Goal: Task Accomplishment & Management: Use online tool/utility

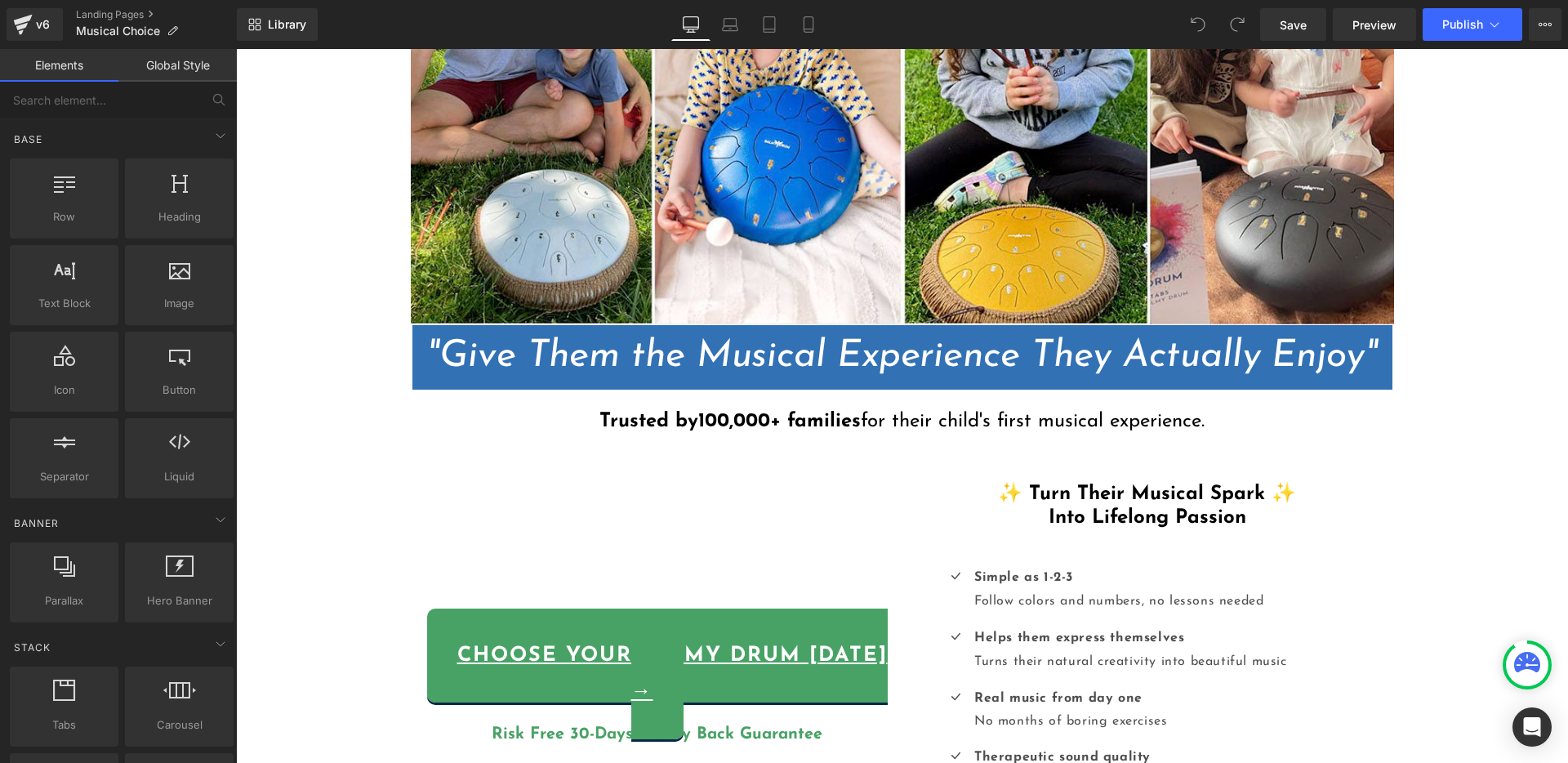
scroll to position [321, 0]
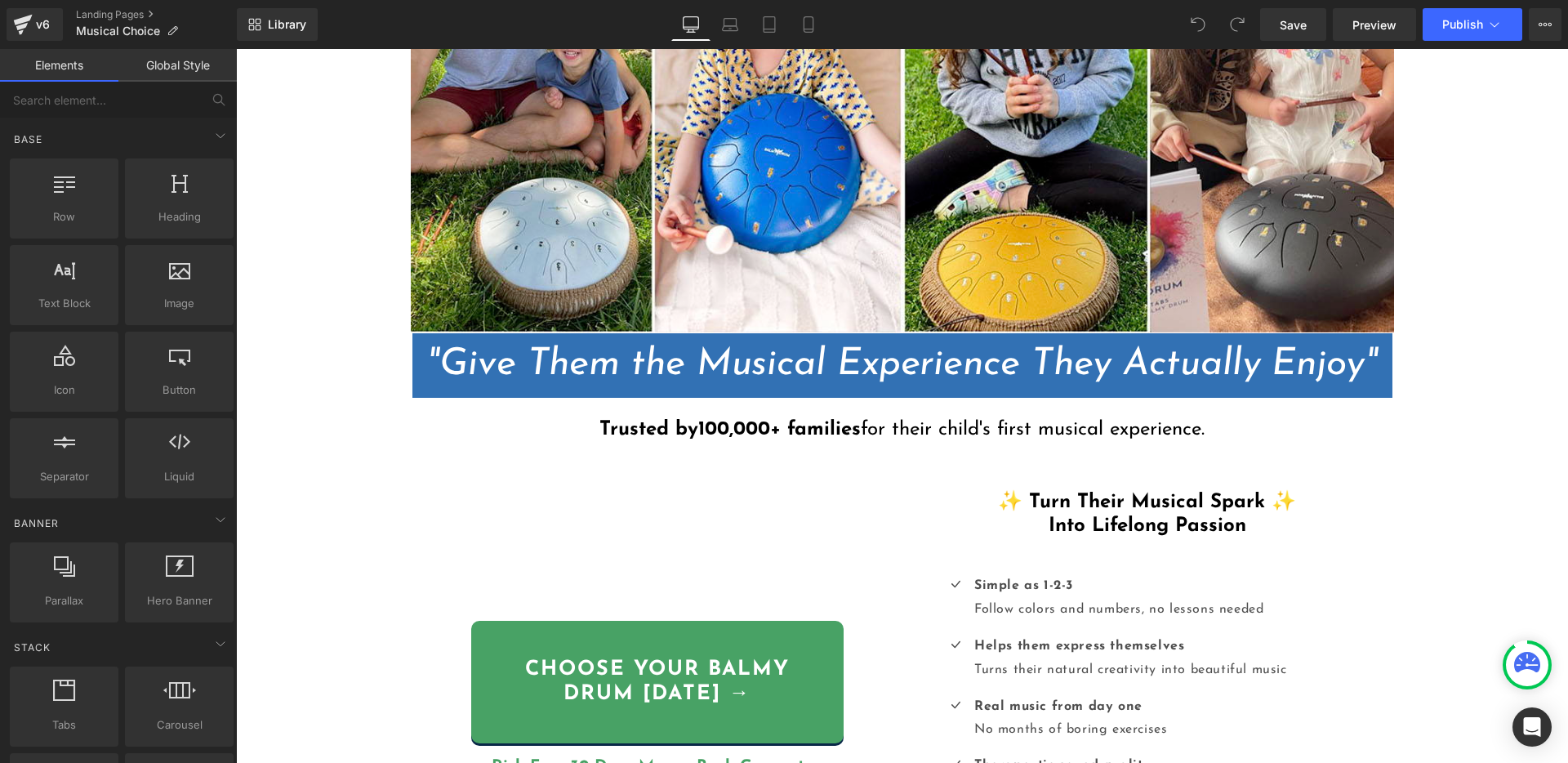
click at [949, 363] on span ""Give Them the Musical Experience They Actually Enjoy"" at bounding box center [901, 364] width 952 height 39
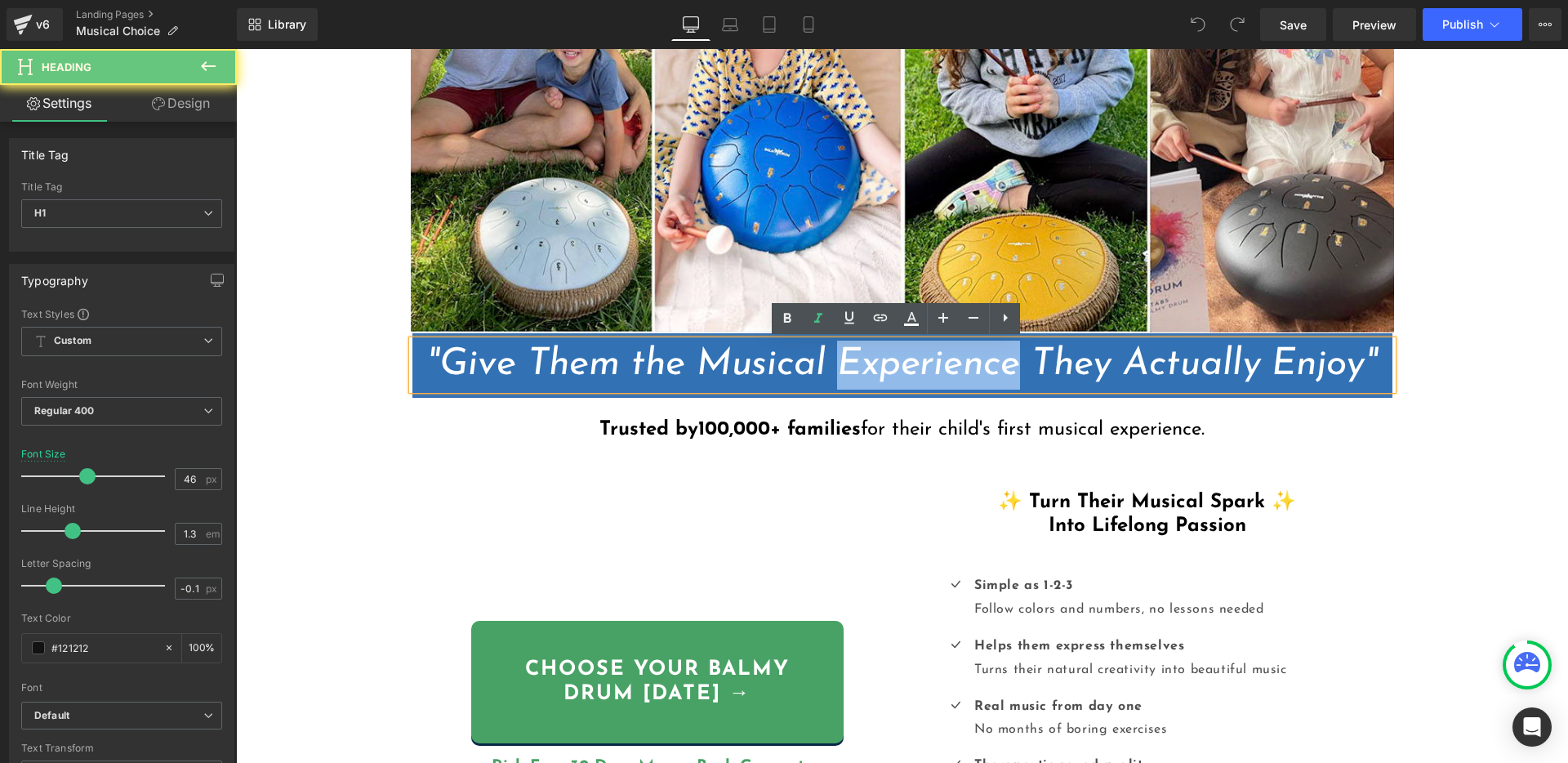
click at [949, 363] on span ""Give Them the Musical Experience They Actually Enjoy"" at bounding box center [901, 364] width 952 height 39
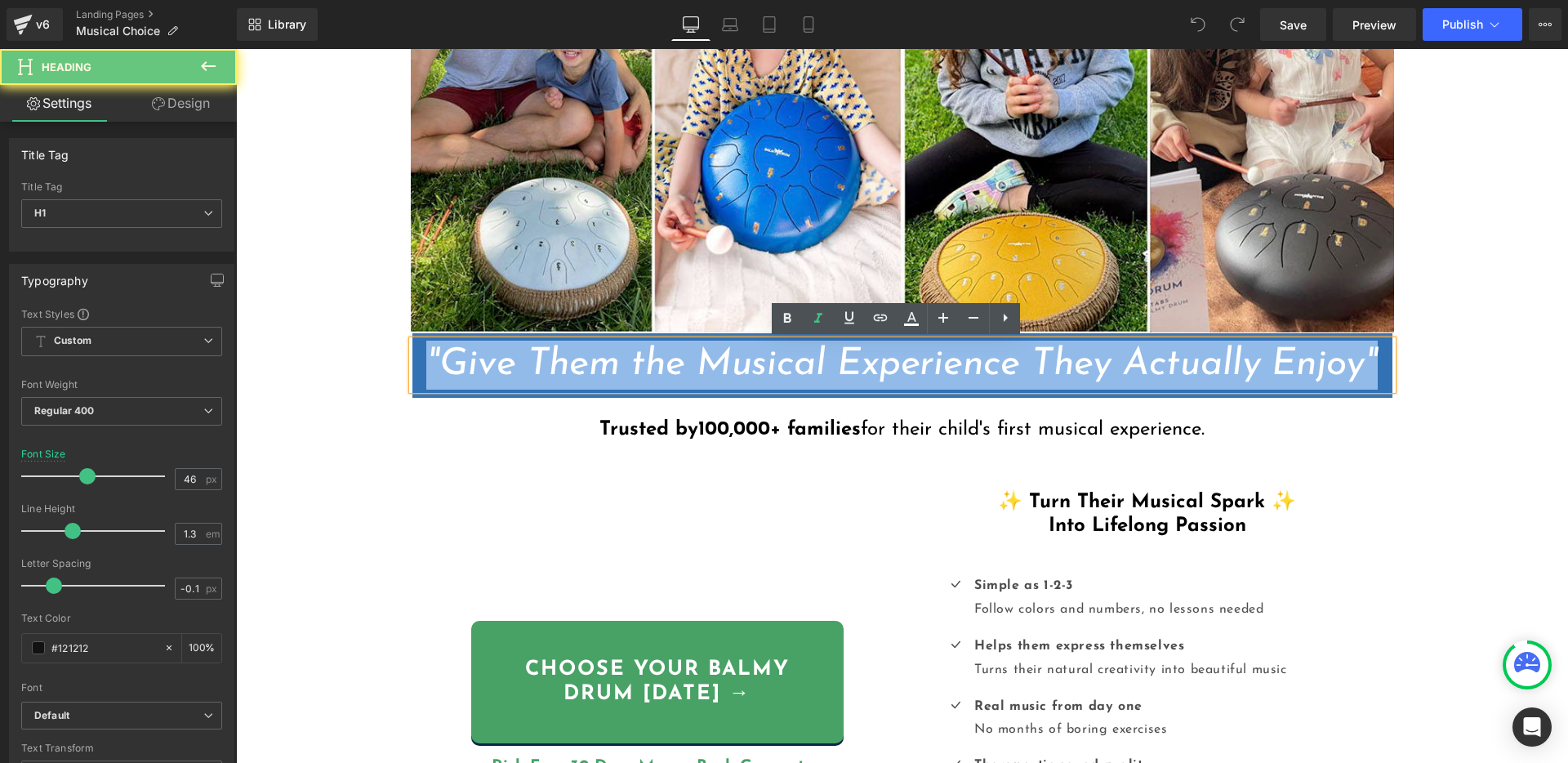
click at [949, 363] on span ""Give Them the Musical Experience They Actually Enjoy"" at bounding box center [901, 364] width 952 height 39
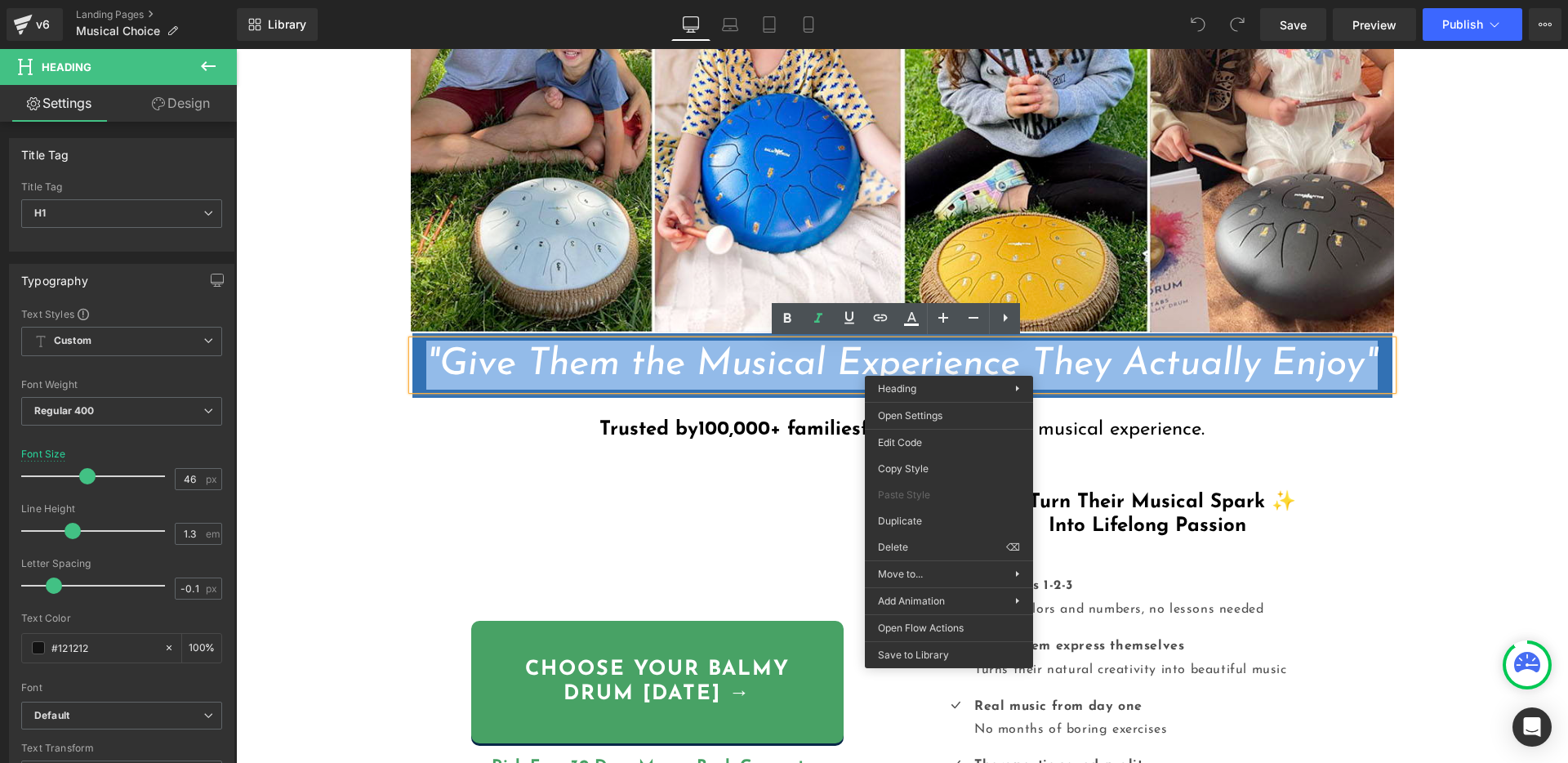
click at [799, 363] on span ""Give Them the Musical Experience They Actually Enjoy"" at bounding box center [901, 364] width 952 height 39
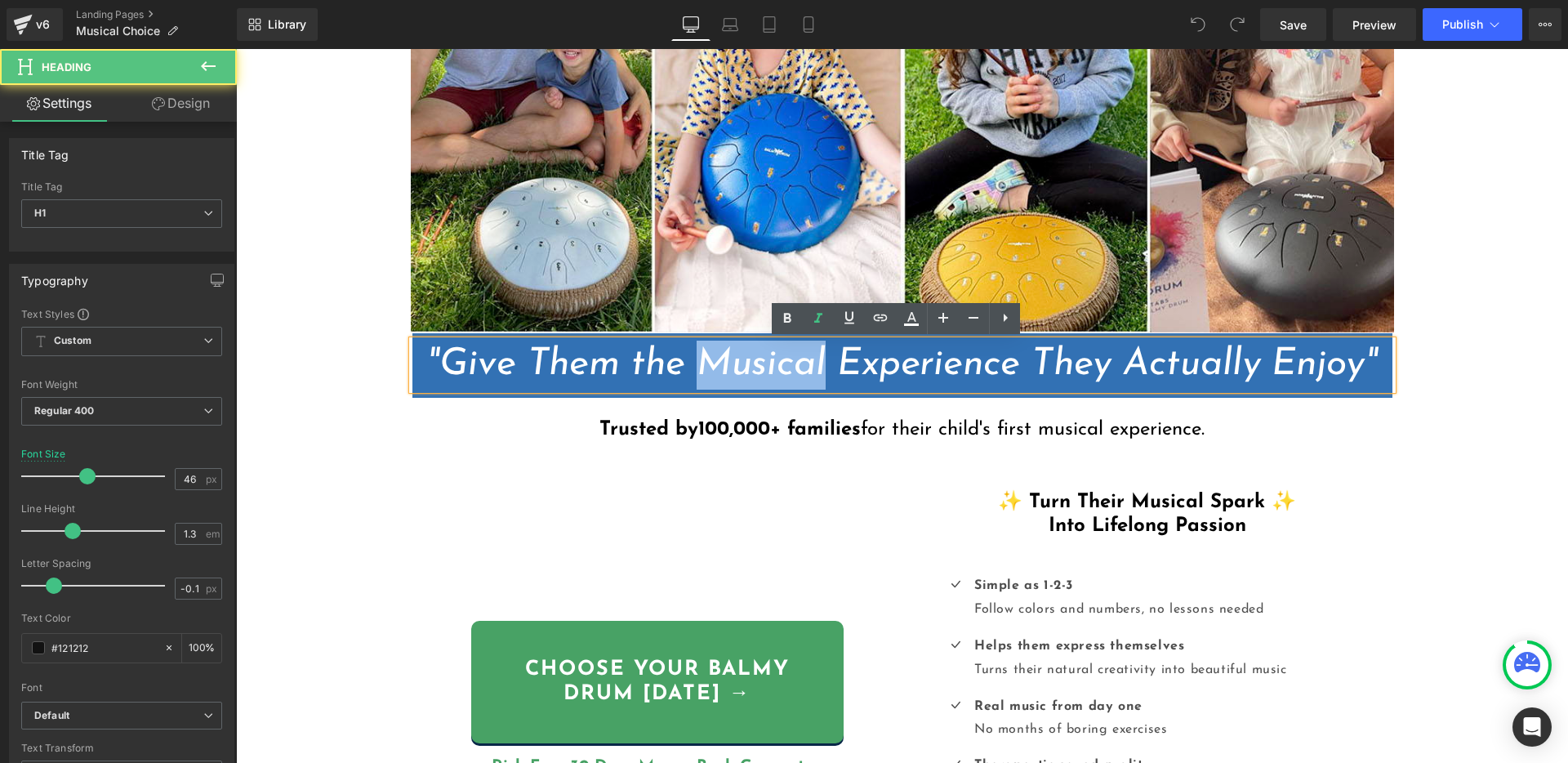
click at [799, 363] on span ""Give Them the Musical Experience They Actually Enjoy"" at bounding box center [901, 364] width 952 height 39
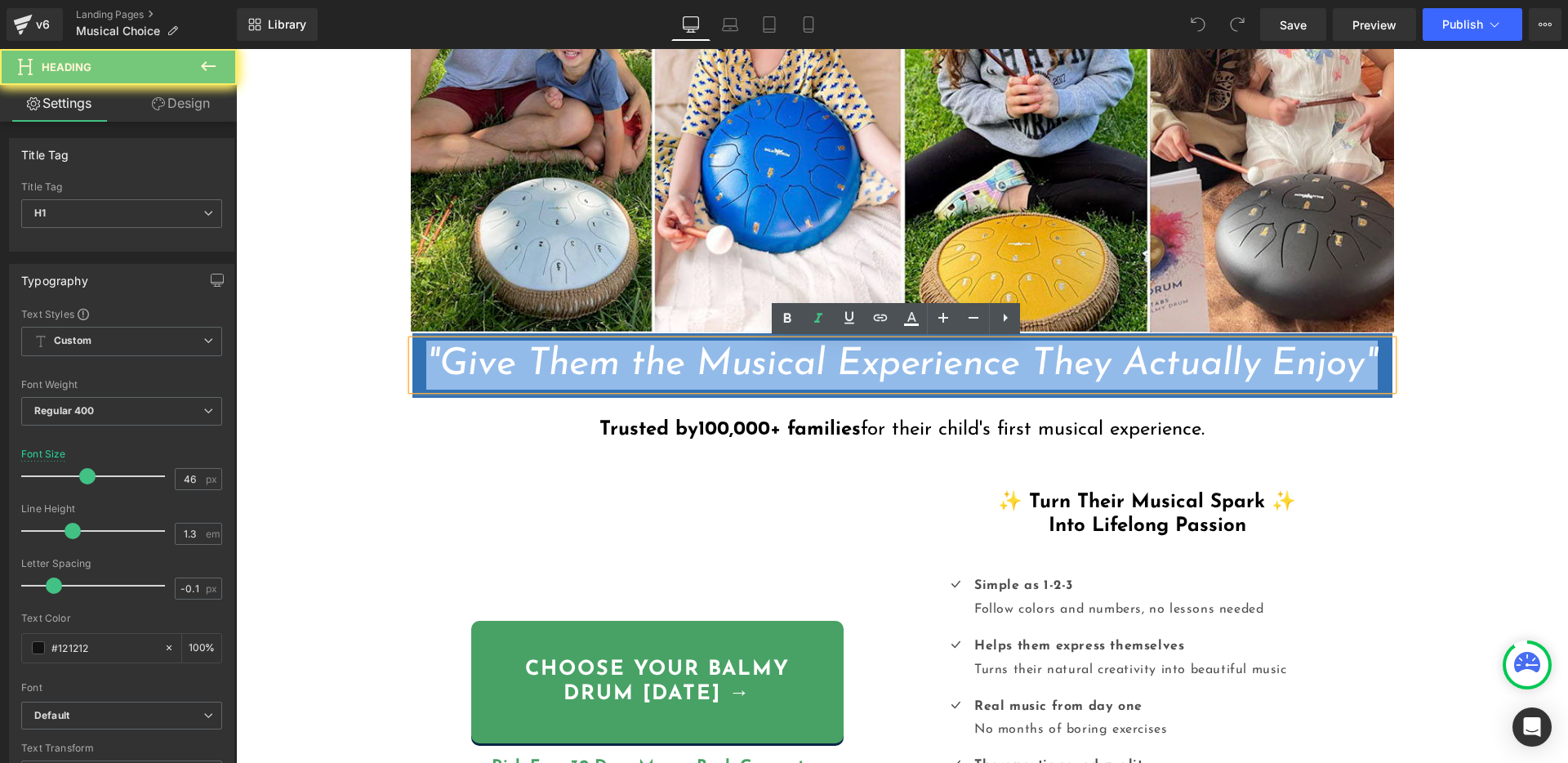
click at [799, 363] on span ""Give Them the Musical Experience They Actually Enjoy"" at bounding box center [901, 364] width 952 height 39
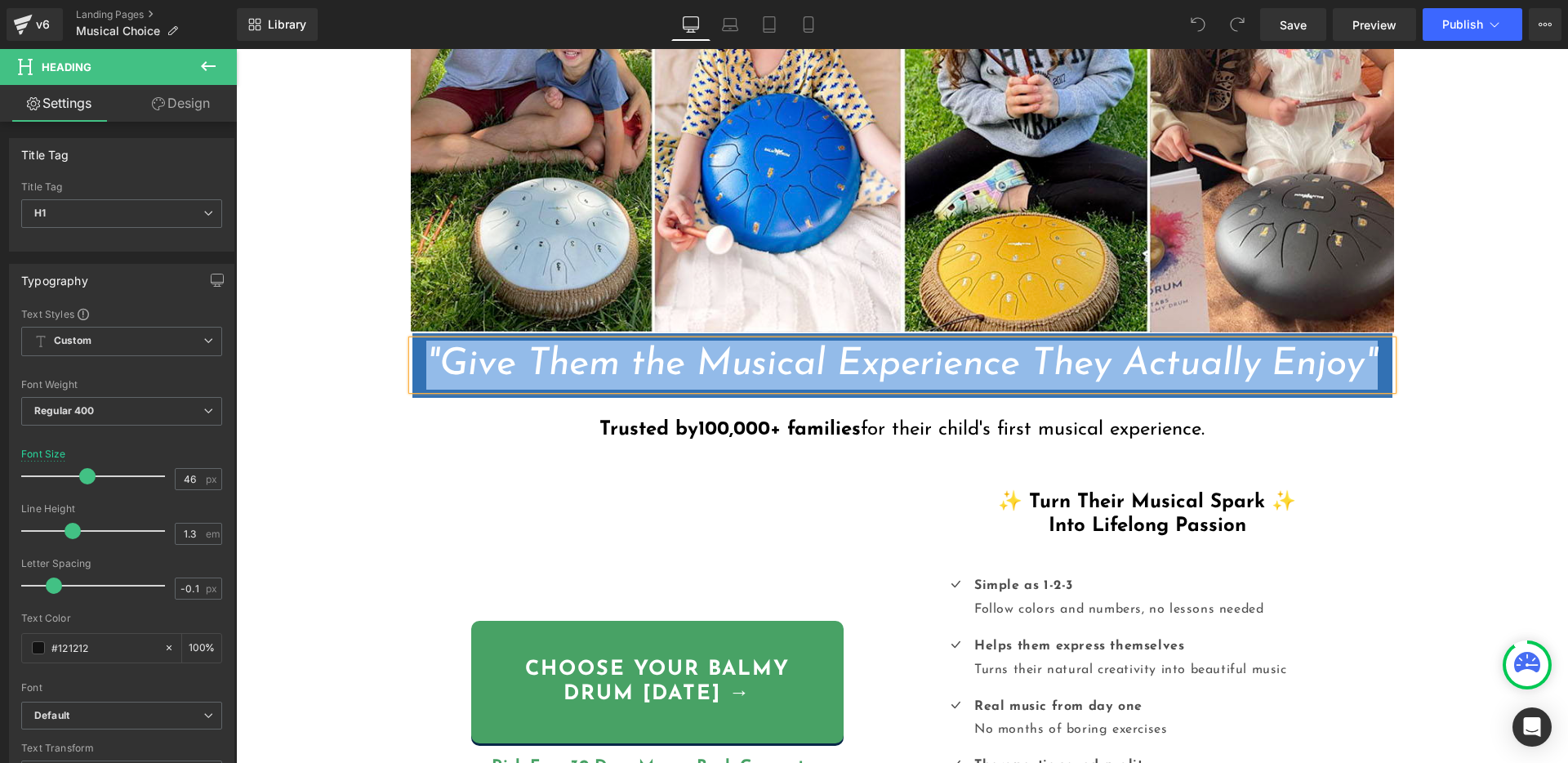
copy span ""Give Them the Musical Experience They Actually Enjoy""
click at [990, 372] on span ""Give Them the Musical Experience They Actually Enjoy"" at bounding box center [901, 364] width 952 height 39
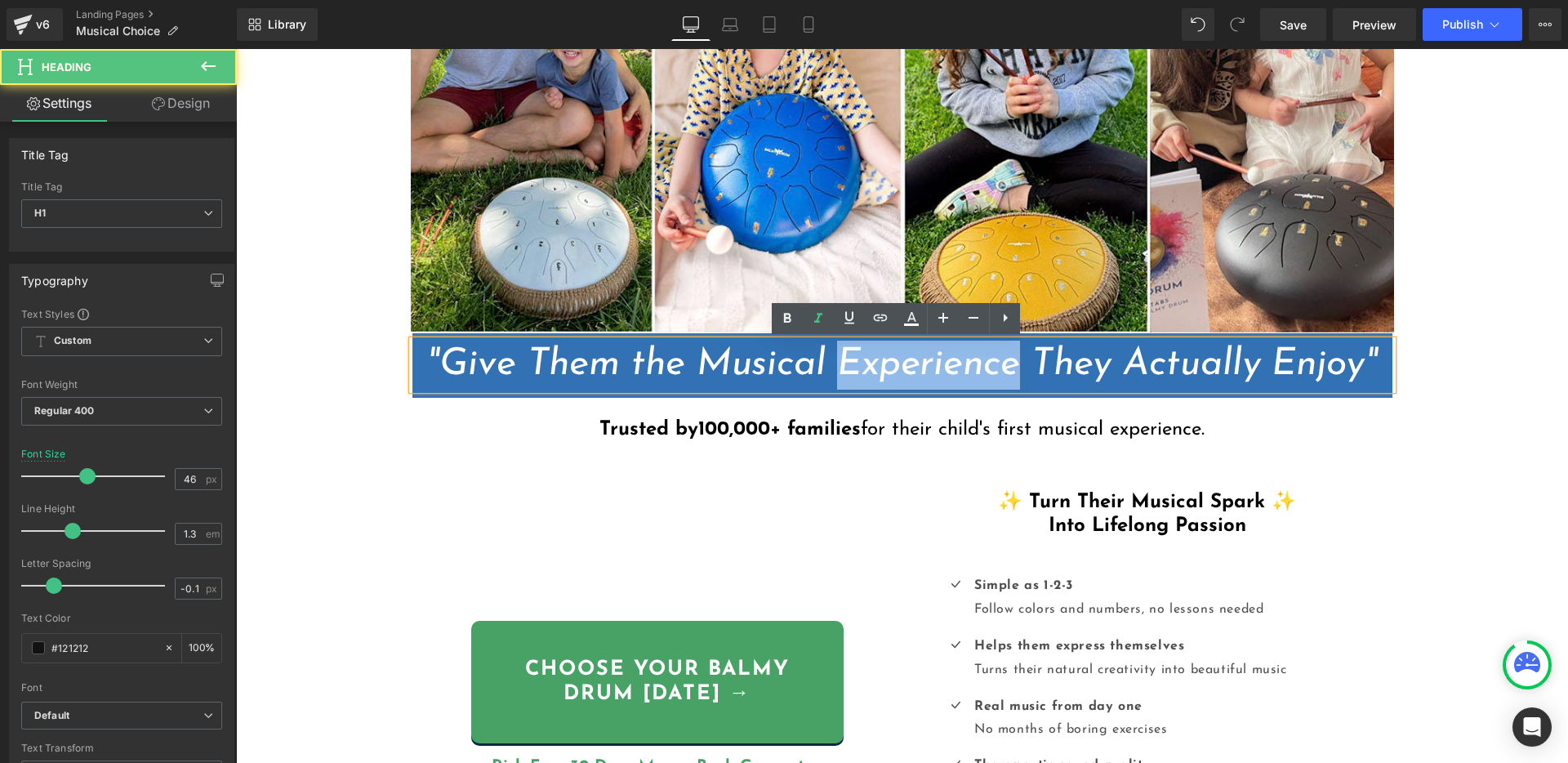
click at [990, 372] on span ""Give Them the Musical Experience They Actually Enjoy"" at bounding box center [901, 364] width 952 height 39
drag, startPoint x: 973, startPoint y: 367, endPoint x: 1074, endPoint y: 367, distance: 101.0
click at [974, 367] on span ""Give Them the Musical Experience They Actually Enjoy"" at bounding box center [901, 364] width 952 height 39
click at [1123, 366] on span ""Give Them the Musical Experience They Actually Enjoy"" at bounding box center [901, 364] width 952 height 39
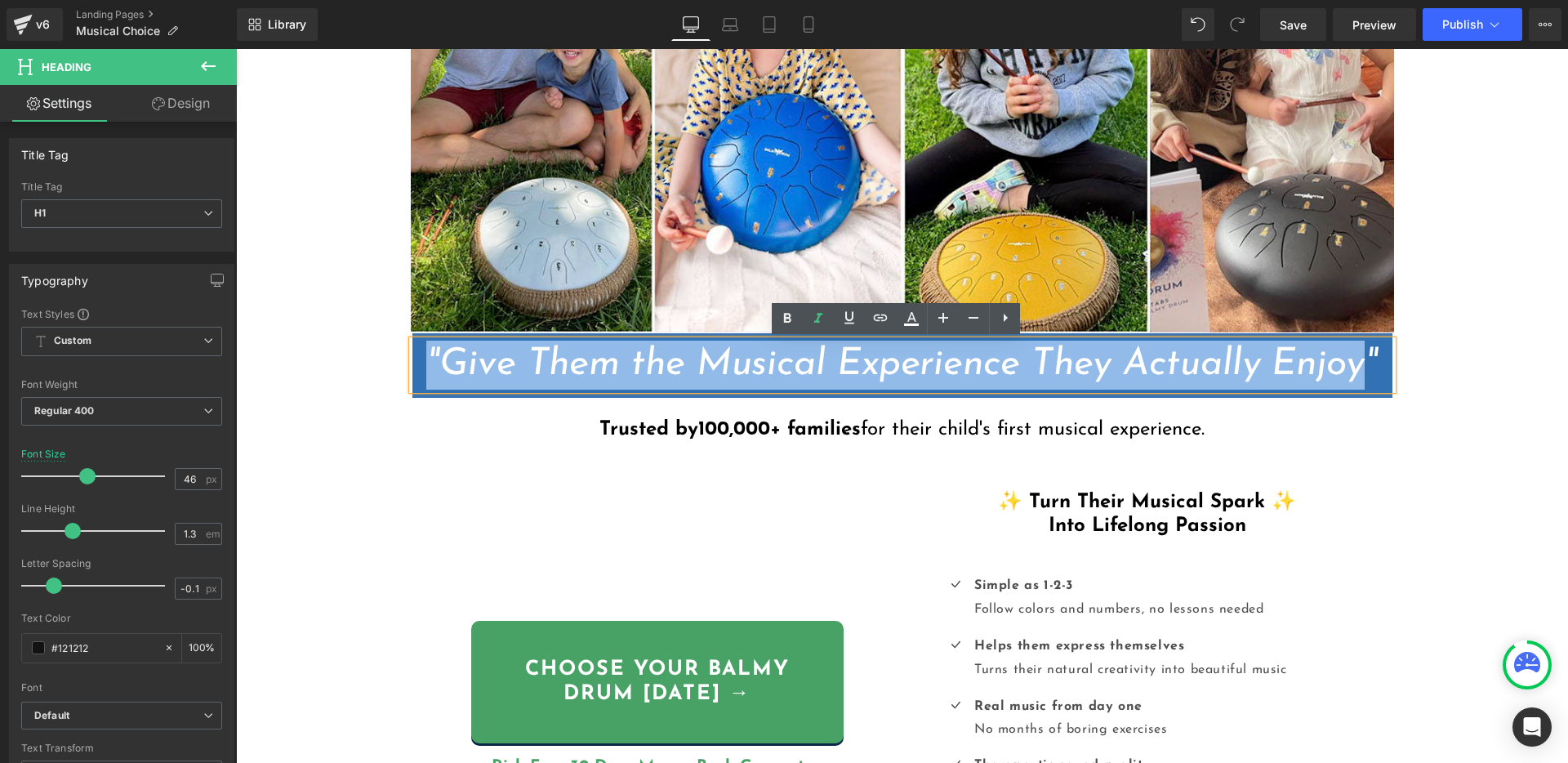
drag, startPoint x: 1307, startPoint y: 364, endPoint x: 400, endPoint y: 356, distance: 907.0
click at [400, 356] on div "Liquid {{ [DOMAIN_NAME]_announcement_text }} UP TO 60% OFF Heading Row Image "G…" at bounding box center [901, 485] width 1332 height 1517
paste div
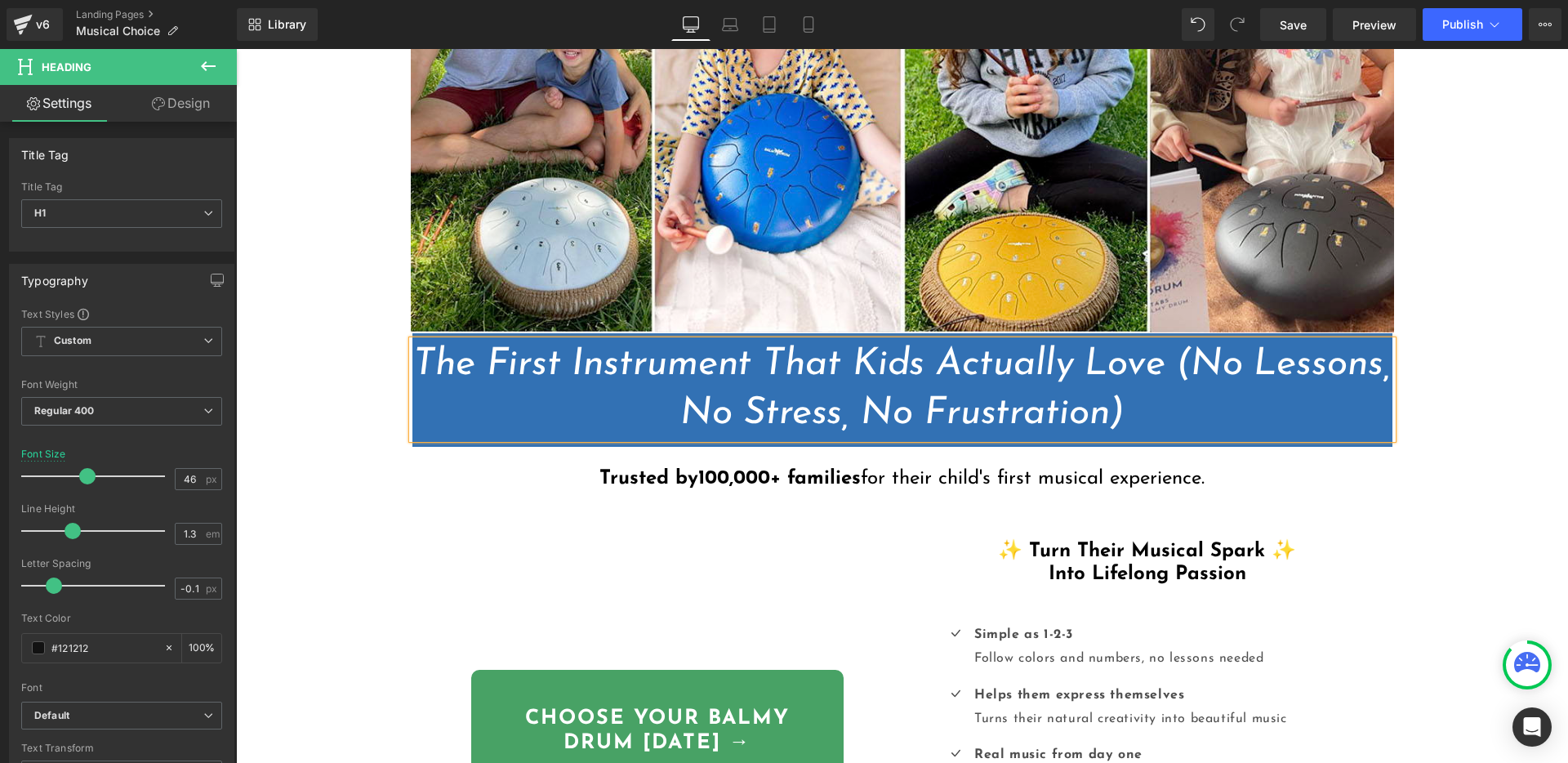
click at [717, 475] on strong "100,000+ families" at bounding box center [779, 479] width 162 height 20
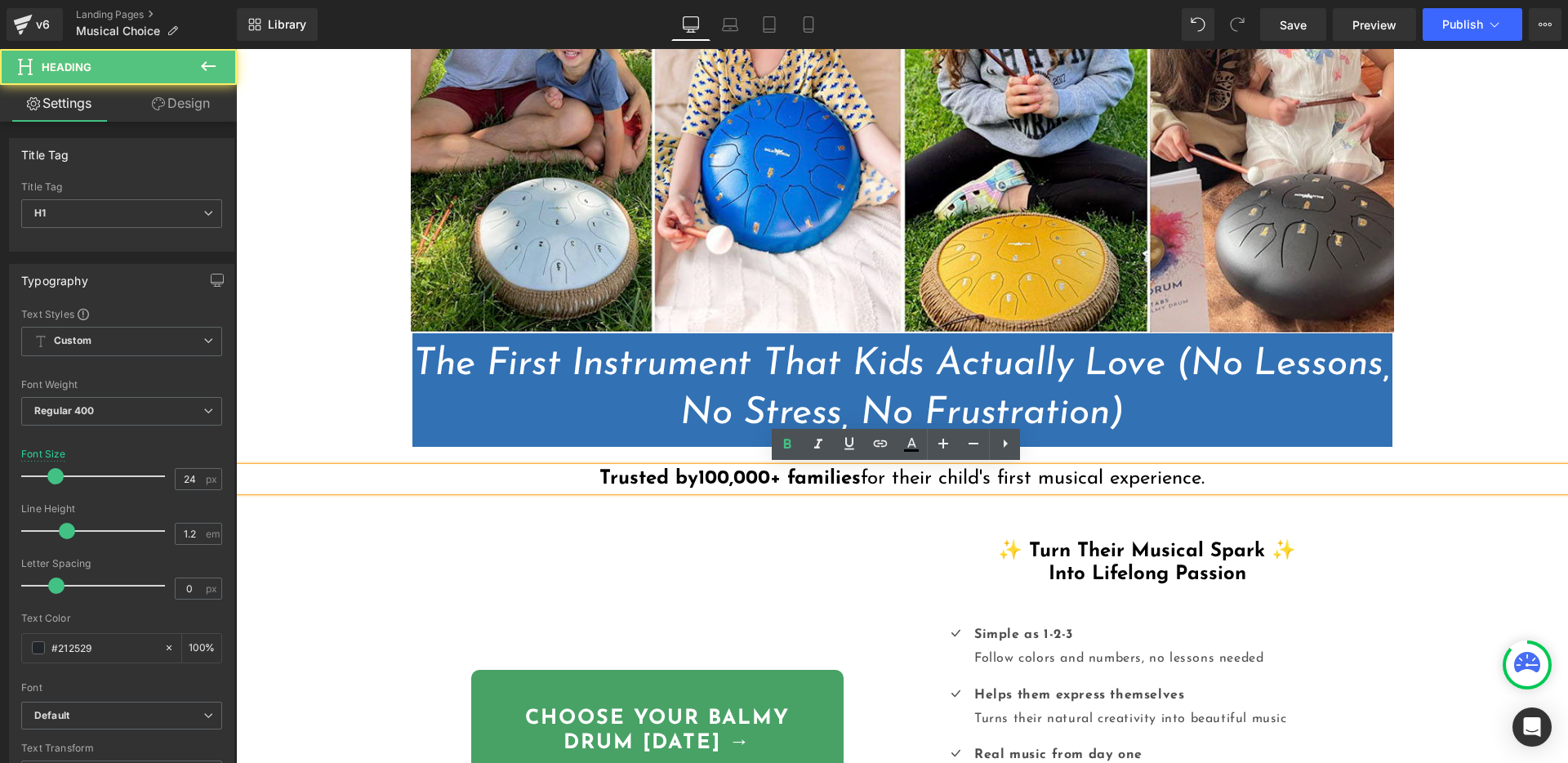
click at [698, 475] on strong "100,000+ families" at bounding box center [779, 479] width 162 height 20
click at [686, 475] on strong "Trusted by" at bounding box center [648, 479] width 99 height 20
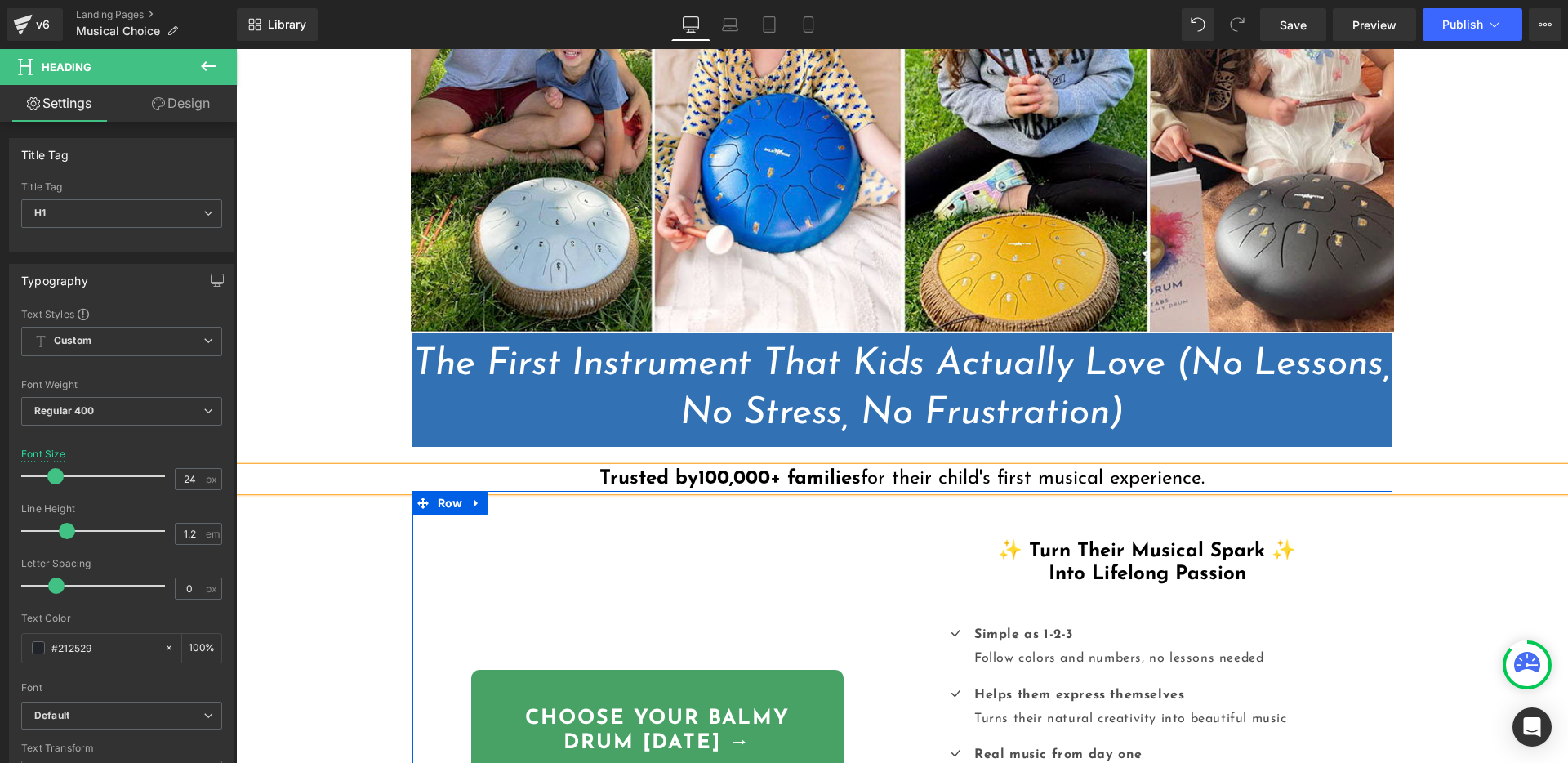
click at [929, 503] on div "✨ Turn Their Musical Spark ✨ Into Lifelong Passion Heading Icon Simple as 1-2-3…" at bounding box center [1147, 748] width 490 height 514
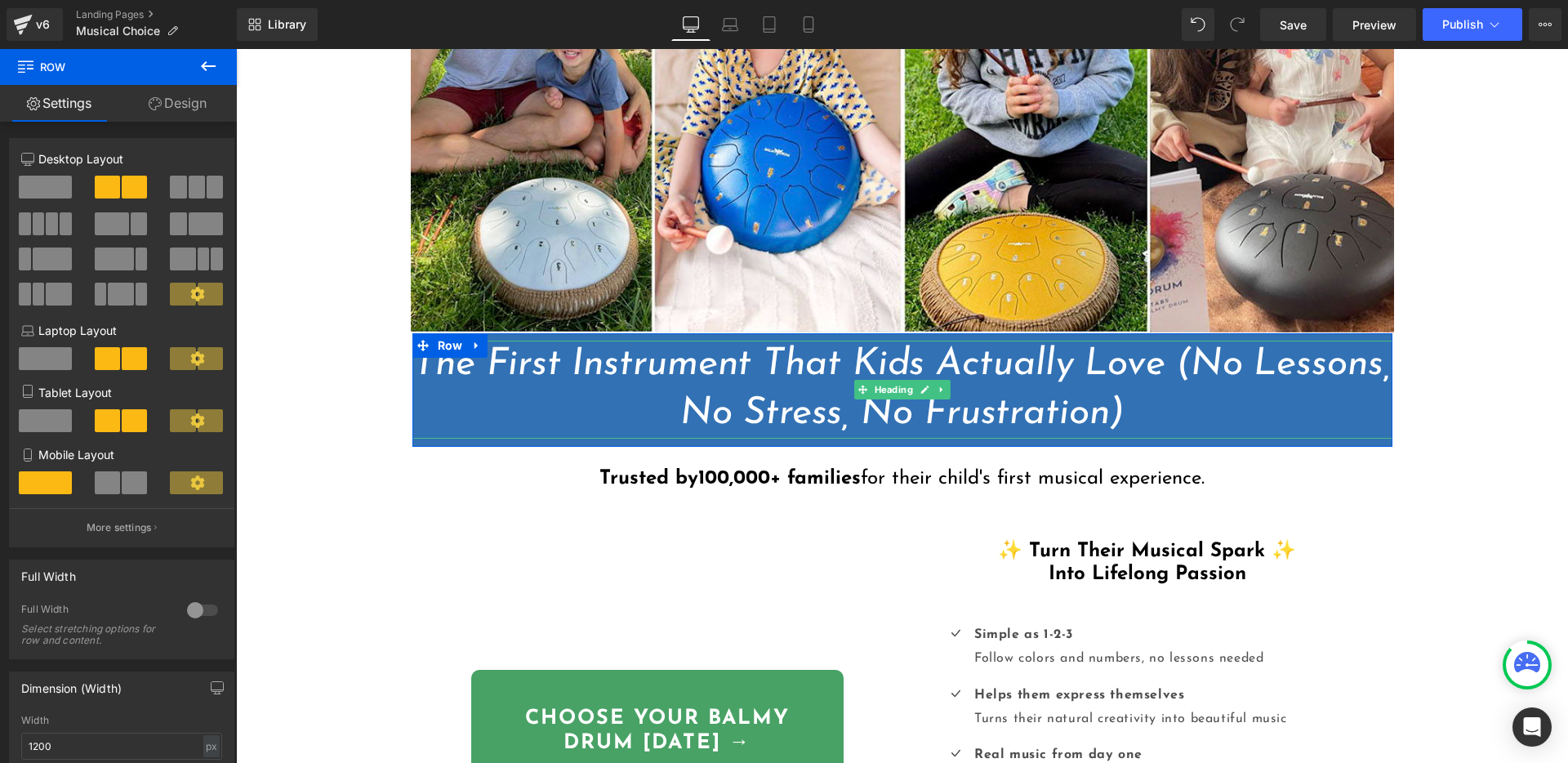
drag, startPoint x: 1156, startPoint y: 399, endPoint x: 1168, endPoint y: 400, distance: 12.0
click at [1156, 399] on h1 "The First Instrument That Kids Actually Love (No Lessons, No Stress, No Frustra…" at bounding box center [901, 389] width 980 height 98
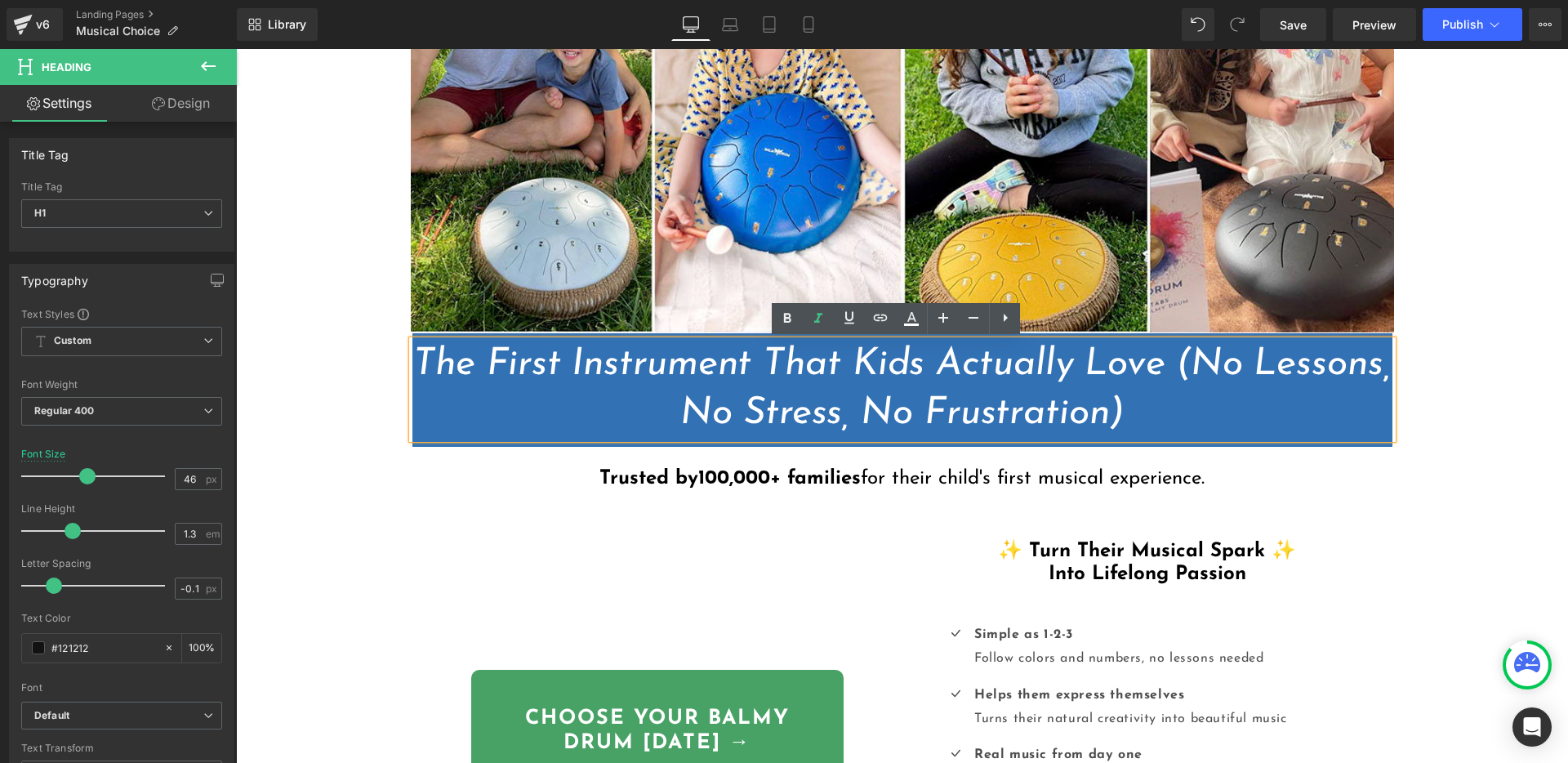
click at [1173, 359] on icon "The First Instrument That Kids Actually Love (No Lessons, No Stress, No Frustra…" at bounding box center [901, 389] width 976 height 87
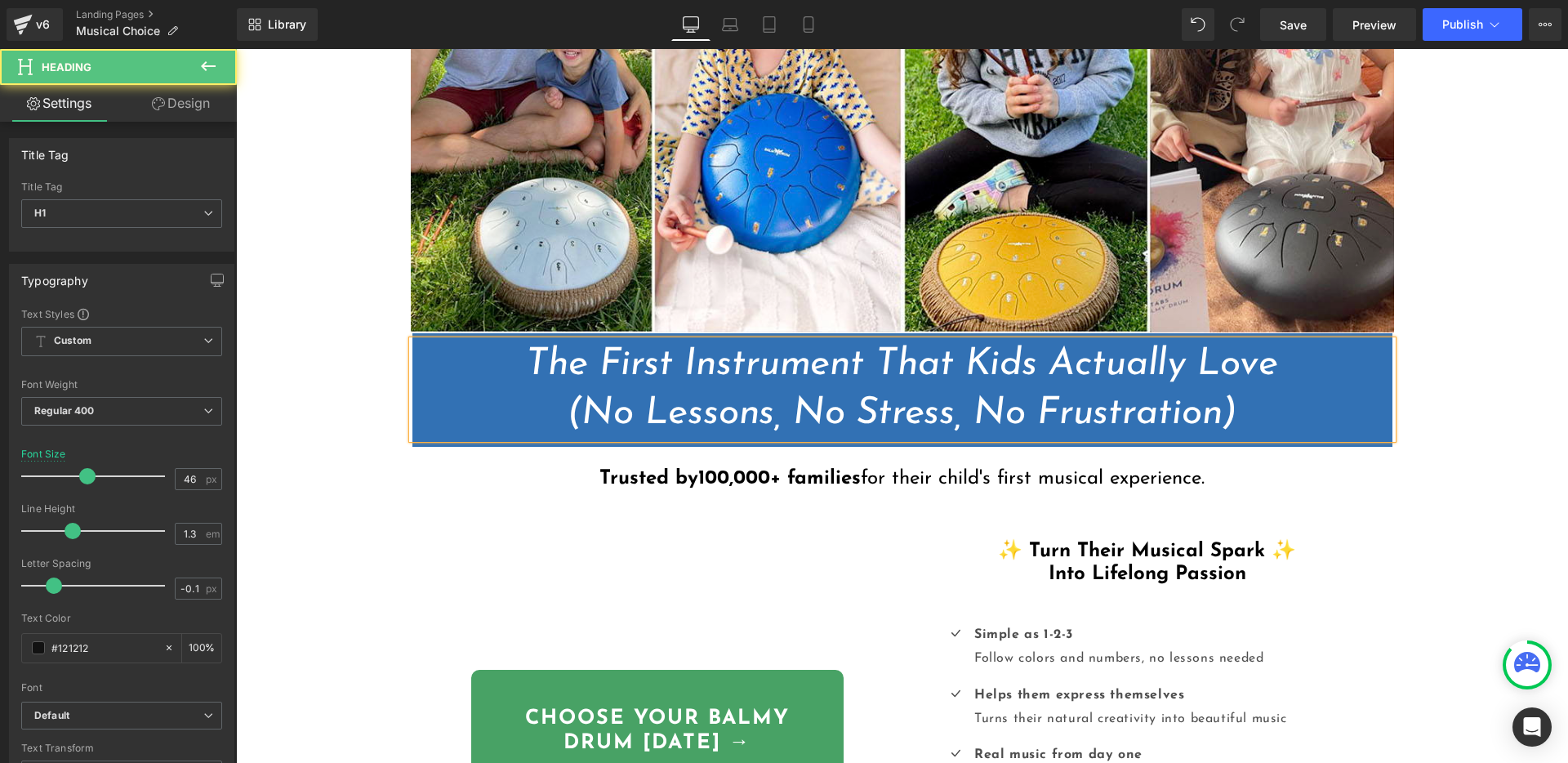
click at [1159, 356] on icon "The First Instrument That Kids Actually Love (No Lessons, No Stress, No Frustra…" at bounding box center [901, 389] width 752 height 87
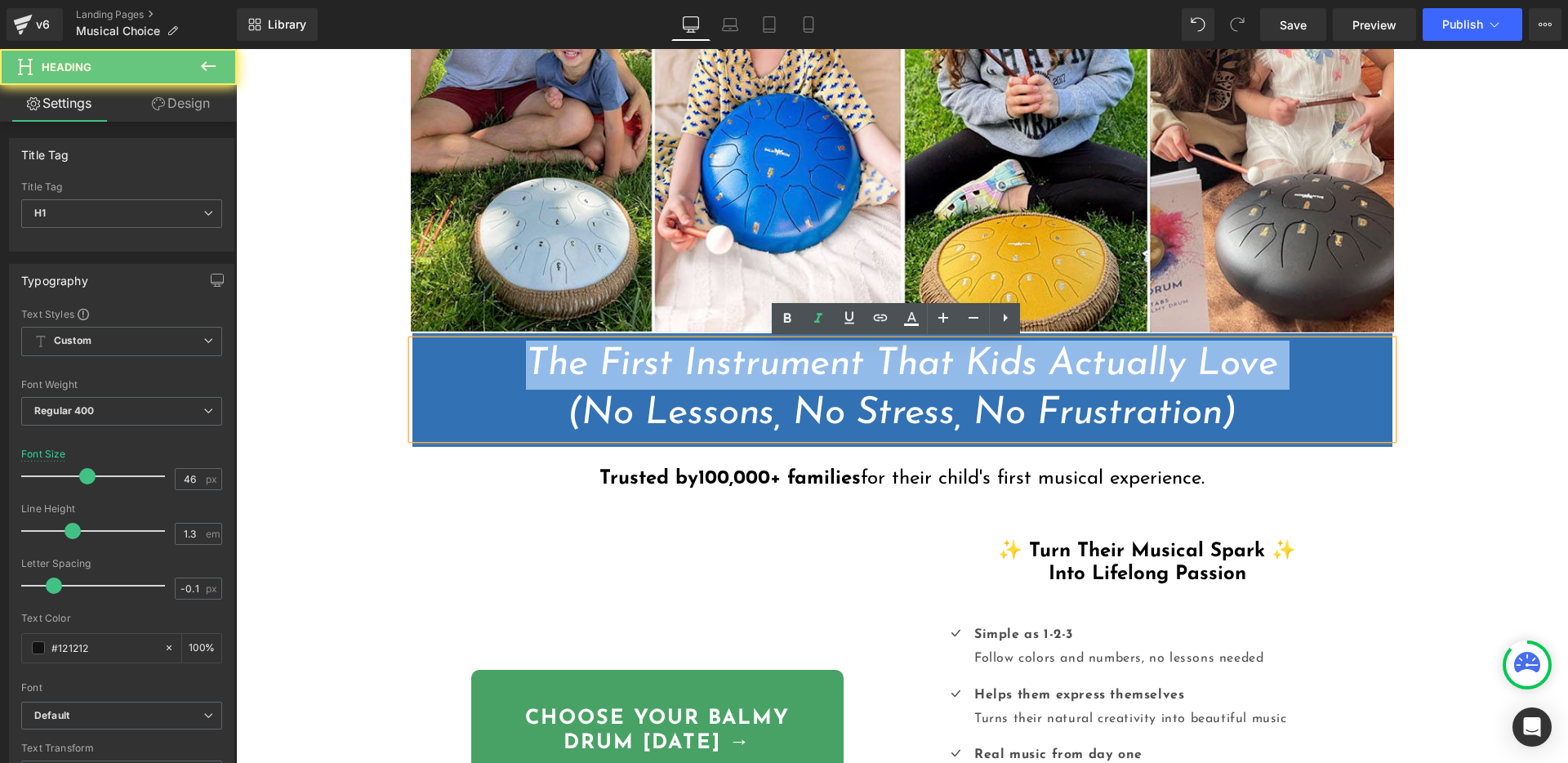
click at [1158, 356] on icon "The First Instrument That Kids Actually Love (No Lessons, No Stress, No Frustra…" at bounding box center [901, 389] width 752 height 87
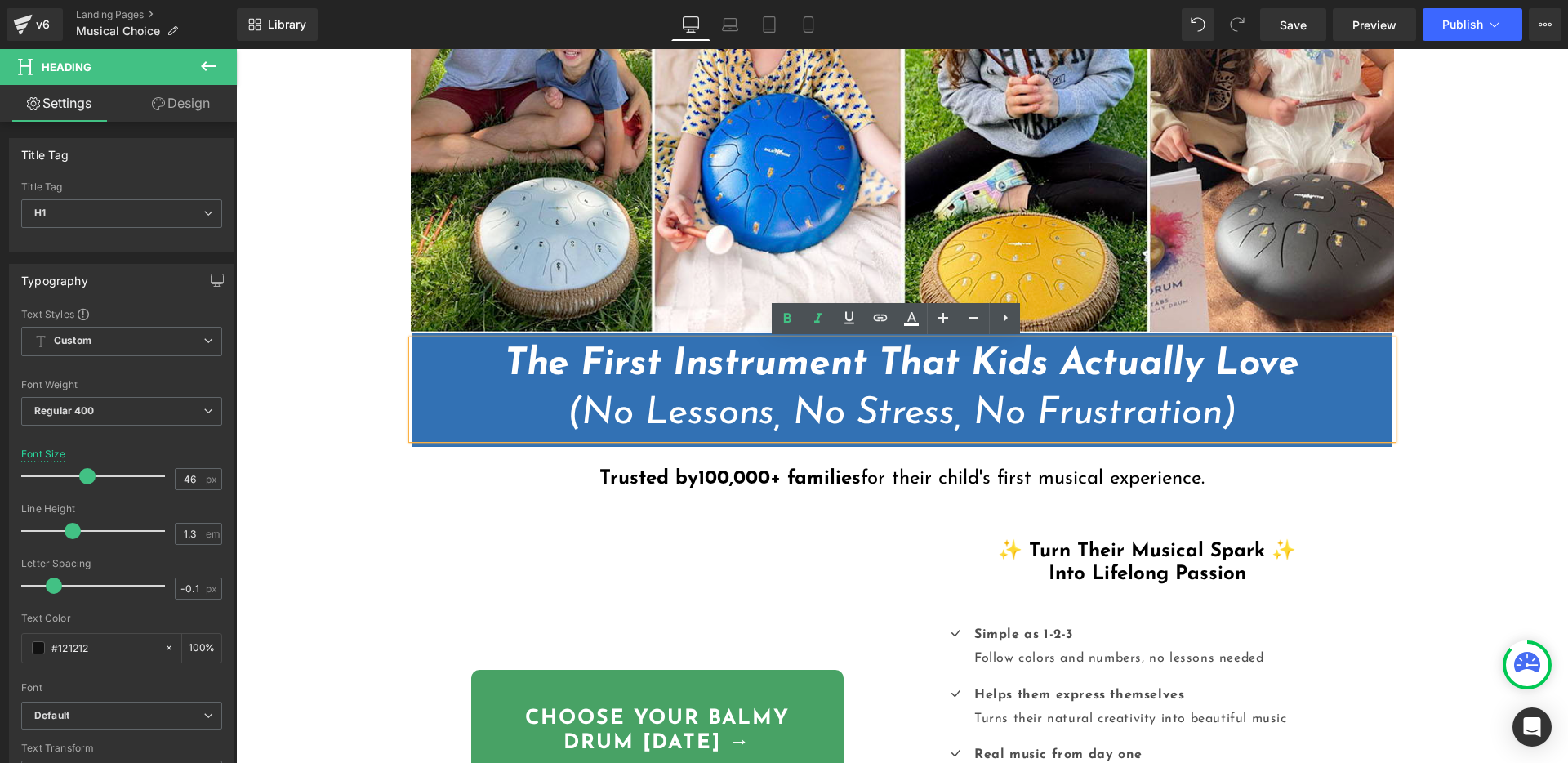
click at [1457, 374] on div "Liquid {{ [DOMAIN_NAME]_announcement_text }} UP TO 60% OFF Heading Row Image Th…" at bounding box center [901, 510] width 1332 height 1566
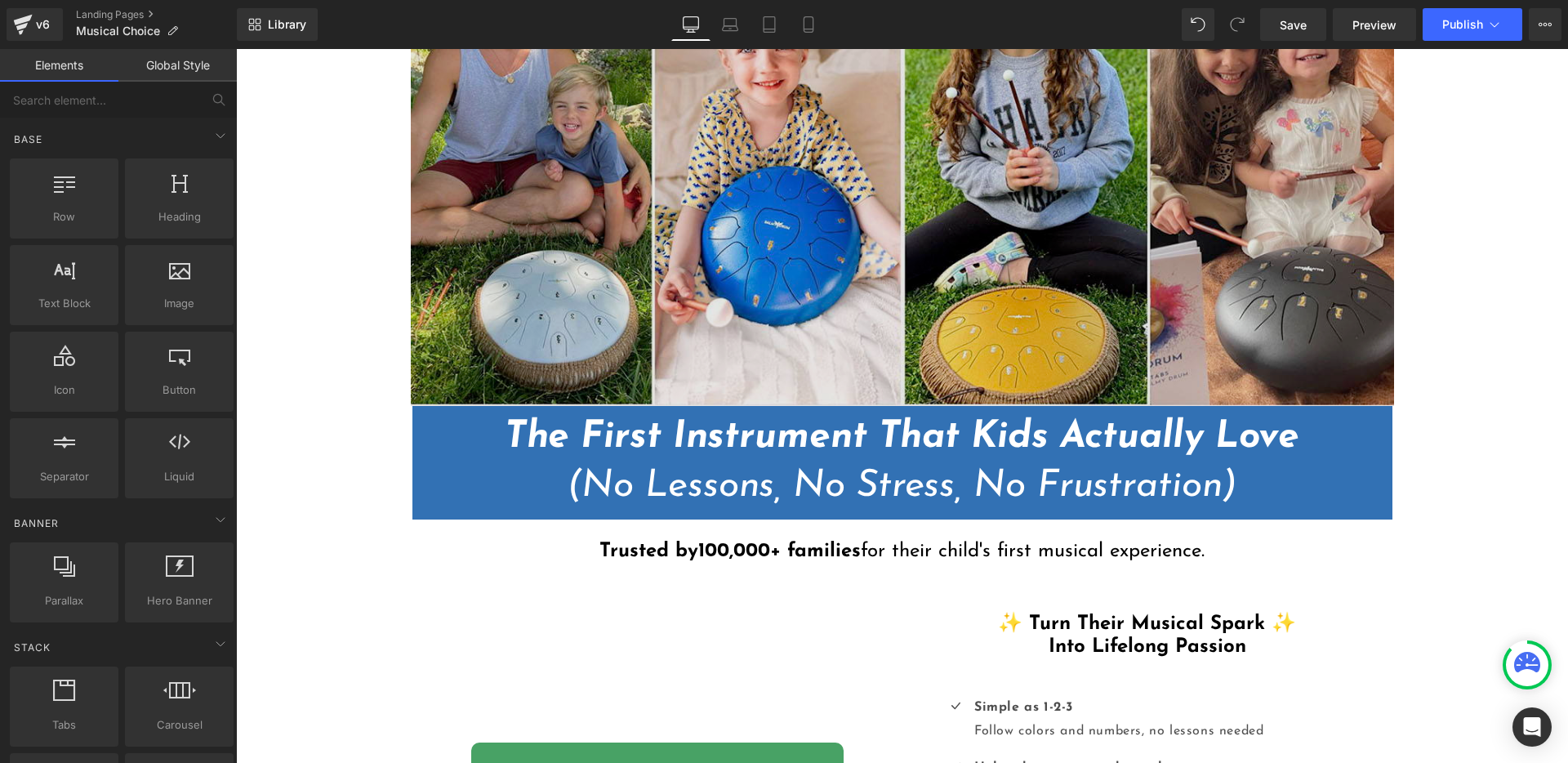
scroll to position [248, 0]
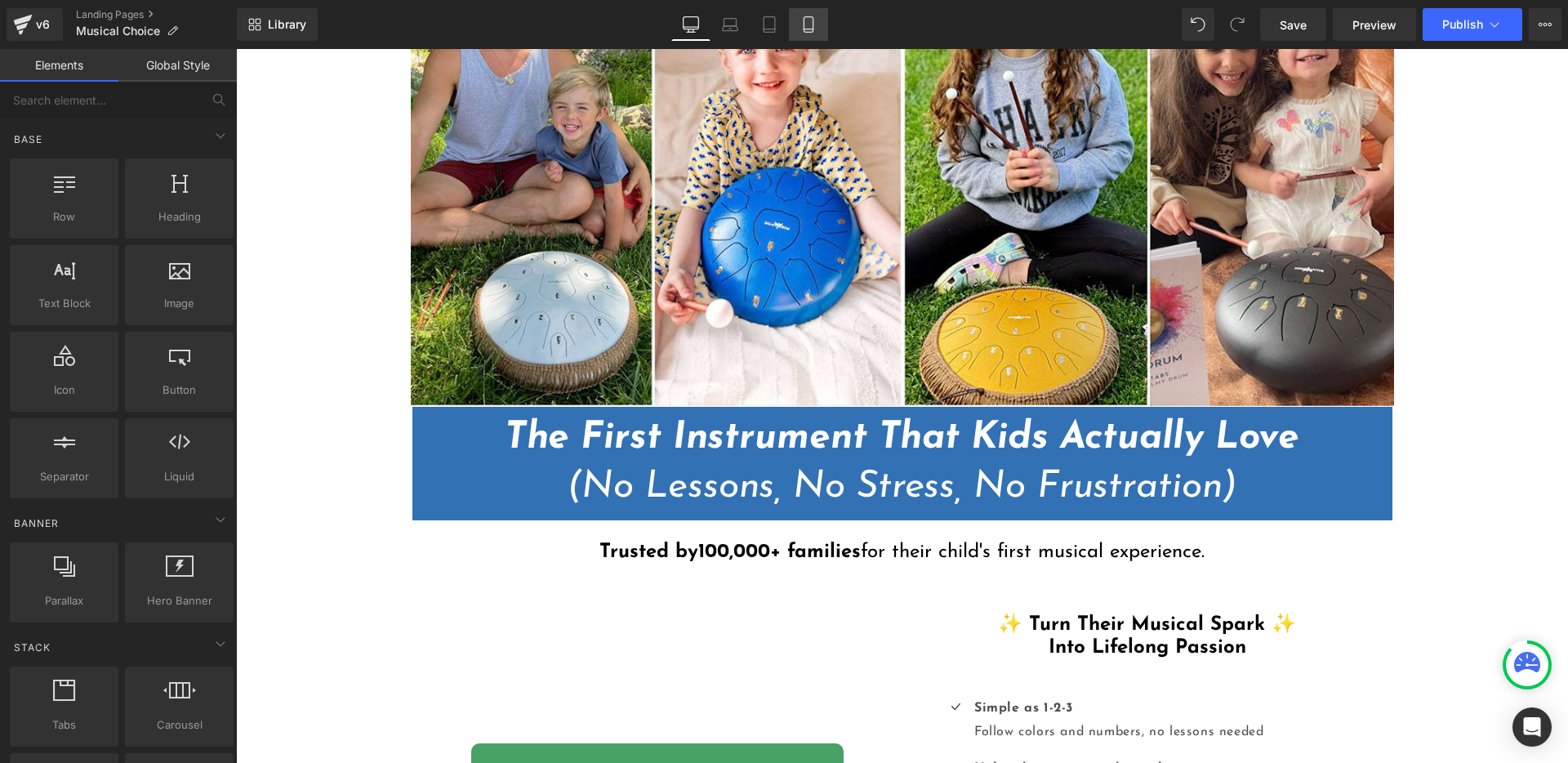
click at [818, 21] on link "Mobile" at bounding box center [808, 25] width 40 height 33
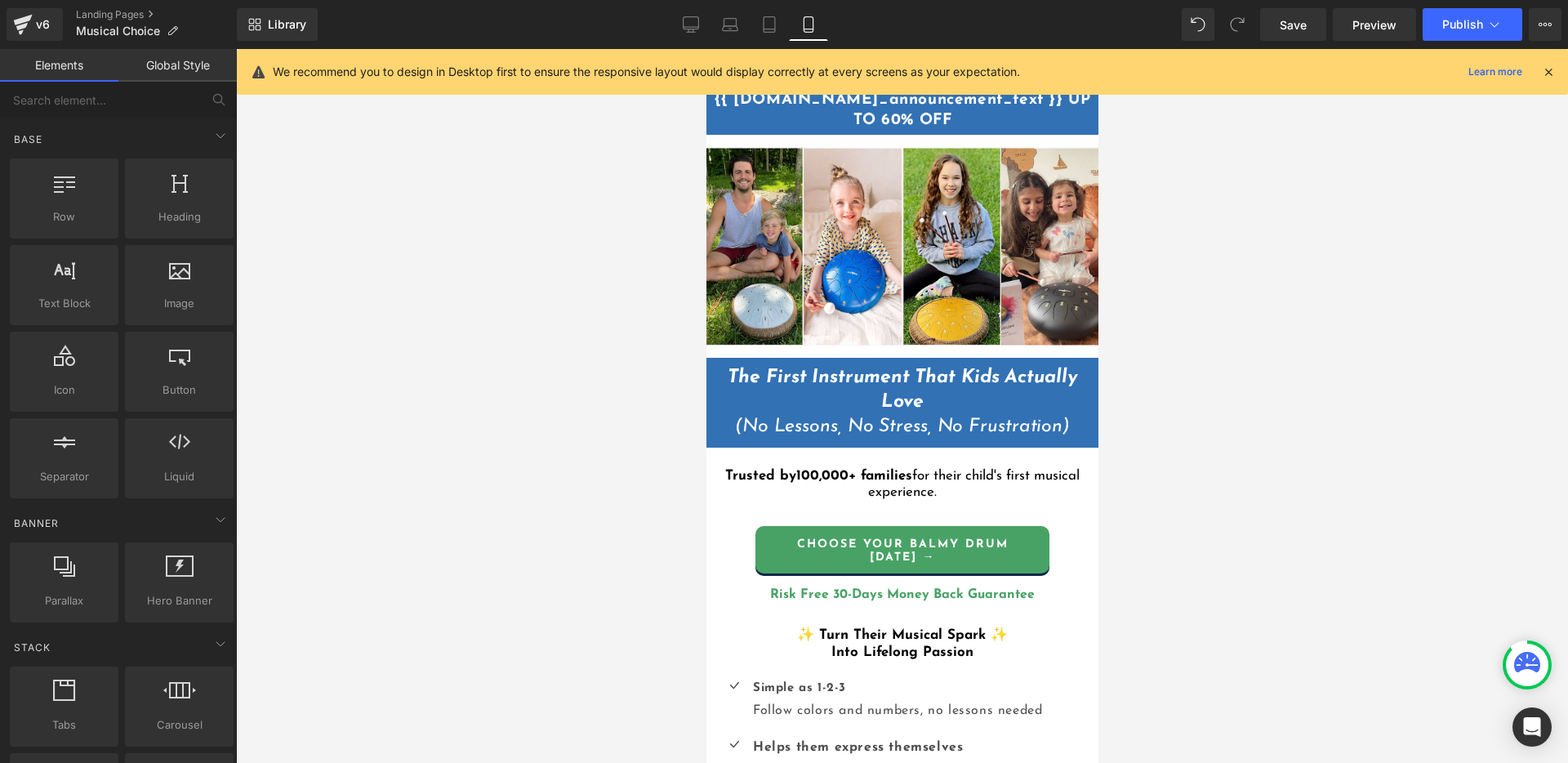
scroll to position [0, 0]
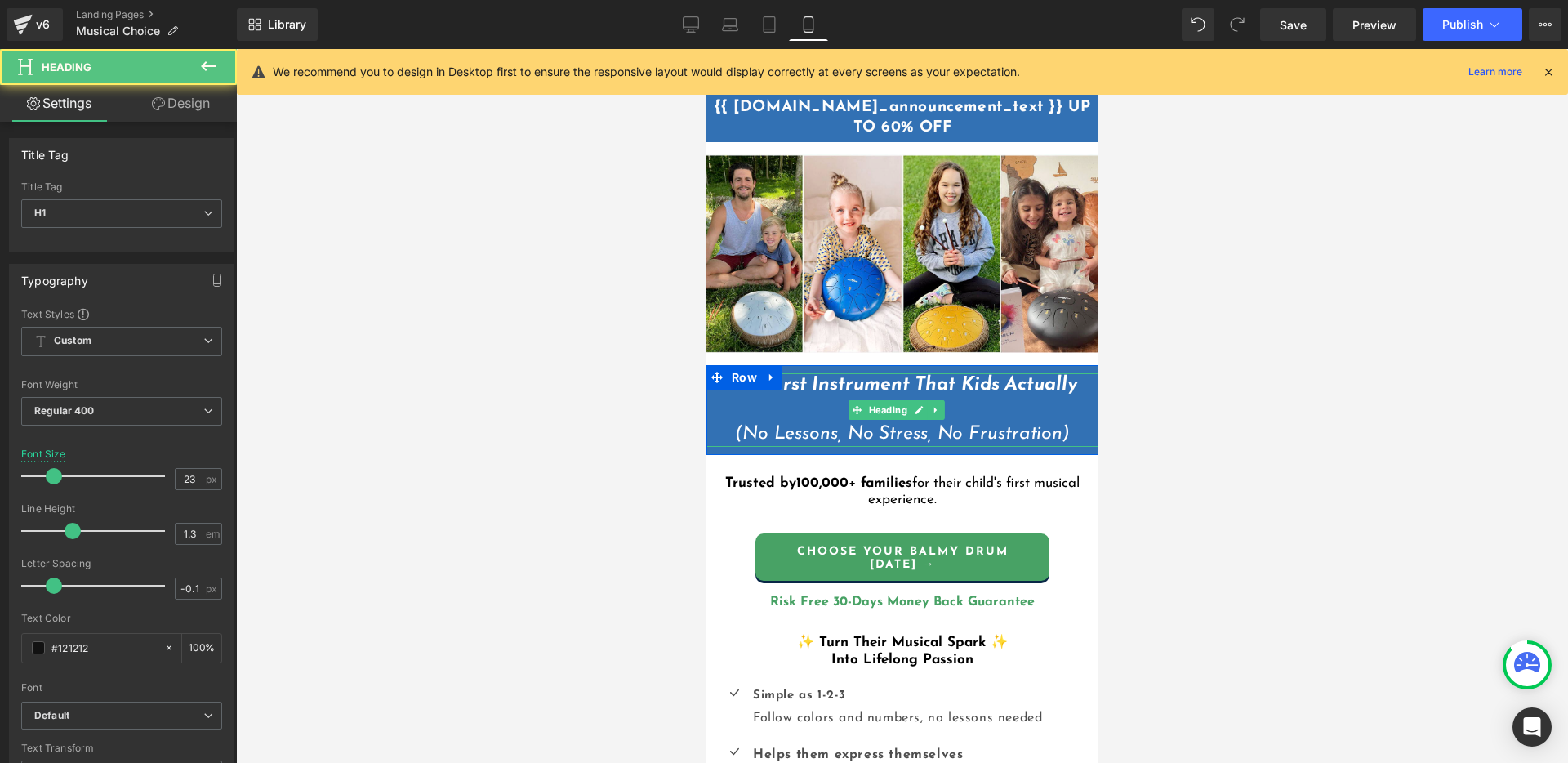
click at [933, 382] on strong "The First Instrument That Kids Actually Love" at bounding box center [901, 397] width 349 height 44
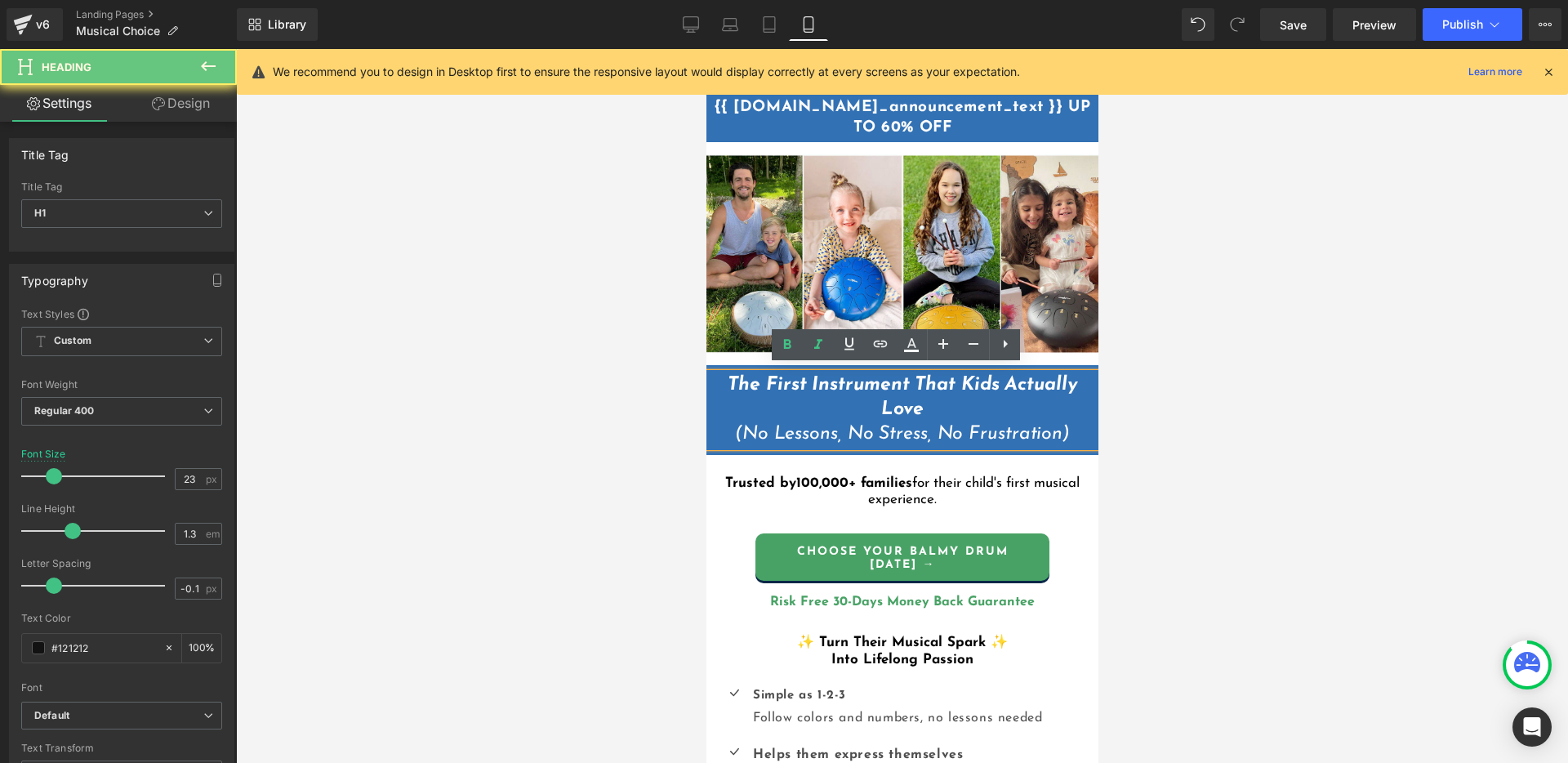
click at [910, 379] on strong "The First Instrument That Kids Actually Love" at bounding box center [901, 397] width 349 height 44
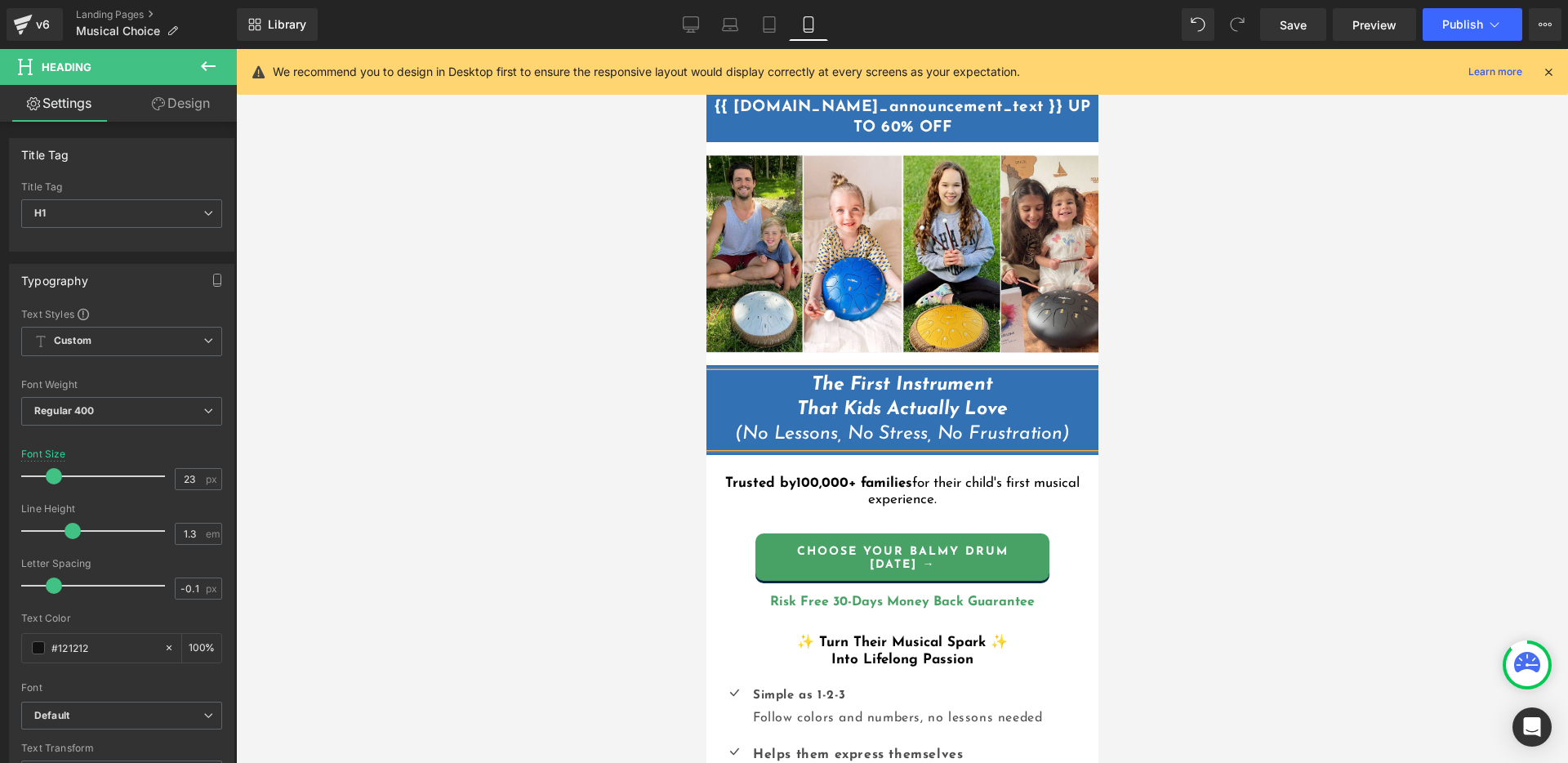
drag, startPoint x: 1222, startPoint y: 367, endPoint x: 1217, endPoint y: 351, distance: 16.8
click at [1221, 367] on div at bounding box center [901, 405] width 1332 height 714
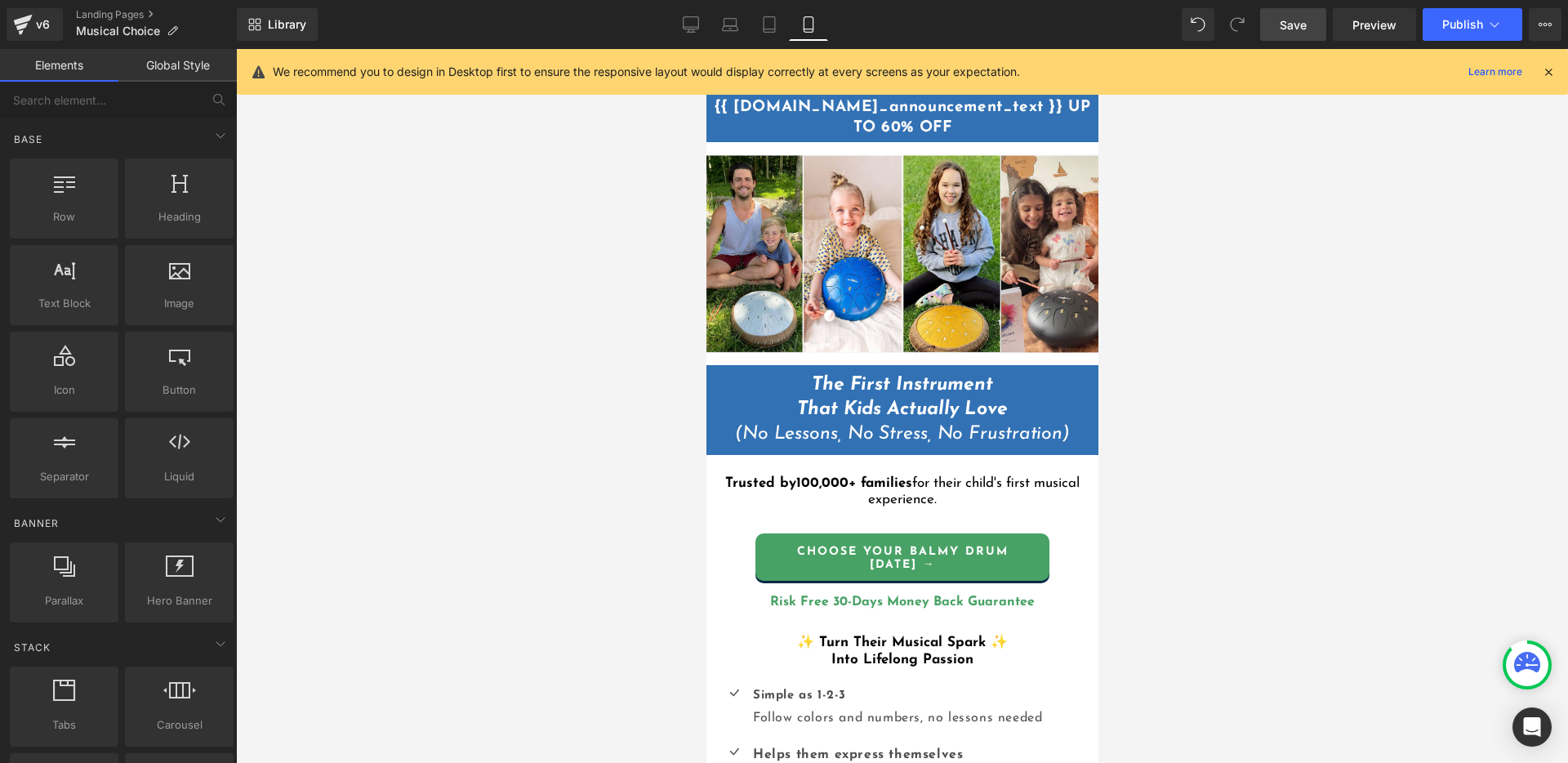
click at [1282, 26] on span "Save" at bounding box center [1293, 25] width 27 height 17
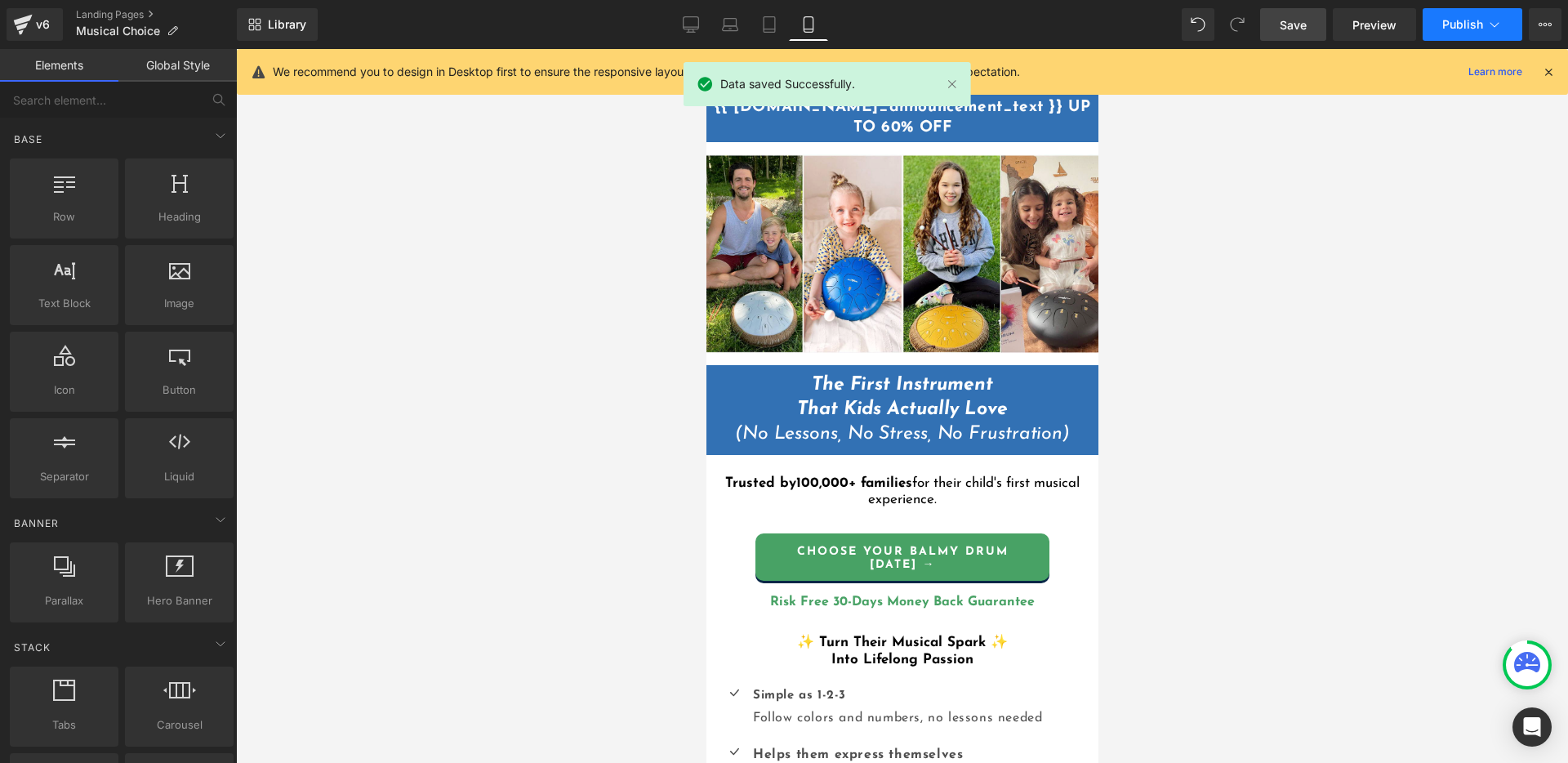
click at [1457, 21] on span "Publish" at bounding box center [1463, 25] width 41 height 13
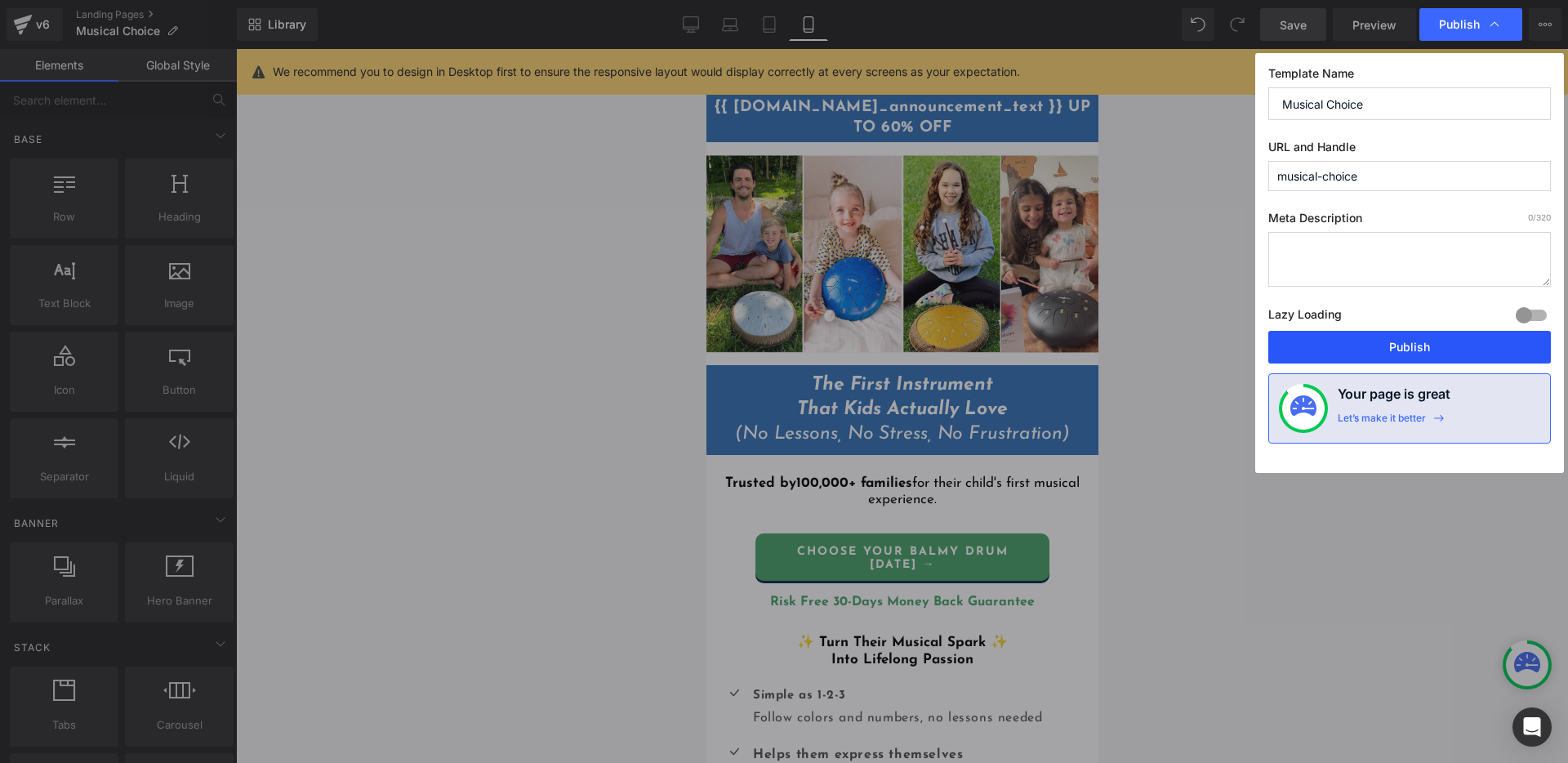
click at [1401, 347] on button "Publish" at bounding box center [1409, 347] width 283 height 33
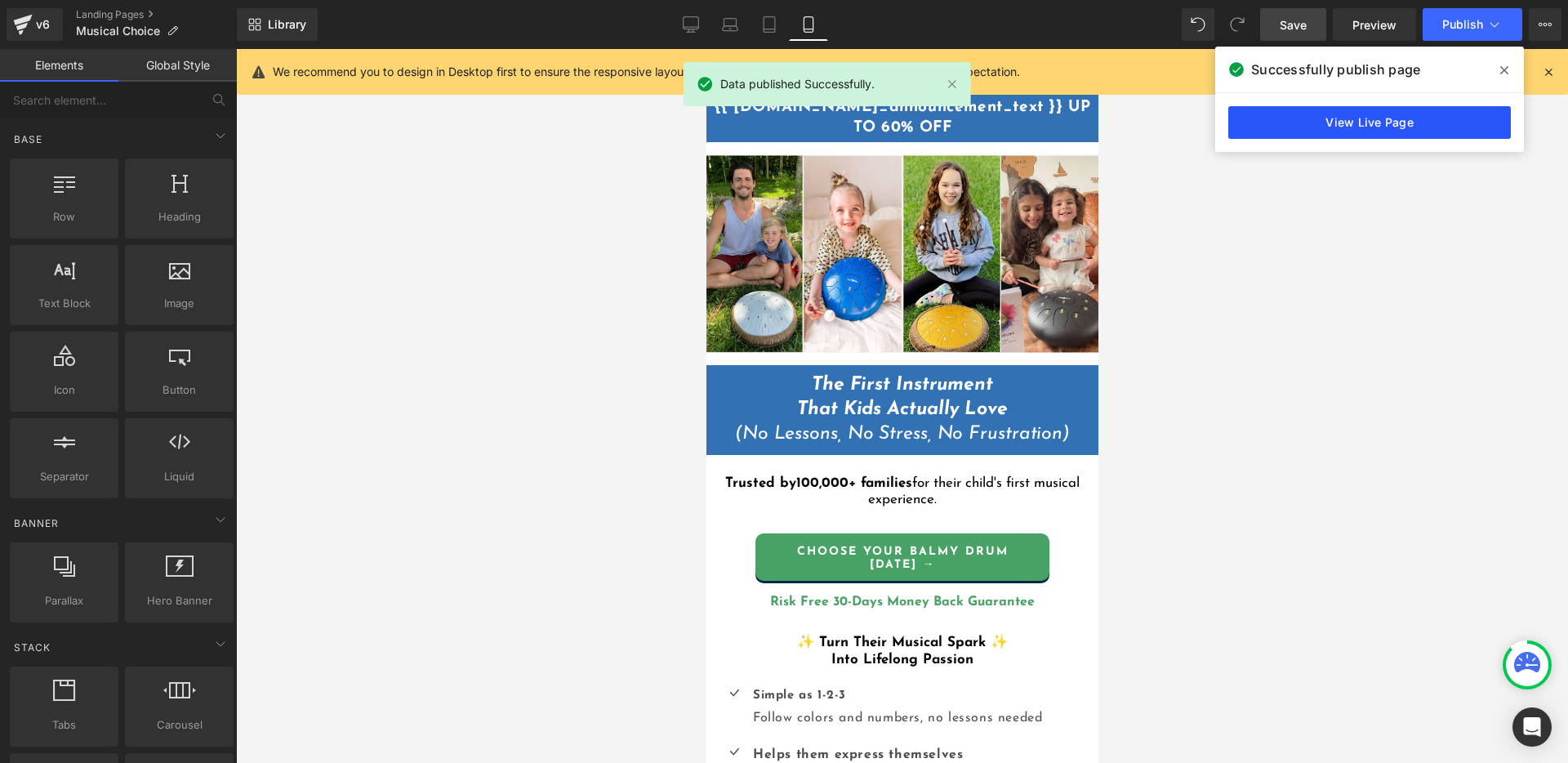
click at [1451, 119] on link "View Live Page" at bounding box center [1369, 123] width 283 height 33
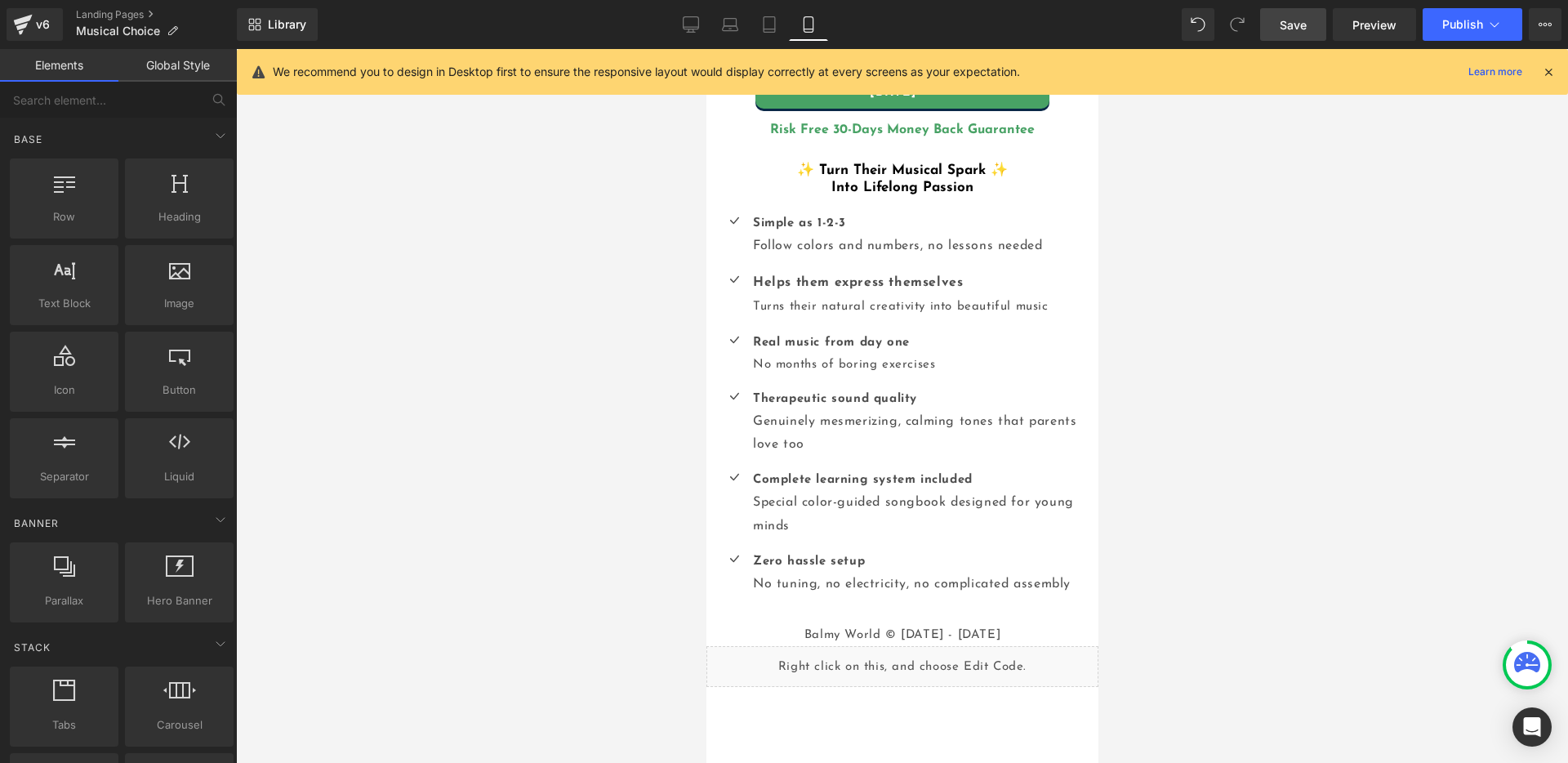
scroll to position [468, 0]
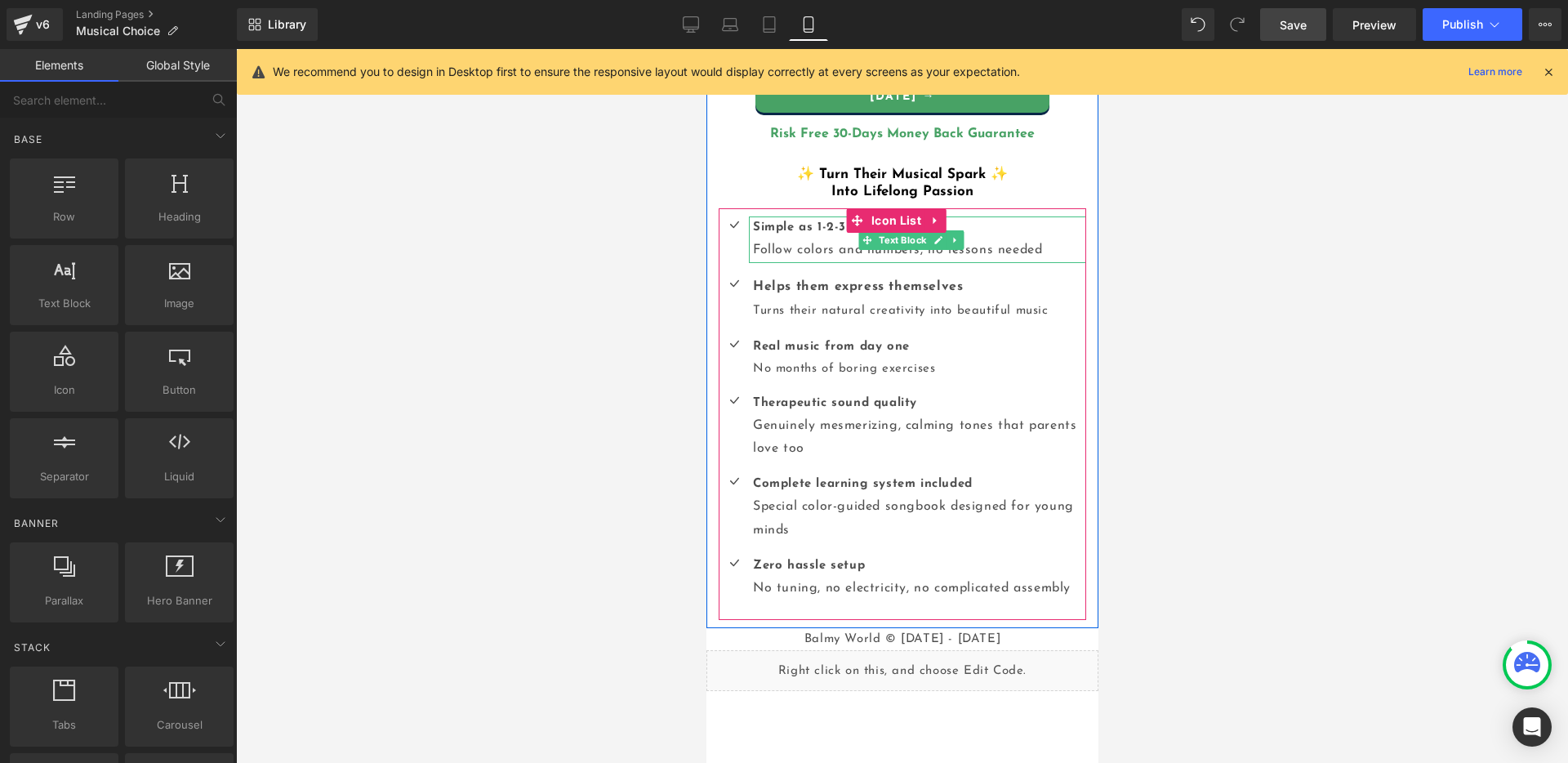
click at [924, 244] on span "Follow colors and numbers, no lessons needed" at bounding box center [896, 250] width 289 height 13
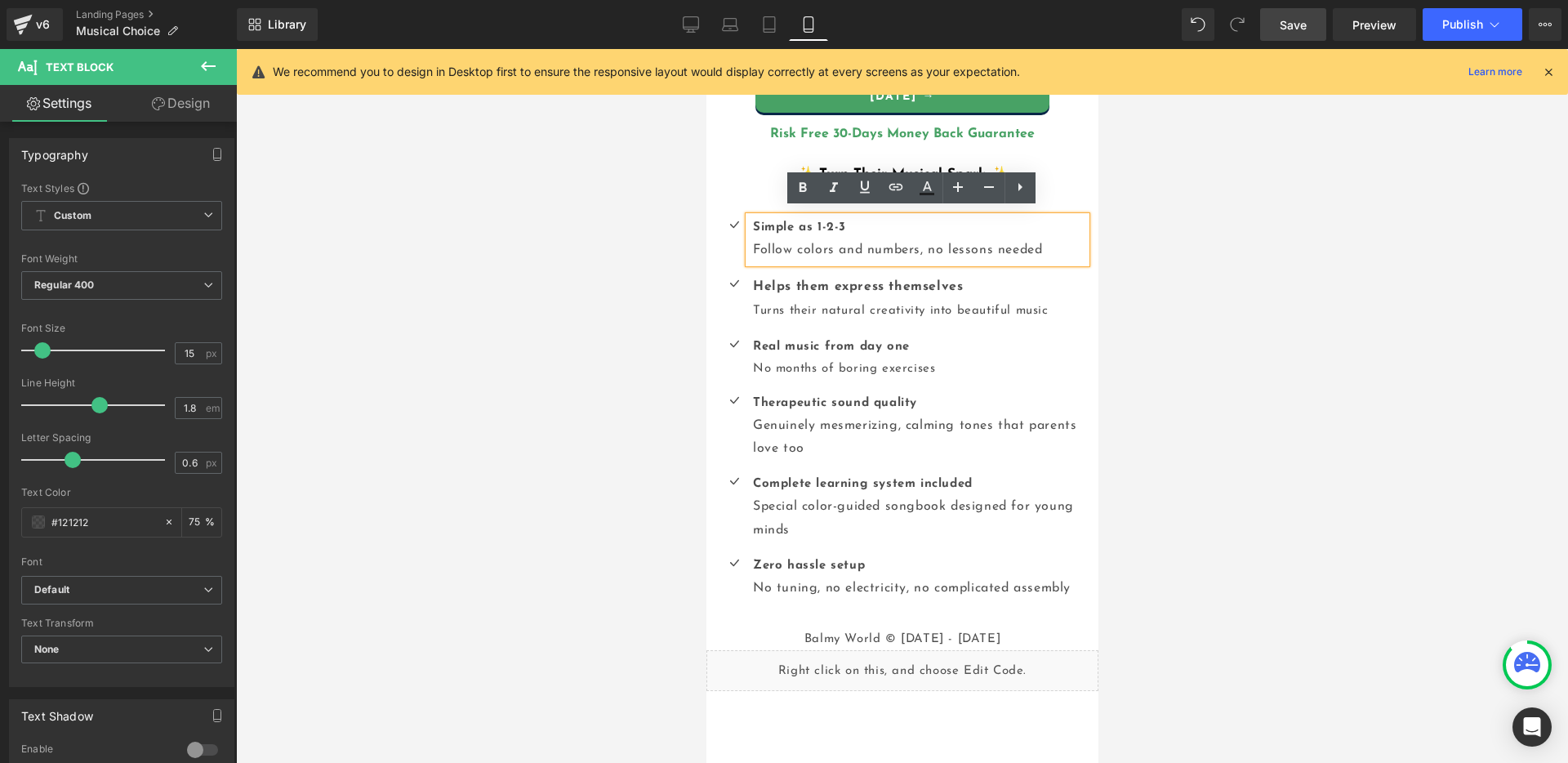
click at [842, 243] on span "Follow colors and numbers, no lessons needed" at bounding box center [896, 250] width 289 height 13
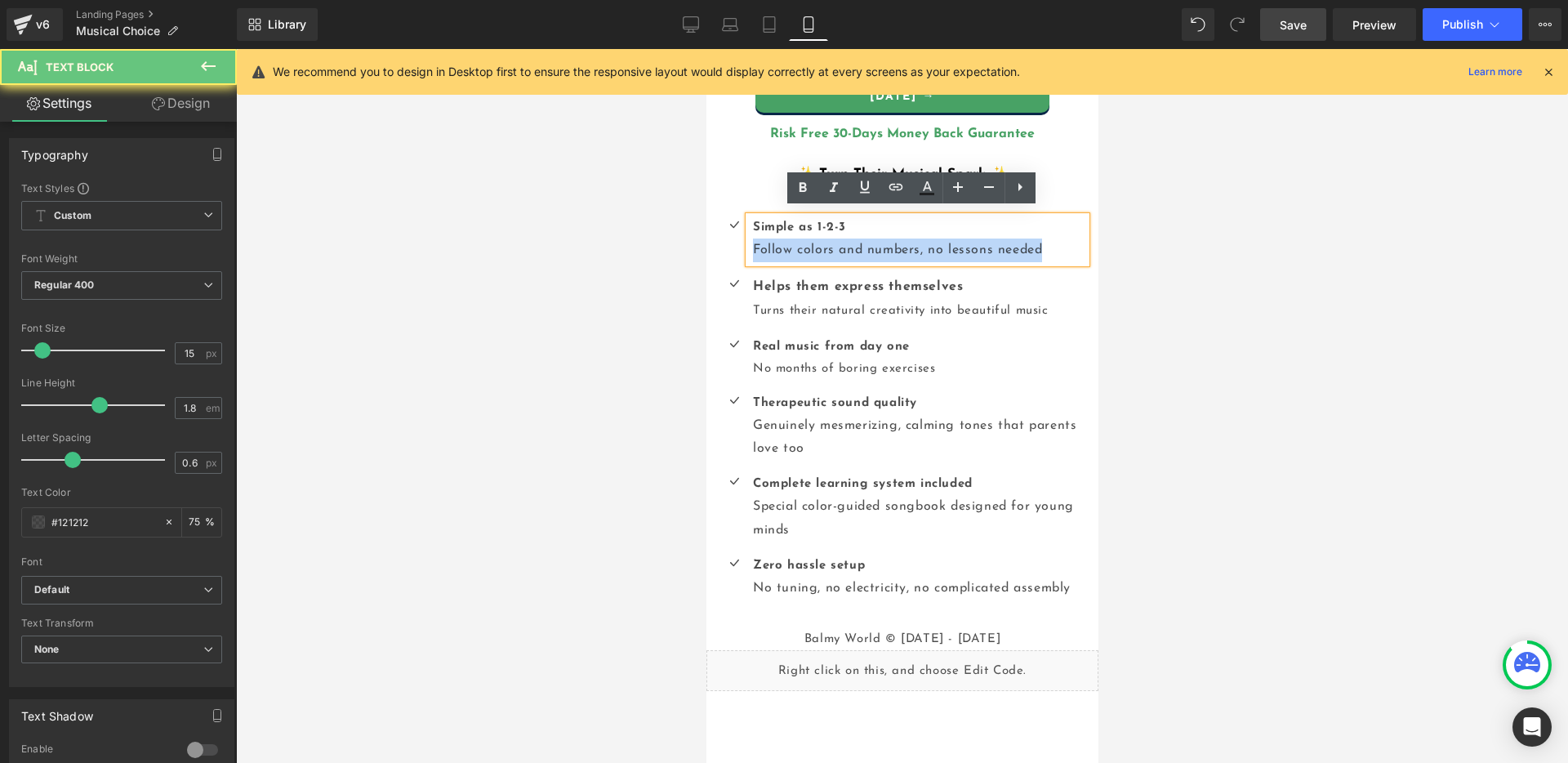
click at [842, 243] on span "Follow colors and numbers, no lessons needed" at bounding box center [896, 250] width 289 height 13
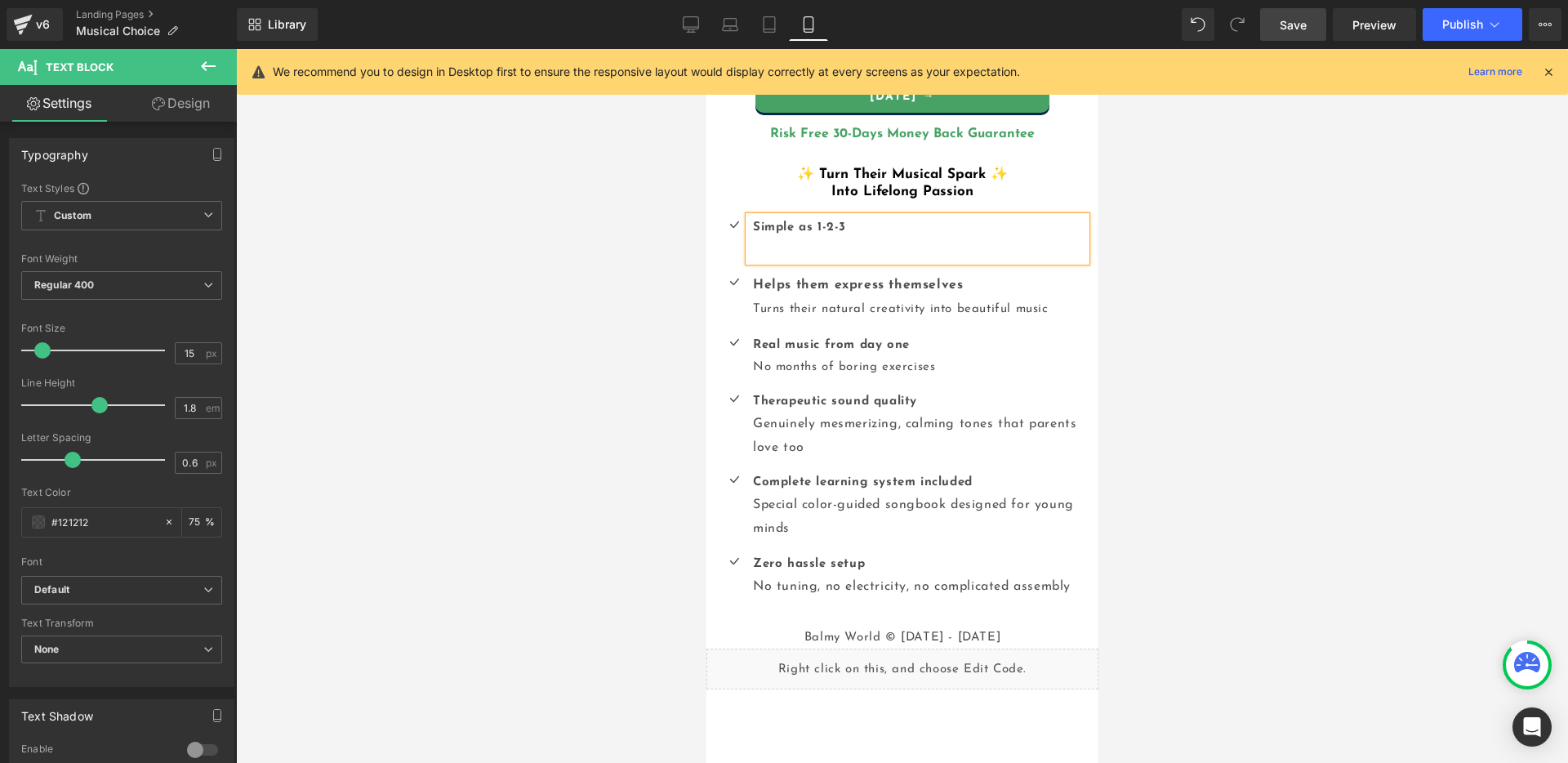
click at [881, 244] on div "Simple as 1-2-3" at bounding box center [916, 239] width 337 height 45
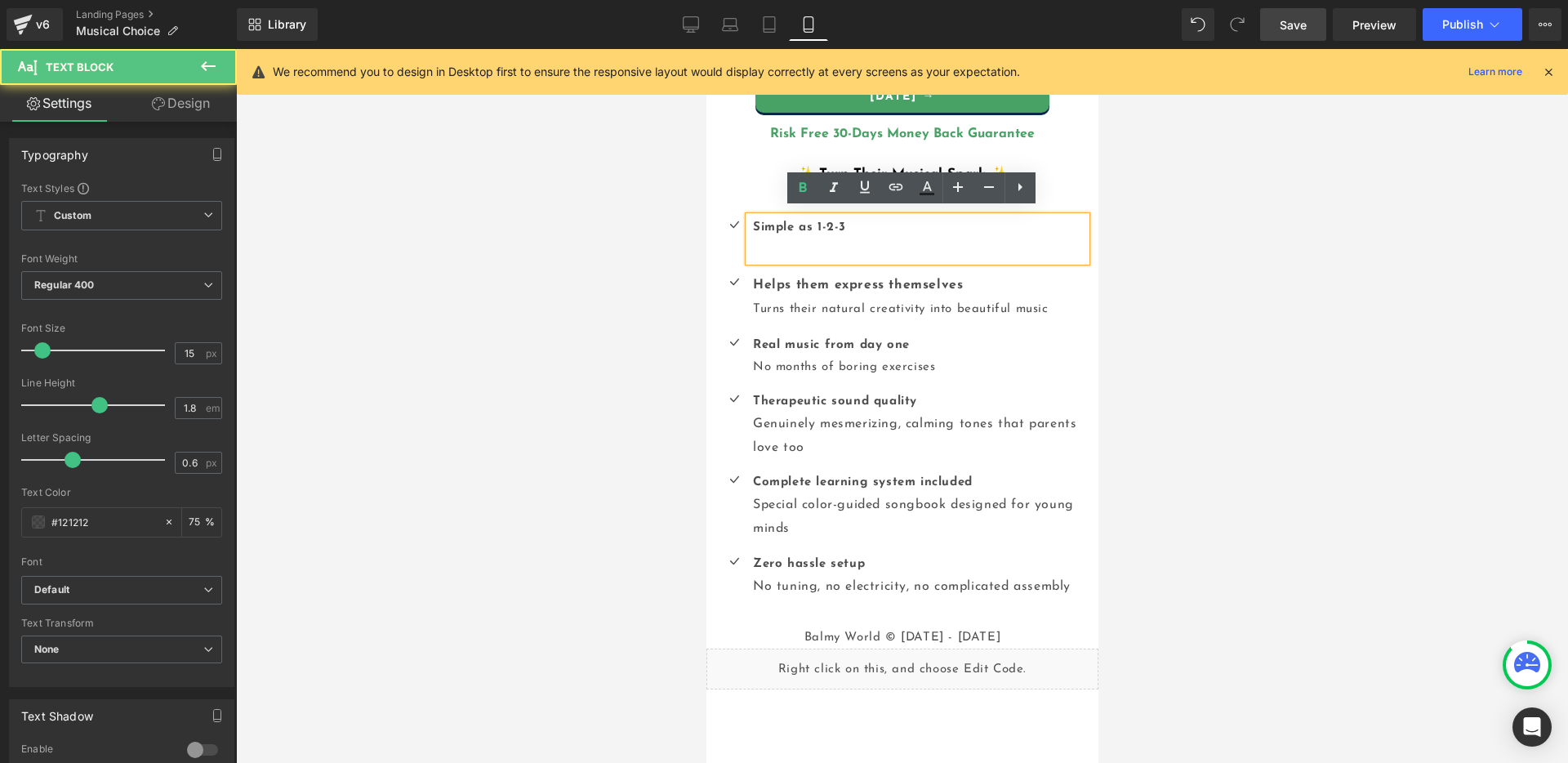
click at [1251, 260] on div at bounding box center [901, 405] width 1332 height 714
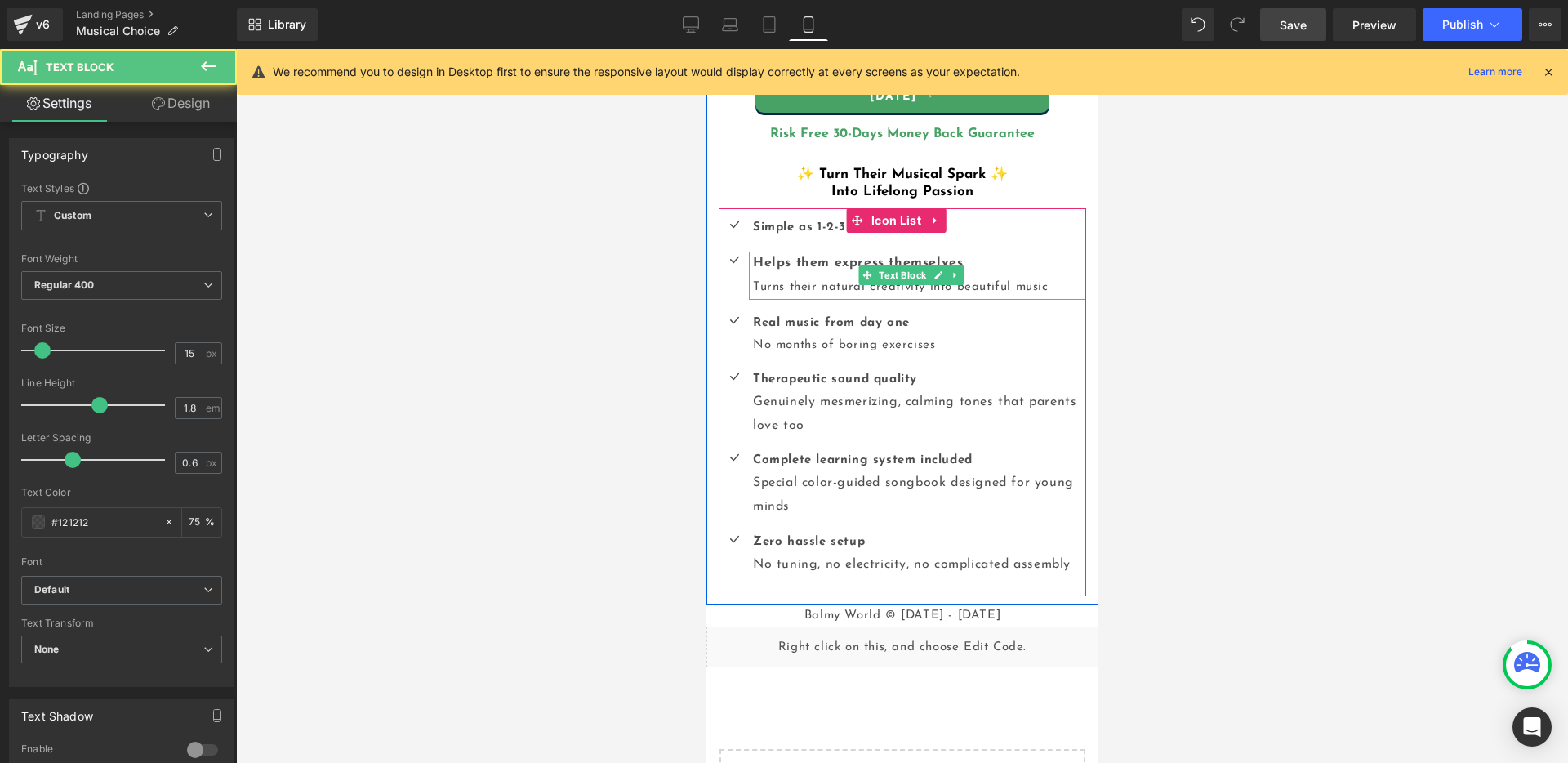
click at [1009, 281] on div "Helps them express themselves Turns their natural creativity into beautiful mus…" at bounding box center [916, 275] width 337 height 48
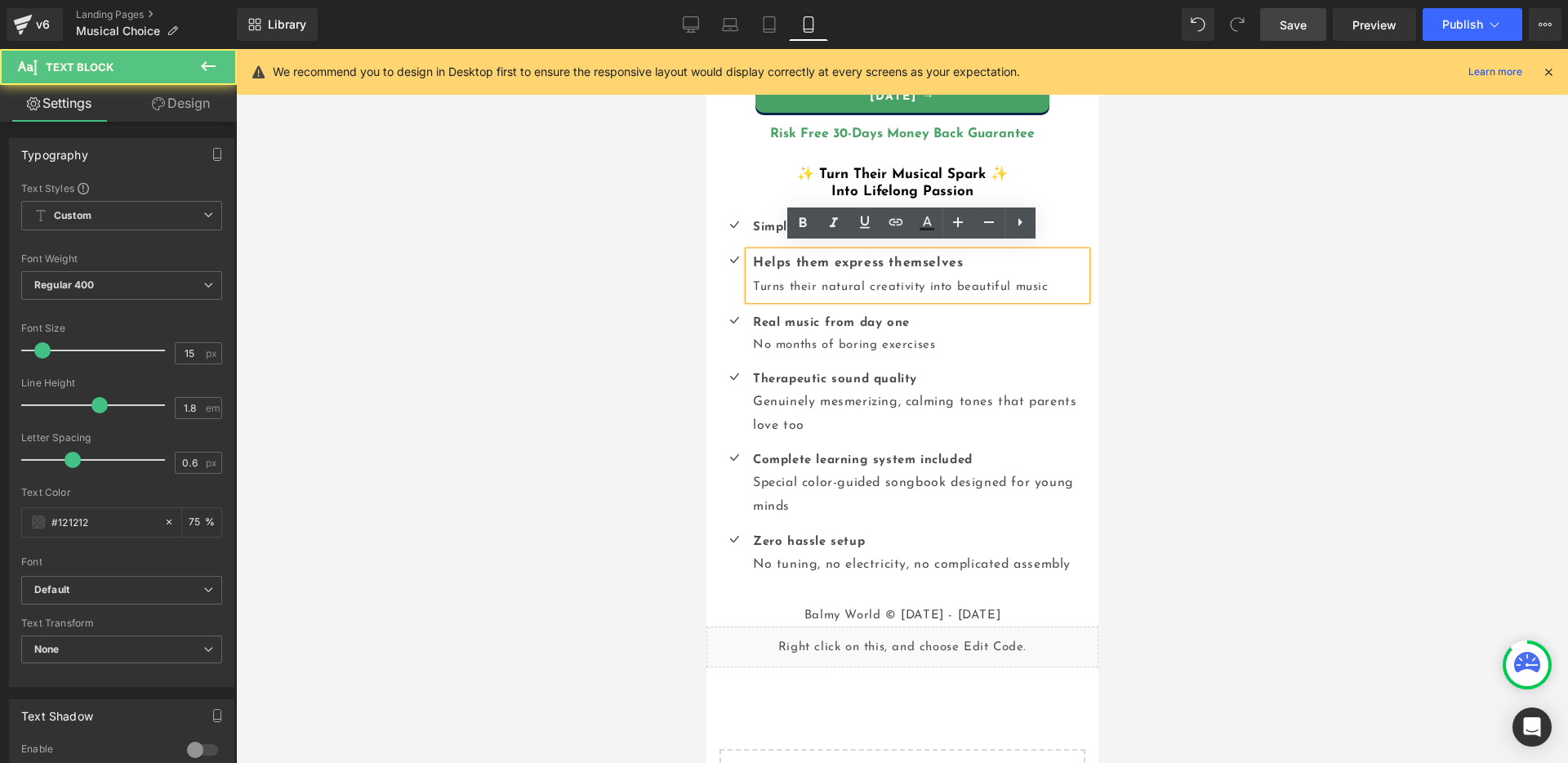
click at [977, 281] on div "Helps them express themselves Turns their natural creativity into beautiful mus…" at bounding box center [916, 275] width 337 height 48
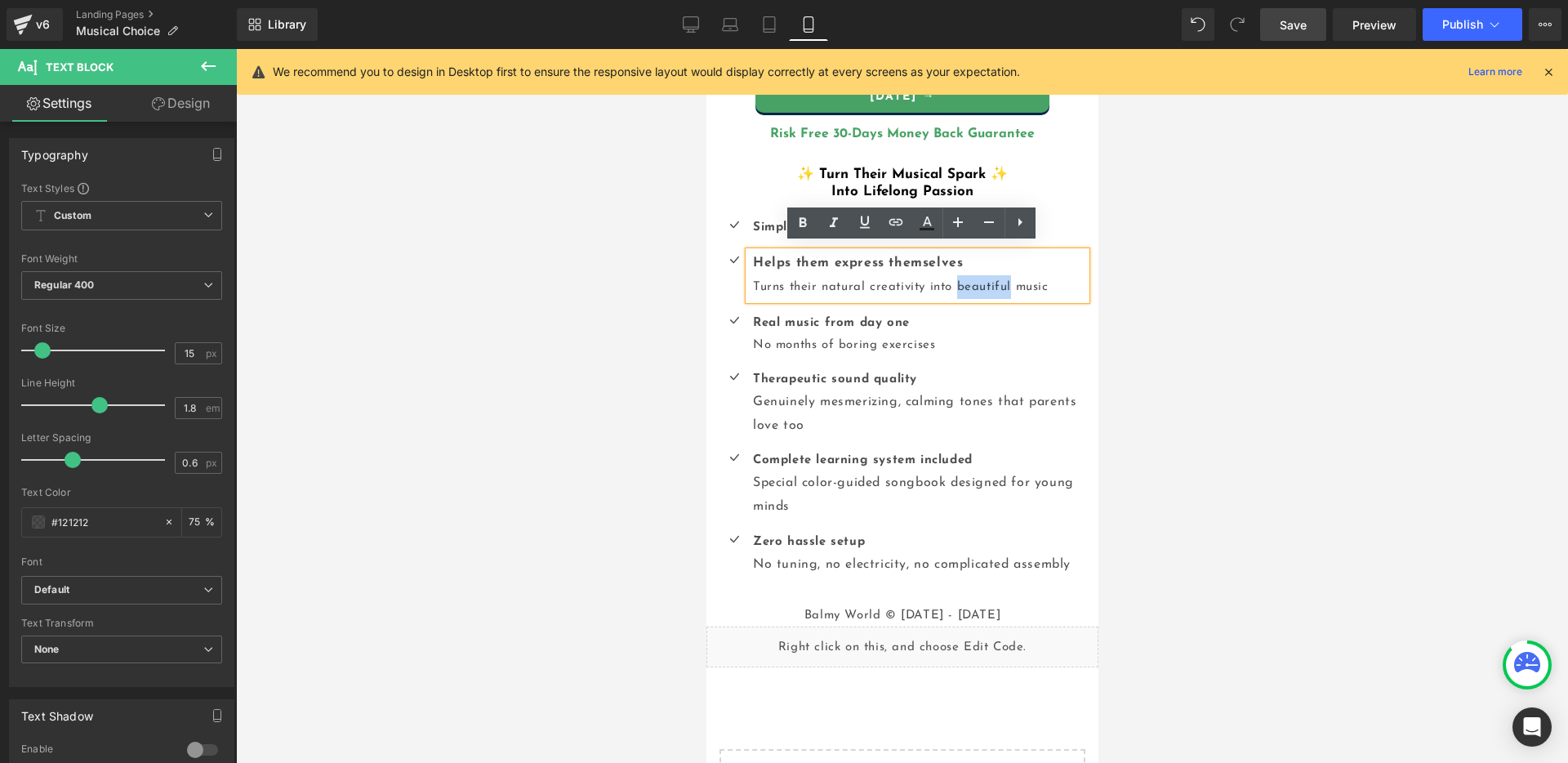
click at [977, 281] on div "Helps them express themselves Turns their natural creativity into beautiful mus…" at bounding box center [916, 275] width 337 height 48
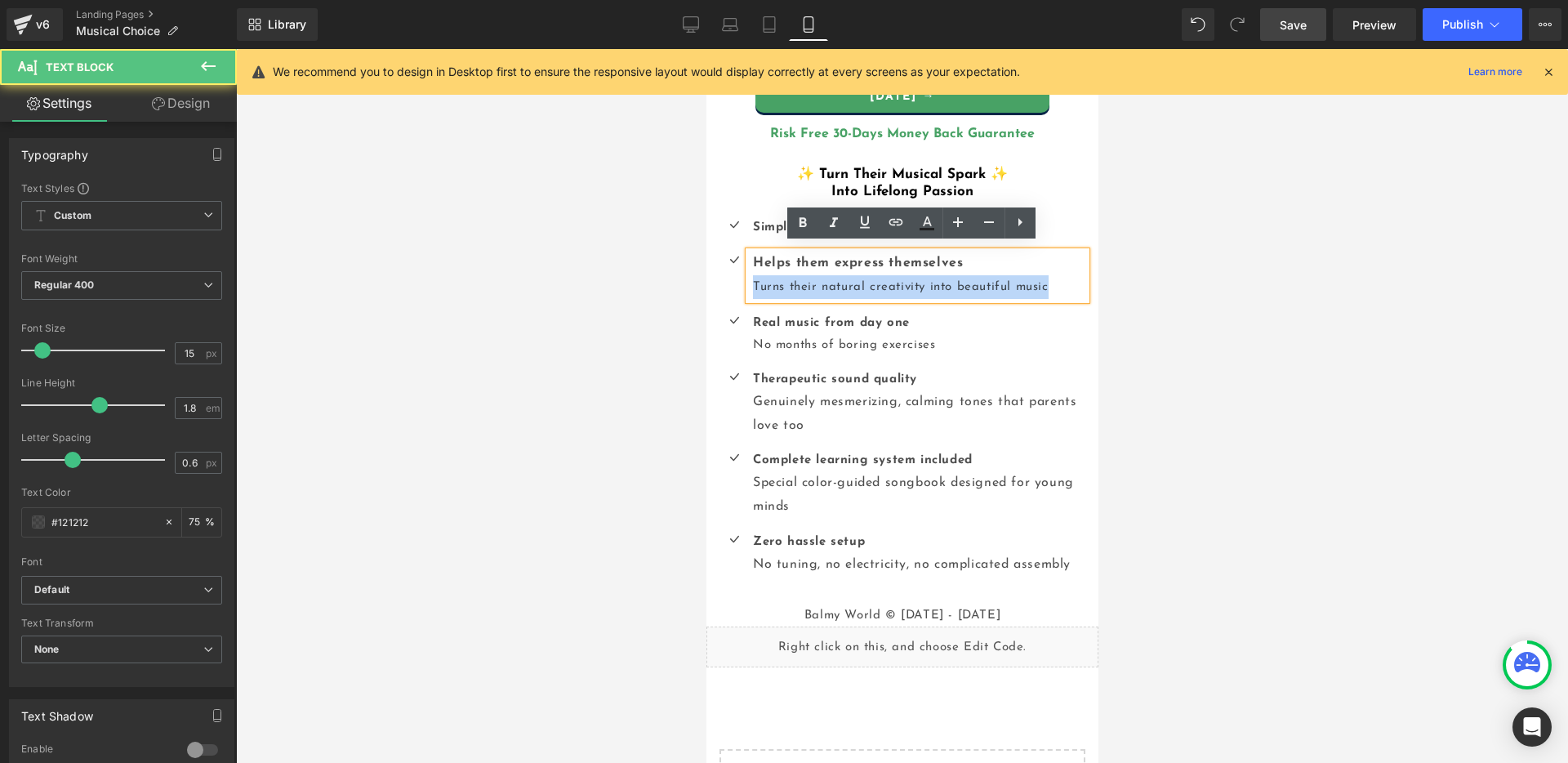
click at [977, 281] on div "Helps them express themselves Turns their natural creativity into beautiful mus…" at bounding box center [916, 275] width 337 height 48
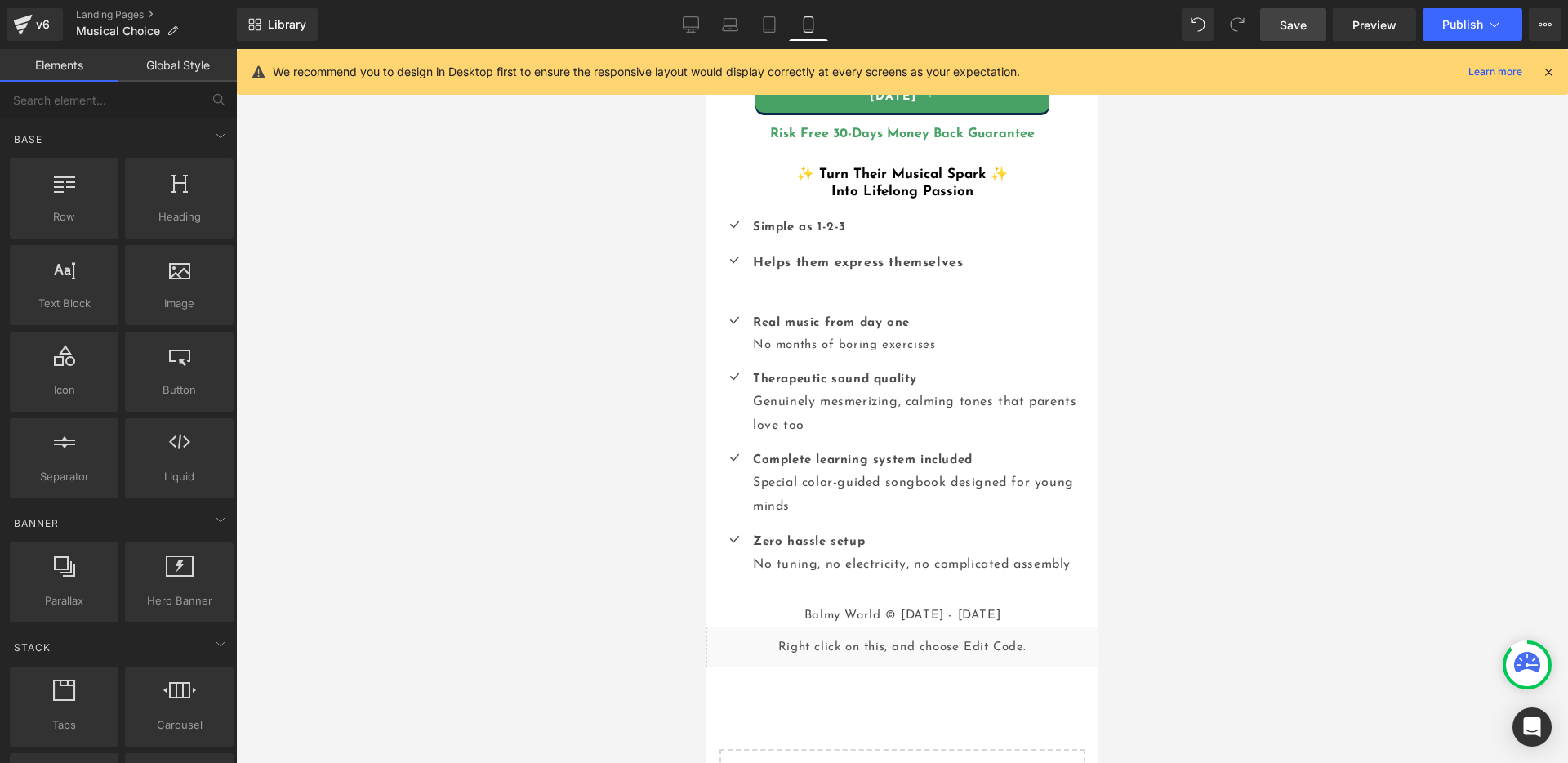
click at [1154, 280] on div at bounding box center [901, 405] width 1332 height 714
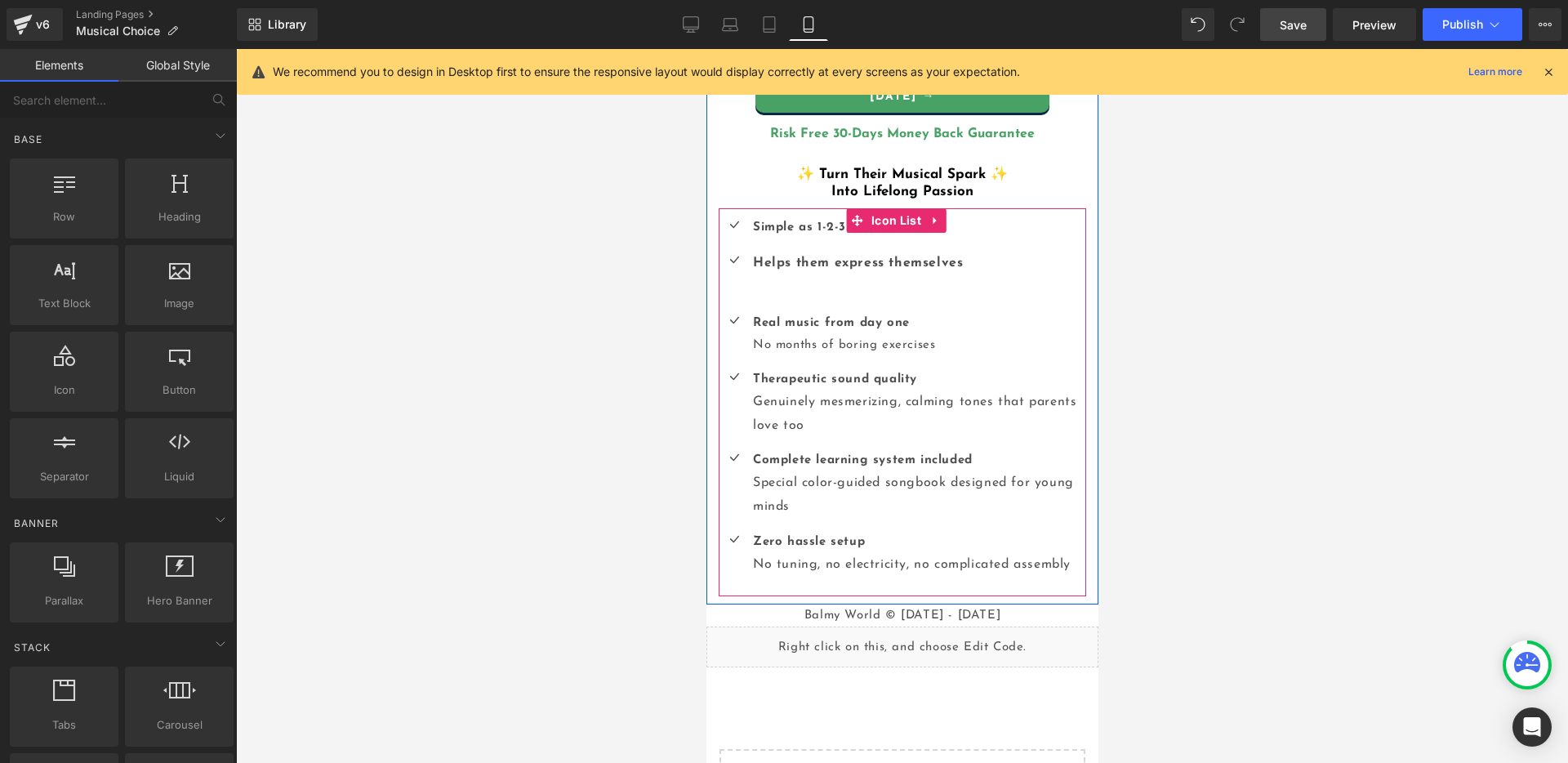
click at [862, 274] on icon at bounding box center [866, 275] width 9 height 10
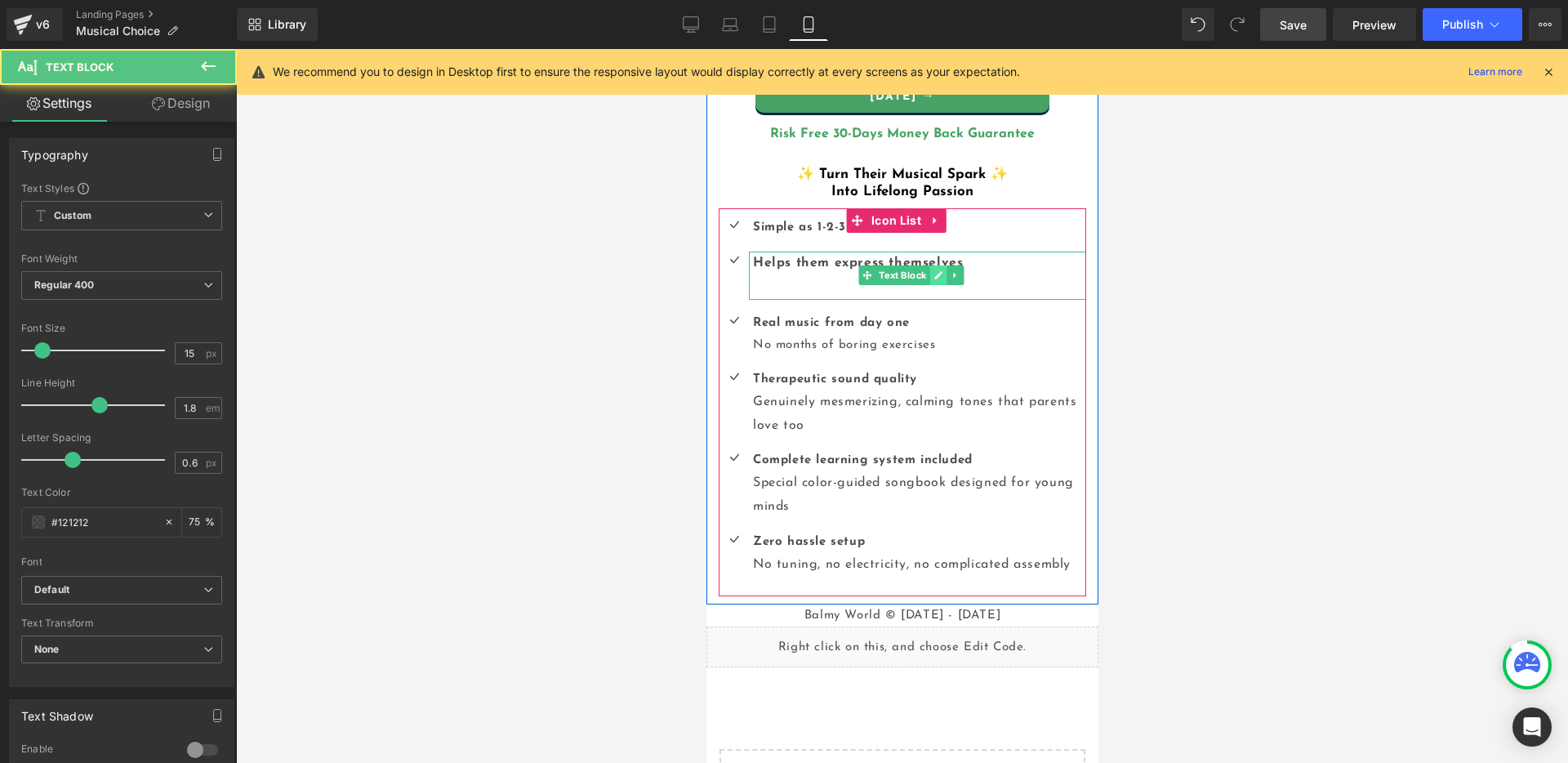
click at [937, 275] on link at bounding box center [938, 275] width 17 height 20
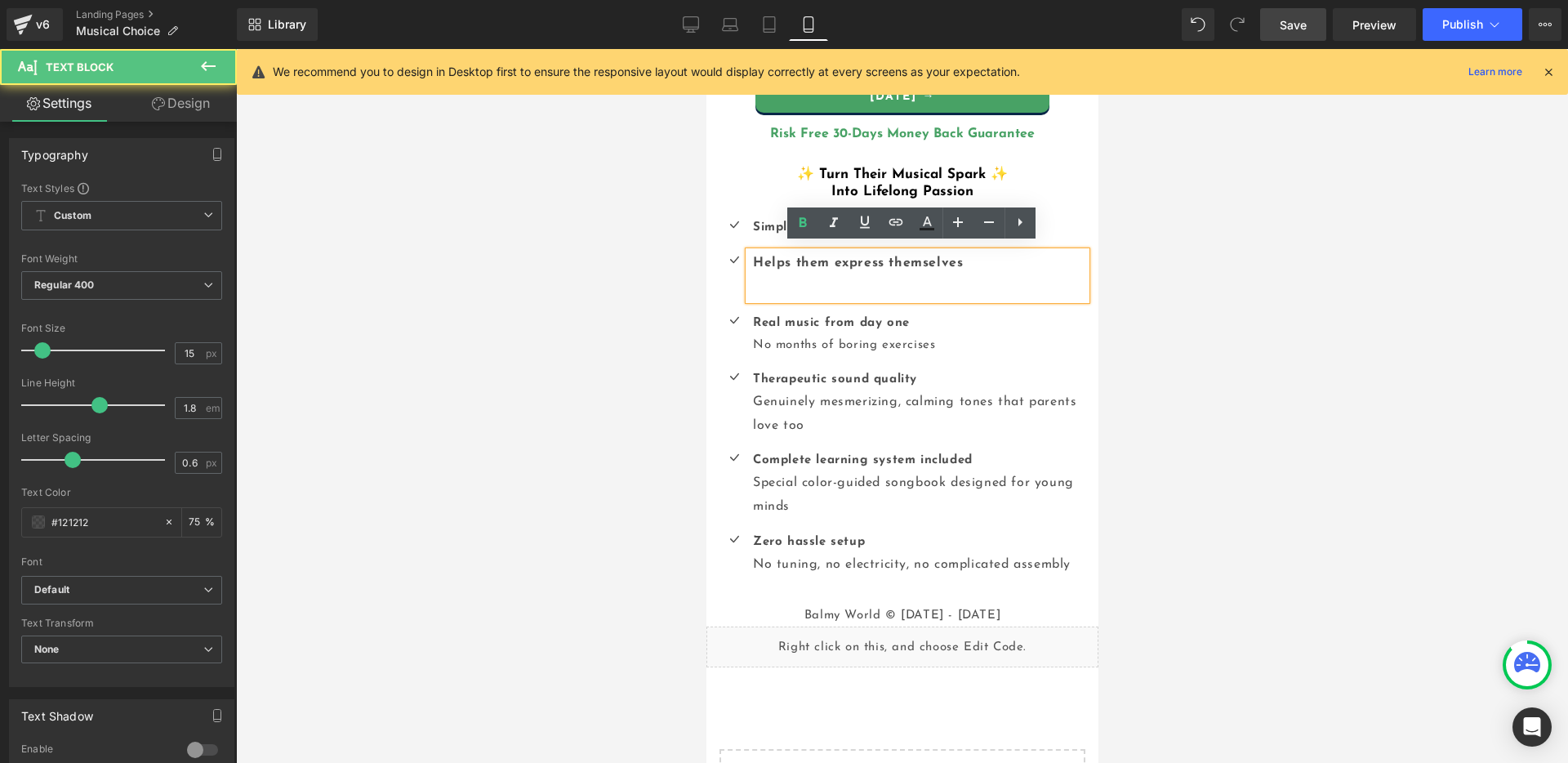
click at [884, 287] on div "Helps them express themselves" at bounding box center [916, 275] width 337 height 48
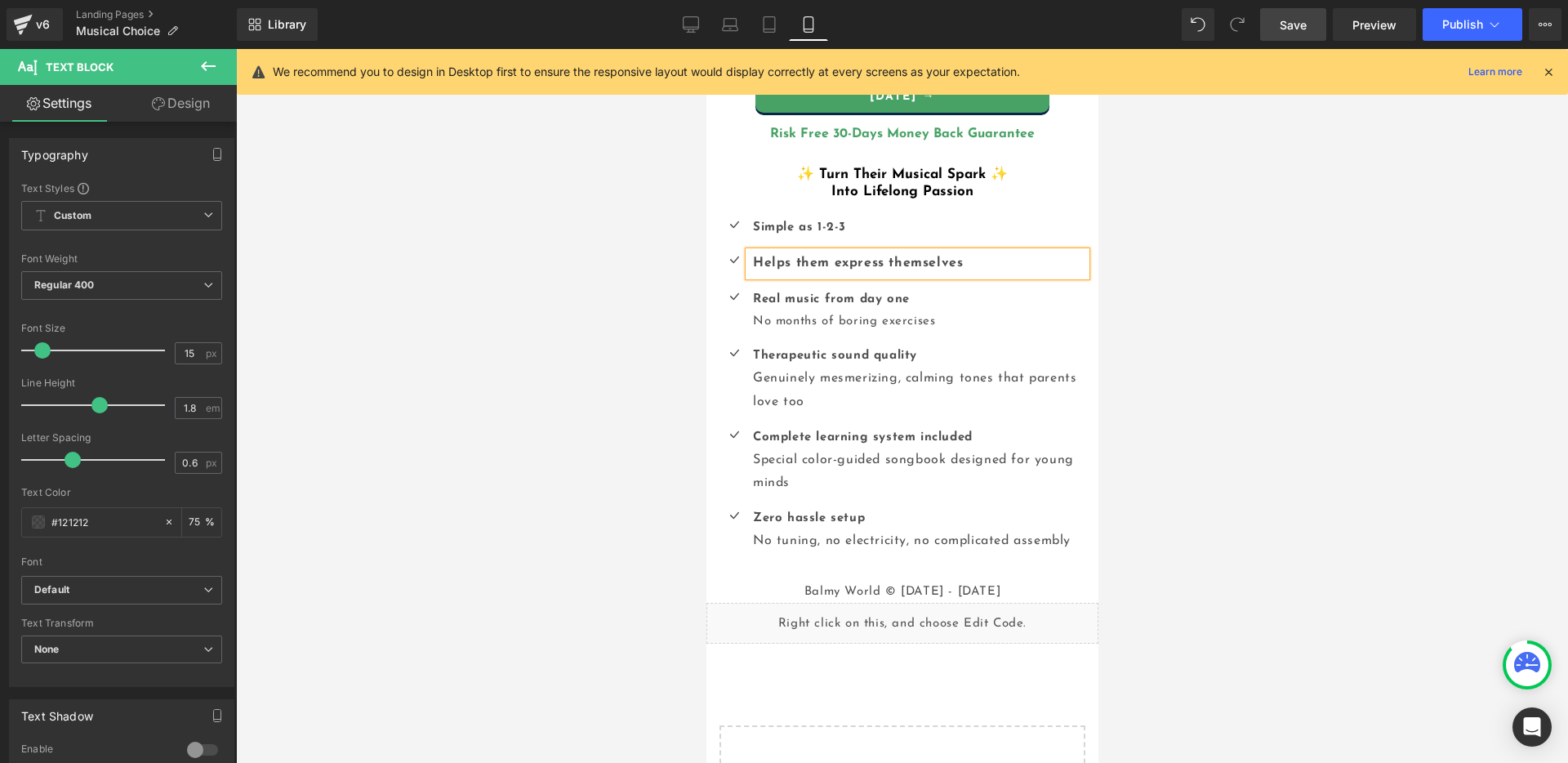
click at [1201, 306] on div at bounding box center [901, 405] width 1332 height 714
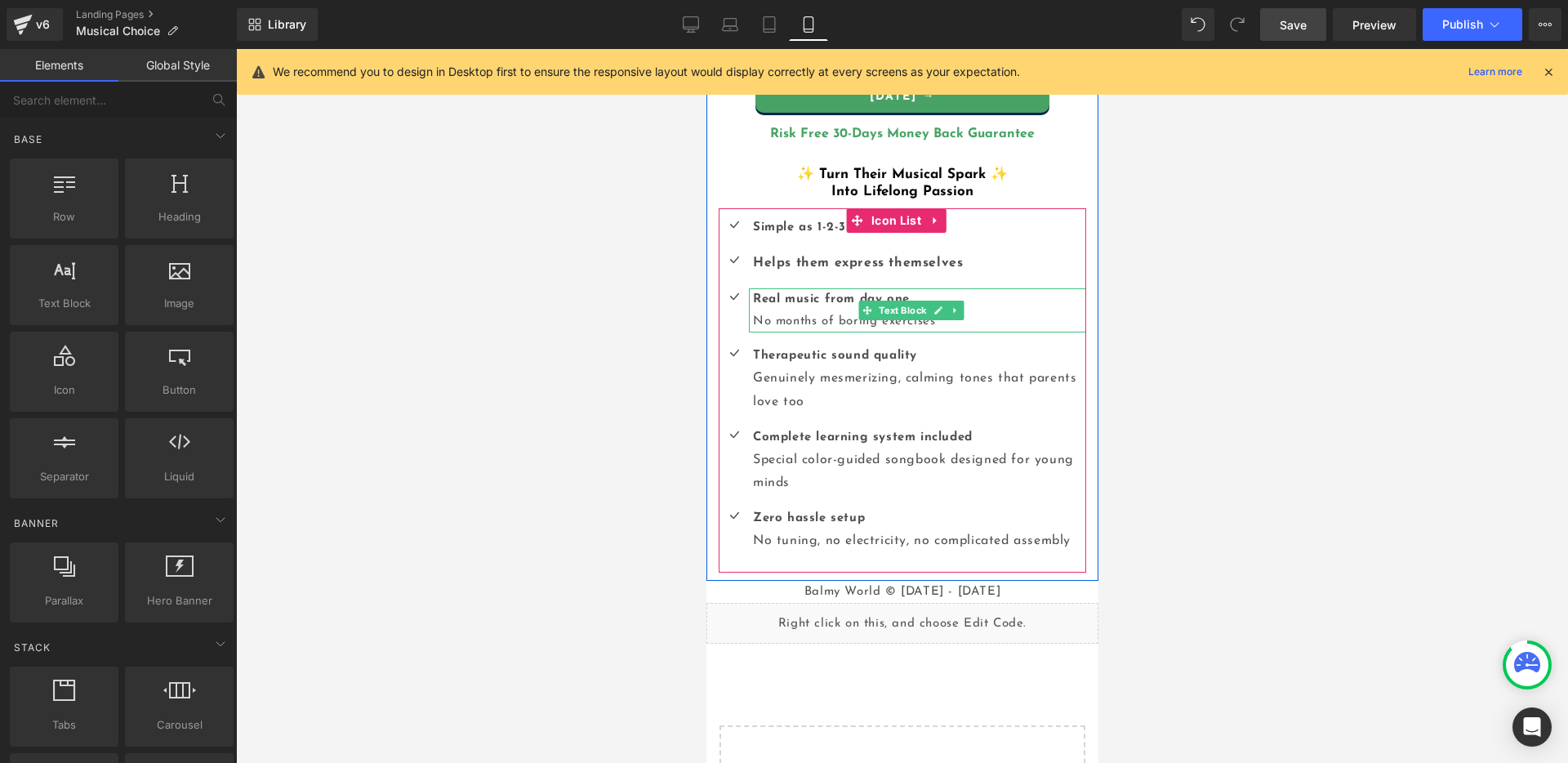
click at [824, 316] on p "Real music from day one No months of boring exercises" at bounding box center [919, 311] width 333 height 44
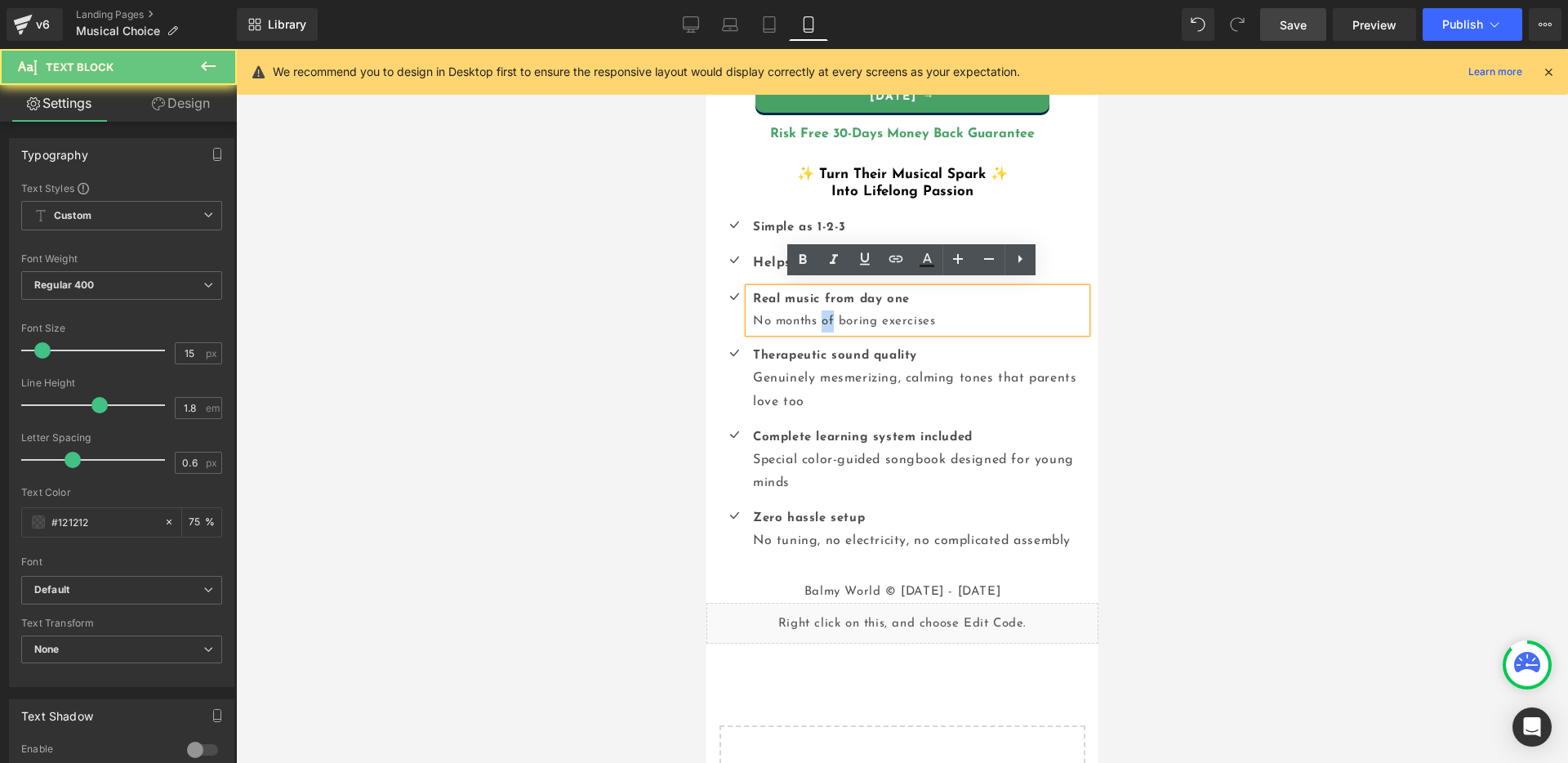
click at [824, 316] on p "Real music from day one No months of boring exercises" at bounding box center [919, 311] width 333 height 44
click at [815, 316] on p "Real music from day one No months of boring exercises" at bounding box center [919, 311] width 333 height 44
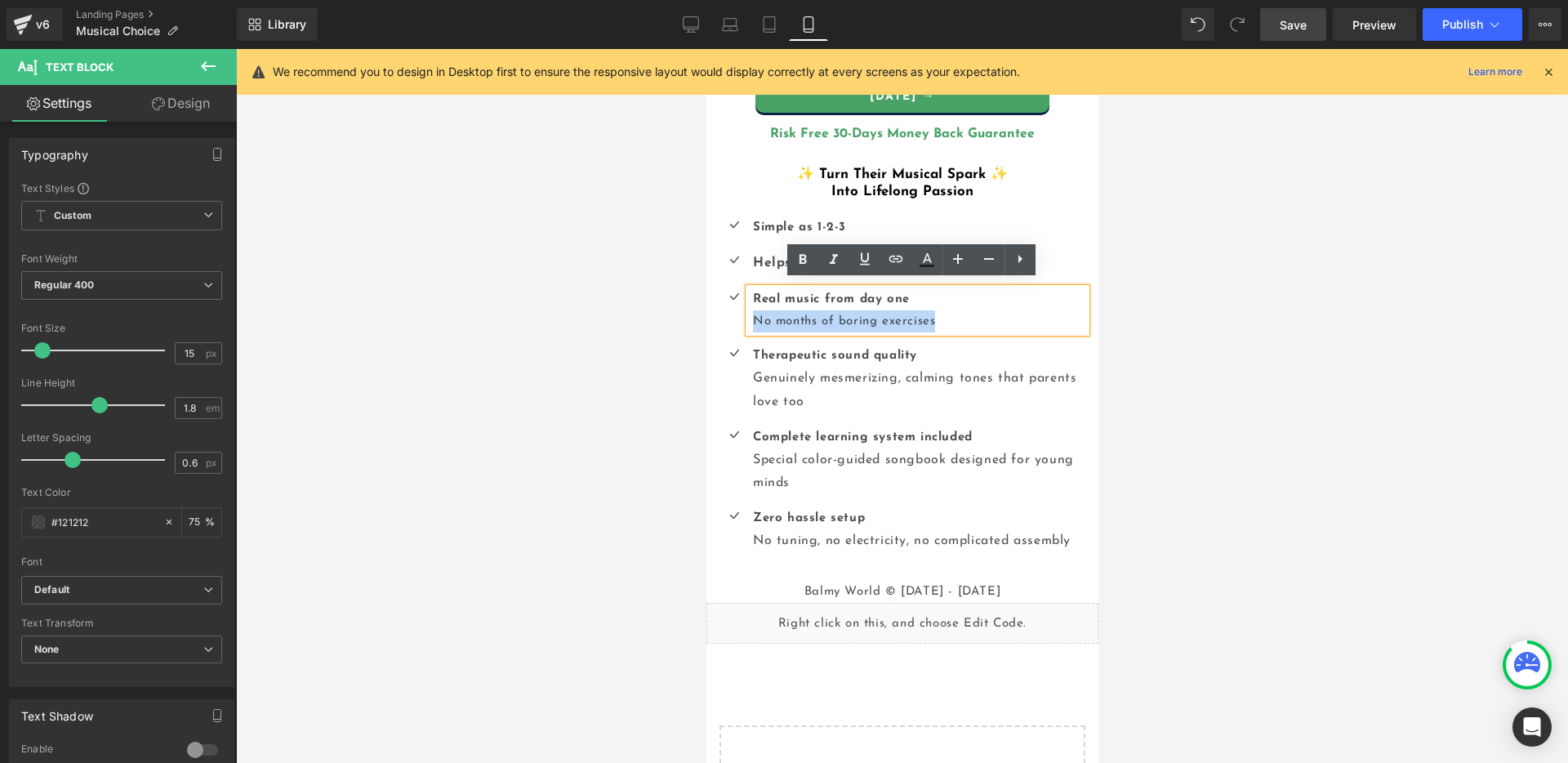
drag, startPoint x: 752, startPoint y: 311, endPoint x: 936, endPoint y: 316, distance: 184.1
click at [936, 316] on p "Real music from day one No months of boring exercises" at bounding box center [919, 311] width 333 height 44
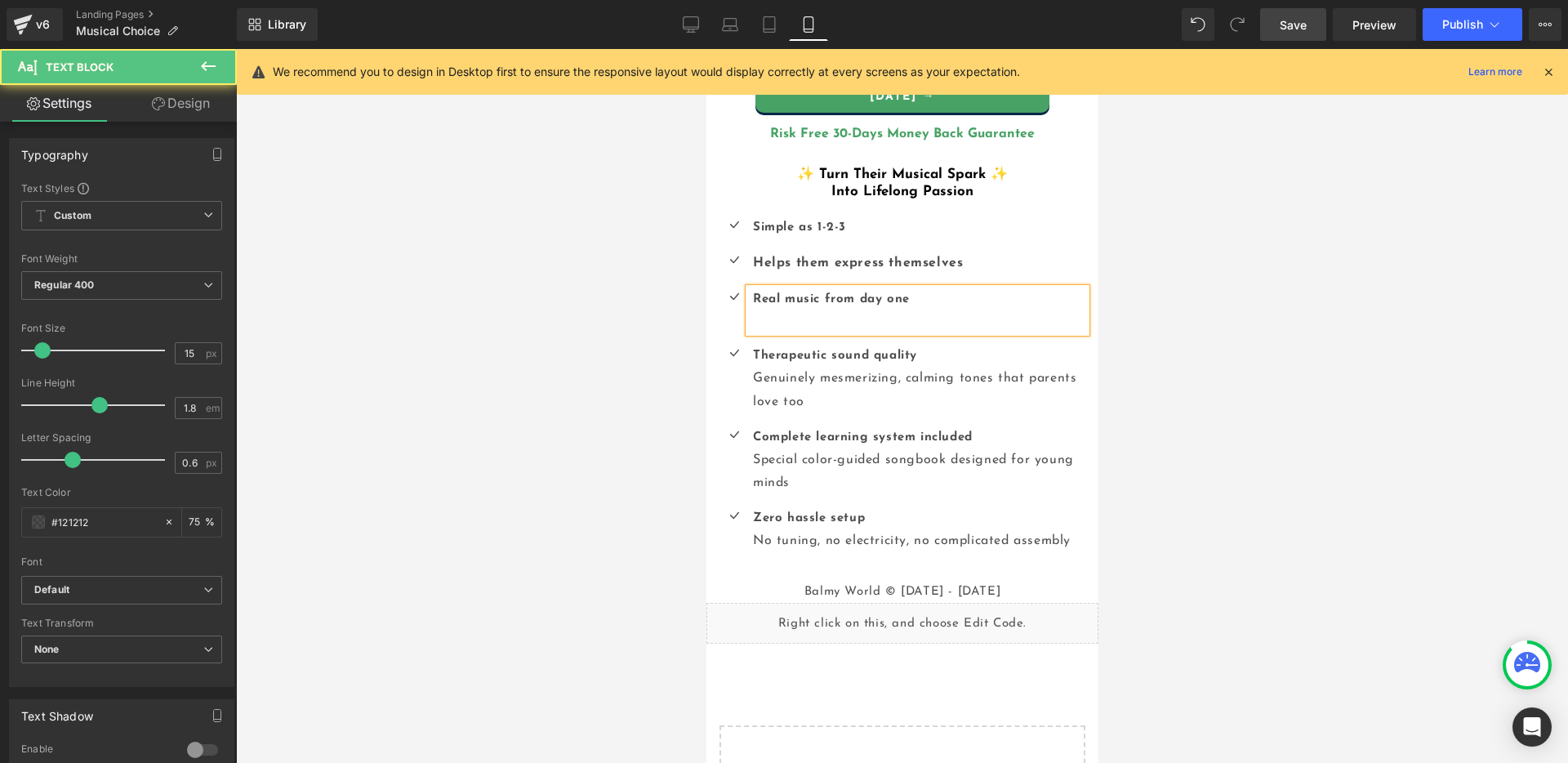
click at [830, 293] on b "Real music from day one" at bounding box center [831, 299] width 157 height 12
click at [817, 296] on b "Real music from day one" at bounding box center [831, 299] width 157 height 12
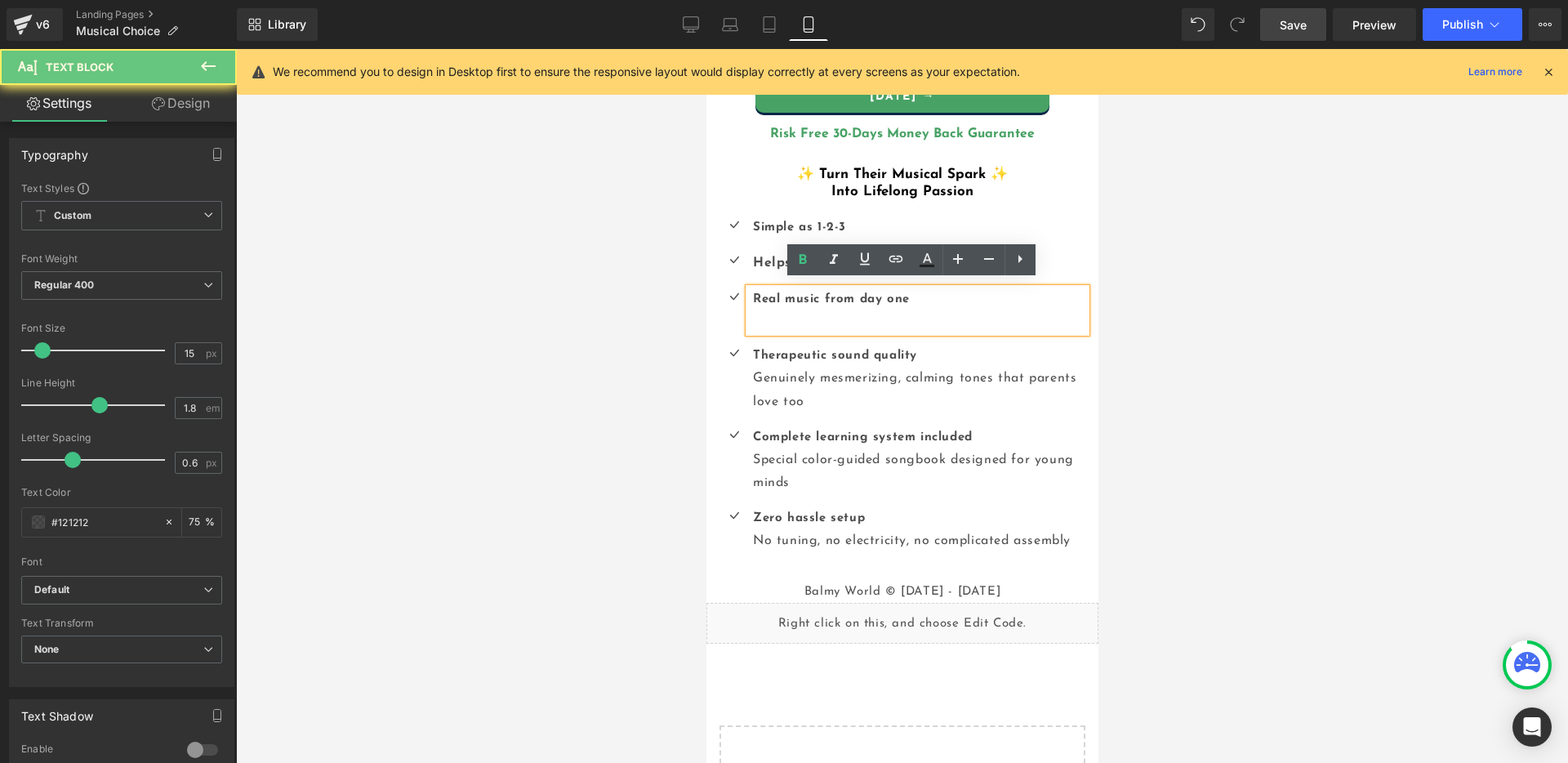
click at [786, 309] on p "Real music from day one" at bounding box center [919, 311] width 333 height 44
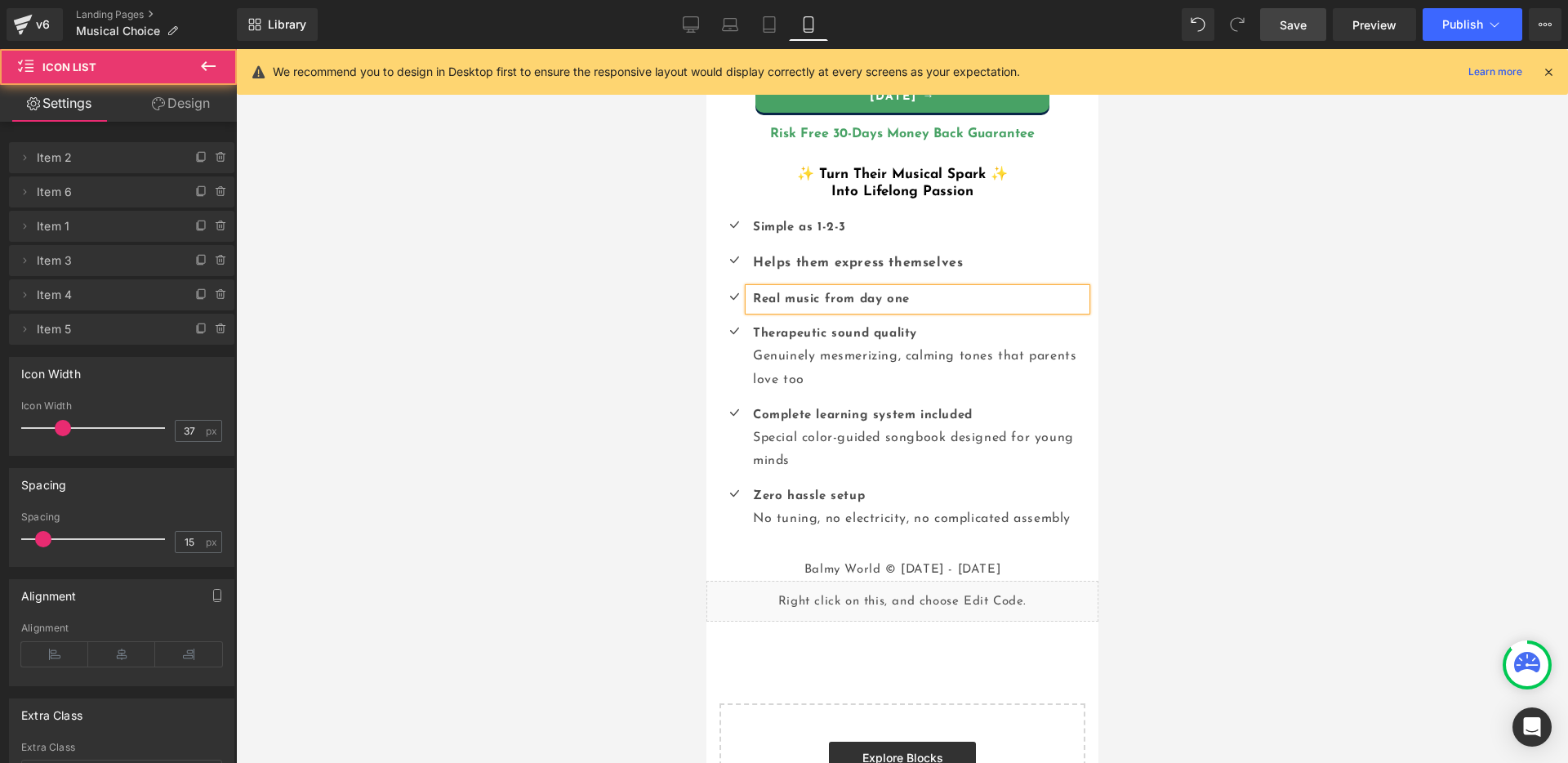
click at [792, 311] on ul "Icon Simple as 1-2-3 Text Block Icon Helps them express themselves Text Block I…" at bounding box center [901, 380] width 367 height 326
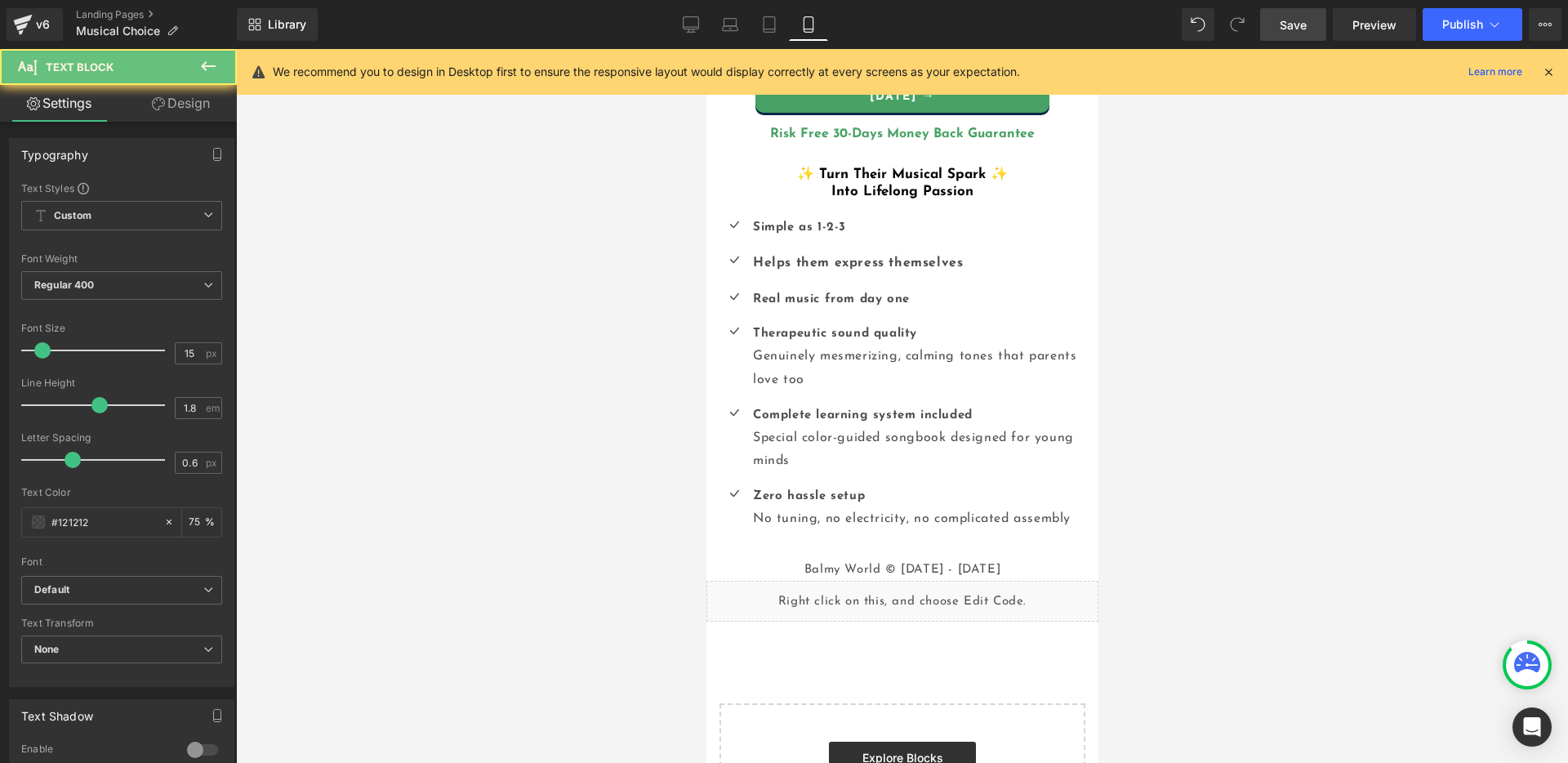
click at [799, 295] on b "Real music from day one" at bounding box center [831, 299] width 157 height 12
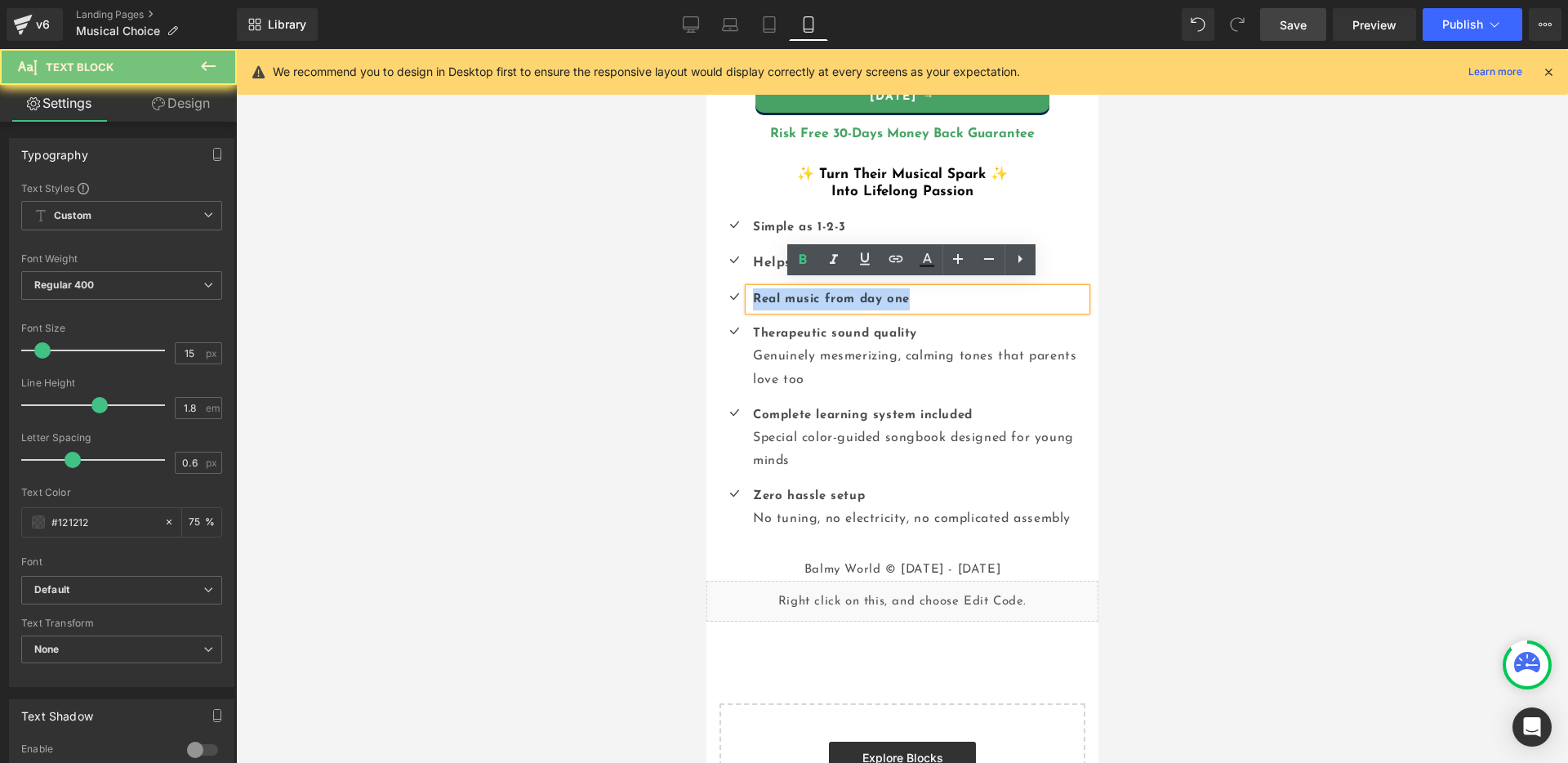
click at [799, 295] on b "Real music from day one" at bounding box center [831, 299] width 157 height 12
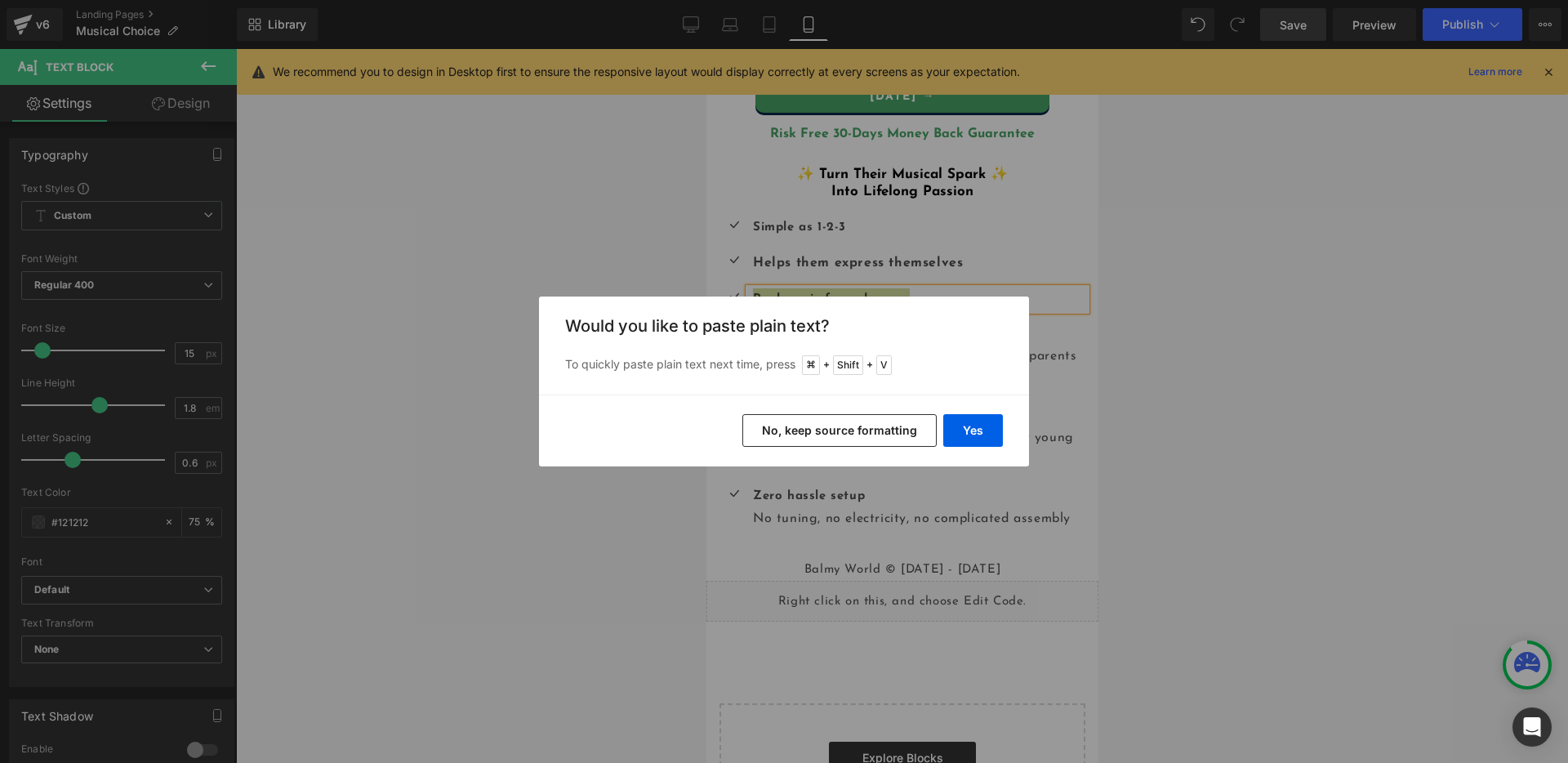
click at [877, 425] on button "No, keep source formatting" at bounding box center [840, 430] width 194 height 33
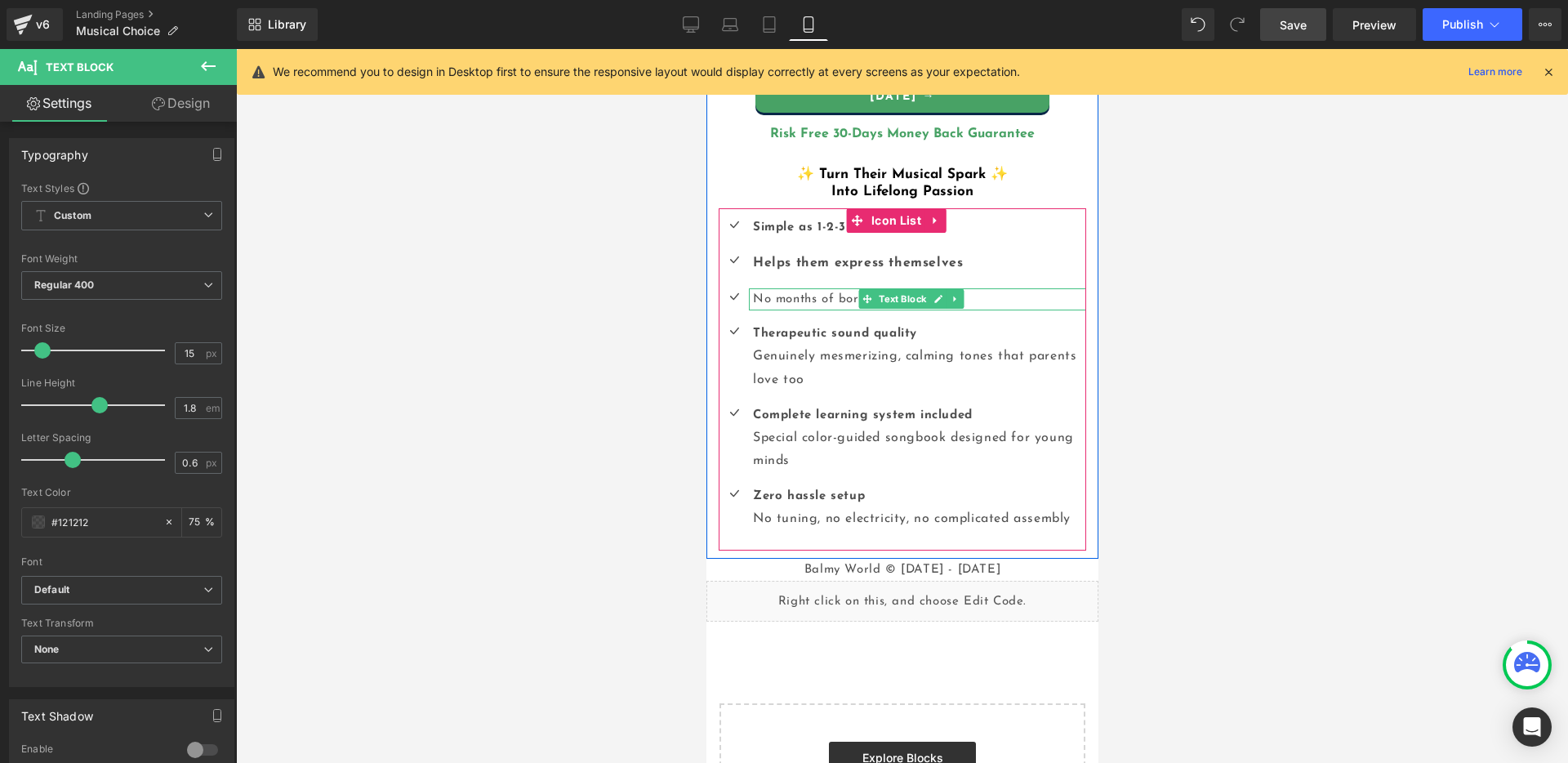
click at [859, 292] on span at bounding box center [867, 299] width 17 height 20
click at [836, 297] on span "No months of boring exercises" at bounding box center [843, 299] width 182 height 12
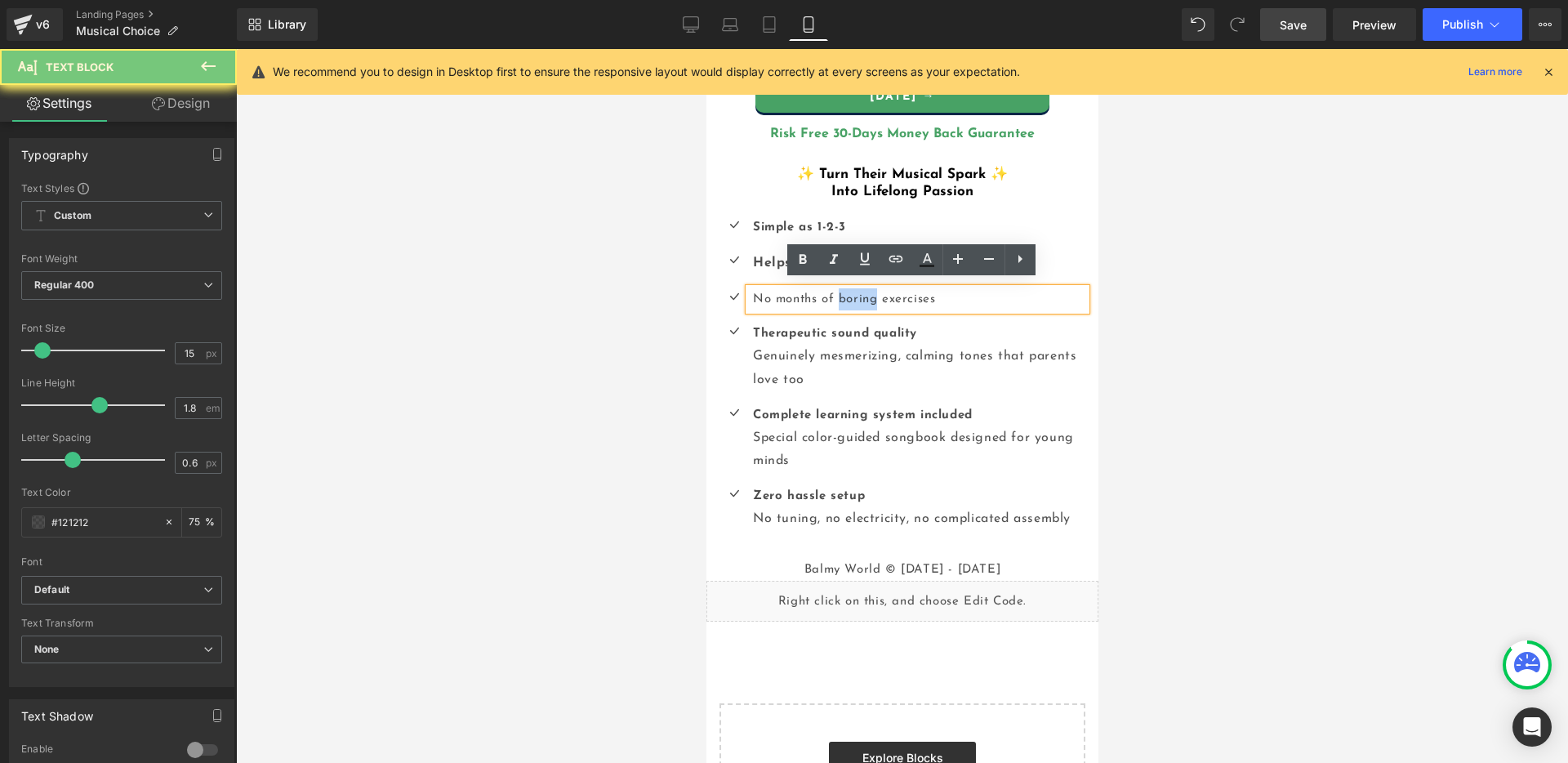
click at [836, 297] on span "No months of boring exercises" at bounding box center [843, 299] width 182 height 12
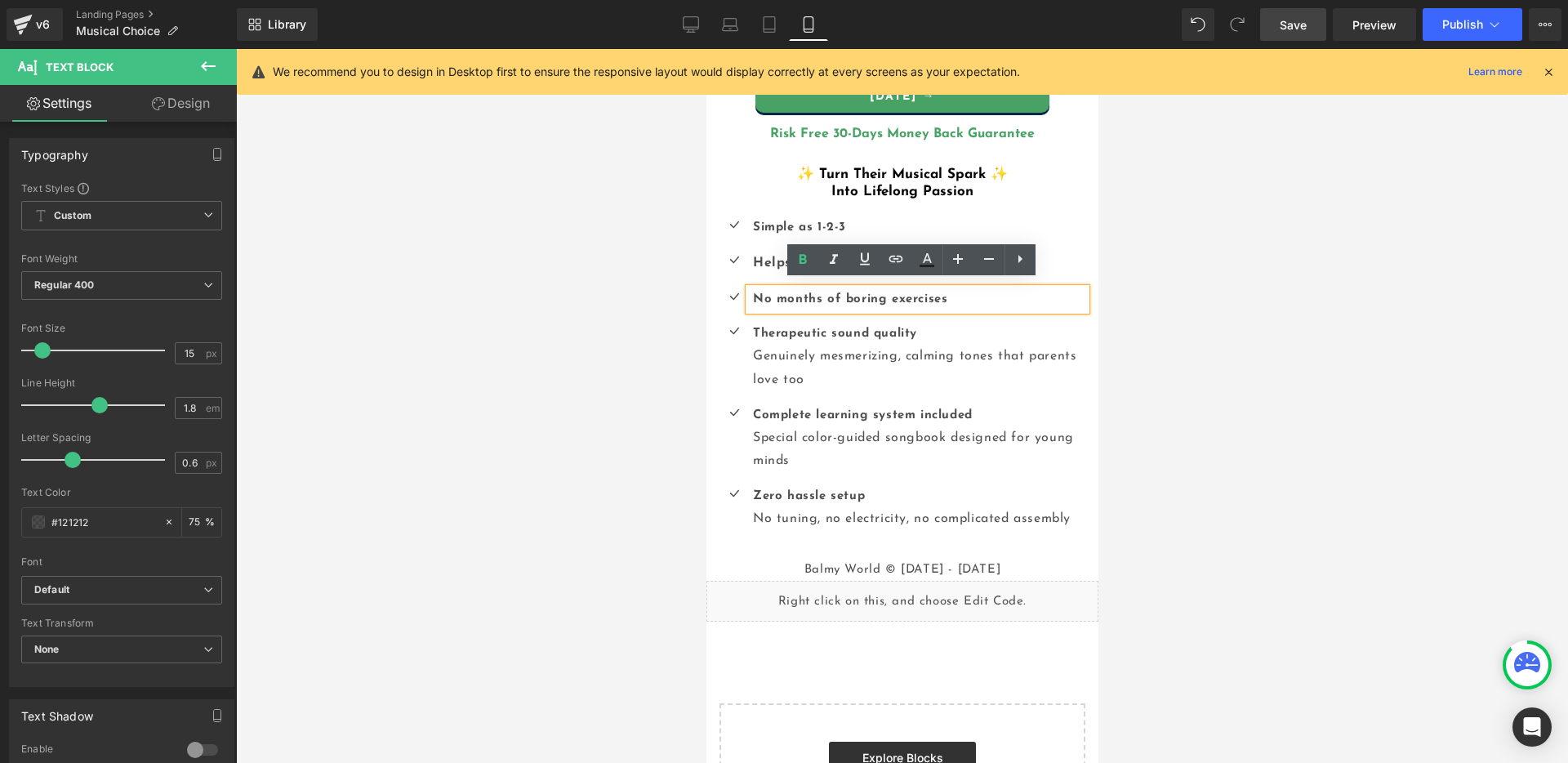
click at [993, 302] on p "No months of boring exercises" at bounding box center [919, 299] width 333 height 22
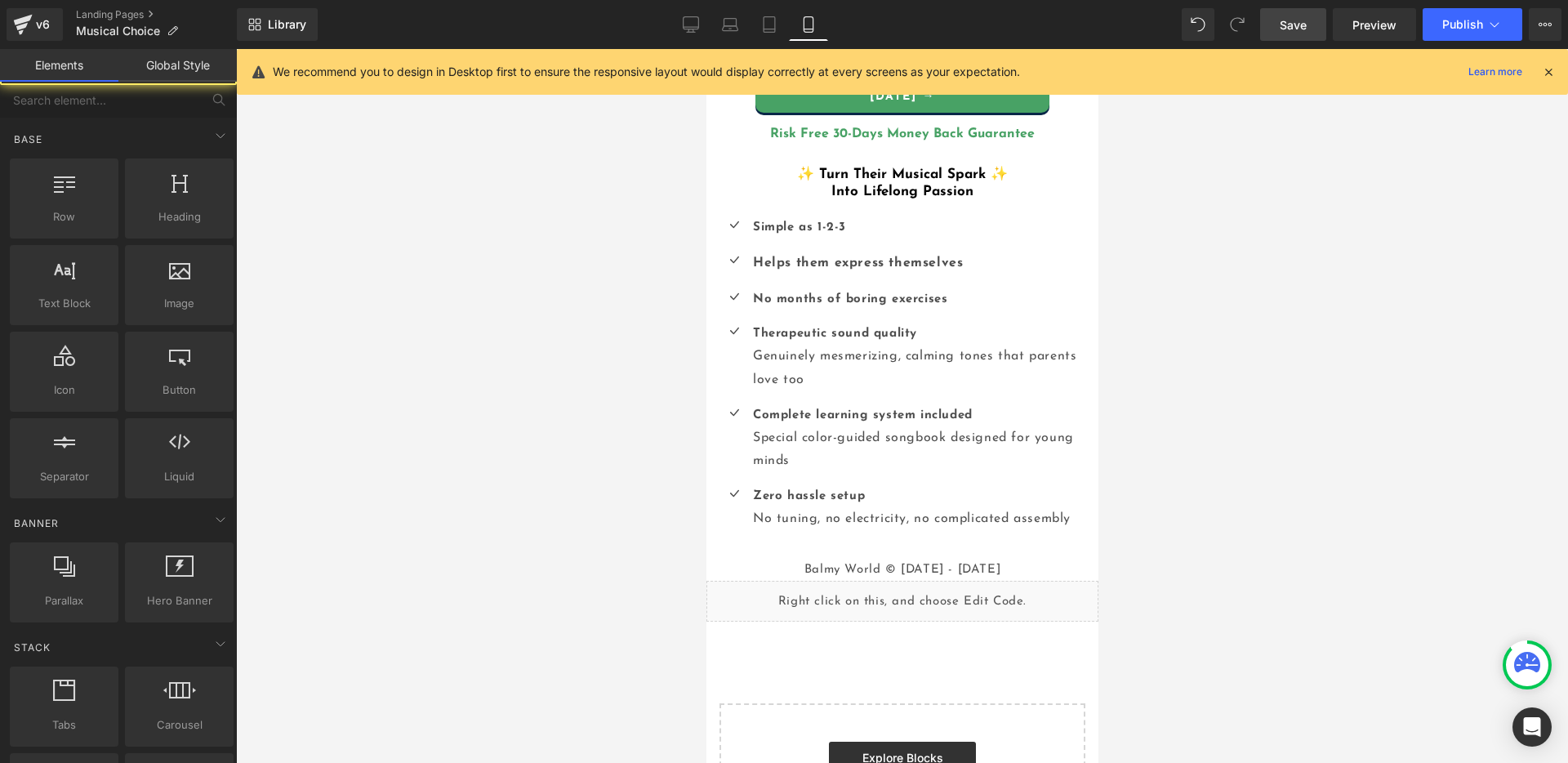
click at [1184, 299] on div at bounding box center [901, 405] width 1332 height 714
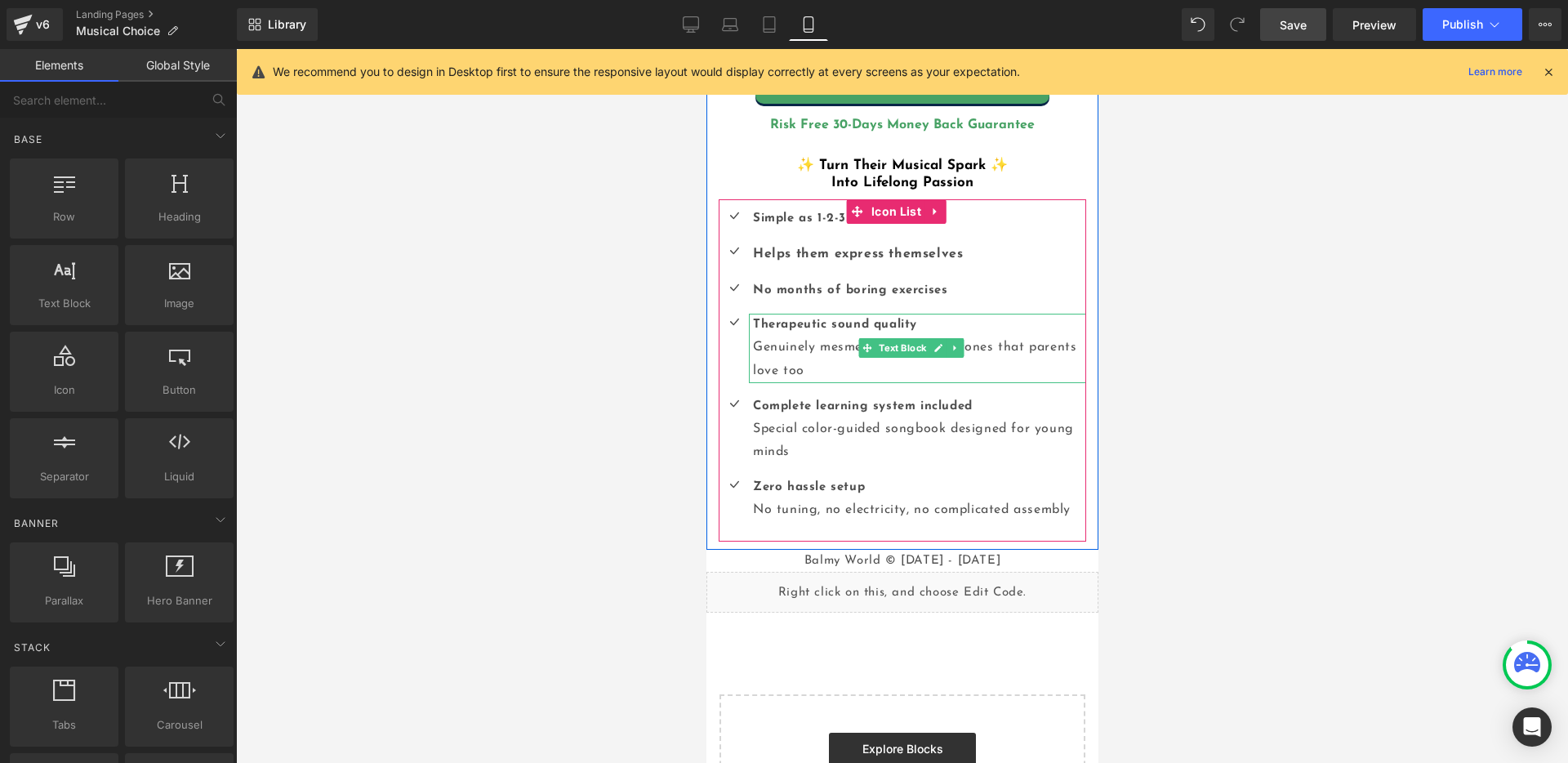
scroll to position [478, 0]
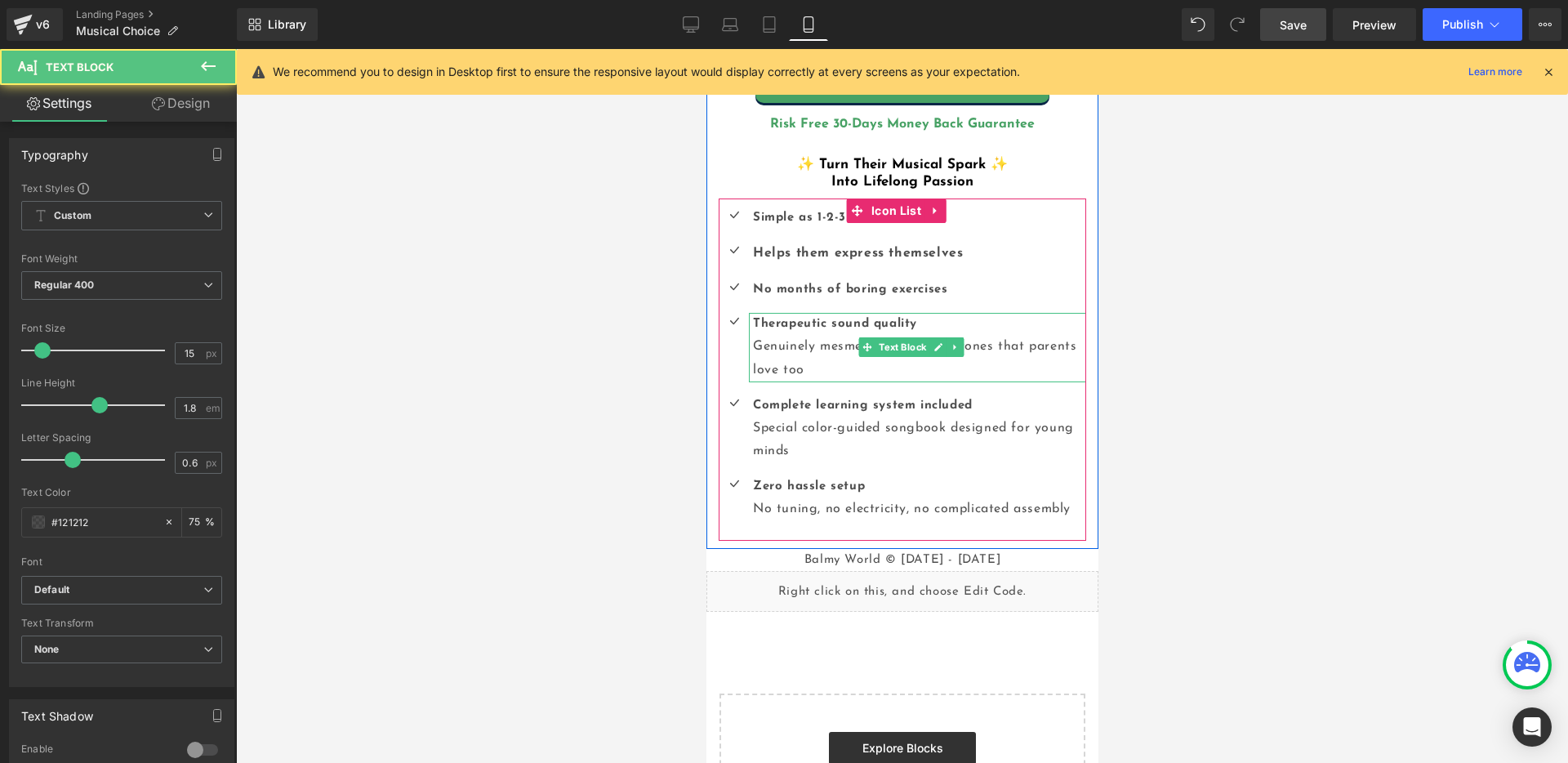
click at [985, 348] on p "Therapeutic sound quality Genuinely mesmerizing, calming tones that parents lov…" at bounding box center [919, 348] width 333 height 69
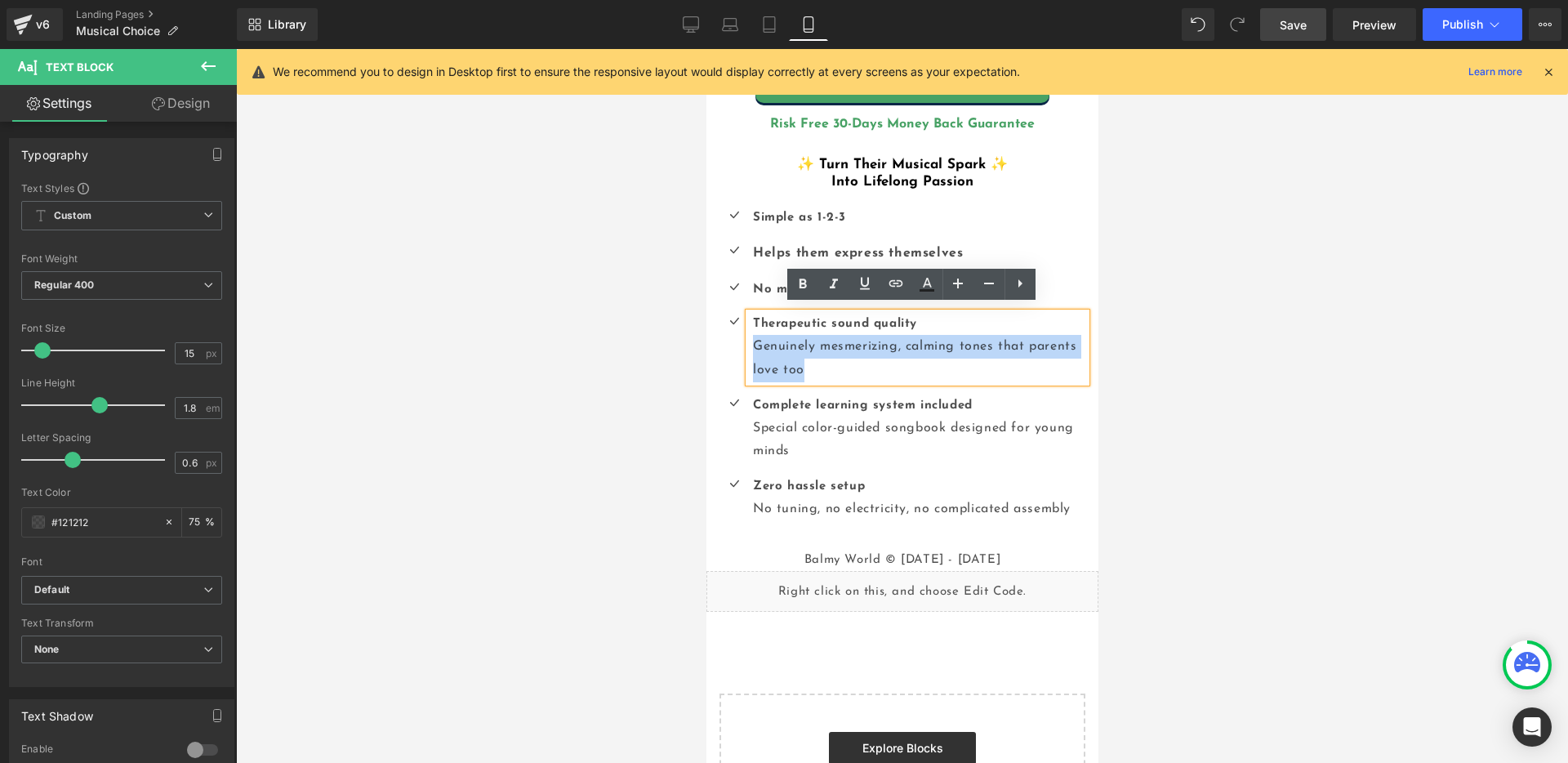
drag, startPoint x: 881, startPoint y: 366, endPoint x: 751, endPoint y: 332, distance: 134.4
click at [751, 332] on div "Therapeutic sound quality Genuinely mesmerizing, calming tones that parents lov…" at bounding box center [916, 348] width 337 height 69
click at [954, 341] on span "Genuinely mesmerizing, calming tones that parents love too" at bounding box center [914, 358] width 323 height 37
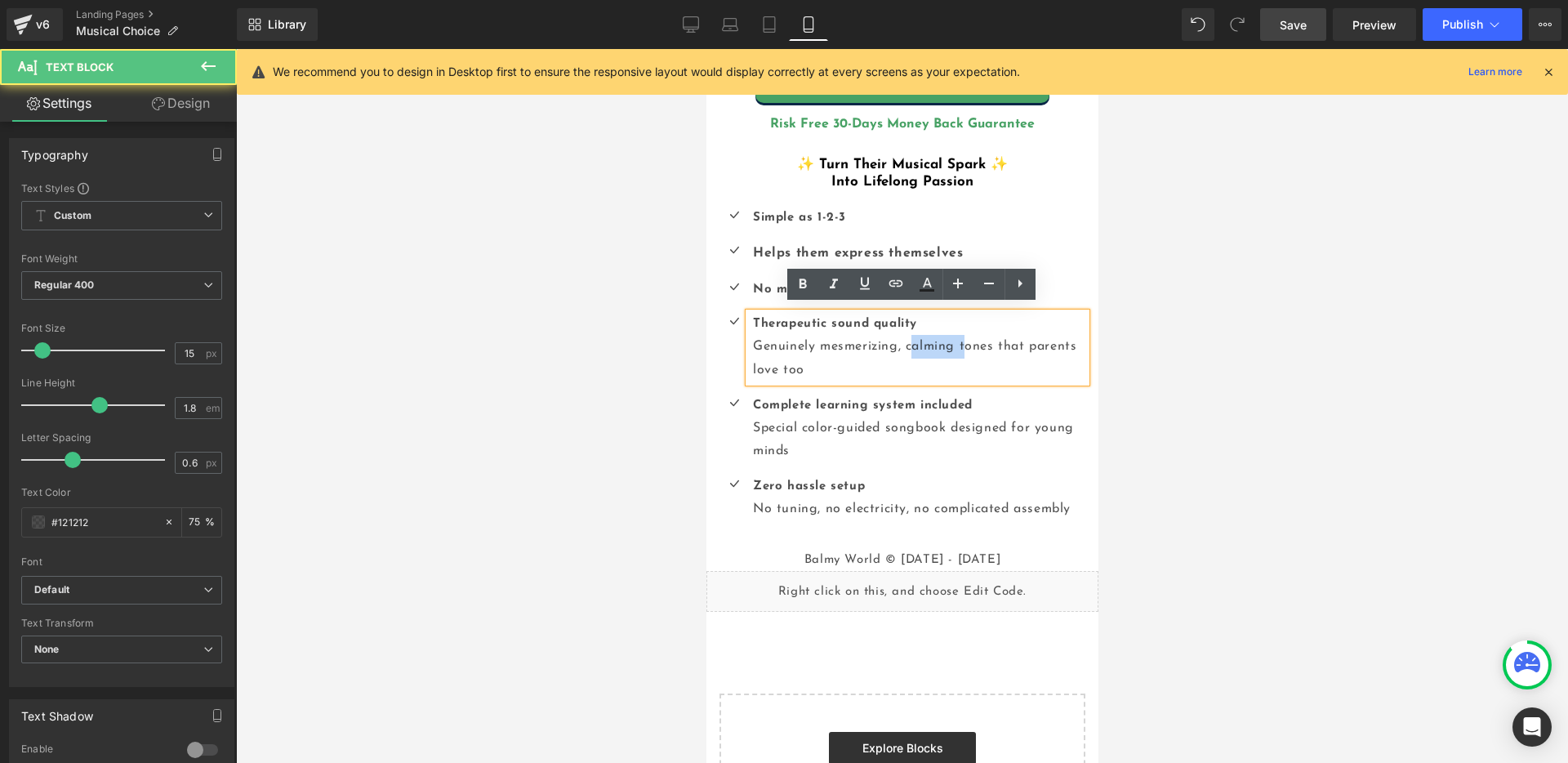
drag, startPoint x: 909, startPoint y: 339, endPoint x: 934, endPoint y: 344, distance: 25.5
click at [962, 352] on p "Therapeutic sound quality Genuinely mesmerizing, calming tones that parents lov…" at bounding box center [919, 348] width 333 height 69
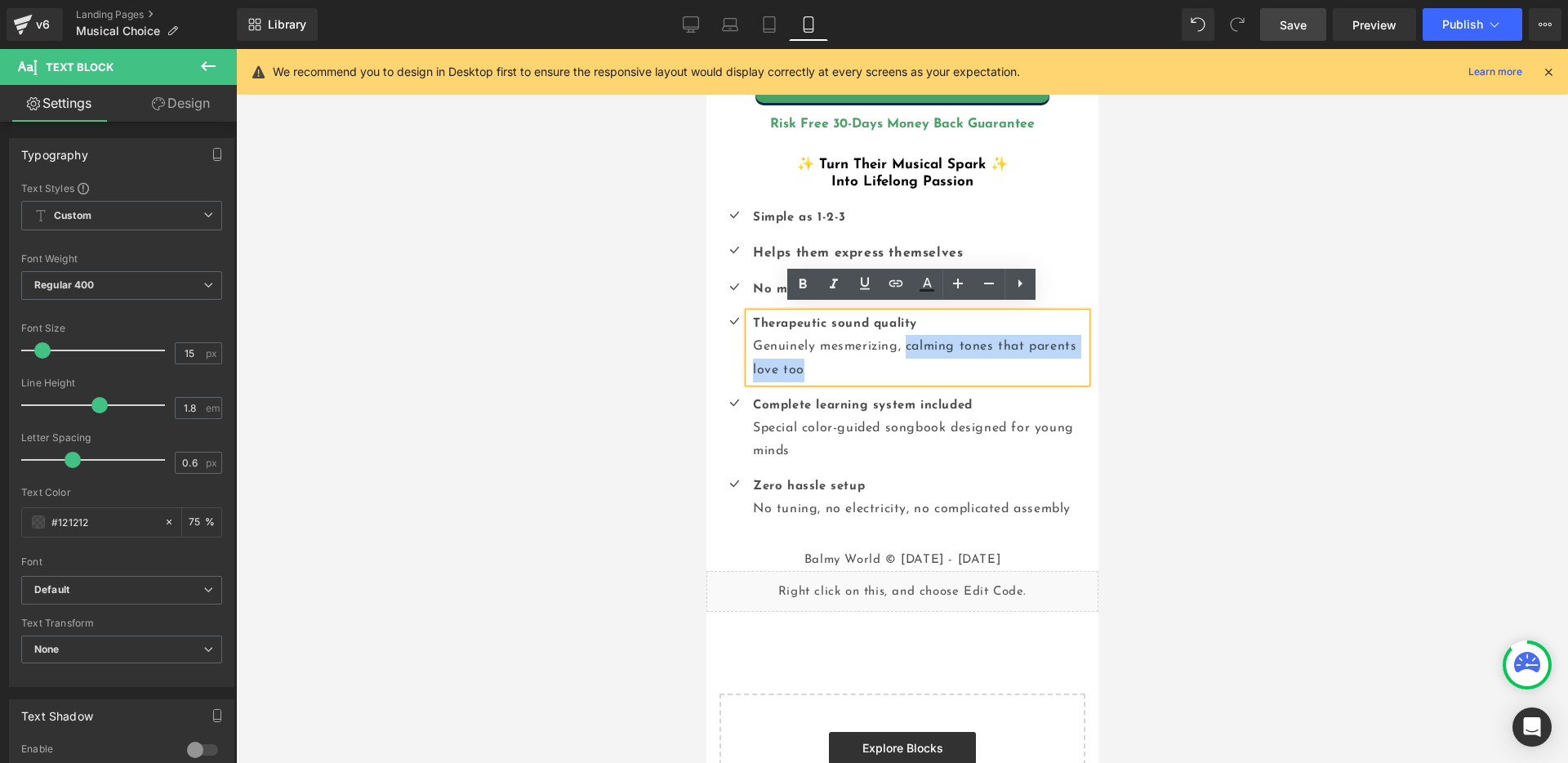
drag, startPoint x: 906, startPoint y: 339, endPoint x: 940, endPoint y: 371, distance: 46.7
click at [940, 371] on p "Therapeutic sound quality Genuinely mesmerizing, calming tones that parents lov…" at bounding box center [919, 348] width 333 height 69
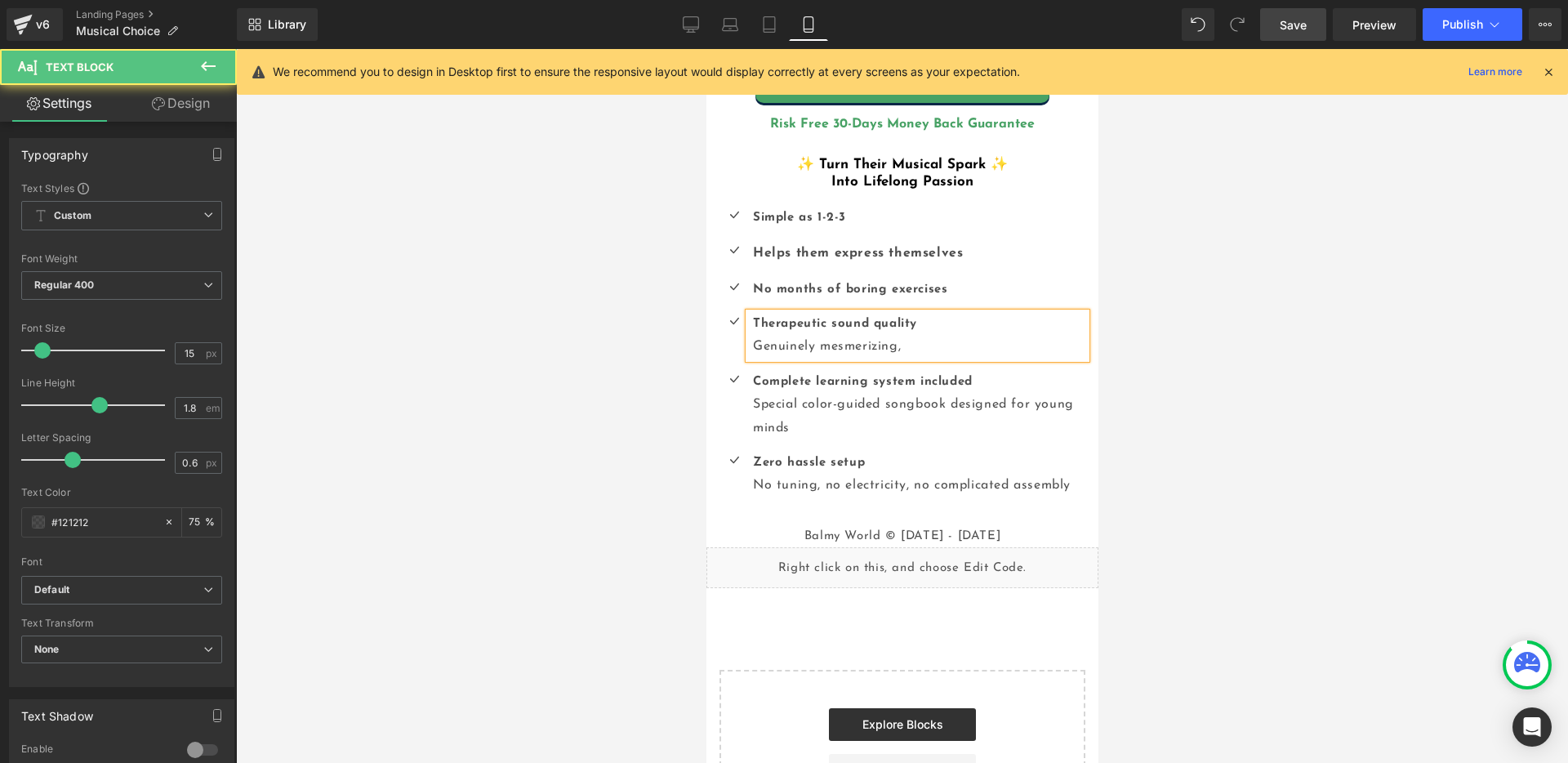
click at [862, 319] on b "Therapeutic sound quality" at bounding box center [834, 324] width 164 height 12
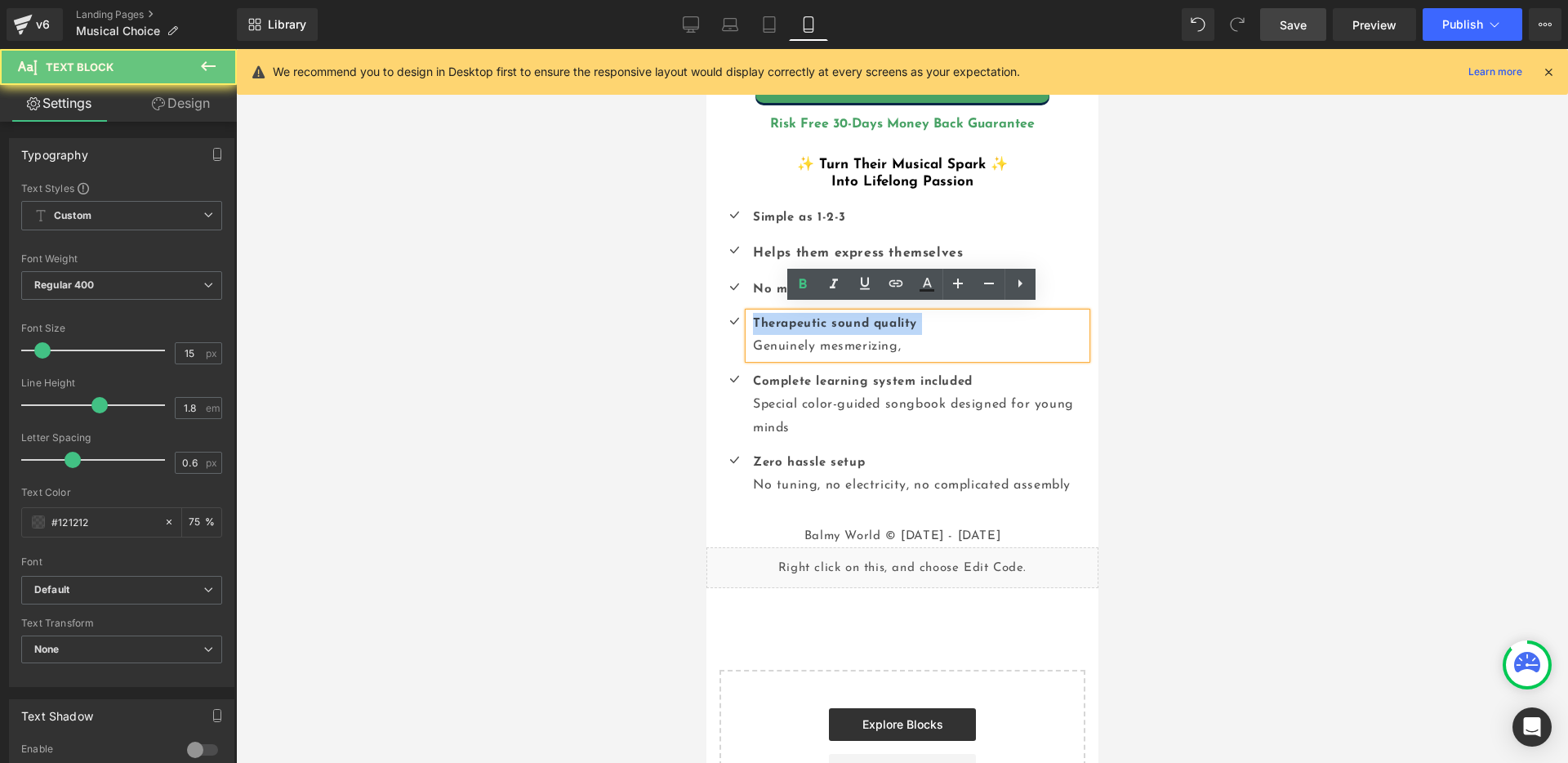
click at [862, 319] on b "Therapeutic sound quality" at bounding box center [834, 324] width 164 height 12
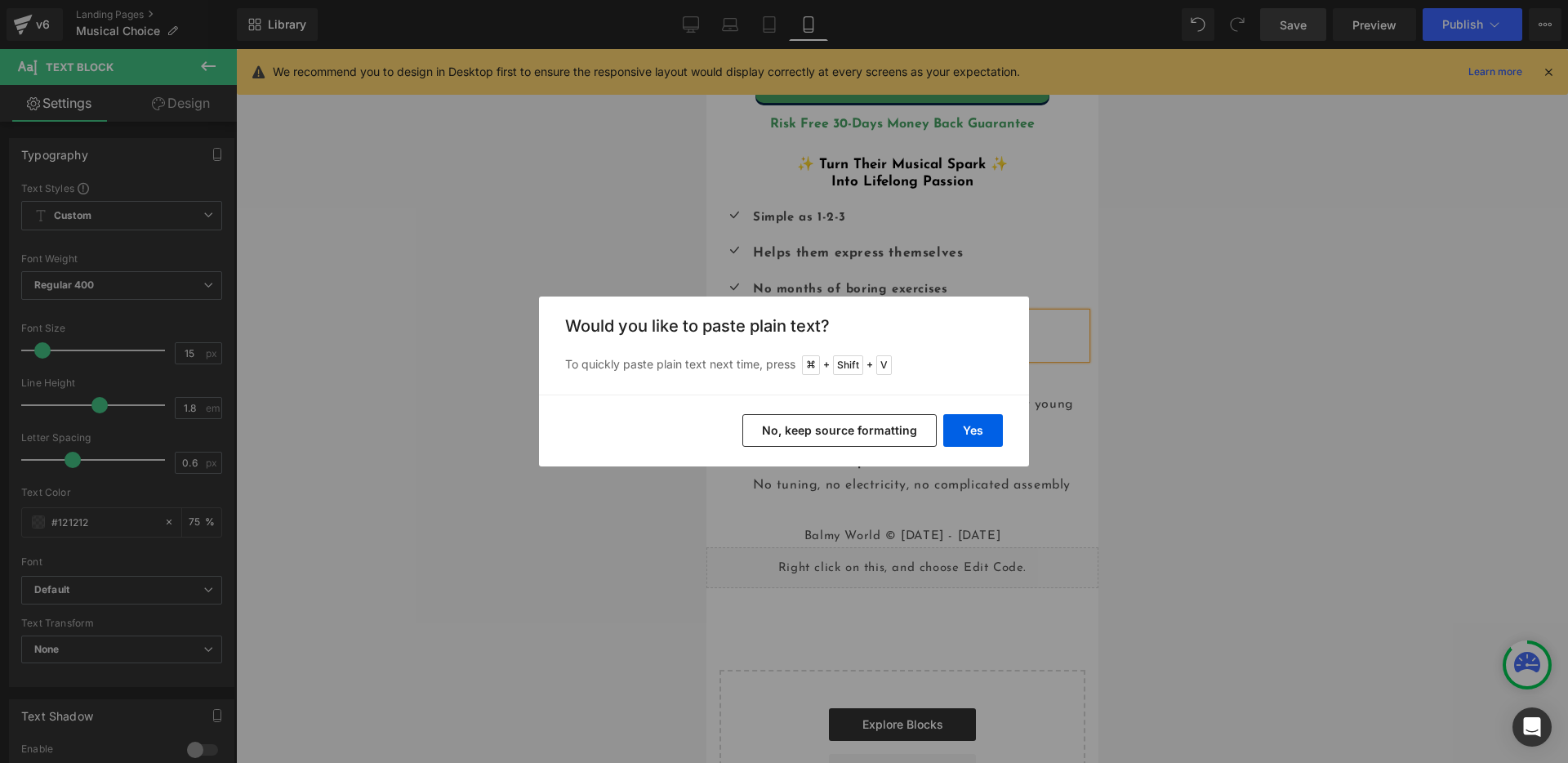
click at [841, 437] on button "No, keep source formatting" at bounding box center [840, 430] width 194 height 33
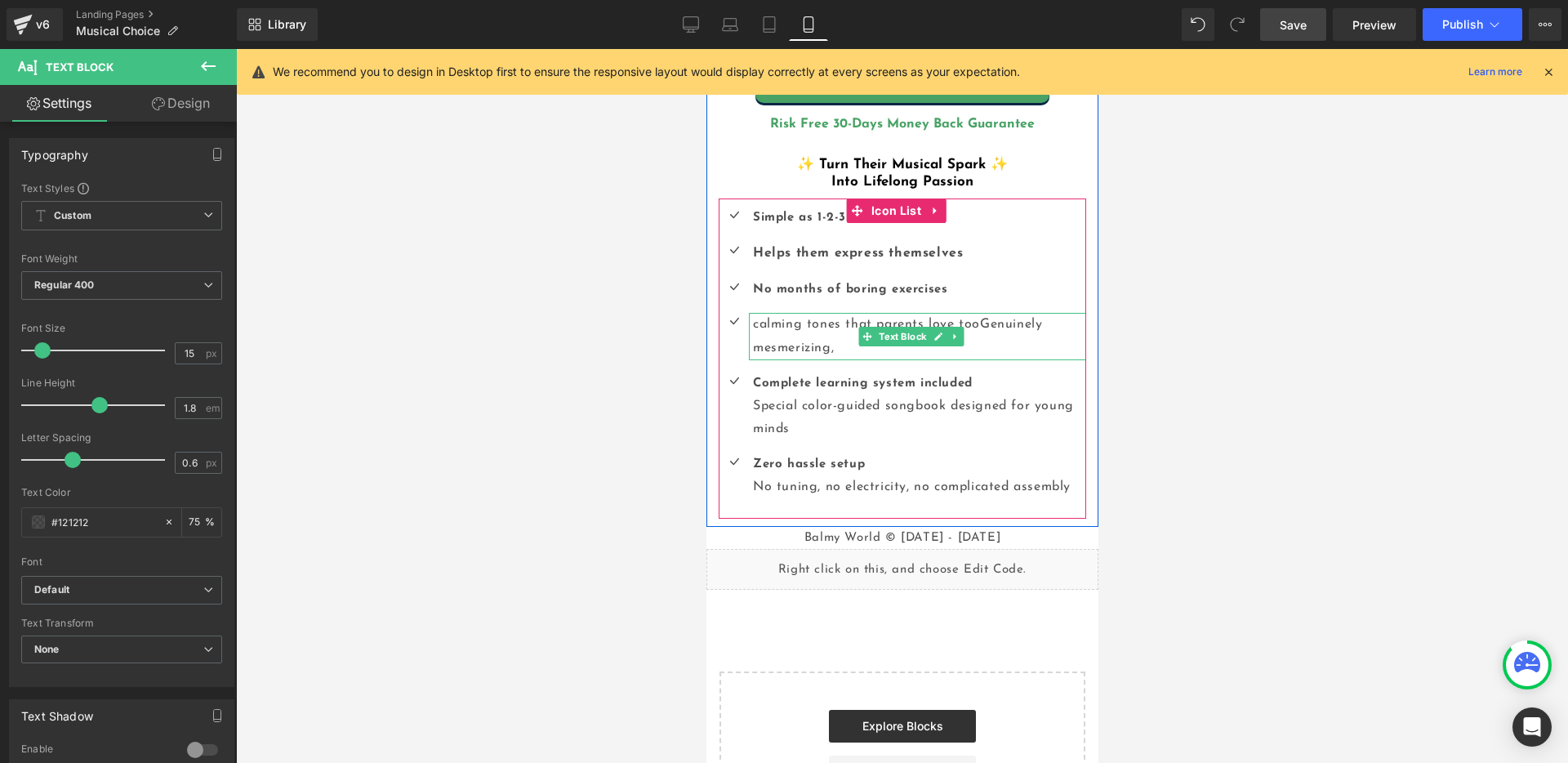
click at [809, 326] on p "calming tones that parents love too Genuinely mesmerizing," at bounding box center [919, 336] width 333 height 47
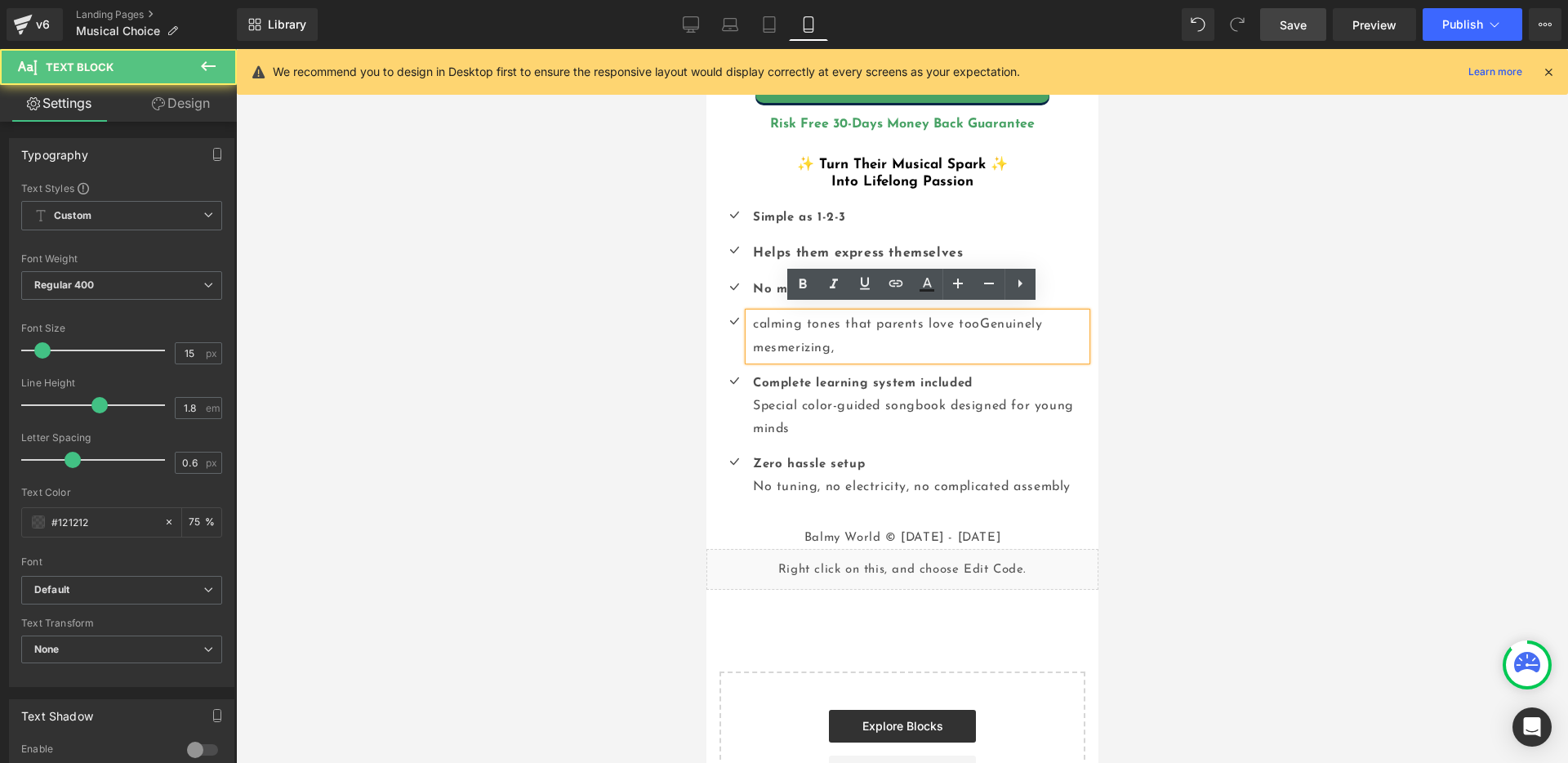
click at [806, 321] on span "calming tones that parents love too" at bounding box center [866, 325] width 227 height 13
drag, startPoint x: 982, startPoint y: 319, endPoint x: 991, endPoint y: 342, distance: 24.7
click at [991, 342] on p "calming tones that parents love too Genuinely mesmerizing," at bounding box center [919, 336] width 333 height 47
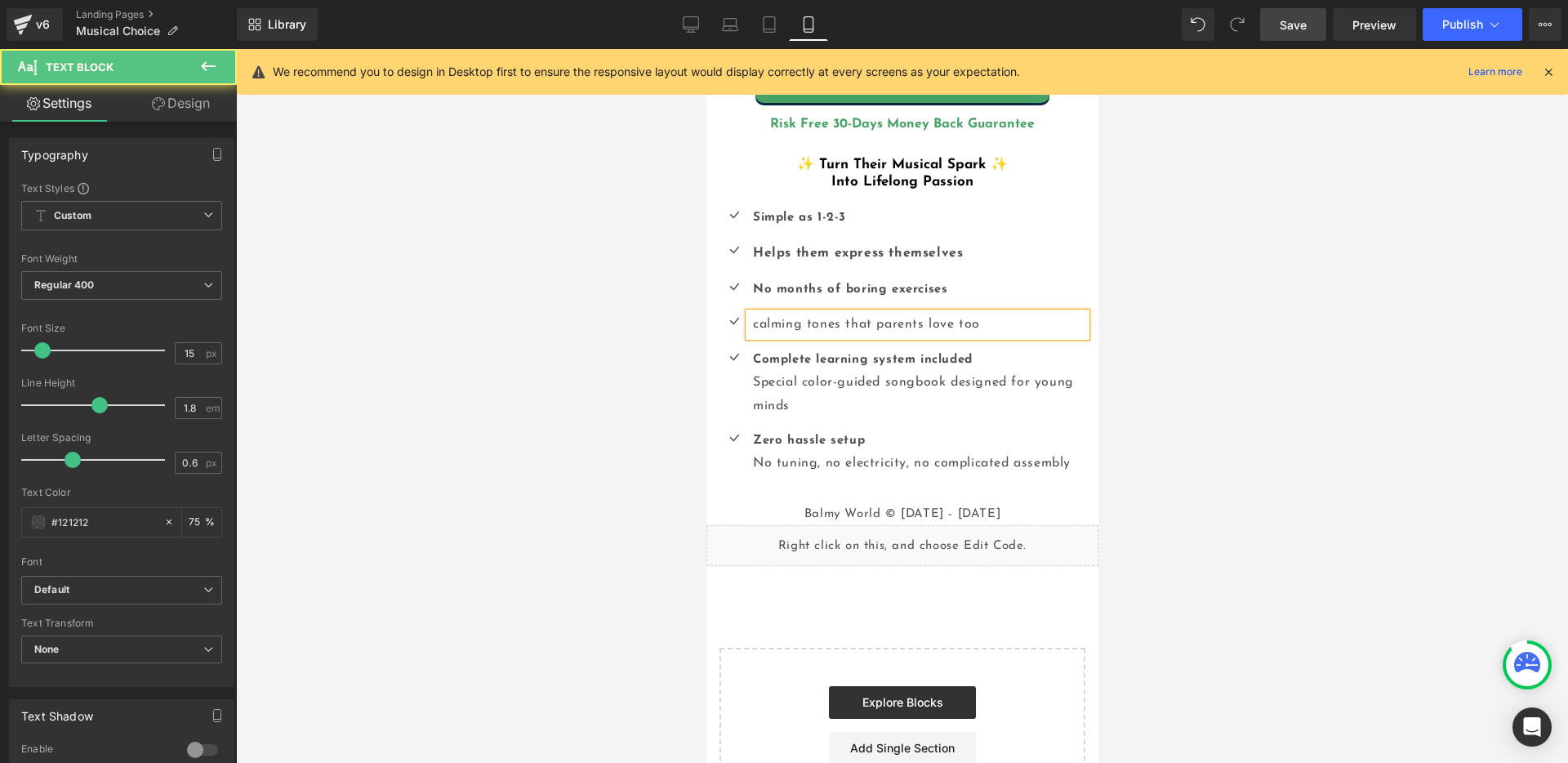
drag, startPoint x: 929, startPoint y: 321, endPoint x: 747, endPoint y: 316, distance: 182.1
click at [748, 316] on div "calming tones that parents love too" at bounding box center [916, 325] width 337 height 24
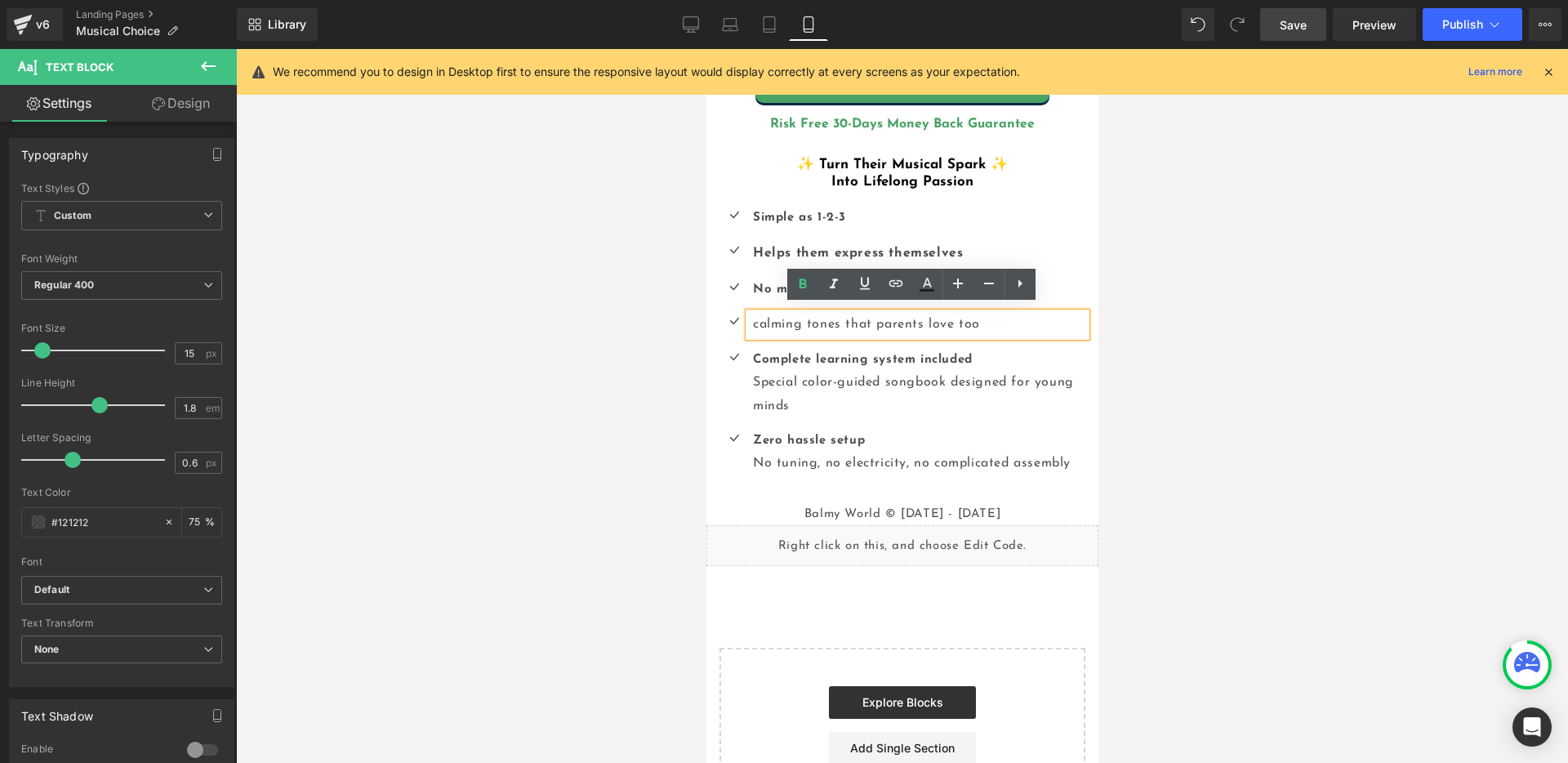
click at [758, 318] on span "calming tones that parents love too" at bounding box center [866, 325] width 227 height 13
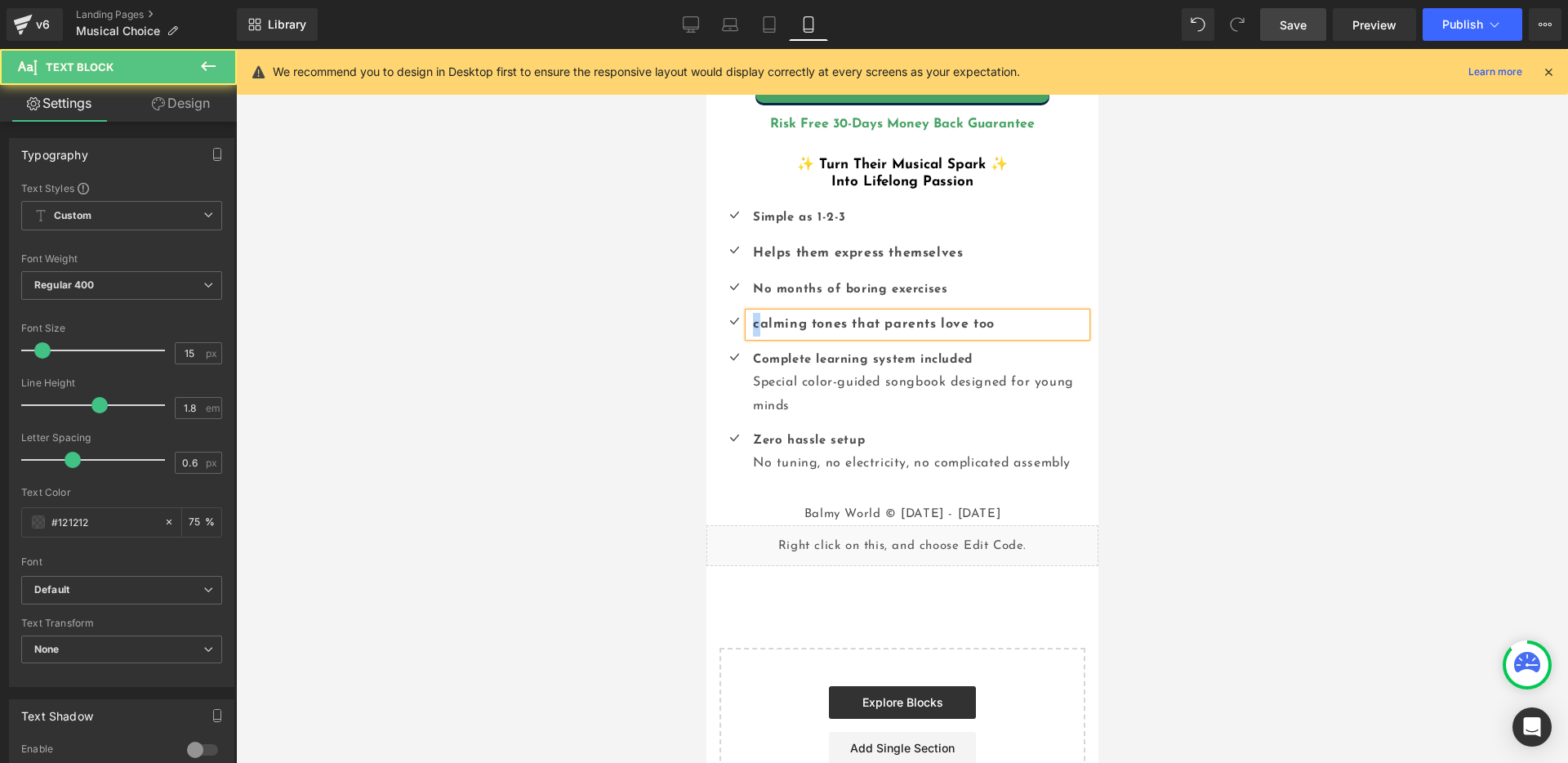
click at [753, 318] on strong "calming tones that parents love too" at bounding box center [873, 325] width 241 height 13
click at [784, 318] on strong "Calming tones that parents love too" at bounding box center [874, 325] width 244 height 13
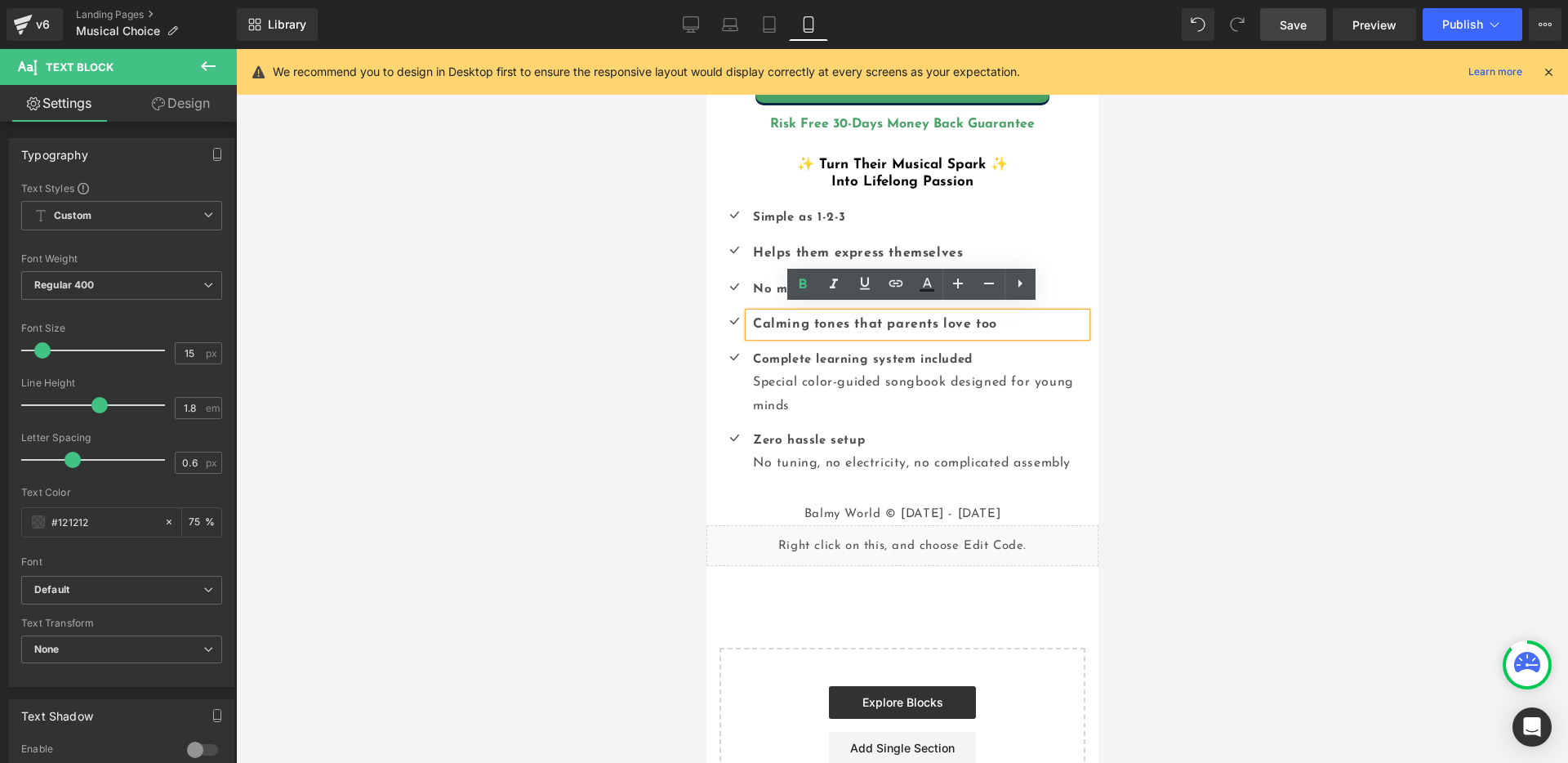
click at [802, 353] on b "Complete learning system included" at bounding box center [862, 359] width 220 height 12
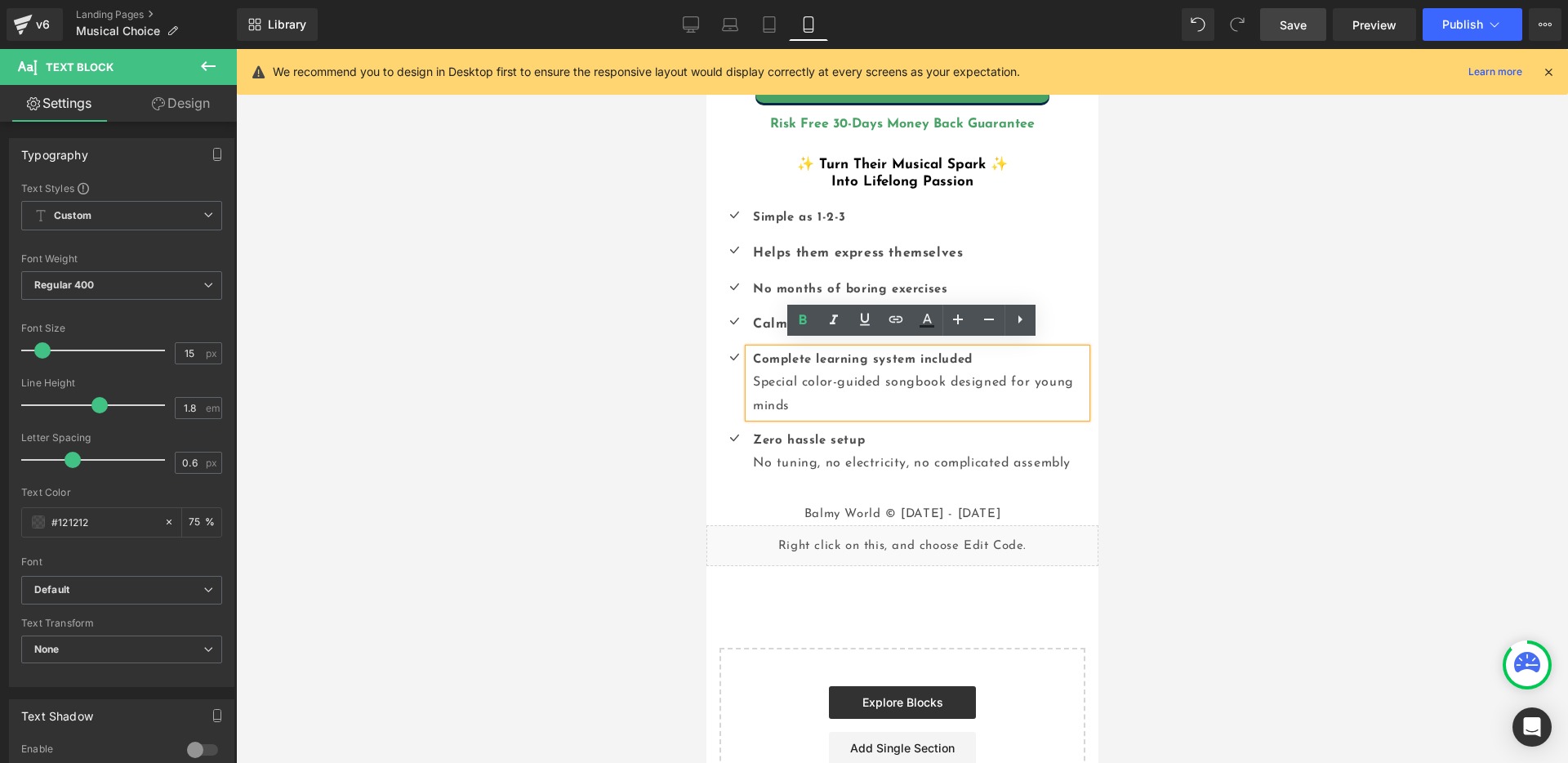
click at [866, 377] on span "Special color-guided songbook designed for young minds" at bounding box center [912, 394] width 321 height 37
drag, startPoint x: 821, startPoint y: 391, endPoint x: 750, endPoint y: 375, distance: 72.8
click at [750, 375] on div "Complete learning system included Special color-guided songbook designed for yo…" at bounding box center [916, 383] width 337 height 69
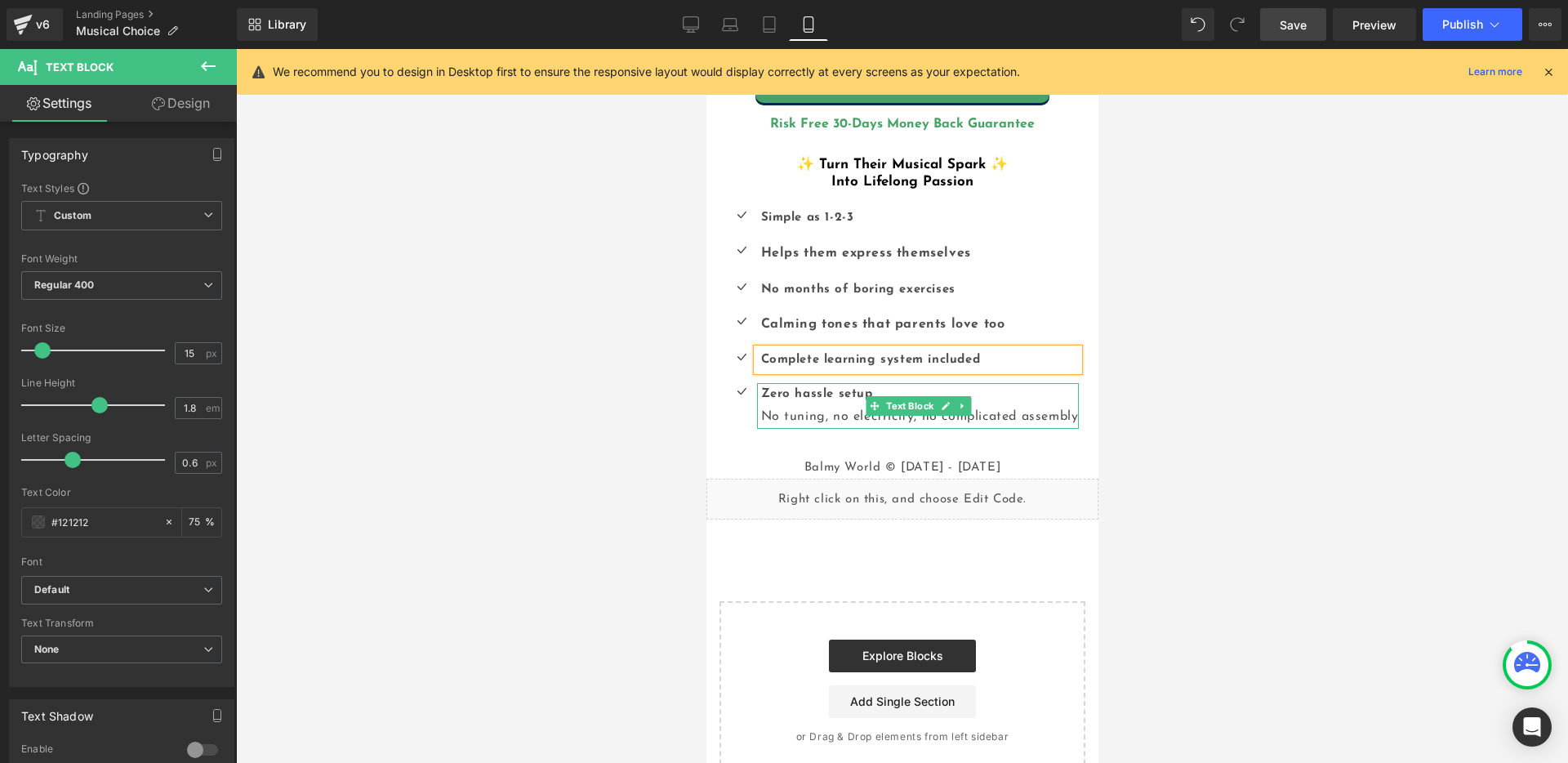
click at [829, 410] on span "No tuning, no electricity, no complicated assembly" at bounding box center [920, 417] width 318 height 13
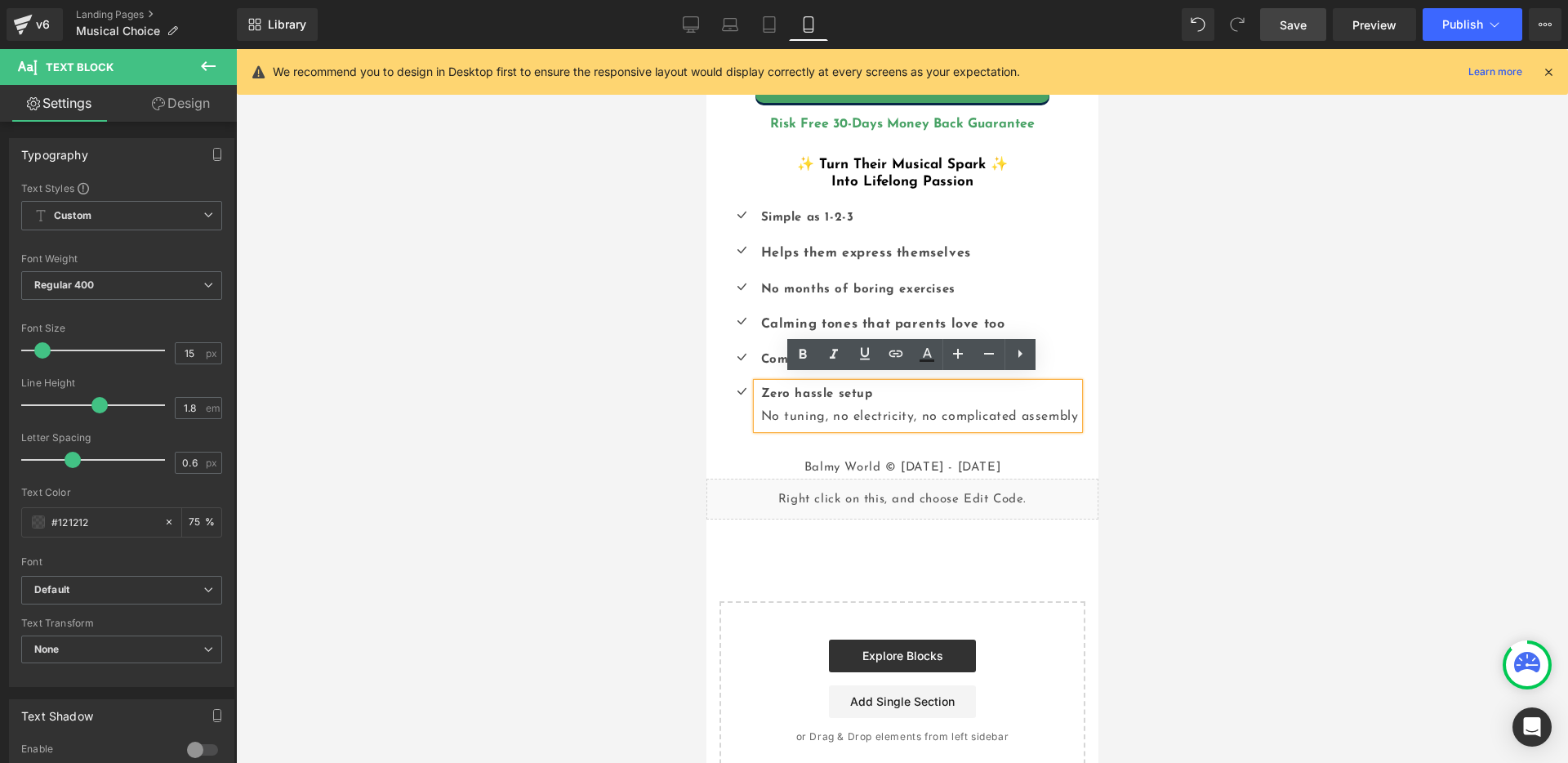
click at [826, 410] on span "No tuning, no electricity, no complicated assembly" at bounding box center [920, 417] width 318 height 13
drag, startPoint x: 1237, startPoint y: 391, endPoint x: 1219, endPoint y: 392, distance: 18.0
click at [1236, 391] on div at bounding box center [901, 405] width 1332 height 714
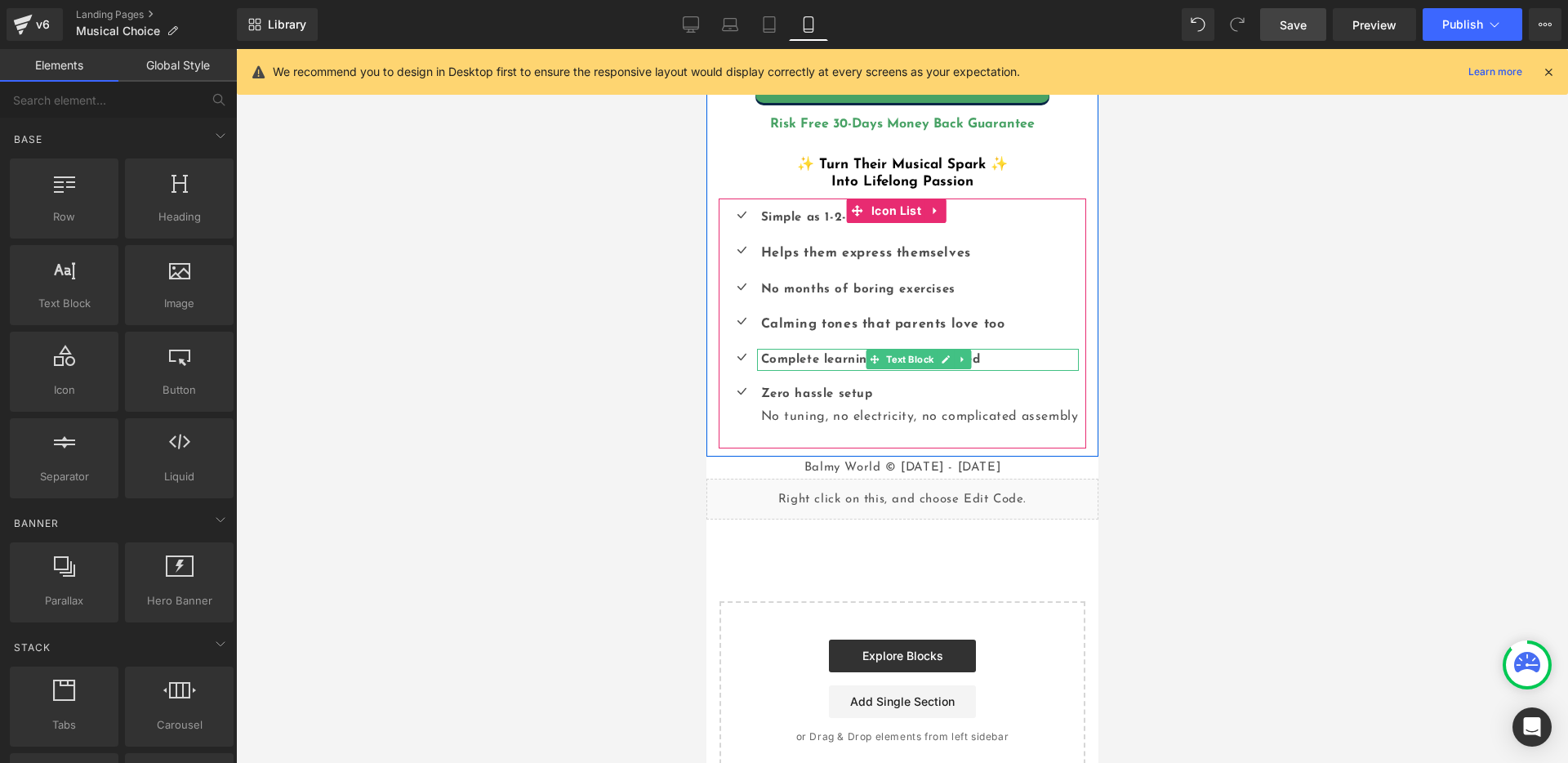
click at [814, 353] on b "Complete learning system included" at bounding box center [870, 359] width 220 height 12
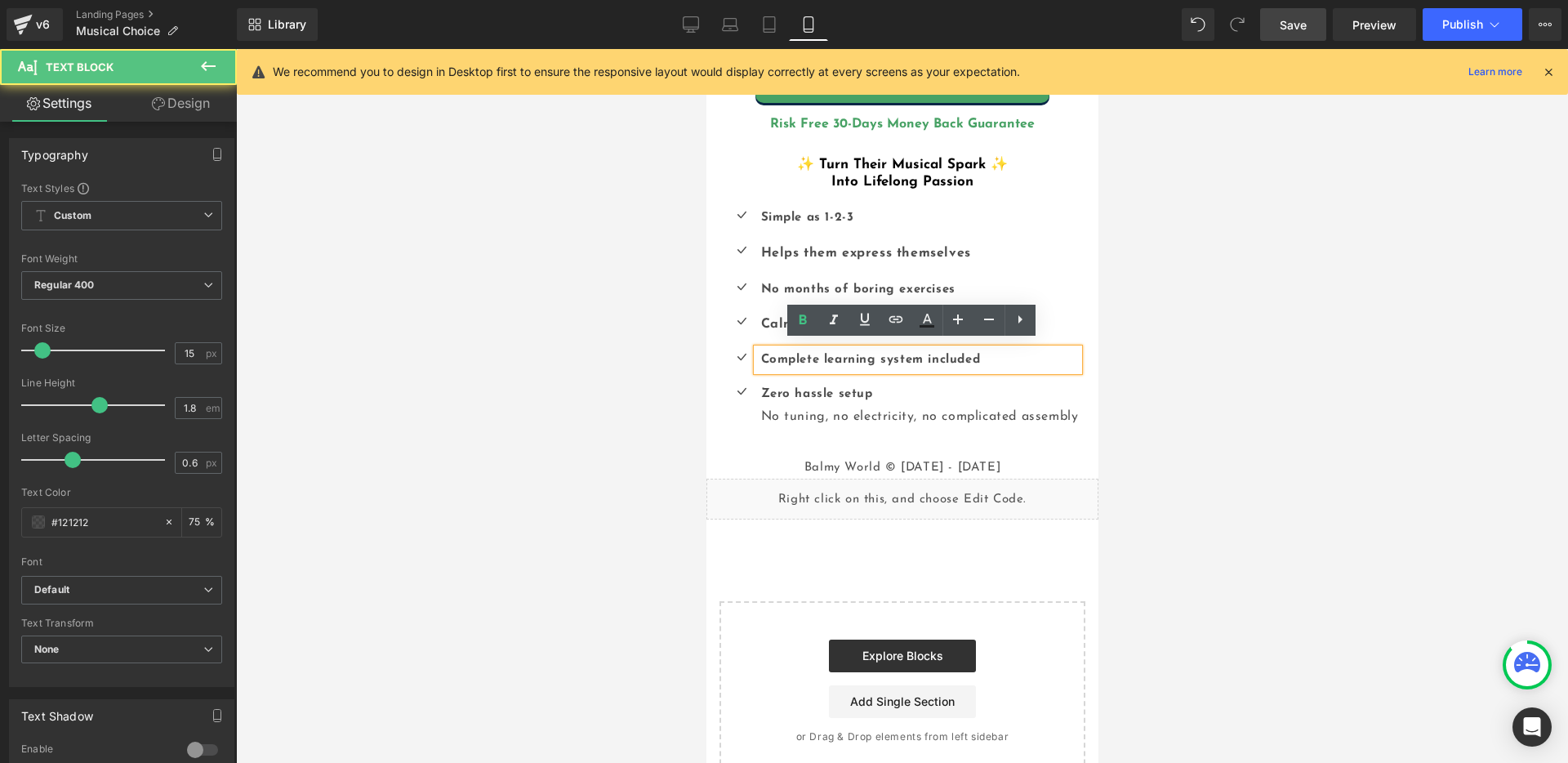
click at [989, 353] on p "Complete learning system included" at bounding box center [920, 359] width 318 height 22
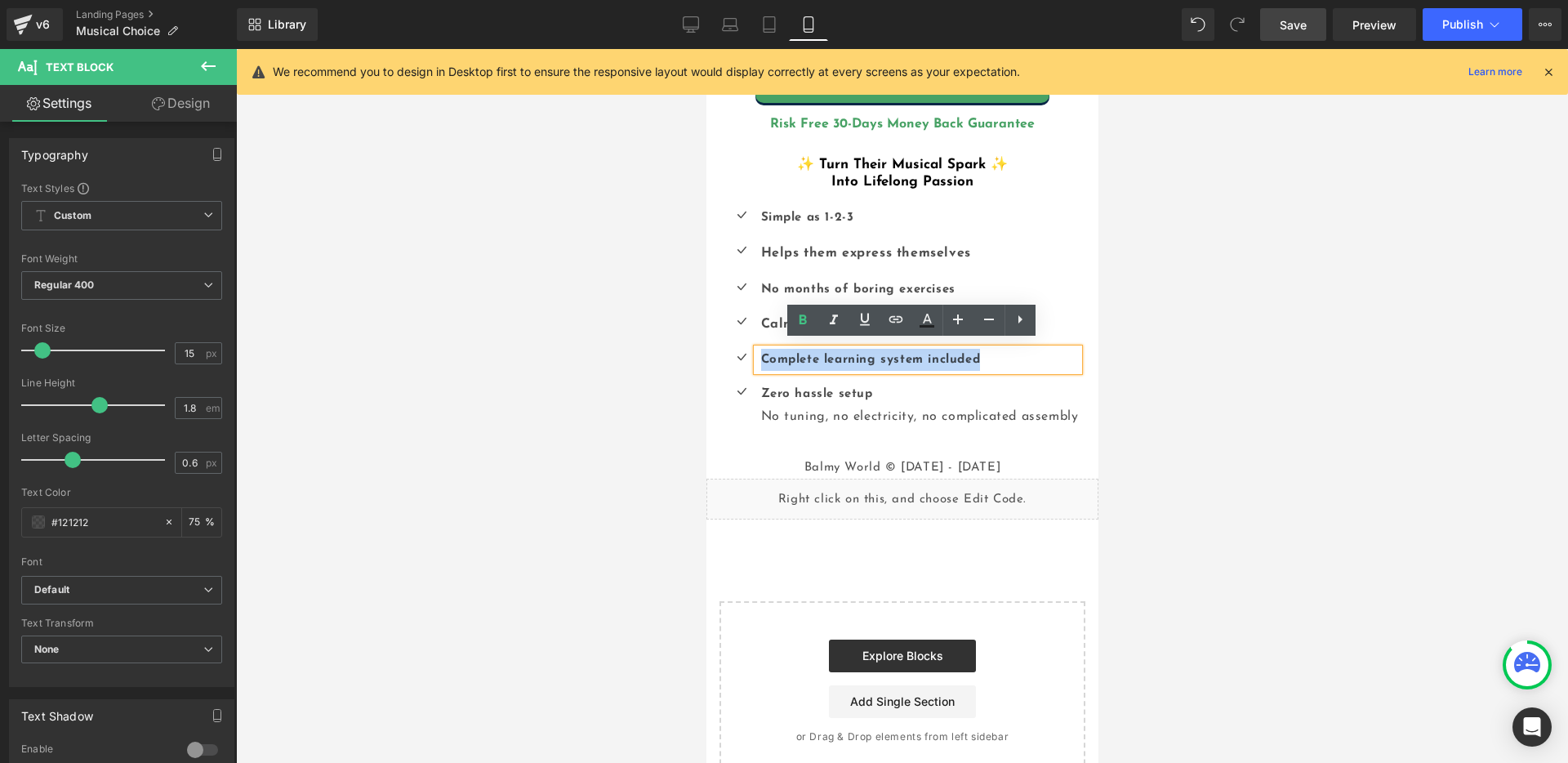
drag, startPoint x: 975, startPoint y: 349, endPoint x: 749, endPoint y: 346, distance: 226.0
click at [756, 349] on div "Complete learning system included" at bounding box center [917, 359] width 321 height 22
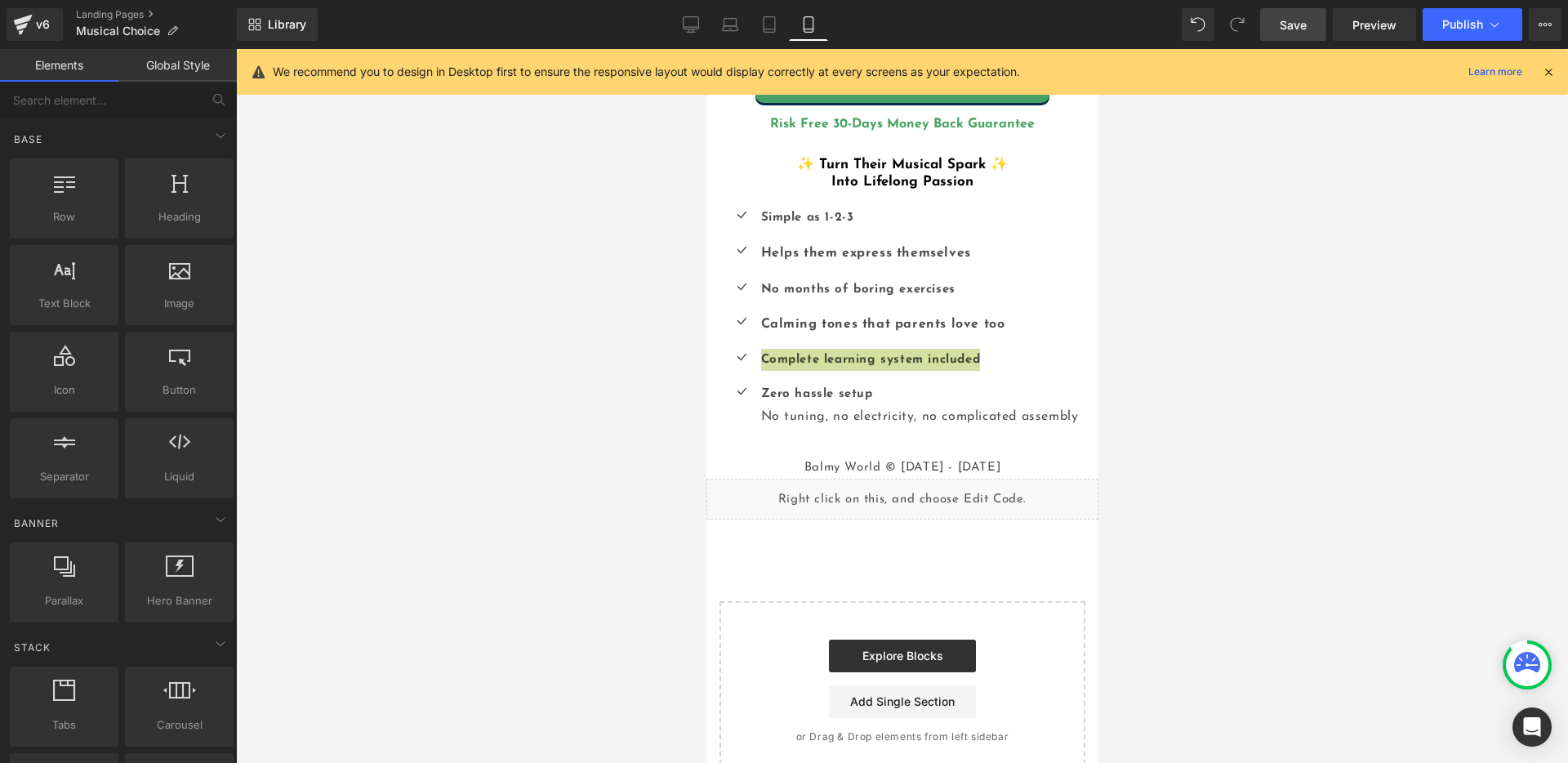
click at [1191, 333] on div at bounding box center [901, 405] width 1332 height 714
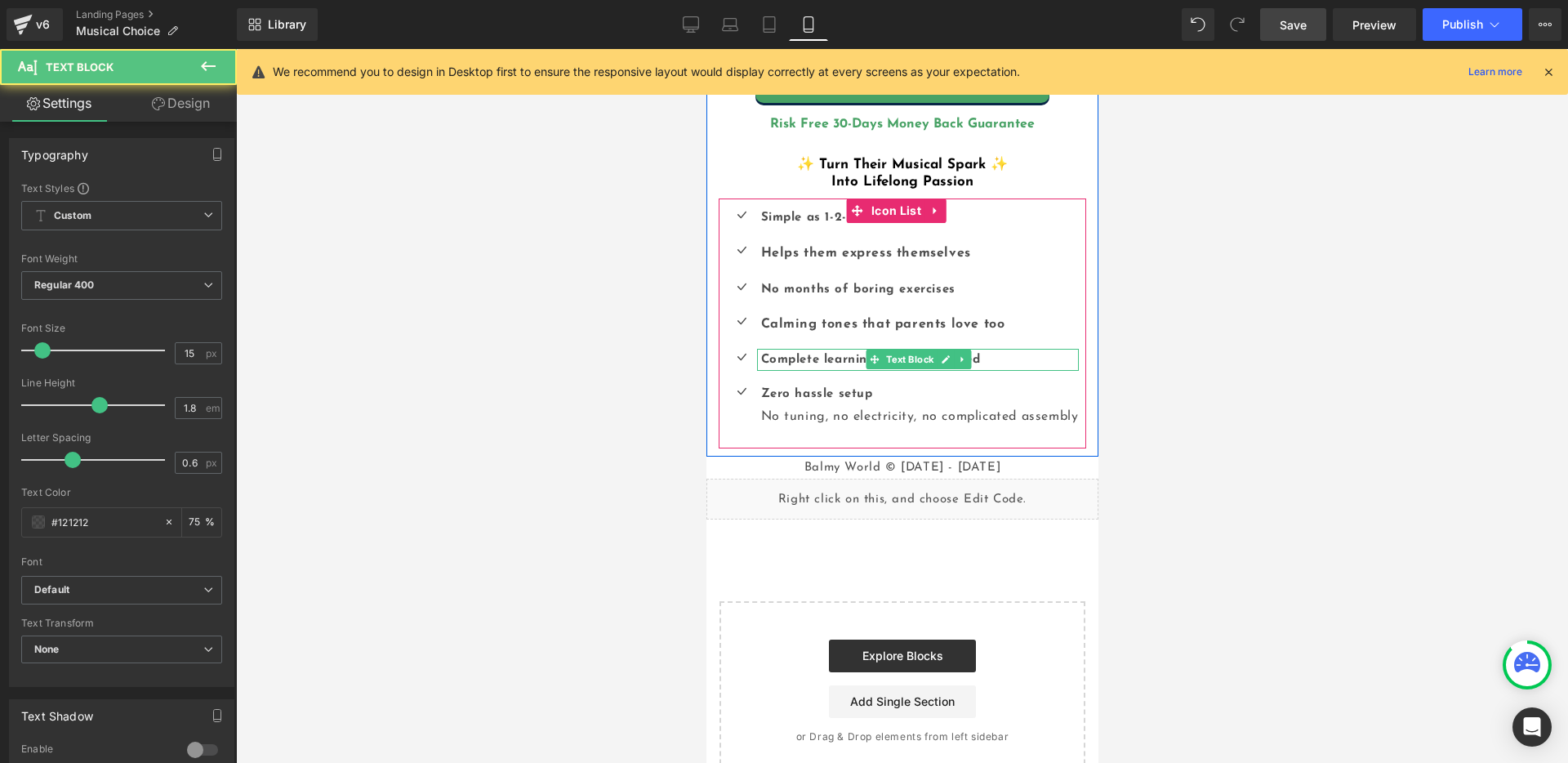
click at [976, 355] on p "Complete learning system included" at bounding box center [920, 359] width 318 height 22
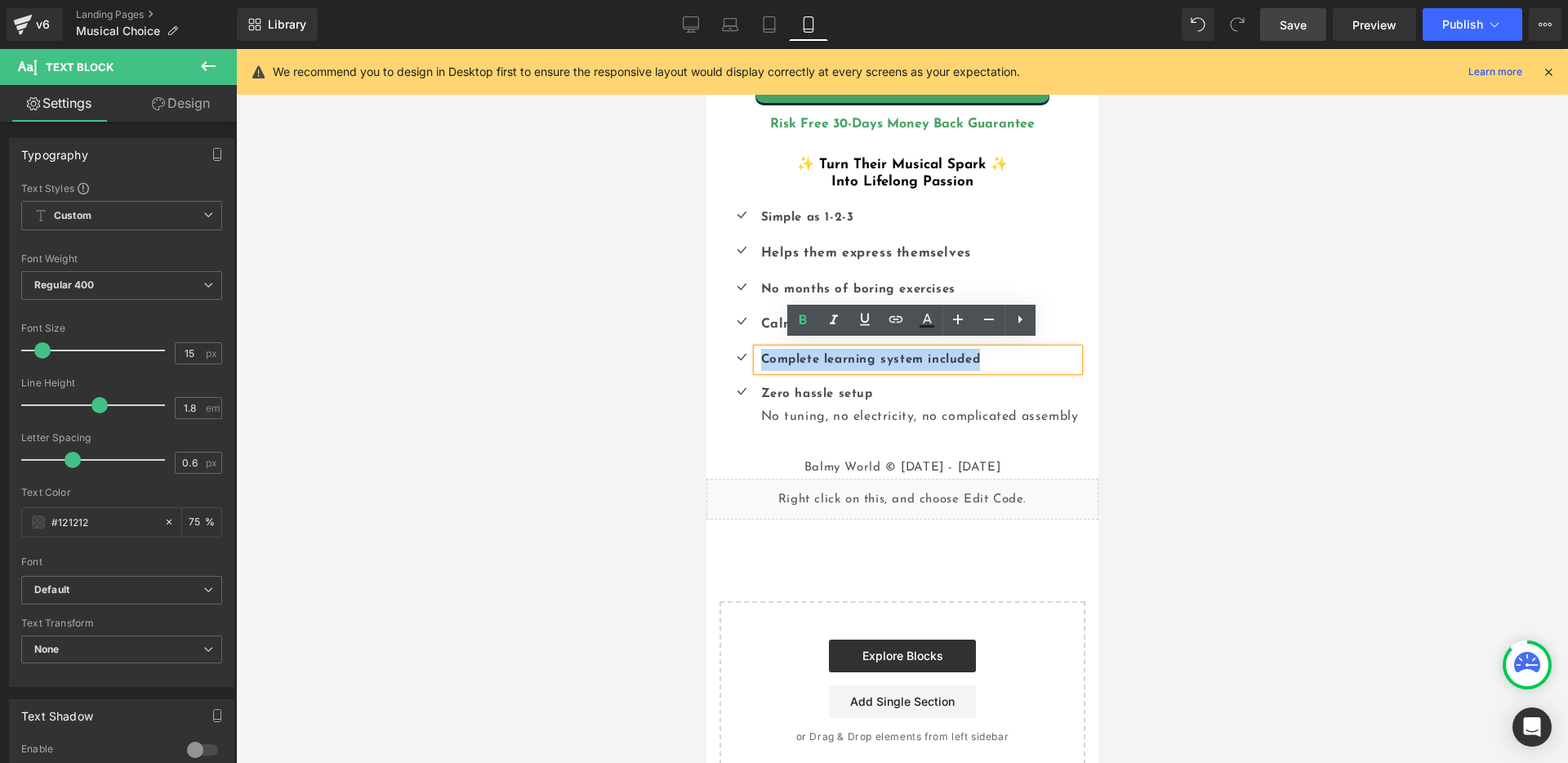
drag, startPoint x: 984, startPoint y: 353, endPoint x: 750, endPoint y: 348, distance: 234.1
click at [756, 349] on div "Complete learning system included" at bounding box center [917, 359] width 321 height 22
click at [1165, 360] on div at bounding box center [901, 405] width 1332 height 714
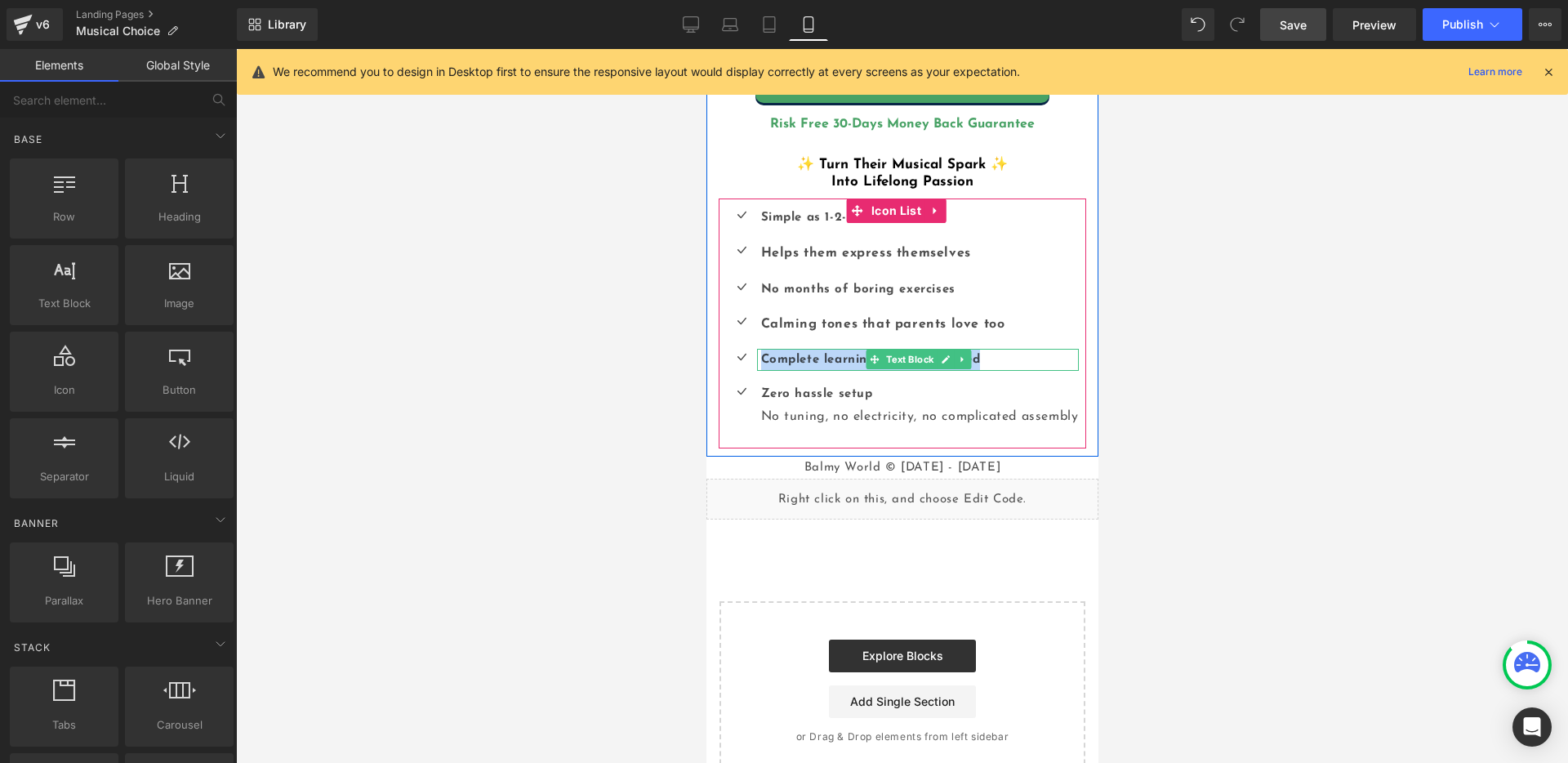
click at [974, 353] on p "Complete learning system included" at bounding box center [920, 359] width 318 height 22
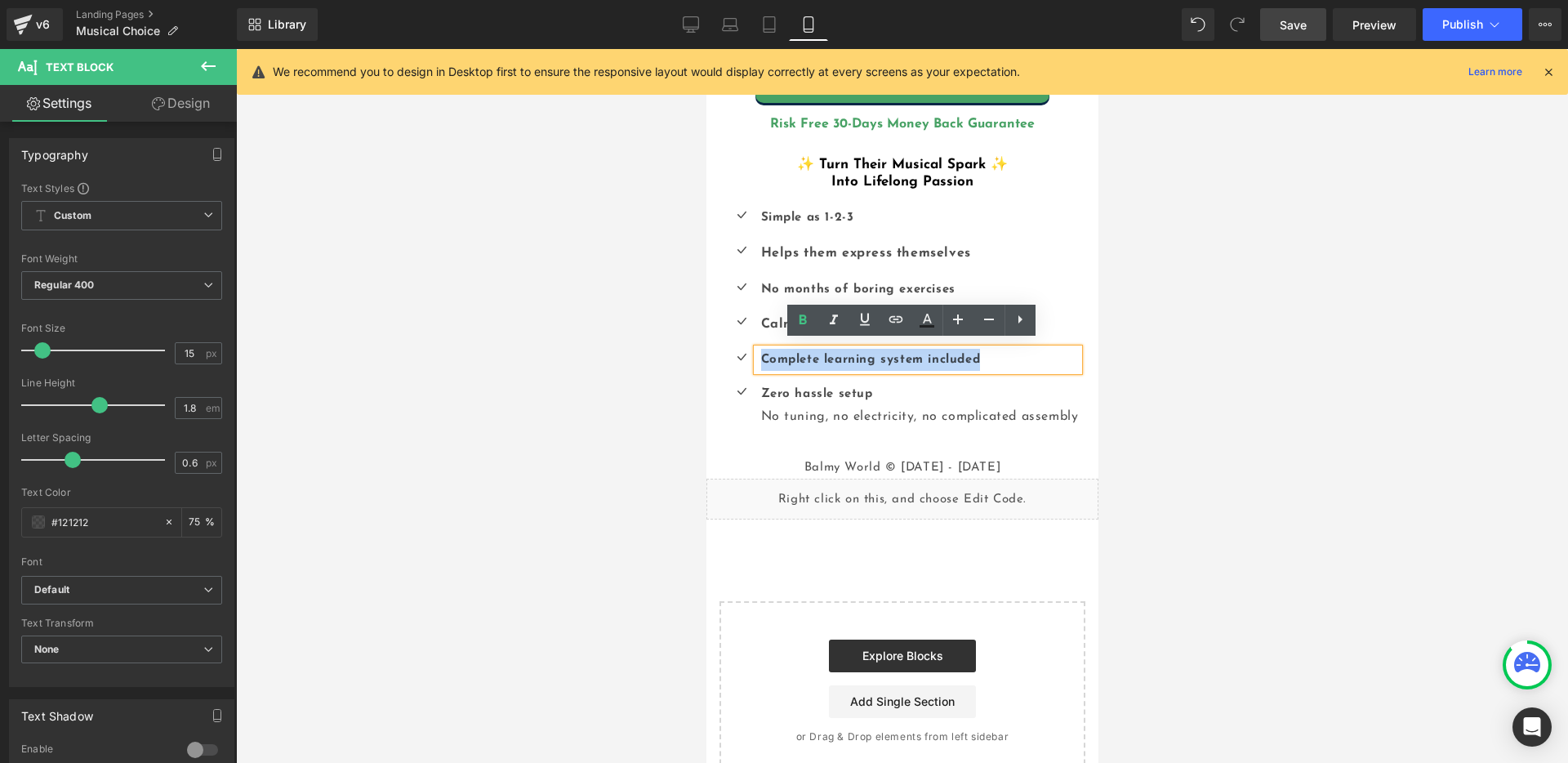
drag, startPoint x: 985, startPoint y: 352, endPoint x: 756, endPoint y: 358, distance: 229.1
click at [761, 358] on p "Complete learning system included" at bounding box center [920, 359] width 318 height 22
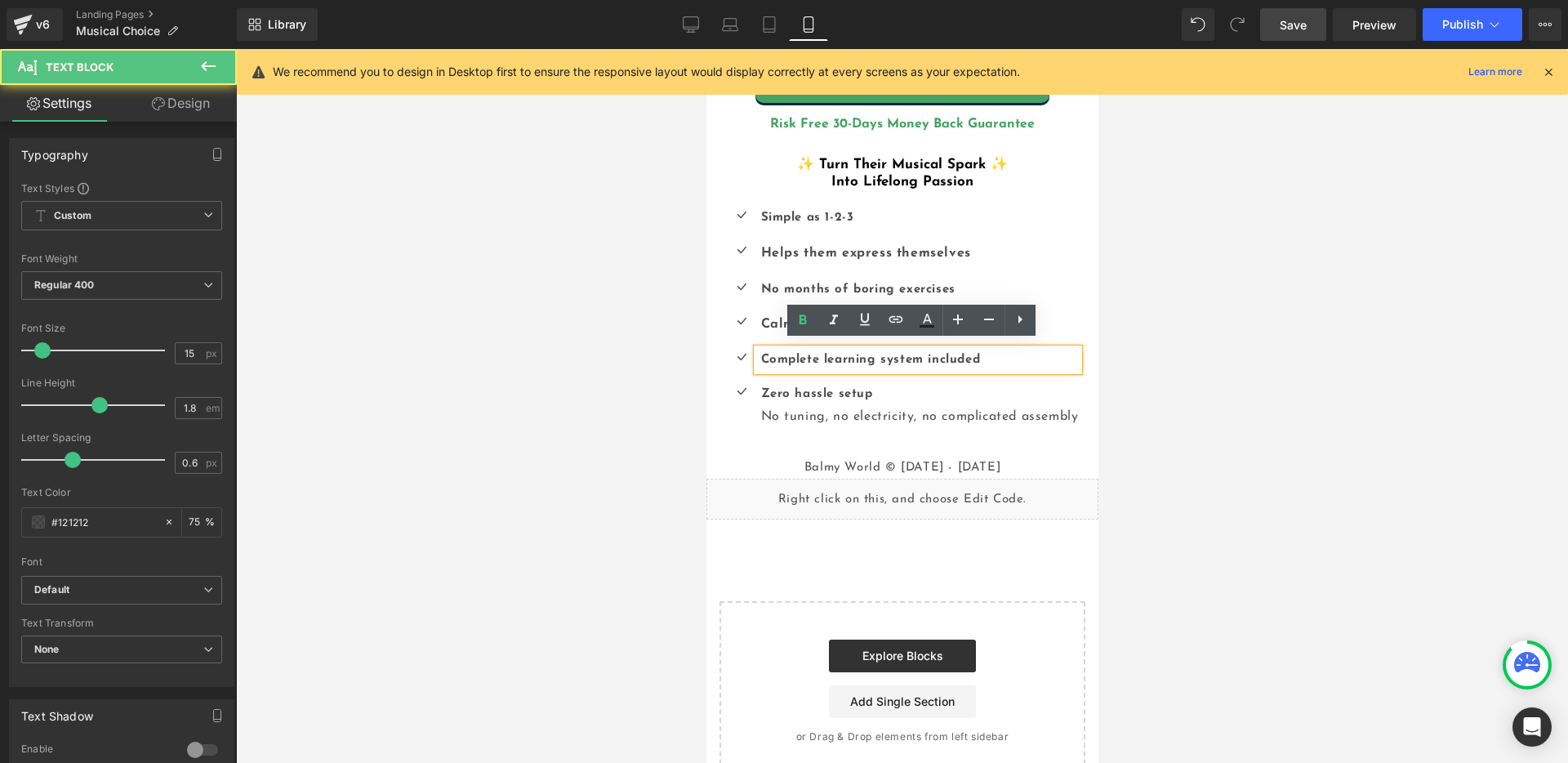
click at [817, 353] on b "Complete learning system included" at bounding box center [870, 359] width 220 height 12
click at [832, 353] on b "Complete learning system included" at bounding box center [870, 359] width 220 height 12
click at [845, 353] on b "Complete learning system included" at bounding box center [870, 359] width 220 height 12
click at [873, 353] on b "Complete learning system included" at bounding box center [870, 359] width 220 height 12
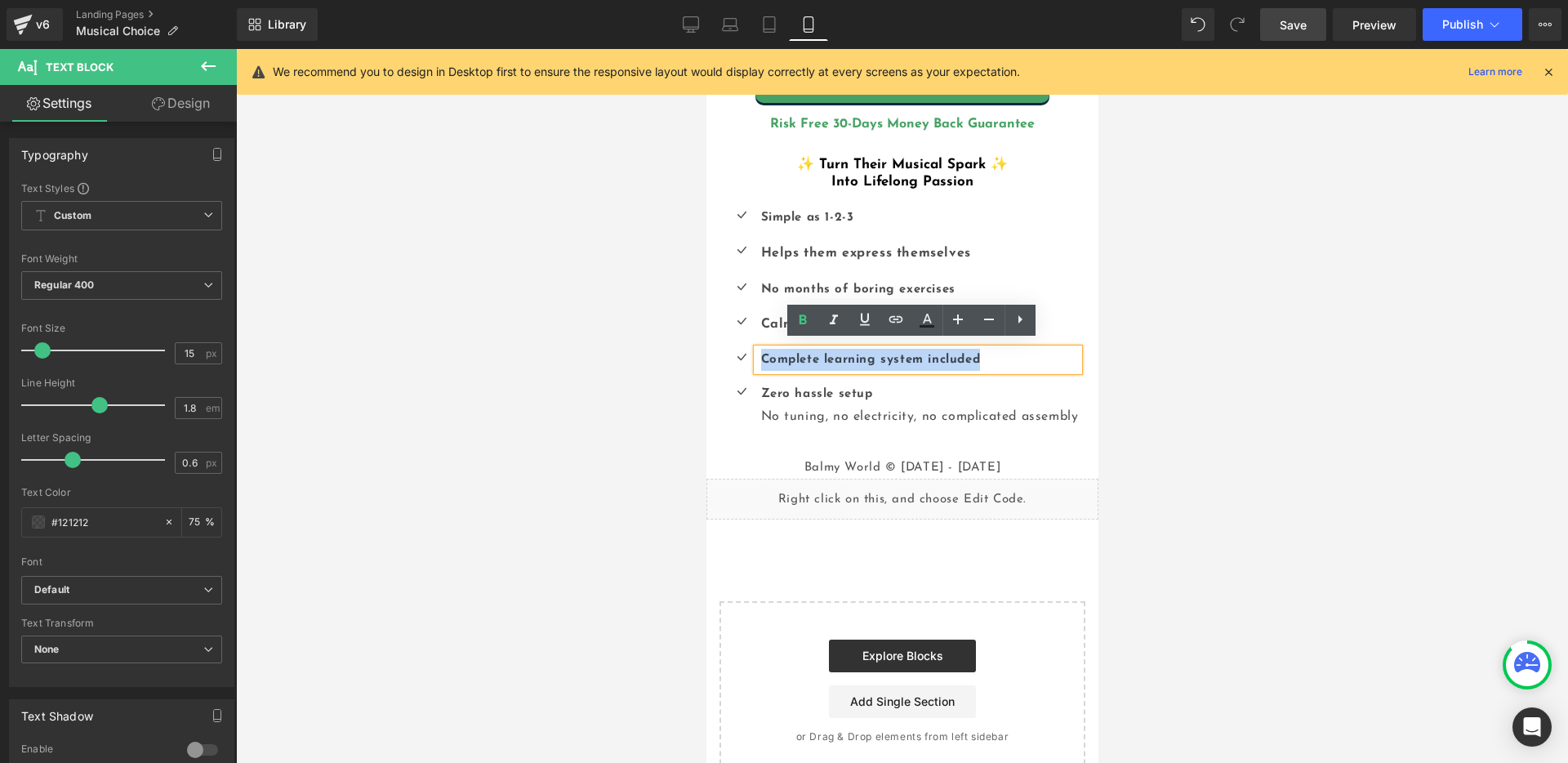
drag, startPoint x: 980, startPoint y: 352, endPoint x: 751, endPoint y: 350, distance: 229.0
click at [756, 350] on div "Complete learning system included" at bounding box center [917, 359] width 321 height 22
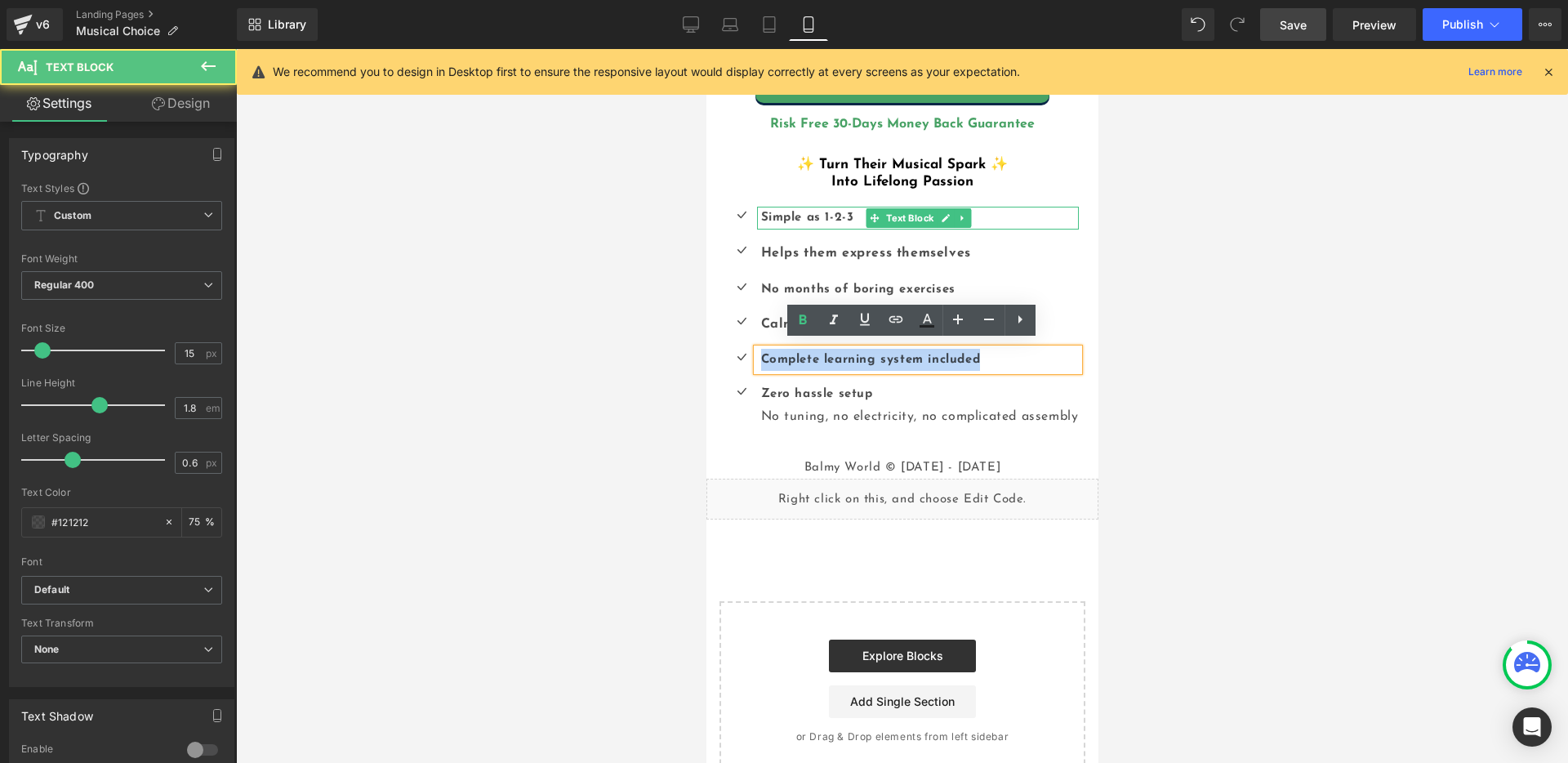
click at [765, 212] on b "Simple as 1-2-3" at bounding box center [807, 218] width 93 height 12
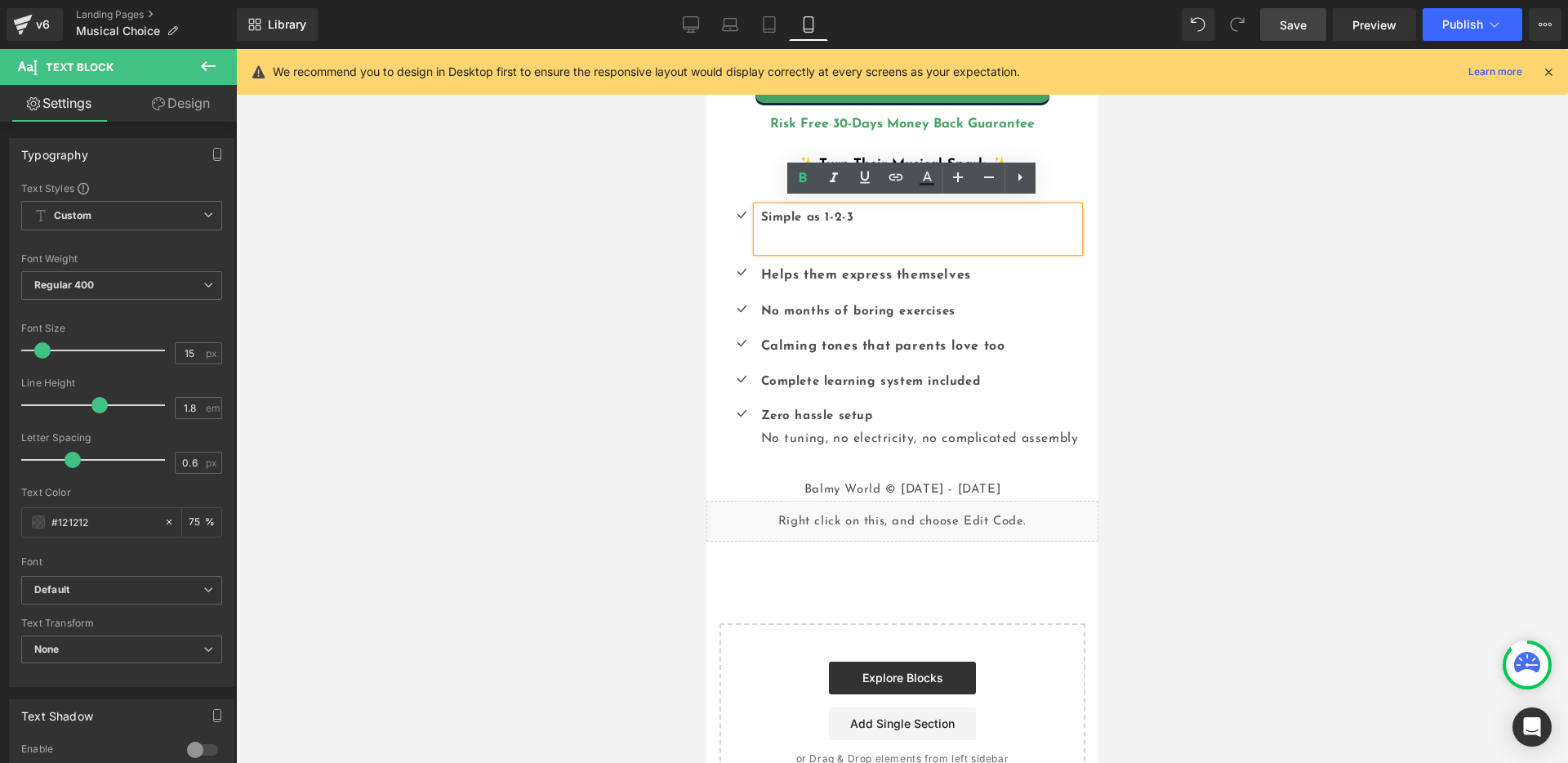
click at [787, 235] on div "Simple as 1-2-3" at bounding box center [917, 229] width 321 height 45
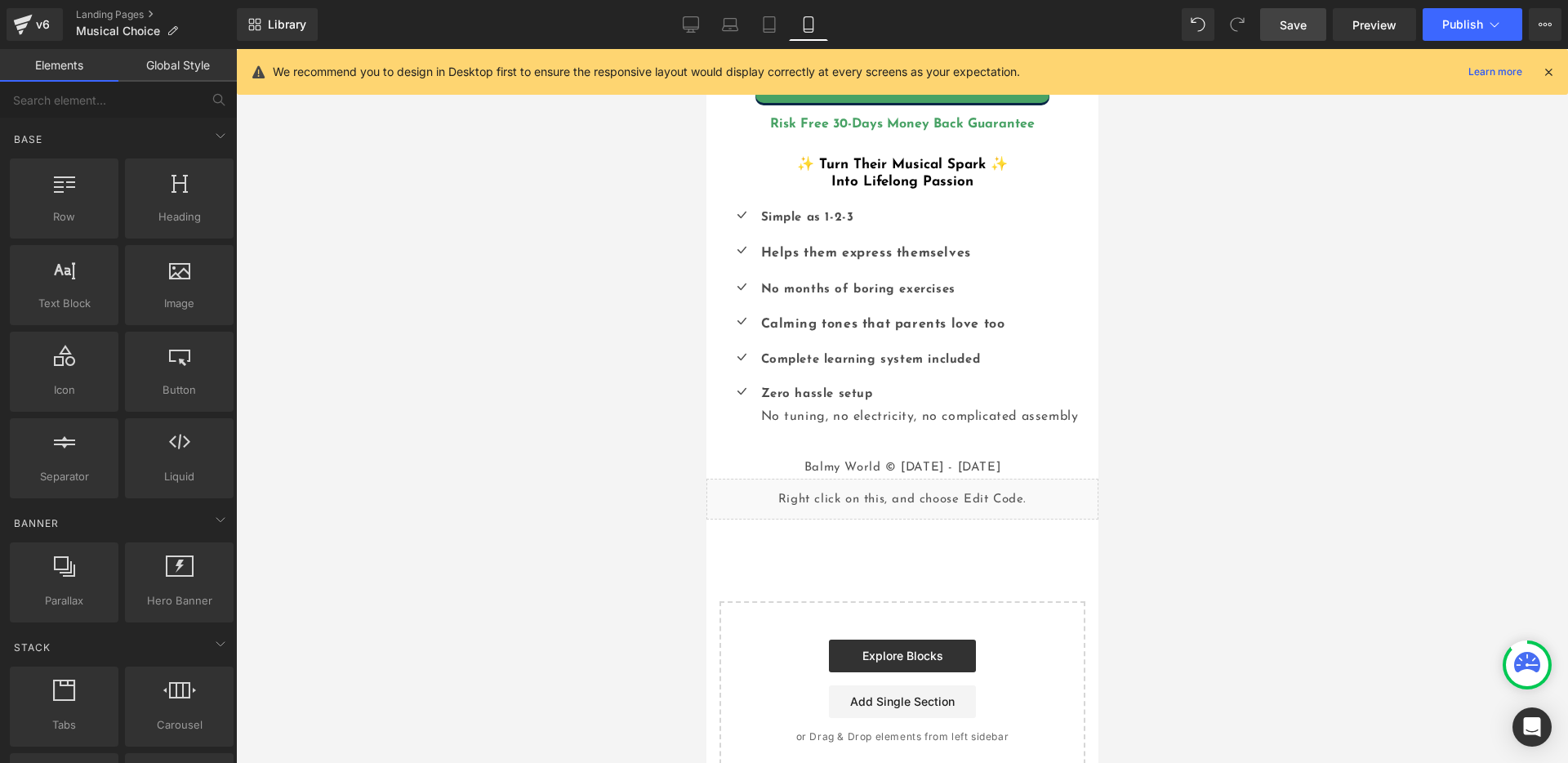
click at [1149, 282] on div at bounding box center [901, 405] width 1332 height 714
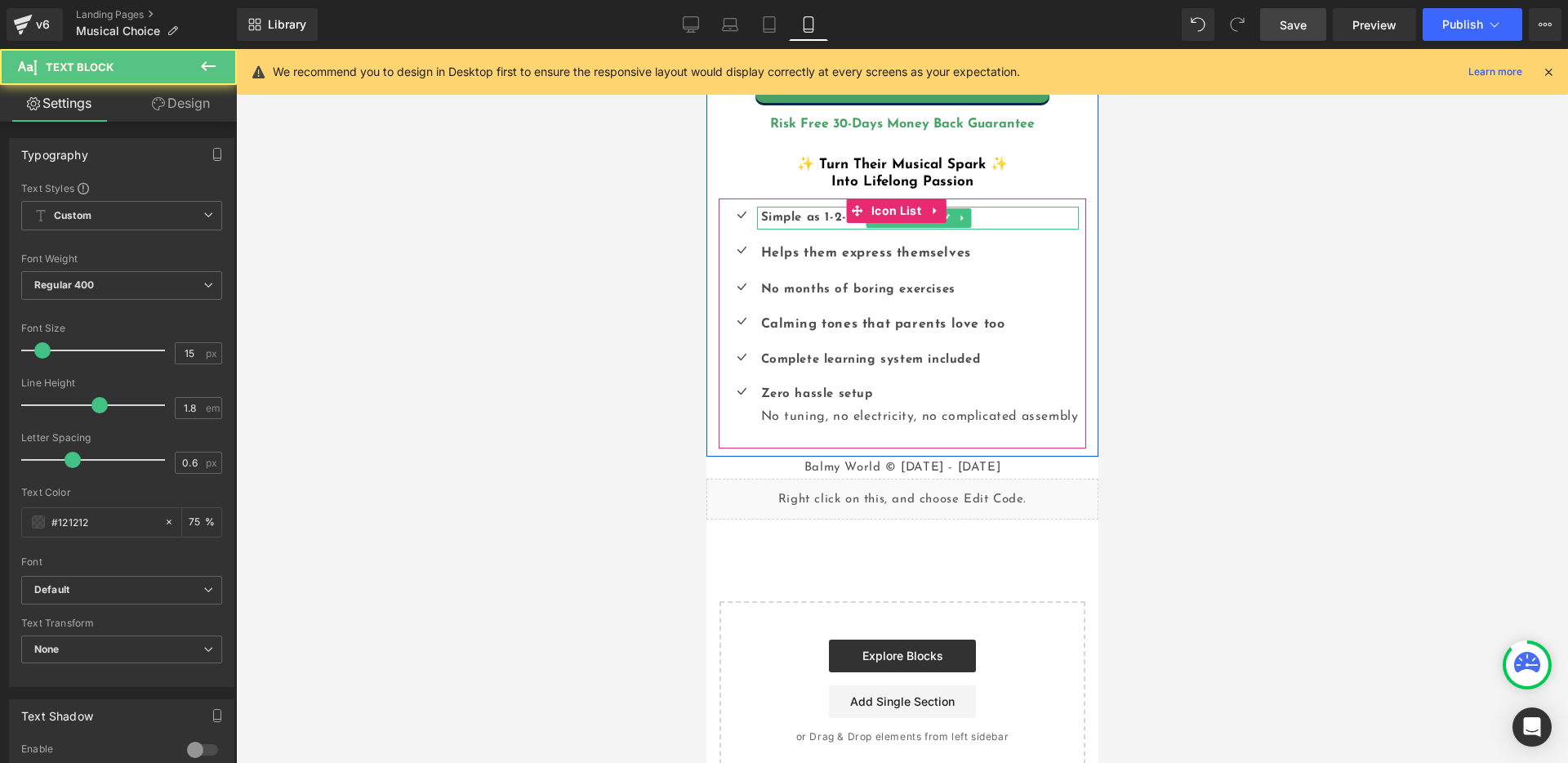
click at [814, 212] on b "Simple as 1-2-3" at bounding box center [807, 218] width 93 height 12
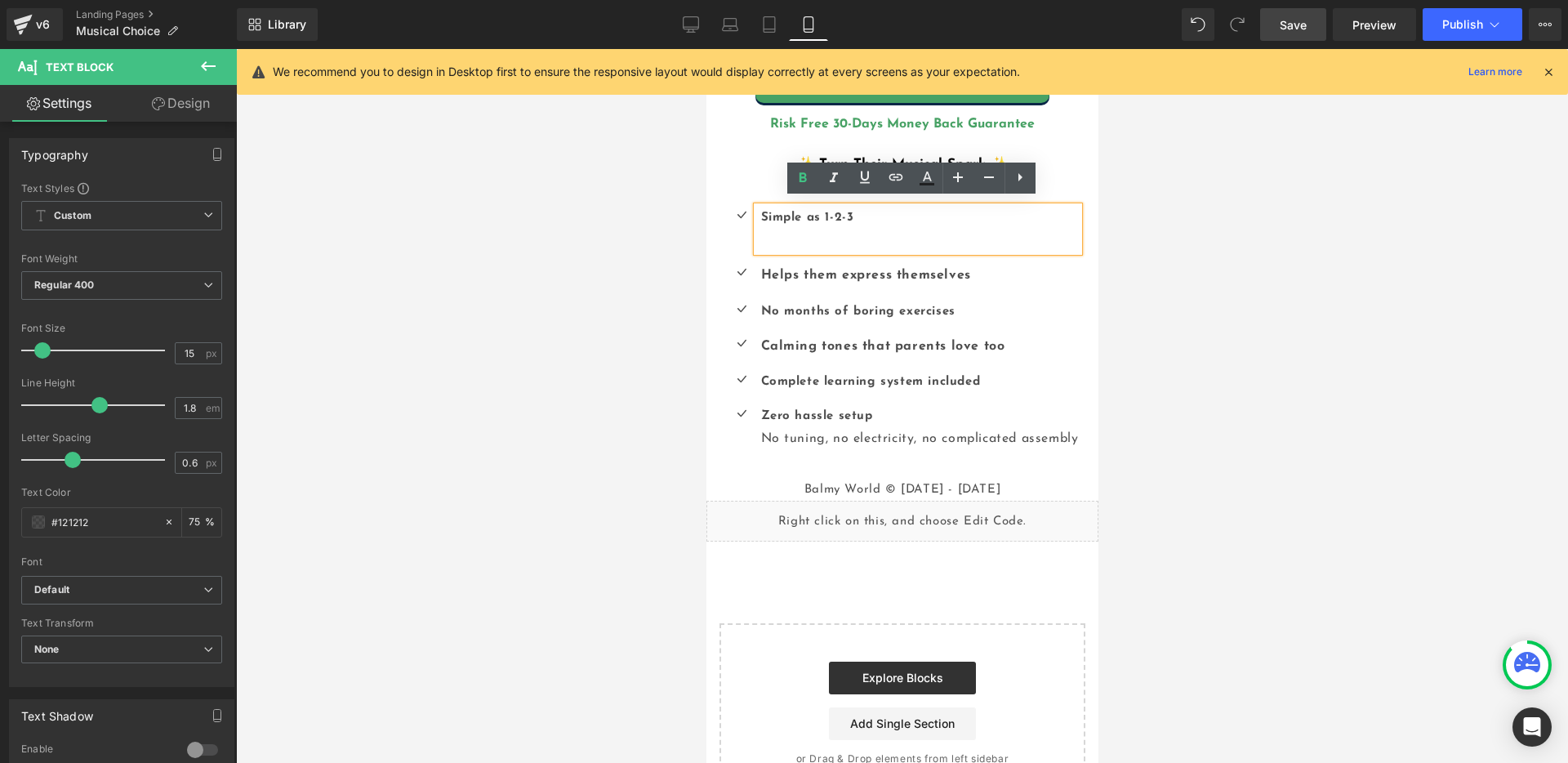
drag, startPoint x: 847, startPoint y: 213, endPoint x: 864, endPoint y: 208, distance: 17.7
click at [864, 208] on div "Simple as 1-2-3" at bounding box center [917, 229] width 321 height 45
click at [1298, 311] on div at bounding box center [901, 405] width 1332 height 714
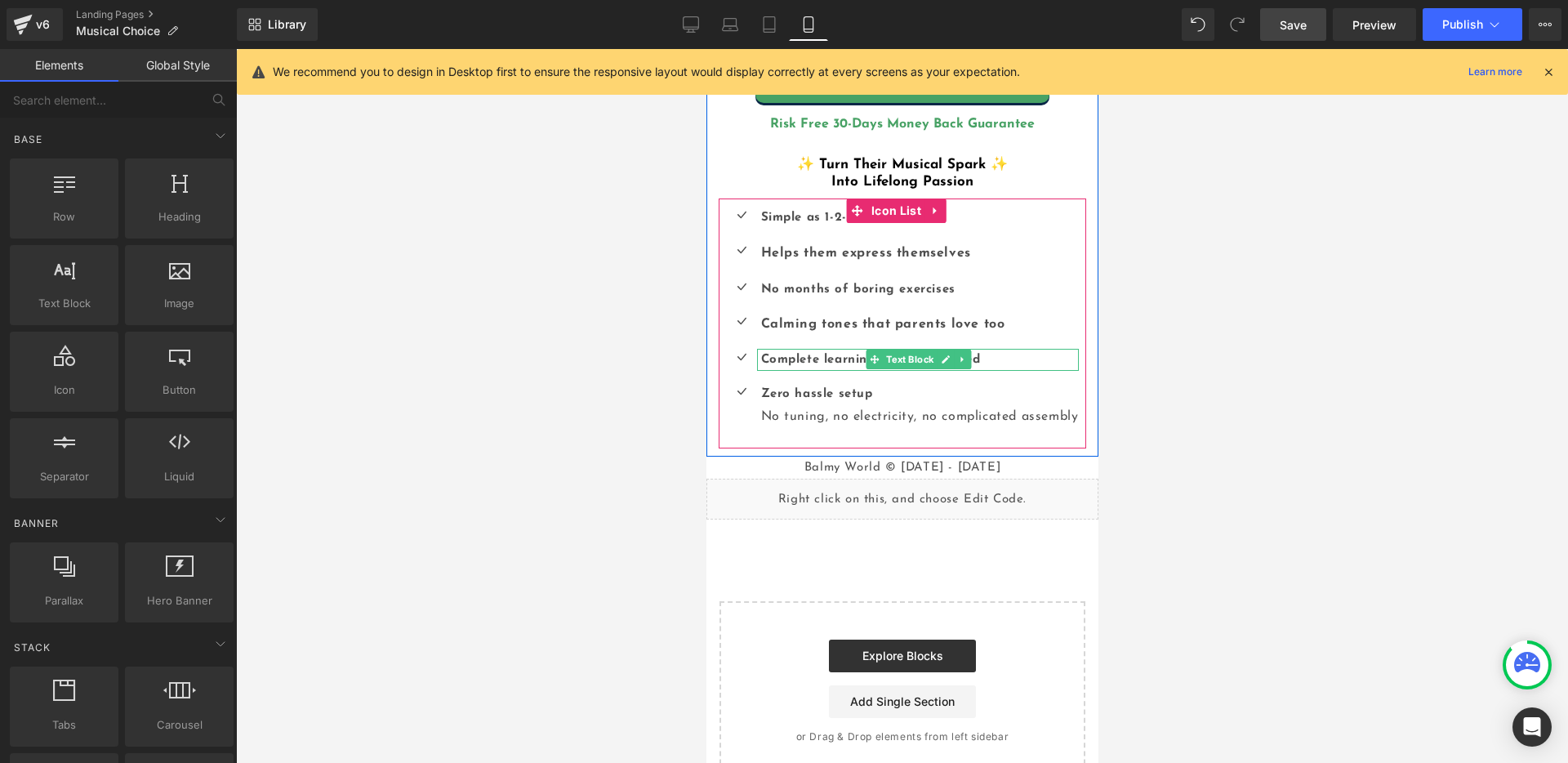
click at [1023, 358] on p "Complete learning system included" at bounding box center [920, 359] width 318 height 22
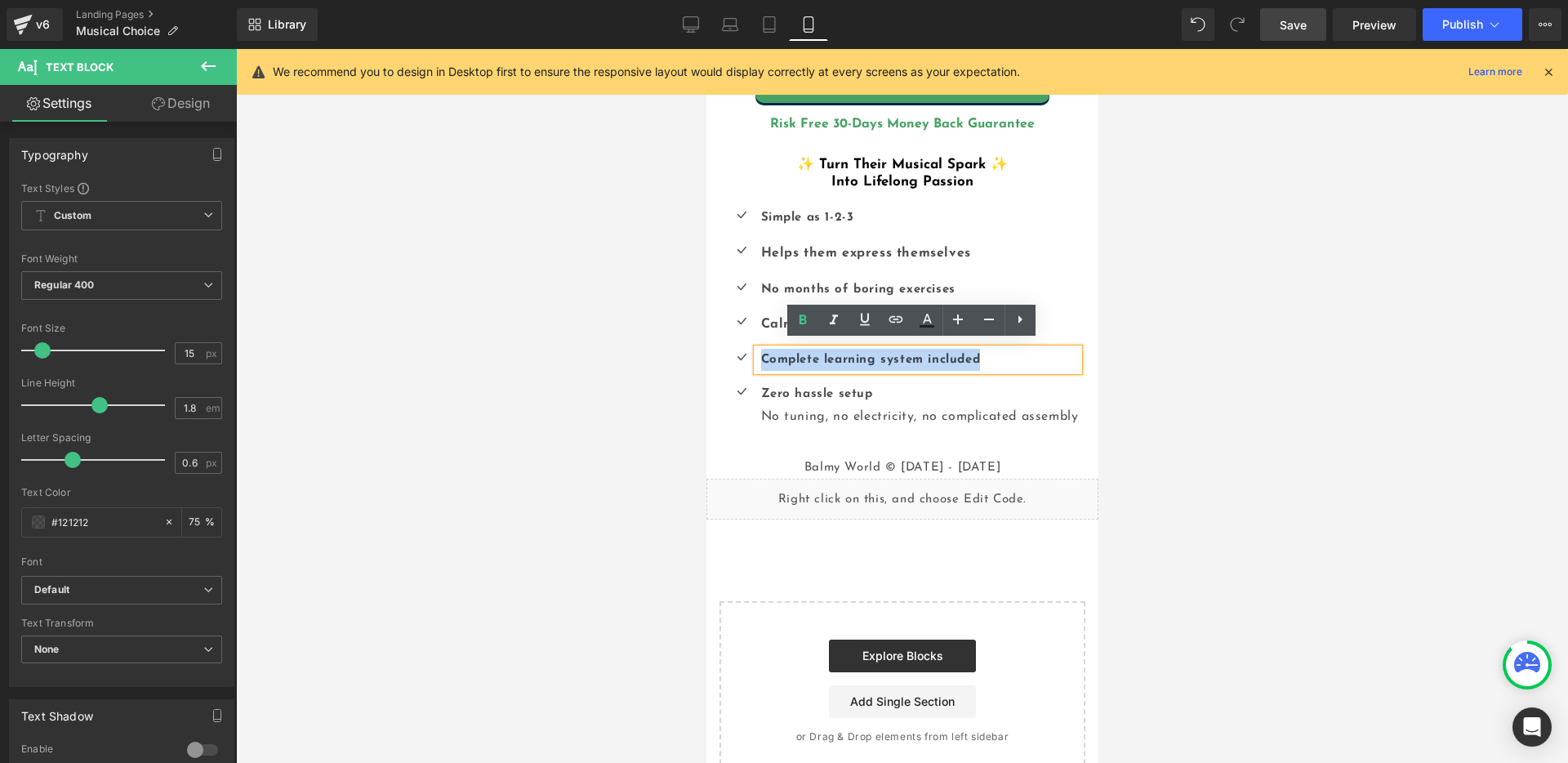
drag, startPoint x: 1004, startPoint y: 353, endPoint x: 753, endPoint y: 354, distance: 251.0
click at [761, 354] on p "Complete learning system included" at bounding box center [920, 359] width 318 height 22
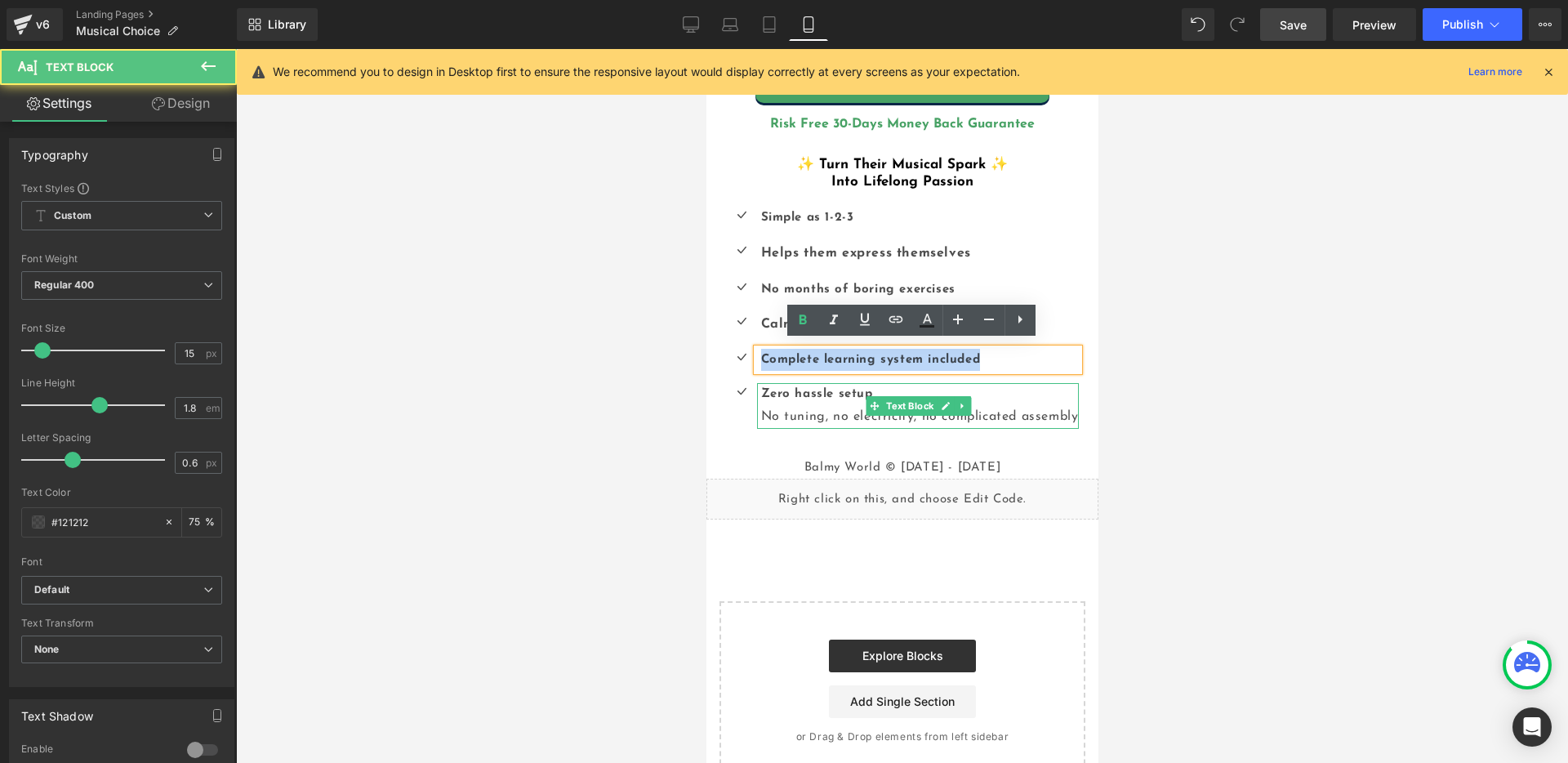
click at [1027, 410] on span "No tuning, no electricity, no complicated assembly" at bounding box center [920, 417] width 318 height 13
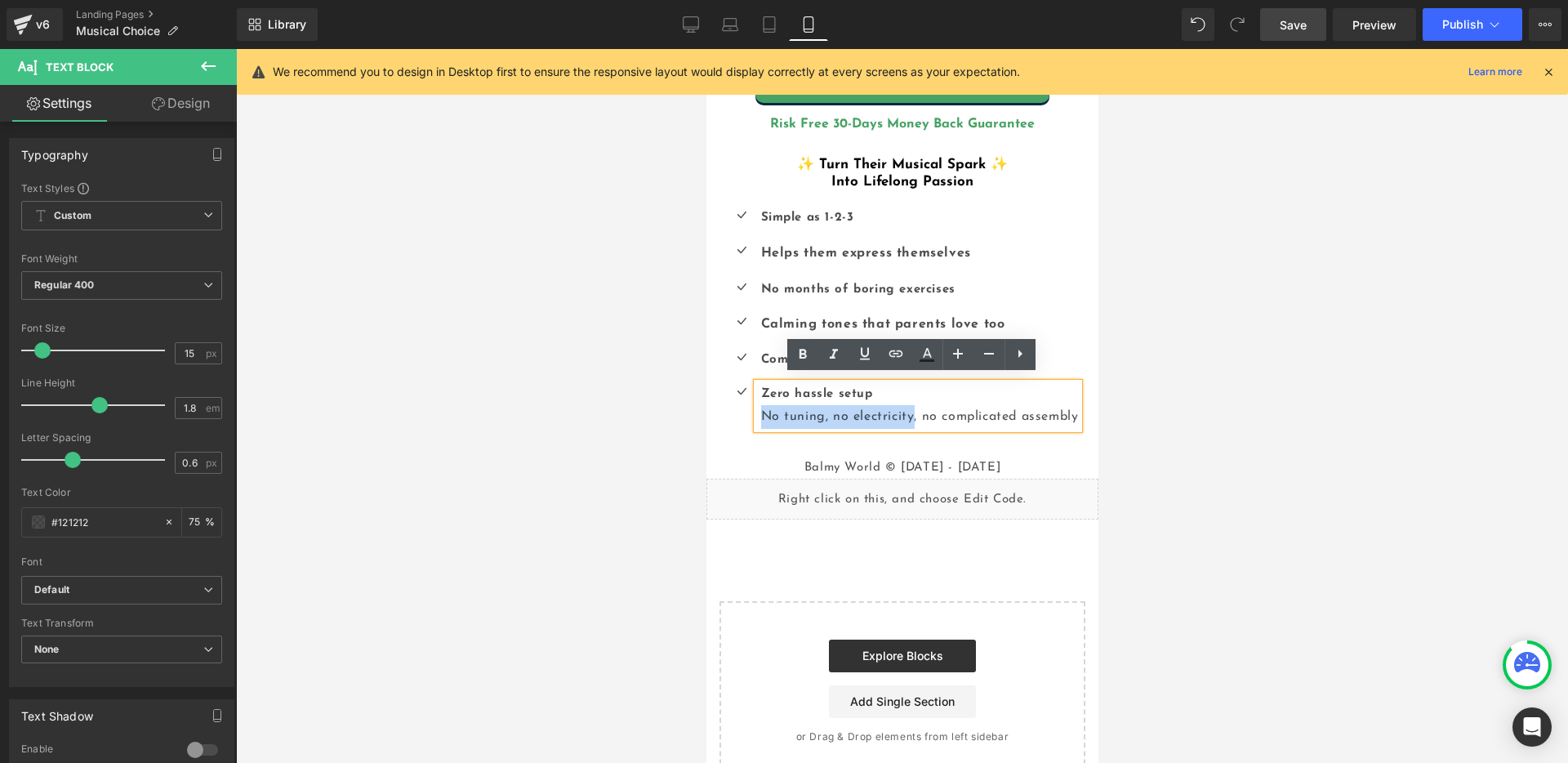
drag, startPoint x: 751, startPoint y: 409, endPoint x: 903, endPoint y: 406, distance: 152.0
click at [903, 406] on div "Zero hassle setup No tuning, no electricity, no complicated assembly" at bounding box center [917, 405] width 321 height 45
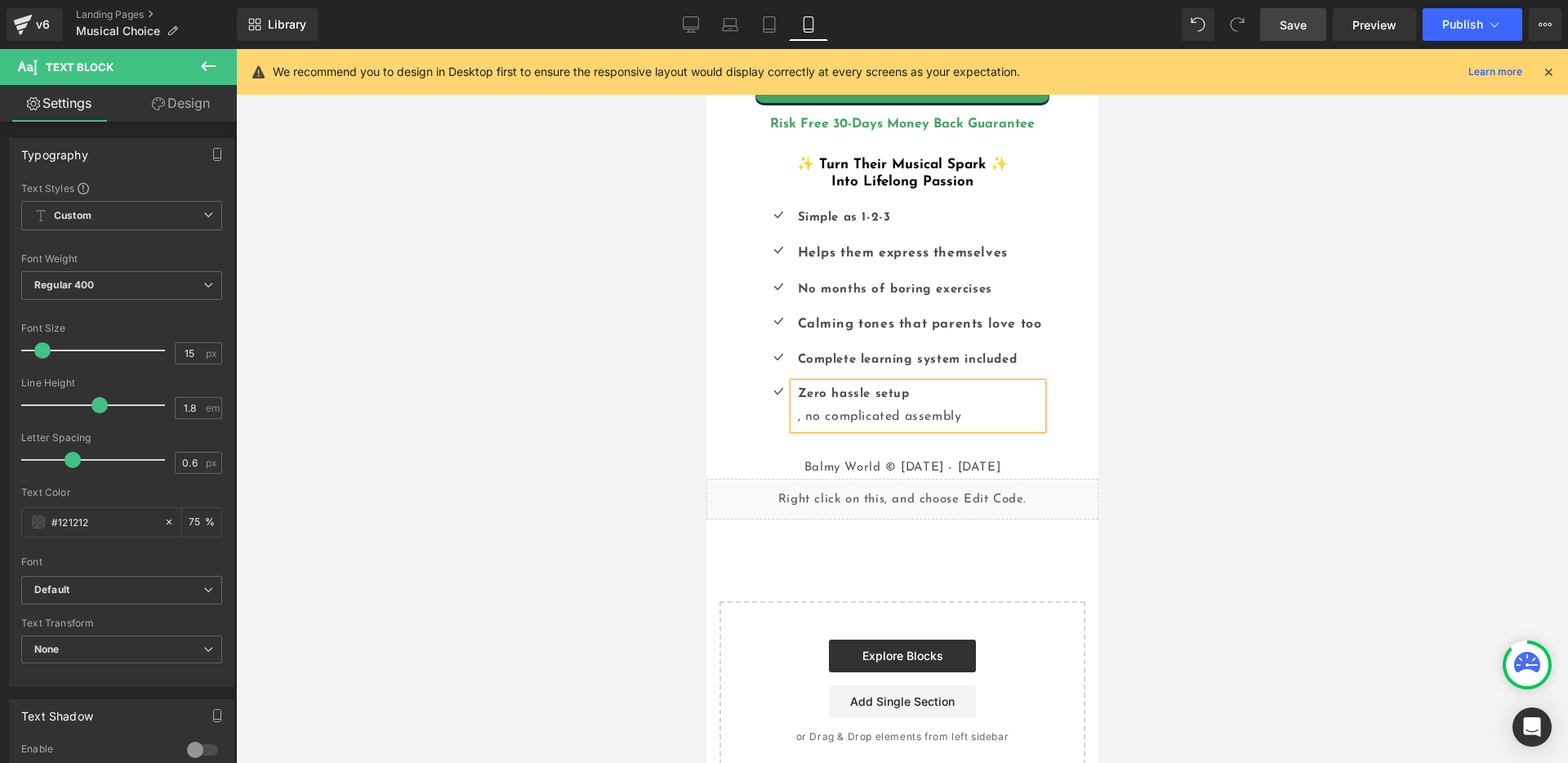
click at [841, 388] on b "Zero hassle setup" at bounding box center [853, 394] width 112 height 12
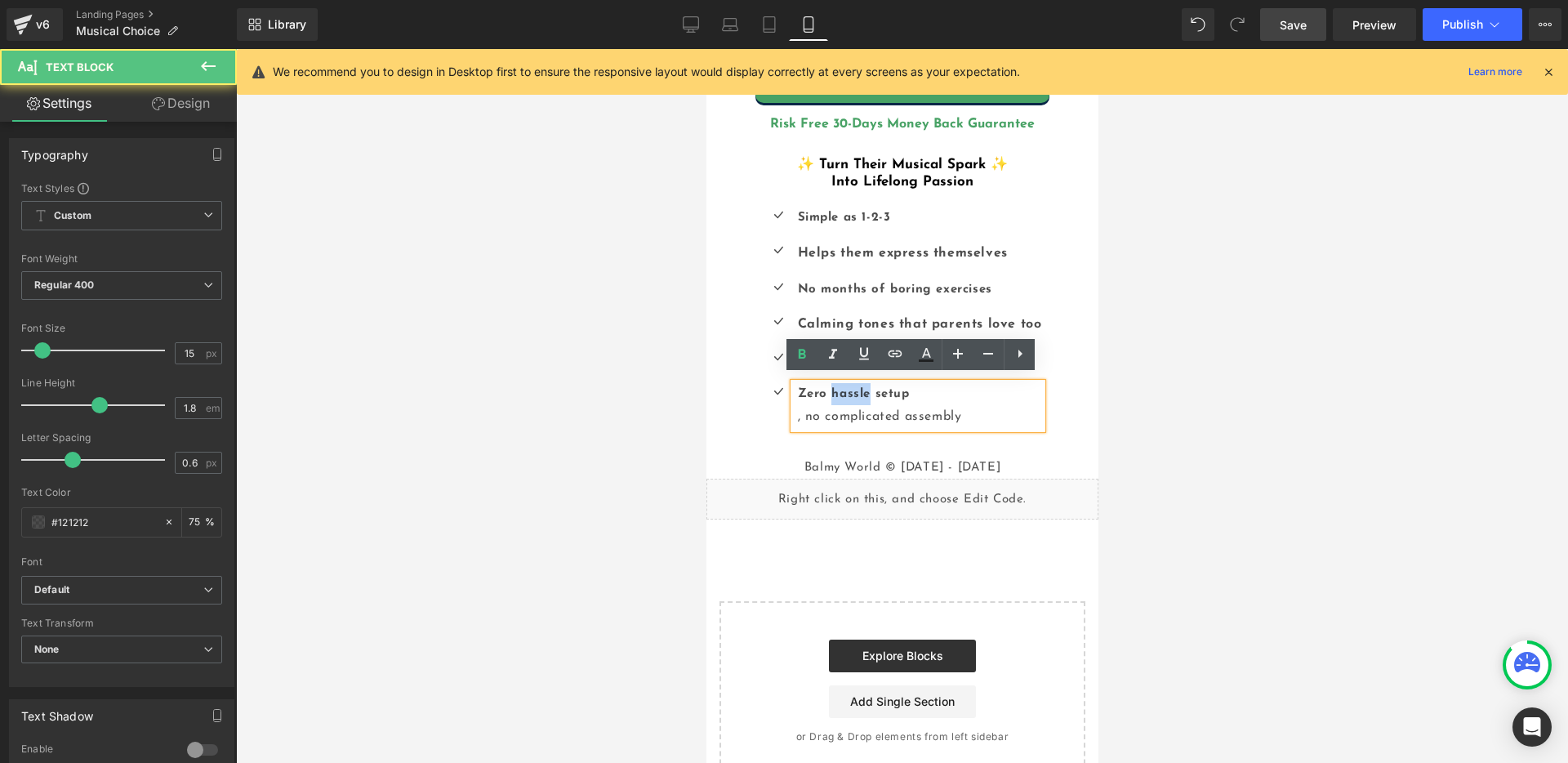
click at [841, 388] on b "Zero hassle setup" at bounding box center [853, 394] width 112 height 12
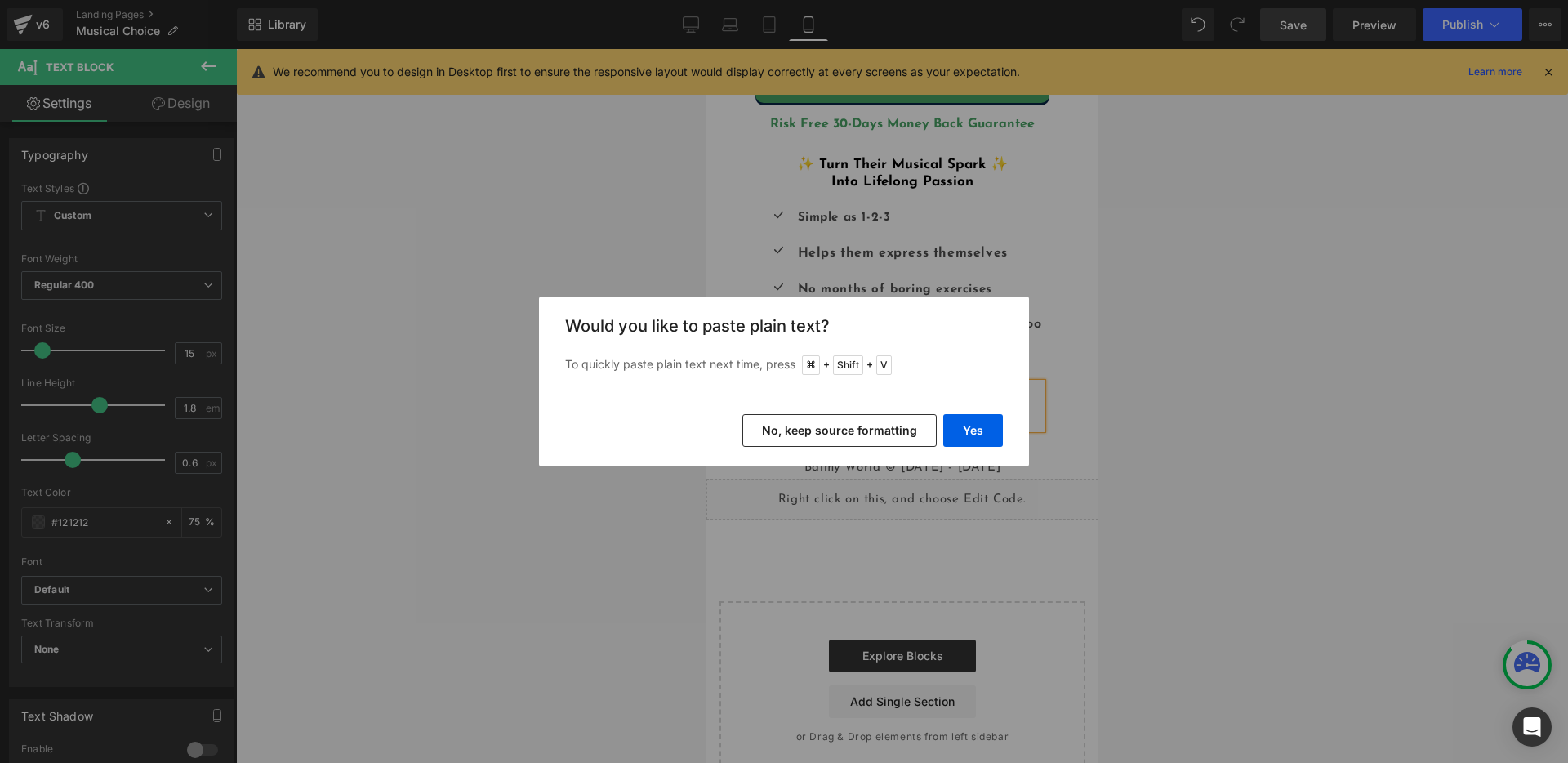
click at [865, 439] on button "No, keep source formatting" at bounding box center [840, 430] width 194 height 33
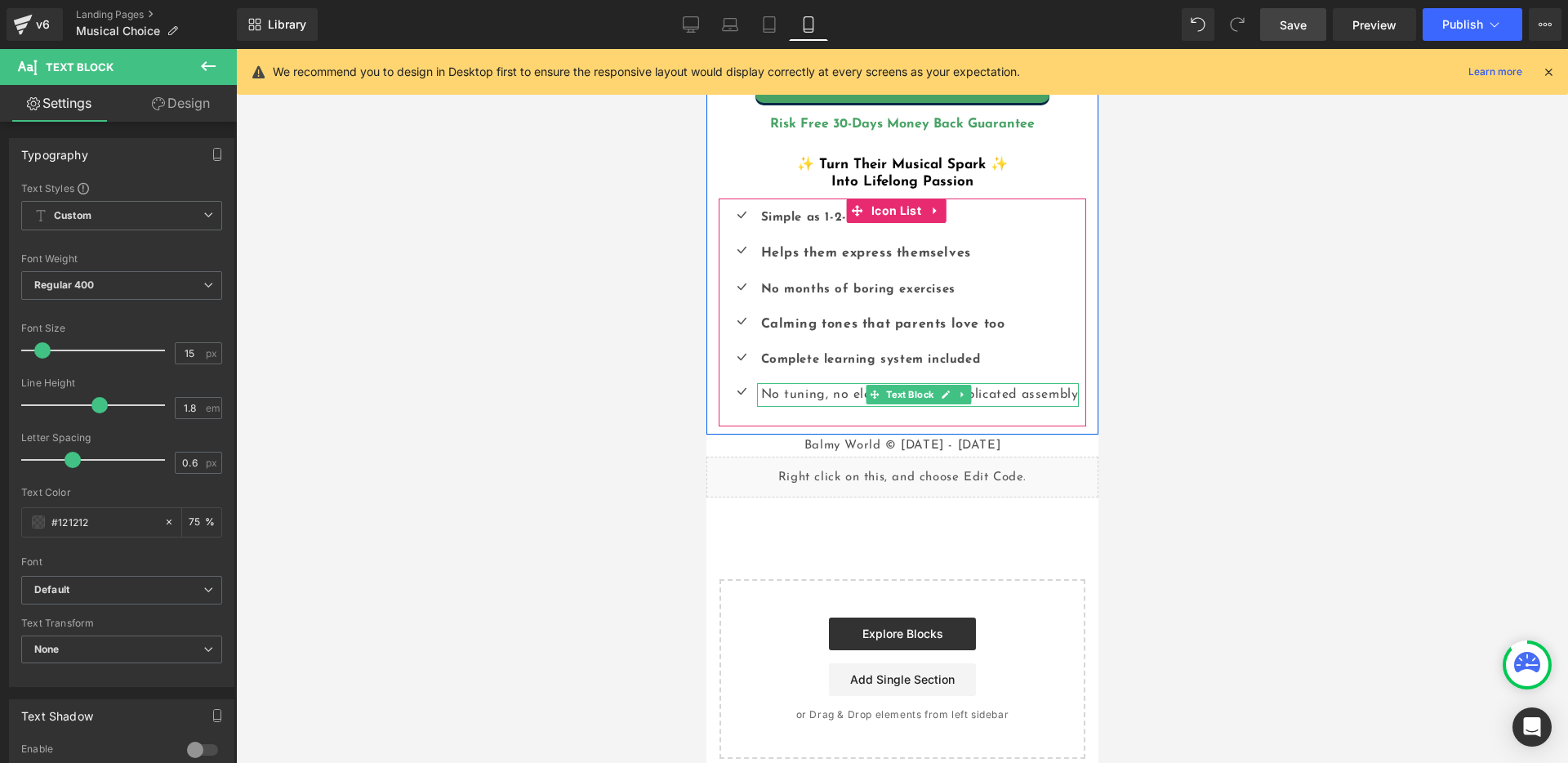
click at [796, 388] on span "No tuning, no electricity" at bounding box center [837, 395] width 153 height 13
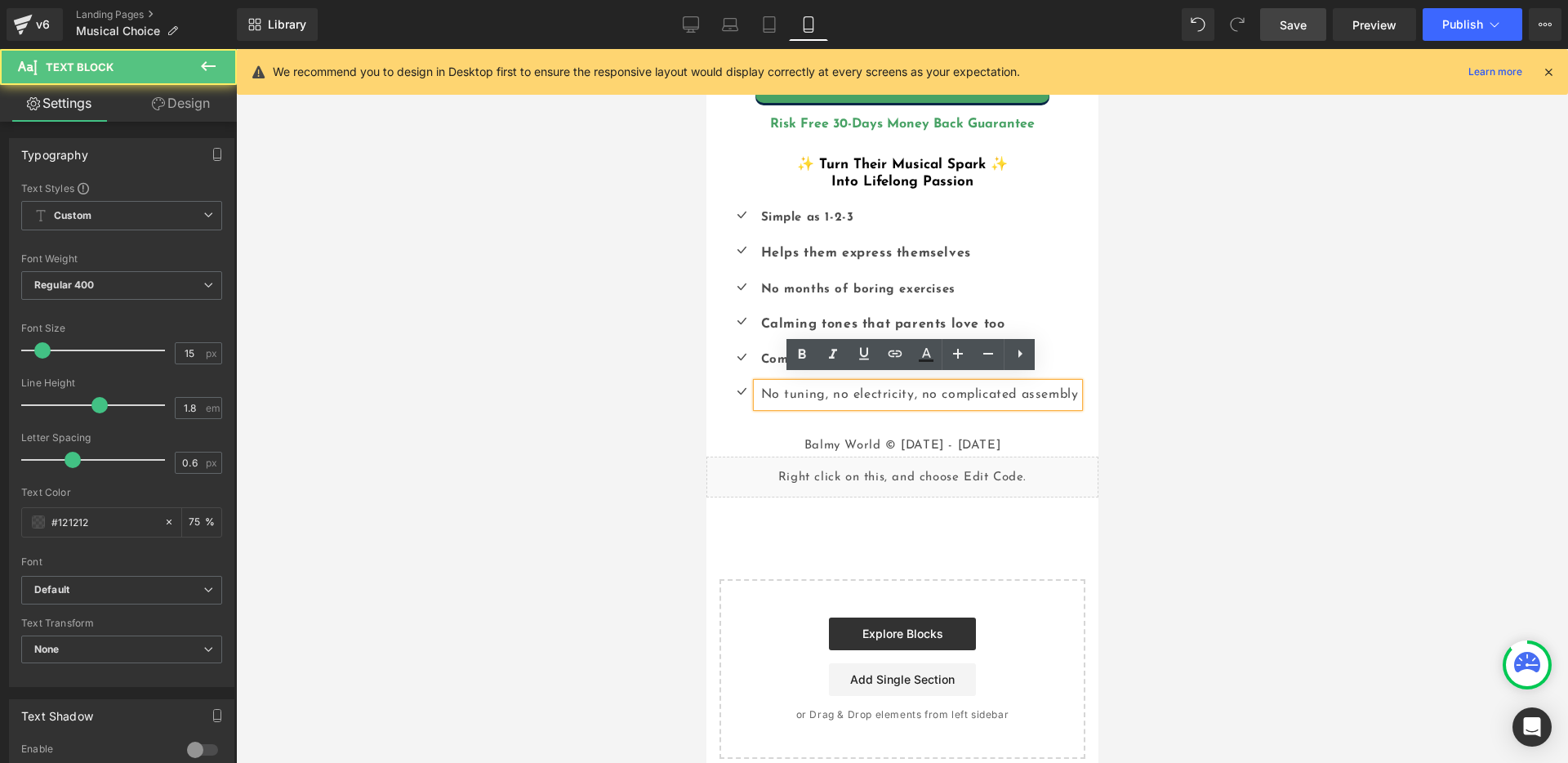
click at [914, 388] on span ", no complicated assembly" at bounding box center [995, 395] width 164 height 13
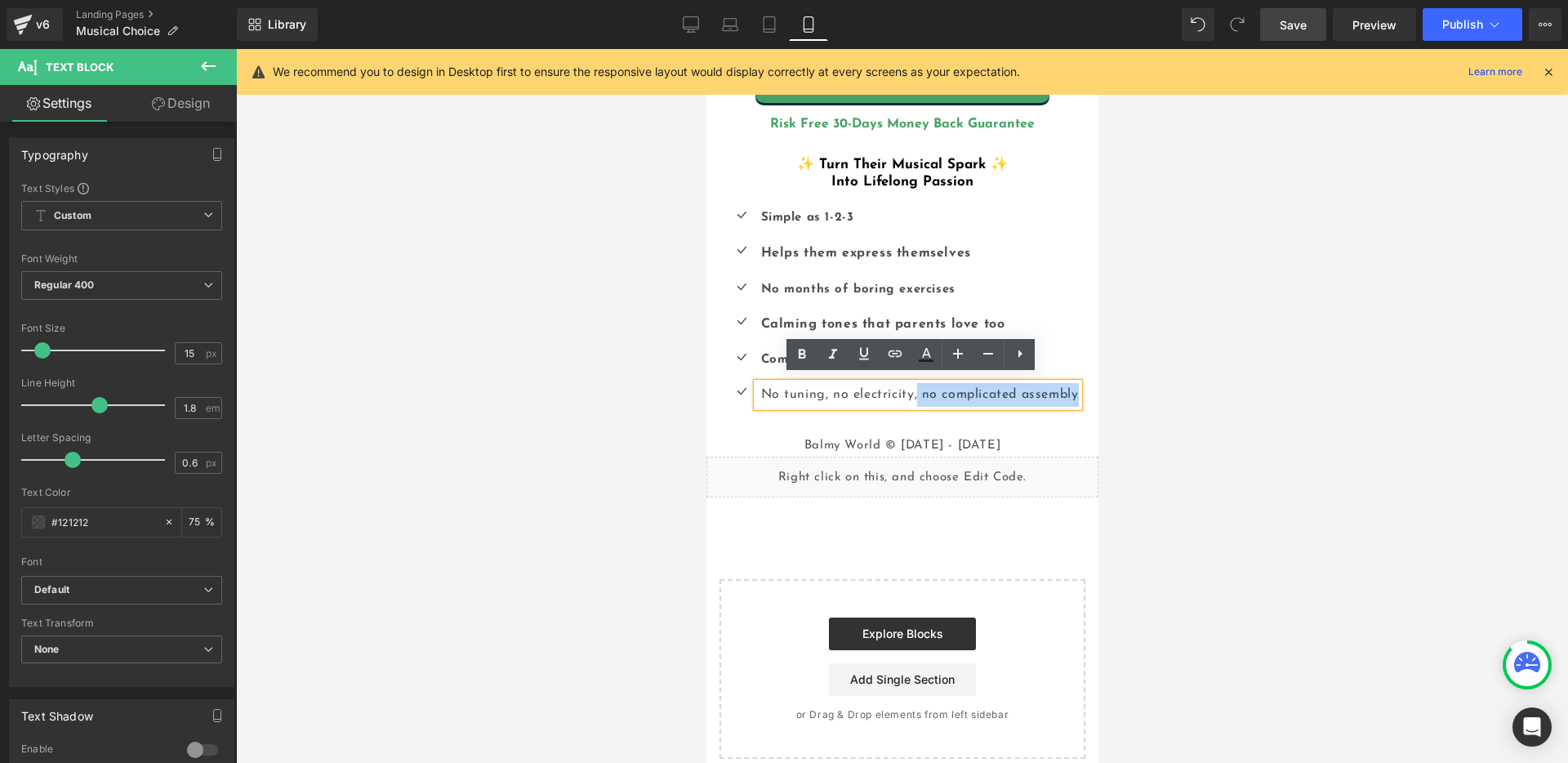
drag, startPoint x: 910, startPoint y: 389, endPoint x: 1070, endPoint y: 389, distance: 160.0
click at [1070, 389] on span ", no complicated assembly" at bounding box center [995, 395] width 164 height 13
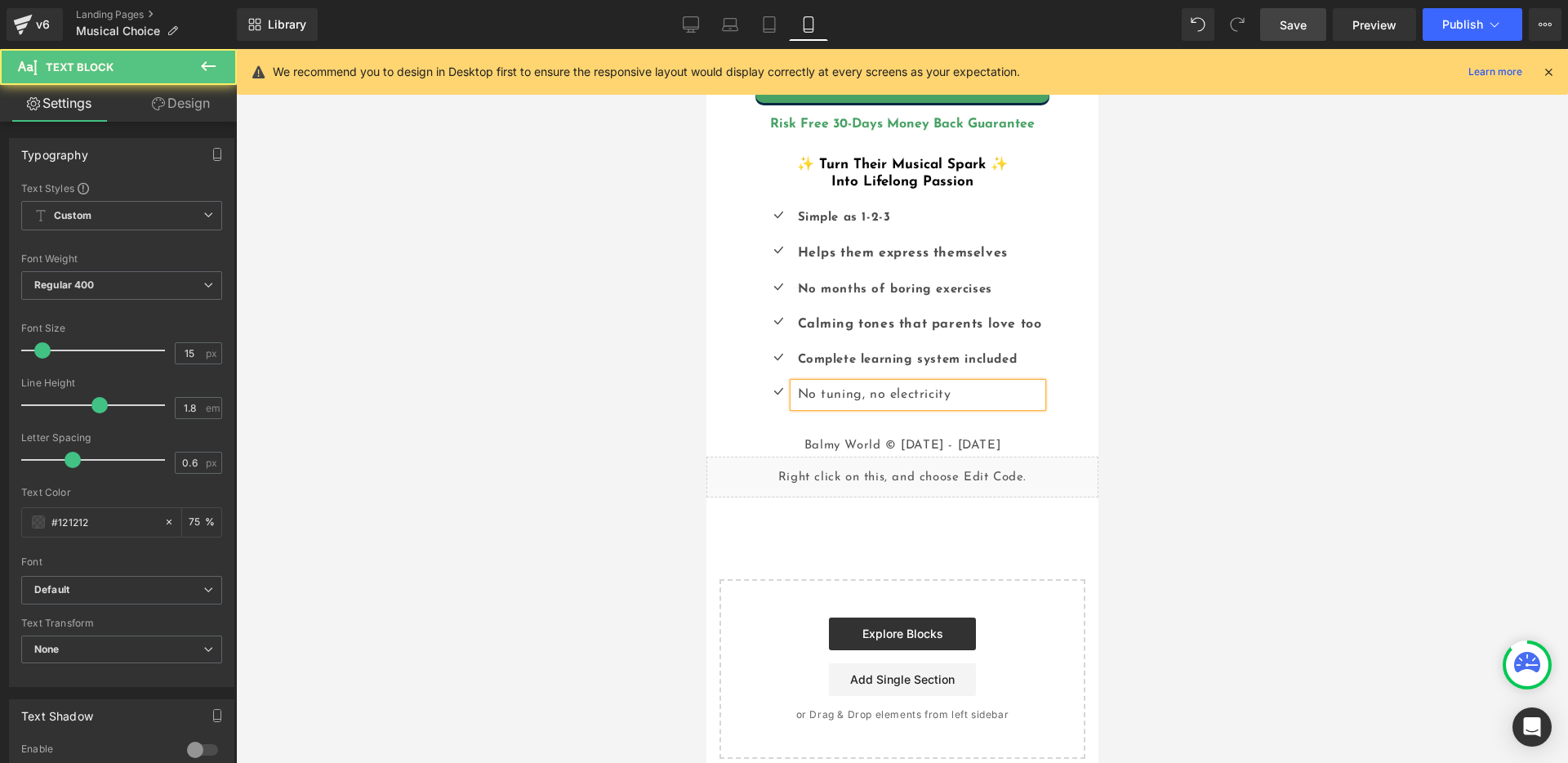
click at [889, 388] on span "No tuning, no electricity" at bounding box center [873, 395] width 153 height 13
click at [998, 385] on p "No tuning, no electricity" at bounding box center [919, 395] width 244 height 24
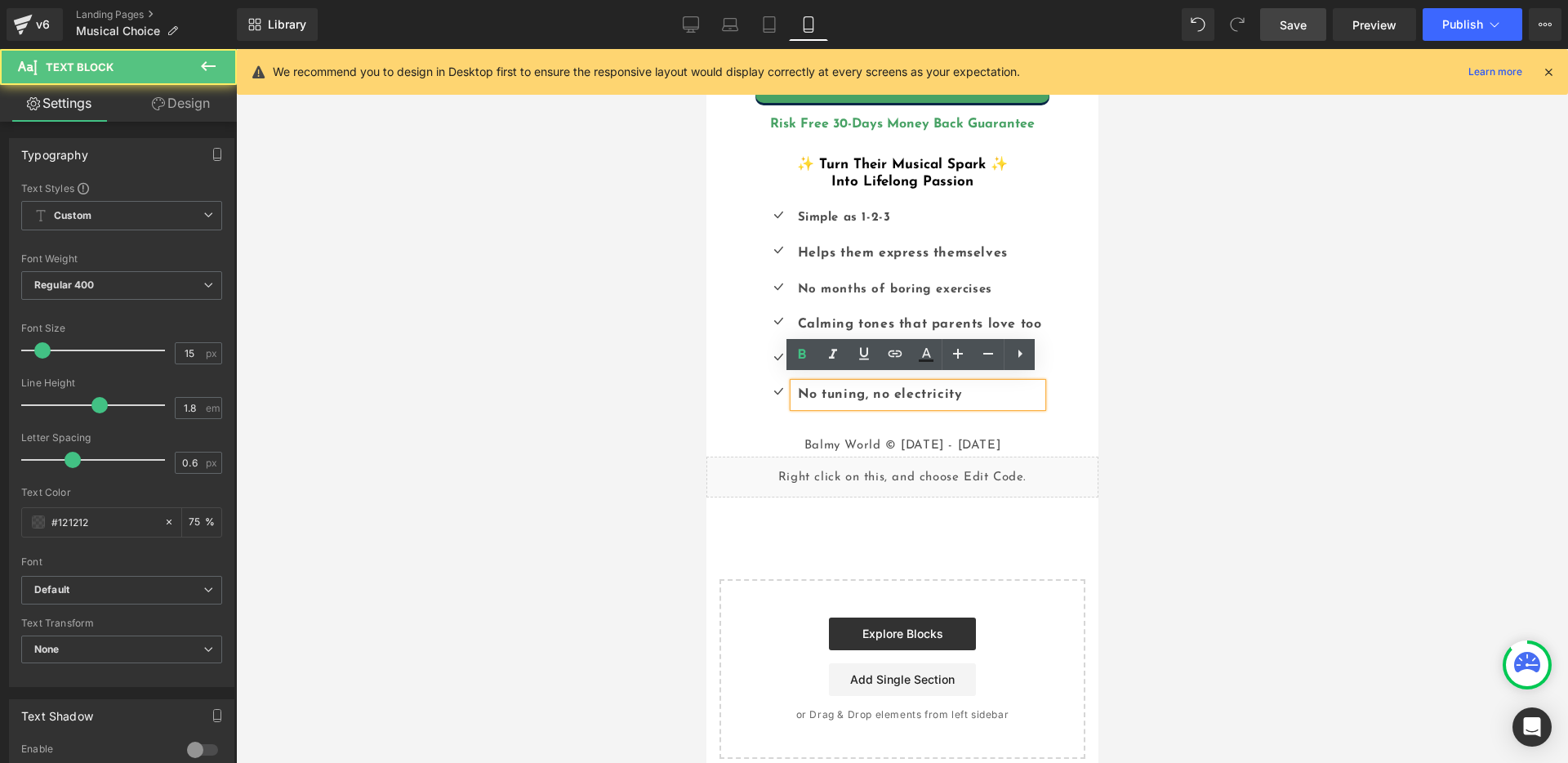
click at [1228, 358] on div at bounding box center [901, 405] width 1332 height 714
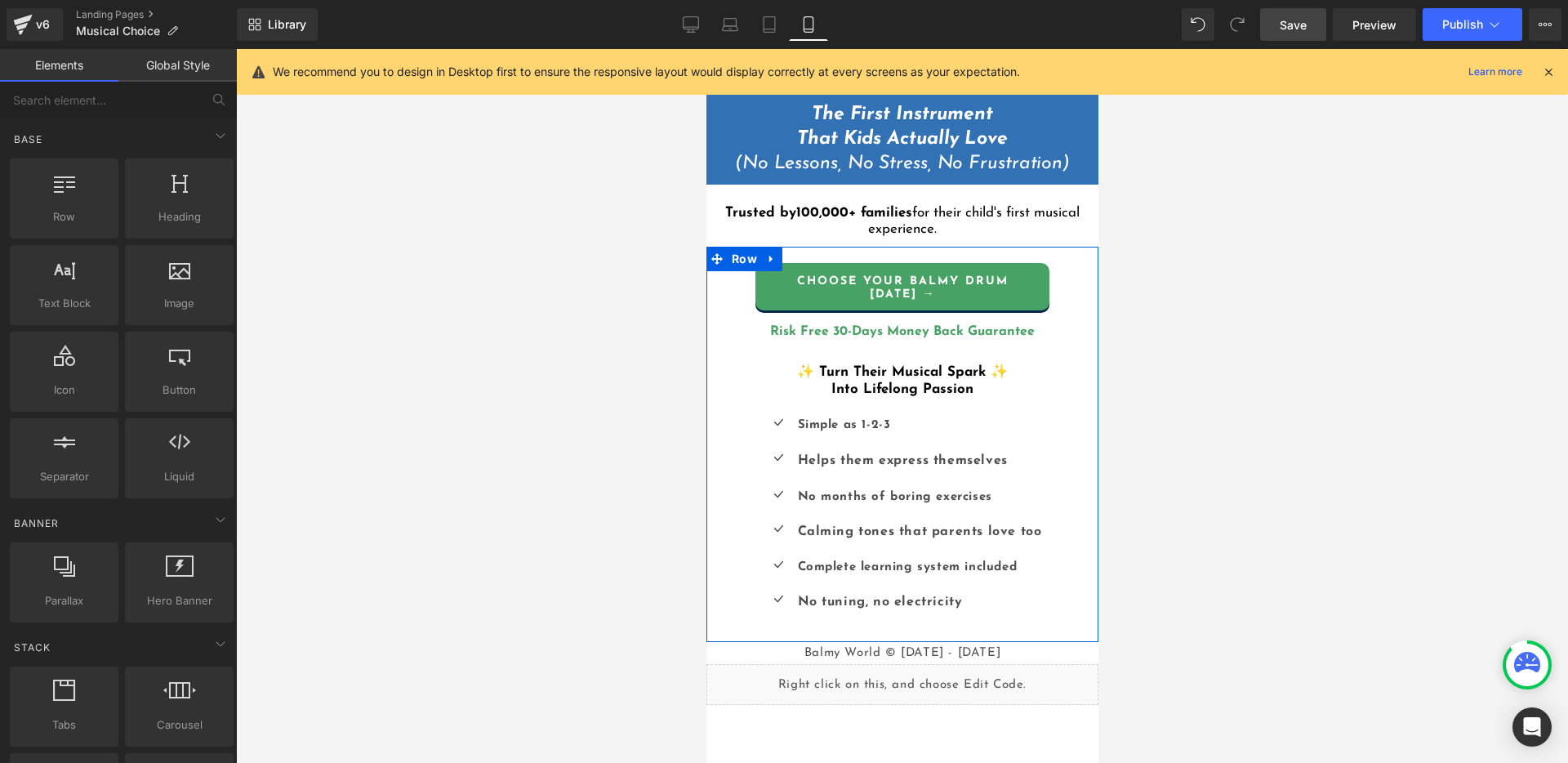
scroll to position [269, 0]
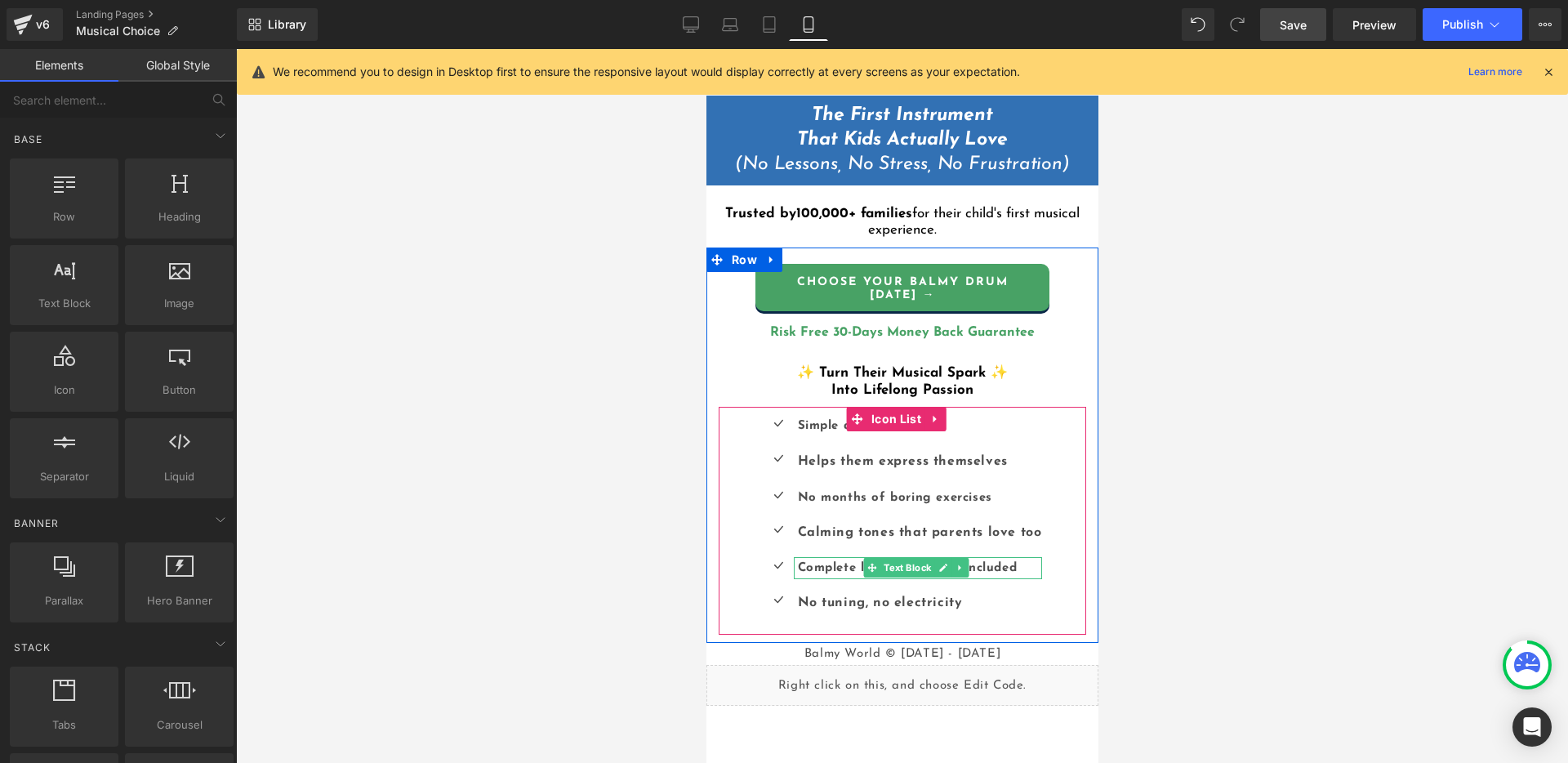
click at [1019, 557] on p "Complete learning system included" at bounding box center [919, 568] width 244 height 22
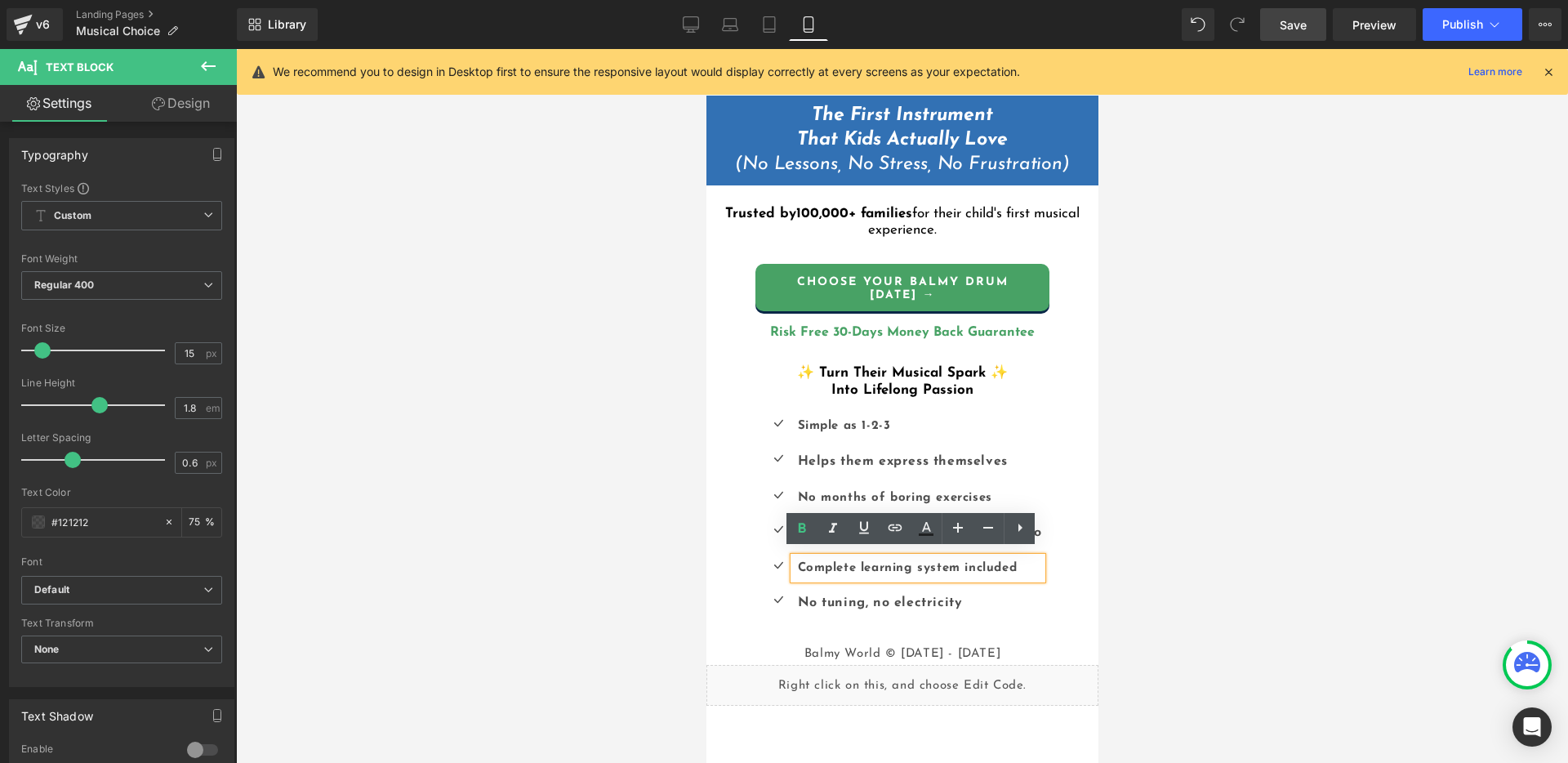
click at [1251, 571] on div at bounding box center [901, 405] width 1332 height 714
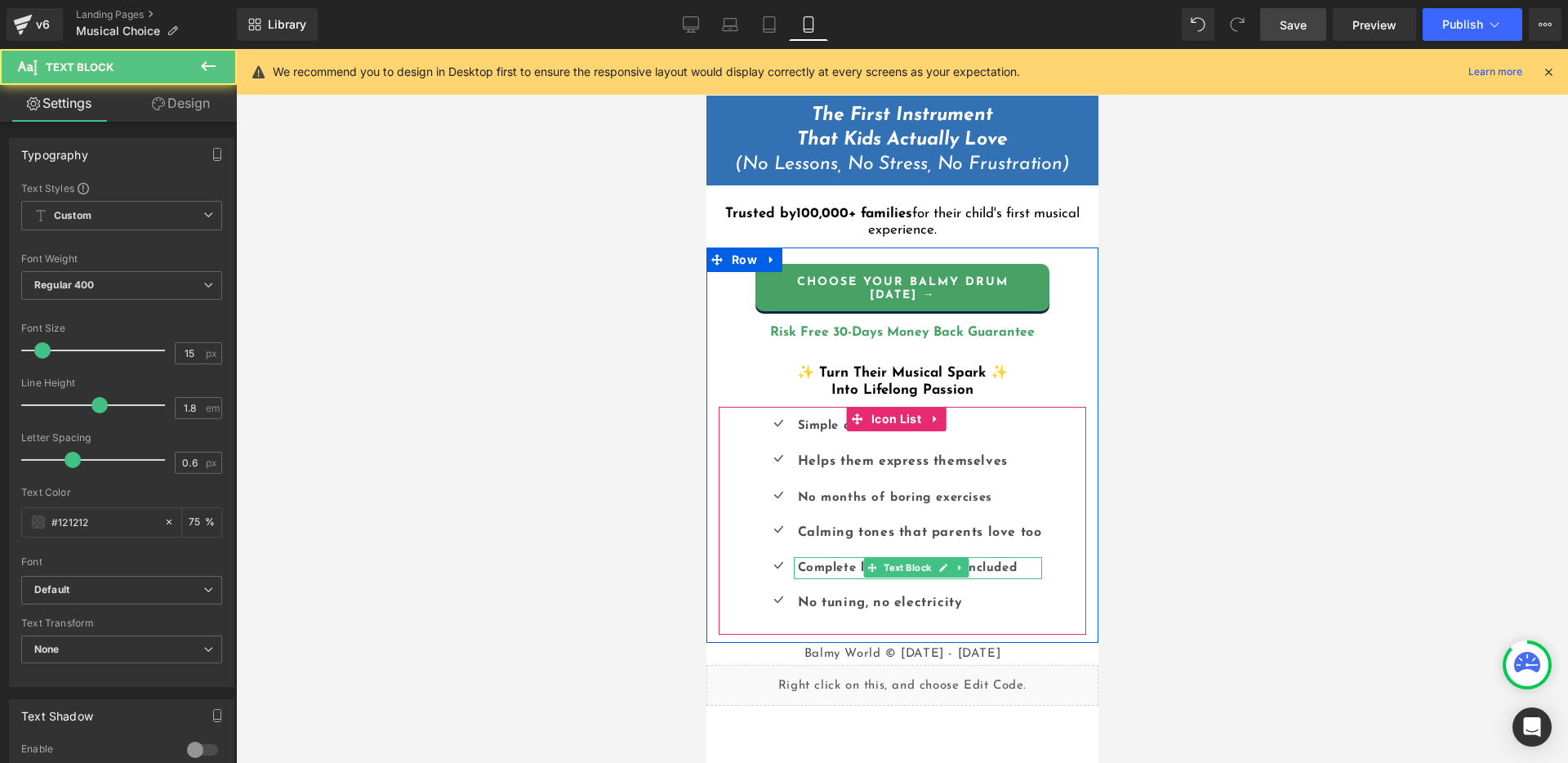
click at [1011, 563] on b "Complete learning system included" at bounding box center [906, 568] width 220 height 12
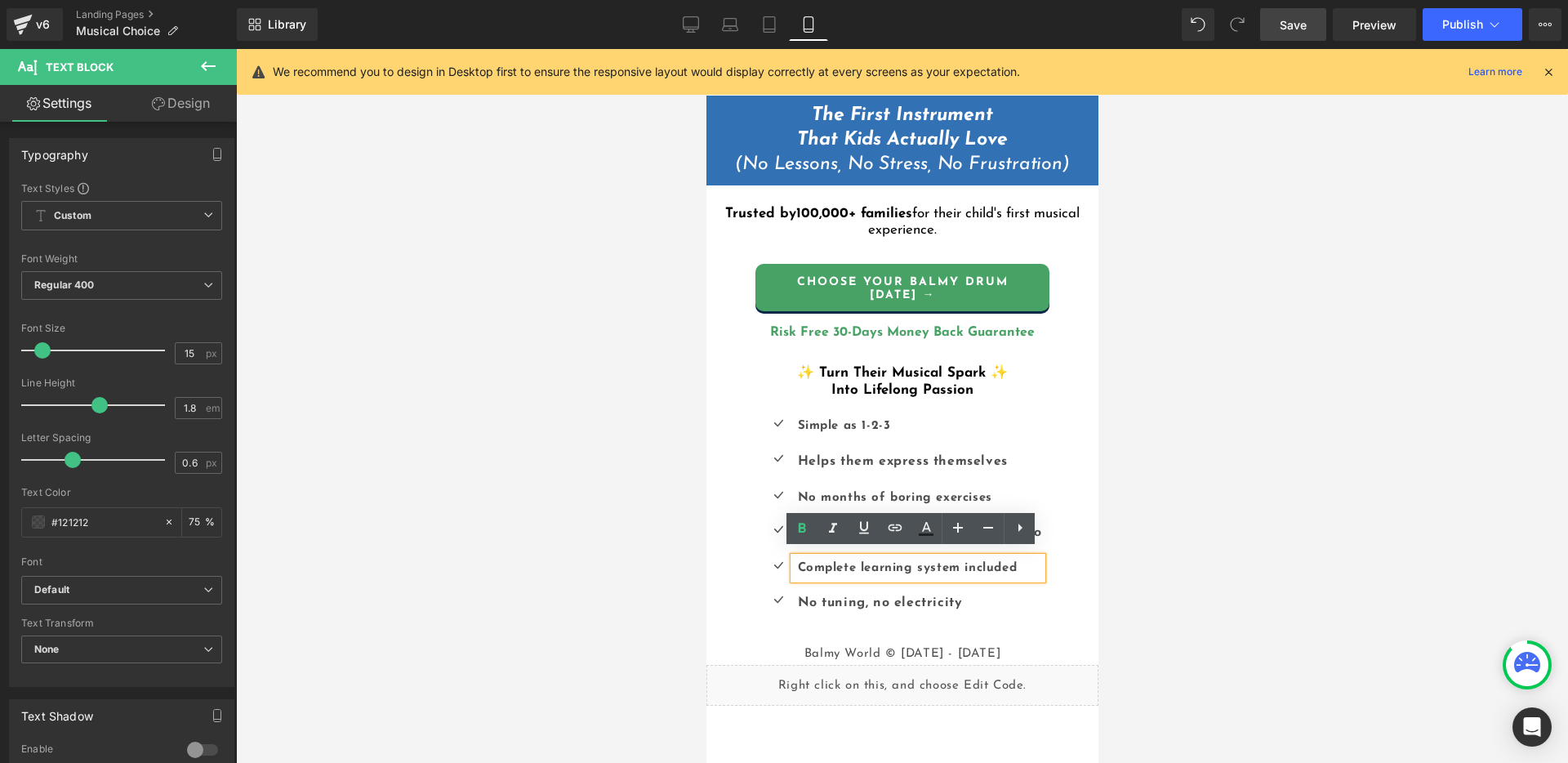
click at [1175, 554] on div at bounding box center [901, 405] width 1332 height 714
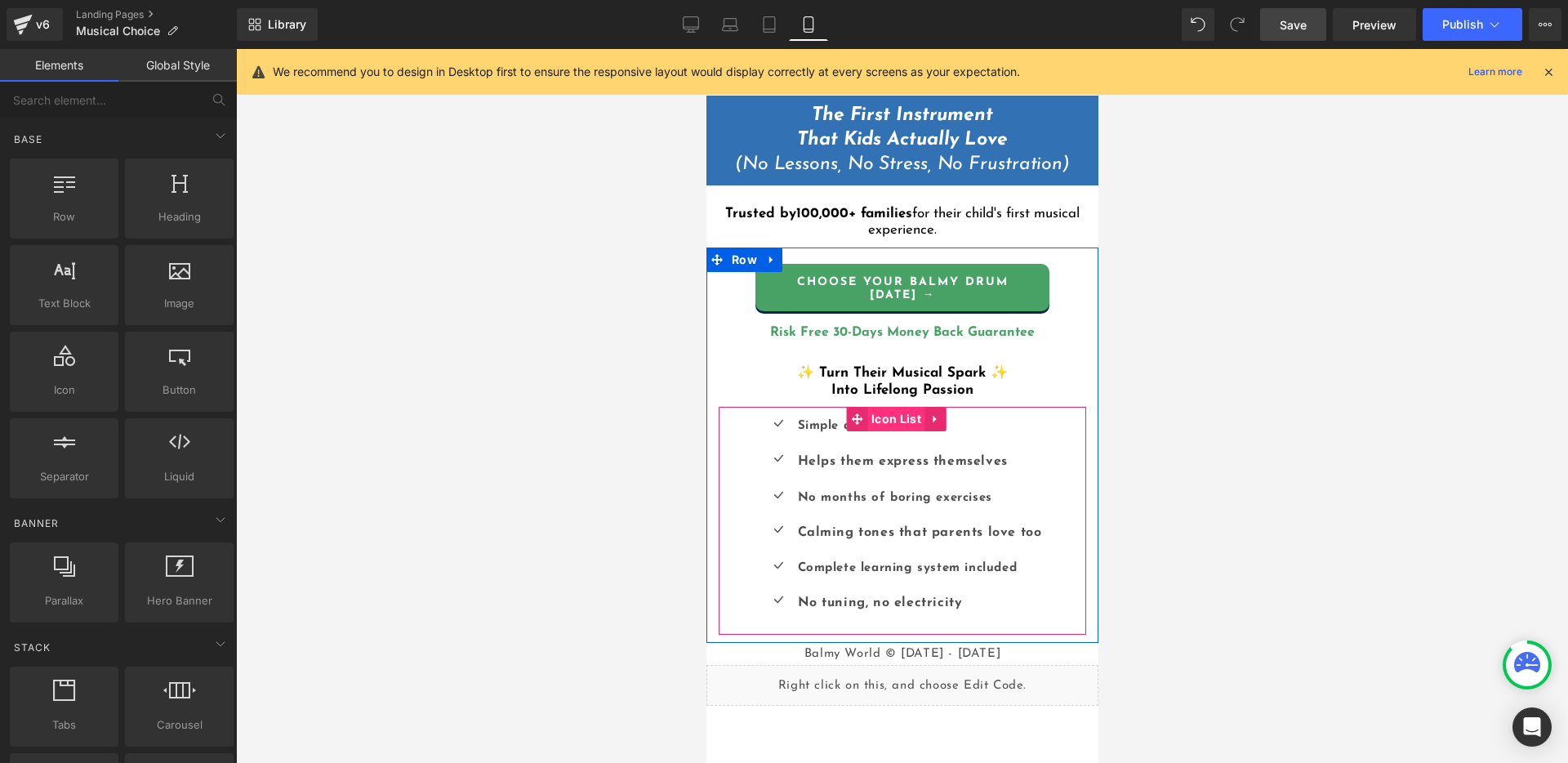
click at [896, 410] on span "Icon List" at bounding box center [896, 419] width 58 height 25
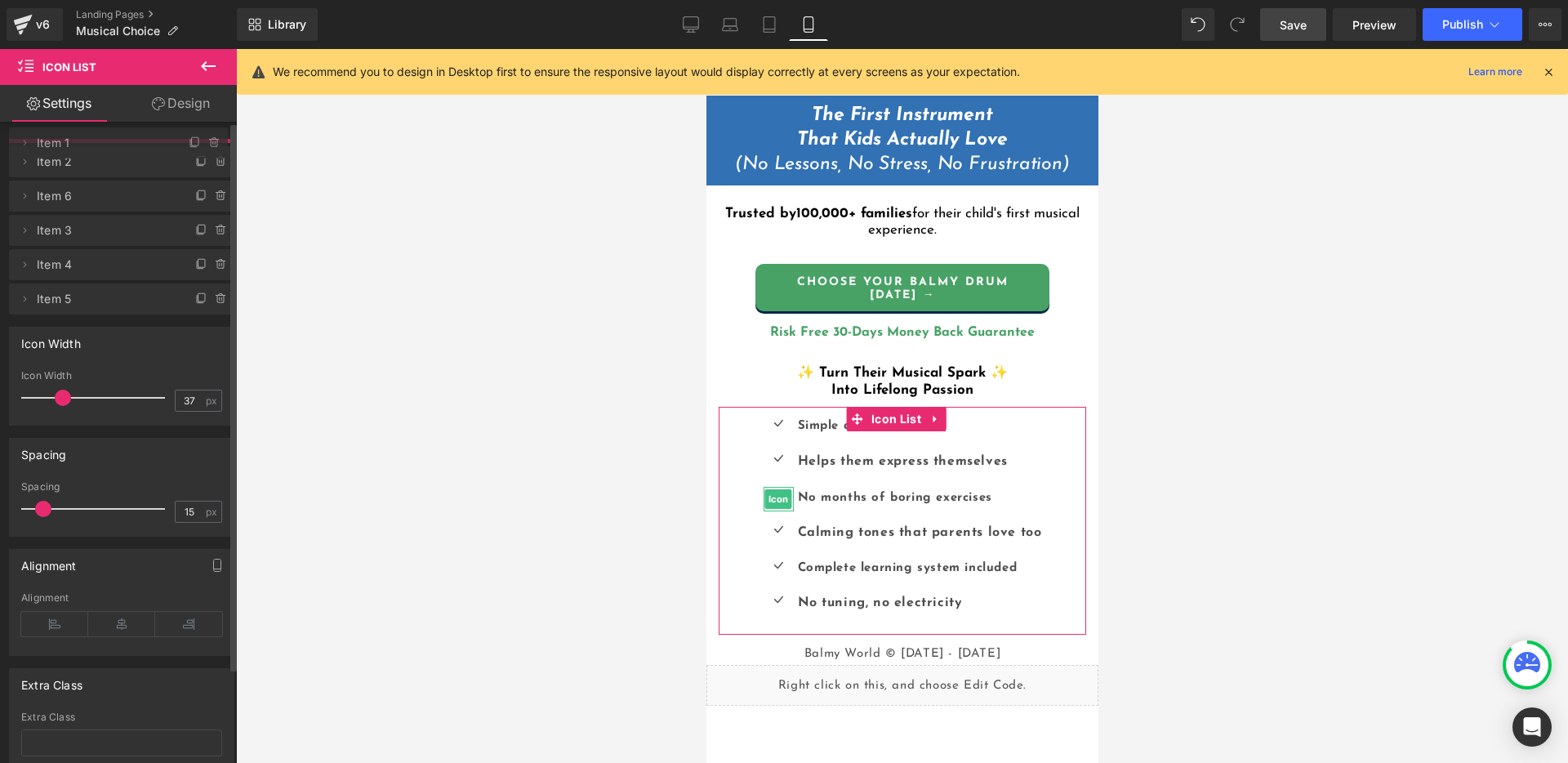
drag, startPoint x: 49, startPoint y: 228, endPoint x: 67, endPoint y: 144, distance: 85.9
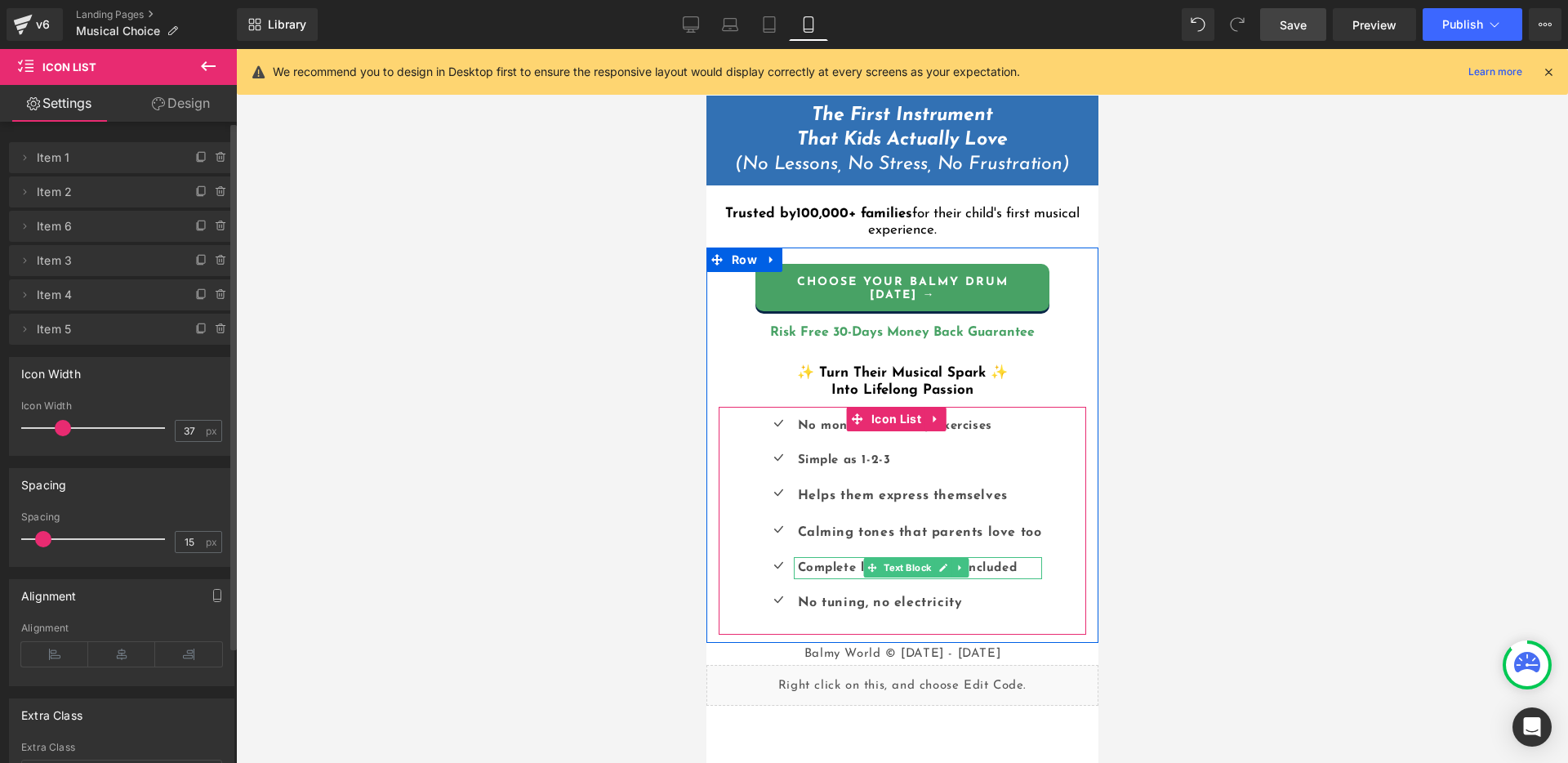
click at [838, 564] on b "Complete learning system included" at bounding box center [906, 568] width 220 height 12
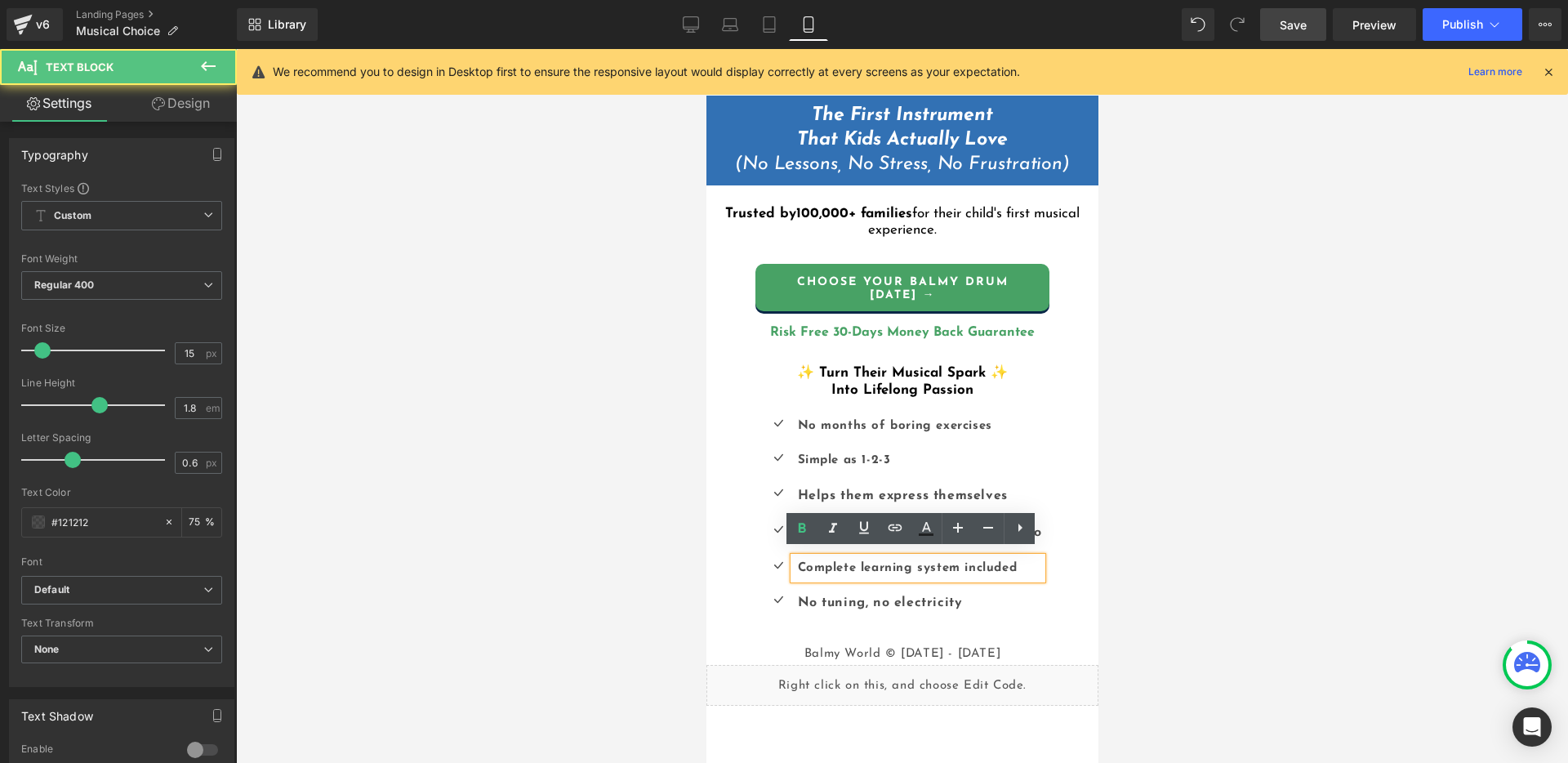
click at [916, 567] on b "Complete learning system included" at bounding box center [906, 568] width 220 height 12
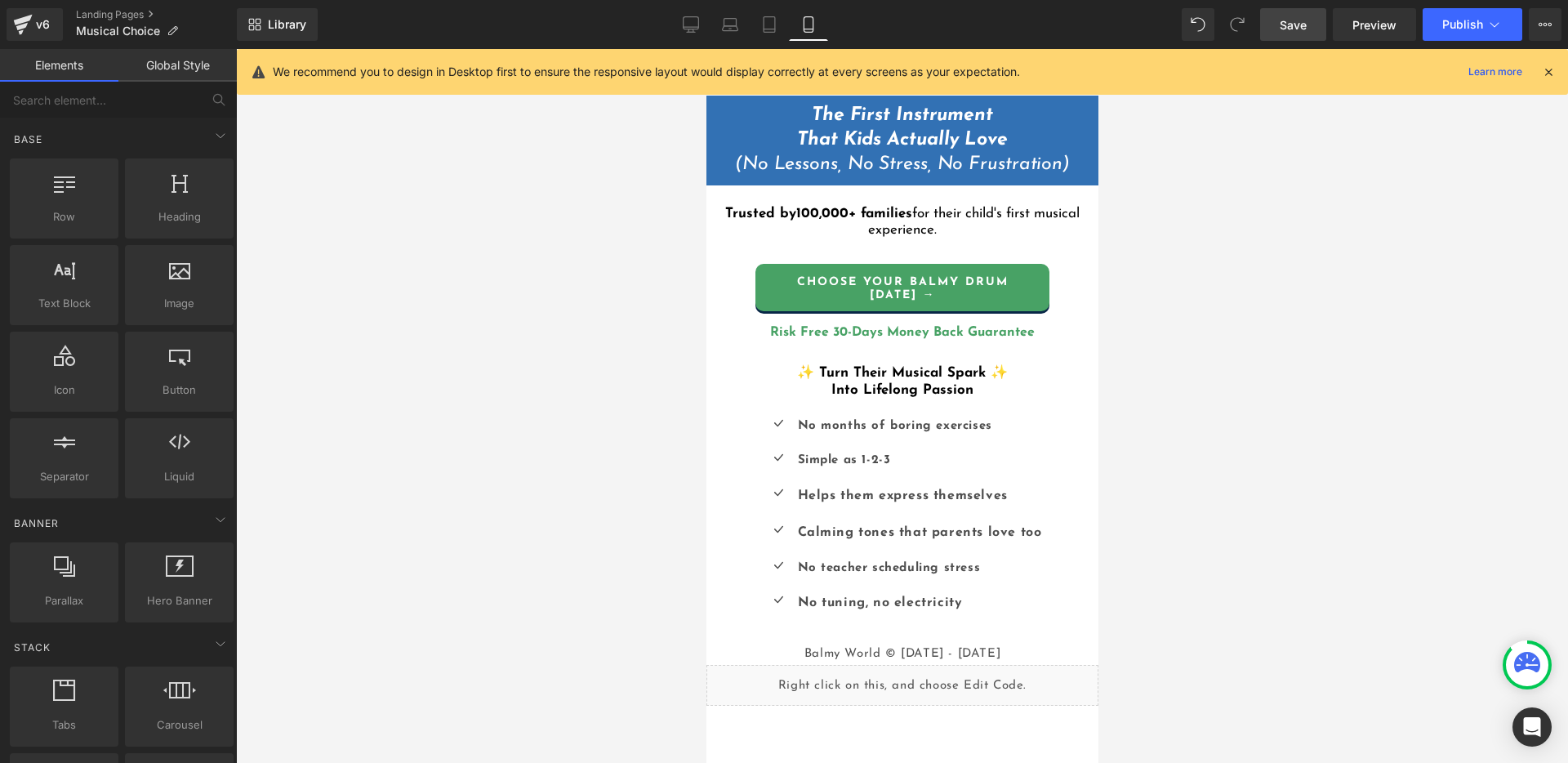
click at [1209, 537] on div at bounding box center [901, 405] width 1332 height 714
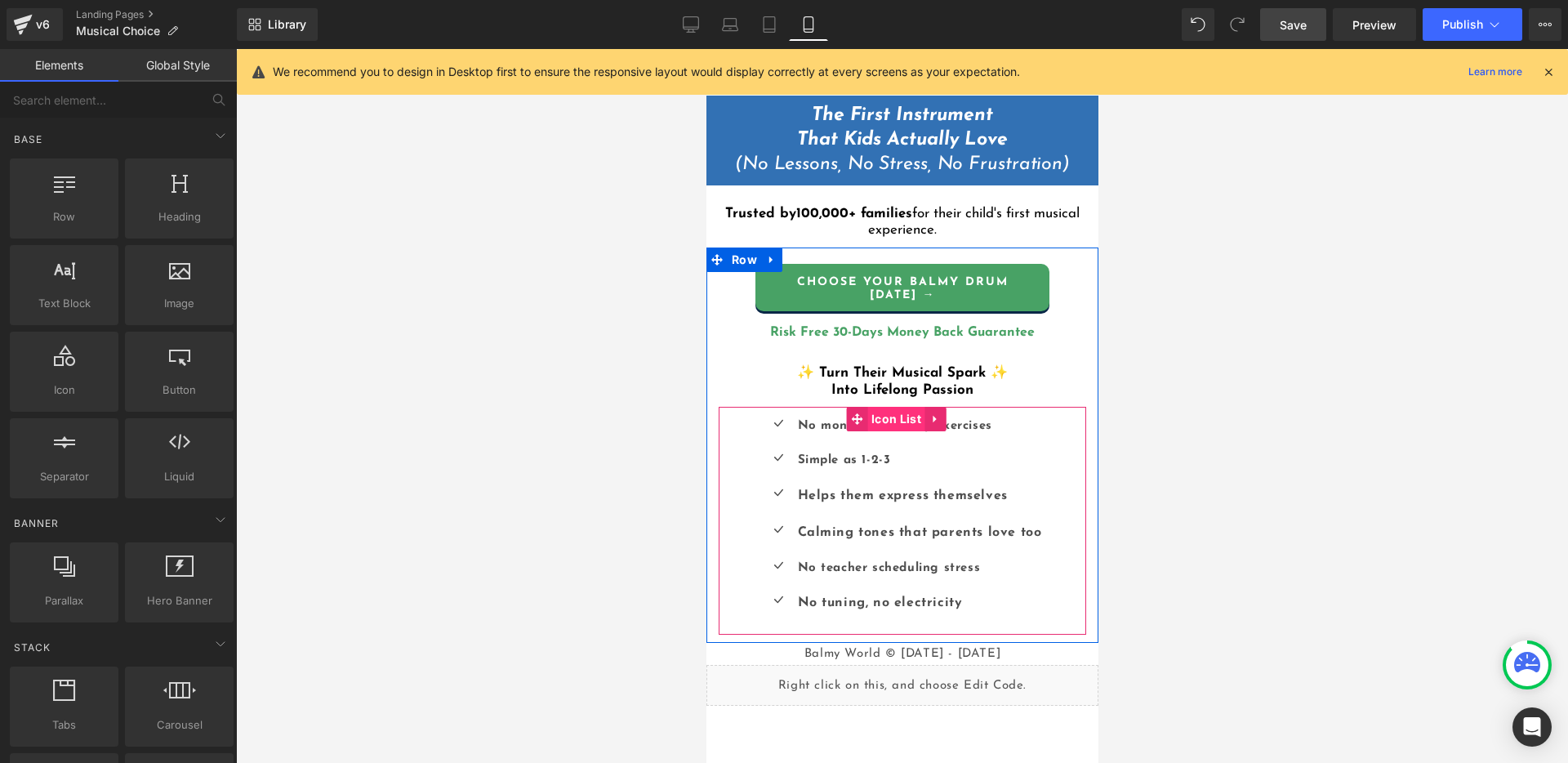
click at [880, 414] on span "Icon List" at bounding box center [896, 419] width 58 height 25
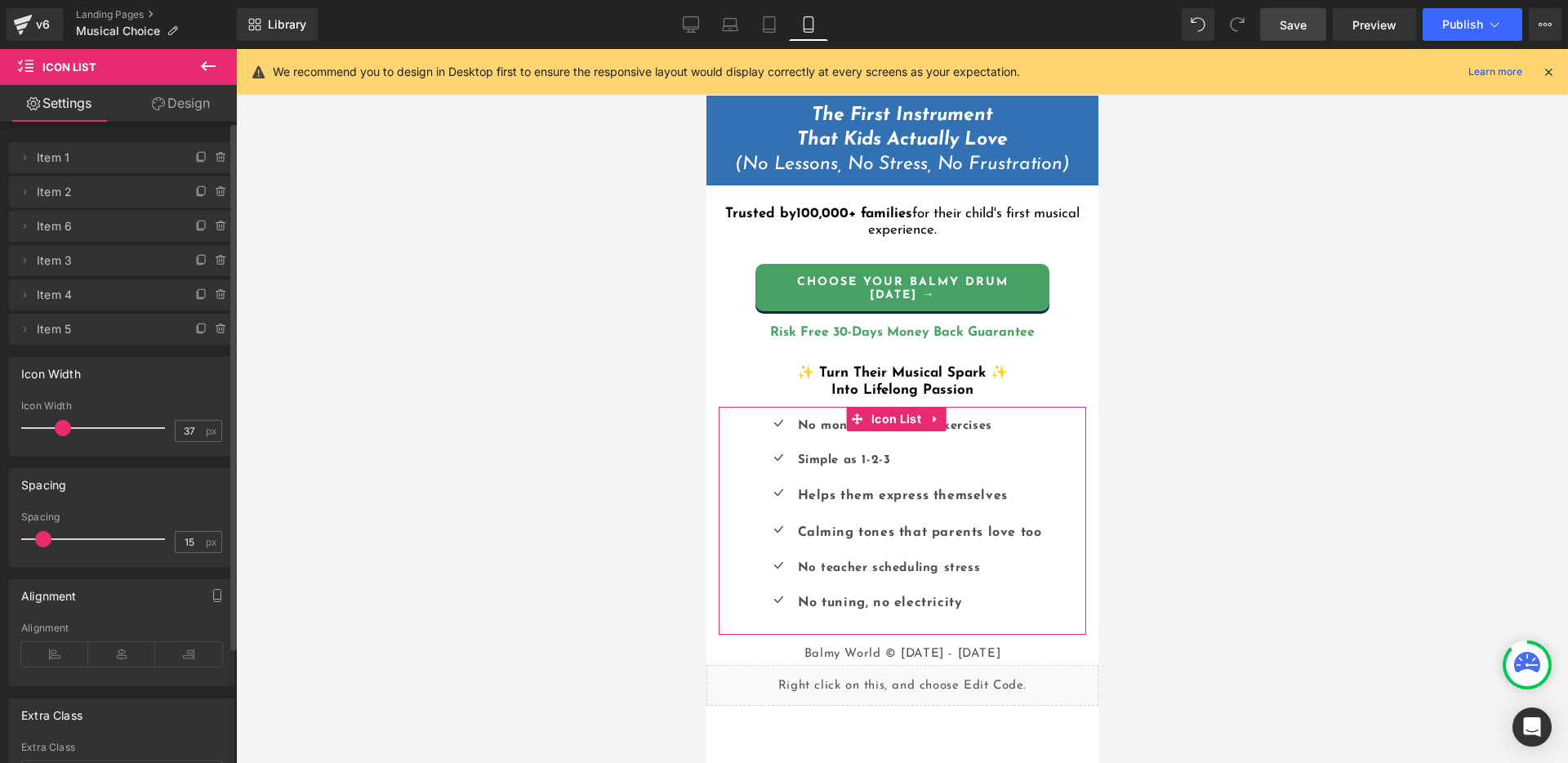
drag, startPoint x: 40, startPoint y: 285, endPoint x: 52, endPoint y: 321, distance: 37.9
click at [52, 138] on ul "Delete Cancel Item 1 Item 1 Name Item 1 Delete Cancel Item 2 Item 2 Name Item 2…" at bounding box center [122, 138] width 226 height 0
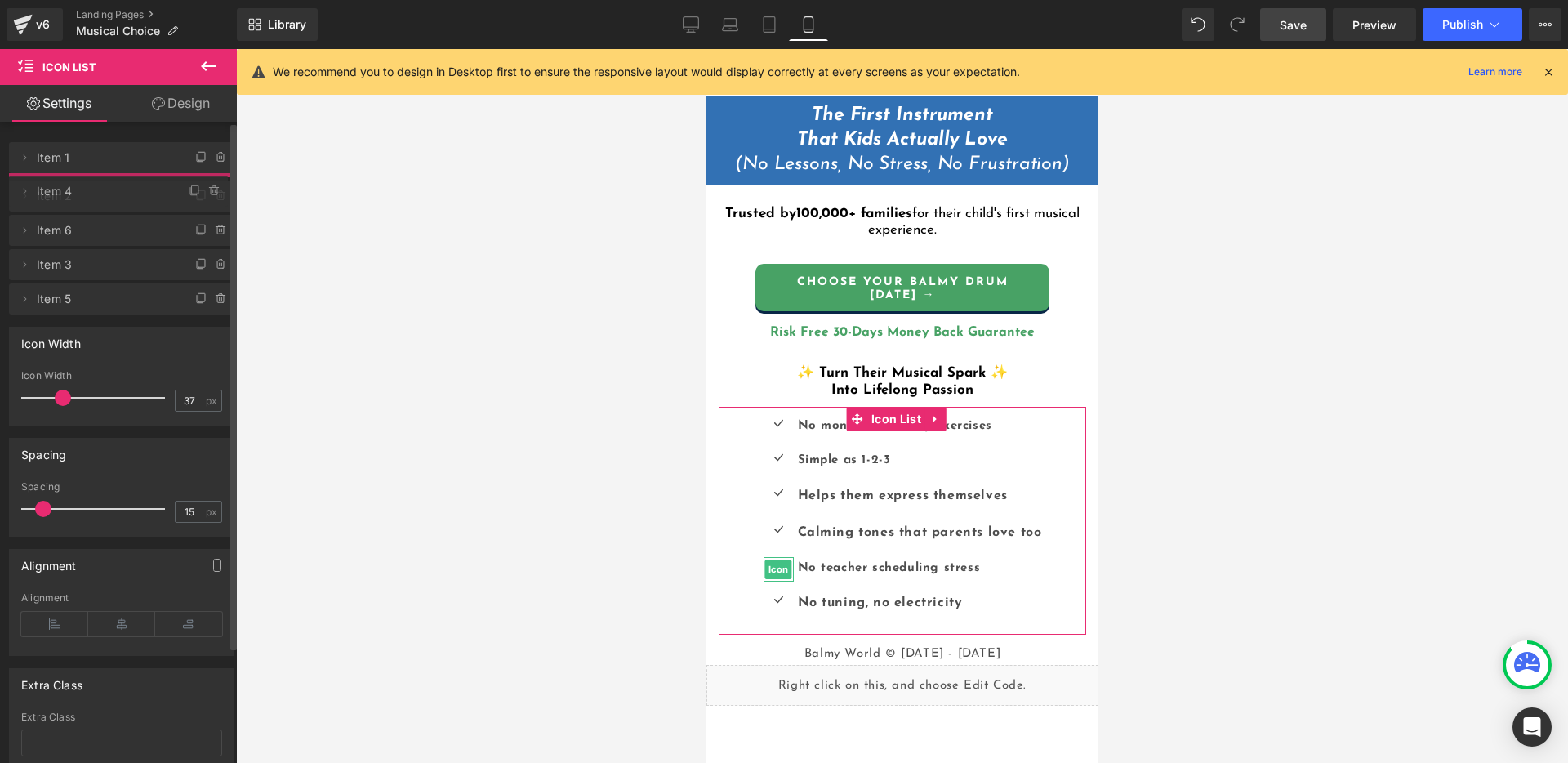
drag, startPoint x: 52, startPoint y: 289, endPoint x: 67, endPoint y: 185, distance: 105.1
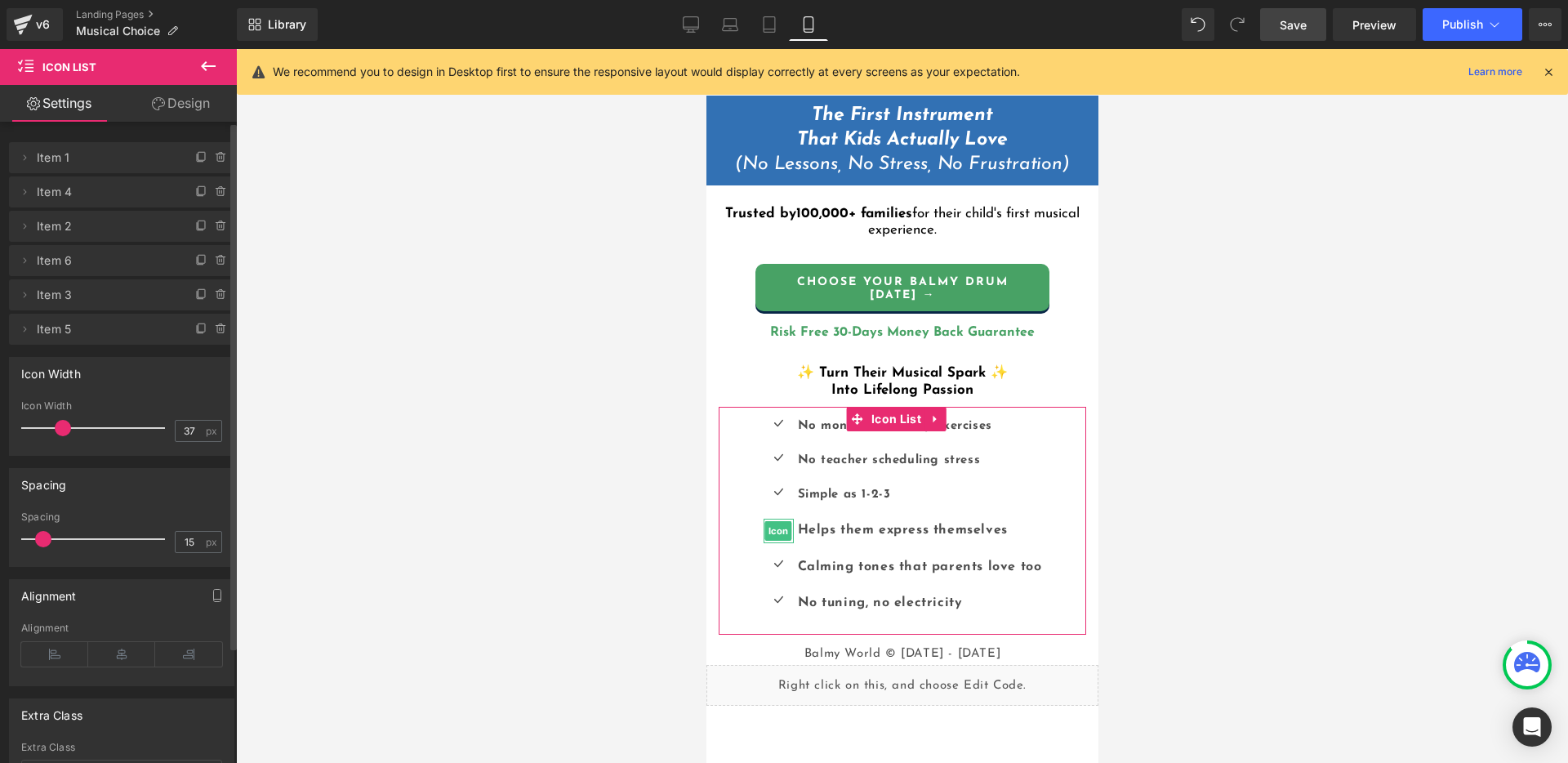
drag, startPoint x: 25, startPoint y: 291, endPoint x: 71, endPoint y: 283, distance: 46.7
click at [55, 138] on ul "Delete Cancel Item 1 Item 1 Name Item 1 Delete Cancel Item 4 Item 4 Name Item 4…" at bounding box center [122, 138] width 226 height 0
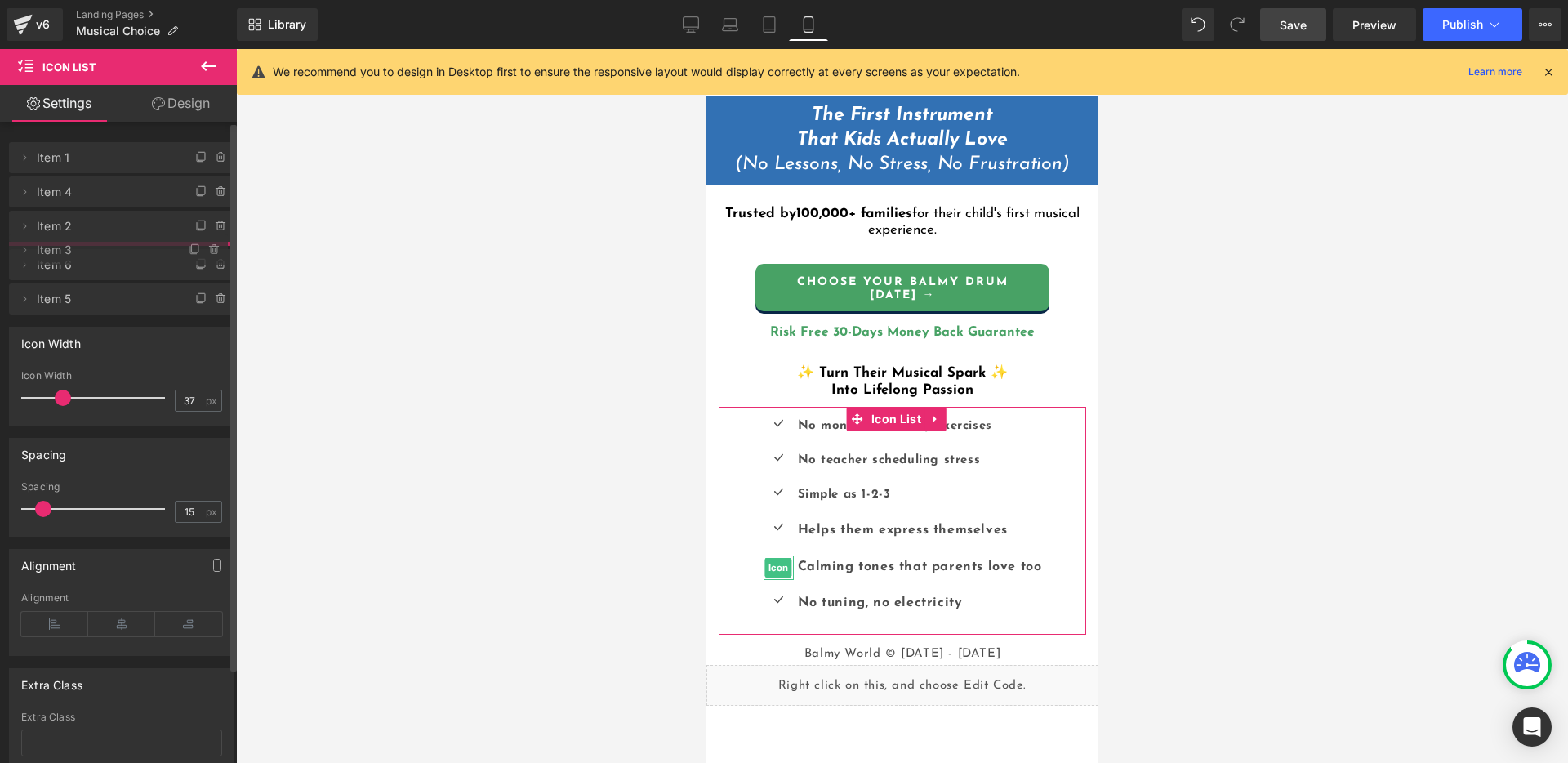
drag, startPoint x: 71, startPoint y: 298, endPoint x: 75, endPoint y: 250, distance: 48.2
drag, startPoint x: 76, startPoint y: 326, endPoint x: 93, endPoint y: 292, distance: 38.0
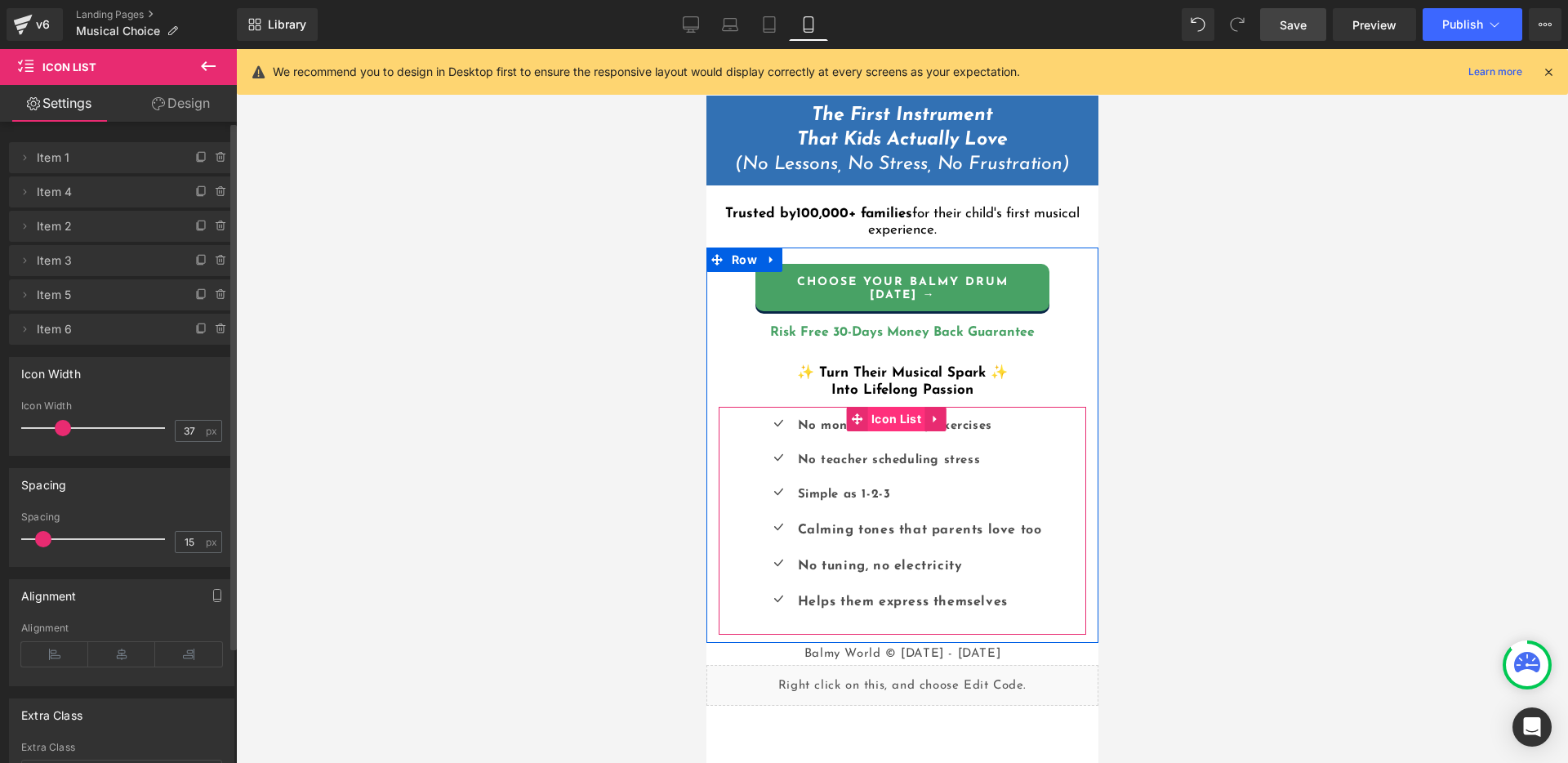
click at [868, 408] on span "Icon List" at bounding box center [896, 419] width 58 height 25
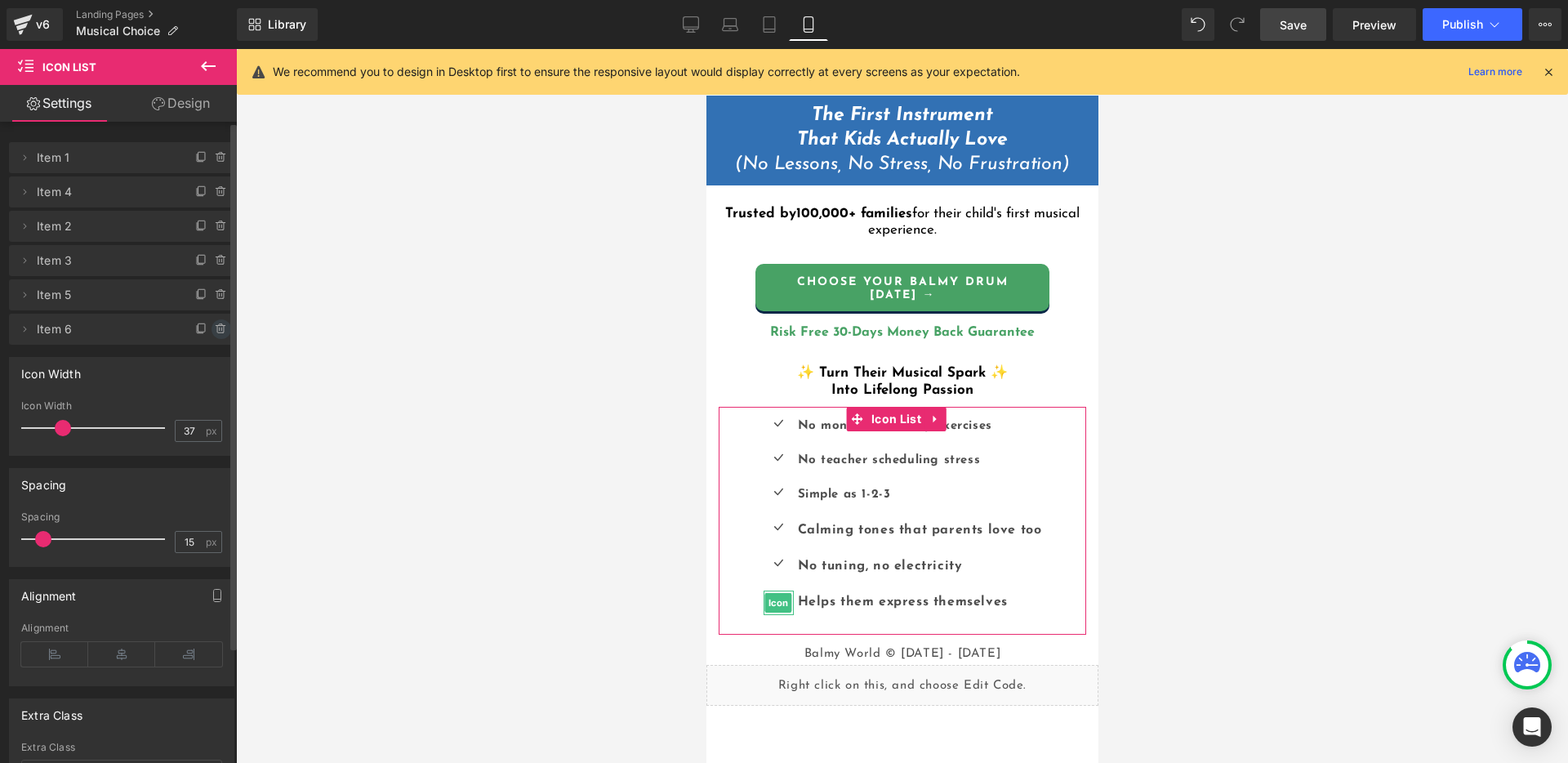
click at [215, 325] on icon at bounding box center [222, 329] width 13 height 13
click at [197, 328] on button "Delete" at bounding box center [204, 330] width 51 height 21
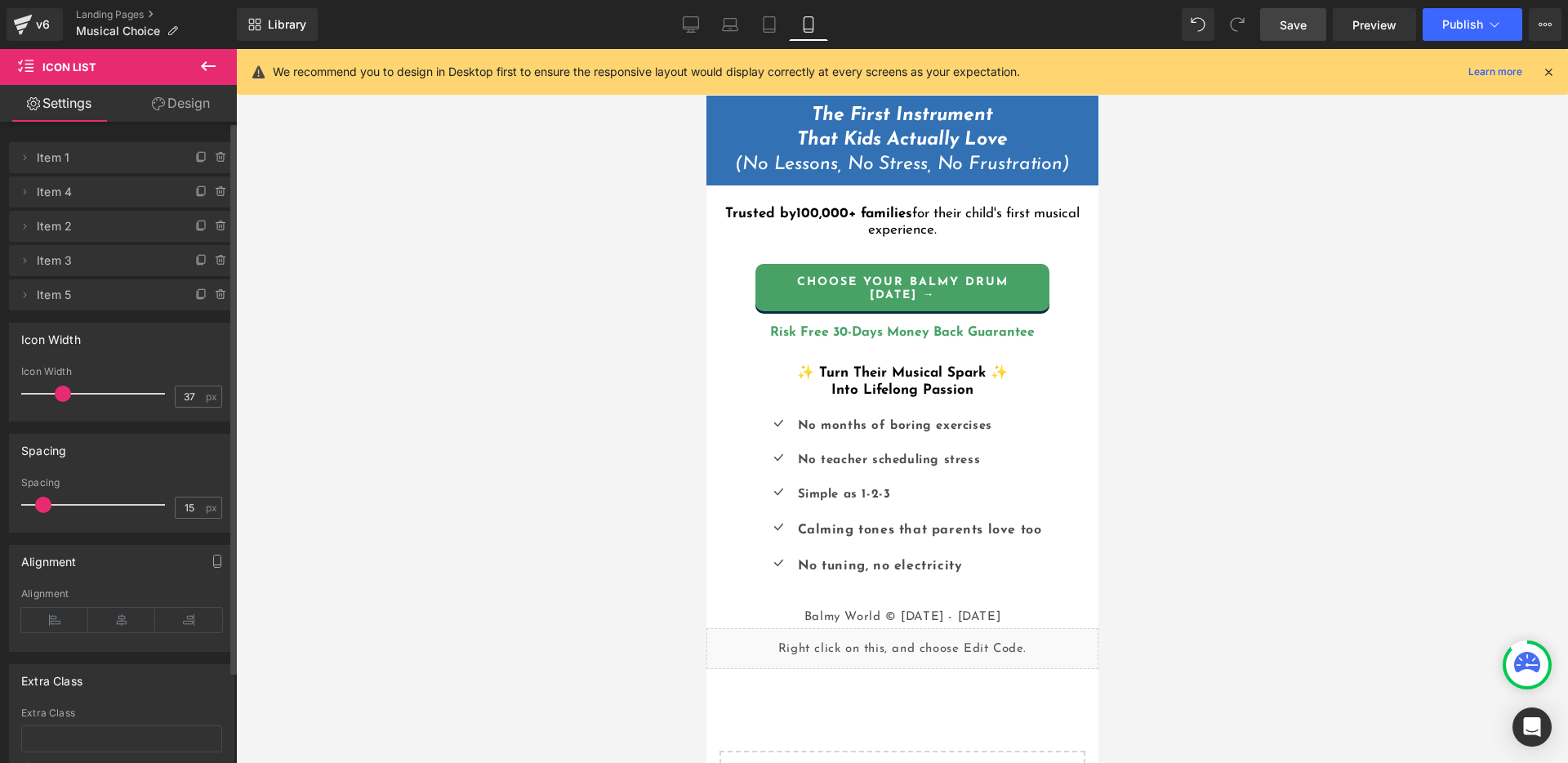
click at [1239, 493] on div at bounding box center [901, 405] width 1332 height 714
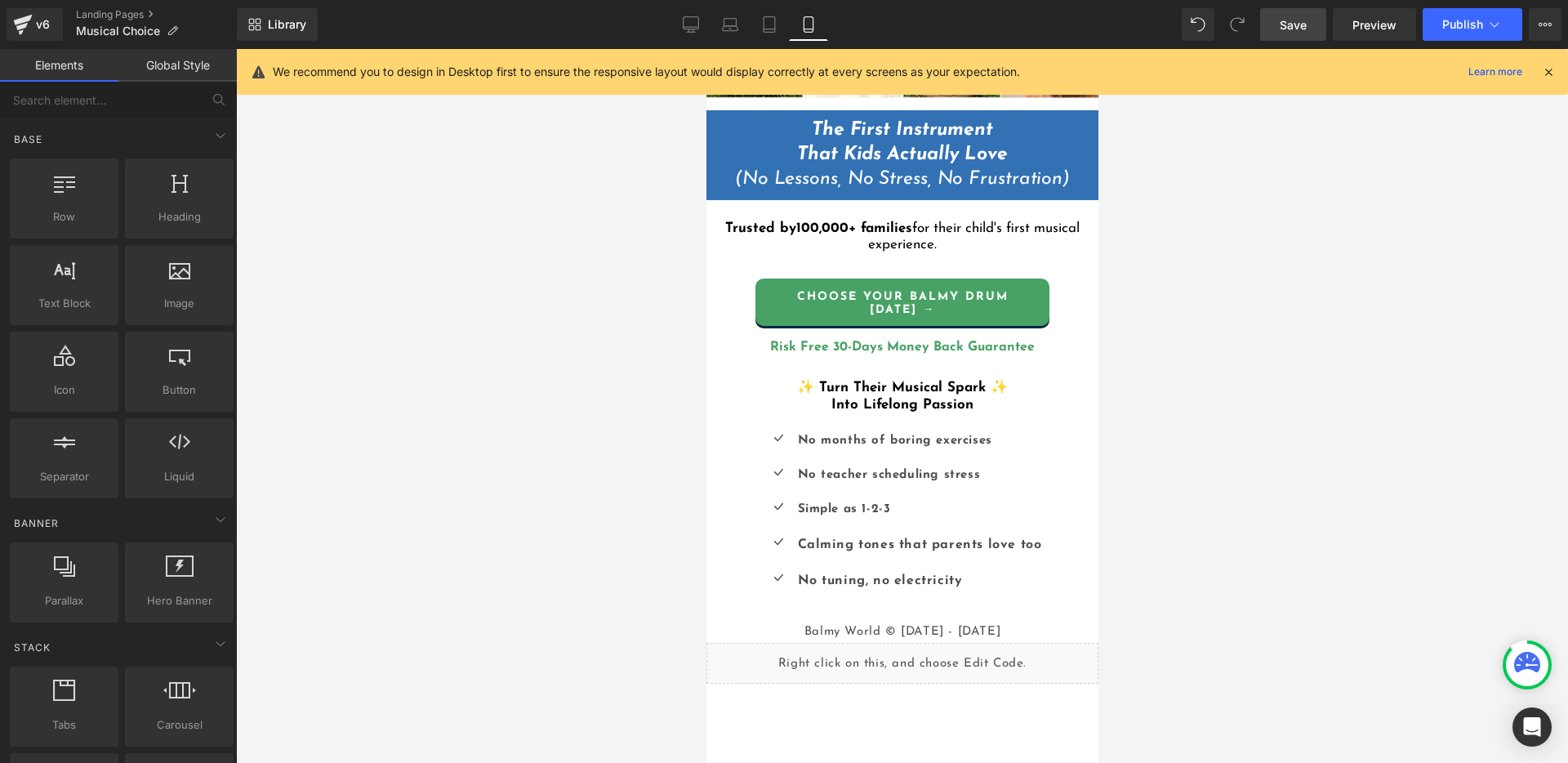
scroll to position [253, 0]
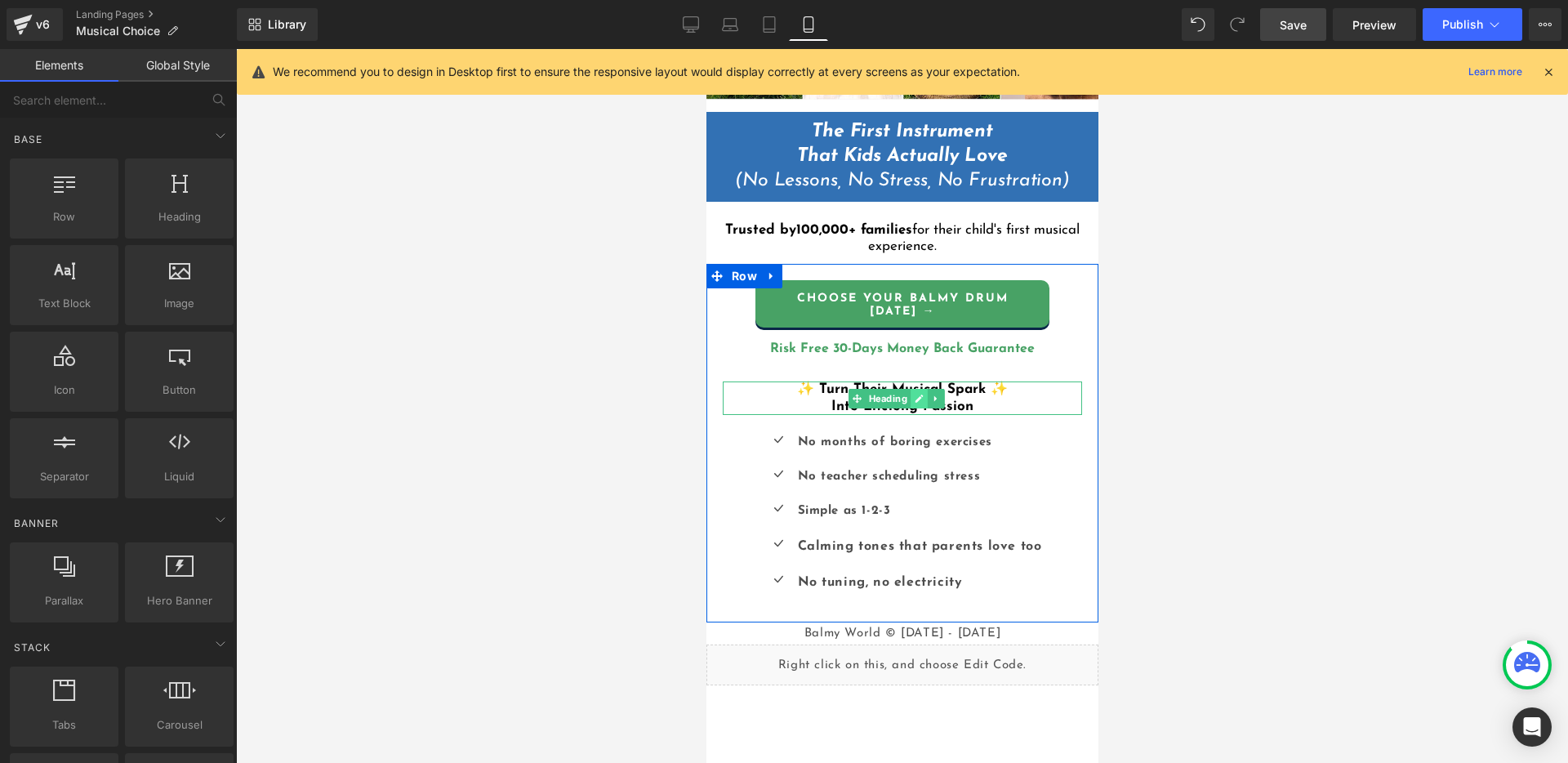
click at [914, 394] on icon at bounding box center [918, 399] width 9 height 10
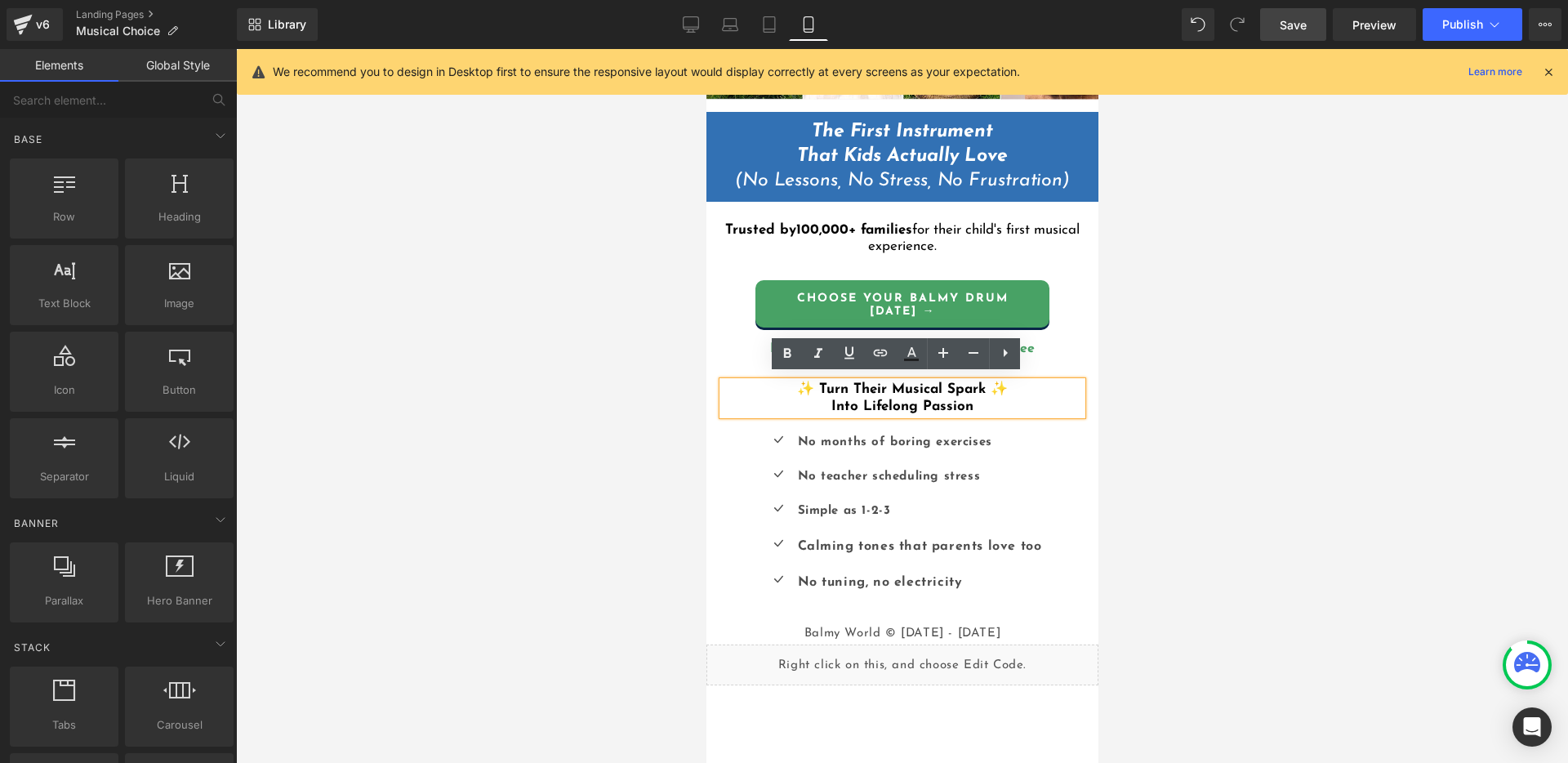
click at [932, 390] on b "✨ Turn Their Musical Spark ✨" at bounding box center [901, 389] width 211 height 14
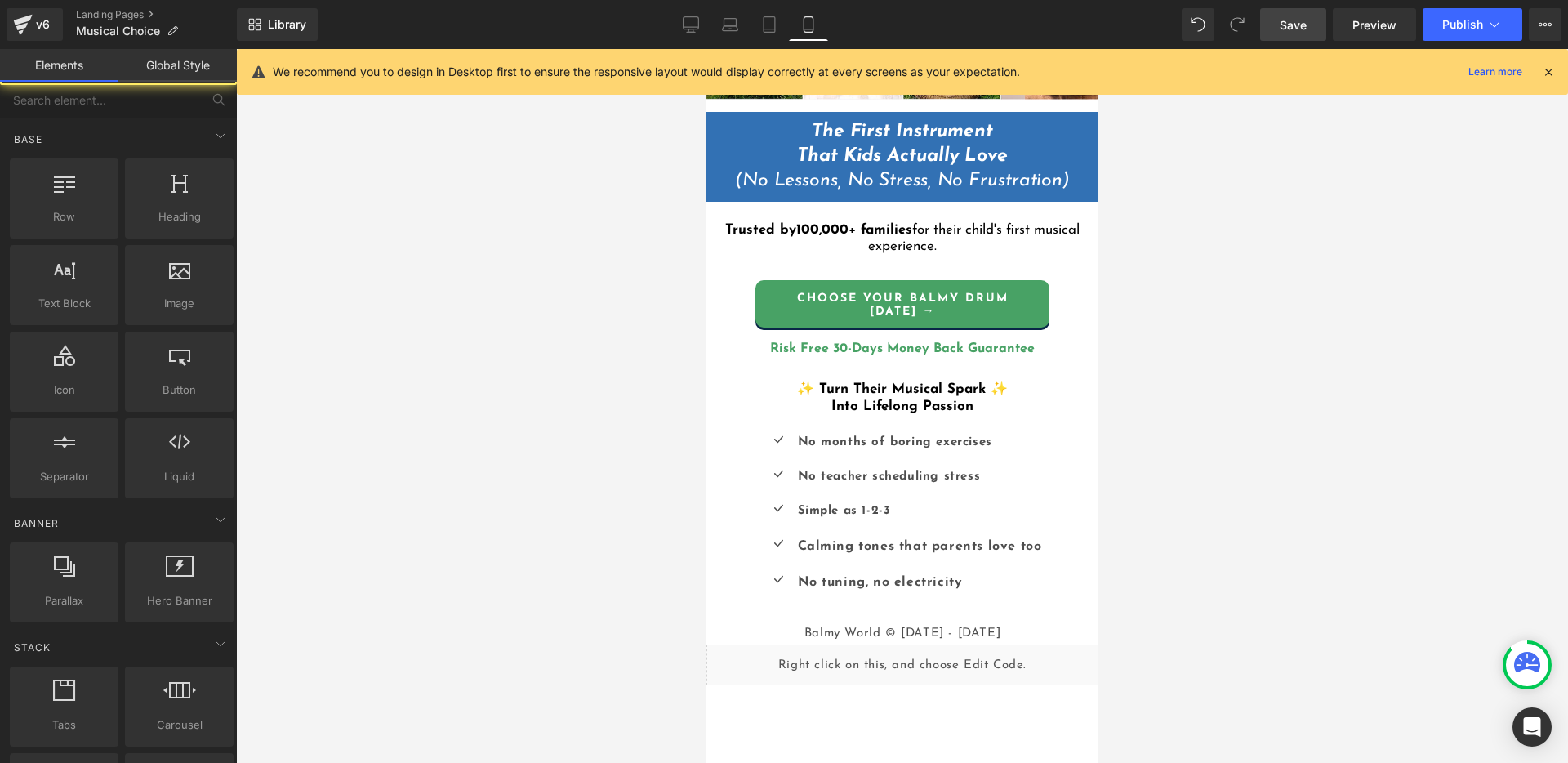
click at [1303, 366] on div at bounding box center [901, 405] width 1332 height 714
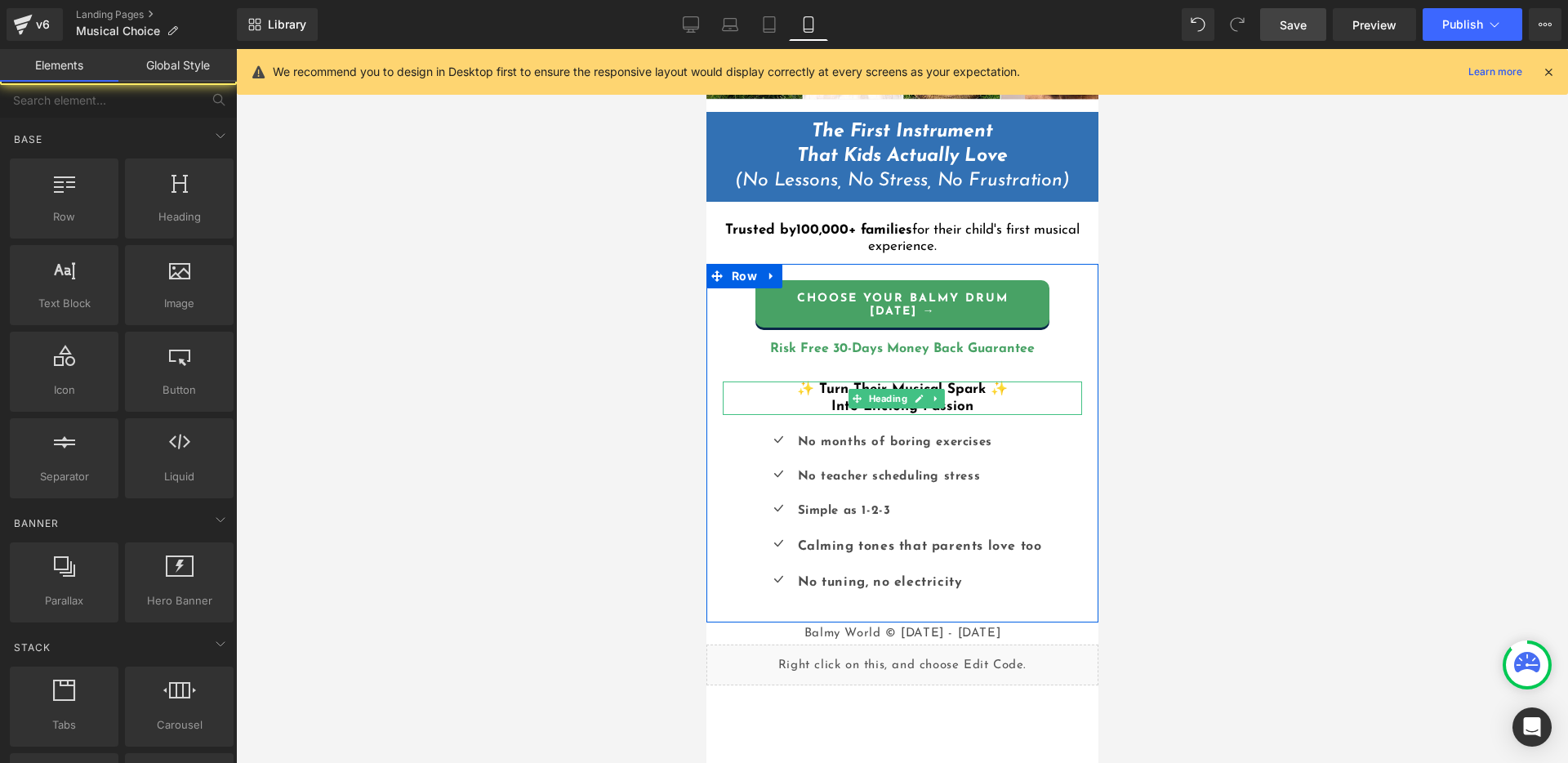
click at [999, 384] on h1 "✨ Turn Their Musical Spark ✨" at bounding box center [901, 390] width 359 height 16
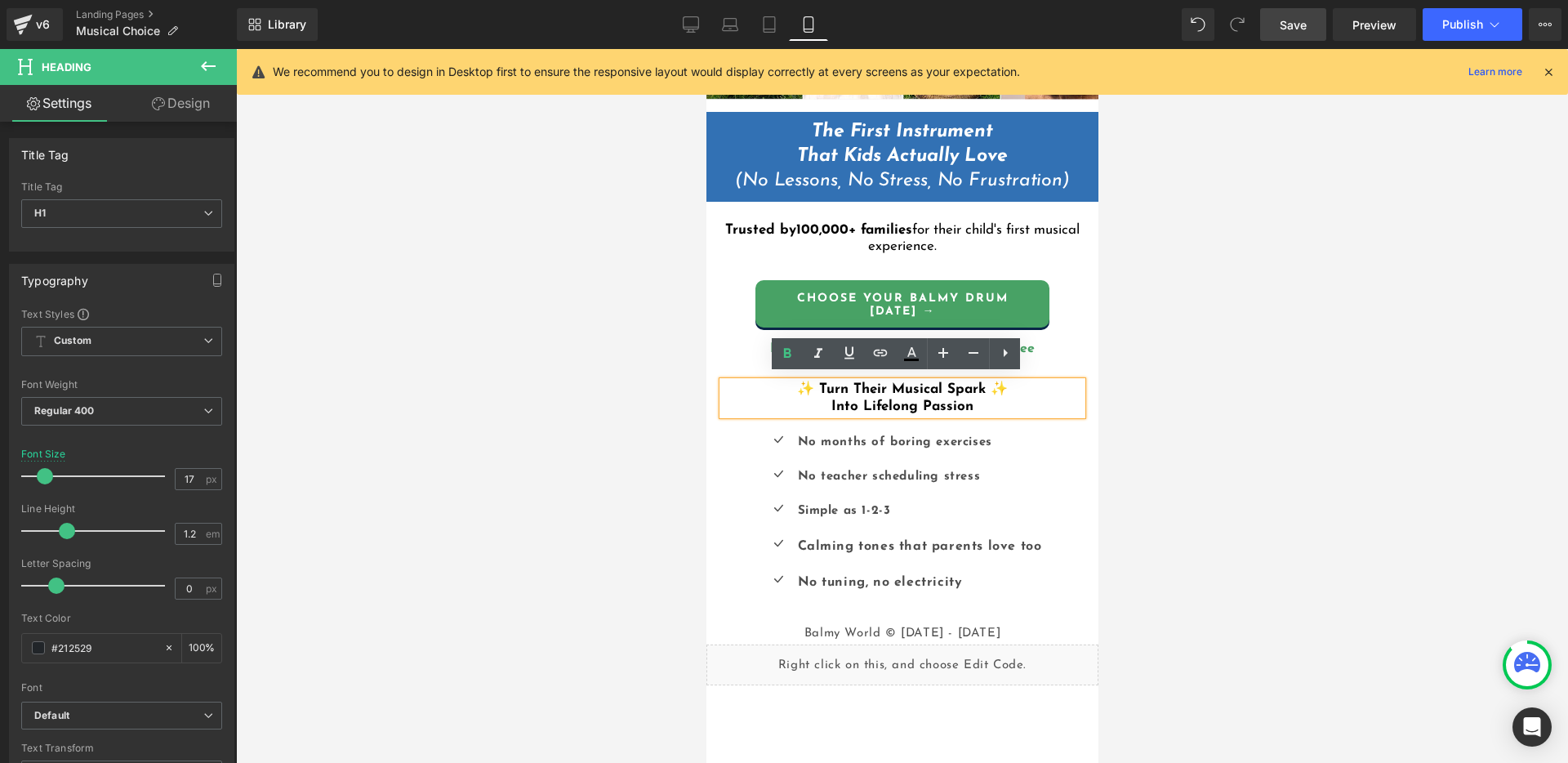
click at [1157, 394] on div at bounding box center [901, 405] width 1332 height 714
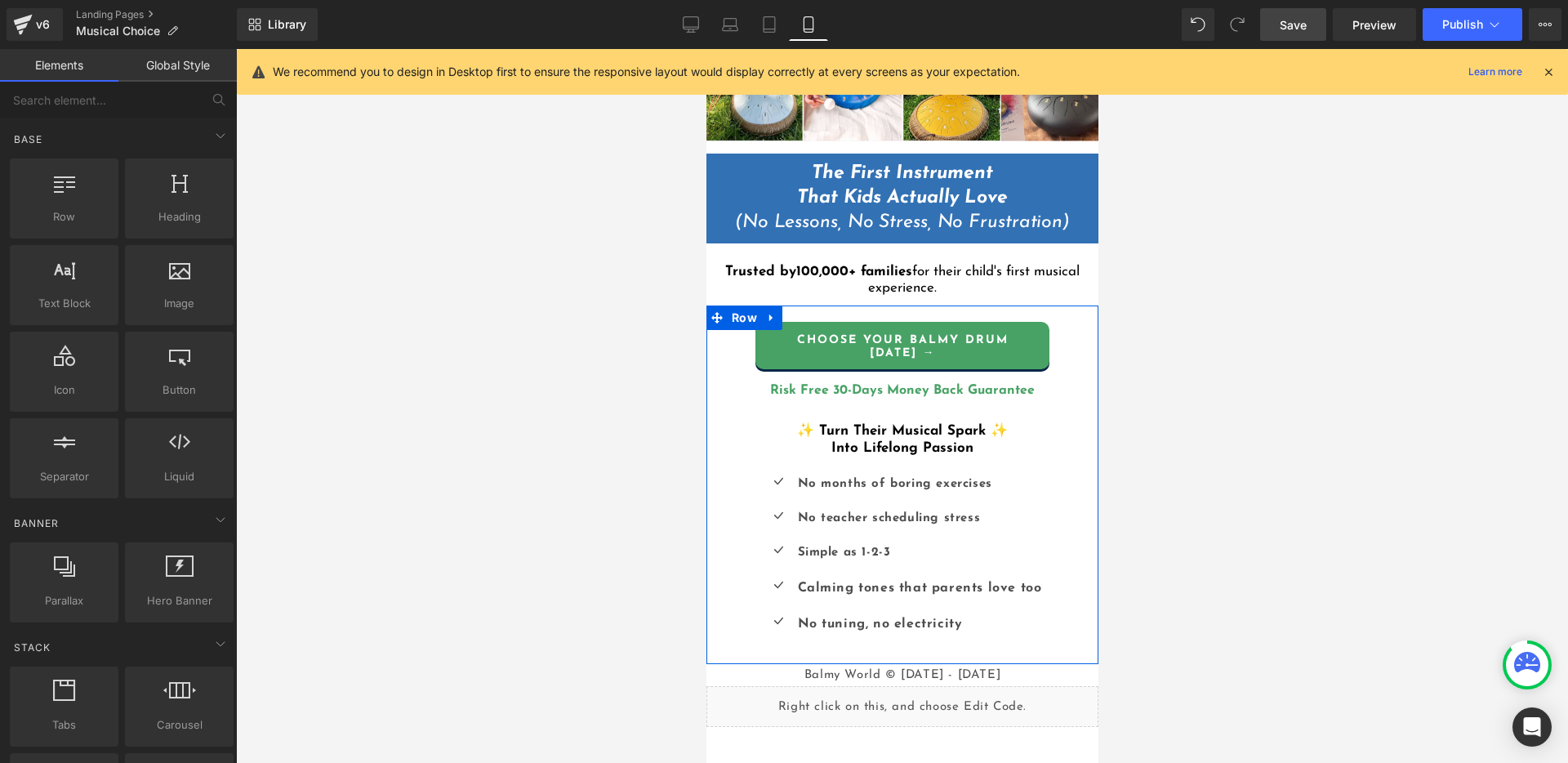
scroll to position [190, 0]
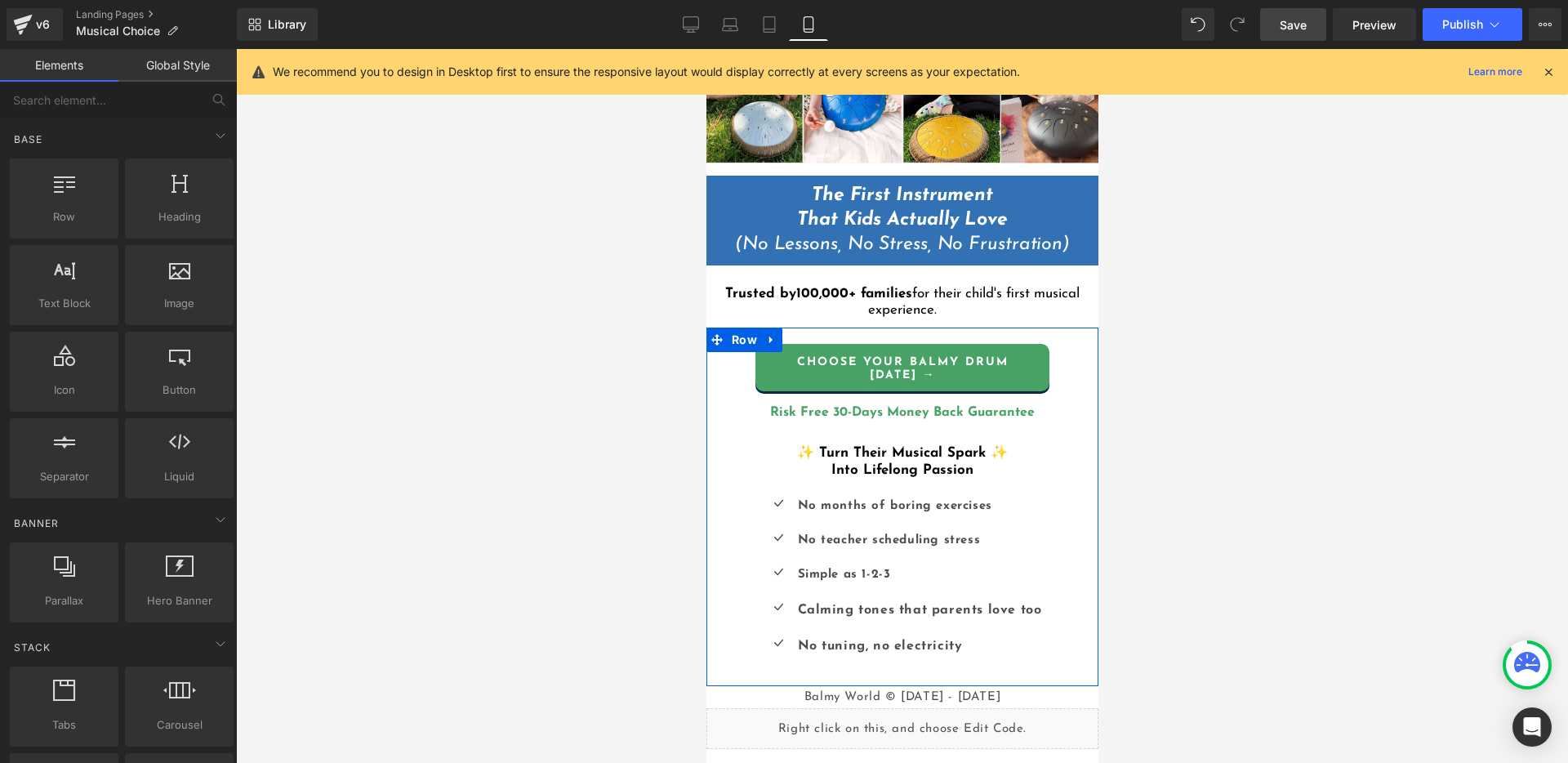
click at [978, 462] on h1 "Into Lifelong Passion" at bounding box center [901, 470] width 359 height 16
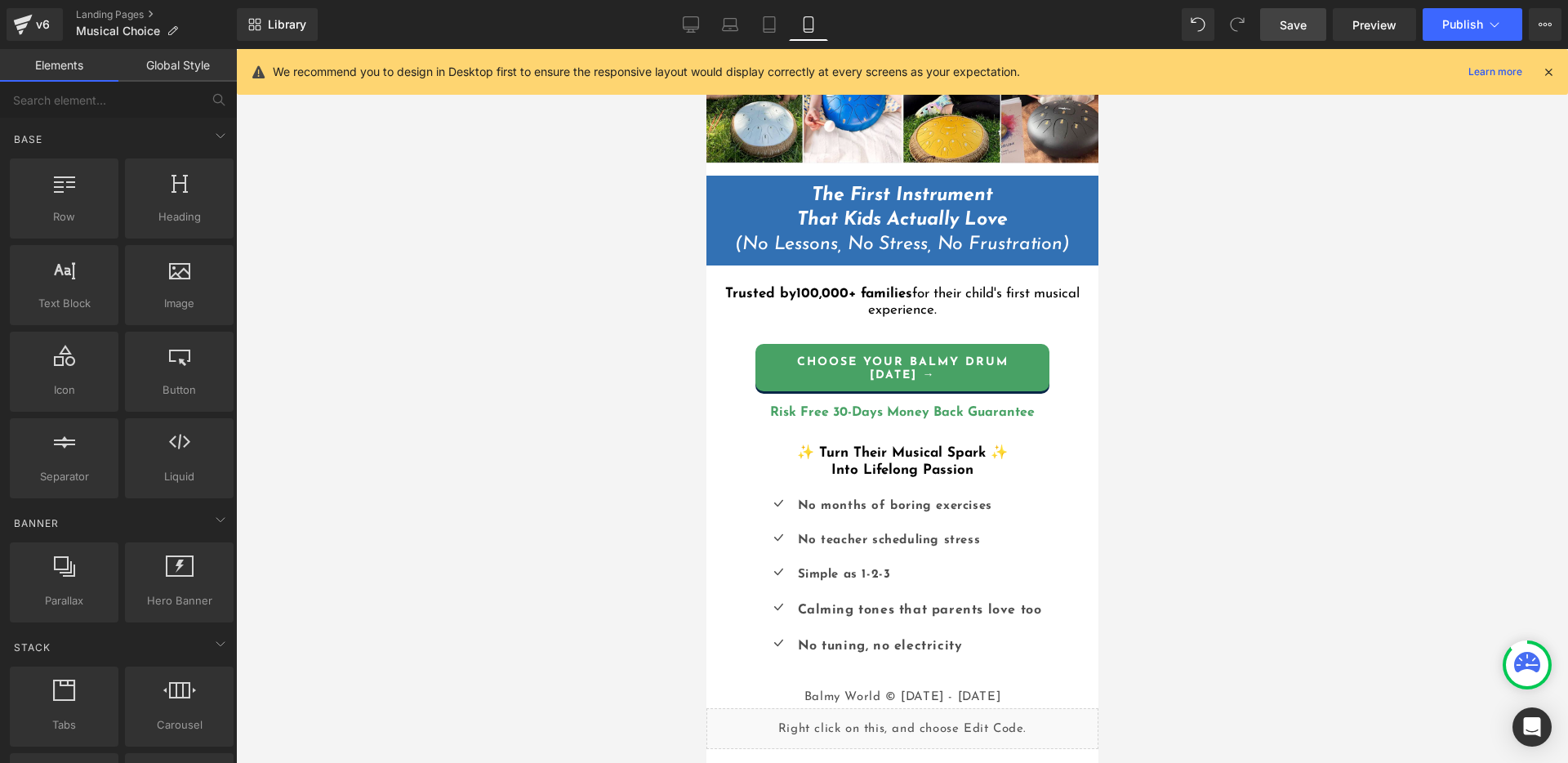
click at [1326, 483] on div at bounding box center [901, 405] width 1332 height 714
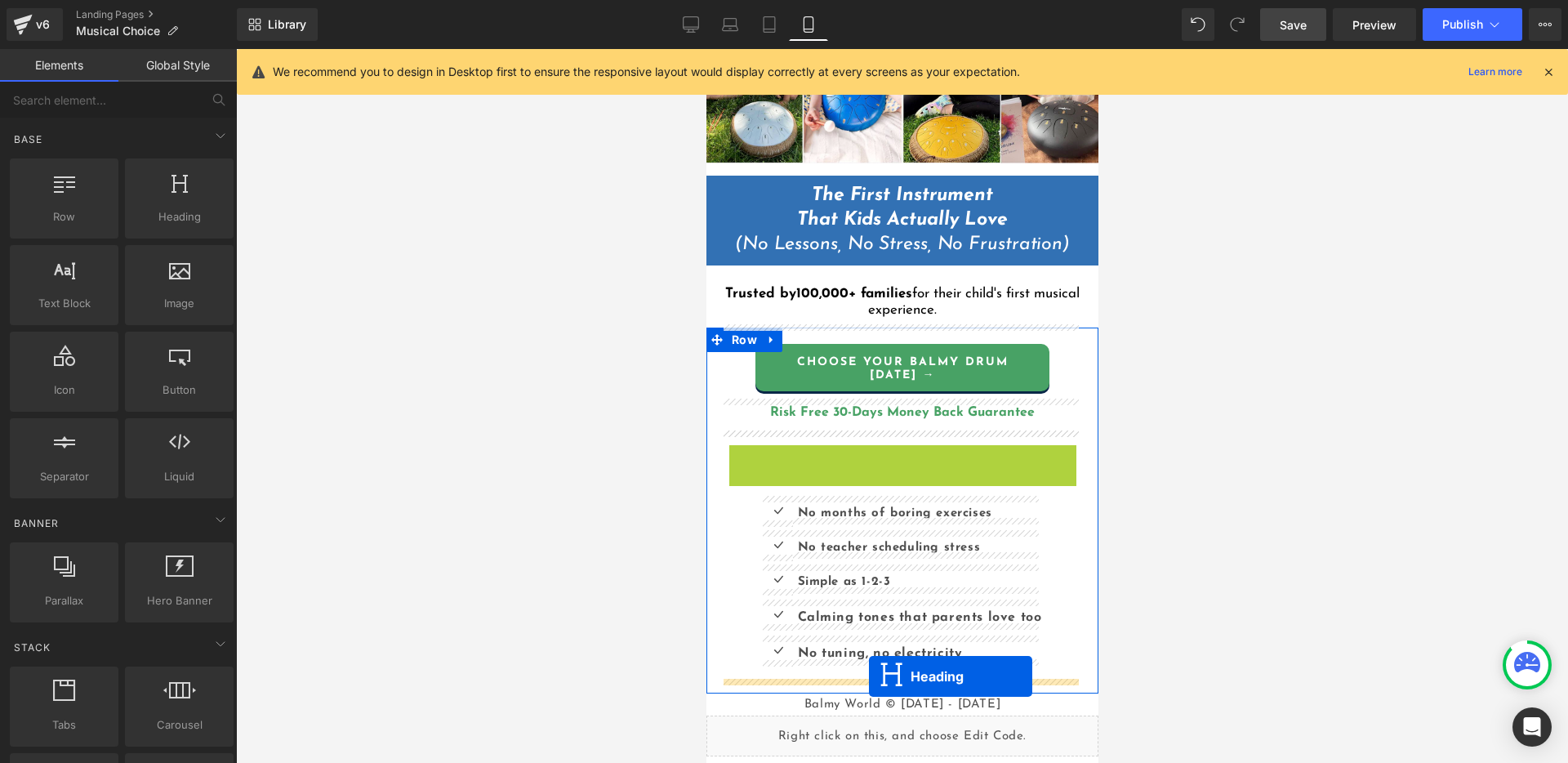
drag, startPoint x: 867, startPoint y: 459, endPoint x: 868, endPoint y: 676, distance: 217.0
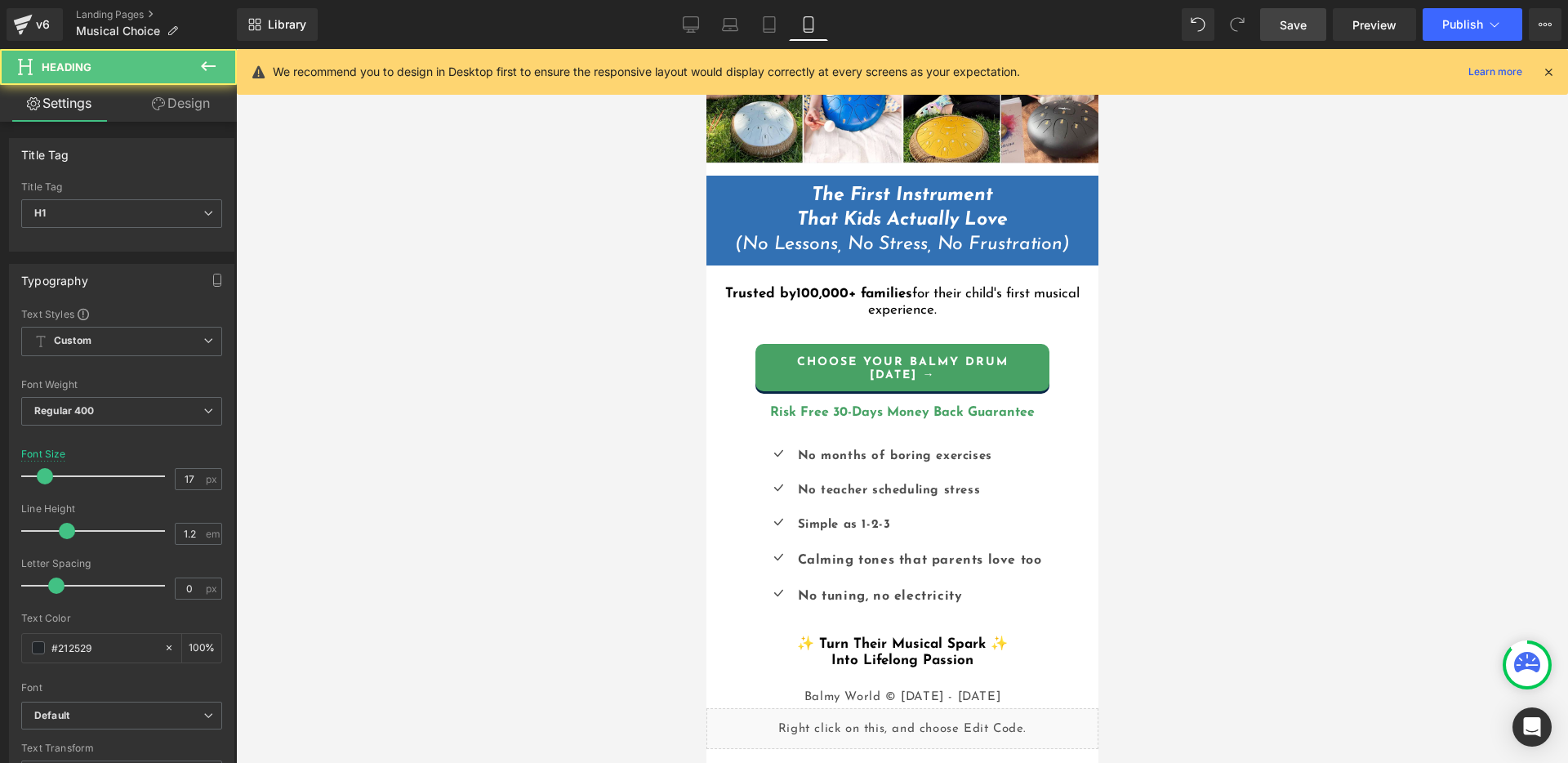
click at [1196, 576] on div at bounding box center [901, 405] width 1332 height 714
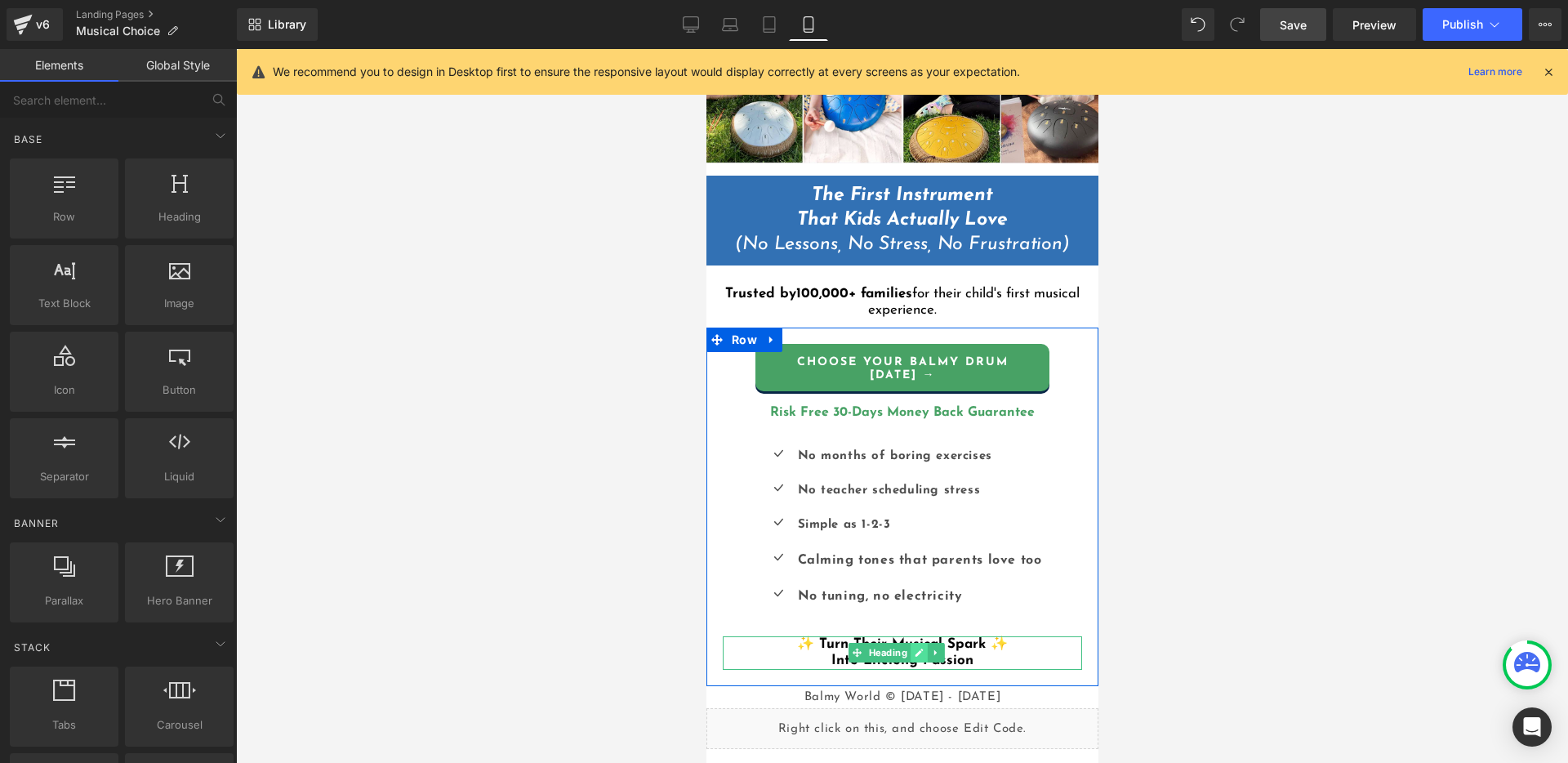
click at [916, 651] on icon at bounding box center [918, 653] width 9 height 10
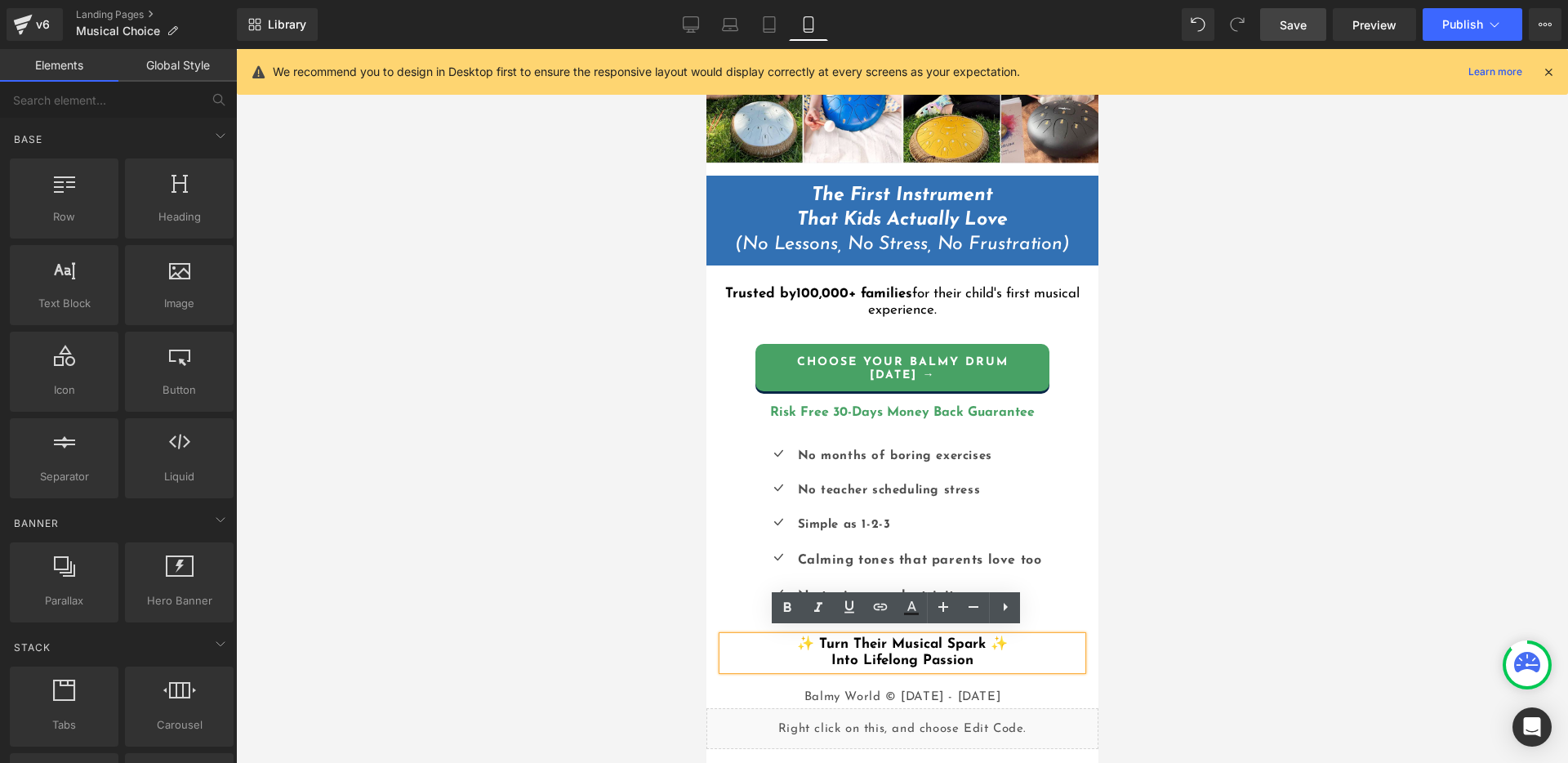
click at [823, 653] on h1 "Into Lifelong Passion" at bounding box center [901, 661] width 359 height 16
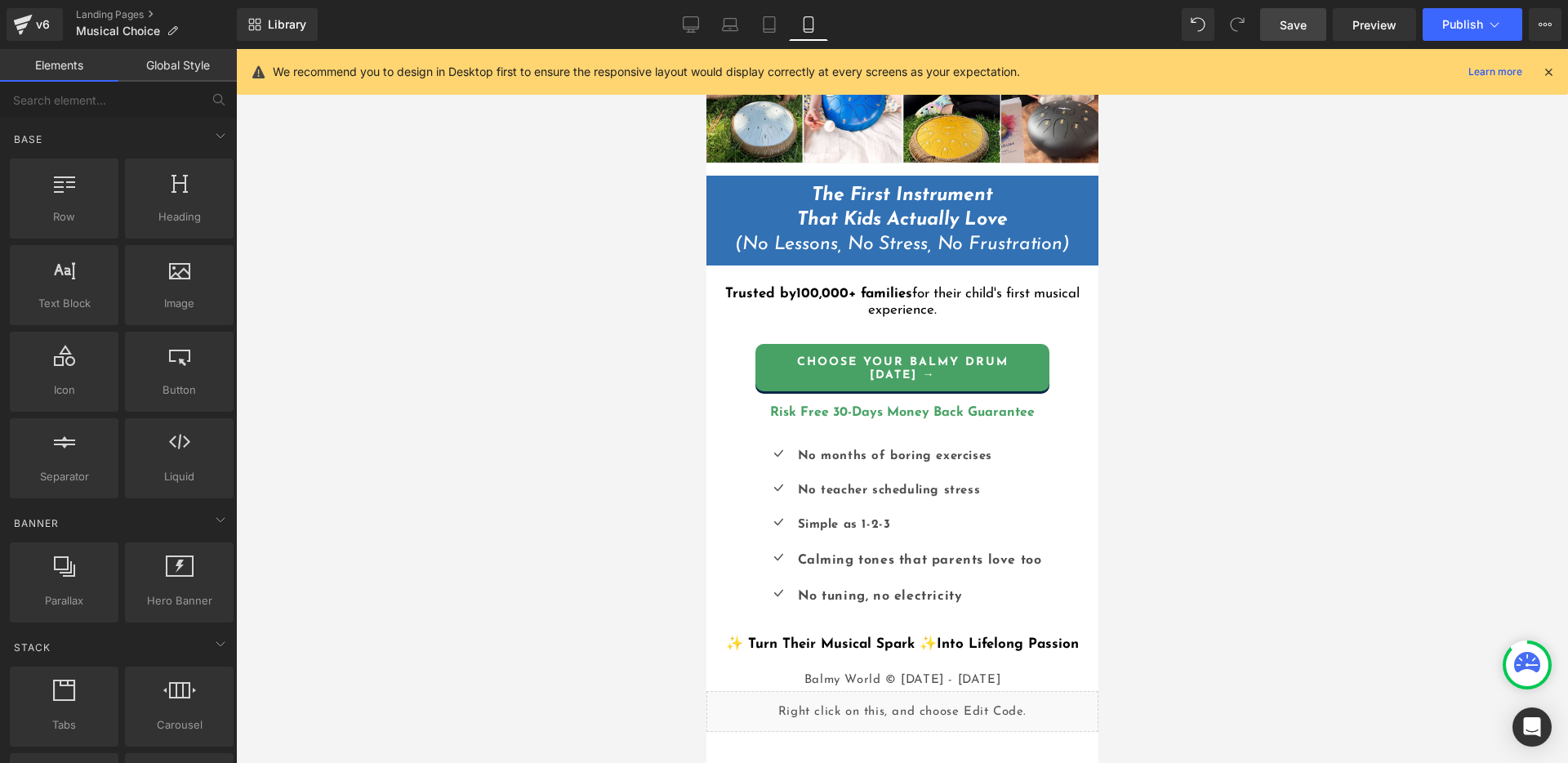
click at [1194, 526] on div at bounding box center [901, 405] width 1332 height 714
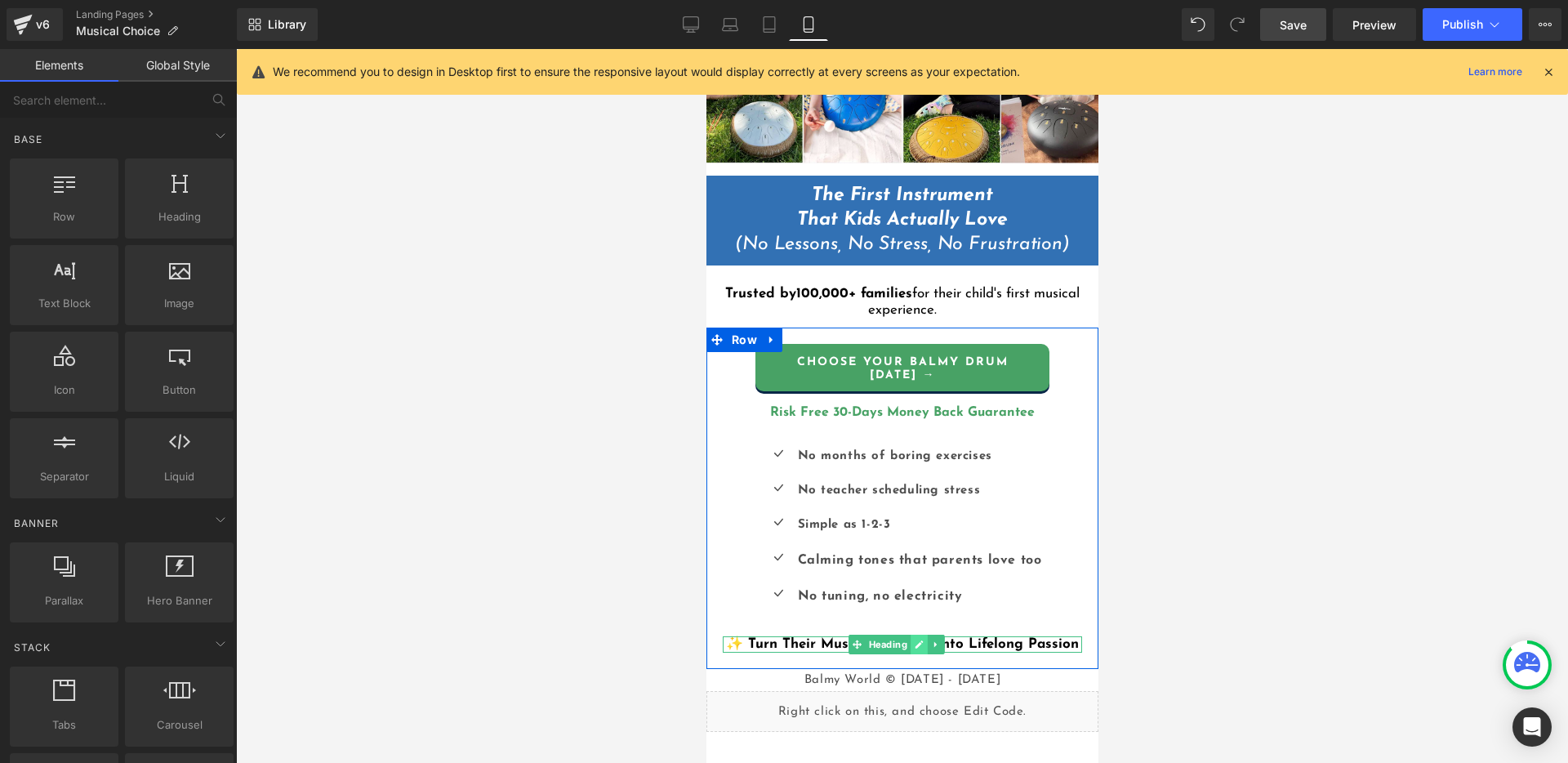
click at [919, 648] on icon at bounding box center [918, 644] width 9 height 10
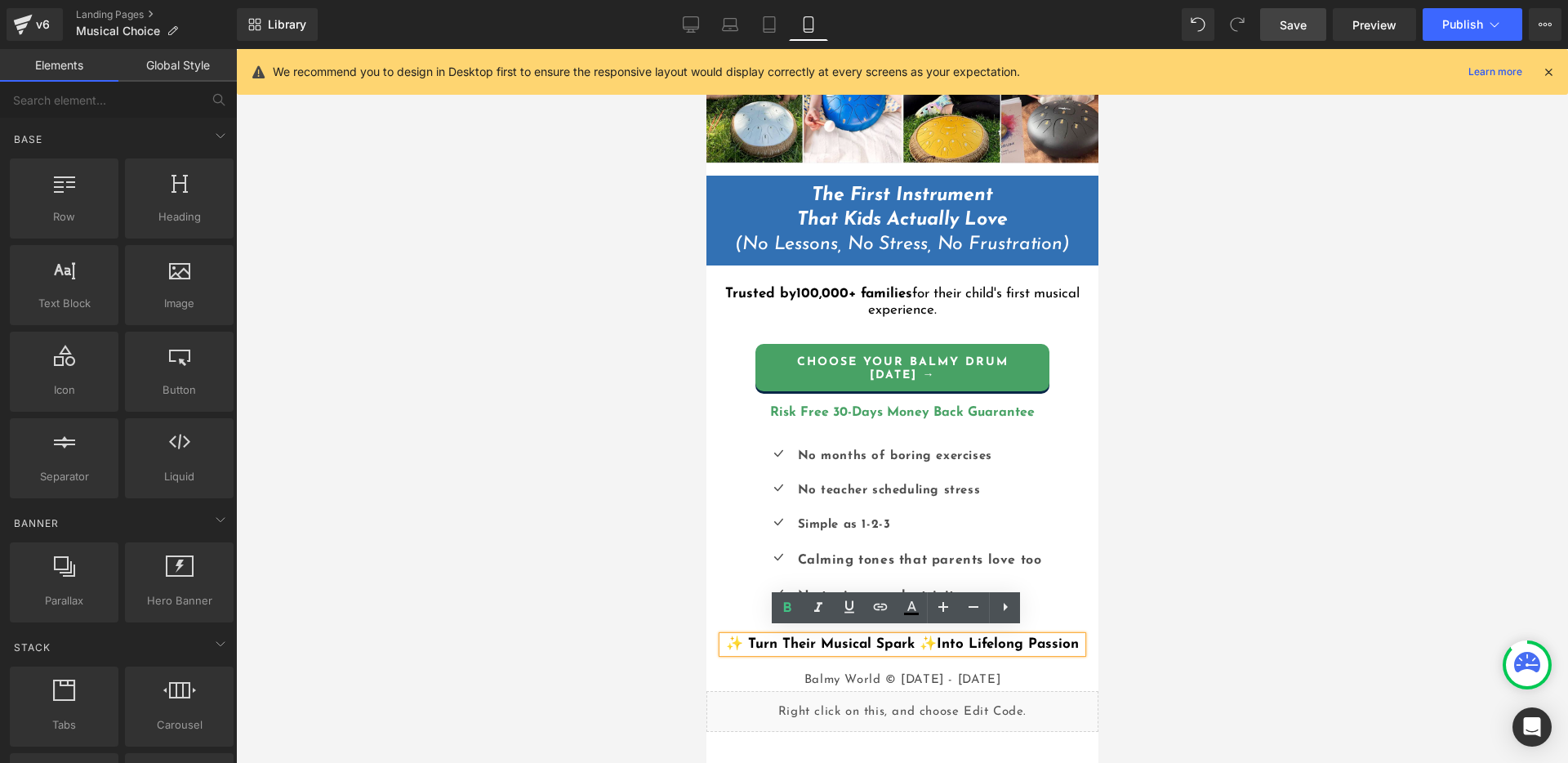
click at [936, 639] on b "✨ Turn Their Musical Spark ✨" at bounding box center [831, 644] width 211 height 14
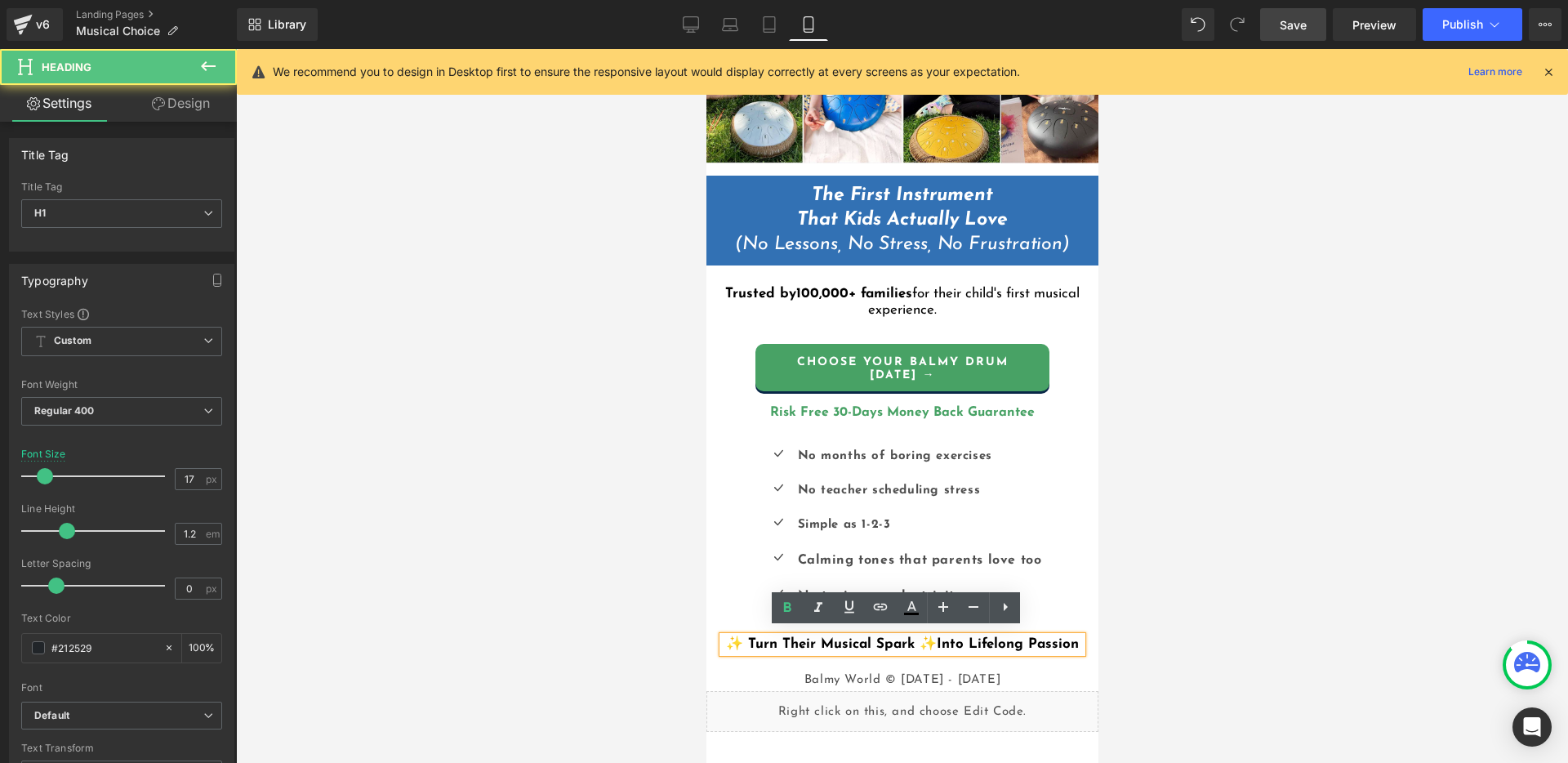
drag, startPoint x: 954, startPoint y: 638, endPoint x: 941, endPoint y: 639, distance: 13.0
click at [936, 639] on b "✨ Turn Their Musical Spark ✨" at bounding box center [831, 644] width 211 height 14
click at [1060, 636] on h1 "✨ Turn Their Musical Spark Into Lifelong Passion" at bounding box center [901, 644] width 359 height 16
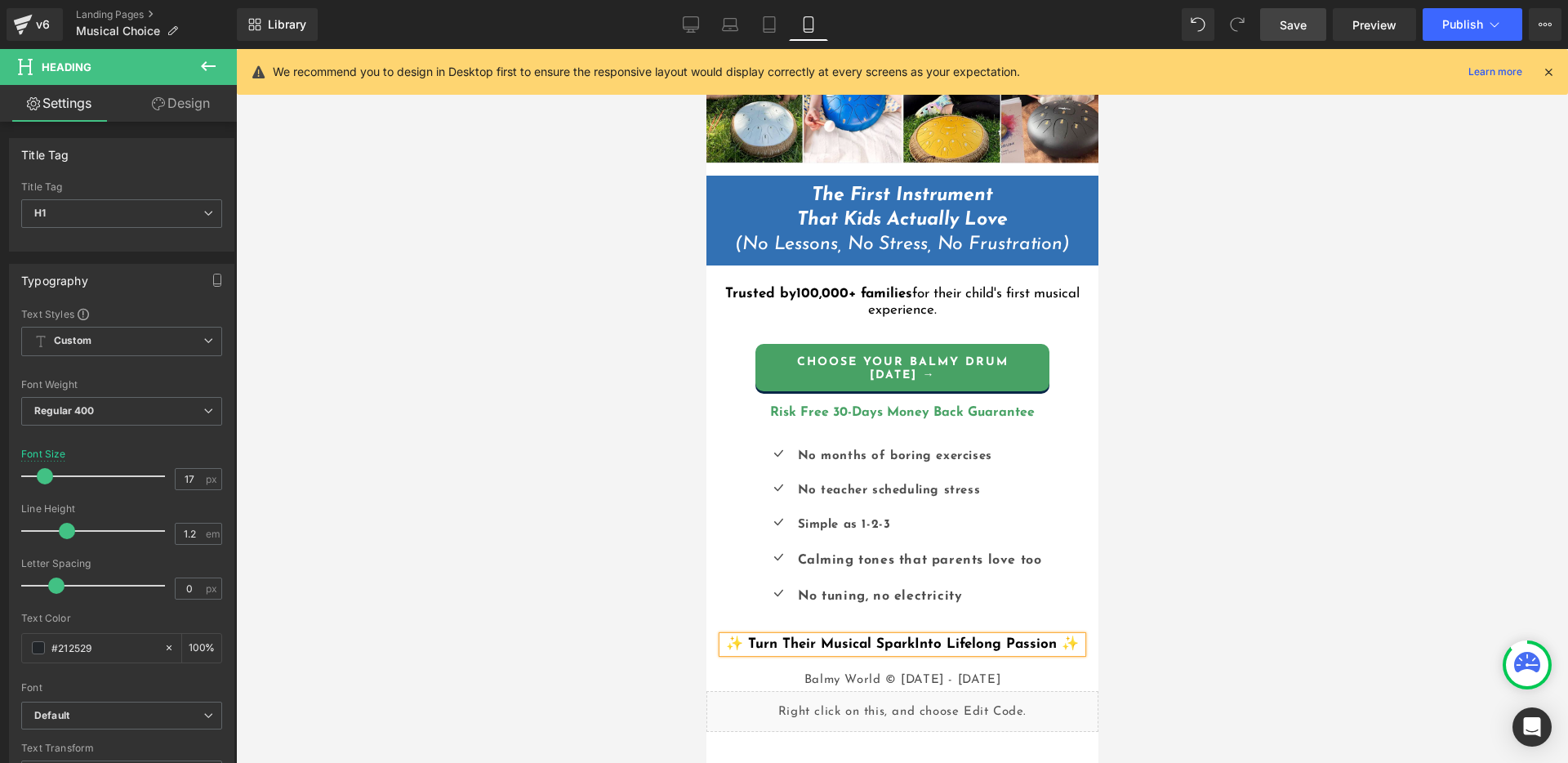
click at [920, 639] on b "Into Lifelong Passion ✨" at bounding box center [995, 644] width 164 height 14
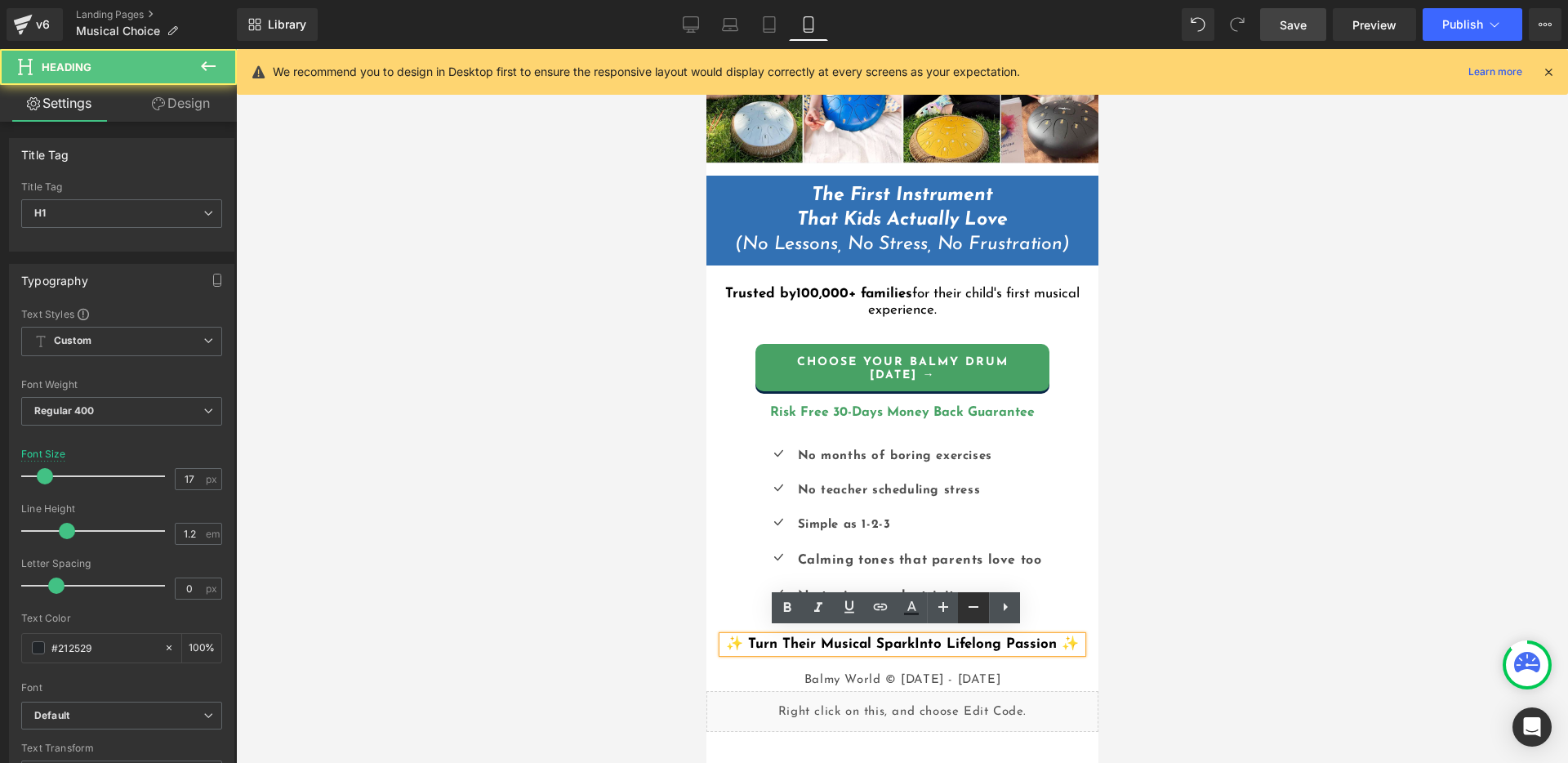
click at [975, 603] on icon at bounding box center [973, 606] width 20 height 20
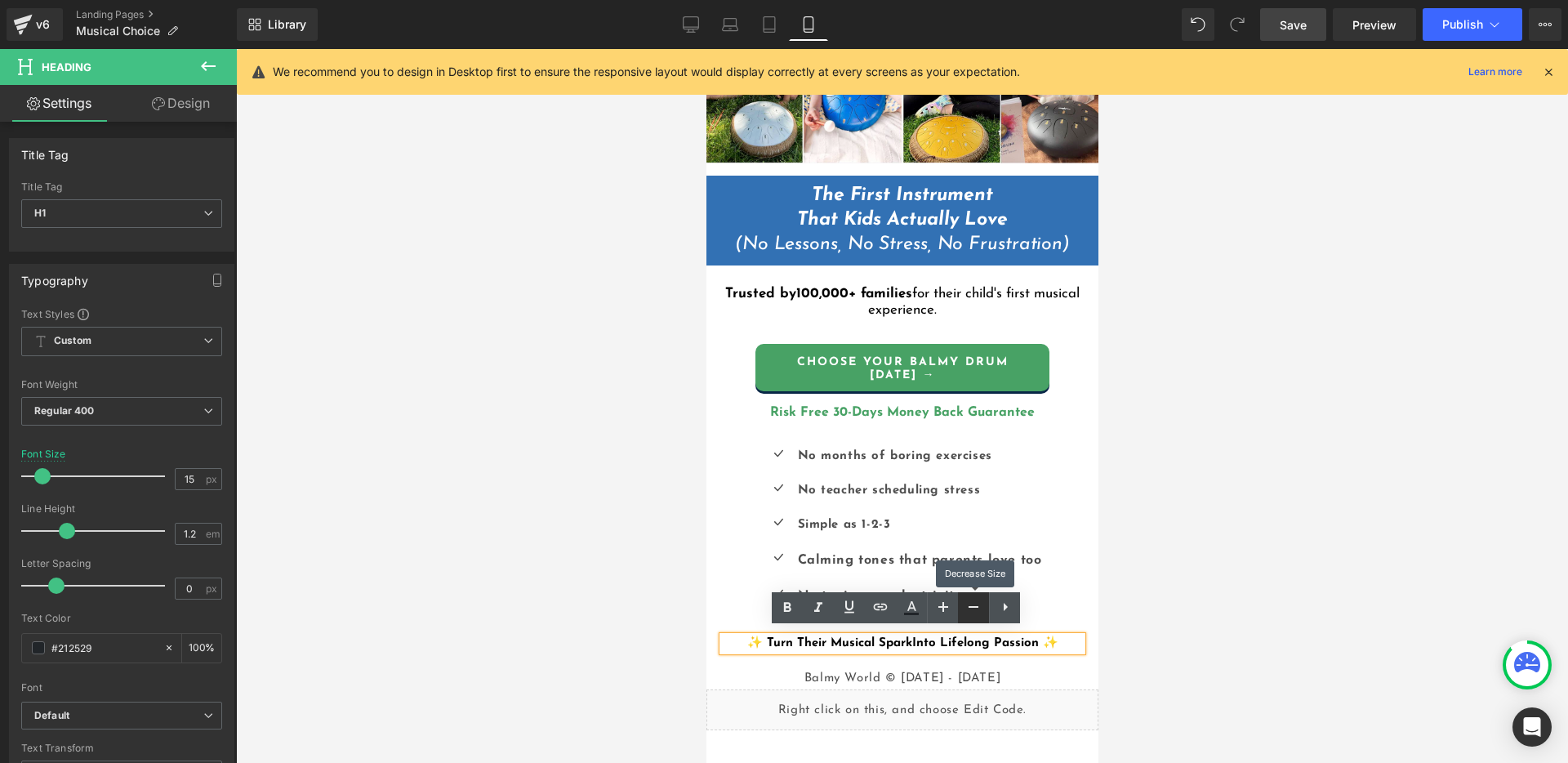
click at [976, 603] on icon at bounding box center [973, 606] width 20 height 20
click at [935, 605] on icon at bounding box center [943, 606] width 20 height 20
type input "15"
click at [1168, 605] on div at bounding box center [901, 405] width 1332 height 714
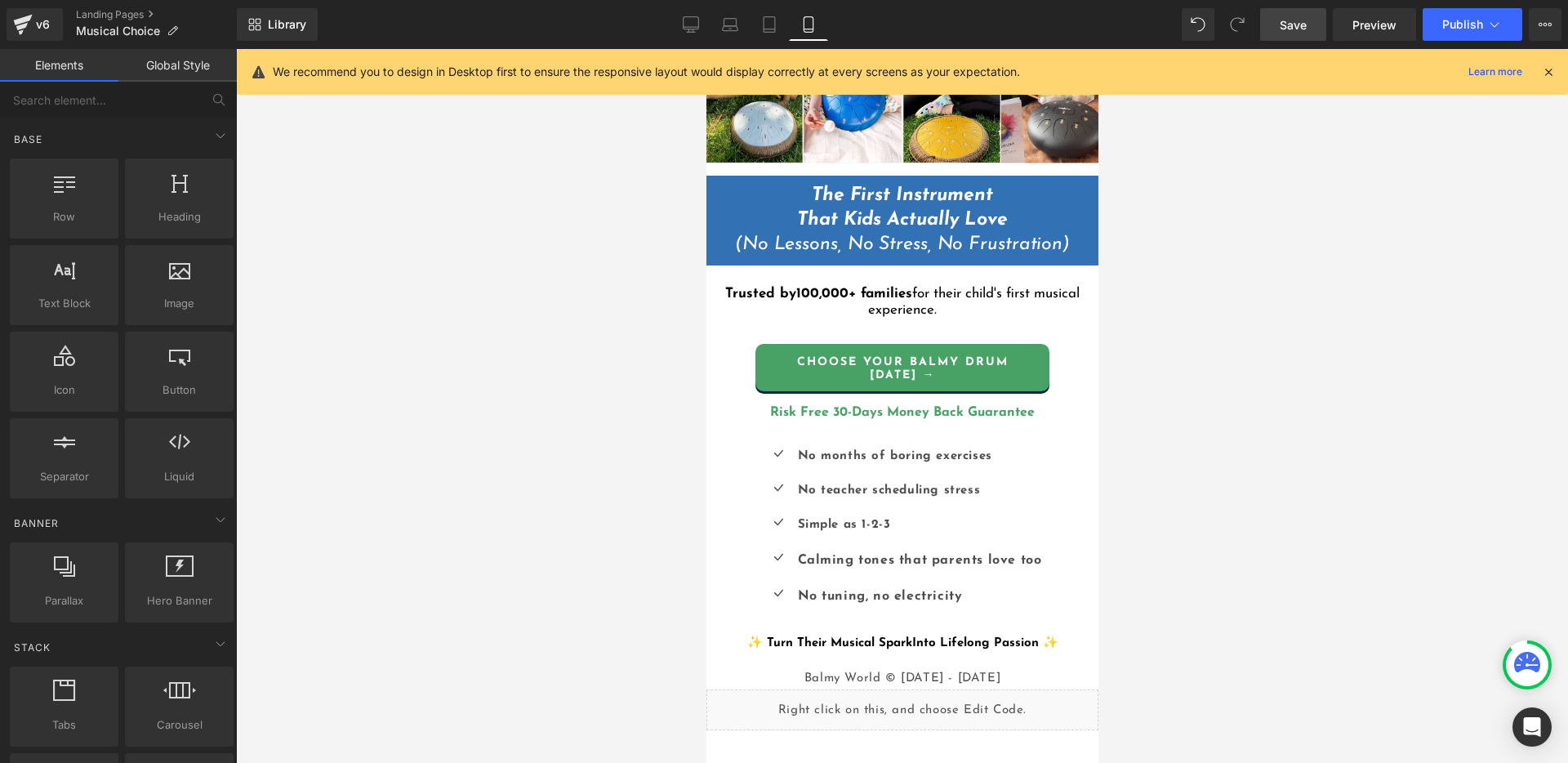
click at [1214, 600] on div at bounding box center [901, 405] width 1332 height 714
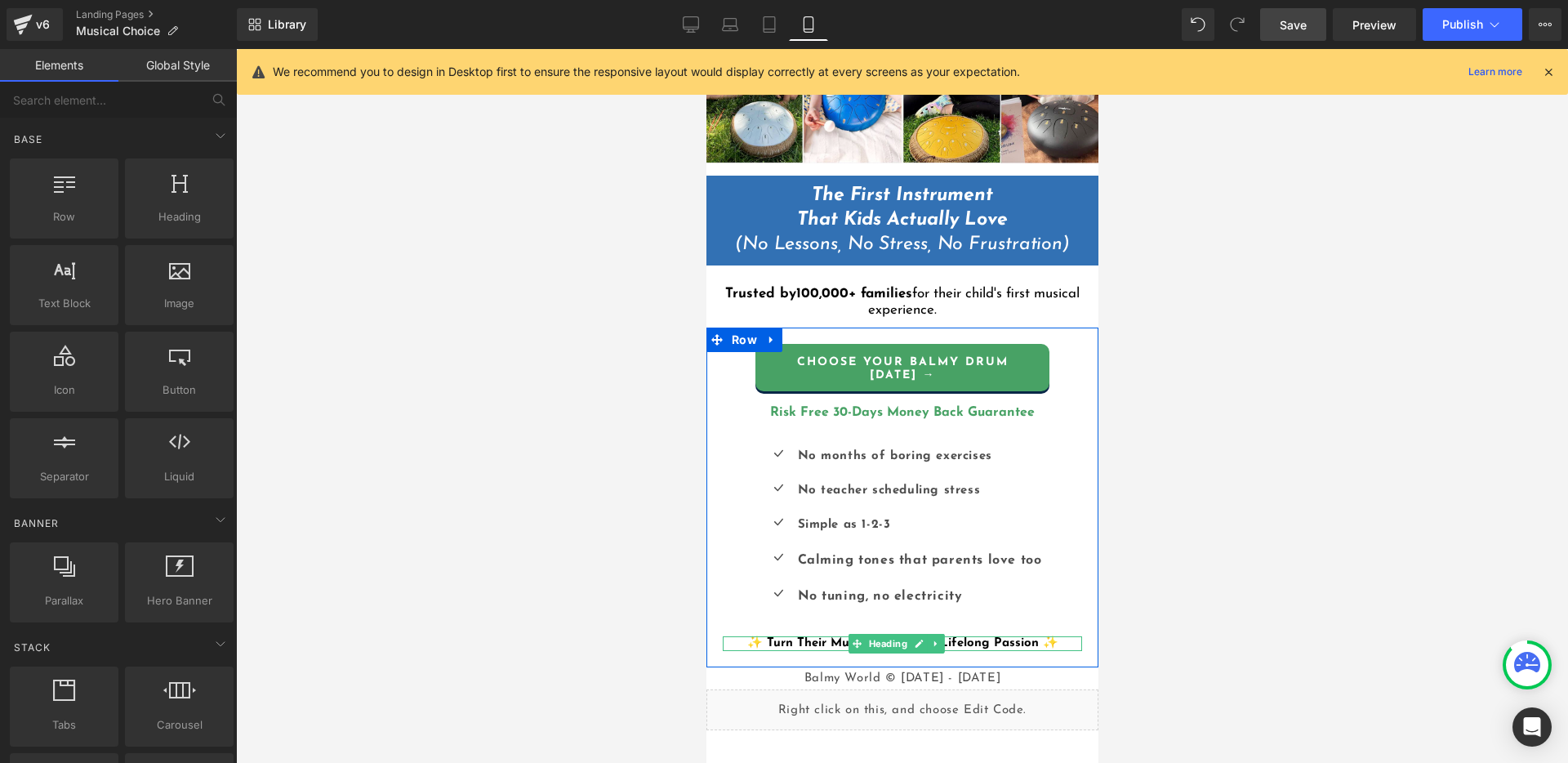
click at [1051, 638] on h1 "✨ Turn Their Musical Spark Into Lifelong Passion ✨" at bounding box center [901, 644] width 359 height 15
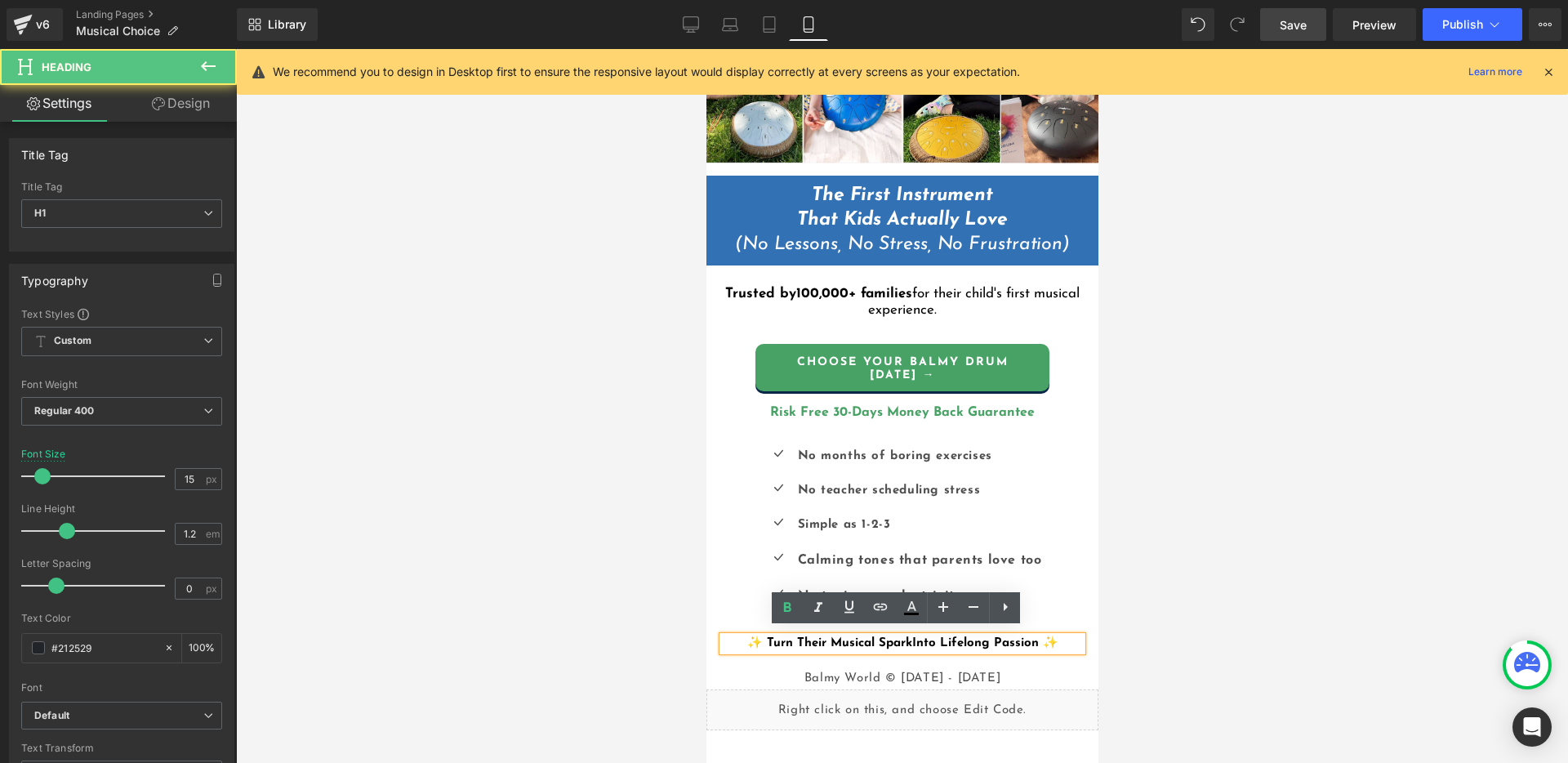
click at [1190, 621] on div at bounding box center [901, 405] width 1332 height 714
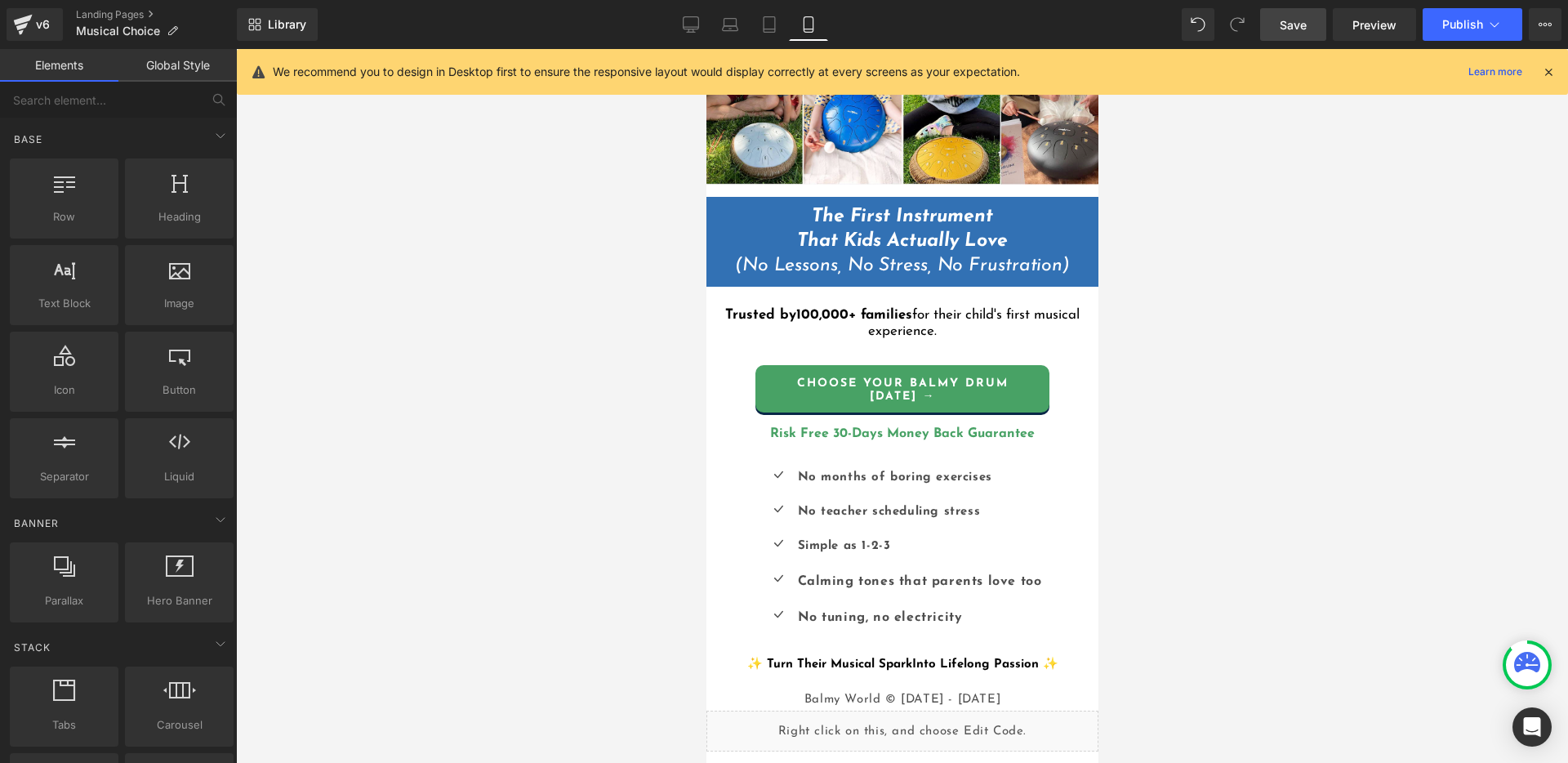
scroll to position [166, 0]
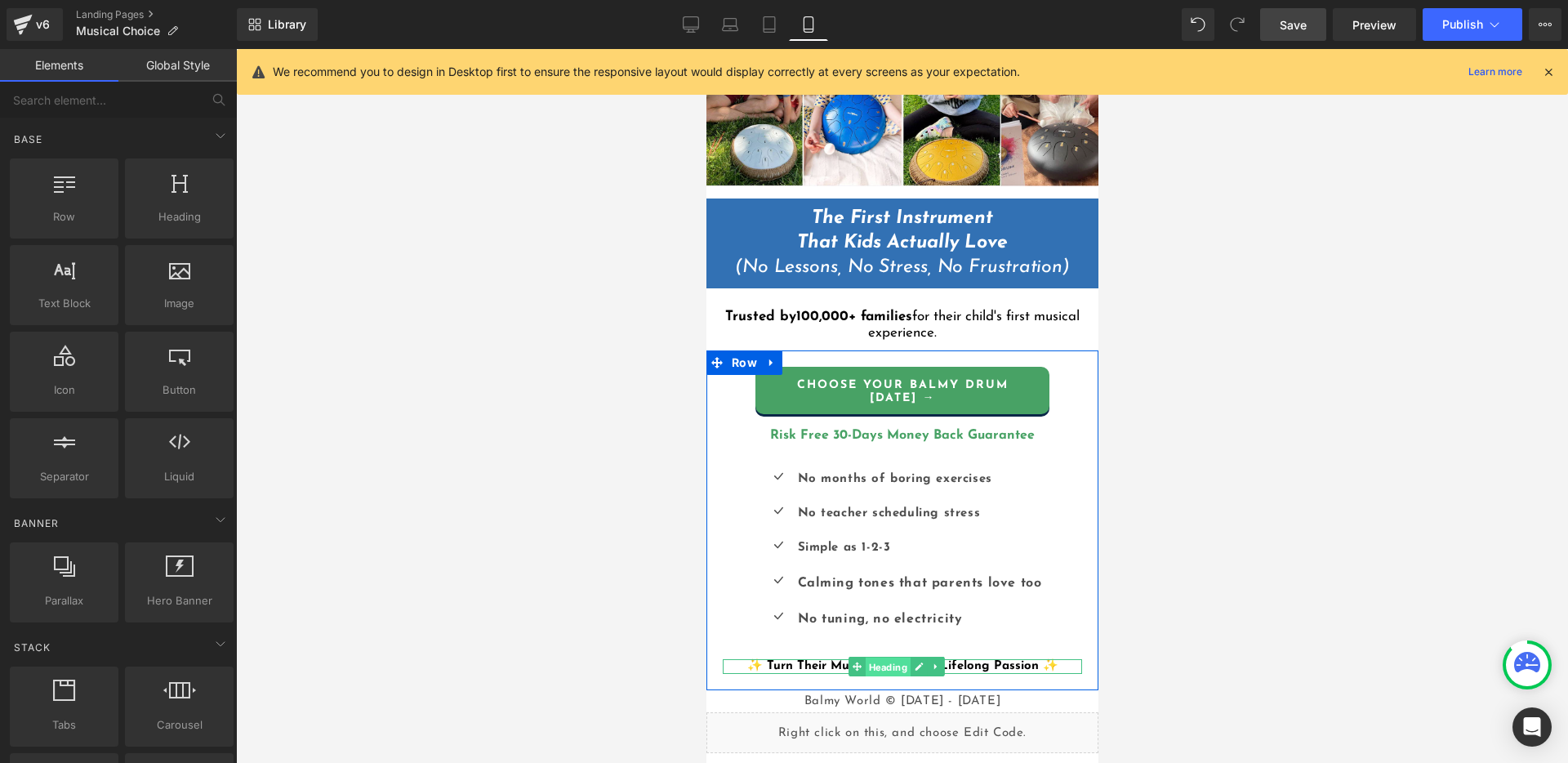
click at [883, 659] on span "Heading" at bounding box center [887, 667] width 45 height 20
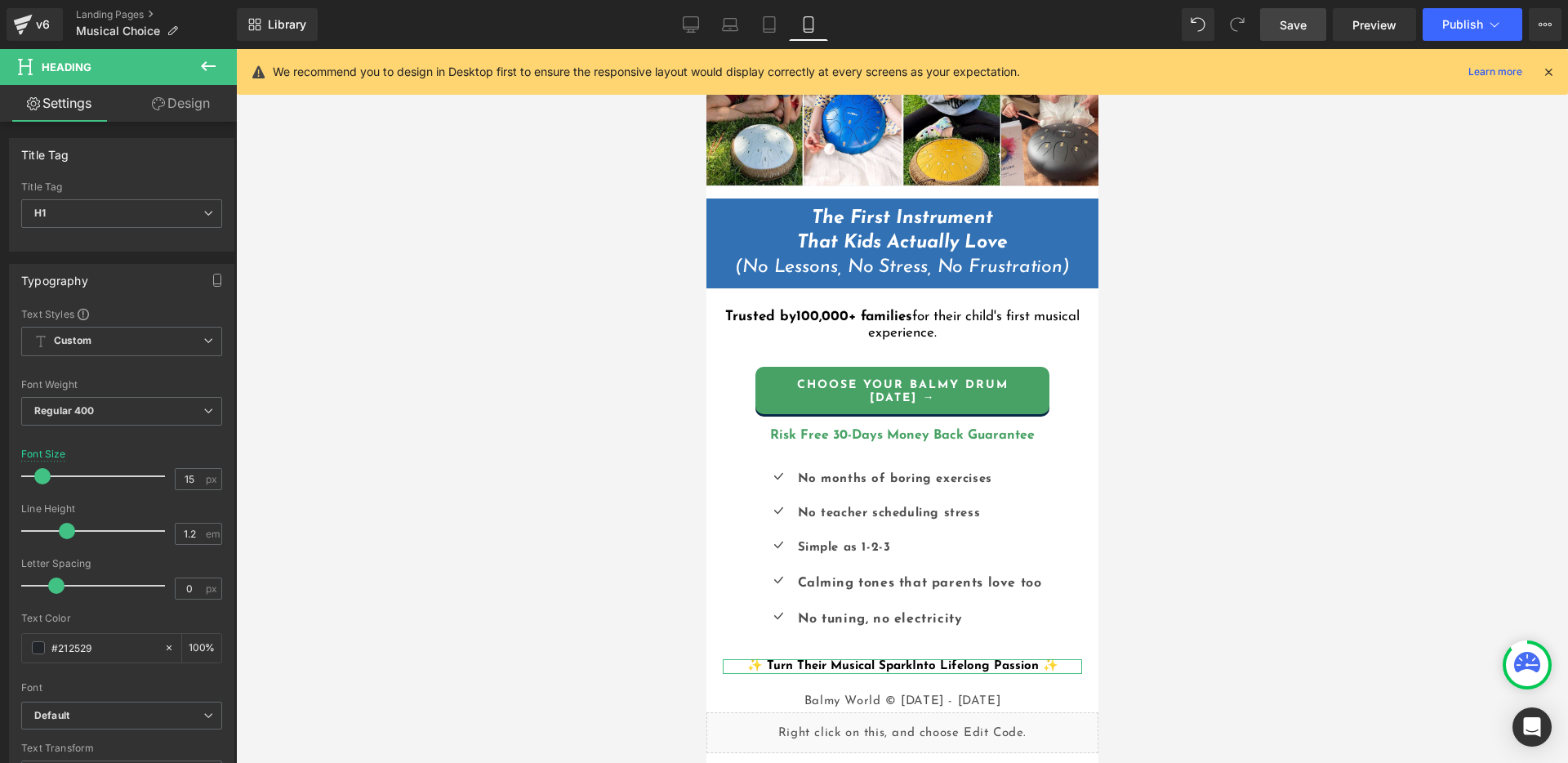
click at [158, 103] on icon at bounding box center [158, 104] width 13 height 13
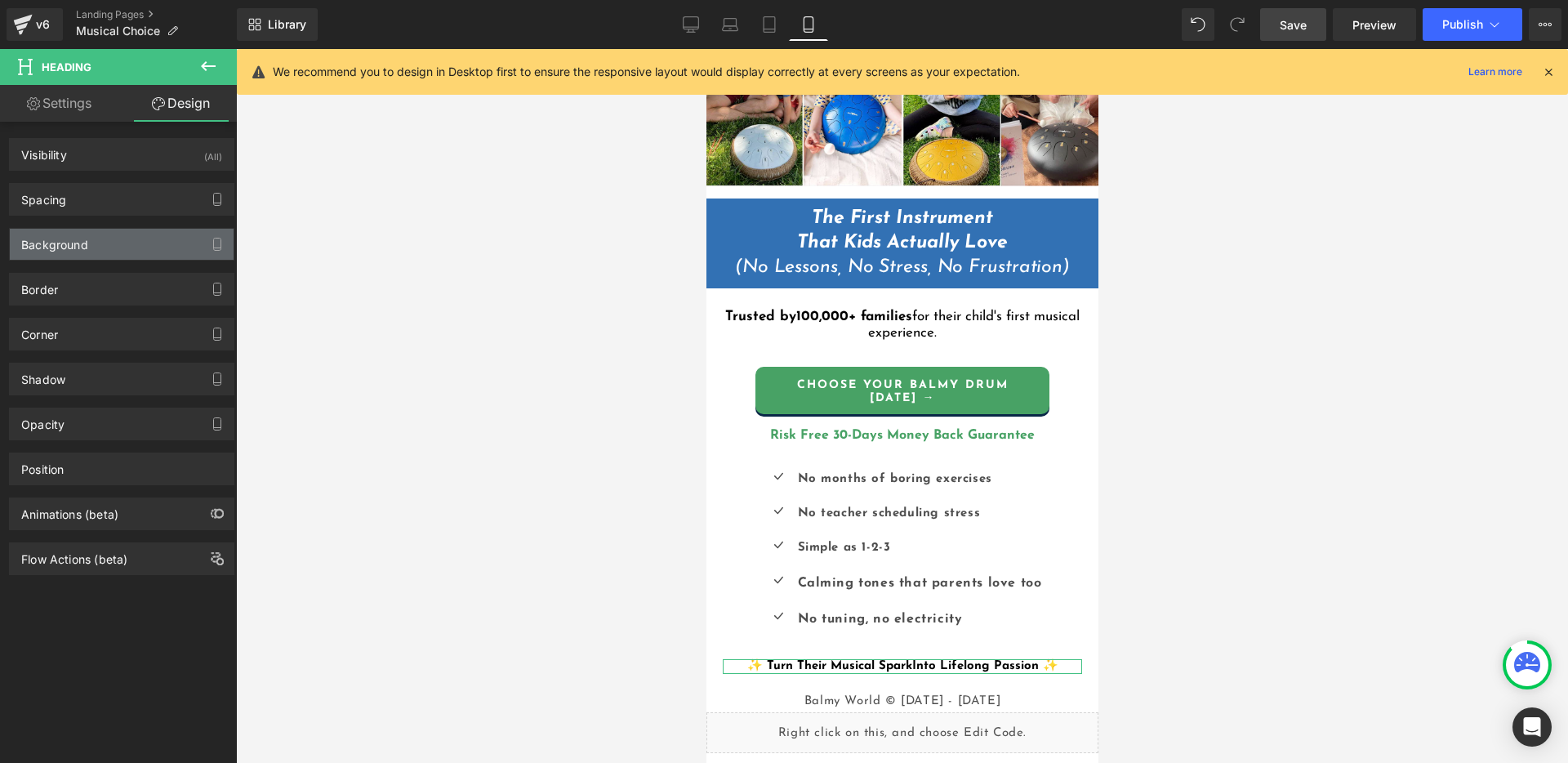
click at [96, 243] on div "Background" at bounding box center [122, 244] width 224 height 31
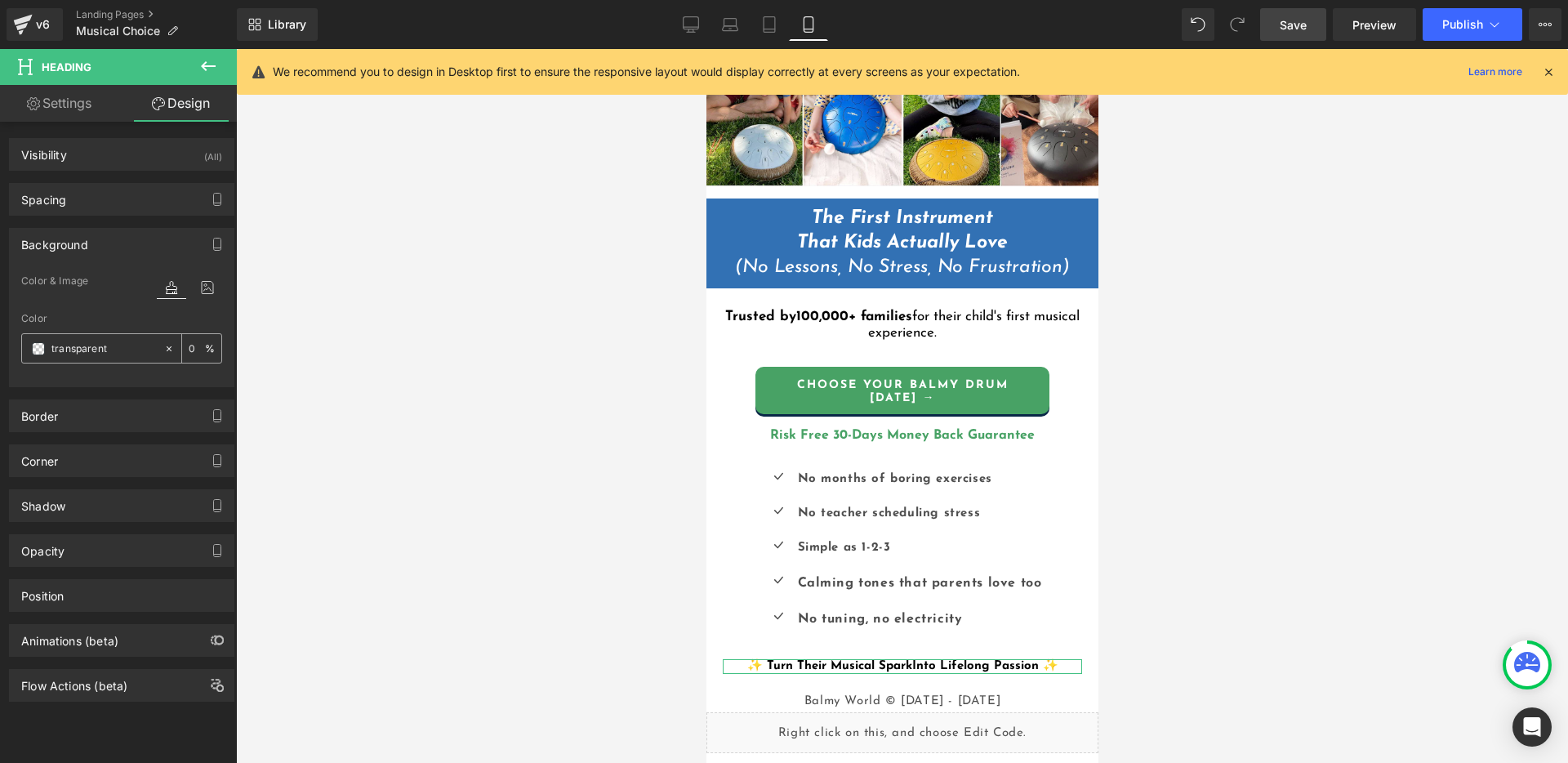
click at [35, 354] on span at bounding box center [39, 349] width 13 height 13
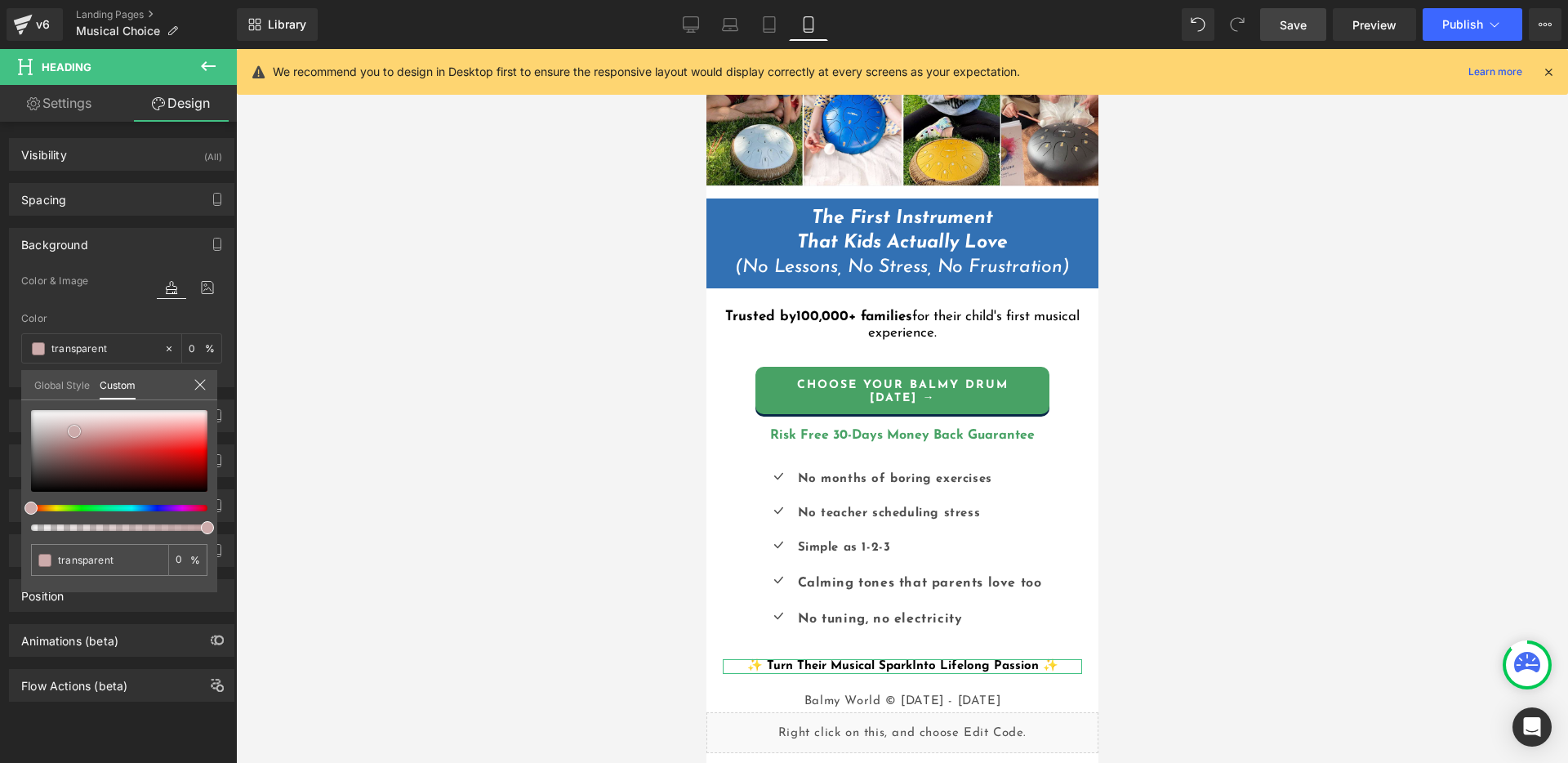
type input "#ceafaf"
type input "100"
type input "#ceafaf"
type input "100"
type input "#cdacac"
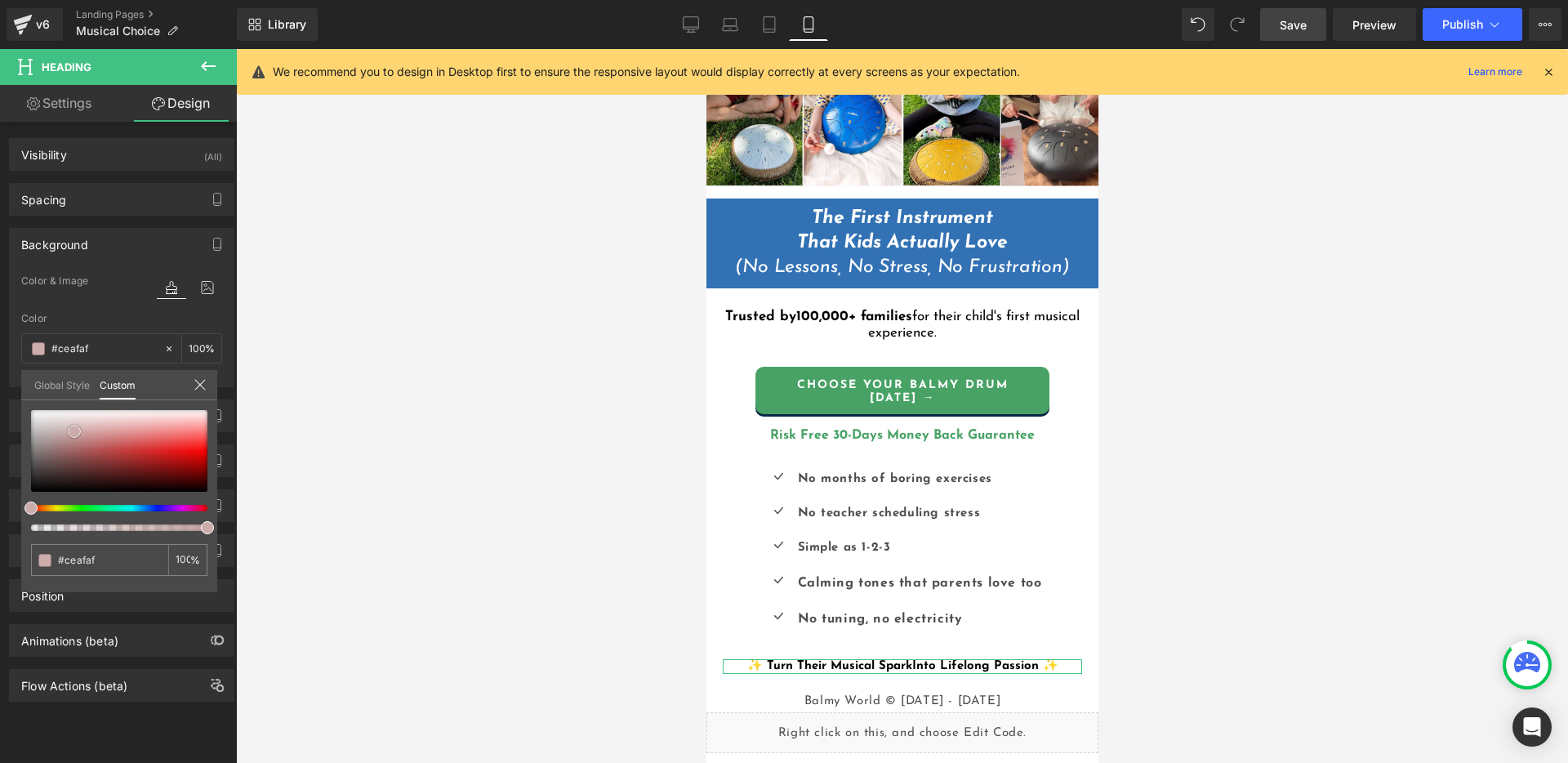
type input "#cdacac"
type input "#cca8a8"
click at [78, 433] on div at bounding box center [119, 451] width 176 height 82
type input "#caa5a5"
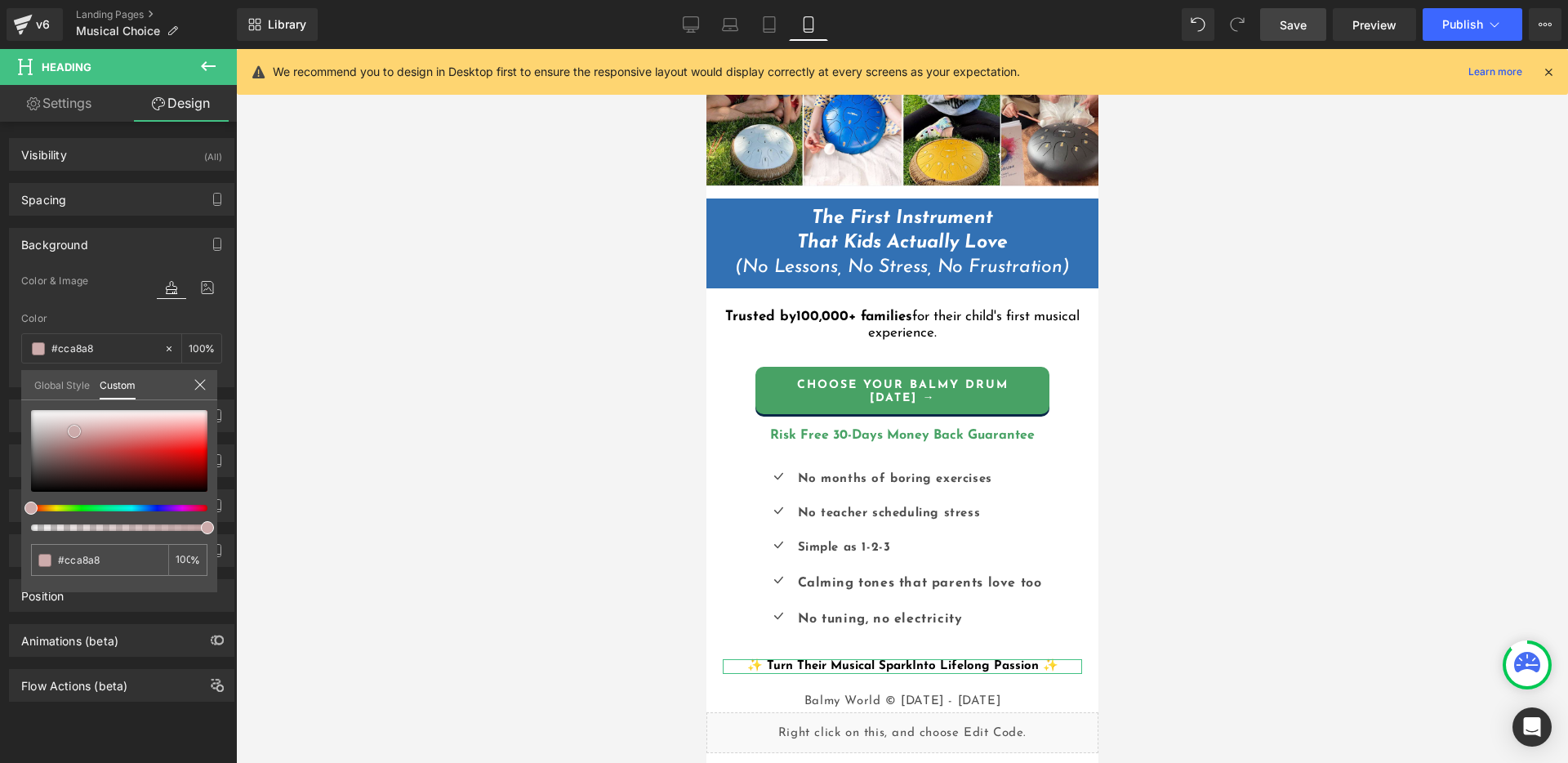
type input "#caa5a5"
click at [85, 433] on span at bounding box center [78, 433] width 13 height 13
type input "#cba3a3"
type input "#cea0a0"
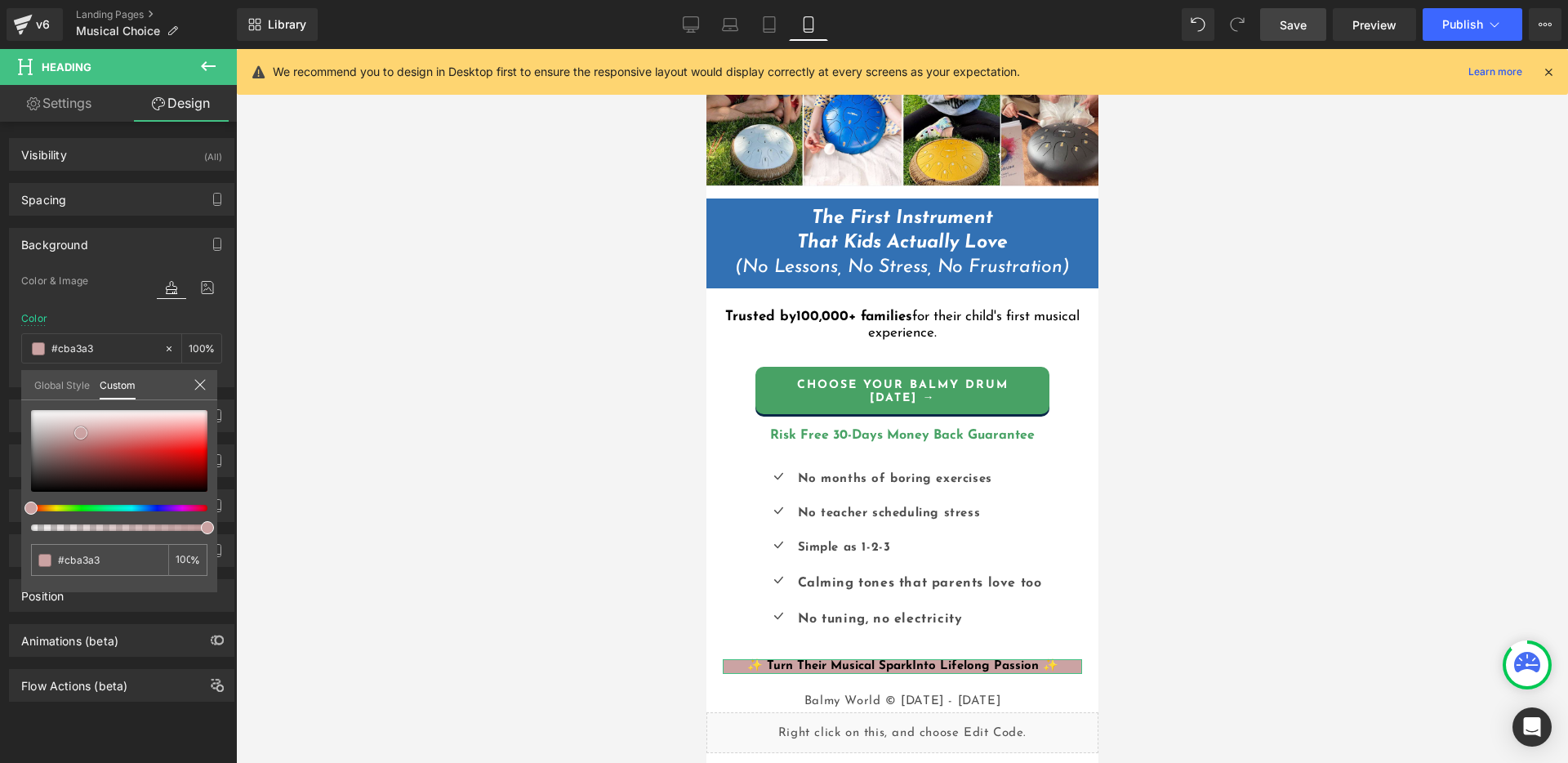
type input "#cea0a0"
type input "#cfa0a0"
click at [91, 433] on div at bounding box center [119, 451] width 176 height 82
click at [96, 433] on span at bounding box center [91, 433] width 13 height 13
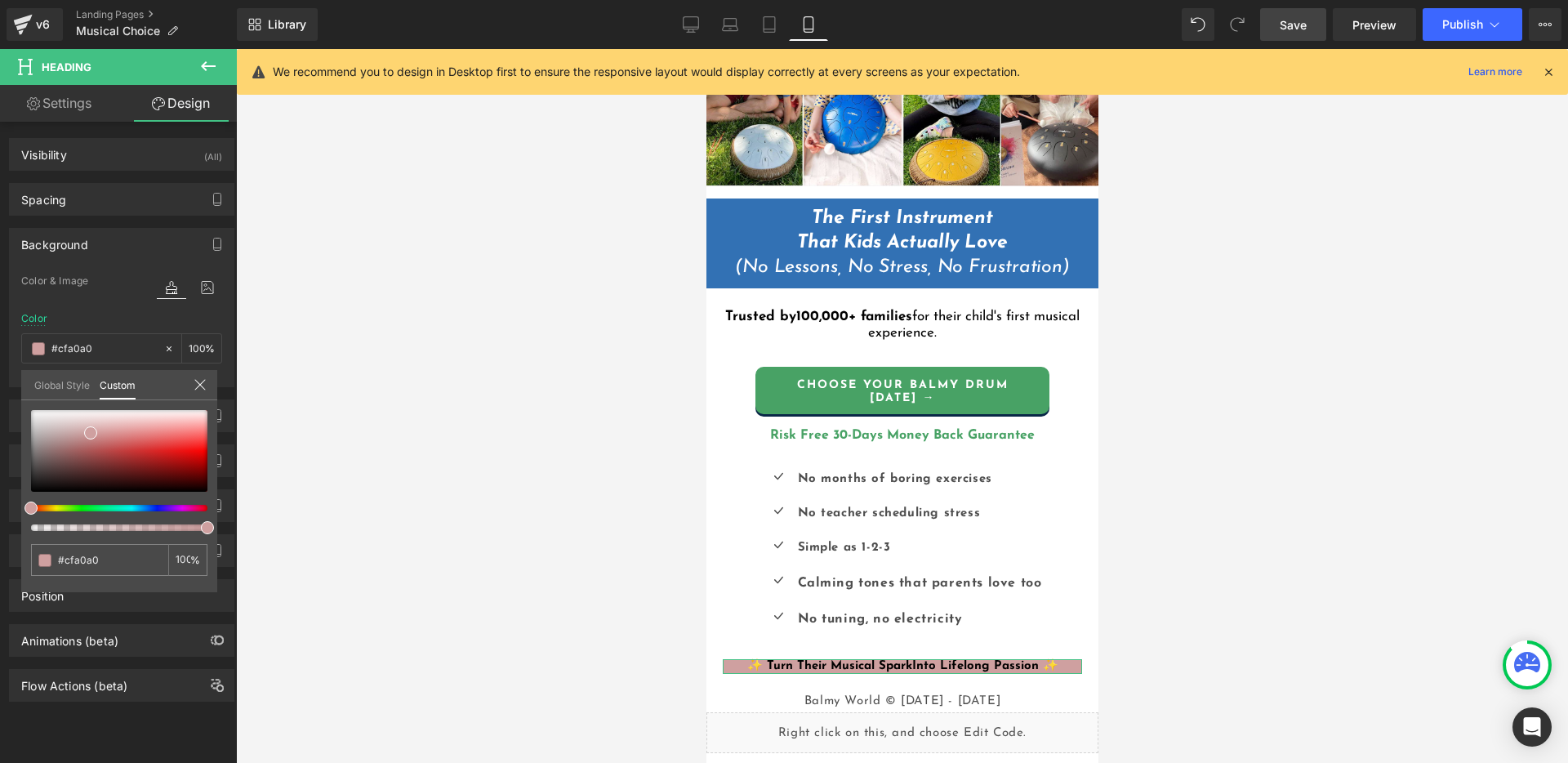
type input "#a0bbcf"
type input "#a0b9cf"
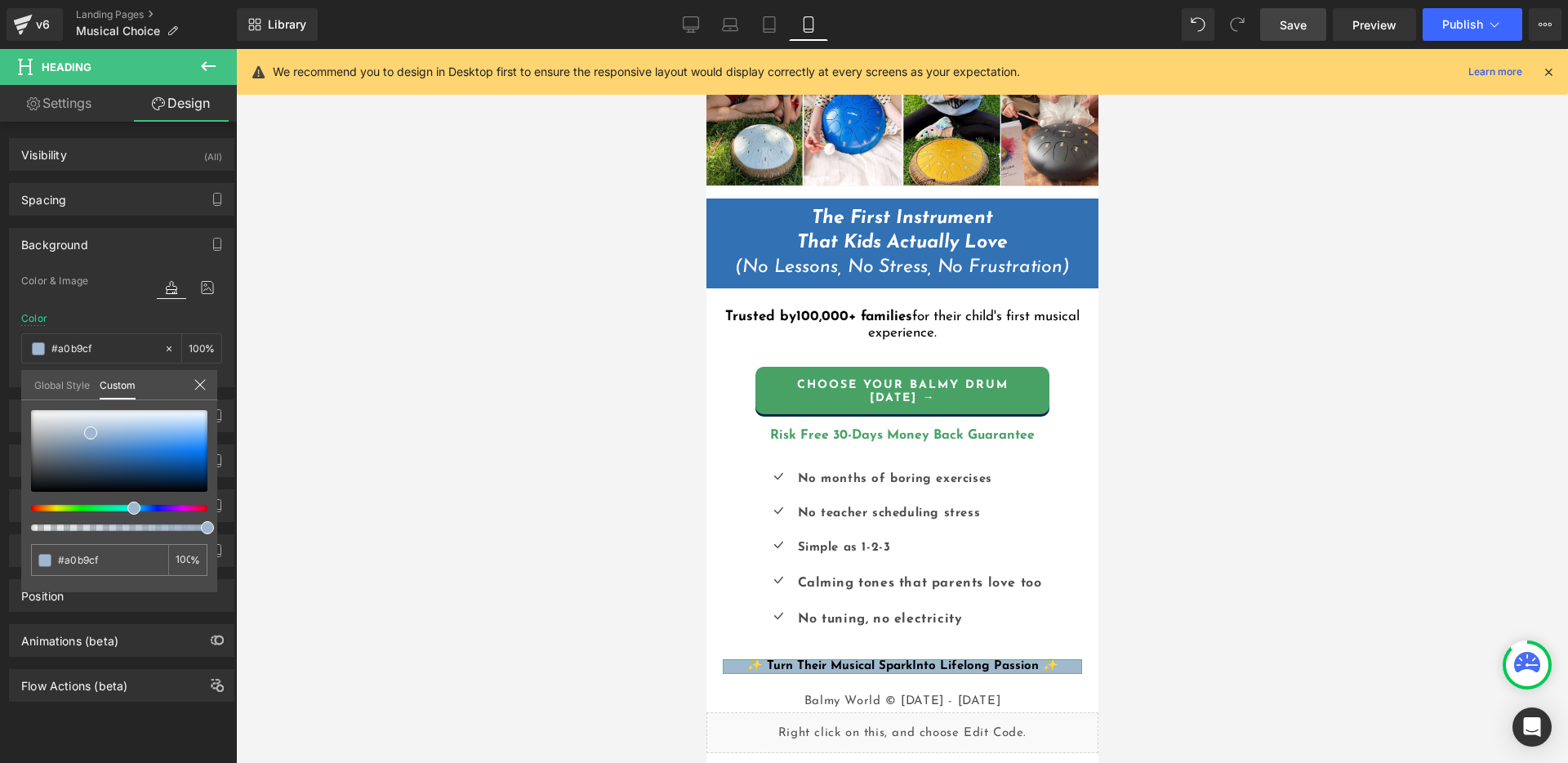
type input "#a0b6cf"
type input "#a0afcf"
type input "#a0a7cf"
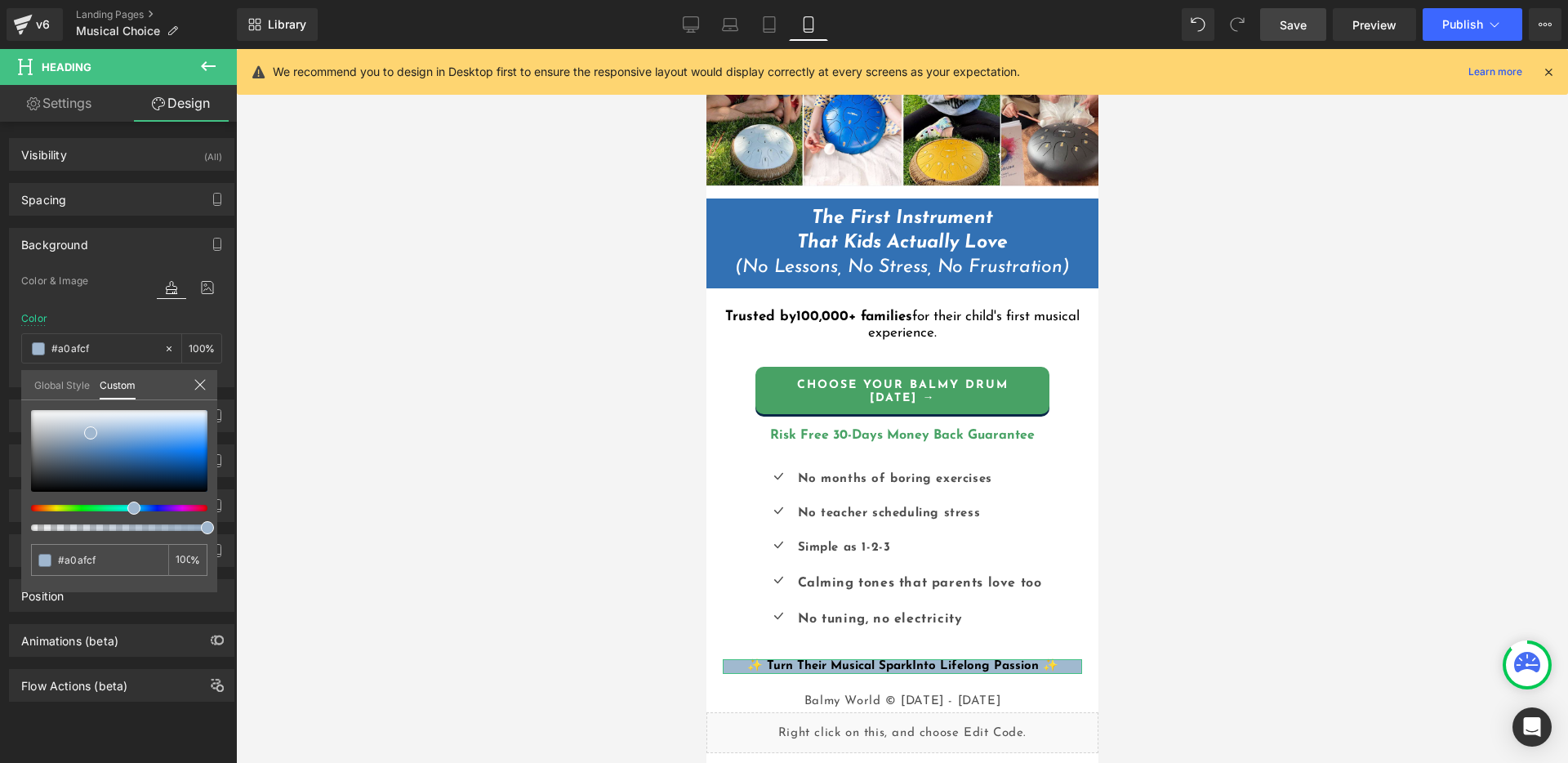
type input "#a0a7cf"
type input "#a0a1cf"
type input "#a0a2cf"
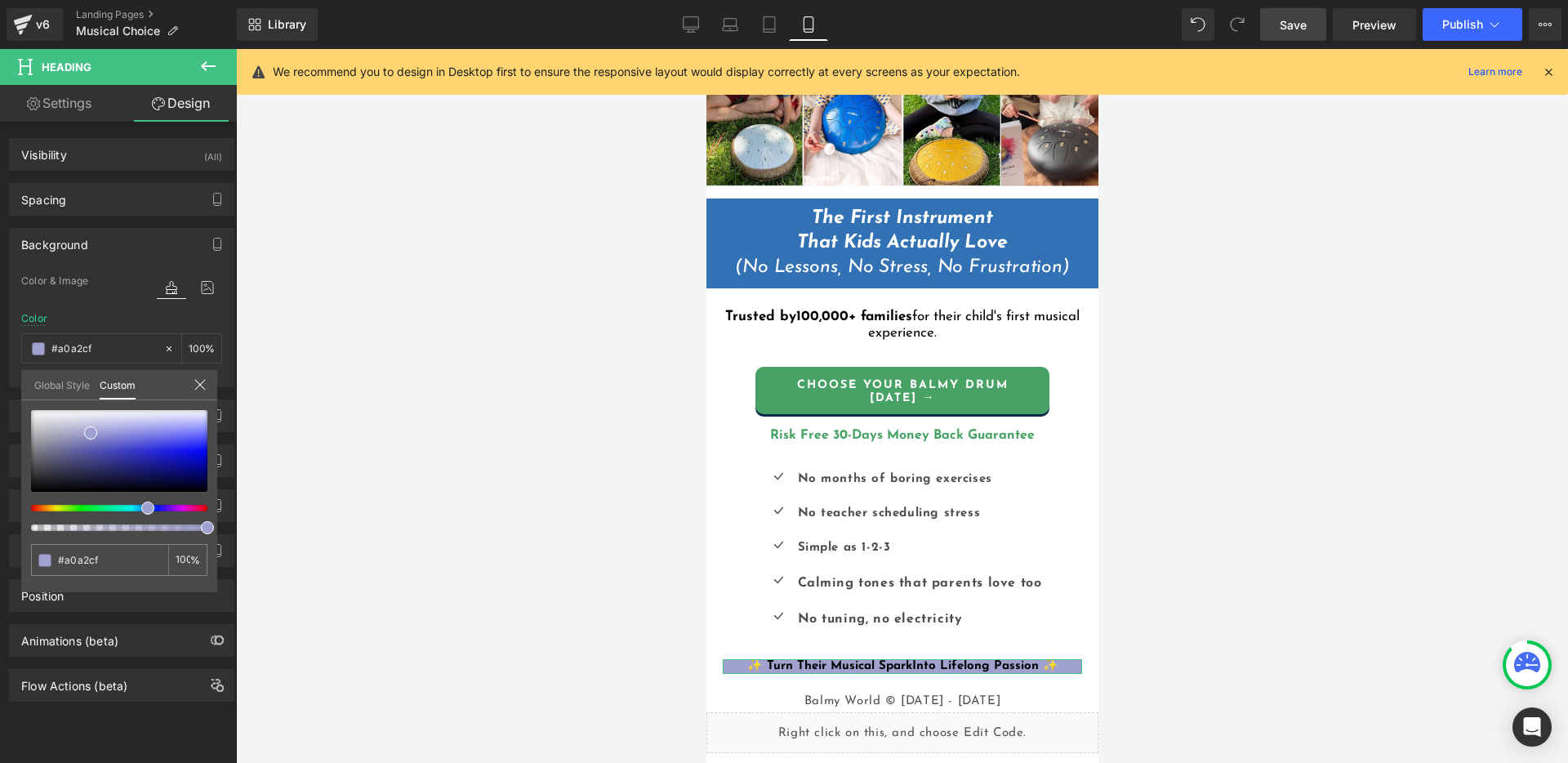
type input "#a0a7cf"
type input "#a0a9cf"
type input "#a0abcf"
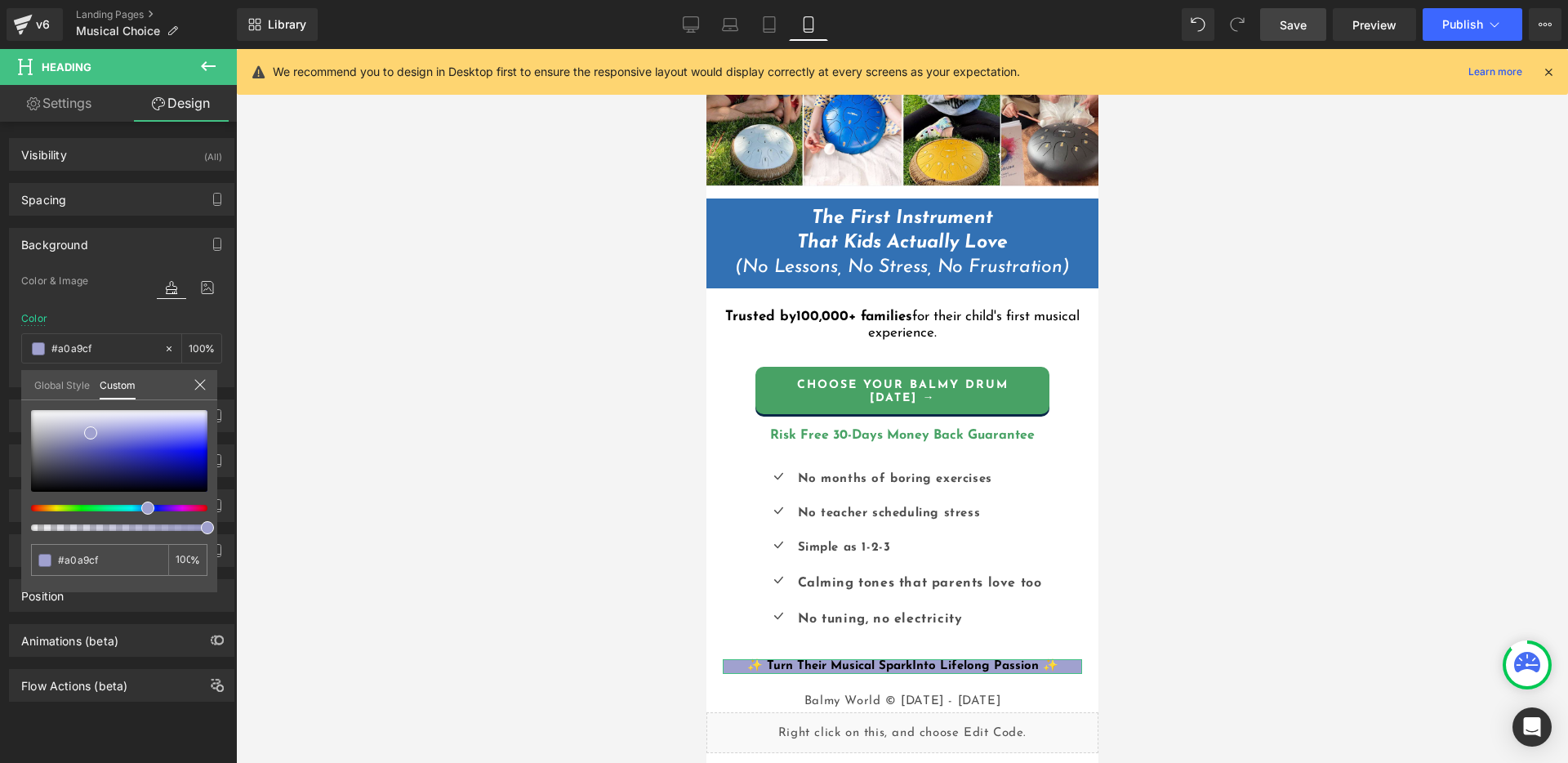
type input "#a0abcf"
type input "#a0afcf"
type input "#a0b1cf"
click at [132, 508] on div at bounding box center [113, 508] width 176 height 7
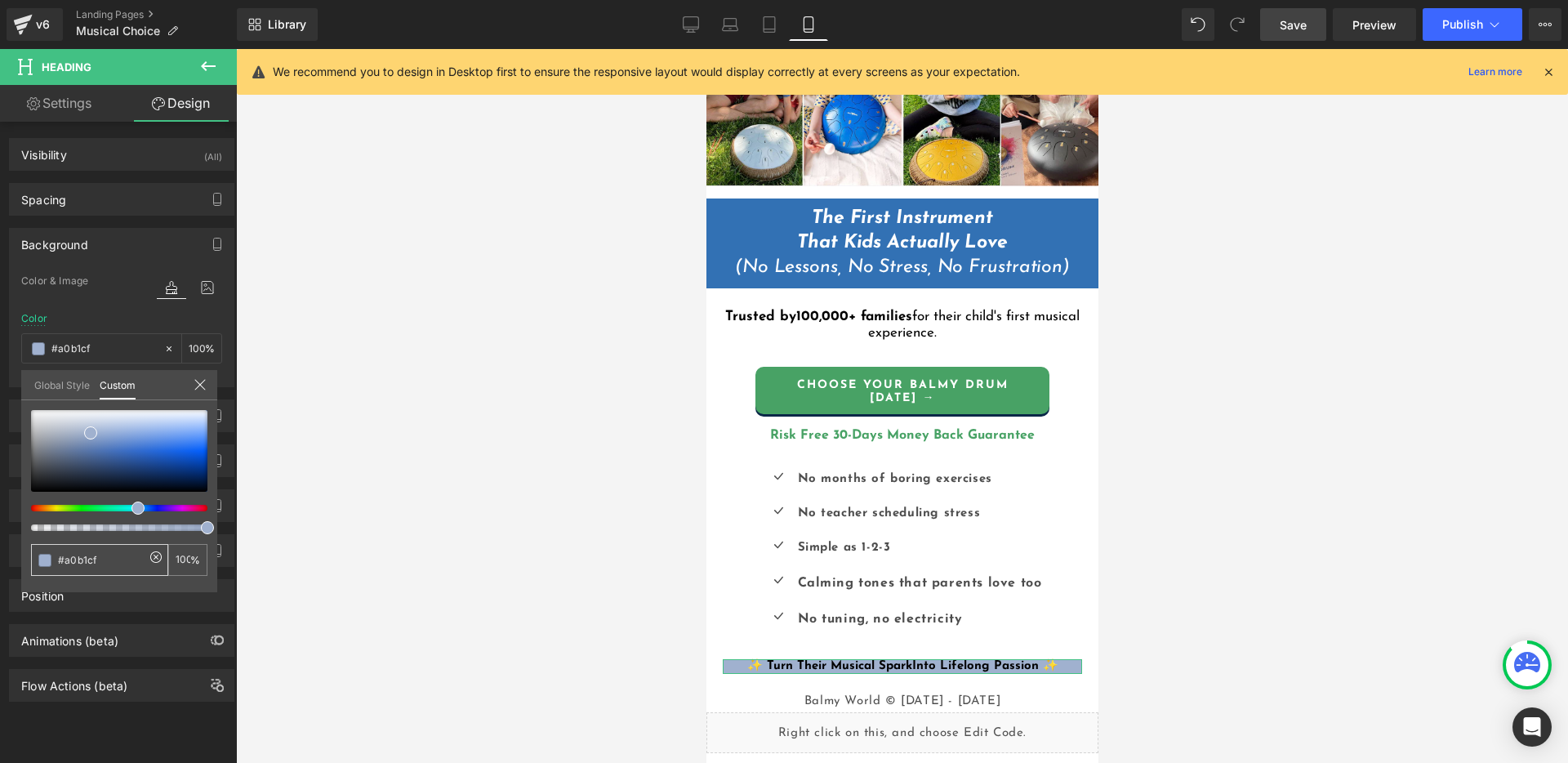
click at [78, 559] on input "#a0b1cf" at bounding box center [101, 559] width 87 height 17
type input "#3"
type input "0"
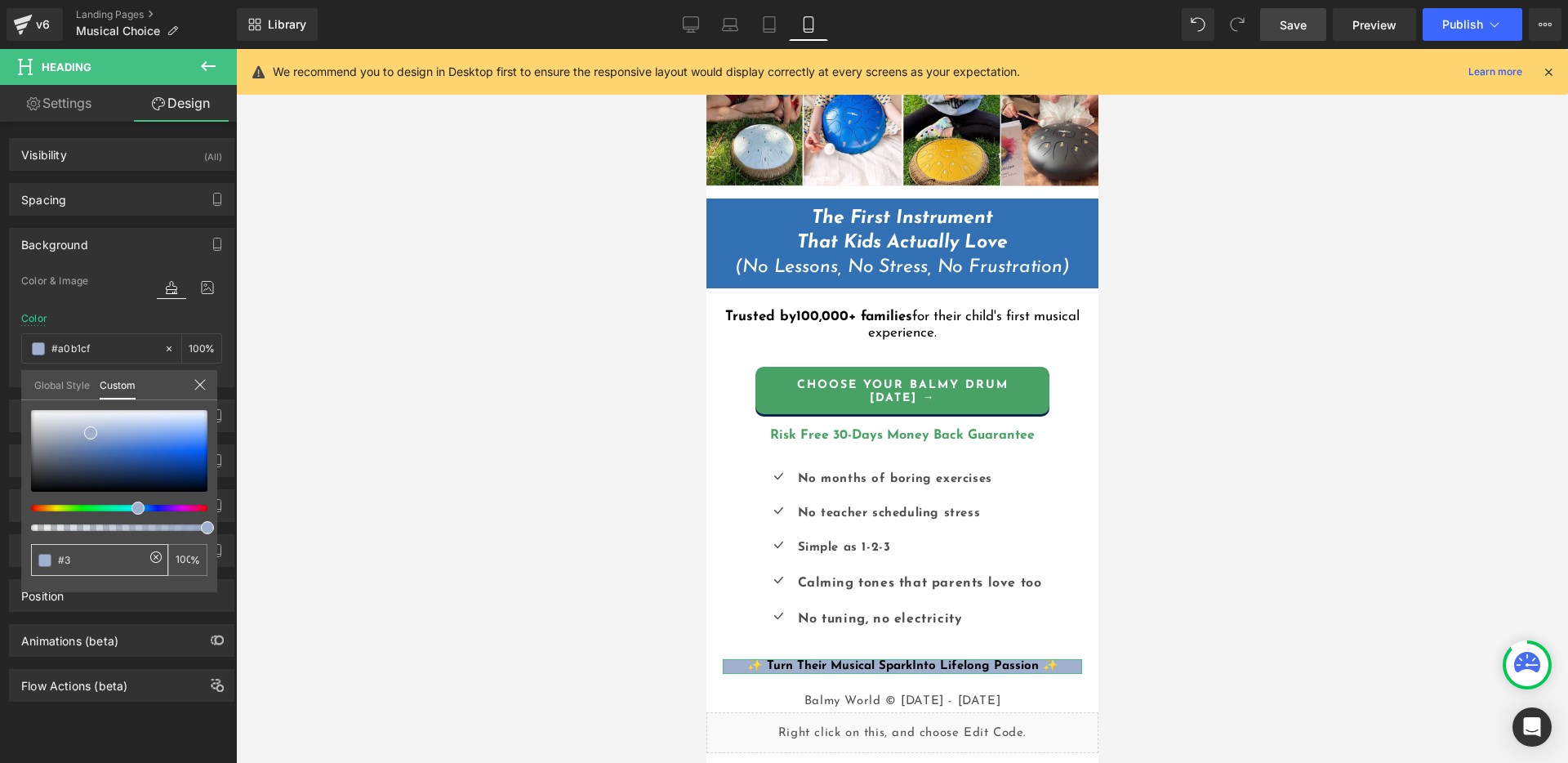
type input "0"
type input "#32"
type input "#327"
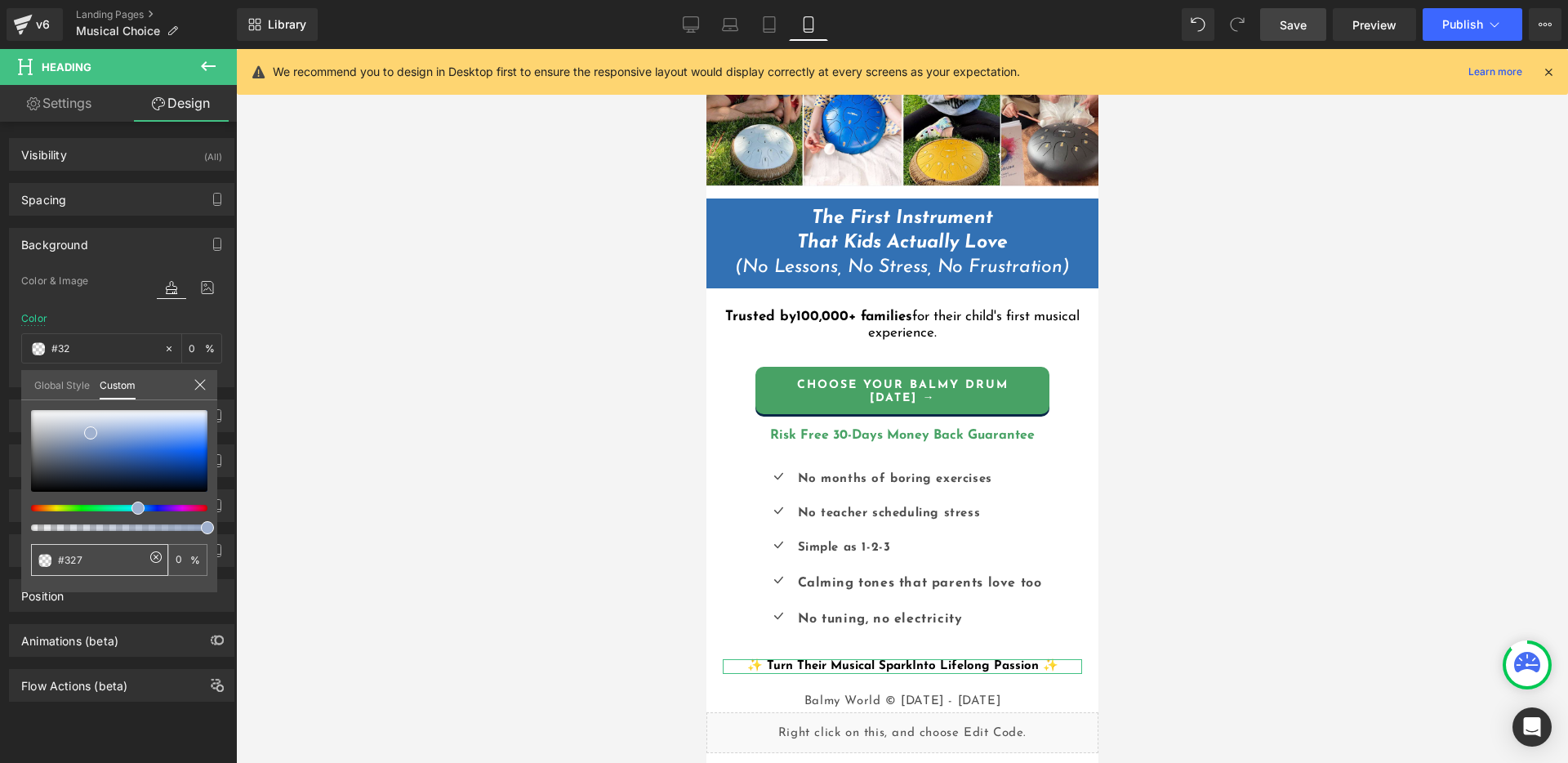
type input "100"
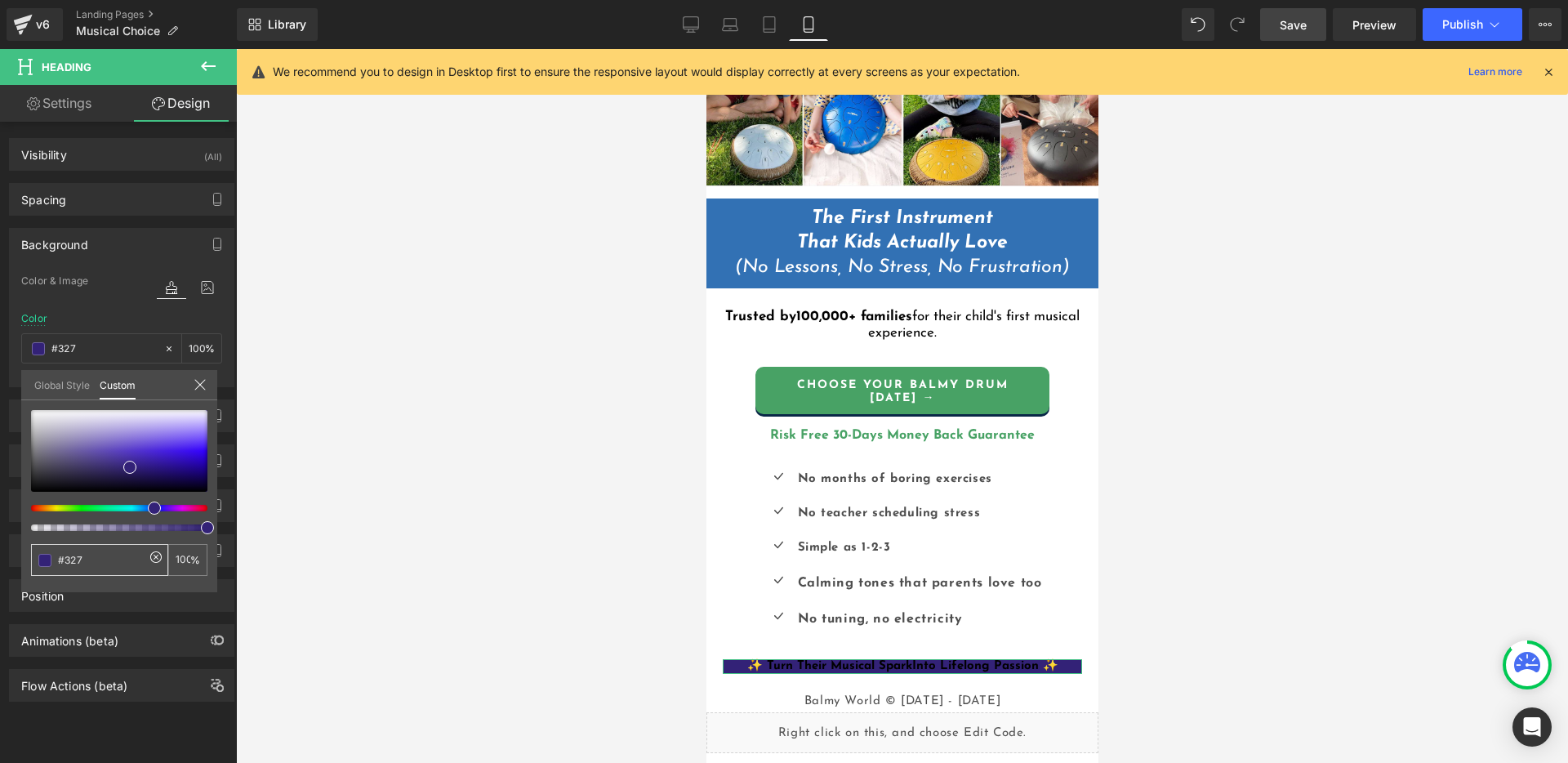
type input "#3271"
type input "7"
type input "#3271b"
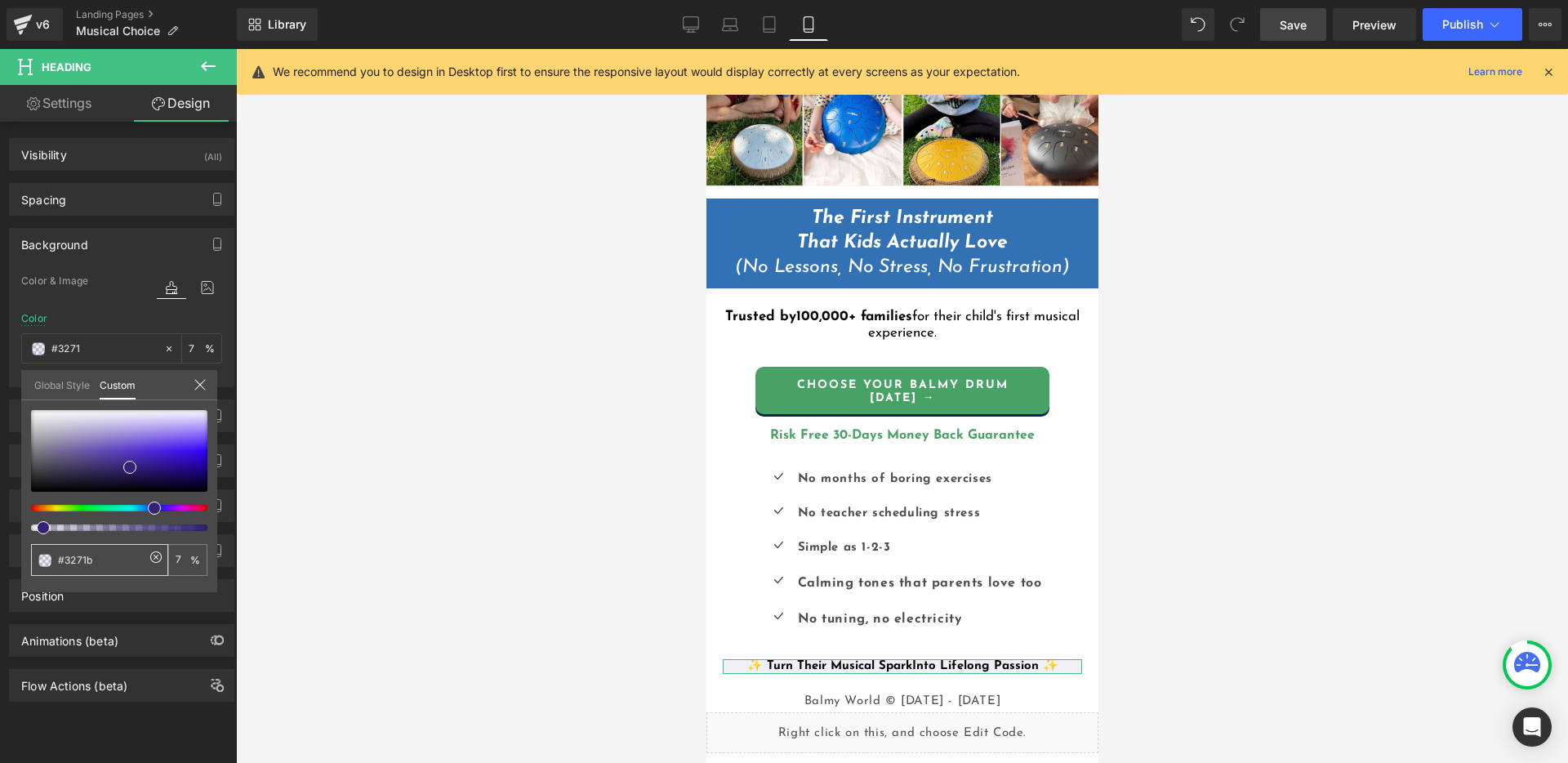
type input "#3271b"
type input "0"
type input "#3271b4"
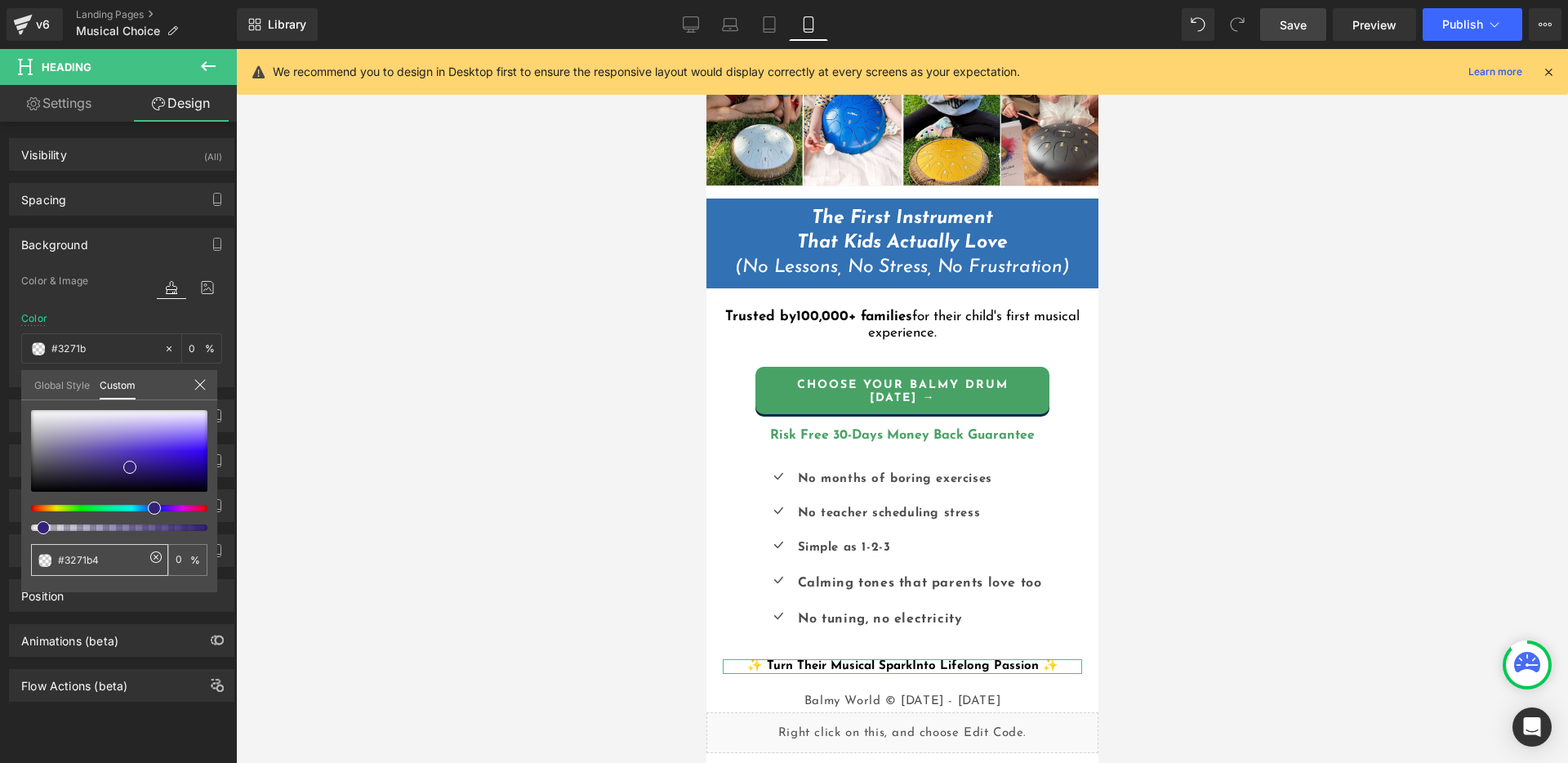
type input "100"
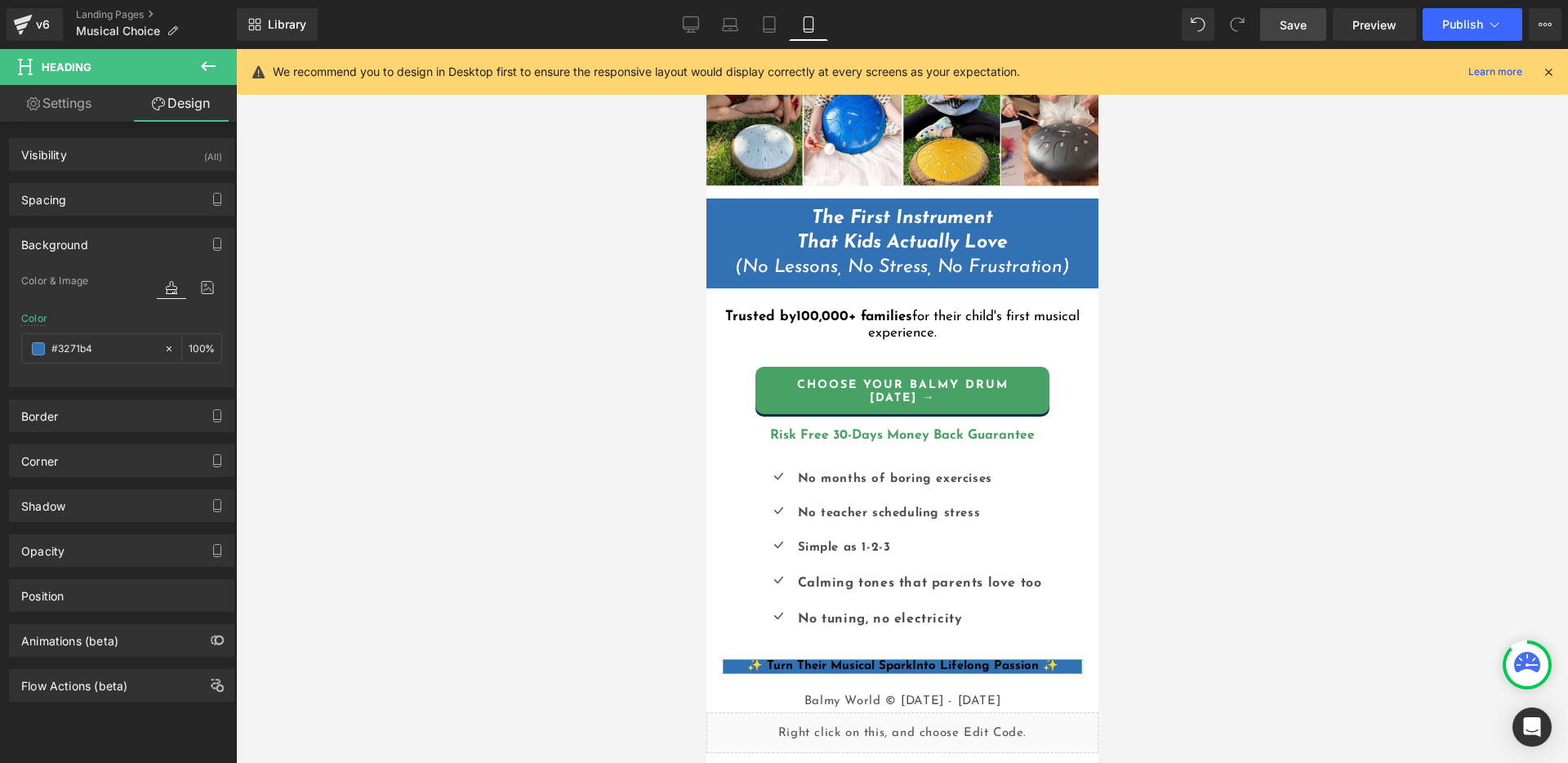
click at [68, 105] on link "Settings" at bounding box center [59, 103] width 119 height 37
type input "100"
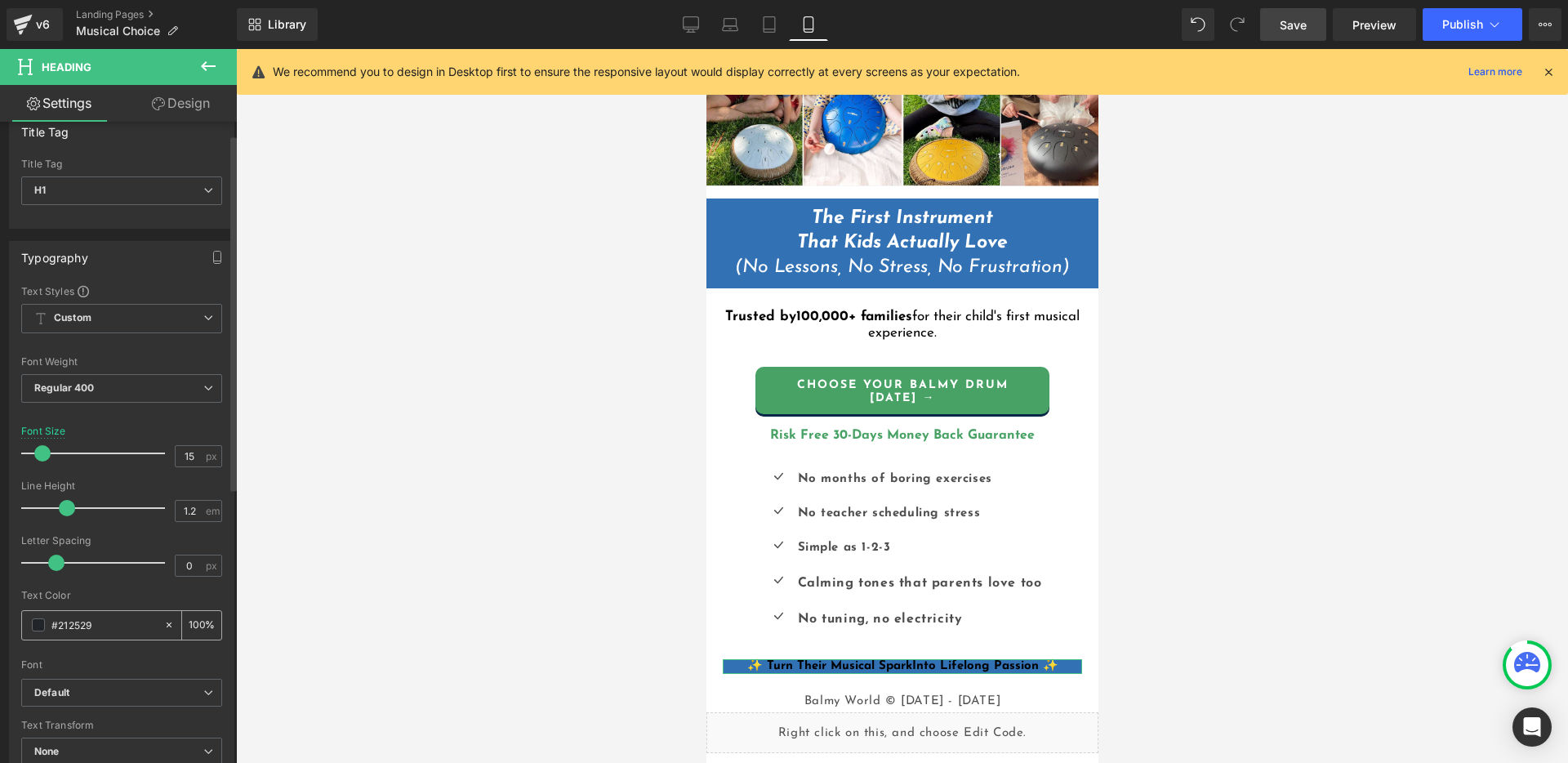
scroll to position [24, 0]
click at [37, 622] on span at bounding box center [39, 624] width 13 height 13
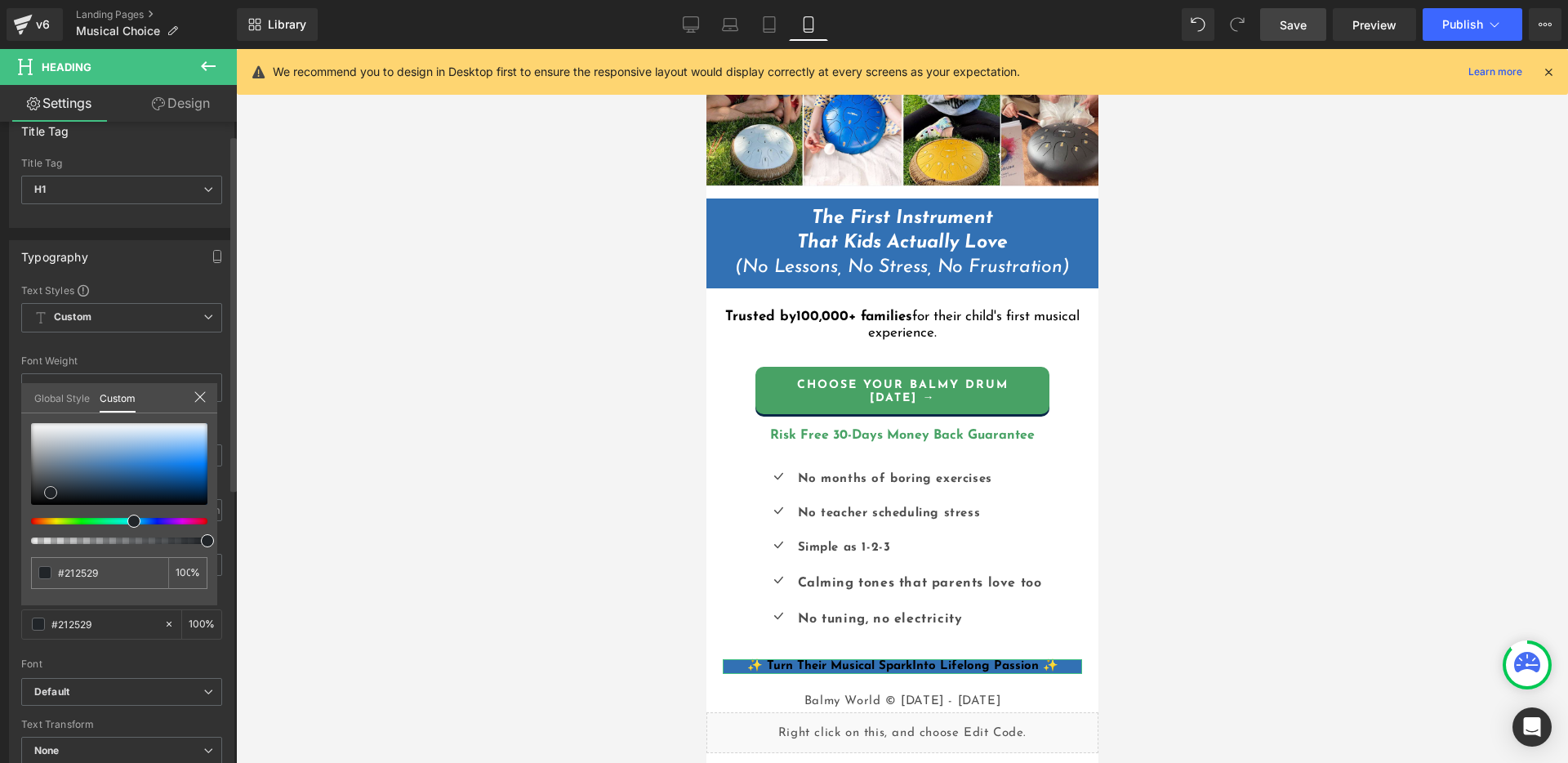
type input "#b6babe"
type input "#babfc3"
type input "#d7d8da"
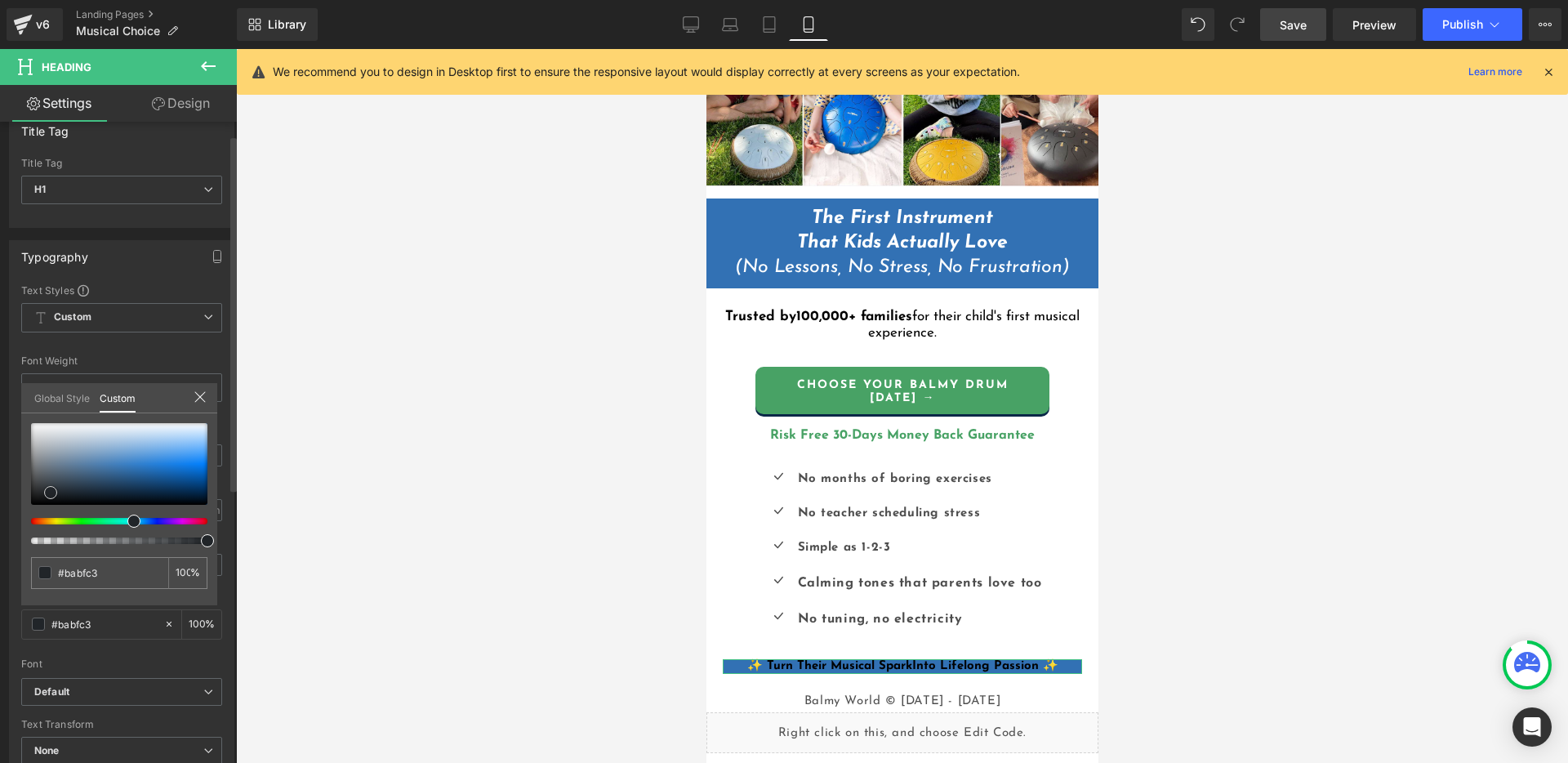
type input "#d7d8da"
type input "#f2f2f2"
type input "#ffffff"
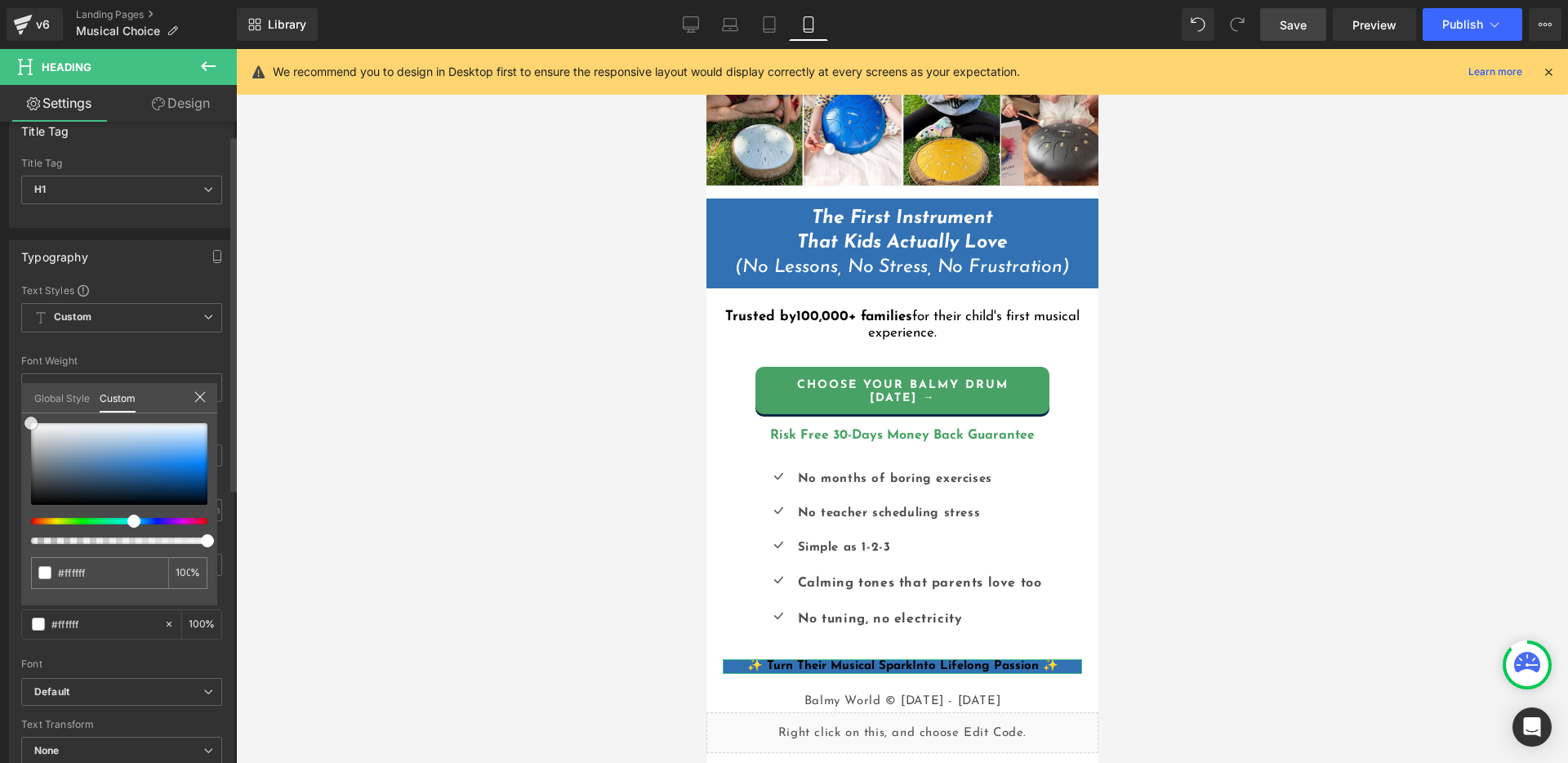
drag, startPoint x: 35, startPoint y: 431, endPoint x: 15, endPoint y: 396, distance: 40.3
click at [17, 400] on div "Typography Text Styles Custom Custom Setup Global Style Custom Setup Global Sty…" at bounding box center [122, 508] width 244 height 561
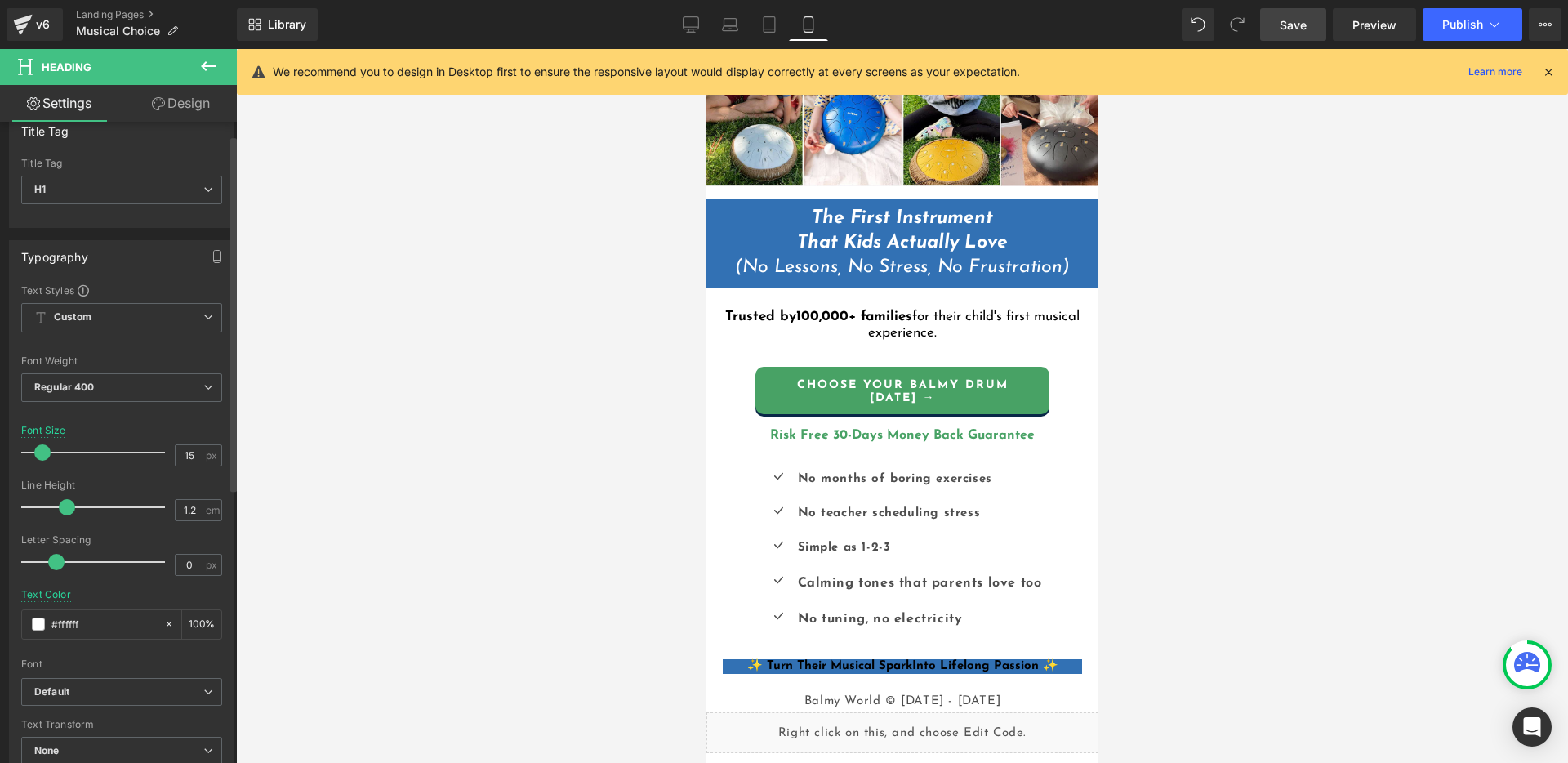
click at [844, 663] on body "Liquid {{ [DOMAIN_NAME]_announcement_text }} UP TO 60% OFF Heading Row Image Th…" at bounding box center [901, 460] width 392 height 1156
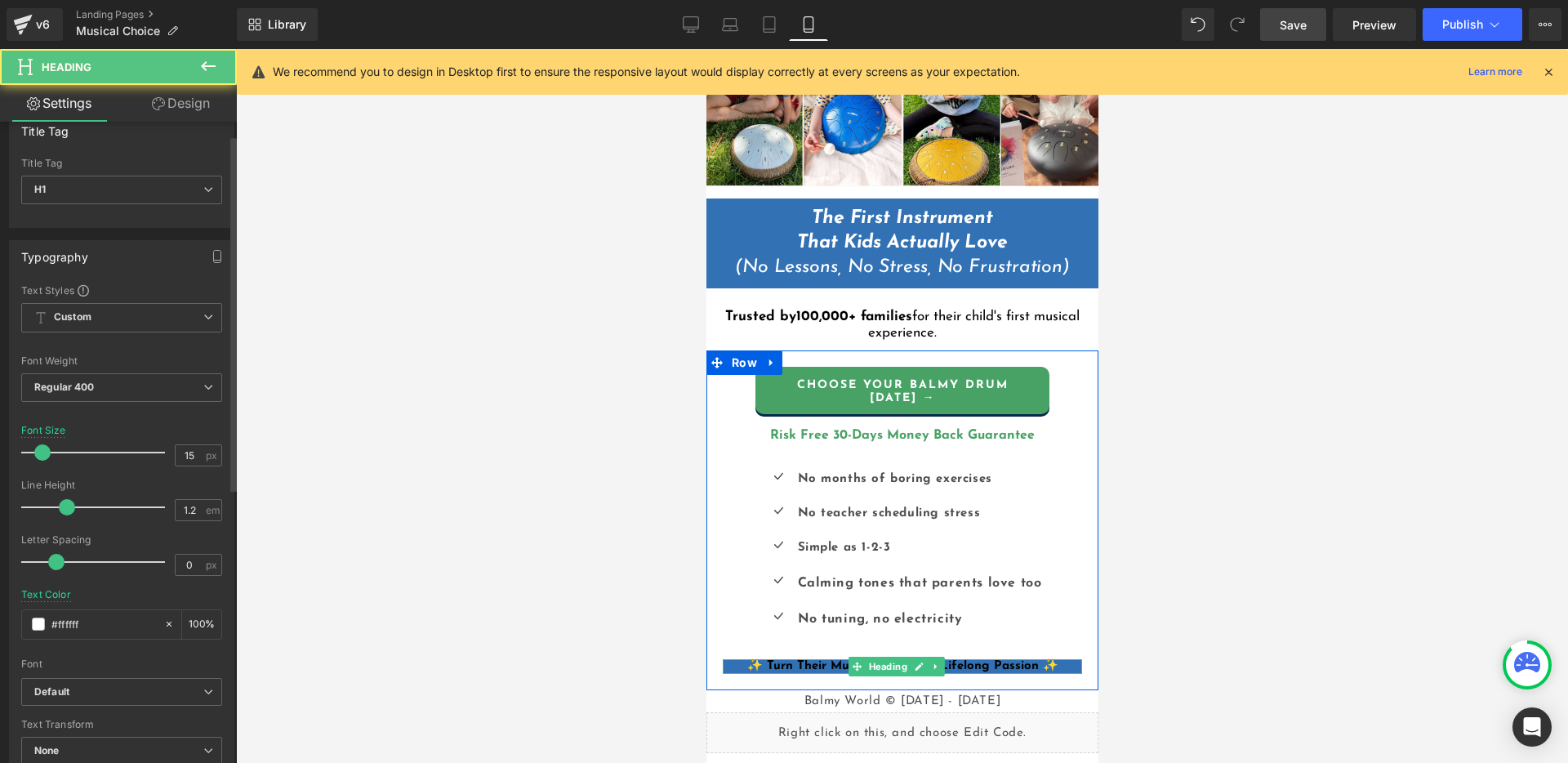
click at [835, 660] on b "✨ Turn Their Musical Spark" at bounding box center [829, 666] width 165 height 12
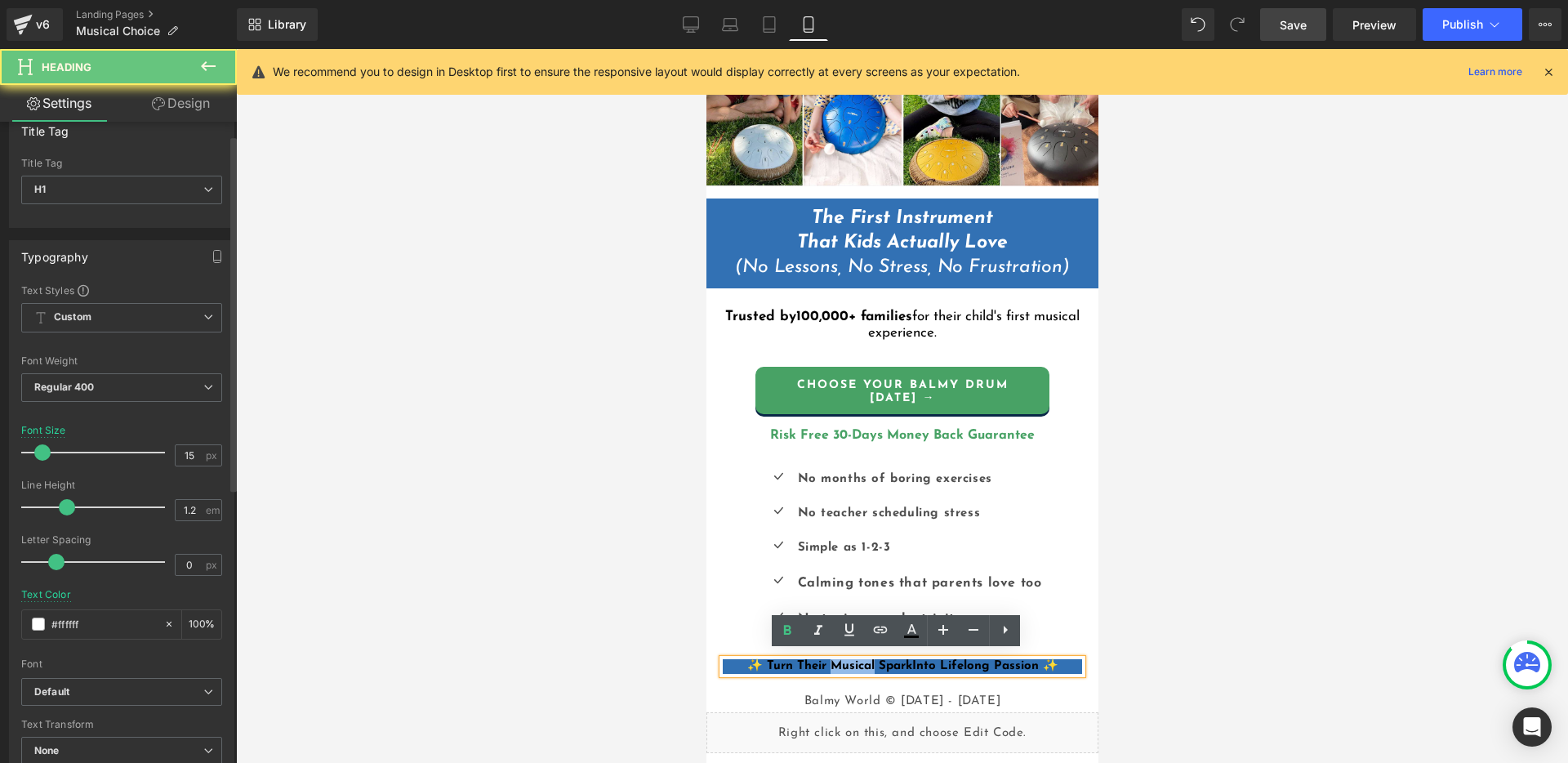
click at [835, 660] on b "✨ Turn Their Musical Spark" at bounding box center [829, 666] width 165 height 12
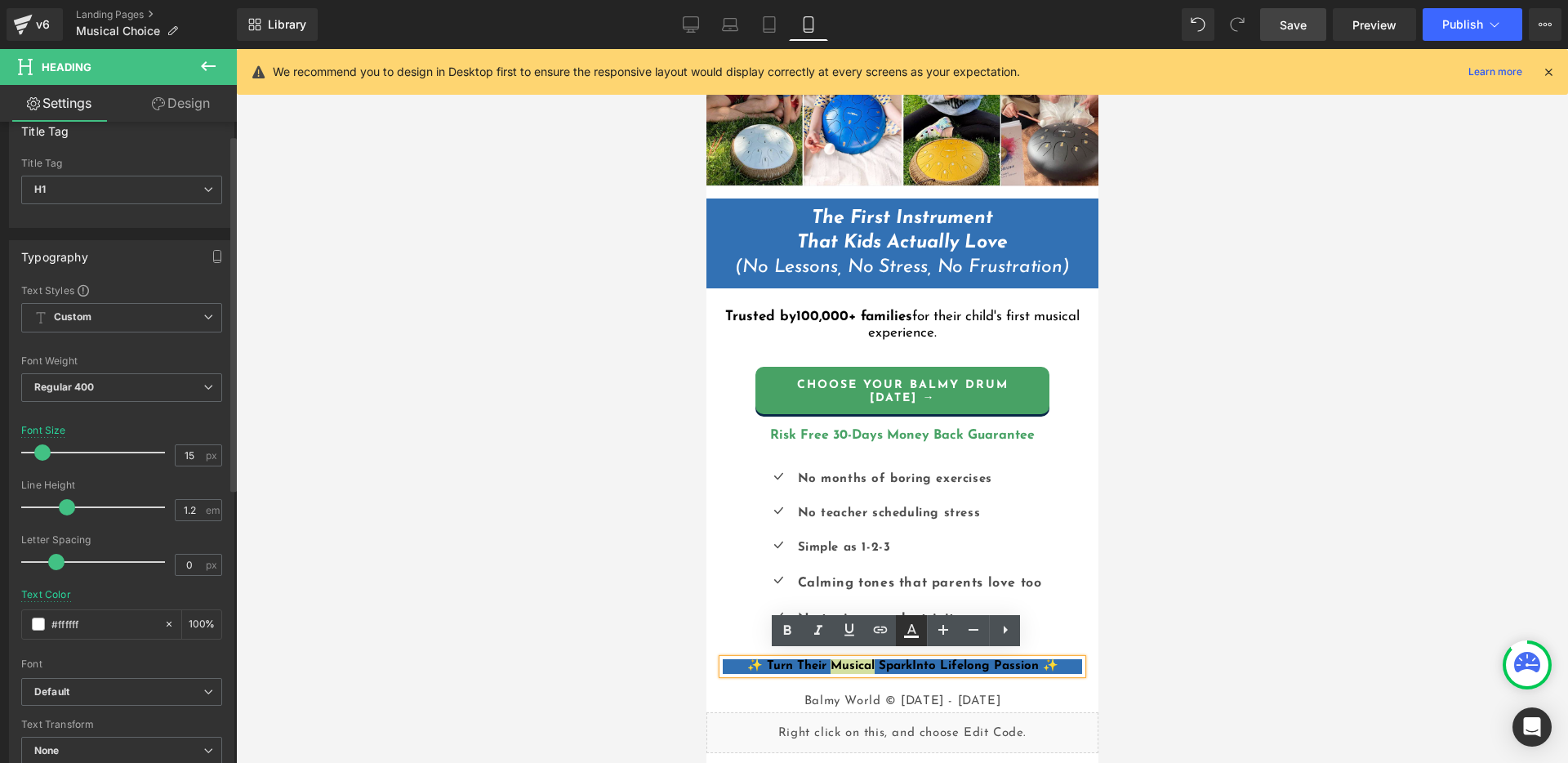
click at [912, 631] on icon at bounding box center [911, 630] width 20 height 20
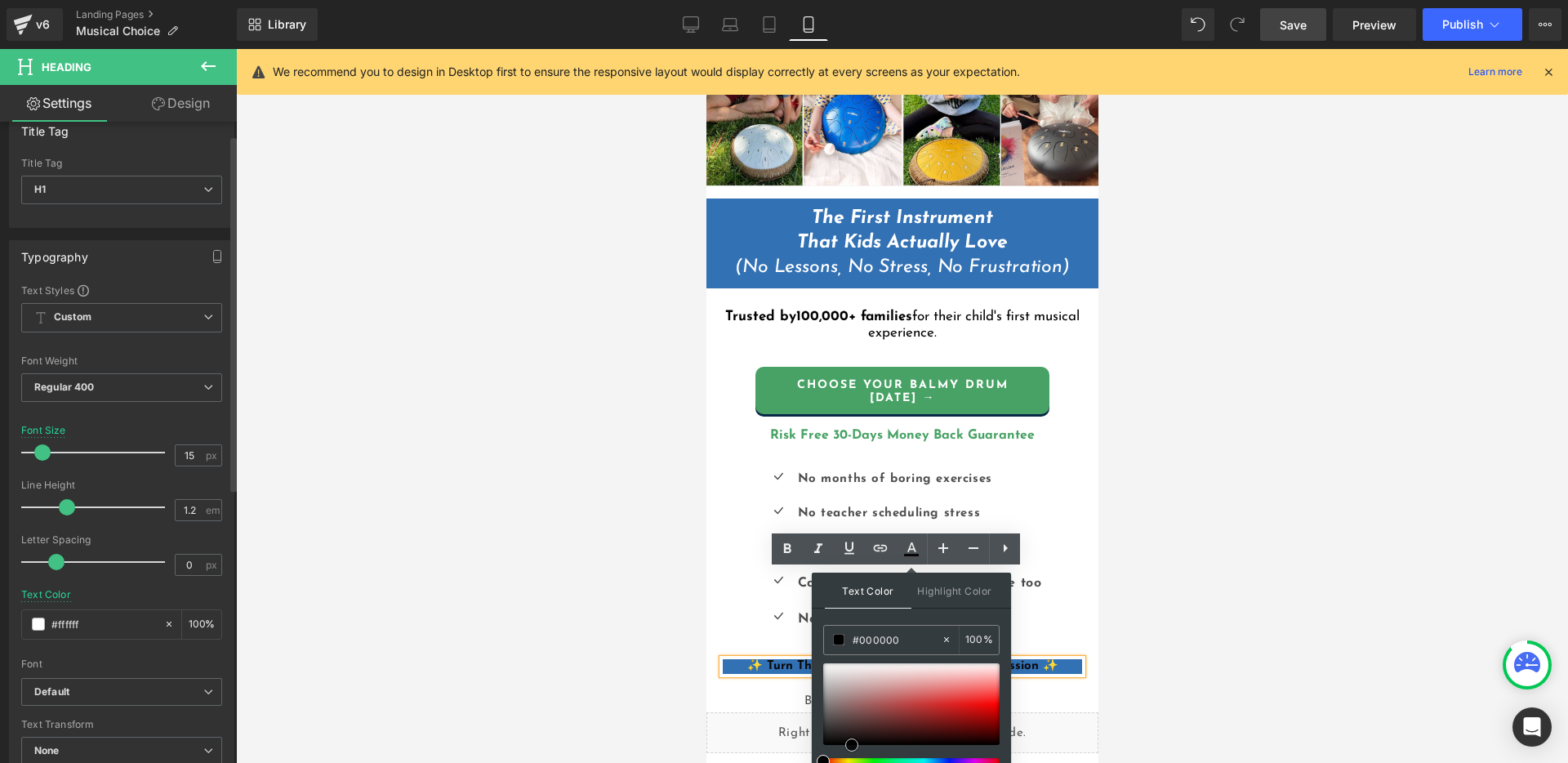
scroll to position [114, 0]
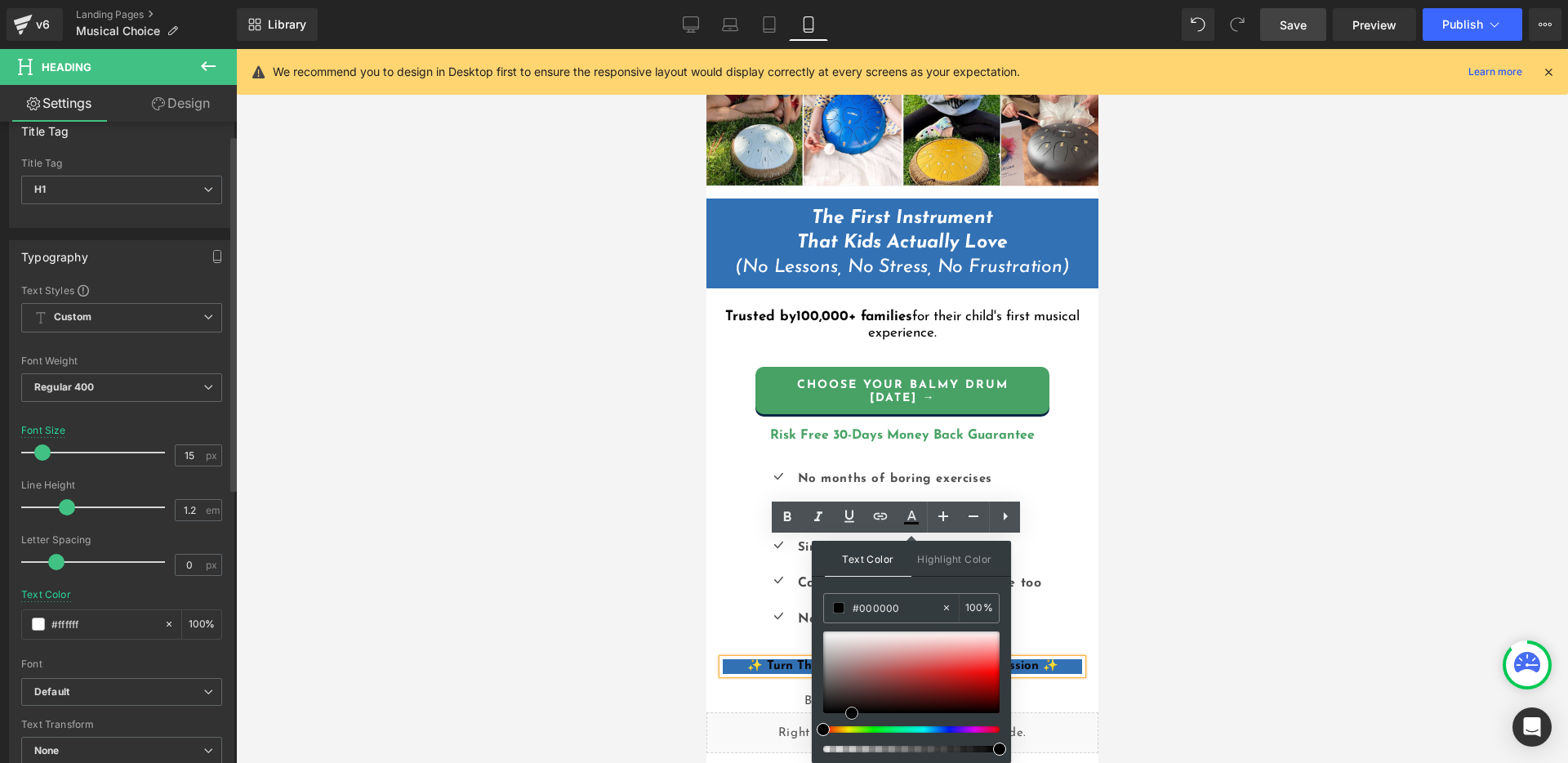
drag, startPoint x: 844, startPoint y: 754, endPoint x: 853, endPoint y: 759, distance: 10.3
click at [853, 759] on div "#000000 100 %" at bounding box center [911, 678] width 176 height 170
drag, startPoint x: 846, startPoint y: 666, endPoint x: 842, endPoint y: 644, distance: 22.4
click at [829, 638] on div at bounding box center [911, 672] width 176 height 82
type input "#ffffff"
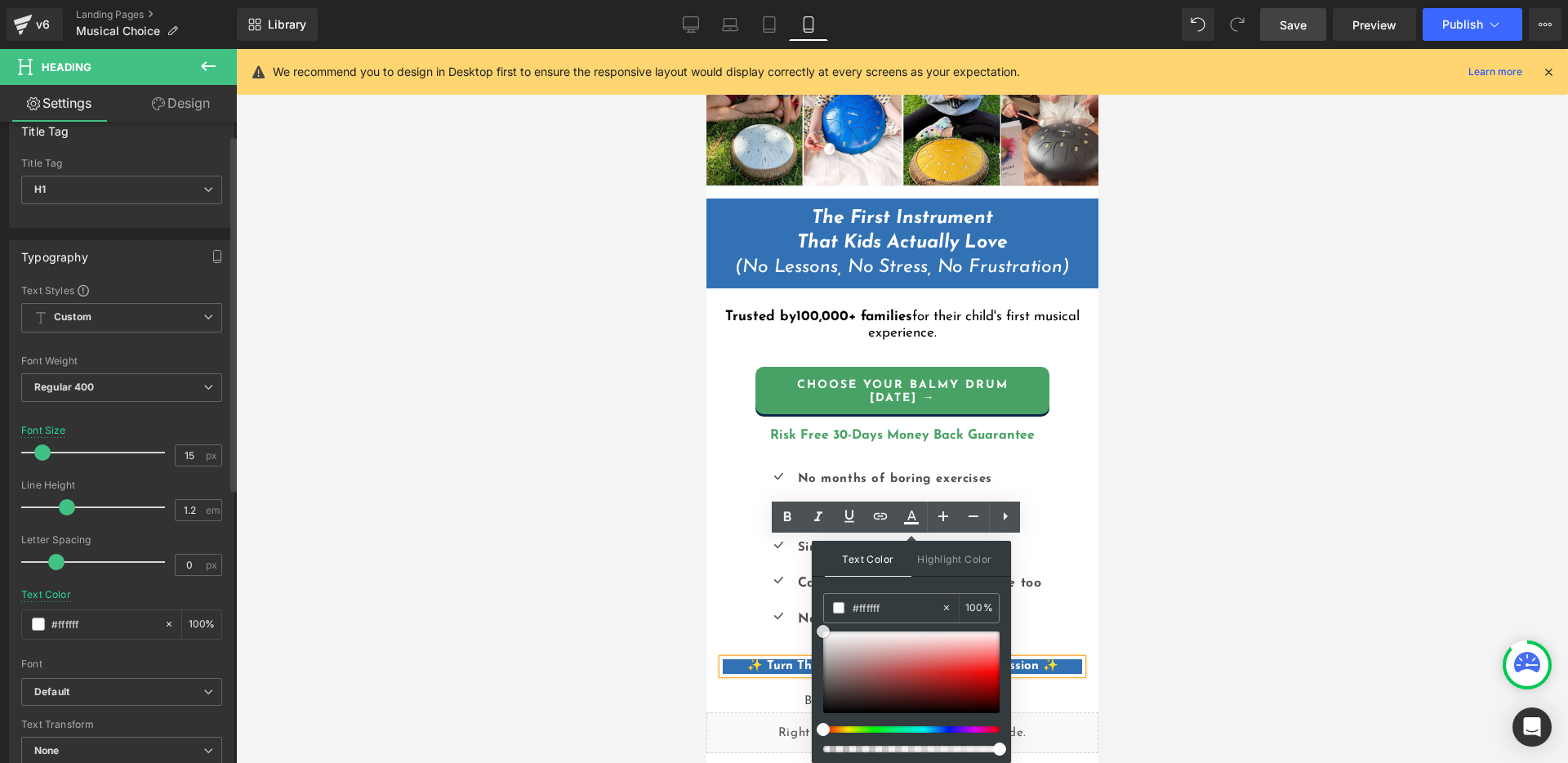
drag, startPoint x: 1534, startPoint y: 682, endPoint x: 809, endPoint y: 603, distance: 729.3
click at [910, 585] on div "Text Color Highlight Color rgba(255, 255, 255, 1) #ffffff 100 % transparent tra…" at bounding box center [911, 652] width 199 height 222
click at [765, 660] on b "✨ Turn Their Musical Spark" at bounding box center [829, 666] width 165 height 12
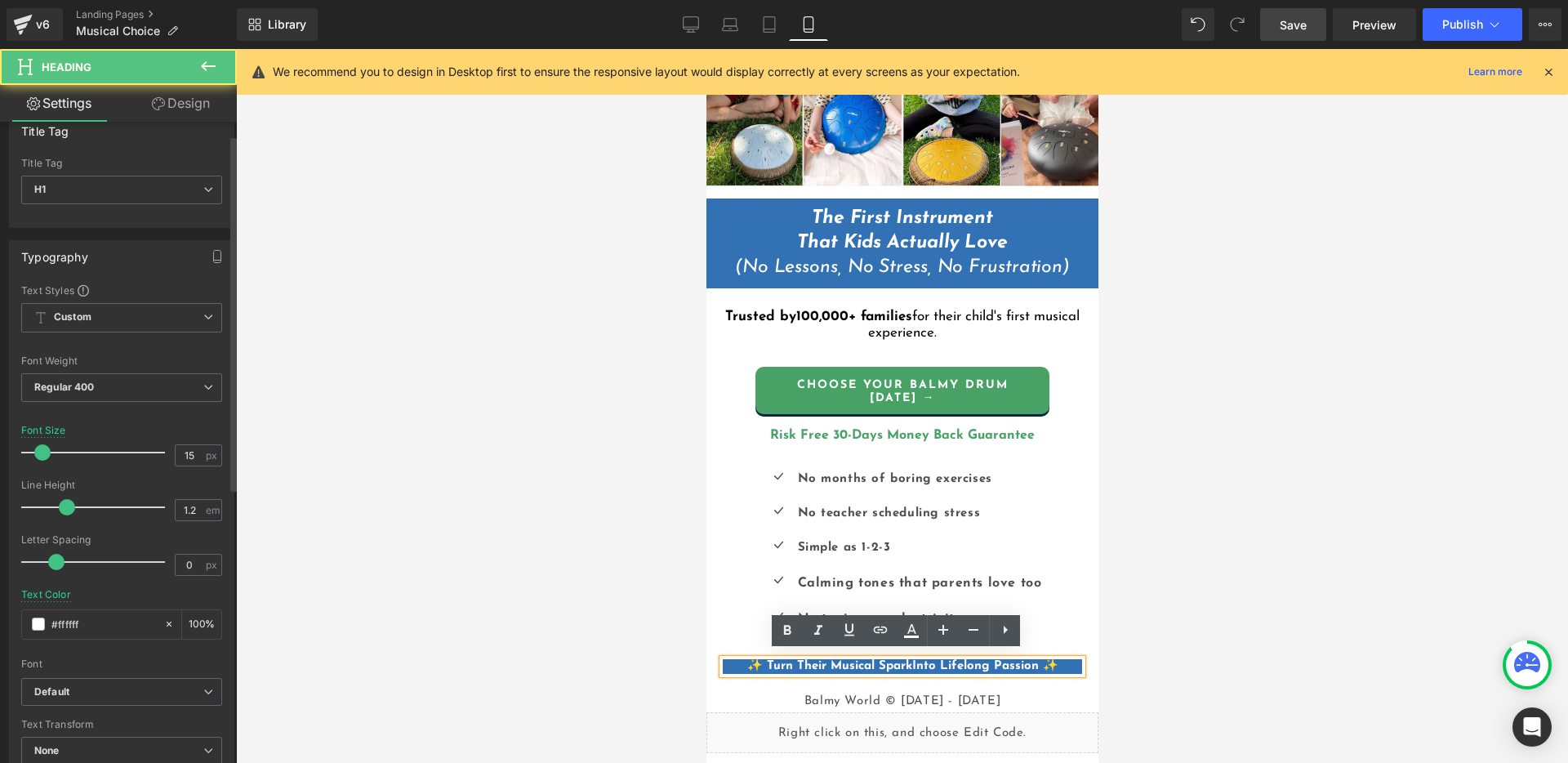
scroll to position [0, 0]
click at [712, 659] on div "Icon No months of boring exercises Text Block Icon No teacher scheduling stress…" at bounding box center [901, 571] width 392 height 222
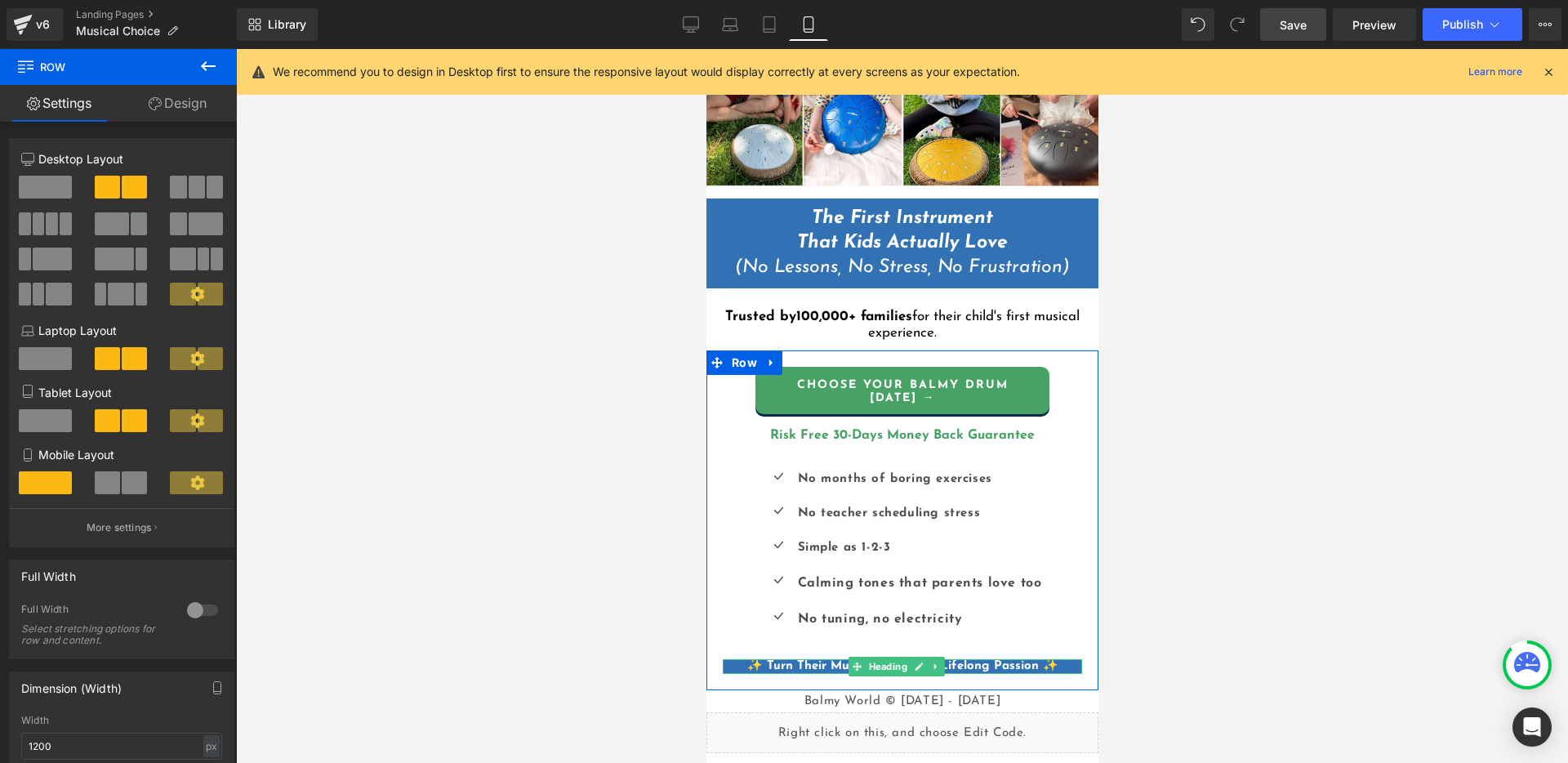
click at [733, 659] on h1 "✨ Turn Their Musical Spark Into Lifelong Passion ✨" at bounding box center [901, 667] width 359 height 15
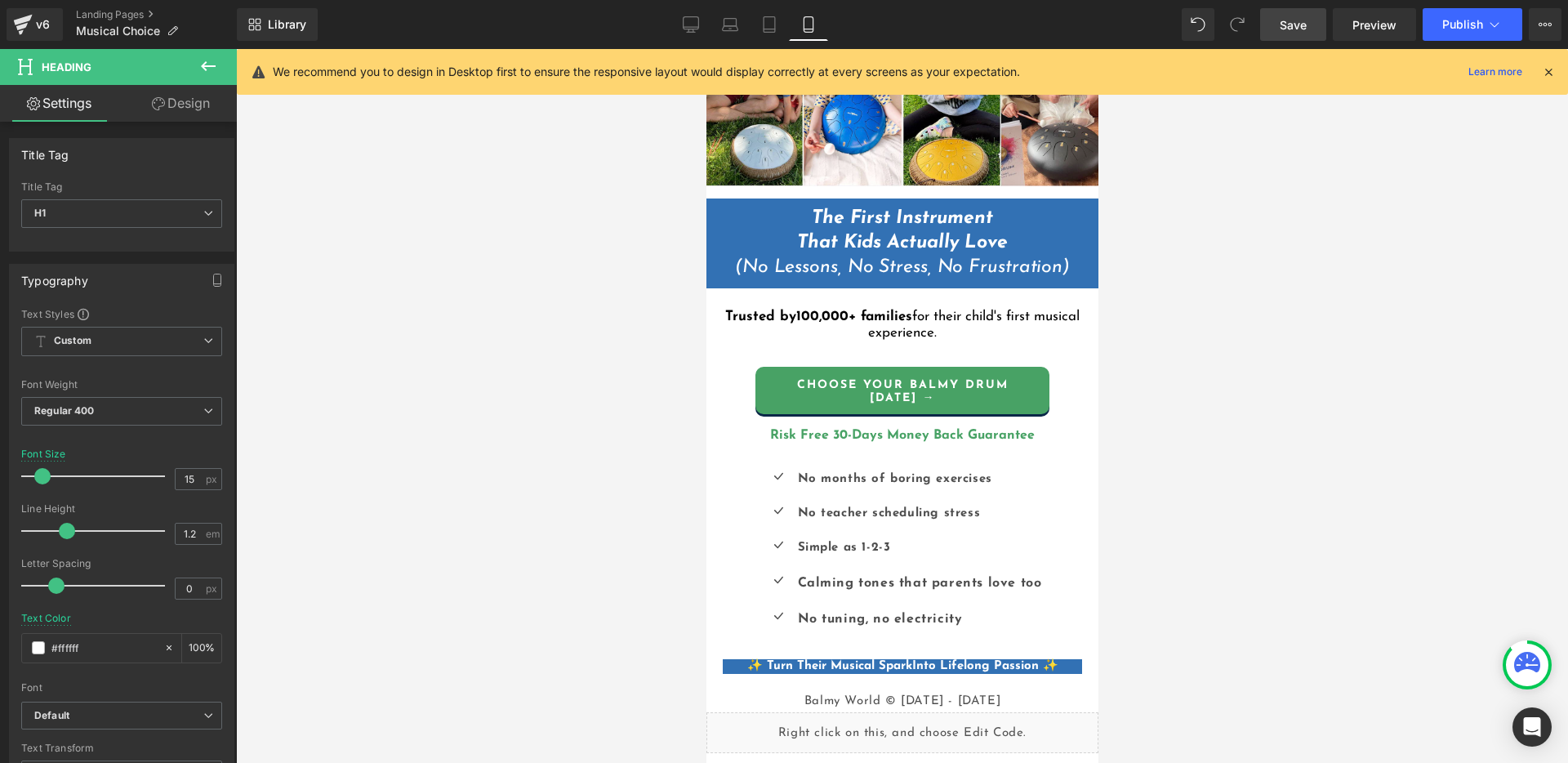
drag, startPoint x: 168, startPoint y: 103, endPoint x: 151, endPoint y: 235, distance: 133.1
click at [168, 103] on link "Design" at bounding box center [181, 103] width 119 height 37
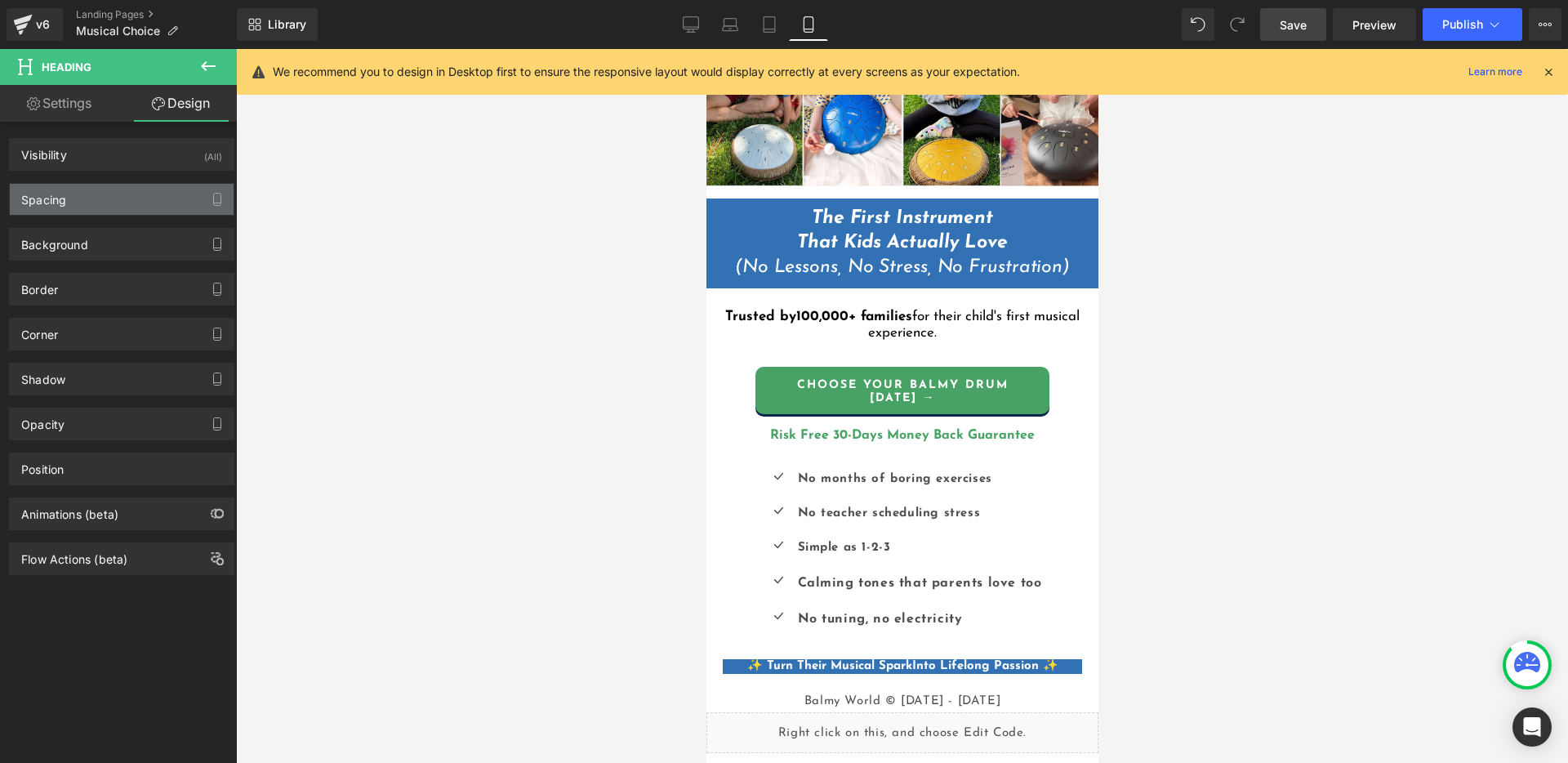
click at [109, 190] on div "Spacing" at bounding box center [122, 199] width 224 height 31
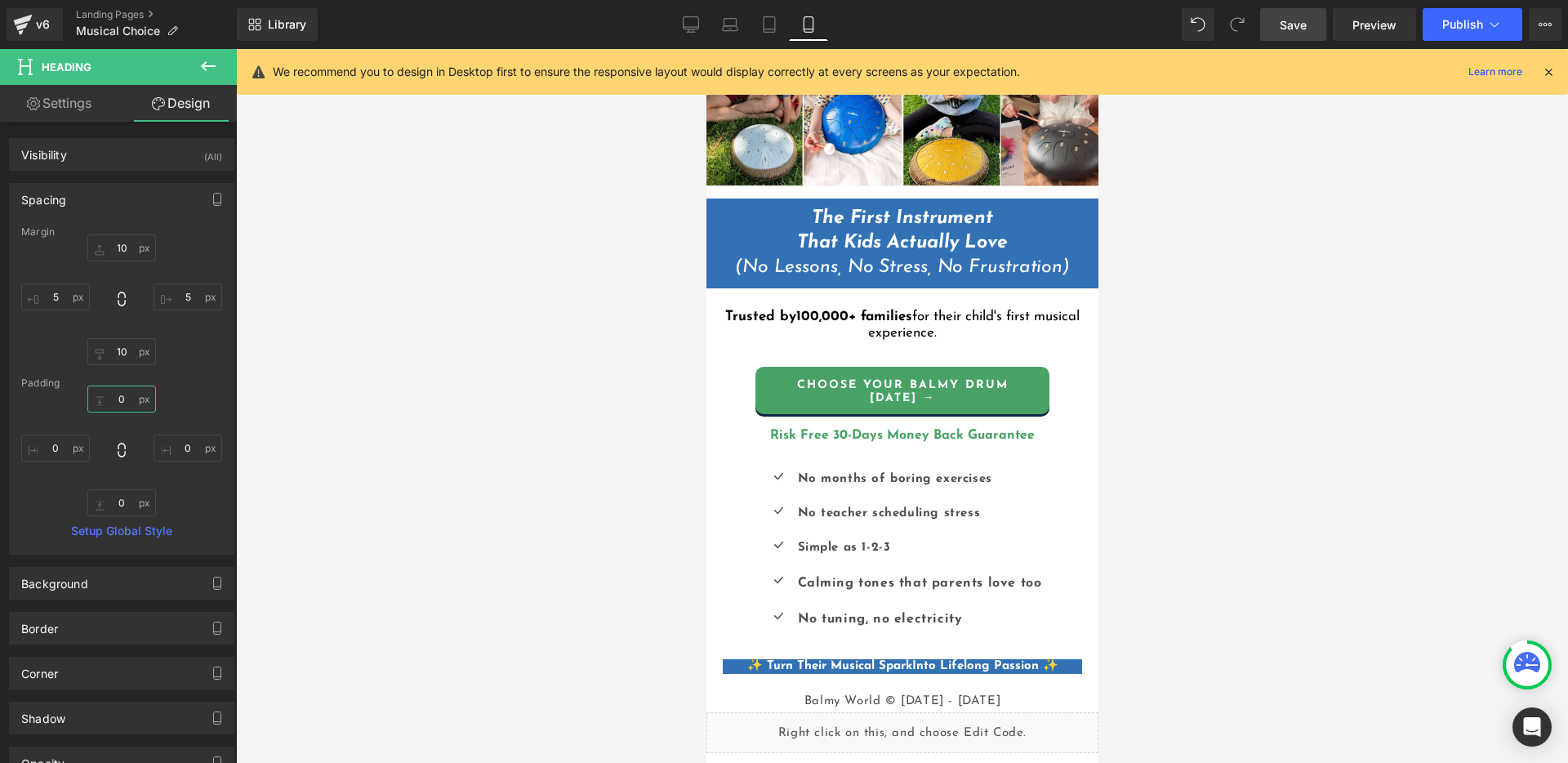
click at [126, 399] on input "0" at bounding box center [121, 399] width 68 height 27
type input "5"
click at [120, 502] on input "0" at bounding box center [121, 503] width 68 height 27
type input "2"
click at [1327, 478] on div at bounding box center [901, 405] width 1332 height 714
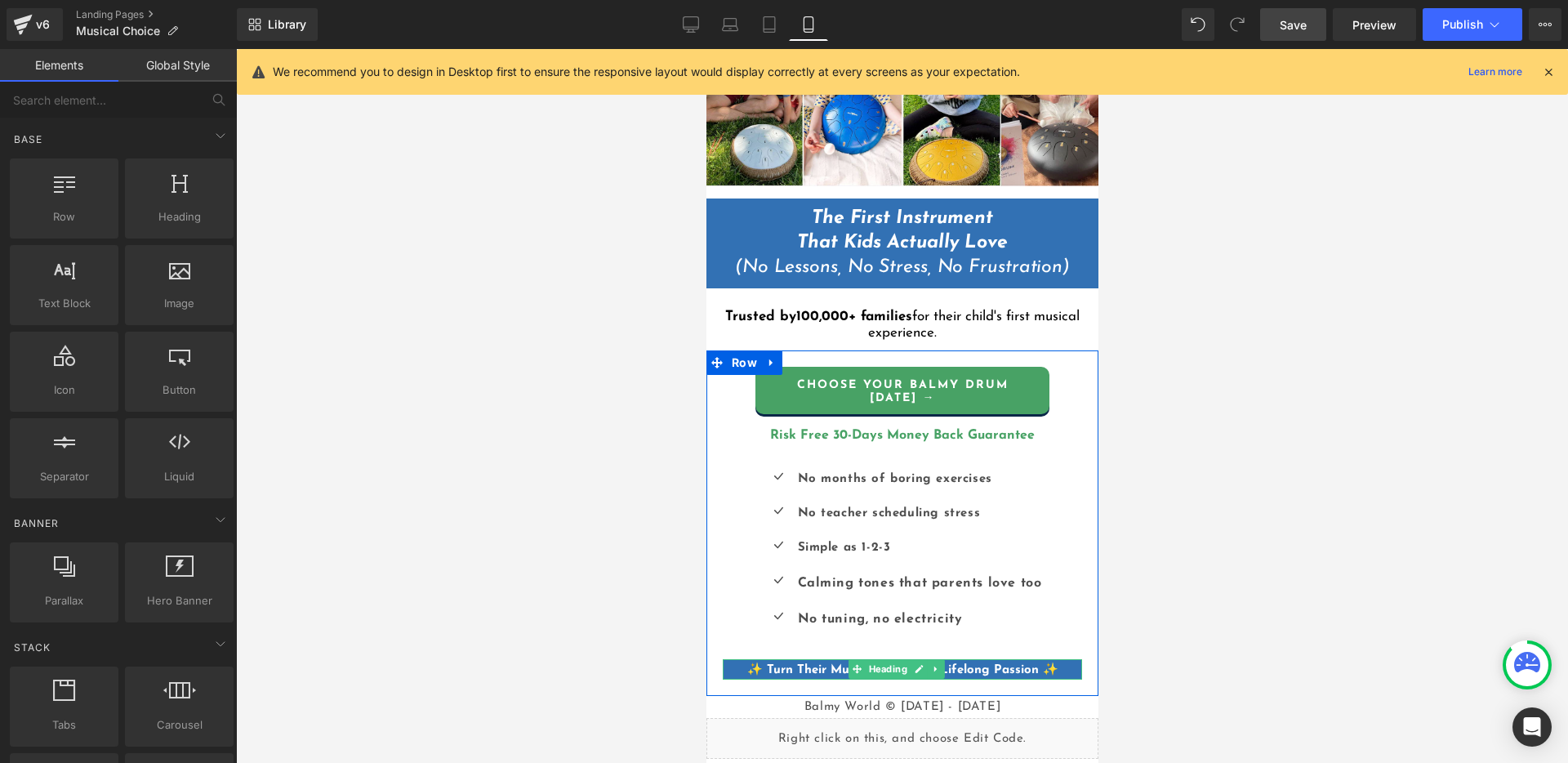
click at [747, 664] on b "✨ Turn Their Musical Spark" at bounding box center [829, 670] width 165 height 12
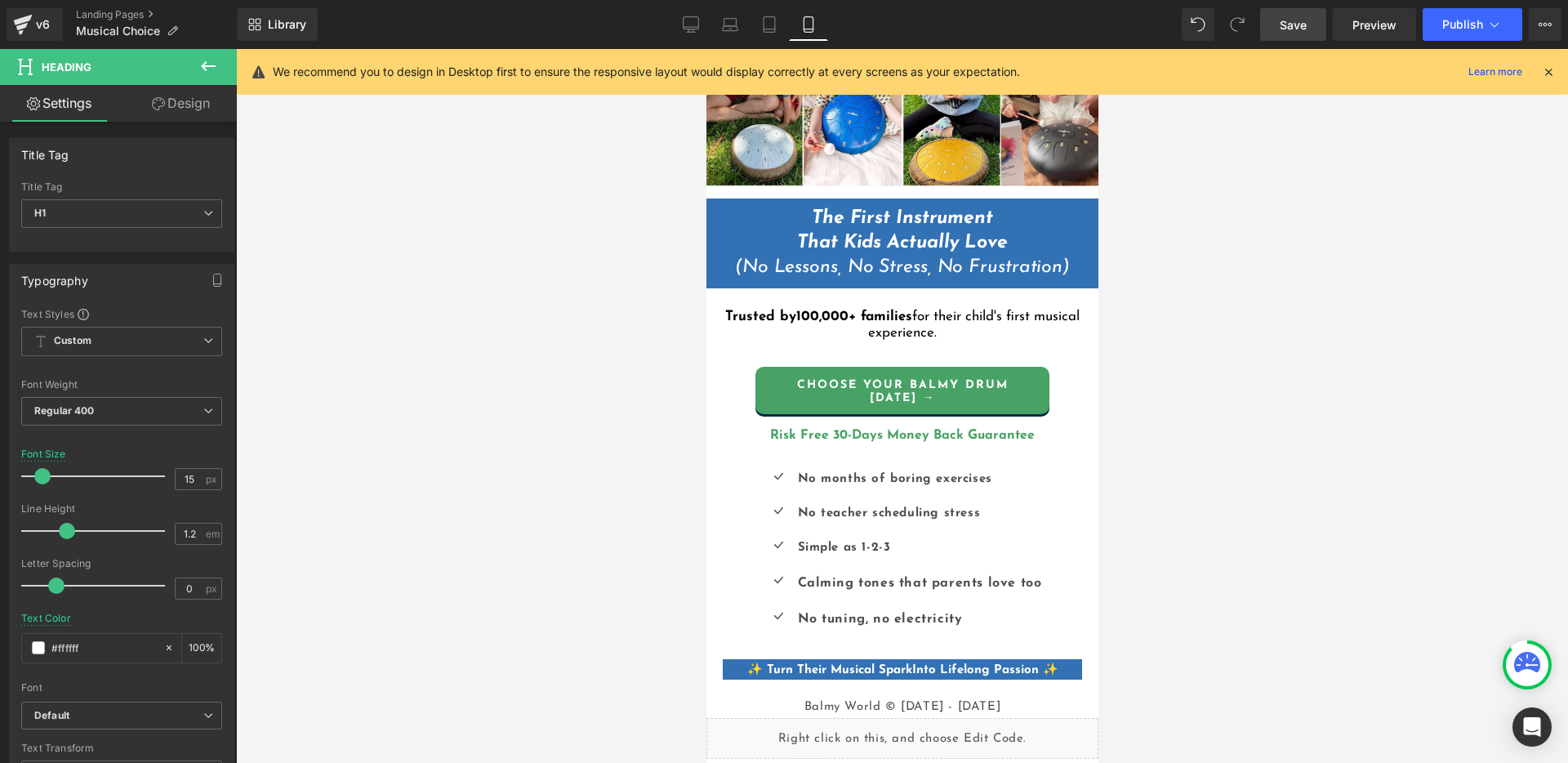
click at [169, 114] on link "Design" at bounding box center [181, 103] width 119 height 37
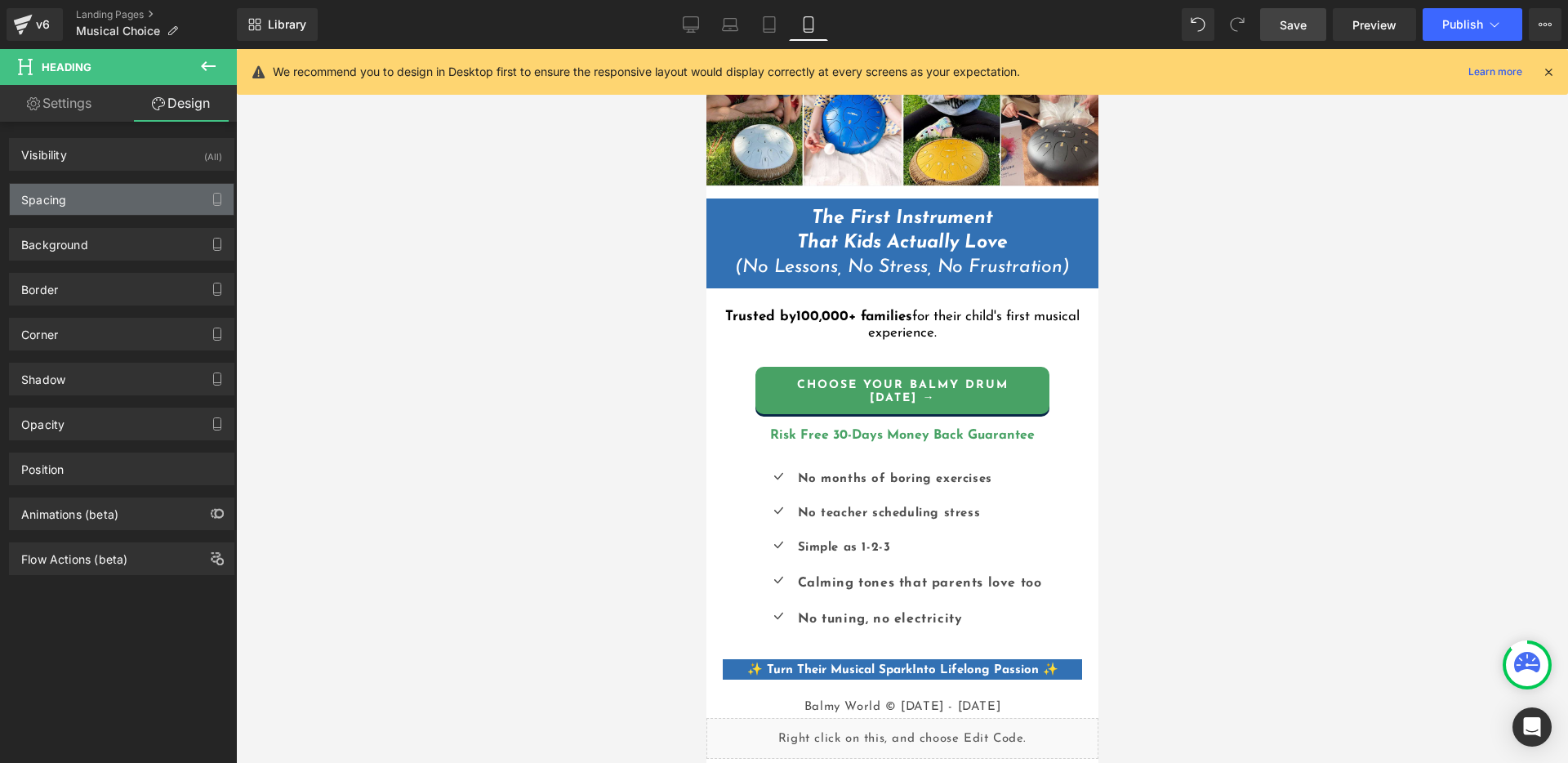
click at [95, 208] on div "Spacing" at bounding box center [122, 199] width 224 height 31
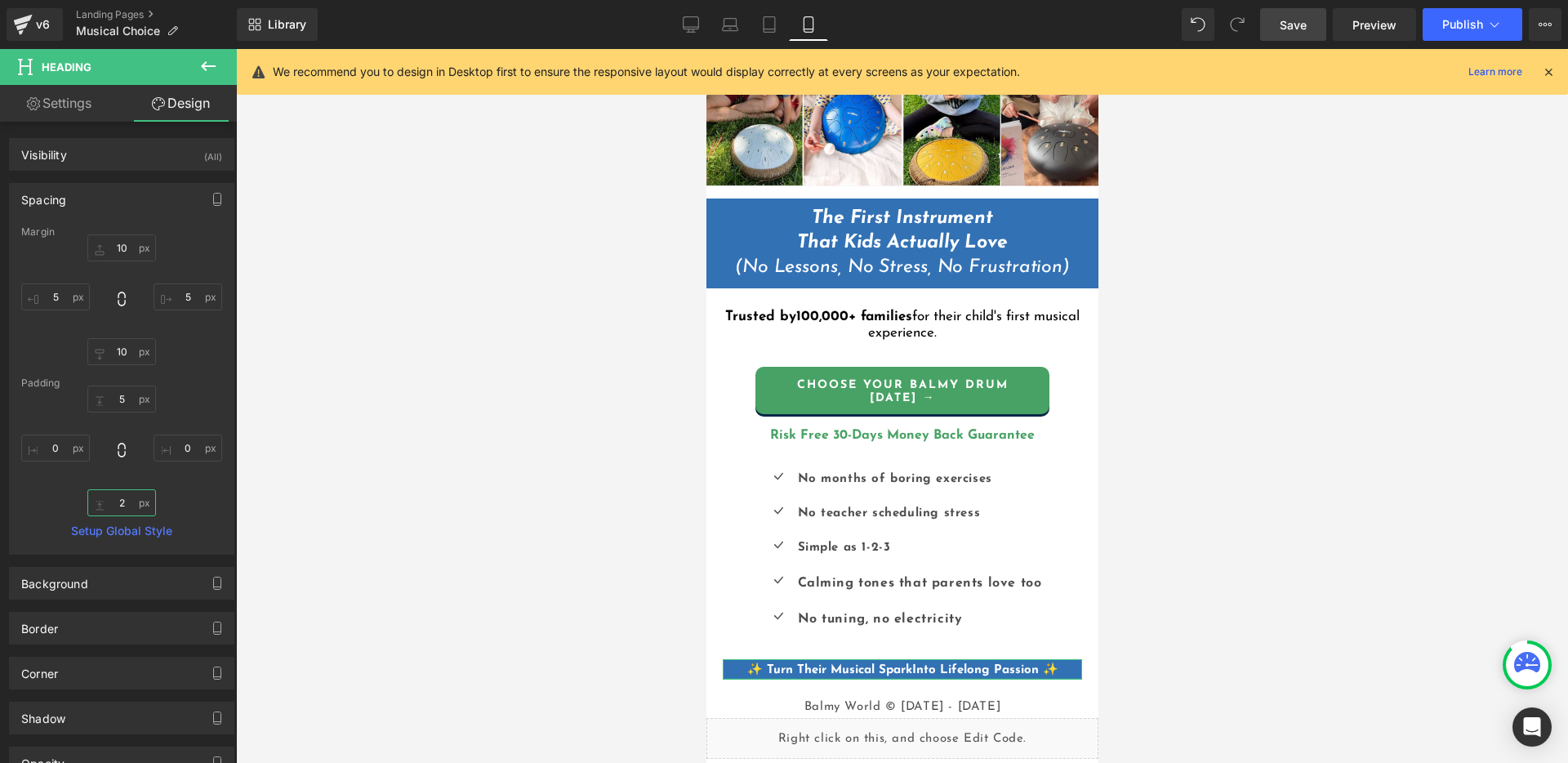
click at [112, 502] on input "2" at bounding box center [121, 503] width 68 height 27
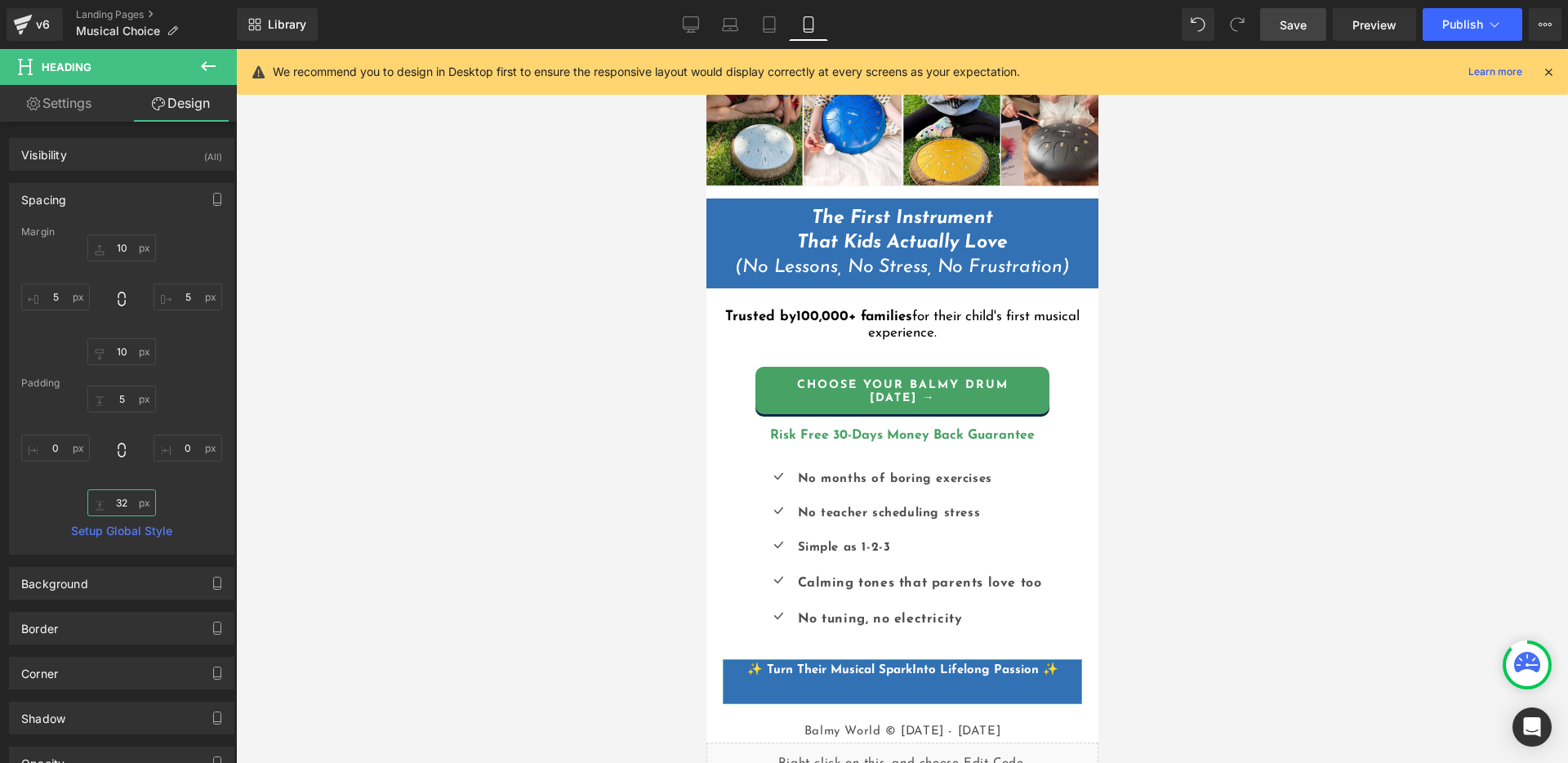
type input "3"
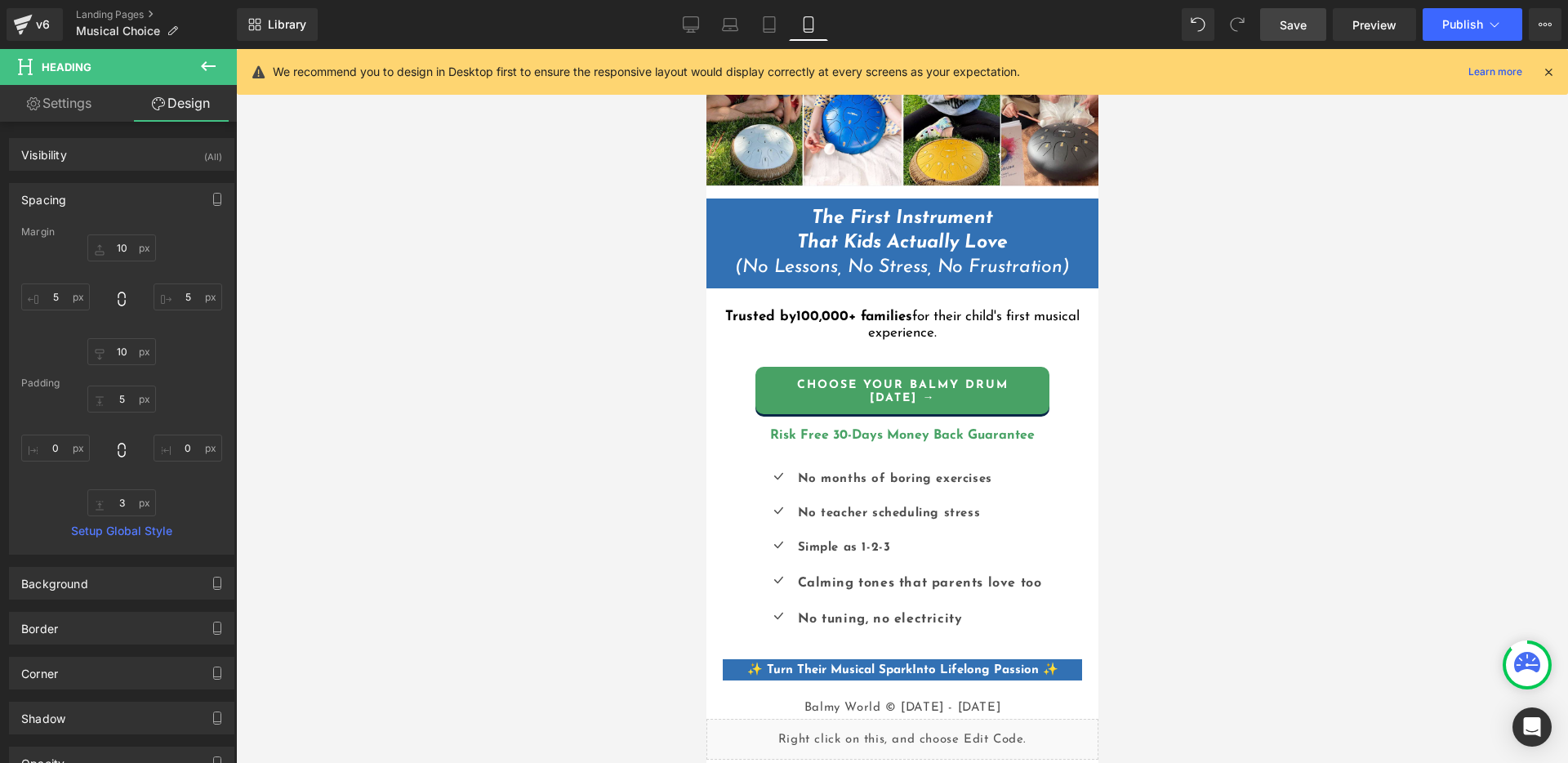
click at [1434, 515] on div at bounding box center [901, 405] width 1332 height 714
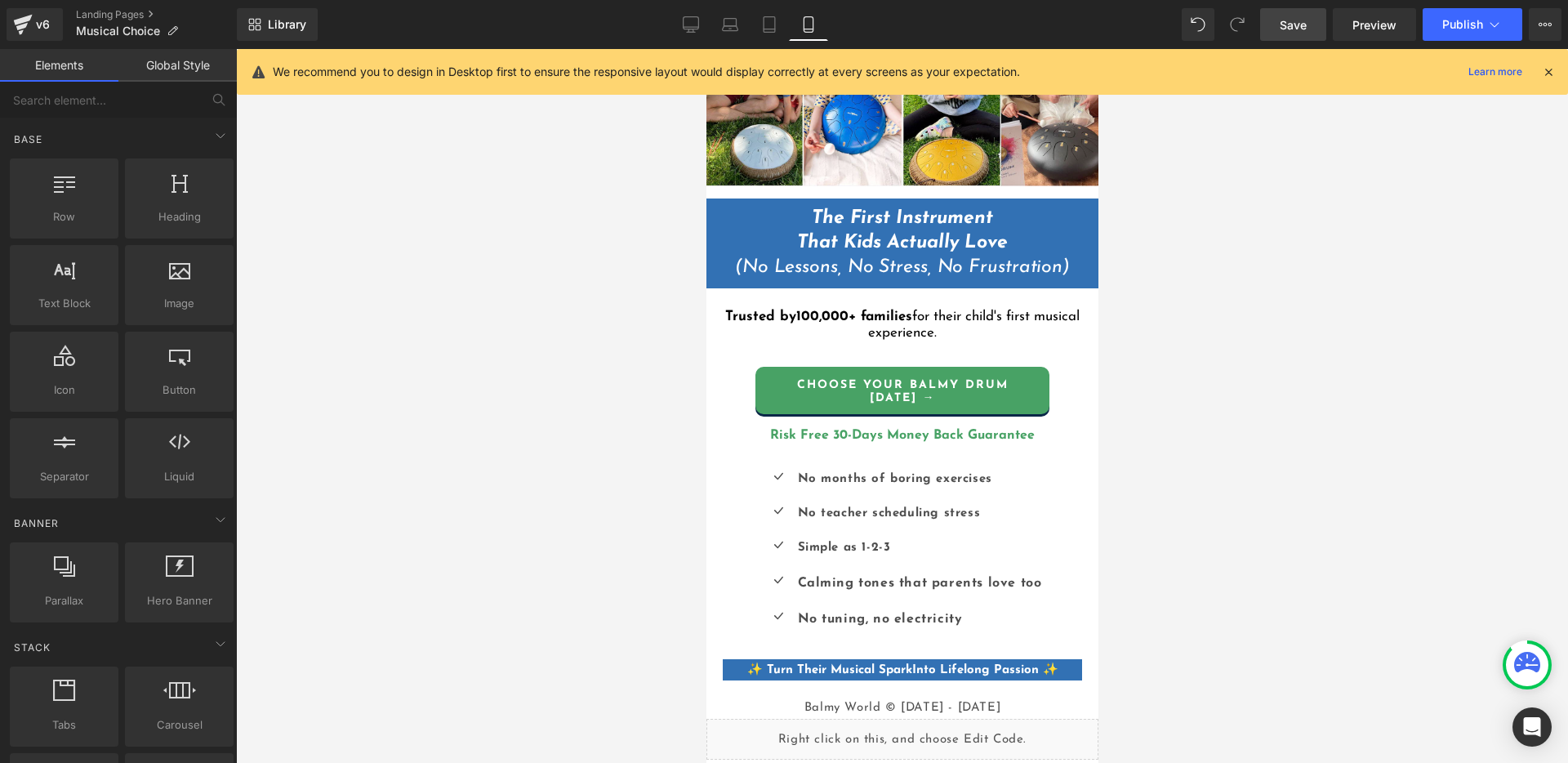
click at [1288, 22] on span "Save" at bounding box center [1293, 25] width 27 height 17
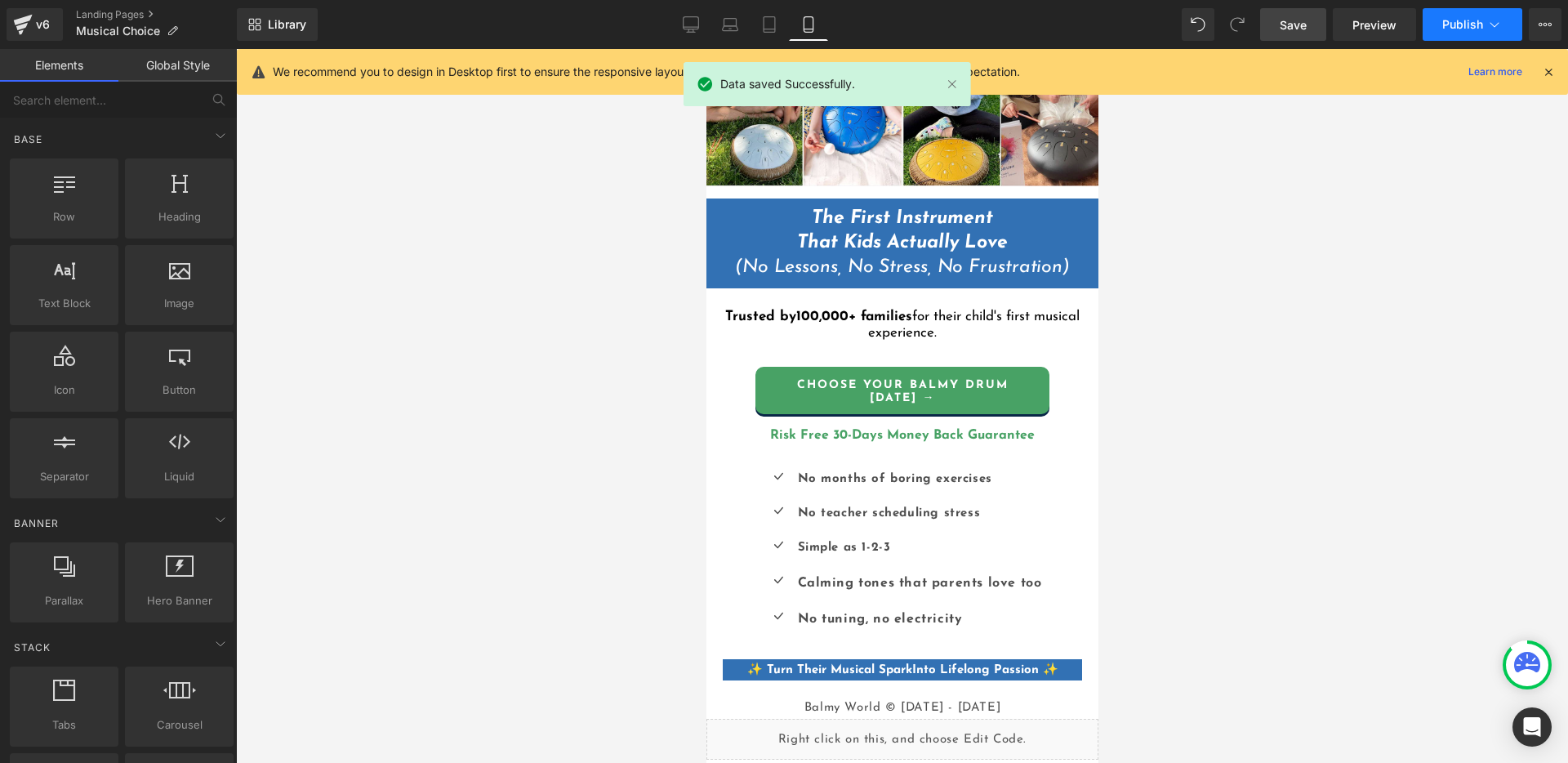
click at [1453, 28] on span "Publish" at bounding box center [1463, 25] width 41 height 13
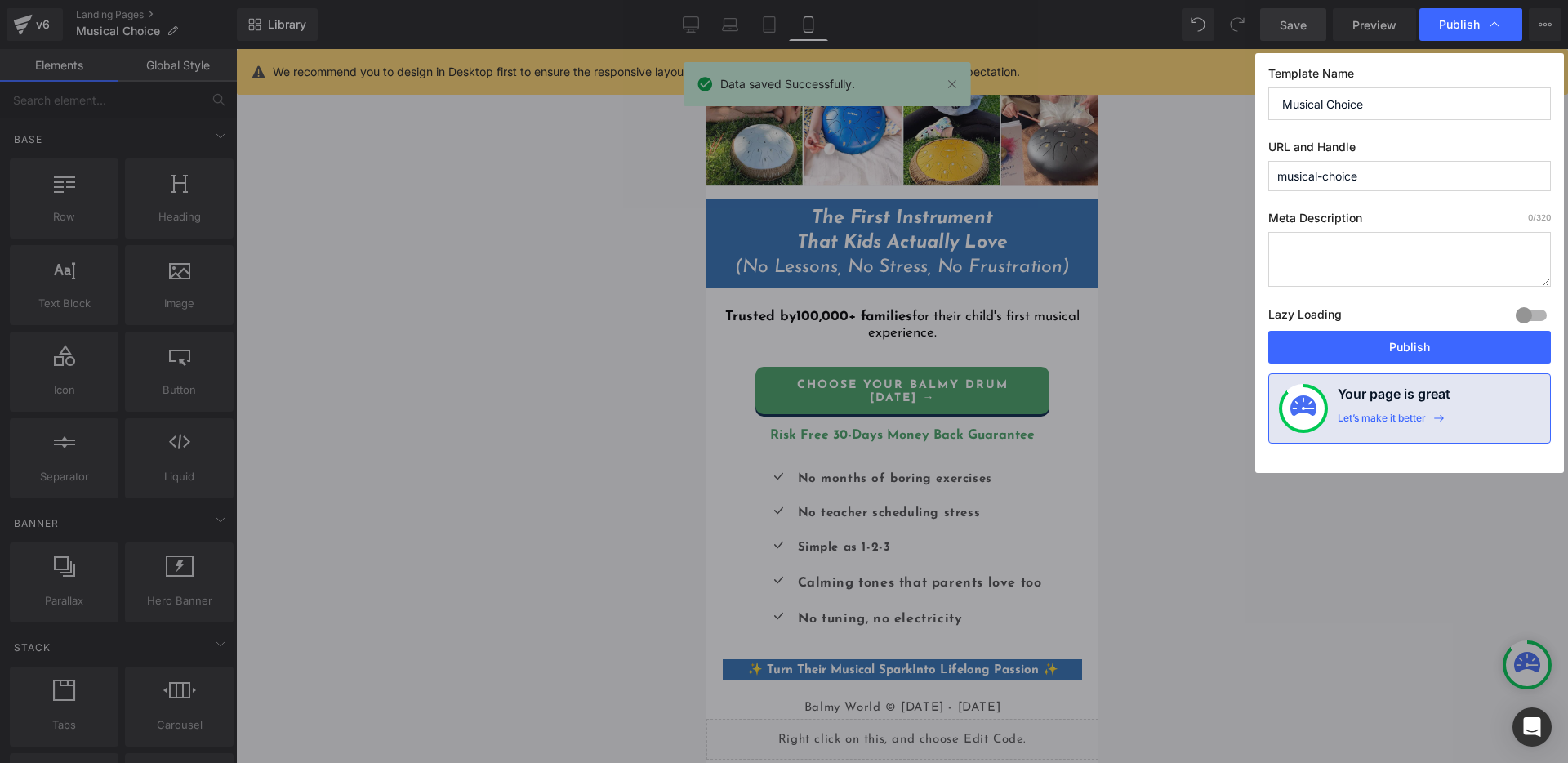
click at [1415, 352] on button "Publish" at bounding box center [1409, 347] width 283 height 33
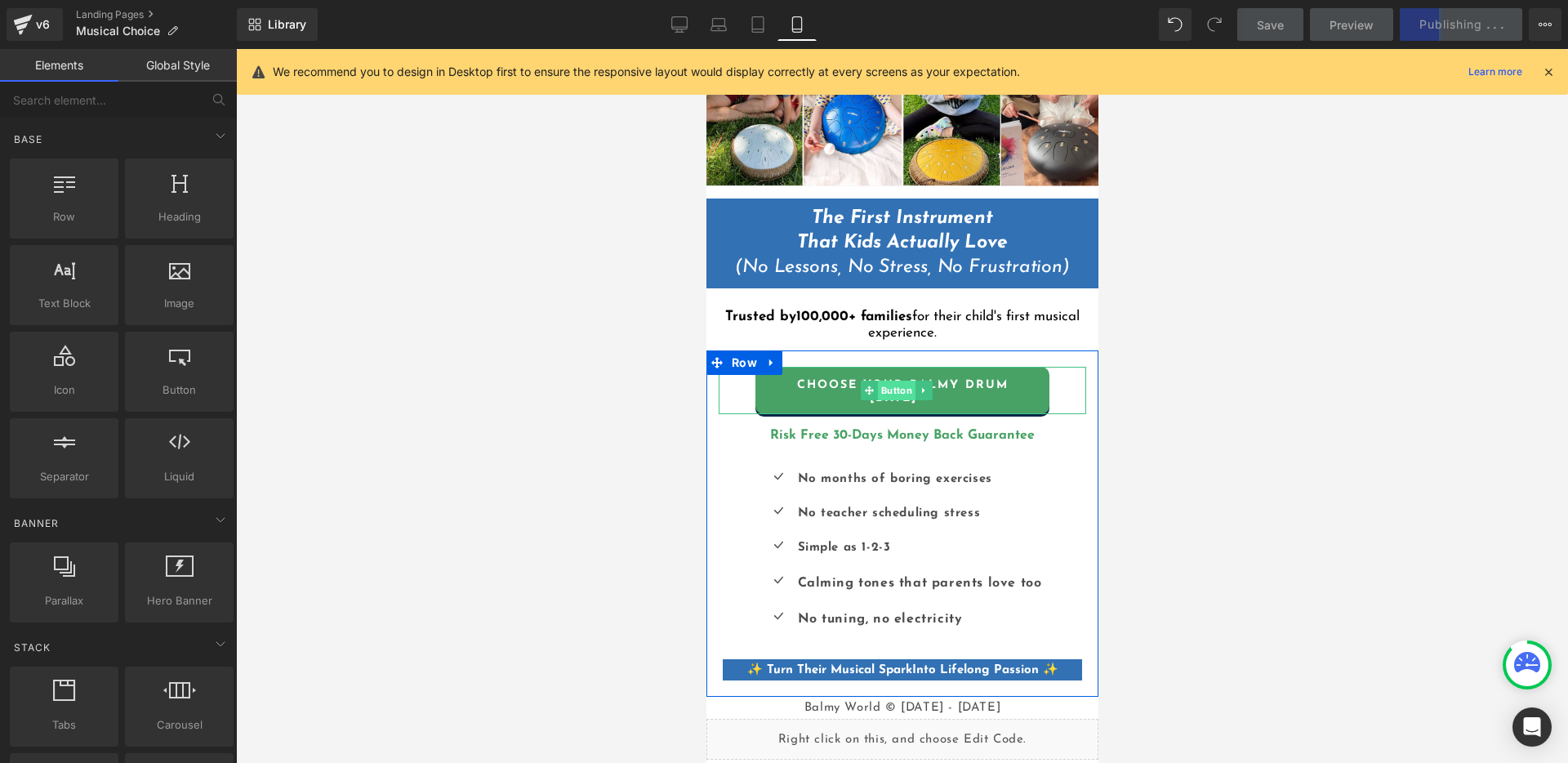
click at [895, 384] on span "Button" at bounding box center [895, 391] width 38 height 20
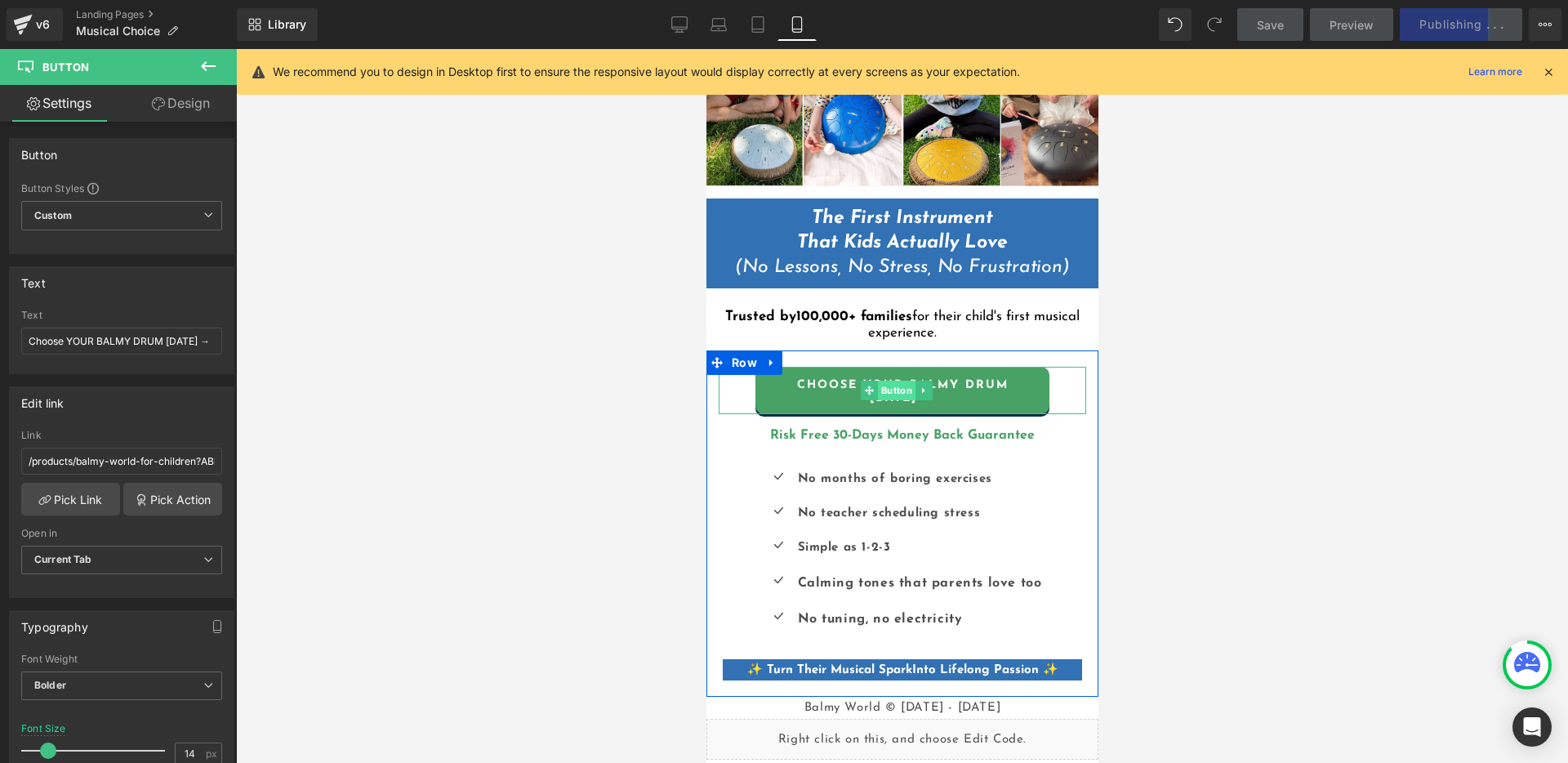
click at [891, 382] on span "Button" at bounding box center [895, 391] width 38 height 20
click at [870, 386] on icon at bounding box center [868, 391] width 9 height 10
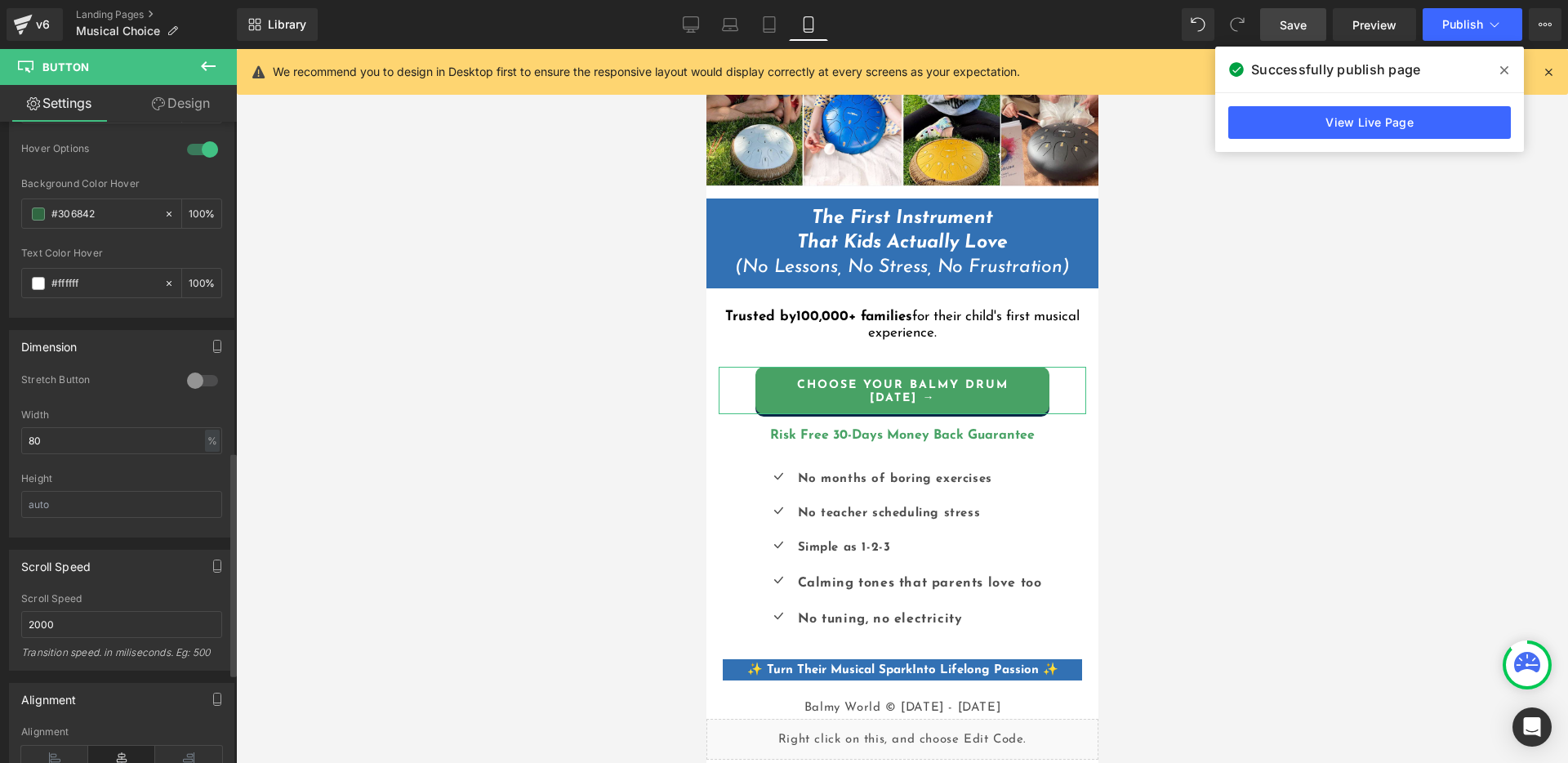
scroll to position [994, 0]
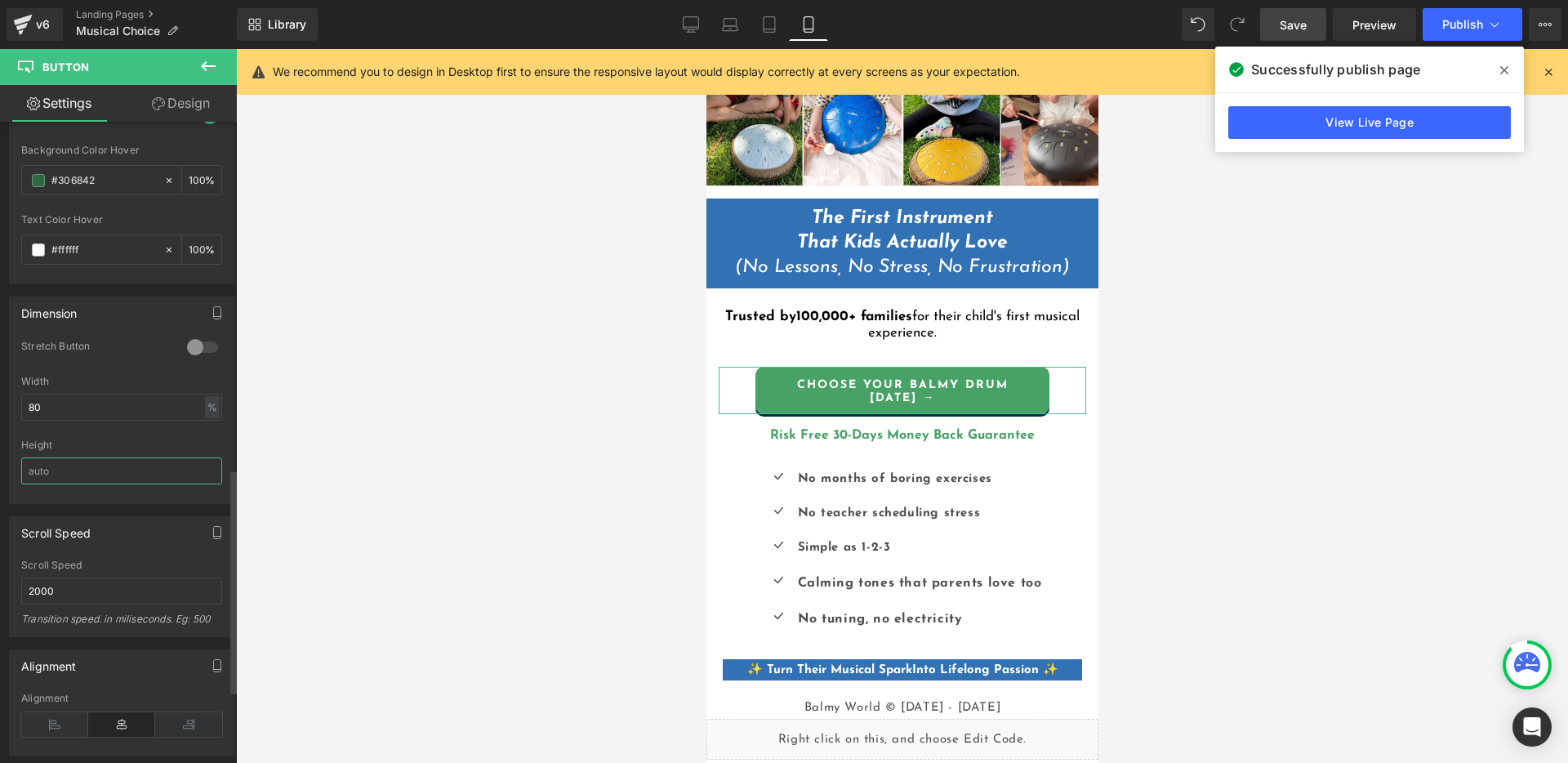
click at [127, 474] on input "text" at bounding box center [122, 470] width 201 height 27
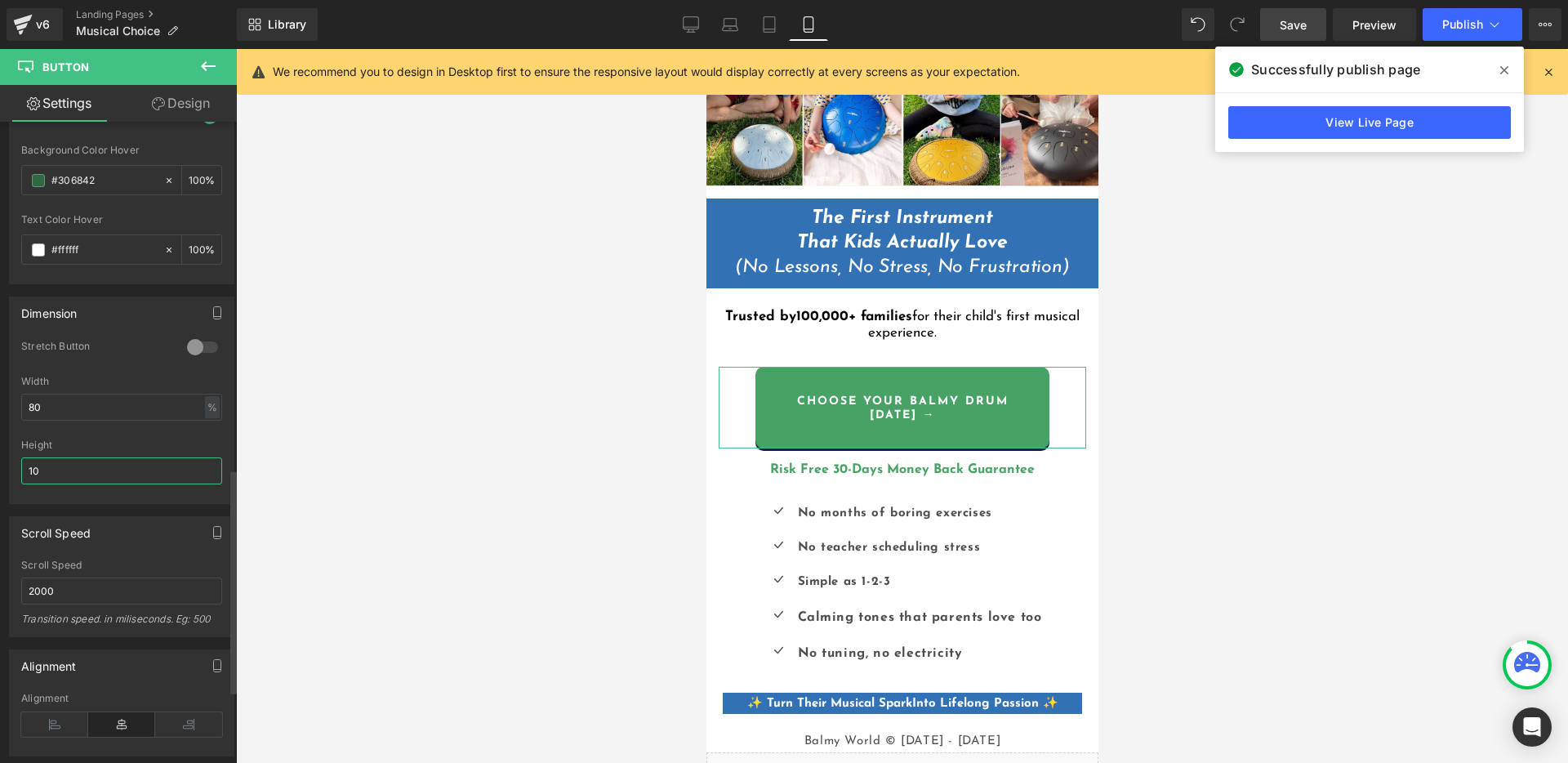
type input "1"
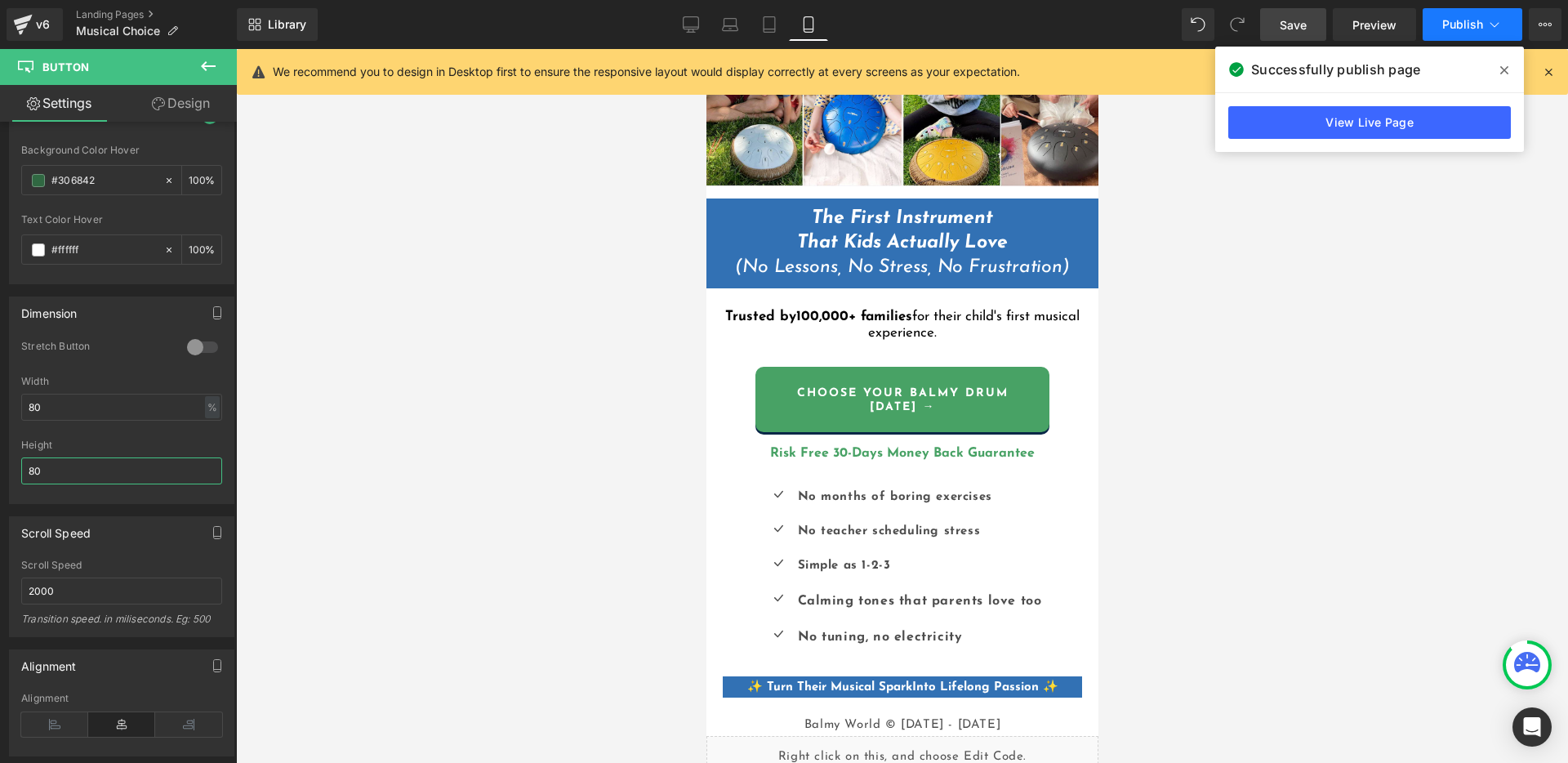
type input "80"
click at [1478, 26] on span "Publish" at bounding box center [1463, 25] width 41 height 13
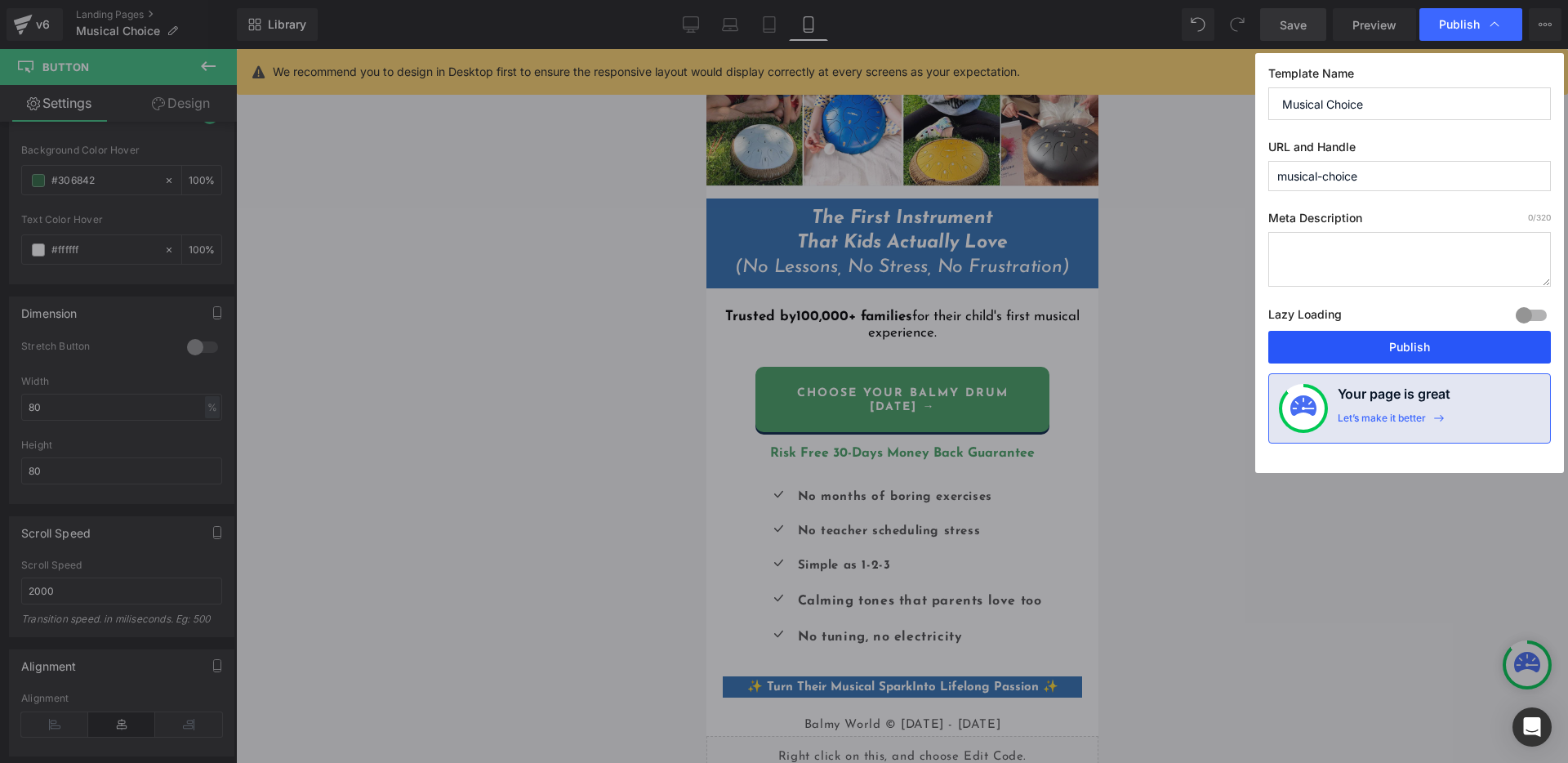
click at [1380, 349] on button "Publish" at bounding box center [1409, 347] width 283 height 33
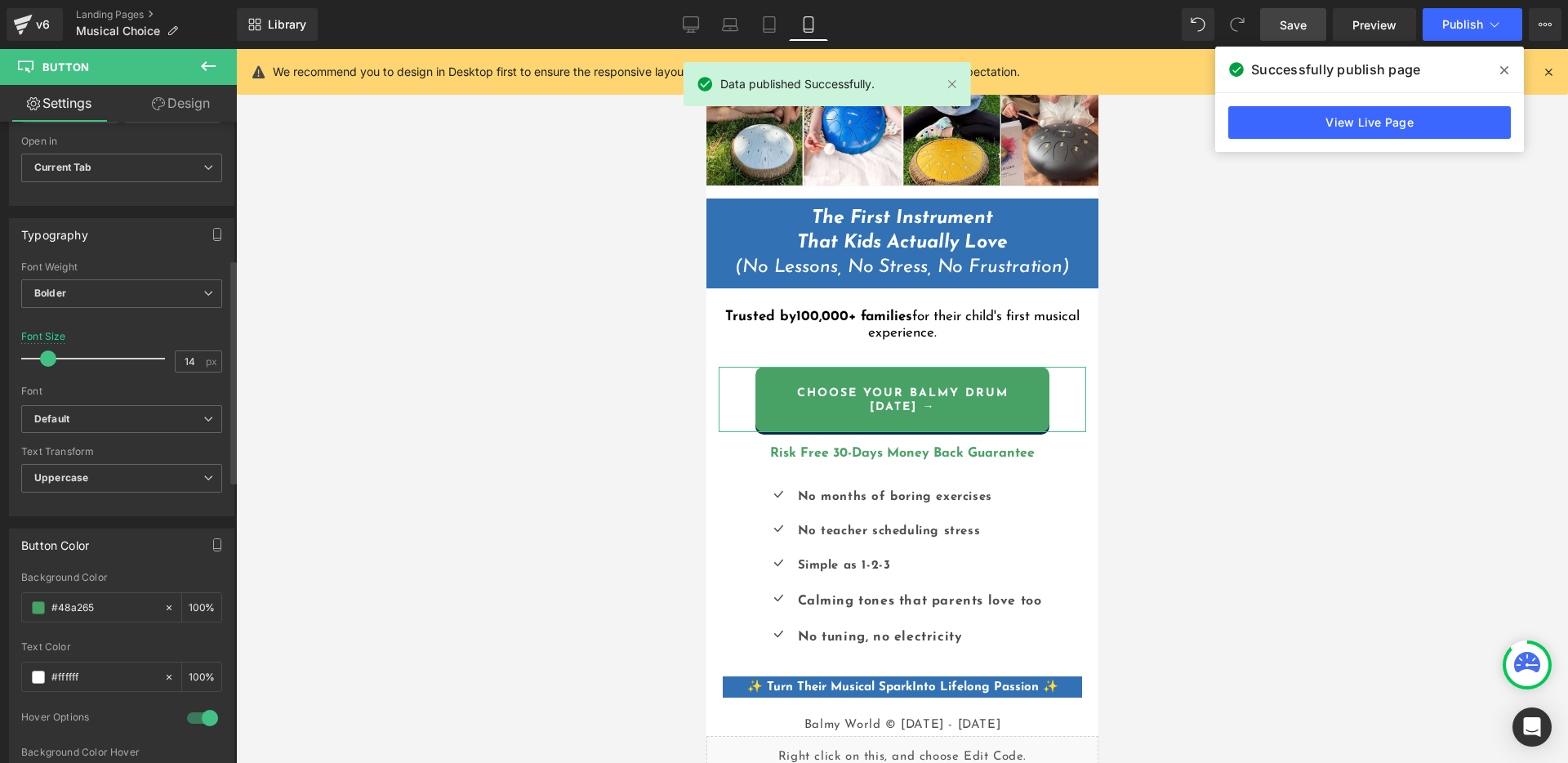
scroll to position [391, 0]
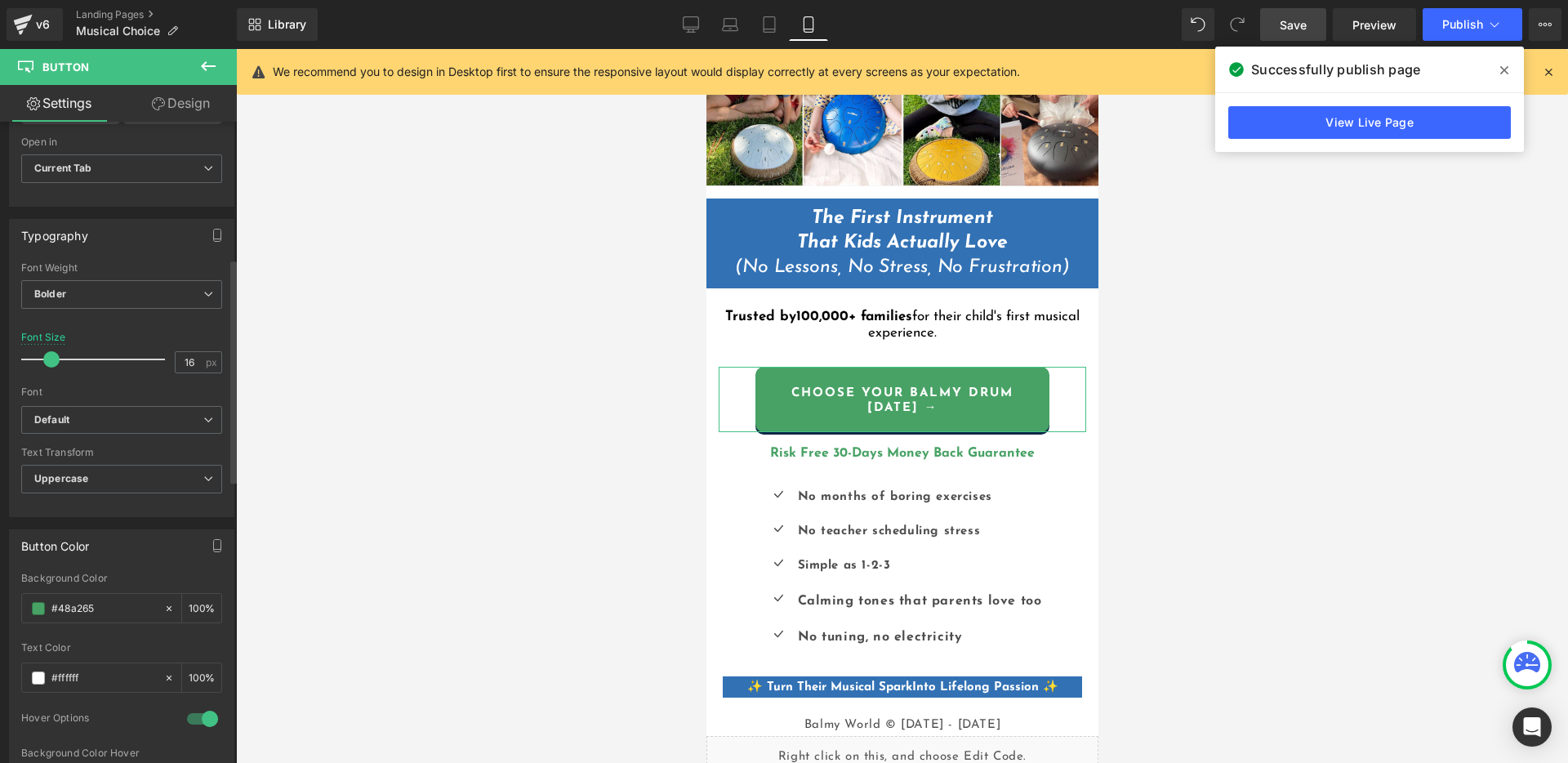
type input "17"
click at [50, 362] on span at bounding box center [53, 359] width 16 height 16
click at [1444, 30] on span "Publish" at bounding box center [1463, 25] width 41 height 13
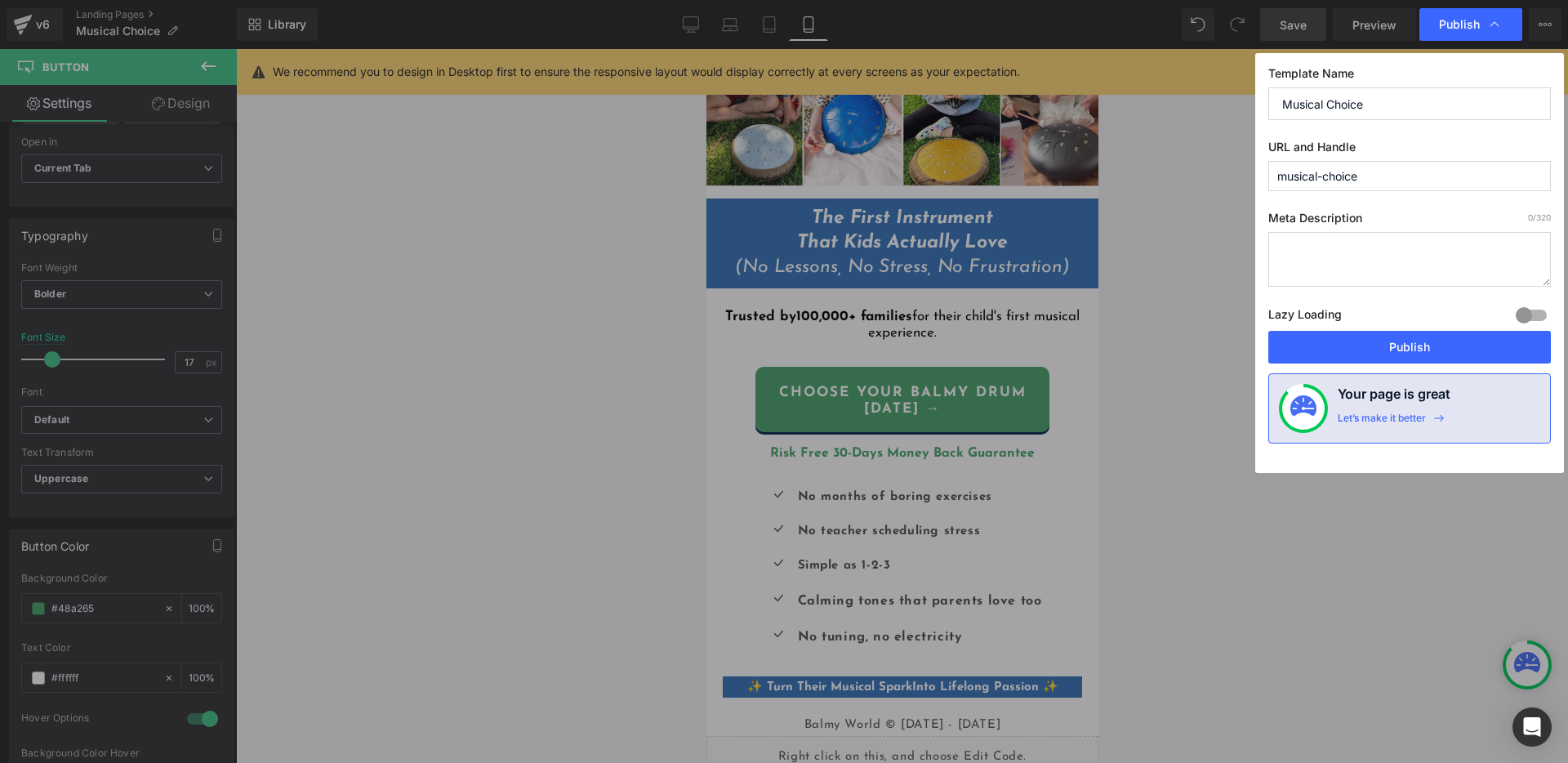
click at [1411, 353] on button "Publish" at bounding box center [1409, 347] width 283 height 33
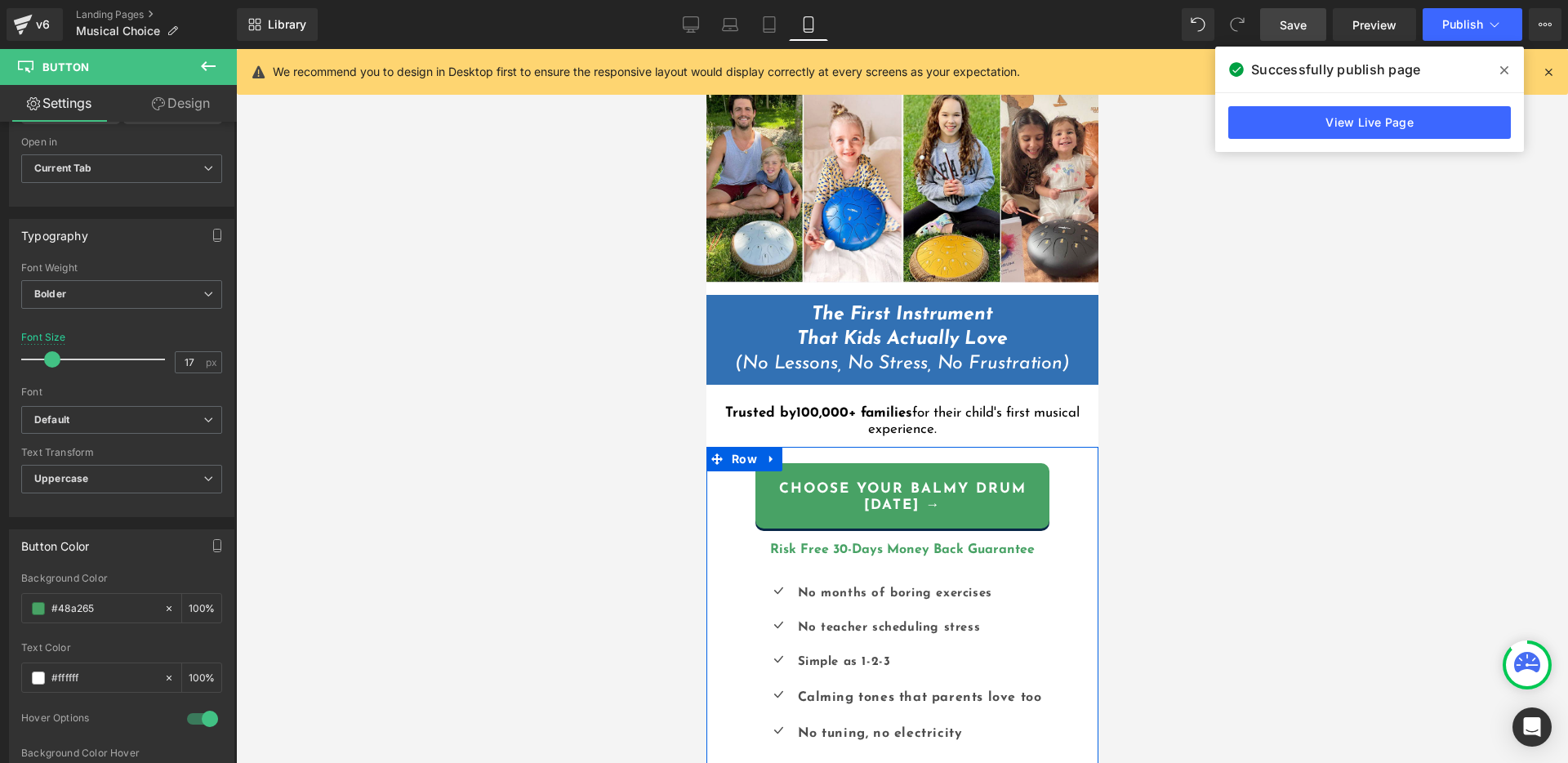
scroll to position [0, 0]
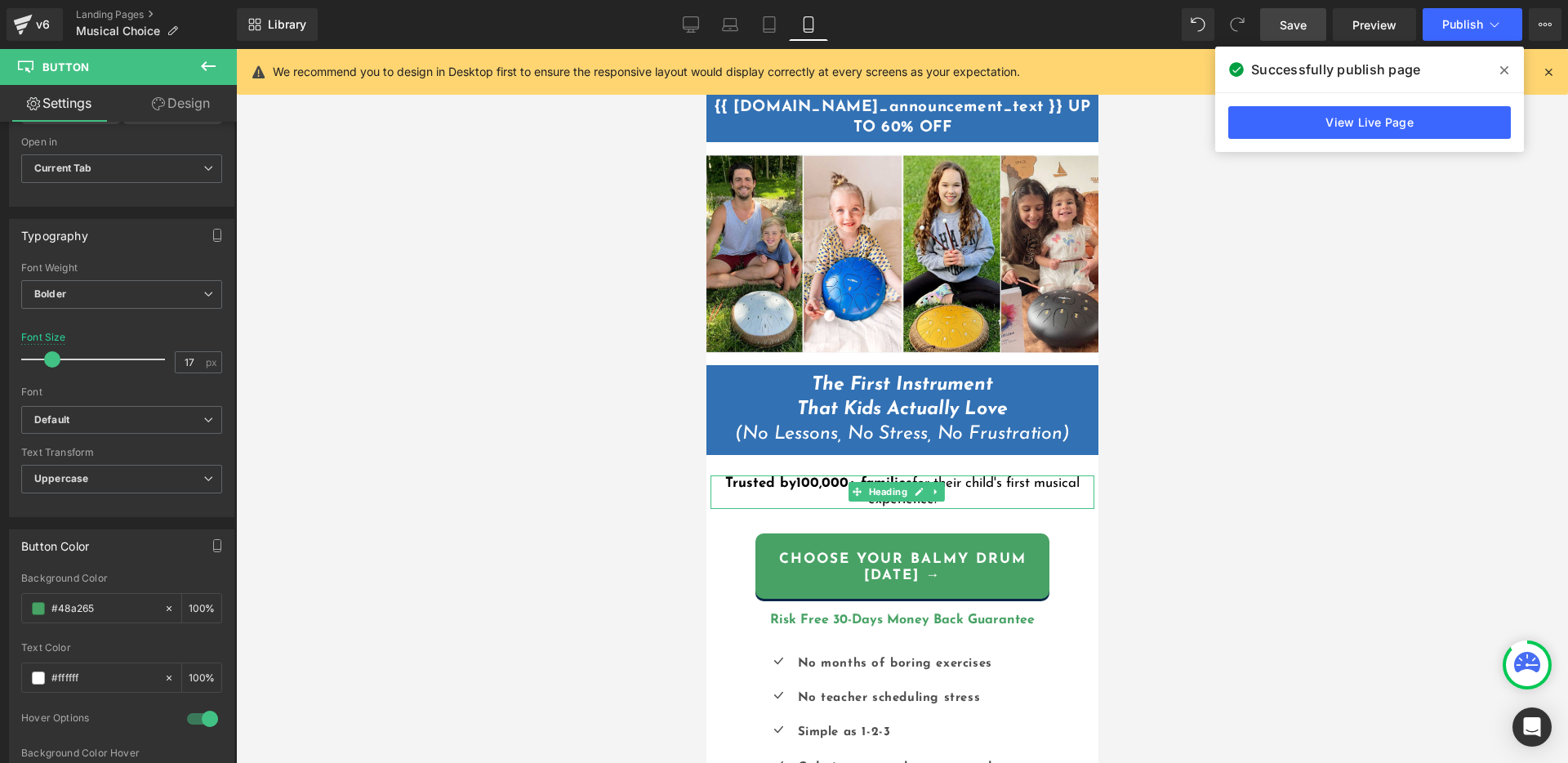
click at [1010, 476] on font "Trusted by 100,000+ families for their child's first musical experience." at bounding box center [901, 491] width 354 height 30
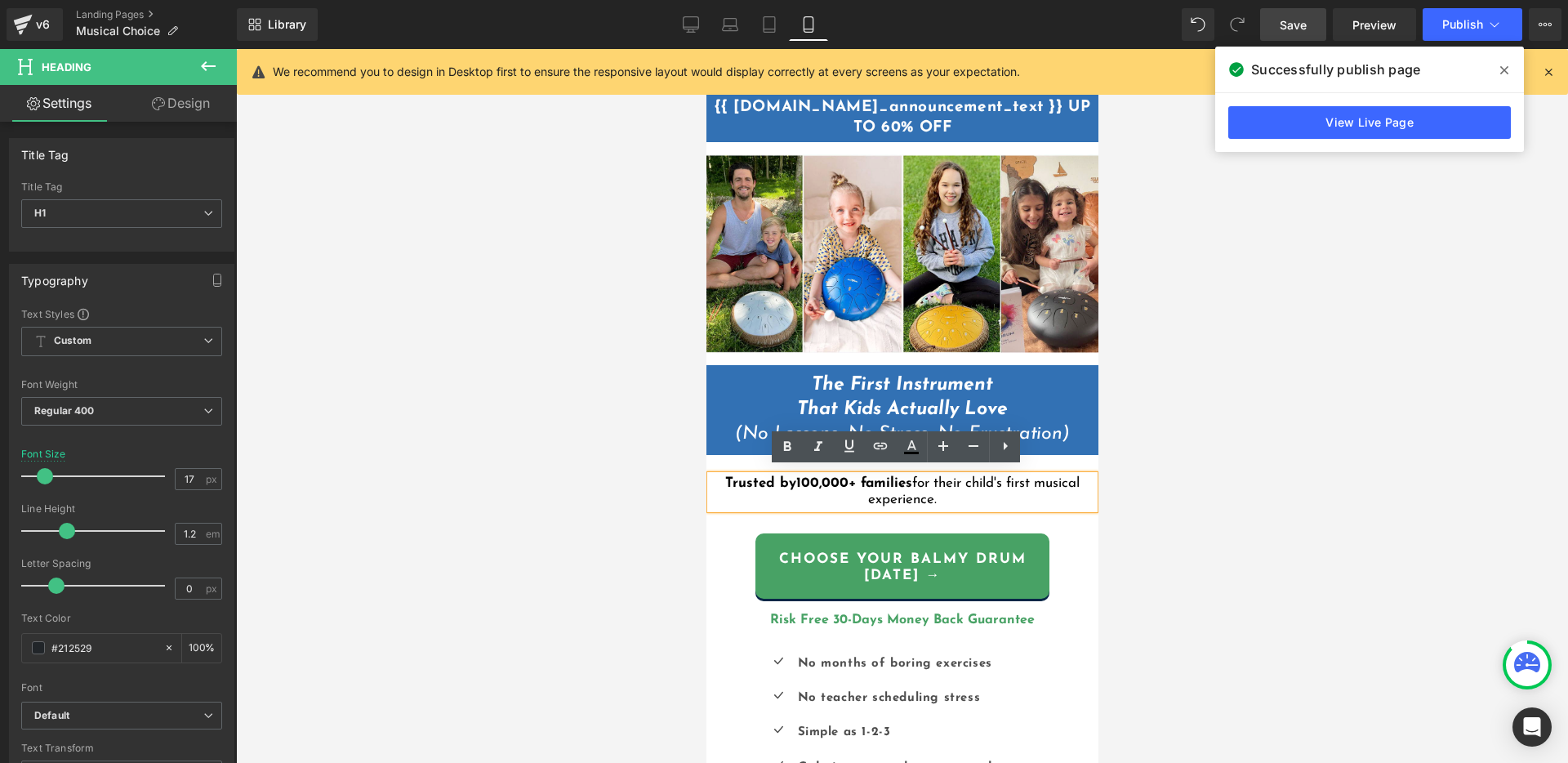
click at [959, 490] on h1 "Trusted by 100,000+ families for their child's first musical experience." at bounding box center [901, 492] width 384 height 34
click at [1234, 441] on div at bounding box center [901, 405] width 1332 height 714
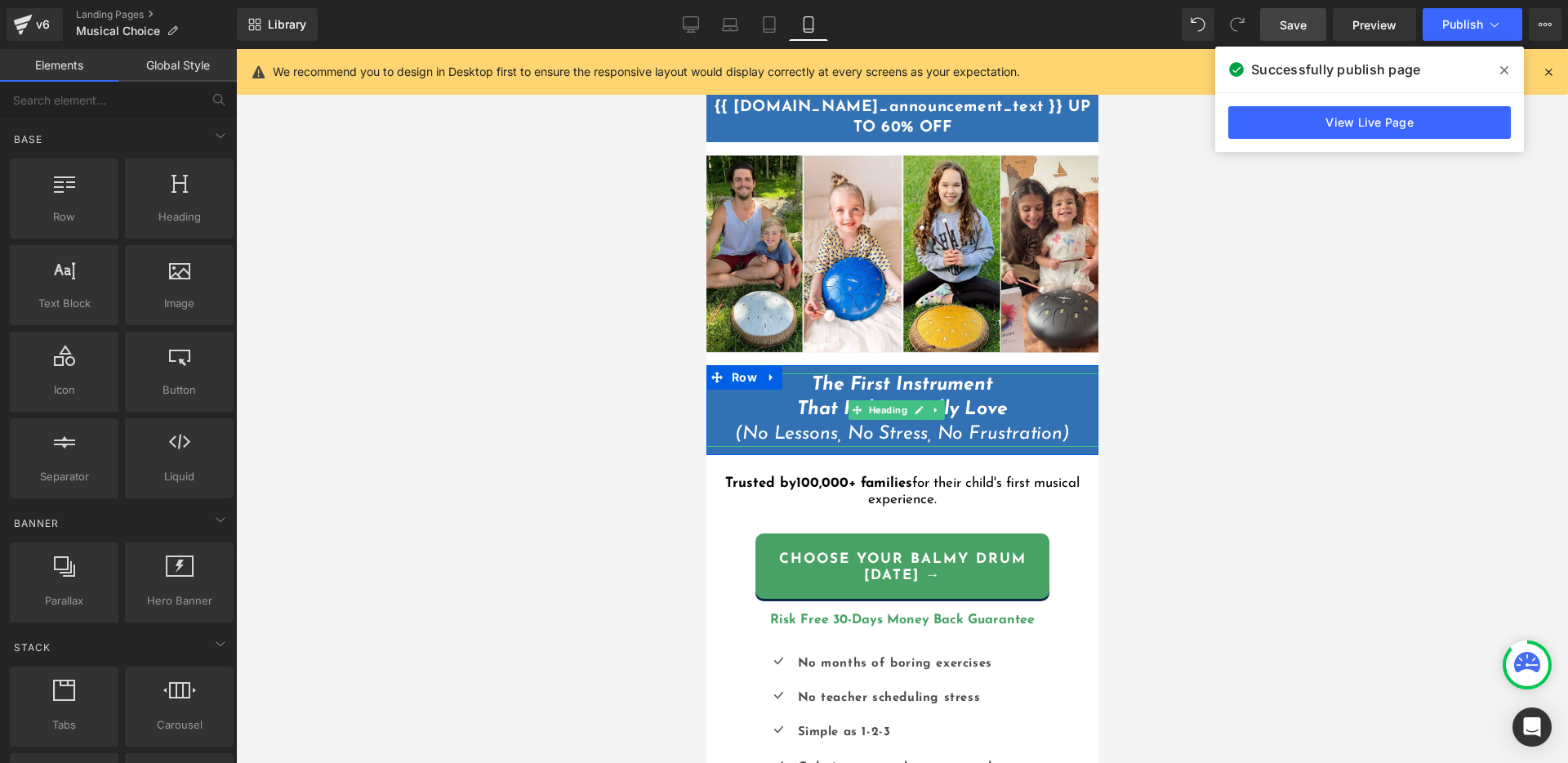
click at [1029, 429] on icon "The First Instrument That Kids Actually Love (No Lessons, No Stress, No Frustra…" at bounding box center [901, 410] width 335 height 68
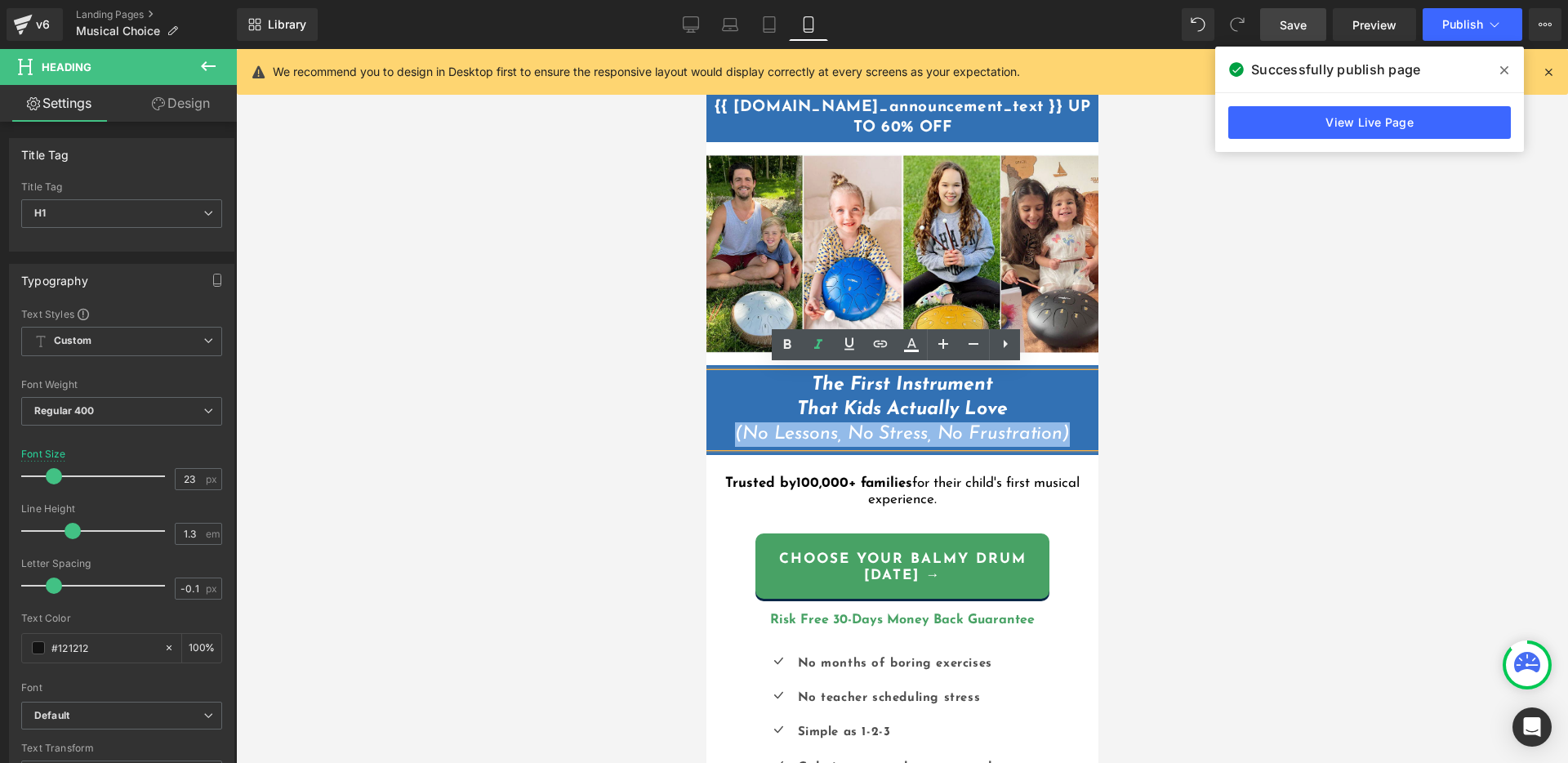
drag, startPoint x: 1063, startPoint y: 427, endPoint x: 725, endPoint y: 428, distance: 338.0
click at [725, 428] on h1 "The First Instrument That Kids Actually Love (No Lessons, No Stress, No Frustra…" at bounding box center [901, 410] width 392 height 73
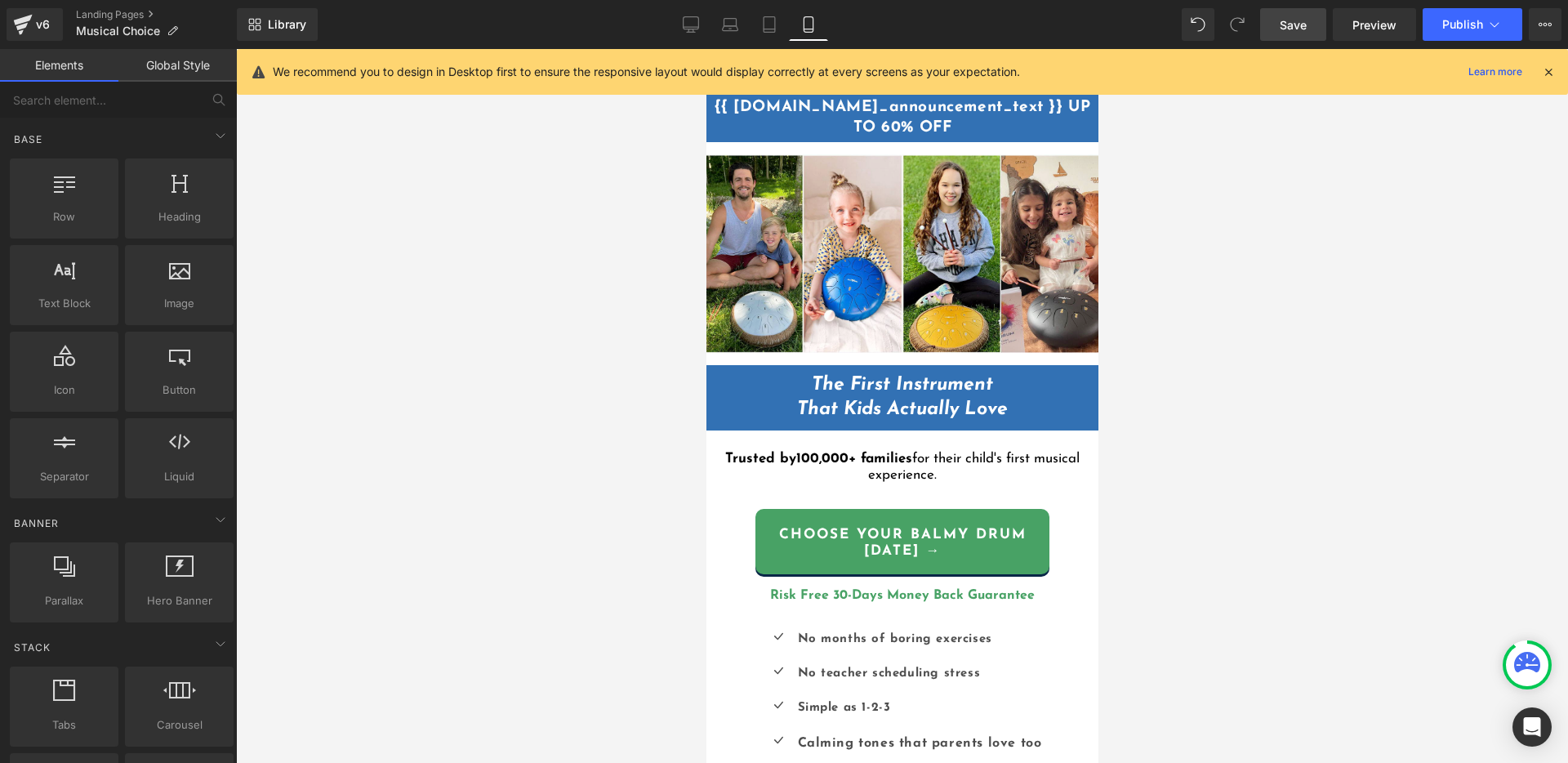
click at [1213, 371] on div at bounding box center [901, 405] width 1332 height 714
click at [803, 396] on strong "The First Instrument That Kids Actually Love" at bounding box center [901, 397] width 211 height 44
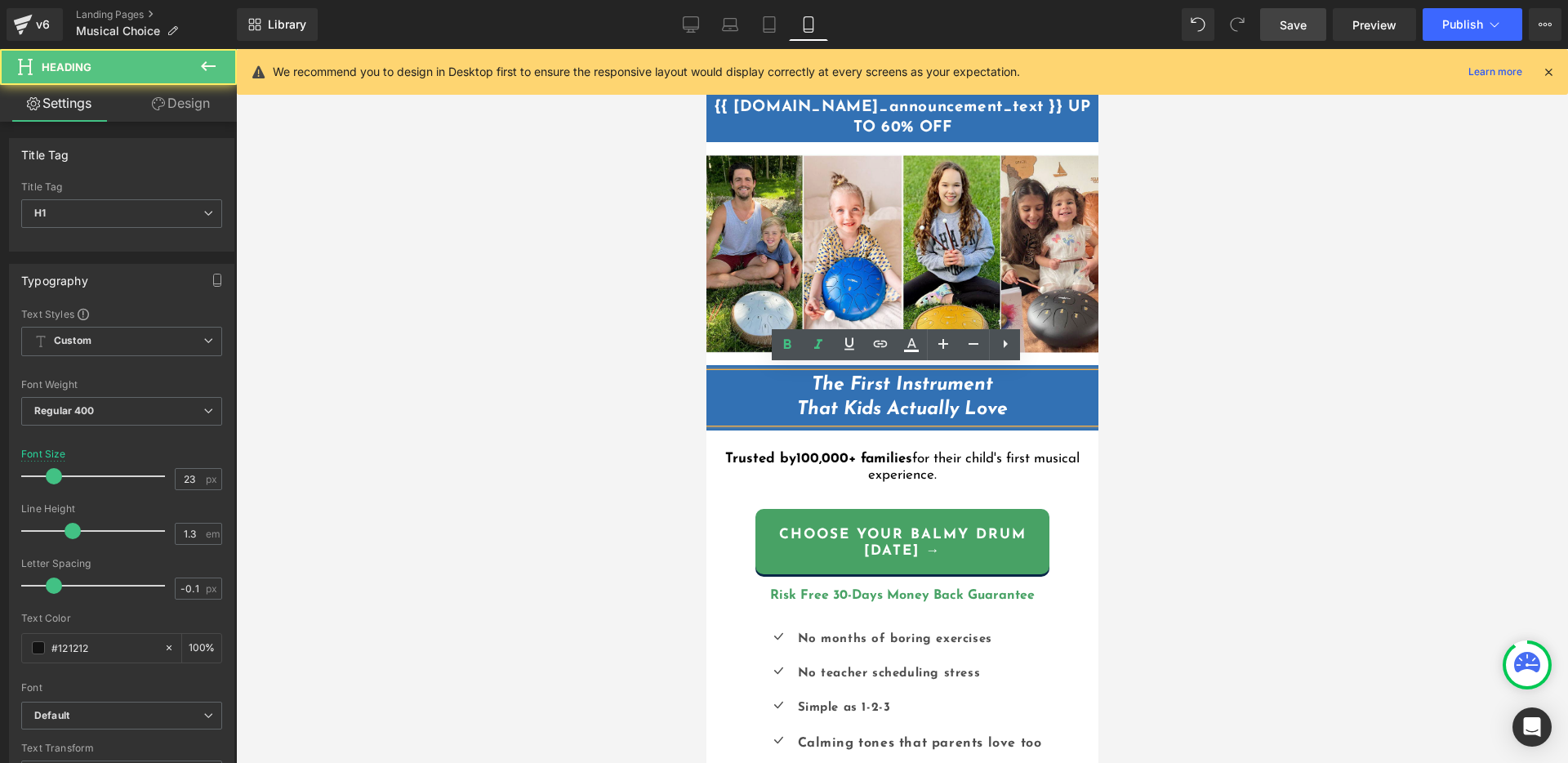
click at [796, 400] on strong "The First Instrument That Kids Actually Love" at bounding box center [901, 397] width 211 height 44
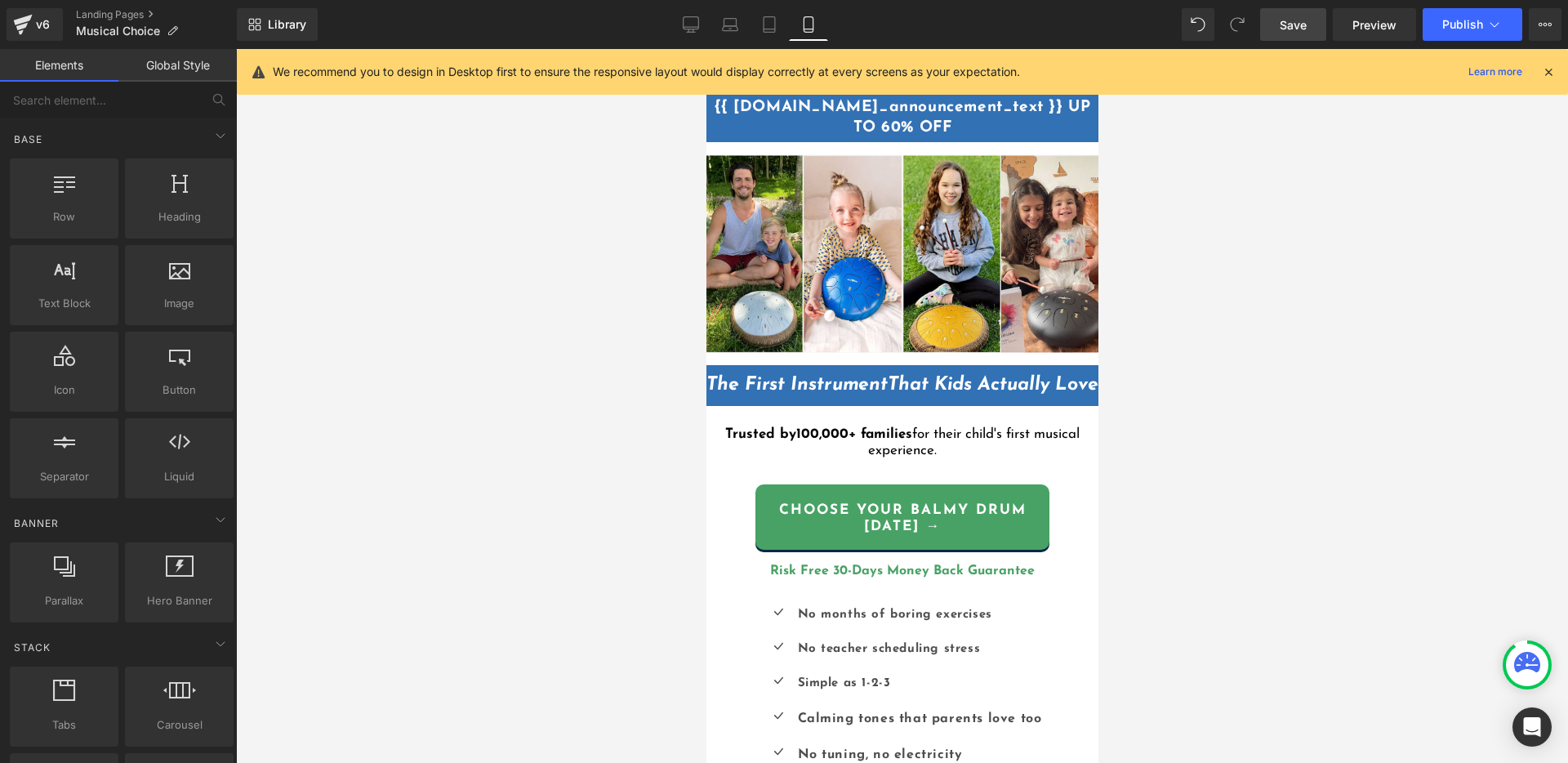
click at [1187, 377] on div at bounding box center [901, 405] width 1332 height 714
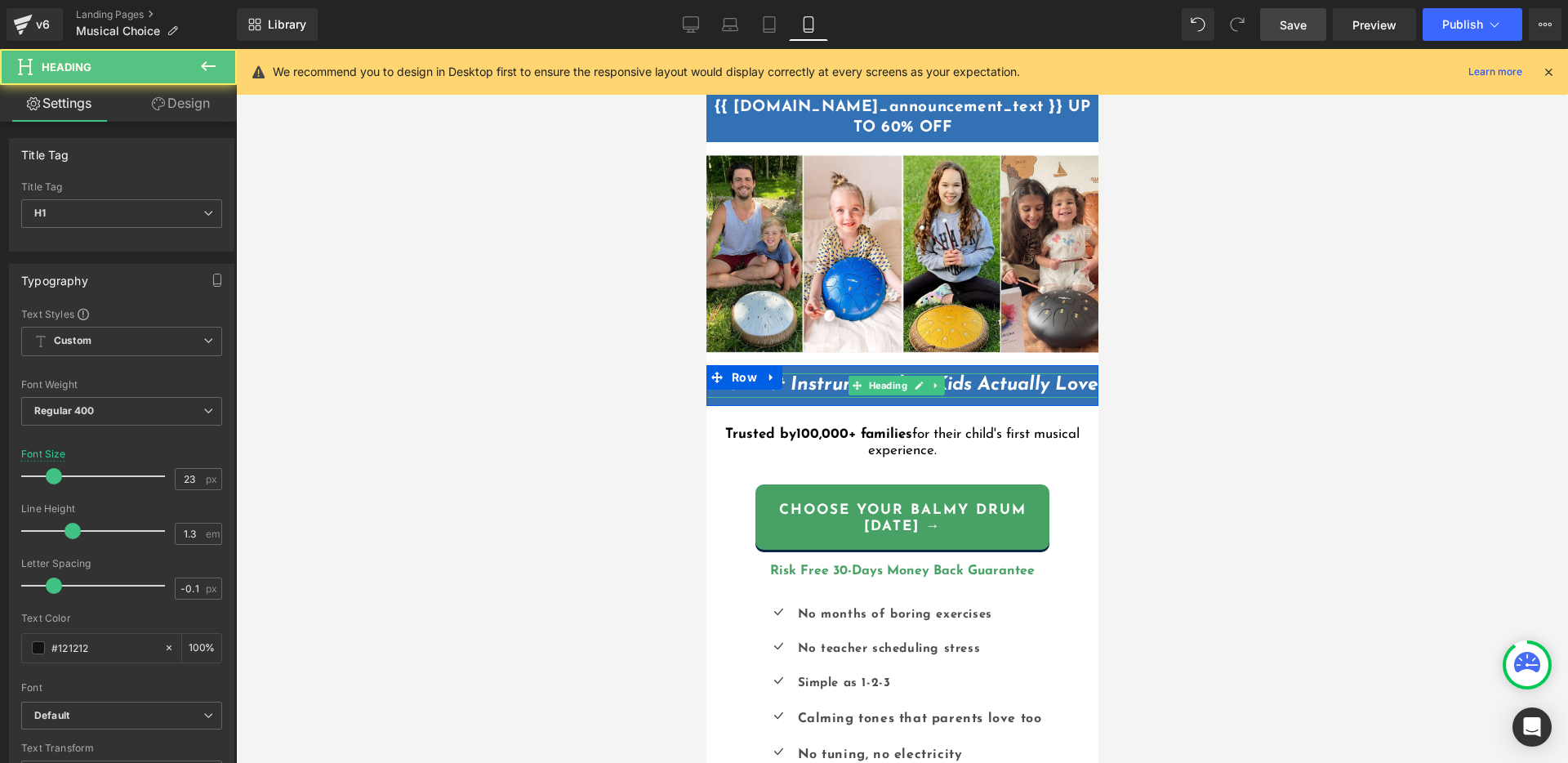
click at [946, 398] on h1 "The First Instrument That Kids Actually Love" at bounding box center [901, 386] width 392 height 25
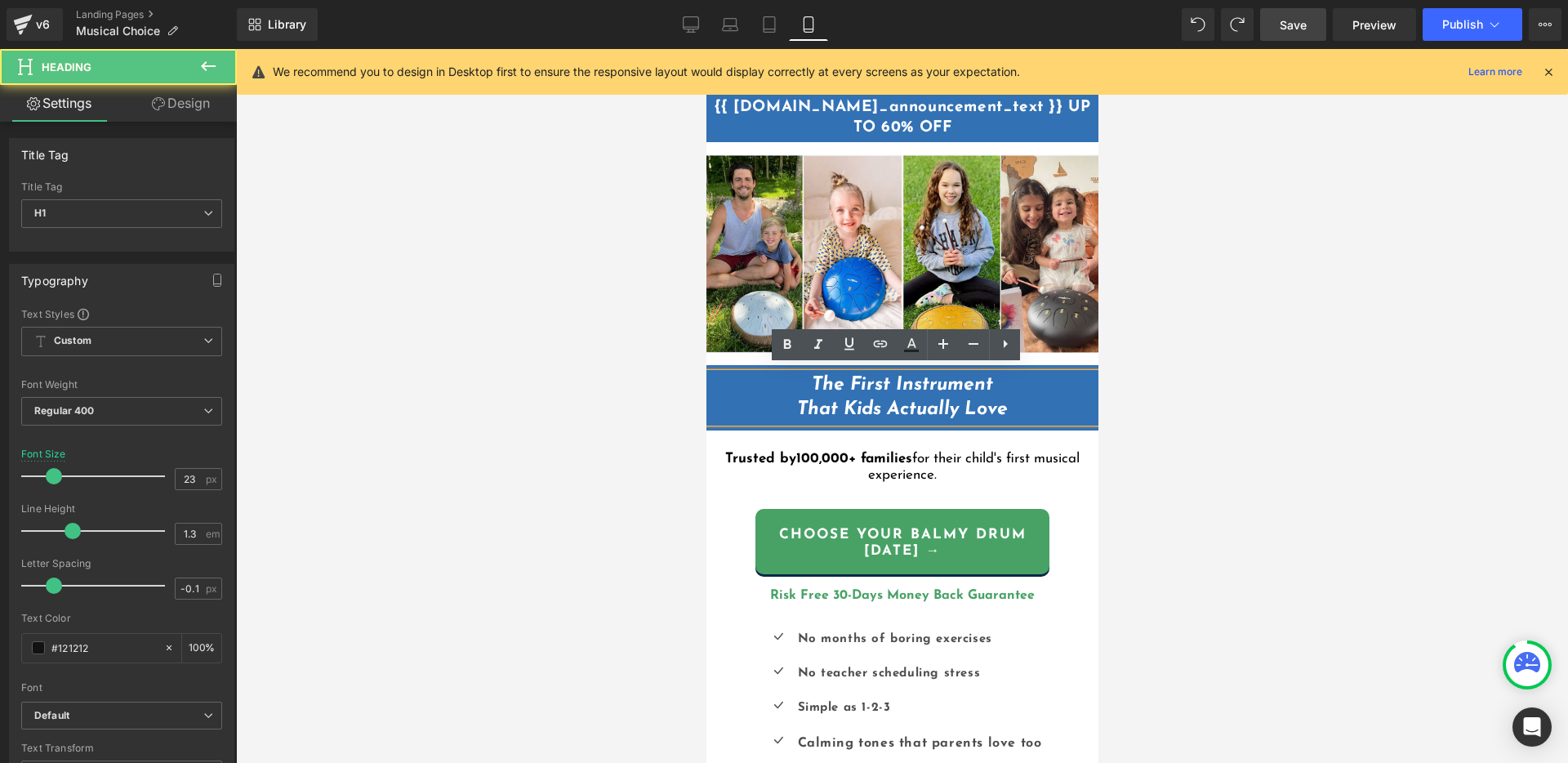
click at [1036, 391] on h1 "The First Instrument That Kids Actually Love" at bounding box center [901, 397] width 392 height 49
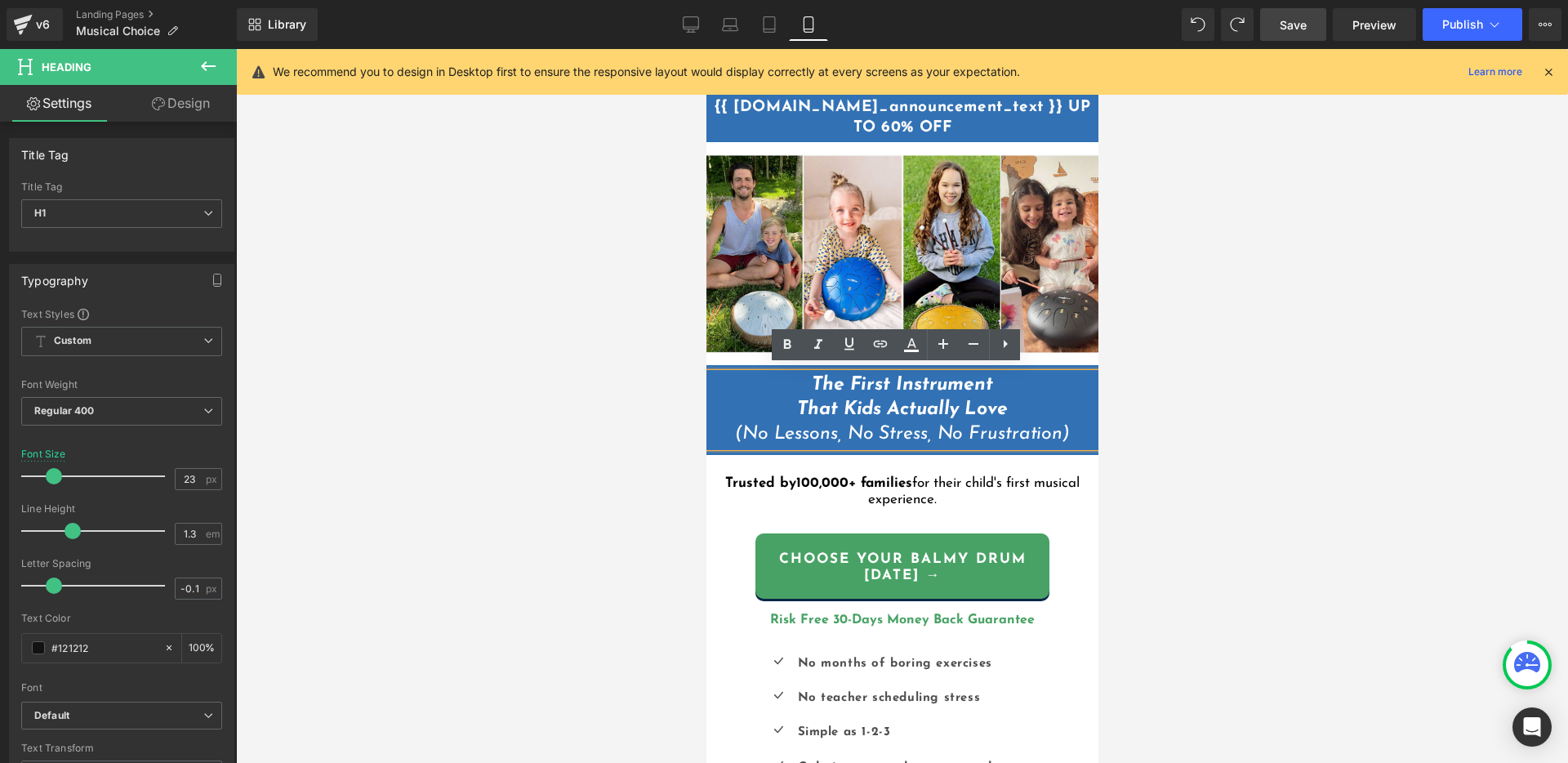
click at [1156, 391] on div at bounding box center [901, 405] width 1332 height 714
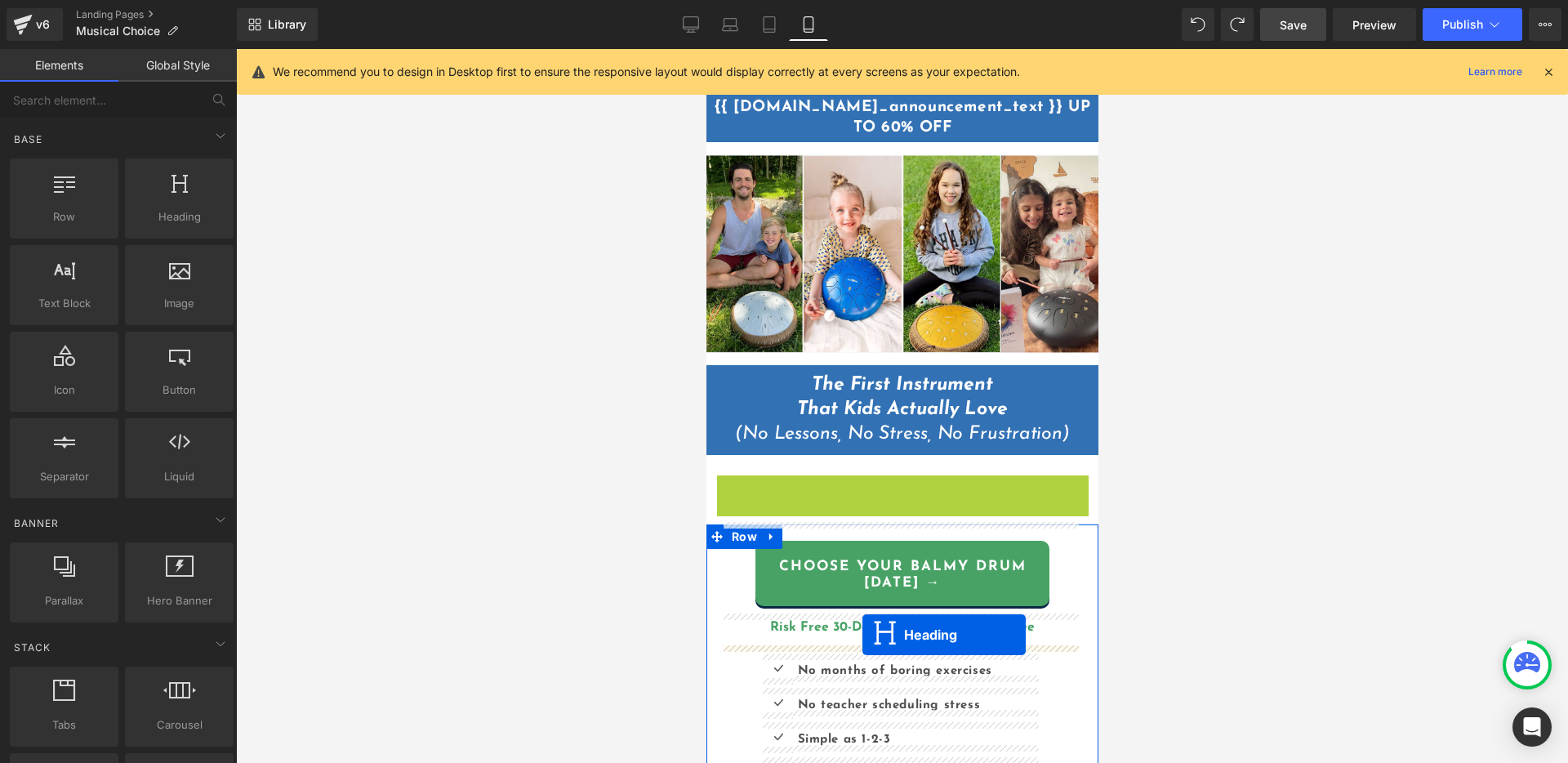
drag, startPoint x: 880, startPoint y: 483, endPoint x: 862, endPoint y: 635, distance: 153.1
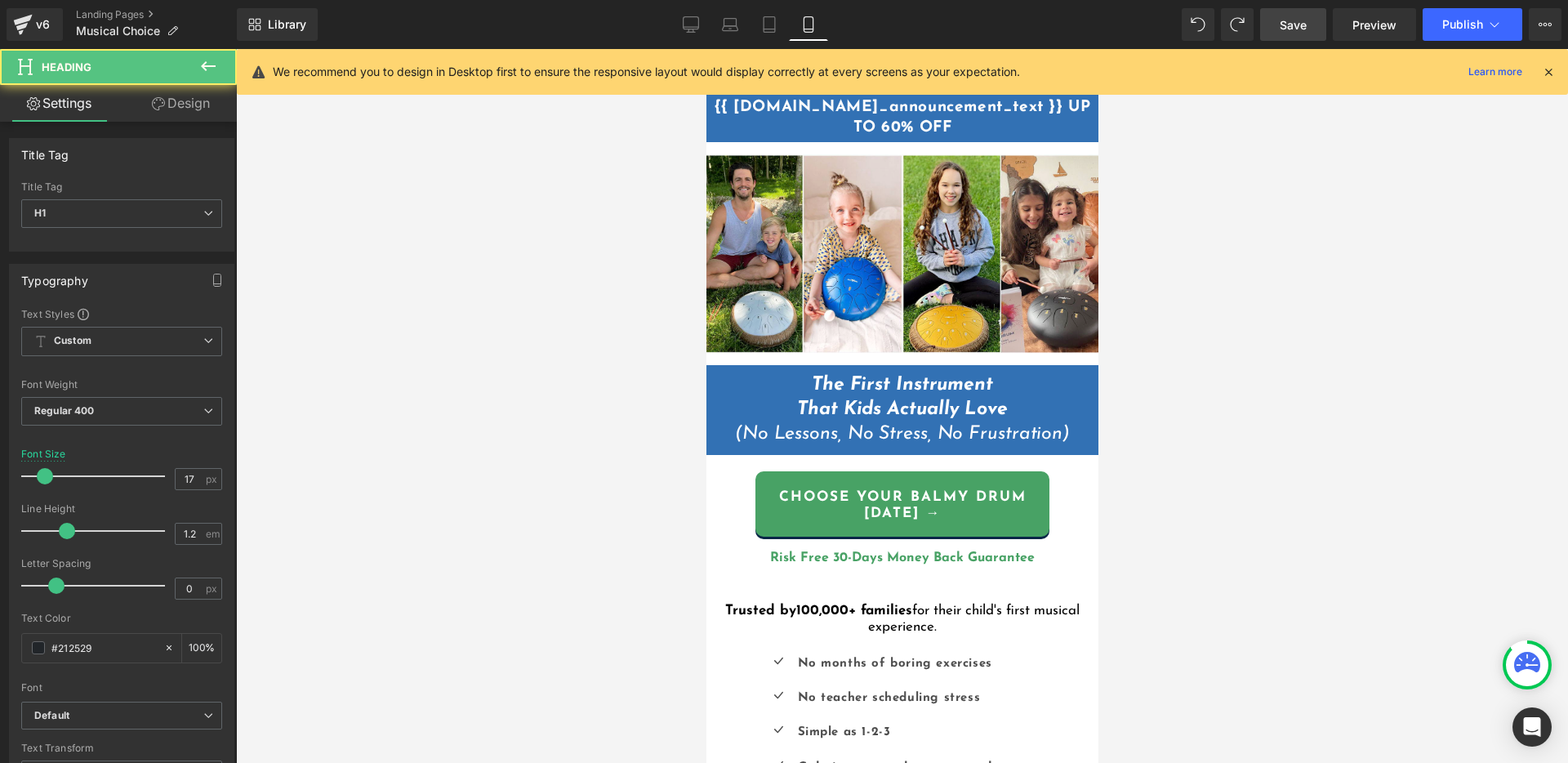
click at [1248, 554] on div at bounding box center [901, 405] width 1332 height 714
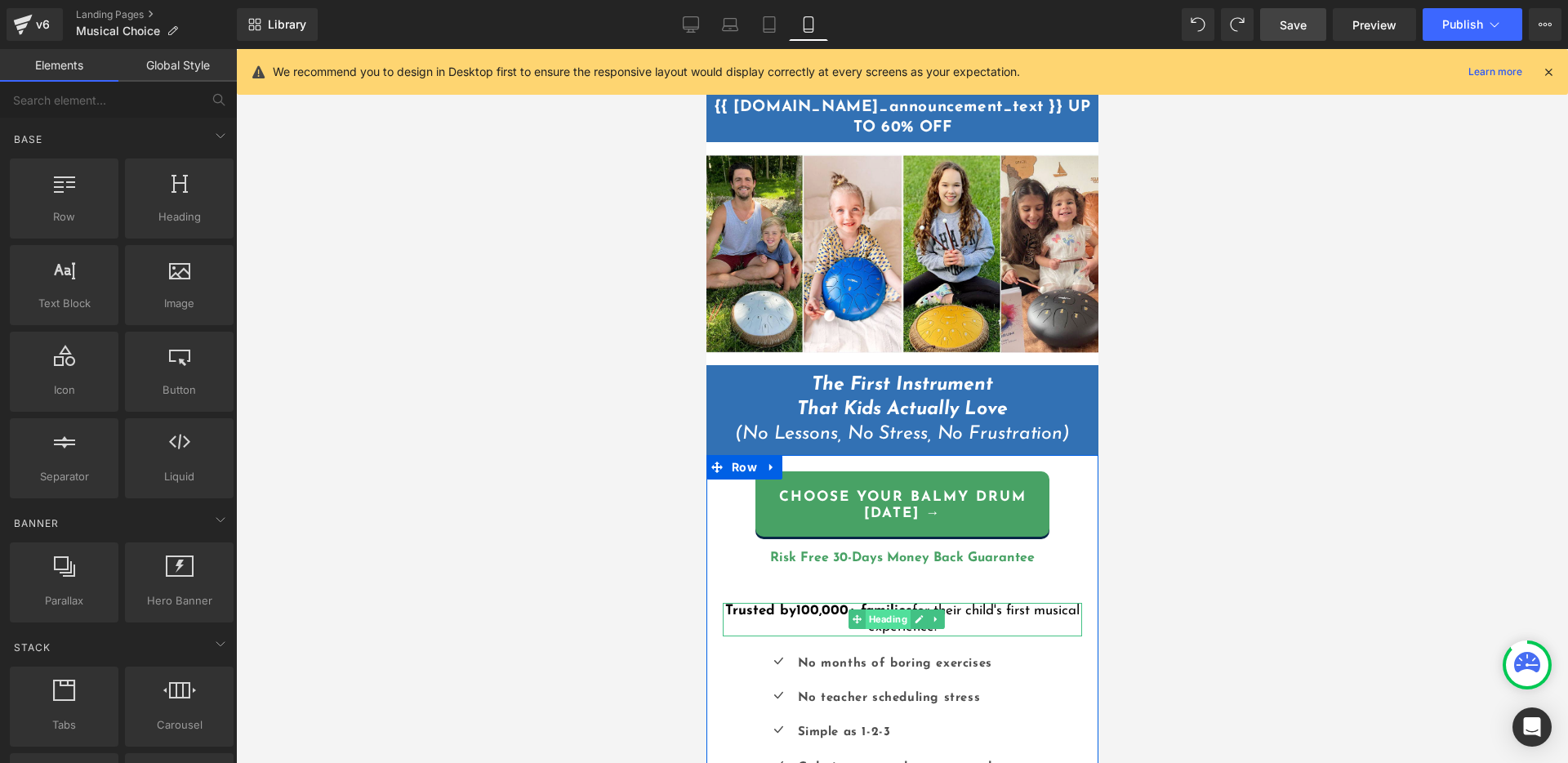
click at [869, 611] on span "Heading" at bounding box center [887, 619] width 45 height 20
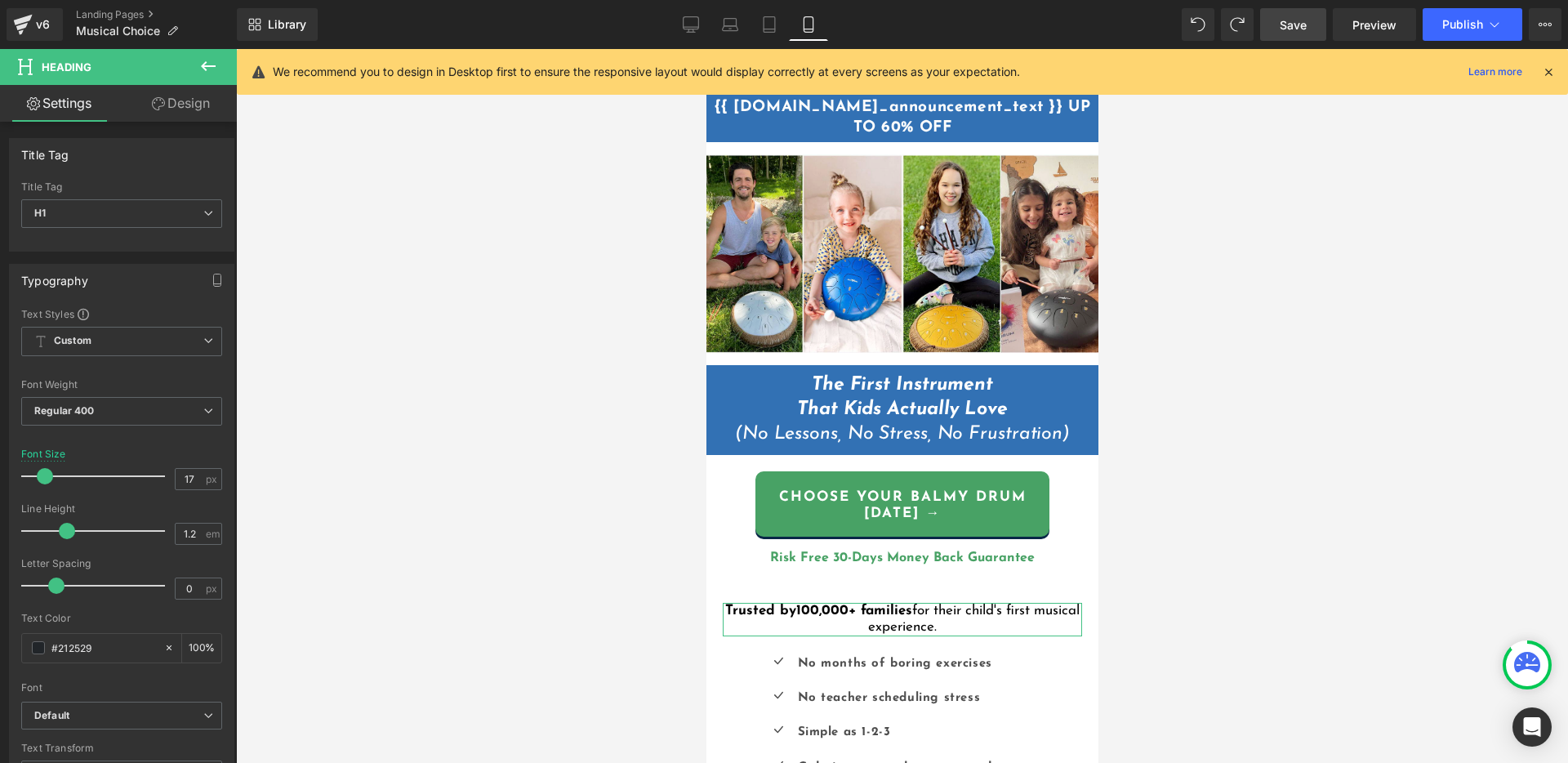
click at [171, 105] on link "Design" at bounding box center [181, 103] width 119 height 37
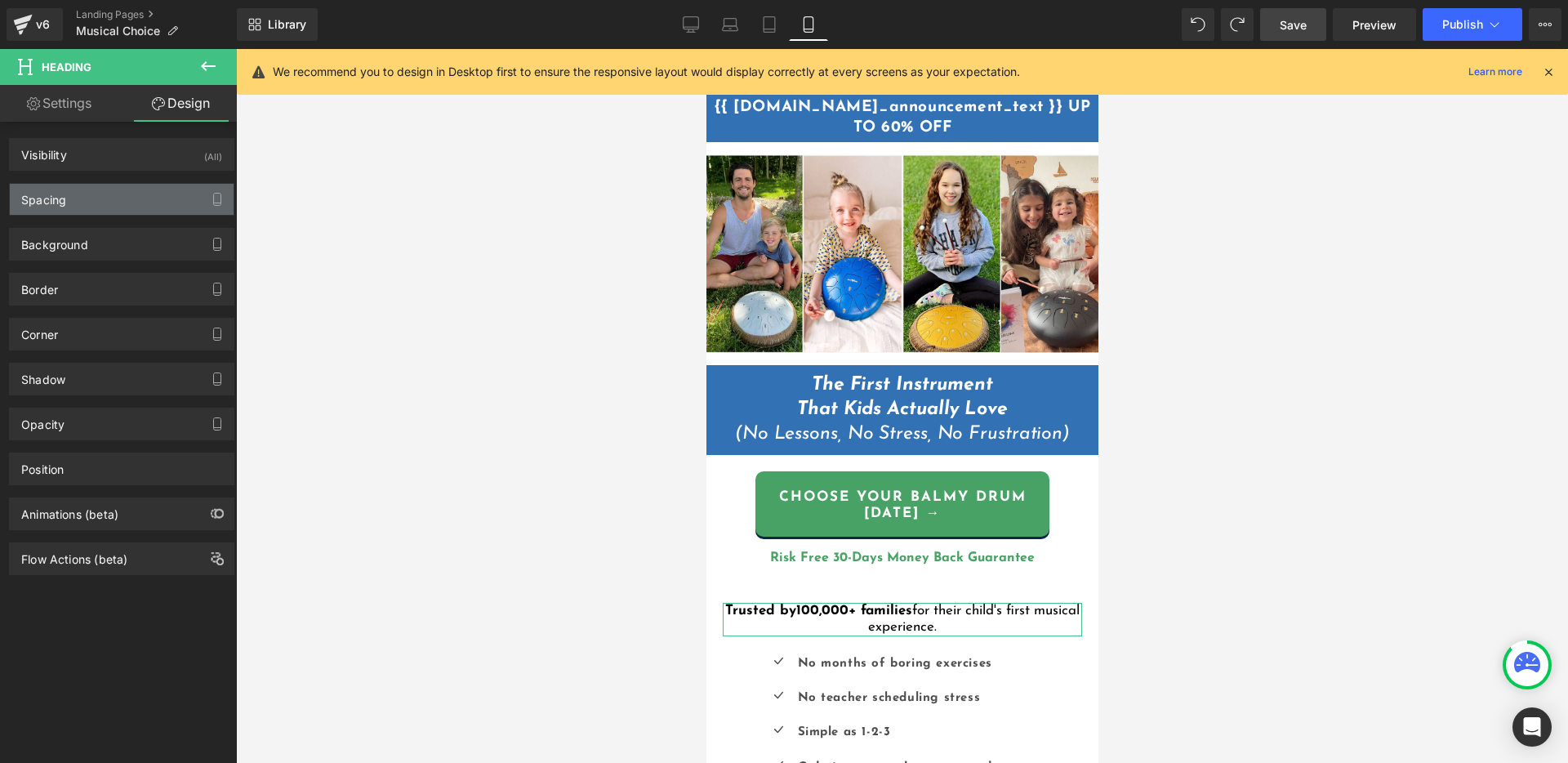
click at [120, 213] on div "Spacing" at bounding box center [122, 199] width 224 height 31
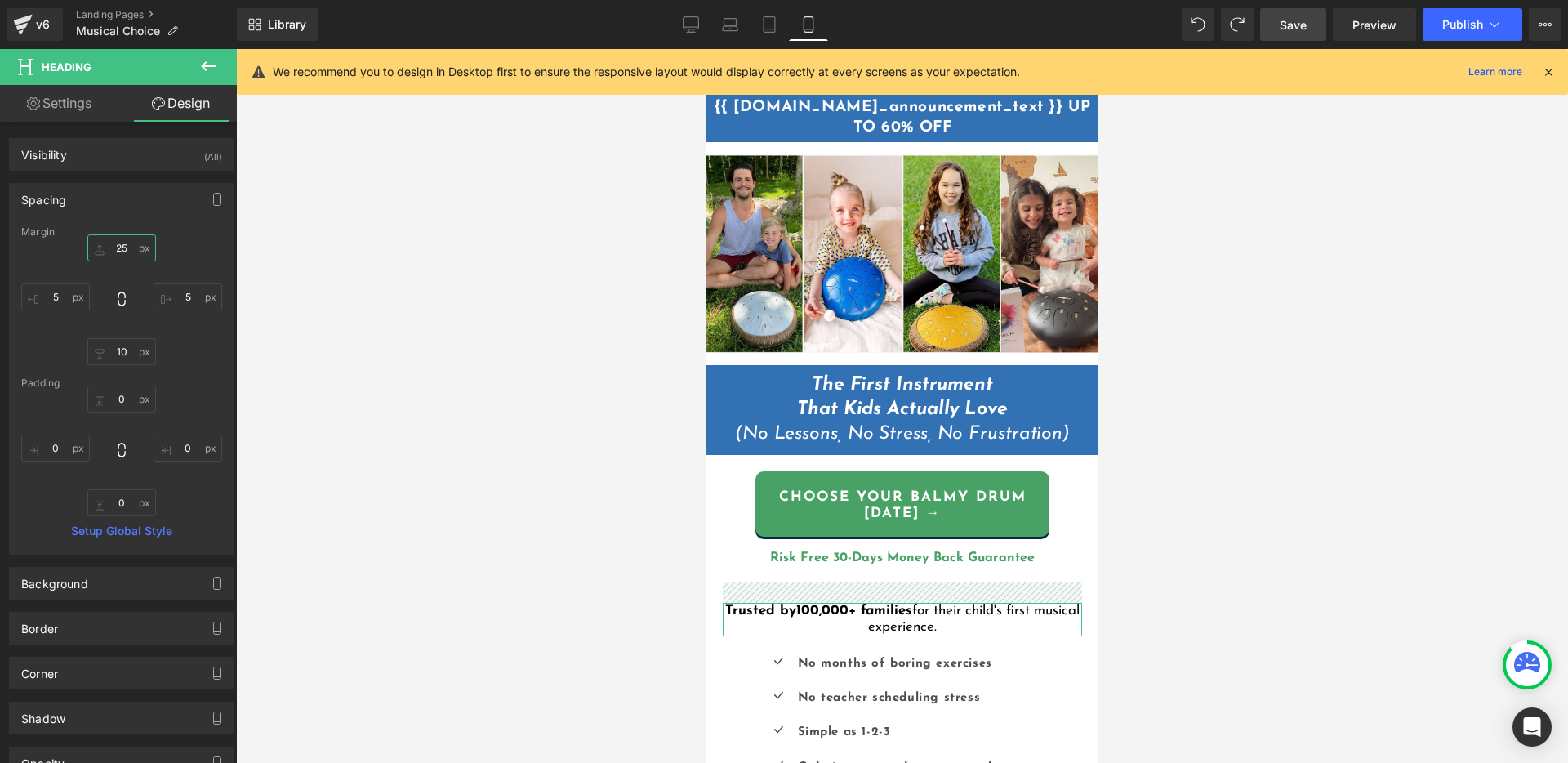
click at [119, 251] on input "25" at bounding box center [121, 247] width 68 height 27
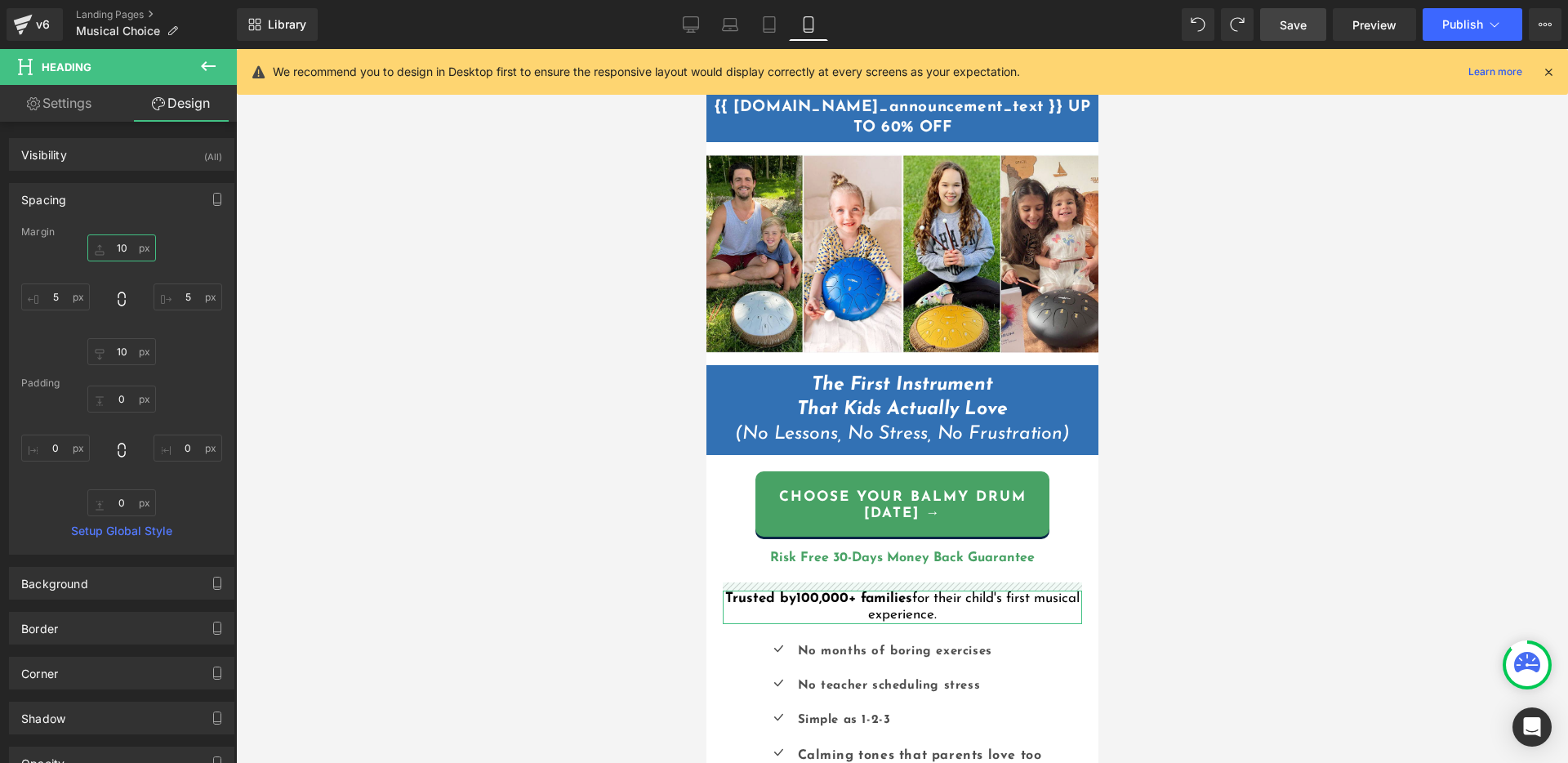
drag, startPoint x: 125, startPoint y: 250, endPoint x: 110, endPoint y: 248, distance: 15.1
click at [110, 248] on input "10" at bounding box center [121, 247] width 68 height 27
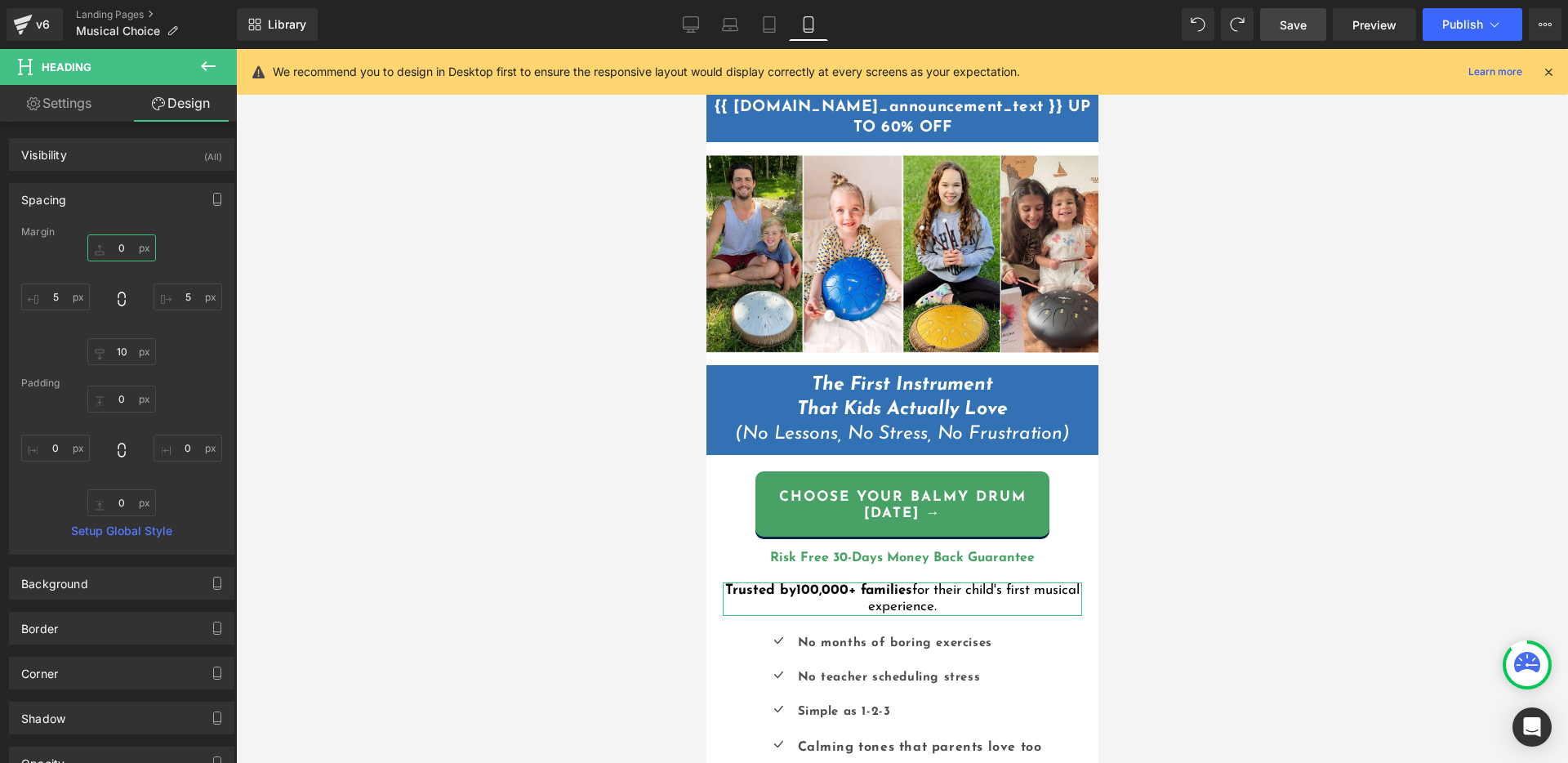
drag, startPoint x: 122, startPoint y: 246, endPoint x: 19, endPoint y: 243, distance: 103.0
click at [35, 241] on div "0 0 5px 5 10px 10 5px 5" at bounding box center [122, 299] width 201 height 131
click at [119, 247] on input "0" at bounding box center [121, 247] width 68 height 27
type input "5"
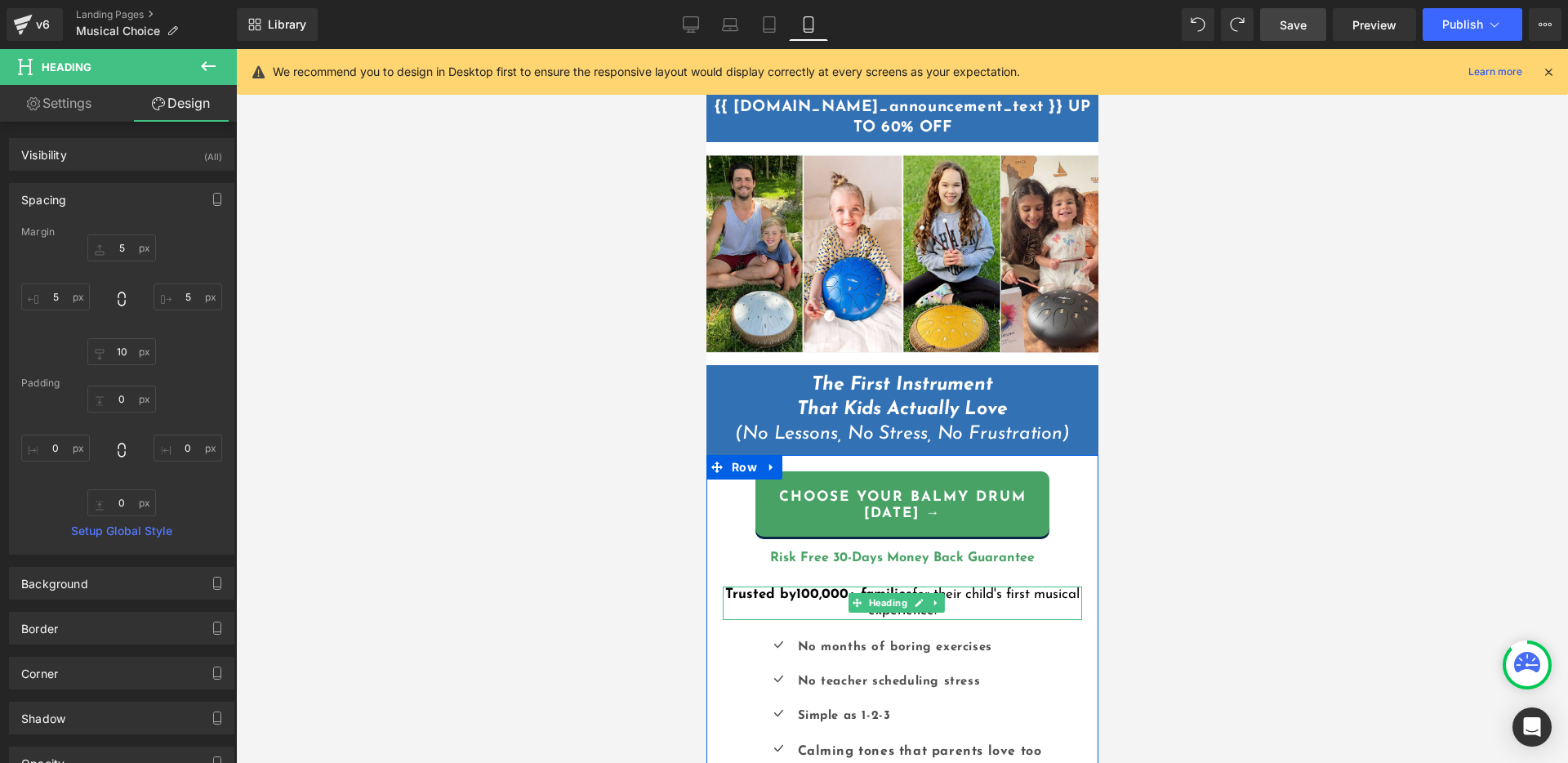
click at [958, 596] on h1 "Trusted by 100,000+ families for their child's first musical experience." at bounding box center [901, 603] width 359 height 34
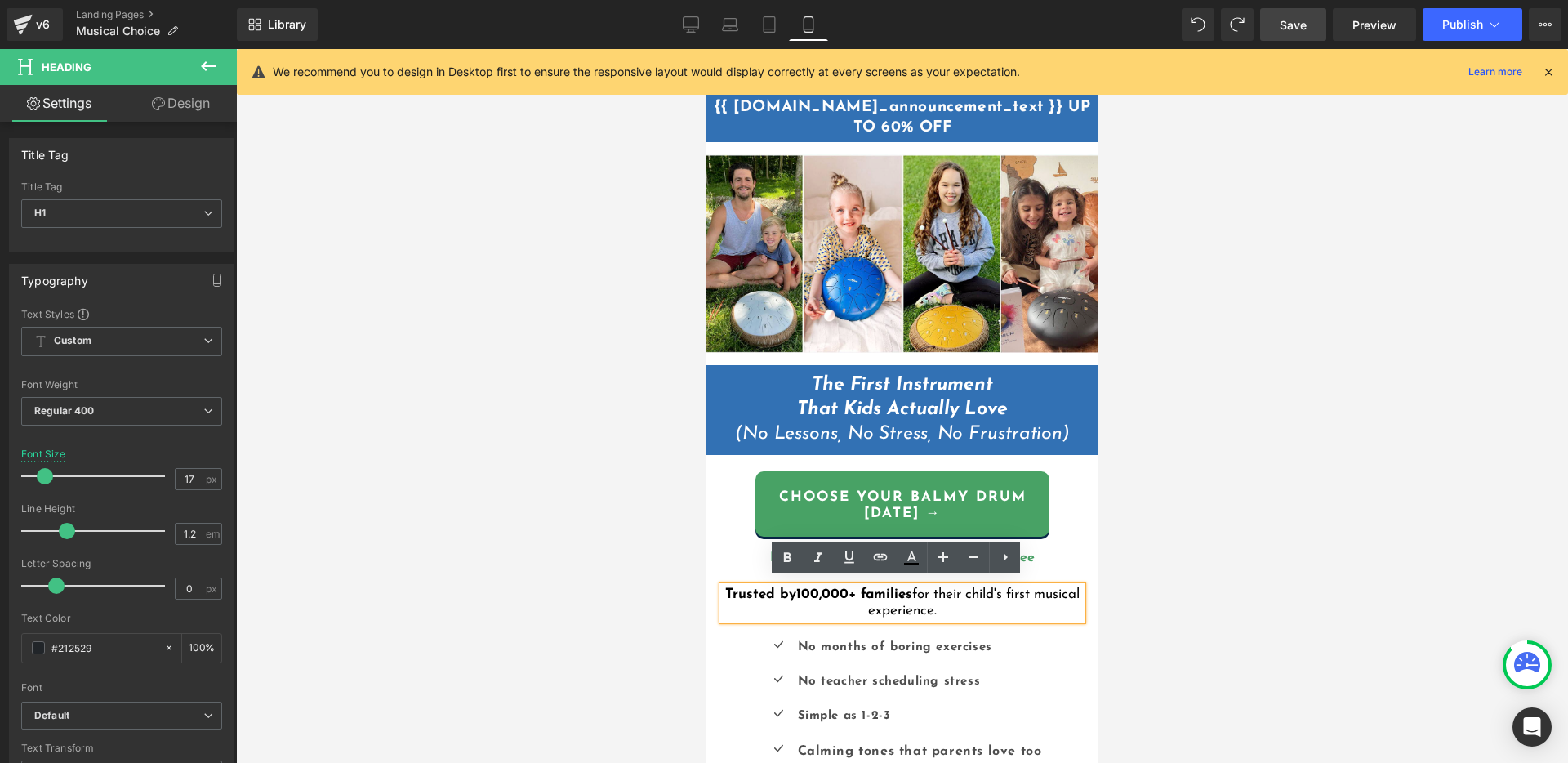
drag, startPoint x: 935, startPoint y: 599, endPoint x: 747, endPoint y: 574, distance: 189.7
click at [716, 583] on div "Choose YOUR BALMY DRUM [DATE] → Button Risk Free 30-Days Money Back Guarantee H…" at bounding box center [901, 543] width 392 height 169
click at [784, 556] on icon at bounding box center [787, 558] width 7 height 10
click at [940, 592] on font "Trusted by 100,000+ families for their child's first musical experience." at bounding box center [901, 602] width 351 height 30
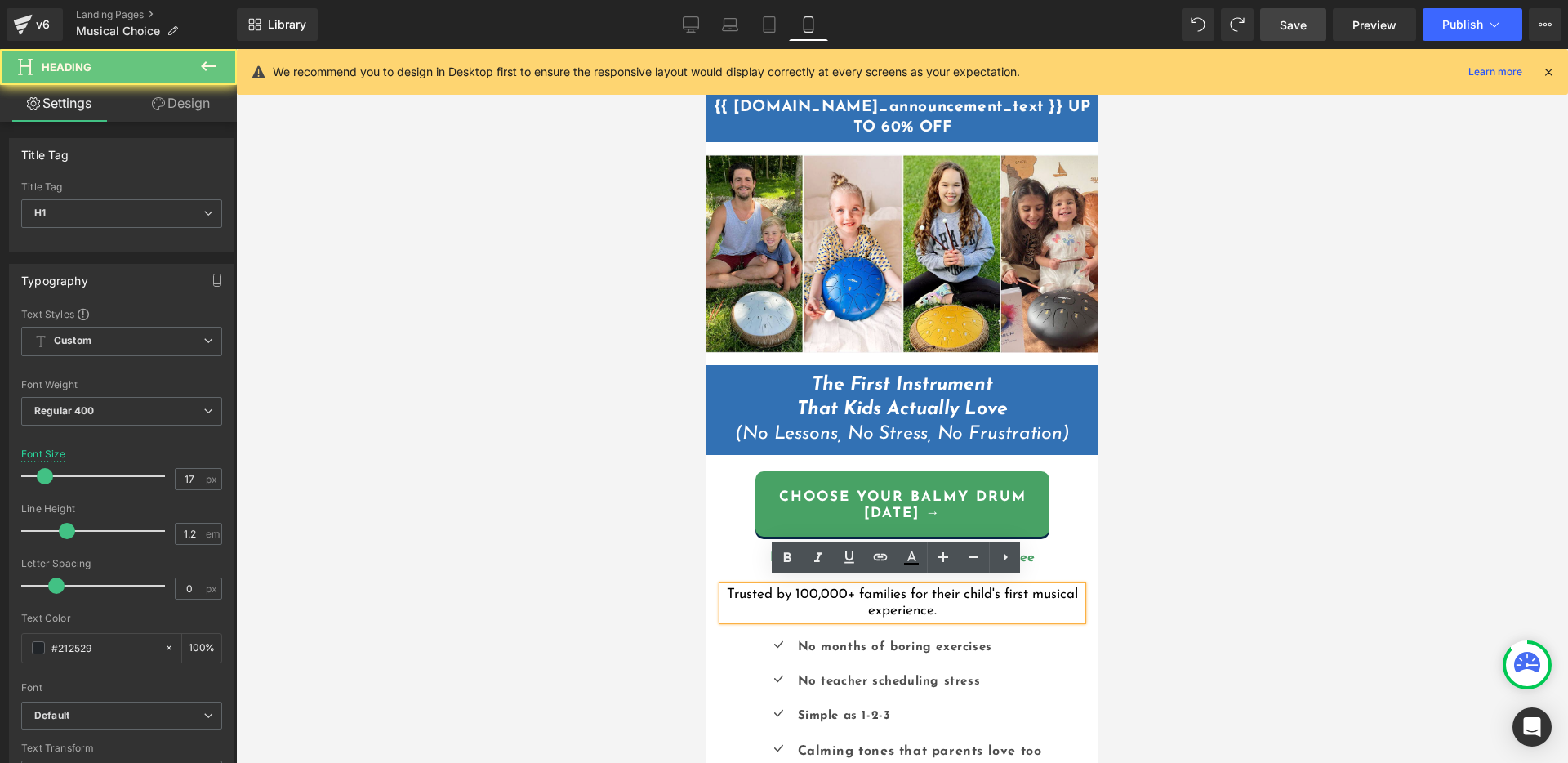
click at [956, 599] on h1 "Trusted by 100,000+ families for their child's first musical experience." at bounding box center [901, 603] width 359 height 34
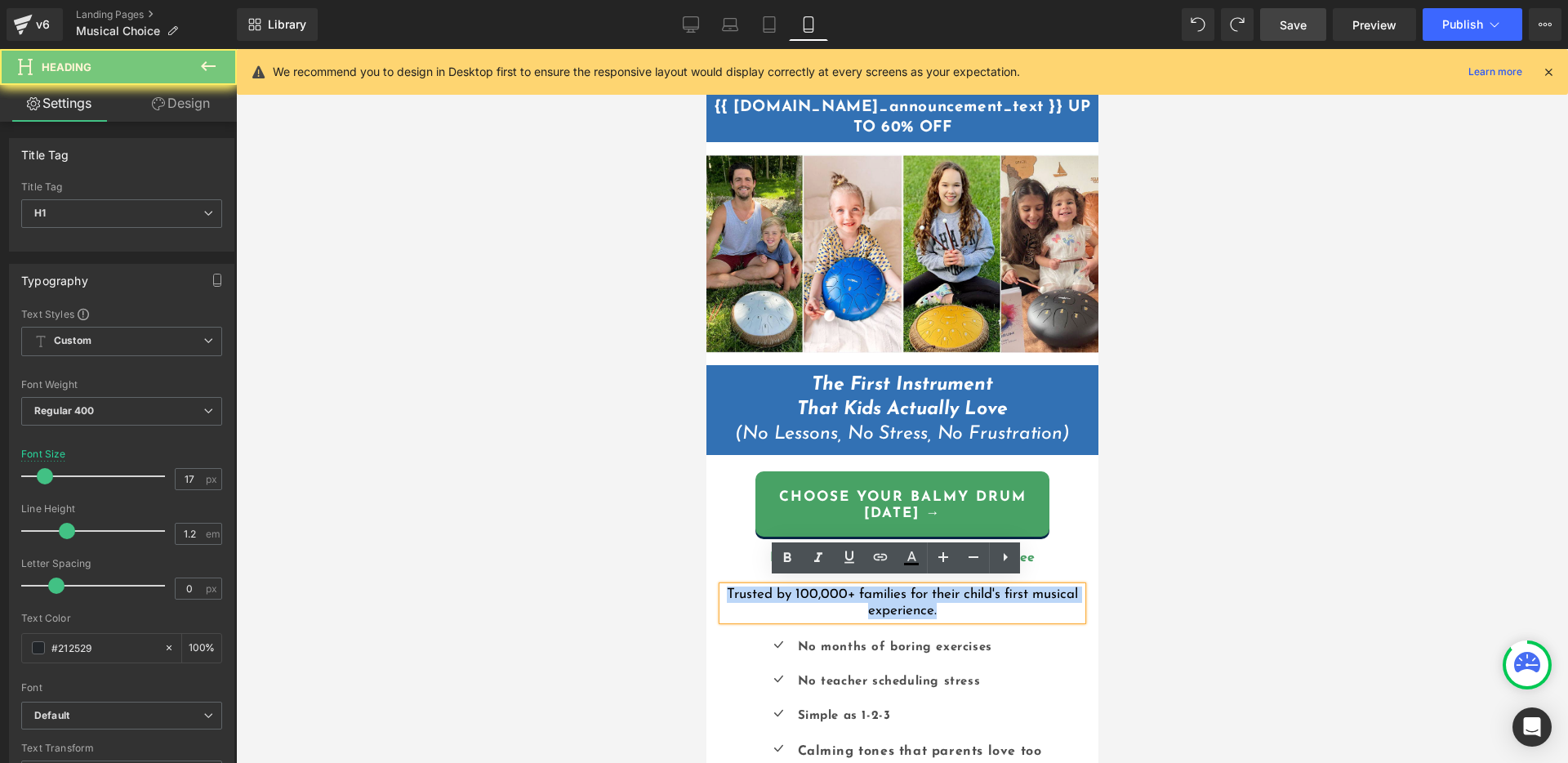
click at [956, 599] on h1 "Trusted by 100,000+ families for their child's first musical experience." at bounding box center [901, 603] width 359 height 34
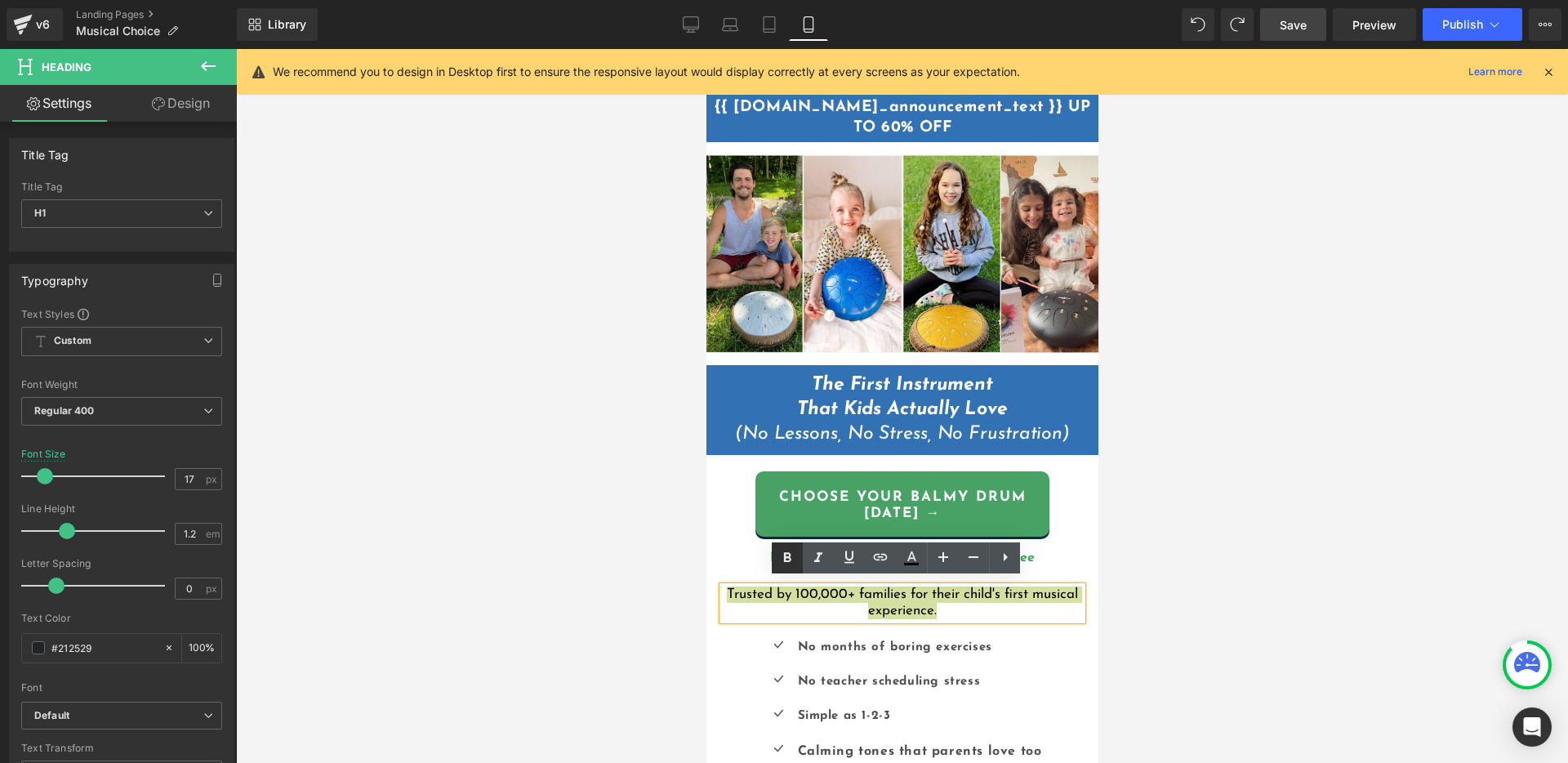
click at [787, 560] on icon at bounding box center [787, 558] width 7 height 10
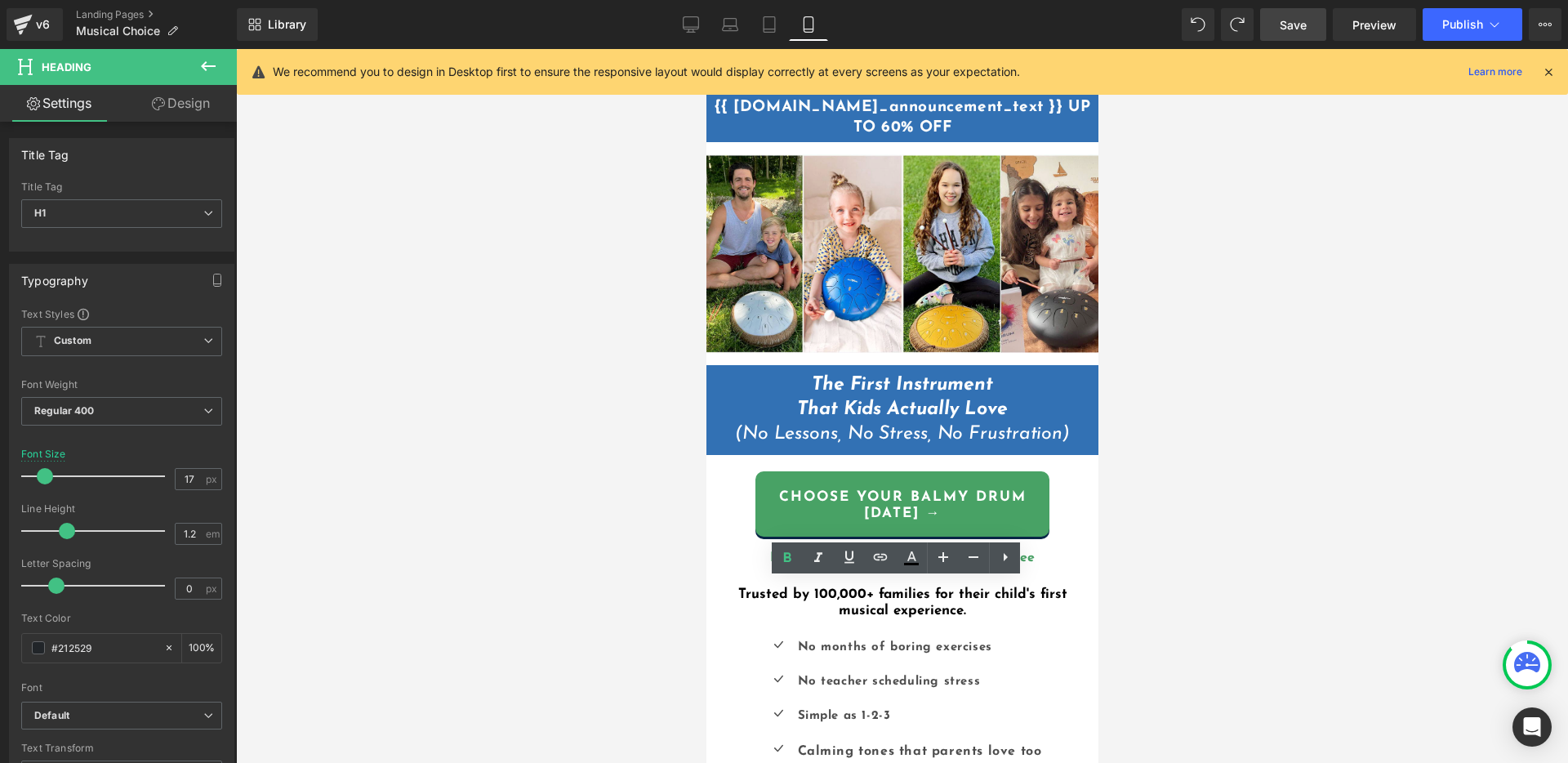
click at [1238, 559] on div at bounding box center [901, 405] width 1332 height 714
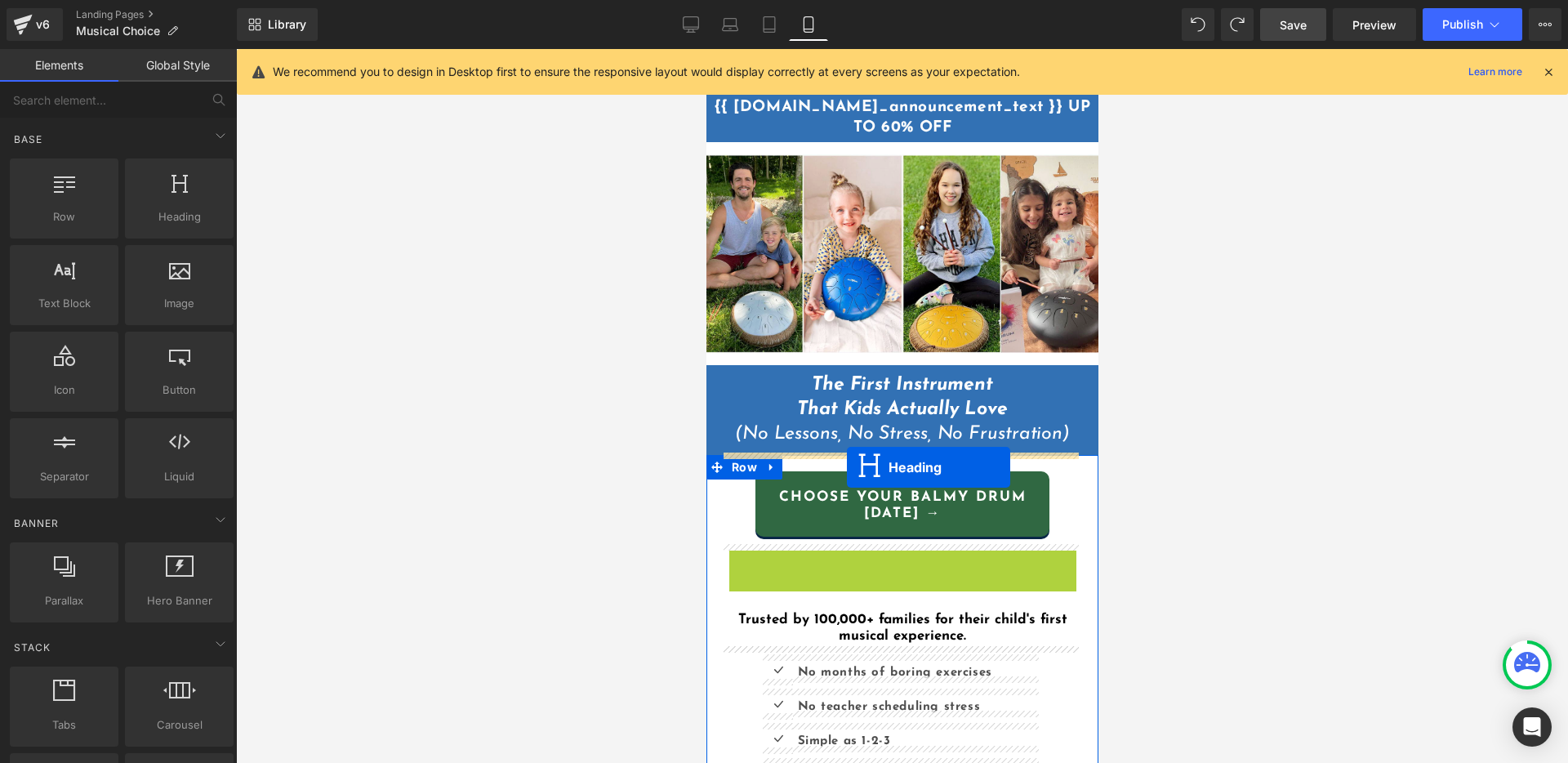
drag, startPoint x: 864, startPoint y: 548, endPoint x: 846, endPoint y: 467, distance: 83.0
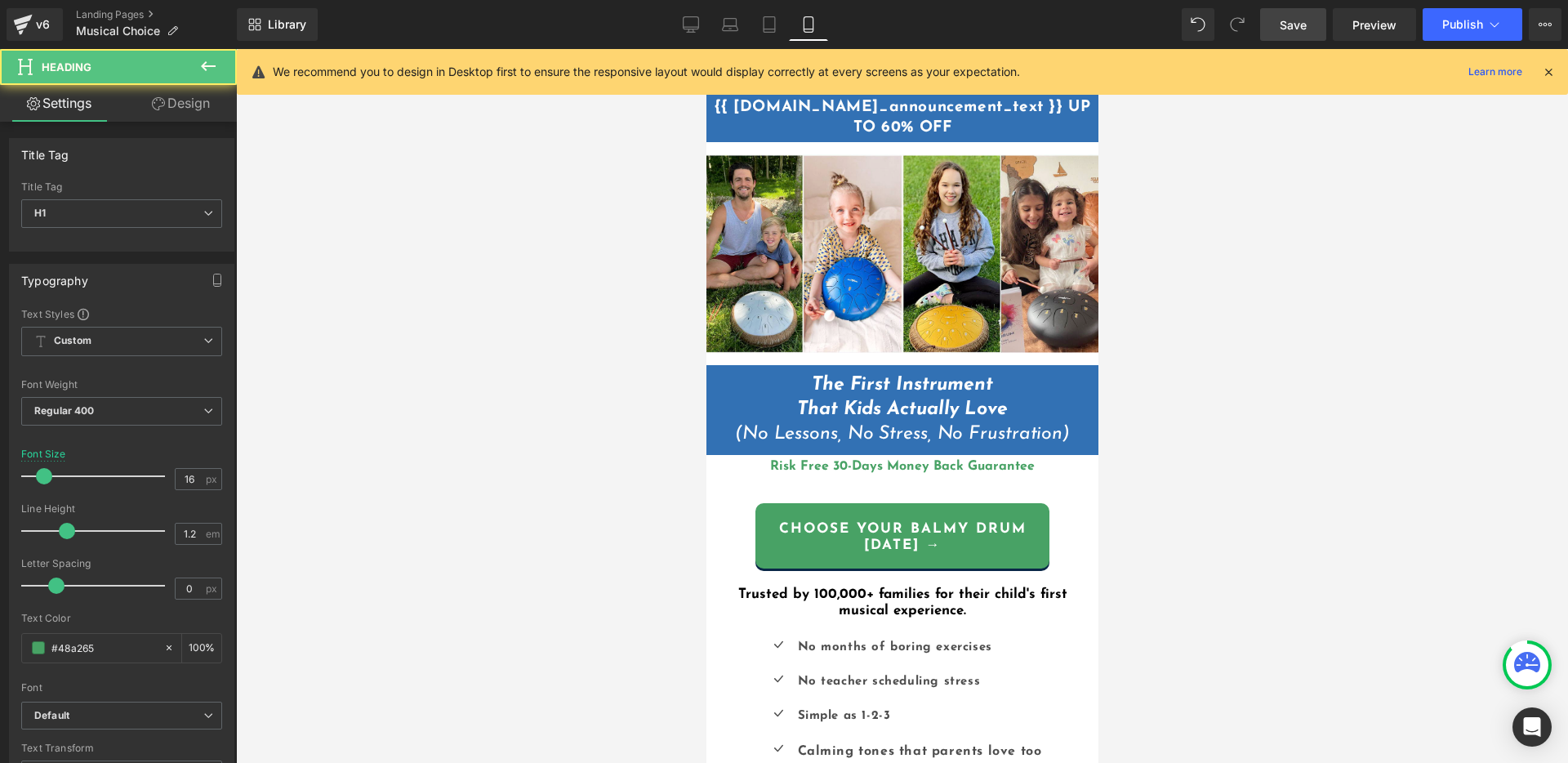
click at [1209, 504] on div at bounding box center [901, 405] width 1332 height 714
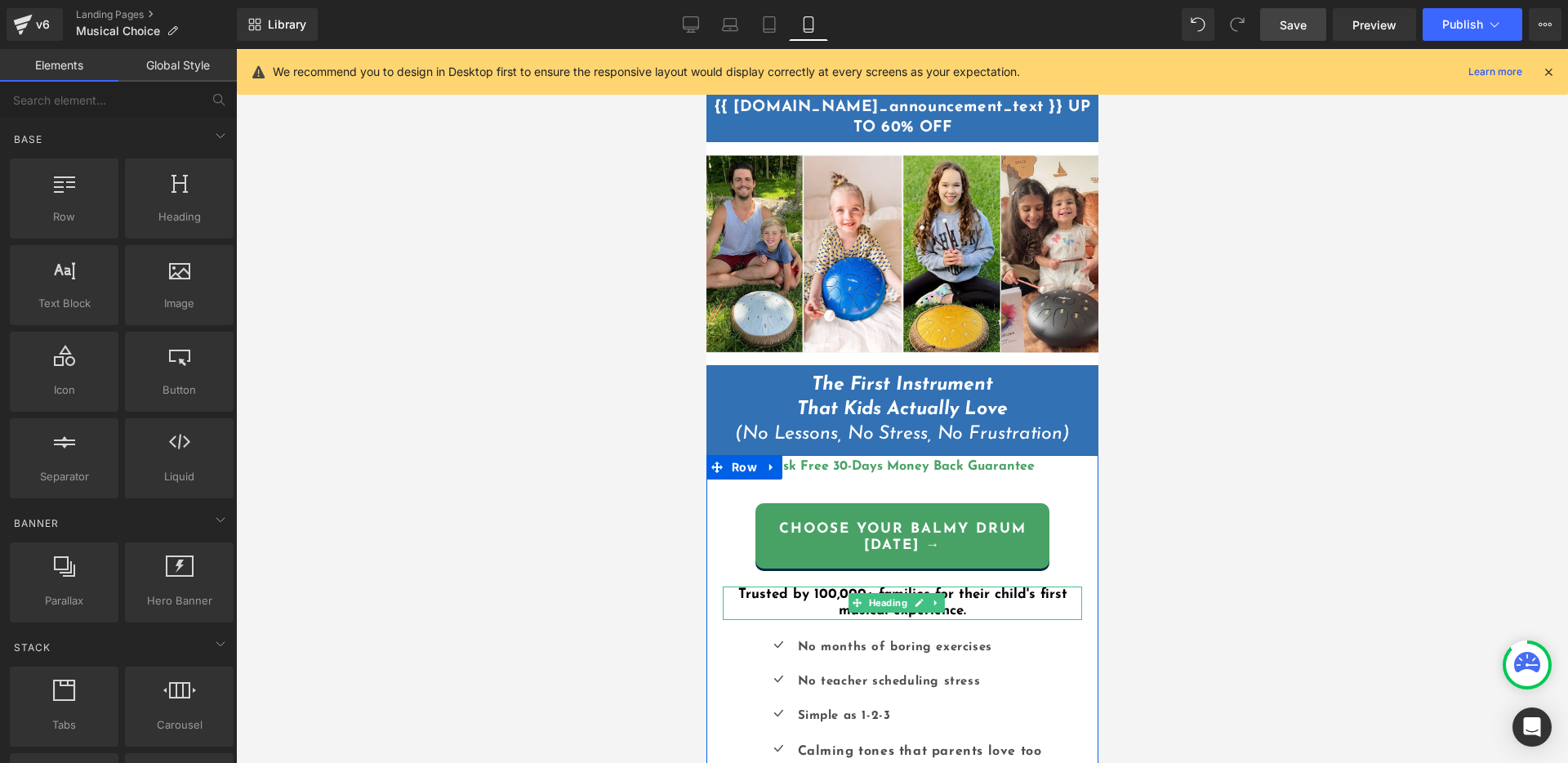
click at [961, 602] on h1 "Trusted by 100,000+ families for their child's first musical experience." at bounding box center [901, 603] width 359 height 34
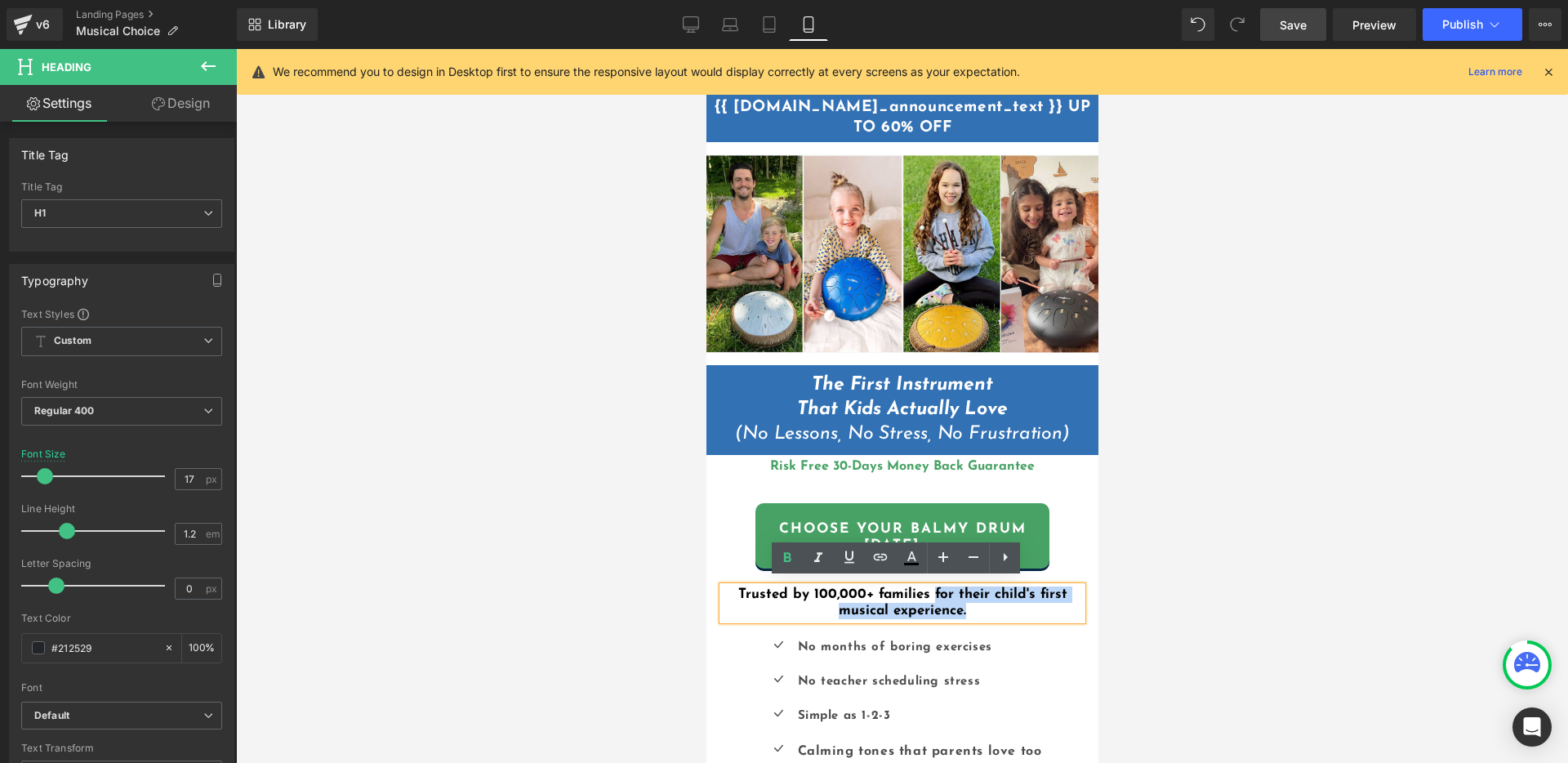
drag, startPoint x: 967, startPoint y: 606, endPoint x: 927, endPoint y: 587, distance: 44.3
click at [927, 587] on h1 "Trusted by 100,000+ families for their child's first musical experience." at bounding box center [901, 603] width 359 height 34
click at [1010, 593] on font "for their child's first musical experience." at bounding box center [975, 602] width 214 height 30
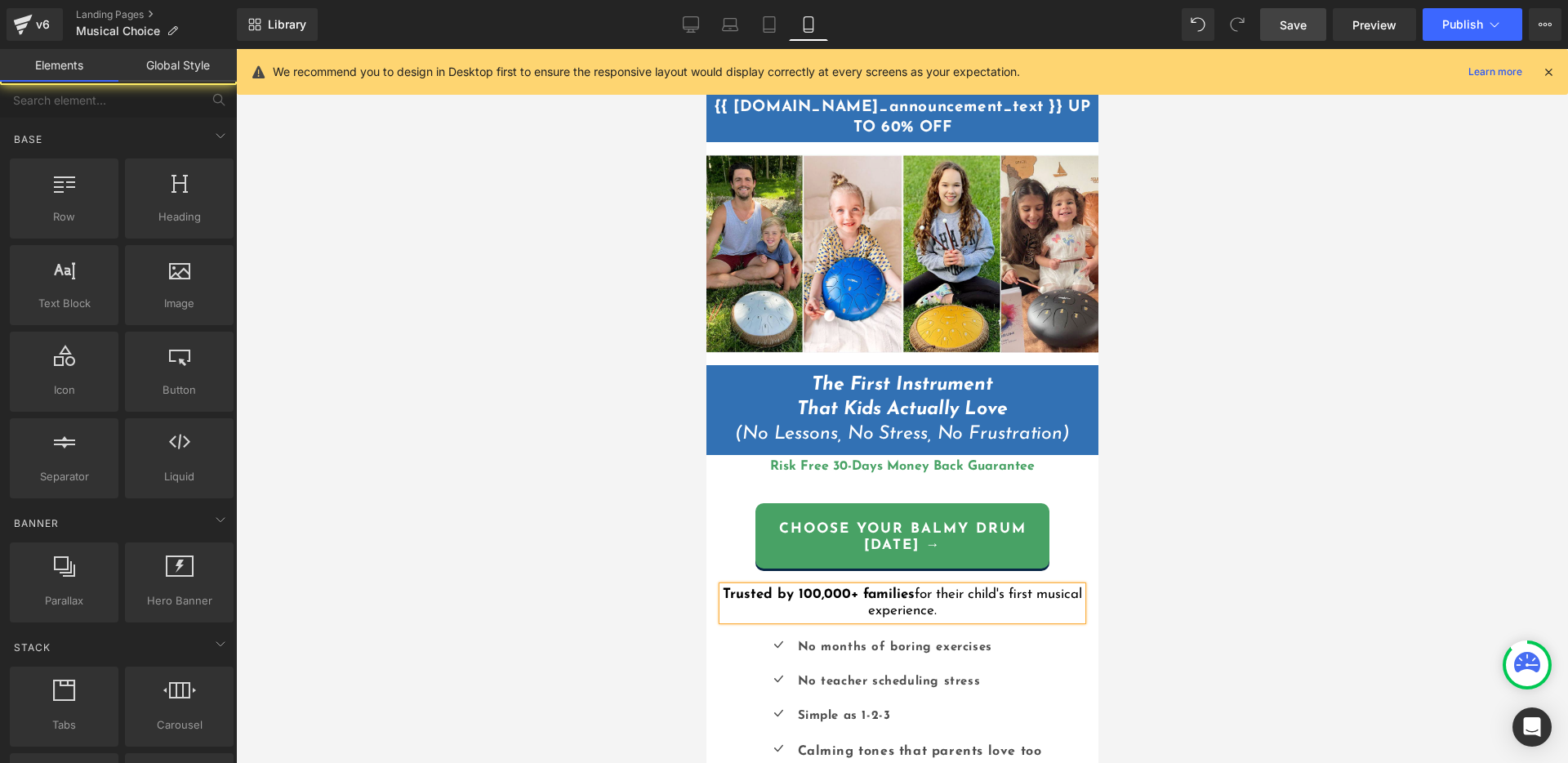
click at [1149, 583] on div at bounding box center [901, 405] width 1332 height 714
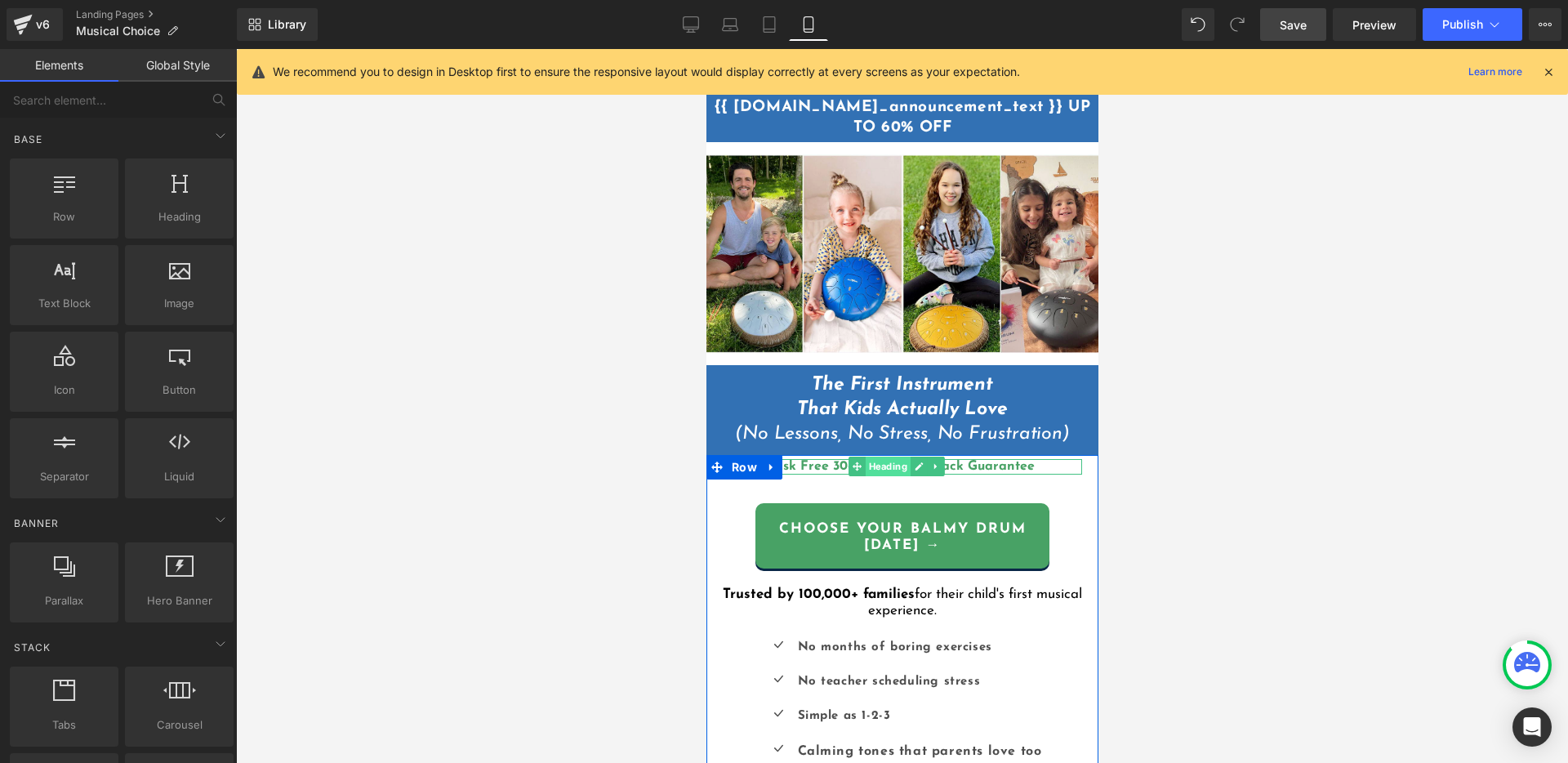
click at [884, 460] on span "Heading" at bounding box center [887, 466] width 45 height 20
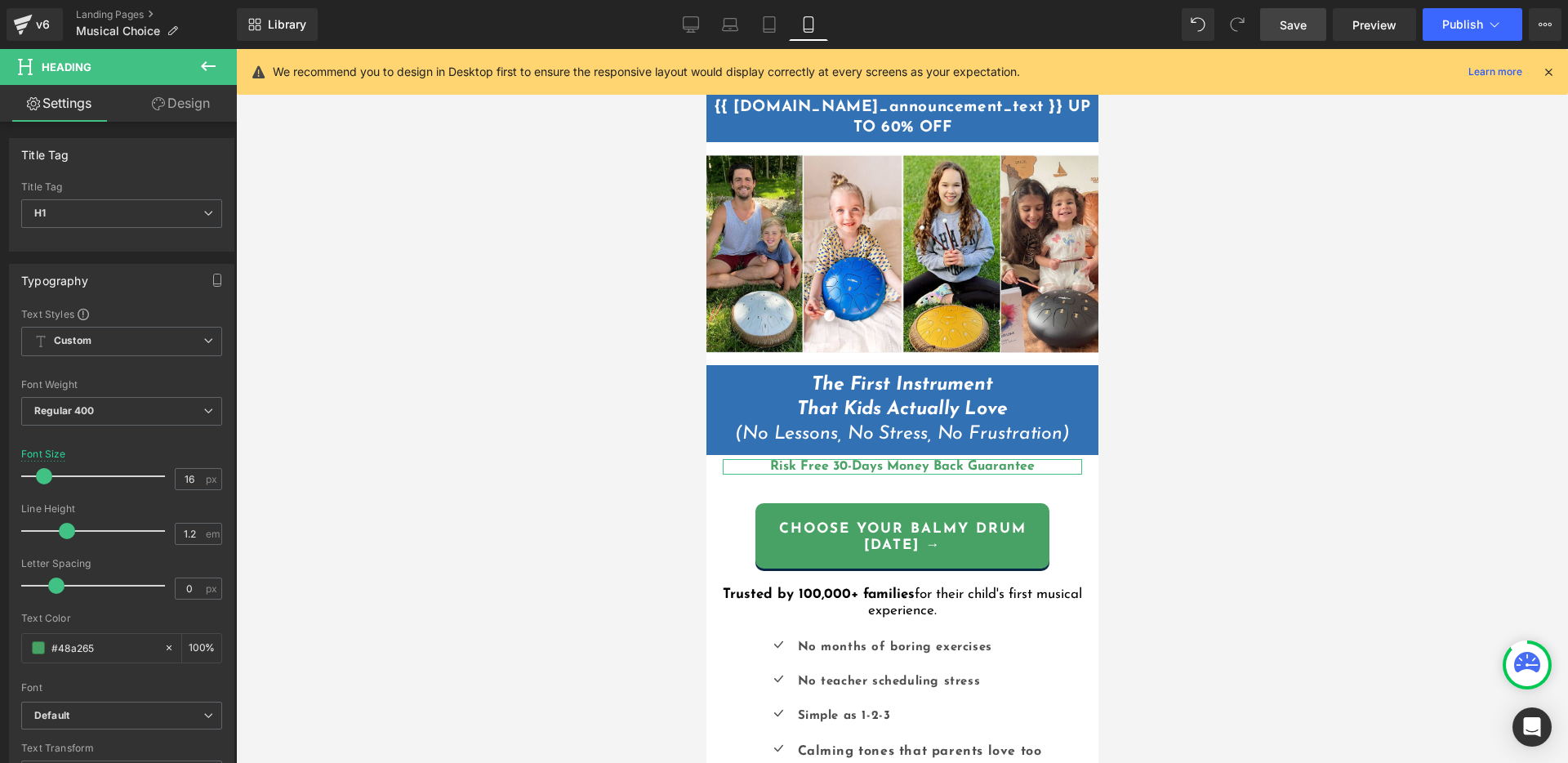
click at [177, 102] on link "Design" at bounding box center [181, 103] width 119 height 37
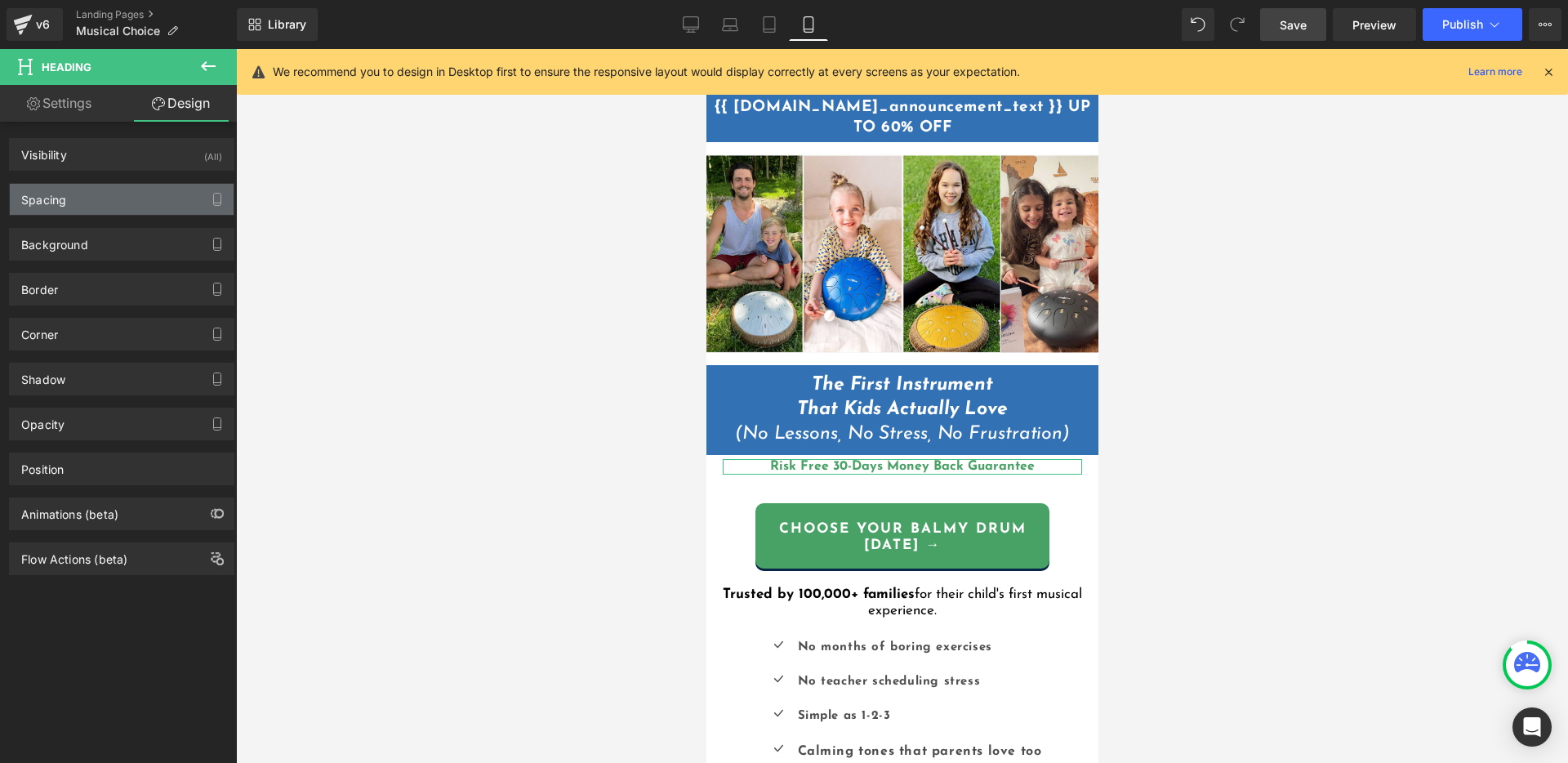
click at [106, 206] on div "Spacing" at bounding box center [122, 199] width 224 height 31
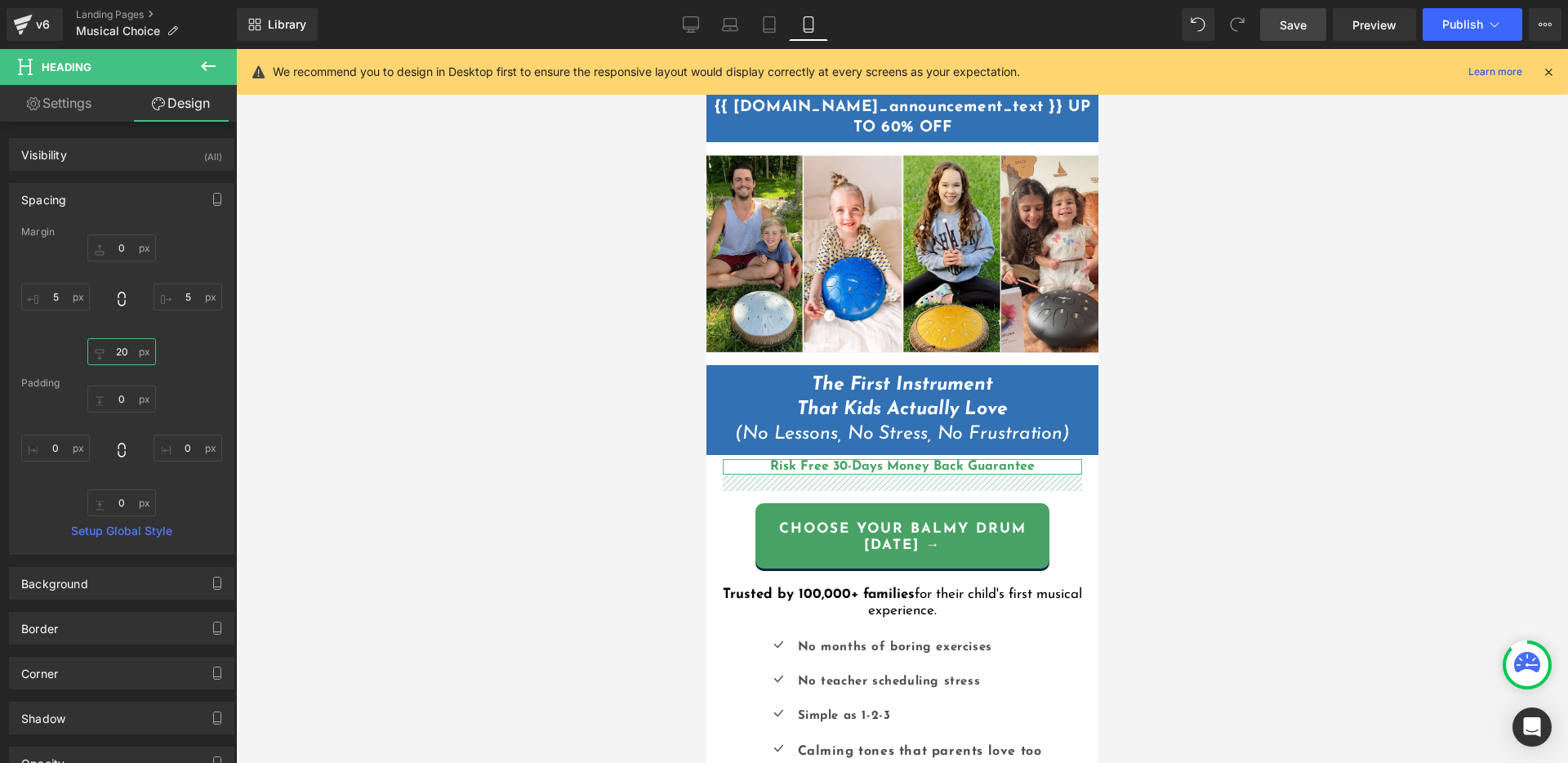
click at [124, 351] on input "20" at bounding box center [121, 351] width 68 height 27
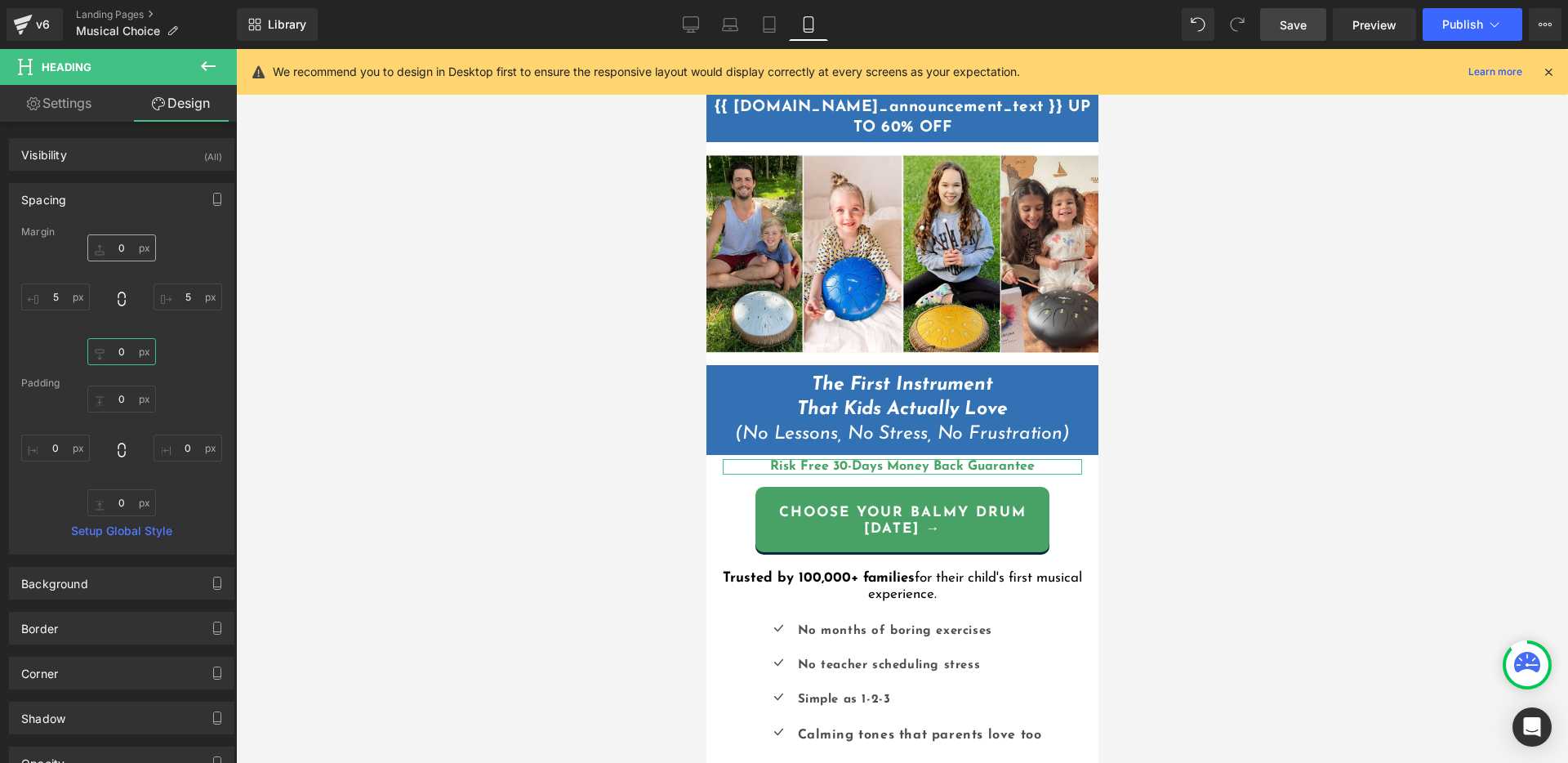
type input "0"
click at [121, 241] on input "0" at bounding box center [121, 247] width 68 height 27
type input "10"
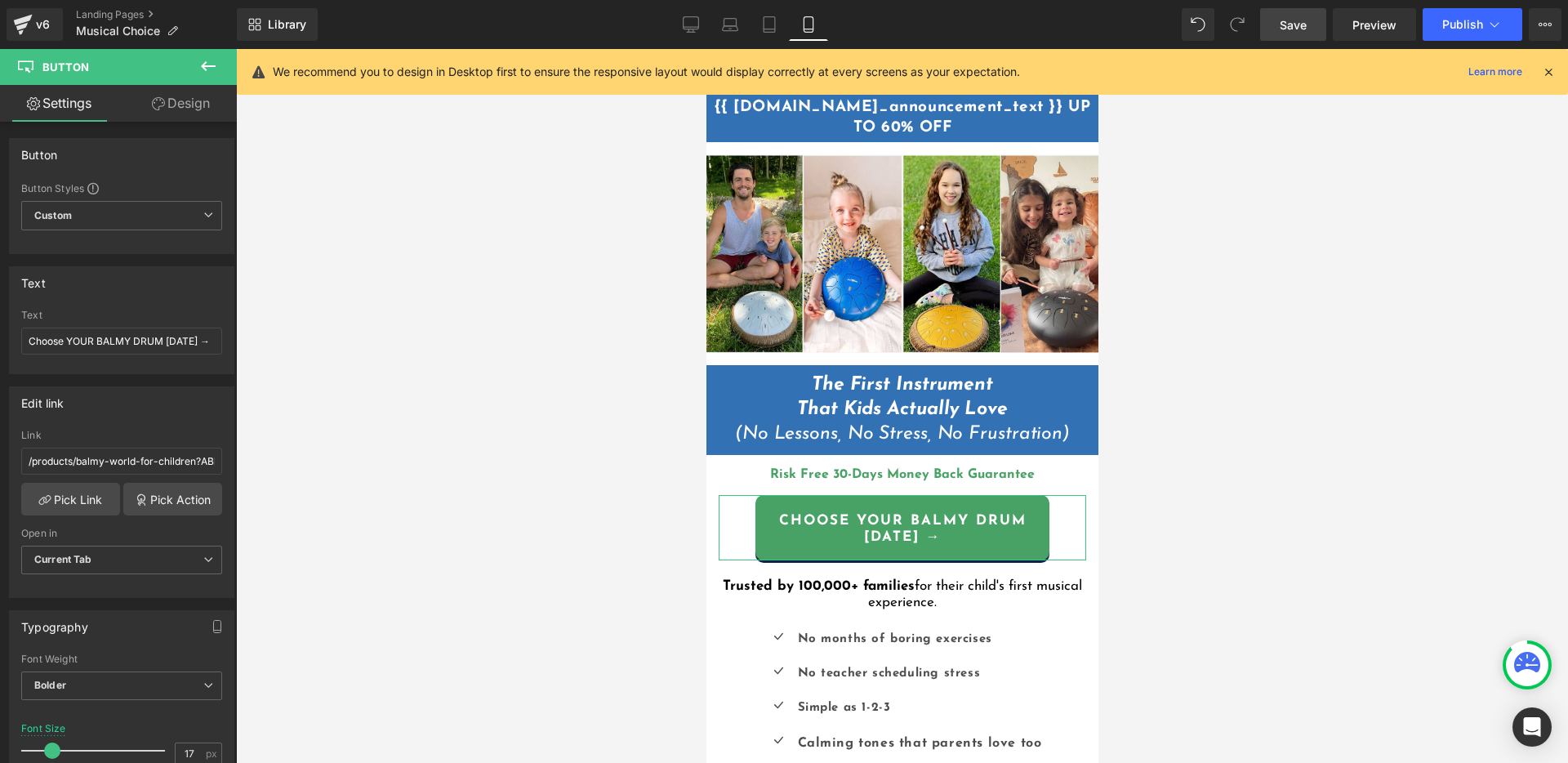
click at [157, 97] on icon at bounding box center [158, 104] width 13 height 13
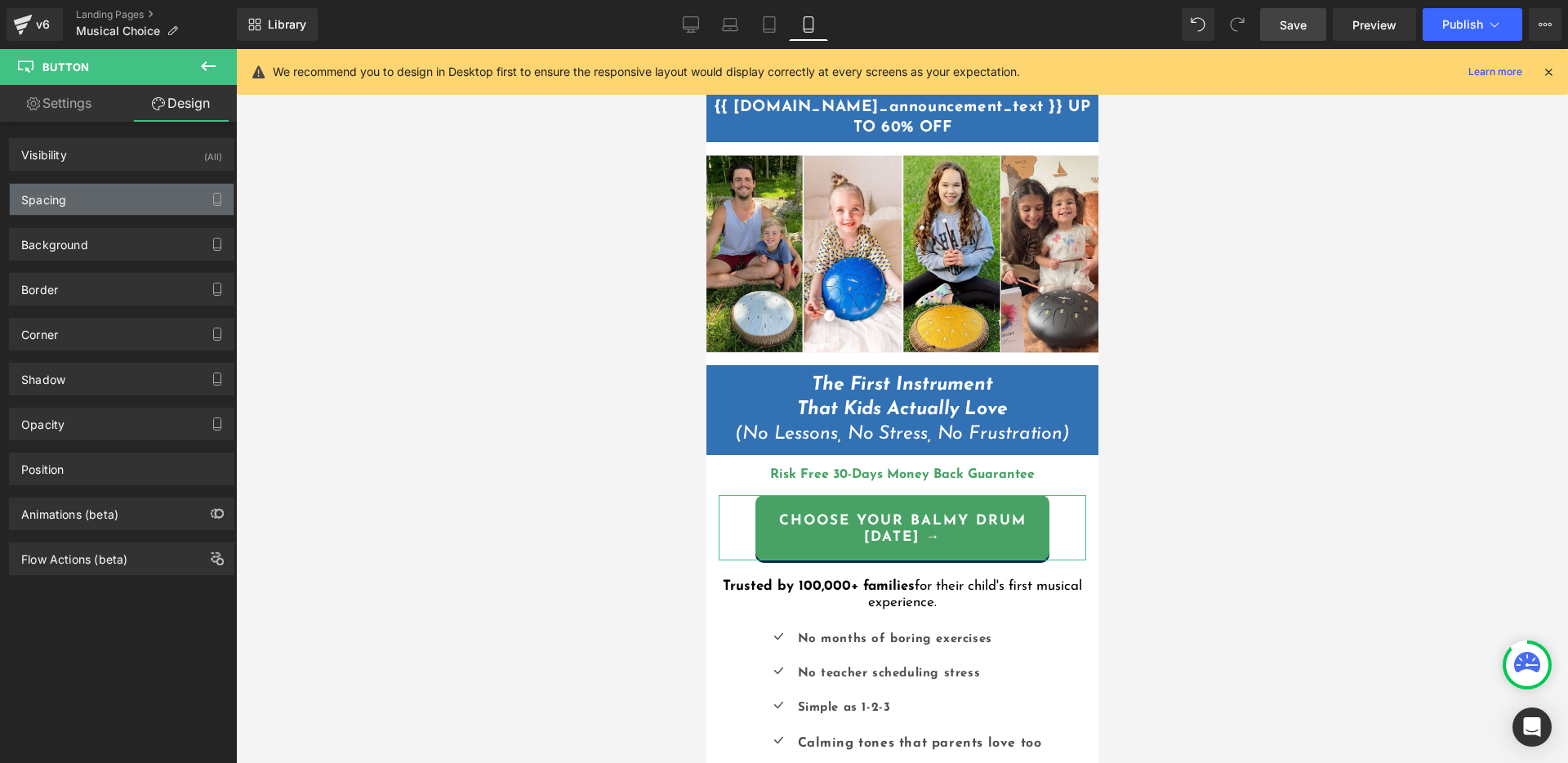
click at [95, 207] on div "Spacing" at bounding box center [122, 199] width 224 height 31
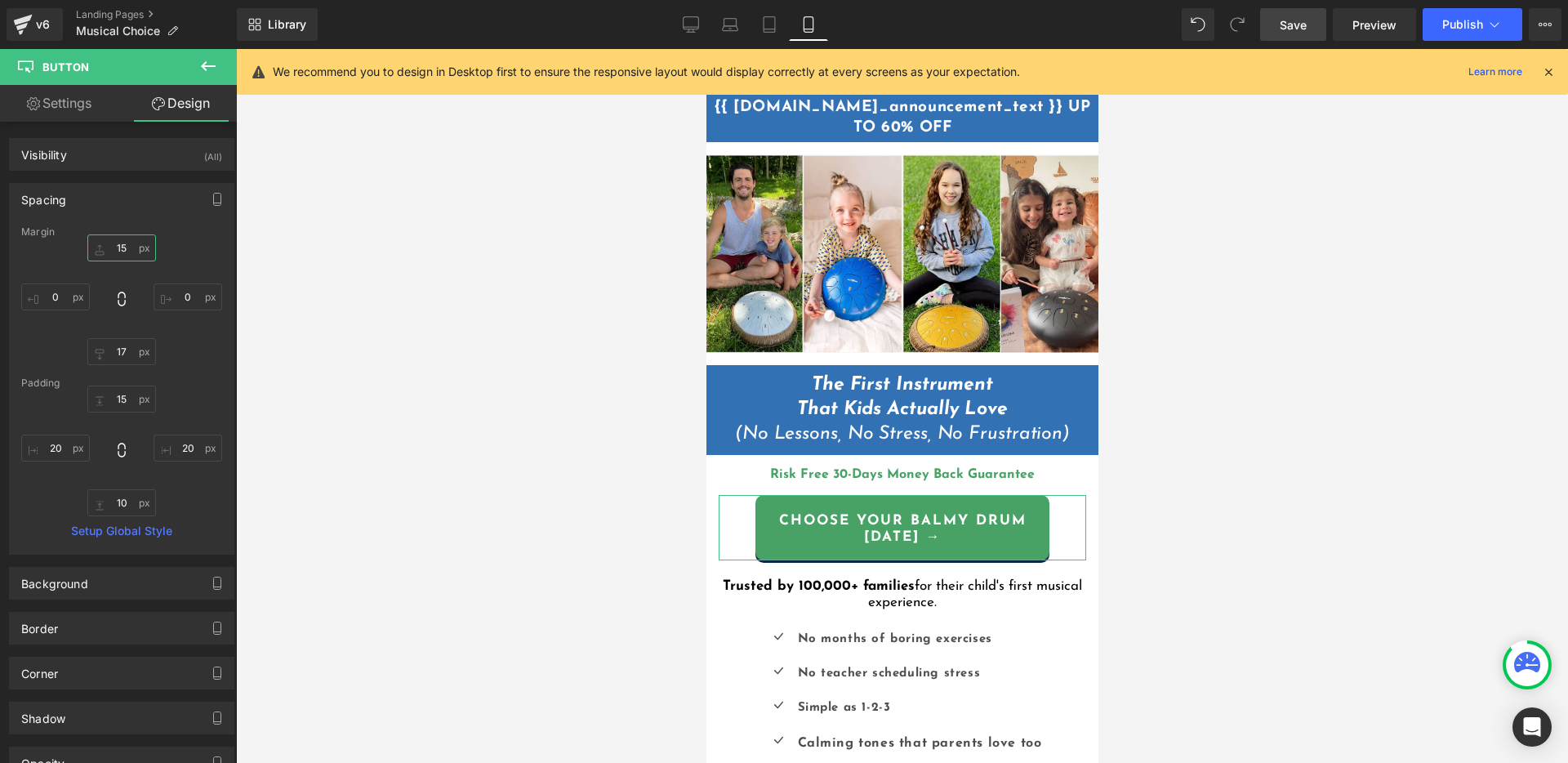
click at [120, 249] on input "15" at bounding box center [121, 247] width 68 height 27
type input "5"
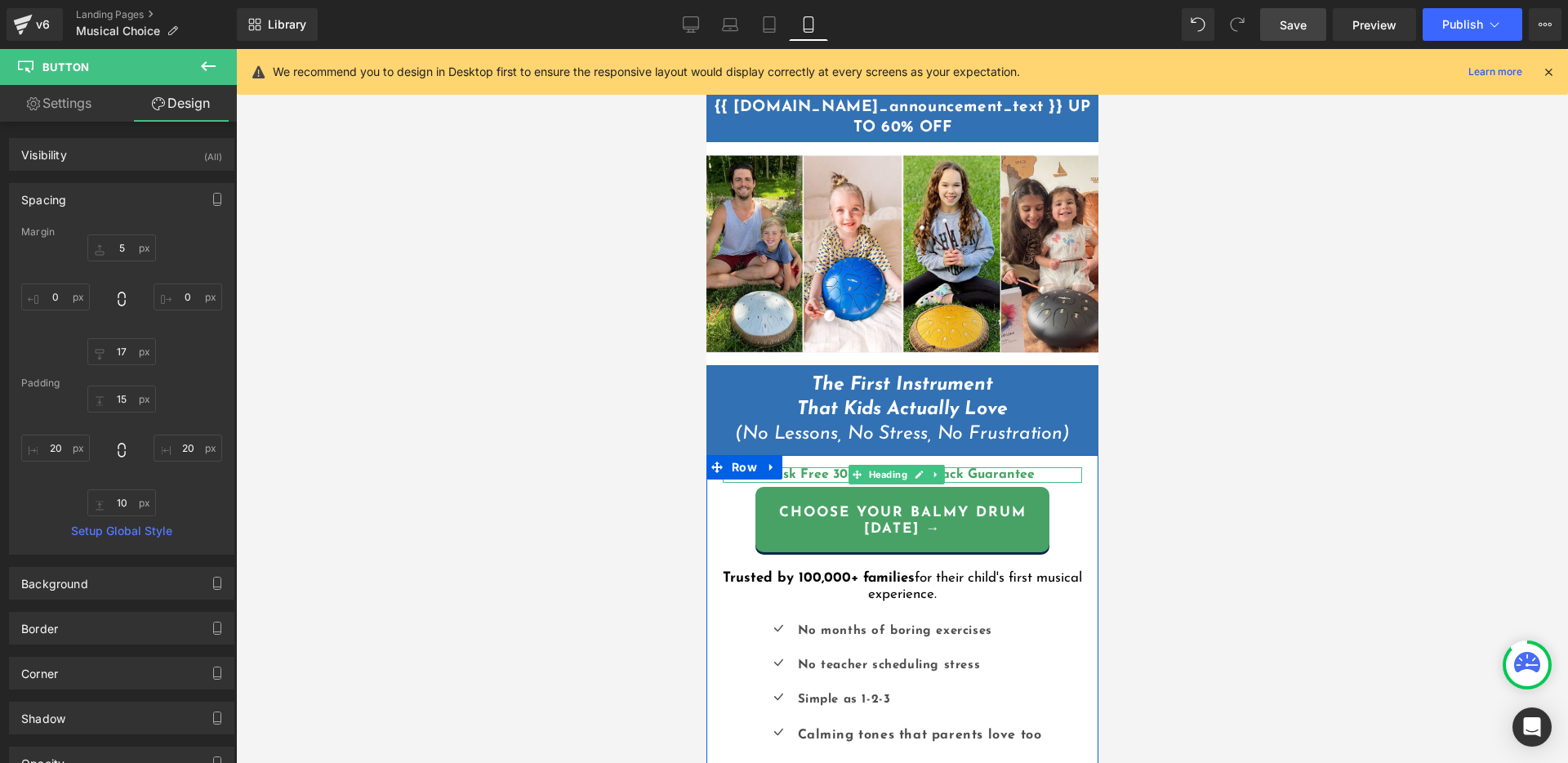
click at [795, 469] on b "Risk Free 30-Days Money Back Guarantee" at bounding box center [901, 475] width 264 height 13
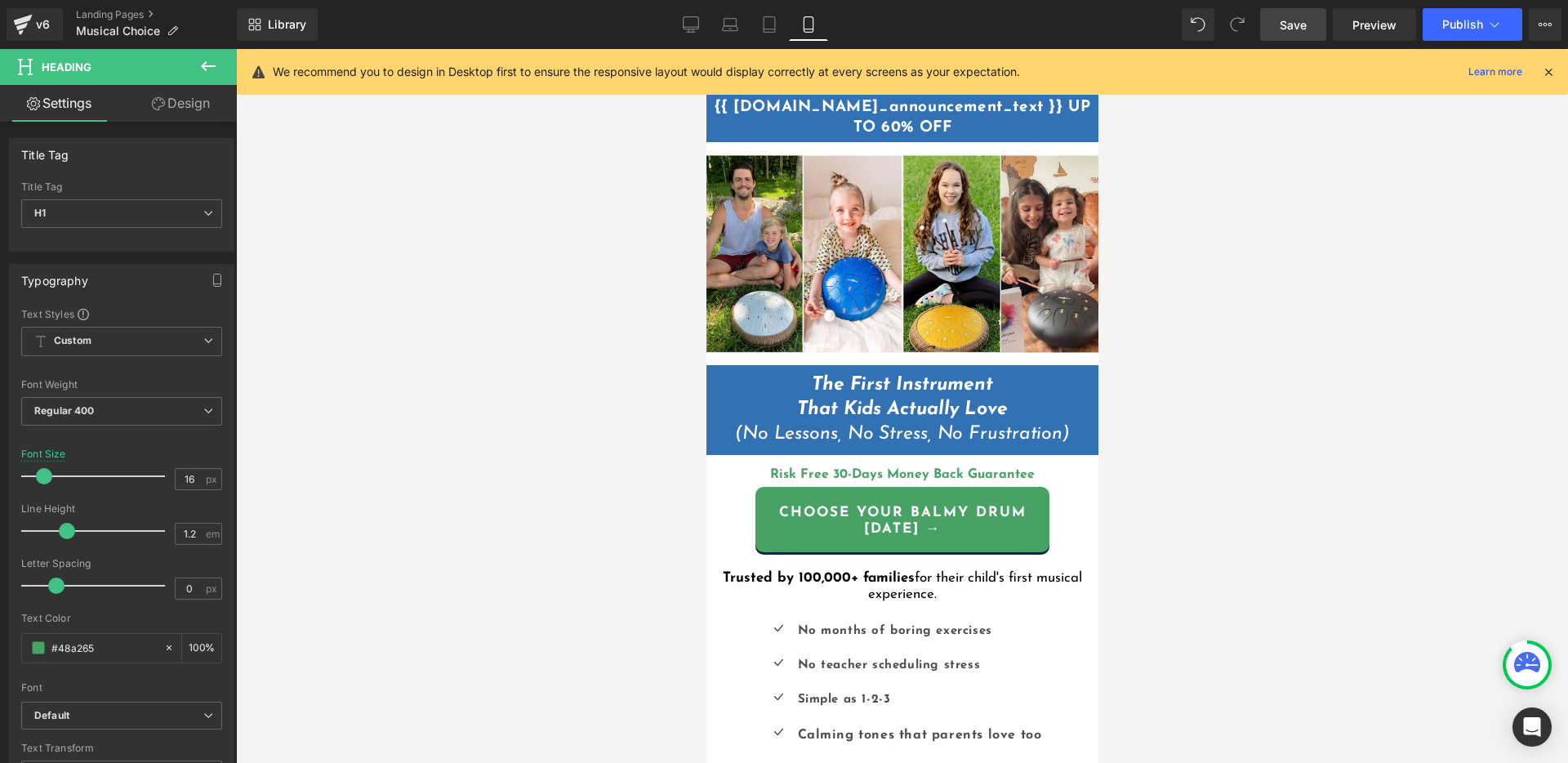
click at [179, 101] on link "Design" at bounding box center [181, 103] width 119 height 37
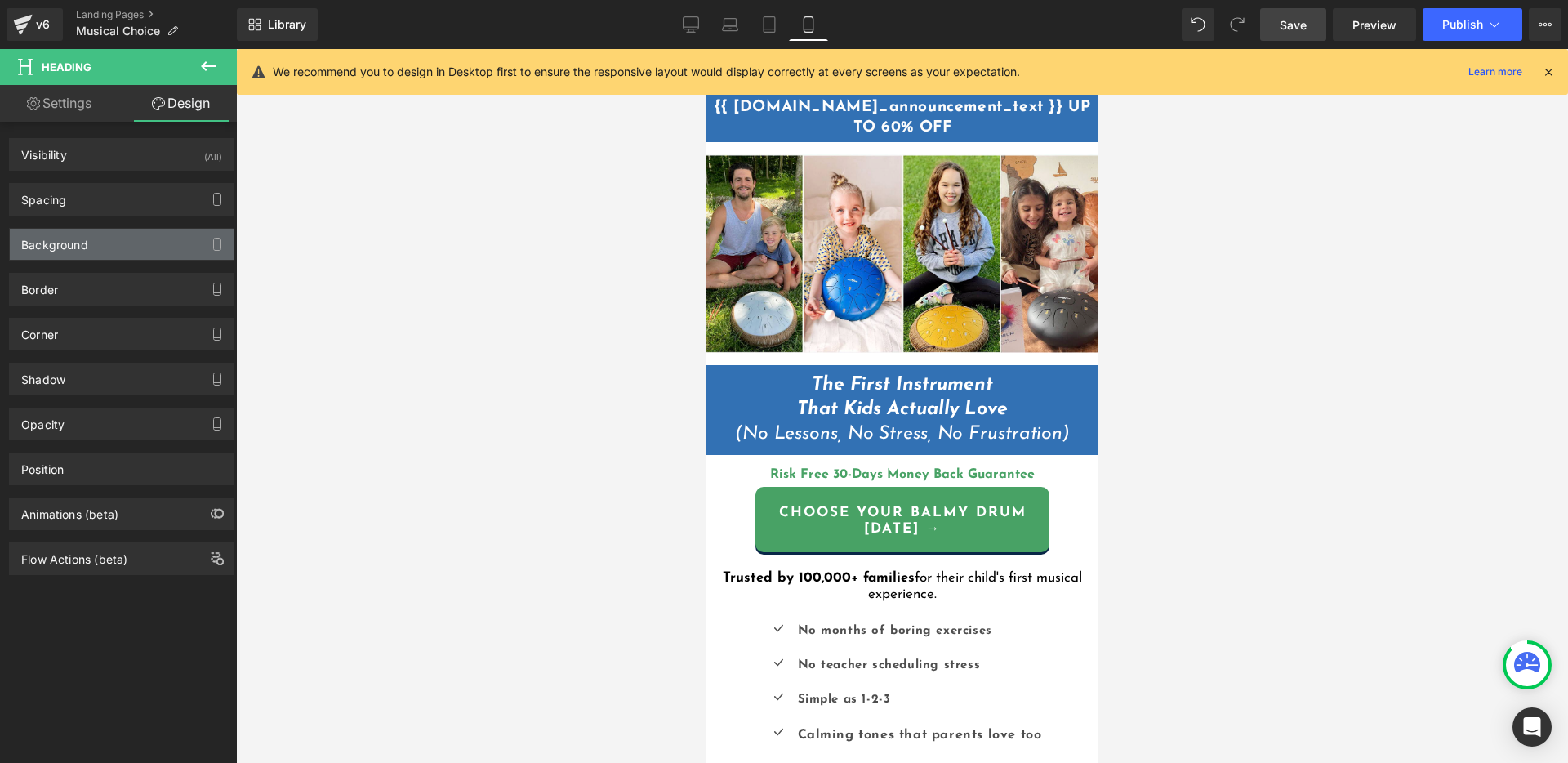
type input "10"
type input "5"
type input "0"
type input "5"
type input "0"
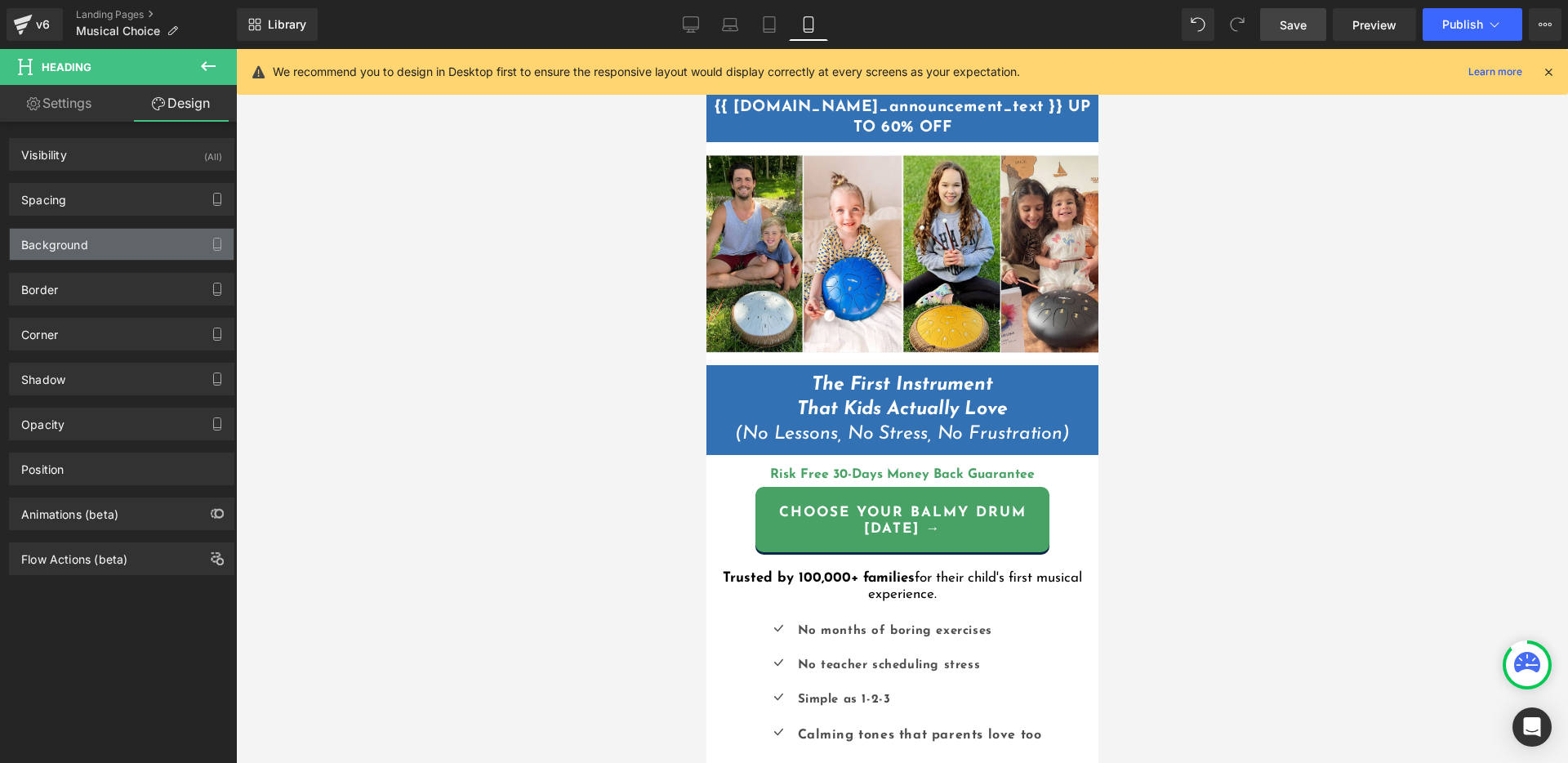
type input "0"
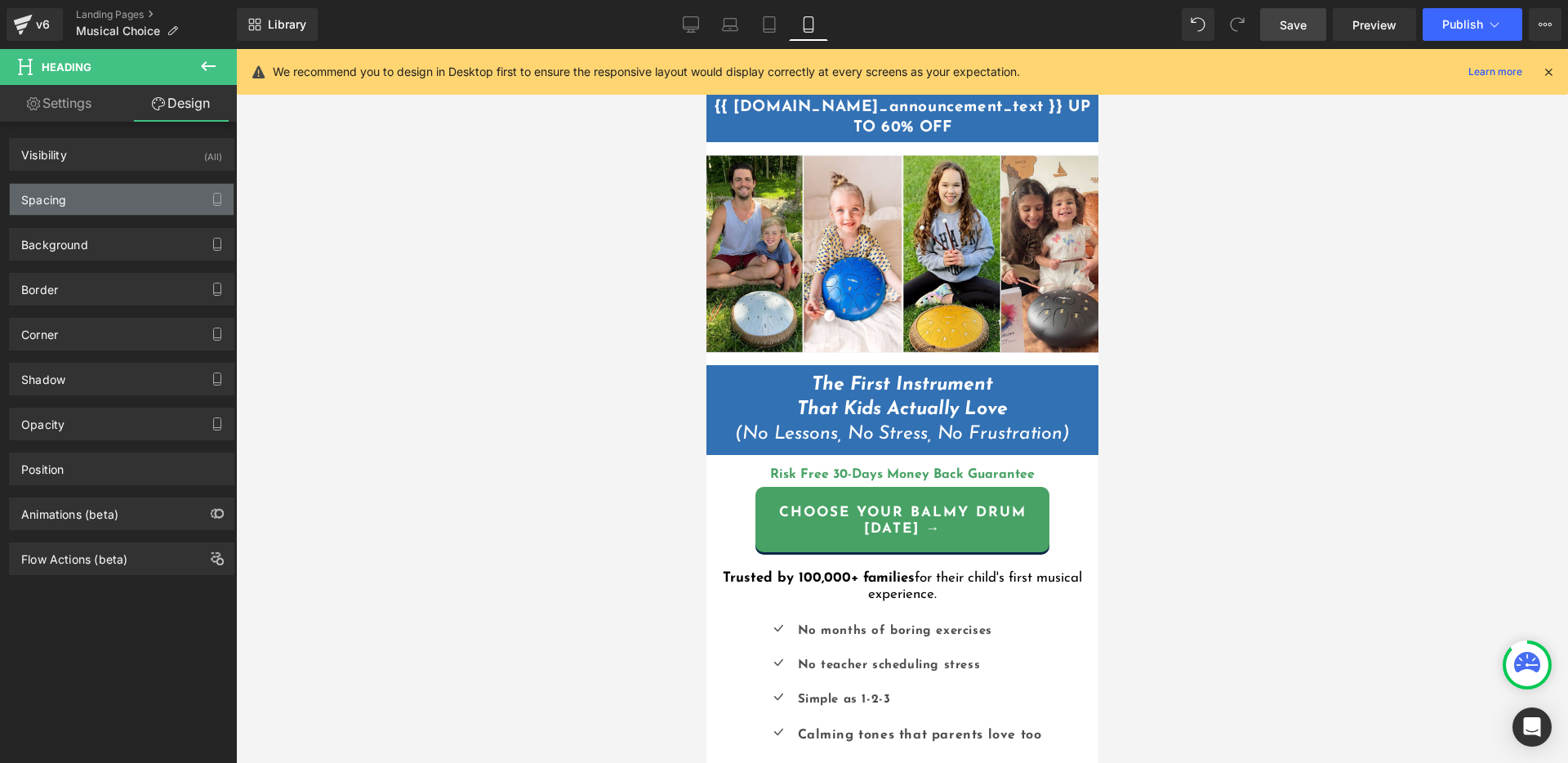
click at [73, 200] on div "Spacing" at bounding box center [122, 199] width 224 height 31
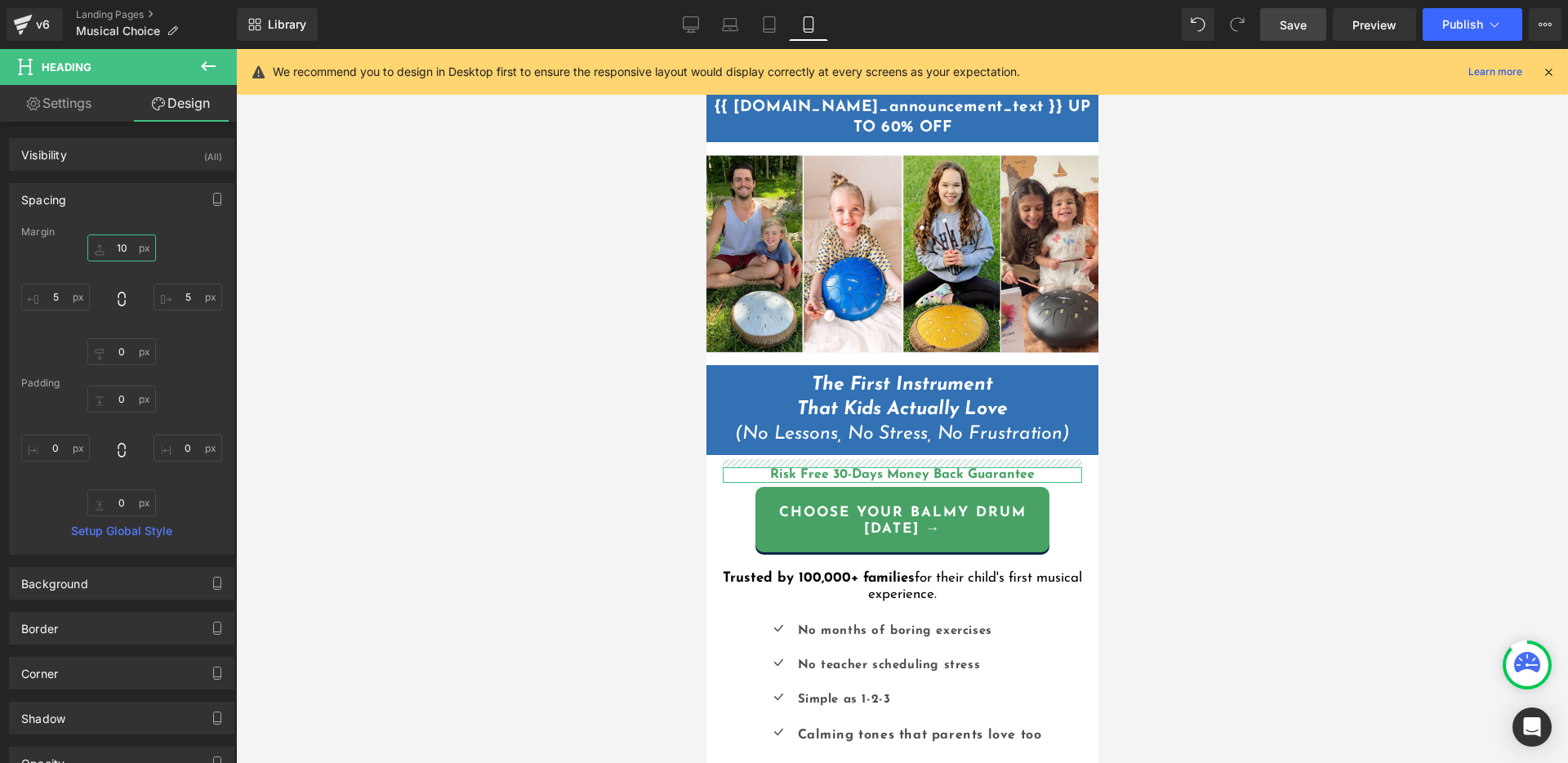
click at [119, 243] on input "10" at bounding box center [121, 247] width 68 height 27
type input "20"
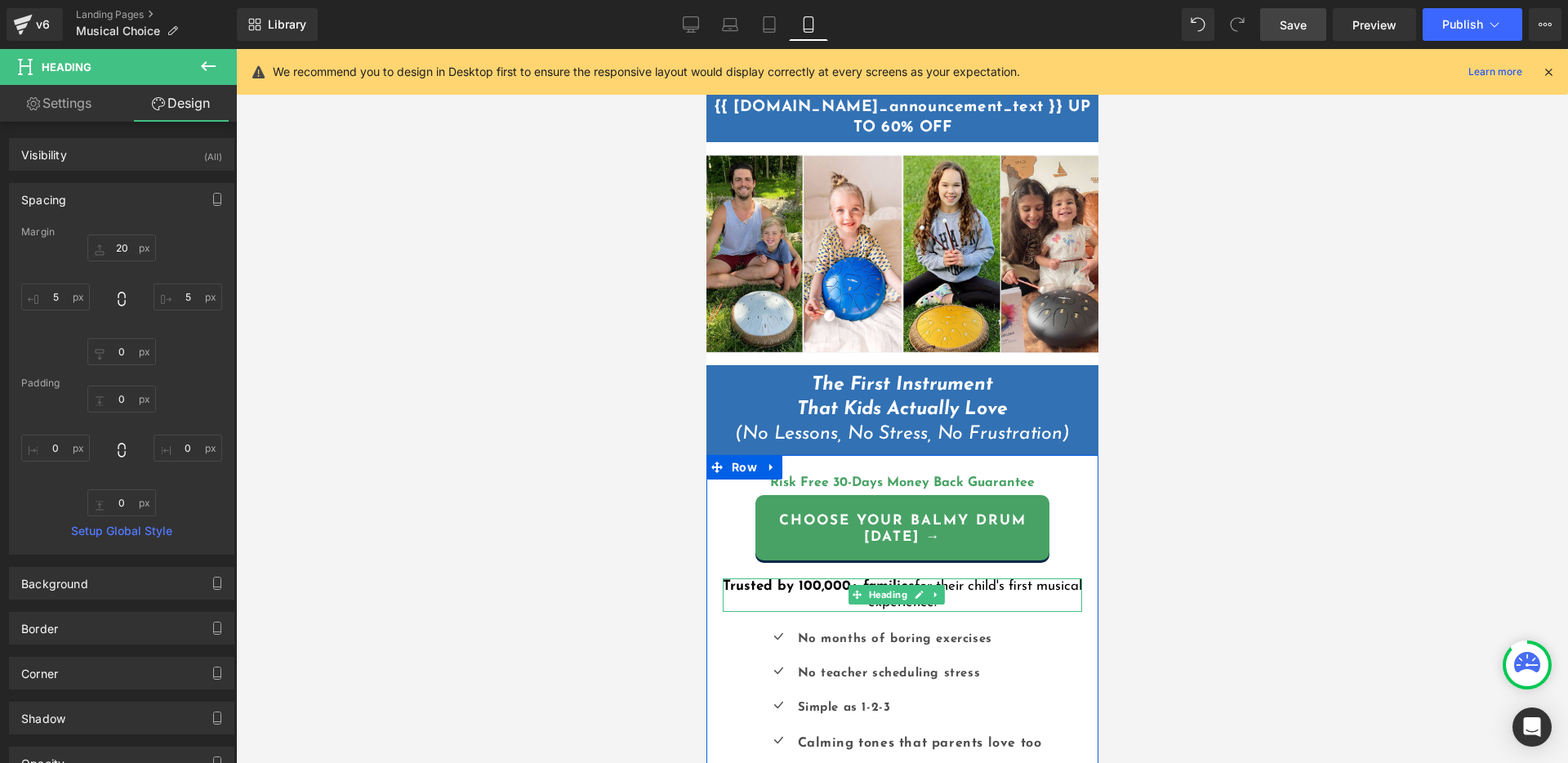
click at [815, 583] on font "Trusted by 100,000+ families" at bounding box center [817, 586] width 192 height 14
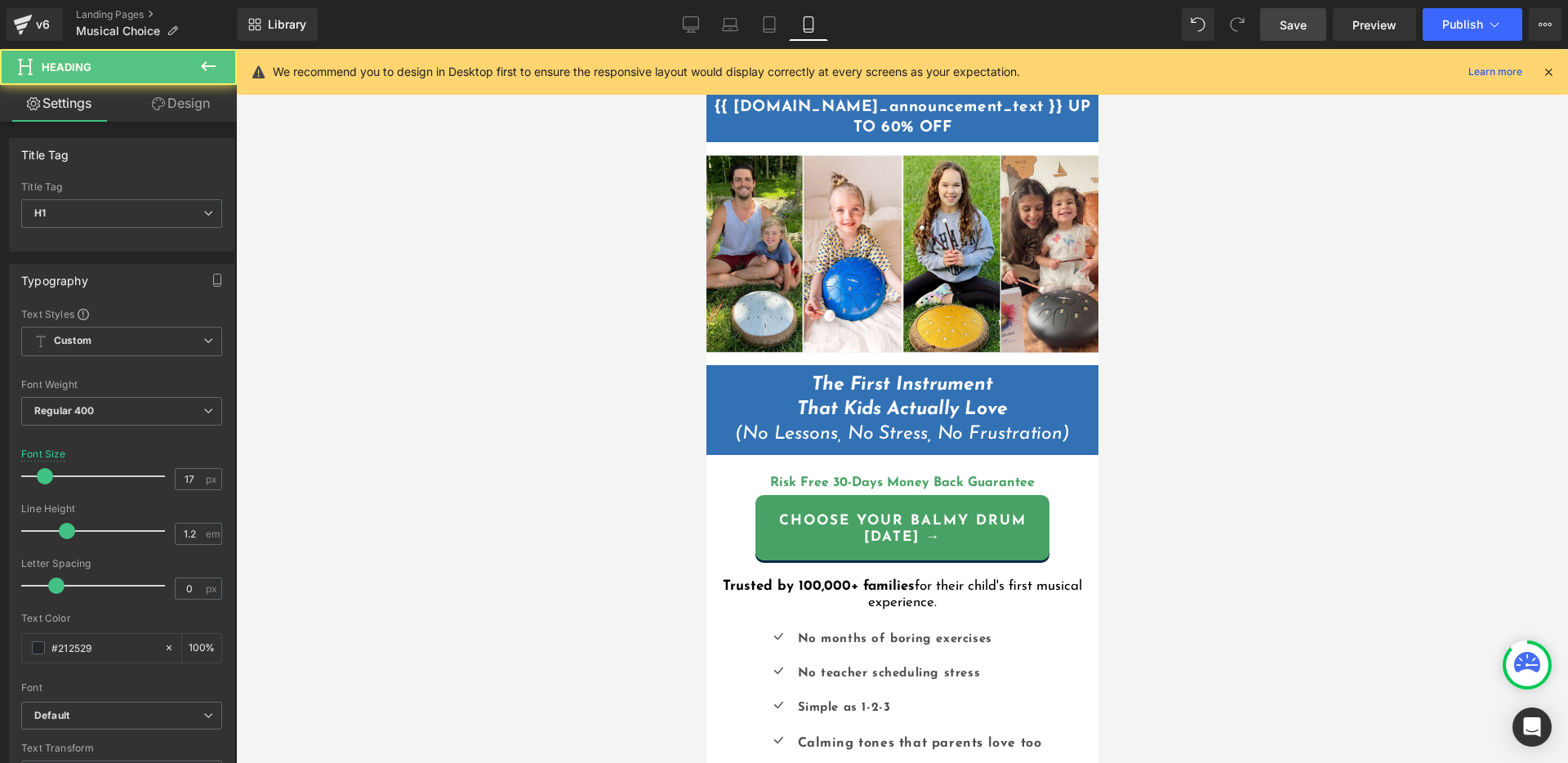
click at [167, 105] on link "Design" at bounding box center [181, 103] width 119 height 37
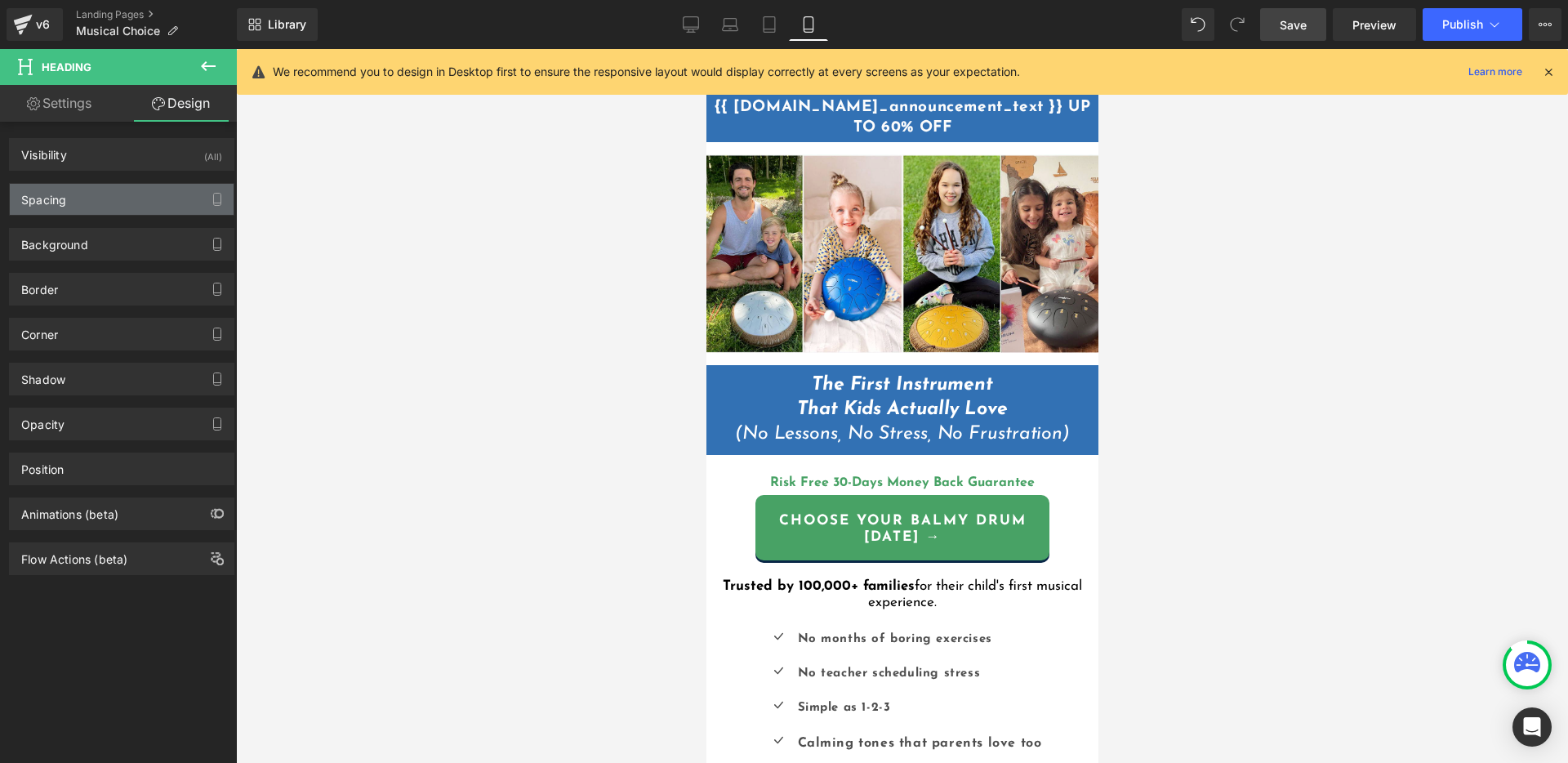
click at [91, 204] on div "Spacing" at bounding box center [122, 199] width 224 height 31
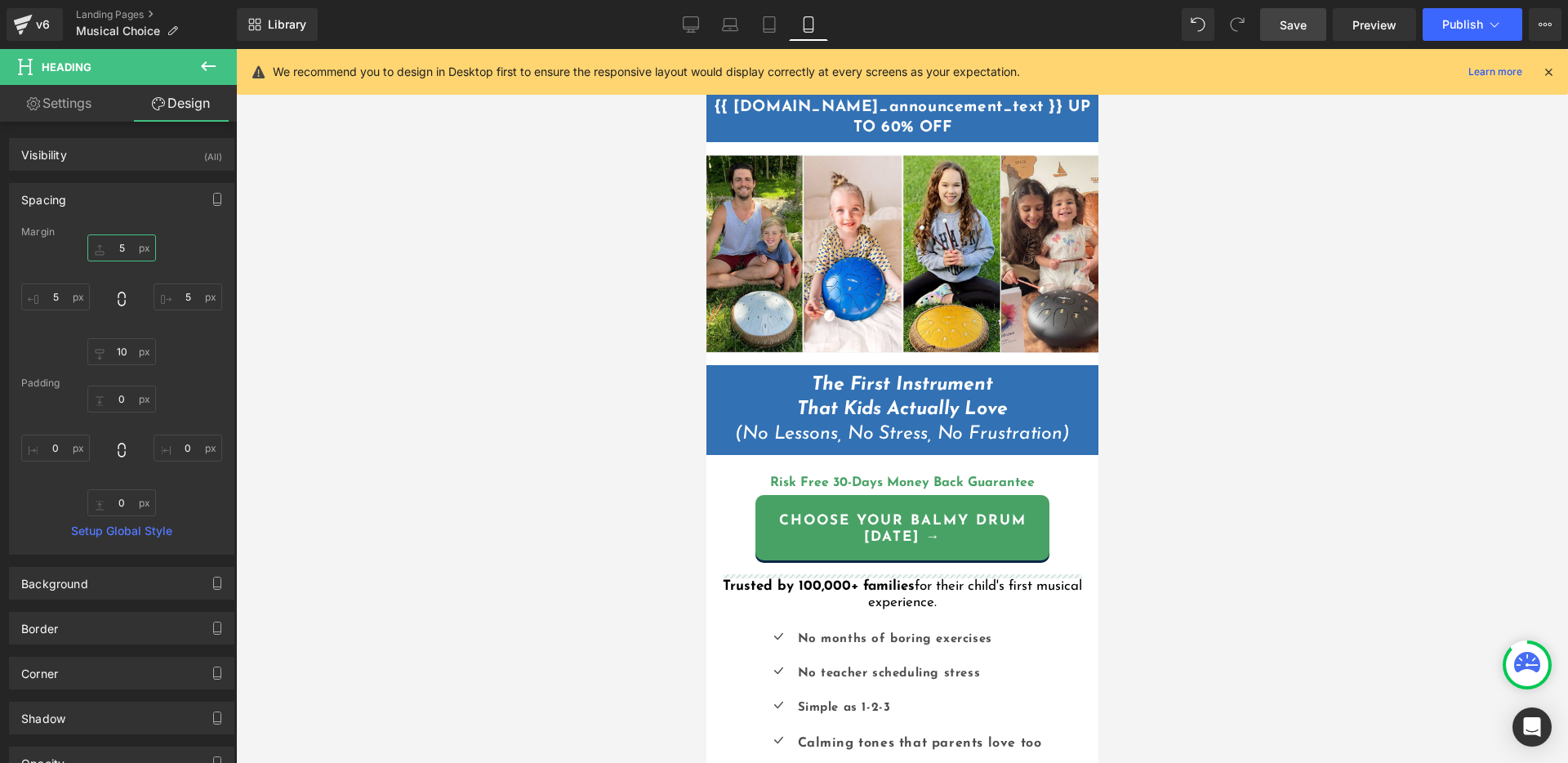
click at [121, 249] on input "5" at bounding box center [121, 247] width 68 height 27
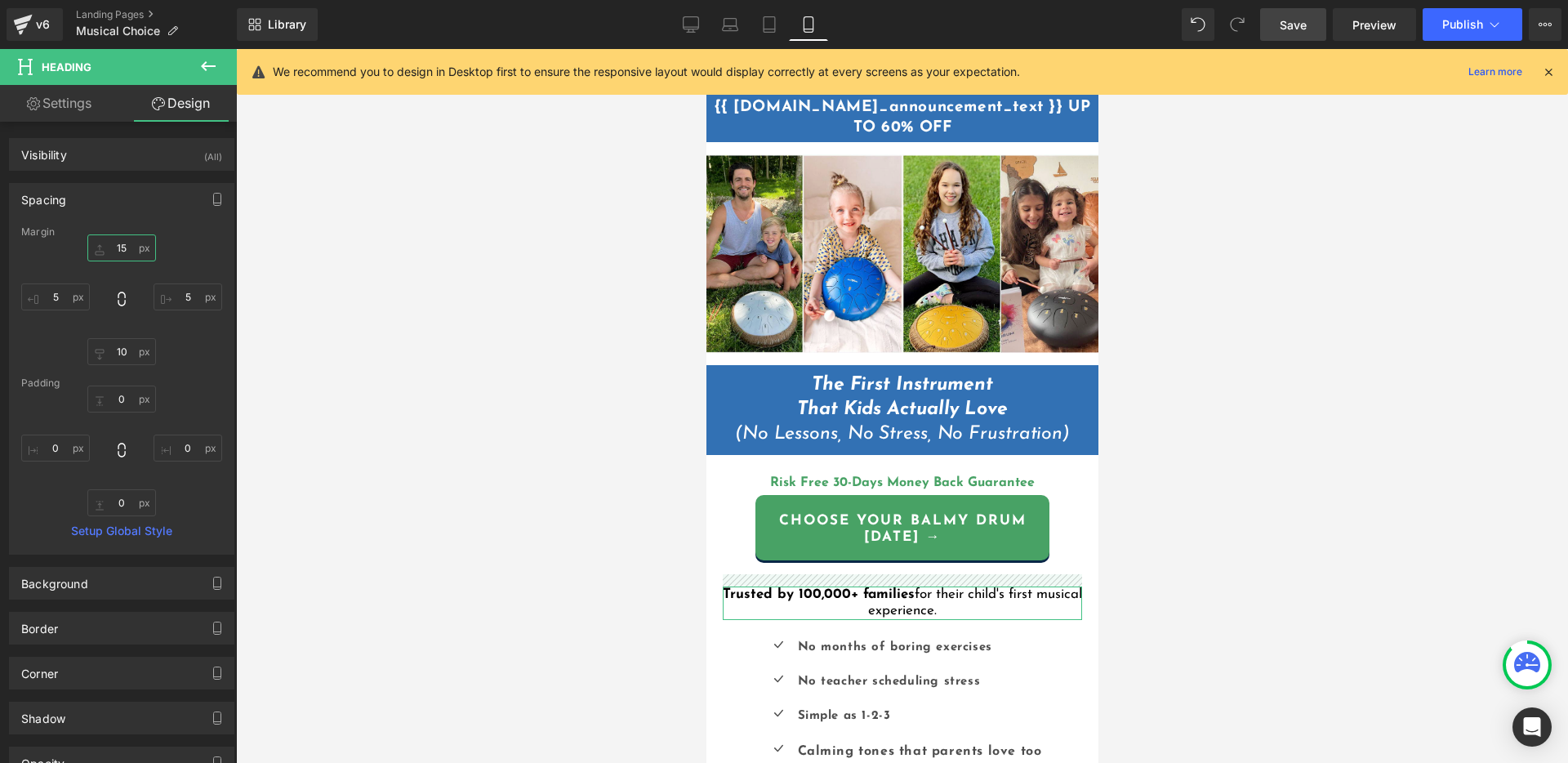
click at [119, 253] on input "15" at bounding box center [121, 247] width 68 height 27
click at [122, 244] on input "15" at bounding box center [121, 247] width 68 height 27
type input "25"
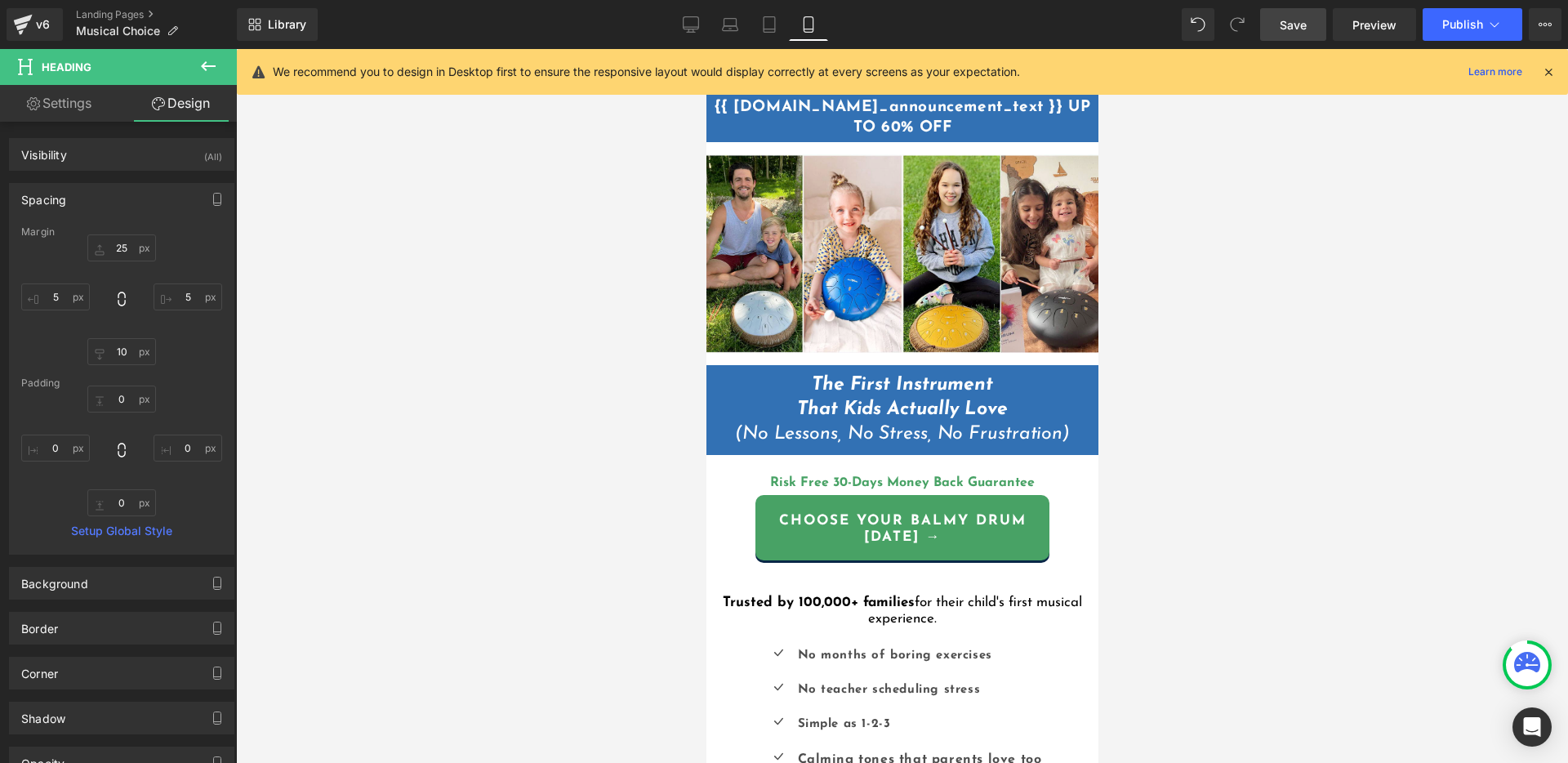
click at [1295, 469] on div at bounding box center [901, 405] width 1332 height 714
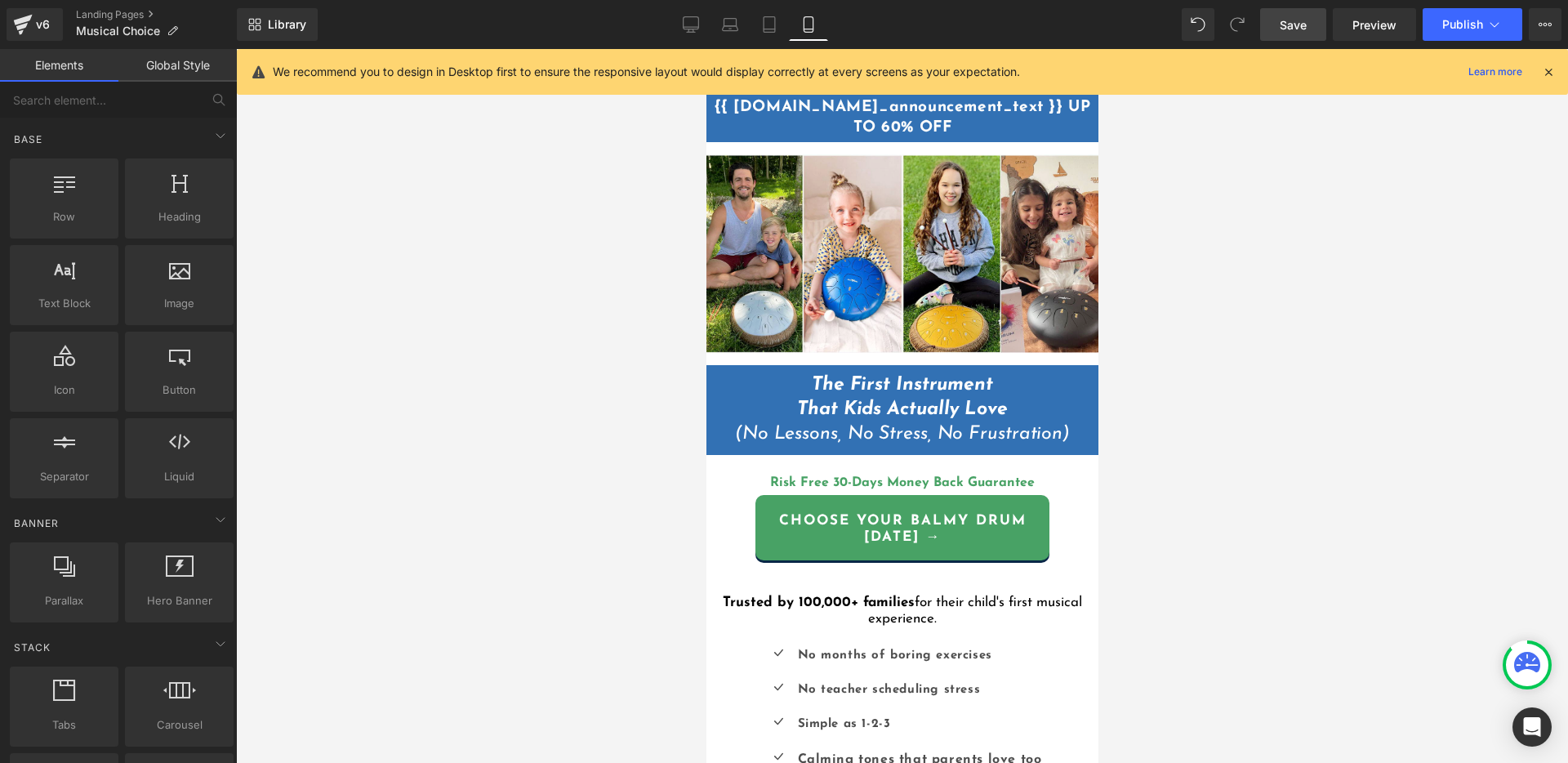
click at [1215, 459] on div at bounding box center [901, 405] width 1332 height 714
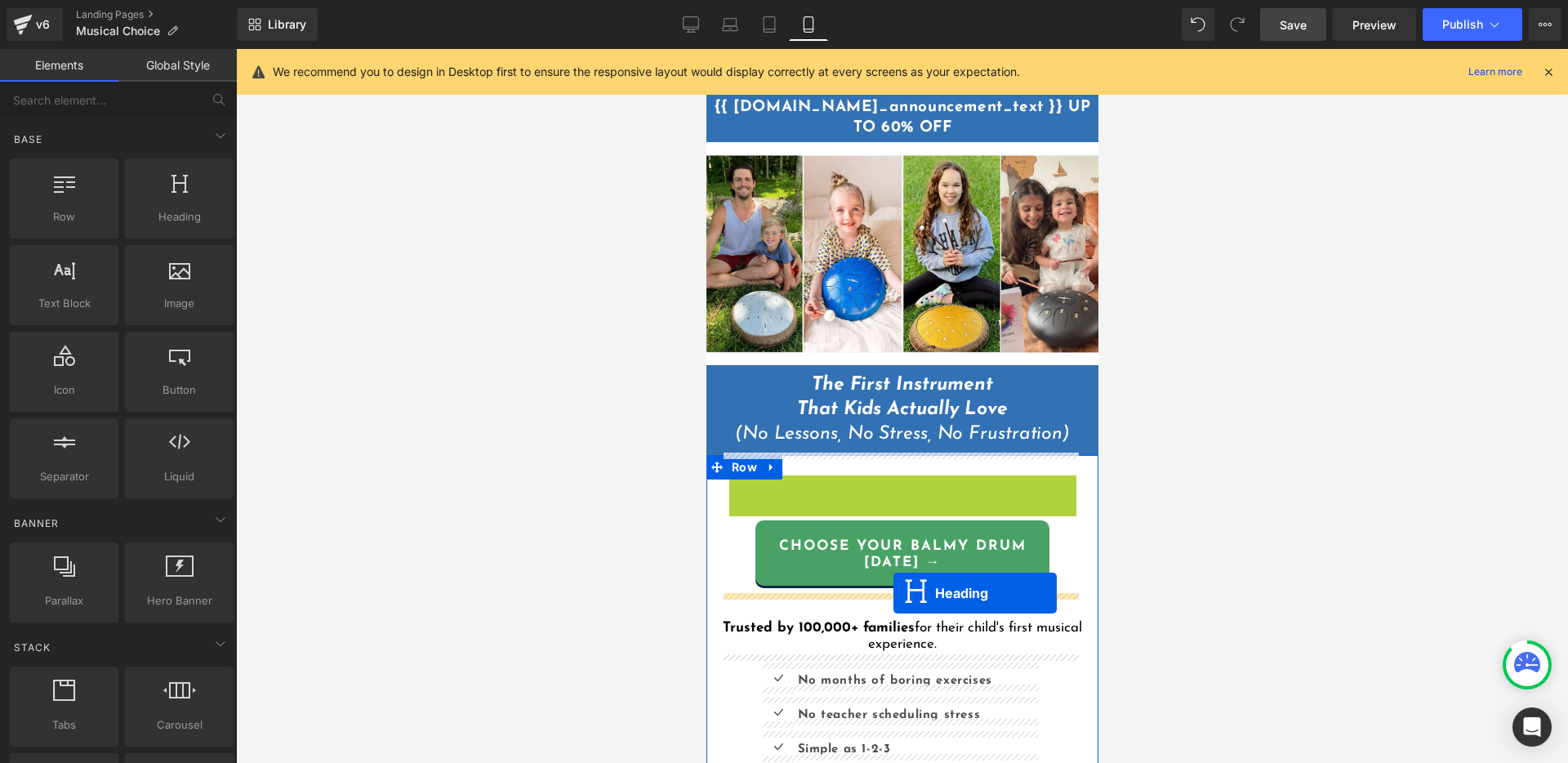
drag, startPoint x: 886, startPoint y: 479, endPoint x: 891, endPoint y: 592, distance: 113.1
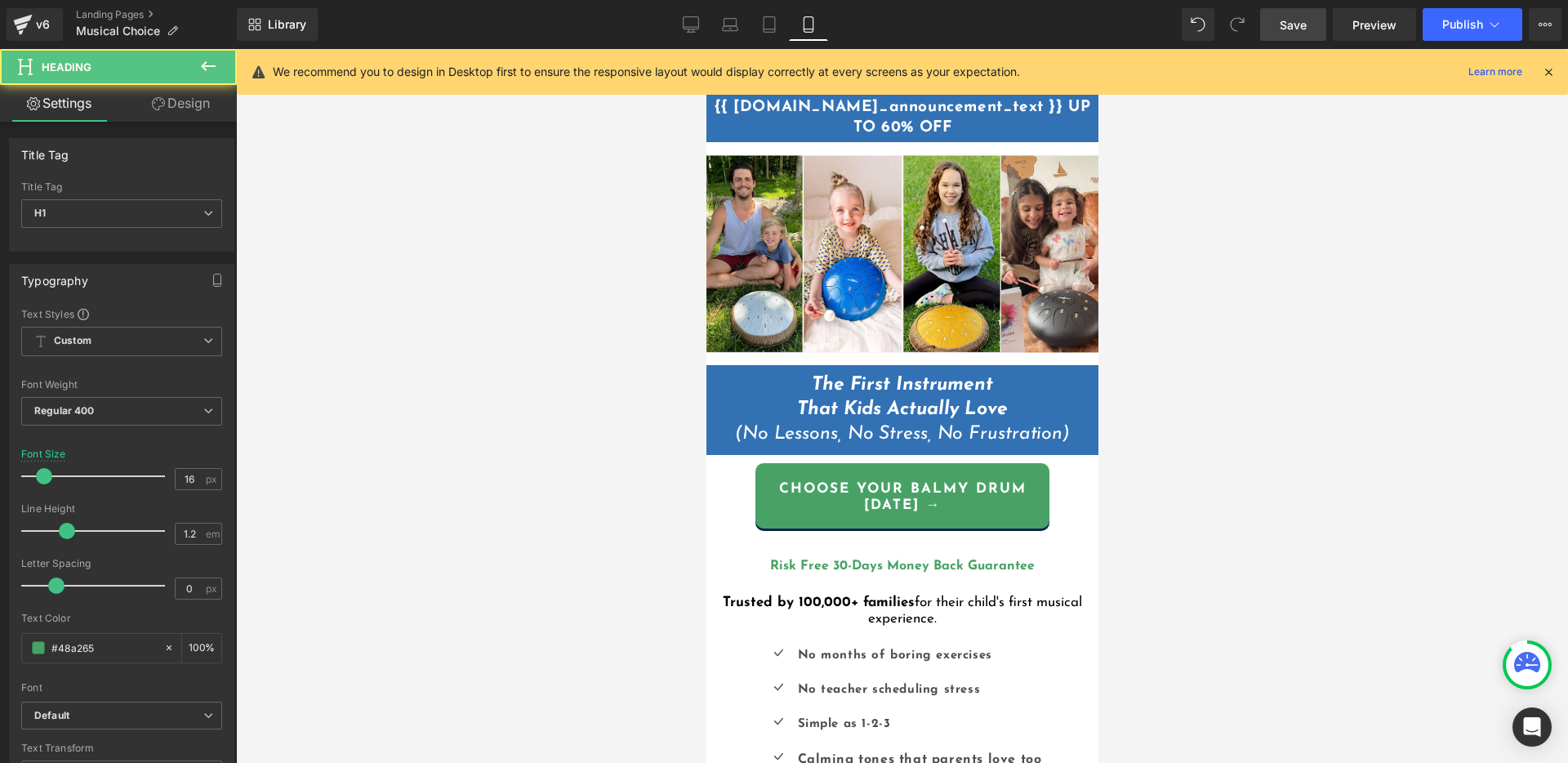
drag, startPoint x: 1169, startPoint y: 513, endPoint x: 1105, endPoint y: 522, distance: 64.6
click at [1167, 513] on div at bounding box center [901, 405] width 1332 height 714
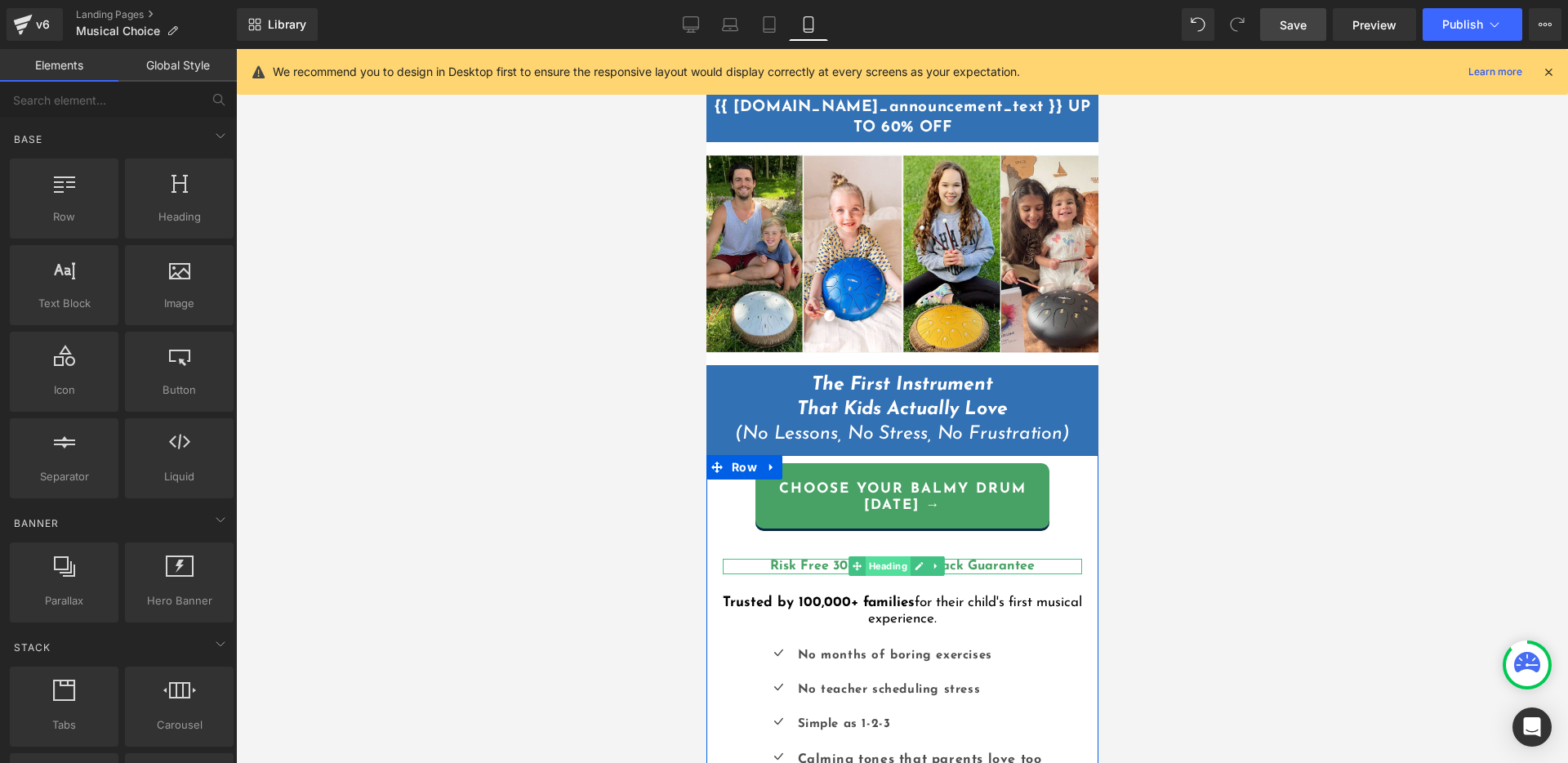
click at [868, 559] on span "Heading" at bounding box center [887, 566] width 45 height 20
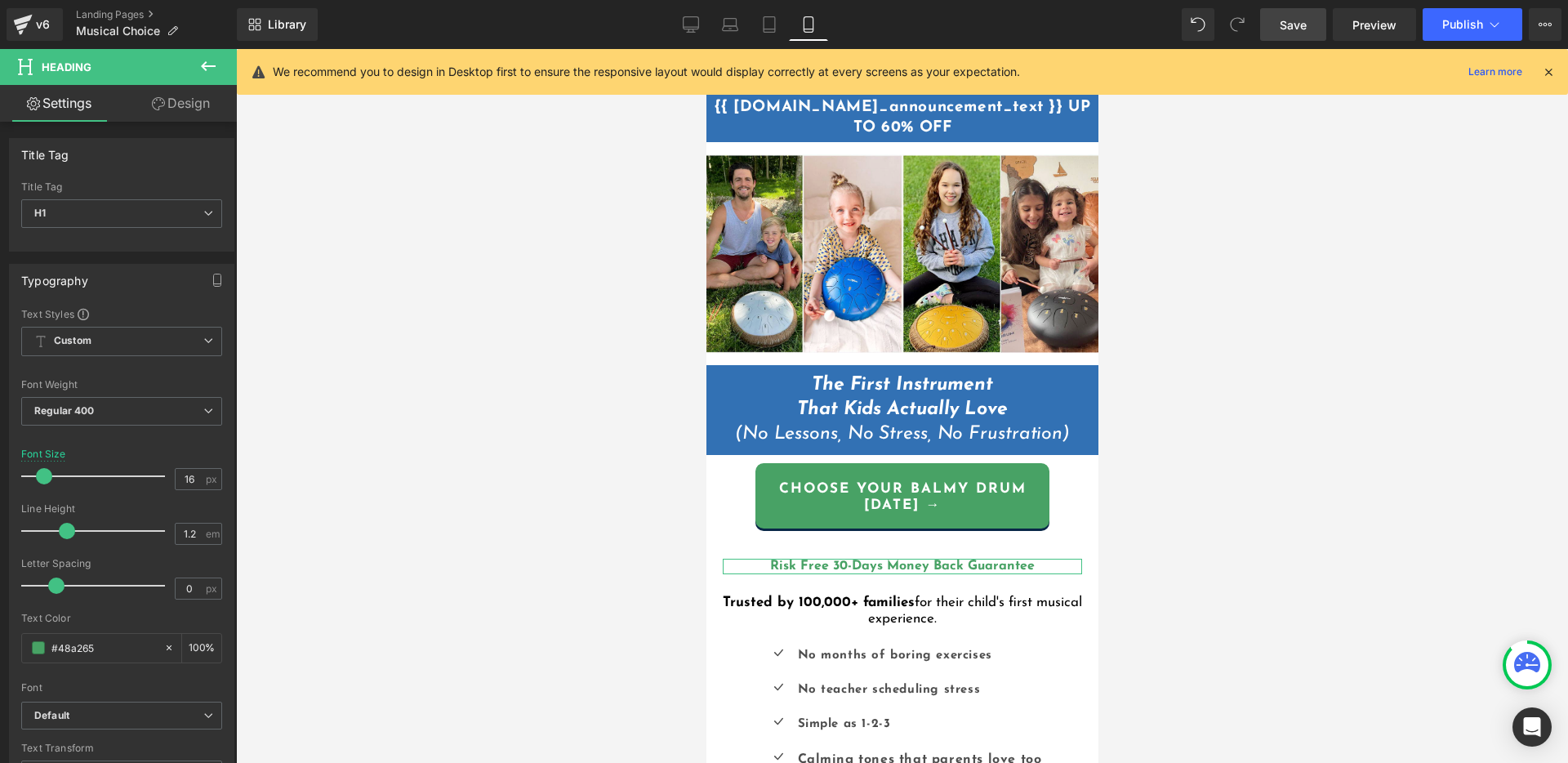
click at [172, 100] on link "Design" at bounding box center [181, 103] width 119 height 37
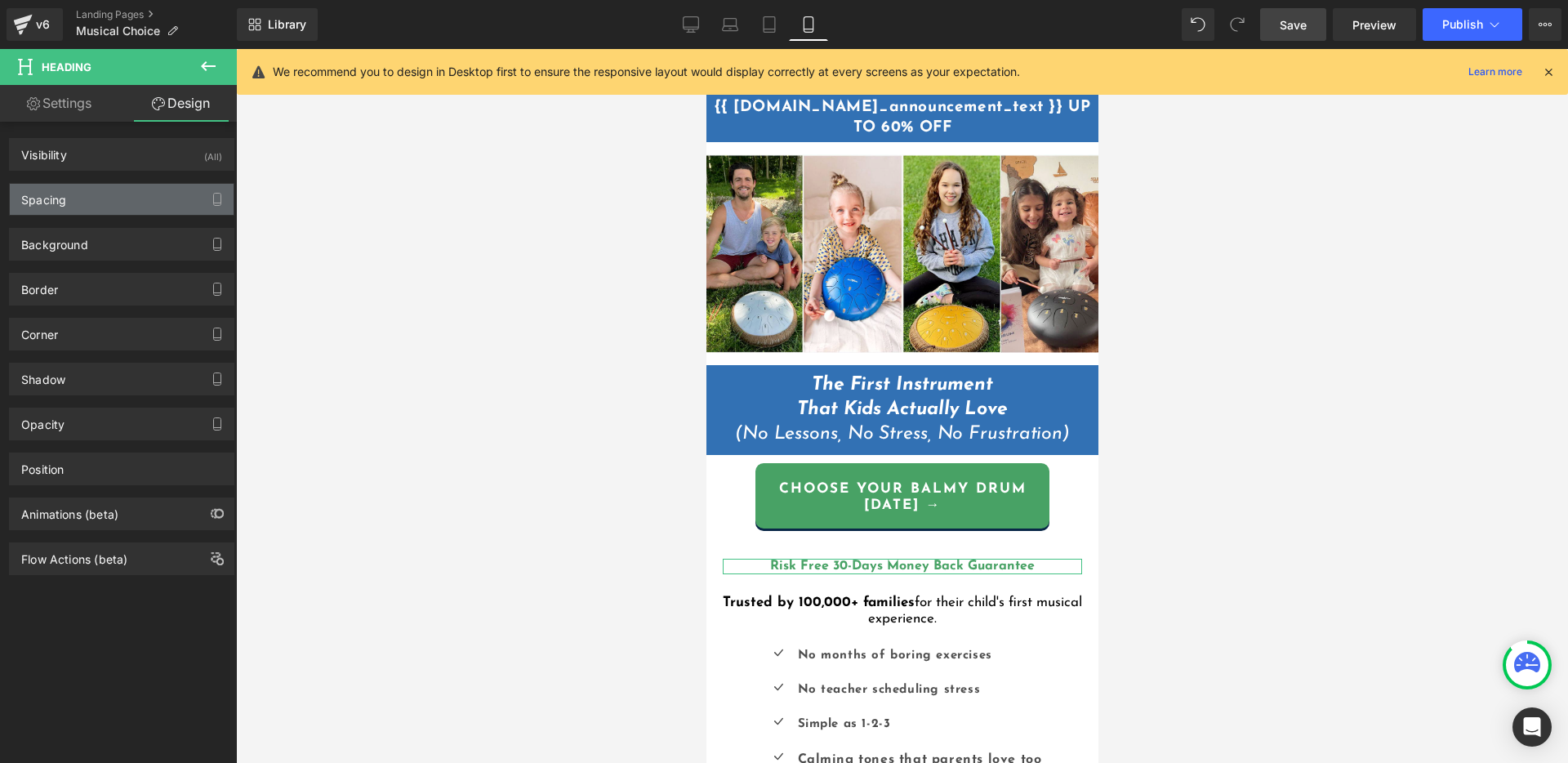
click at [95, 203] on div "Spacing" at bounding box center [122, 199] width 224 height 31
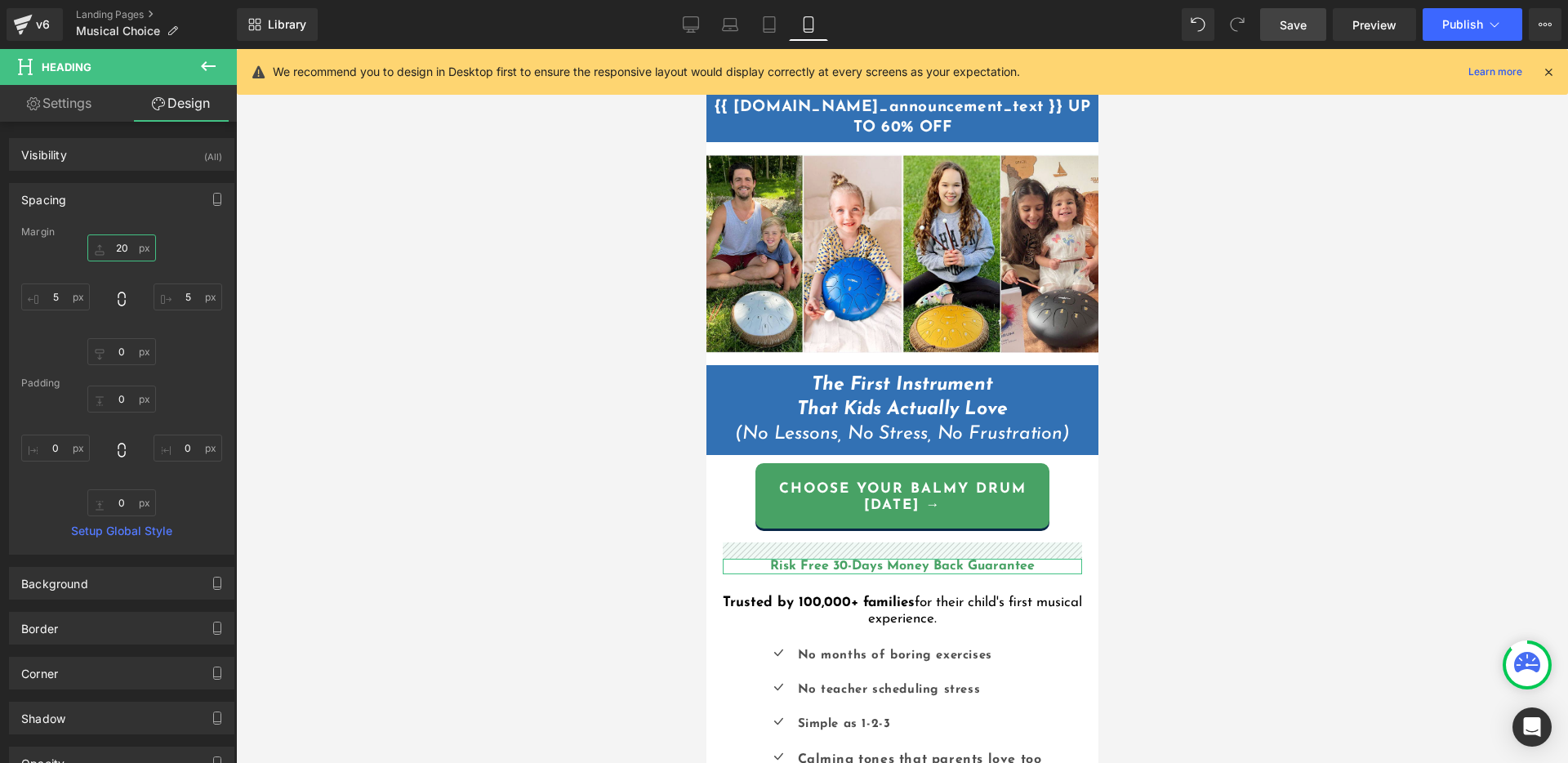
click at [116, 249] on input "20" at bounding box center [121, 247] width 68 height 27
type input "0"
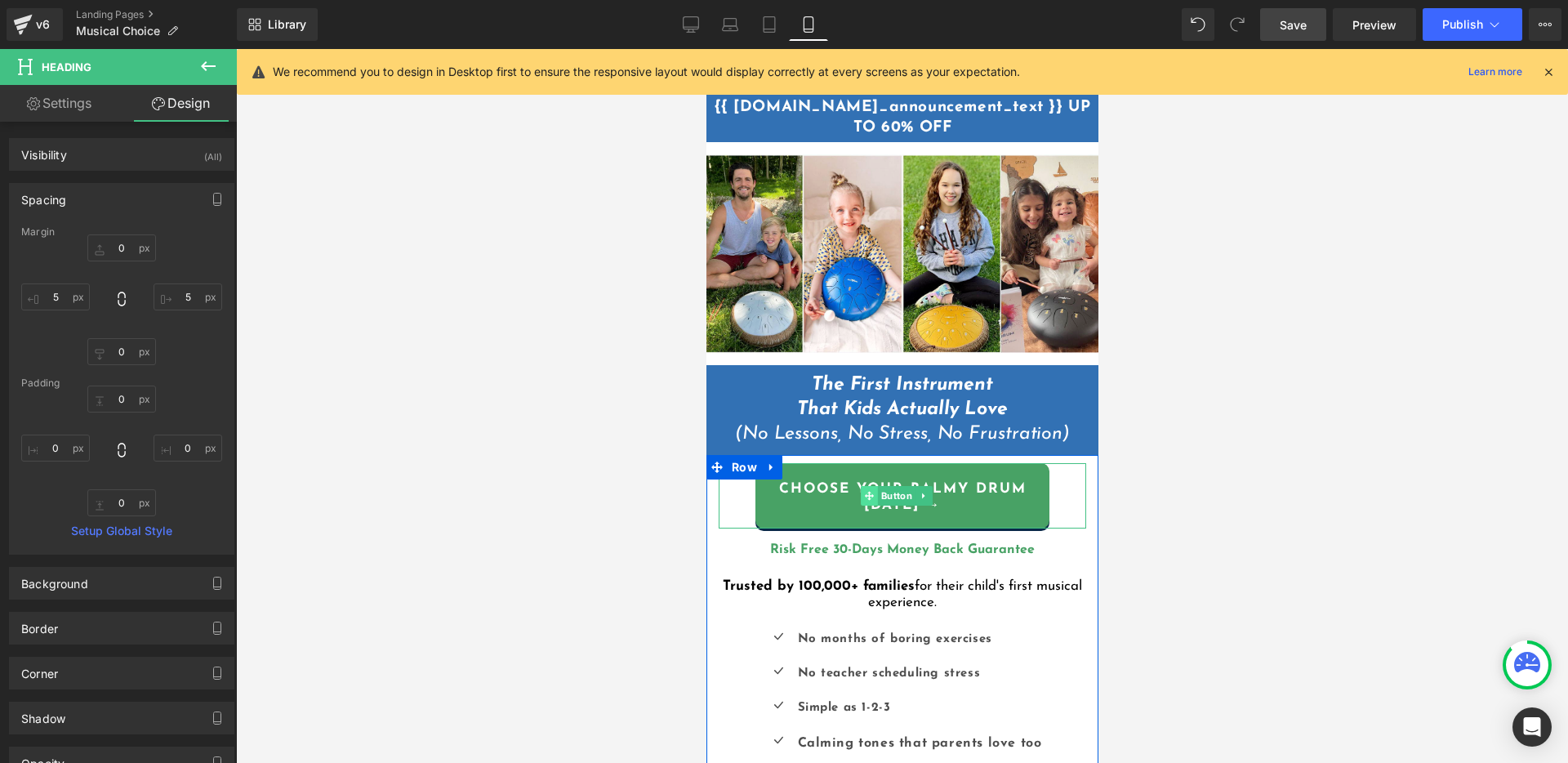
click at [864, 491] on icon at bounding box center [868, 496] width 9 height 10
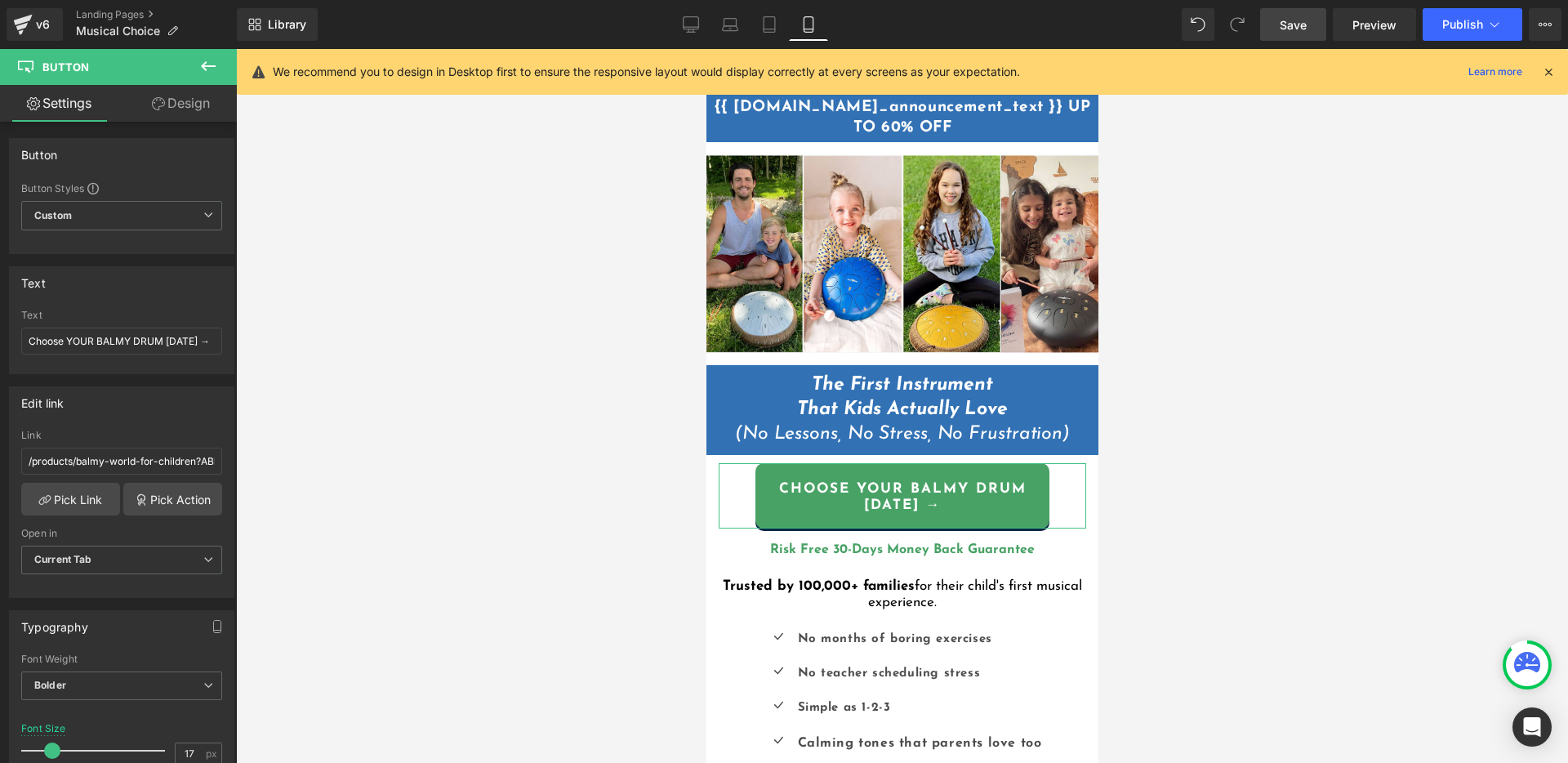
click at [199, 96] on link "Design" at bounding box center [181, 103] width 119 height 37
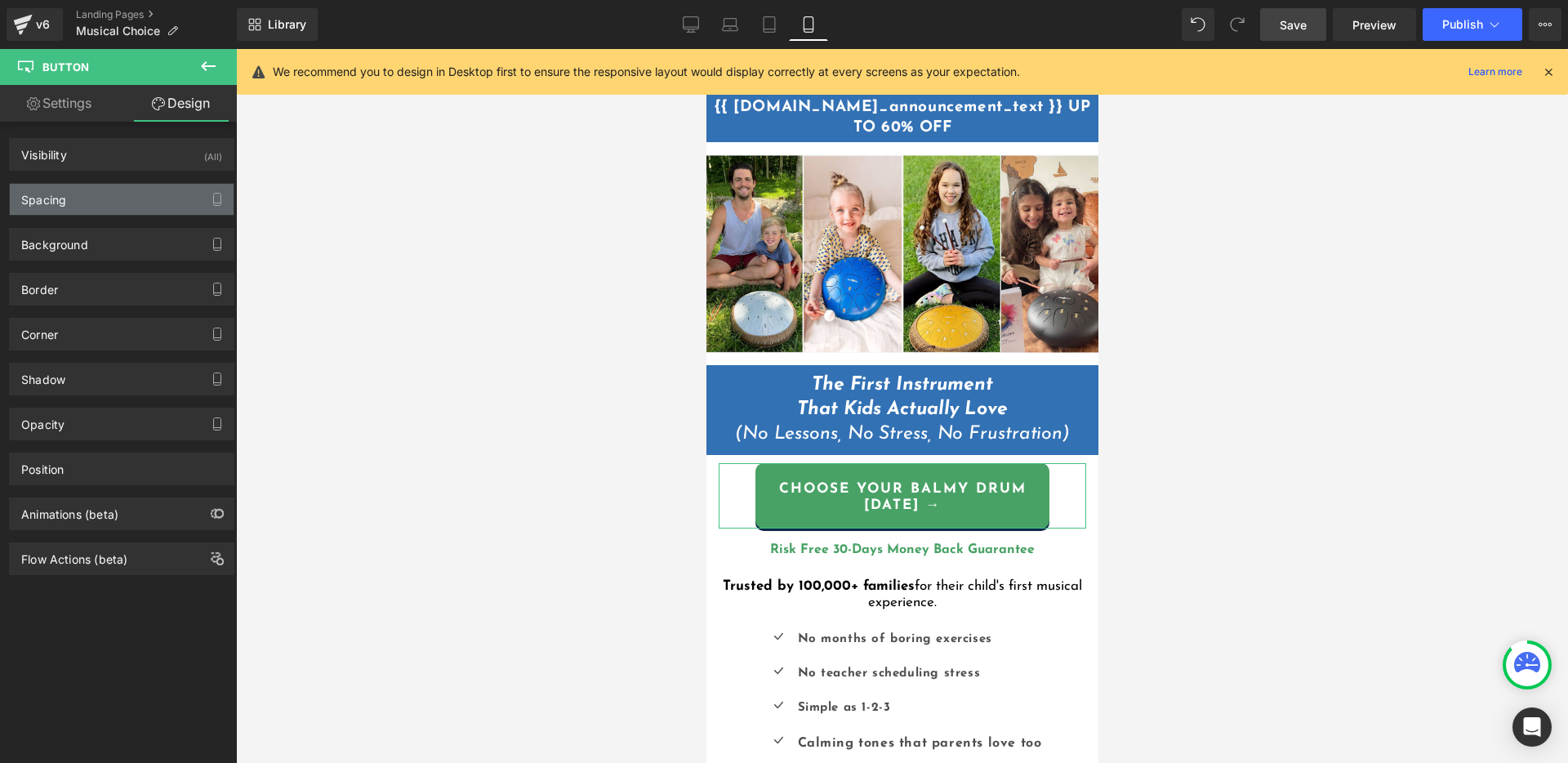
click at [100, 198] on div "Spacing" at bounding box center [122, 199] width 224 height 31
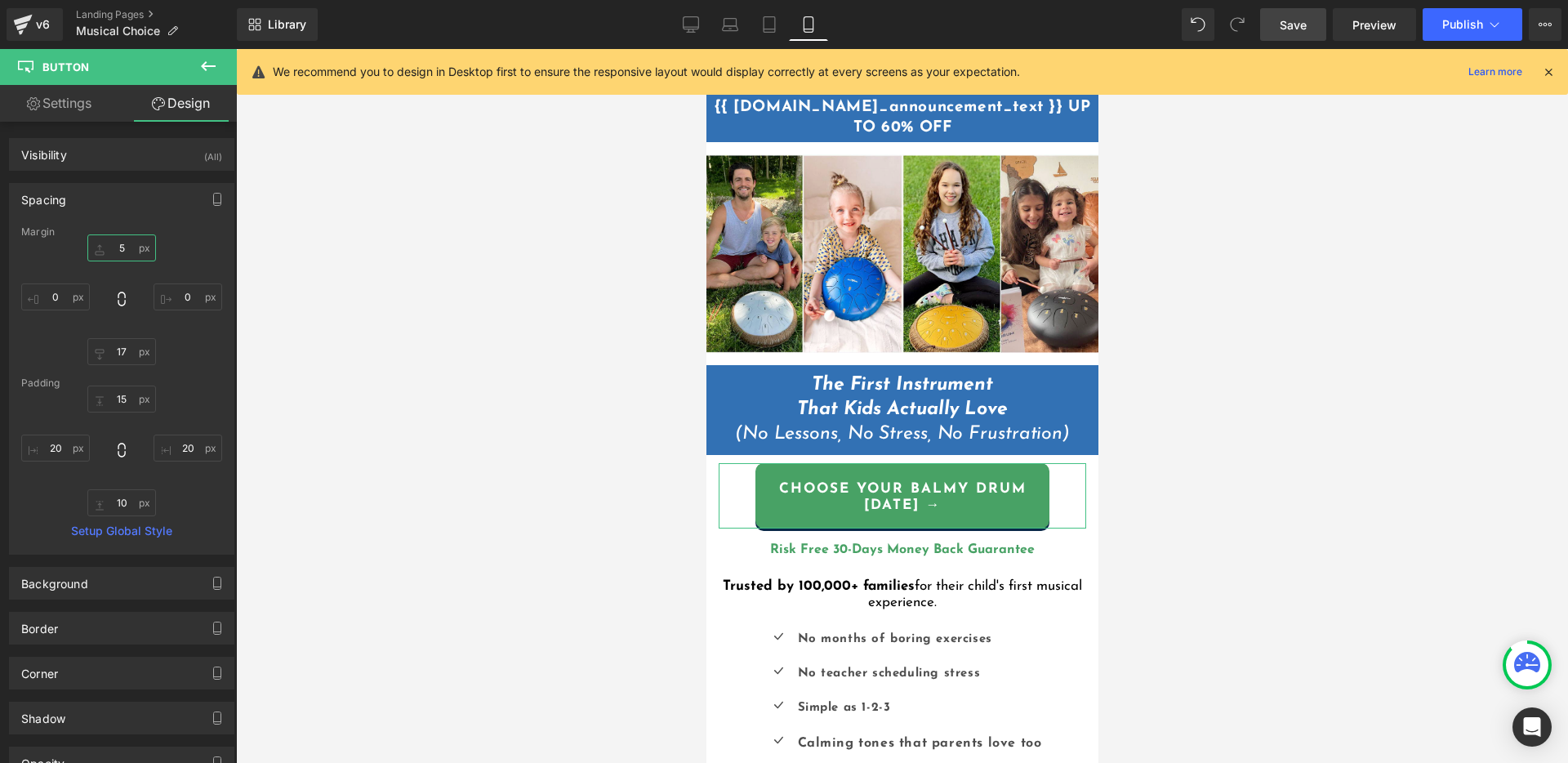
click at [116, 253] on input "5" at bounding box center [121, 247] width 68 height 27
type input "25"
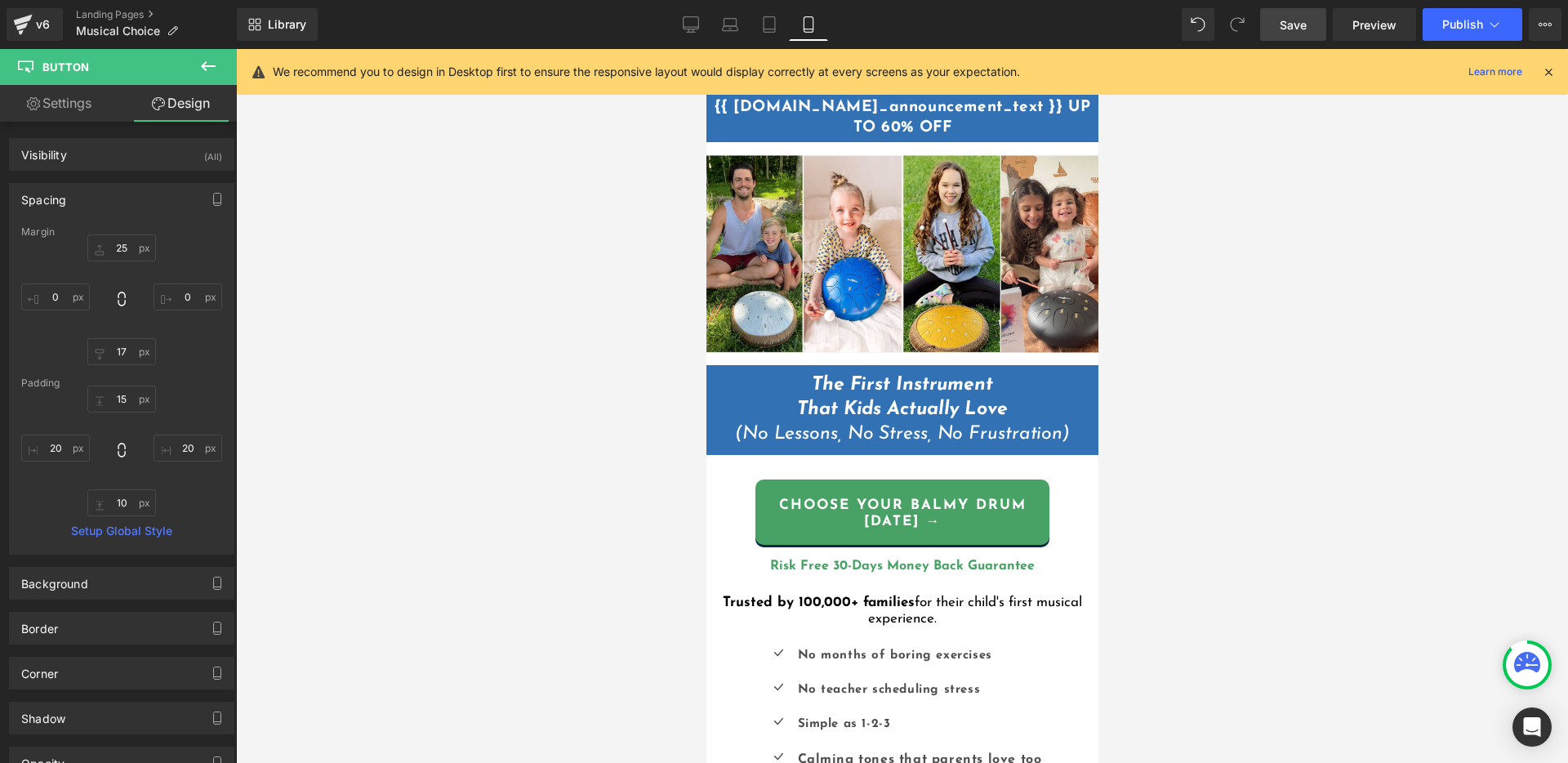
click at [1223, 291] on div at bounding box center [901, 405] width 1332 height 714
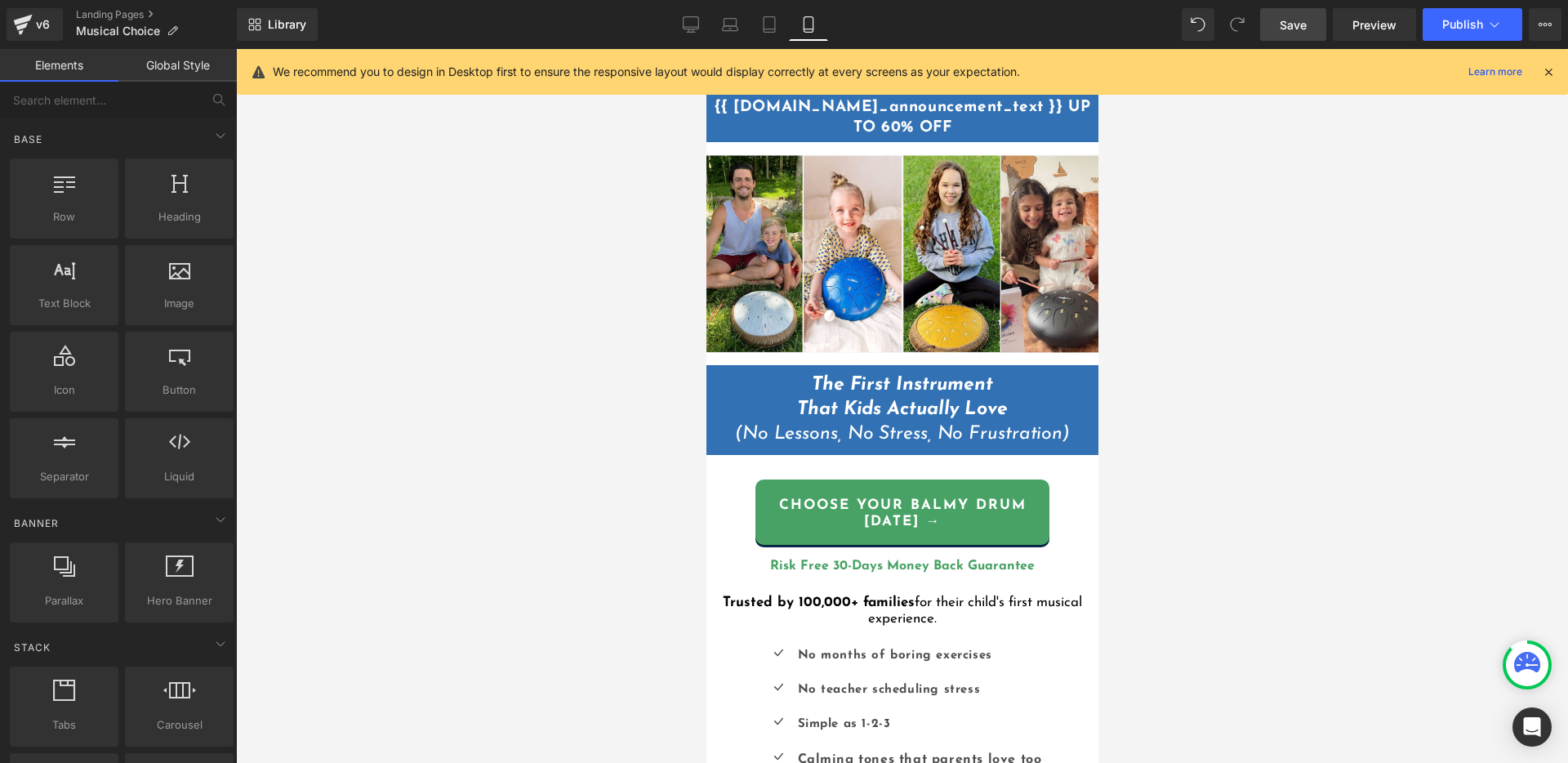
click at [1307, 22] on span "Save" at bounding box center [1293, 25] width 27 height 17
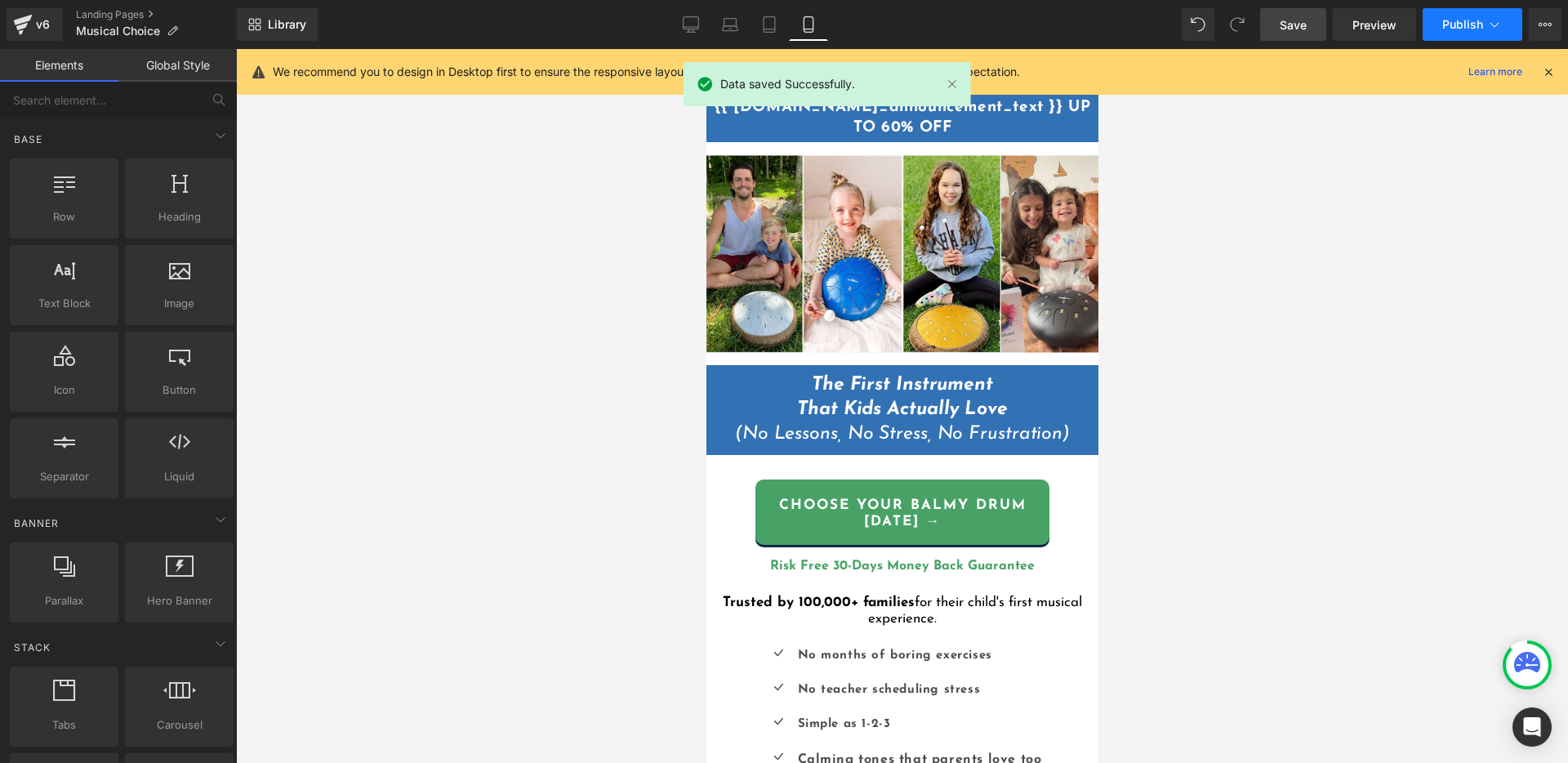
click at [1465, 24] on span "Publish" at bounding box center [1463, 25] width 41 height 13
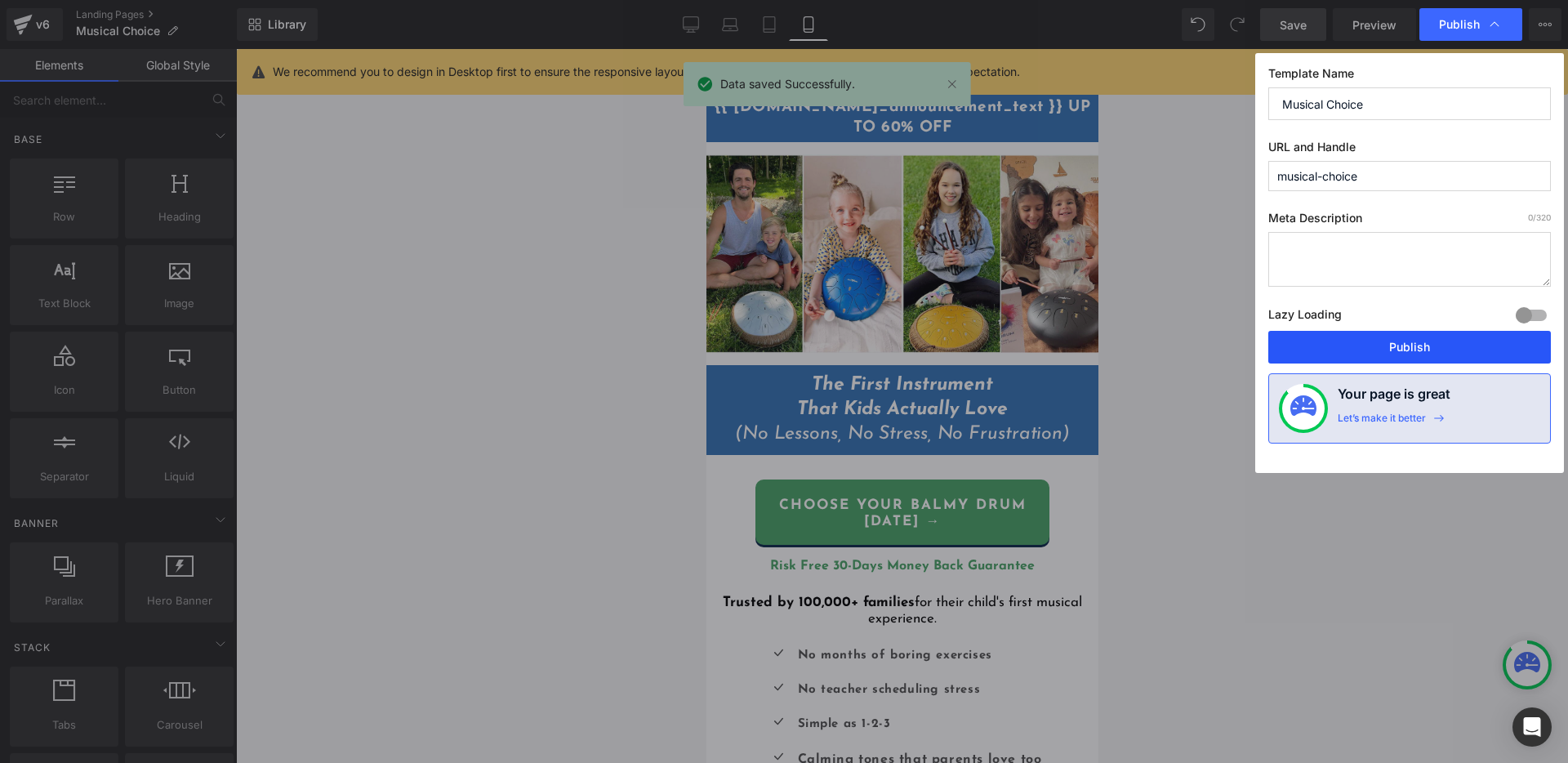
click at [1443, 347] on button "Publish" at bounding box center [1409, 347] width 283 height 33
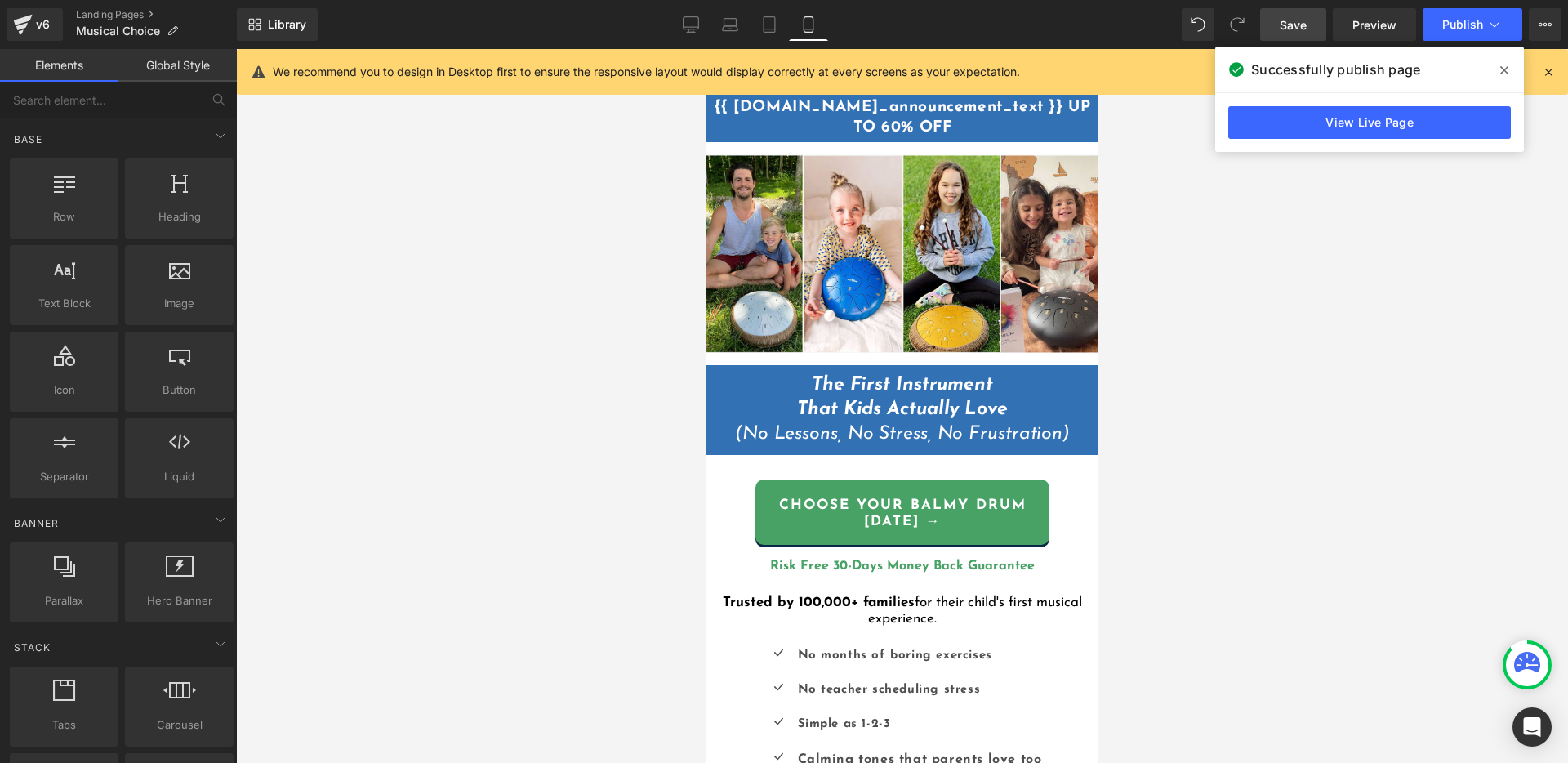
click at [1266, 502] on div at bounding box center [901, 405] width 1332 height 714
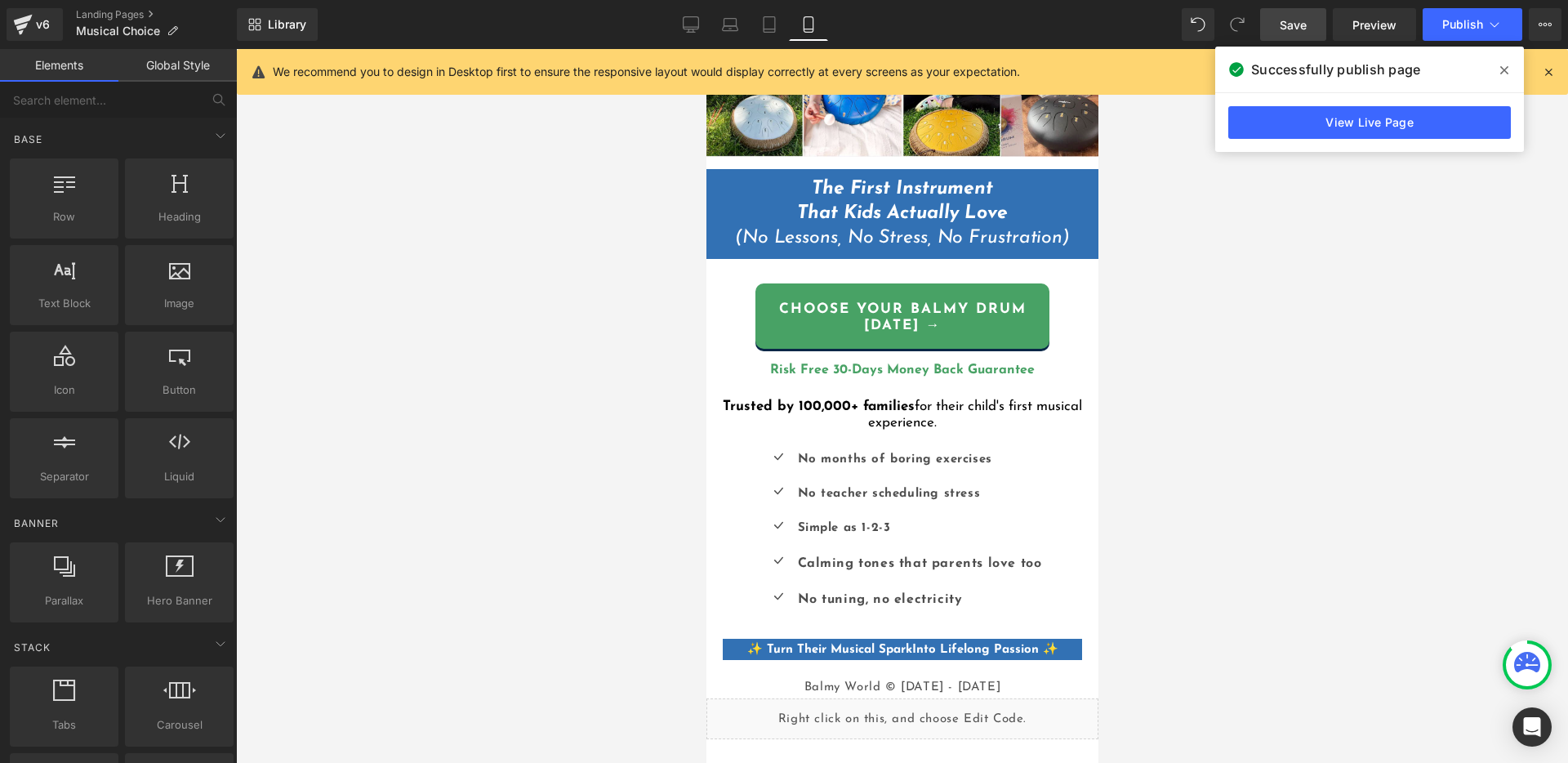
scroll to position [452, 0]
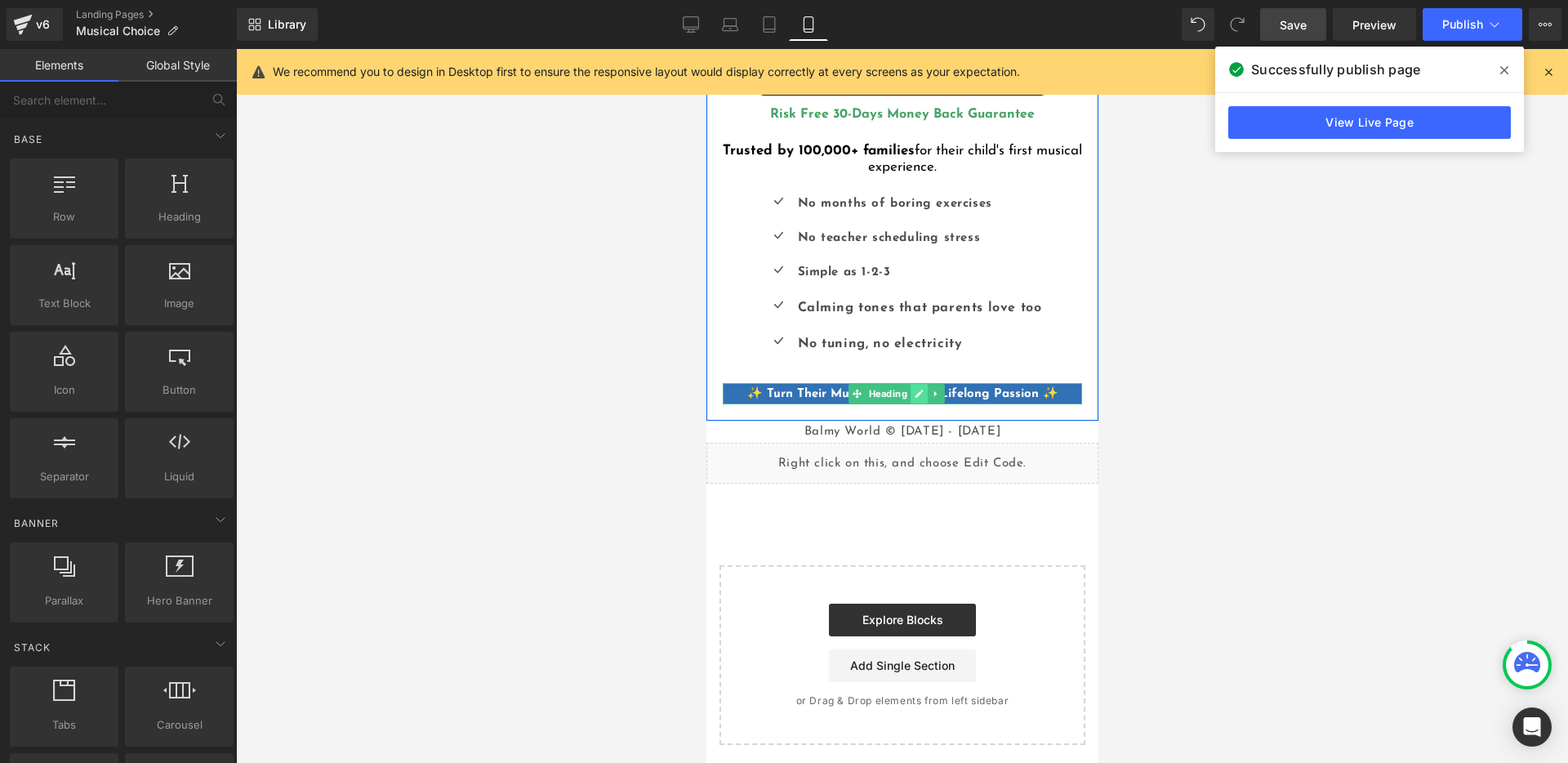
click at [915, 384] on link at bounding box center [918, 394] width 17 height 20
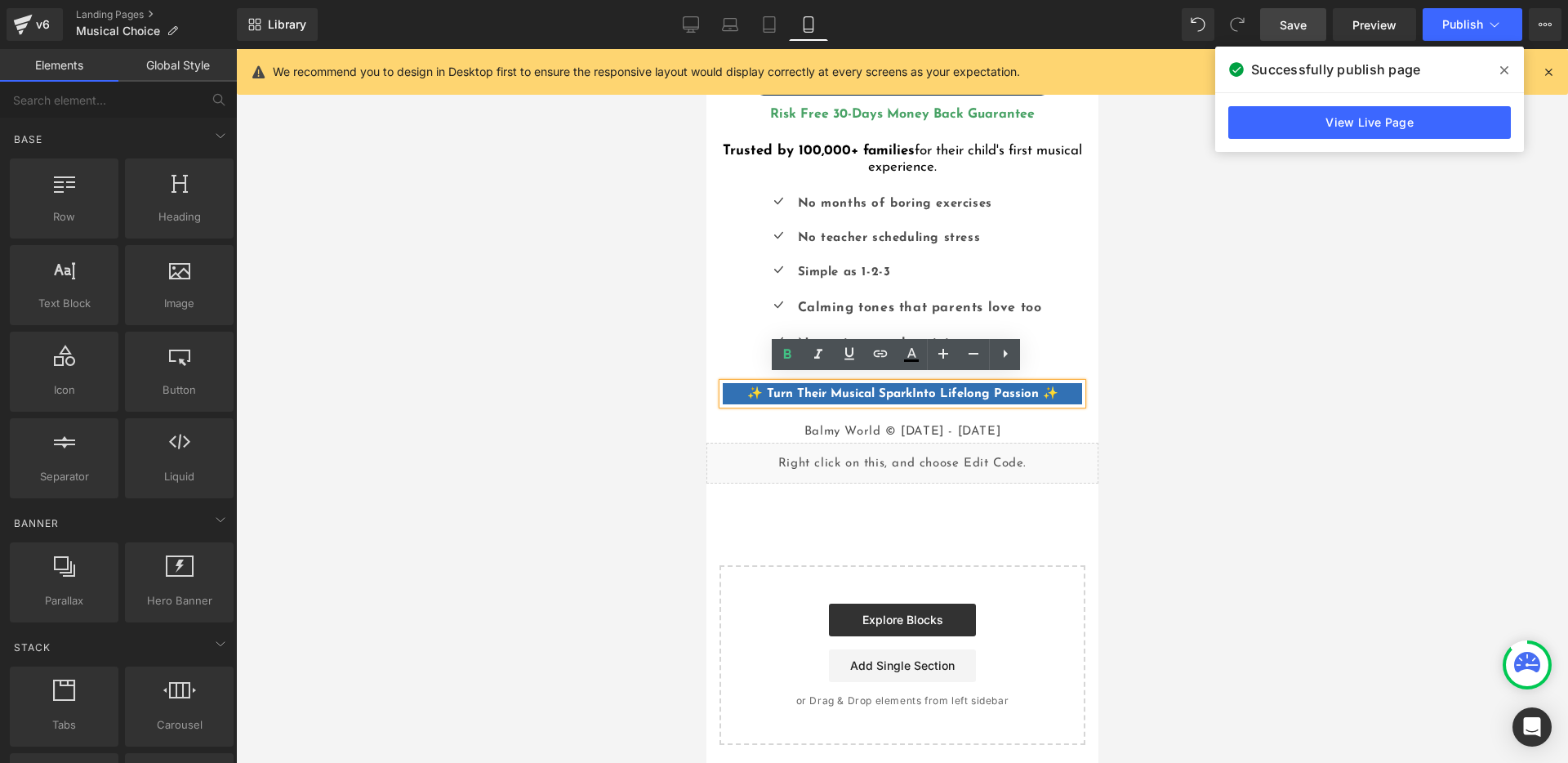
click at [901, 388] on b "✨ Turn Their Musical Spark" at bounding box center [829, 394] width 165 height 12
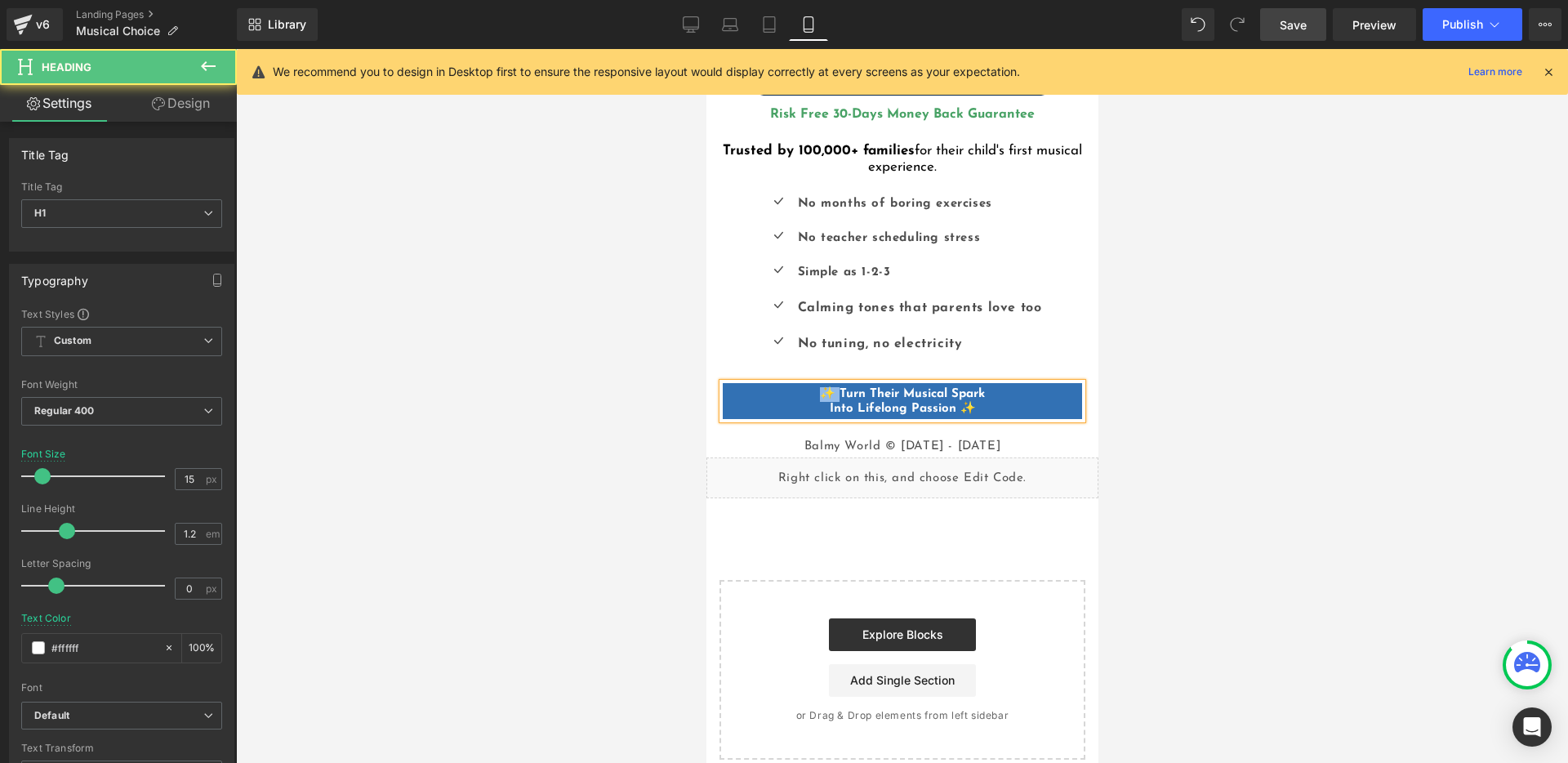
drag, startPoint x: 829, startPoint y: 385, endPoint x: 816, endPoint y: 384, distance: 13.0
click at [819, 388] on b "✨ Turn Their Musical Spark" at bounding box center [901, 394] width 165 height 12
drag, startPoint x: 821, startPoint y: 399, endPoint x: 849, endPoint y: 412, distance: 30.9
click at [821, 399] on h1 "Turn Their Musical Spark Into Lifelong Passion ✨" at bounding box center [901, 402] width 359 height 30
click at [960, 403] on b "✨ Into Lifelong Passion ✨" at bounding box center [901, 409] width 166 height 12
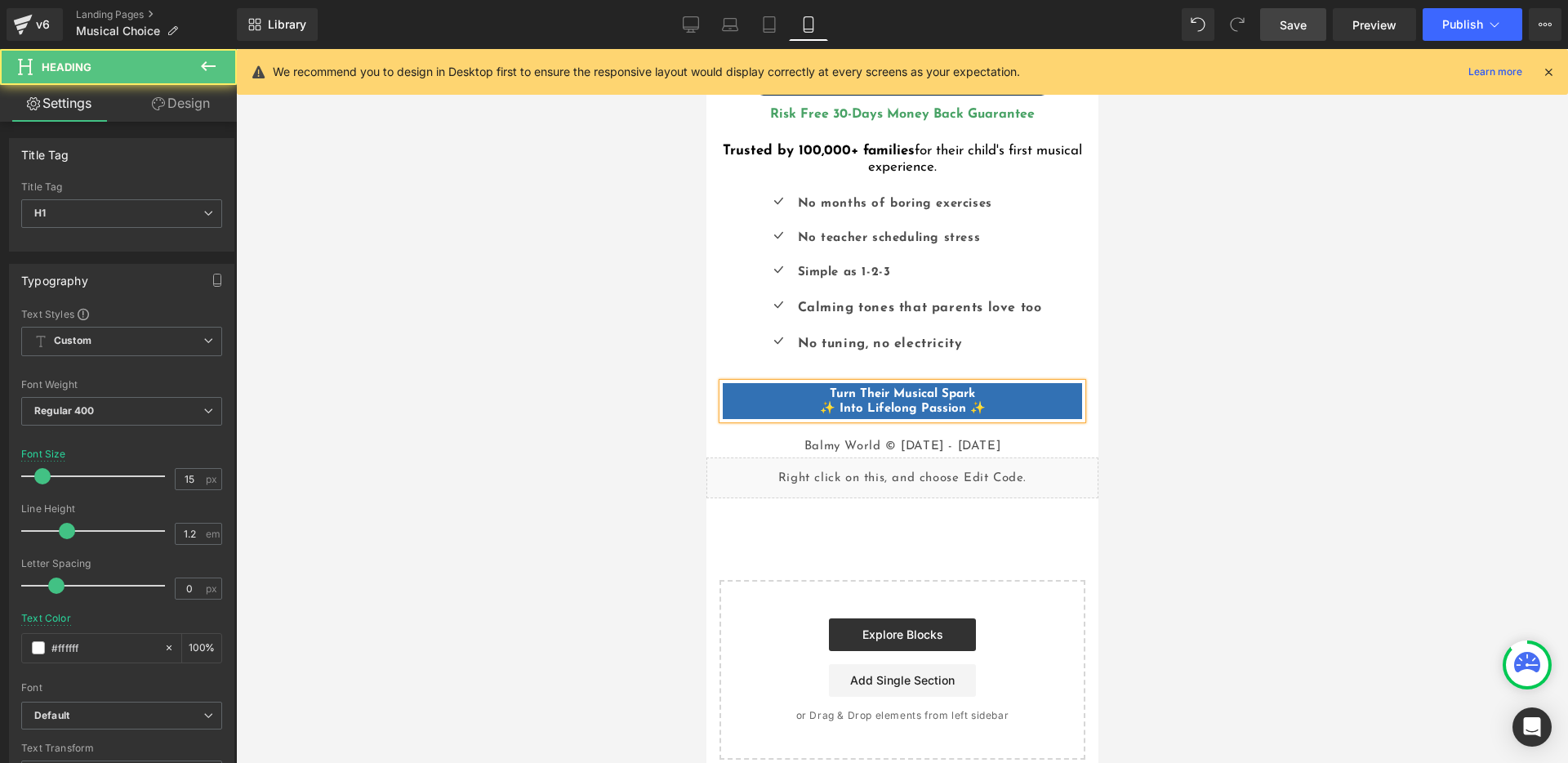
click at [823, 387] on h1 "Turn Their Musical Spark ✨ Into Lifelong Passion ✨" at bounding box center [901, 402] width 359 height 30
click at [985, 387] on h1 "Turn Their Musical Spark ✨ Into Lifelong Passion ✨" at bounding box center [901, 402] width 359 height 30
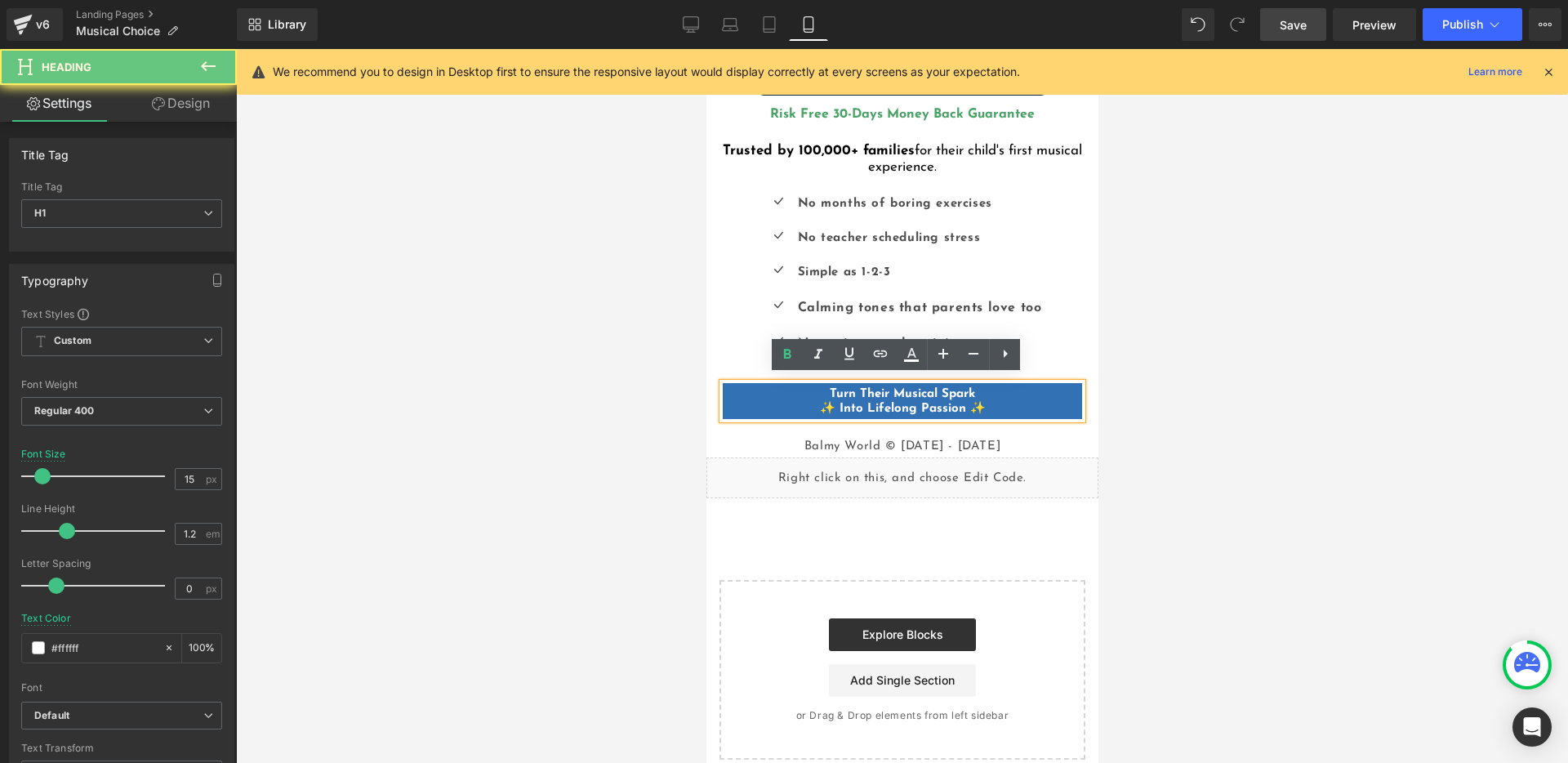
click at [993, 405] on h1 "Turn Their Musical Spark ✨ Into Lifelong Passion ✨" at bounding box center [901, 402] width 359 height 30
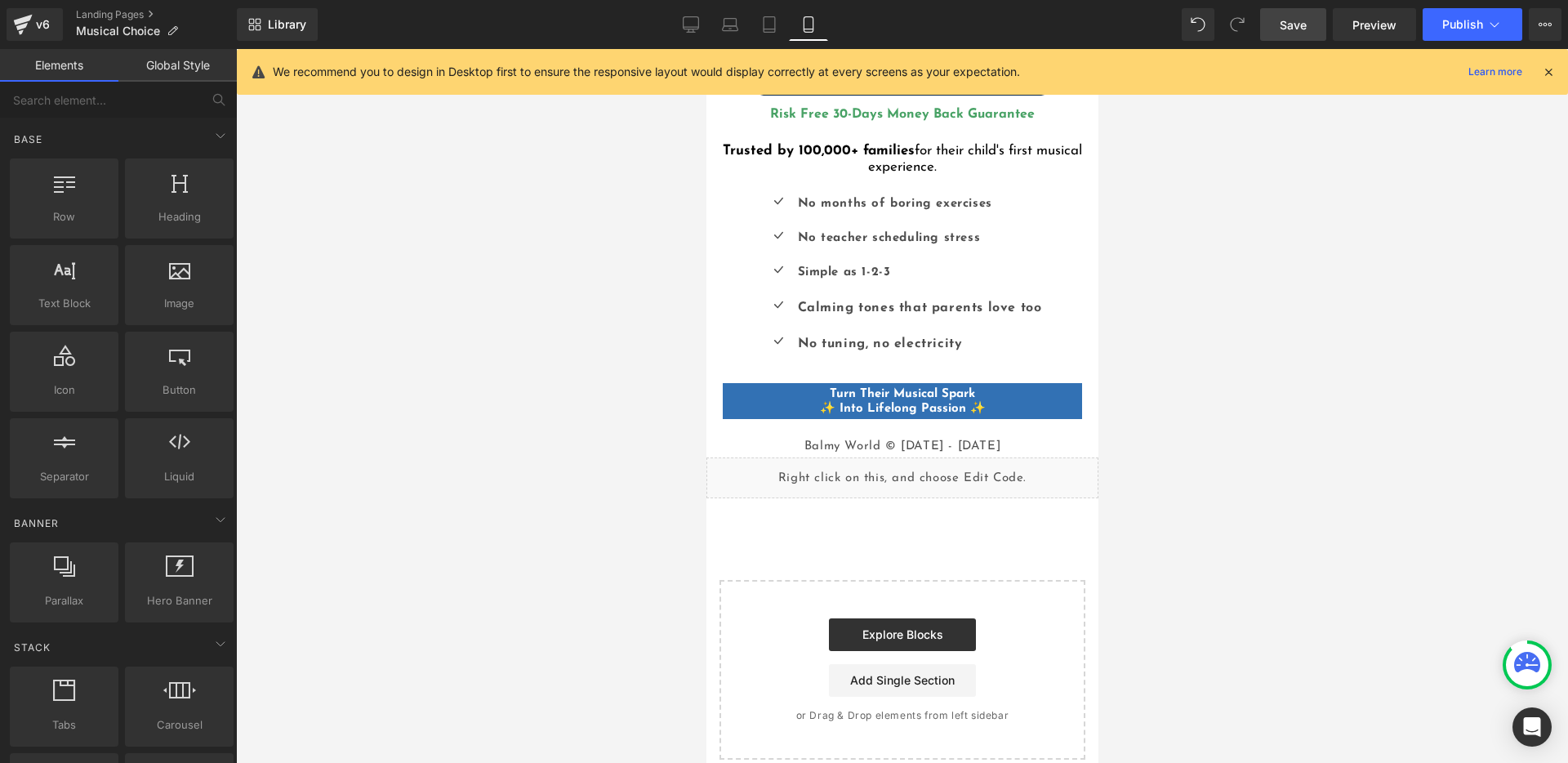
click at [1157, 391] on div at bounding box center [901, 405] width 1332 height 714
click at [973, 401] on h1 "Turn Their Musical Spark ✨ Into Lifelong Passion ✨" at bounding box center [901, 402] width 359 height 30
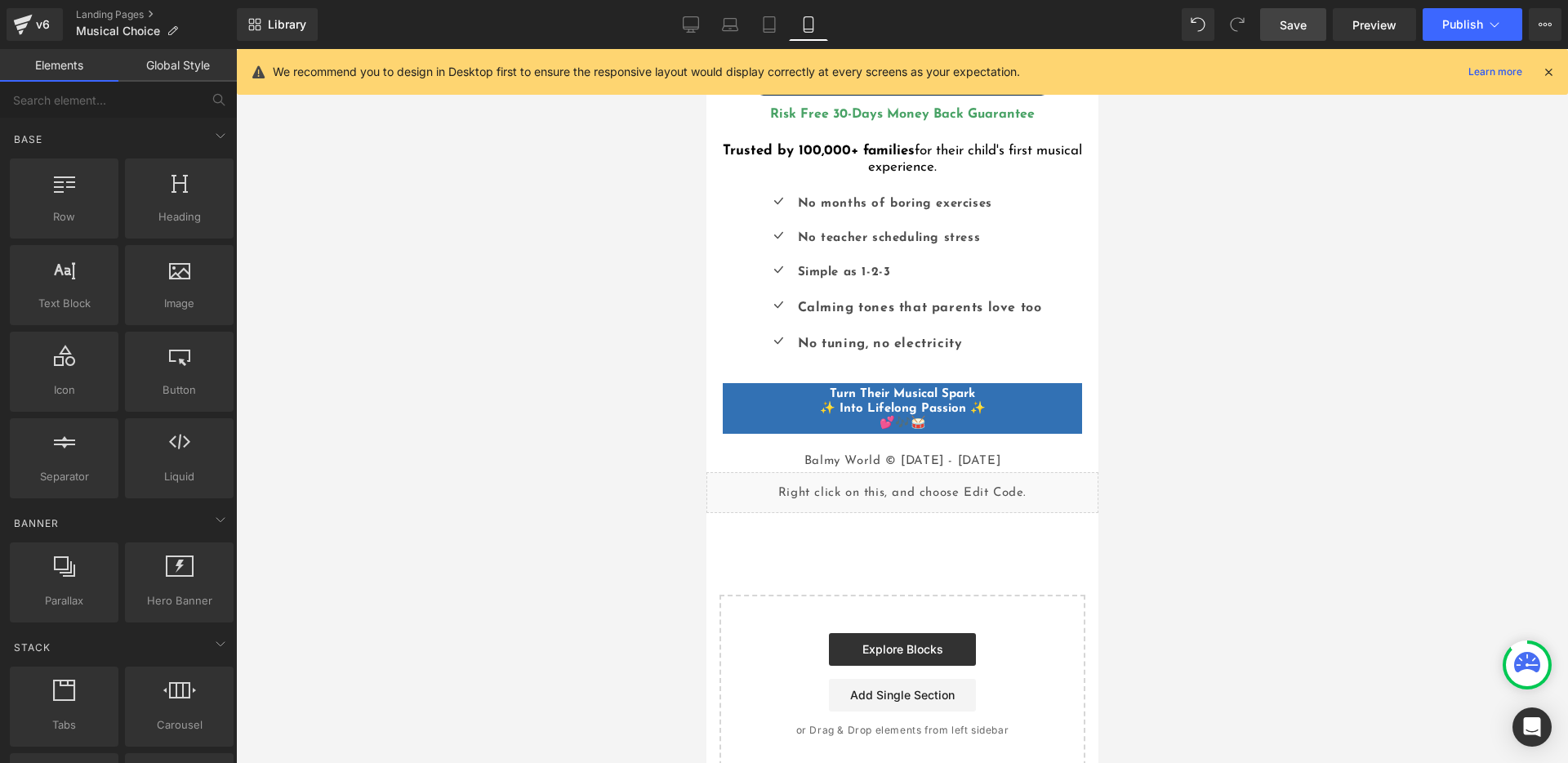
click at [1201, 419] on div at bounding box center [901, 405] width 1332 height 714
click at [966, 403] on b "✨ Into Lifelong Passion ✨ 💕🎶🥁" at bounding box center [901, 416] width 166 height 27
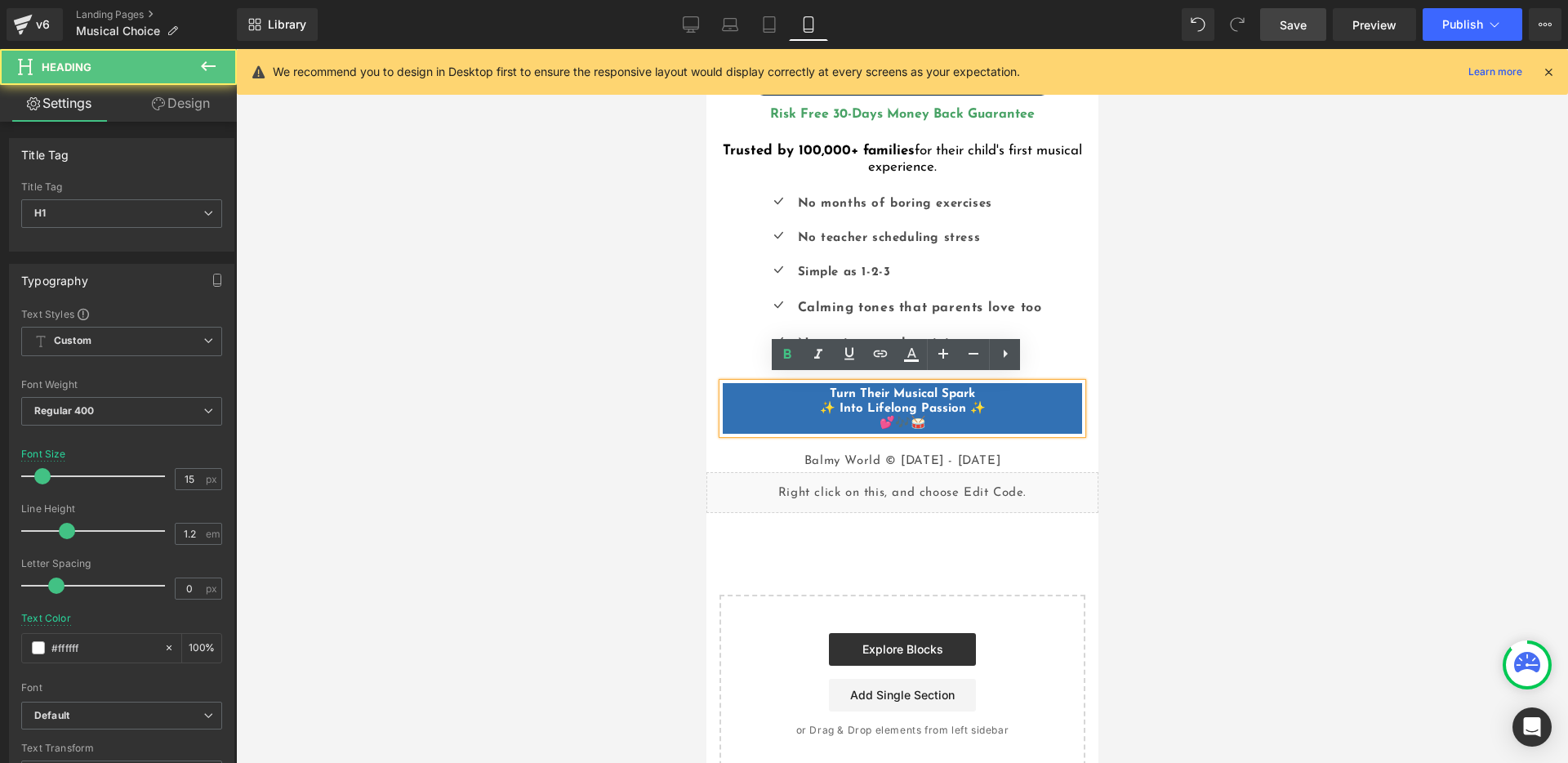
click at [970, 403] on b "✨ Into Lifelong Passion ✨ 💕🎶🥁" at bounding box center [901, 416] width 166 height 27
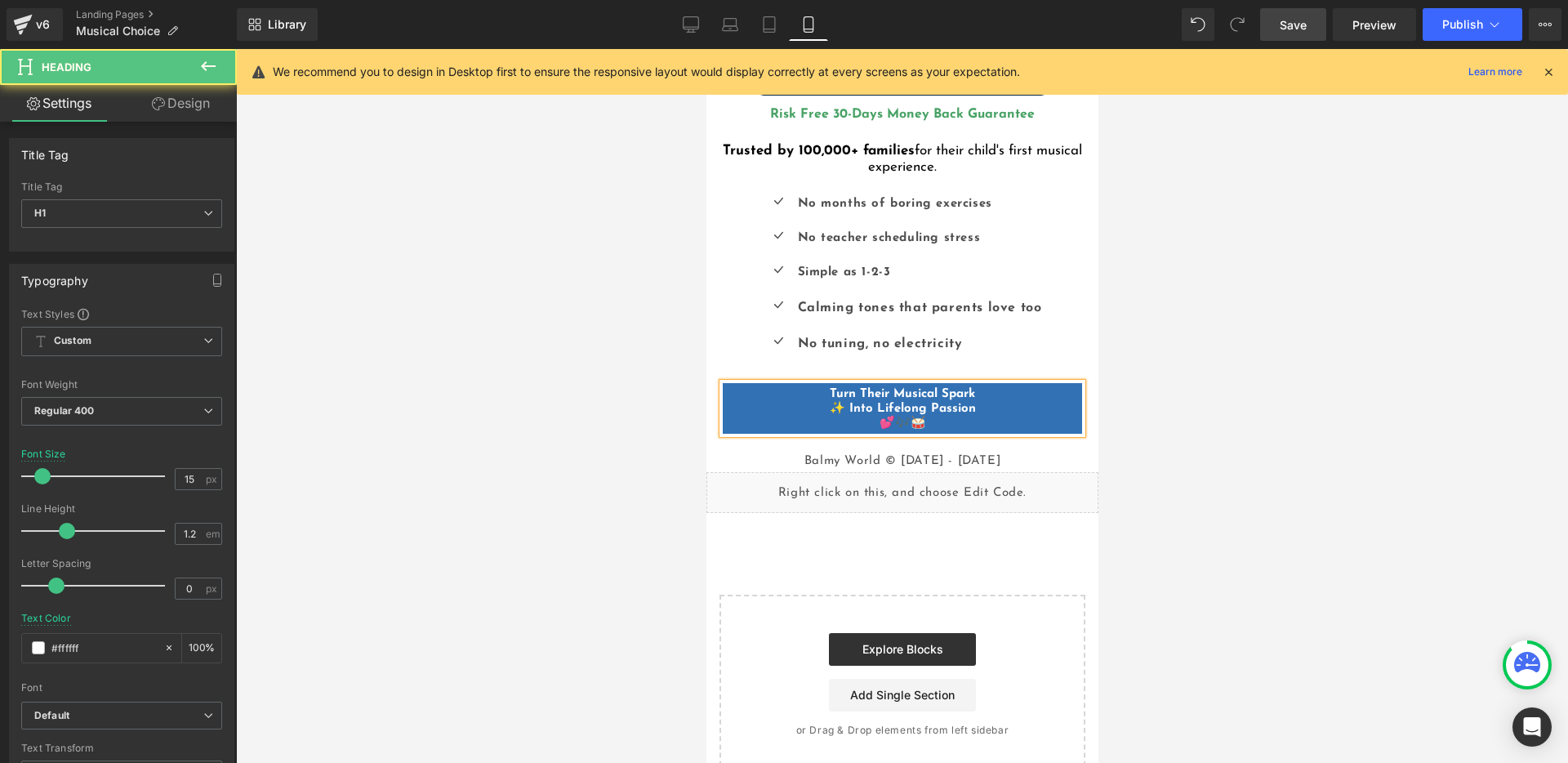
click at [841, 403] on b "✨ Into Lifelong Passion 💕🎶🥁" at bounding box center [901, 416] width 146 height 27
click at [1182, 389] on div at bounding box center [901, 405] width 1332 height 714
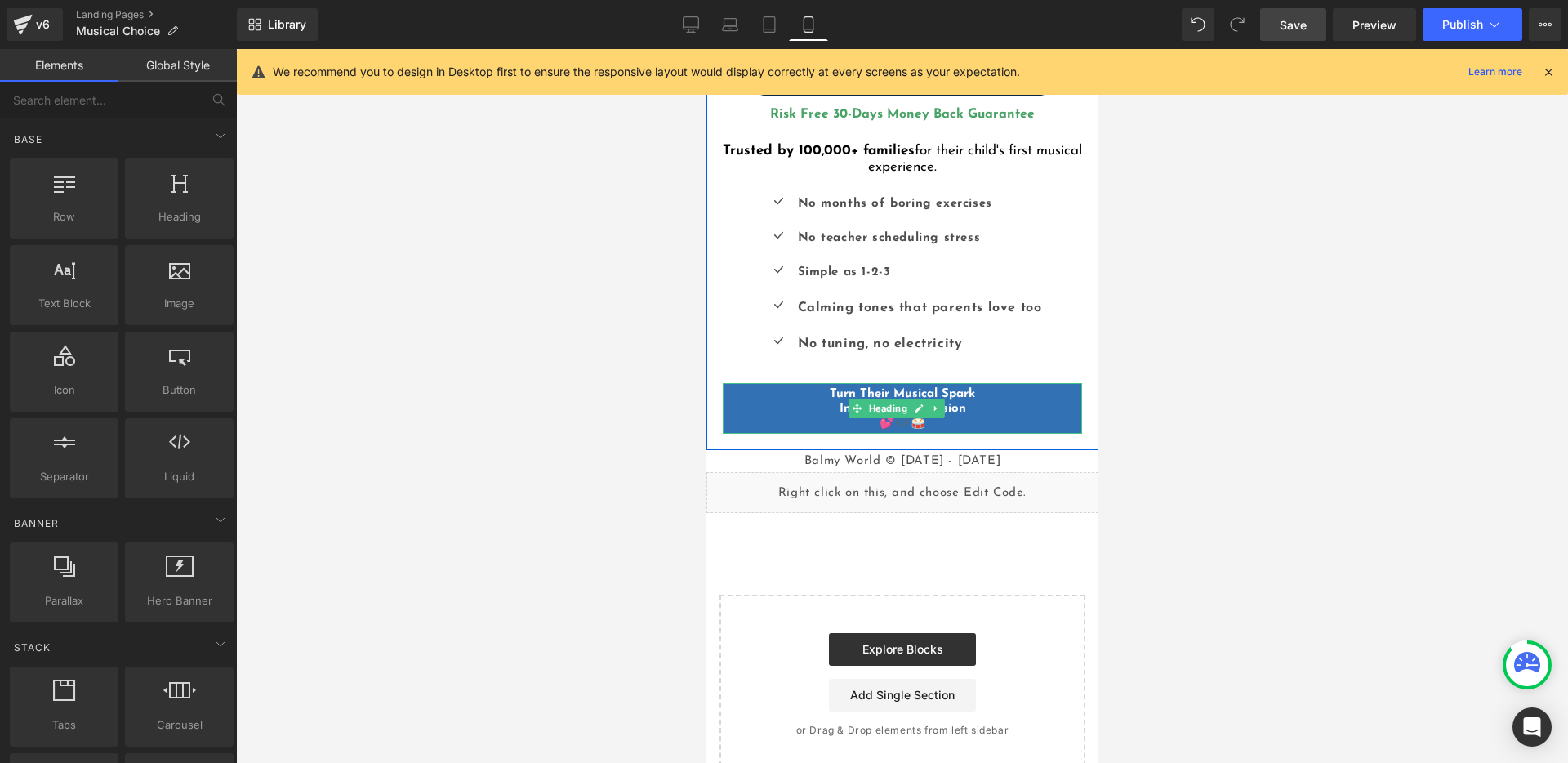
click at [898, 419] on b "Into Lifelong Passion 💕🎶🥁" at bounding box center [902, 416] width 127 height 27
click at [1177, 386] on div at bounding box center [901, 405] width 1332 height 714
click at [916, 419] on h1 "Turn Their Musical Spark Into Lifelong Passion 💕✨🥁" at bounding box center [901, 410] width 359 height 44
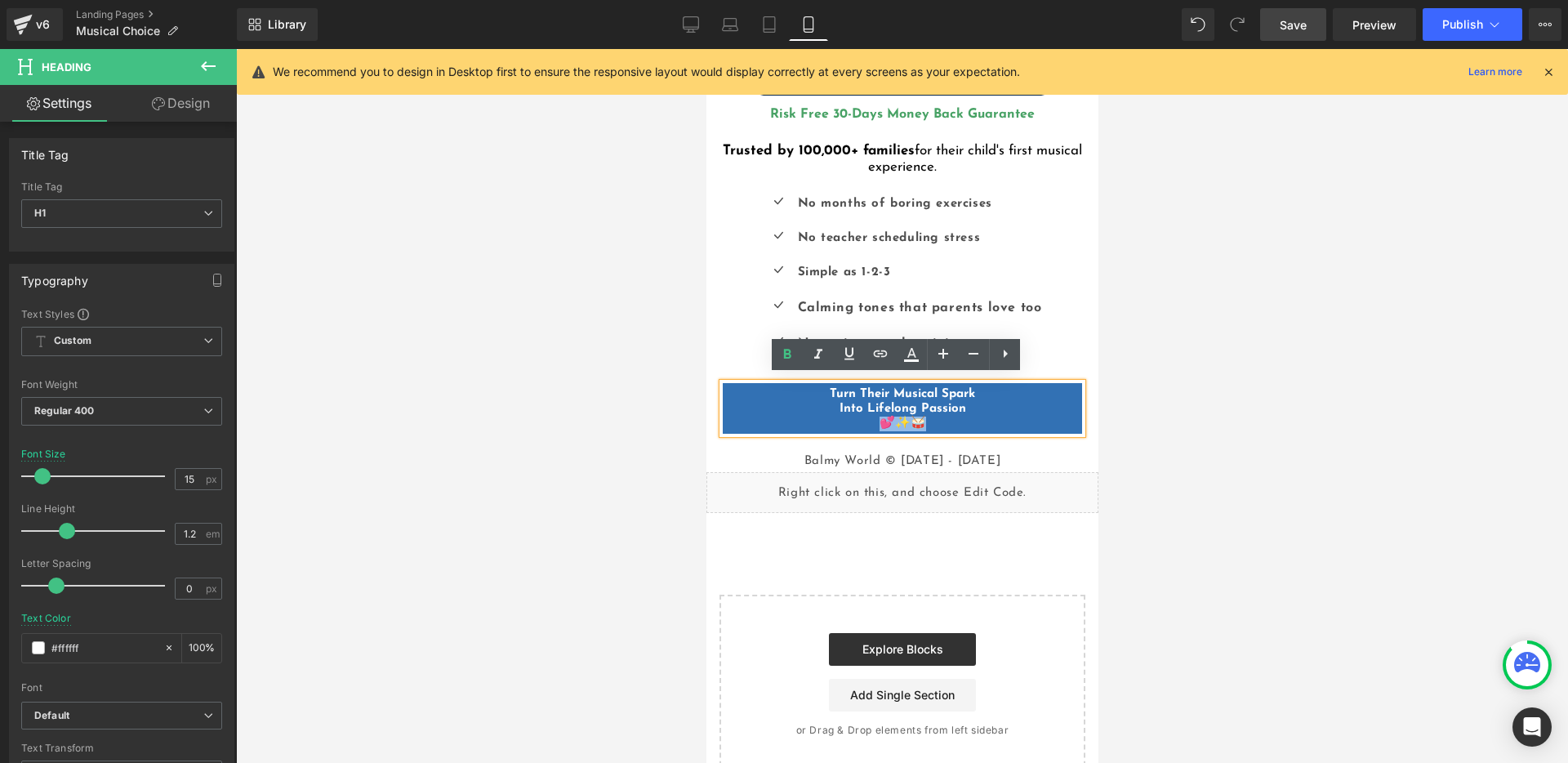
drag, startPoint x: 910, startPoint y: 414, endPoint x: 871, endPoint y: 411, distance: 39.1
click at [871, 411] on h1 "Turn Their Musical Spark Into Lifelong Passion 💕✨🥁" at bounding box center [901, 410] width 359 height 44
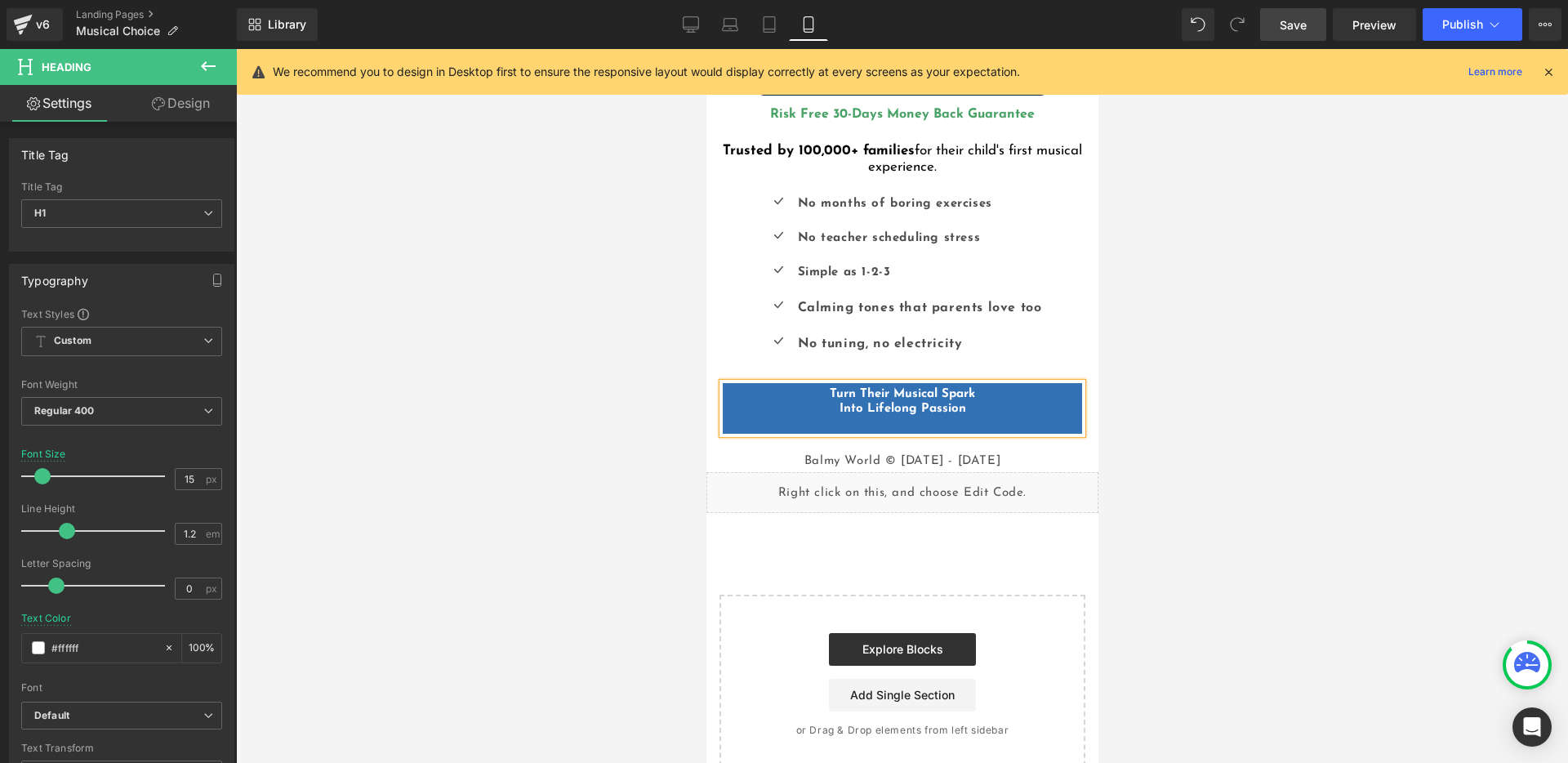
click at [969, 401] on h1 "Turn Their Musical Spark Into Lifelong Passion" at bounding box center [901, 410] width 359 height 44
click at [932, 419] on h1 "Turn Their Musical Spark Into Lifelong Passion 💕✨🥁" at bounding box center [901, 410] width 359 height 44
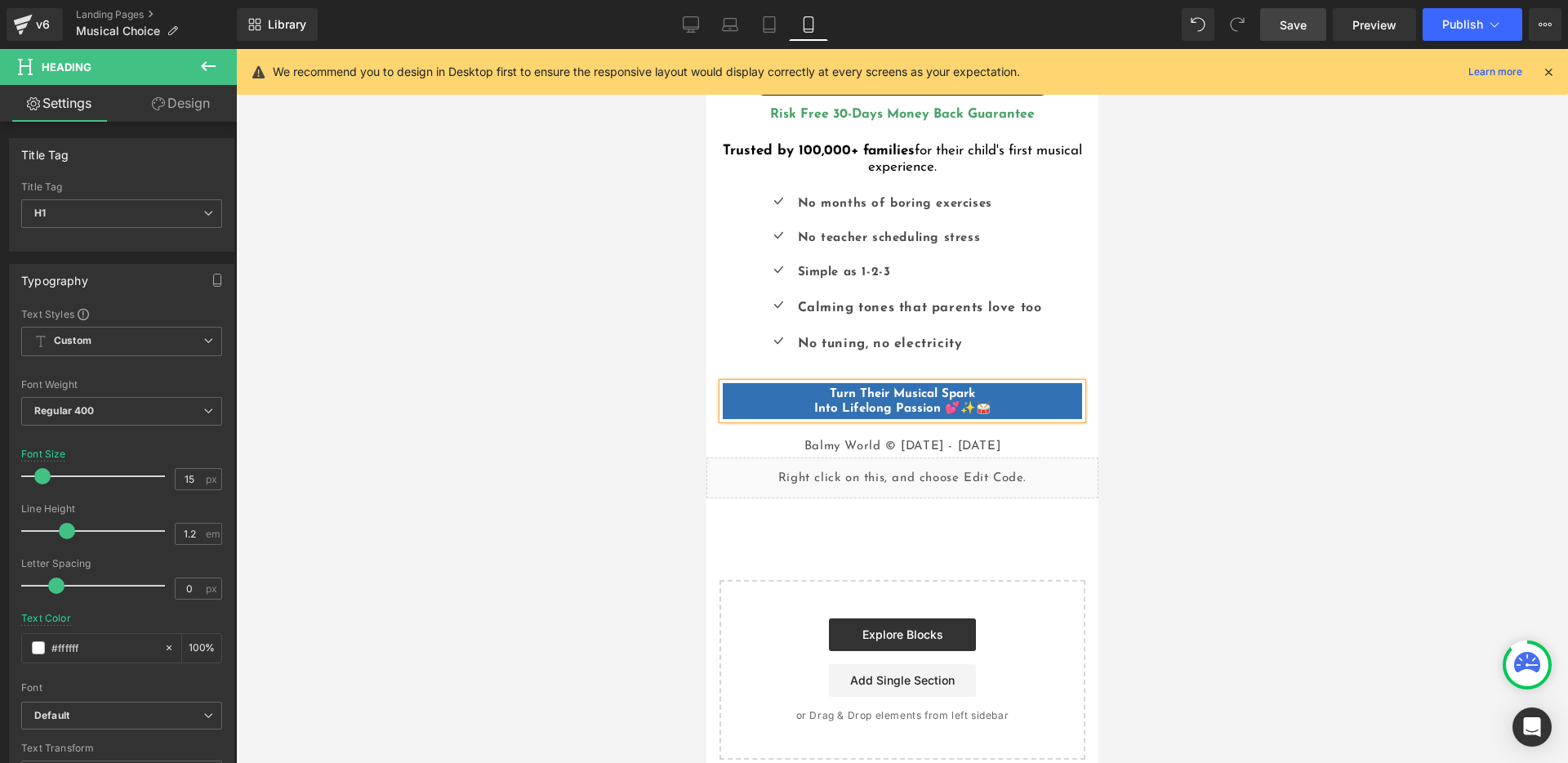
click at [1219, 381] on div at bounding box center [901, 405] width 1332 height 714
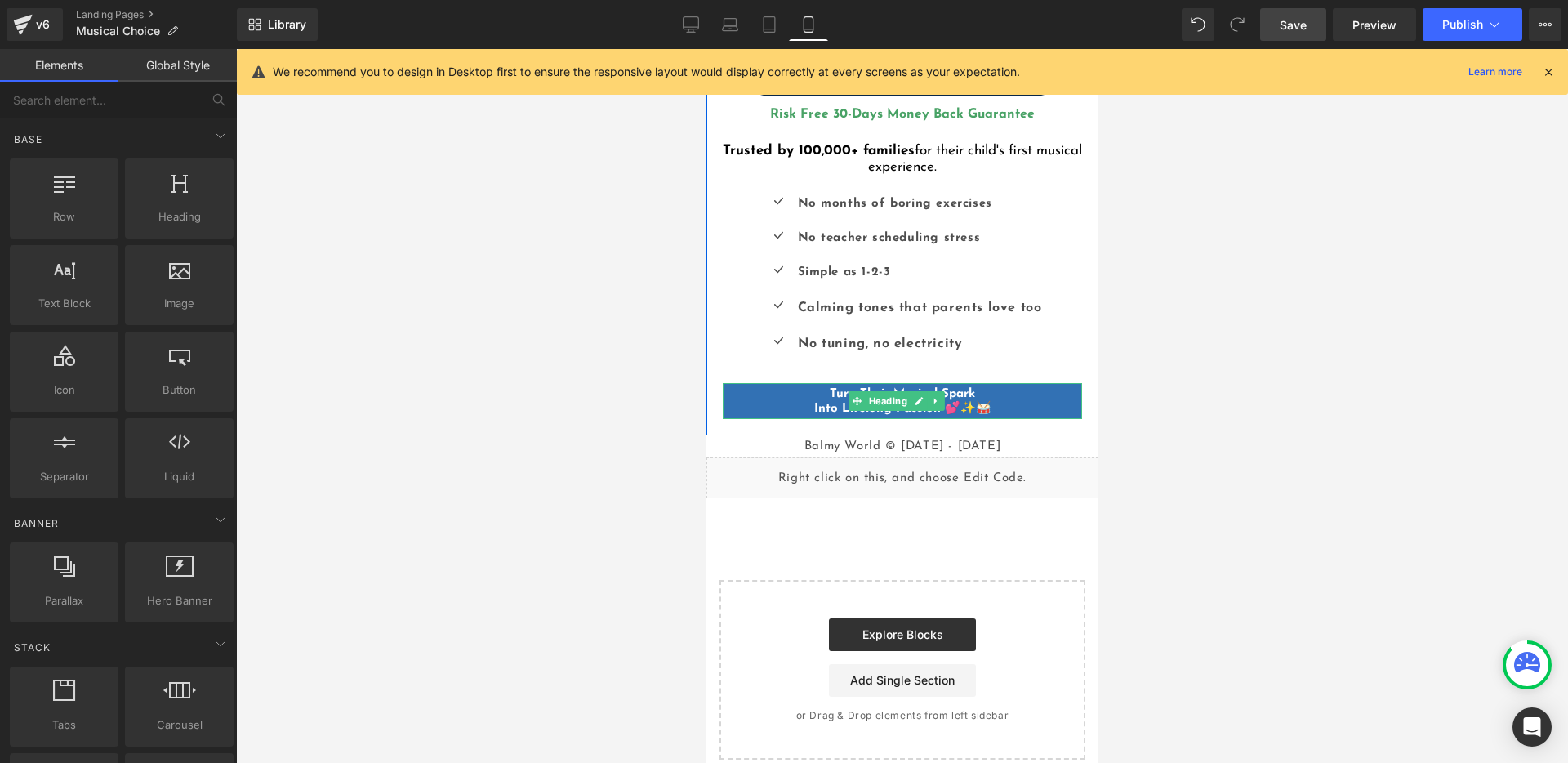
click at [1017, 387] on h1 "Turn Their Musical Spark Into Lifelong Passion 💕✨🥁" at bounding box center [901, 402] width 359 height 30
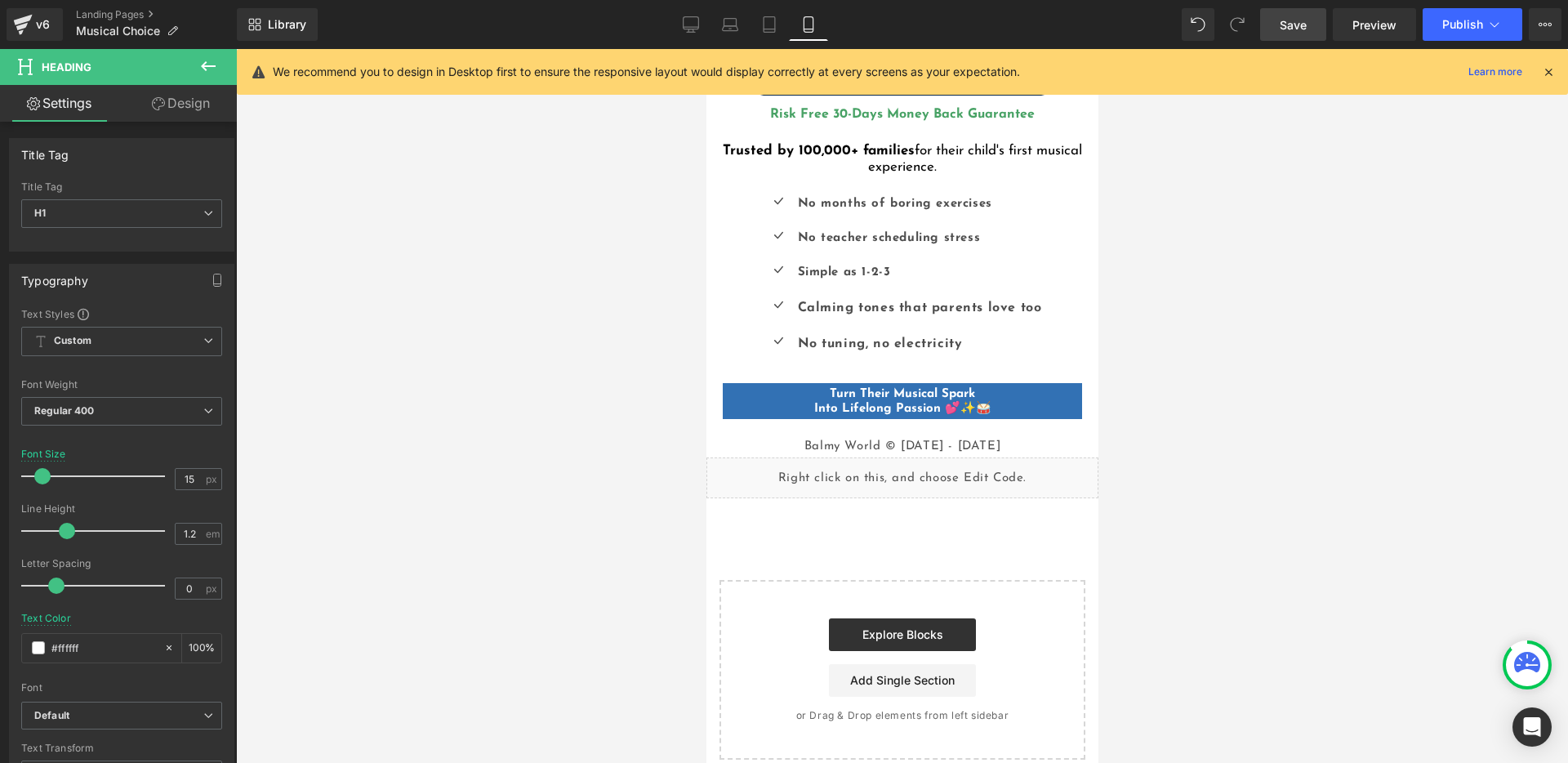
click at [155, 101] on icon at bounding box center [158, 104] width 13 height 13
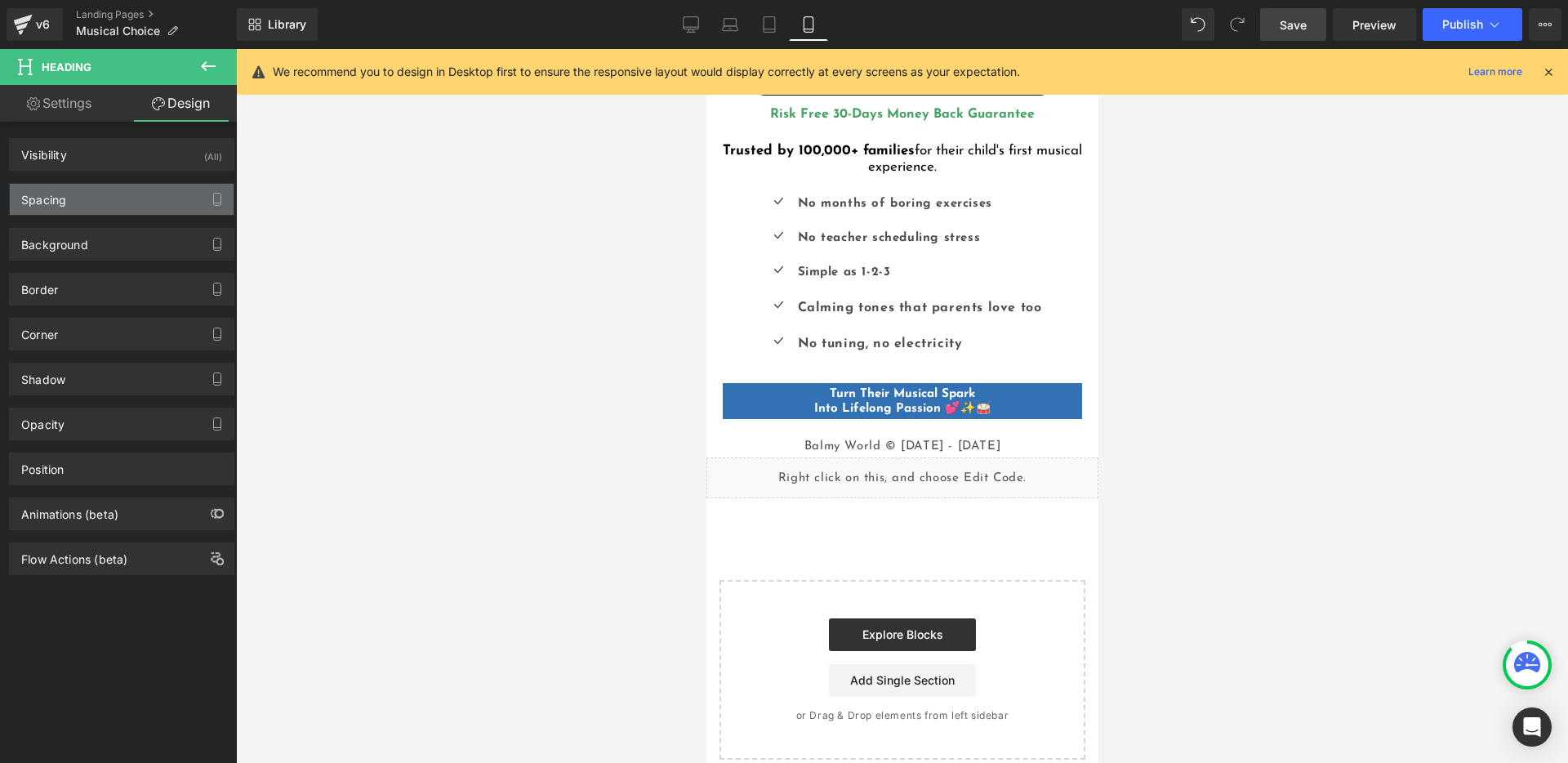
click at [67, 205] on div "Spacing" at bounding box center [122, 199] width 224 height 31
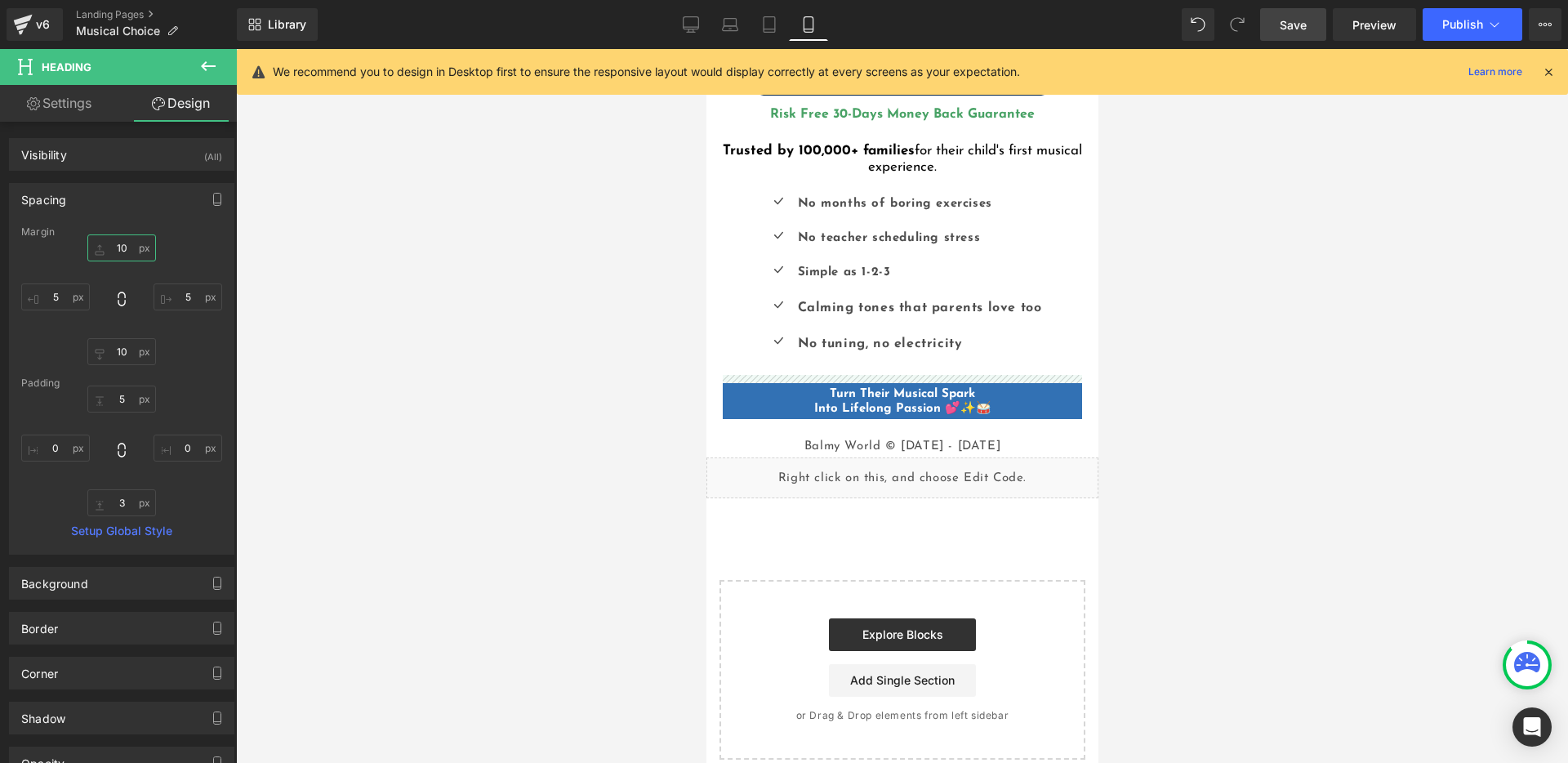
click at [125, 249] on input "10" at bounding box center [121, 247] width 68 height 27
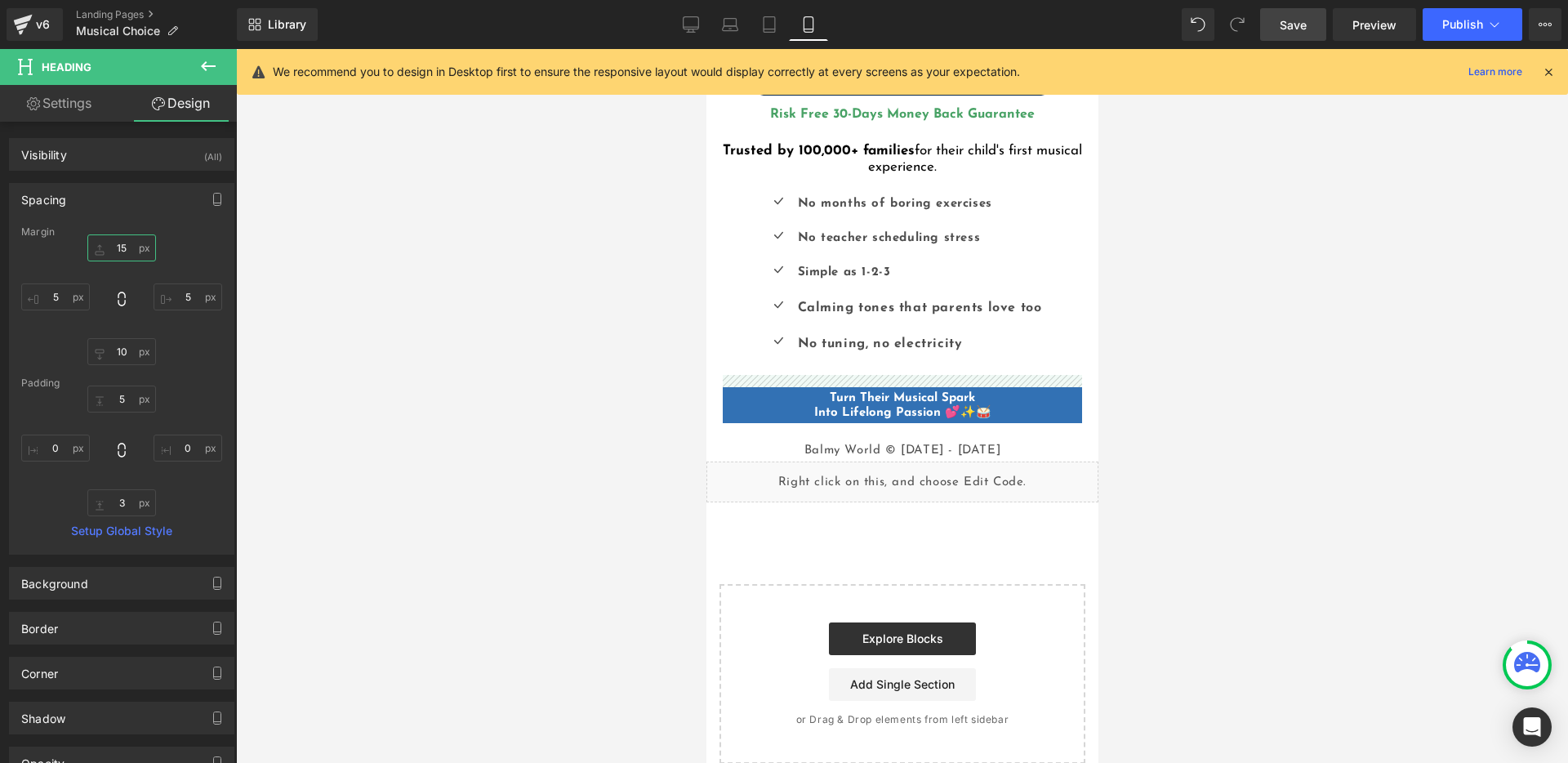
drag, startPoint x: 126, startPoint y: 245, endPoint x: 103, endPoint y: 241, distance: 23.3
click at [103, 241] on input "15" at bounding box center [121, 247] width 68 height 27
type input "10"
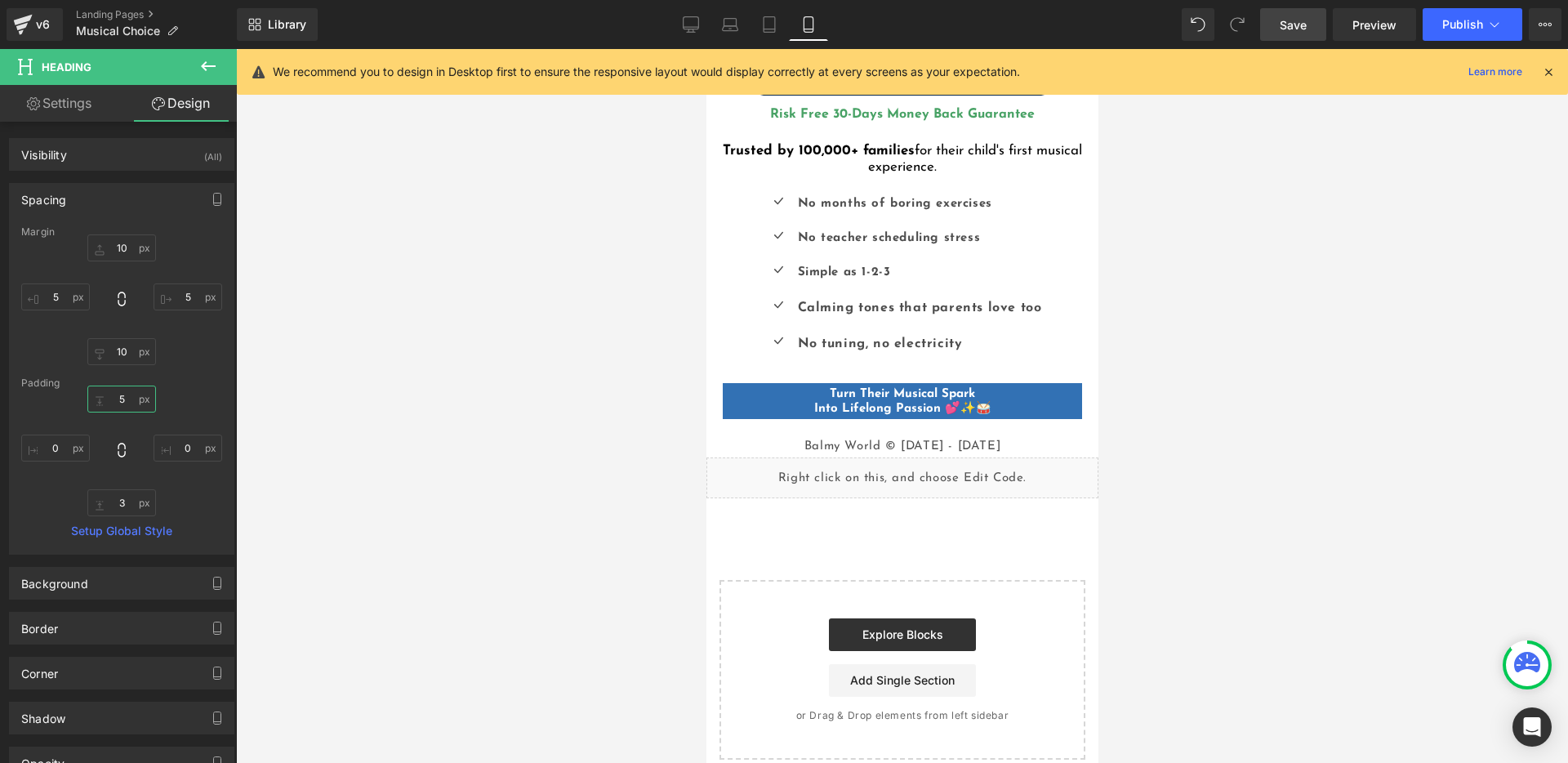
click at [119, 405] on input "5" at bounding box center [121, 399] width 68 height 27
type input "8"
click at [121, 503] on input "3" at bounding box center [121, 503] width 68 height 27
type input "6"
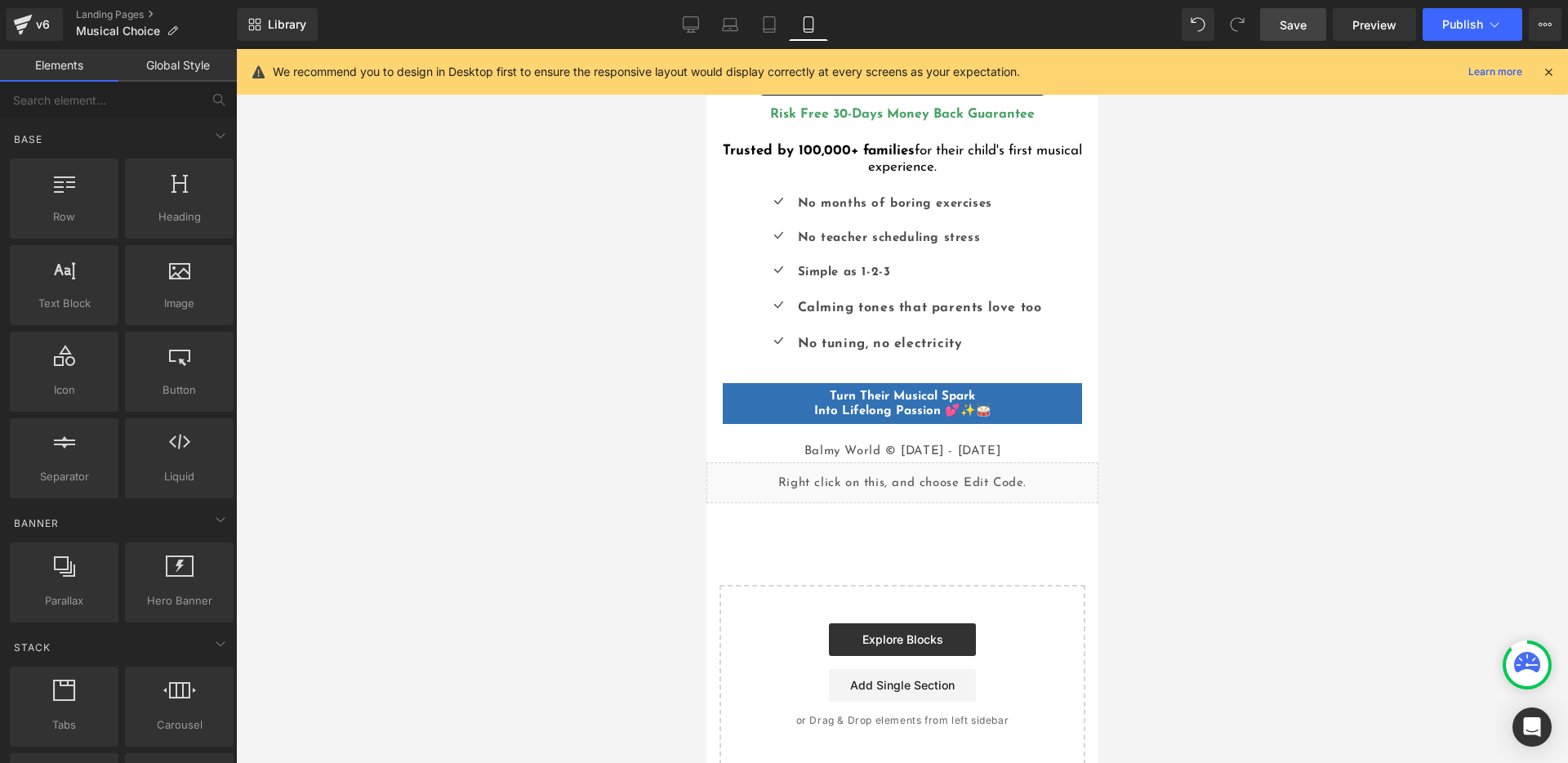
click at [1306, 377] on div at bounding box center [901, 405] width 1332 height 714
click at [1280, 21] on span "Save" at bounding box center [1293, 25] width 27 height 17
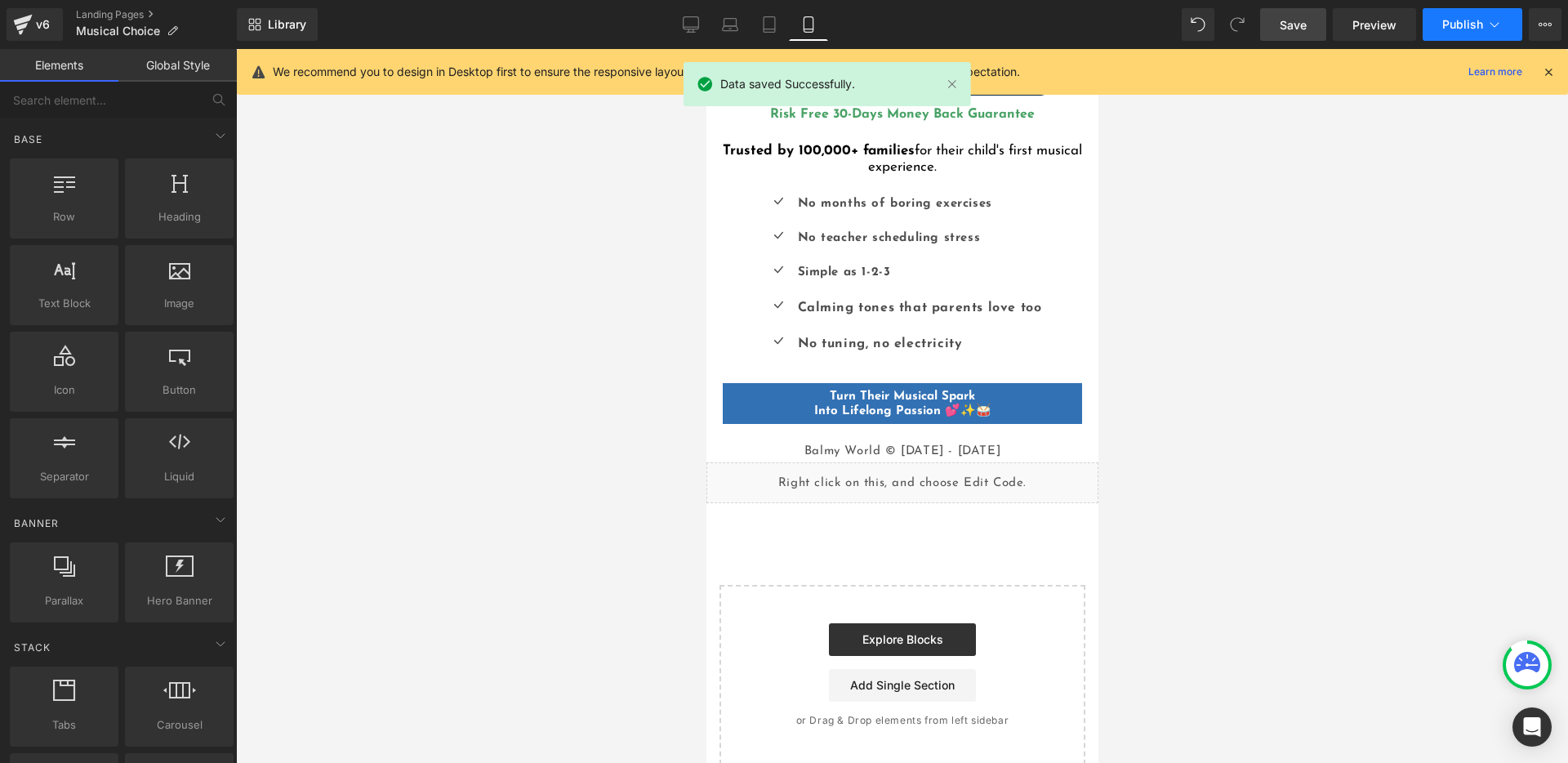
click at [1458, 31] on span "Publish" at bounding box center [1463, 25] width 41 height 13
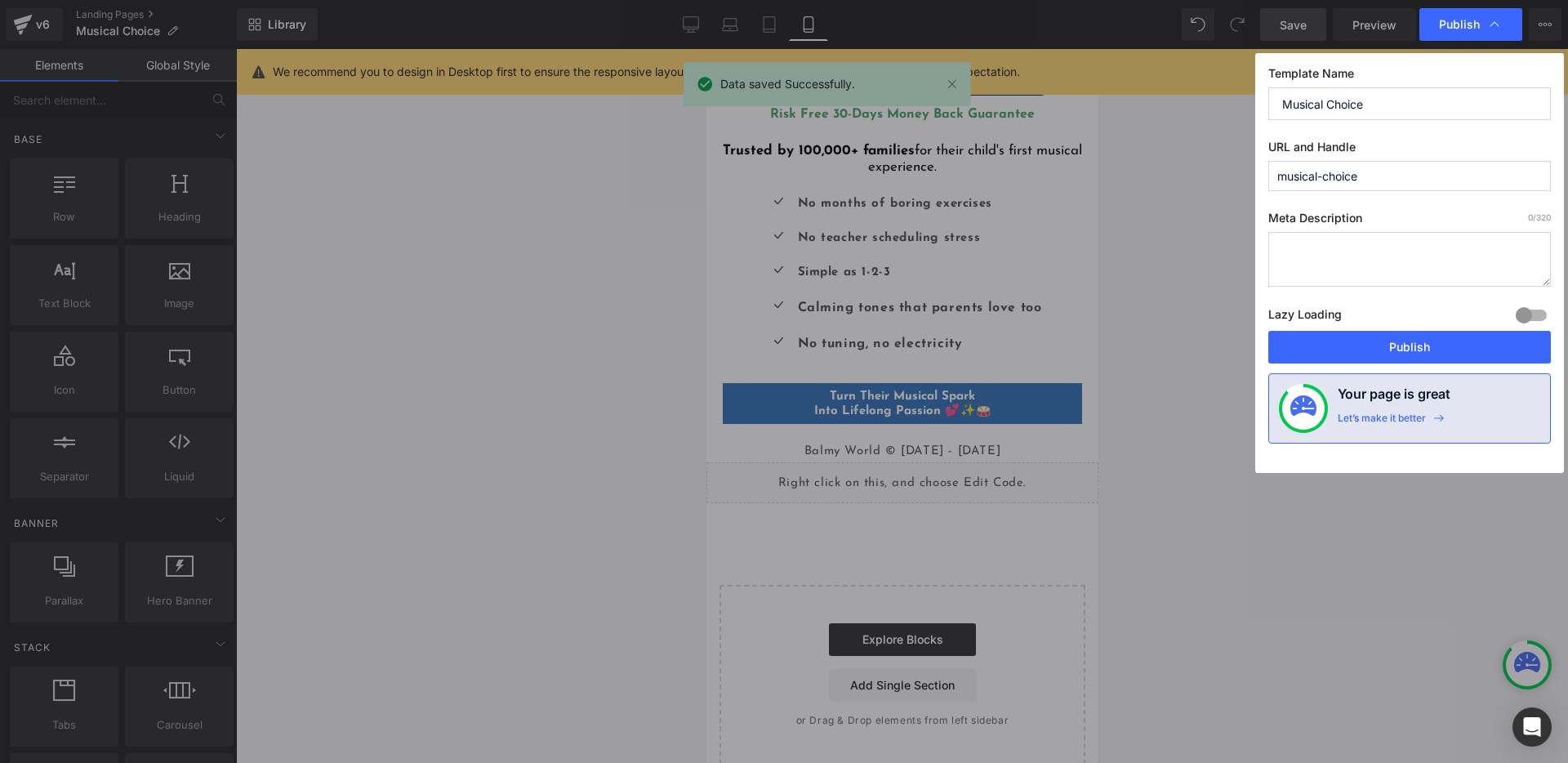
click at [1392, 349] on button "Publish" at bounding box center [1409, 347] width 283 height 33
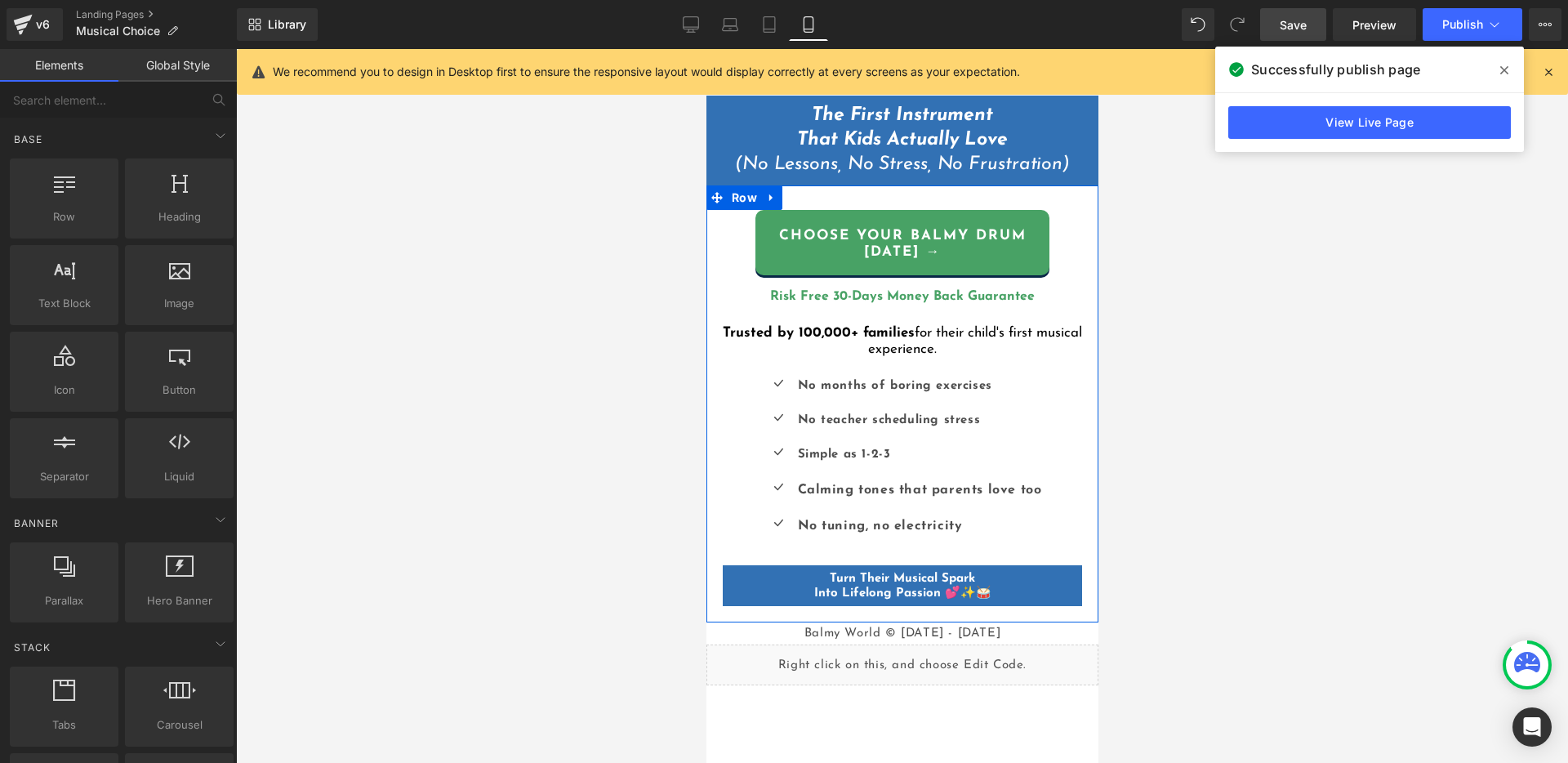
scroll to position [0, 0]
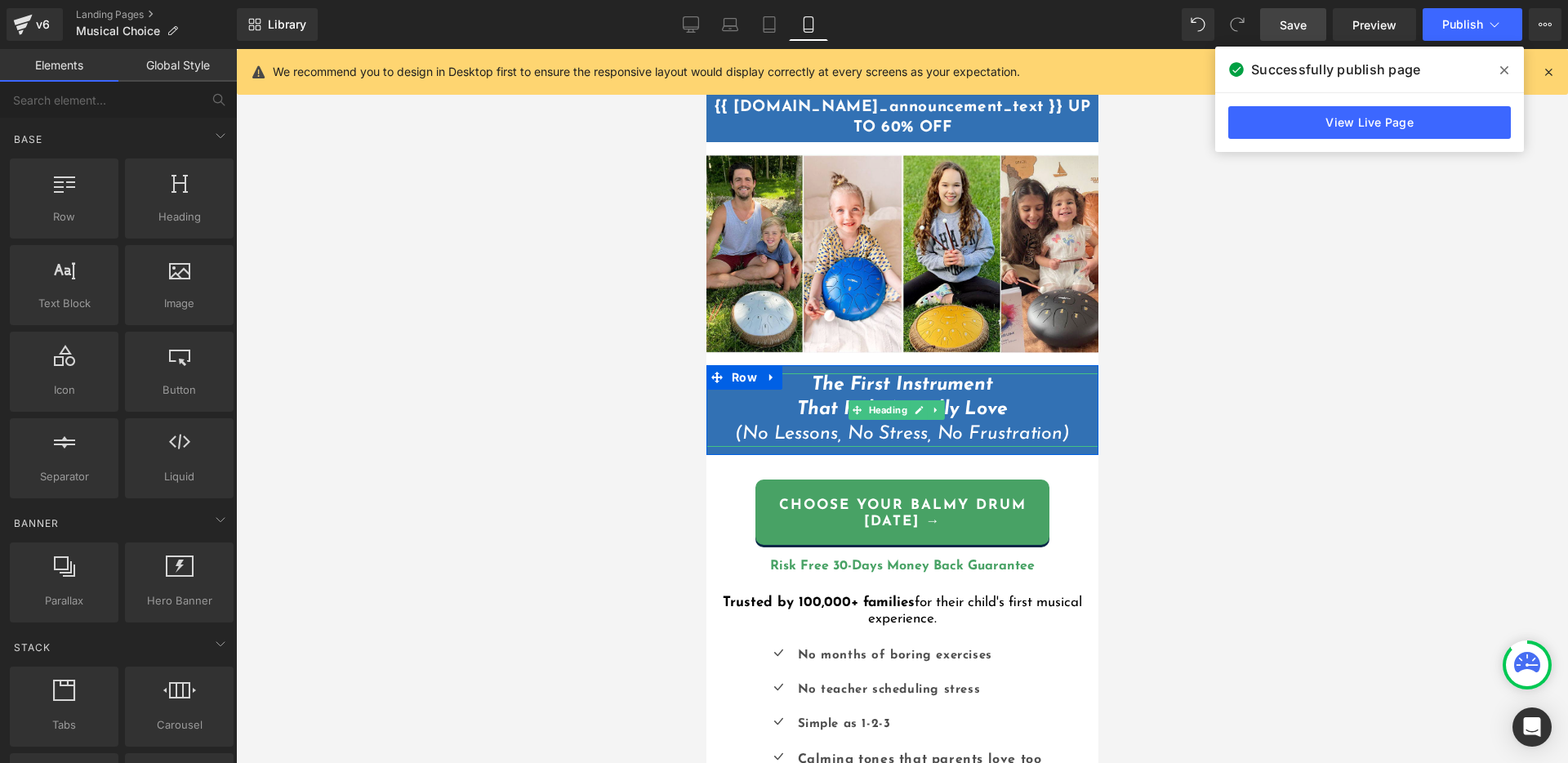
click at [911, 426] on icon "The First Instrument That Kids Actually Love (No Lessons, No Stress, No Frustra…" at bounding box center [901, 410] width 335 height 68
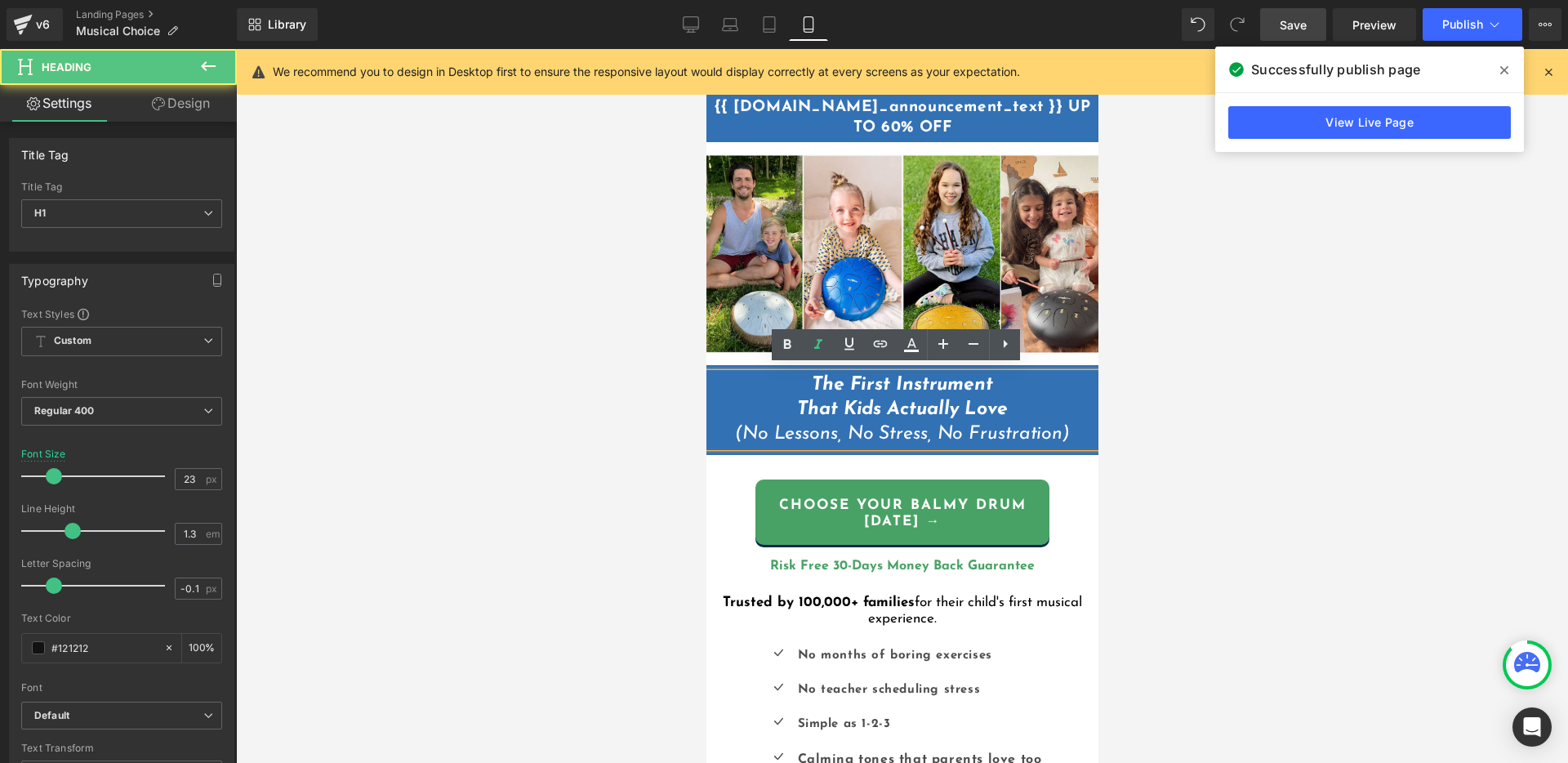
click at [919, 425] on icon "The First Instrument That Kids Actually Love (No Lessons, No Stress, No Frustra…" at bounding box center [901, 410] width 335 height 68
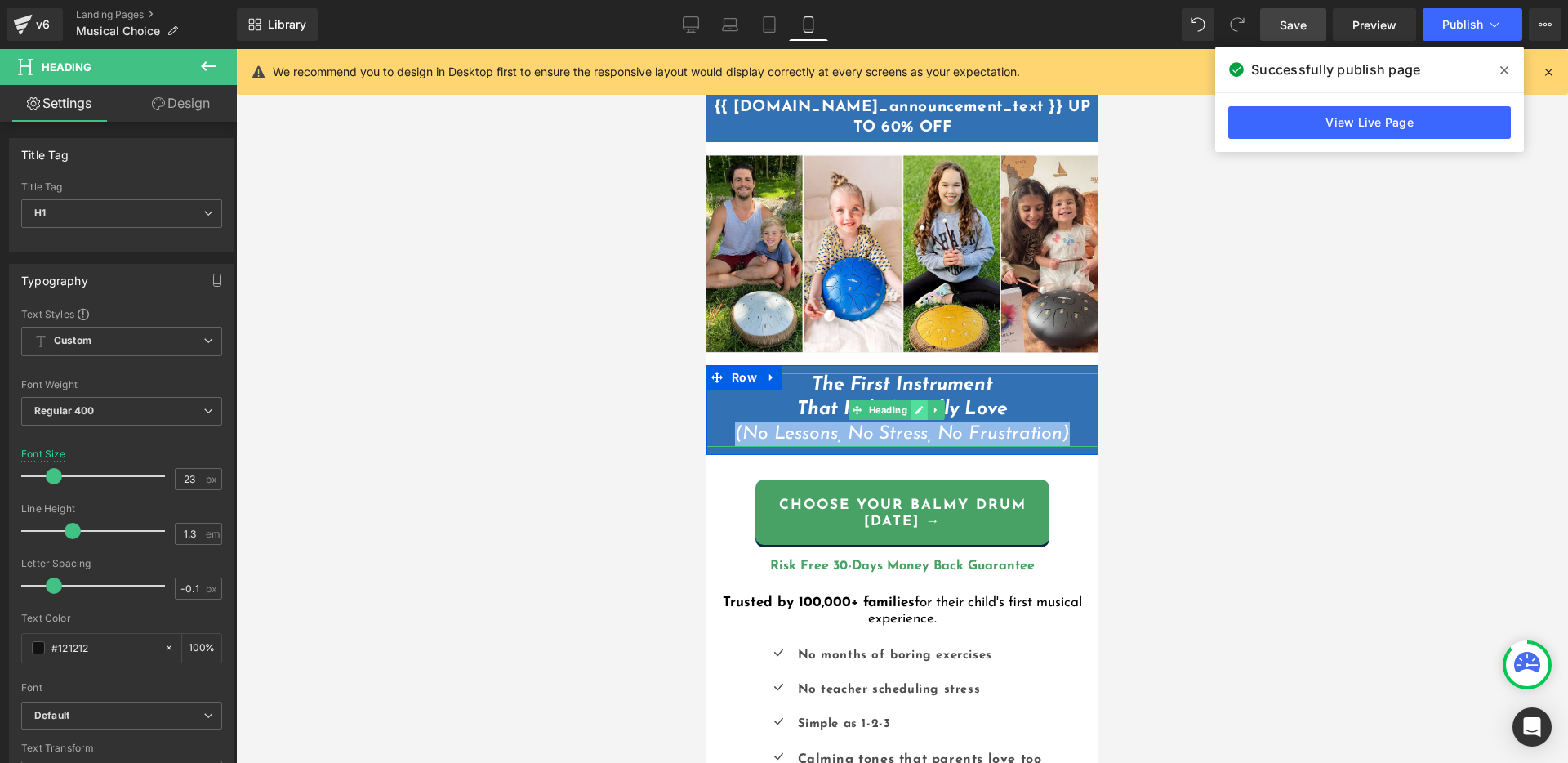
click at [920, 405] on icon at bounding box center [918, 410] width 9 height 10
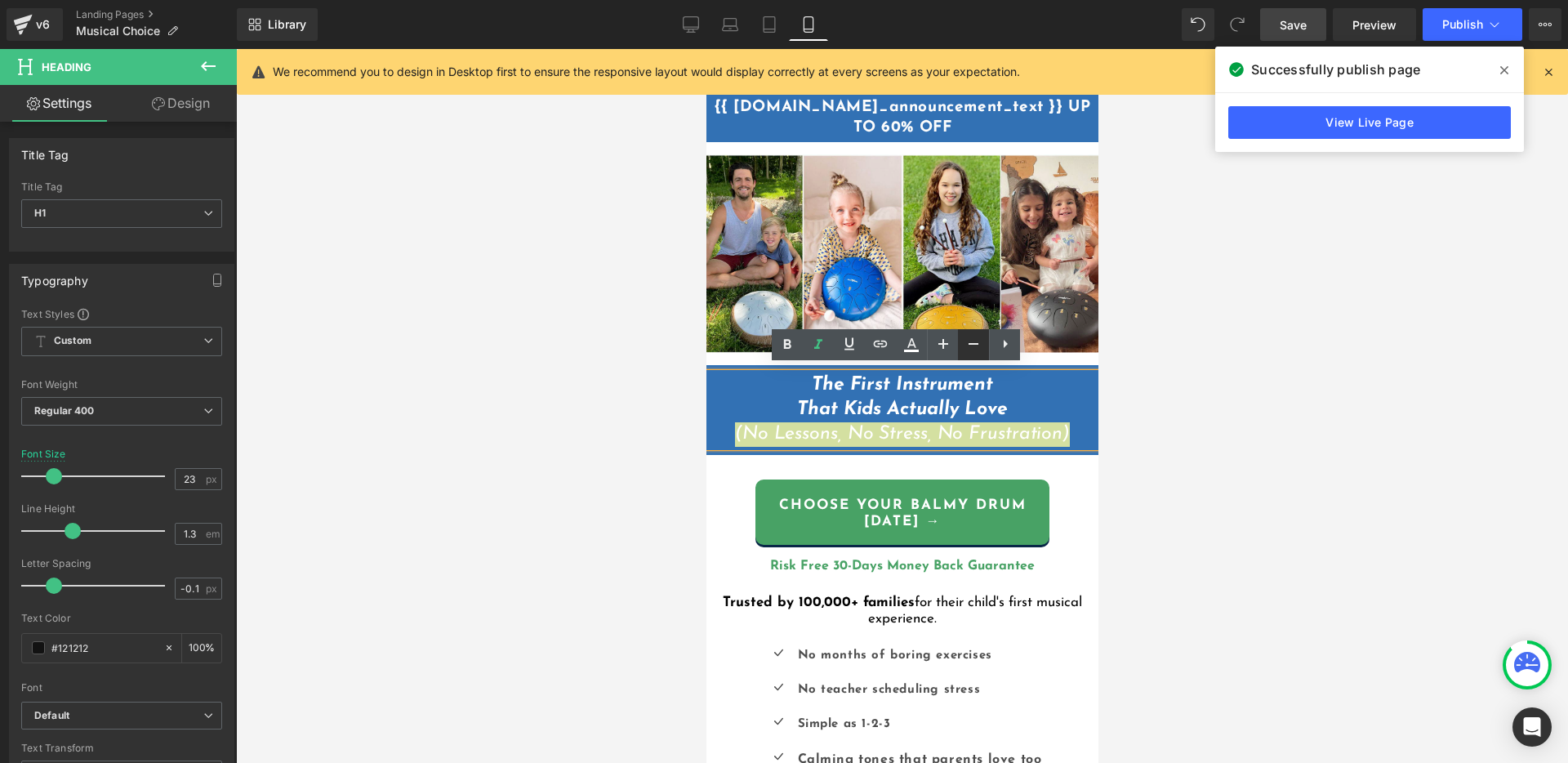
click at [966, 345] on icon at bounding box center [973, 344] width 20 height 20
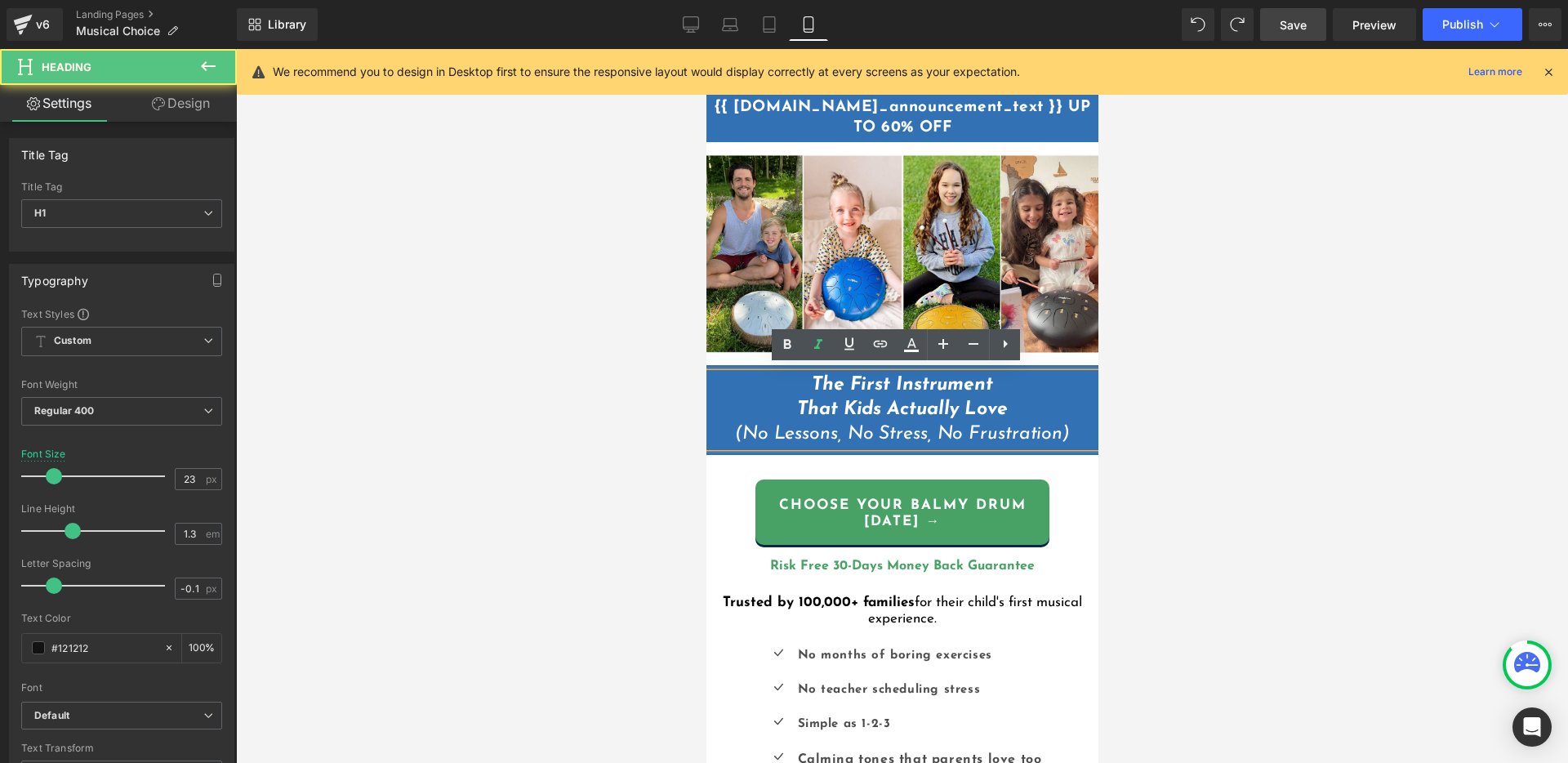
click at [971, 427] on icon "The First Instrument That Kids Actually Love (No Lessons, No Stress, No Frustra…" at bounding box center [901, 410] width 335 height 68
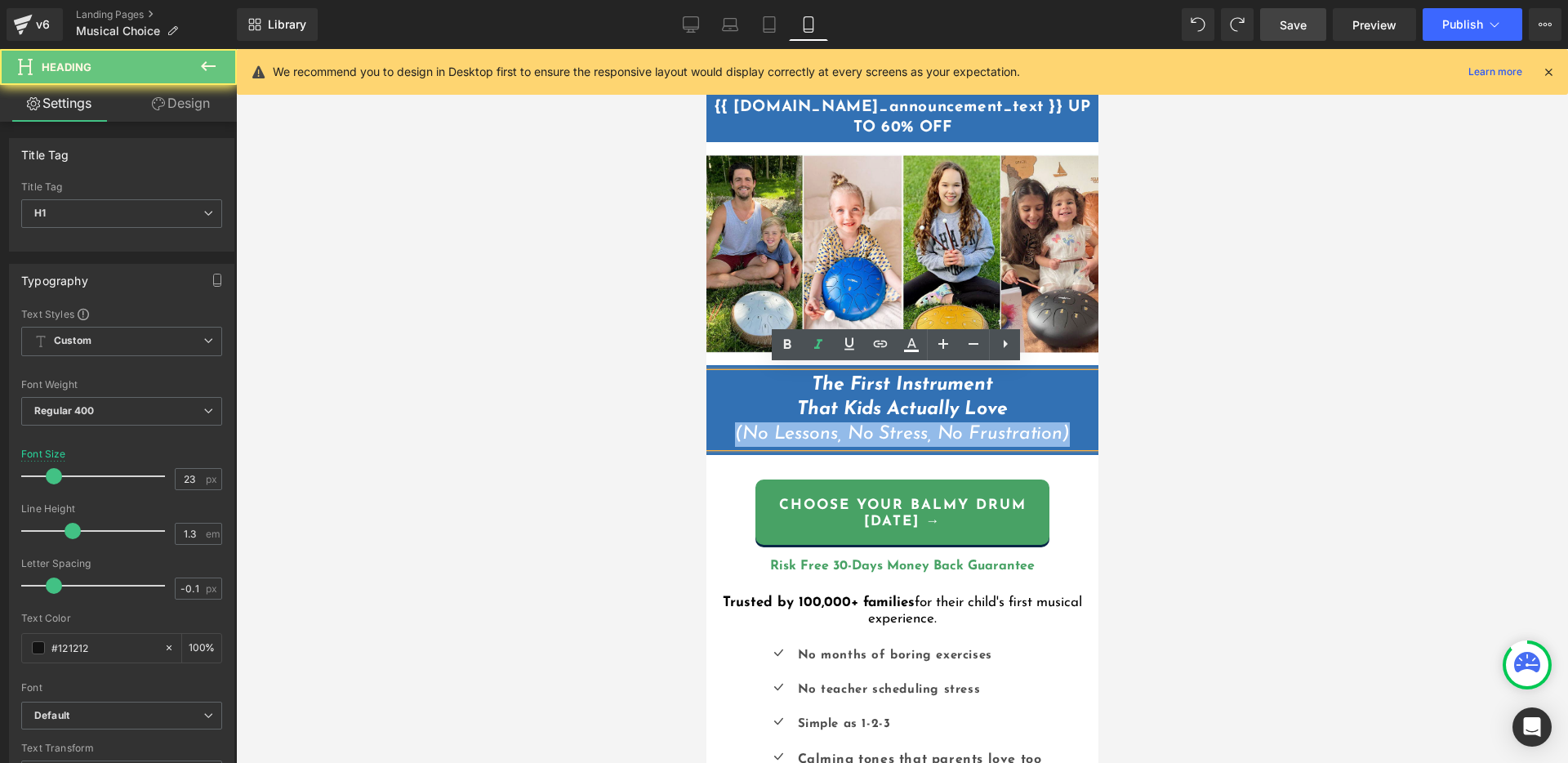
click at [971, 426] on icon "The First Instrument That Kids Actually Love (No Lessons, No Stress, No Frustra…" at bounding box center [901, 410] width 335 height 68
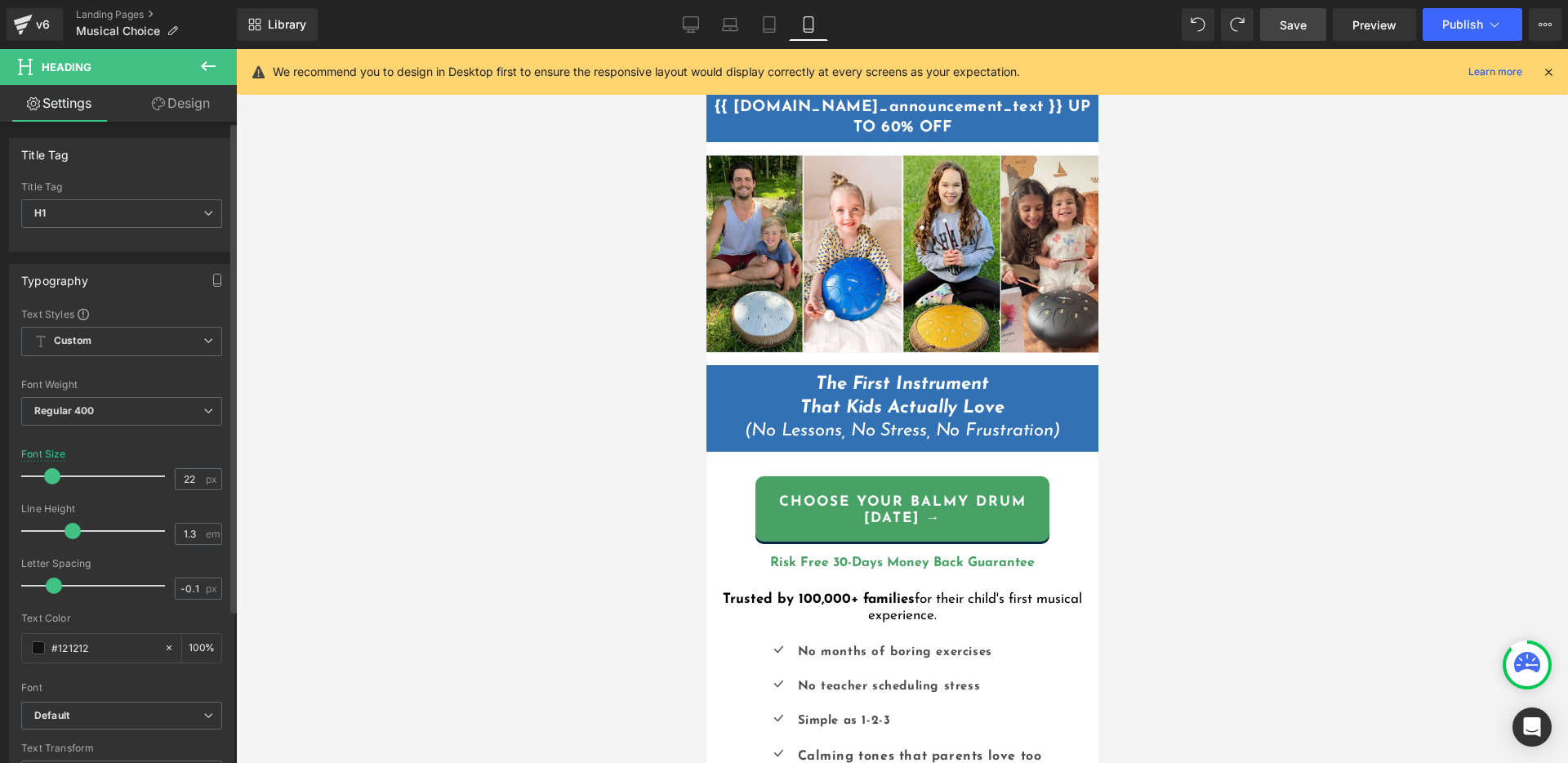
click at [49, 473] on span at bounding box center [53, 476] width 16 height 16
type input "23"
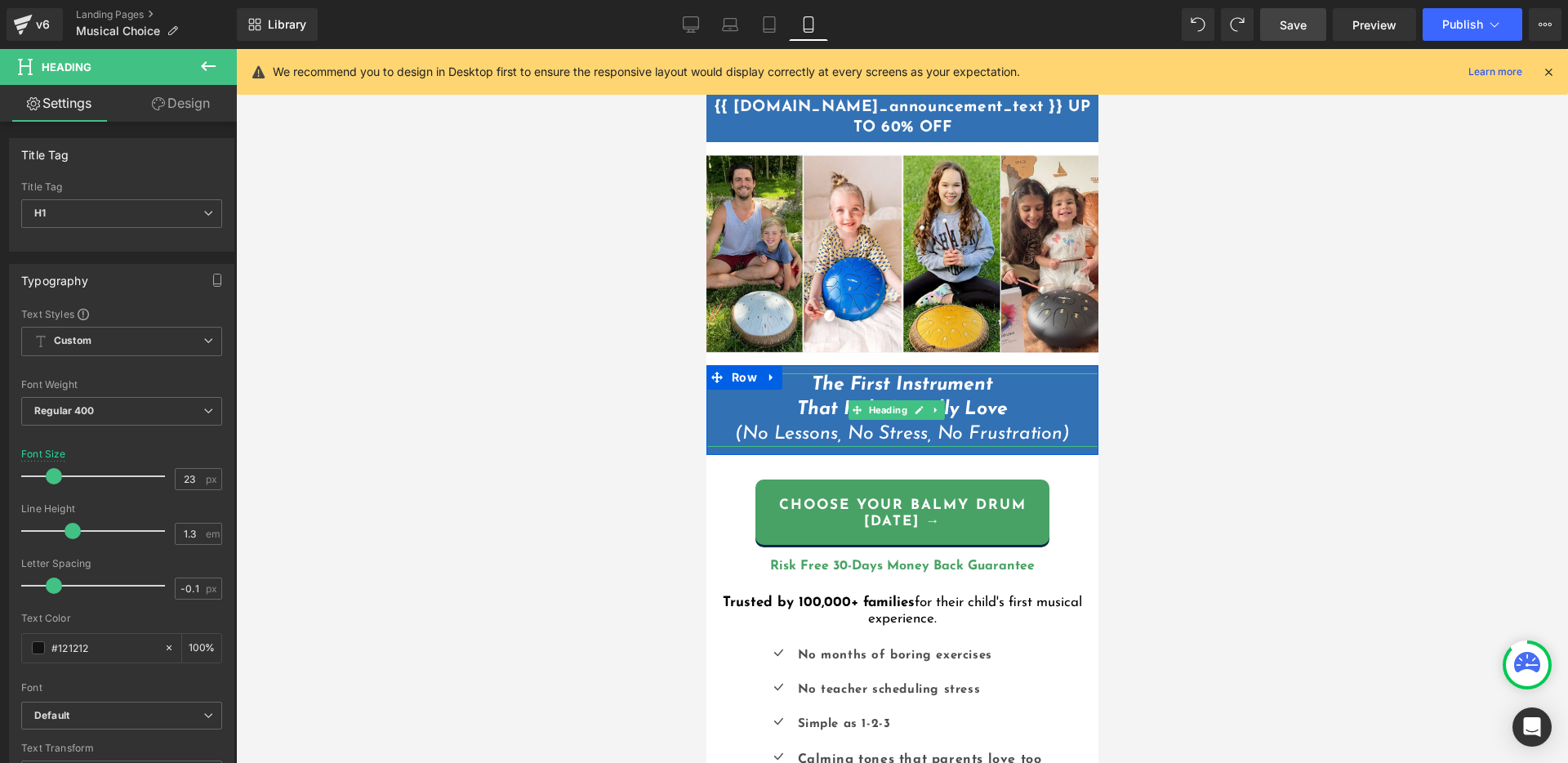
click at [934, 424] on icon "The First Instrument That Kids Actually Love (No Lessons, No Stress, No Frustra…" at bounding box center [901, 410] width 335 height 68
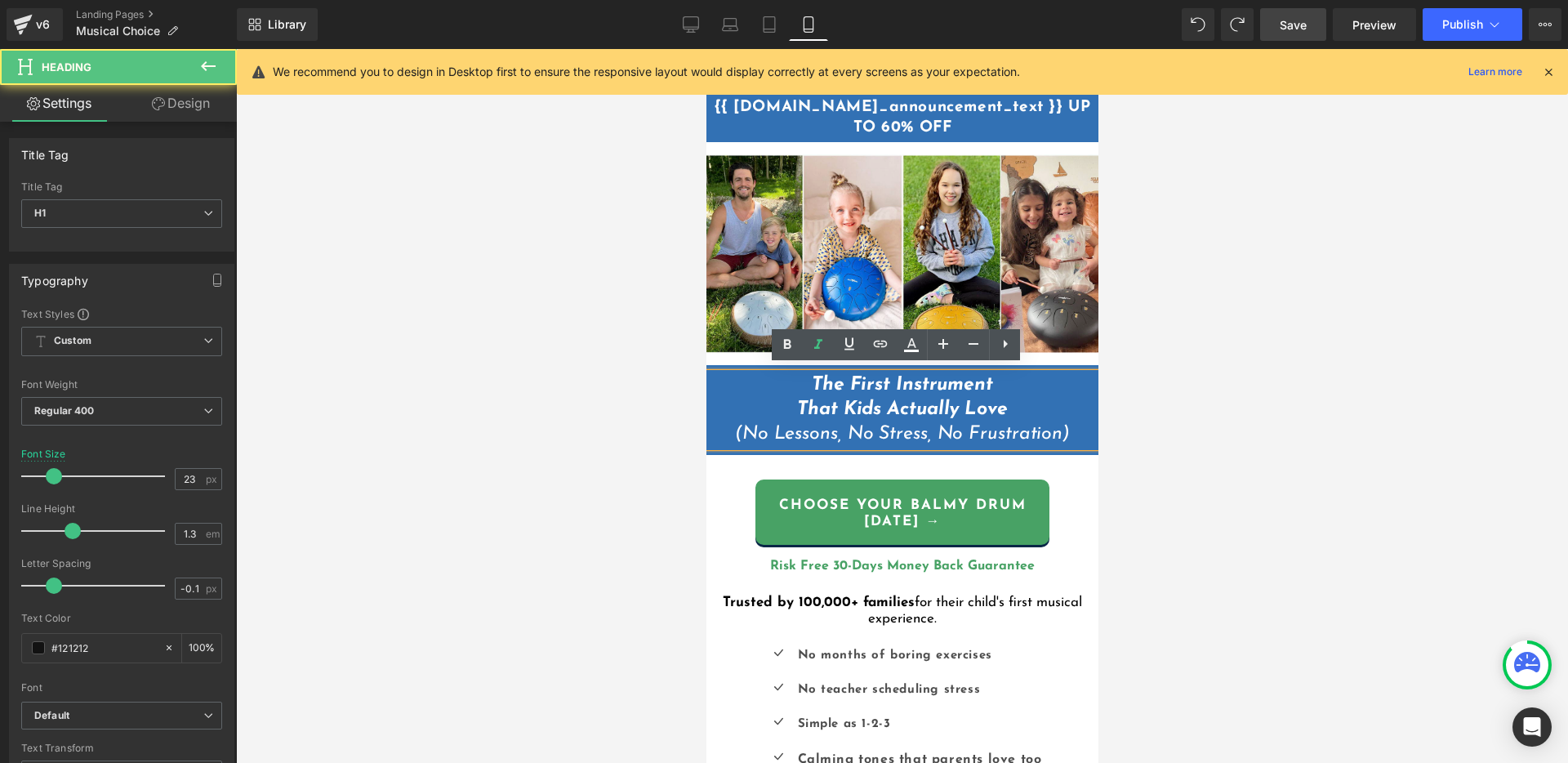
click at [994, 427] on icon "The First Instrument That Kids Actually Love (No Lessons, No Stress, No Frustra…" at bounding box center [901, 410] width 335 height 68
click at [1004, 427] on icon "The First Instrument That Kids Actually Love (No Lessons, No Stress, No Frustra…" at bounding box center [901, 410] width 335 height 68
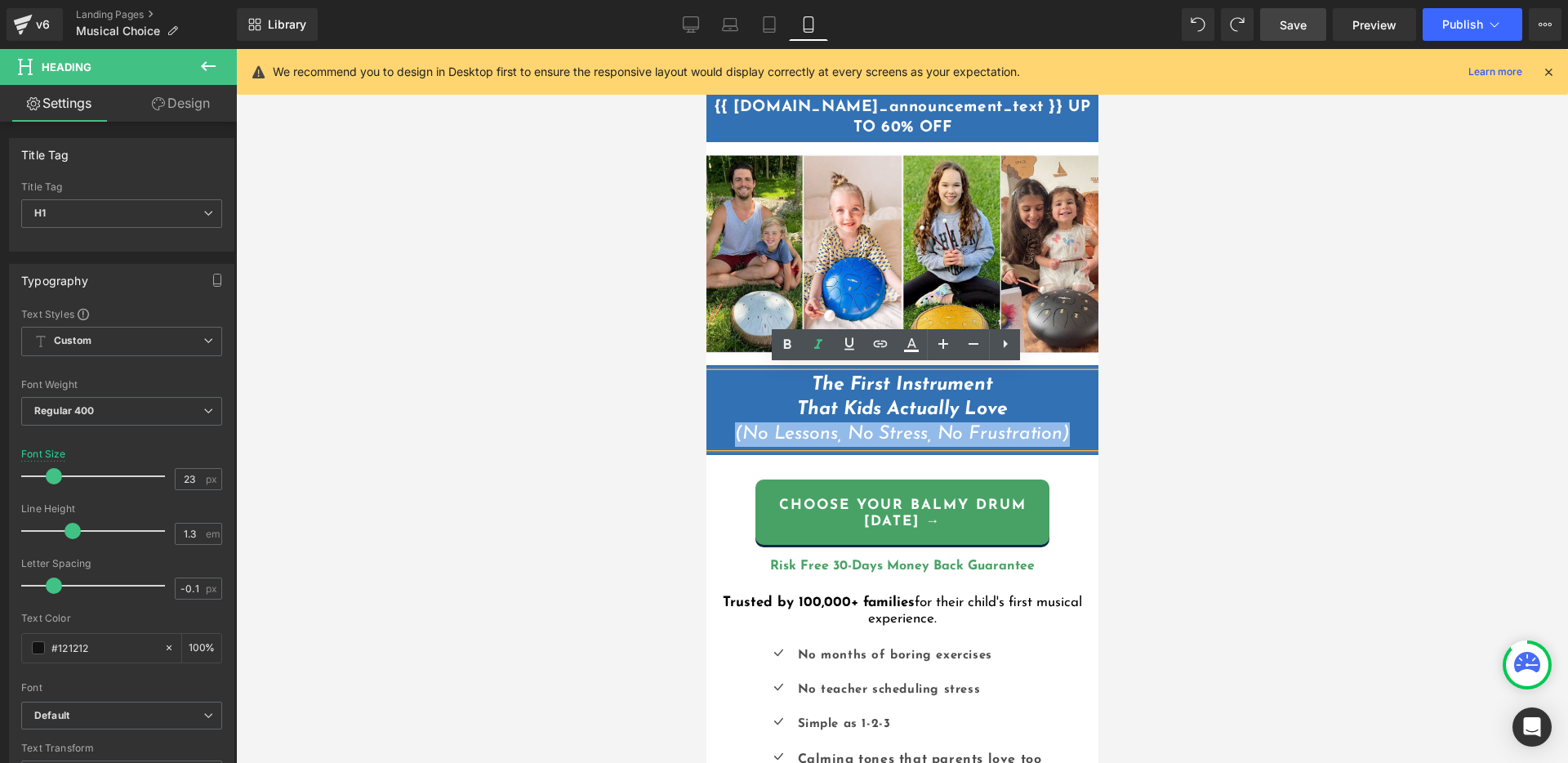
drag, startPoint x: 1064, startPoint y: 428, endPoint x: 724, endPoint y: 428, distance: 340.0
click at [724, 428] on h1 "The First Instrument That Kids Actually Love (No Lessons, No Stress, No Frustra…" at bounding box center [901, 410] width 392 height 73
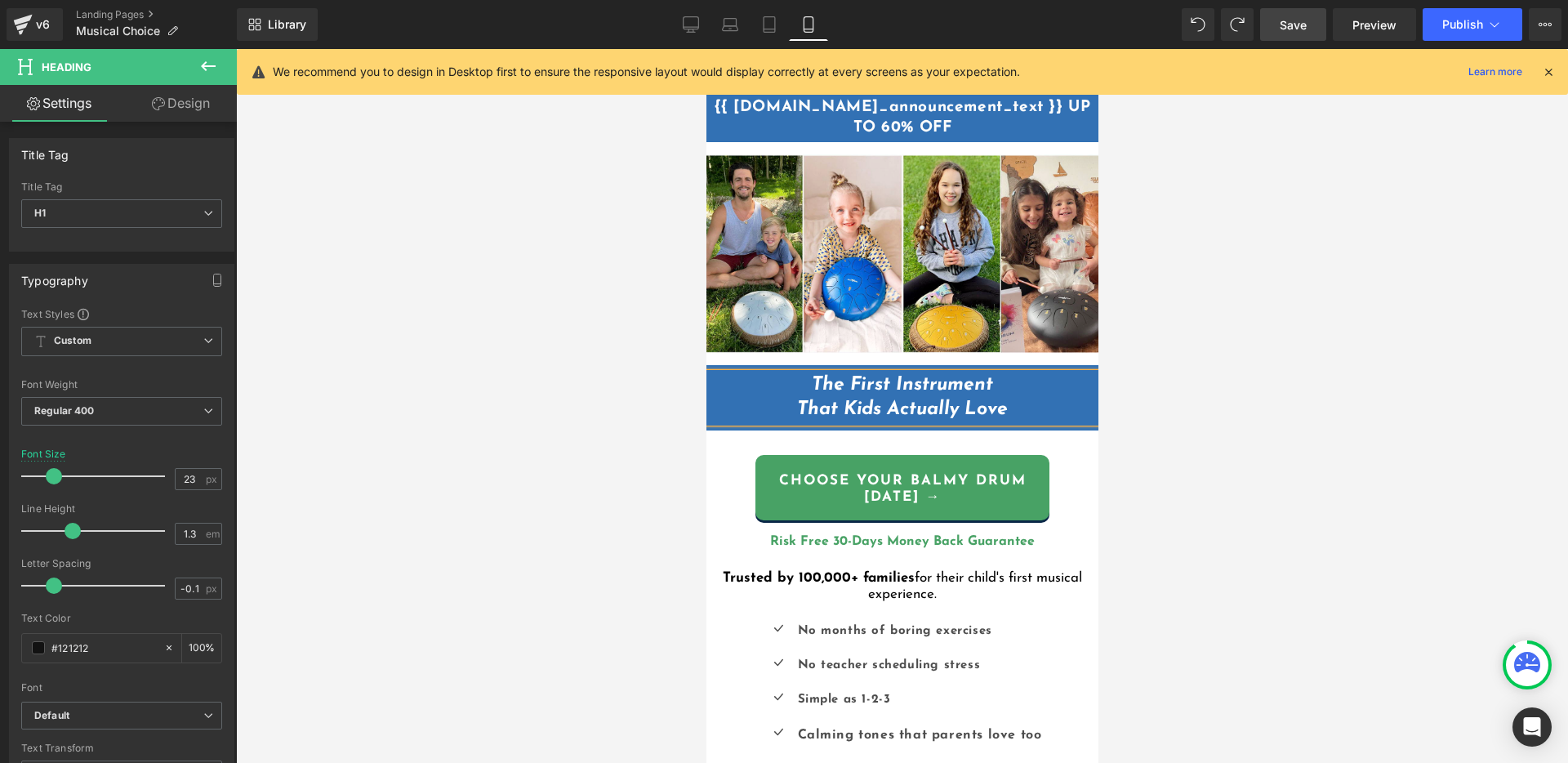
click at [1200, 409] on div at bounding box center [901, 405] width 1332 height 714
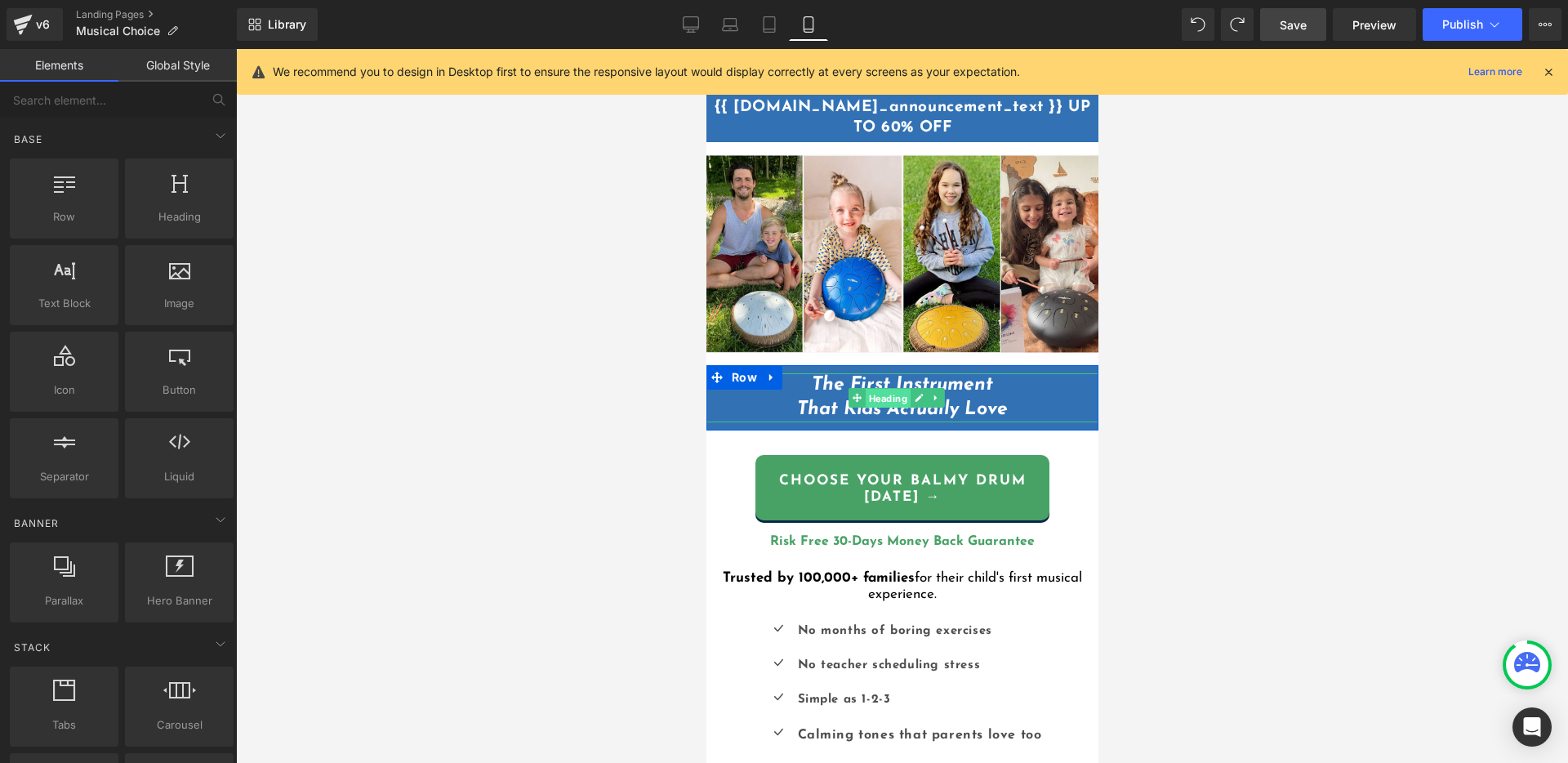
click at [896, 389] on span "Heading" at bounding box center [887, 399] width 45 height 20
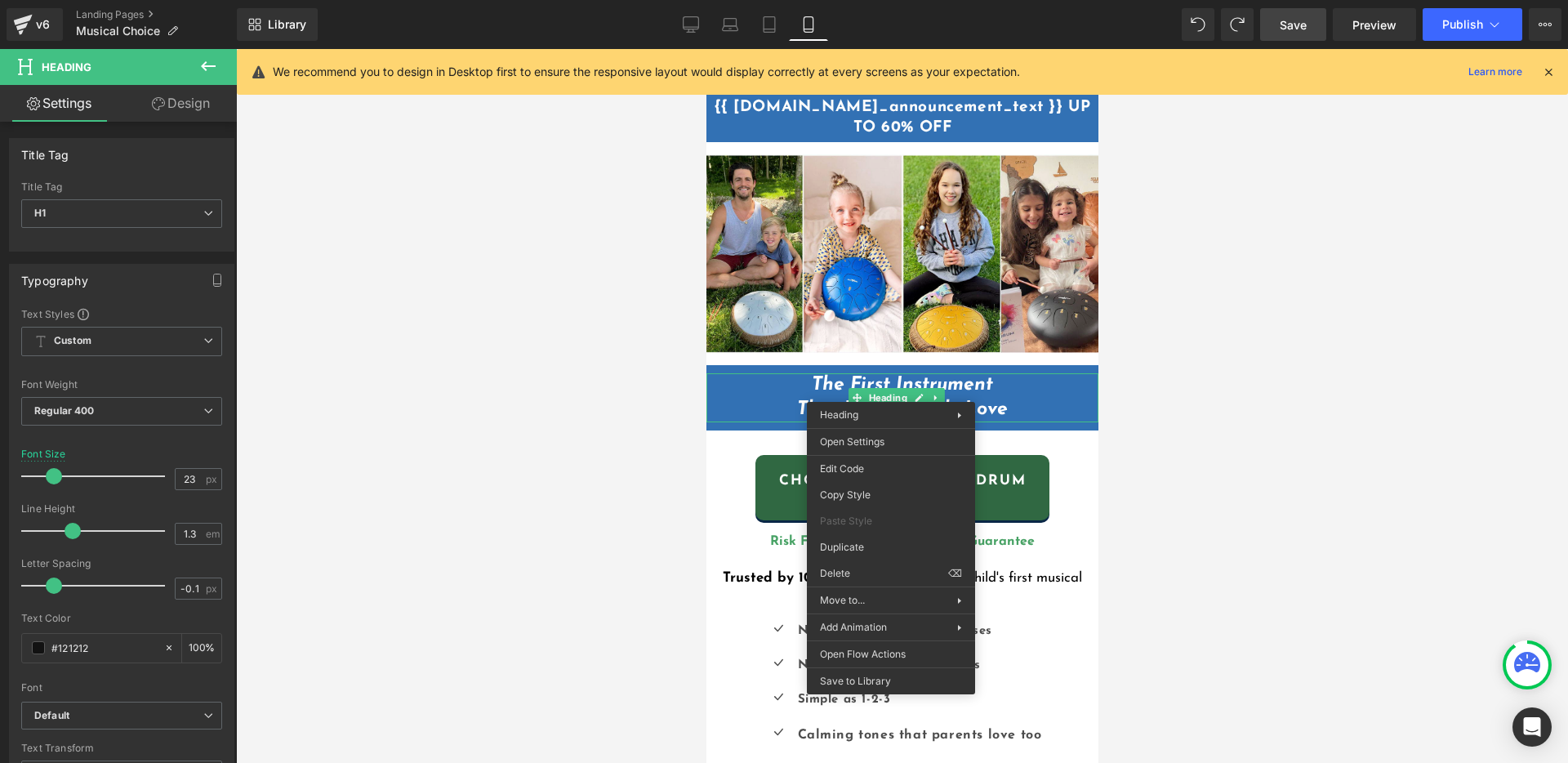
drag, startPoint x: 1545, startPoint y: 590, endPoint x: 839, endPoint y: 541, distance: 707.7
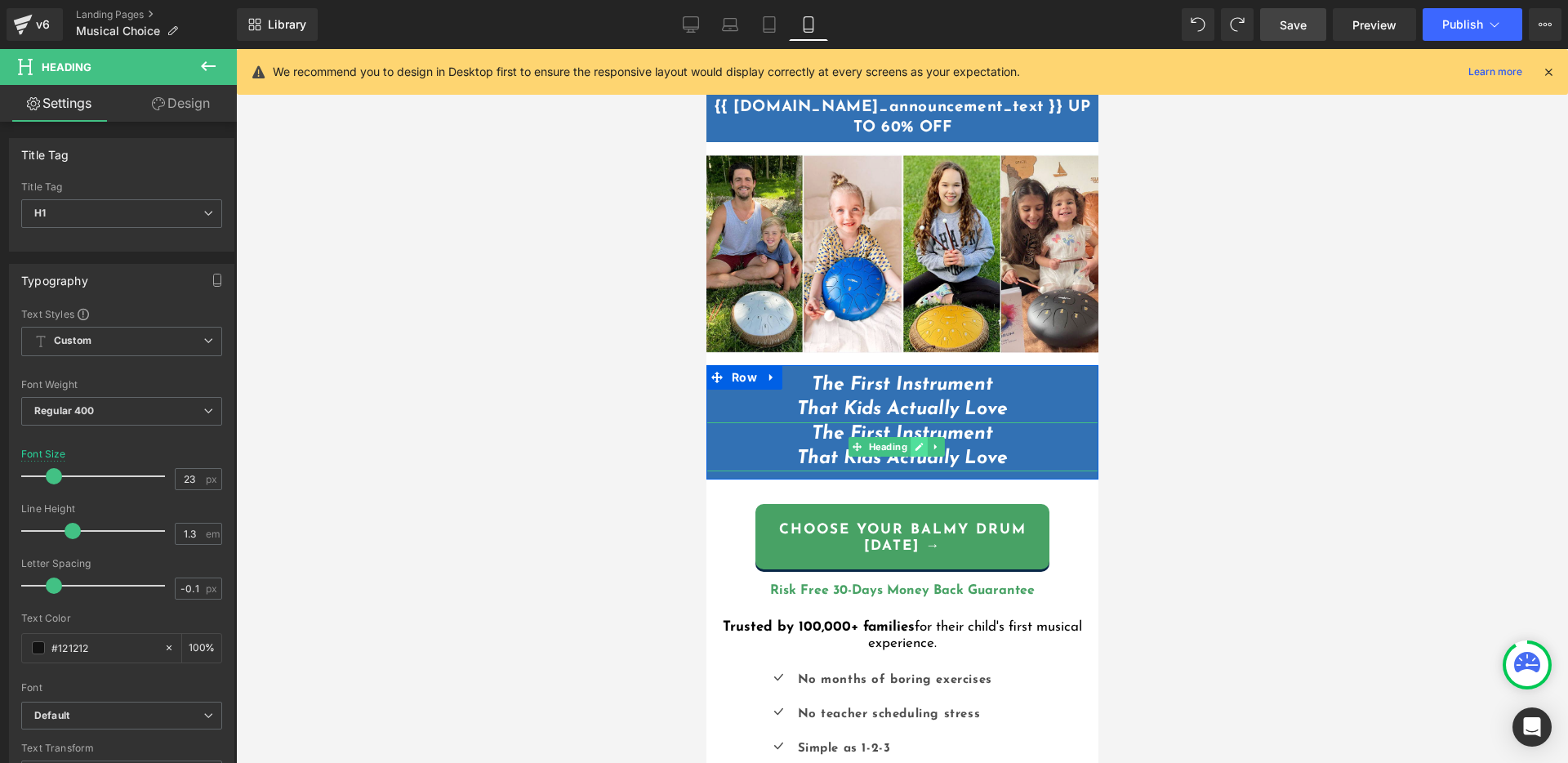
click at [917, 448] on link at bounding box center [918, 447] width 17 height 20
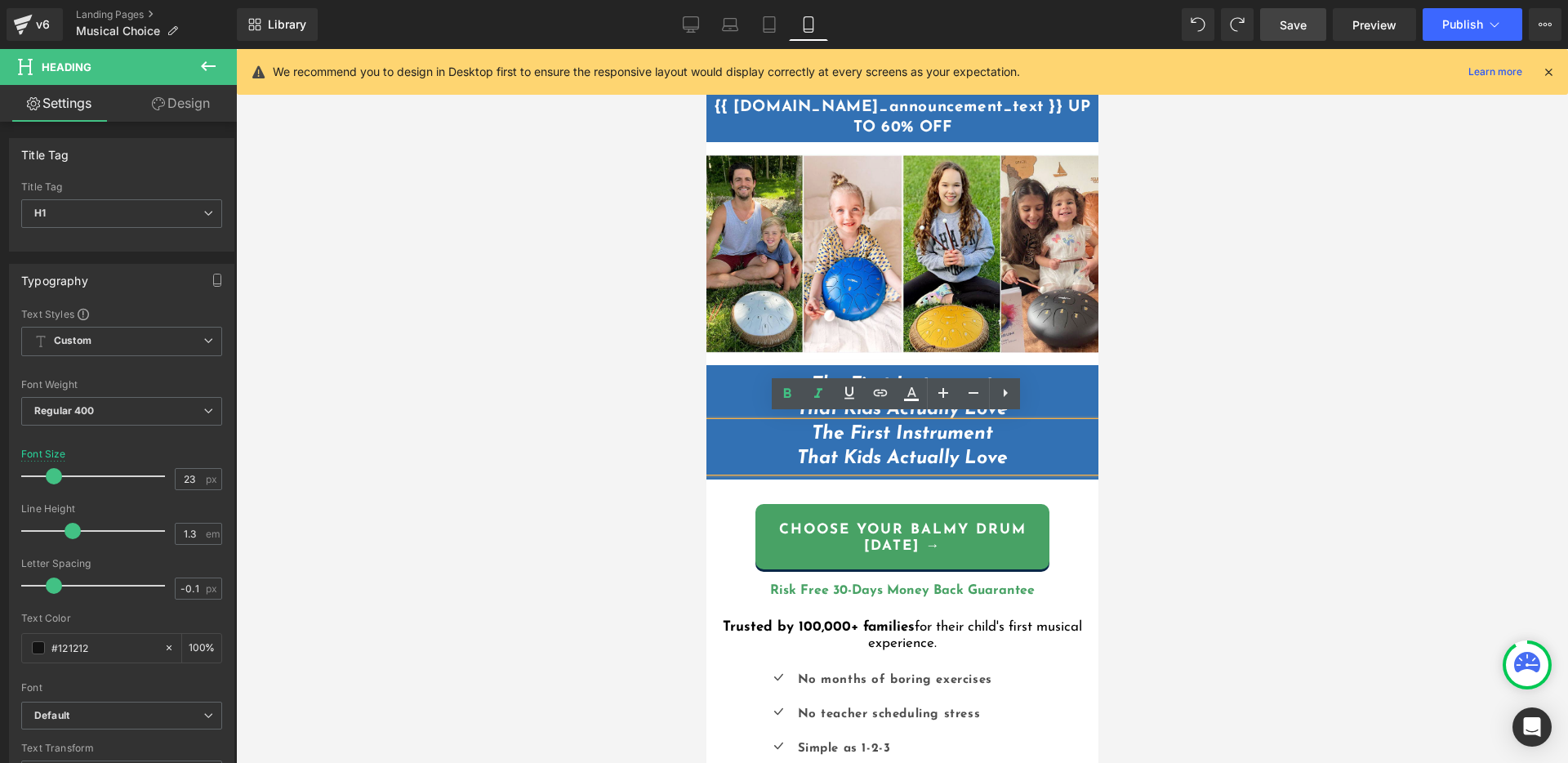
click at [915, 442] on strong "The First Instrument That Kids Actually Love" at bounding box center [901, 446] width 211 height 44
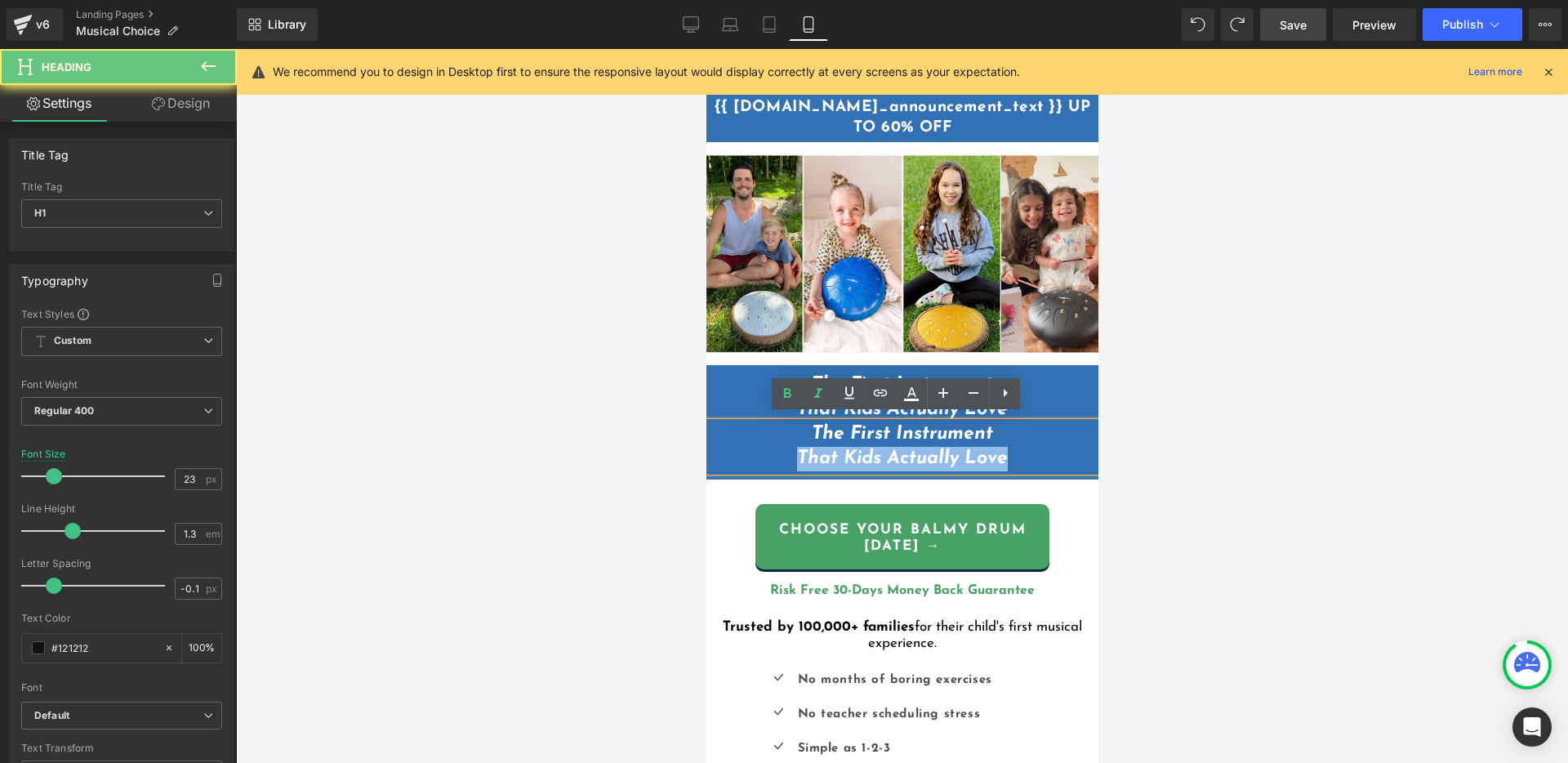
click at [915, 442] on strong "The First Instrument That Kids Actually Love" at bounding box center [901, 446] width 211 height 44
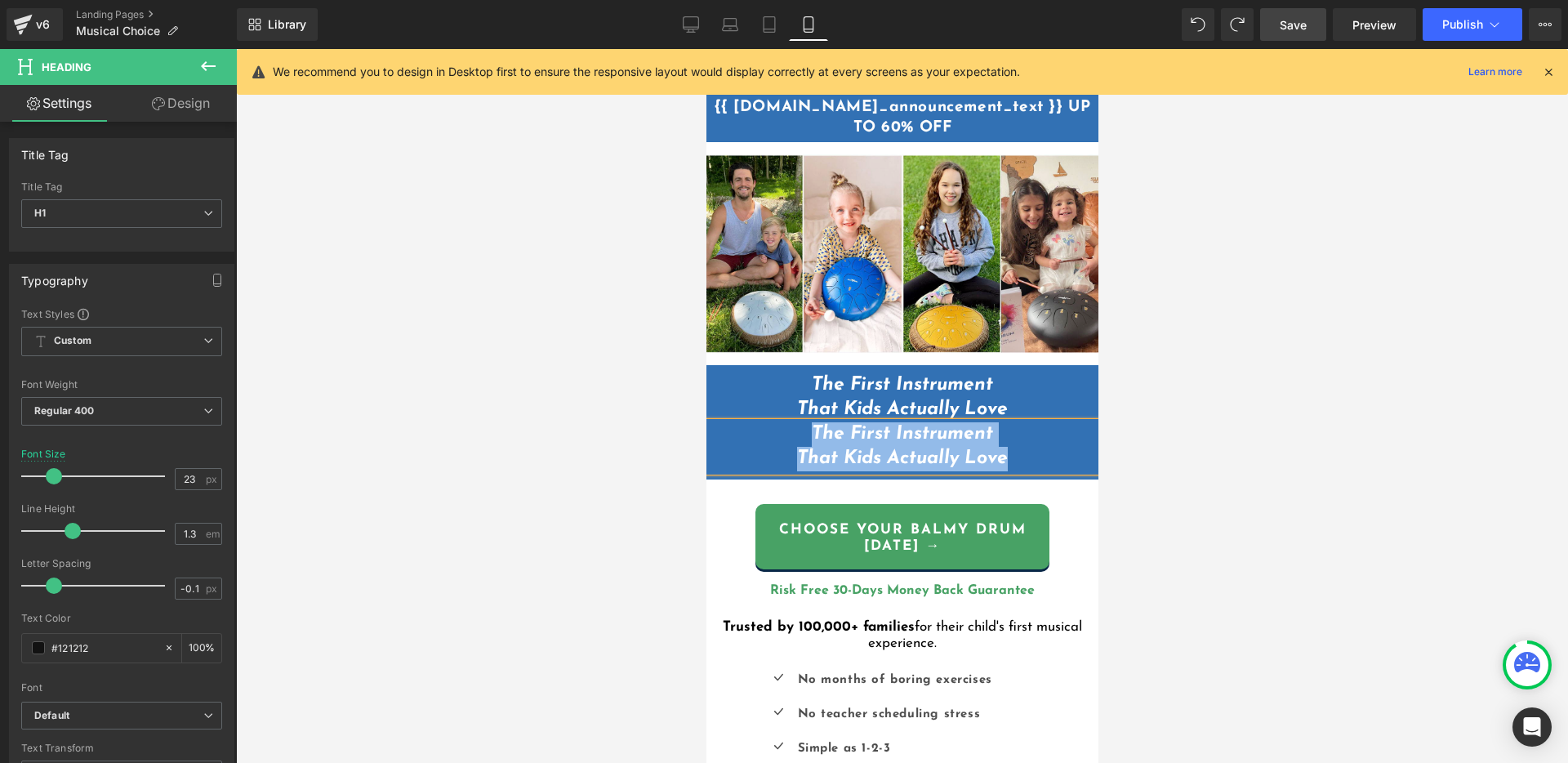
paste div
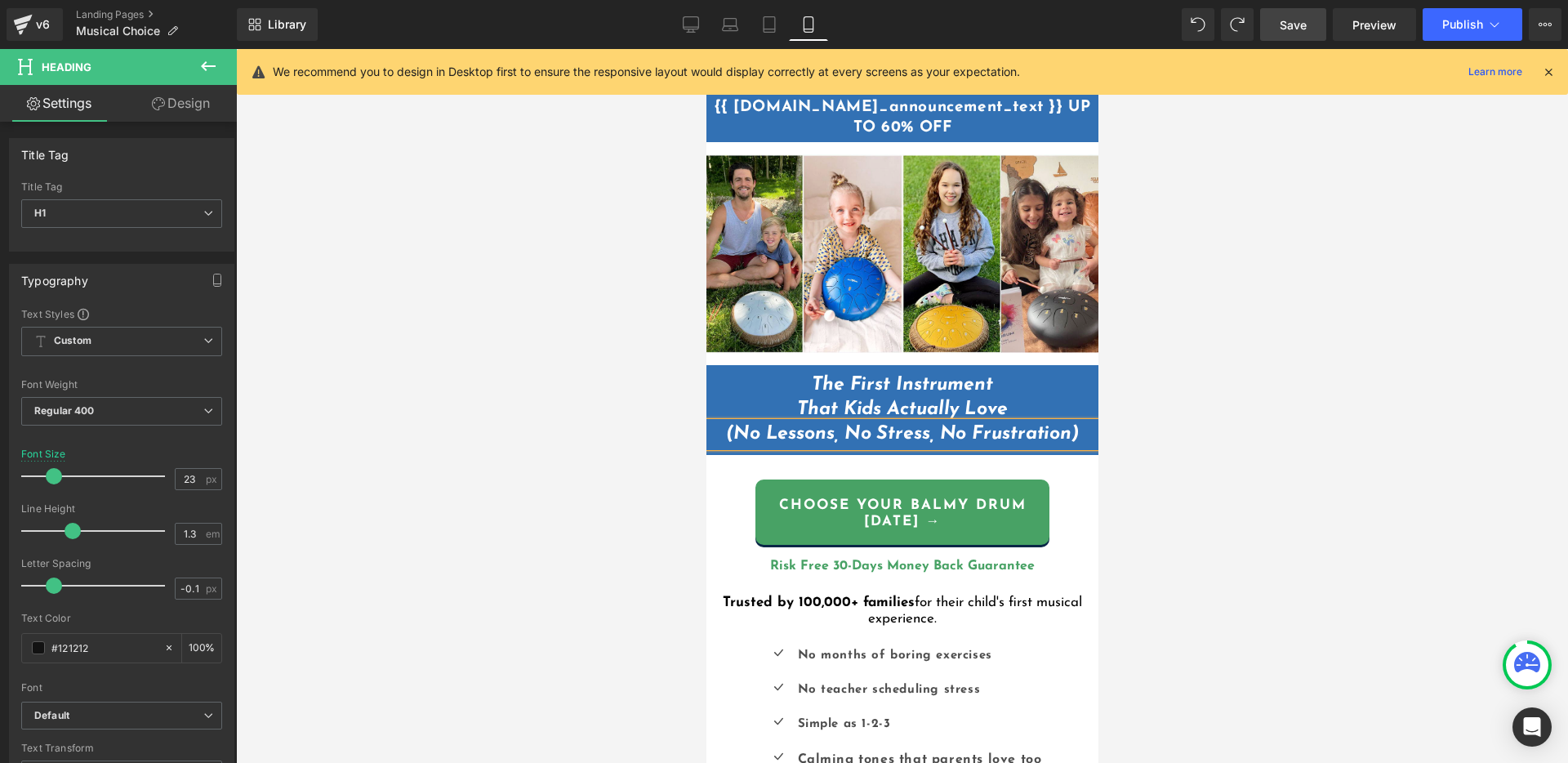
click at [962, 424] on icon "(No Lessons, No Stress, No Frustration)" at bounding box center [901, 433] width 353 height 19
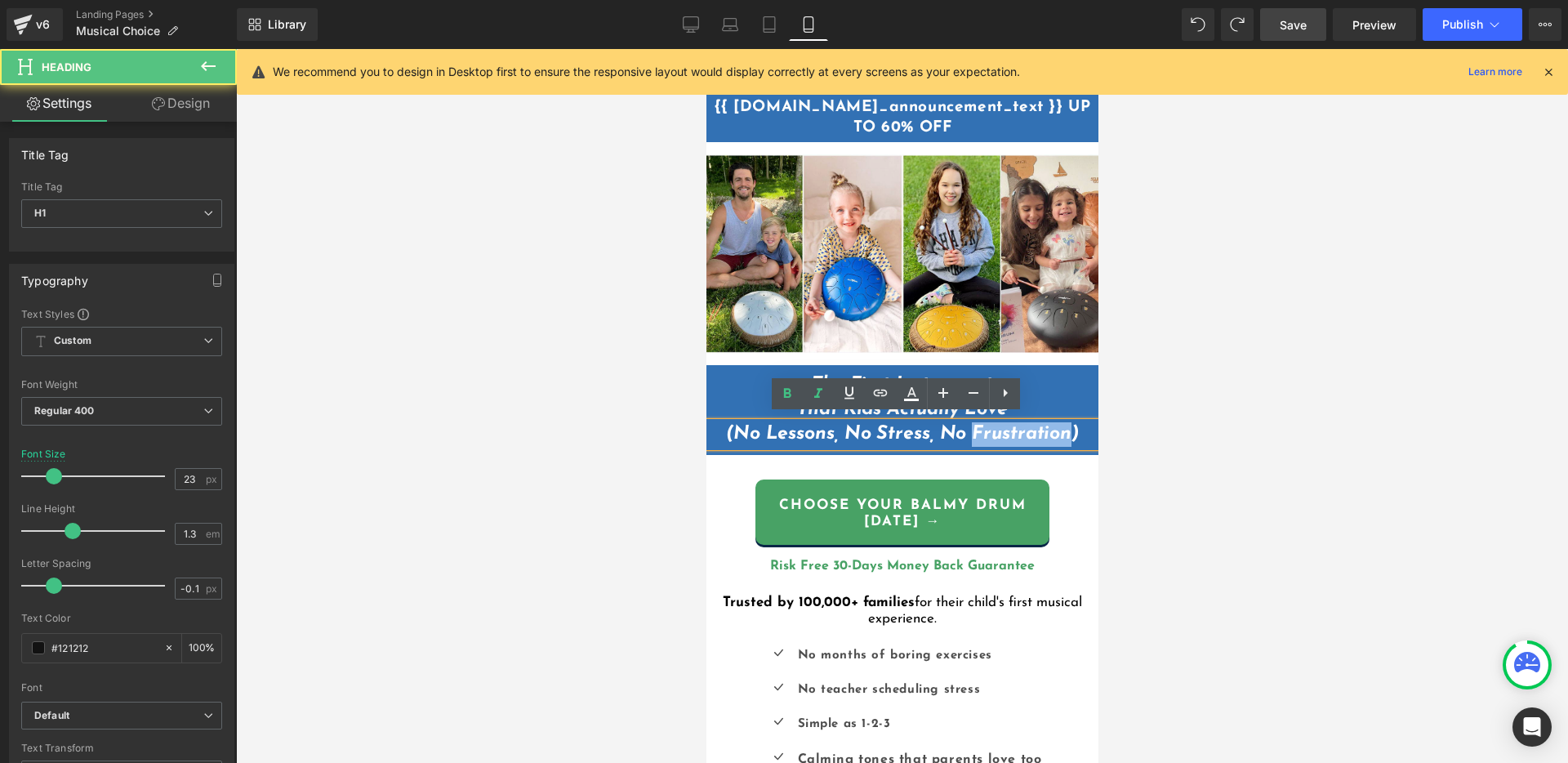
click at [962, 424] on icon "(No Lessons, No Stress, No Frustration)" at bounding box center [901, 433] width 353 height 19
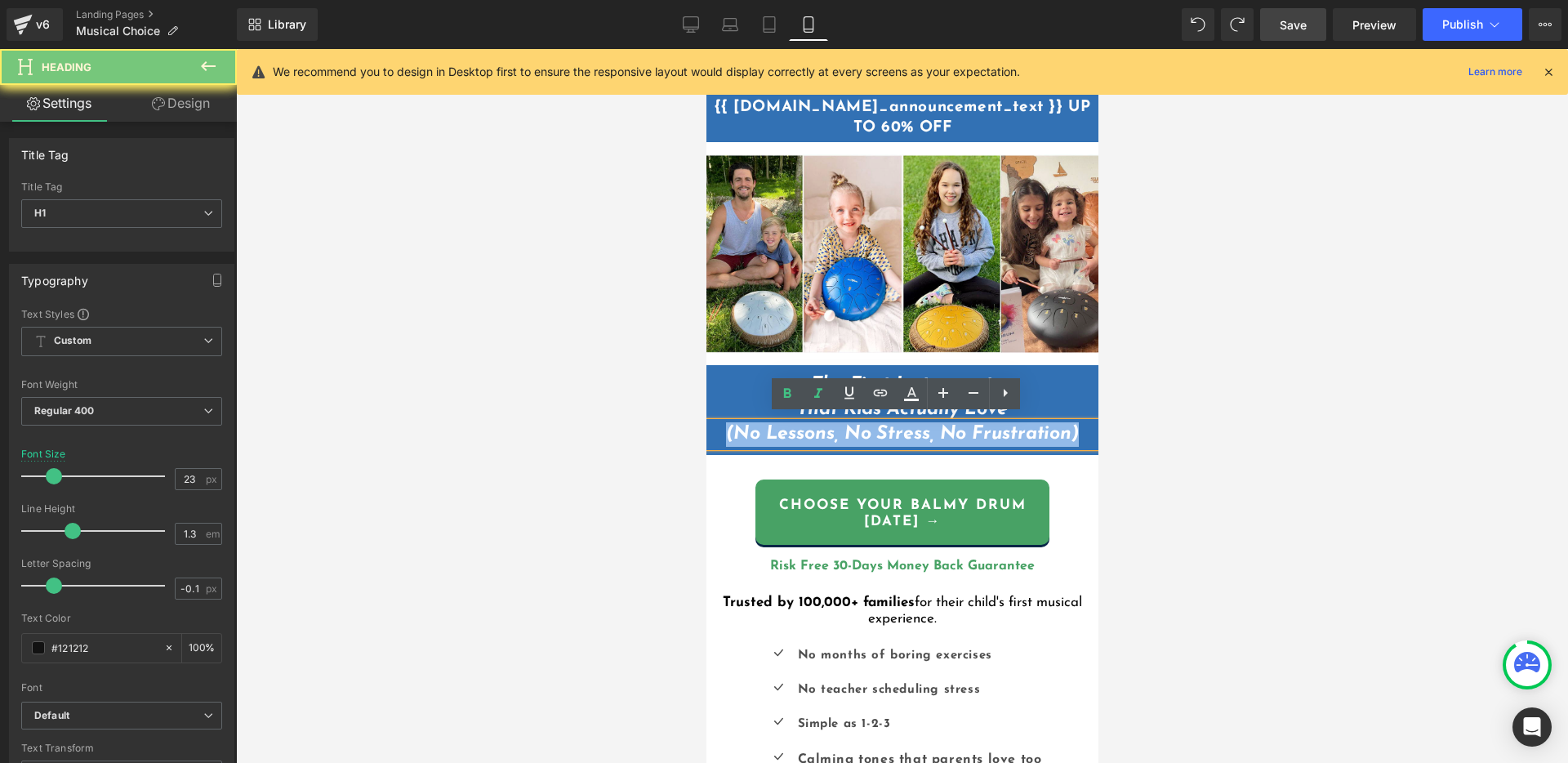
click at [962, 424] on icon "(No Lessons, No Stress, No Frustration)" at bounding box center [901, 433] width 353 height 19
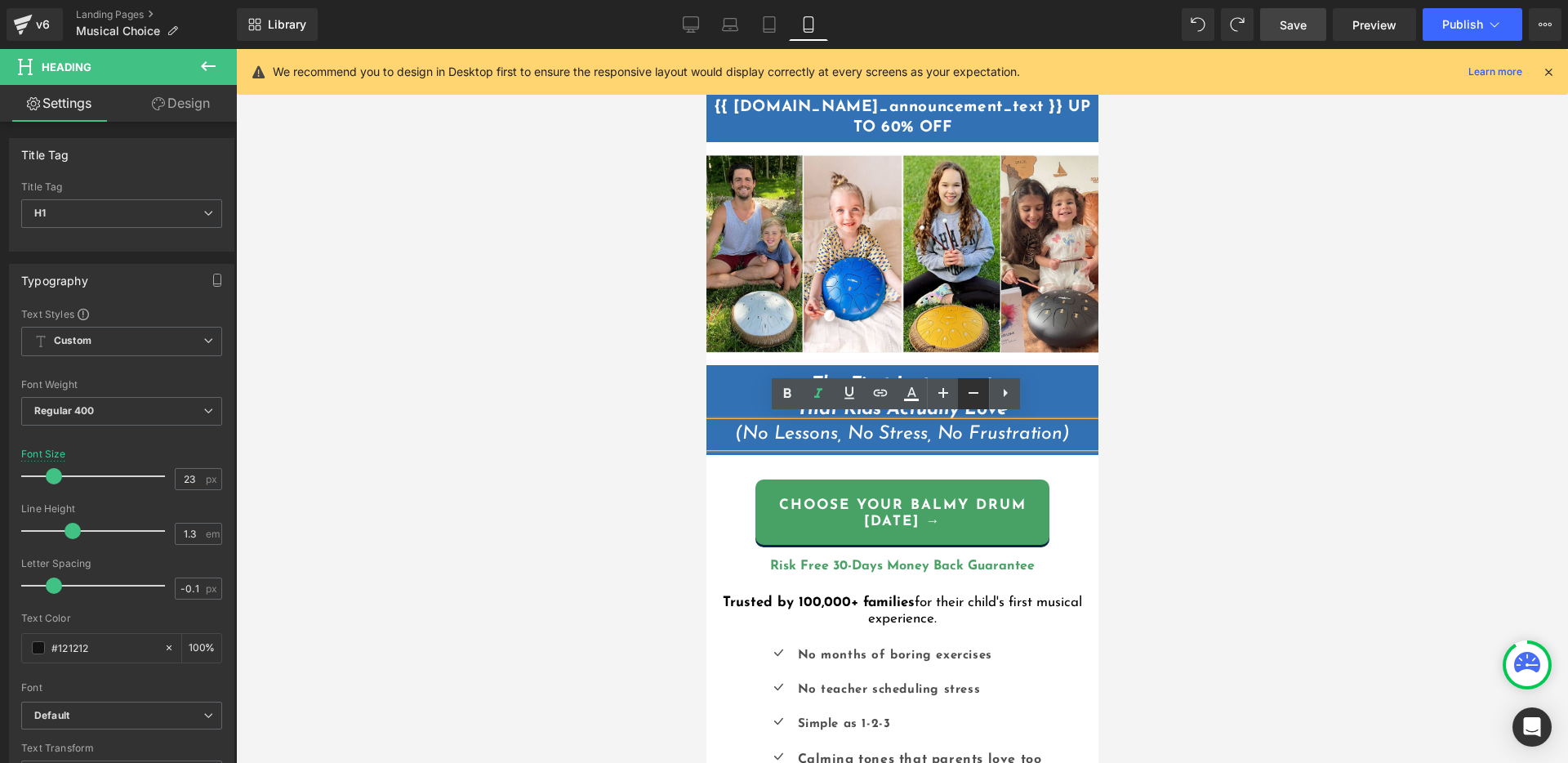
click at [971, 396] on icon at bounding box center [973, 393] width 20 height 20
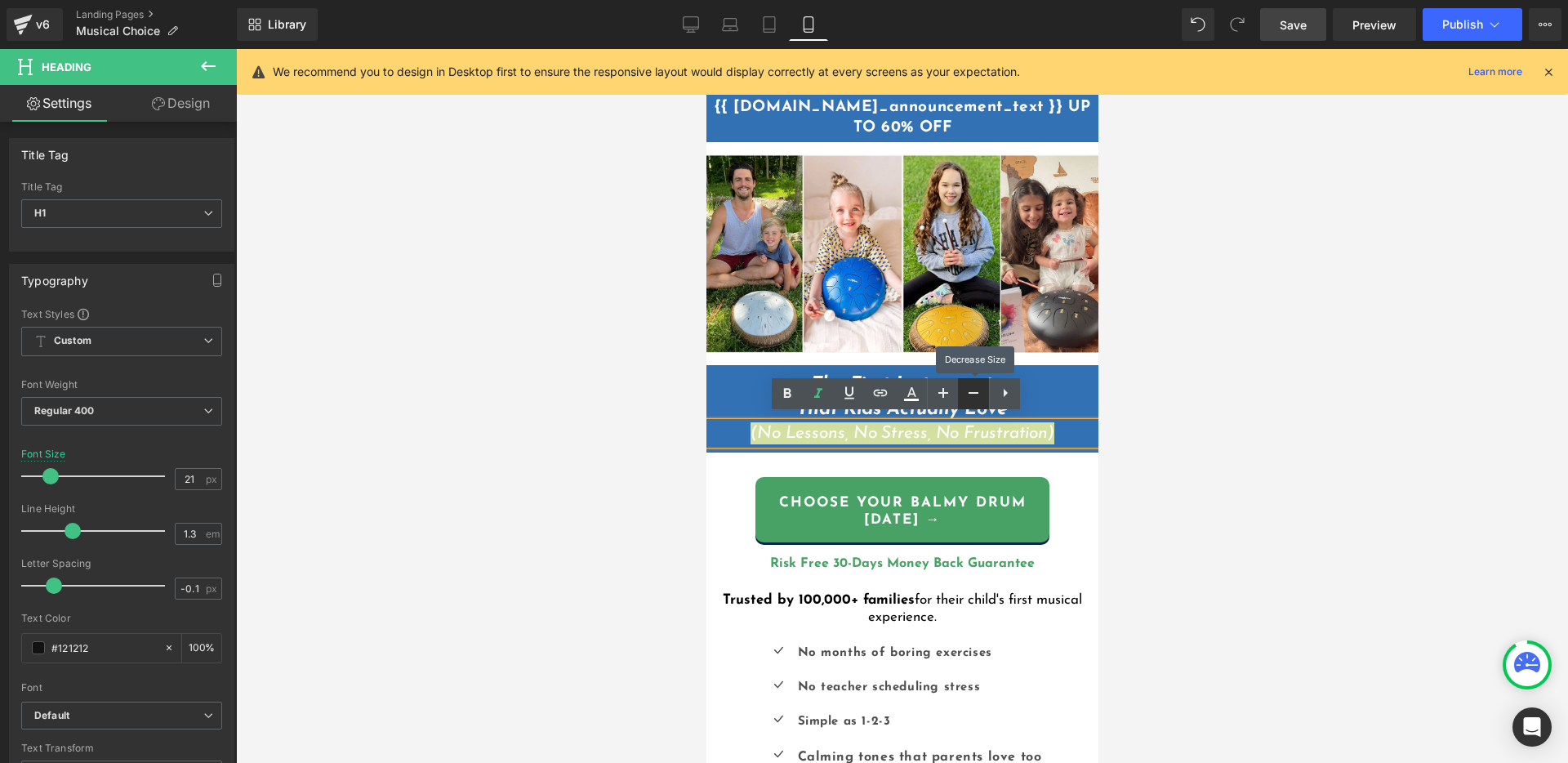
click at [971, 396] on icon at bounding box center [973, 393] width 20 height 20
type input "19"
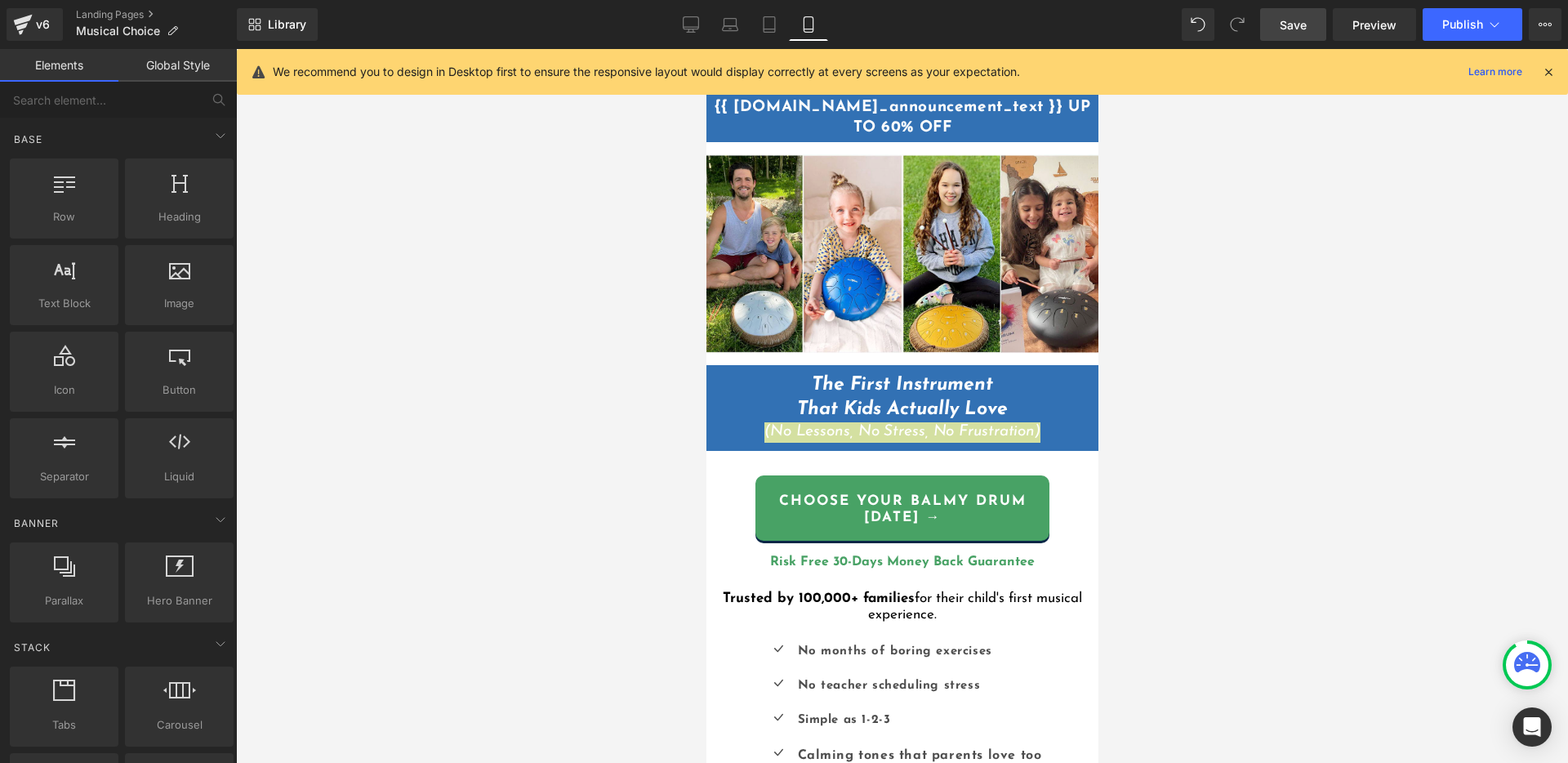
click at [1220, 411] on div at bounding box center [901, 405] width 1332 height 714
click at [705, 49] on div at bounding box center [705, 49] width 0 height 0
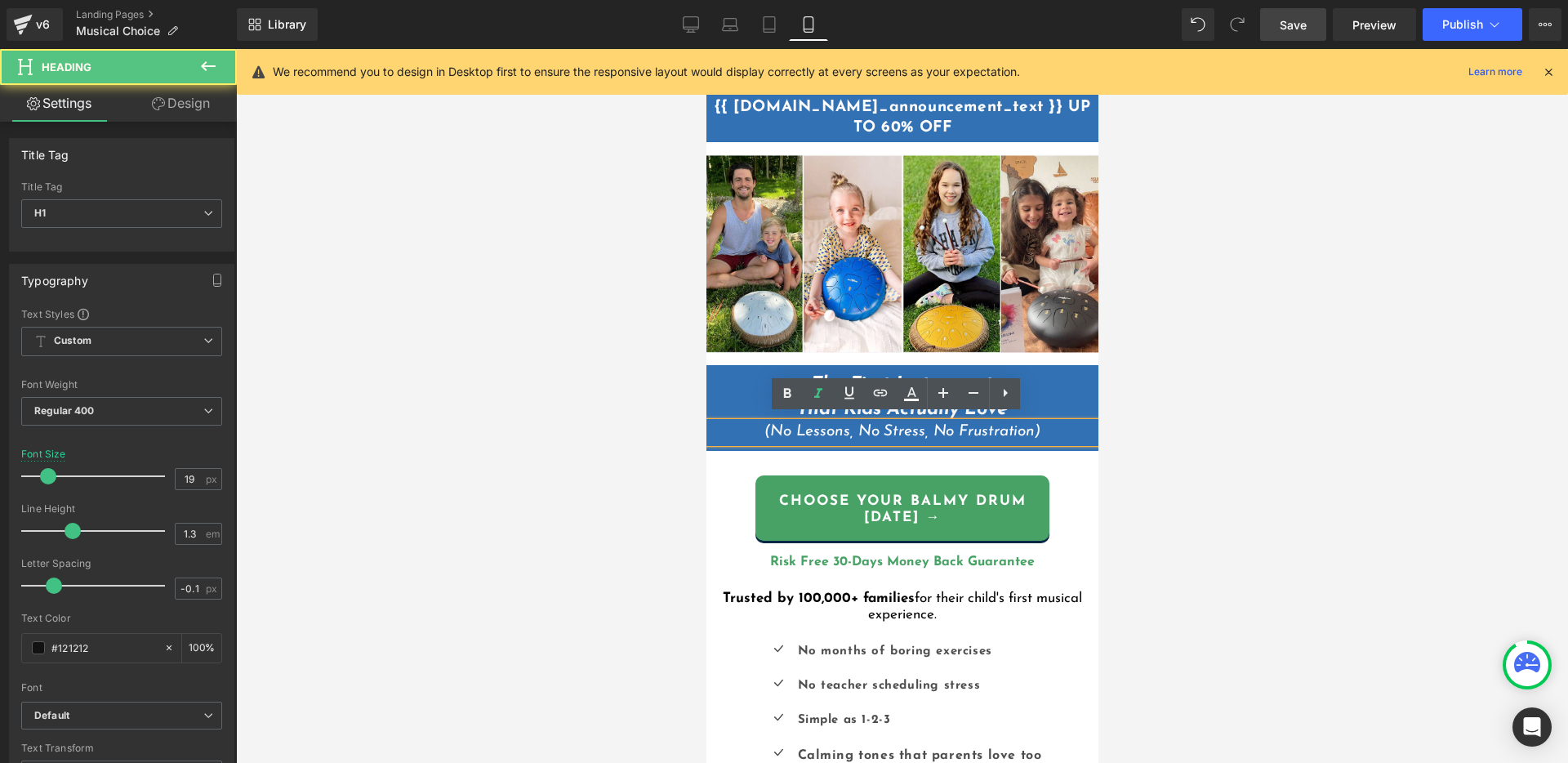
click at [1021, 425] on icon "(No Lessons, No Stress, No Frustration)" at bounding box center [901, 431] width 276 height 16
click at [970, 395] on icon at bounding box center [973, 393] width 20 height 20
type input "17"
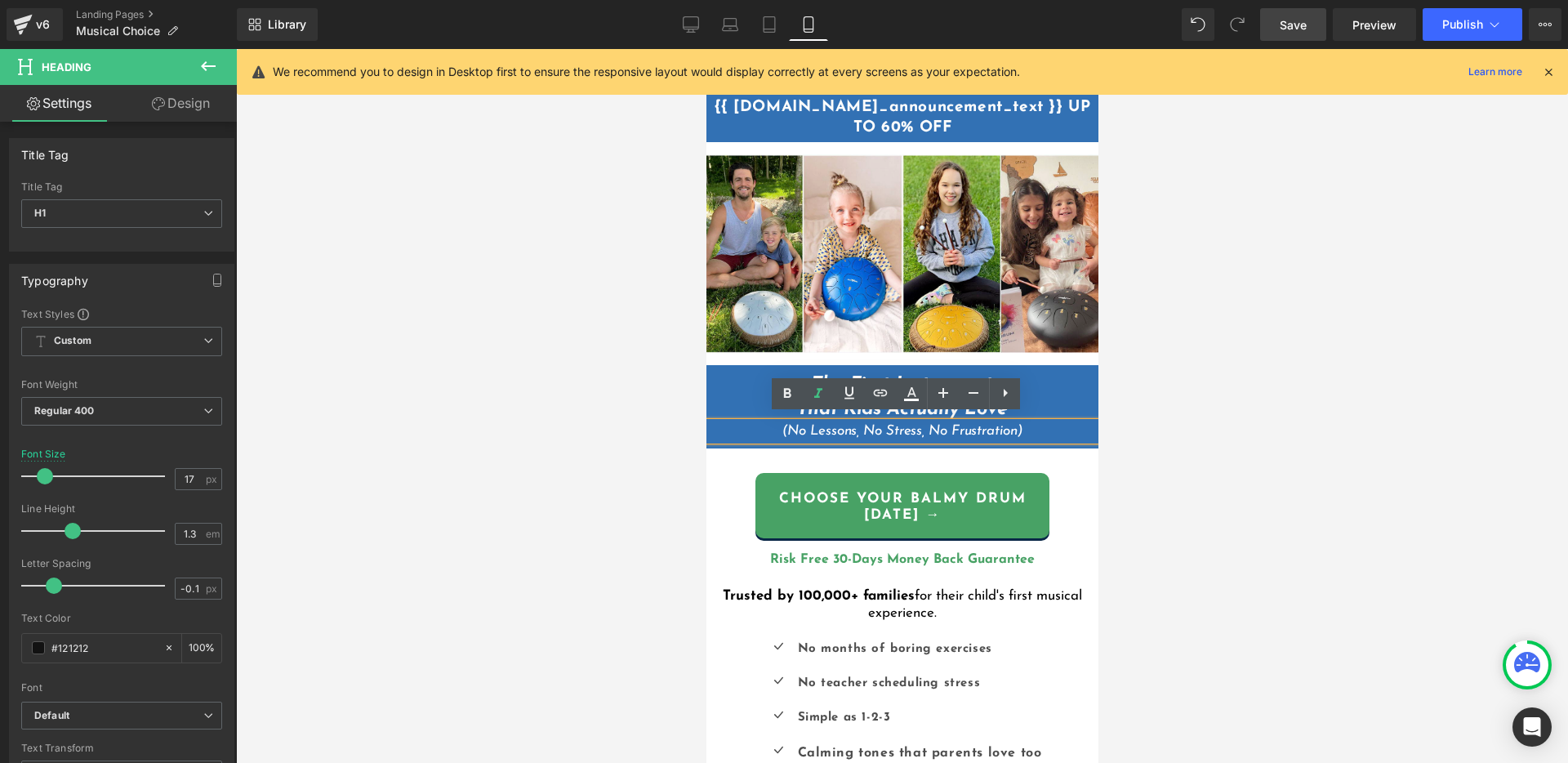
click at [1210, 433] on div at bounding box center [901, 405] width 1332 height 714
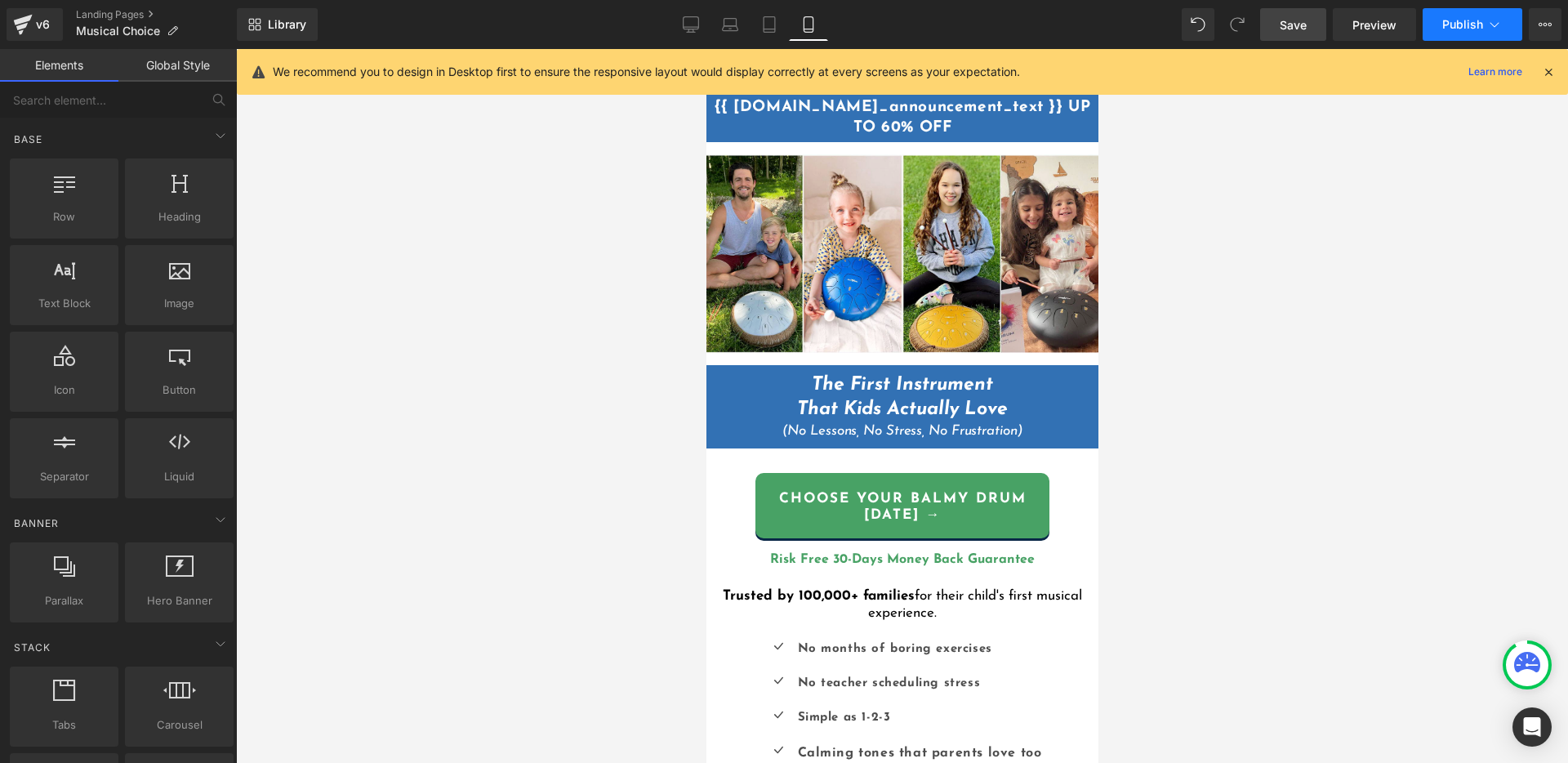
click at [1447, 21] on span "Publish" at bounding box center [1463, 25] width 41 height 13
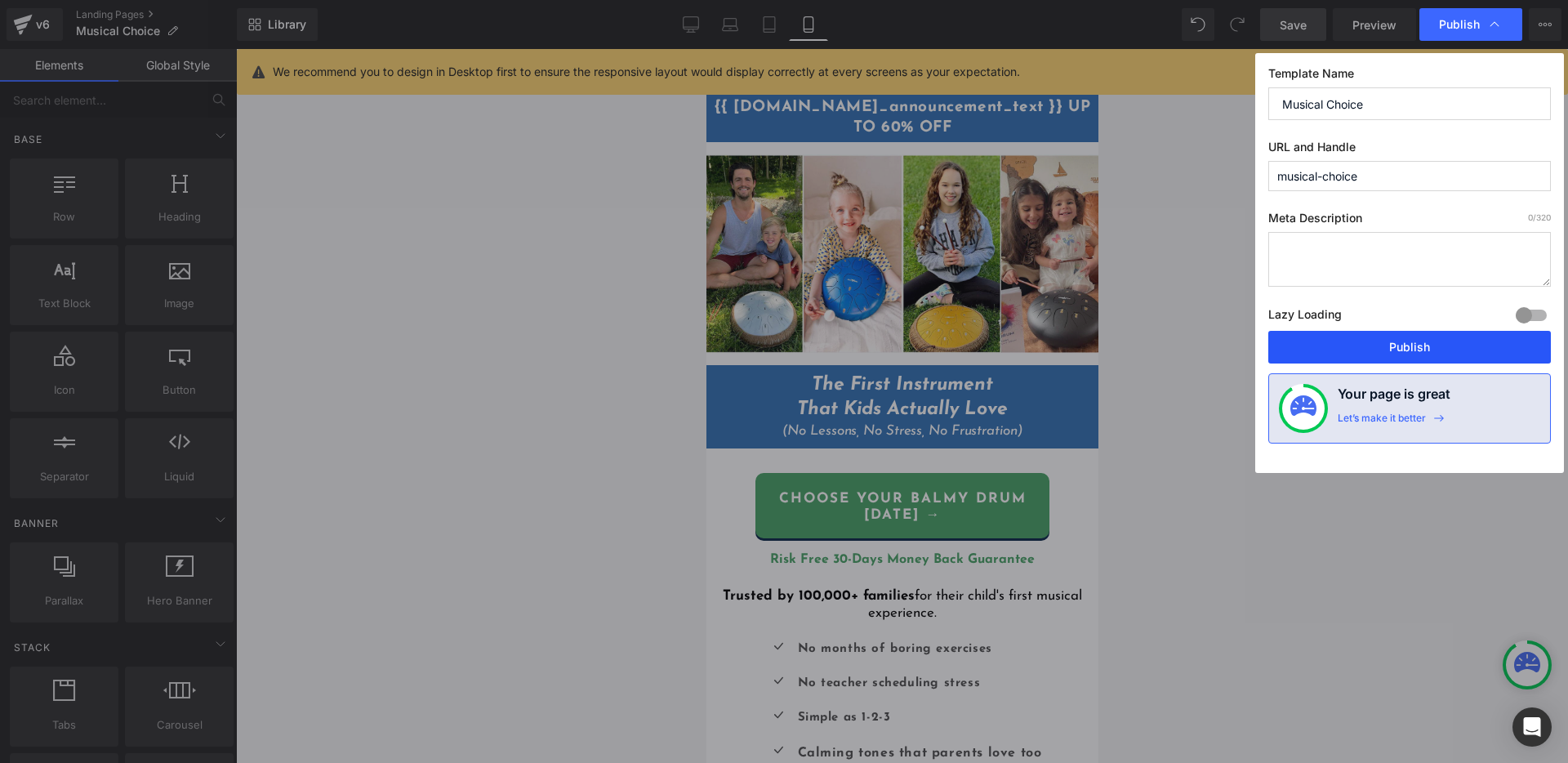
click at [1406, 358] on button "Publish" at bounding box center [1409, 347] width 283 height 33
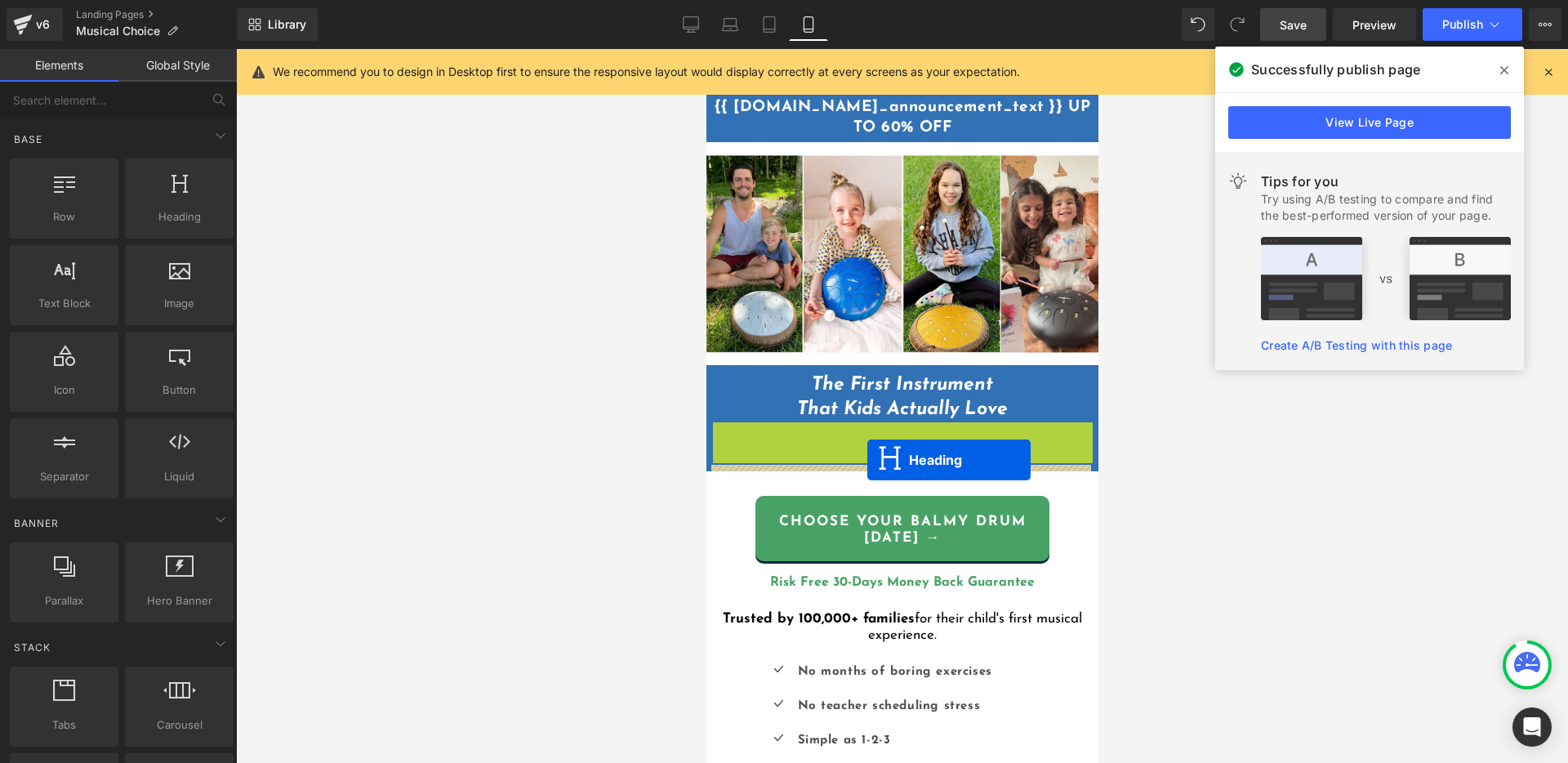
drag, startPoint x: 867, startPoint y: 424, endPoint x: 867, endPoint y: 460, distance: 36.0
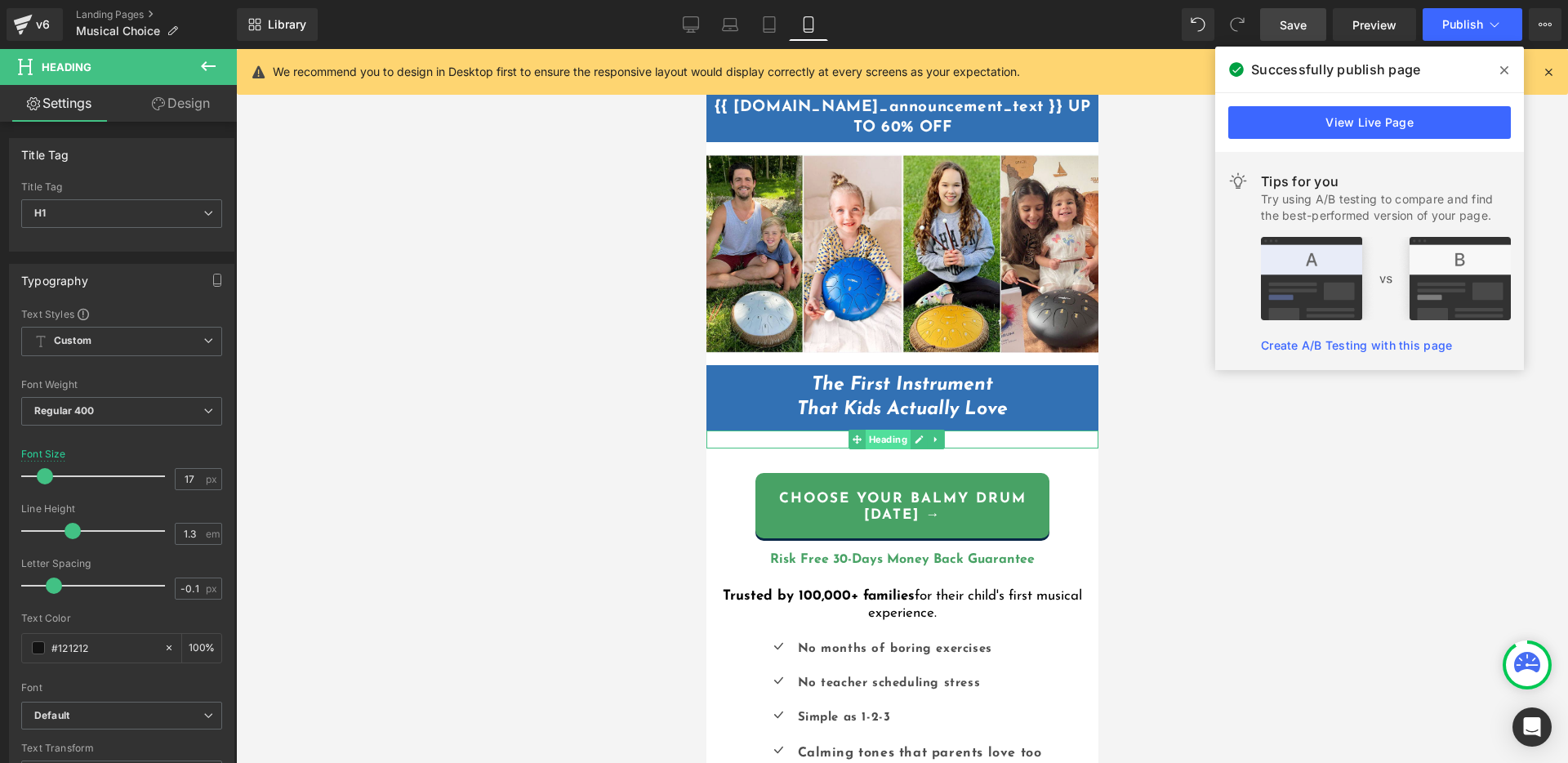
click at [868, 433] on span "Heading" at bounding box center [887, 439] width 45 height 20
click at [910, 430] on link at bounding box center [918, 439] width 17 height 20
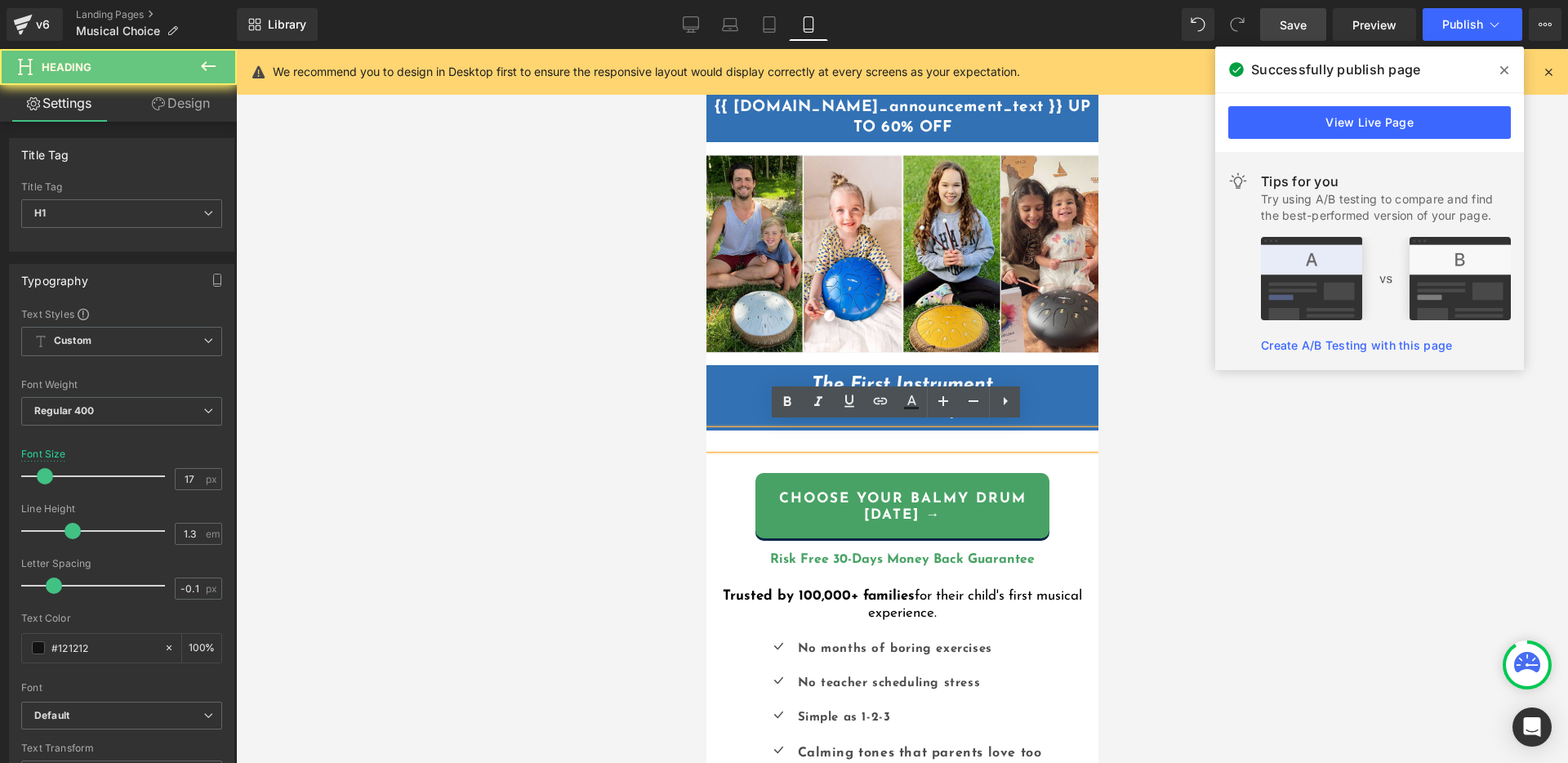
click at [910, 432] on icon "(No Lessons, No Stress, No Frustration)" at bounding box center [901, 438] width 239 height 14
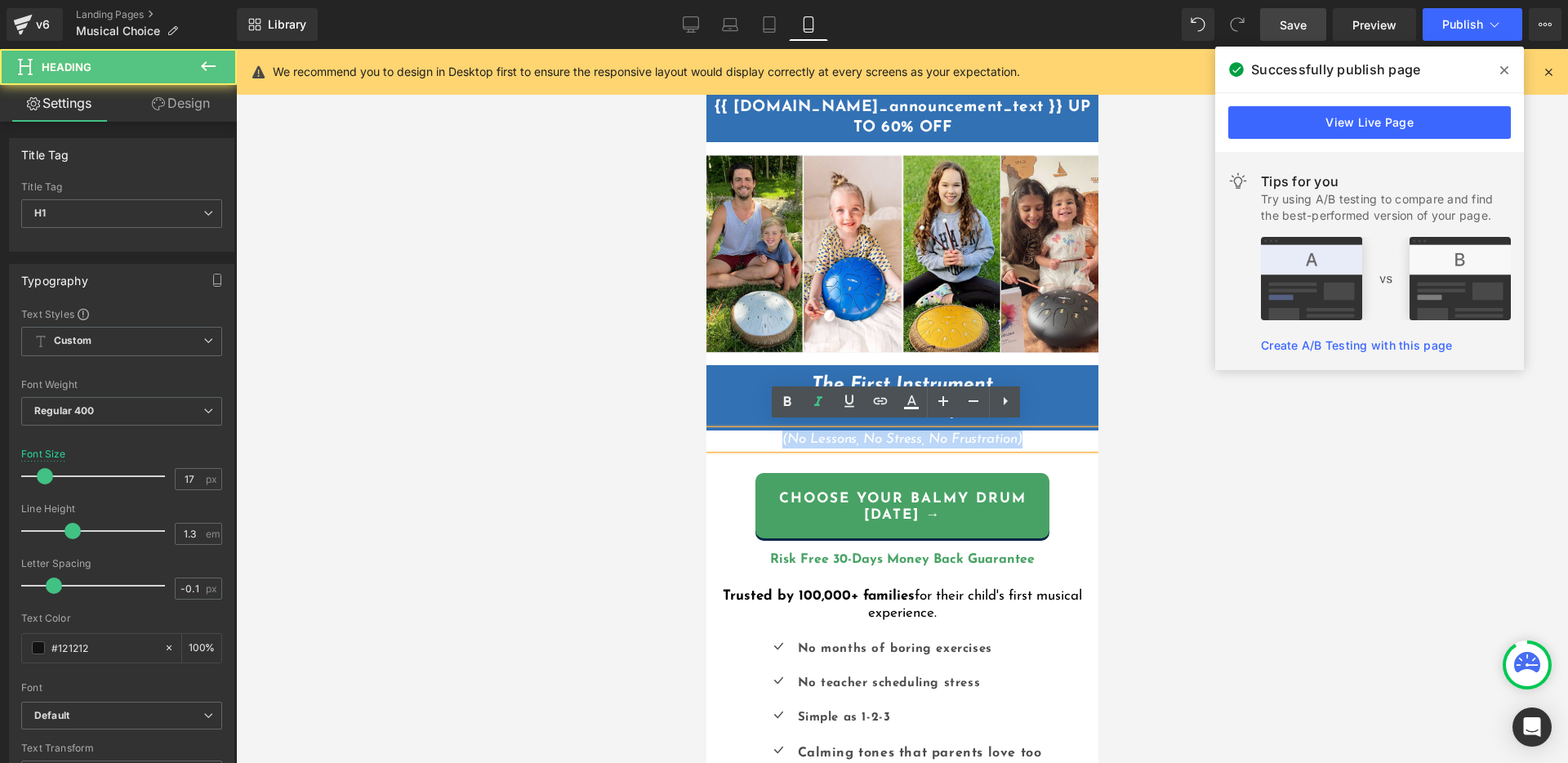
click at [910, 432] on icon "(No Lessons, No Stress, No Frustration)" at bounding box center [901, 438] width 239 height 14
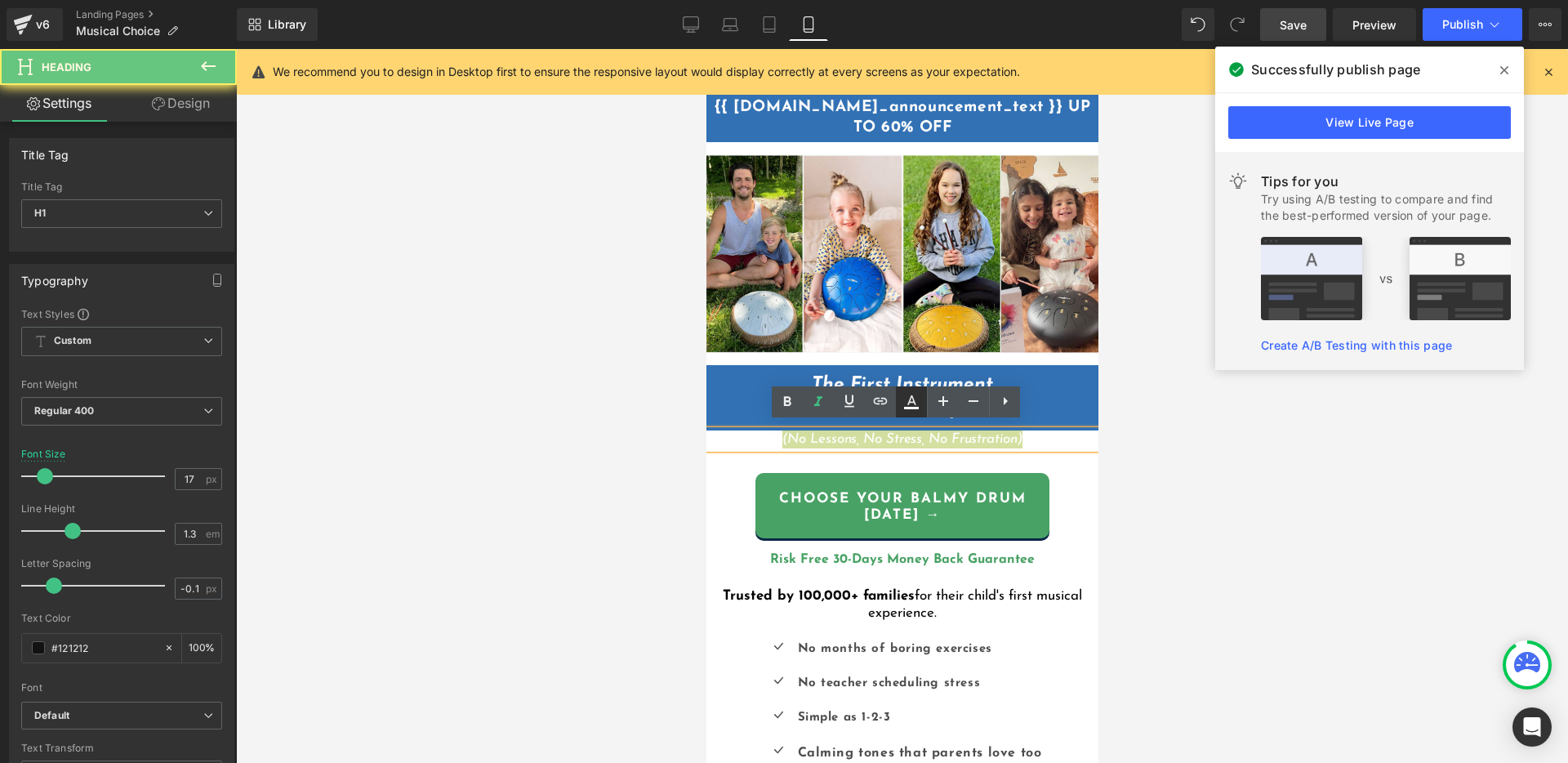
click at [912, 403] on icon at bounding box center [911, 400] width 9 height 10
type input "100"
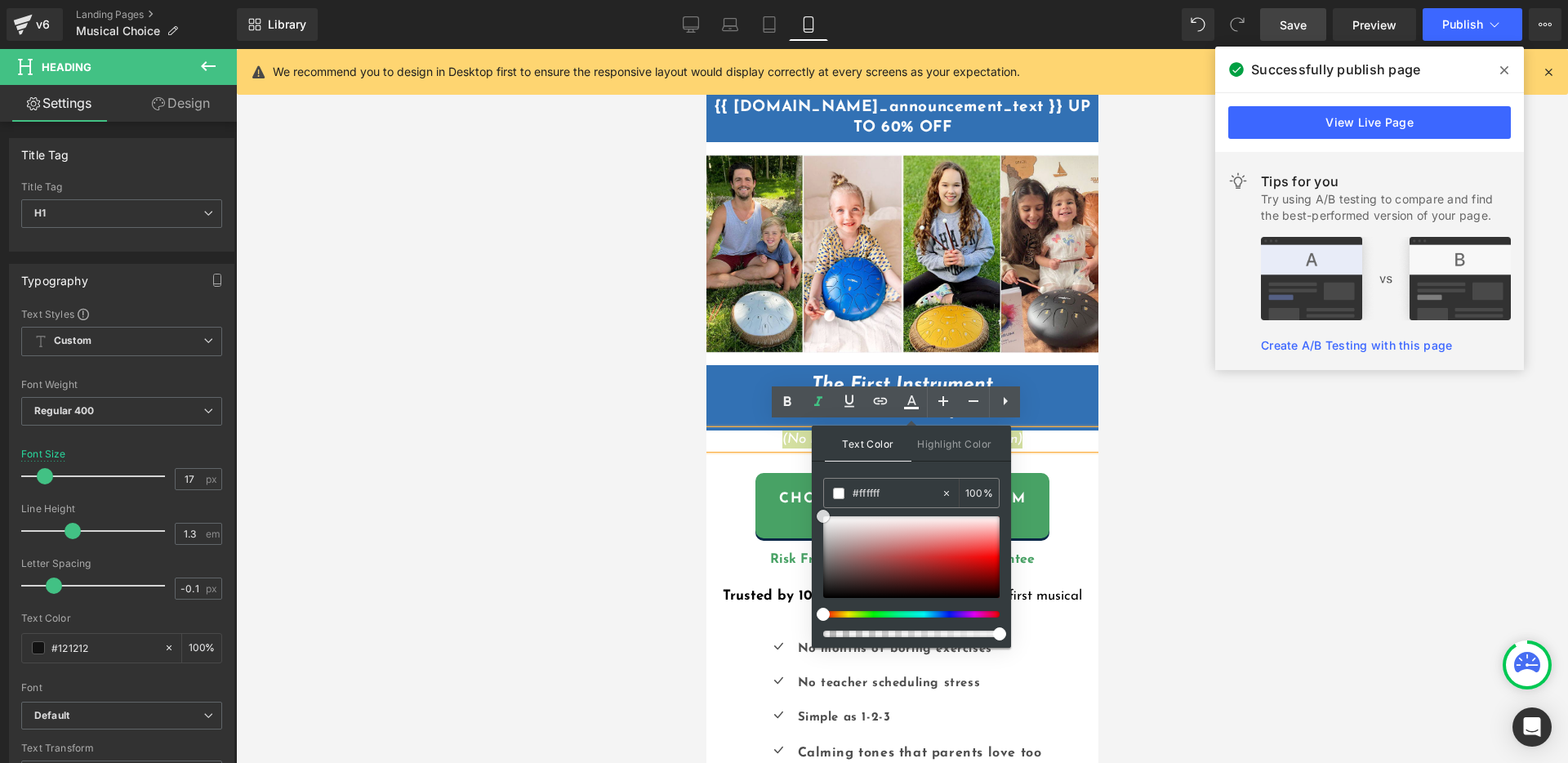
type input "#967c7c"
type input "#000000"
drag, startPoint x: 1547, startPoint y: 602, endPoint x: 802, endPoint y: 628, distance: 745.5
click at [1059, 431] on h1 "(No Lessons, No Stress, No Frustration)" at bounding box center [901, 439] width 392 height 18
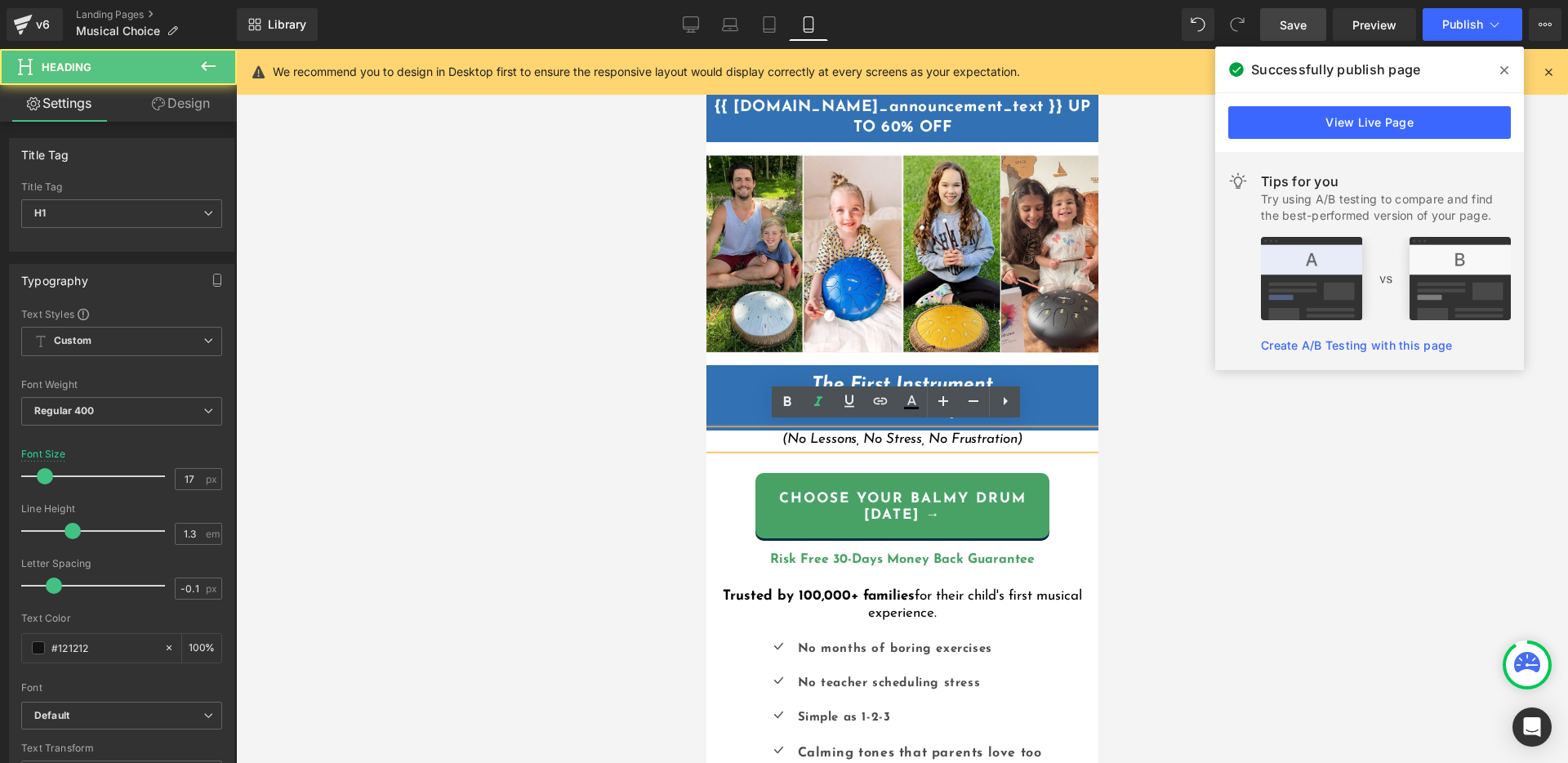
click at [1158, 441] on div at bounding box center [901, 405] width 1332 height 714
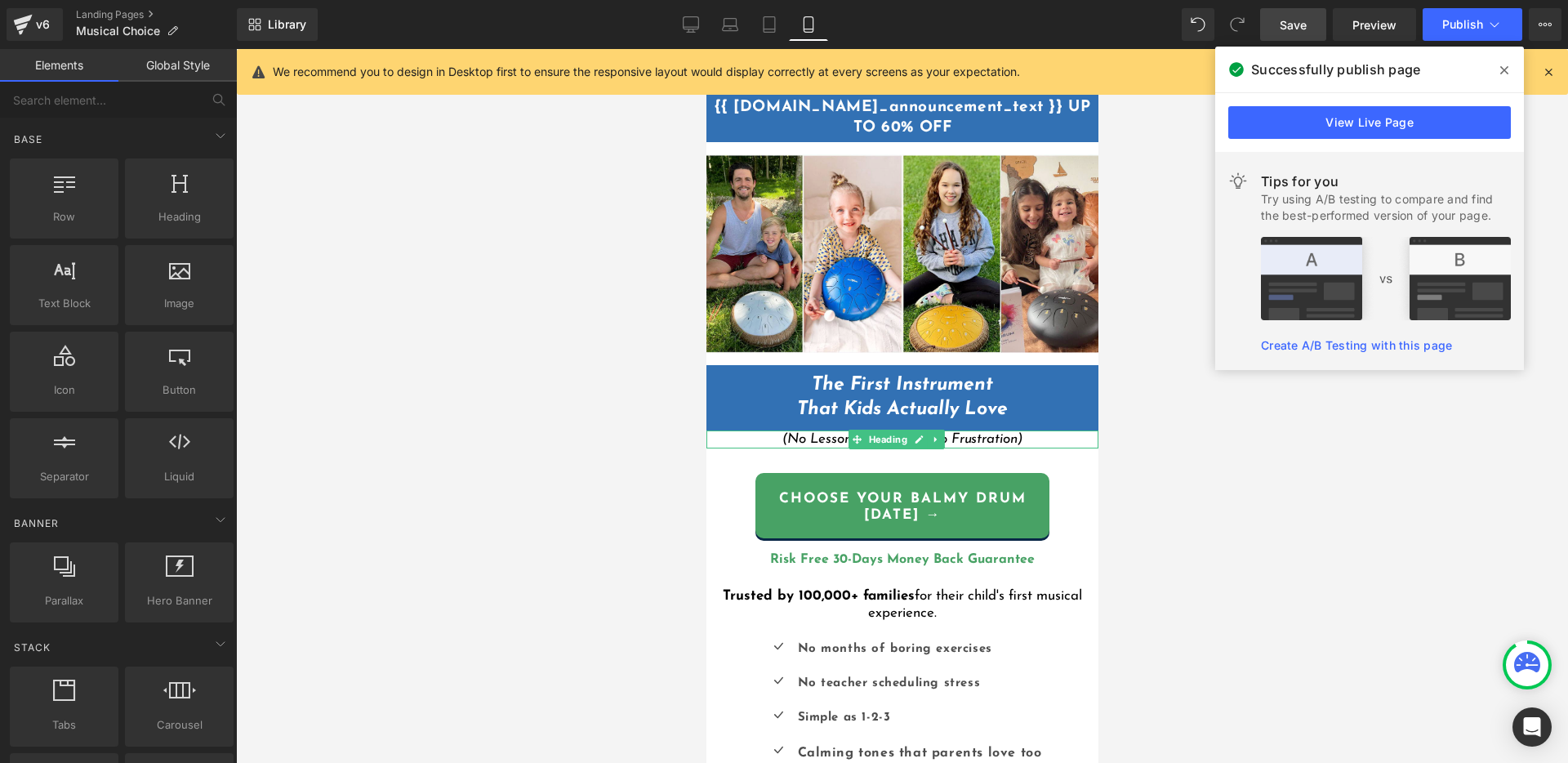
click at [1052, 433] on h1 "(No Lessons, No Stress, No Frustration)" at bounding box center [901, 439] width 392 height 18
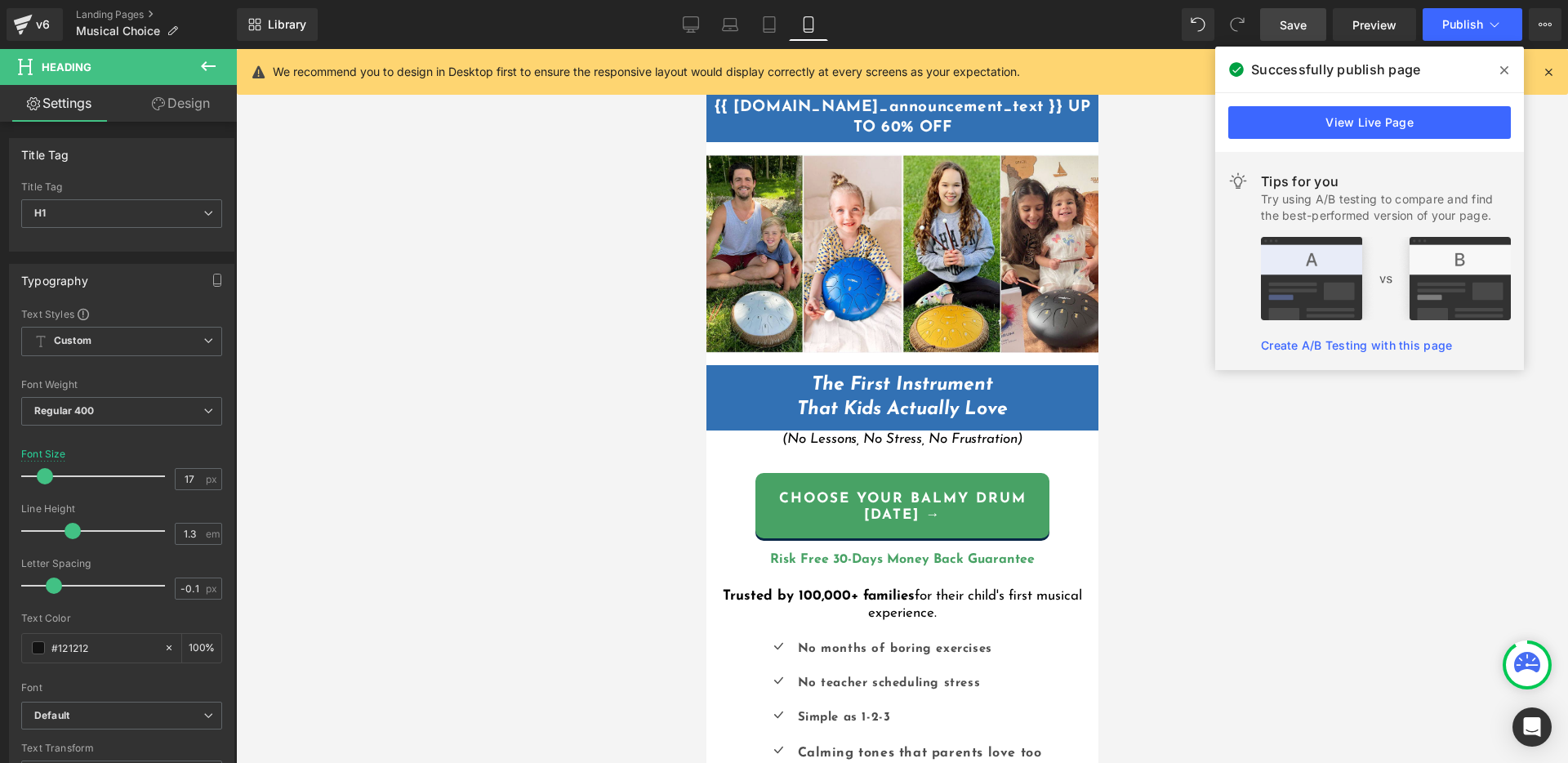
click at [173, 105] on link "Design" at bounding box center [181, 103] width 119 height 37
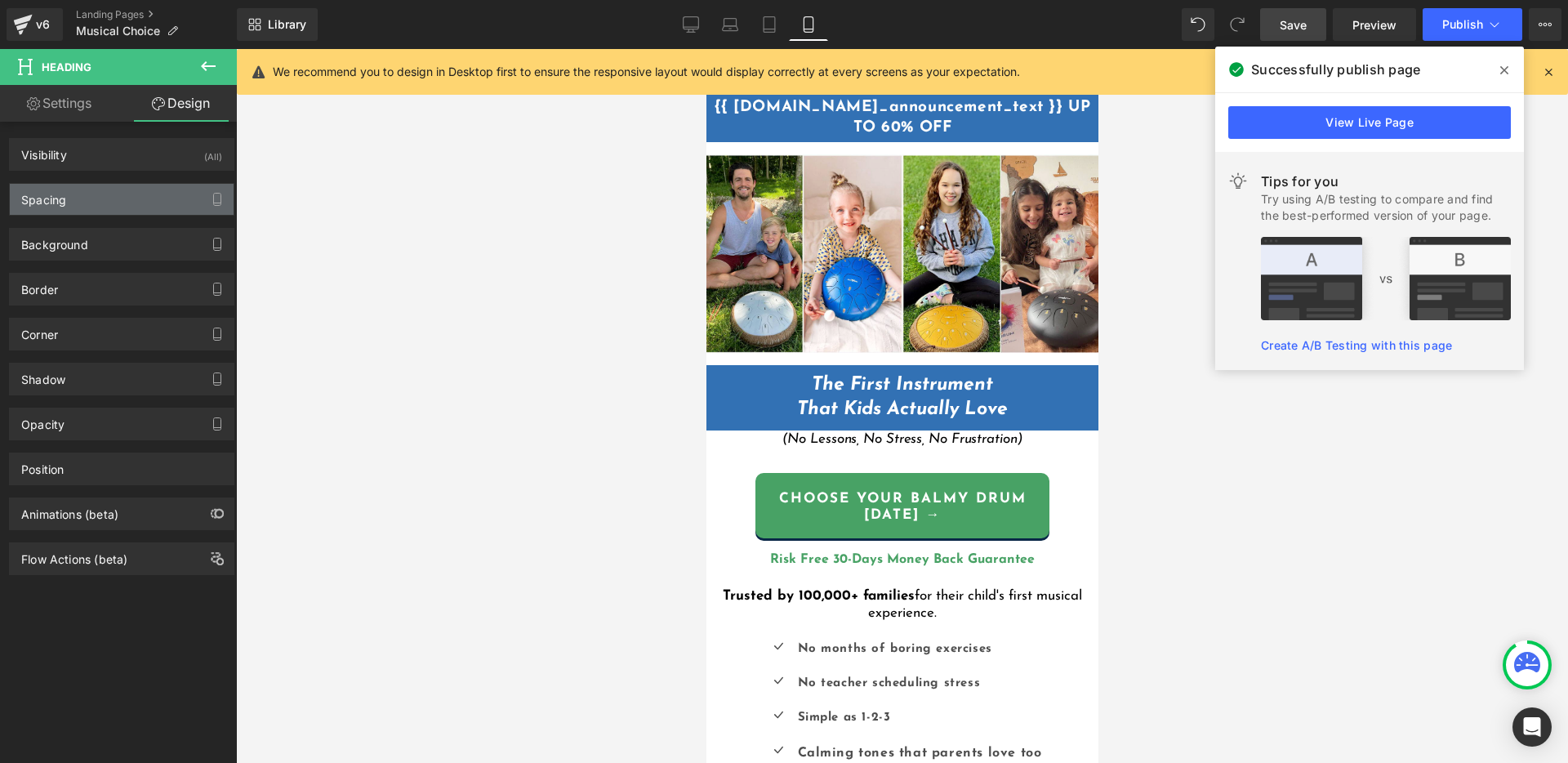
click at [127, 210] on div "Spacing" at bounding box center [122, 199] width 224 height 31
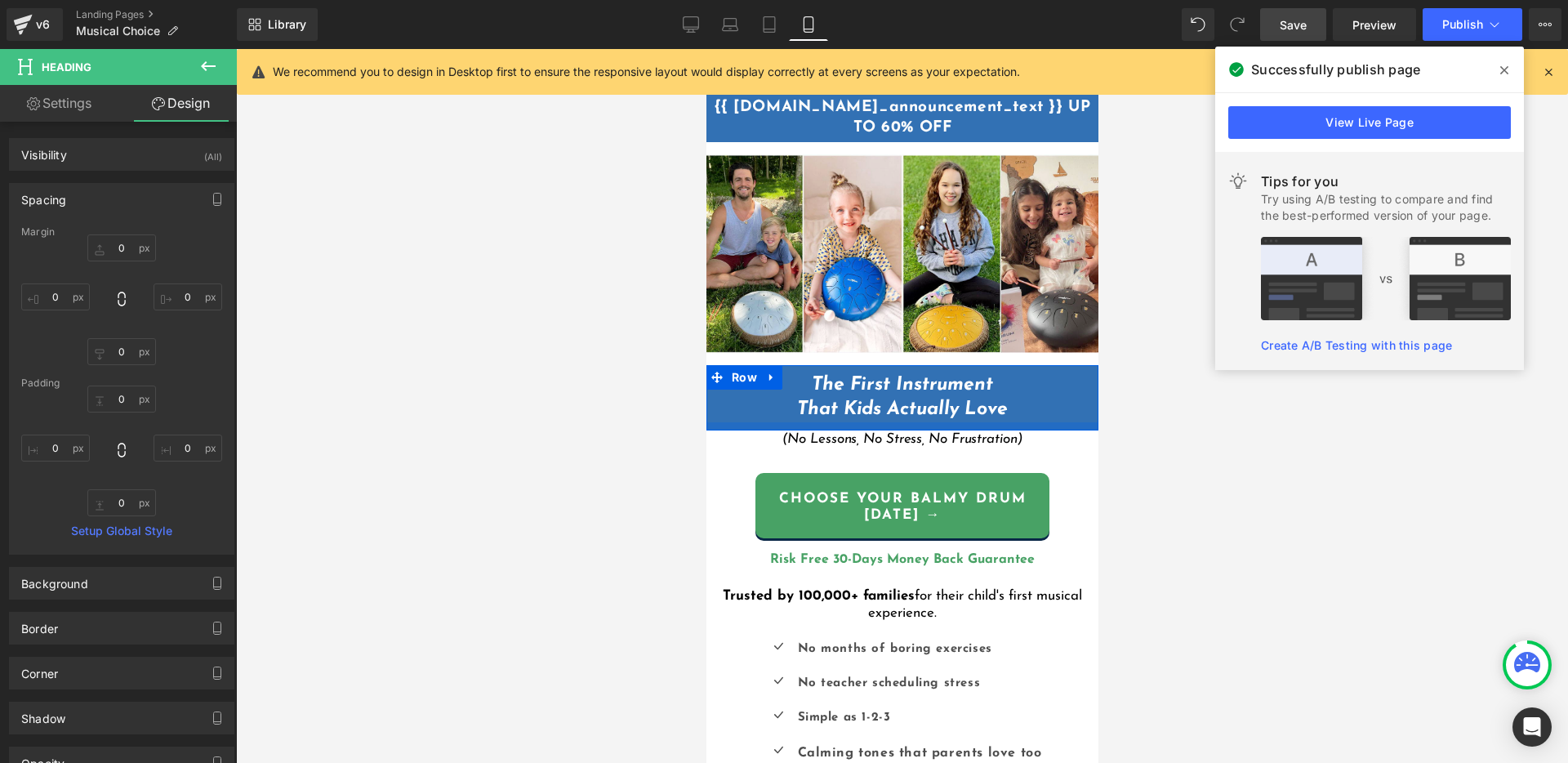
click at [735, 422] on div at bounding box center [901, 426] width 392 height 8
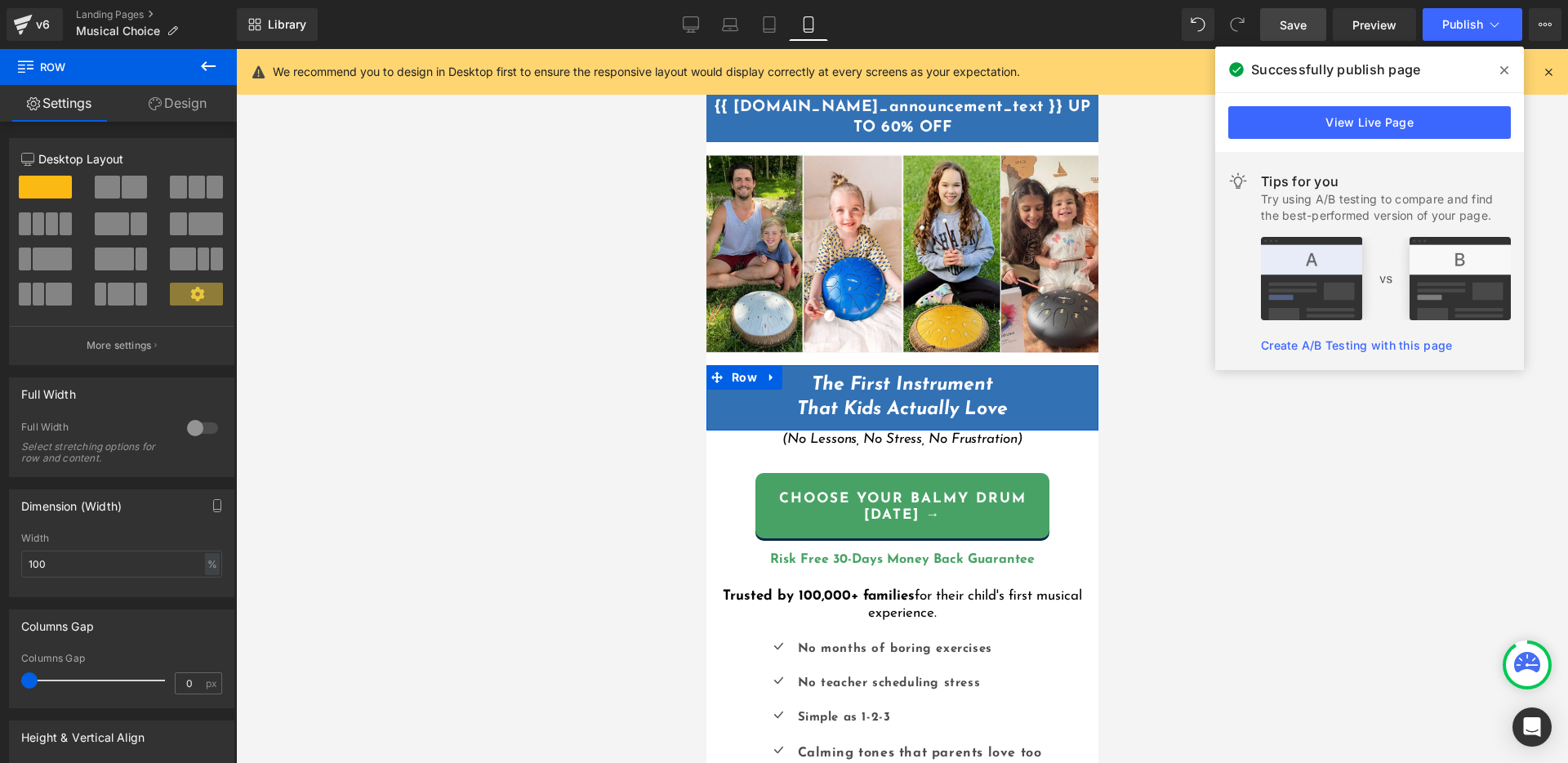
click at [184, 105] on link "Design" at bounding box center [178, 103] width 119 height 37
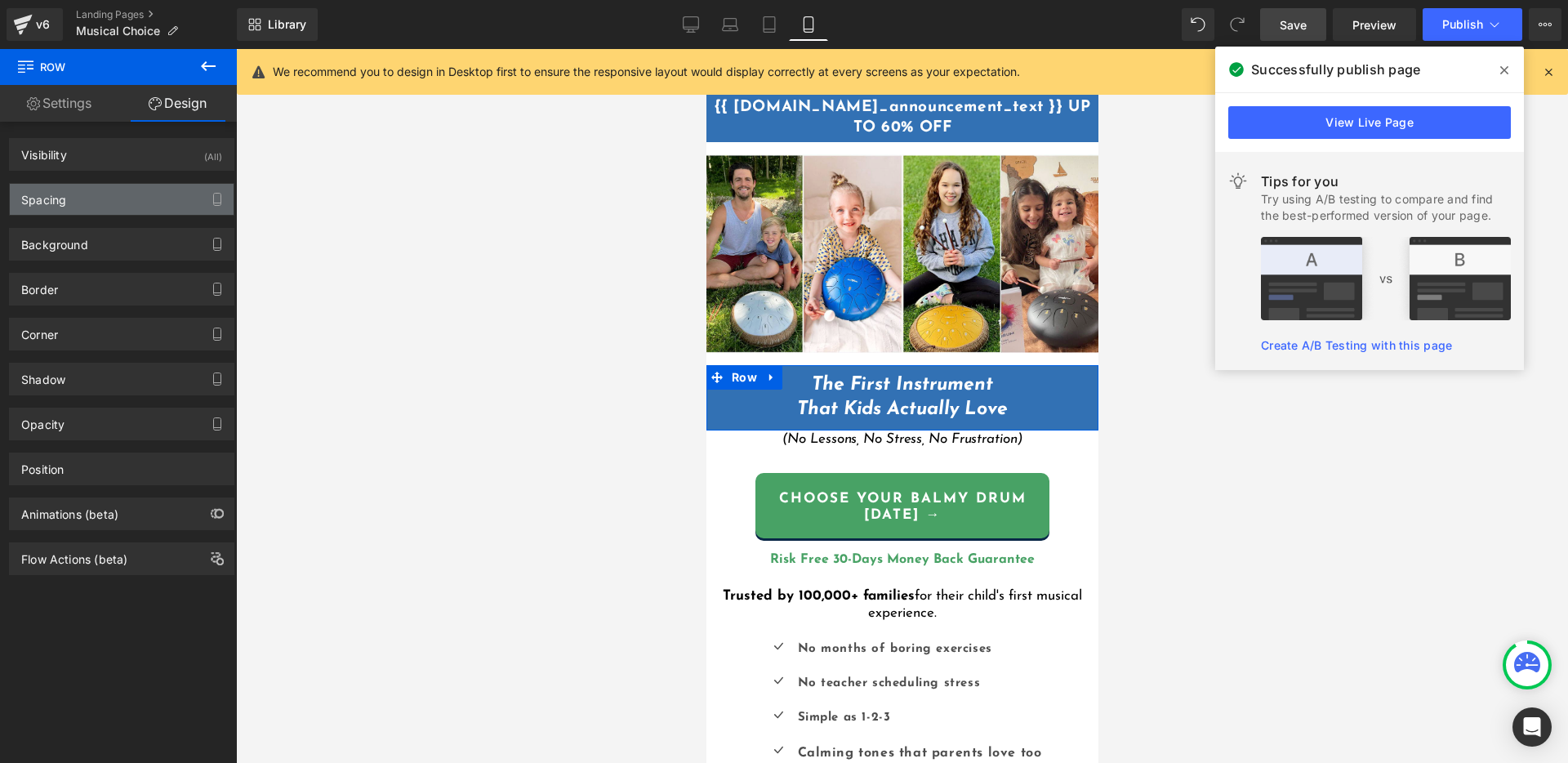
click at [102, 201] on div "Spacing" at bounding box center [122, 199] width 224 height 31
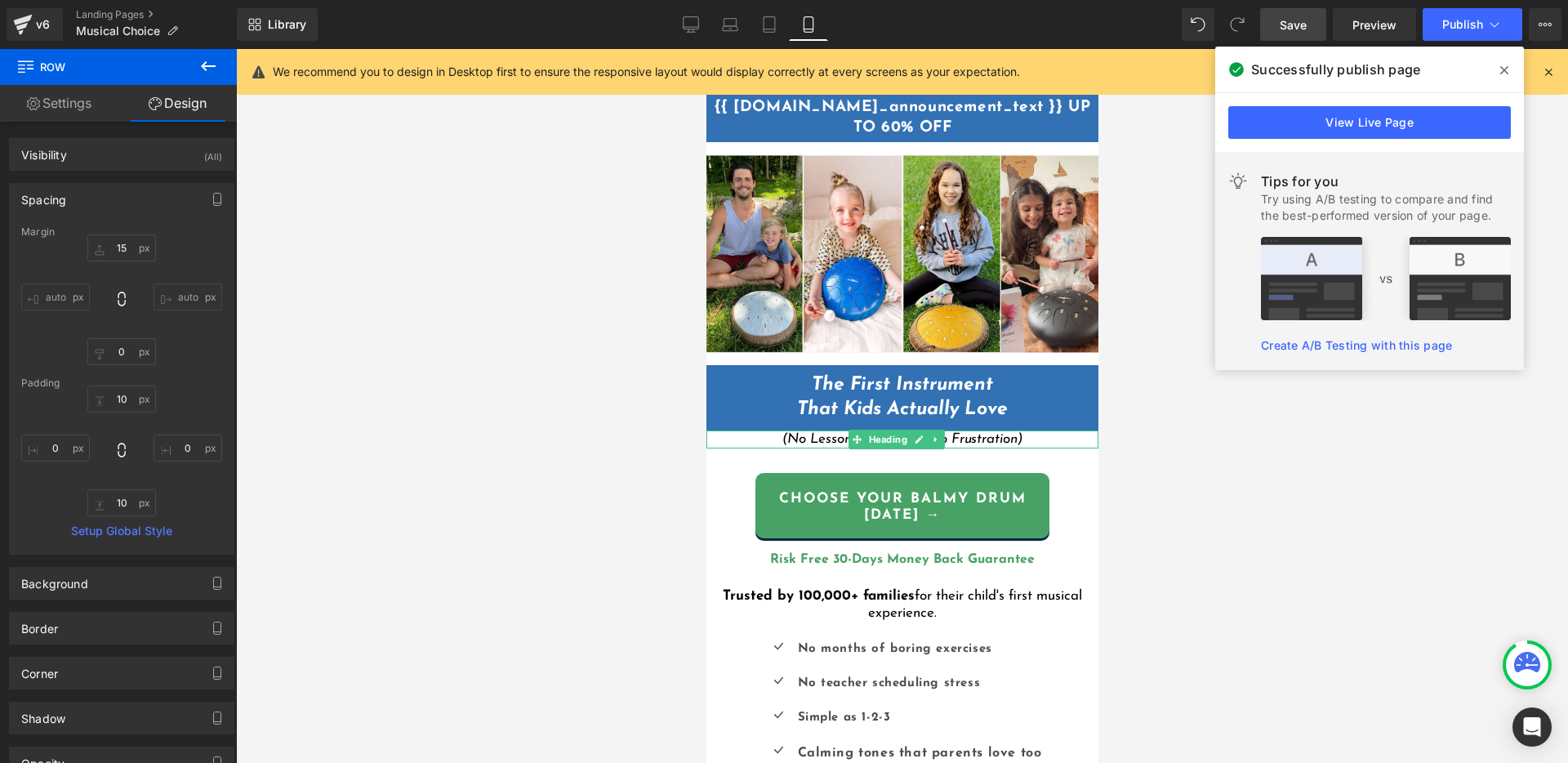
click at [748, 433] on h1 "(No Lessons, No Stress, No Frustration)" at bounding box center [901, 439] width 392 height 18
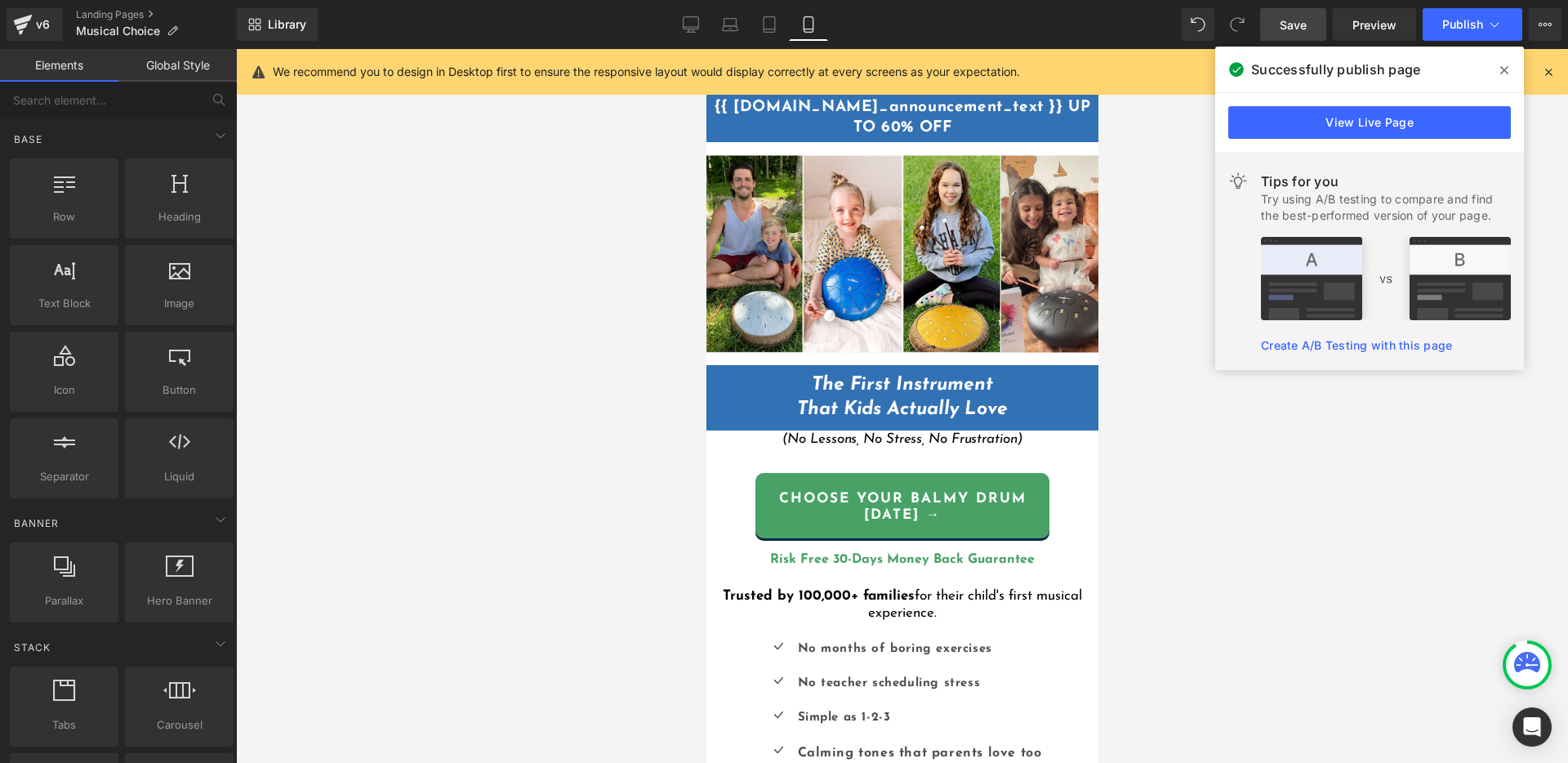
drag, startPoint x: 1205, startPoint y: 457, endPoint x: 1118, endPoint y: 447, distance: 87.6
click at [1205, 457] on div at bounding box center [901, 405] width 1332 height 714
click at [896, 434] on span "Heading" at bounding box center [887, 439] width 45 height 20
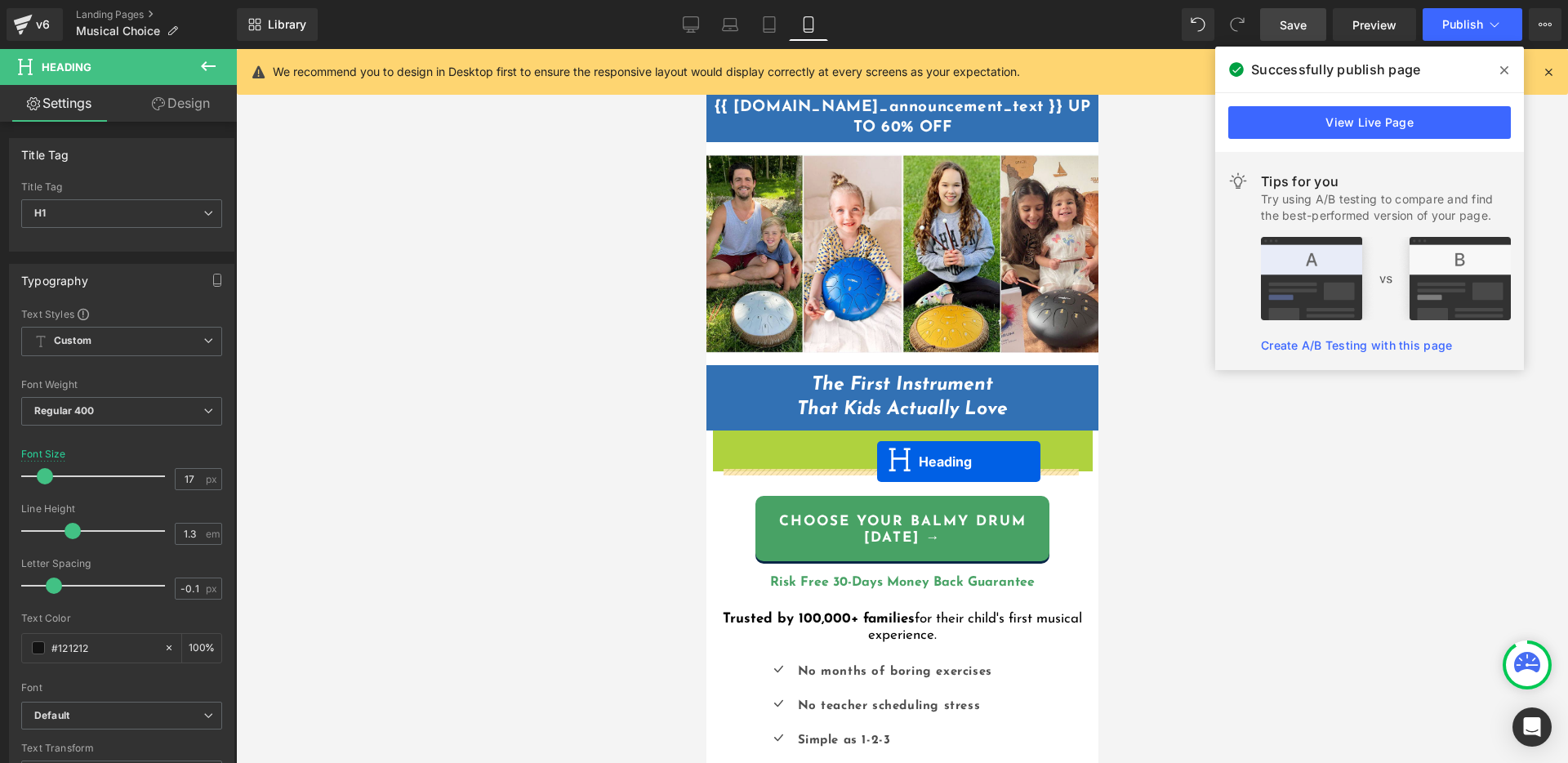
drag, startPoint x: 869, startPoint y: 433, endPoint x: 876, endPoint y: 462, distance: 29.8
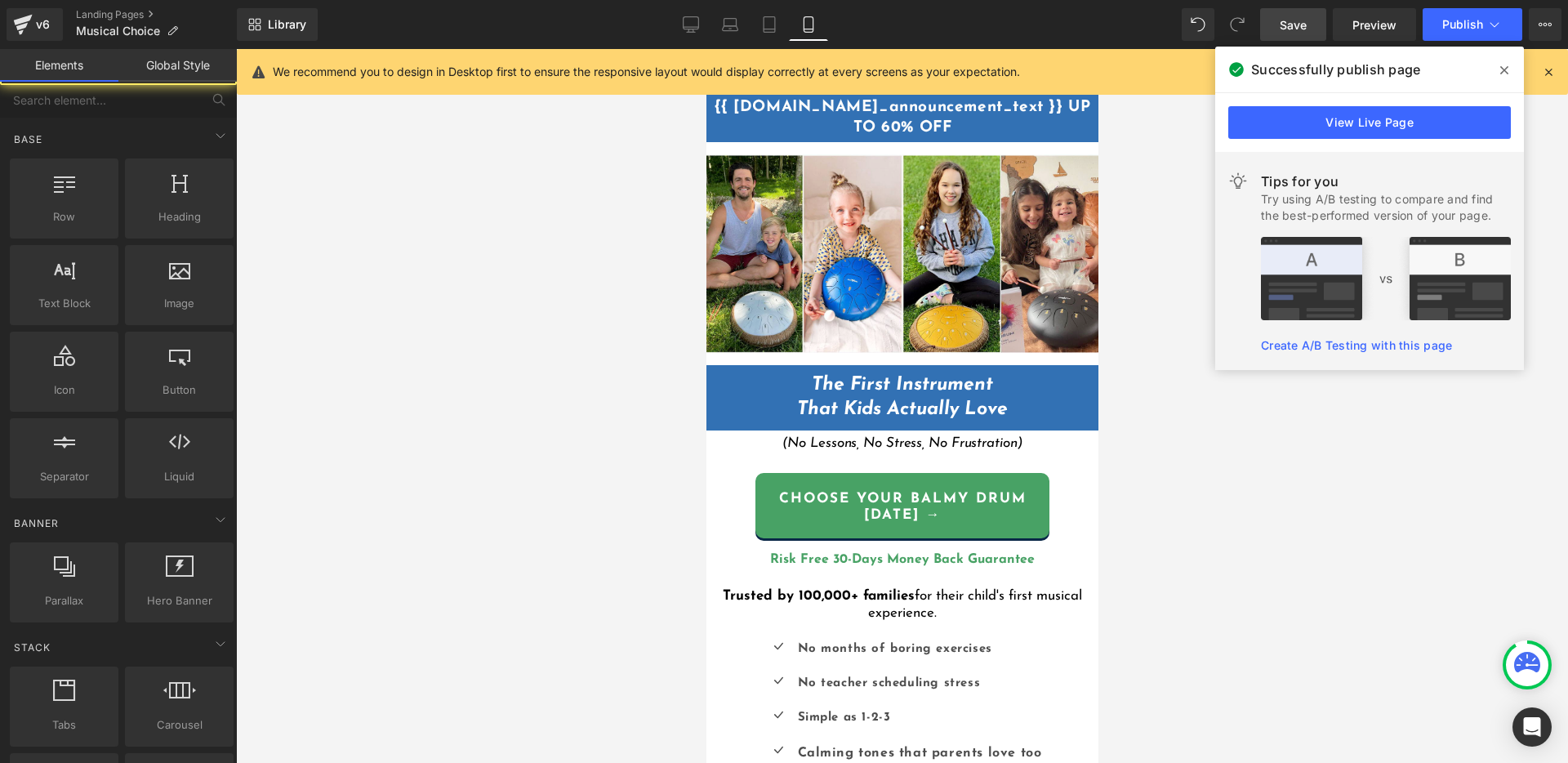
click at [1306, 443] on div at bounding box center [901, 405] width 1332 height 714
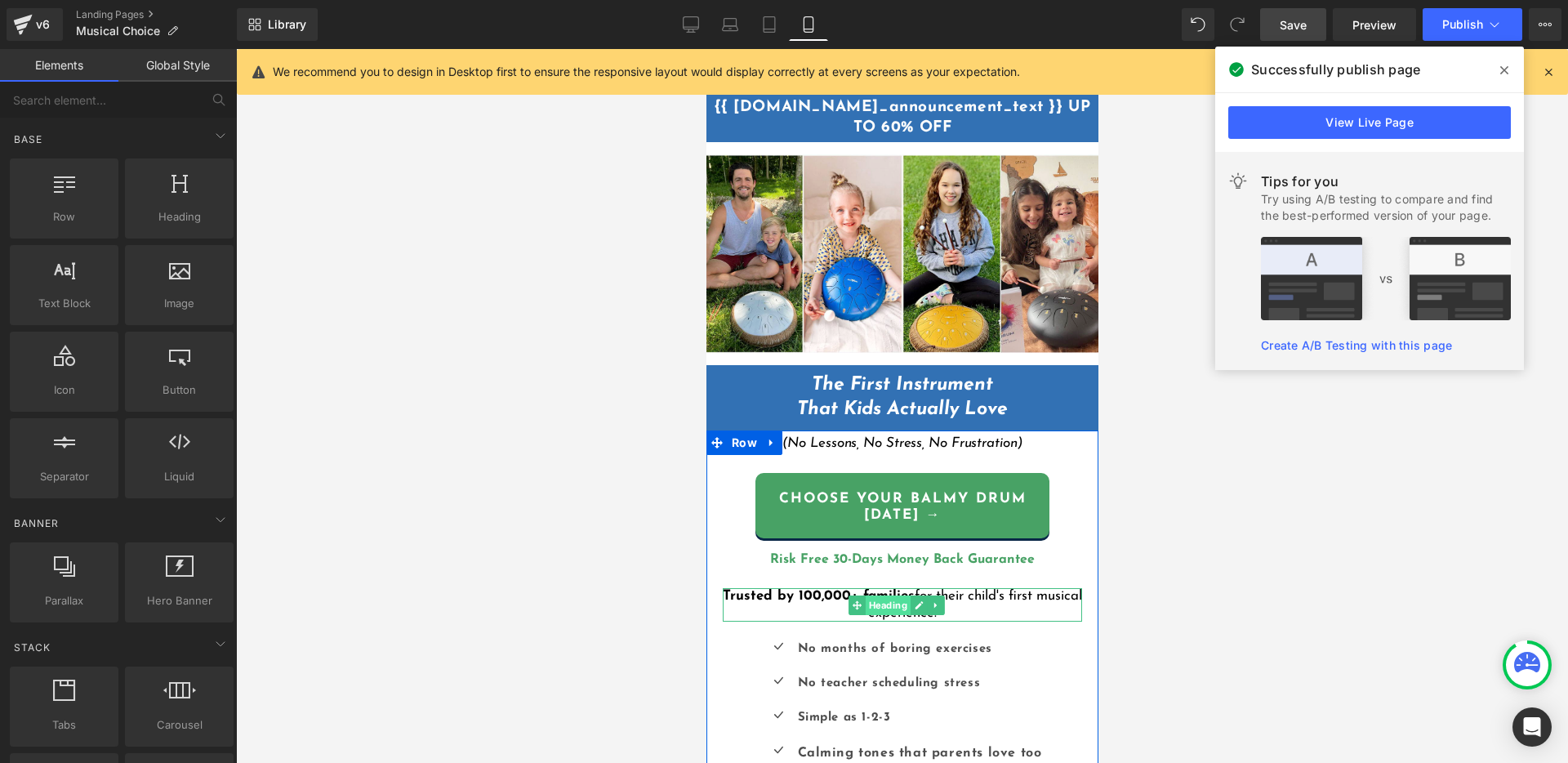
click at [891, 595] on span "Heading" at bounding box center [887, 605] width 45 height 20
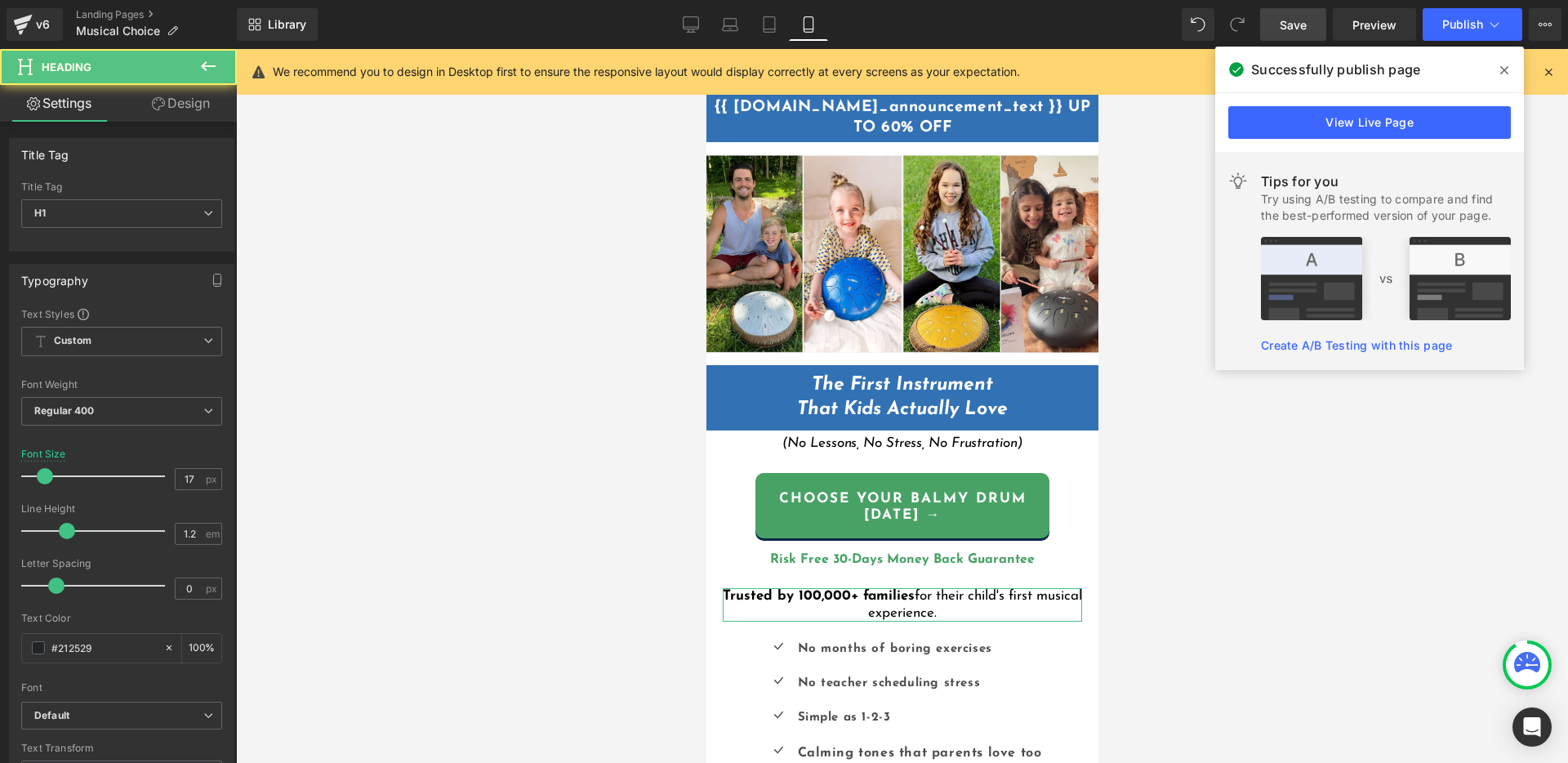
click at [161, 101] on icon at bounding box center [158, 104] width 13 height 13
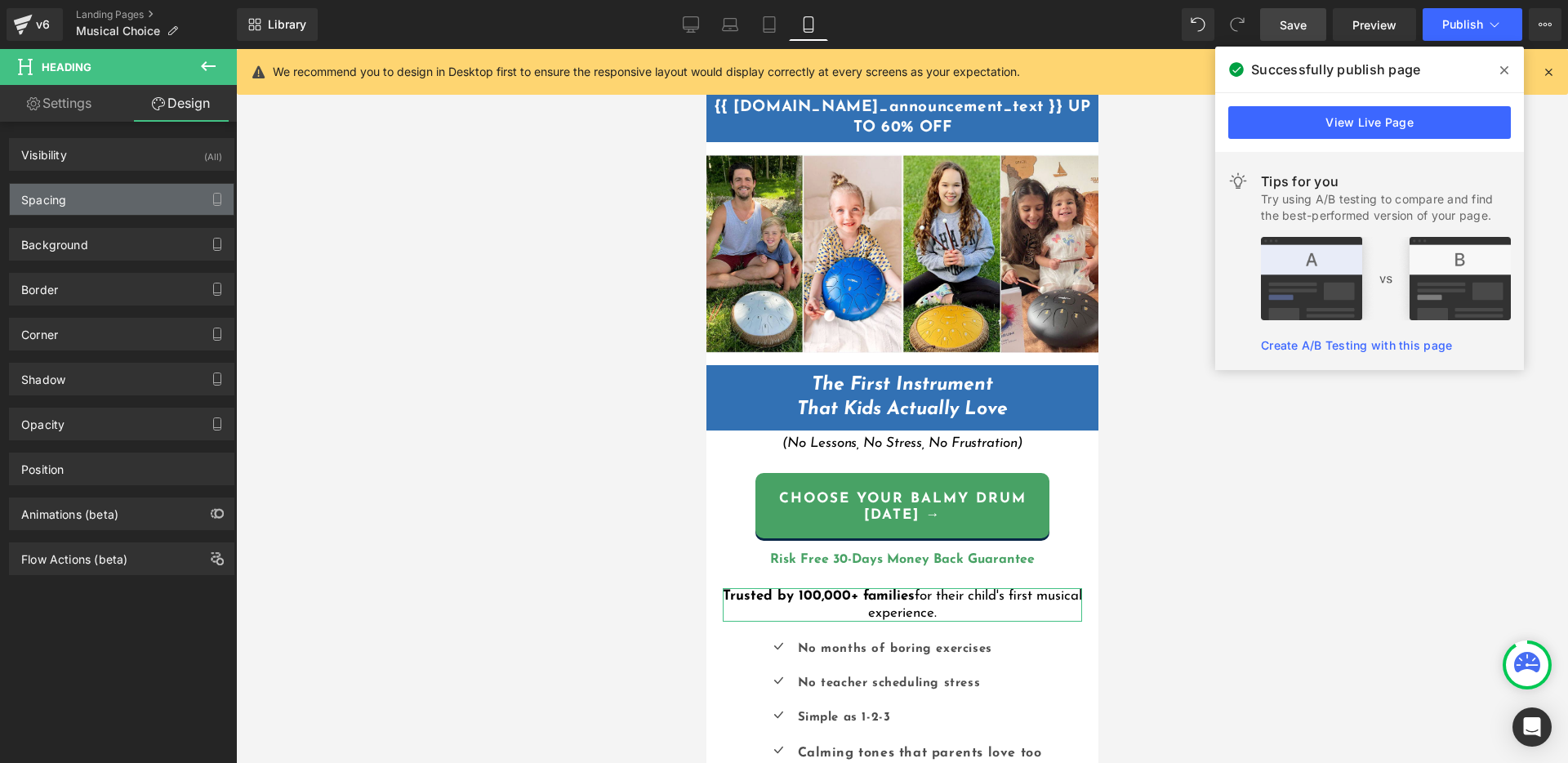
click at [89, 208] on div "Spacing" at bounding box center [122, 199] width 224 height 31
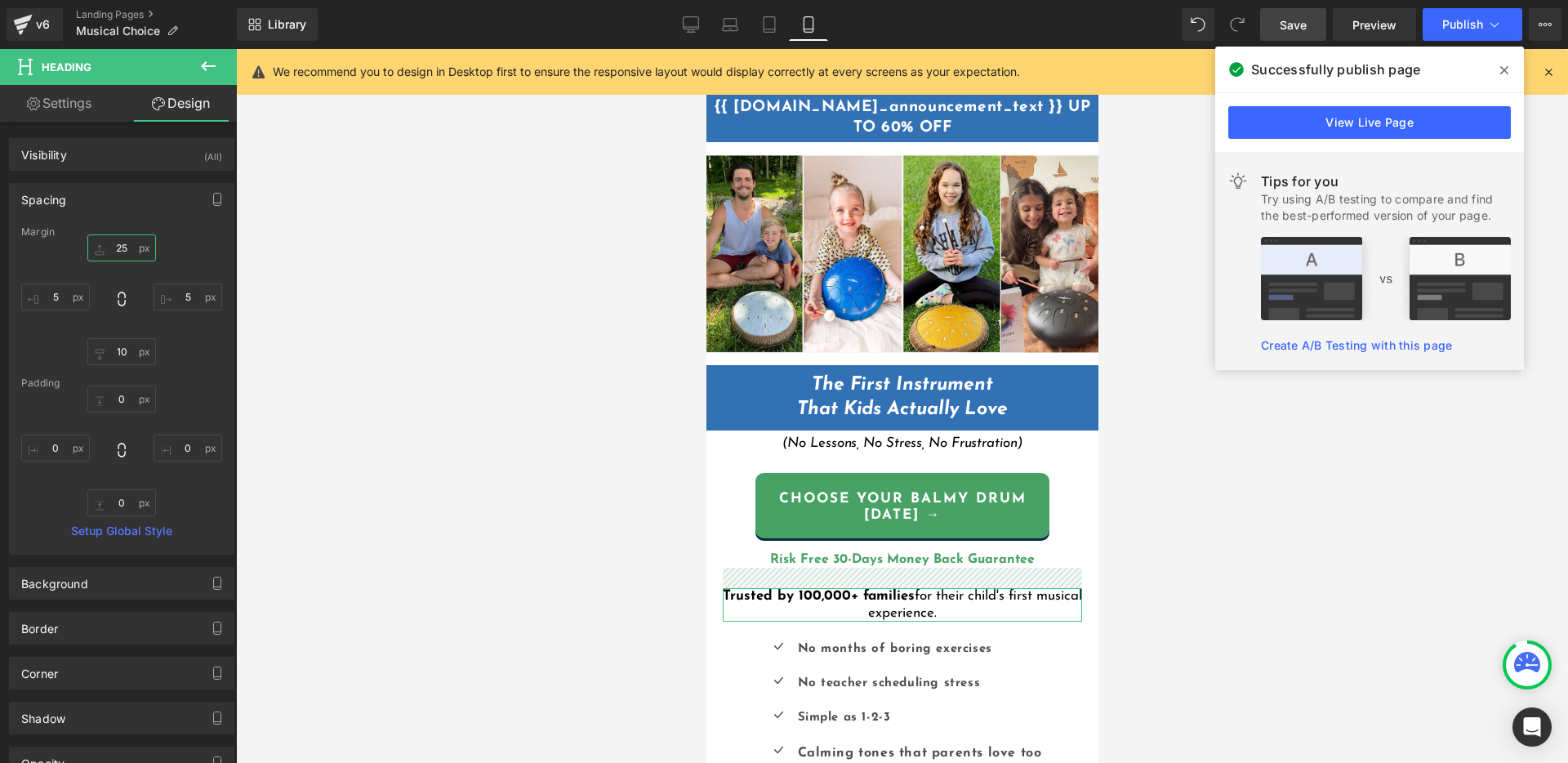
click at [122, 249] on input "25" at bounding box center [121, 247] width 68 height 27
type input "35"
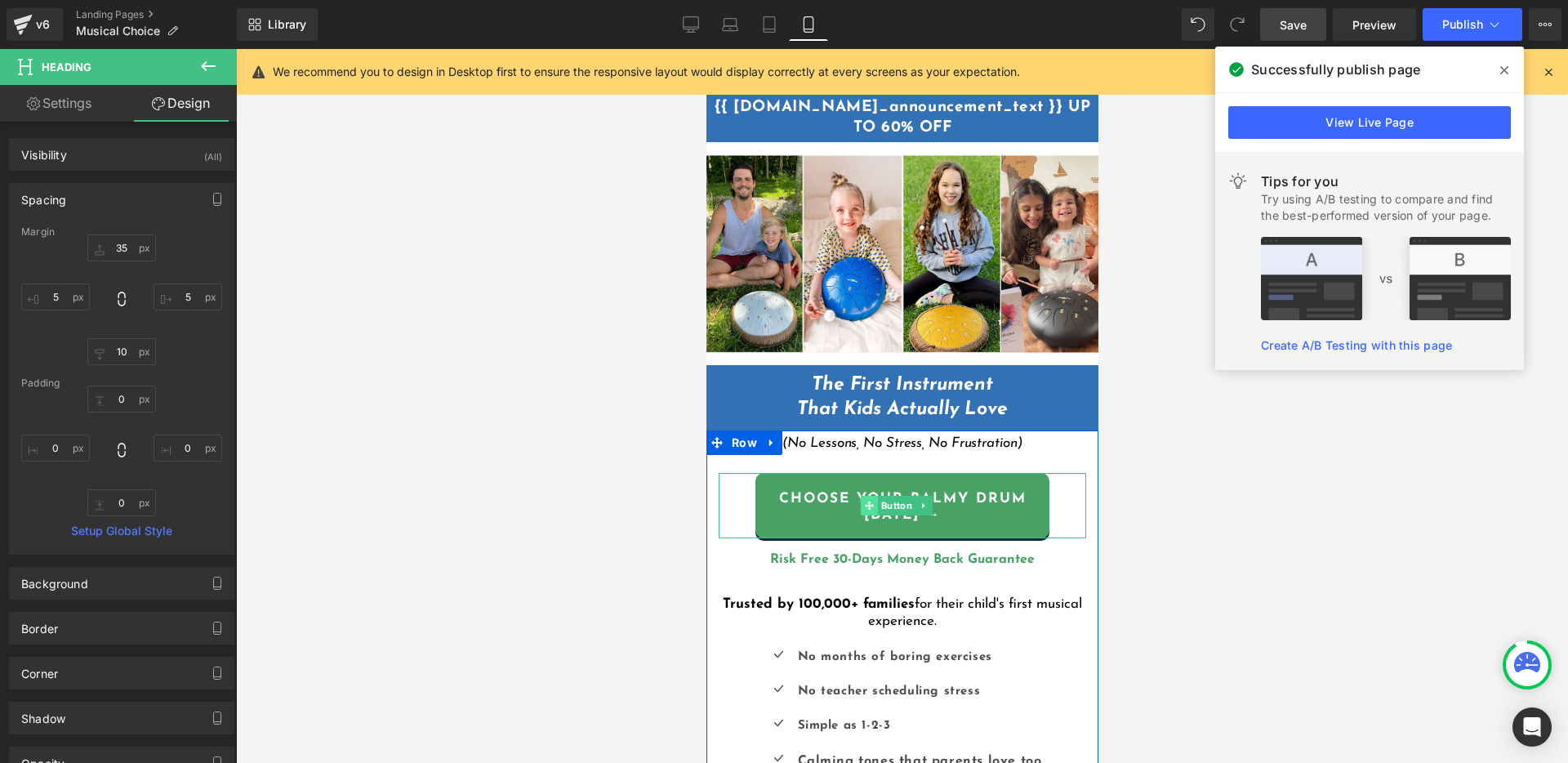
click at [868, 501] on icon at bounding box center [868, 505] width 9 height 9
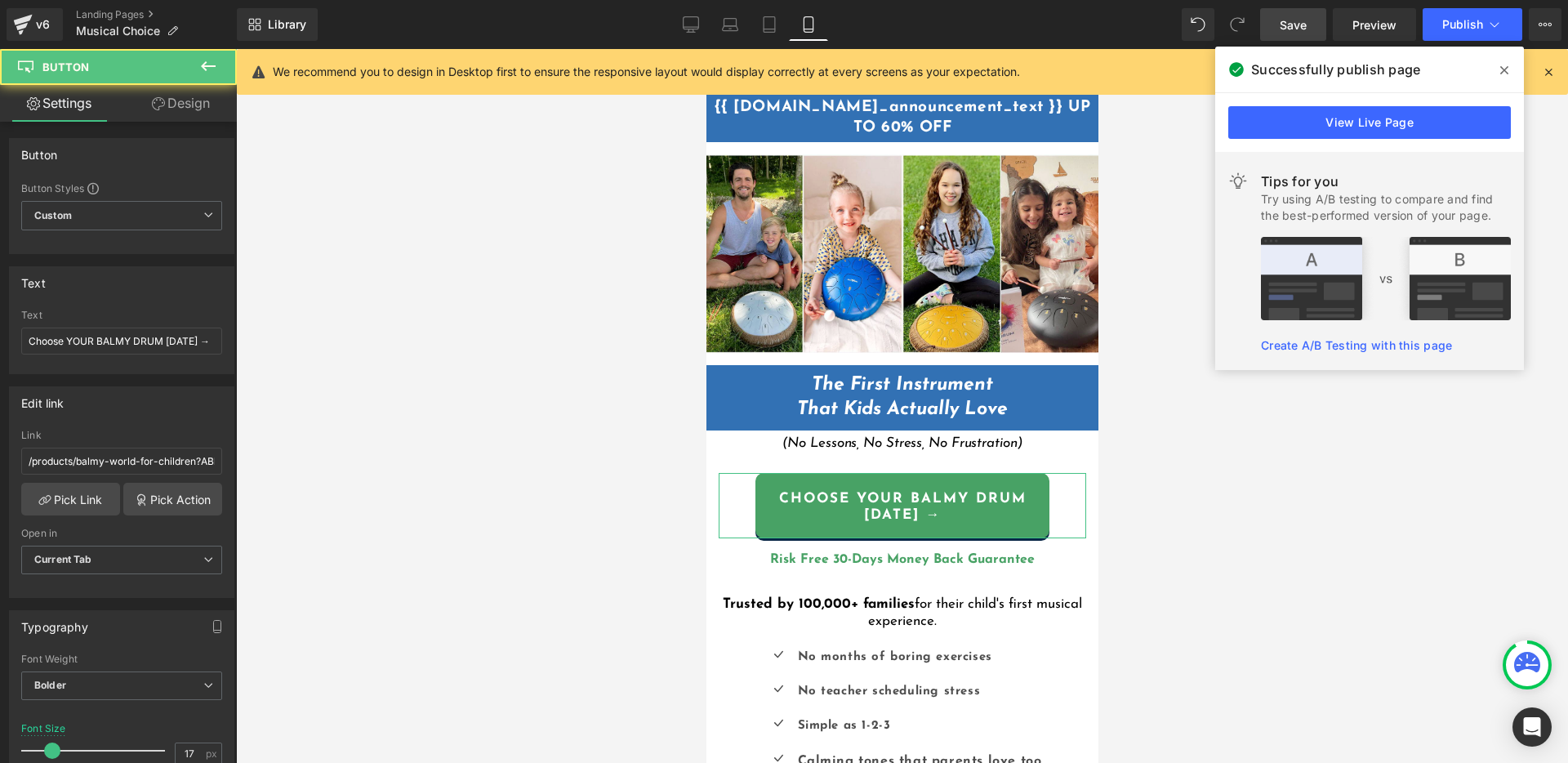
click at [178, 109] on link "Design" at bounding box center [181, 103] width 119 height 37
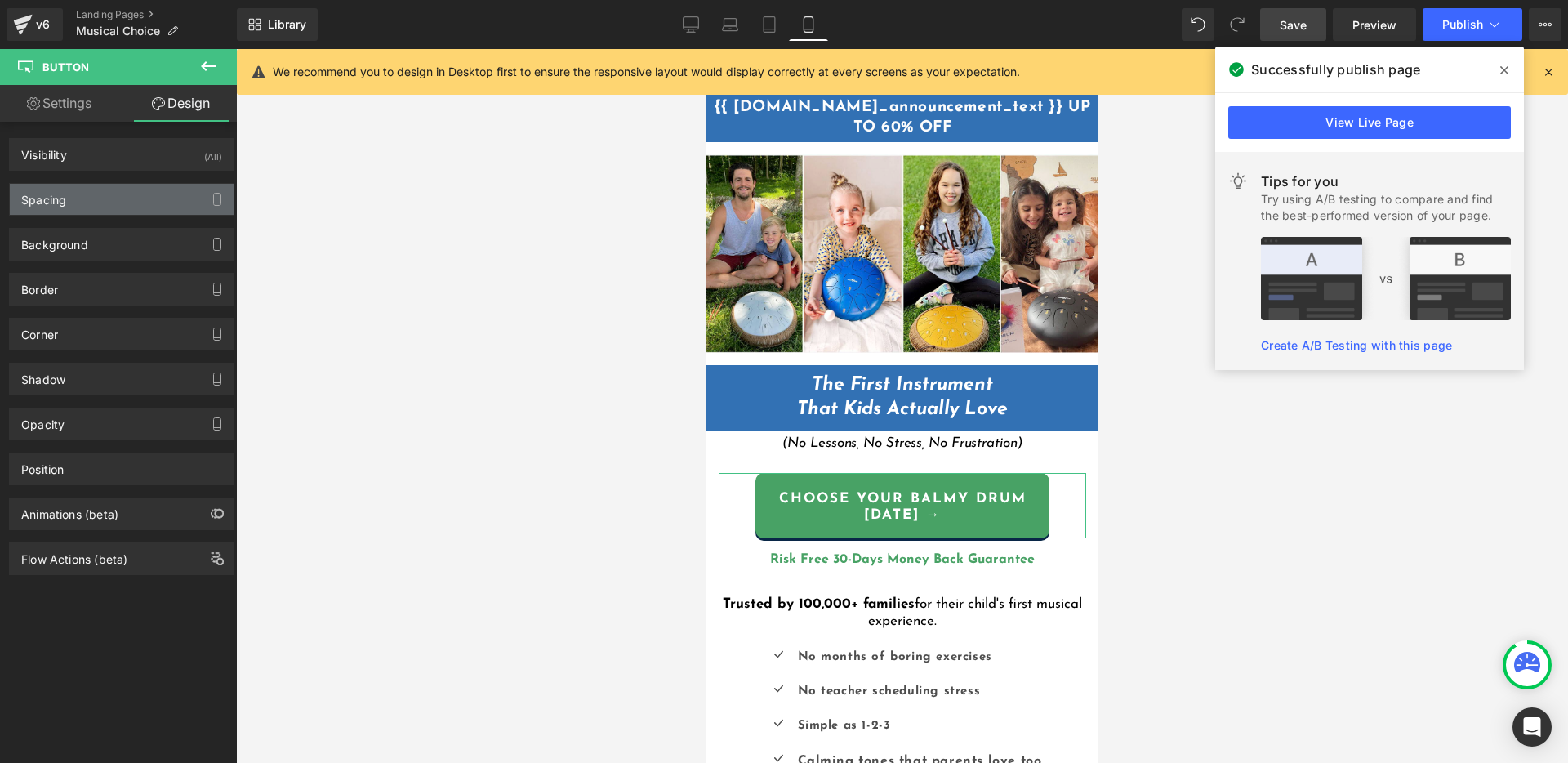
type input "25"
type input "0"
type input "17"
type input "0"
type input "15"
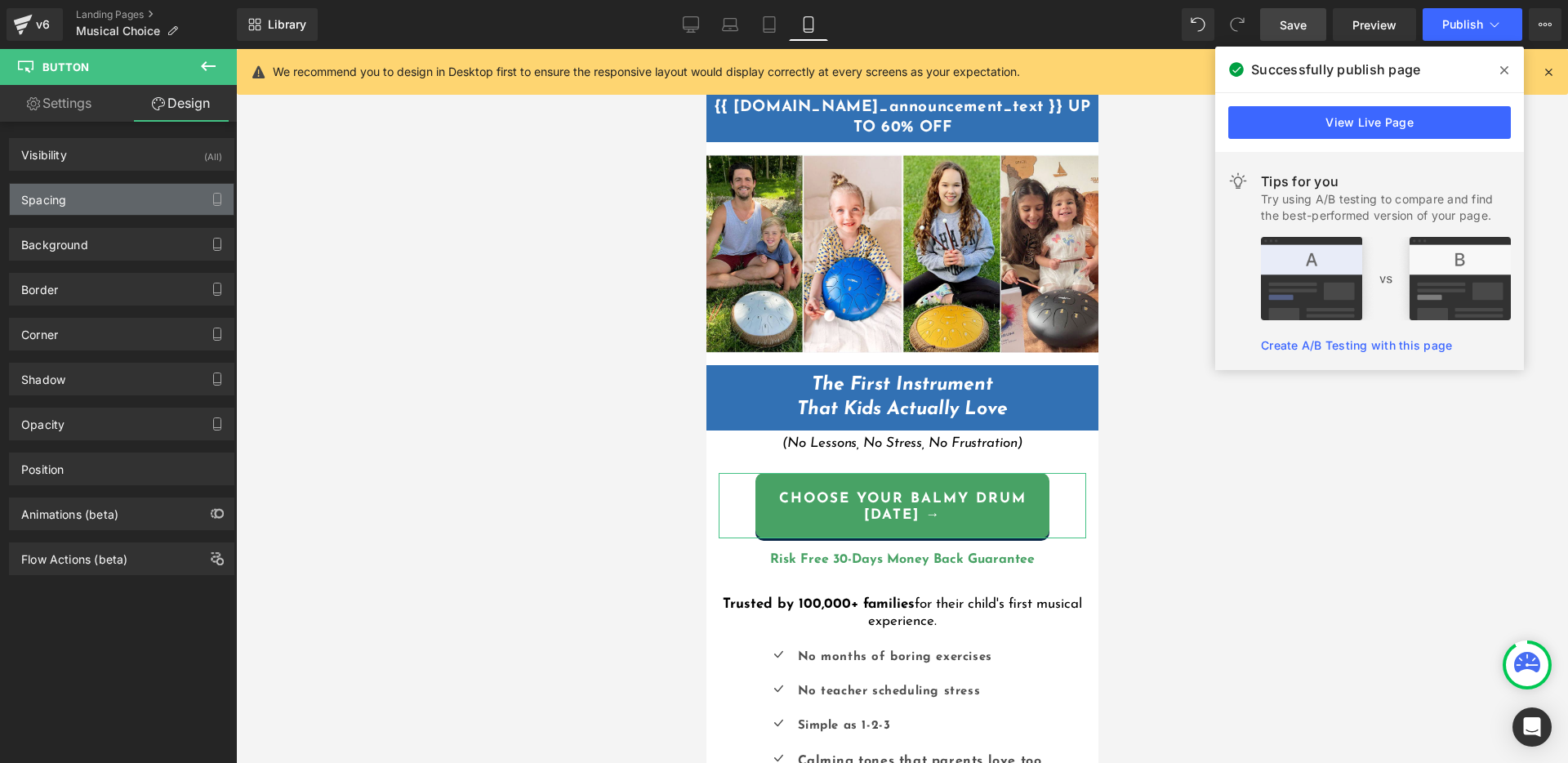
type input "20"
type input "10"
type input "20"
click at [115, 193] on div "Spacing" at bounding box center [122, 199] width 224 height 31
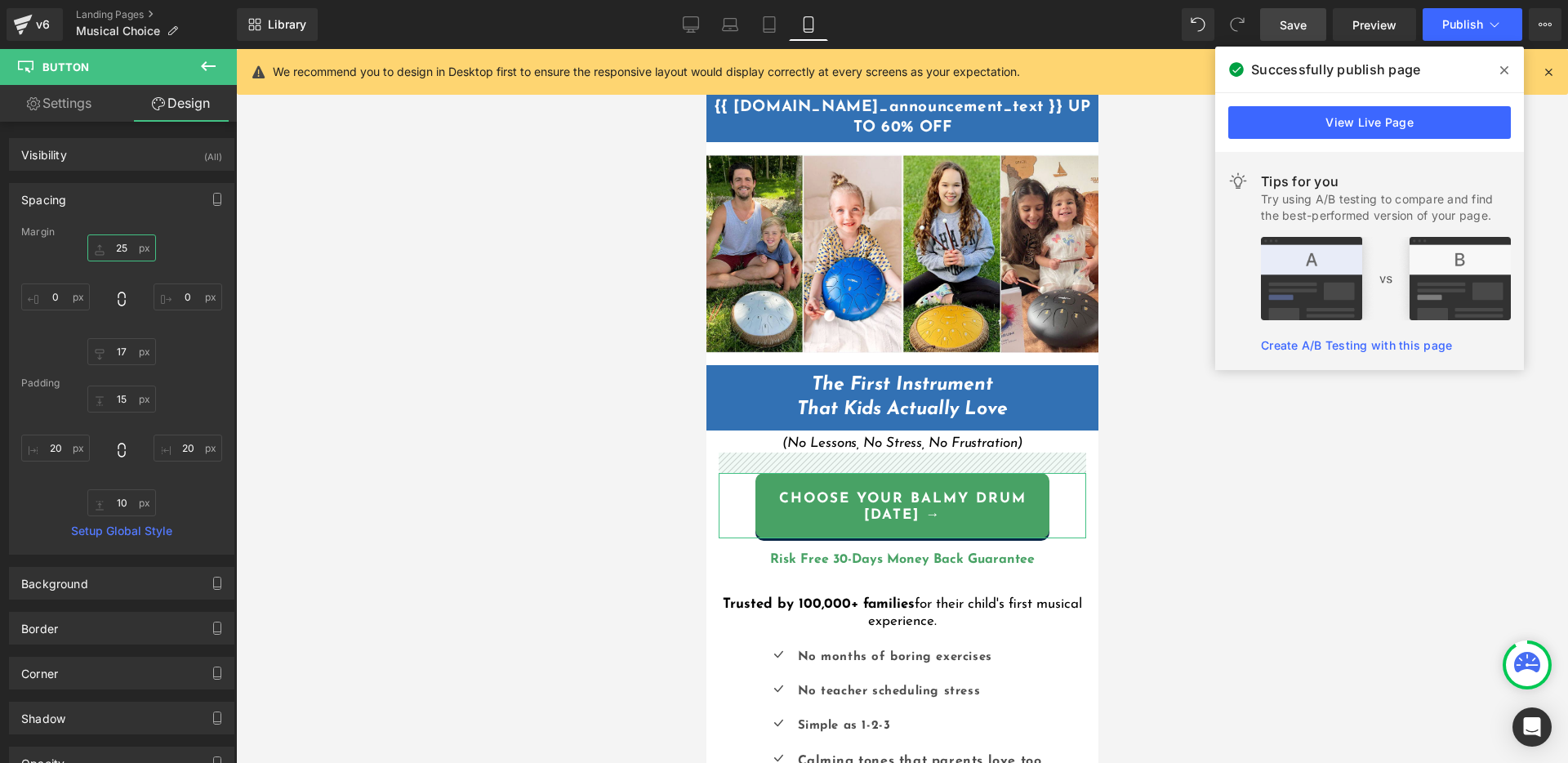
click at [119, 247] on input "25" at bounding box center [121, 247] width 68 height 27
type input "35"
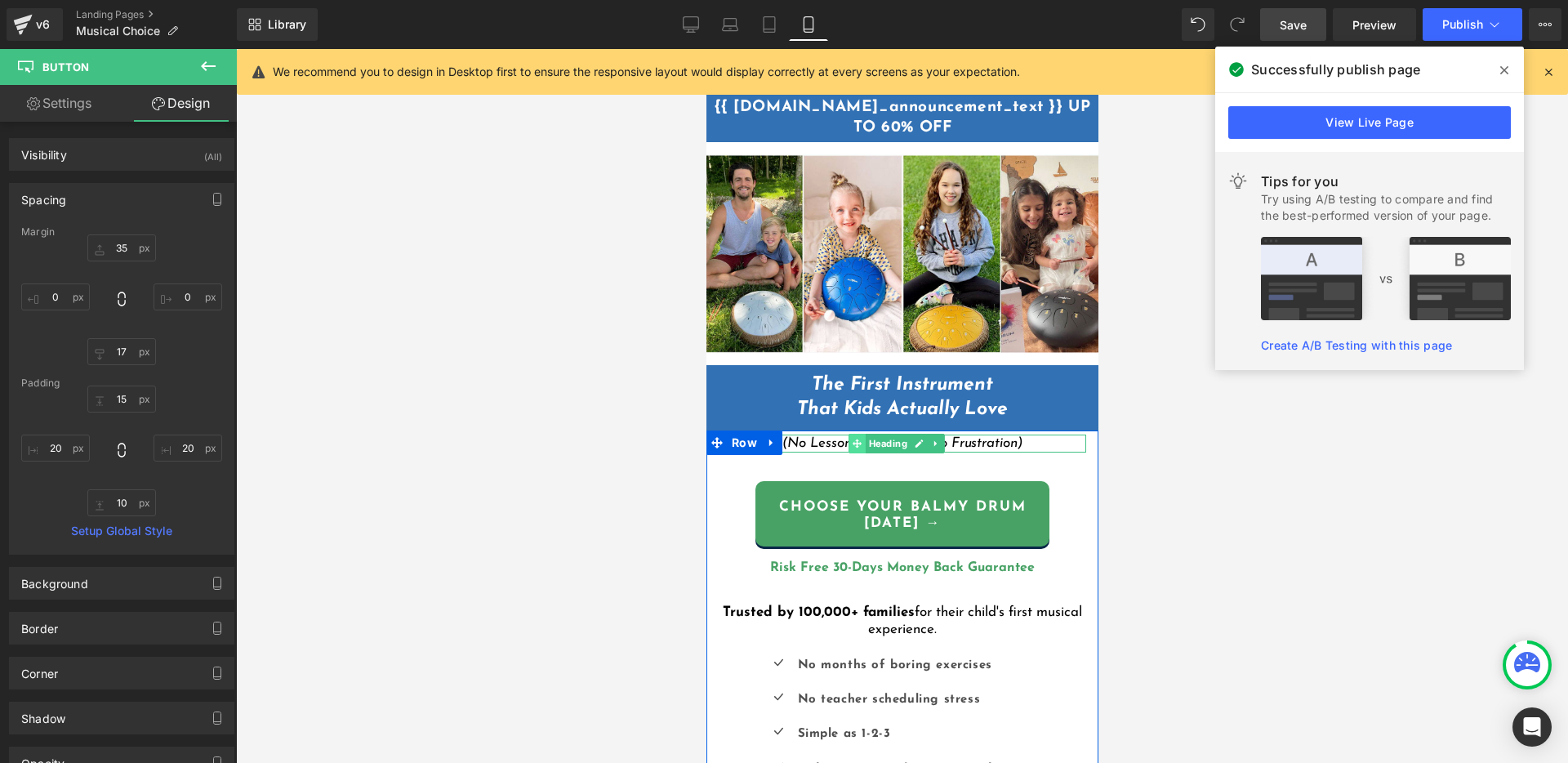
click at [858, 440] on icon at bounding box center [855, 443] width 9 height 10
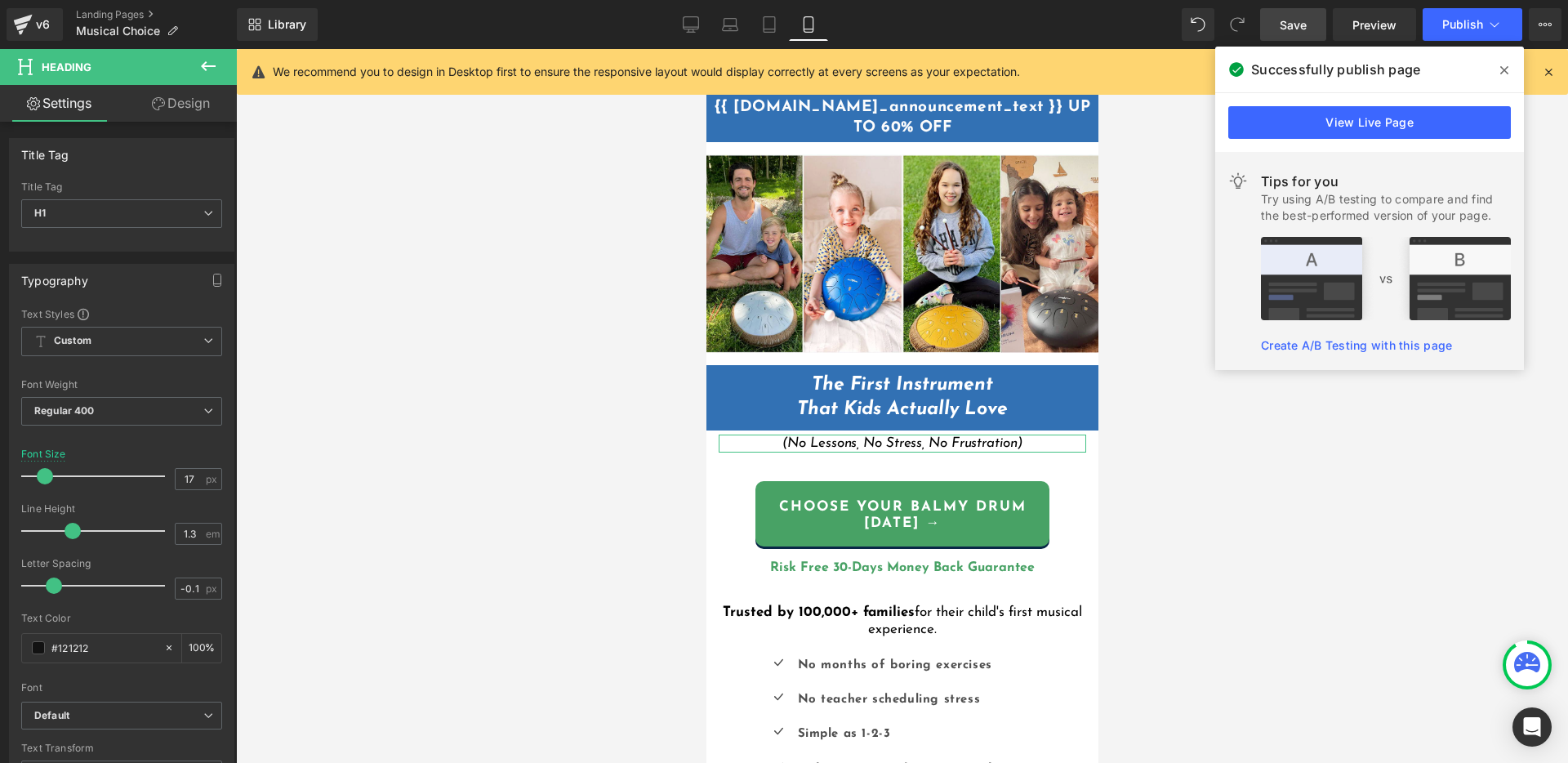
click at [176, 107] on link "Design" at bounding box center [181, 103] width 119 height 37
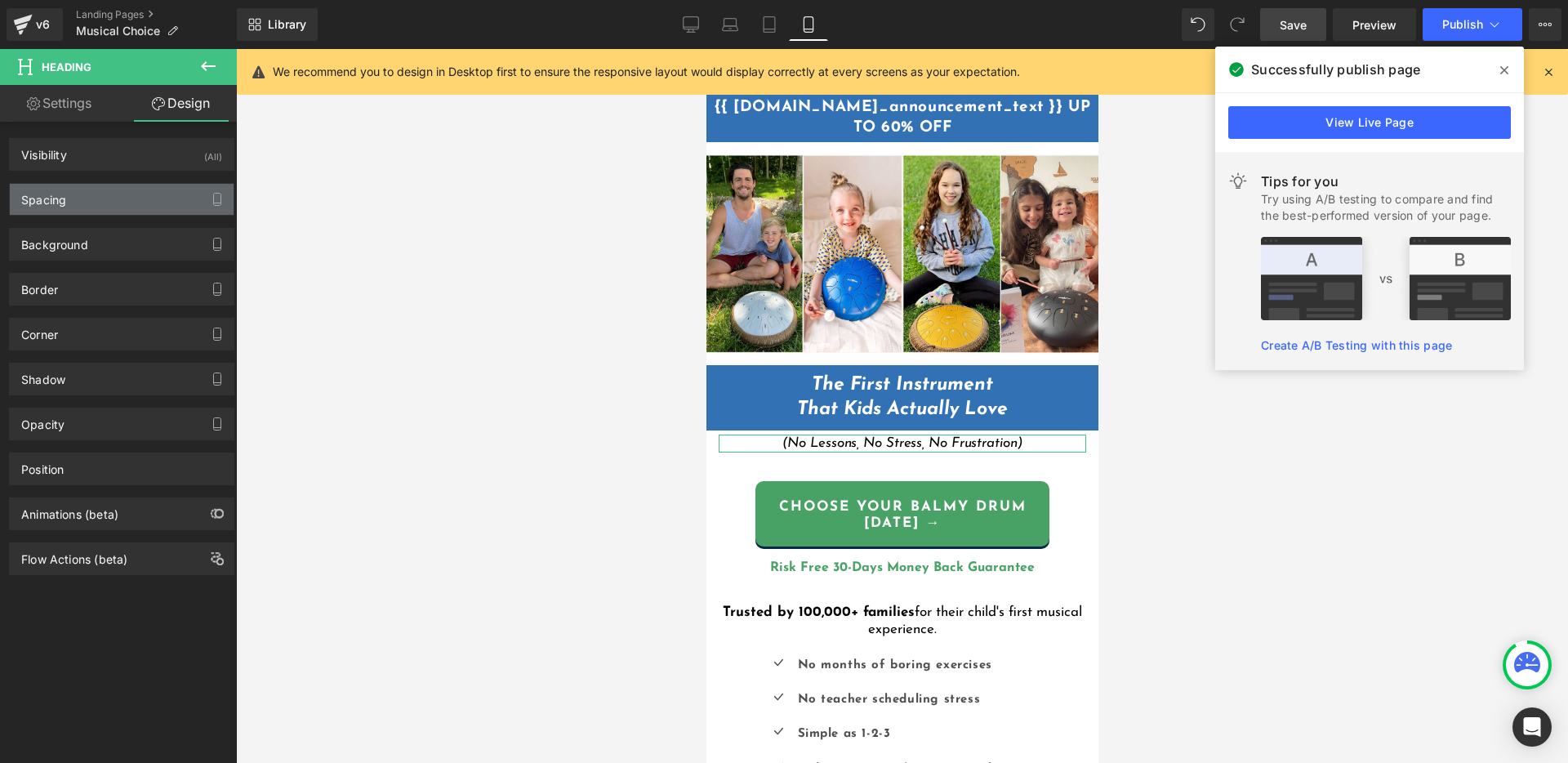
click at [96, 212] on div "Spacing" at bounding box center [122, 199] width 224 height 31
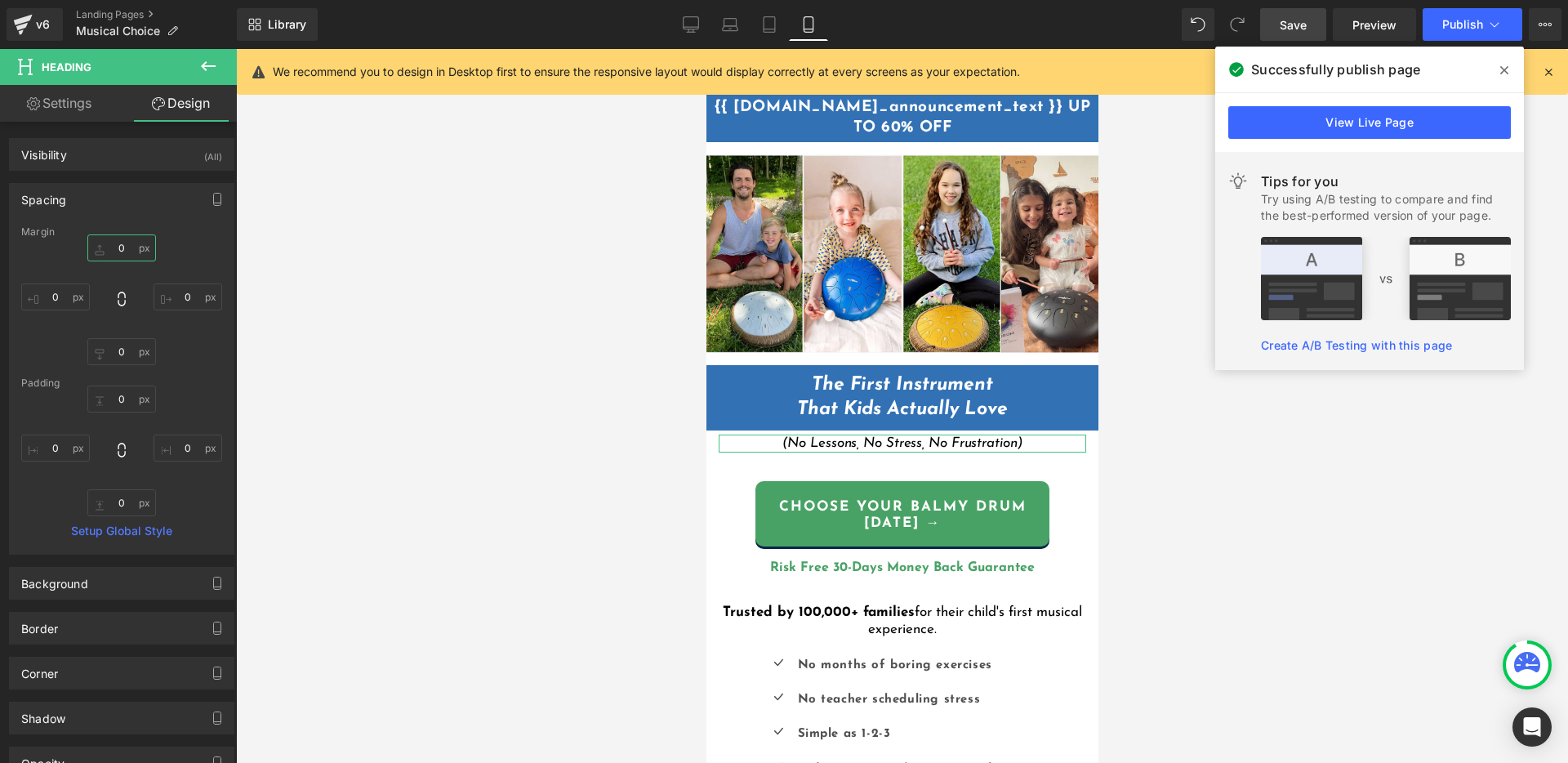
click at [119, 248] on input "0" at bounding box center [121, 247] width 68 height 27
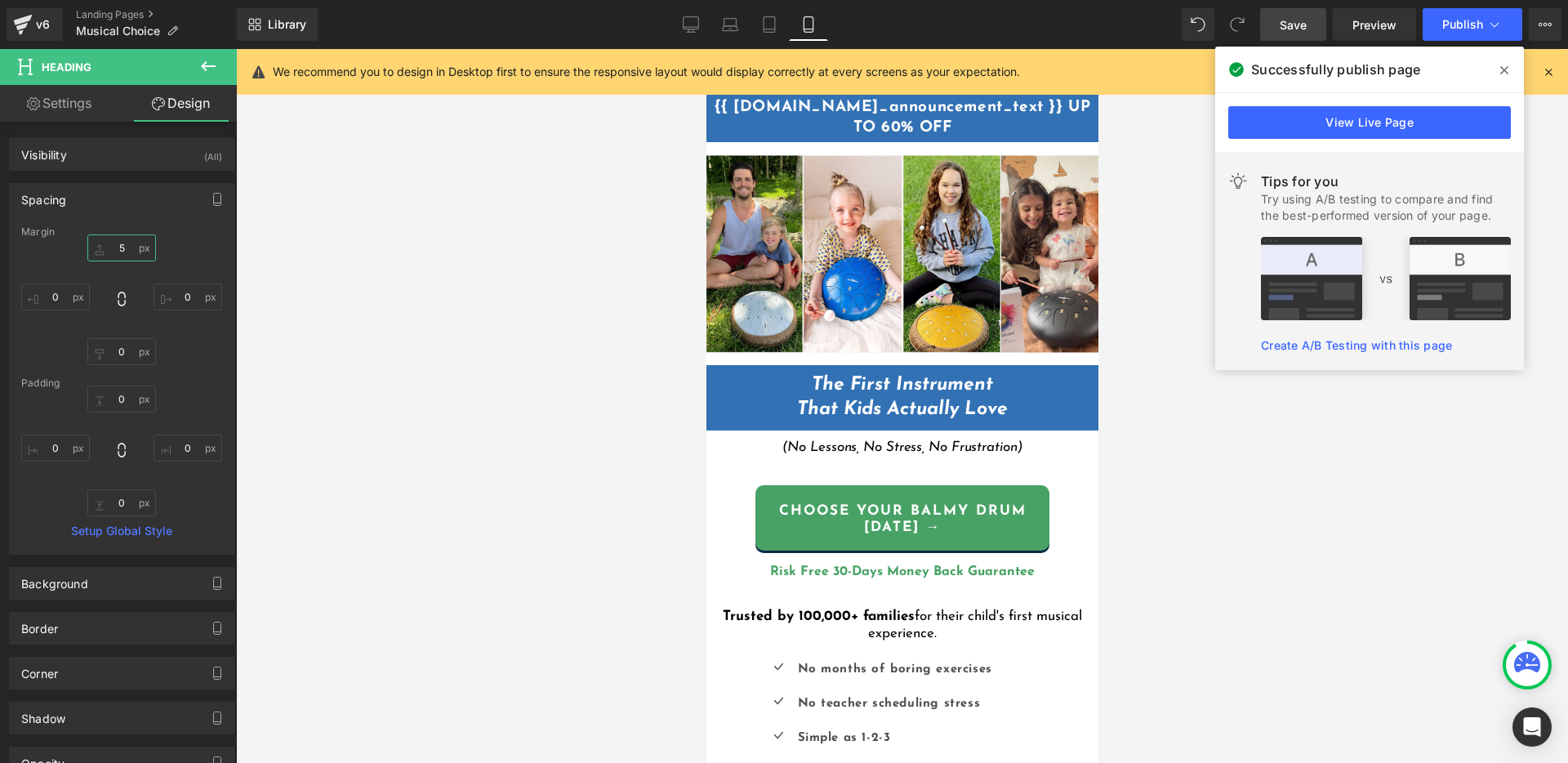
type input "5"
click at [1248, 353] on div "Tips for you Try using A/B testing to compare and find the best-performed versi…" at bounding box center [1369, 260] width 309 height 218
click at [1202, 501] on div at bounding box center [901, 405] width 1332 height 714
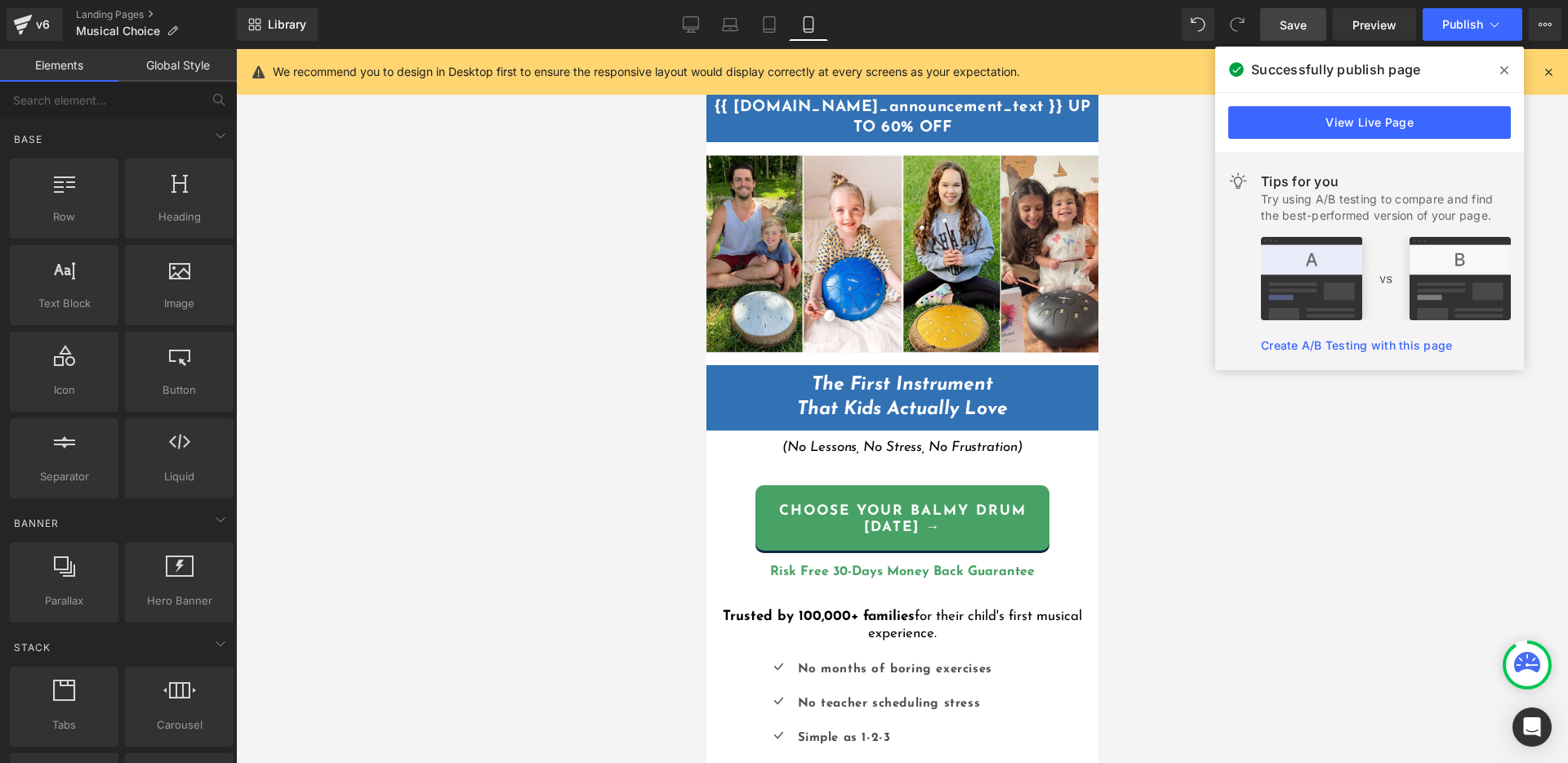
click at [1288, 22] on span "Save" at bounding box center [1293, 25] width 27 height 17
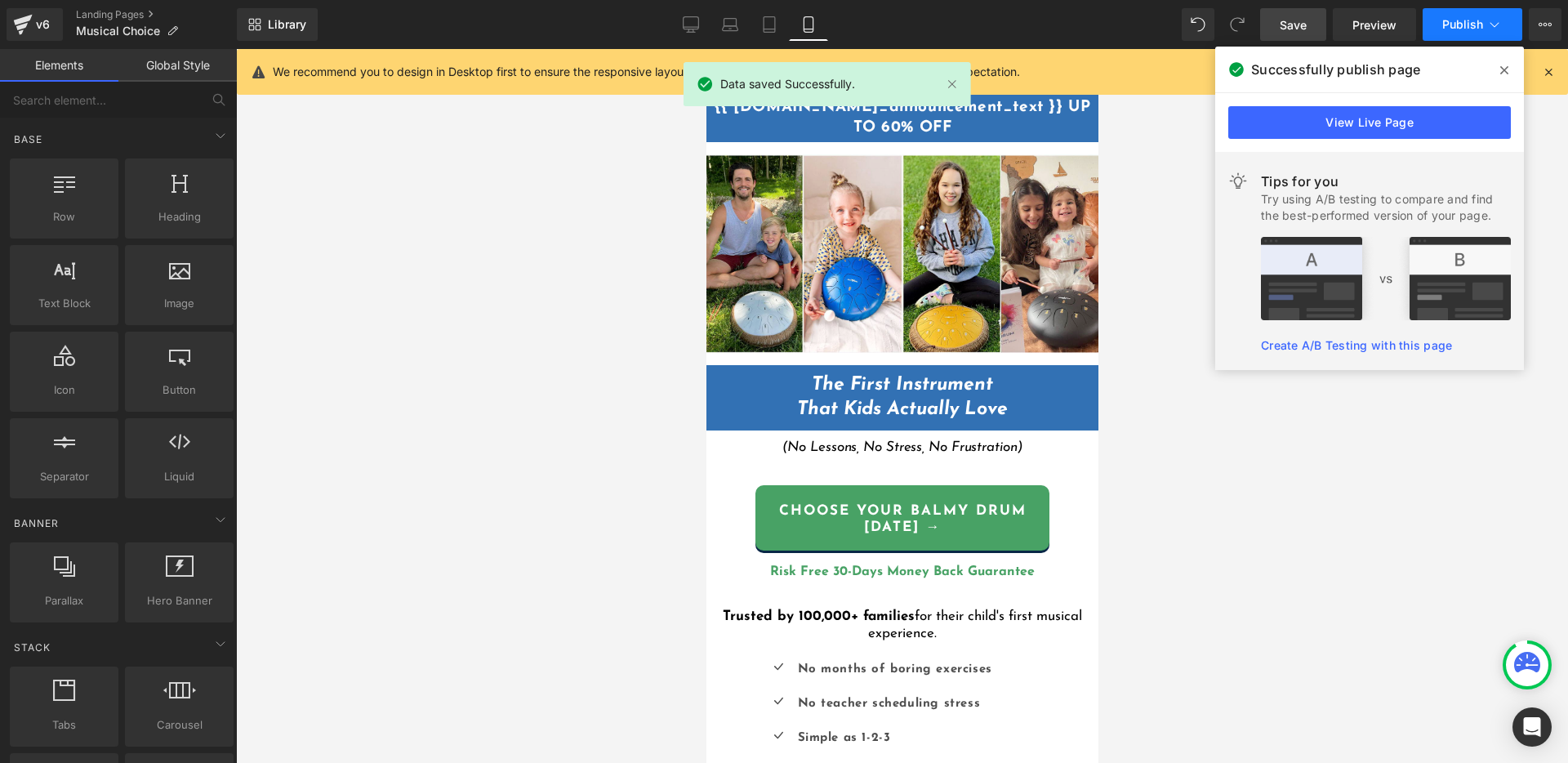
click at [1470, 16] on button "Publish" at bounding box center [1472, 25] width 100 height 33
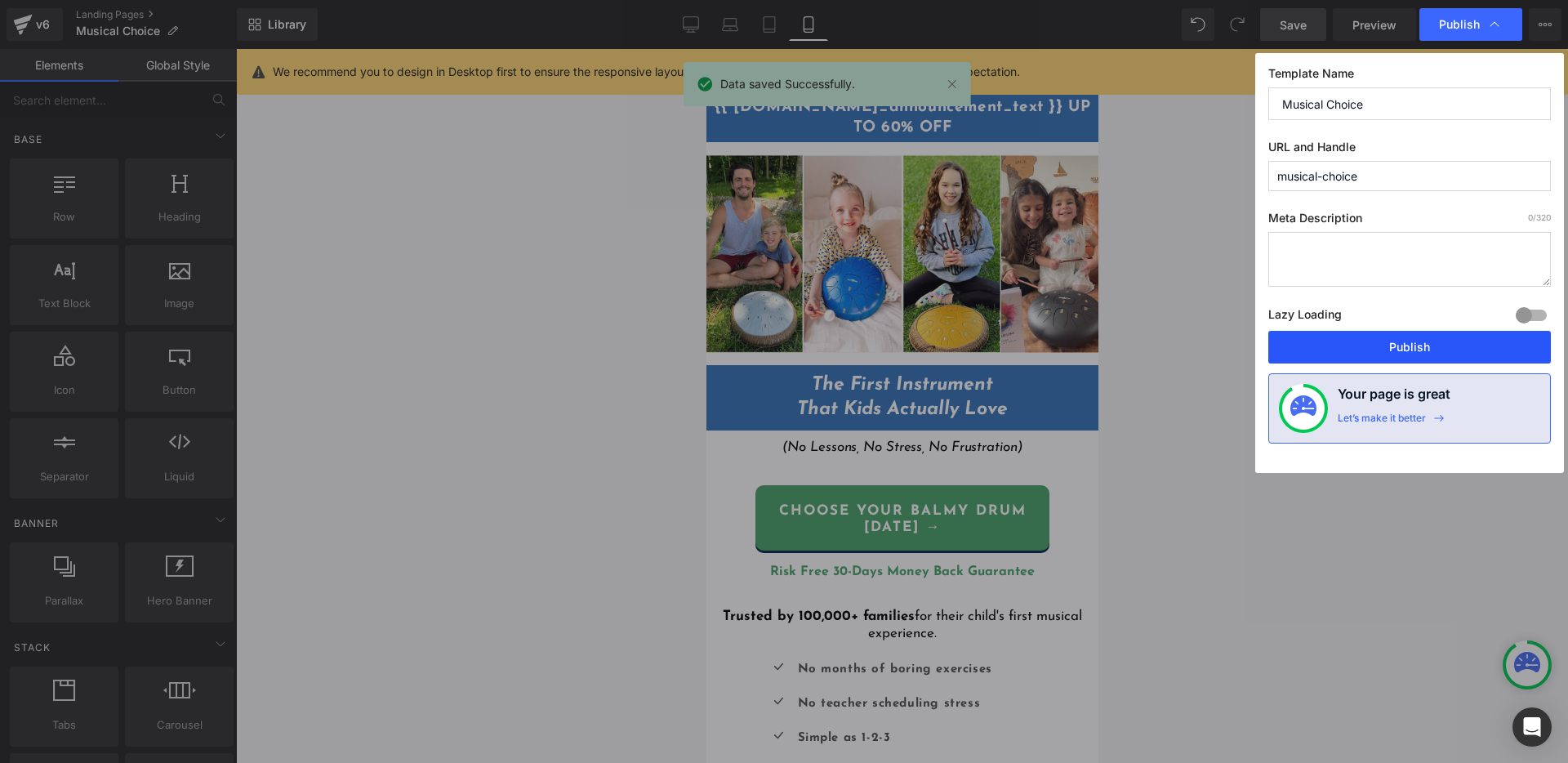
click at [1401, 349] on button "Publish" at bounding box center [1409, 347] width 283 height 33
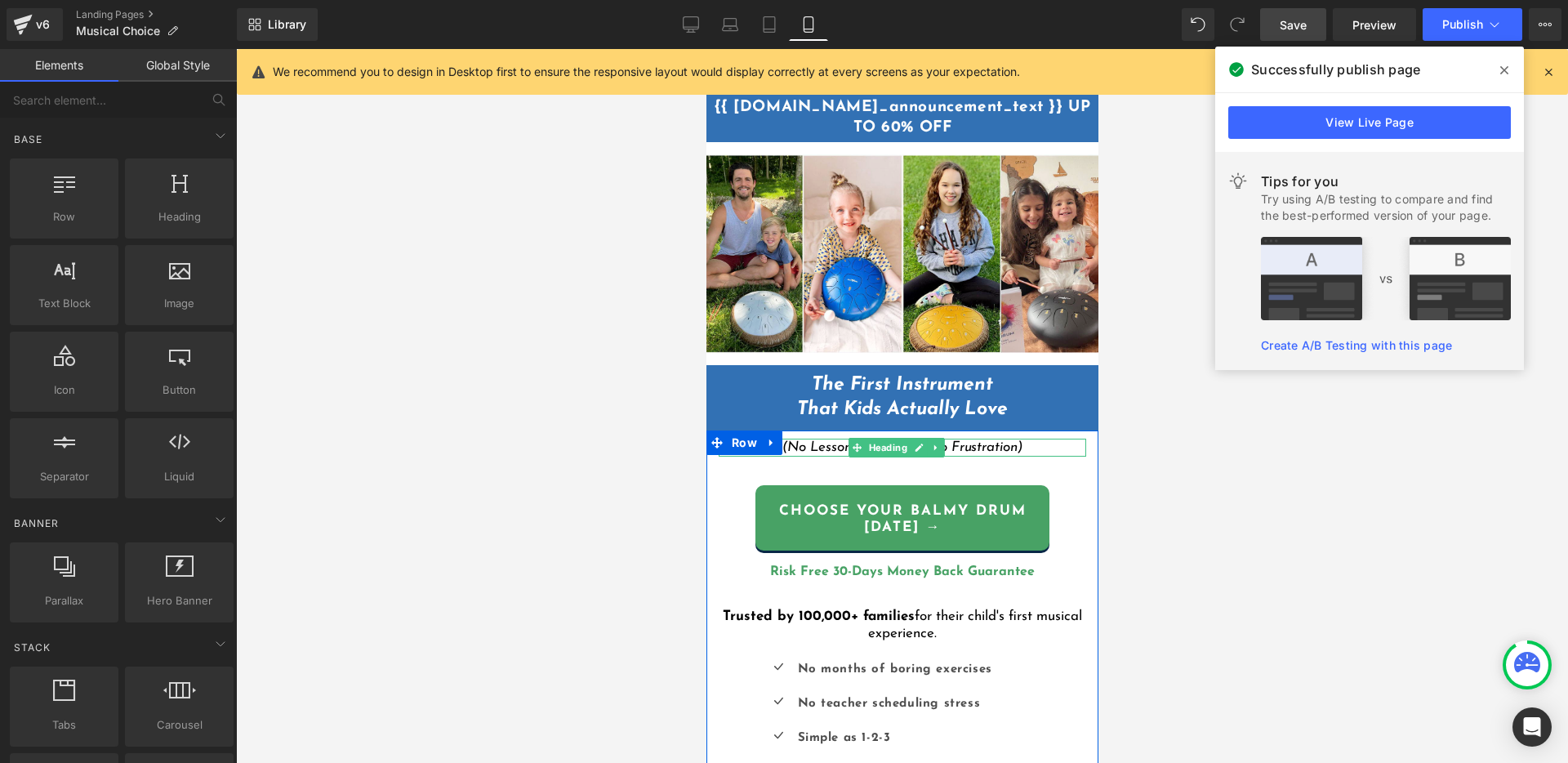
click at [829, 441] on icon "(No Lessons, No Stress, No Frustration)" at bounding box center [901, 447] width 239 height 14
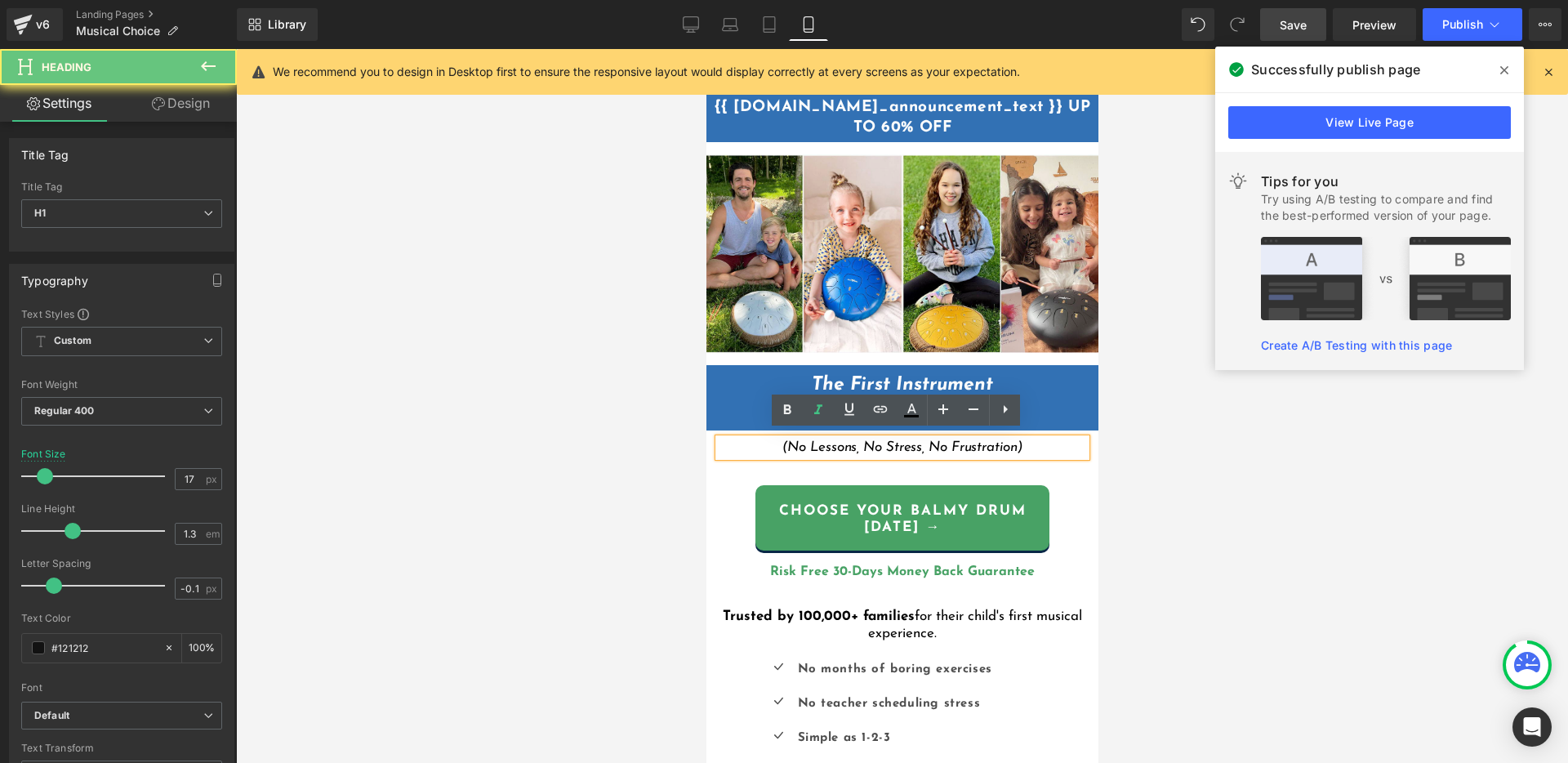
click at [781, 440] on icon "(No Lessons, No Stress, No Frustration)" at bounding box center [901, 447] width 239 height 14
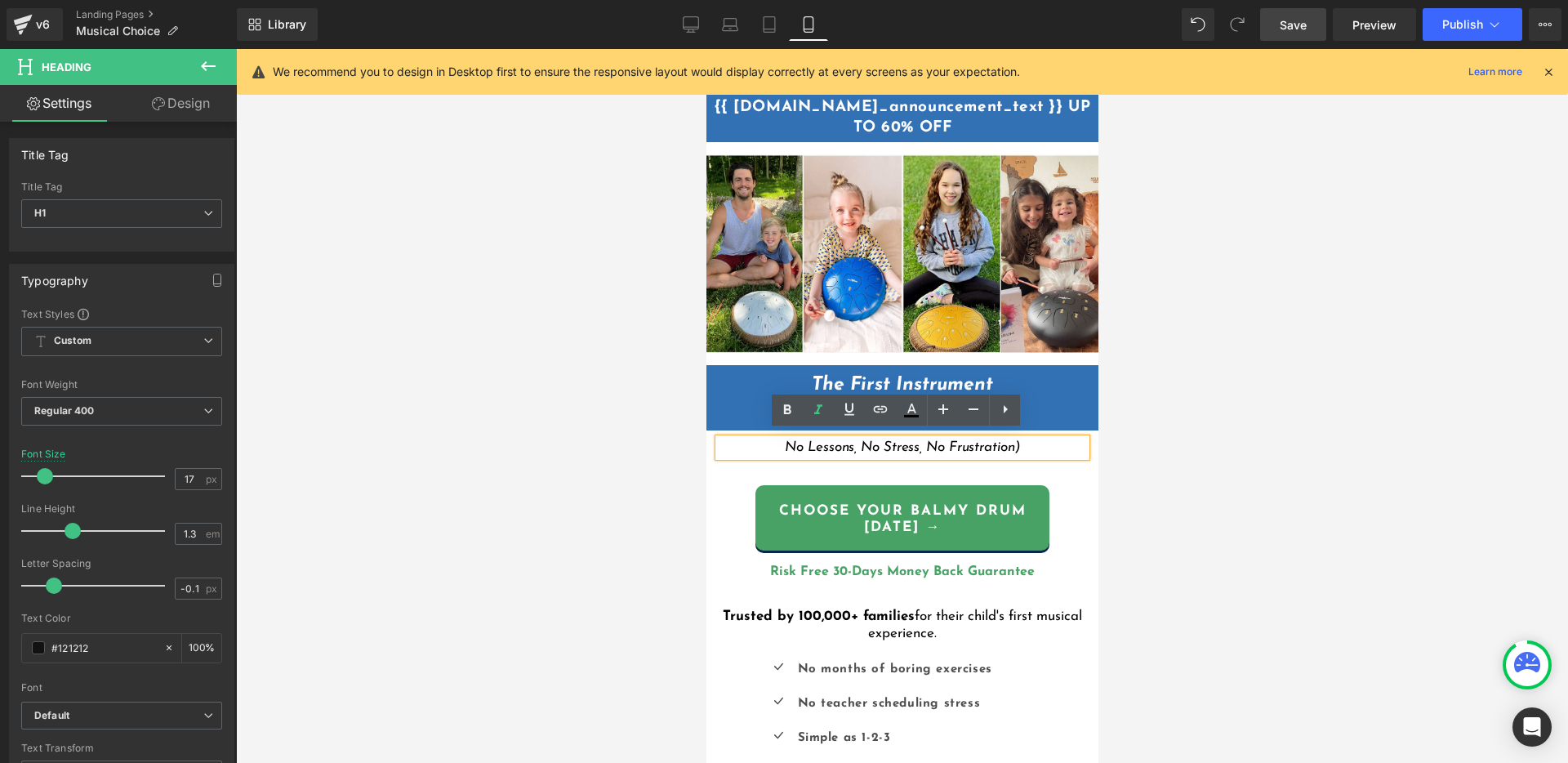
click at [1025, 438] on h1 "No Lessons, No Stress, No Frustration)" at bounding box center [901, 447] width 367 height 18
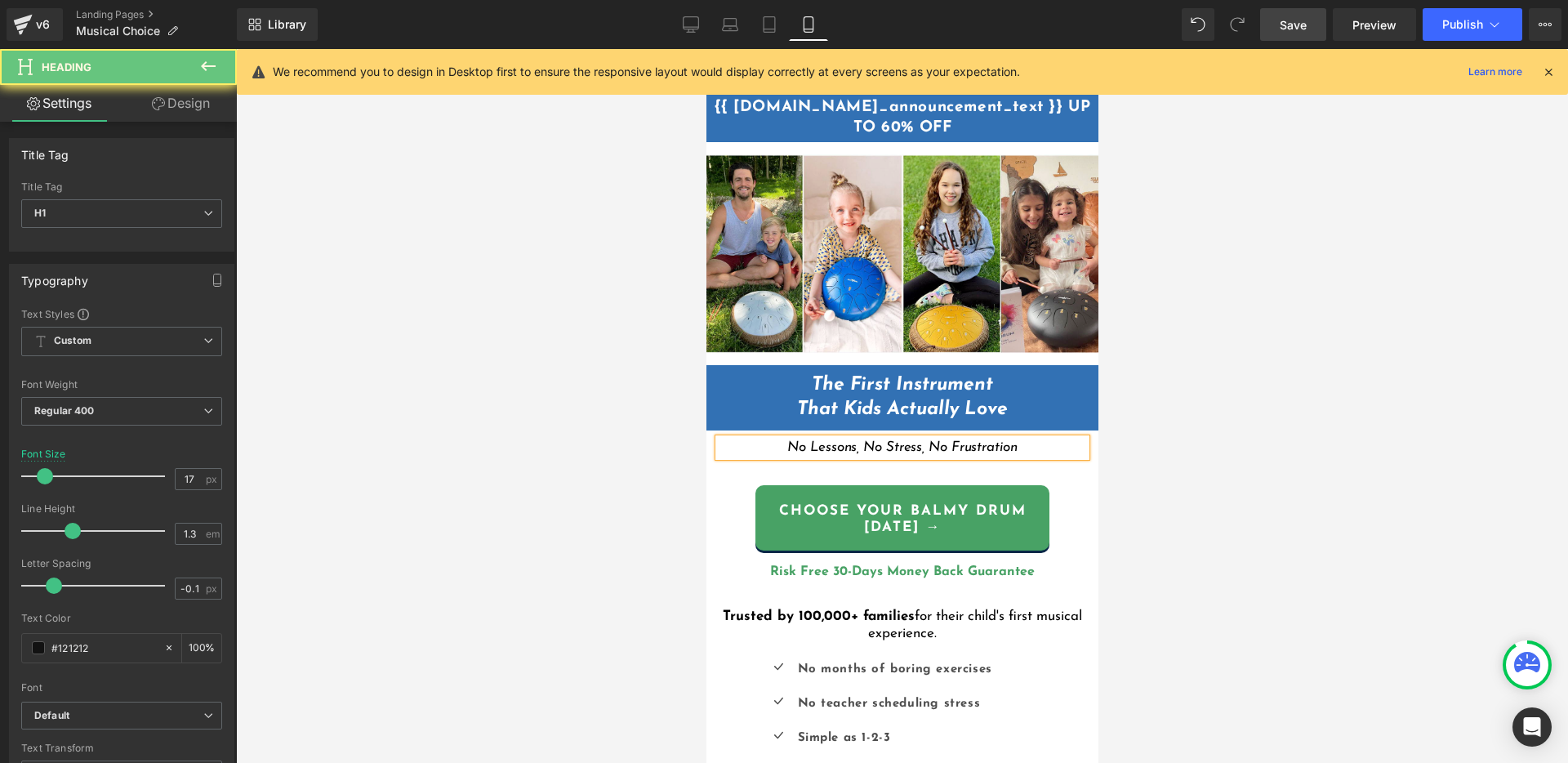
click at [1003, 440] on icon "No Lessons, No Stress, No Frustration" at bounding box center [901, 447] width 229 height 14
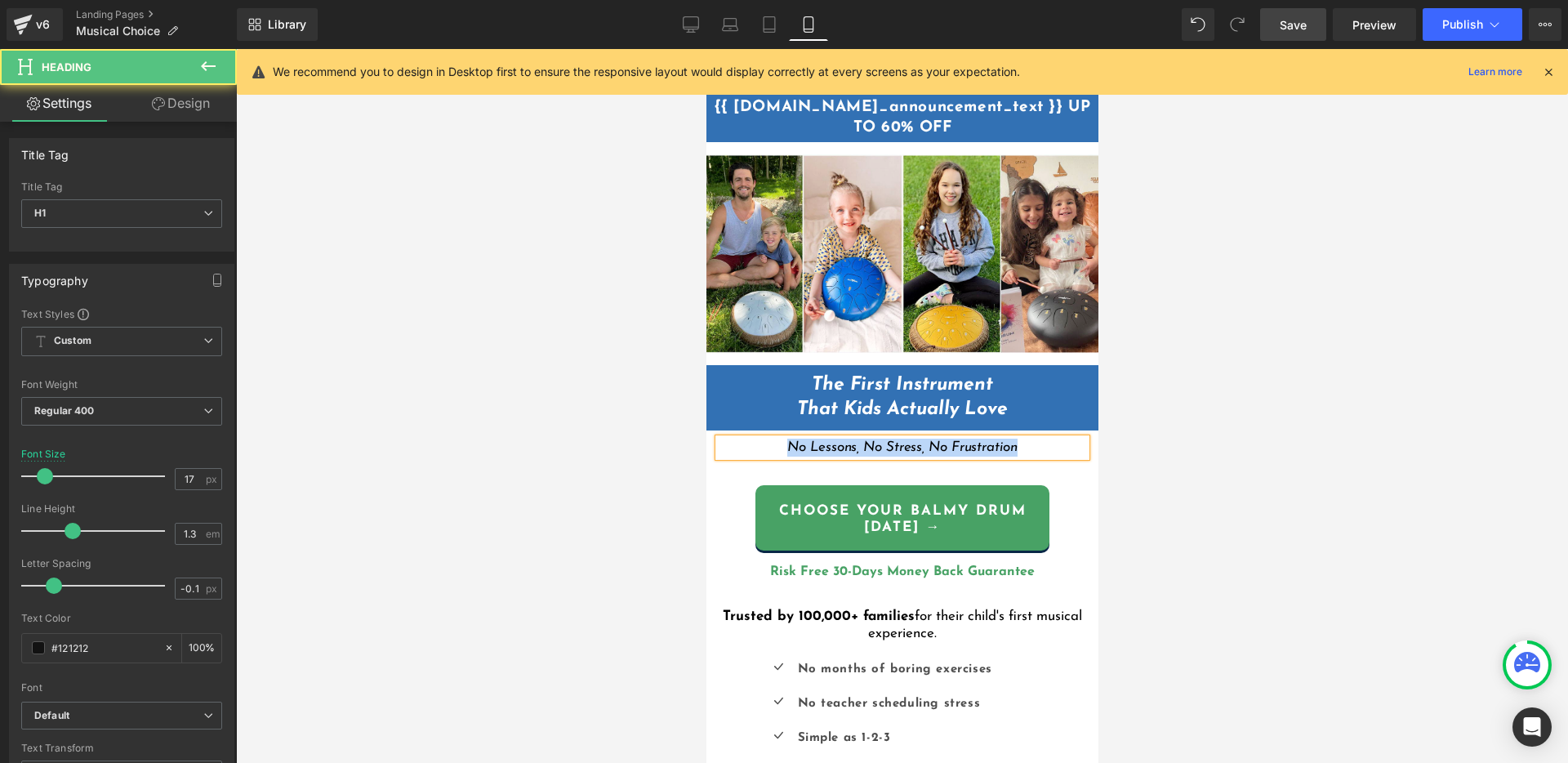
click at [850, 446] on icon "No Lessons, No Stress, No Frustration" at bounding box center [901, 447] width 229 height 14
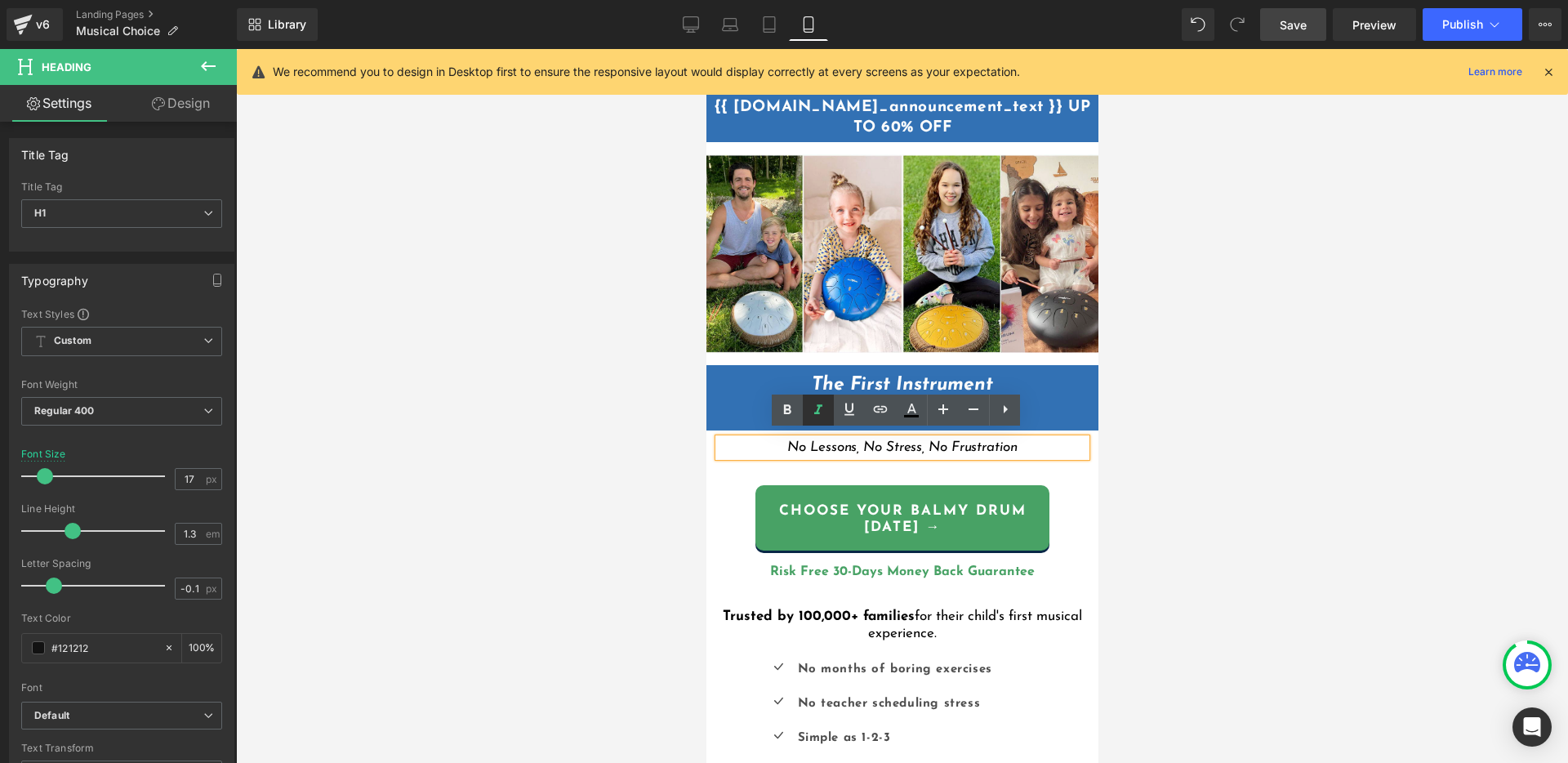
click at [821, 406] on icon at bounding box center [818, 410] width 20 height 20
click at [835, 445] on icon "No Lessons, No Stress, No Frustration" at bounding box center [901, 447] width 229 height 14
click at [844, 440] on icon "No Lessons, No Stress, No Frustration" at bounding box center [901, 447] width 229 height 14
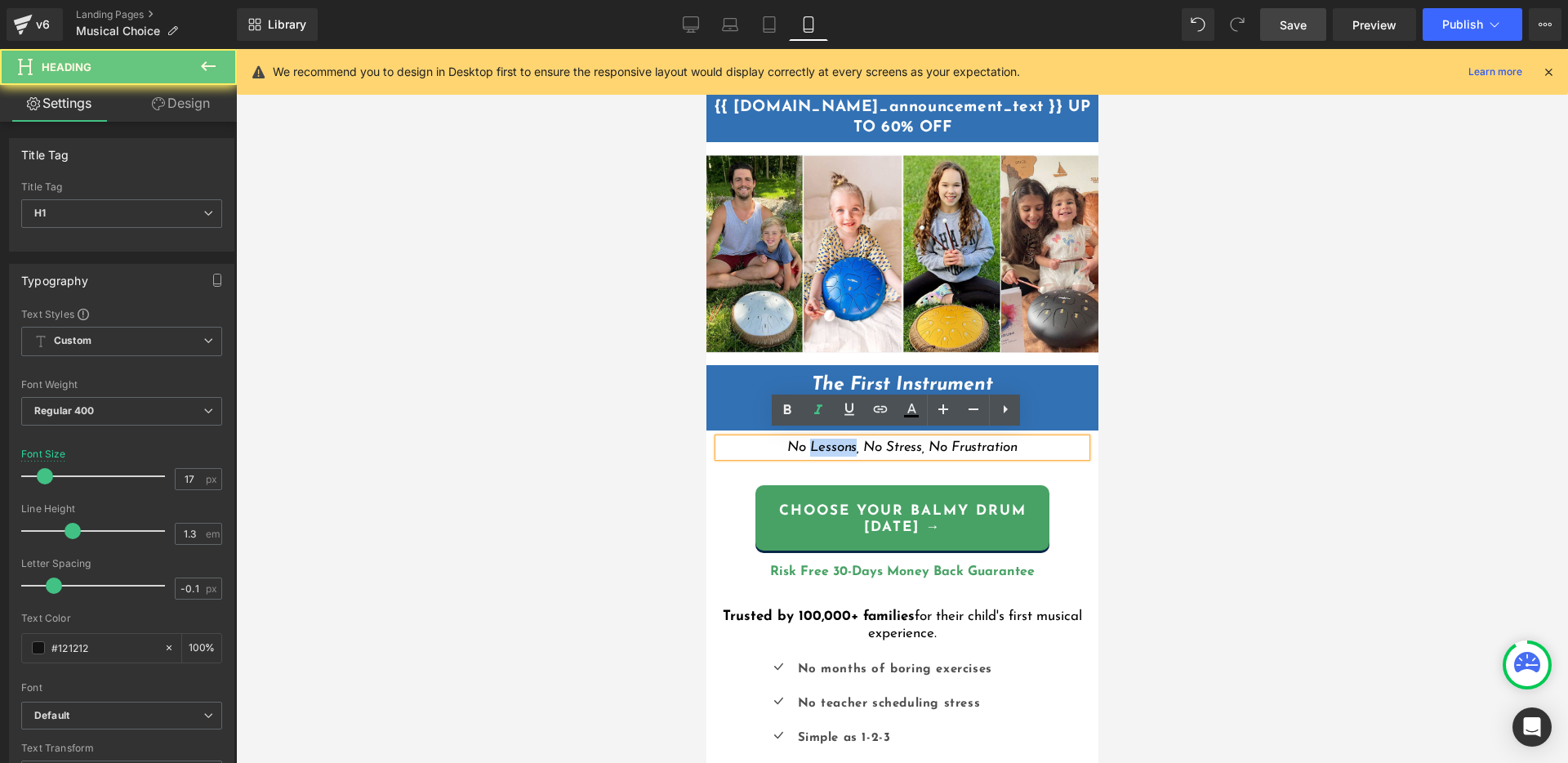
click at [844, 440] on icon "No Lessons, No Stress, No Frustration" at bounding box center [901, 447] width 229 height 14
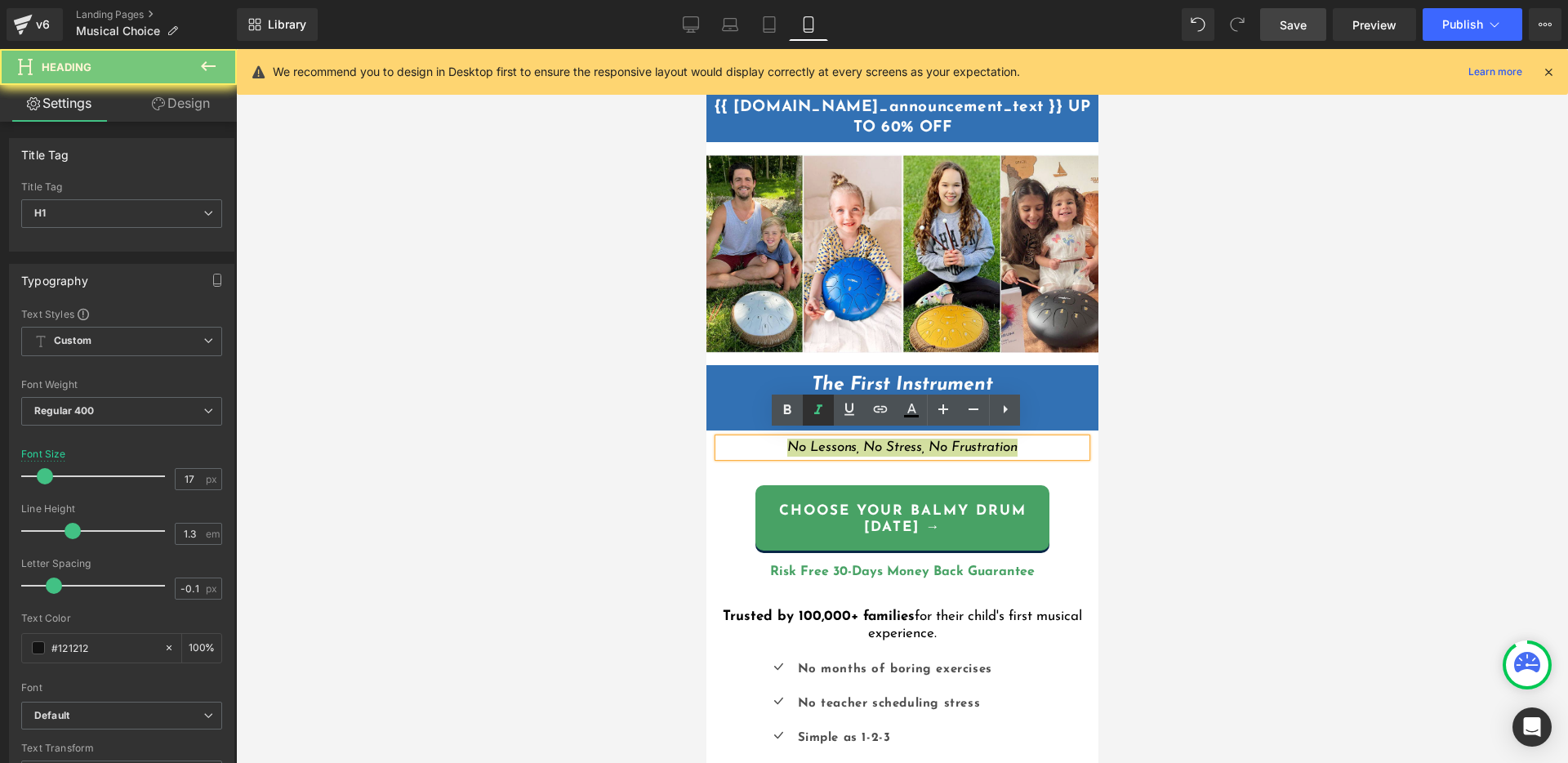
click at [818, 409] on icon at bounding box center [818, 410] width 8 height 10
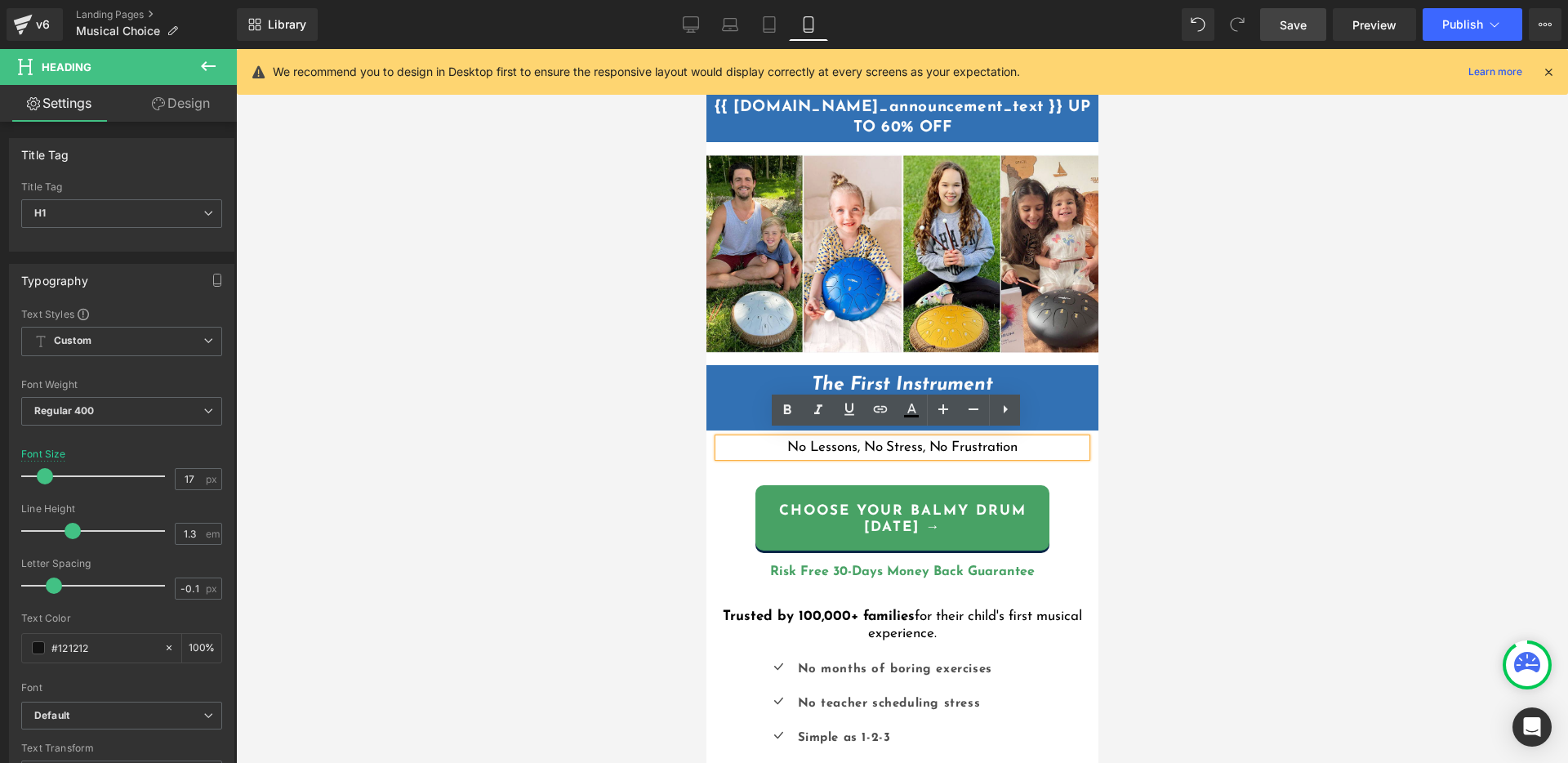
click at [939, 445] on span "No Lessons, No Stress, No Frustration" at bounding box center [901, 447] width 230 height 14
click at [1052, 447] on h1 "No Lessons, No Stress, No Frustration" at bounding box center [901, 447] width 367 height 18
click at [1201, 403] on div at bounding box center [901, 405] width 1332 height 714
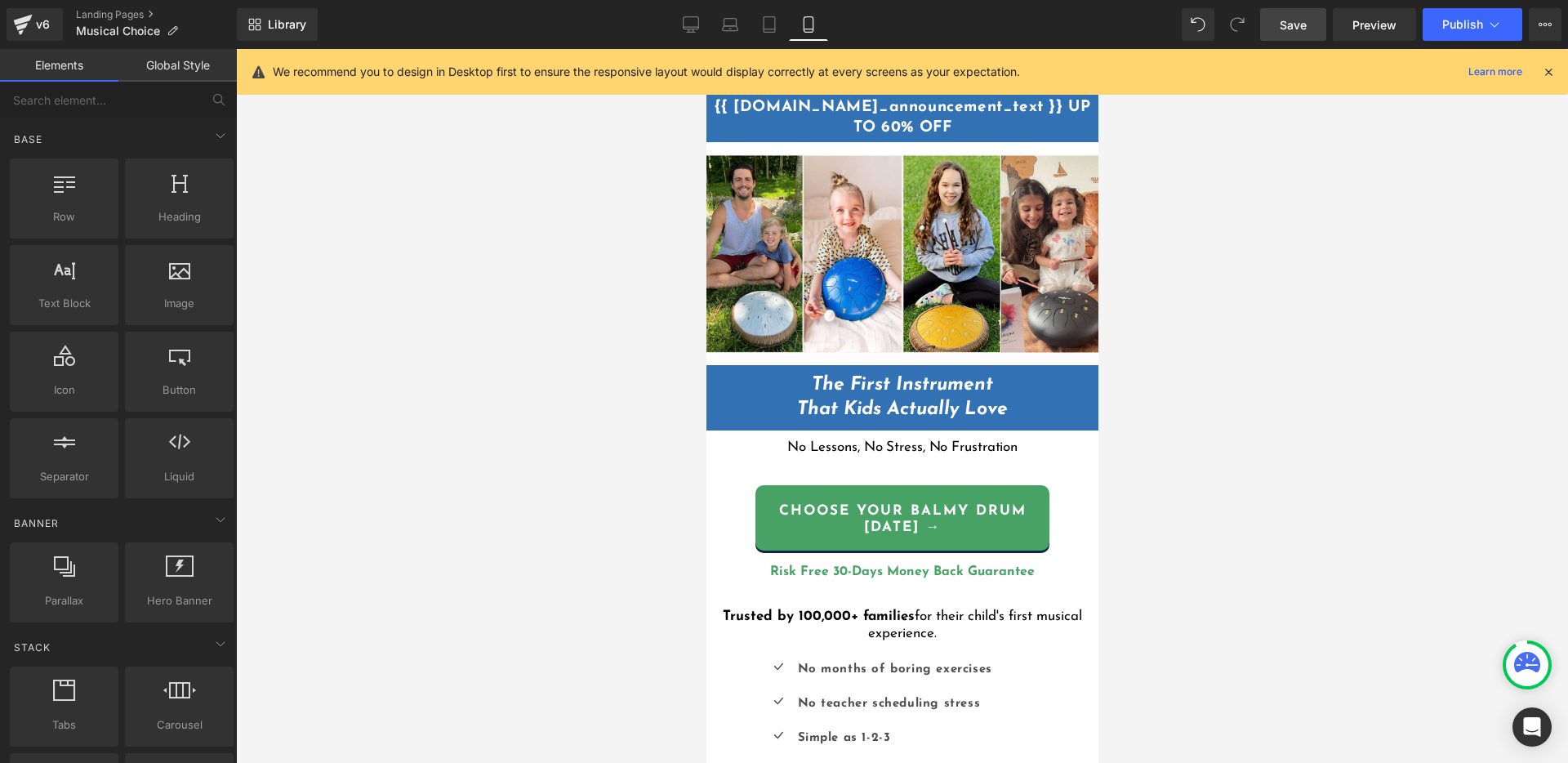
click at [1288, 26] on span "Save" at bounding box center [1293, 25] width 27 height 17
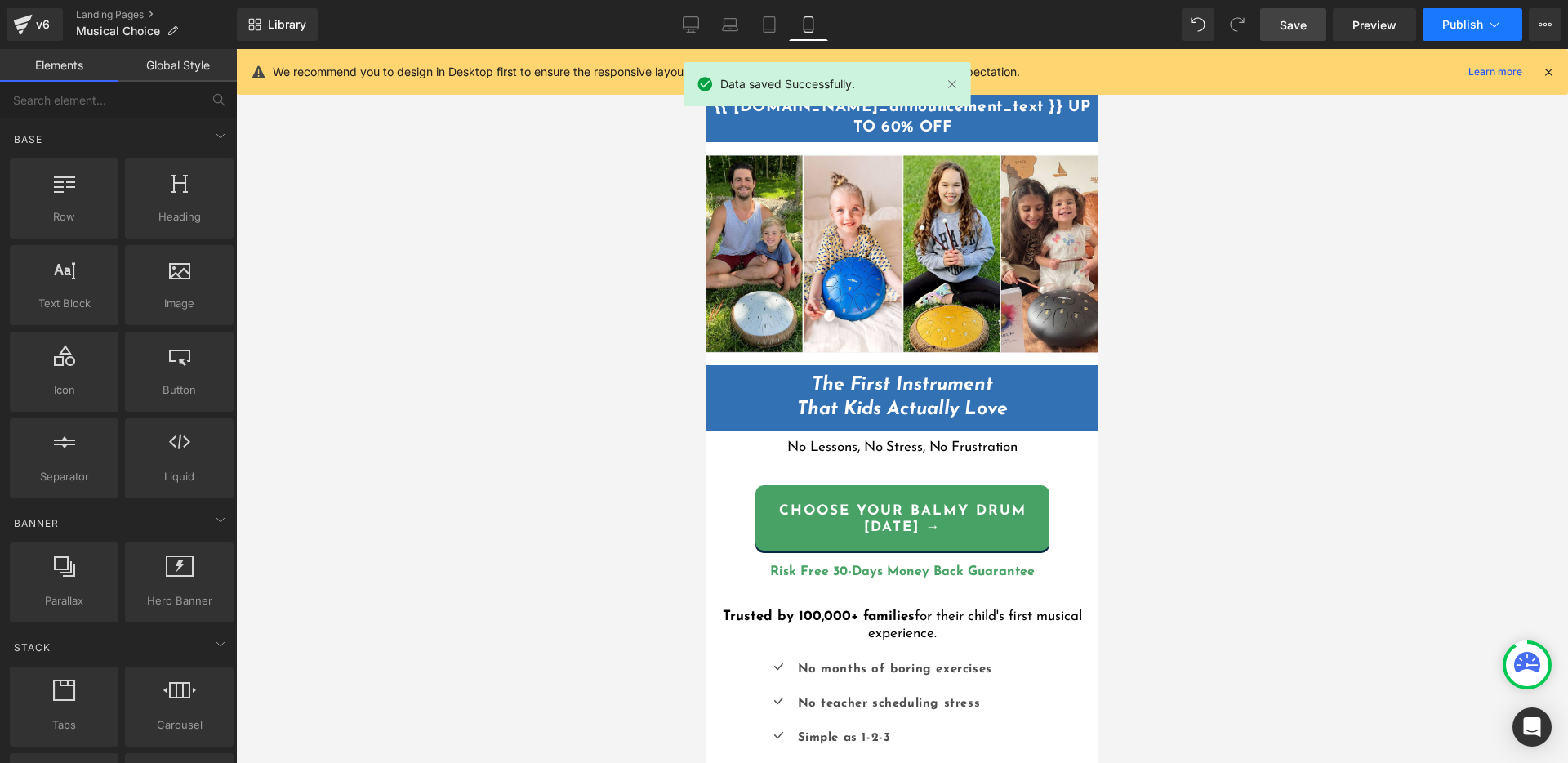
click at [1464, 33] on button "Publish" at bounding box center [1472, 25] width 100 height 33
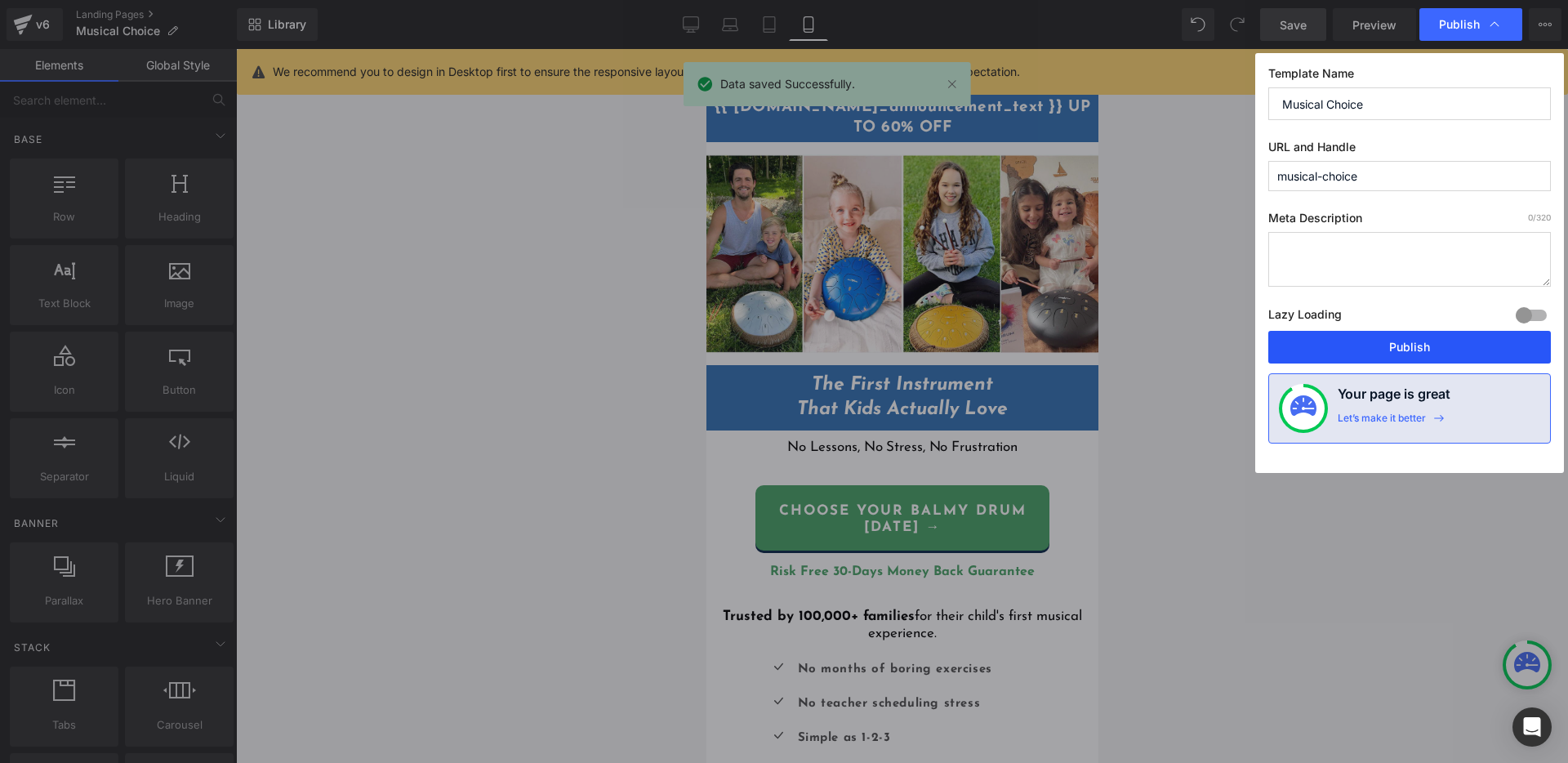
click at [1416, 352] on button "Publish" at bounding box center [1409, 347] width 283 height 33
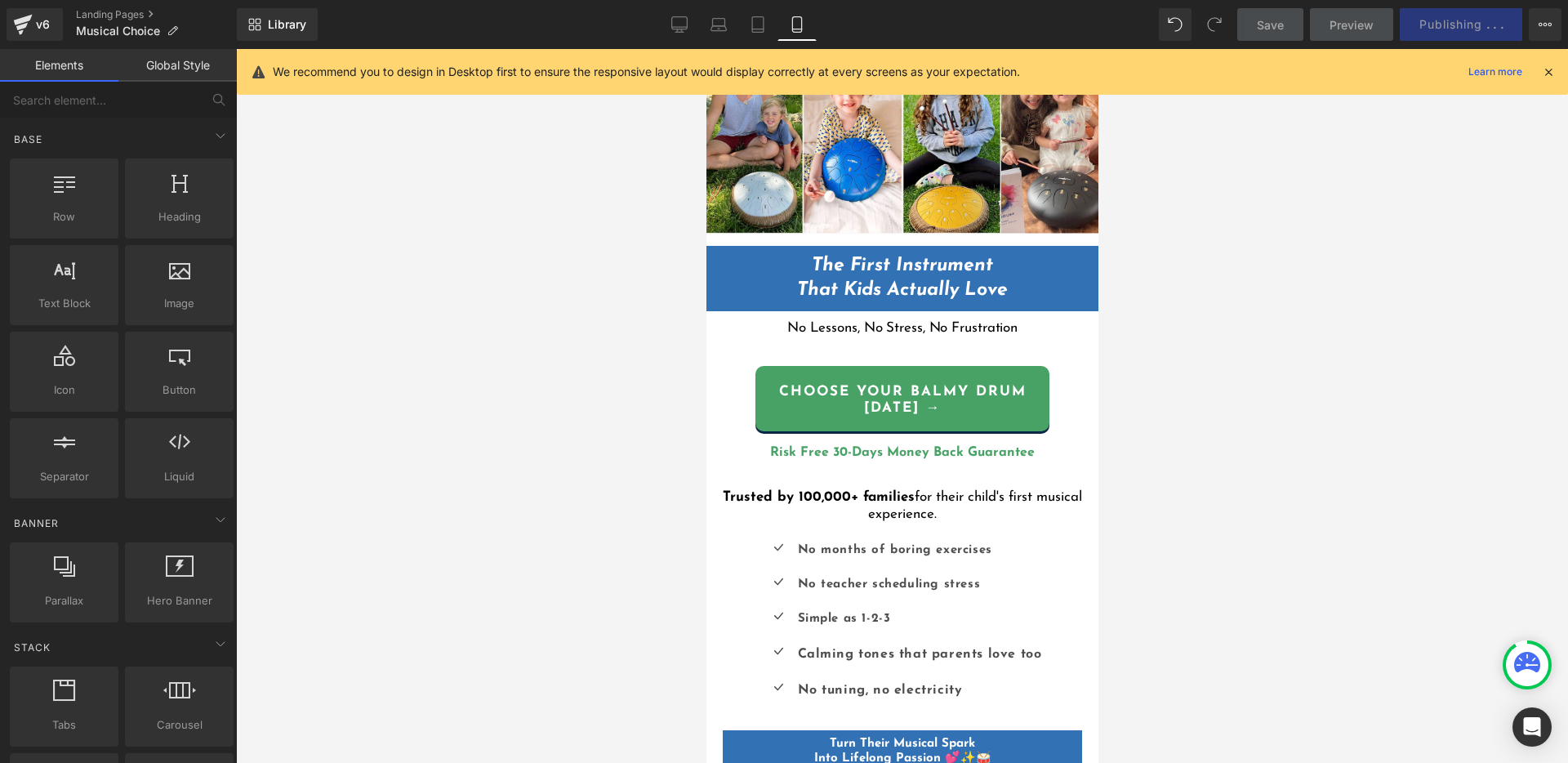
scroll to position [118, 0]
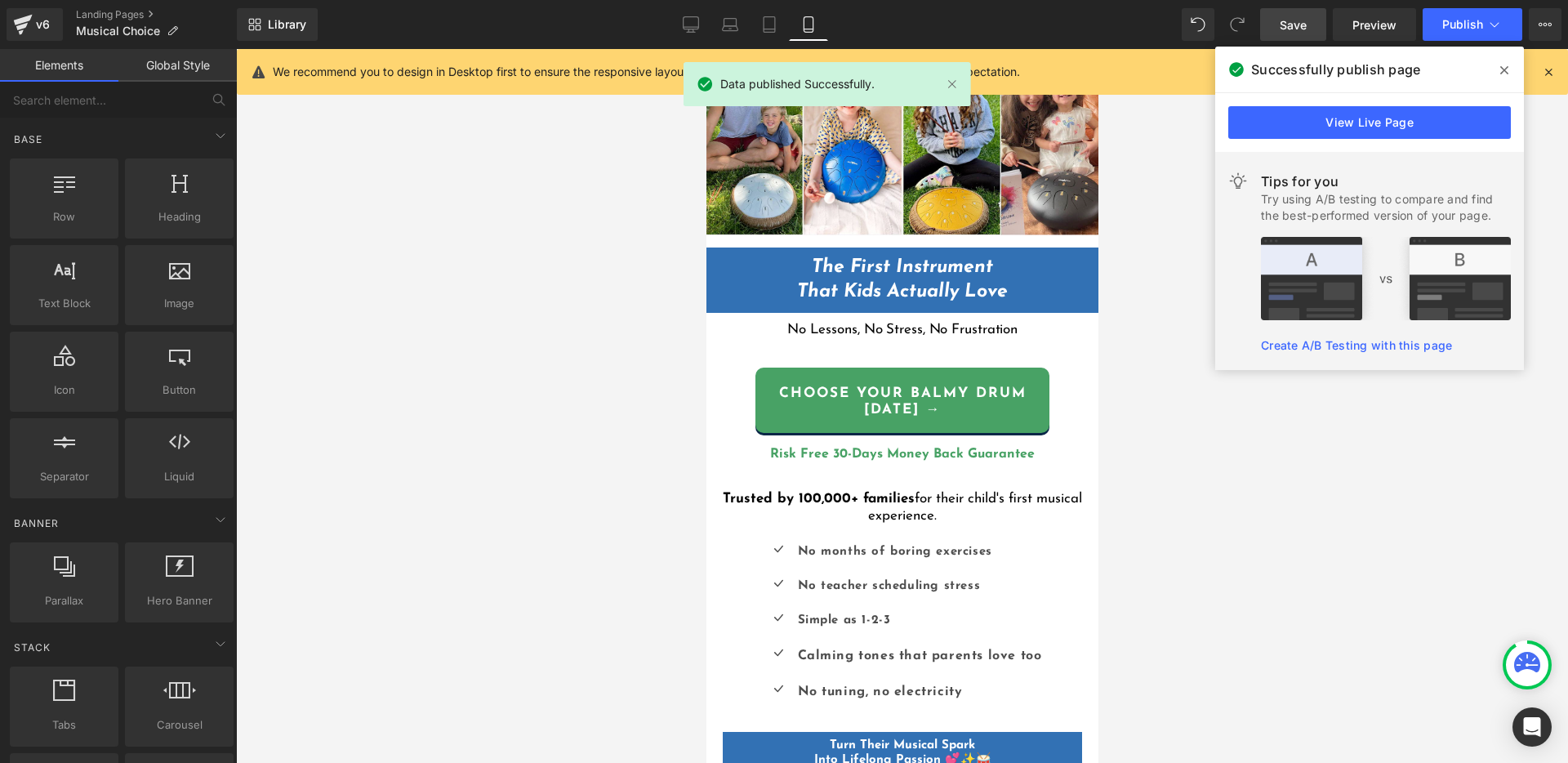
click at [1545, 71] on icon at bounding box center [1548, 72] width 15 height 15
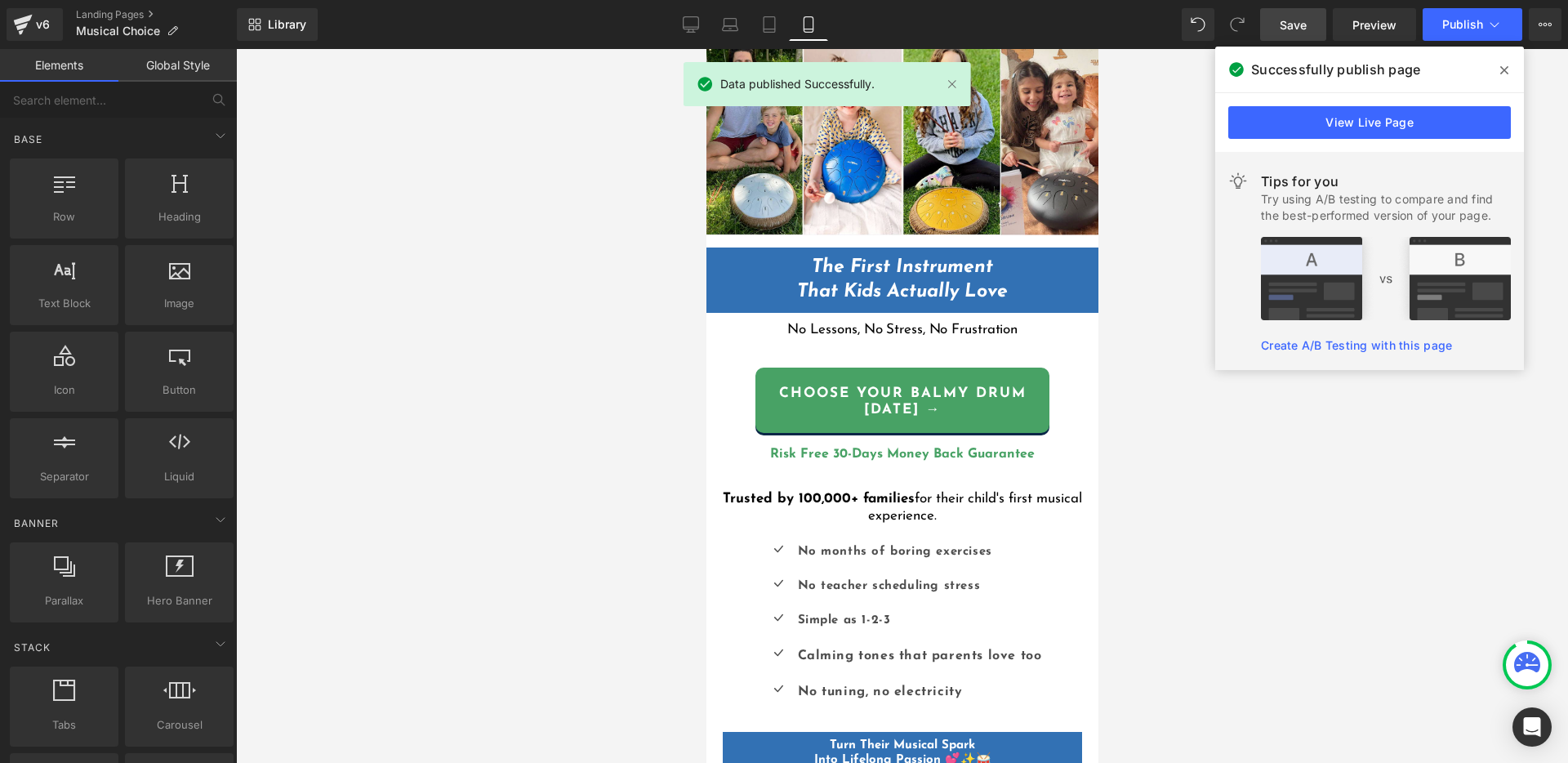
click at [1201, 391] on div at bounding box center [901, 405] width 1332 height 714
click at [952, 78] on link at bounding box center [953, 84] width 18 height 18
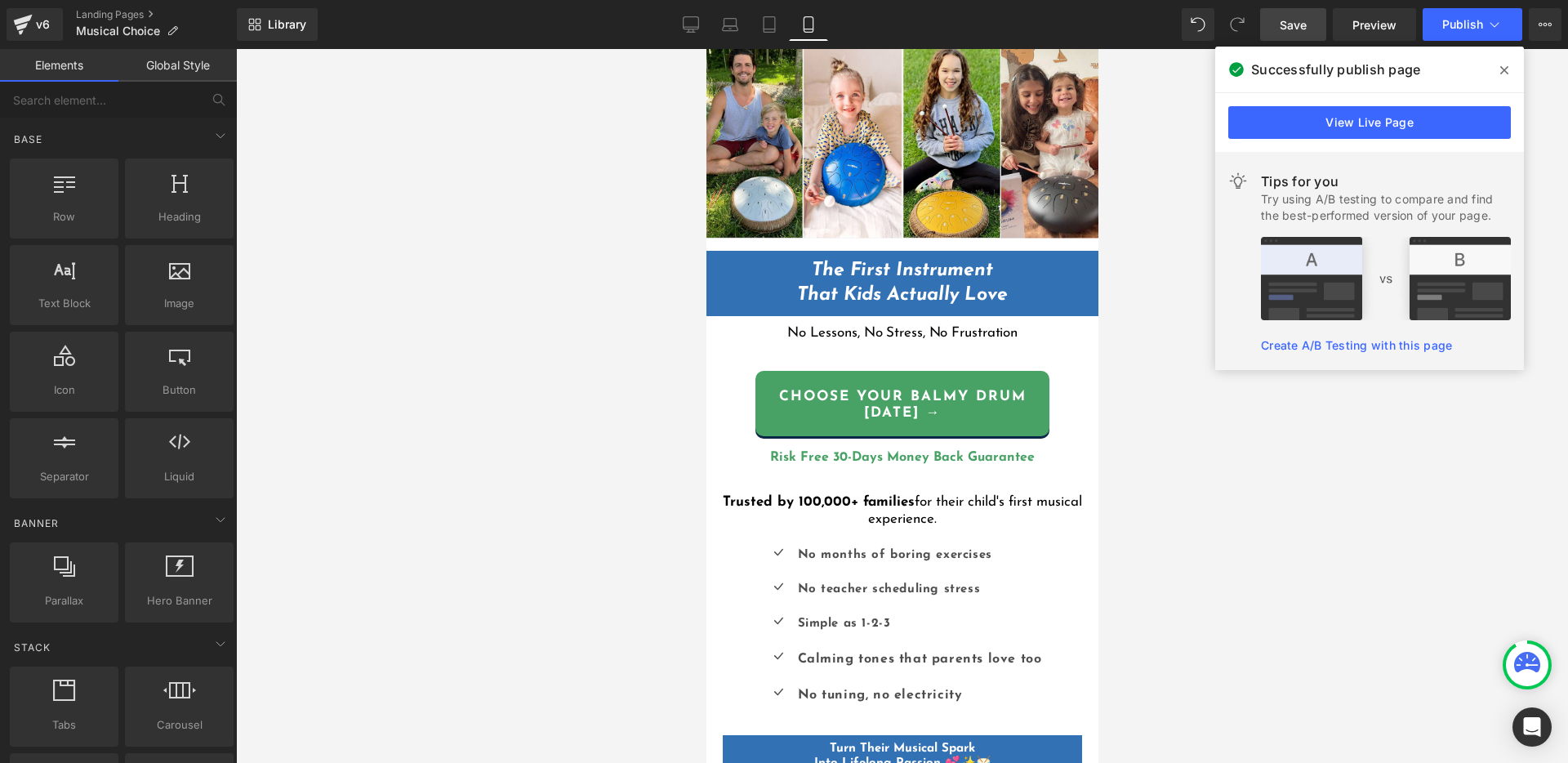
scroll to position [115, 0]
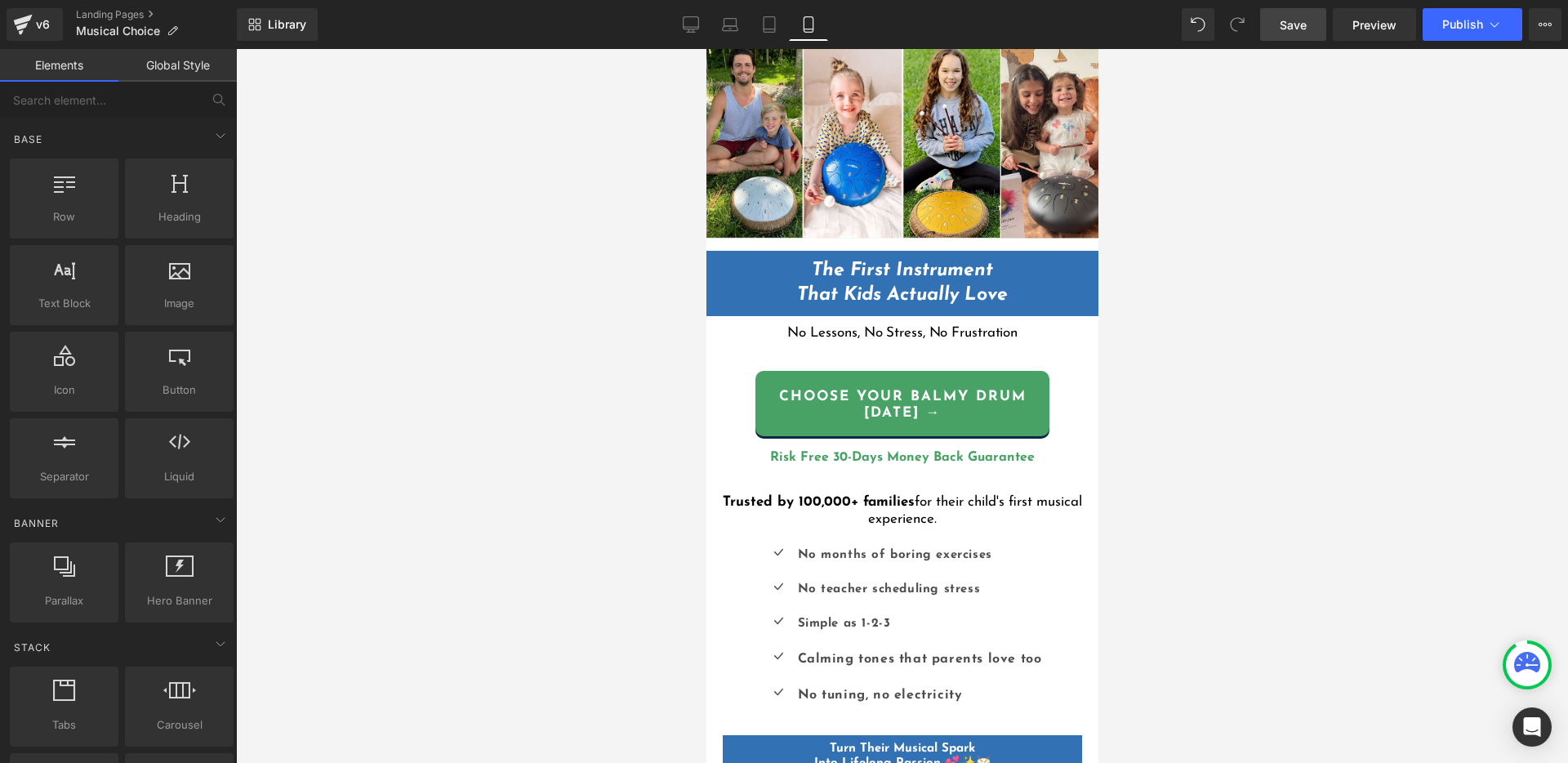
click at [999, 287] on strong "The First Instrument That Kids Actually Love" at bounding box center [901, 283] width 211 height 44
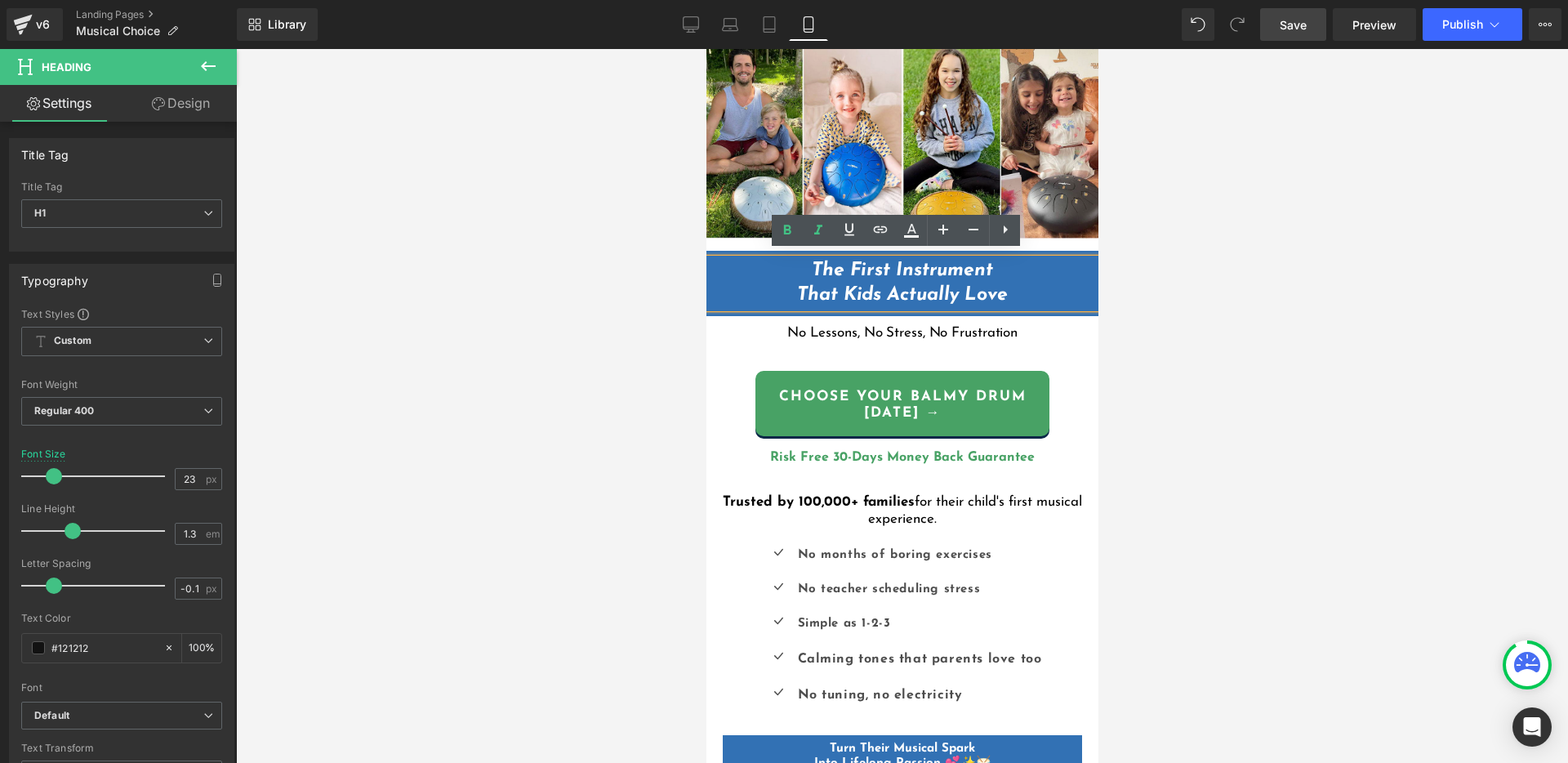
click at [953, 289] on strong "The First Instrument That Kids Actually Love" at bounding box center [901, 283] width 211 height 44
drag, startPoint x: 953, startPoint y: 289, endPoint x: 976, endPoint y: 297, distance: 24.4
click at [953, 289] on strong "The First Instrument That Kids Actually Love" at bounding box center [901, 283] width 211 height 44
click at [1013, 289] on h1 "The First Instrument That Kids Actually Love" at bounding box center [901, 283] width 392 height 49
drag, startPoint x: 901, startPoint y: 283, endPoint x: 868, endPoint y: 276, distance: 33.7
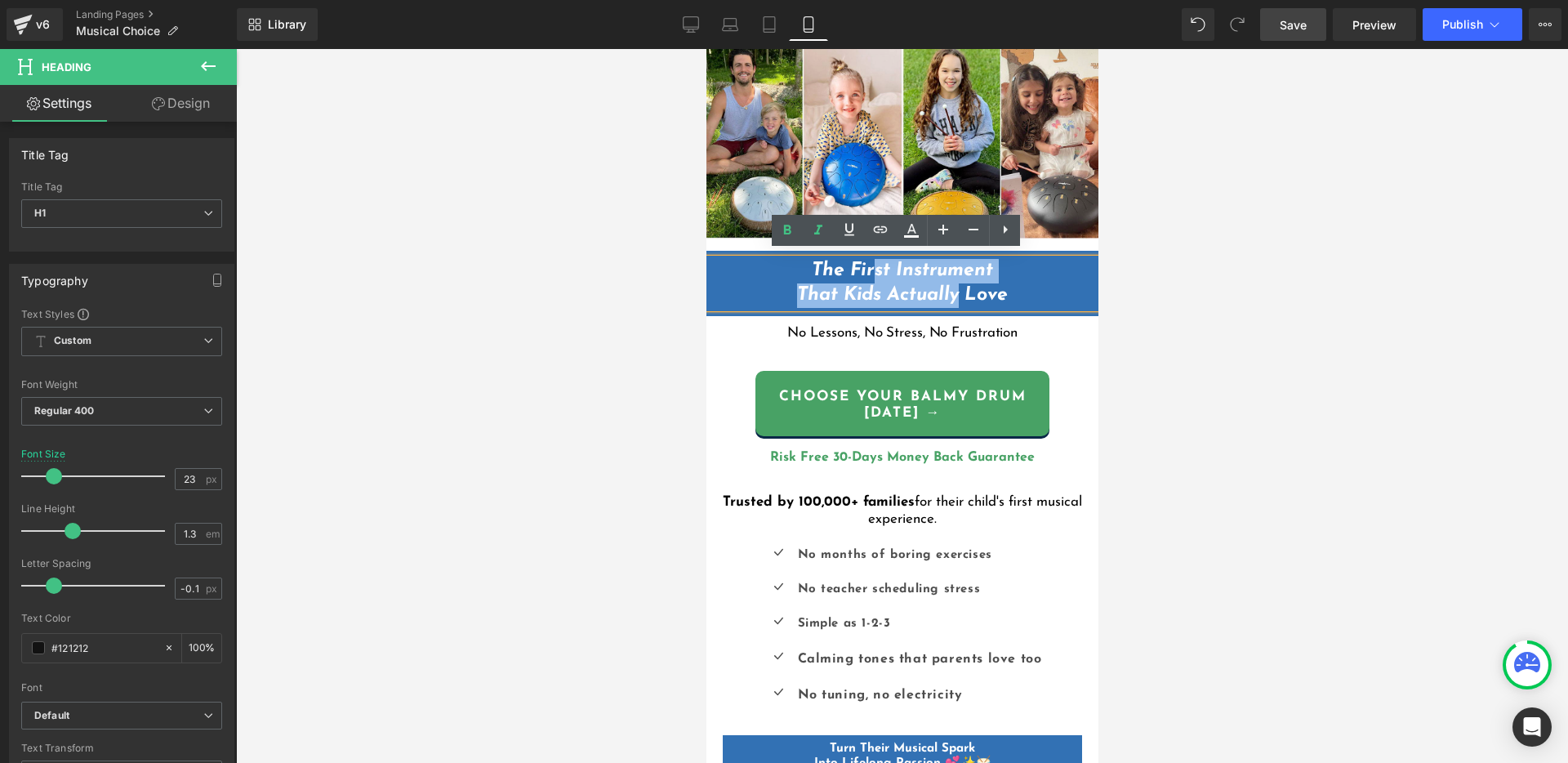
click at [866, 276] on h1 "The First Instrument That Kids Actually Love" at bounding box center [901, 283] width 392 height 49
click at [1034, 293] on h1 "The First Instrument That Kids Actually Love" at bounding box center [901, 283] width 392 height 49
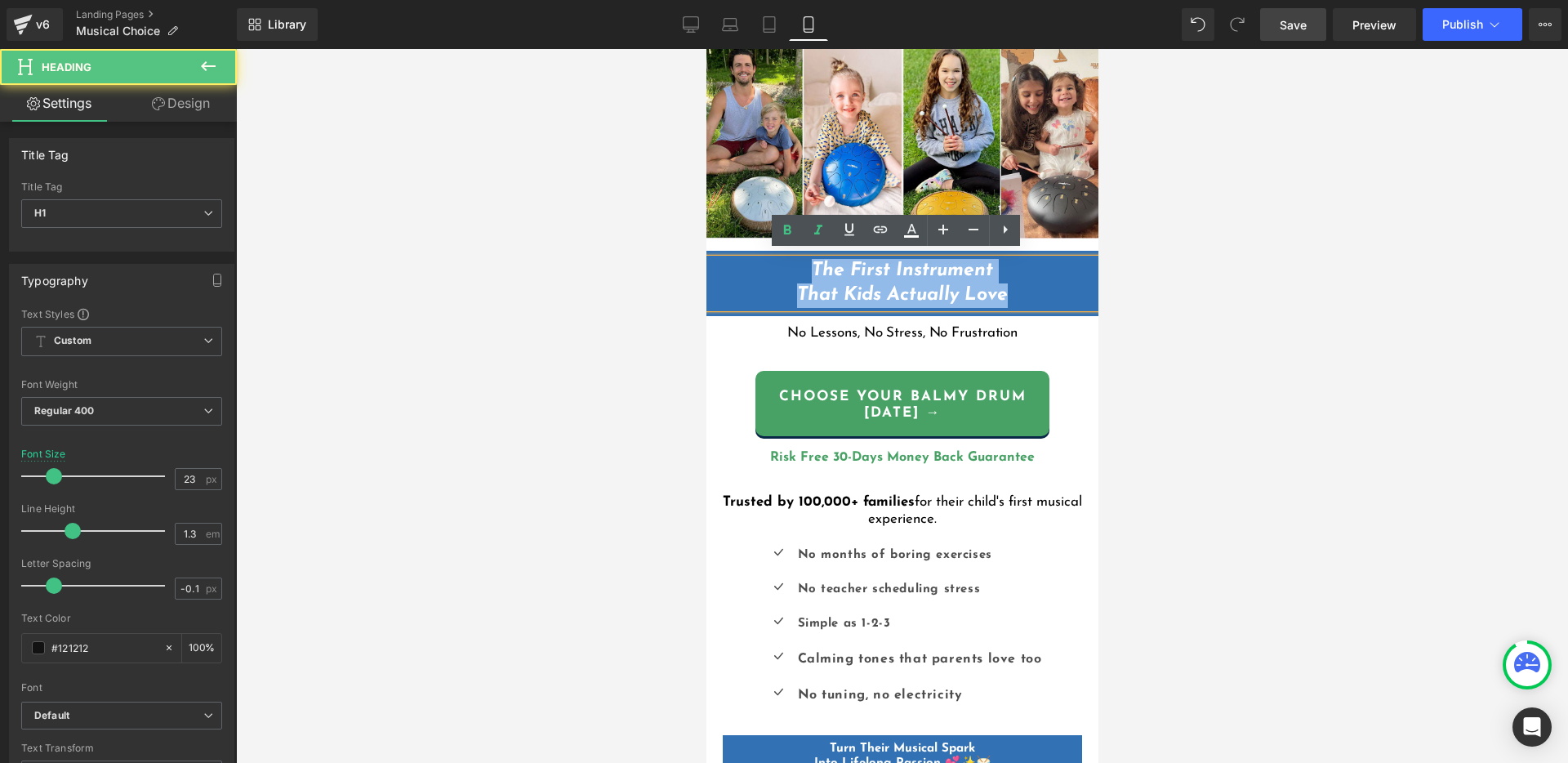
drag, startPoint x: 958, startPoint y: 284, endPoint x: 801, endPoint y: 266, distance: 158.0
click at [801, 266] on h1 "The First Instrument That Kids Actually Love" at bounding box center [901, 283] width 392 height 49
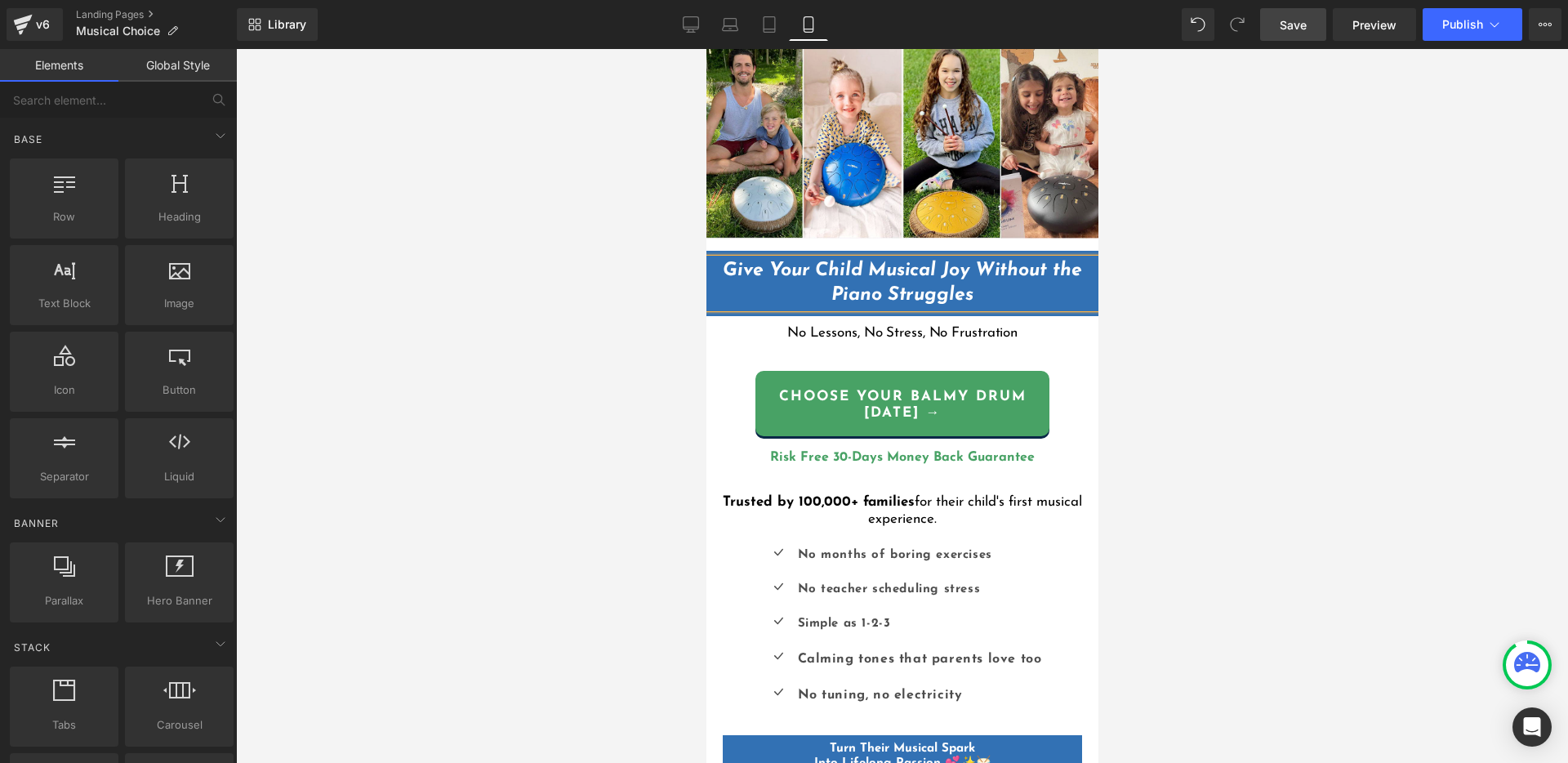
click at [1149, 305] on div at bounding box center [901, 405] width 1332 height 714
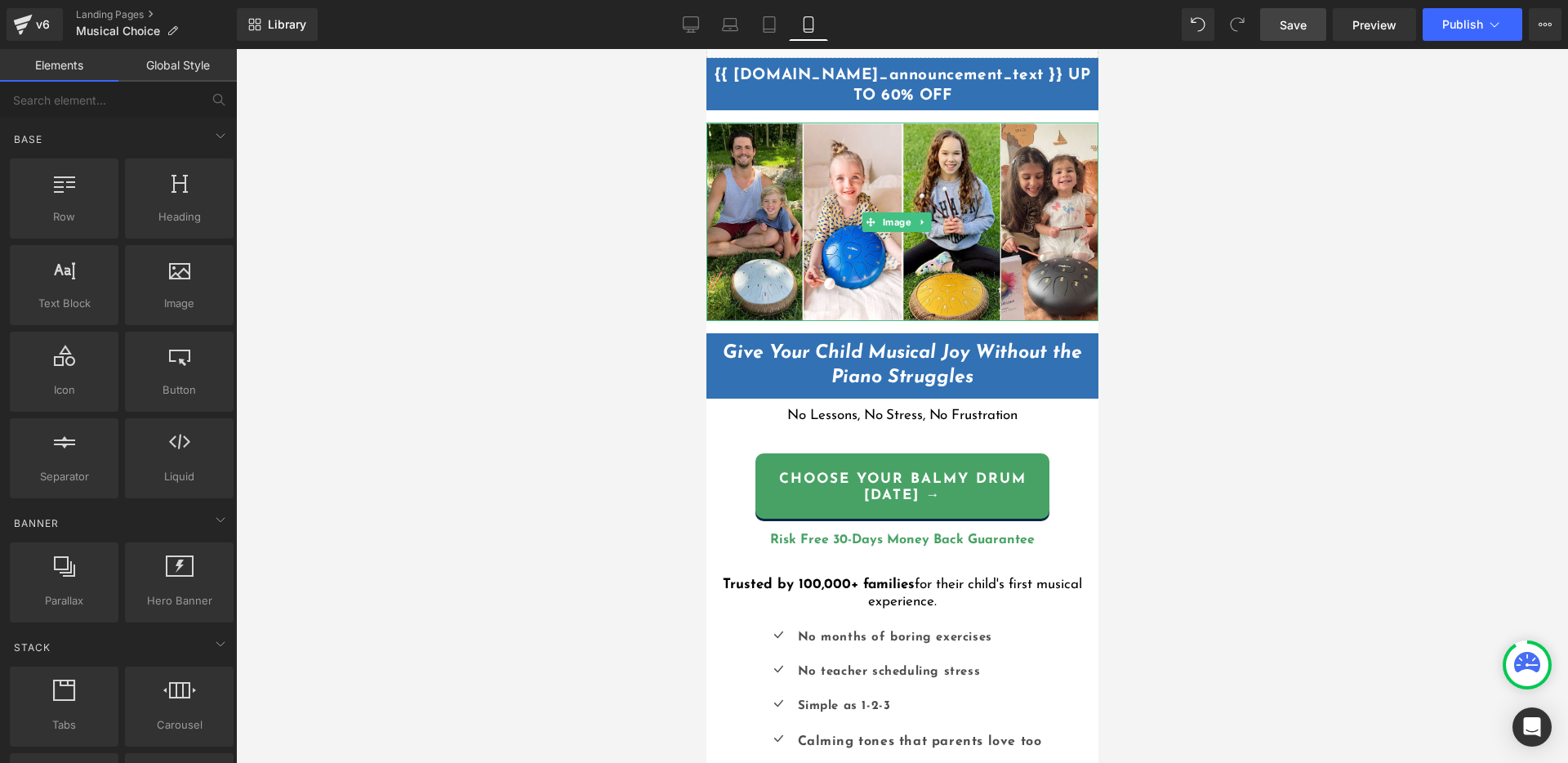
scroll to position [19, 0]
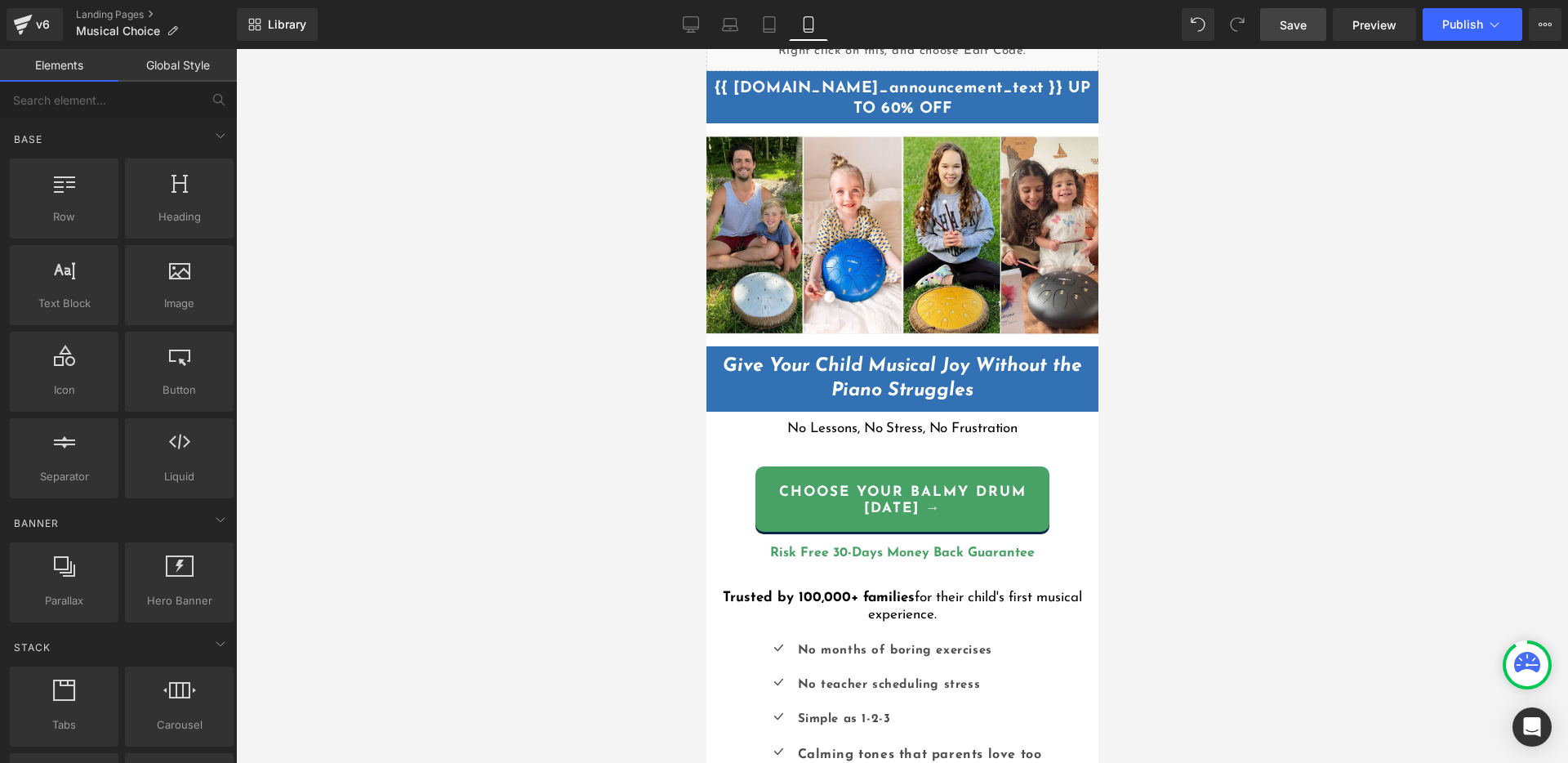
click at [1290, 23] on span "Save" at bounding box center [1293, 25] width 27 height 17
click at [1473, 23] on span "Publish" at bounding box center [1463, 25] width 41 height 13
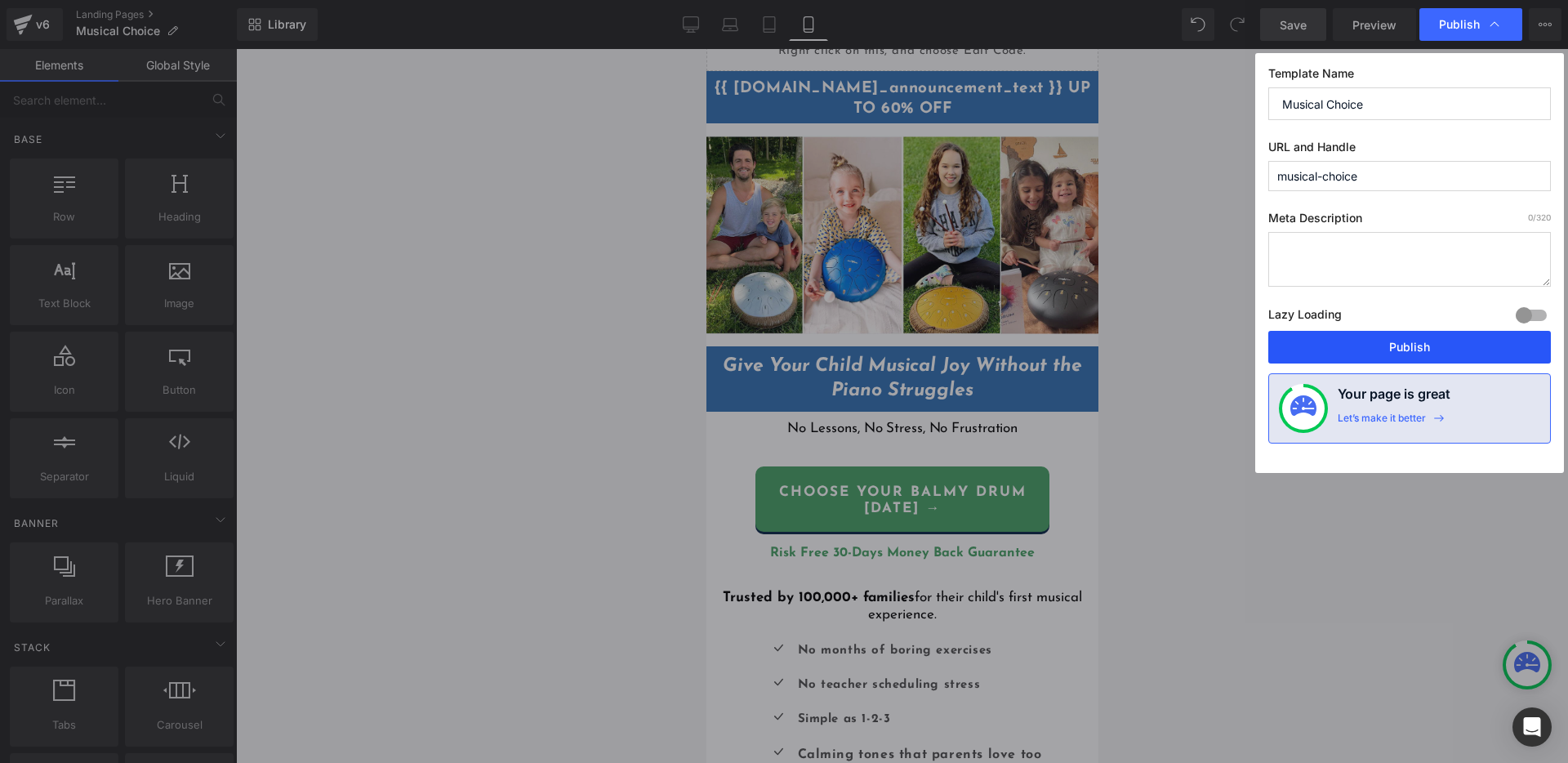
click at [1439, 348] on button "Publish" at bounding box center [1409, 347] width 283 height 33
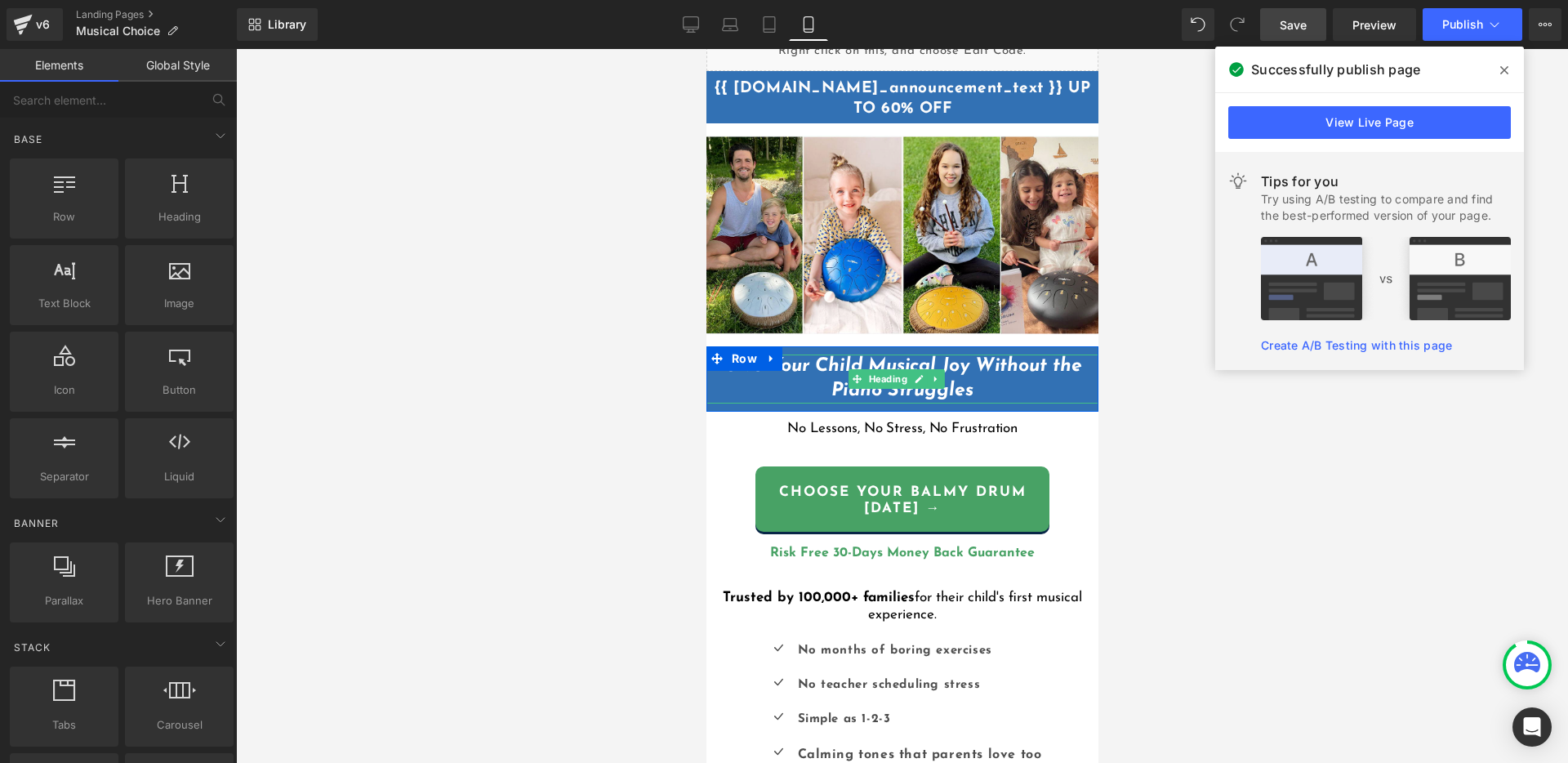
click at [943, 361] on icon "Give Your Child Musical Joy Without the Piano Struggles" at bounding box center [901, 378] width 358 height 44
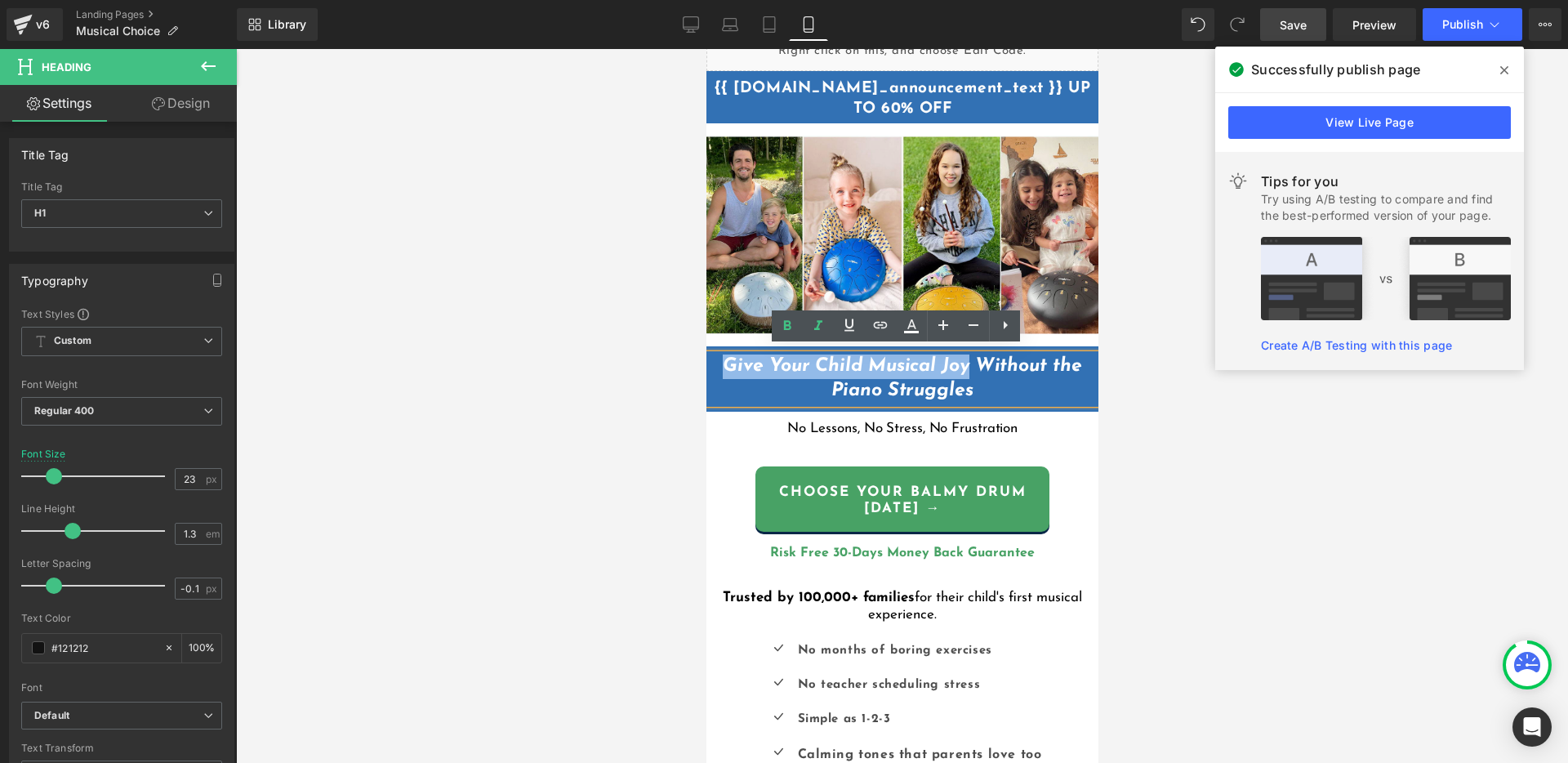
drag, startPoint x: 964, startPoint y: 357, endPoint x: 716, endPoint y: 359, distance: 248.0
click at [716, 359] on h1 "Give Your Child Musical Joy Without the Piano Struggles" at bounding box center [901, 378] width 392 height 49
click at [789, 327] on icon at bounding box center [787, 325] width 7 height 10
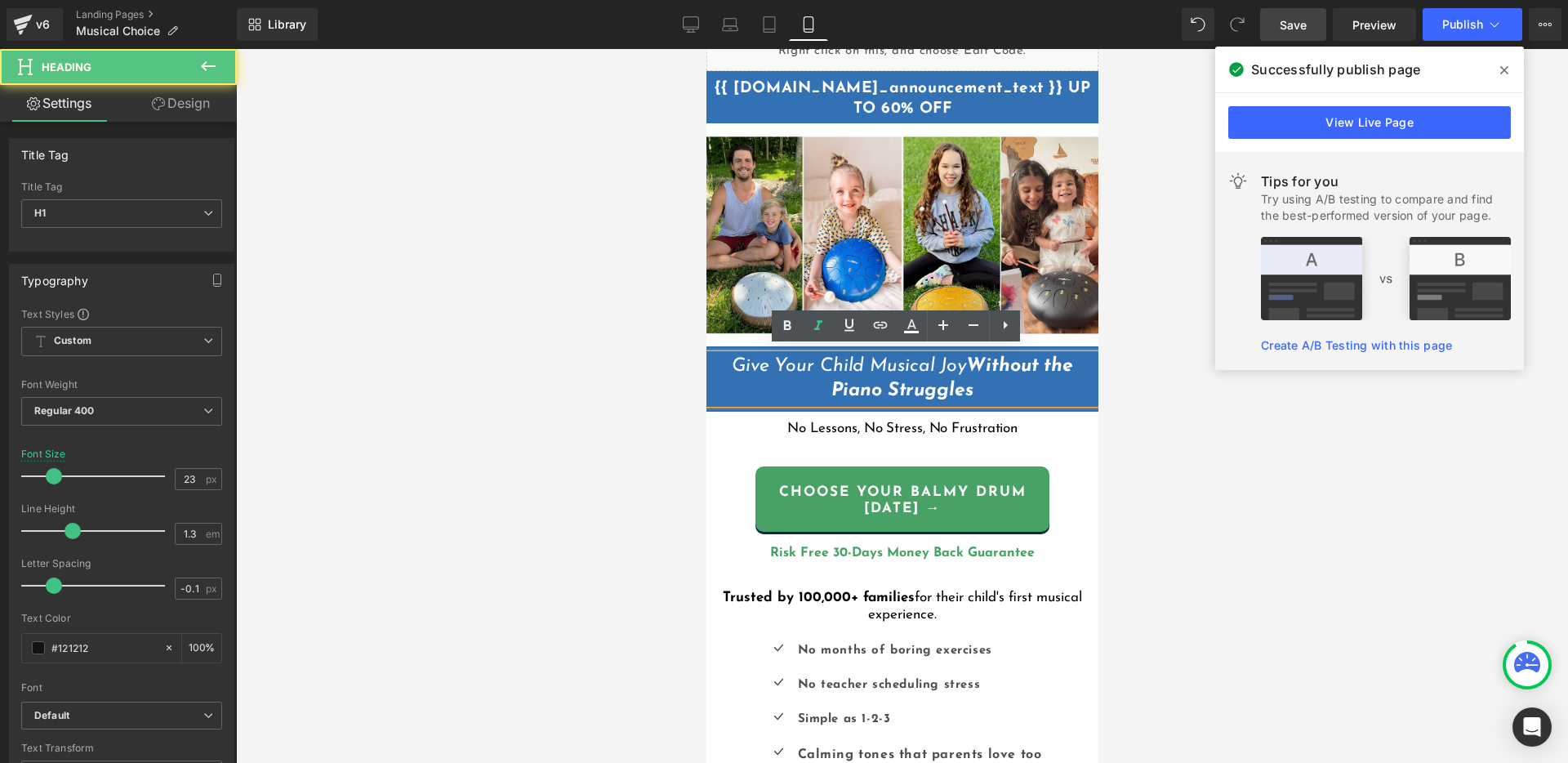
click at [1009, 387] on h1 "Give Your Child Musical Joy Without the Piano Struggles" at bounding box center [901, 378] width 392 height 49
click at [1154, 385] on div at bounding box center [901, 405] width 1332 height 714
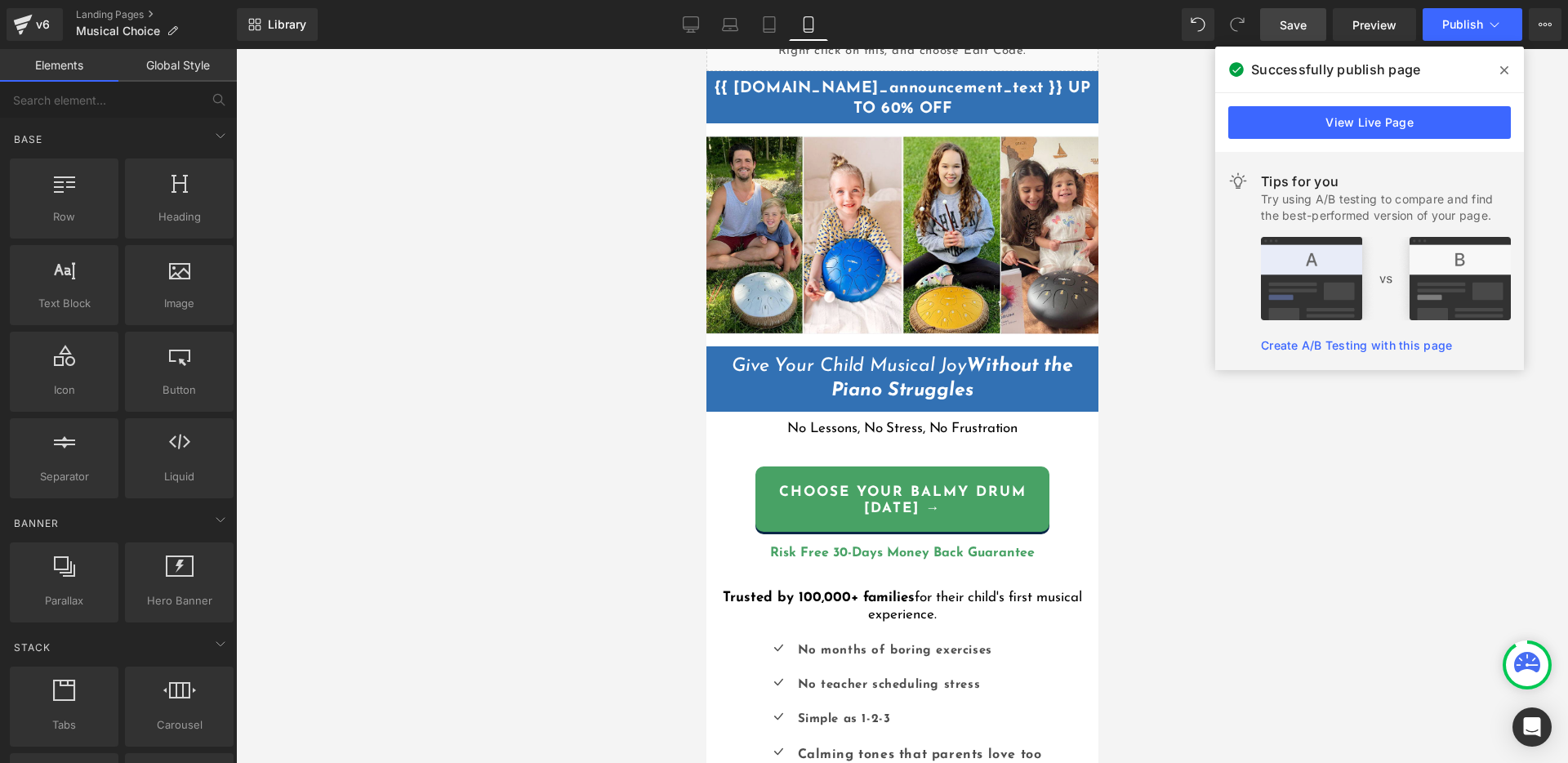
click at [1501, 68] on icon at bounding box center [1505, 70] width 8 height 13
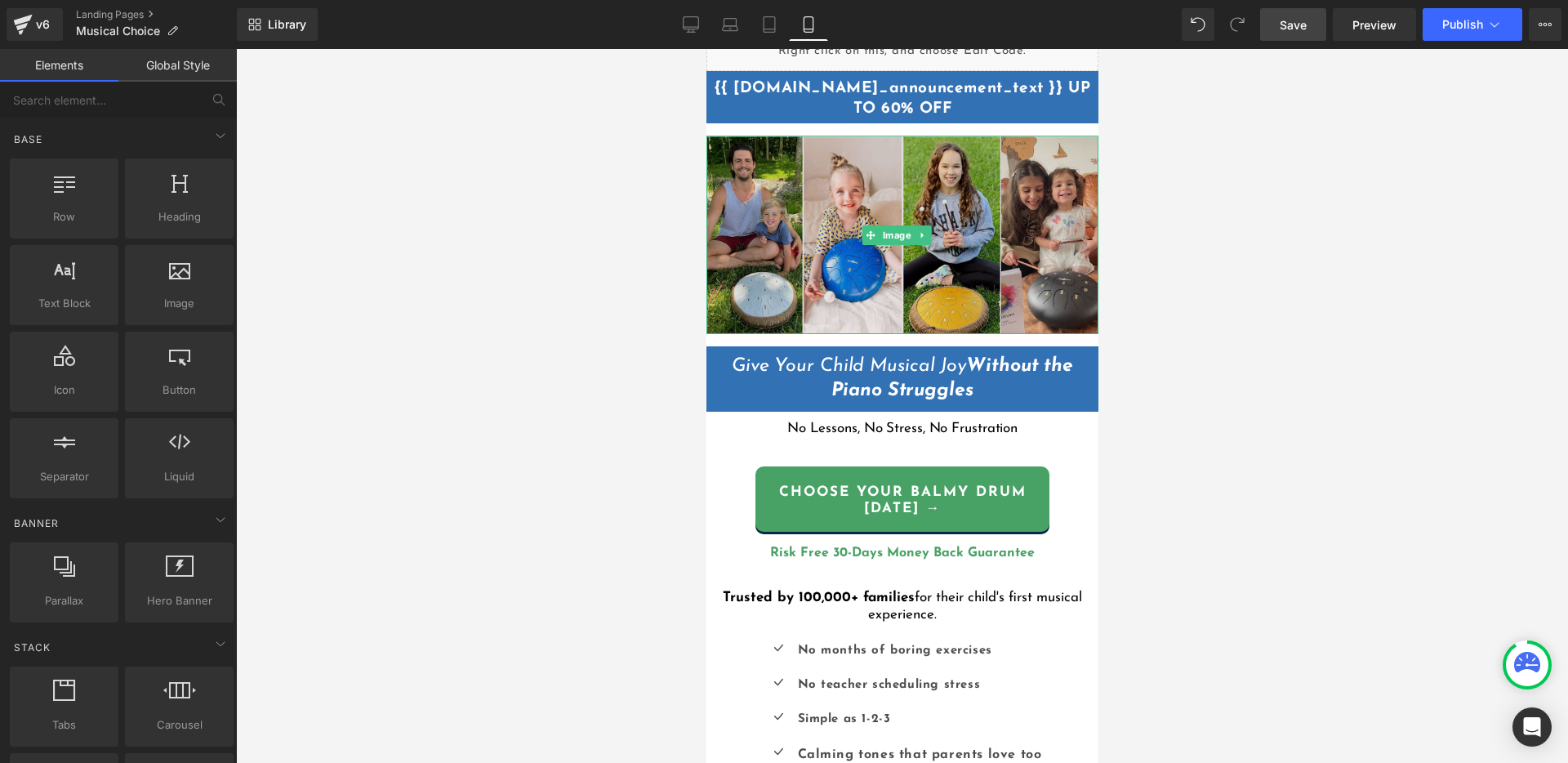
click at [867, 204] on img at bounding box center [901, 235] width 392 height 199
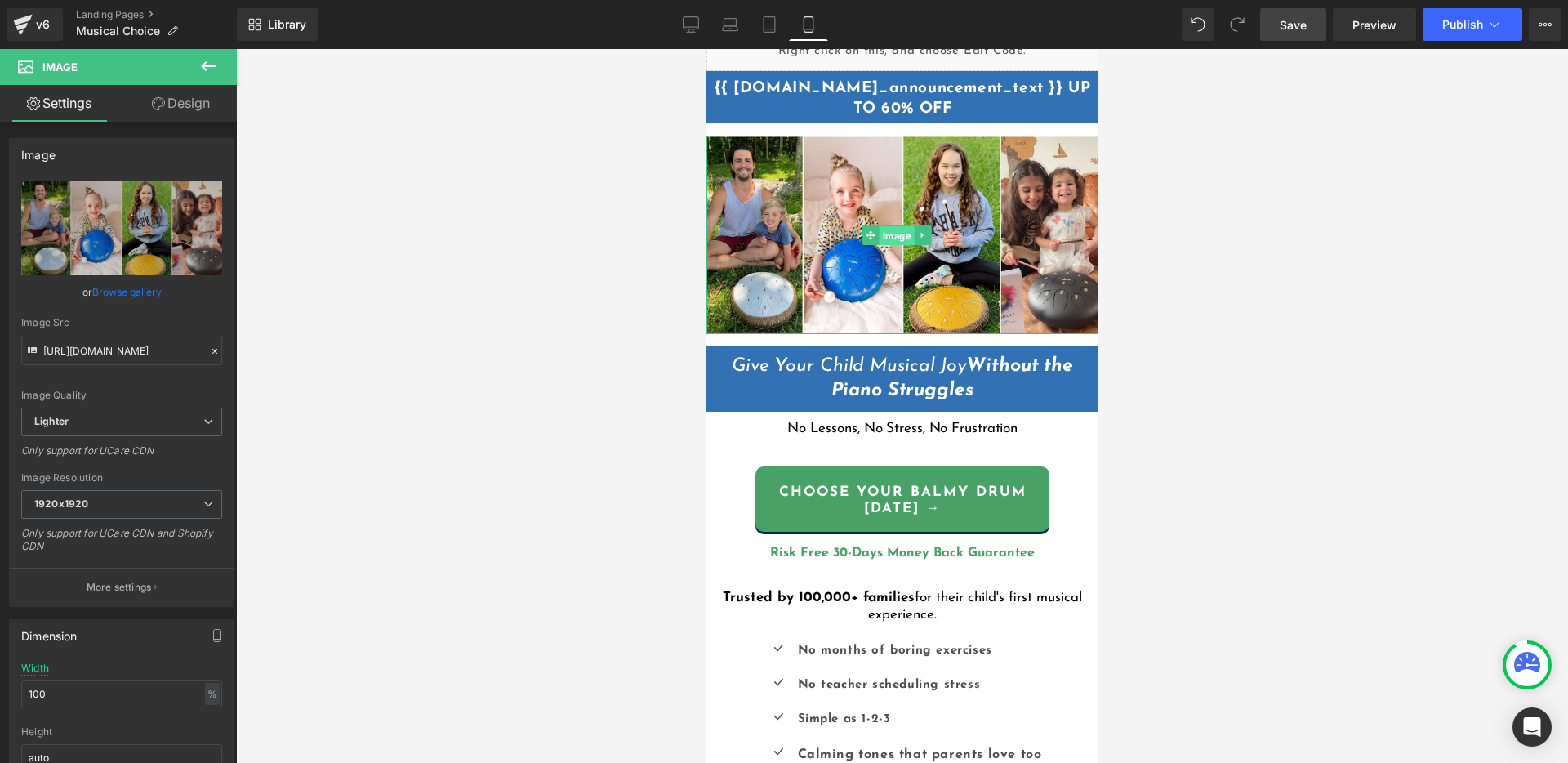
click at [890, 233] on span "Image" at bounding box center [895, 236] width 35 height 20
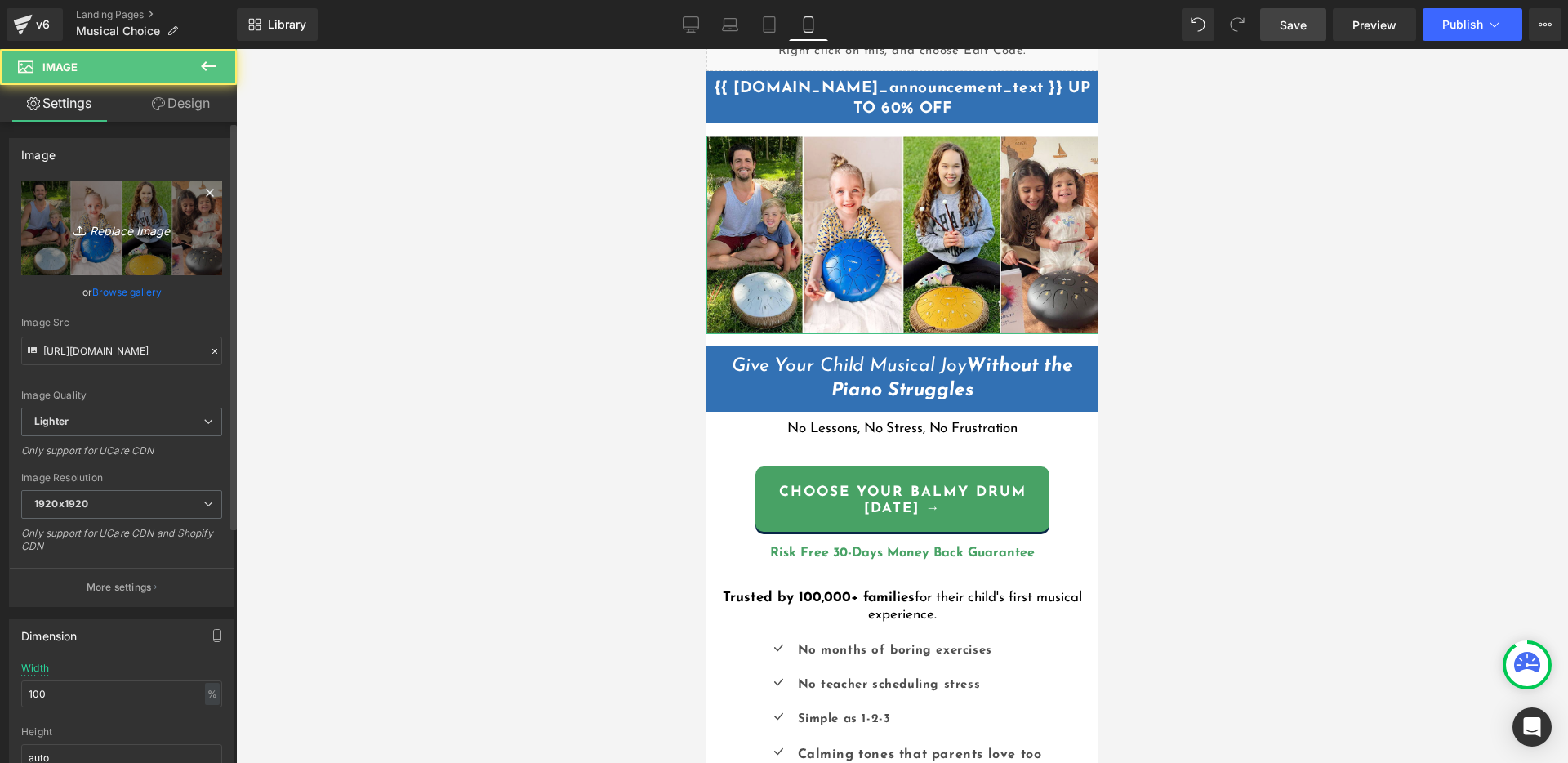
click at [116, 239] on link "Replace Image" at bounding box center [122, 228] width 201 height 94
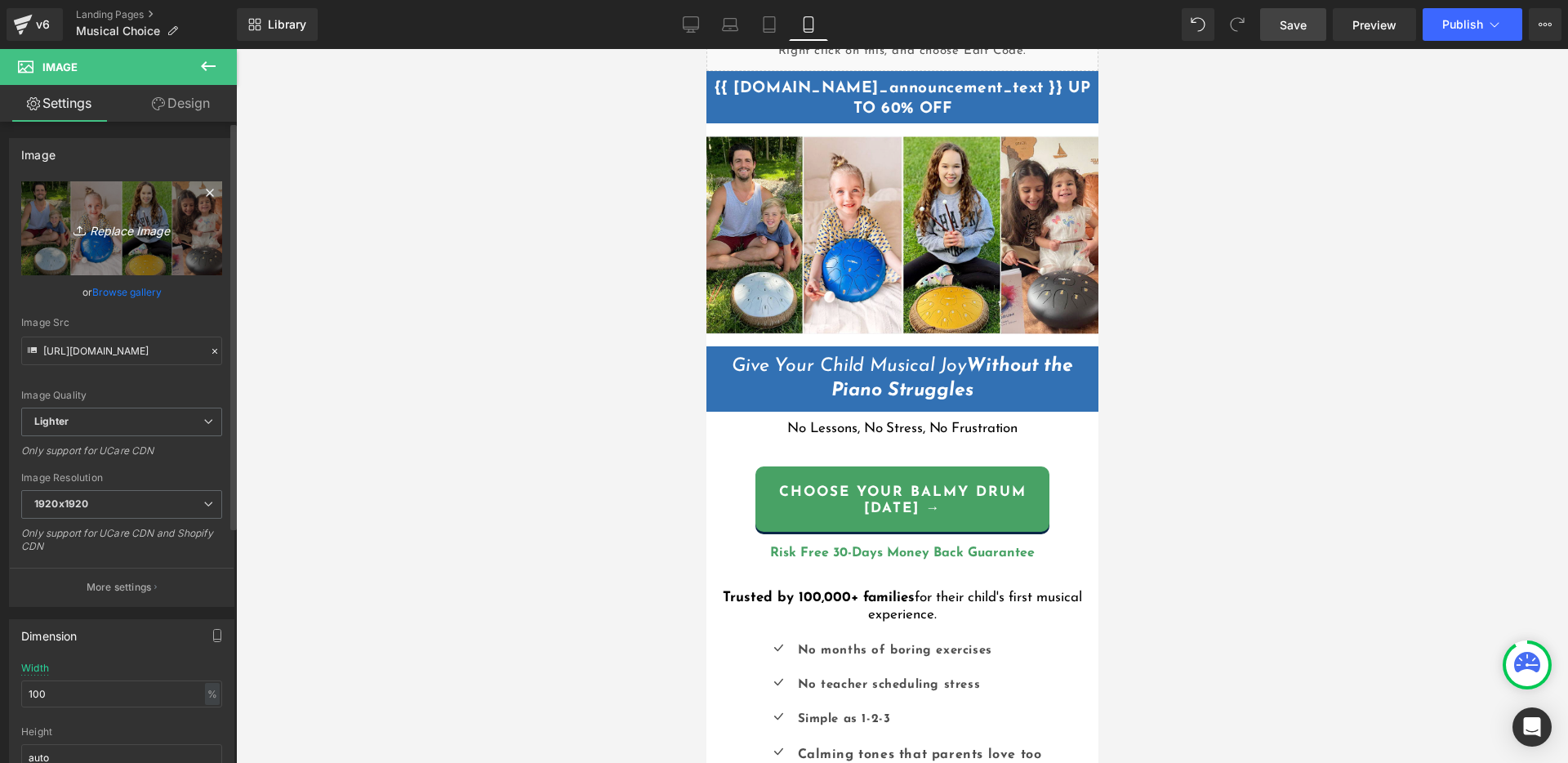
type input "C:\fakepath\NoPiano.jpg"
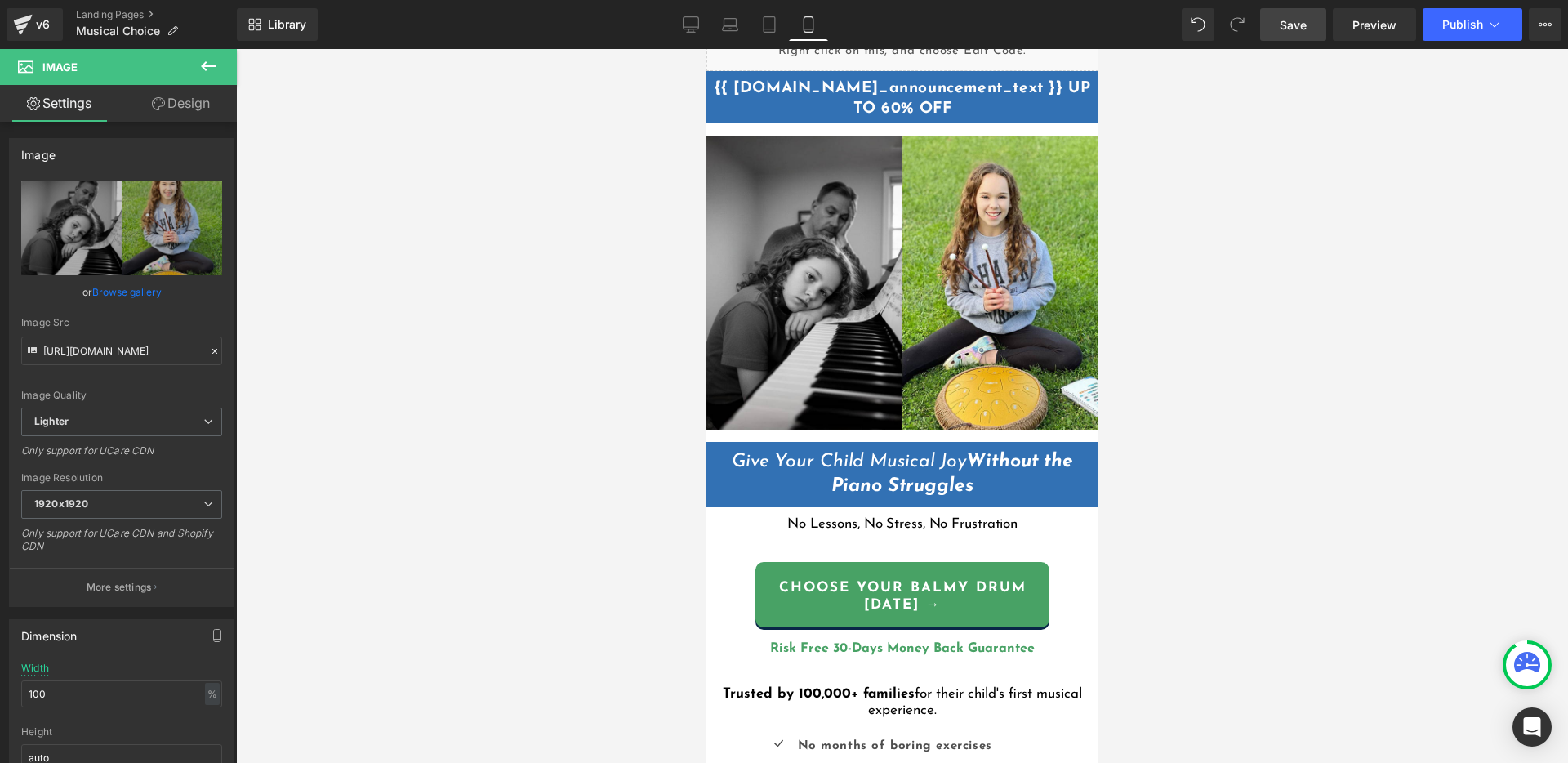
type input "[URL][DOMAIN_NAME]"
click at [1349, 263] on div at bounding box center [901, 405] width 1332 height 714
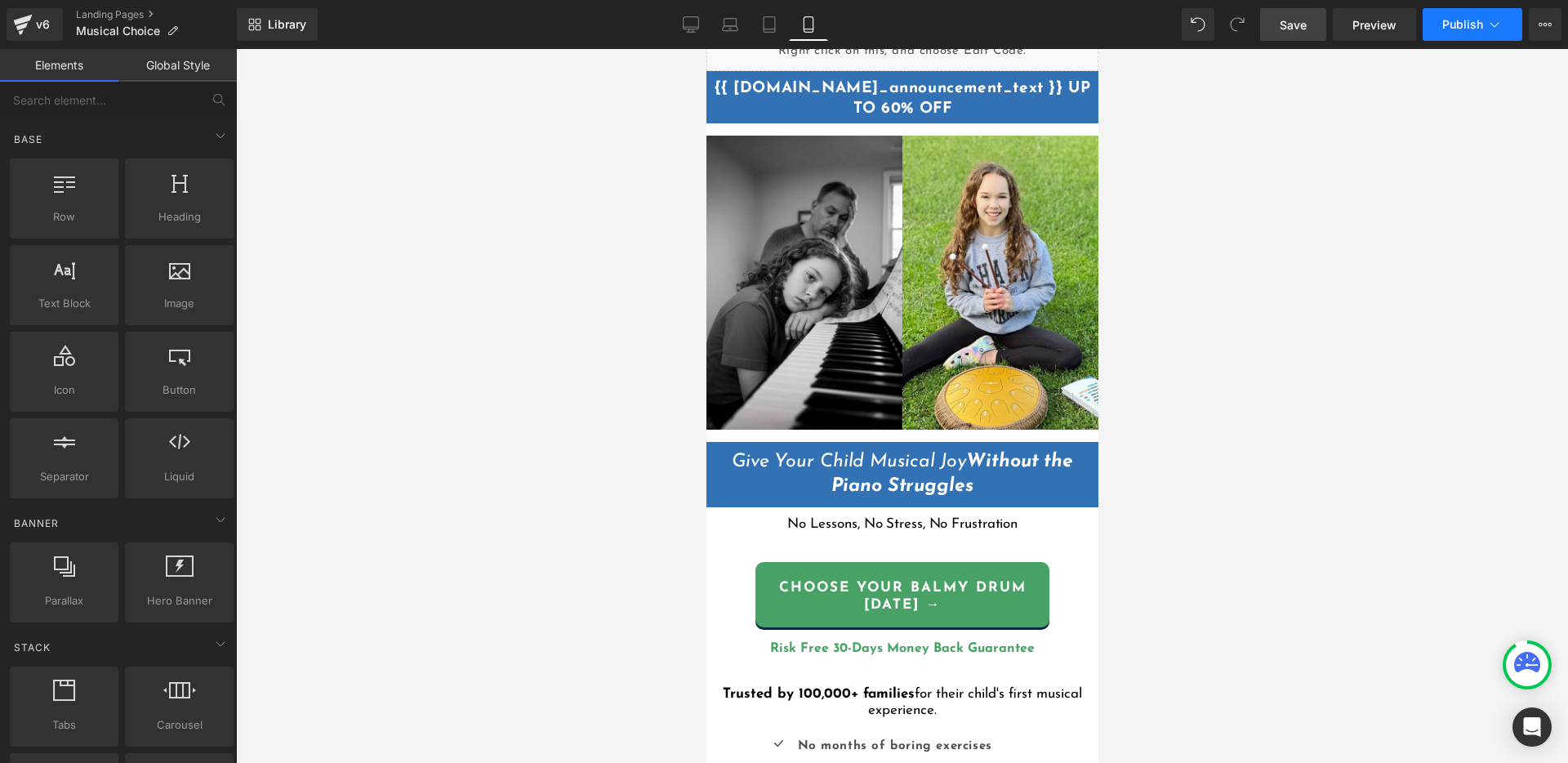
click at [1458, 32] on button "Publish" at bounding box center [1472, 25] width 100 height 33
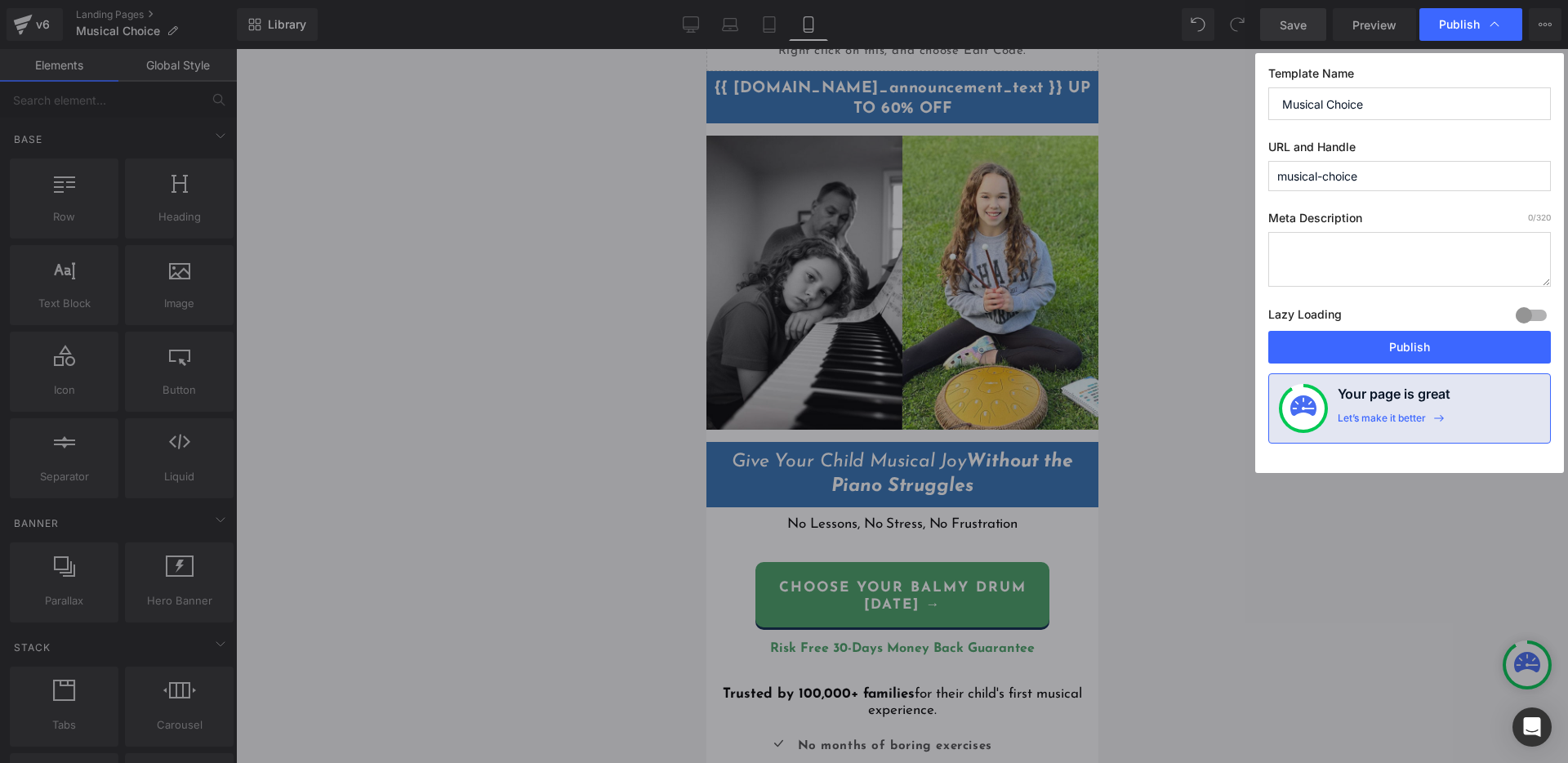
click at [1414, 349] on button "Publish" at bounding box center [1409, 347] width 283 height 33
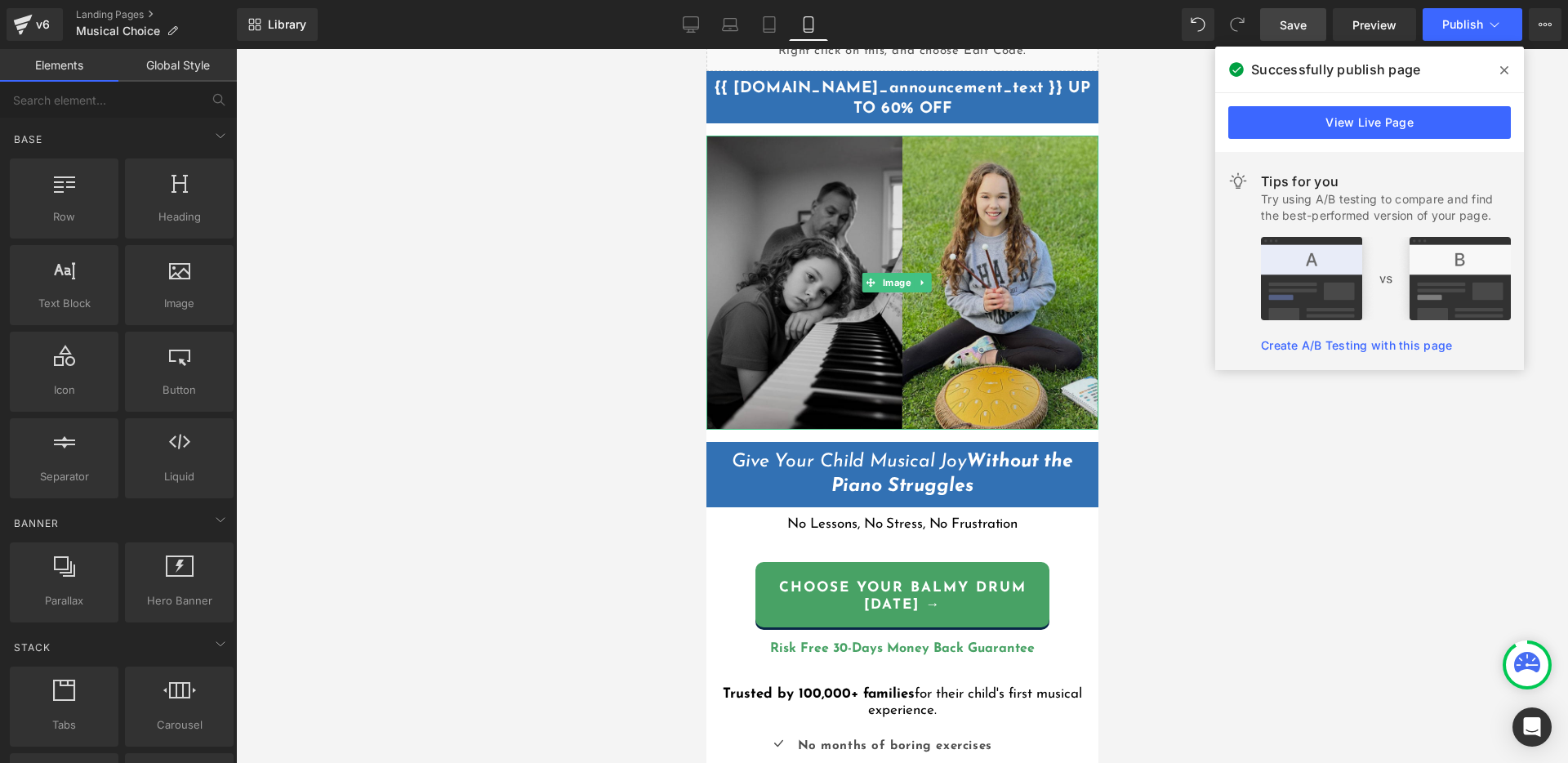
click at [855, 292] on img at bounding box center [901, 283] width 392 height 294
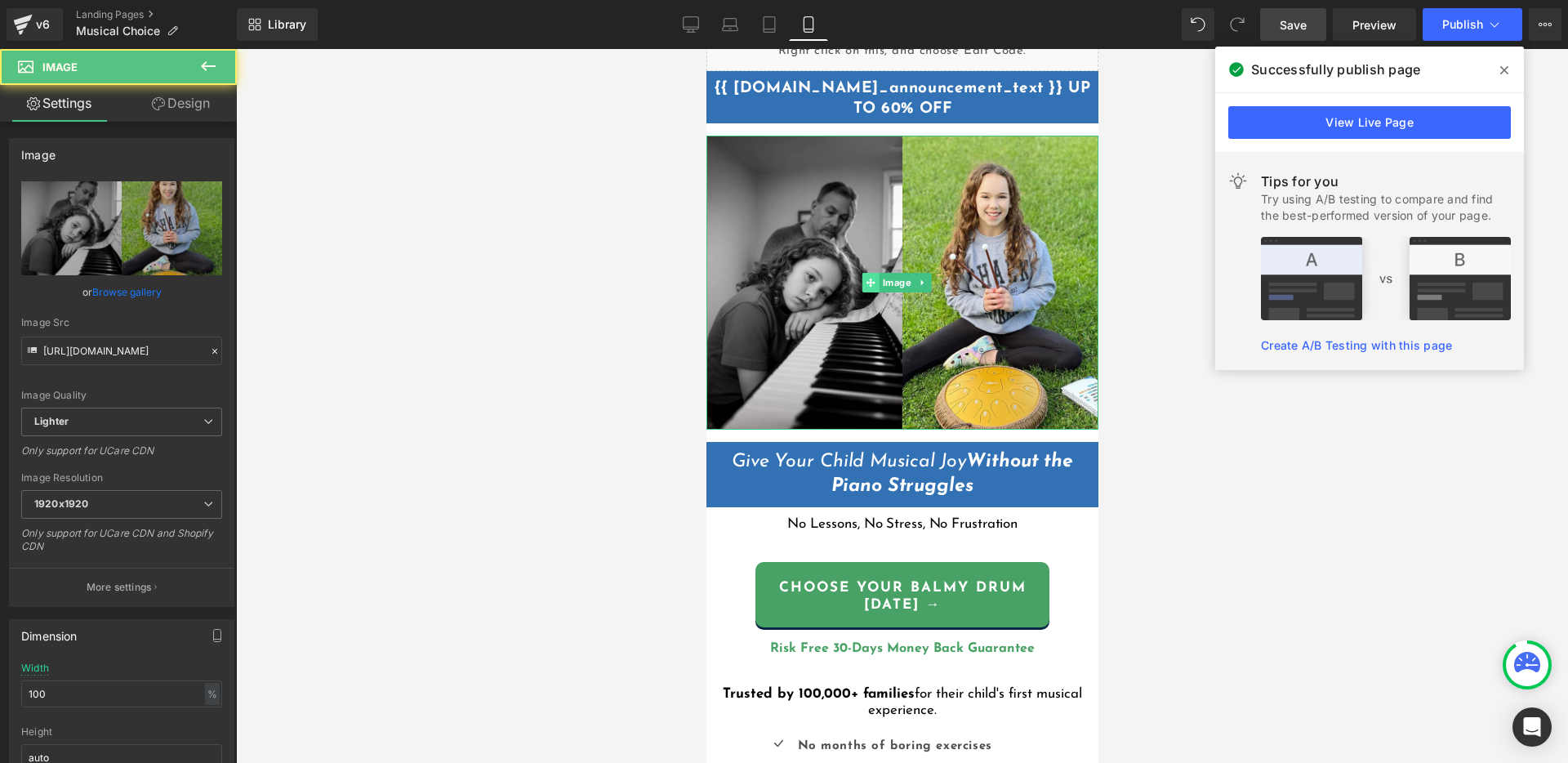
click at [868, 281] on icon at bounding box center [869, 283] width 9 height 9
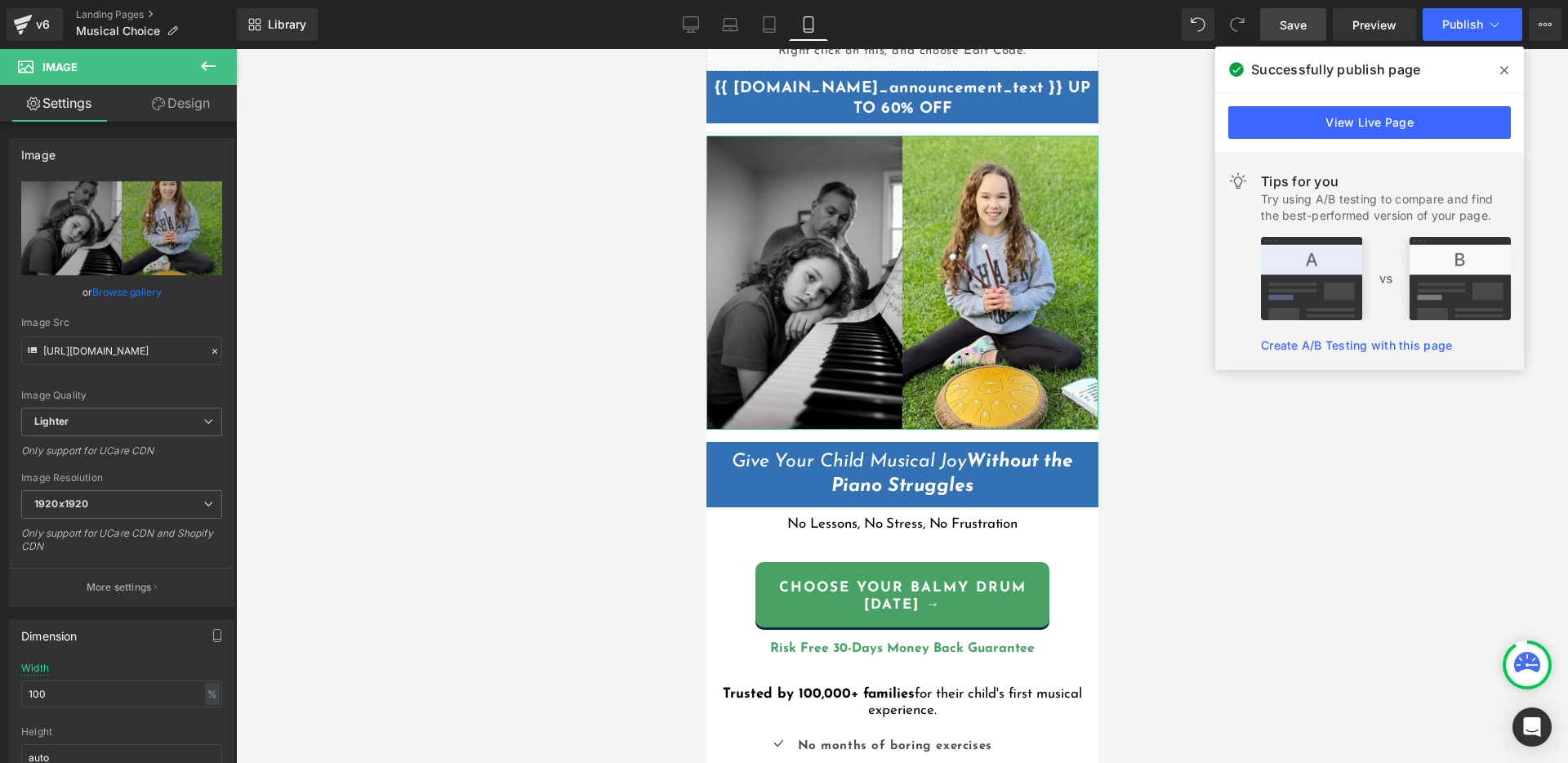
click at [174, 113] on link "Design" at bounding box center [181, 103] width 119 height 37
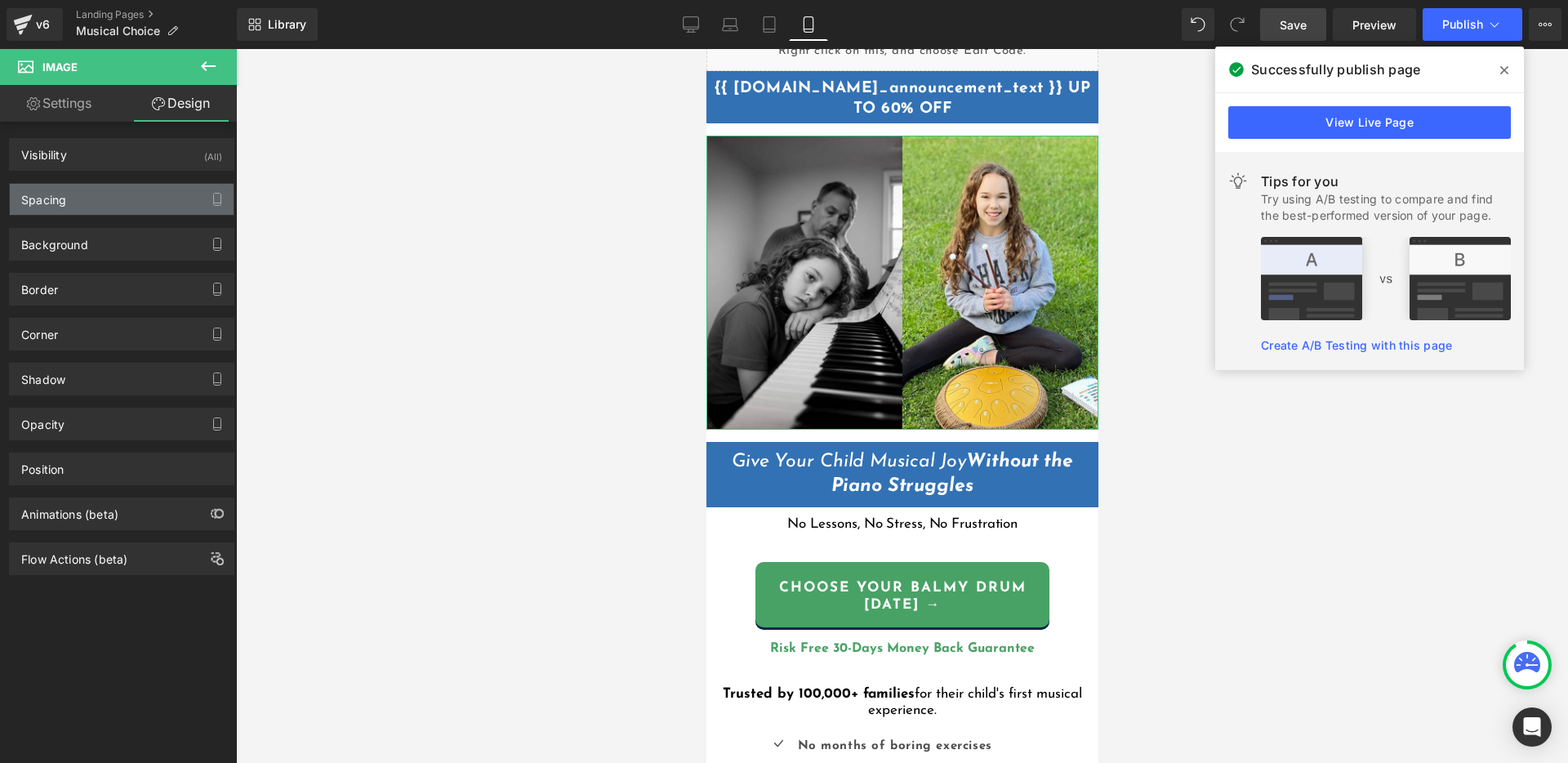
type input "15"
type input "0"
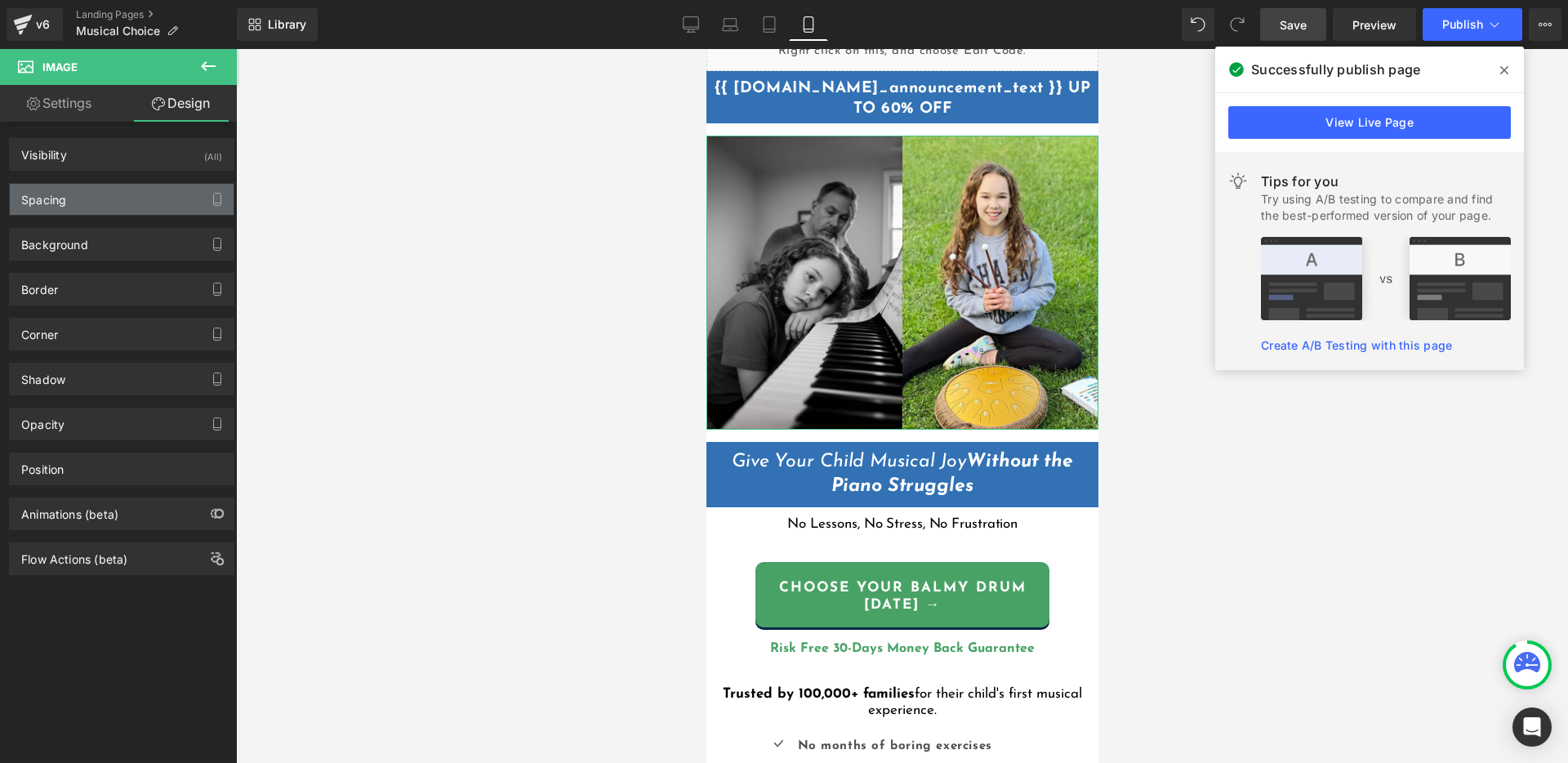
type input "0"
click at [169, 208] on div "Spacing" at bounding box center [122, 199] width 224 height 31
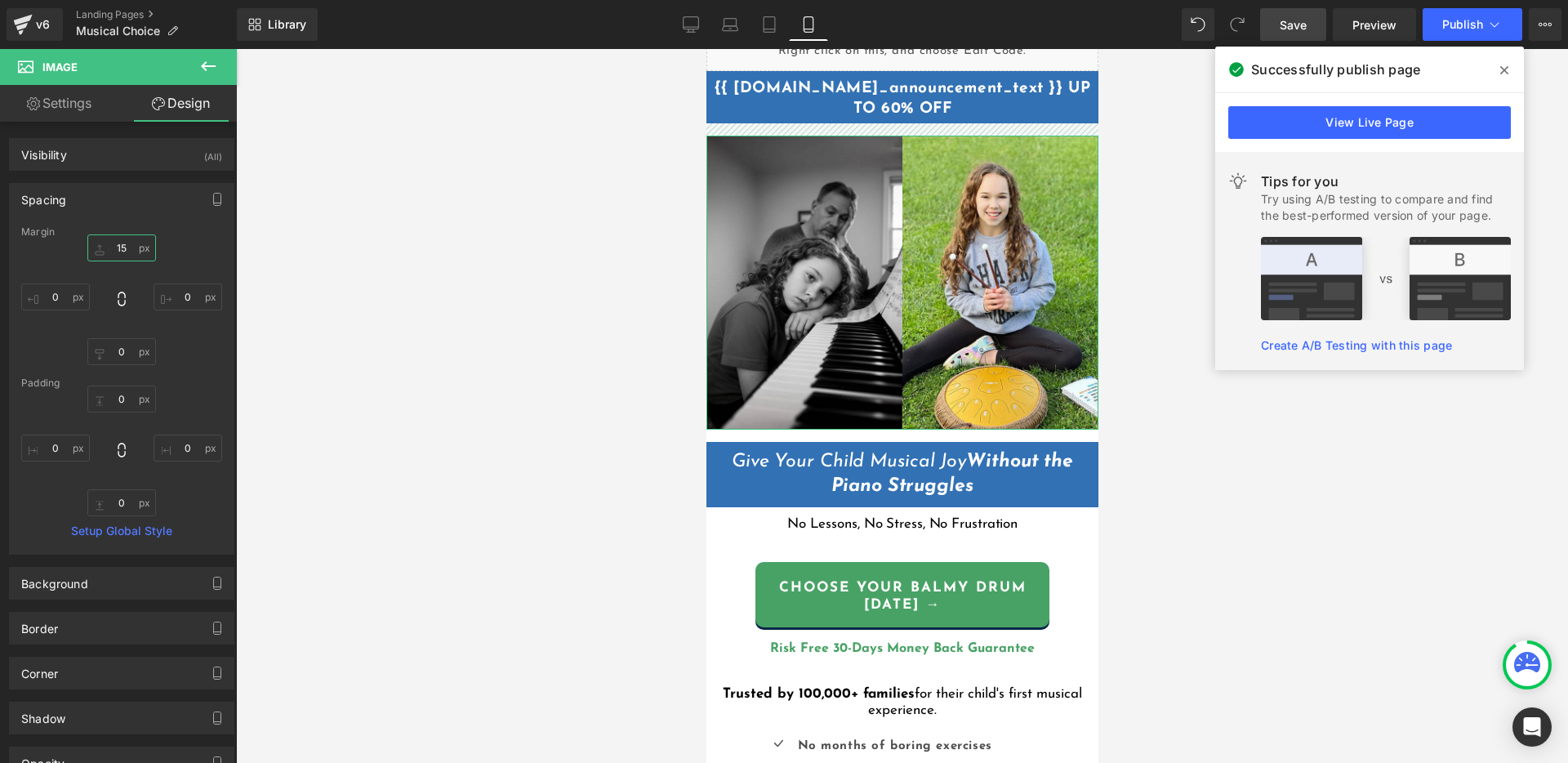
click at [119, 247] on input "15" at bounding box center [121, 247] width 68 height 27
type input "0"
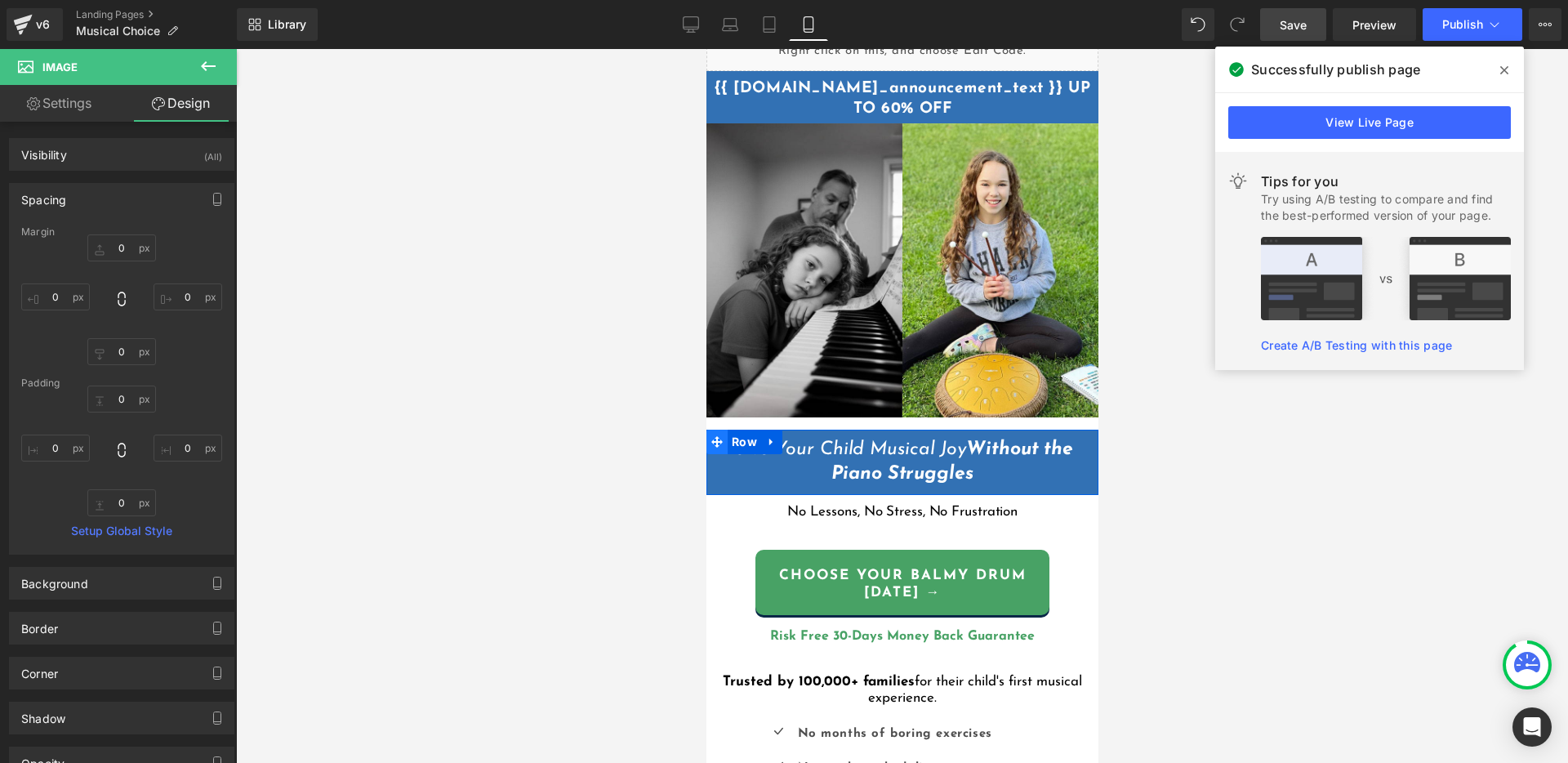
click at [714, 436] on icon at bounding box center [716, 442] width 12 height 12
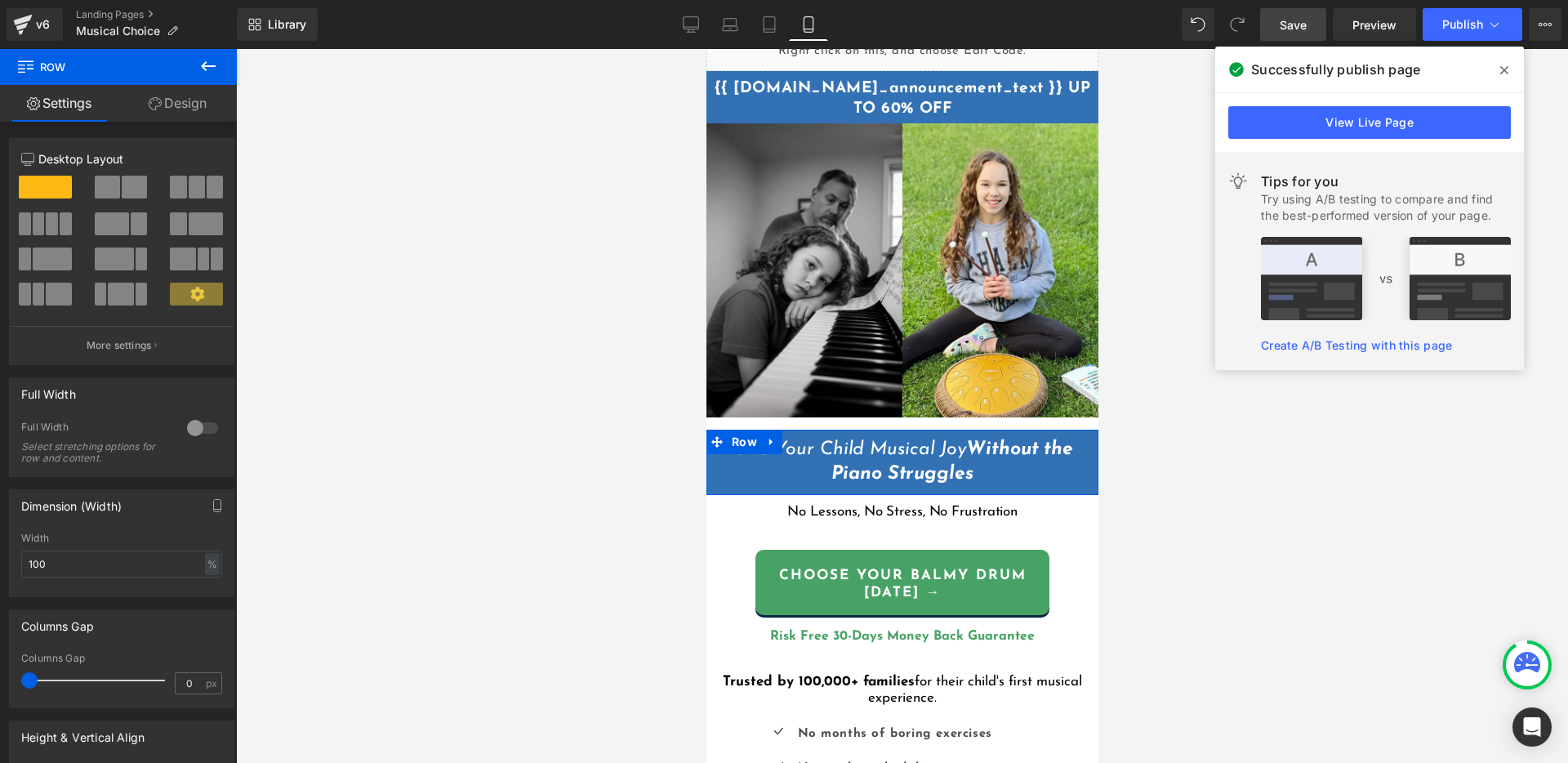
click at [175, 100] on link "Design" at bounding box center [178, 103] width 119 height 37
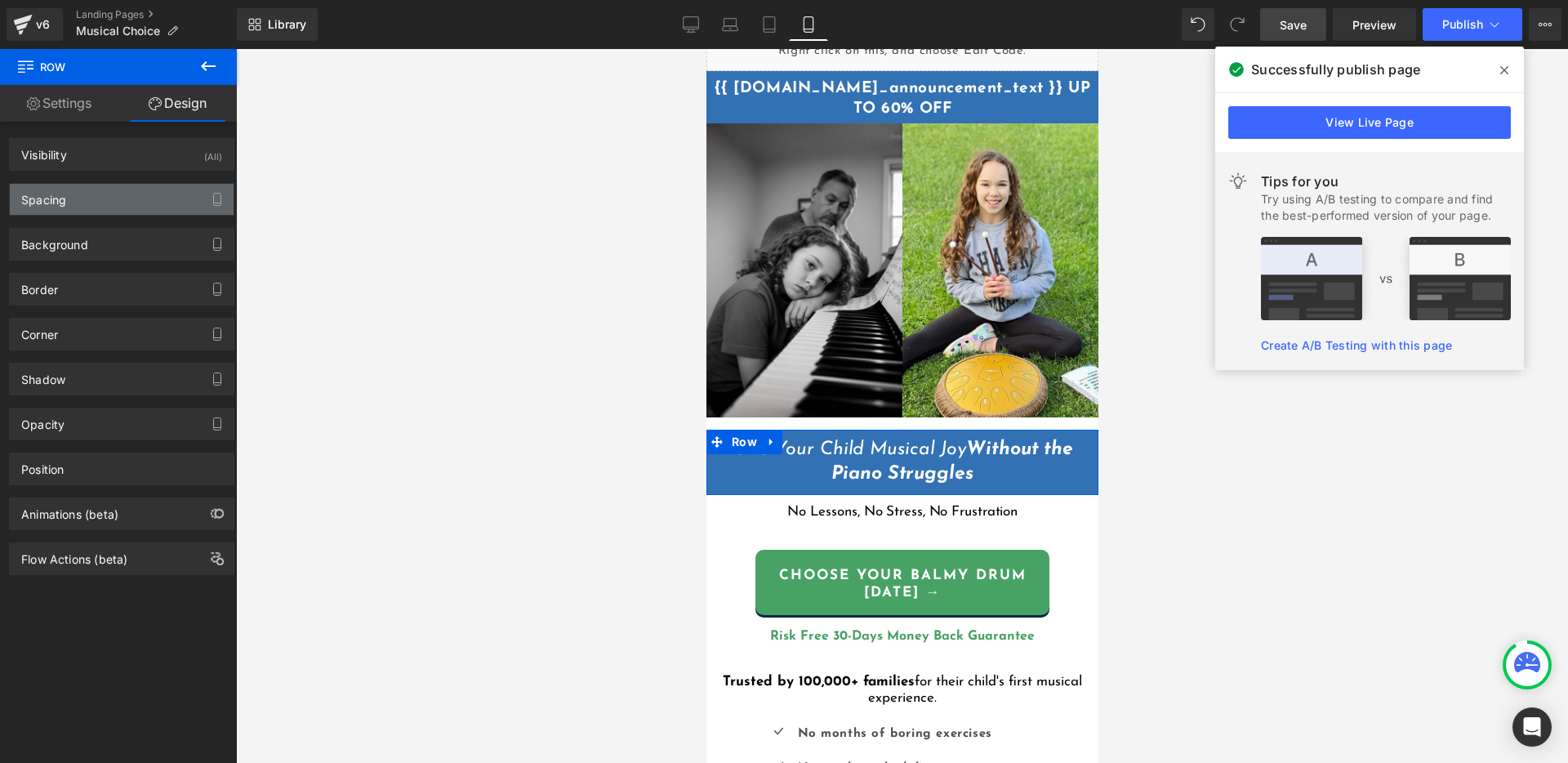
click at [98, 193] on div "Spacing" at bounding box center [122, 199] width 224 height 31
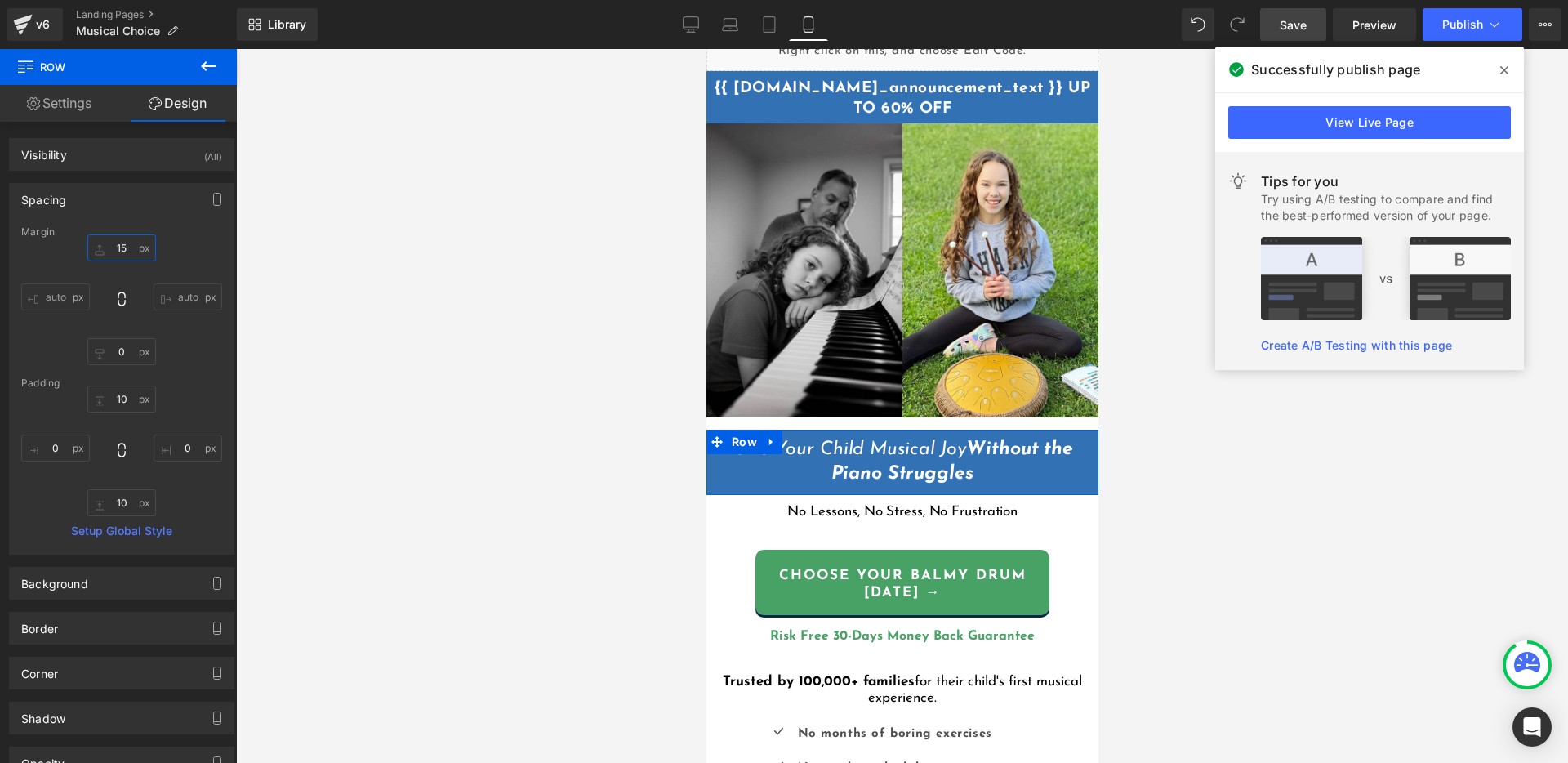
click at [128, 243] on input "15" at bounding box center [121, 247] width 68 height 27
type input "0"
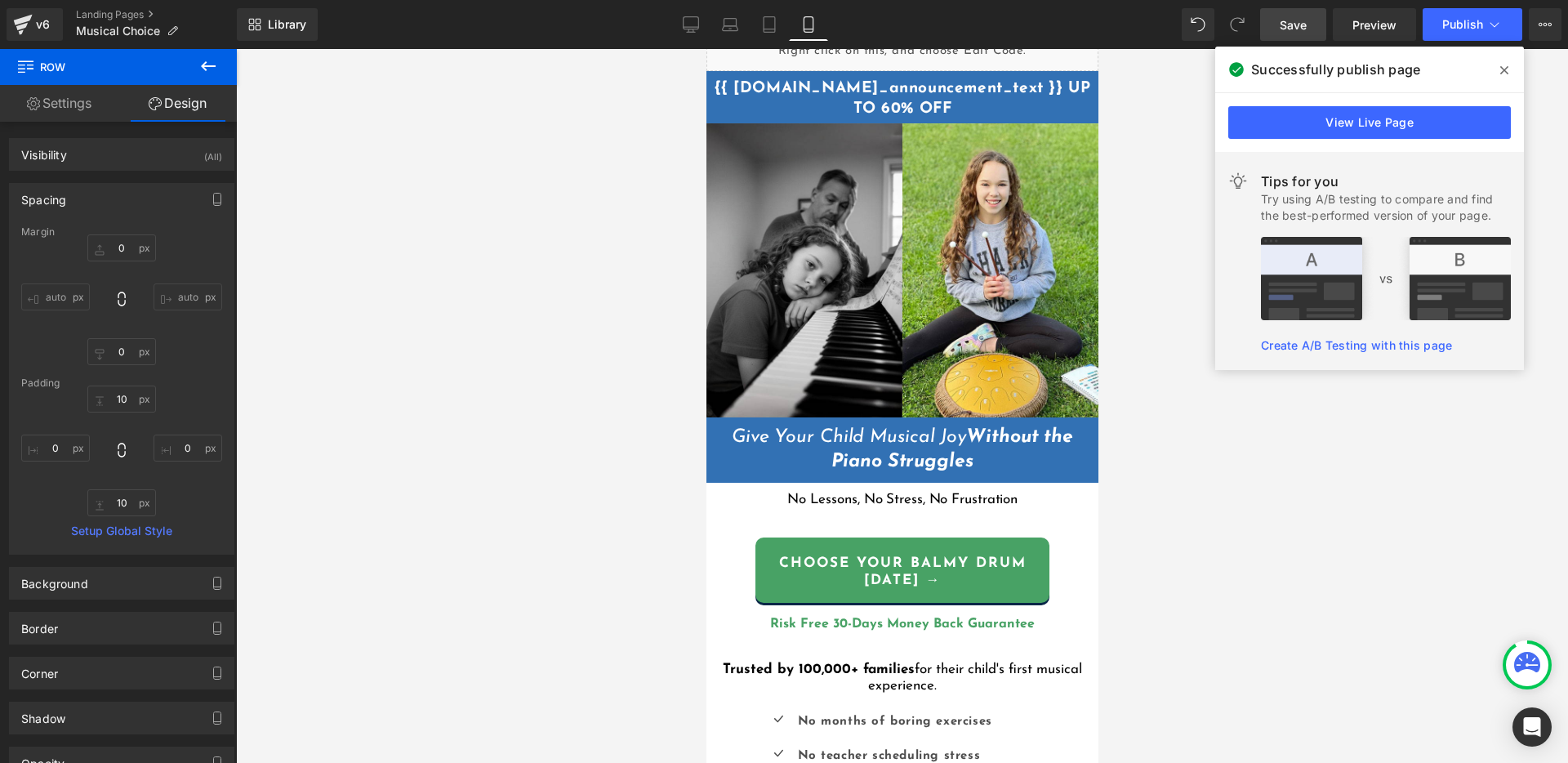
click at [449, 299] on div at bounding box center [901, 405] width 1332 height 714
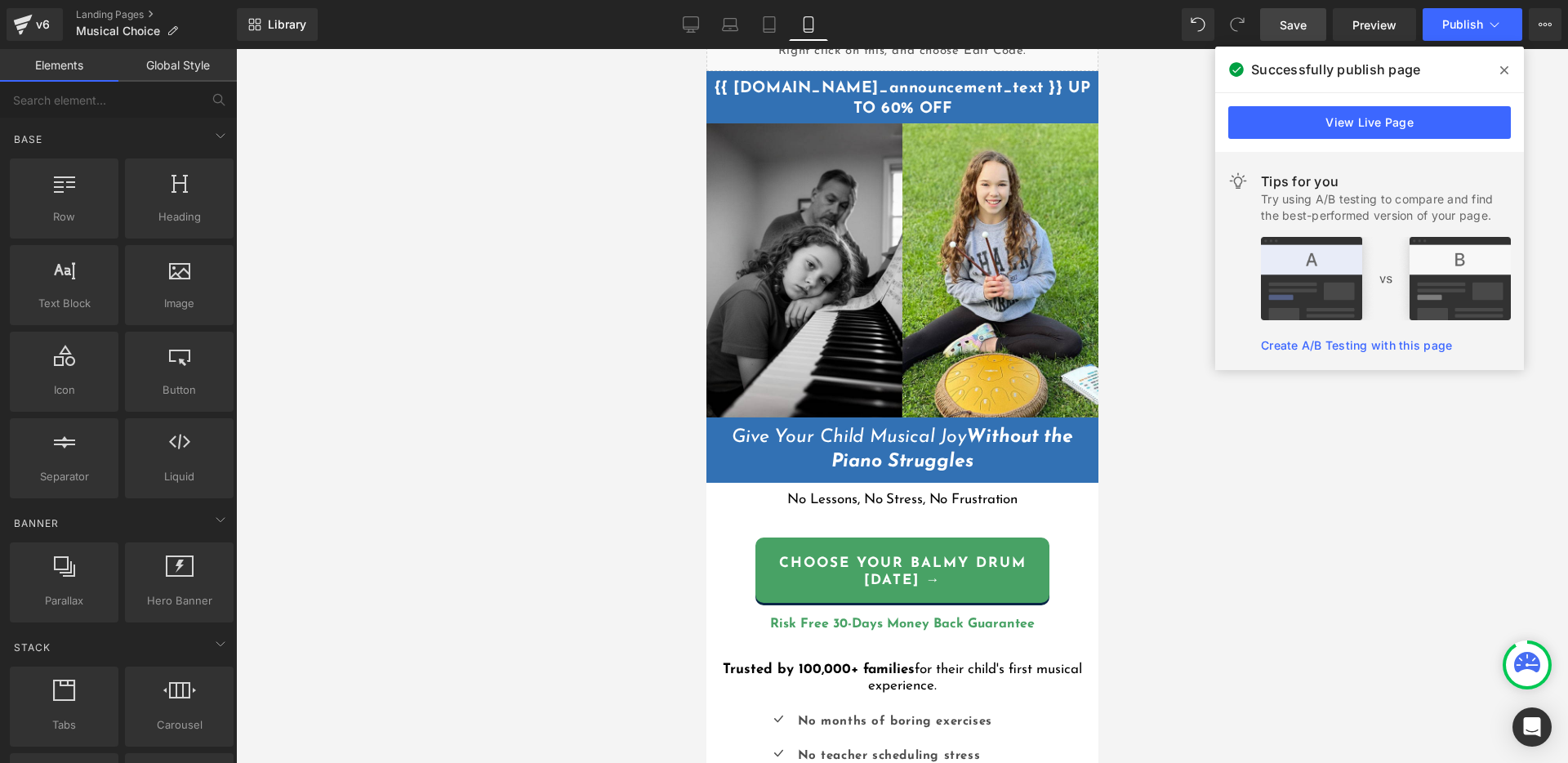
click at [1505, 63] on icon at bounding box center [1505, 70] width 8 height 13
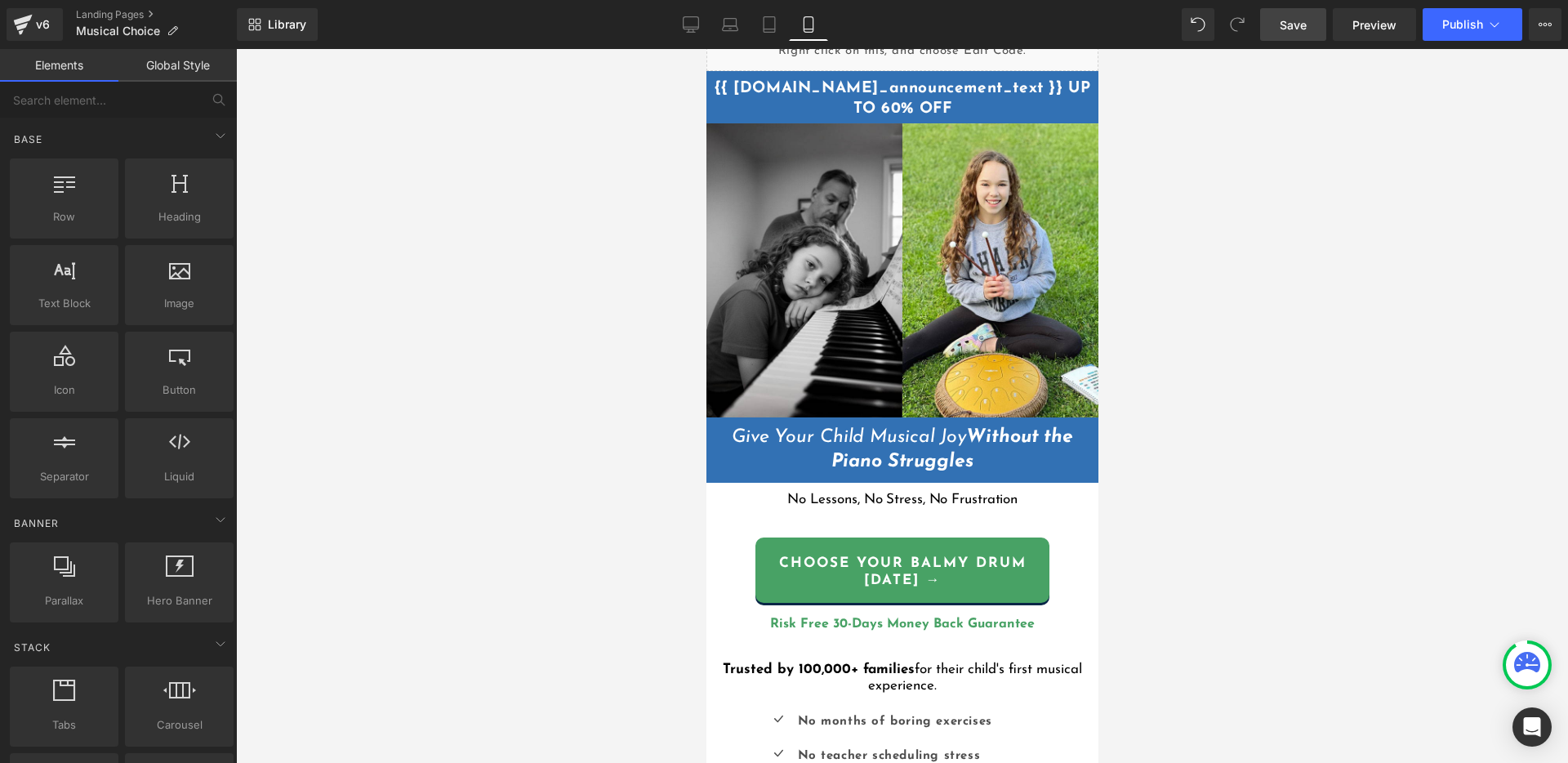
click at [1267, 336] on div at bounding box center [901, 405] width 1332 height 714
click at [719, 424] on icon at bounding box center [716, 429] width 12 height 12
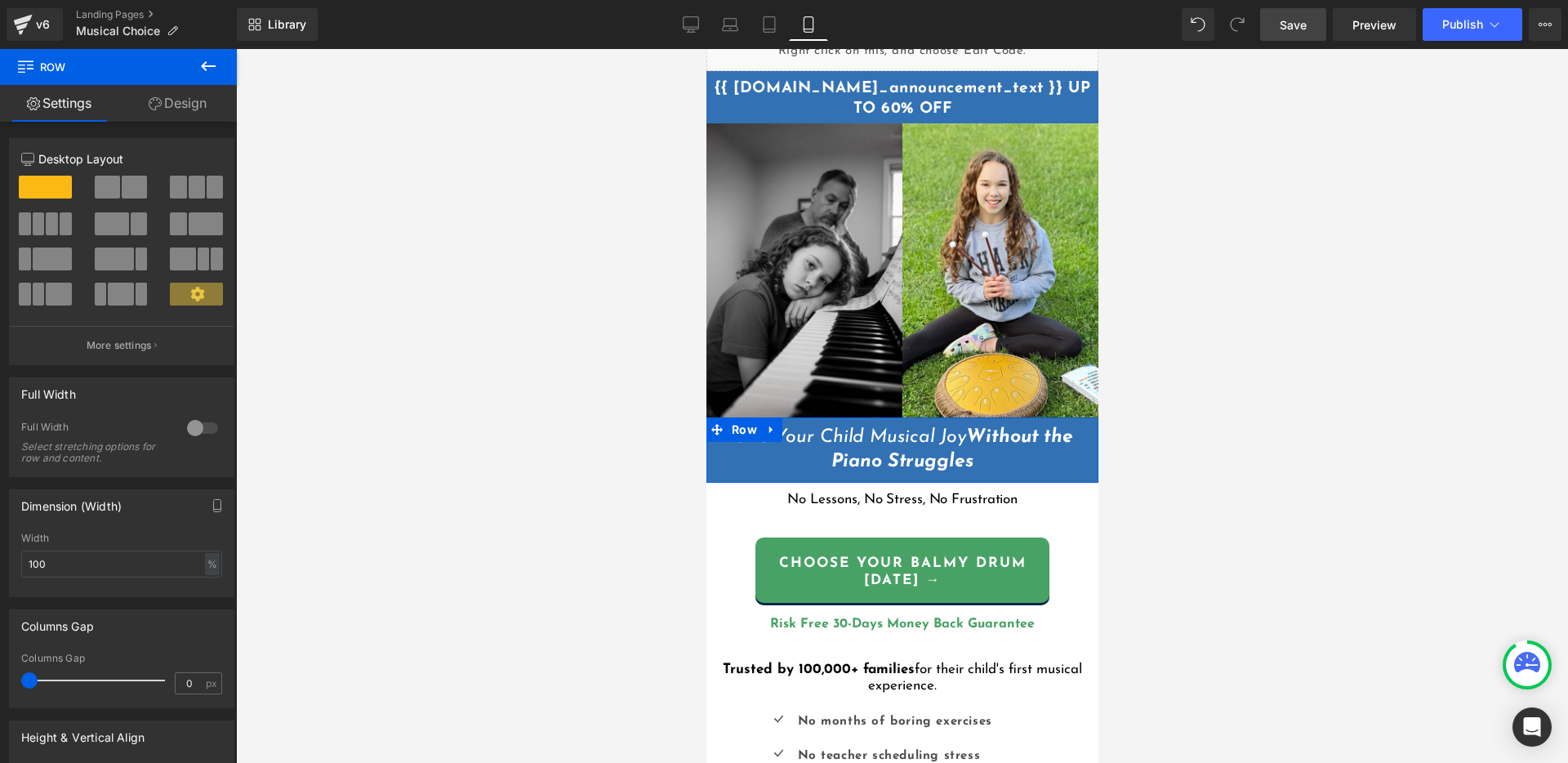
click at [180, 105] on link "Design" at bounding box center [178, 103] width 119 height 37
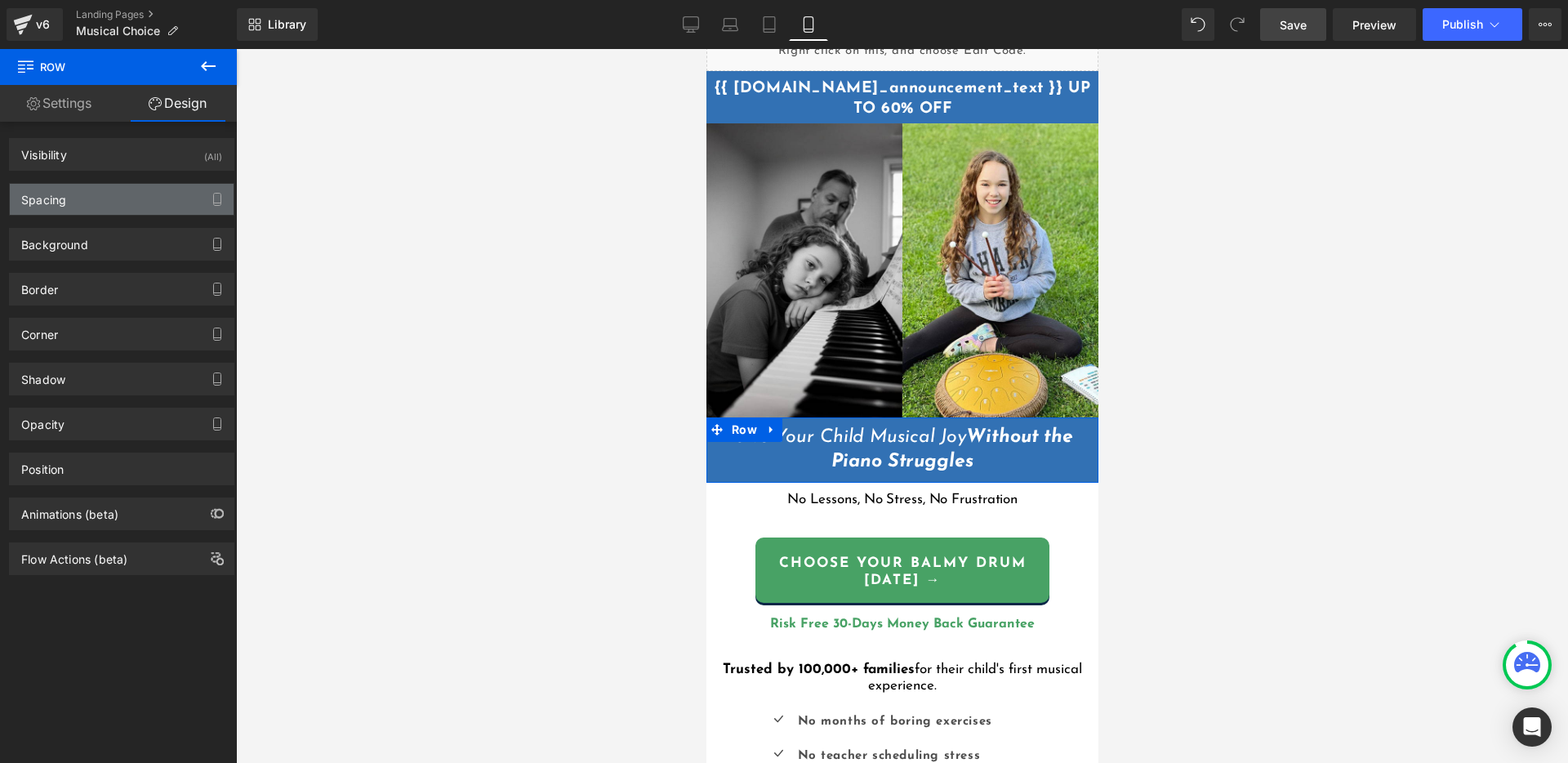
click at [127, 200] on div "Spacing" at bounding box center [122, 199] width 224 height 31
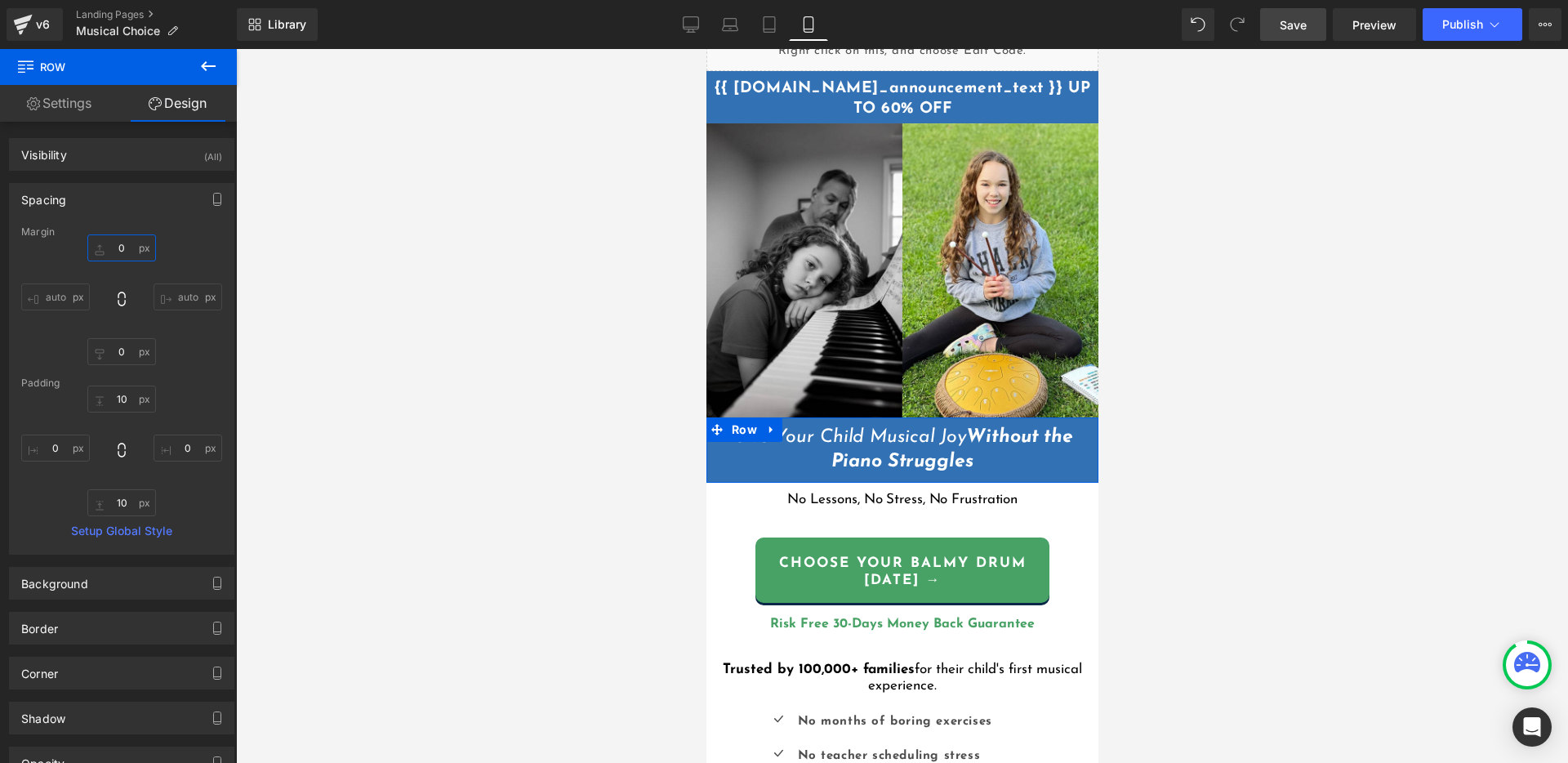
click at [120, 247] on input "0" at bounding box center [121, 247] width 68 height 27
type input "2"
type input "1"
drag, startPoint x: 1288, startPoint y: 30, endPoint x: 1378, endPoint y: 28, distance: 90.0
click at [1288, 30] on span "Save" at bounding box center [1293, 25] width 27 height 17
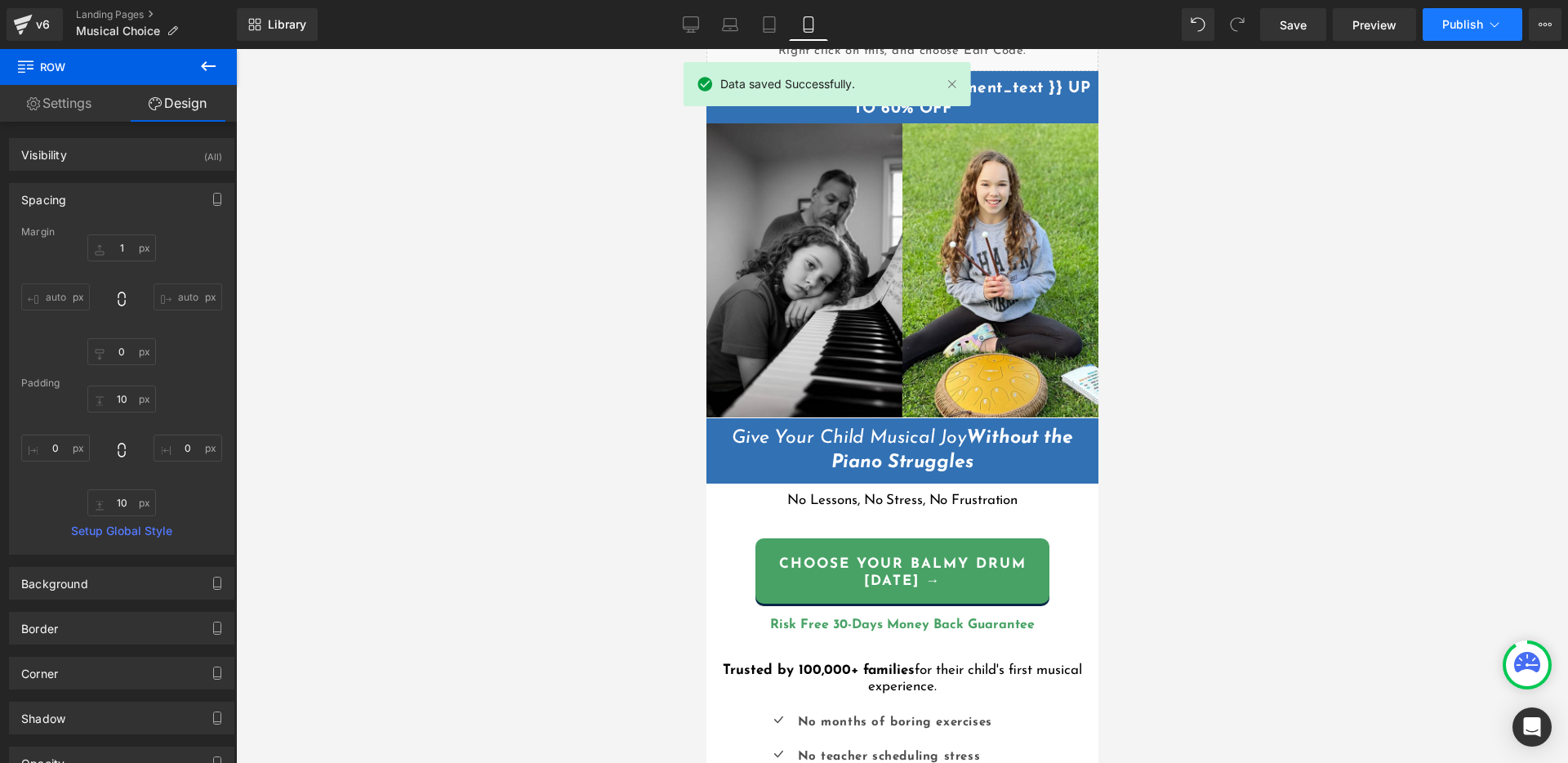
click at [1480, 23] on span "Publish" at bounding box center [1463, 25] width 41 height 13
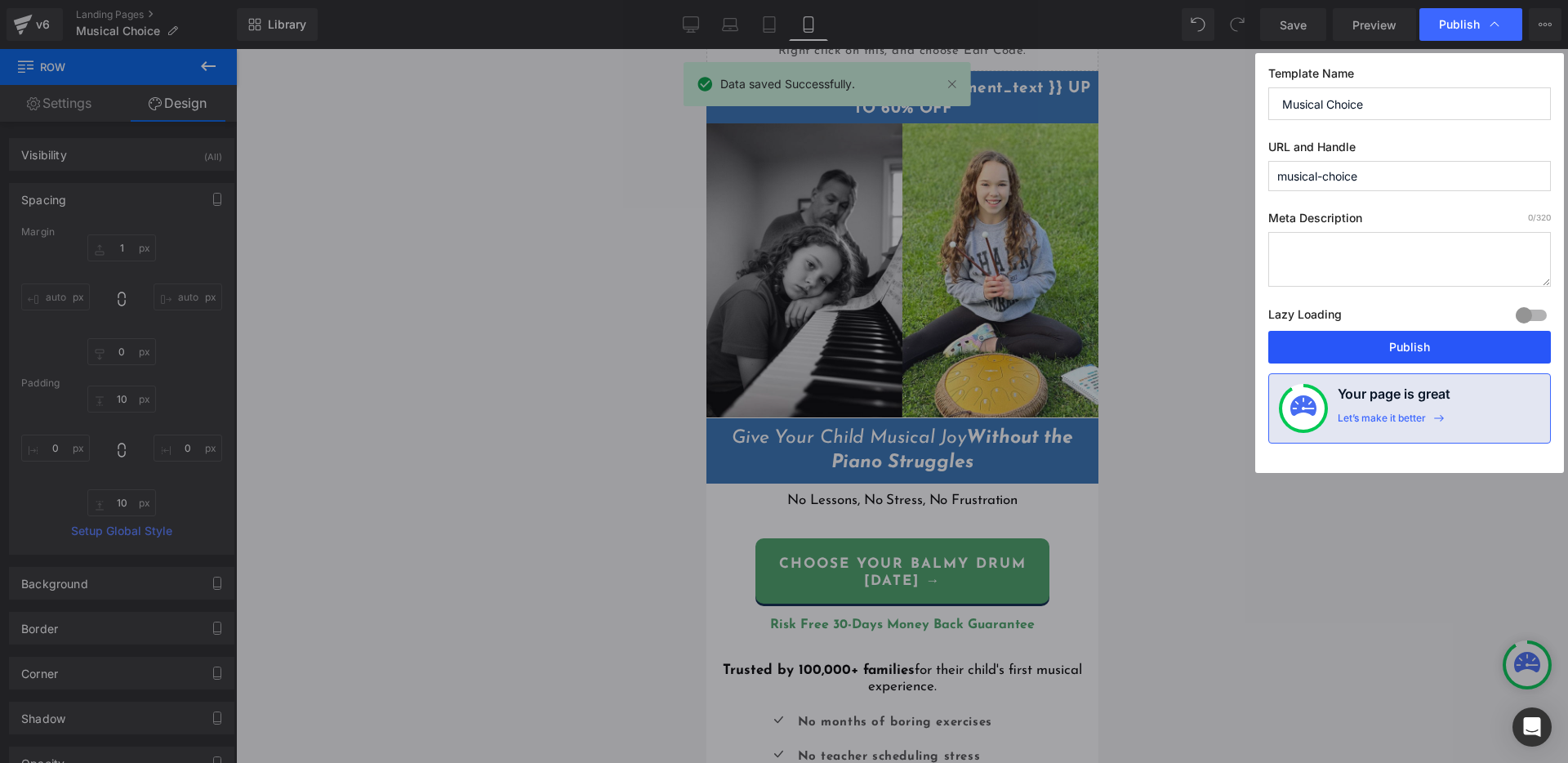
click at [1480, 344] on button "Publish" at bounding box center [1409, 347] width 283 height 33
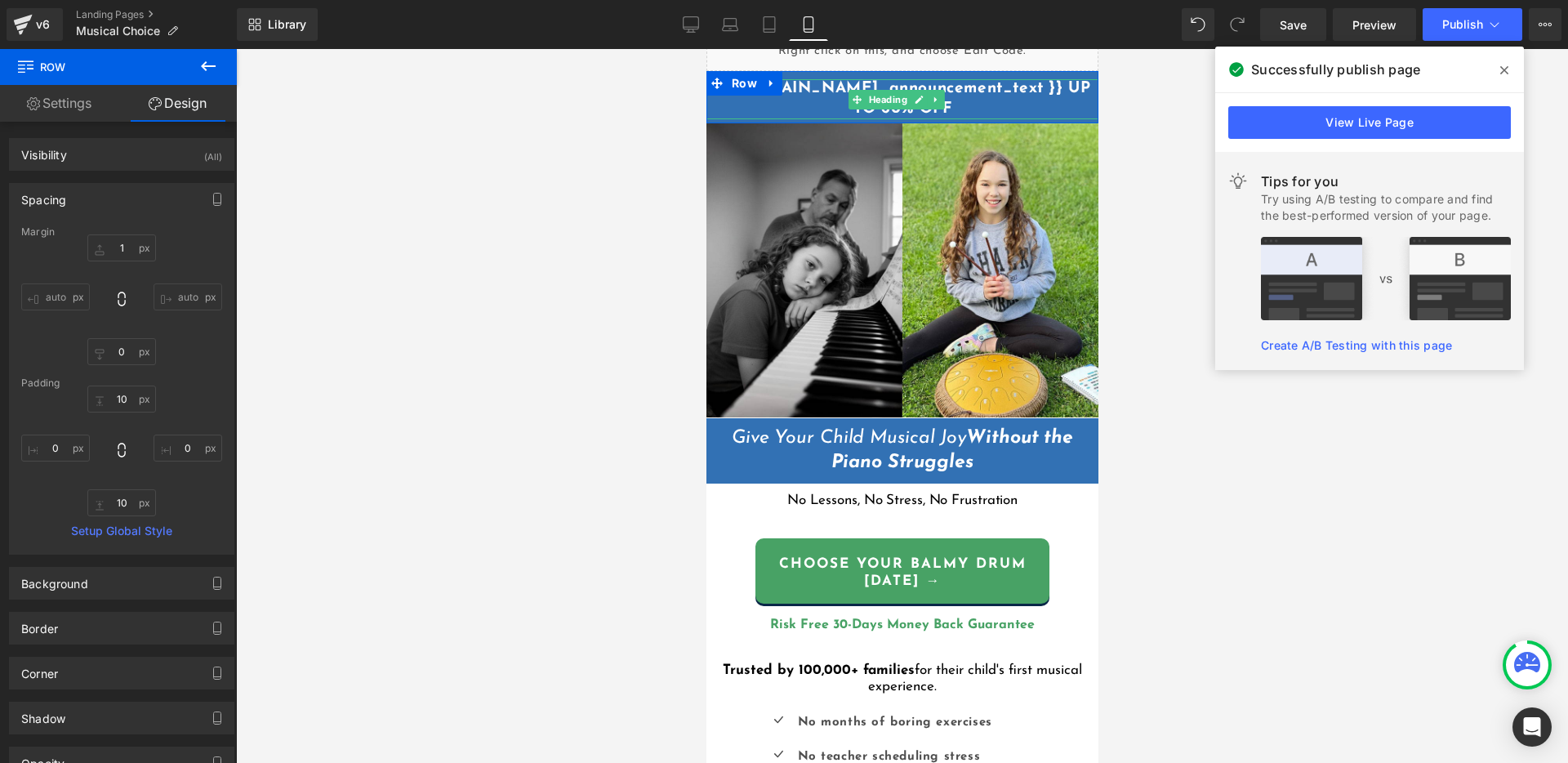
click at [795, 111] on h1 "{{ [DOMAIN_NAME]_announcement_text }} UP TO 60% OFF" at bounding box center [901, 99] width 392 height 40
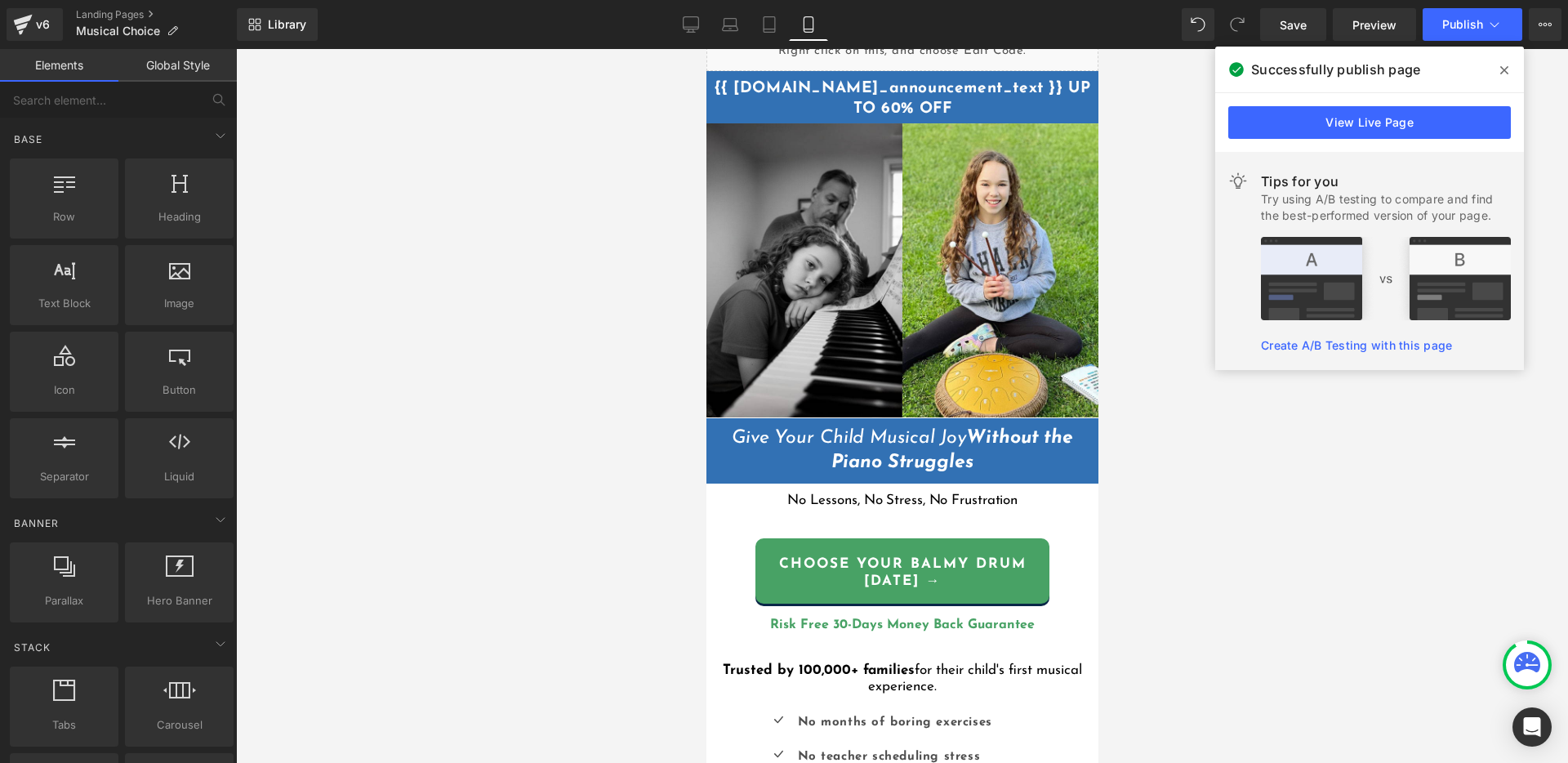
click at [1163, 213] on div at bounding box center [901, 405] width 1332 height 714
click at [1064, 75] on div at bounding box center [901, 75] width 392 height 8
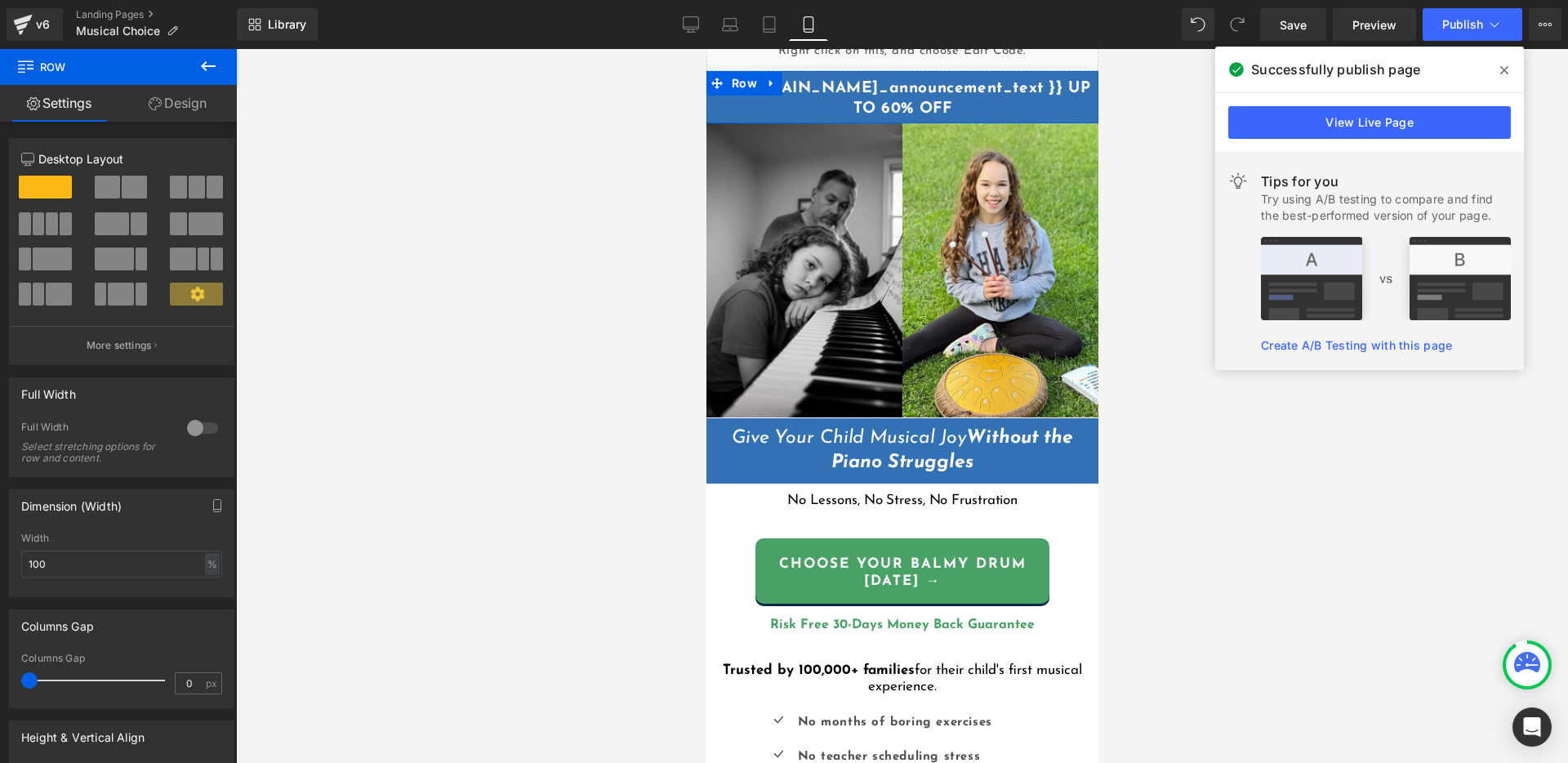
drag, startPoint x: 166, startPoint y: 96, endPoint x: 131, endPoint y: 185, distance: 95.6
click at [166, 96] on link "Design" at bounding box center [178, 103] width 119 height 37
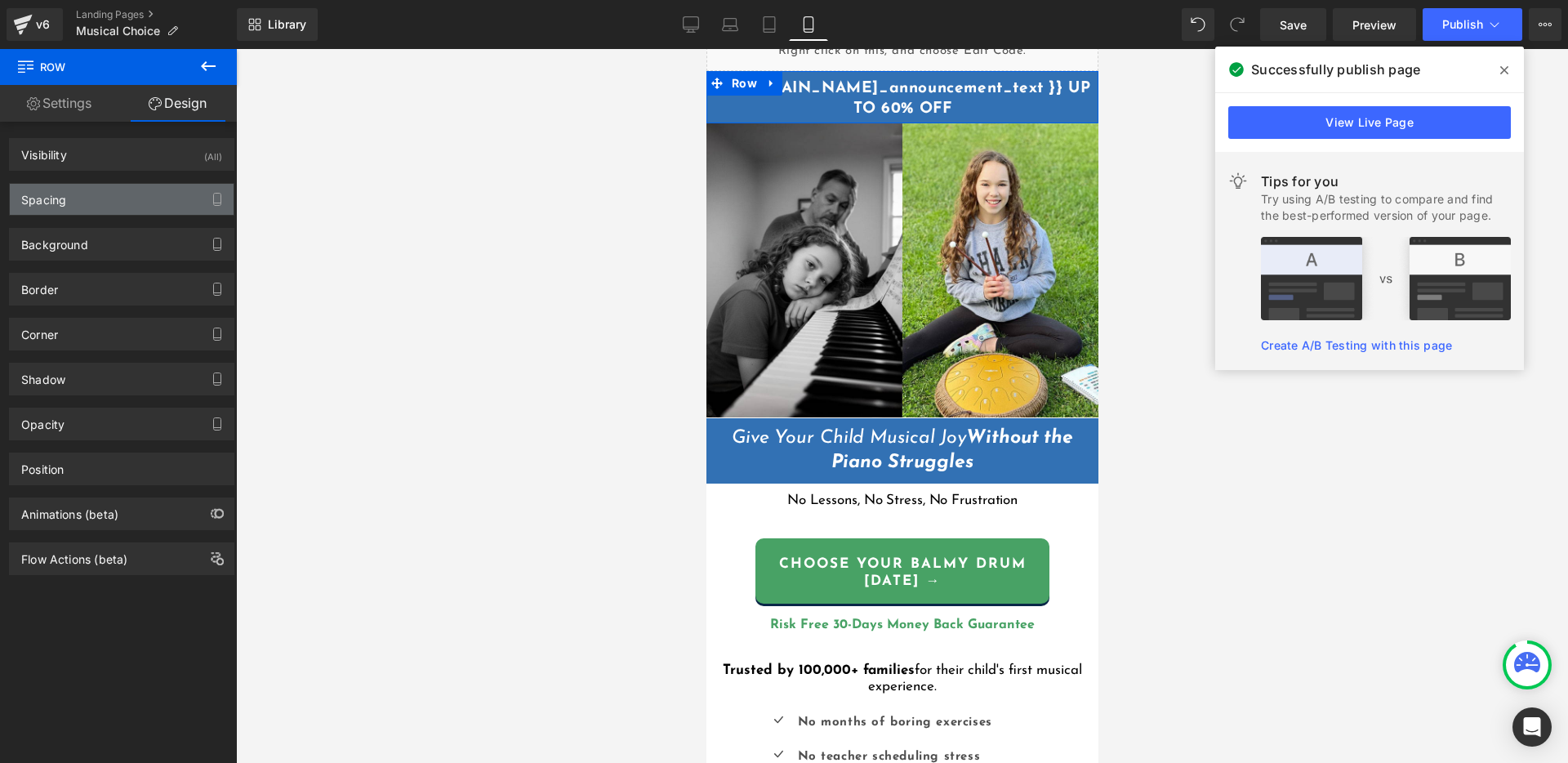
click at [108, 194] on div "Spacing" at bounding box center [122, 199] width 224 height 31
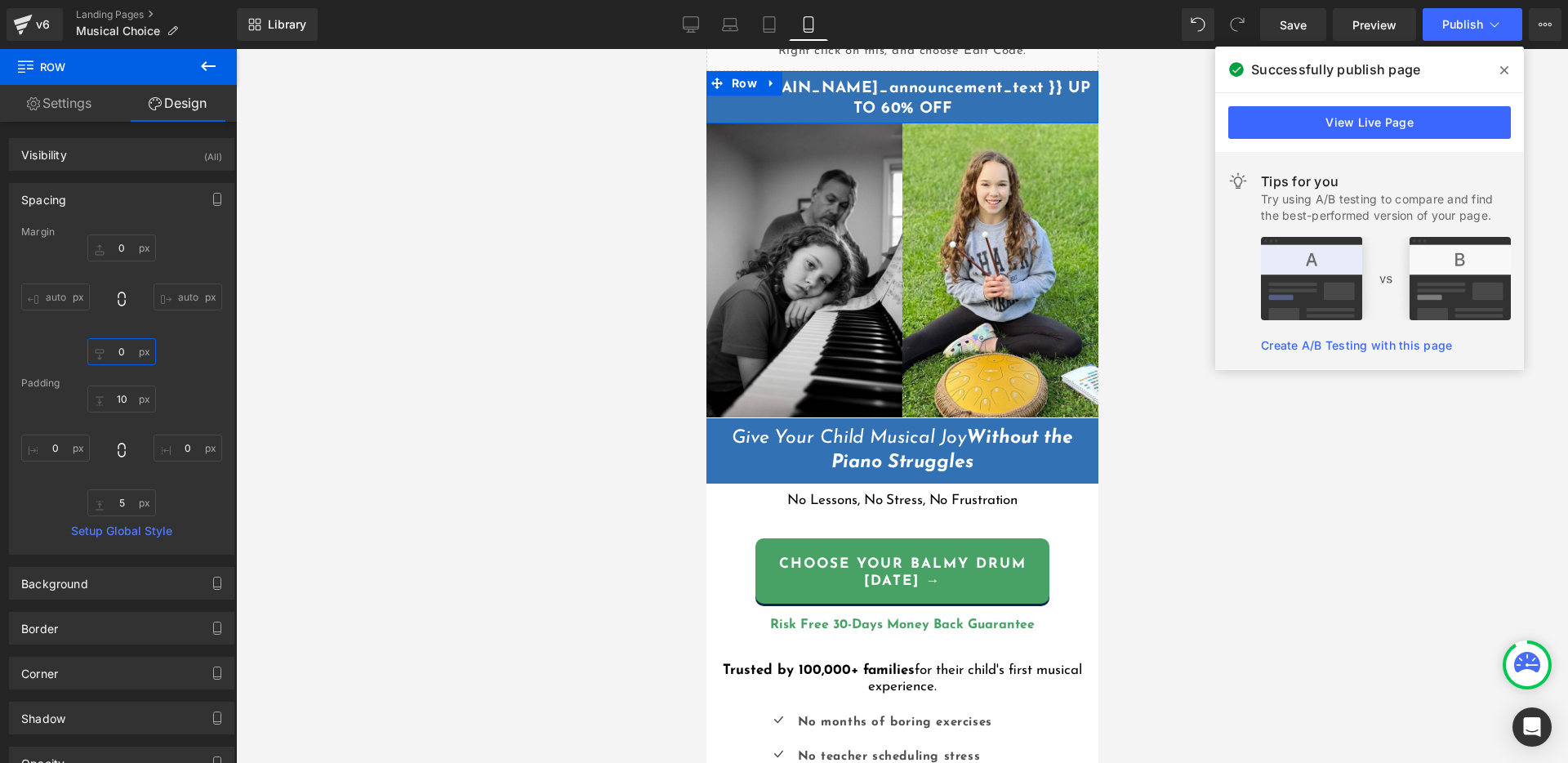
click at [119, 352] on input "0" at bounding box center [121, 351] width 68 height 27
type input "1"
click at [121, 395] on input "10" at bounding box center [121, 399] width 68 height 27
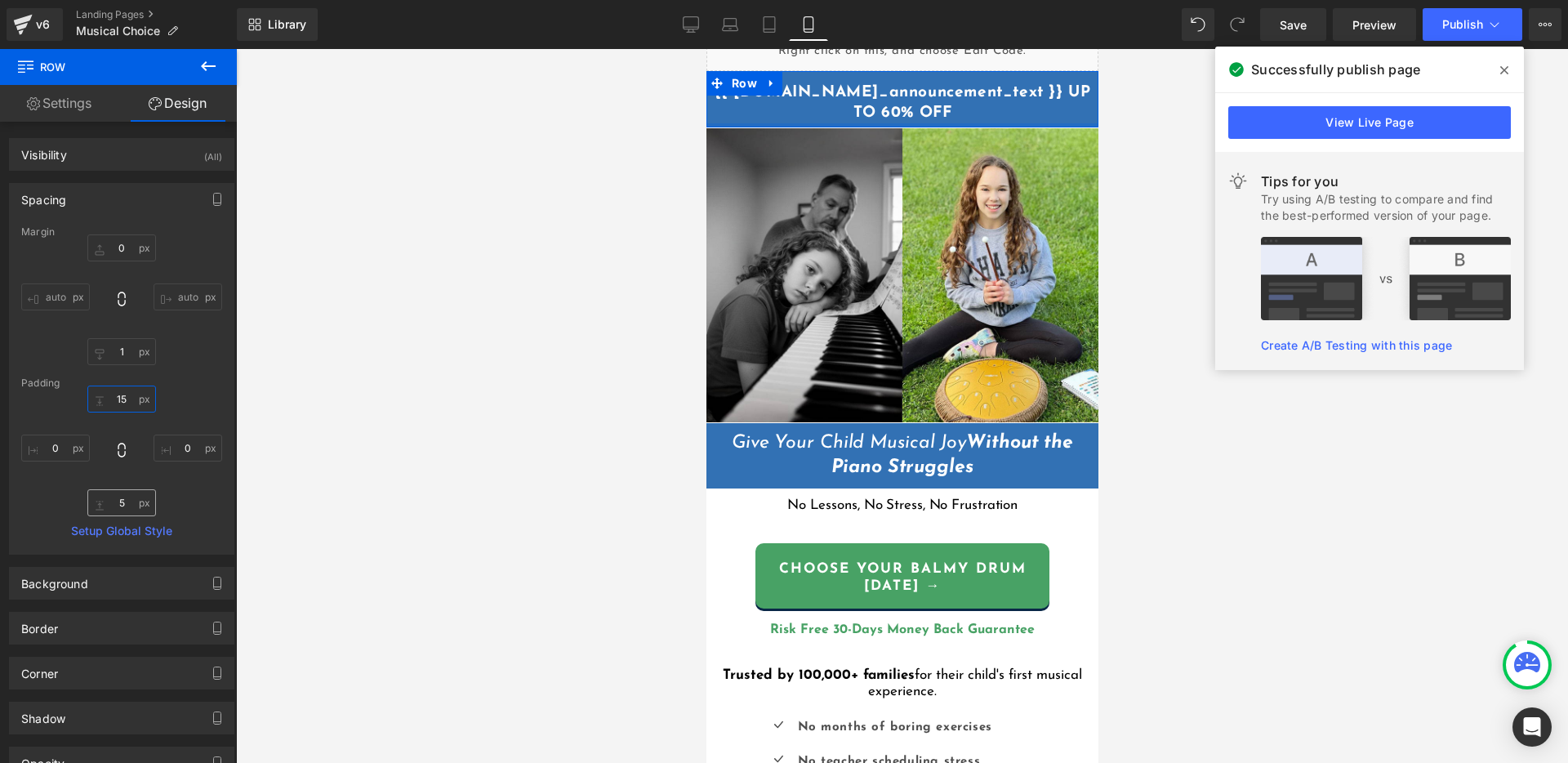
type input "15"
click at [116, 502] on input "5" at bounding box center [121, 503] width 68 height 27
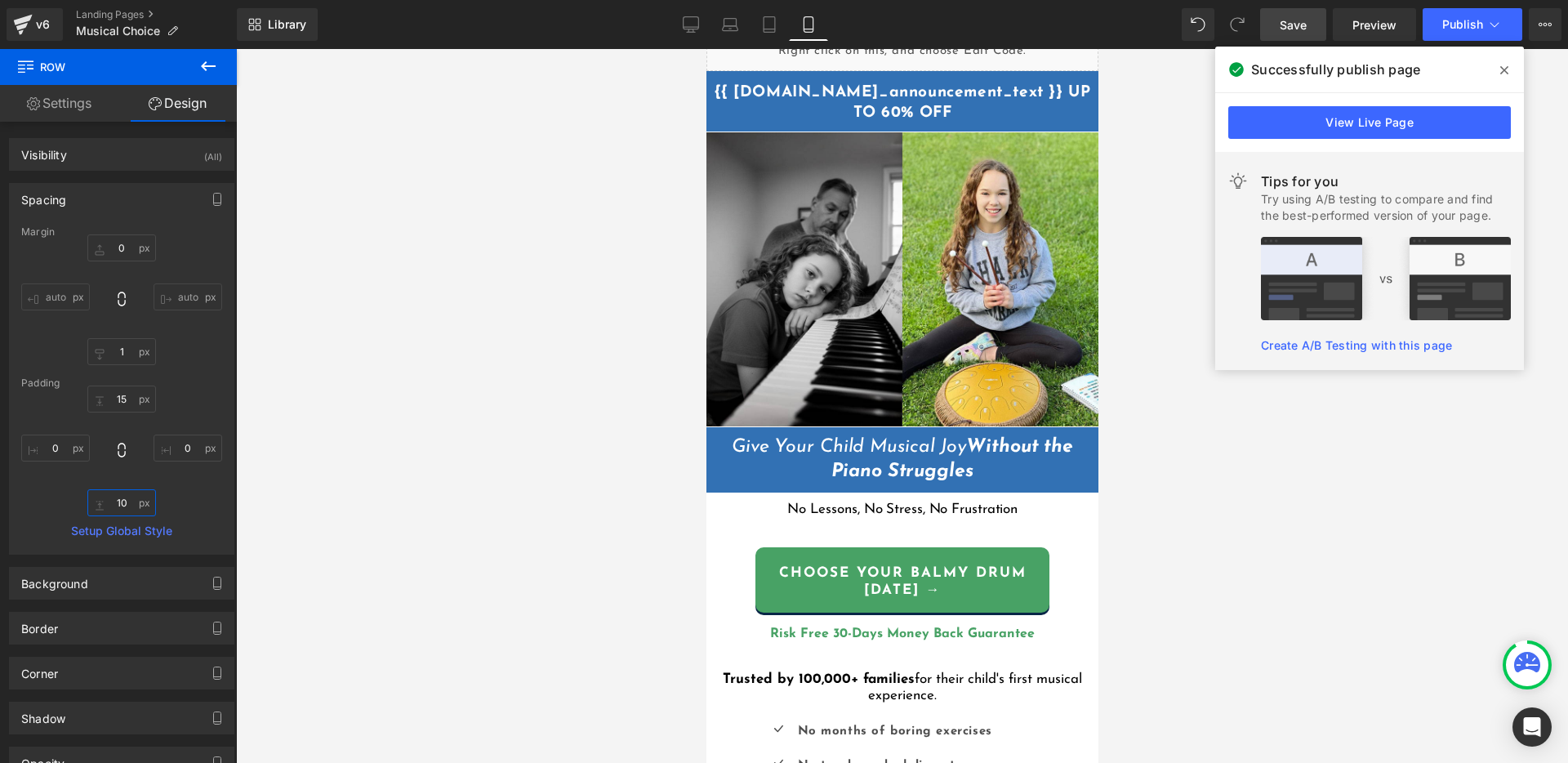
type input "10"
click at [1293, 21] on span "Save" at bounding box center [1293, 25] width 27 height 17
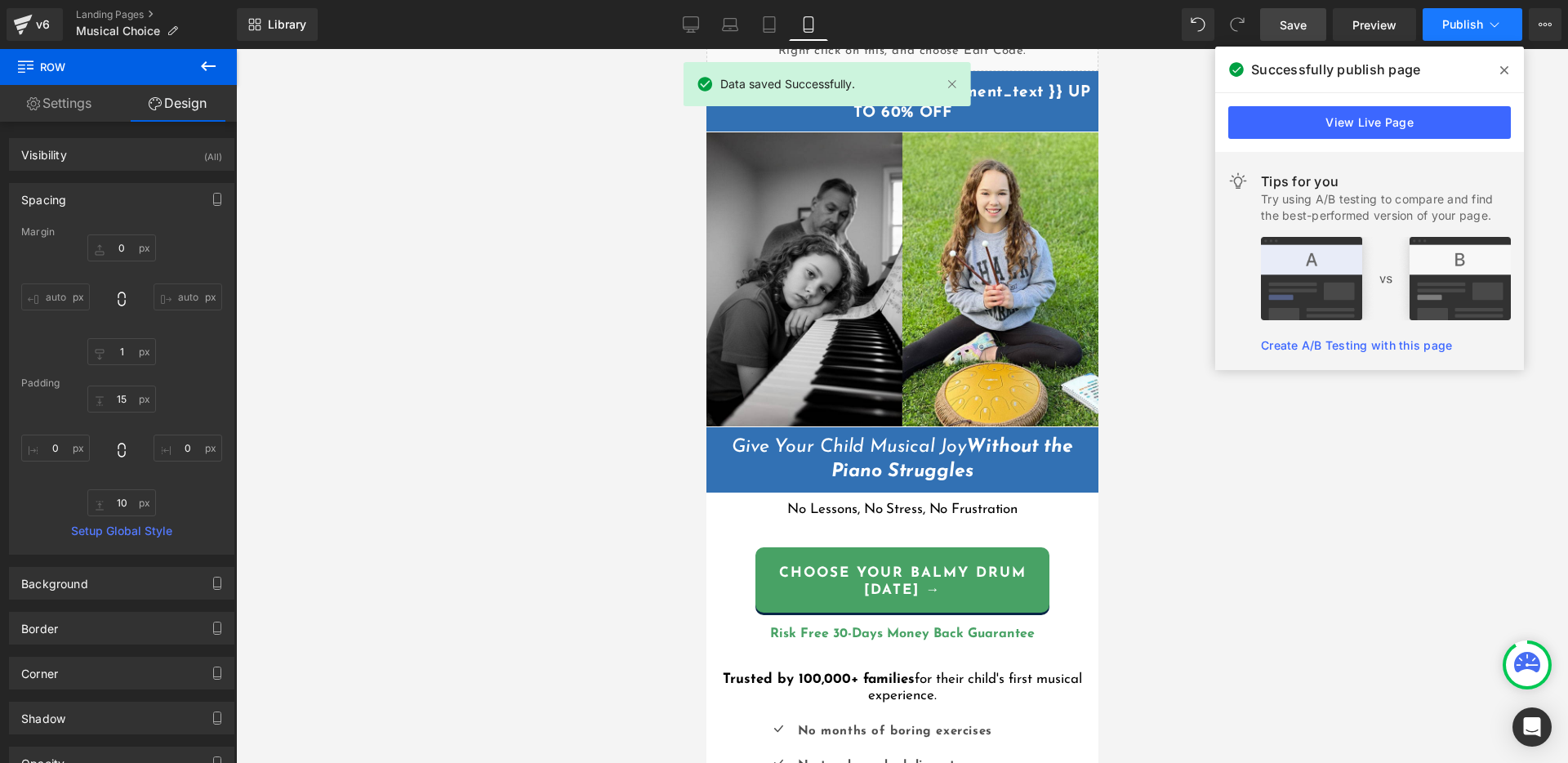
click at [1462, 21] on span "Publish" at bounding box center [1463, 25] width 41 height 13
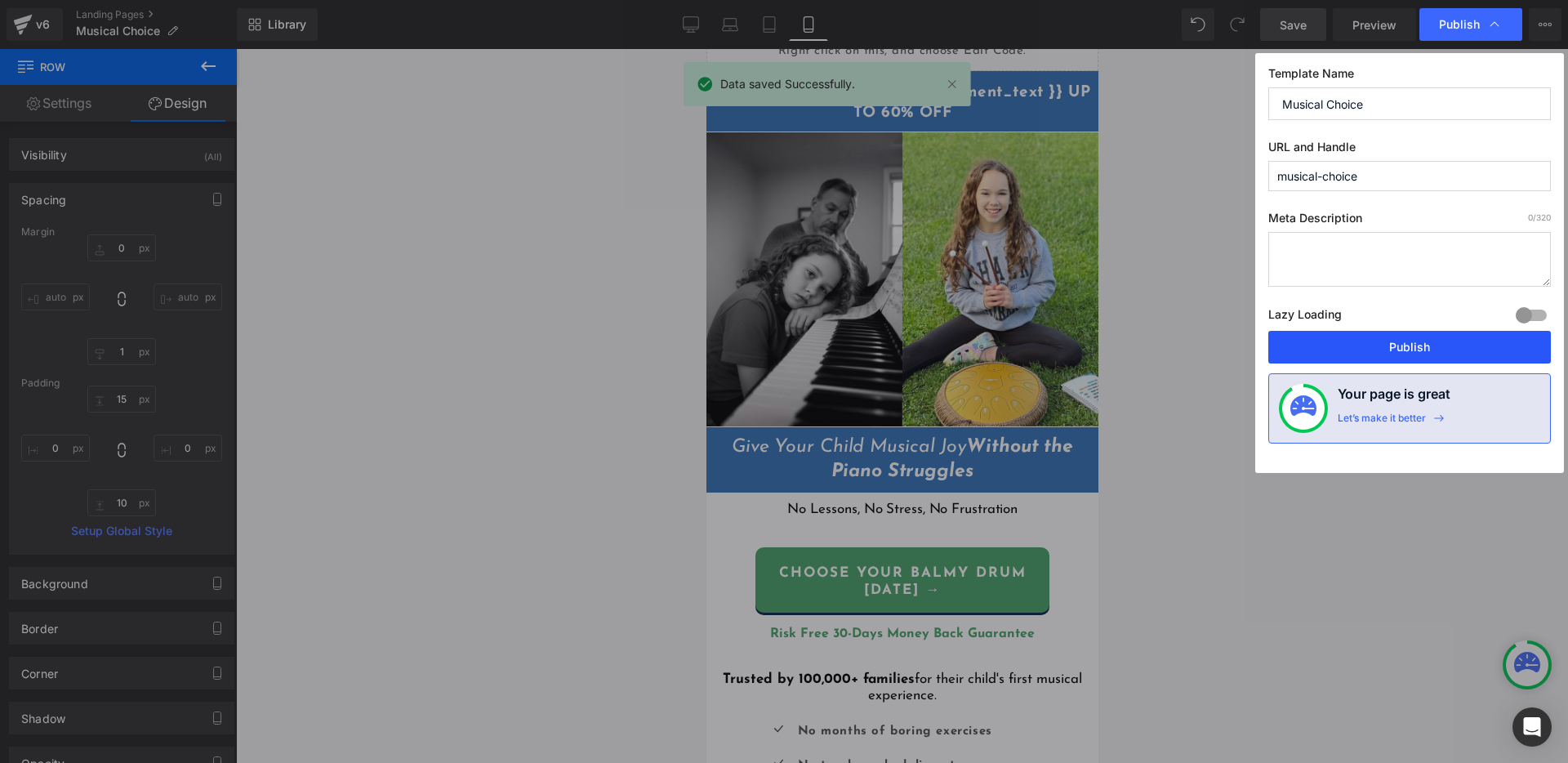
click at [1382, 340] on button "Publish" at bounding box center [1409, 347] width 283 height 33
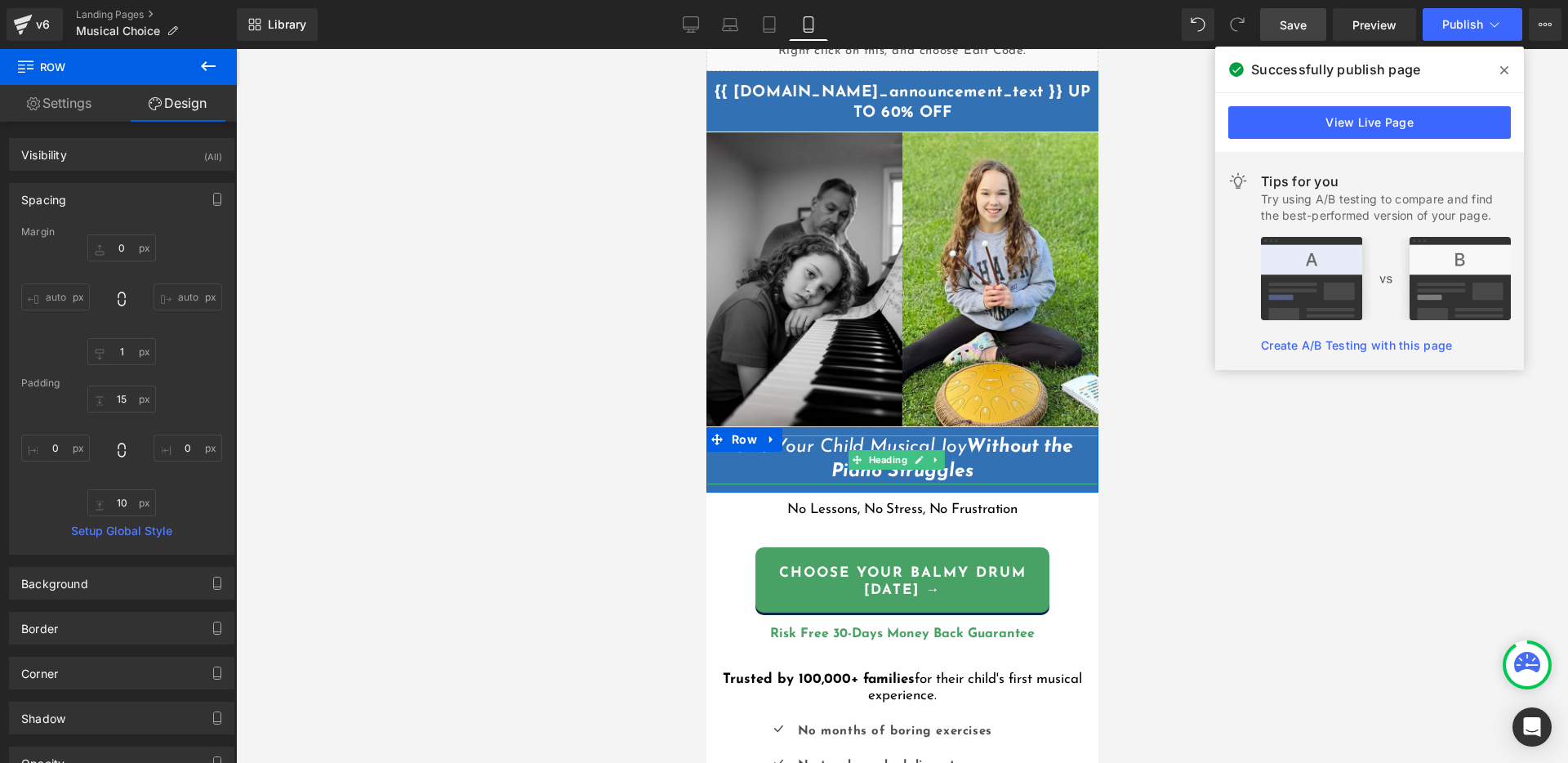
click at [965, 442] on span "Without the Piano Struggles" at bounding box center [951, 459] width 241 height 44
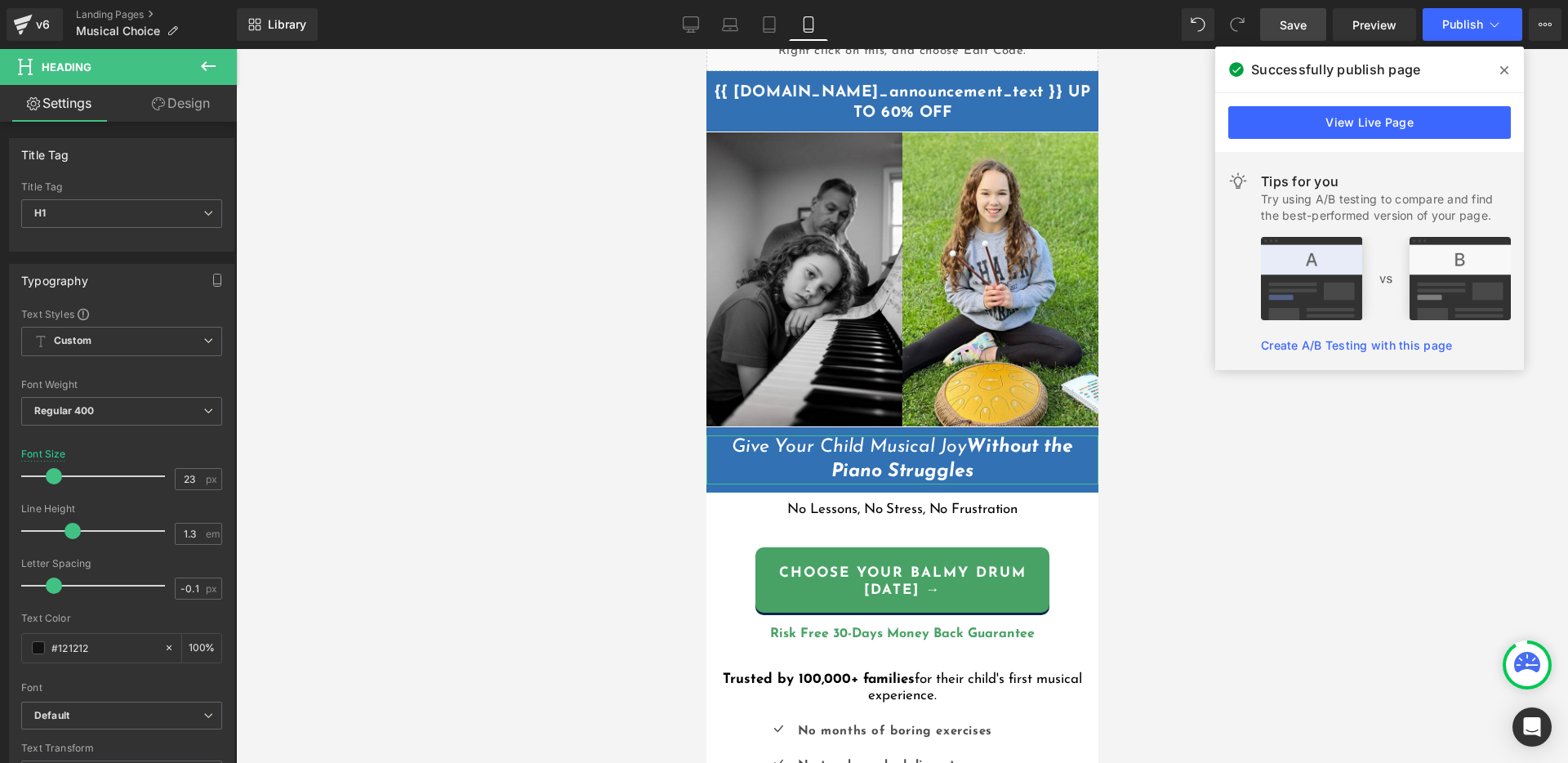
click at [166, 110] on link "Design" at bounding box center [181, 103] width 119 height 37
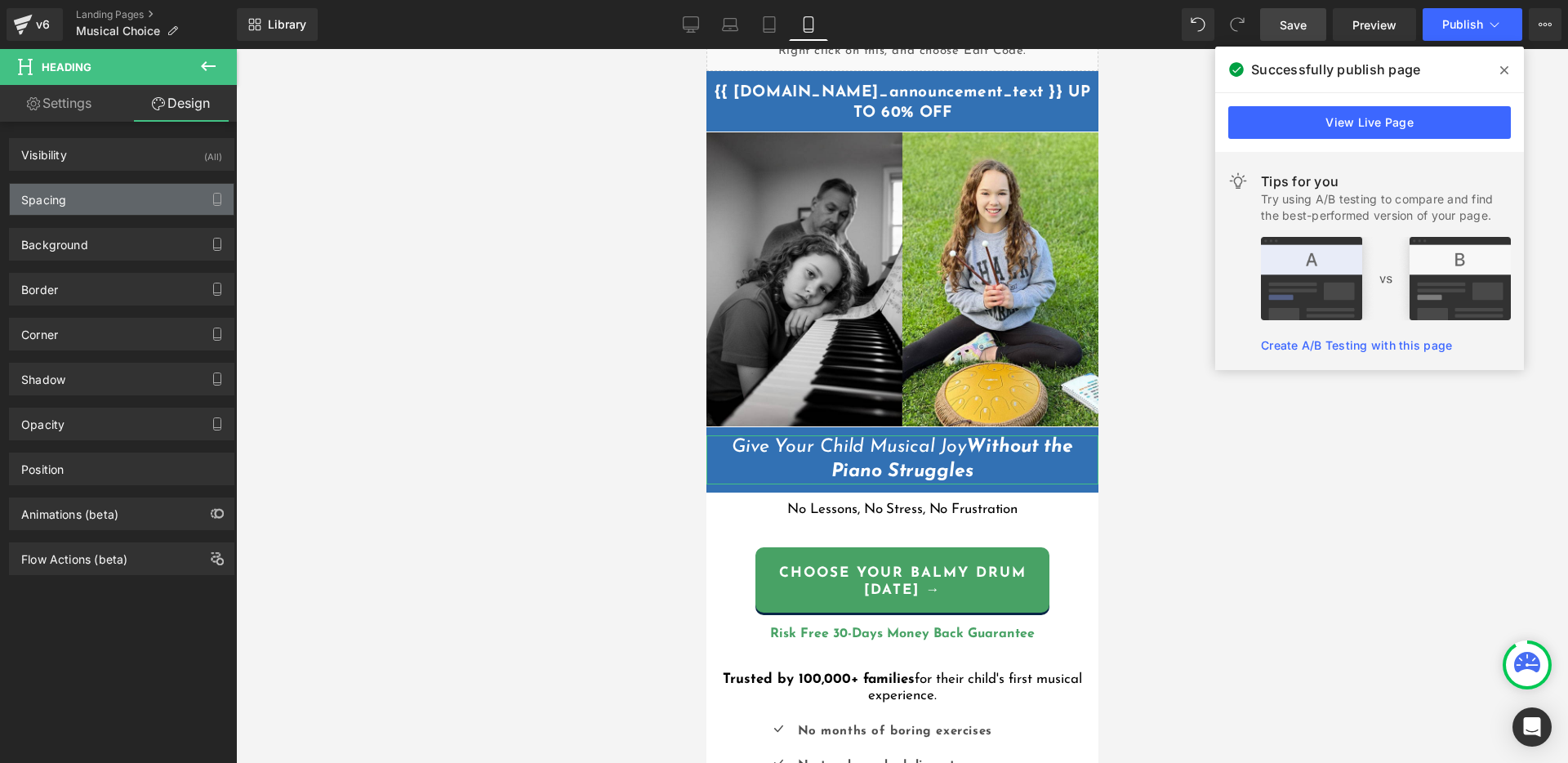
click at [109, 205] on div "Spacing" at bounding box center [122, 199] width 224 height 31
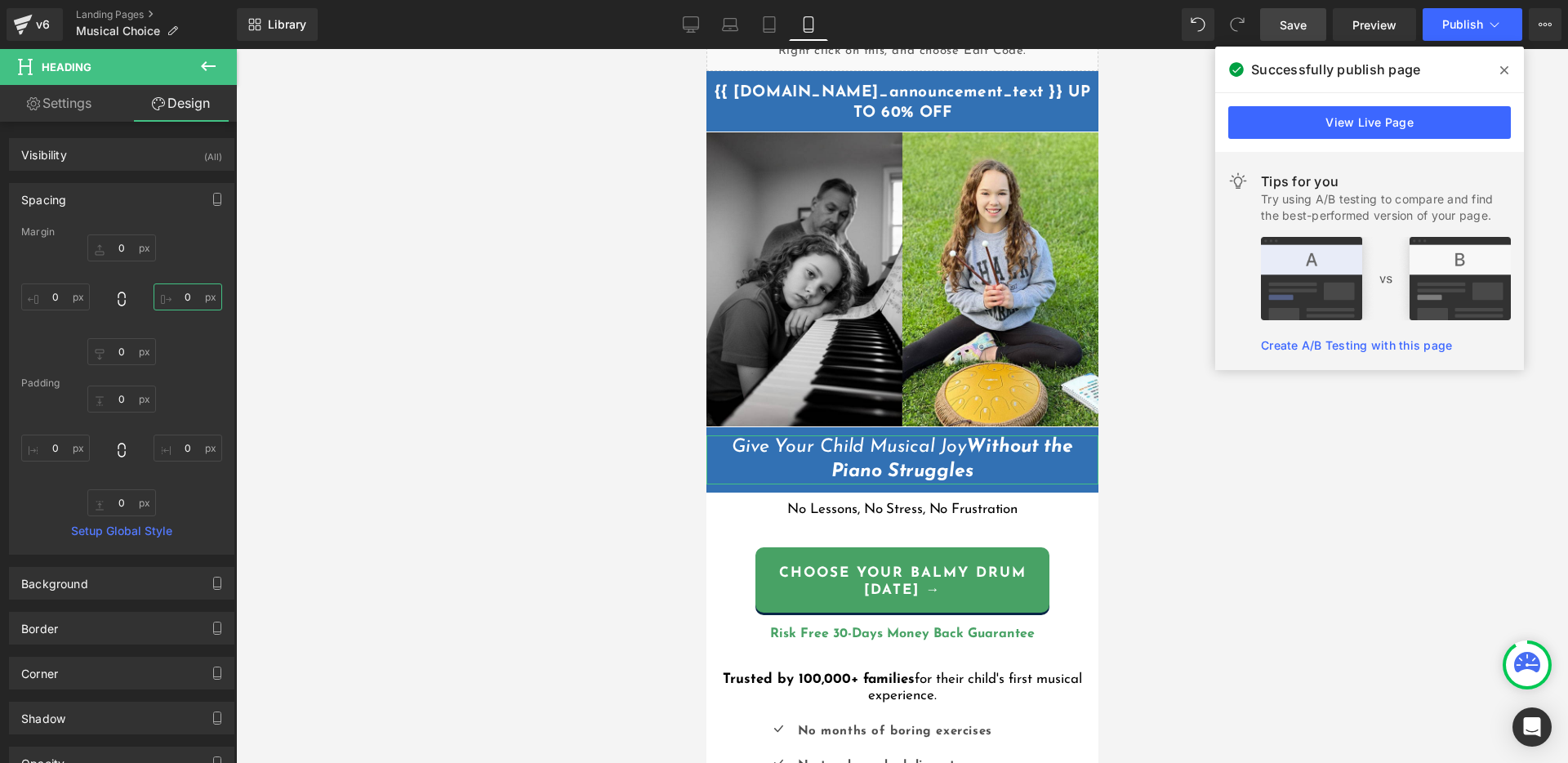
click at [184, 296] on input "0" at bounding box center [187, 297] width 68 height 27
type input "2"
click at [56, 302] on input "0" at bounding box center [55, 297] width 68 height 27
type input "2"
click at [59, 297] on input "2" at bounding box center [55, 297] width 68 height 27
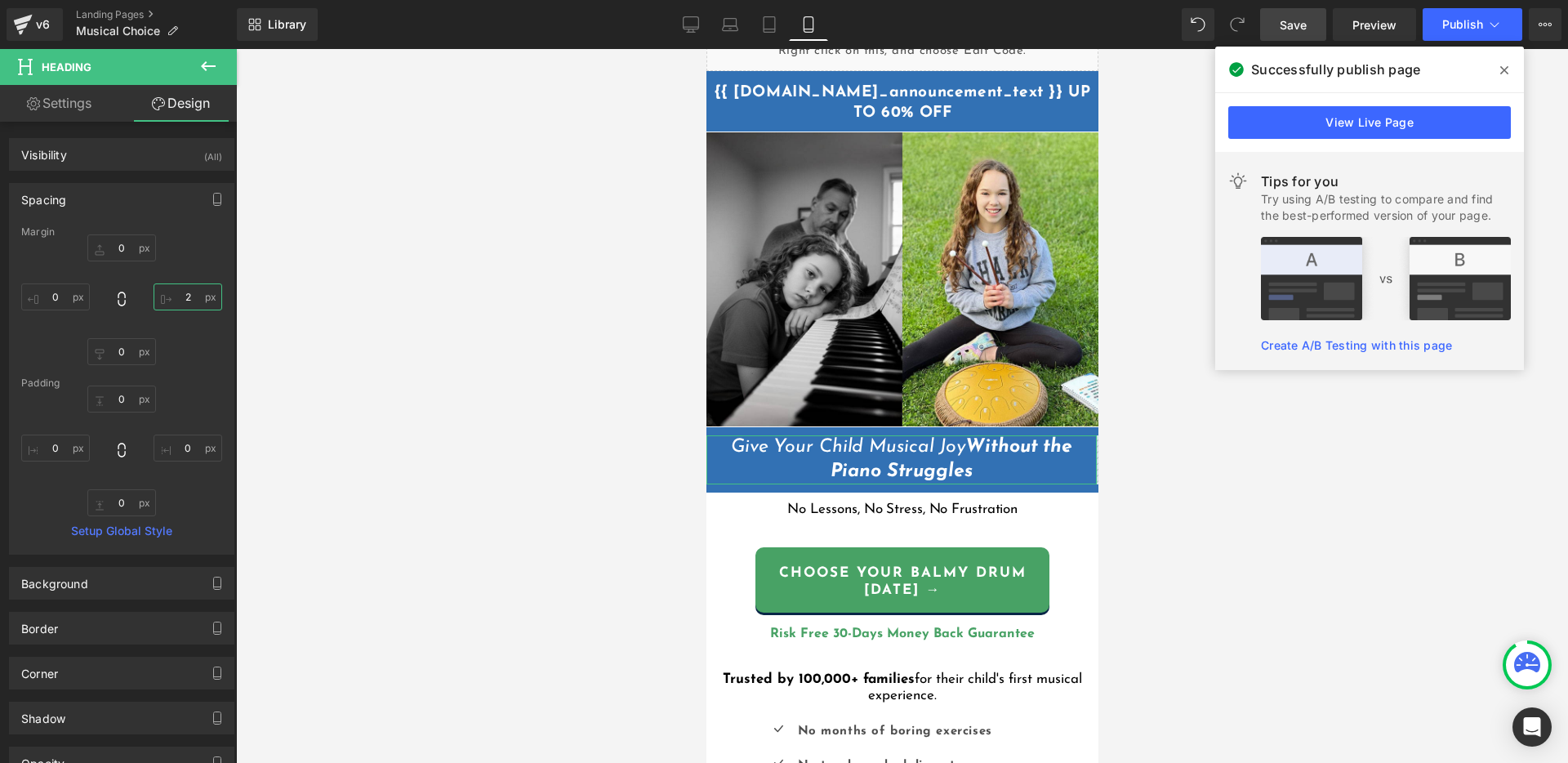
click at [183, 296] on input "2" at bounding box center [187, 297] width 68 height 27
click at [63, 110] on link "Settings" at bounding box center [59, 103] width 119 height 37
type input "100"
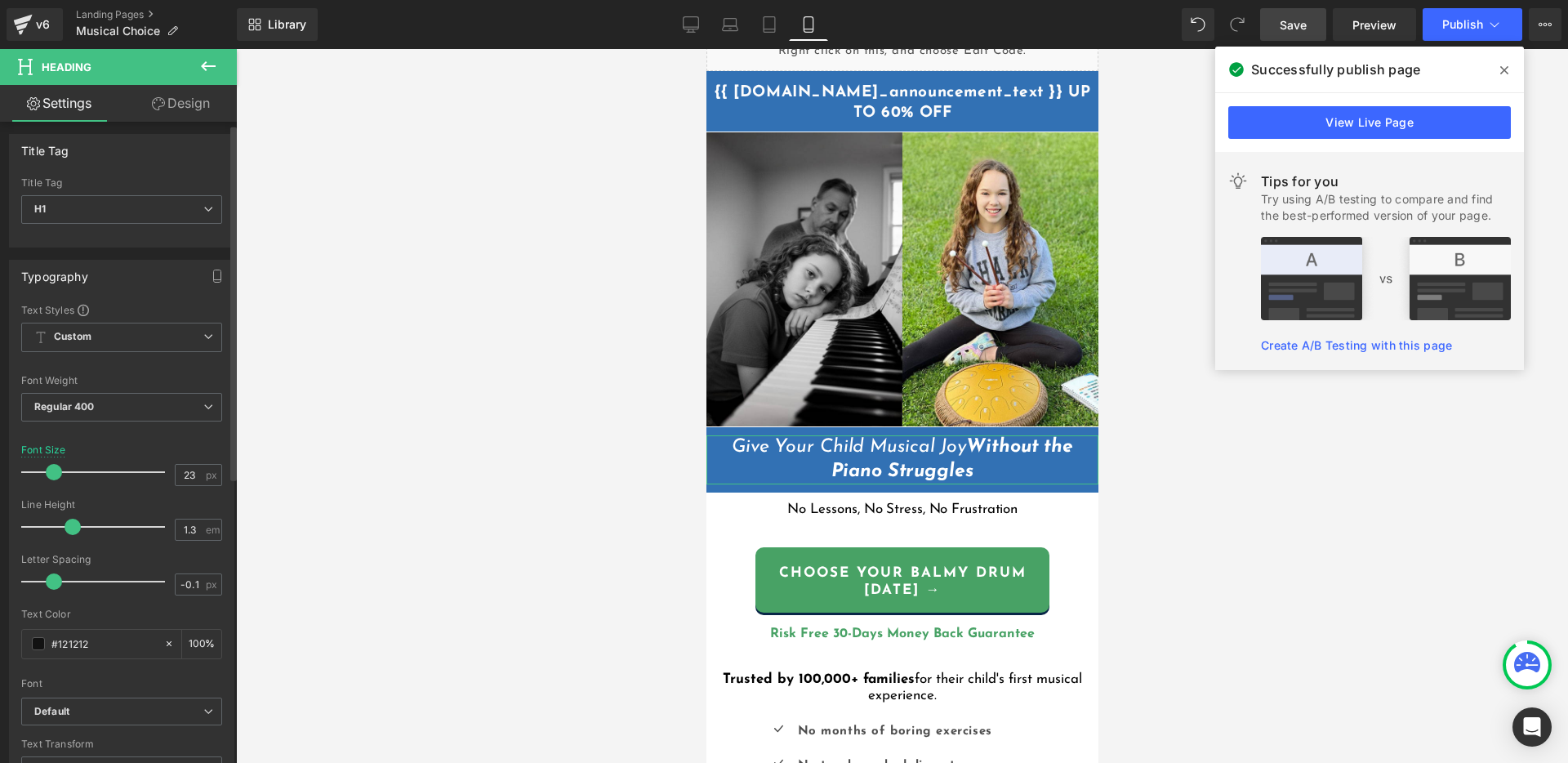
scroll to position [0, 0]
click at [733, 428] on span "Row" at bounding box center [743, 439] width 34 height 25
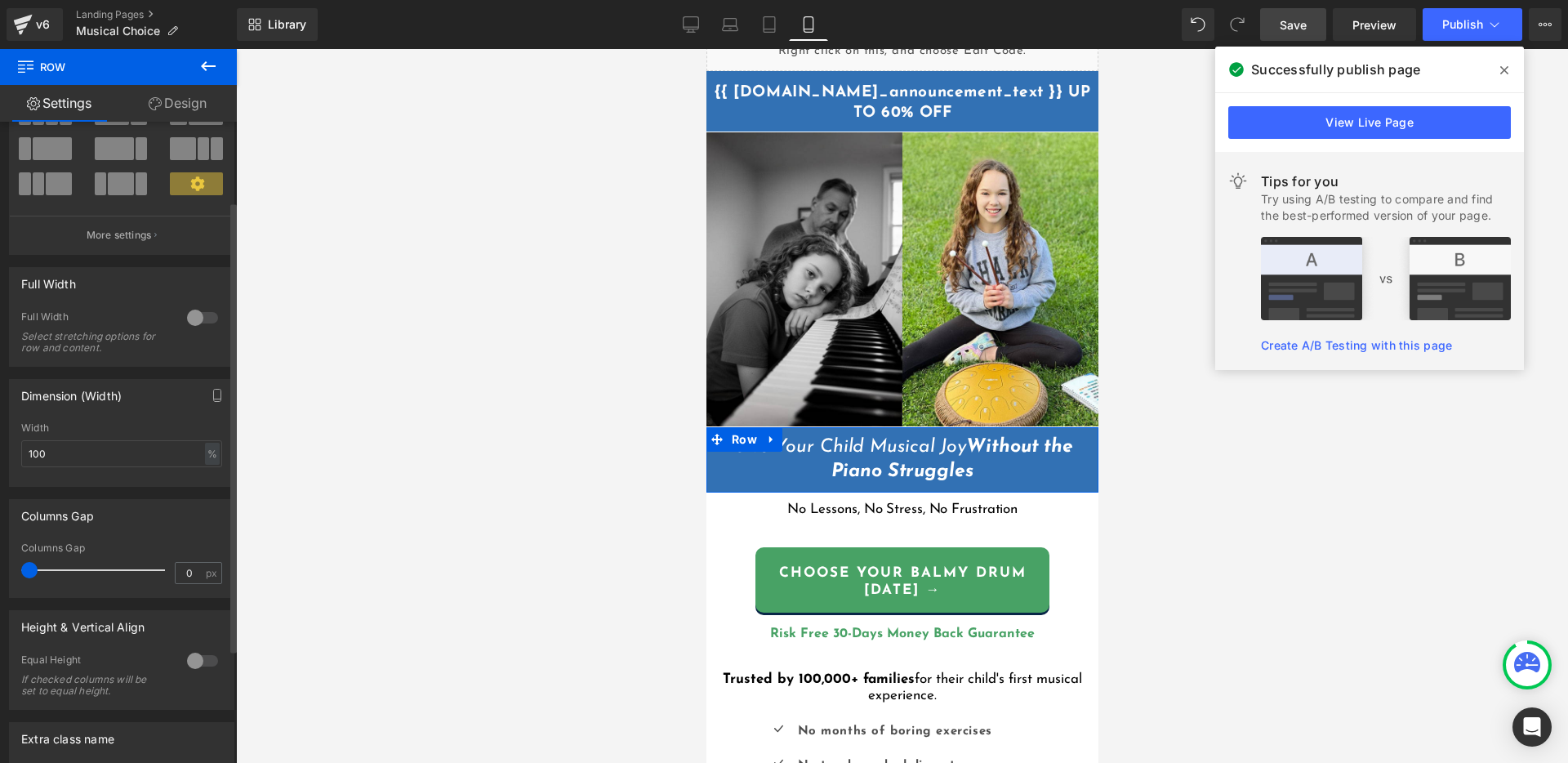
scroll to position [113, 0]
type input "0"
drag, startPoint x: 30, startPoint y: 566, endPoint x: -35, endPoint y: 562, distance: 65.1
click at [0, 562] on html "Row You are previewing how the will restyle your page. You can not edit Element…" at bounding box center [784, 382] width 1568 height 763
click at [33, 568] on span at bounding box center [30, 568] width 16 height 16
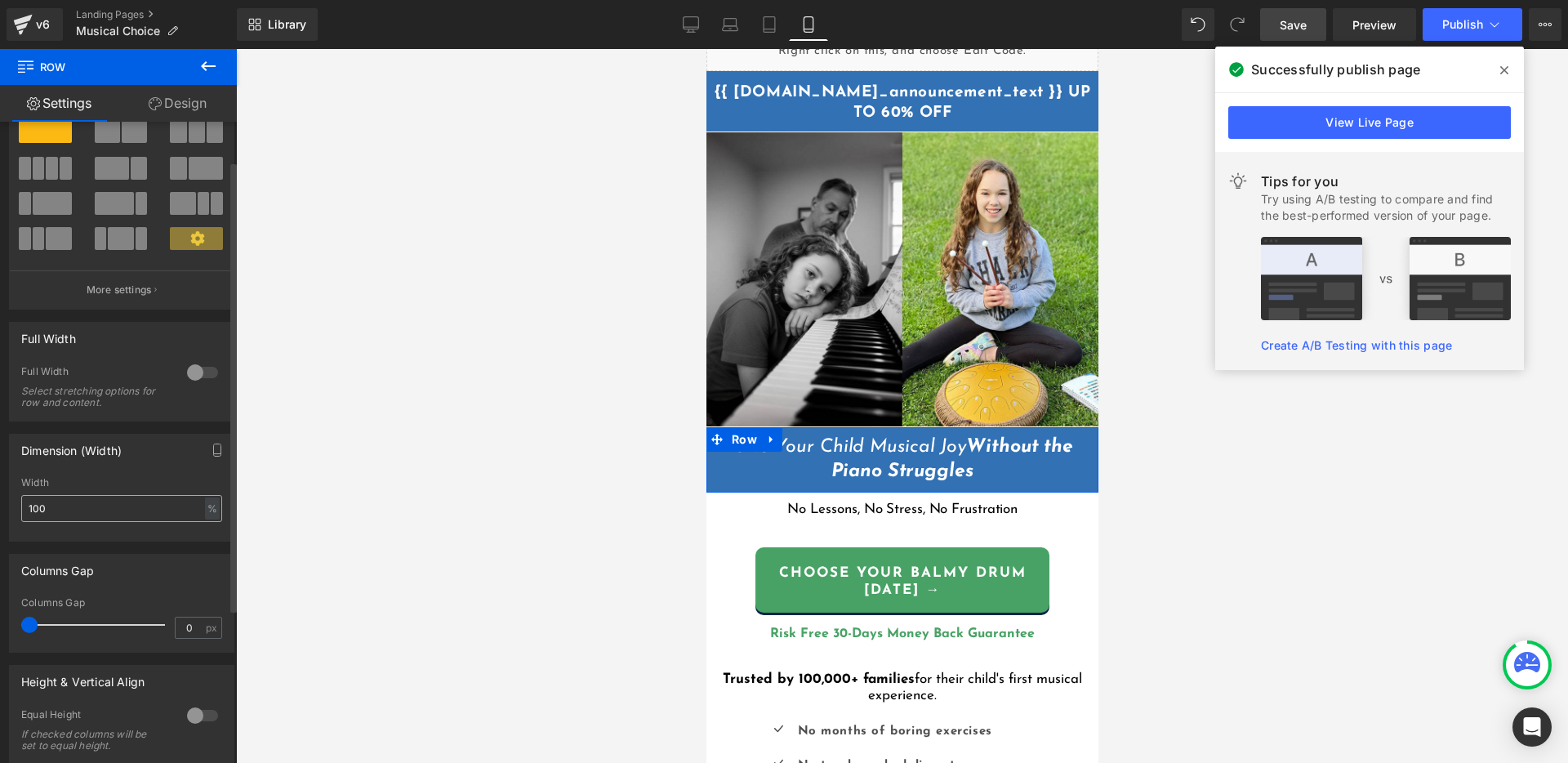
scroll to position [55, 0]
click at [124, 517] on input "100" at bounding box center [122, 508] width 201 height 27
click at [96, 511] on input "100" at bounding box center [122, 508] width 201 height 27
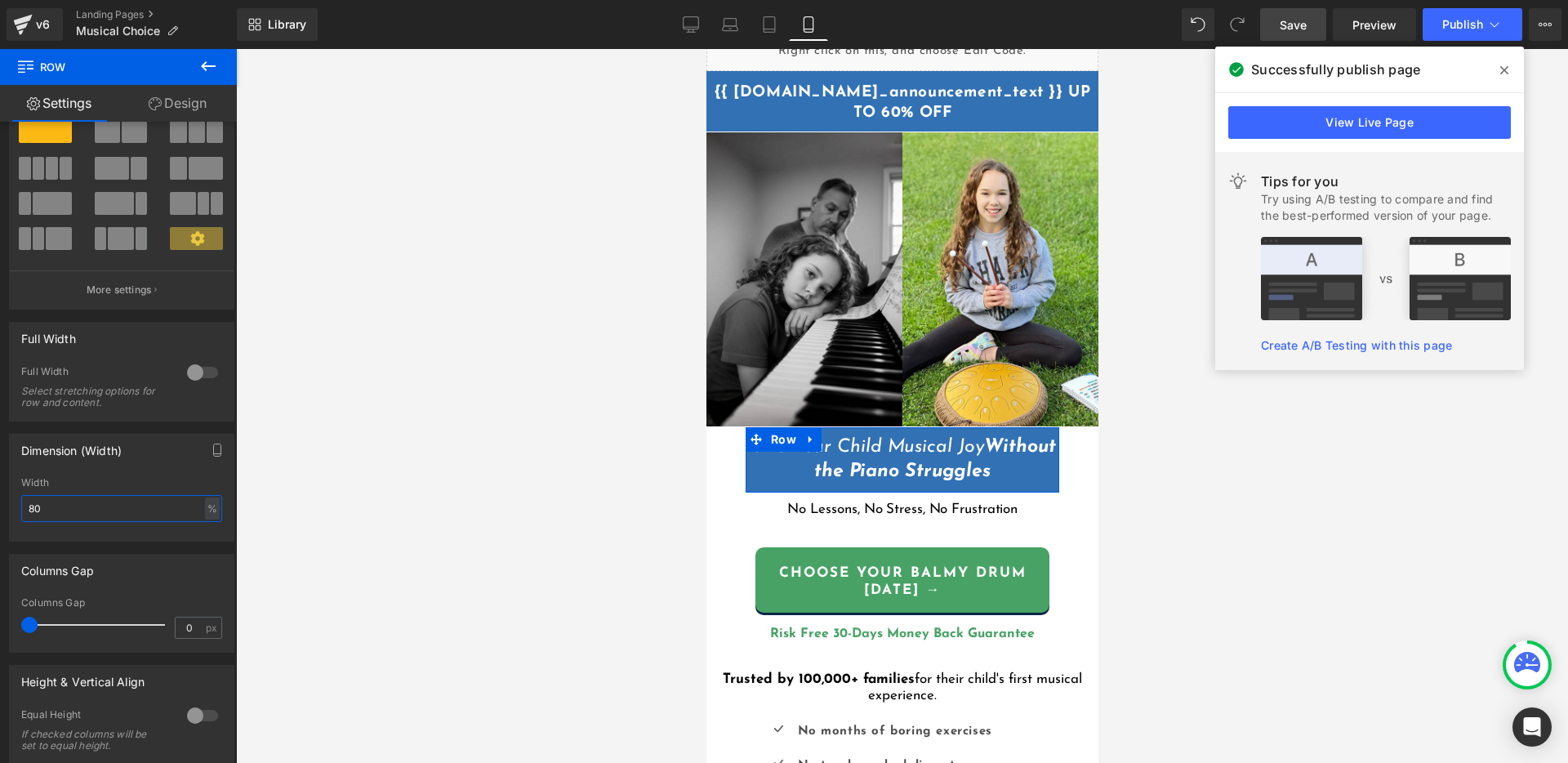
drag, startPoint x: 60, startPoint y: 509, endPoint x: -72, endPoint y: 508, distance: 132.0
click at [0, 508] on html "Row You are previewing how the will restyle your page. You can not edit Element…" at bounding box center [784, 382] width 1568 height 763
type input "100"
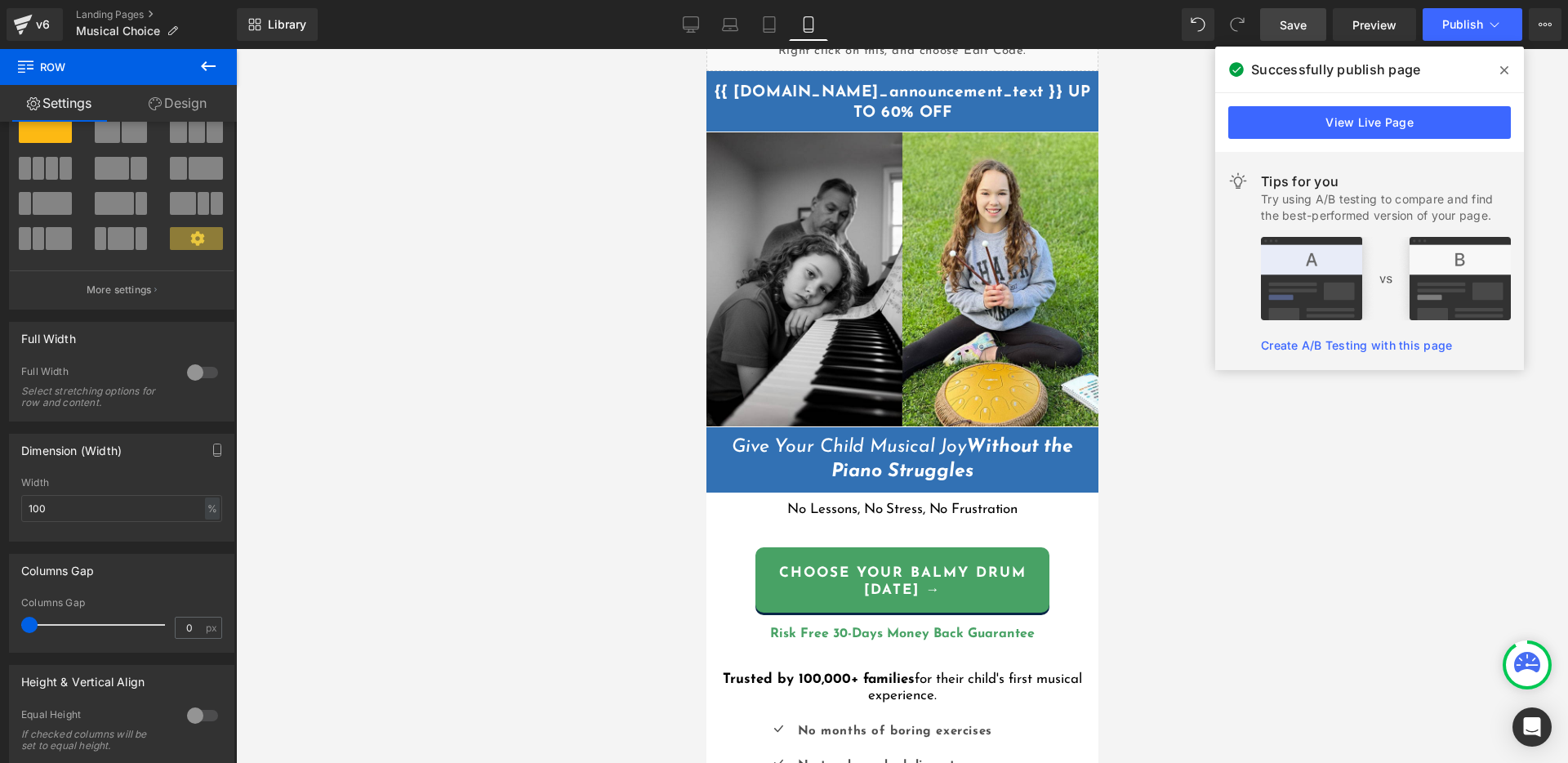
click at [474, 503] on div at bounding box center [901, 405] width 1332 height 714
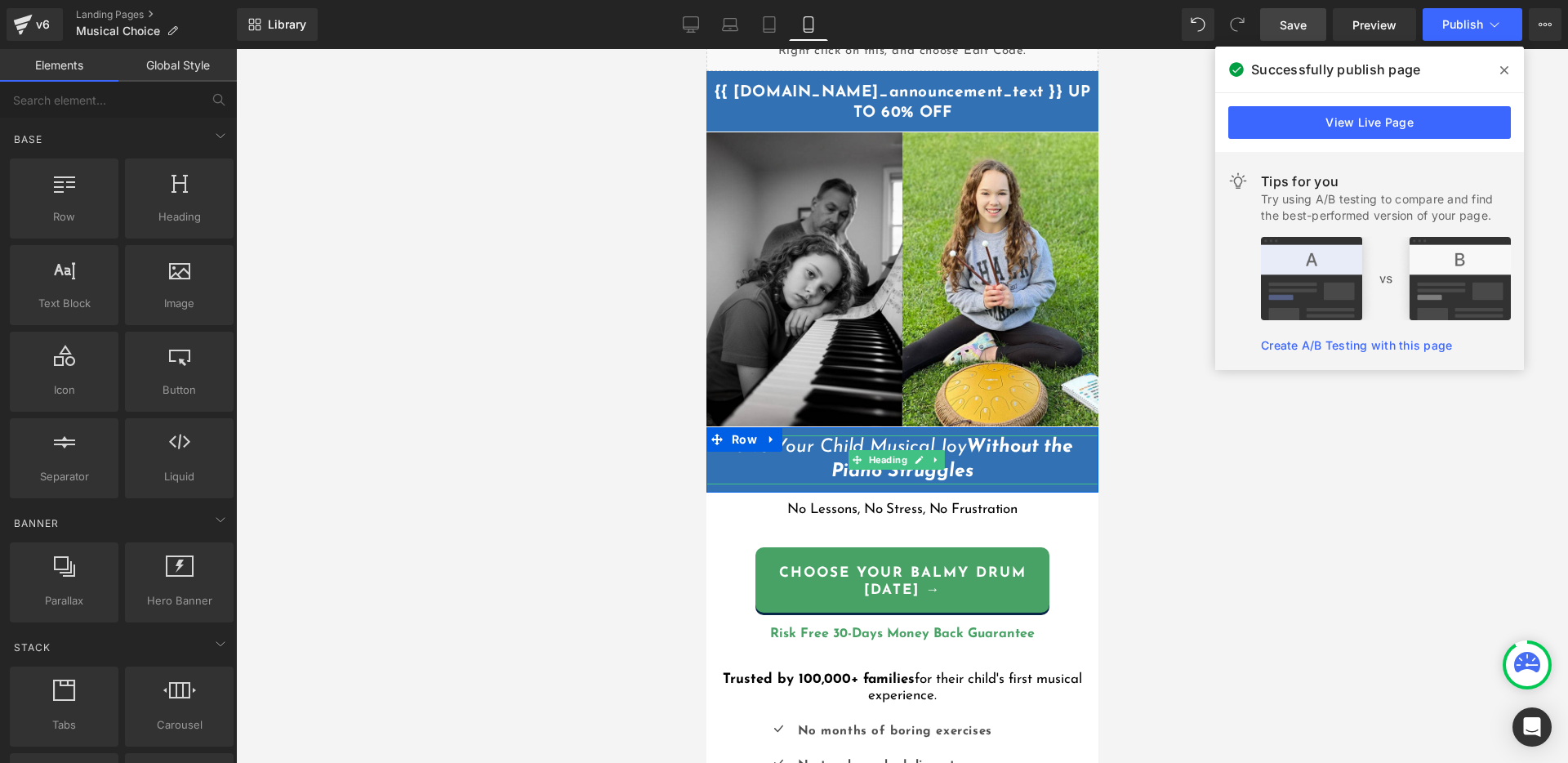
click at [837, 438] on icon "Give Your Child Musical Joy Without the Piano Struggles" at bounding box center [901, 459] width 341 height 44
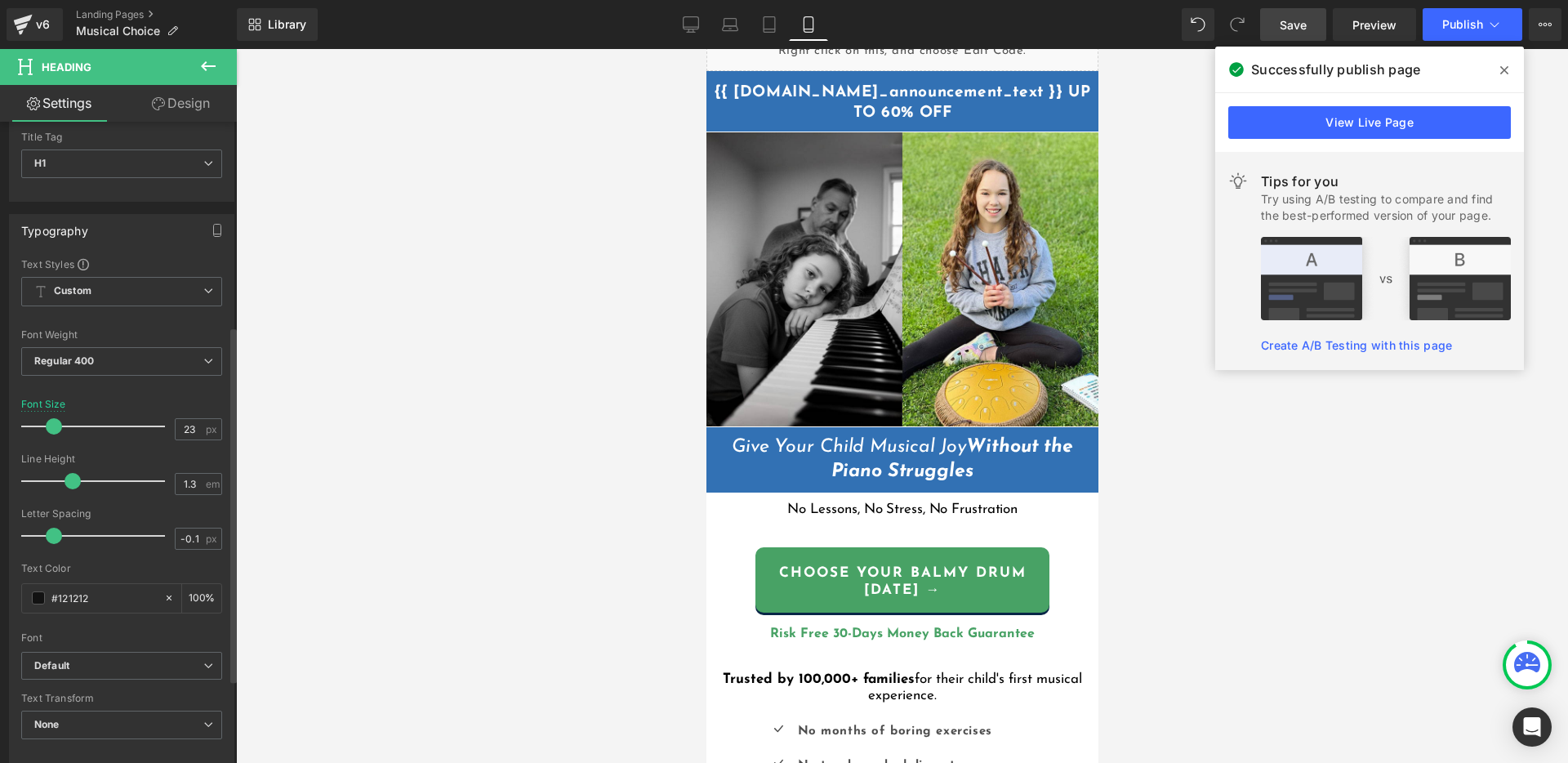
scroll to position [0, 0]
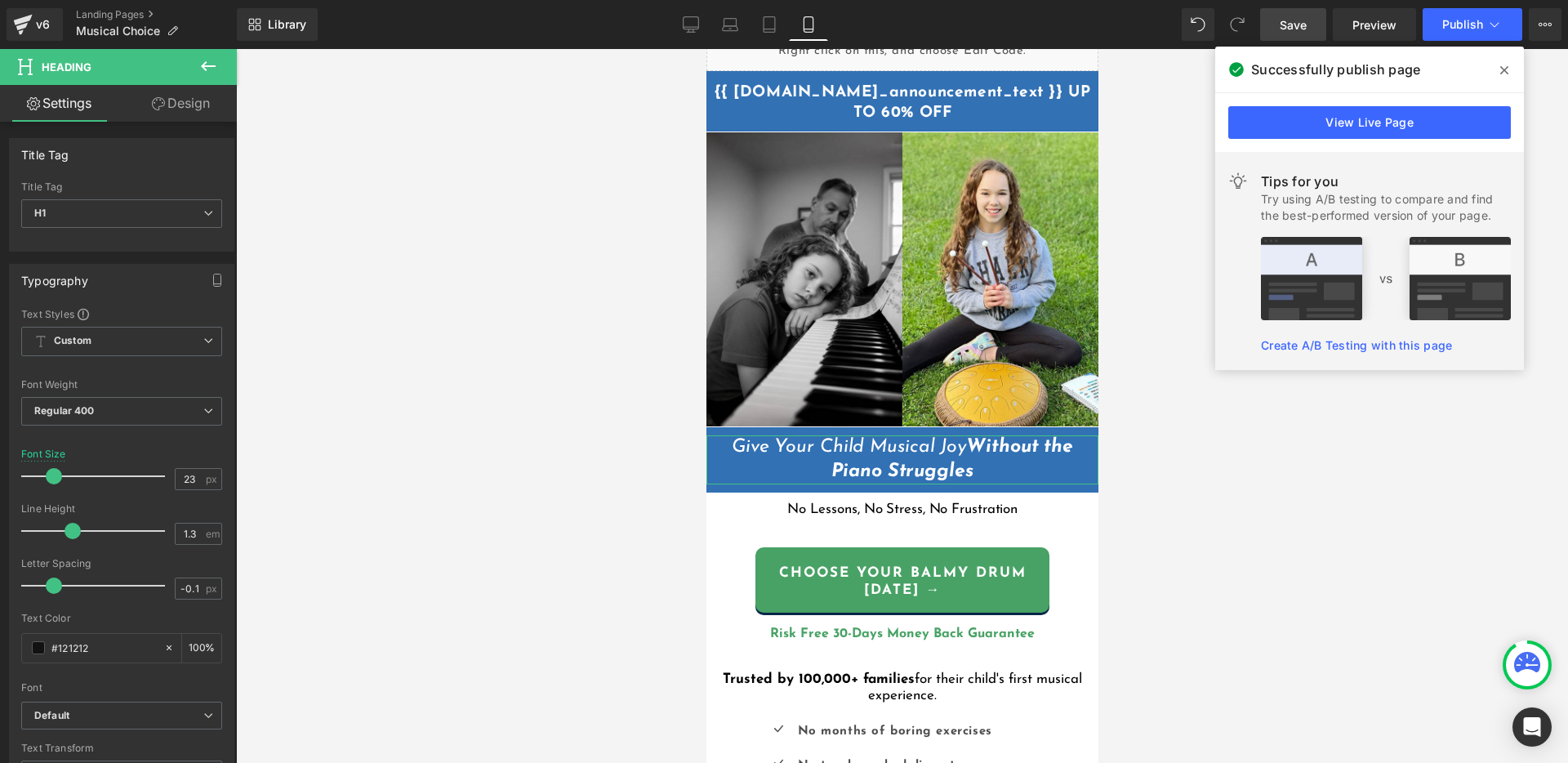
click at [167, 96] on link "Design" at bounding box center [181, 103] width 119 height 37
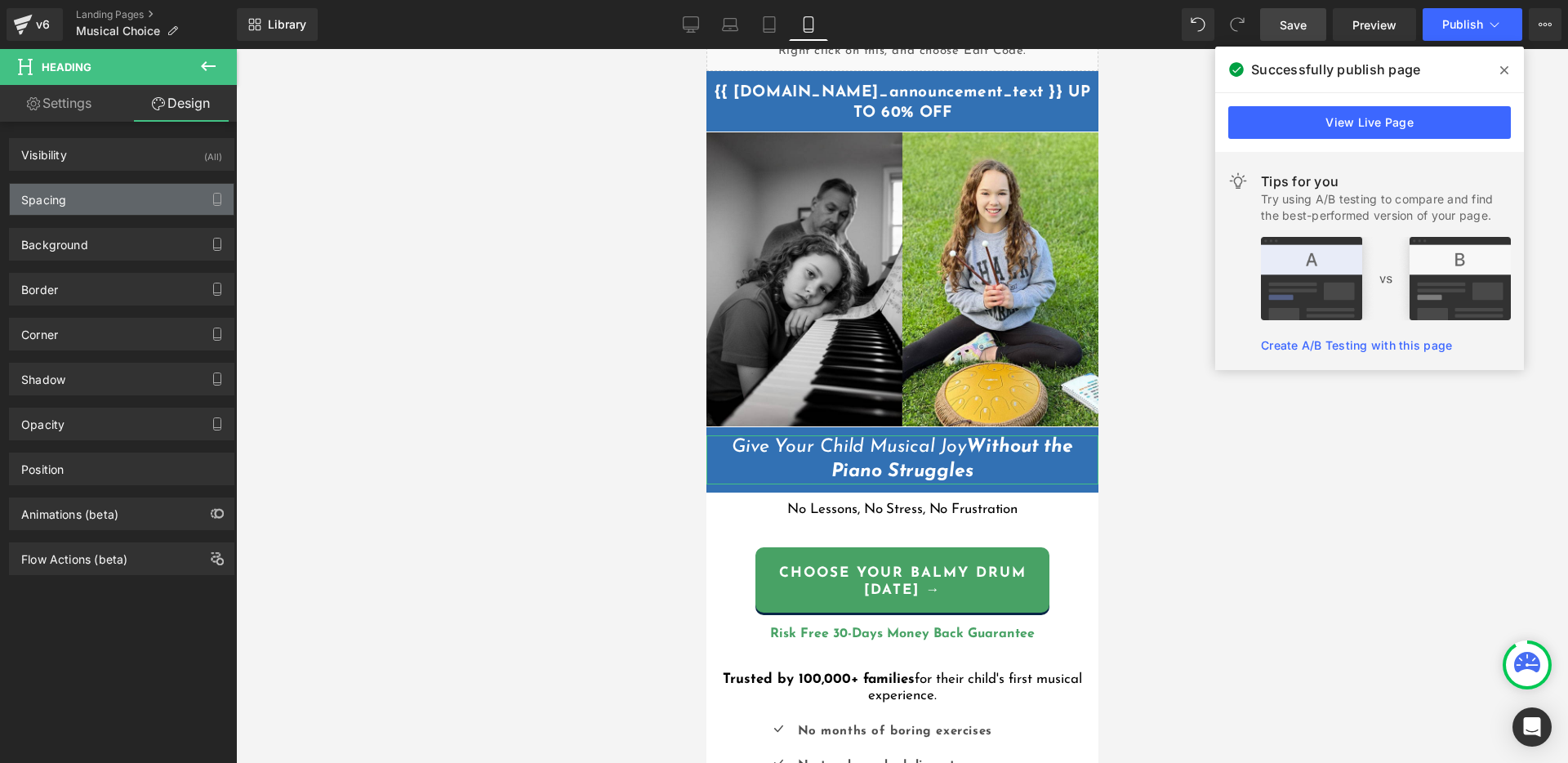
click at [78, 210] on div "Spacing" at bounding box center [122, 199] width 224 height 31
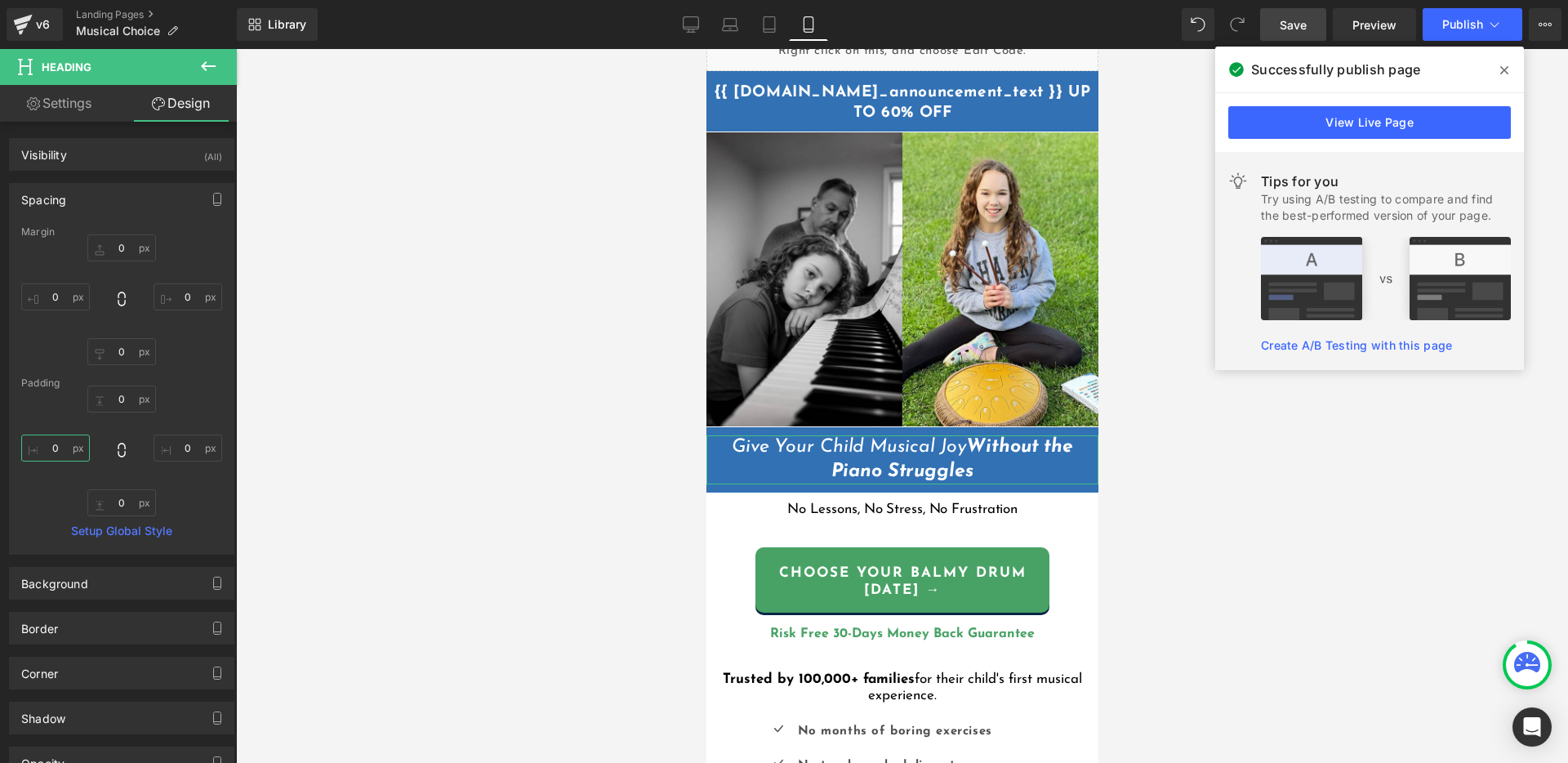
click at [63, 446] on input "0" at bounding box center [55, 447] width 68 height 27
type input "10"
click at [176, 450] on input "0" at bounding box center [187, 447] width 68 height 27
type input "10"
click at [182, 450] on input "10" at bounding box center [187, 447] width 68 height 27
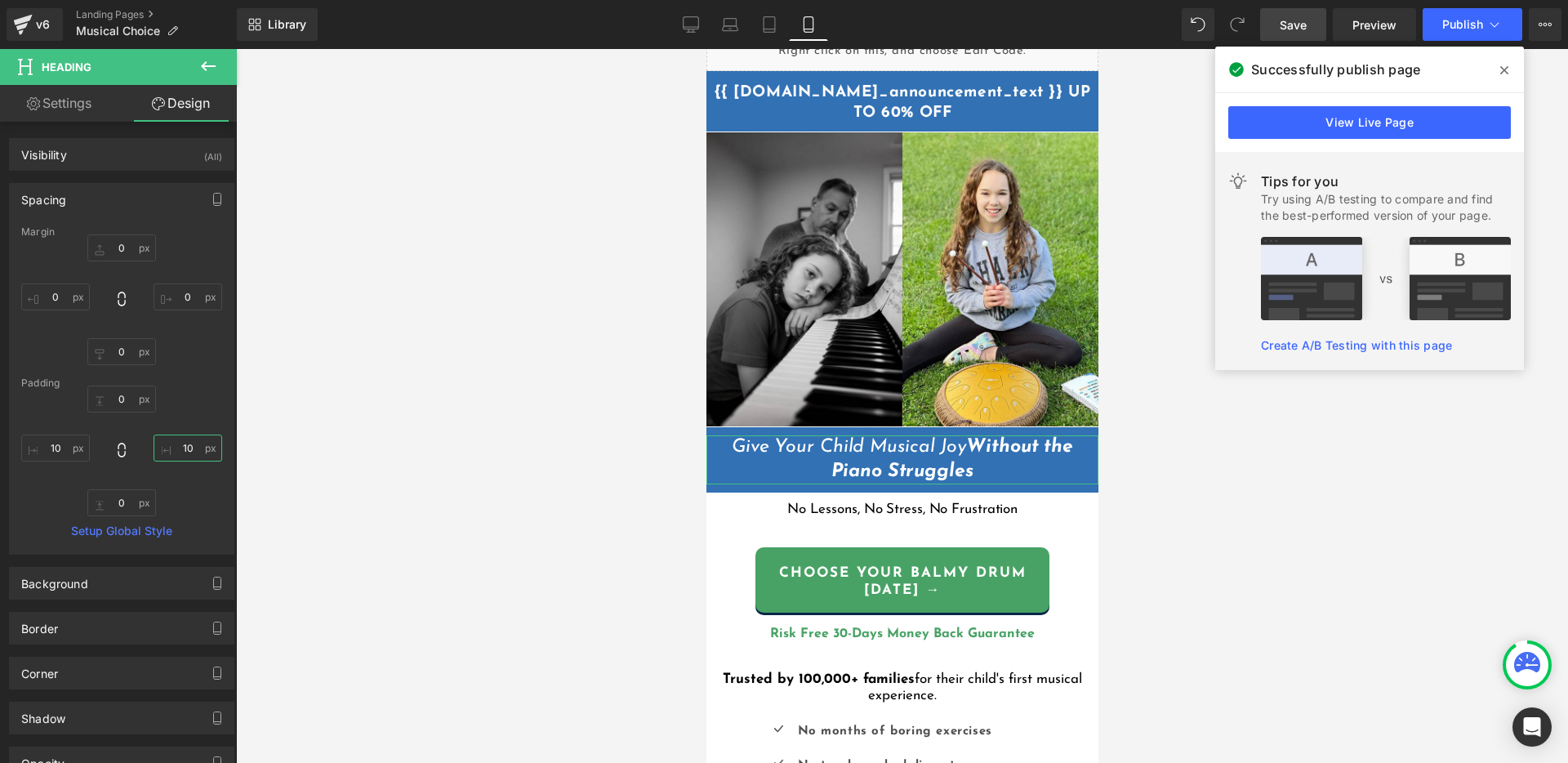
click at [182, 450] on input "10" at bounding box center [187, 447] width 68 height 27
click at [60, 445] on input "10" at bounding box center [55, 447] width 68 height 27
click at [1159, 470] on div at bounding box center [901, 405] width 1332 height 714
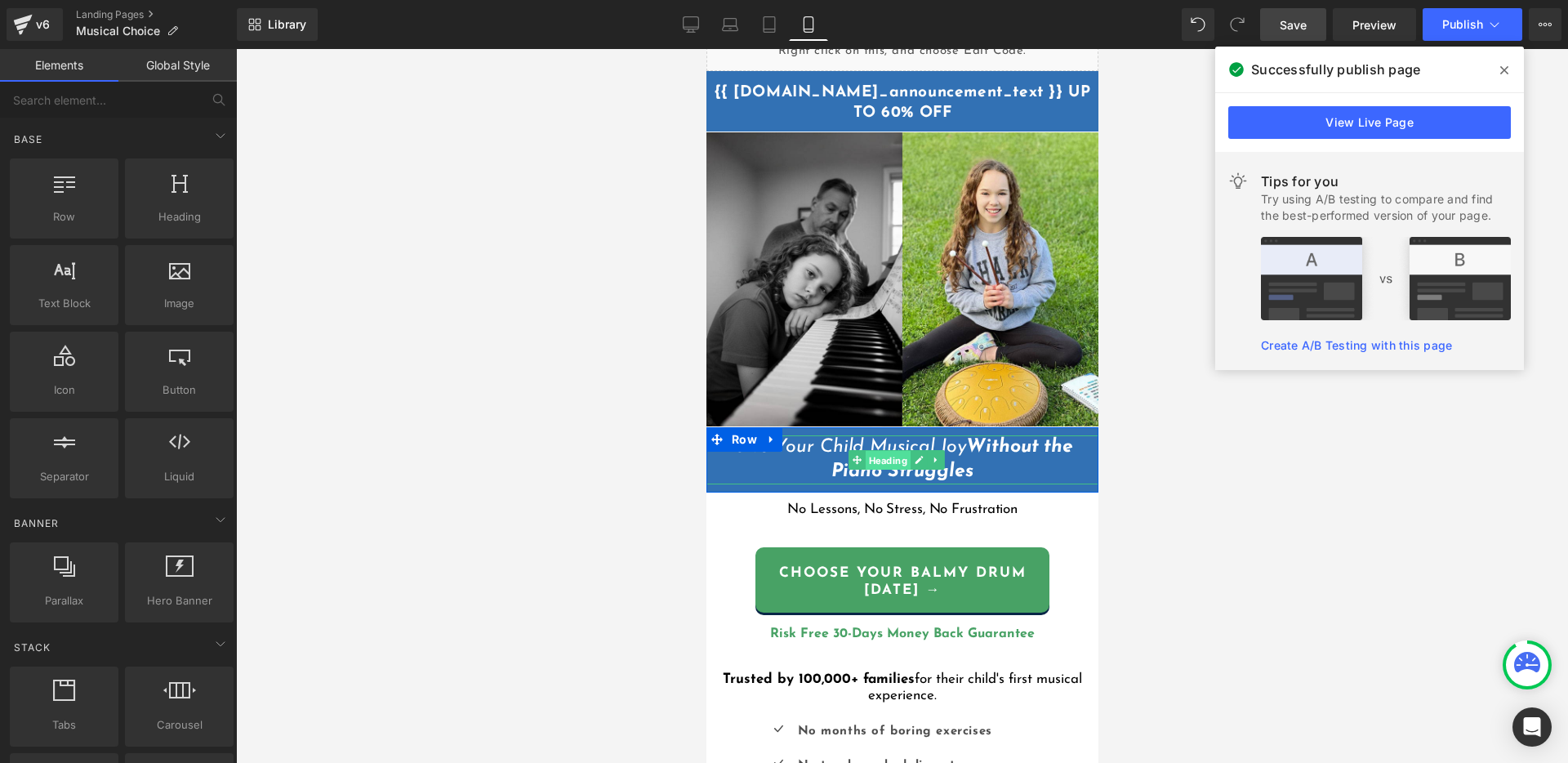
click at [882, 451] on span "Heading" at bounding box center [887, 461] width 45 height 20
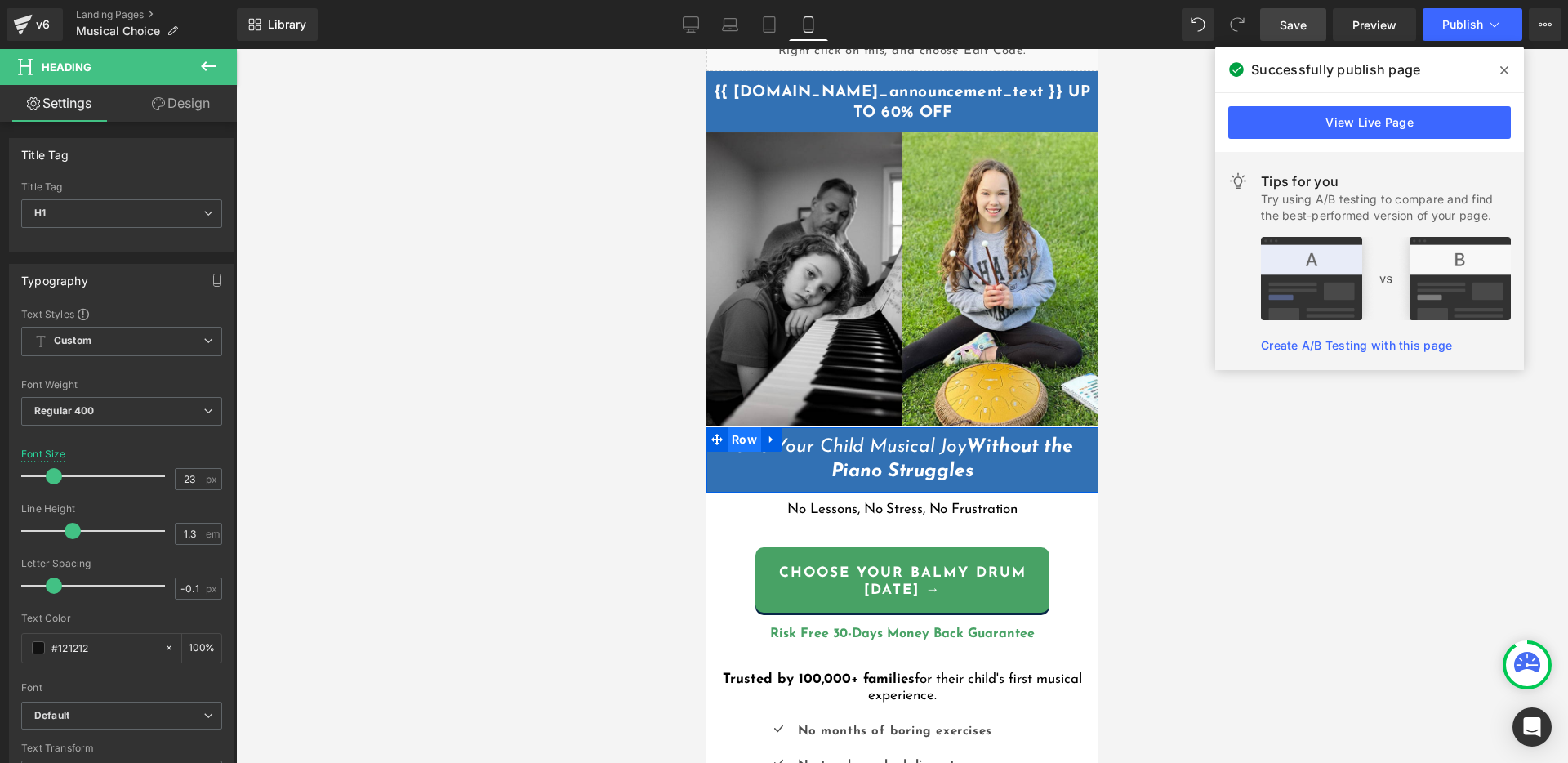
click at [750, 429] on span "Row" at bounding box center [743, 439] width 34 height 25
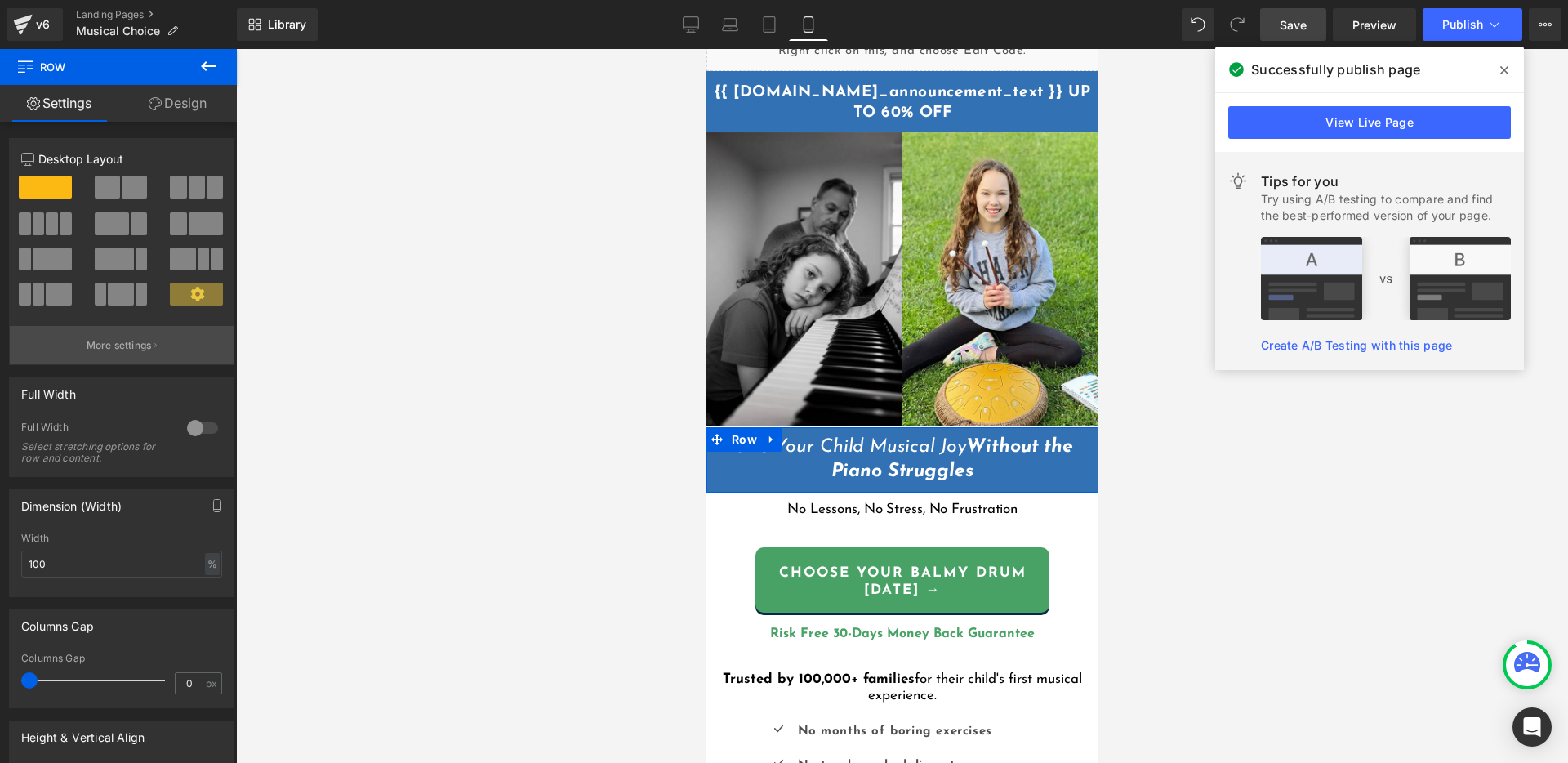
click at [132, 344] on p "More settings" at bounding box center [119, 345] width 65 height 15
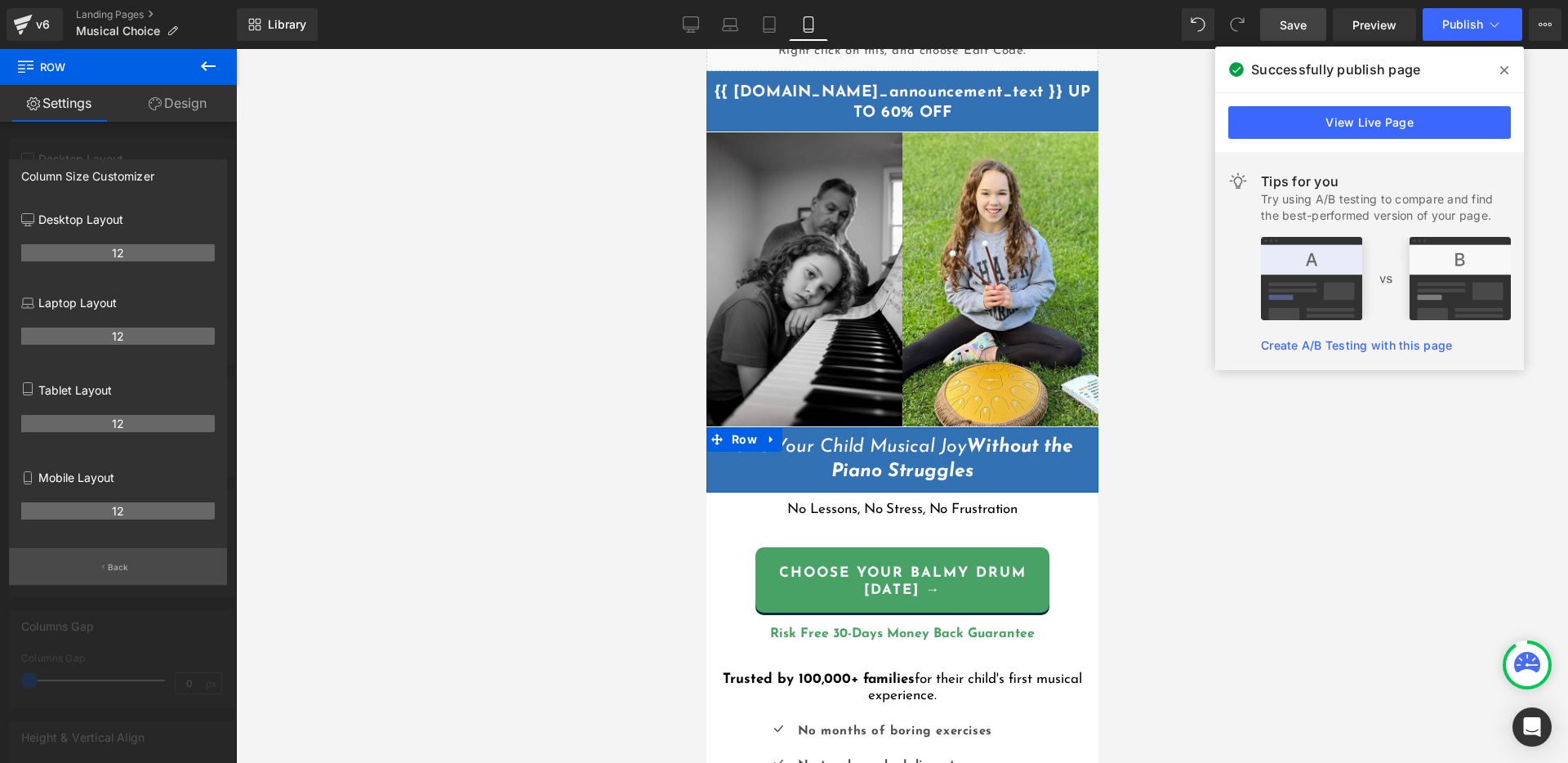
click at [116, 578] on button "Back" at bounding box center [118, 566] width 218 height 37
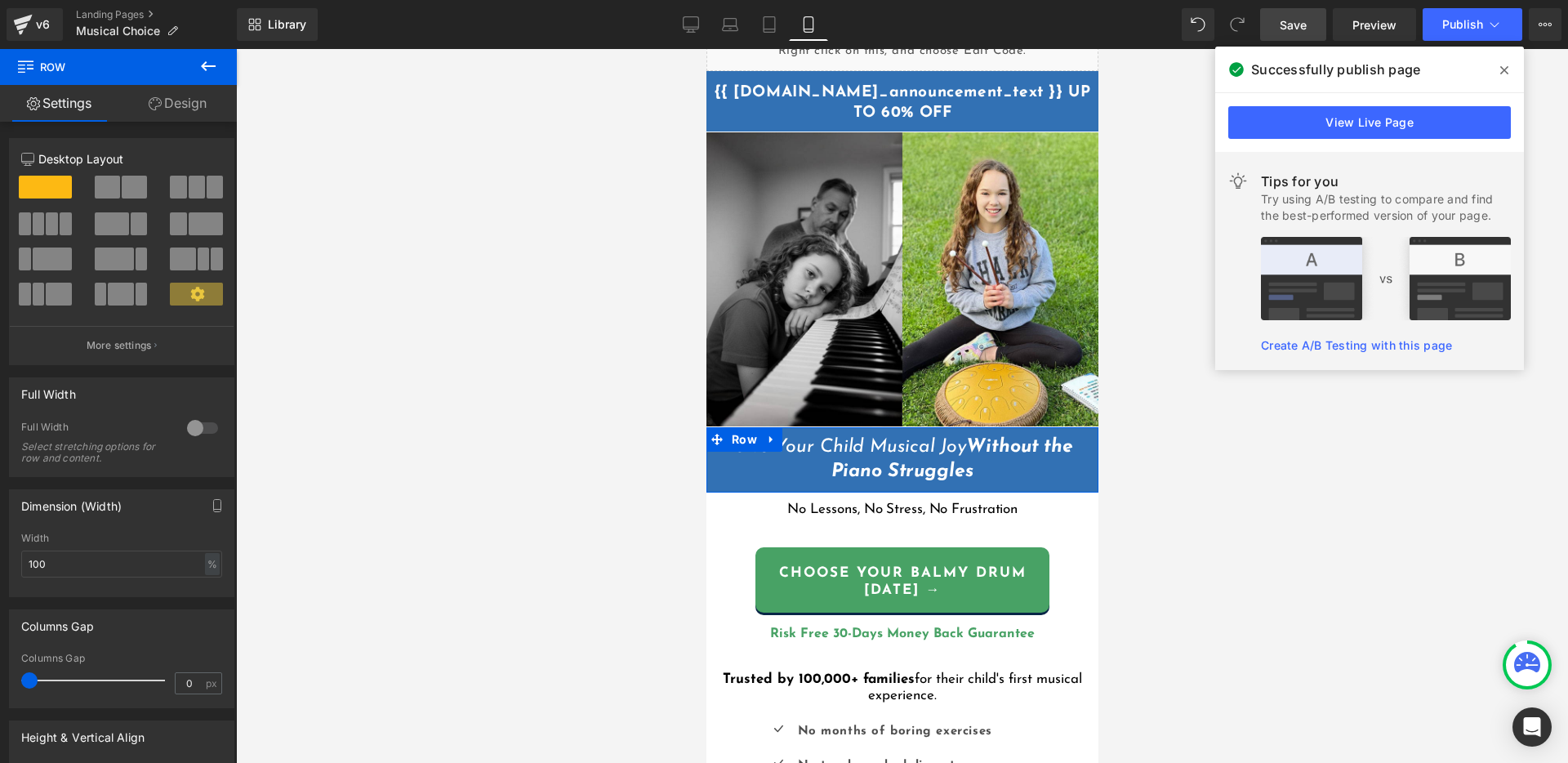
click at [190, 292] on icon at bounding box center [197, 293] width 14 height 14
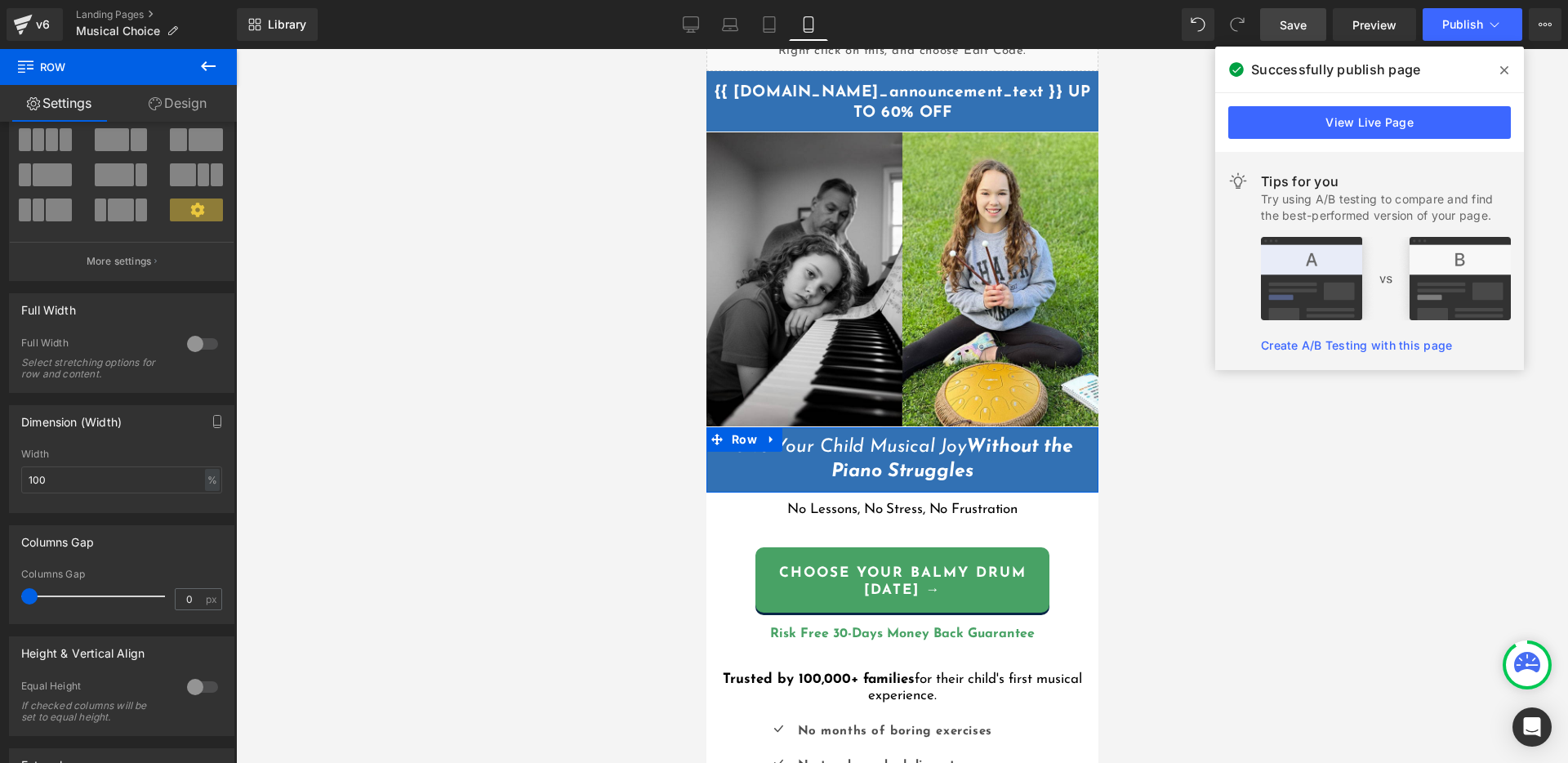
scroll to position [275, 0]
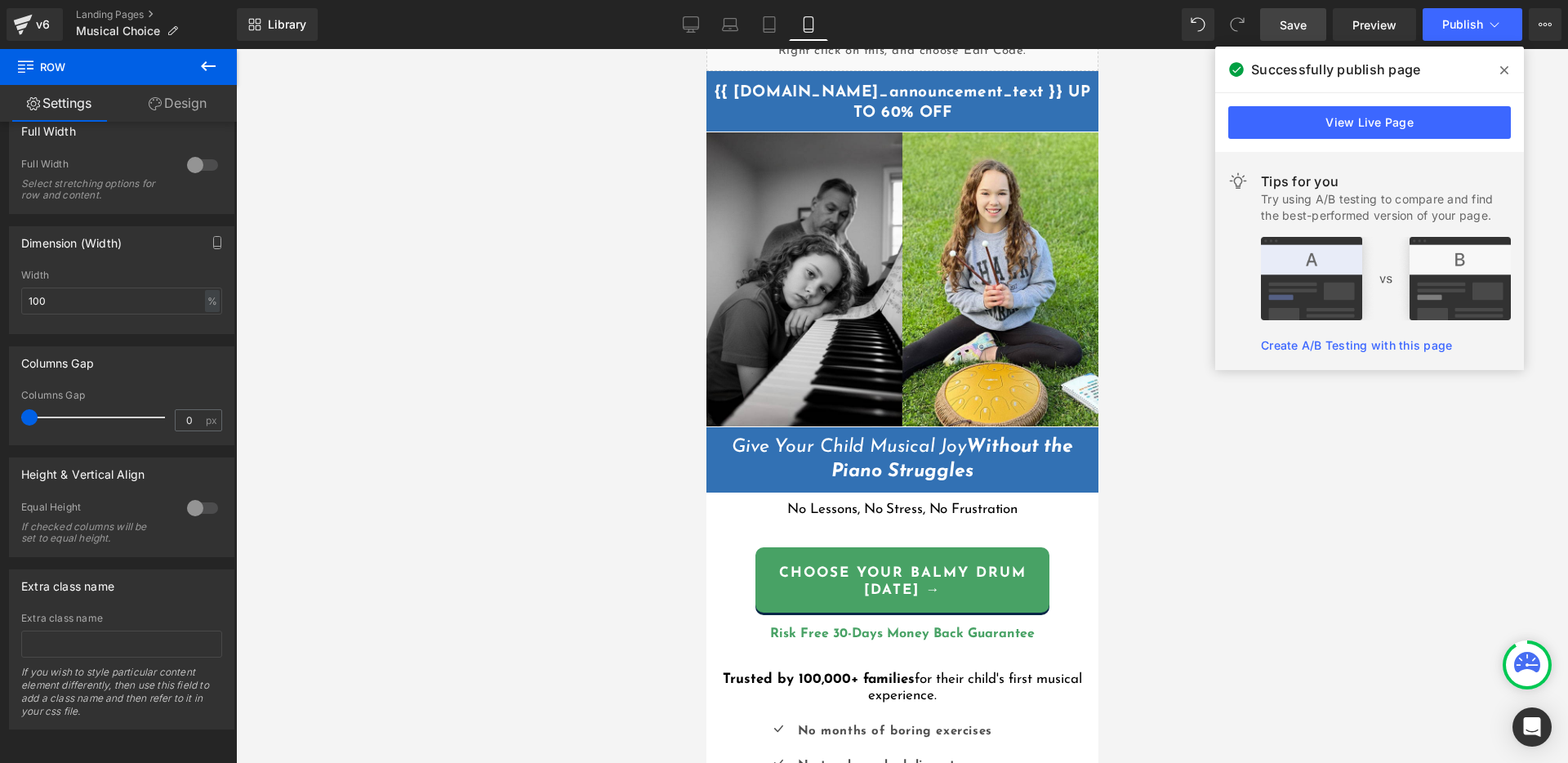
click at [204, 69] on icon at bounding box center [208, 66] width 20 height 20
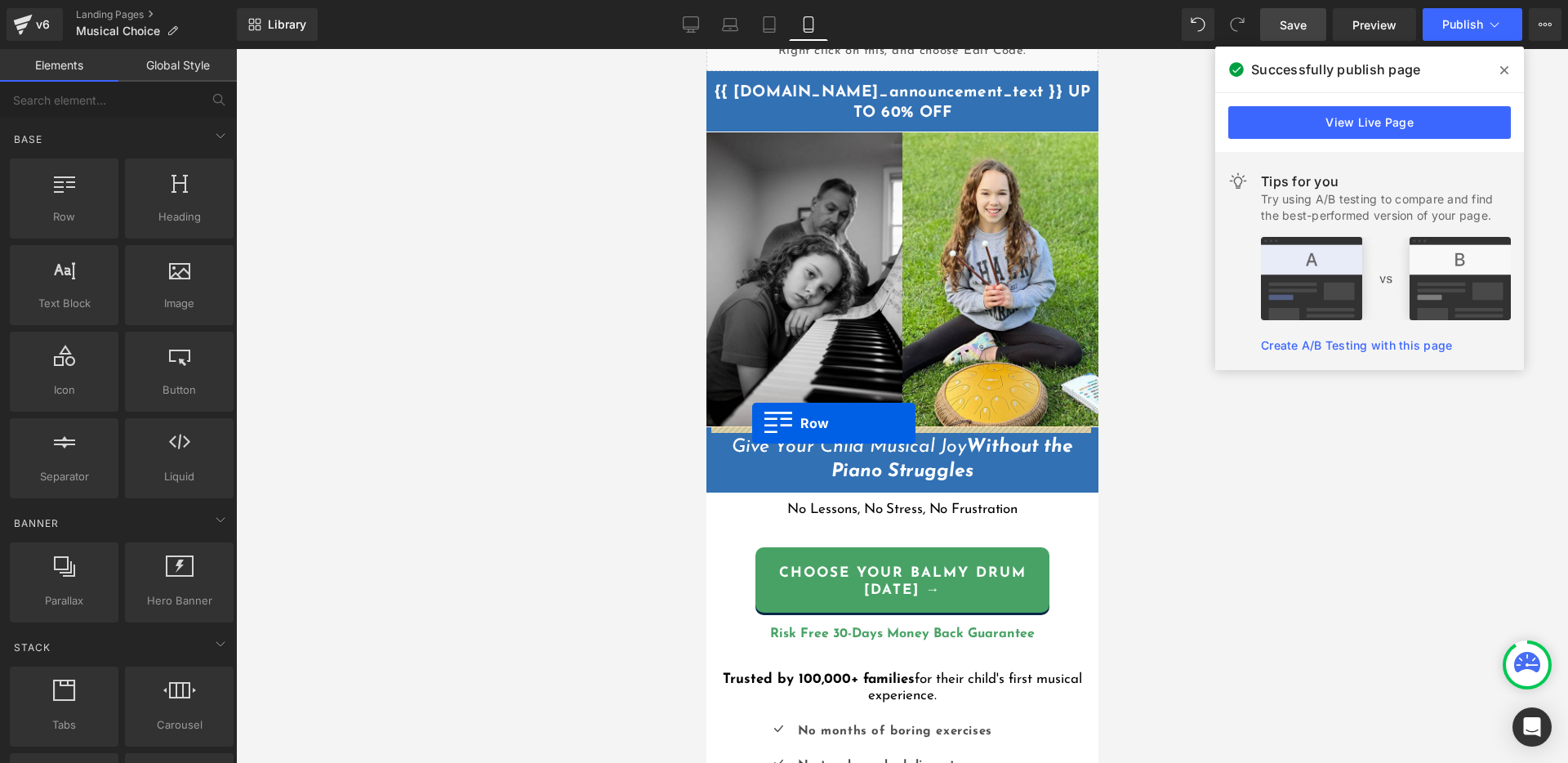
drag, startPoint x: 774, startPoint y: 247, endPoint x: 751, endPoint y: 423, distance: 177.5
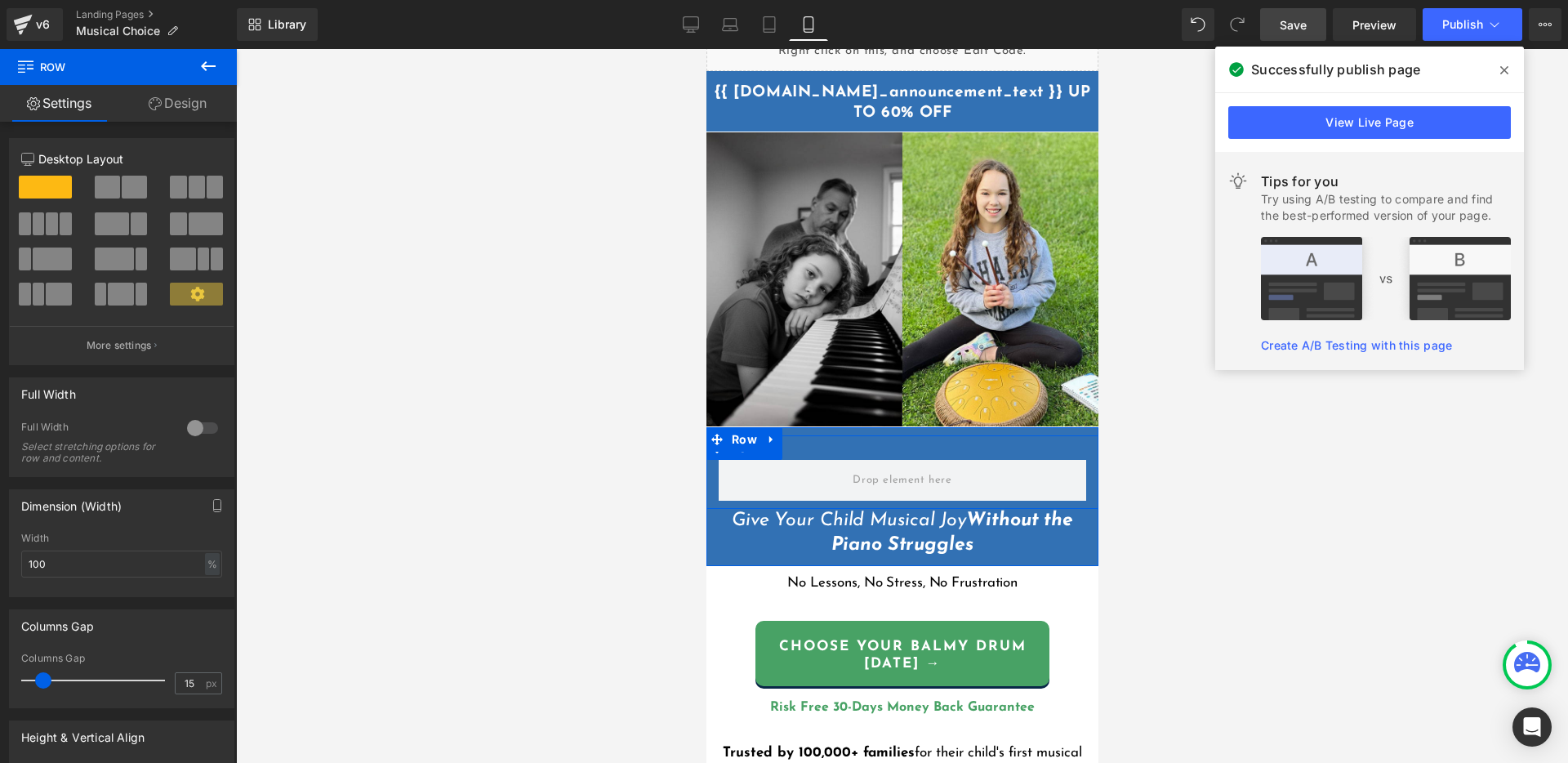
click at [824, 436] on div "Row" at bounding box center [901, 471] width 392 height 73
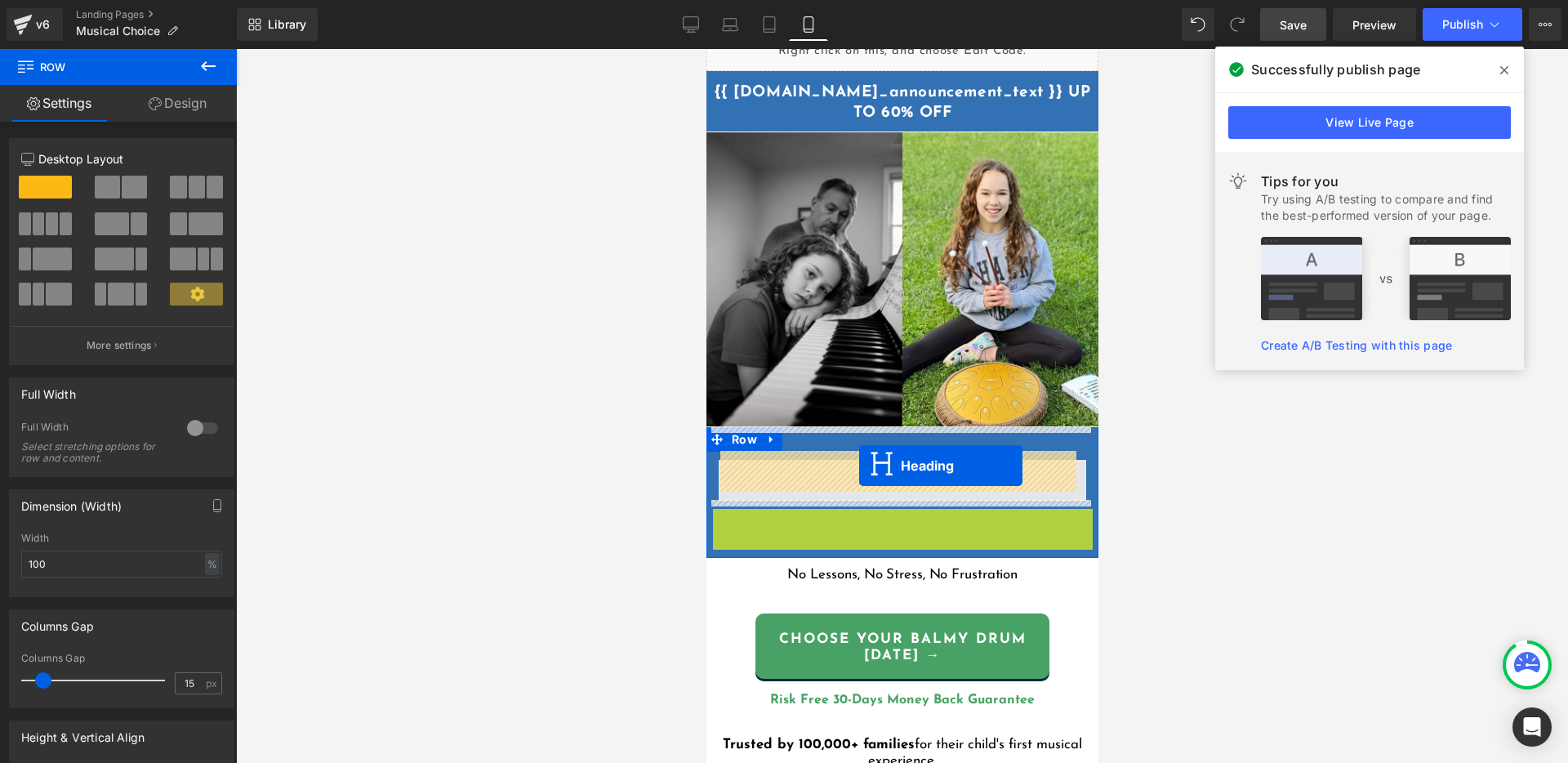
drag, startPoint x: 858, startPoint y: 519, endPoint x: 859, endPoint y: 466, distance: 53.0
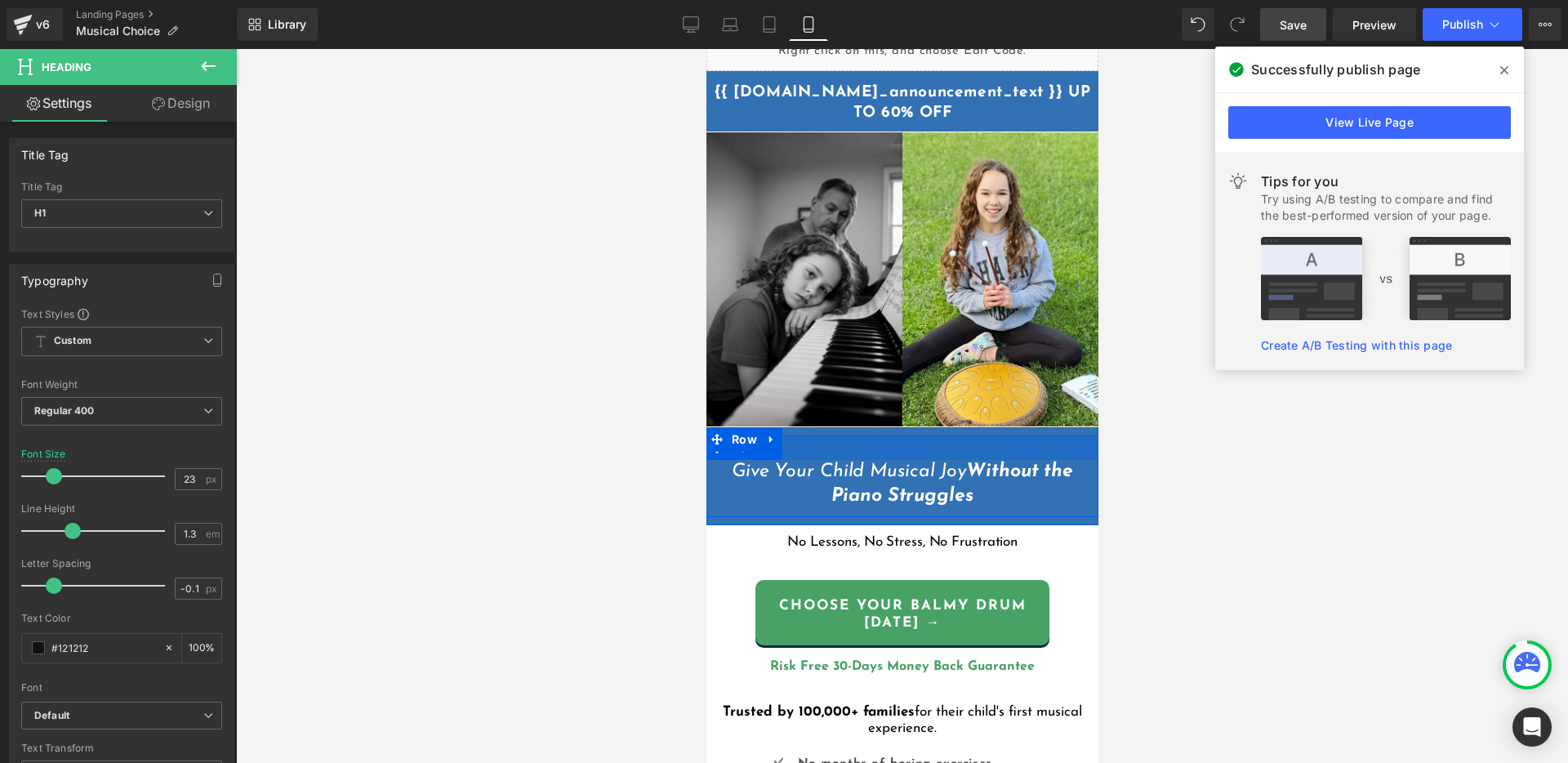
click at [930, 435] on div at bounding box center [901, 447] width 392 height 25
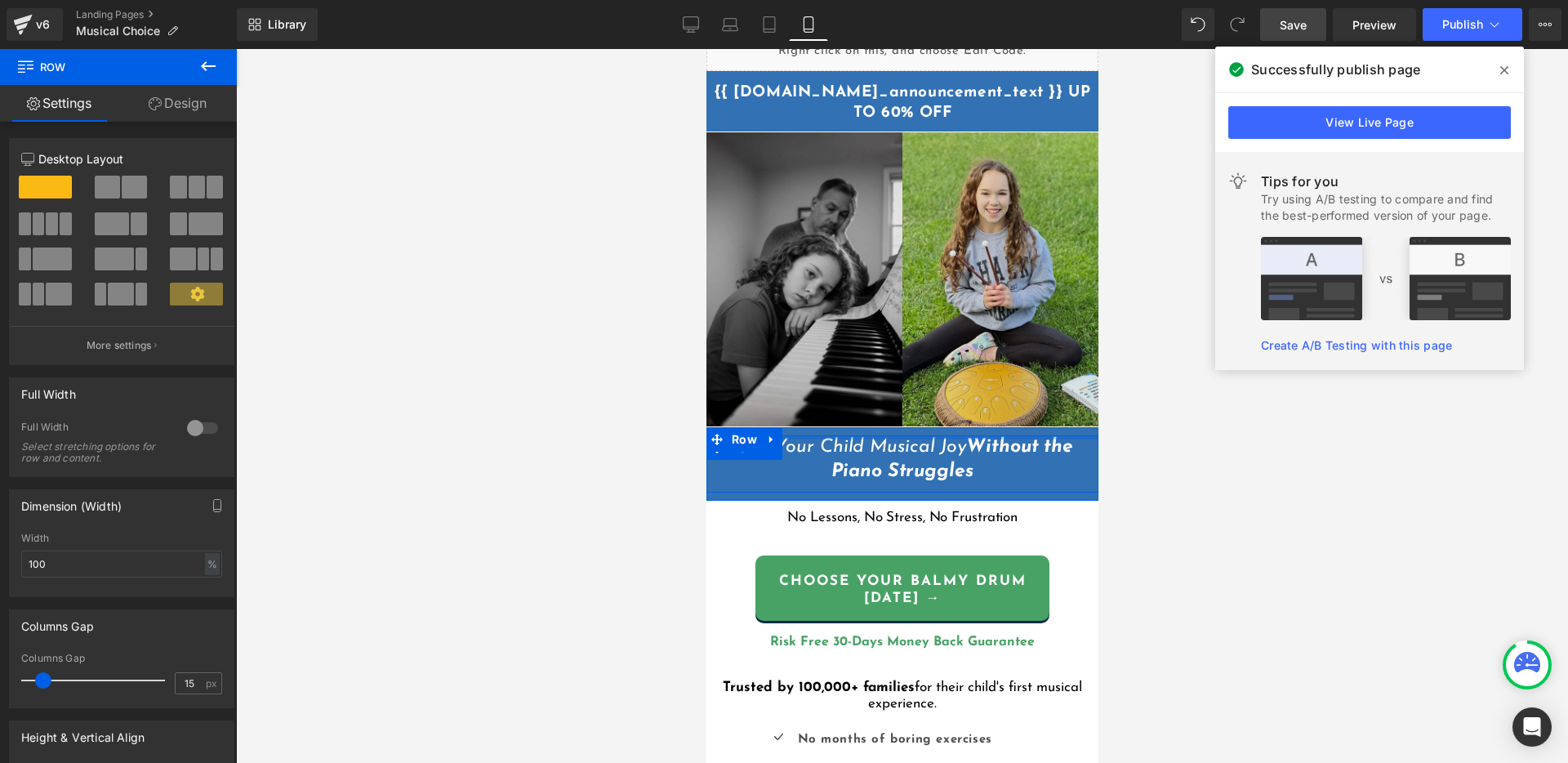
drag, startPoint x: 911, startPoint y: 441, endPoint x: 915, endPoint y: 398, distance: 43.2
click at [915, 398] on div "Liquid {{ [DOMAIN_NAME]_announcement_text }} UP TO 60% OFF Heading Row Image Gi…" at bounding box center [901, 666] width 392 height 1271
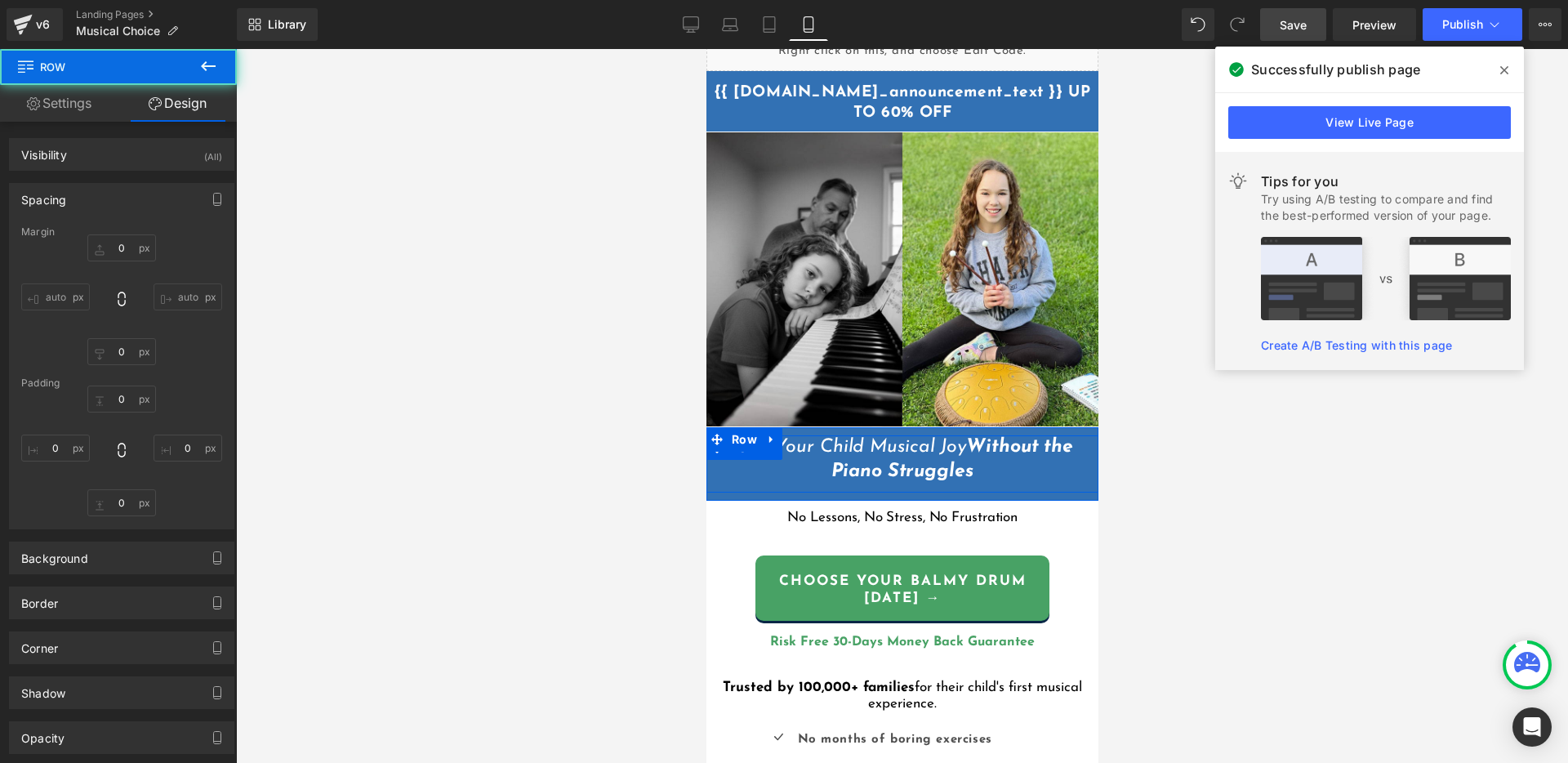
type input "0"
type input "10"
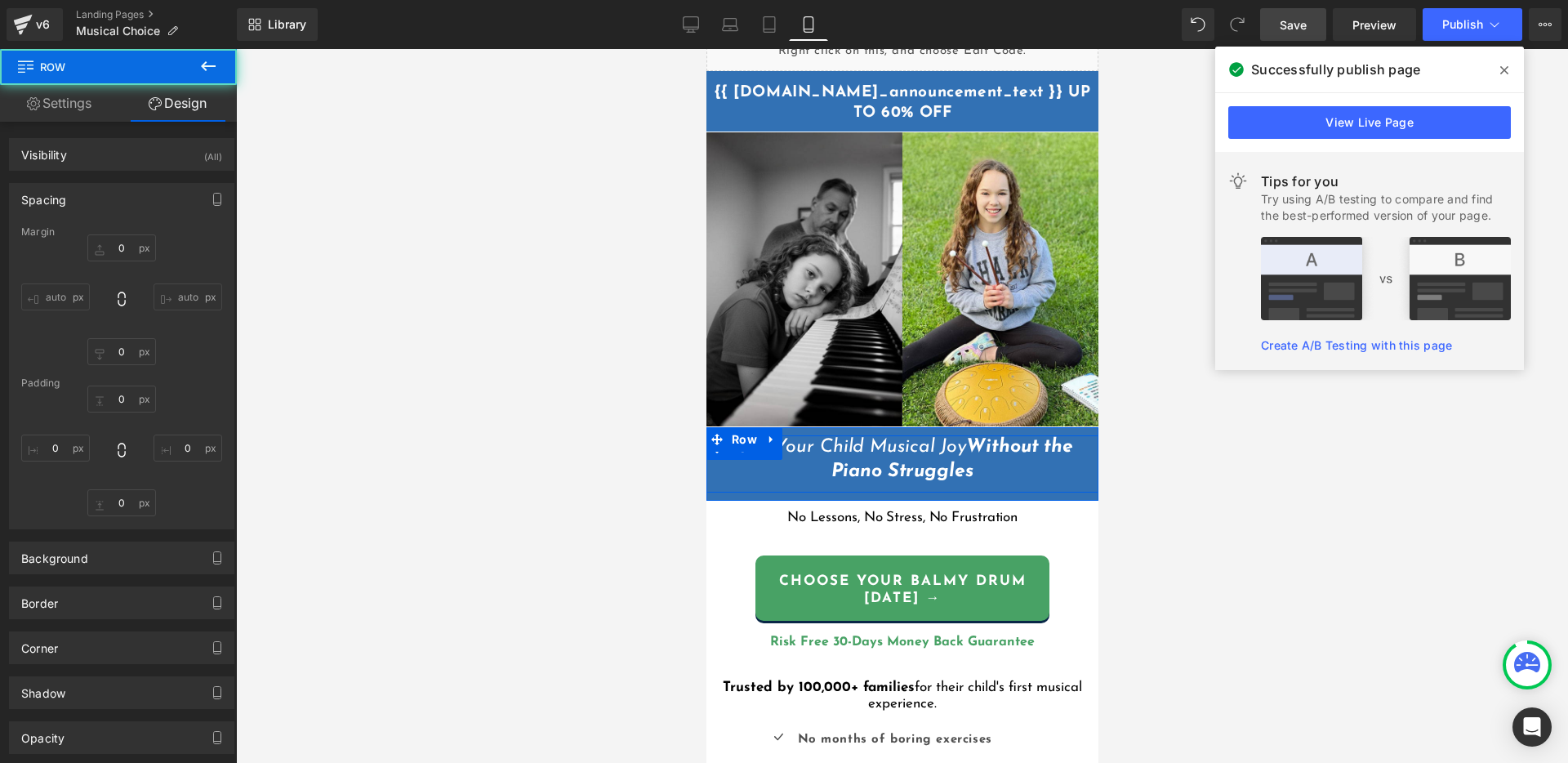
type input "0"
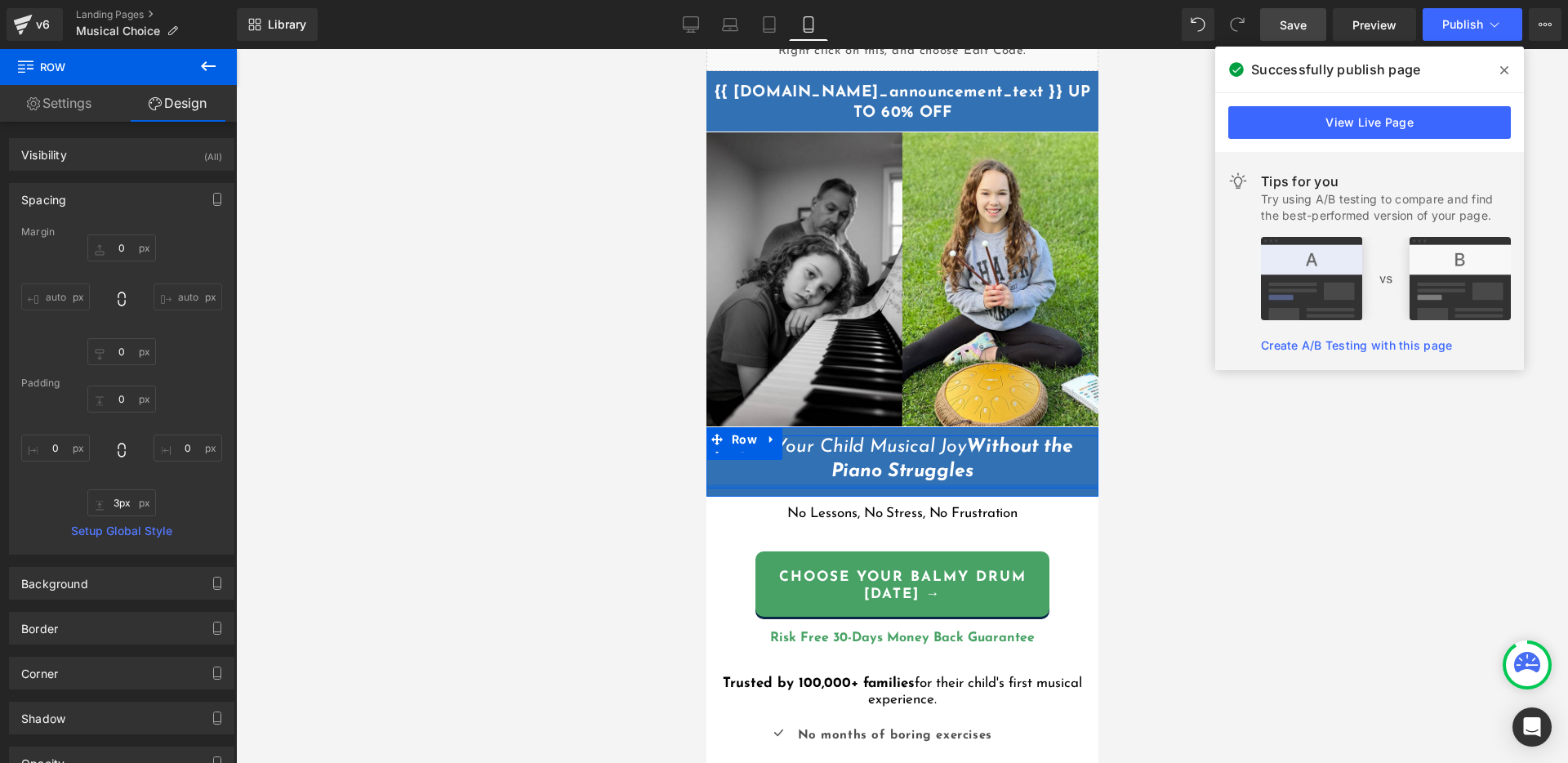
type input "0px"
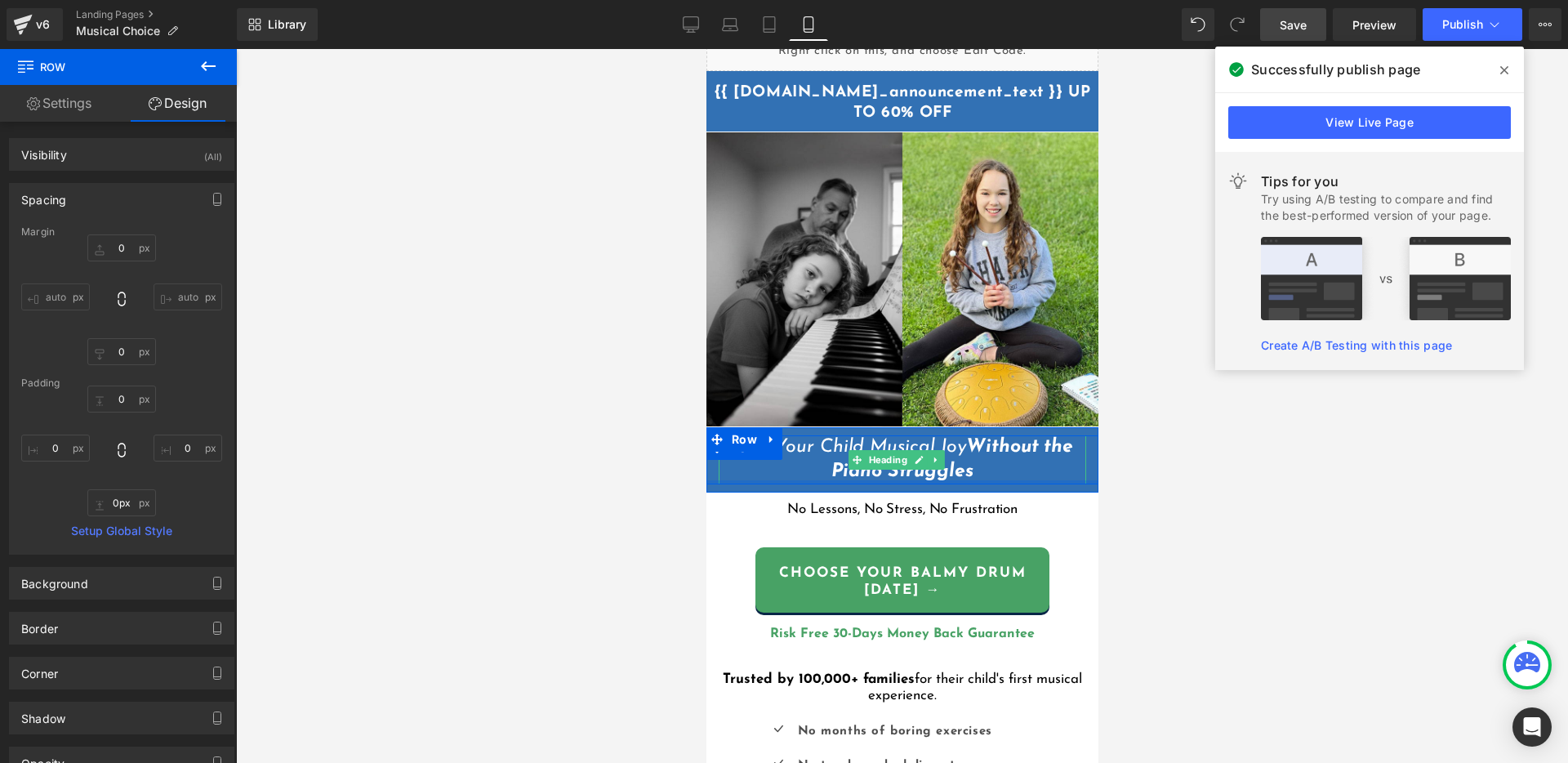
drag, startPoint x: 962, startPoint y: 476, endPoint x: 967, endPoint y: 452, distance: 24.5
click at [967, 452] on div "Give Your Child Musical Joy Without the Piano Struggles Heading NaNpx NaNpx Row" at bounding box center [901, 459] width 392 height 49
click at [733, 444] on span "Row" at bounding box center [743, 447] width 34 height 25
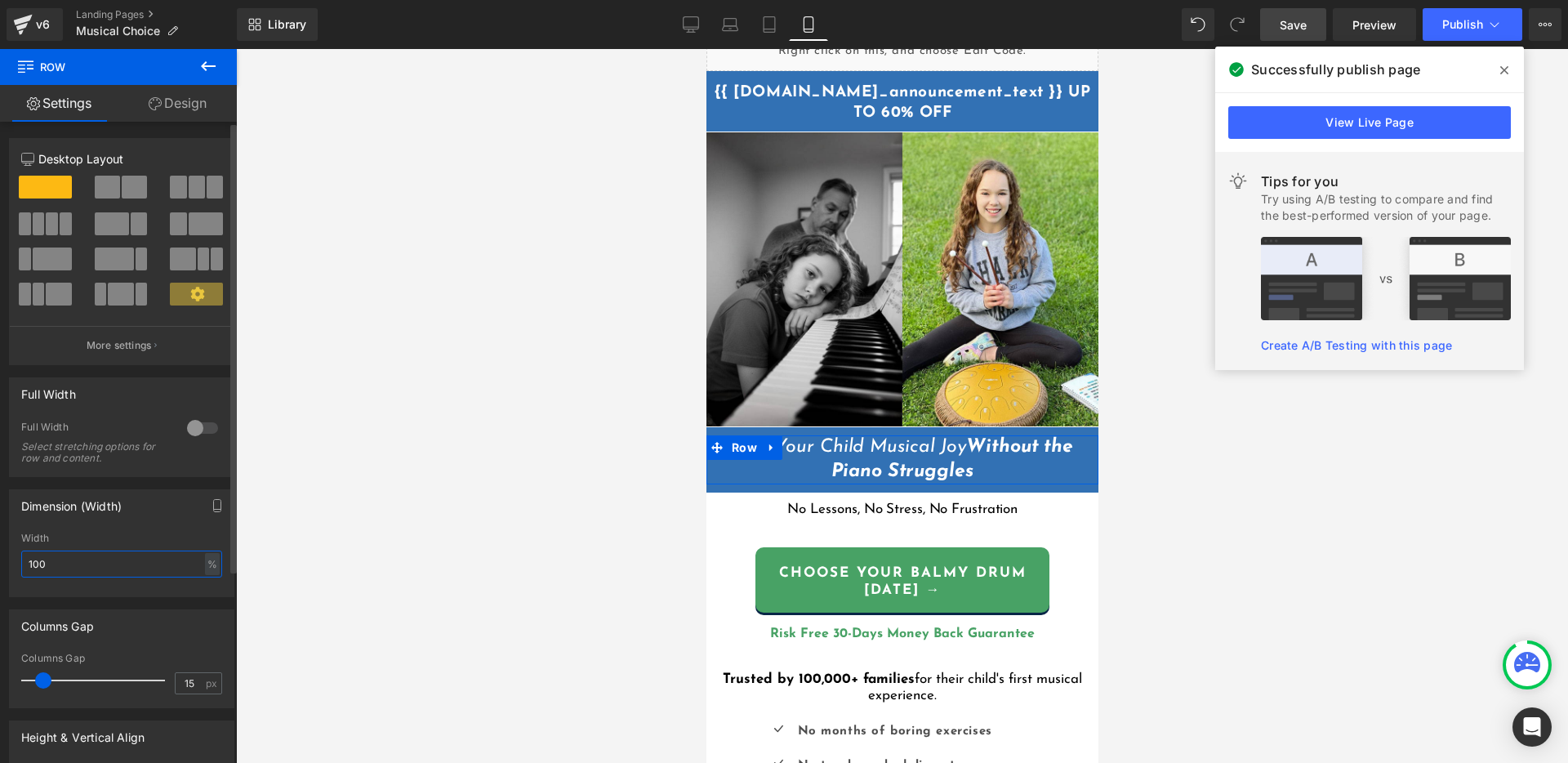
click at [73, 561] on input "100" at bounding box center [122, 564] width 201 height 27
click at [1299, 24] on span "Save" at bounding box center [1293, 25] width 27 height 17
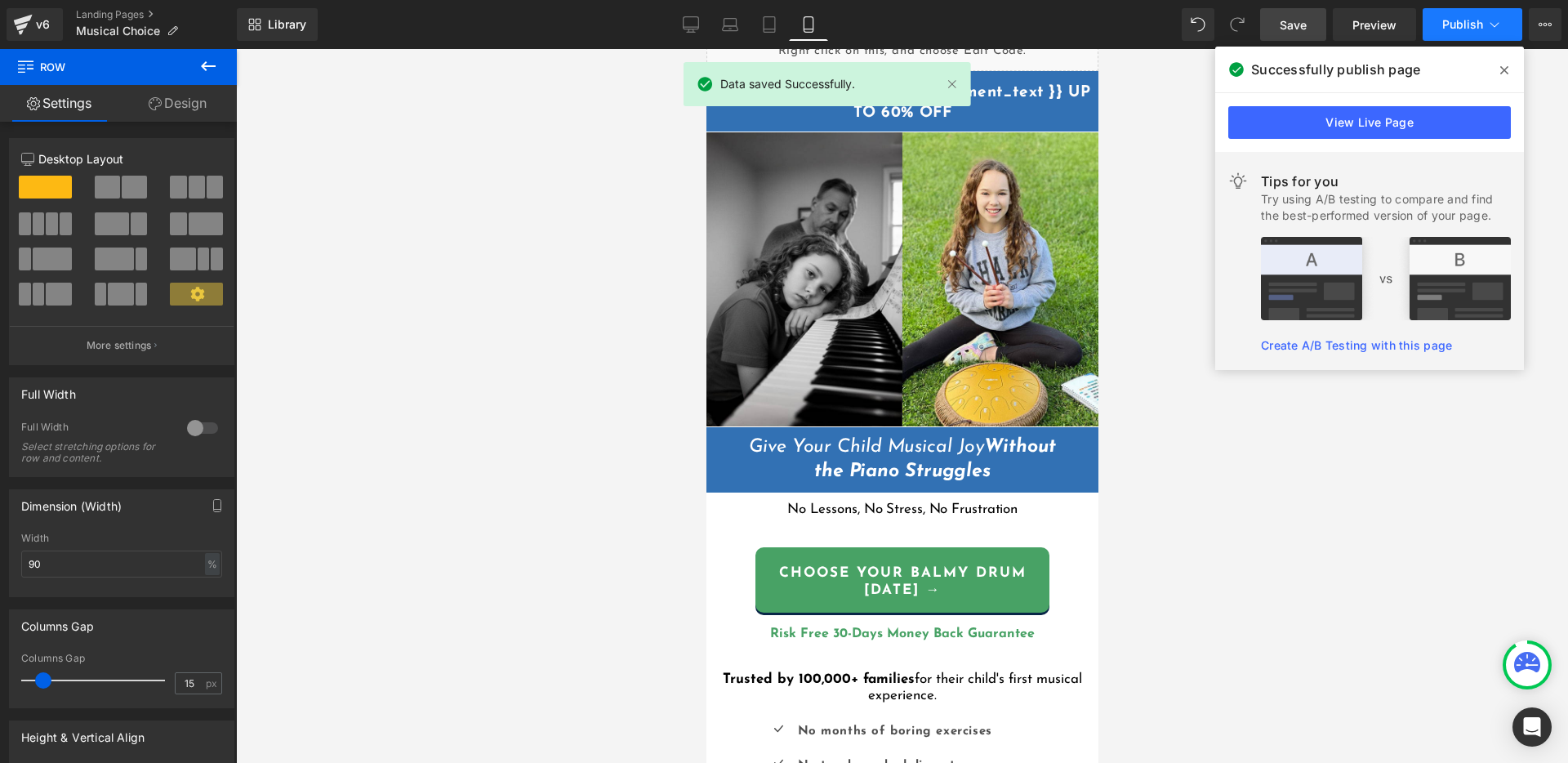
click at [1464, 22] on span "Publish" at bounding box center [1463, 25] width 41 height 13
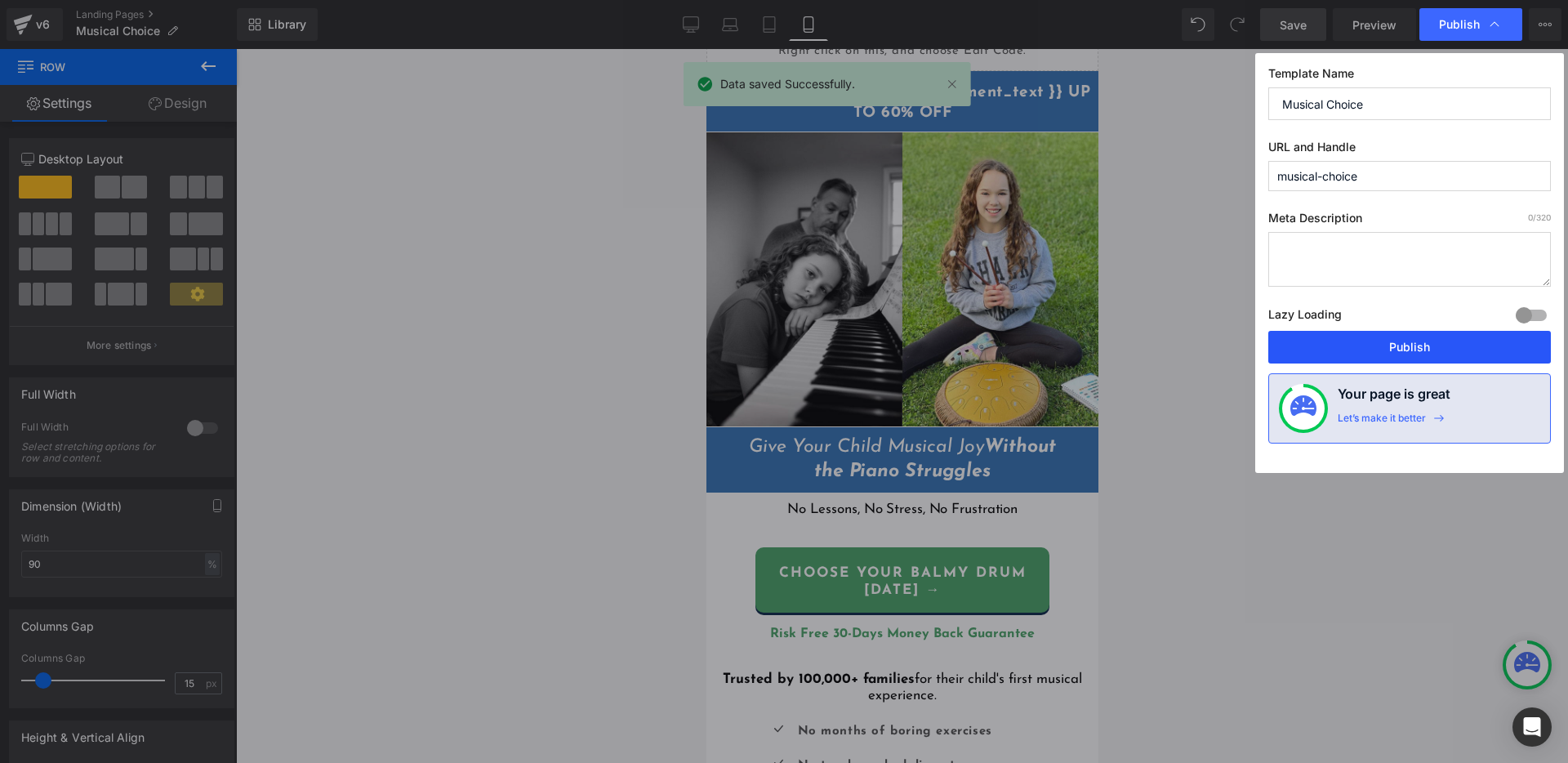
click at [1416, 348] on button "Publish" at bounding box center [1409, 347] width 283 height 33
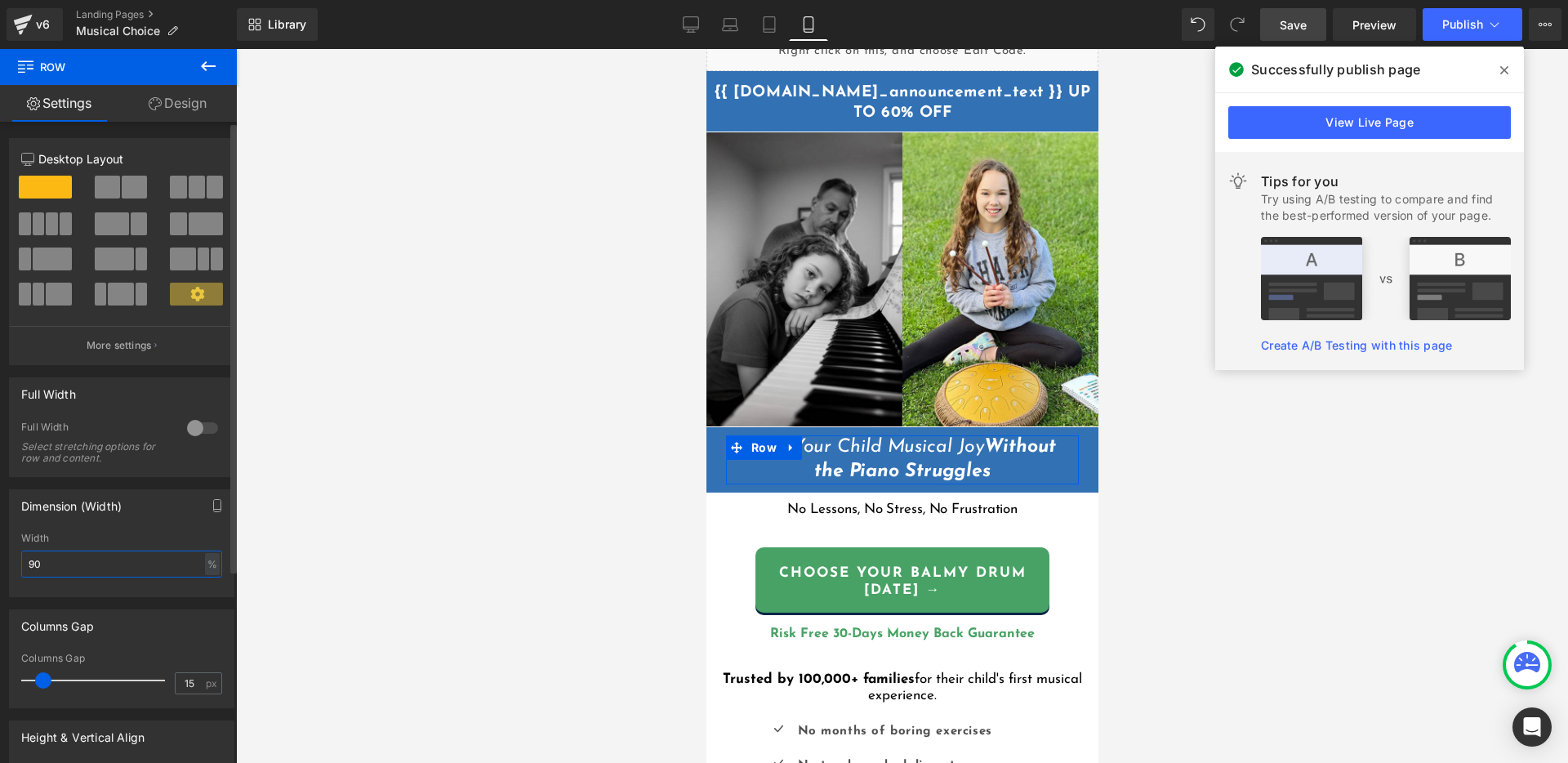
click at [61, 559] on input "90" at bounding box center [122, 564] width 201 height 27
type input "95"
click at [1289, 24] on span "Save" at bounding box center [1293, 25] width 27 height 17
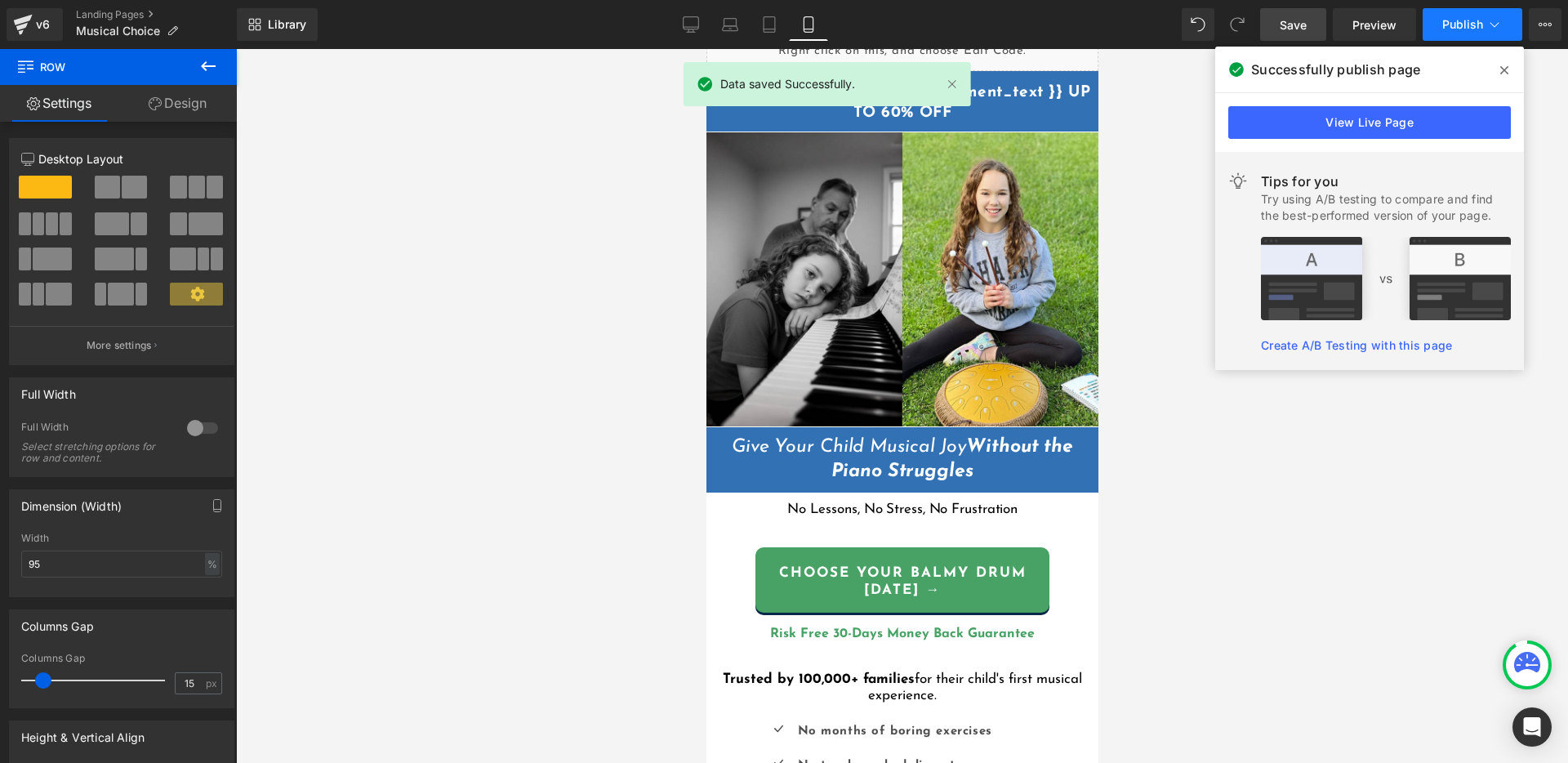
click at [1464, 24] on span "Publish" at bounding box center [1463, 25] width 41 height 13
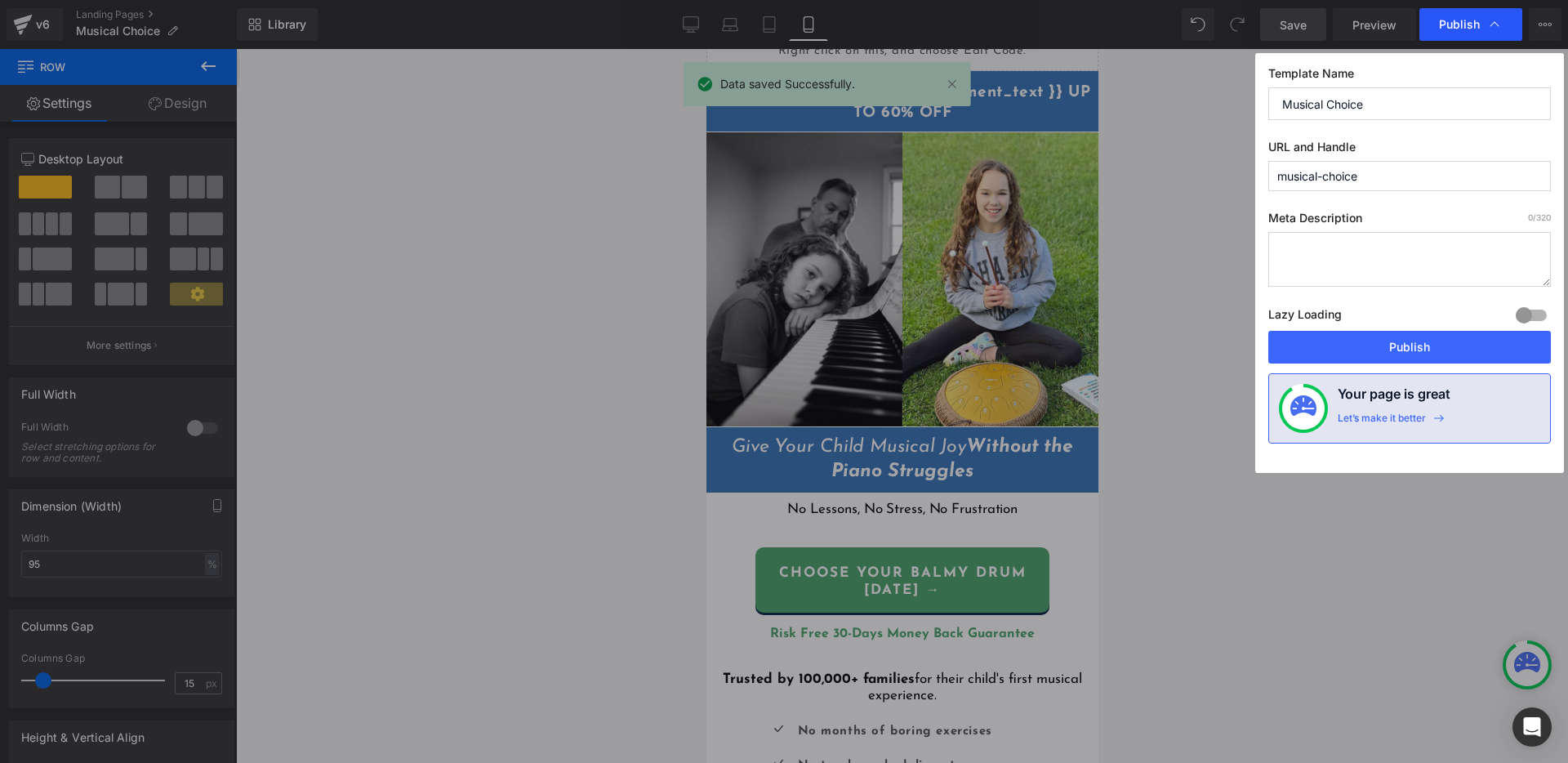
click at [1441, 22] on span "Publish" at bounding box center [1459, 25] width 41 height 15
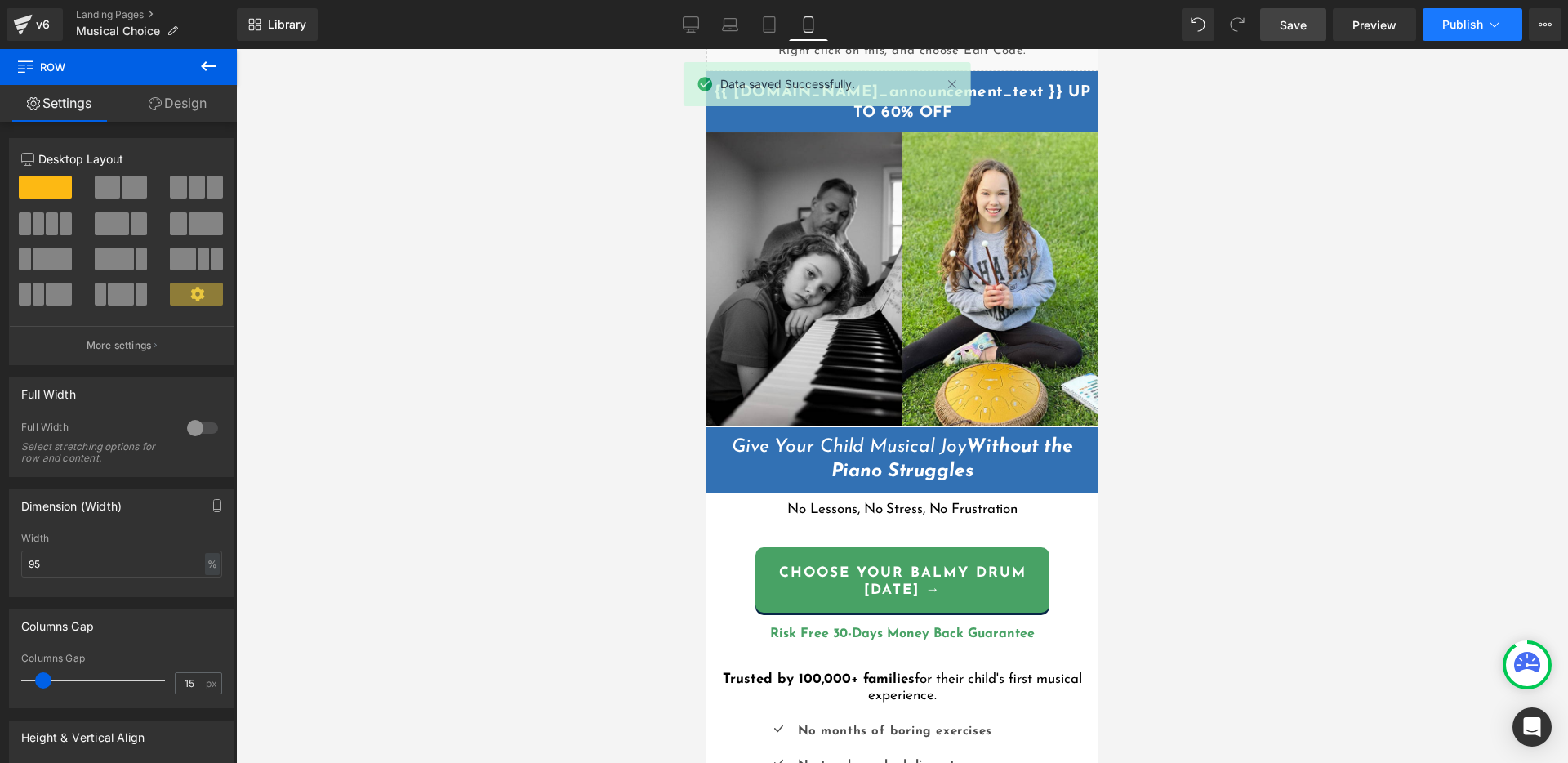
click at [1476, 30] on span "Publish" at bounding box center [1463, 25] width 41 height 13
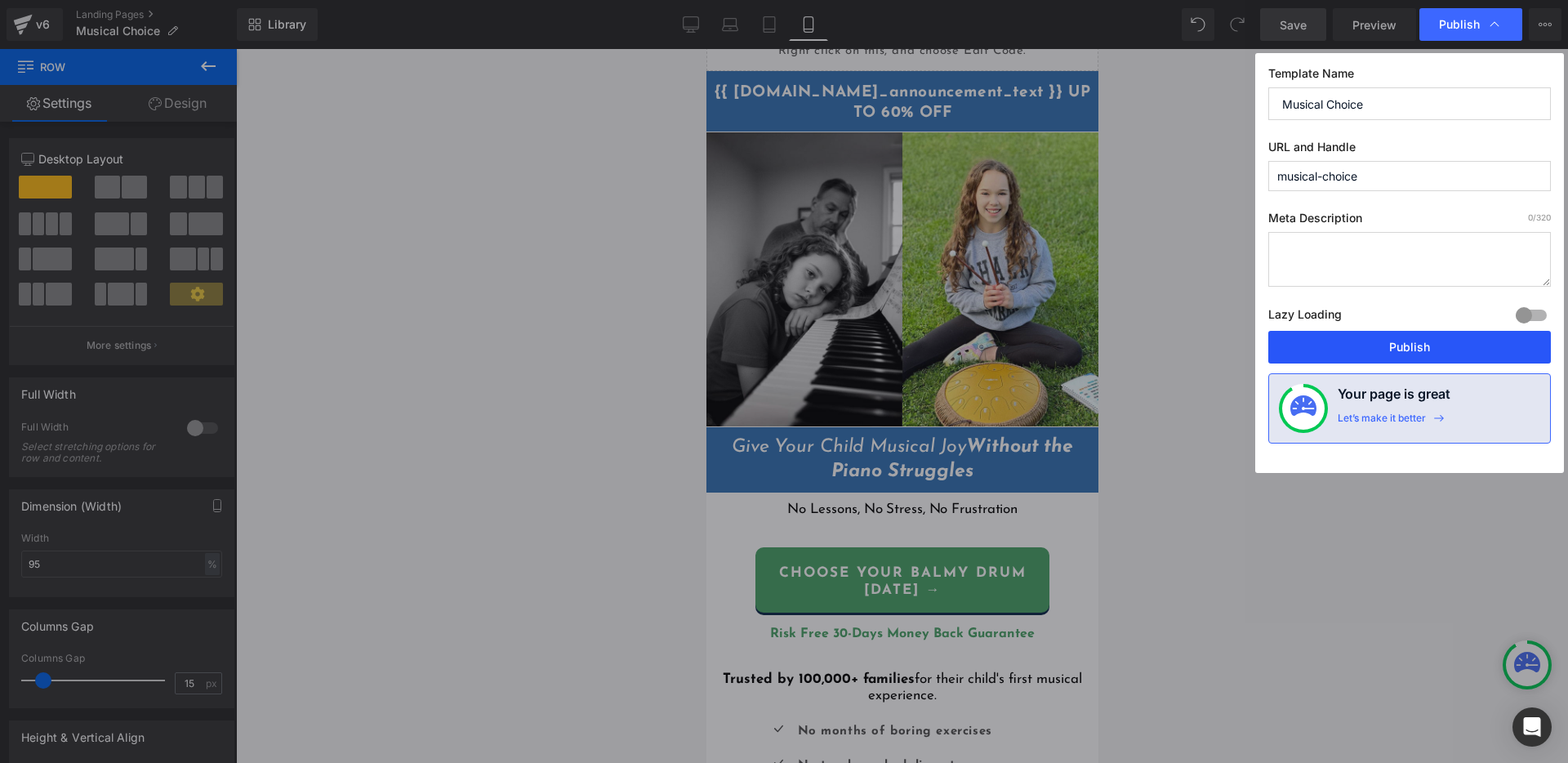
click at [1425, 335] on button "Publish" at bounding box center [1409, 347] width 283 height 33
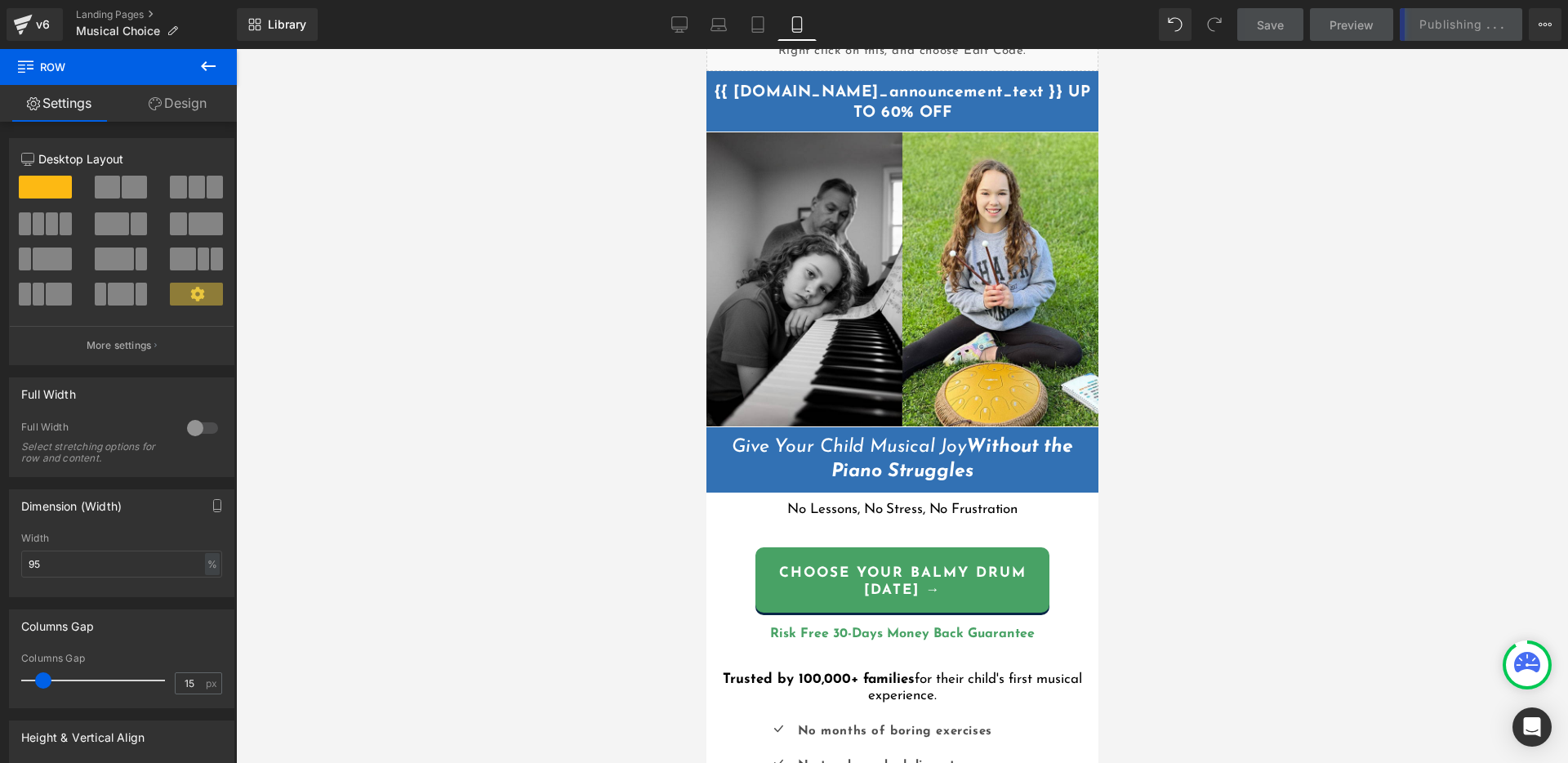
click at [541, 253] on div at bounding box center [901, 405] width 1332 height 714
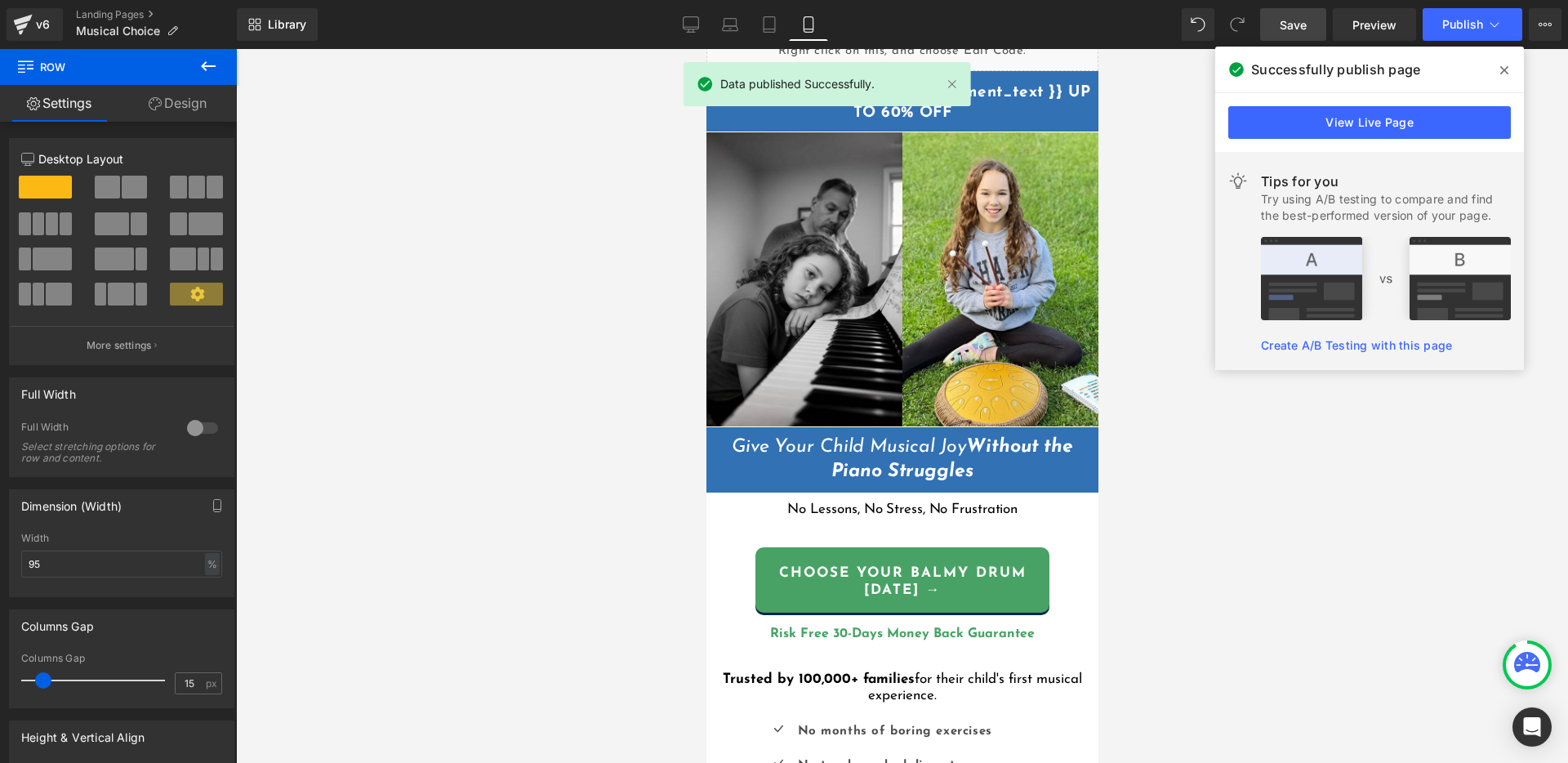
click at [1500, 68] on span at bounding box center [1505, 70] width 26 height 26
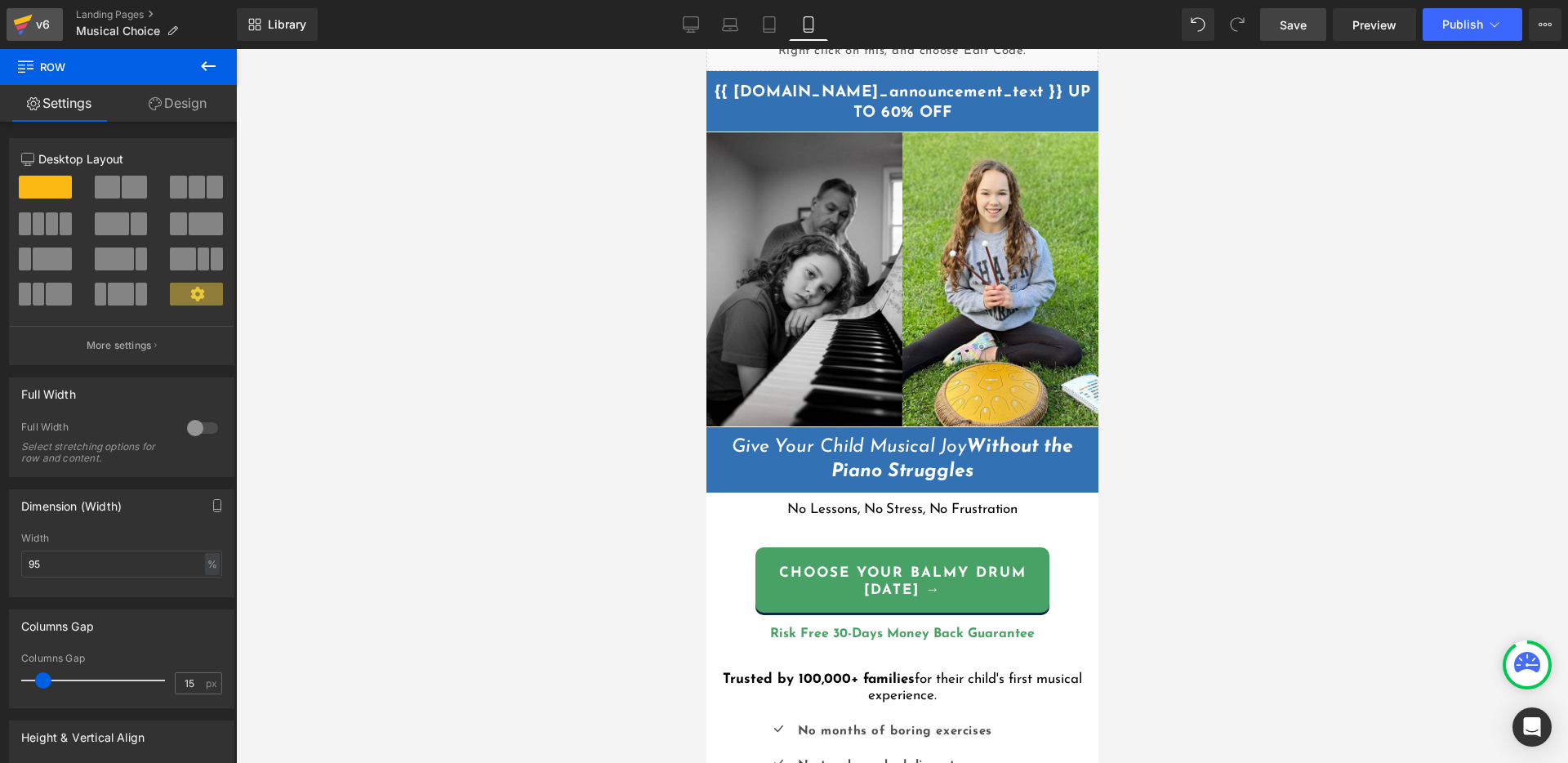
drag, startPoint x: 396, startPoint y: 209, endPoint x: 25, endPoint y: 17, distance: 417.7
click at [396, 209] on div at bounding box center [901, 405] width 1332 height 714
click at [99, 16] on link "Landing Pages" at bounding box center [156, 15] width 161 height 13
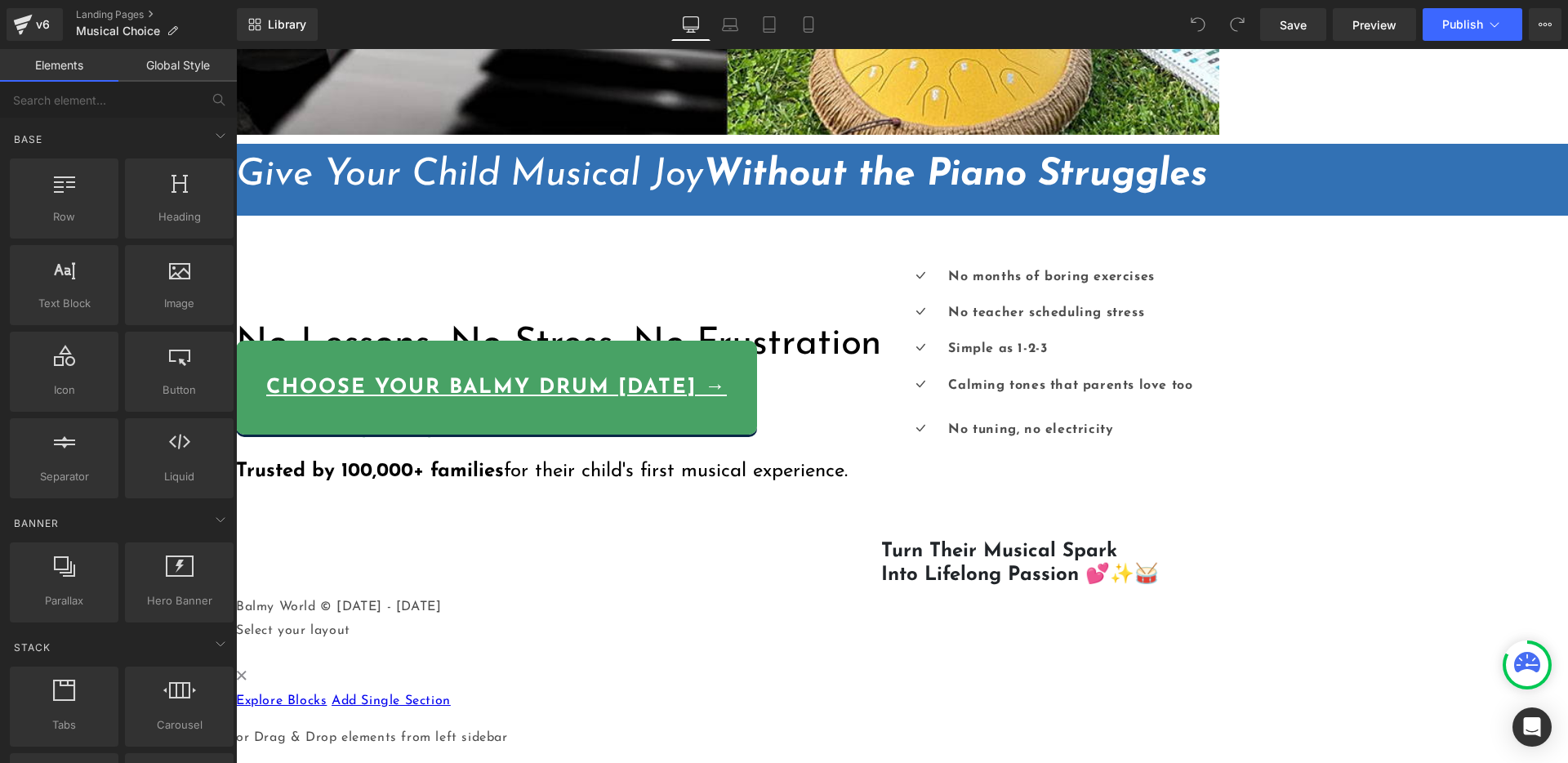
scroll to position [730, 0]
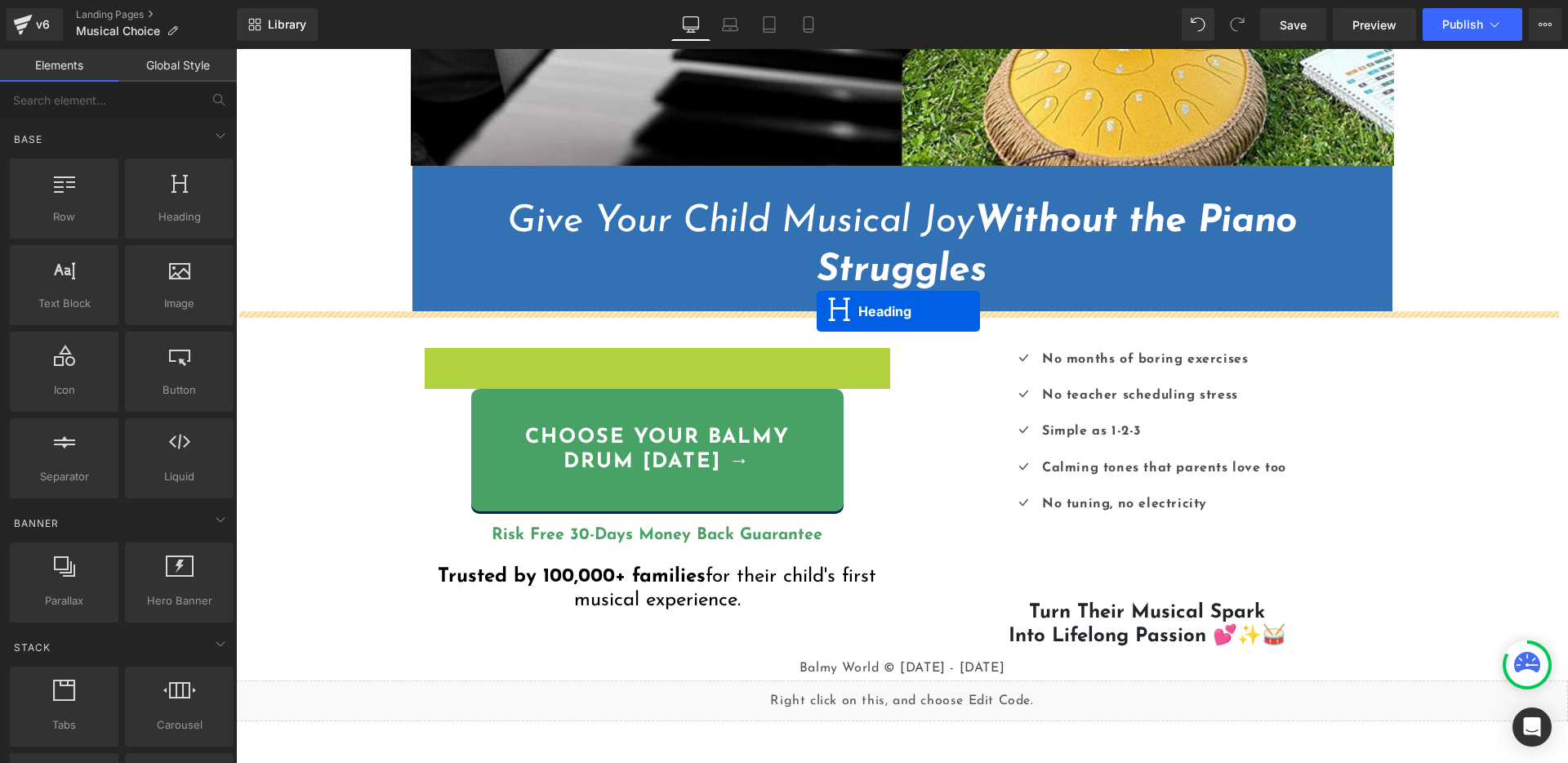
drag, startPoint x: 625, startPoint y: 363, endPoint x: 817, endPoint y: 311, distance: 198.9
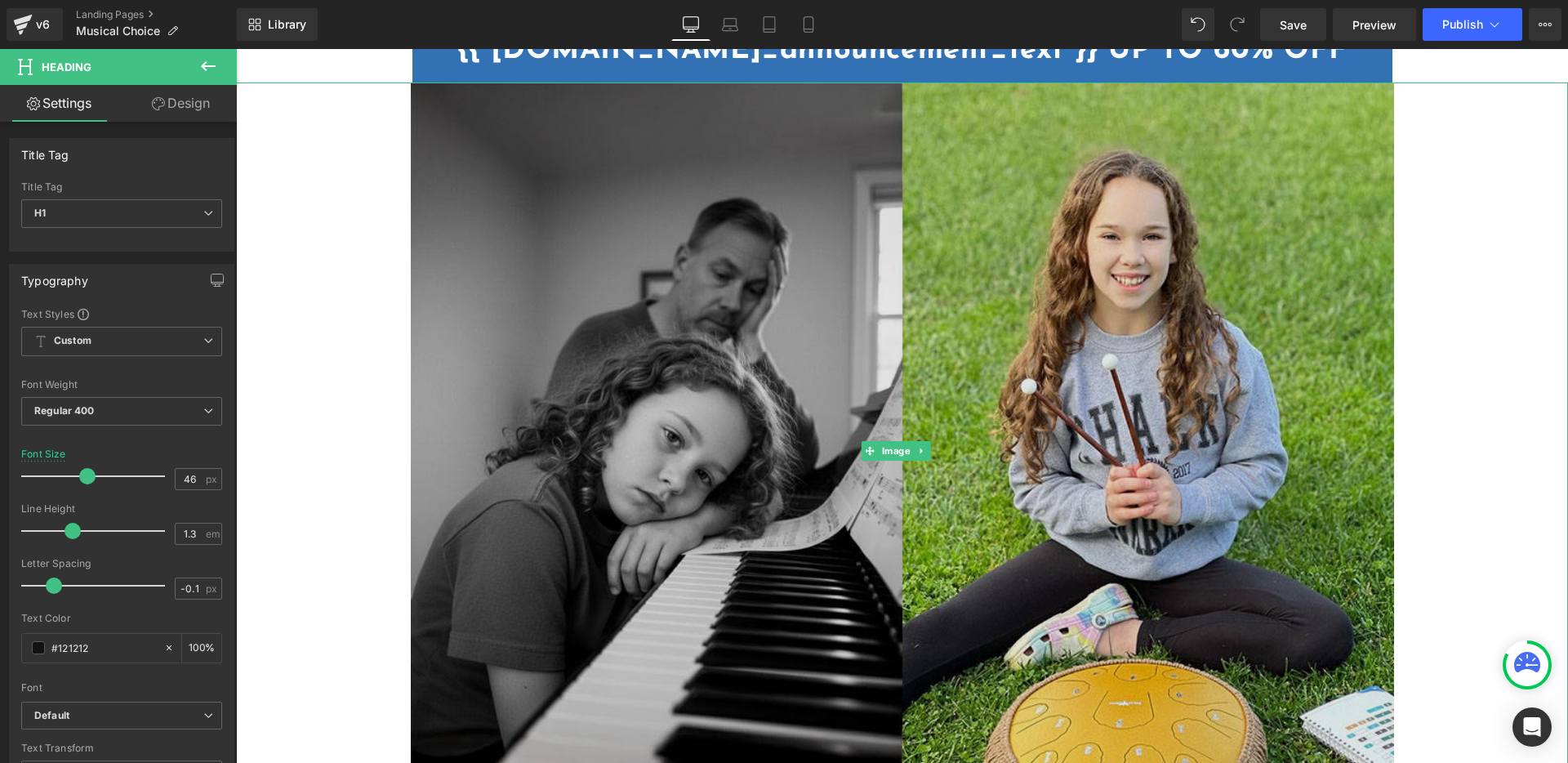
scroll to position [64, 0]
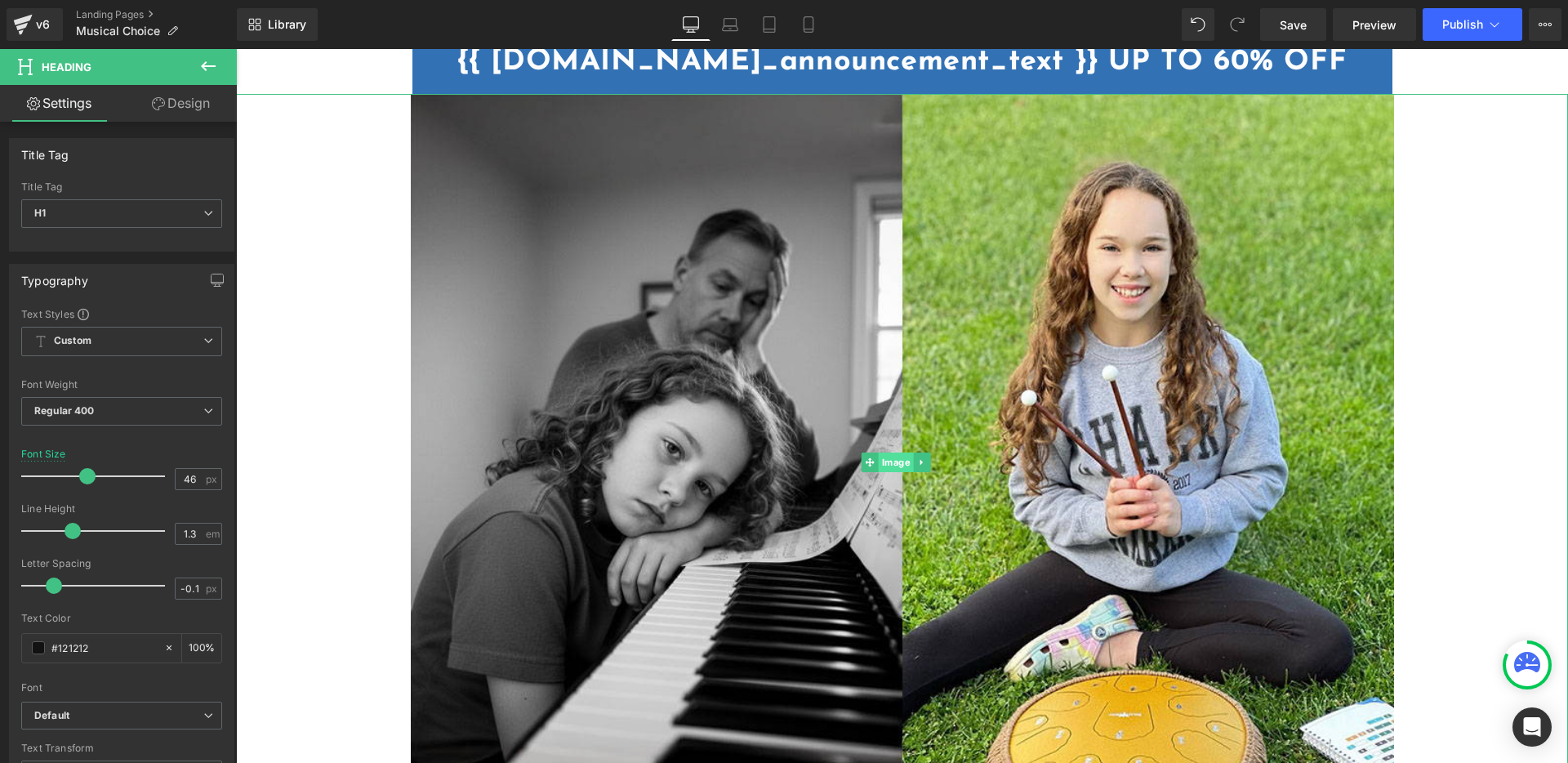
click at [895, 461] on span "Image" at bounding box center [896, 462] width 35 height 20
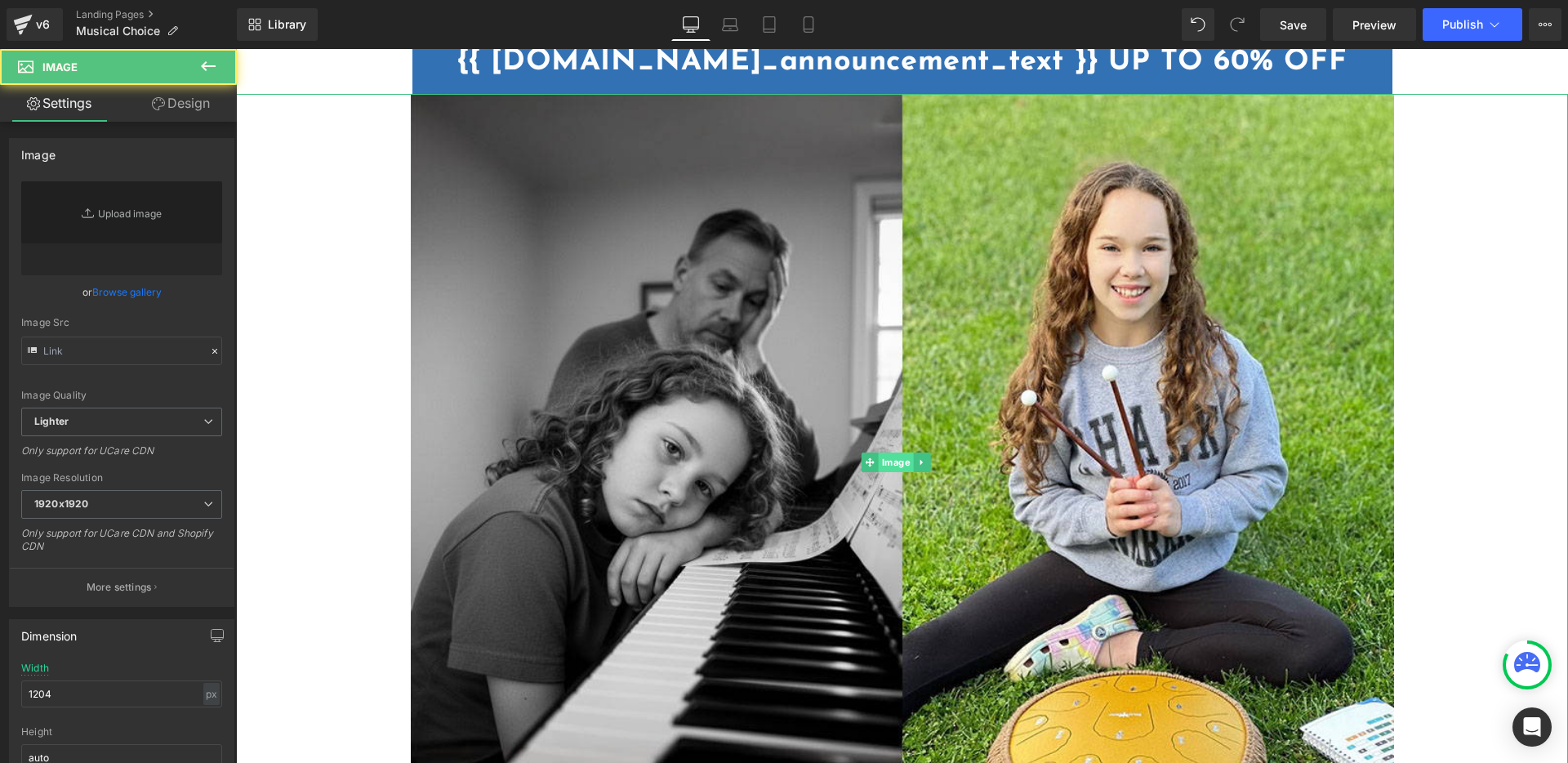
type input "[URL][DOMAIN_NAME]"
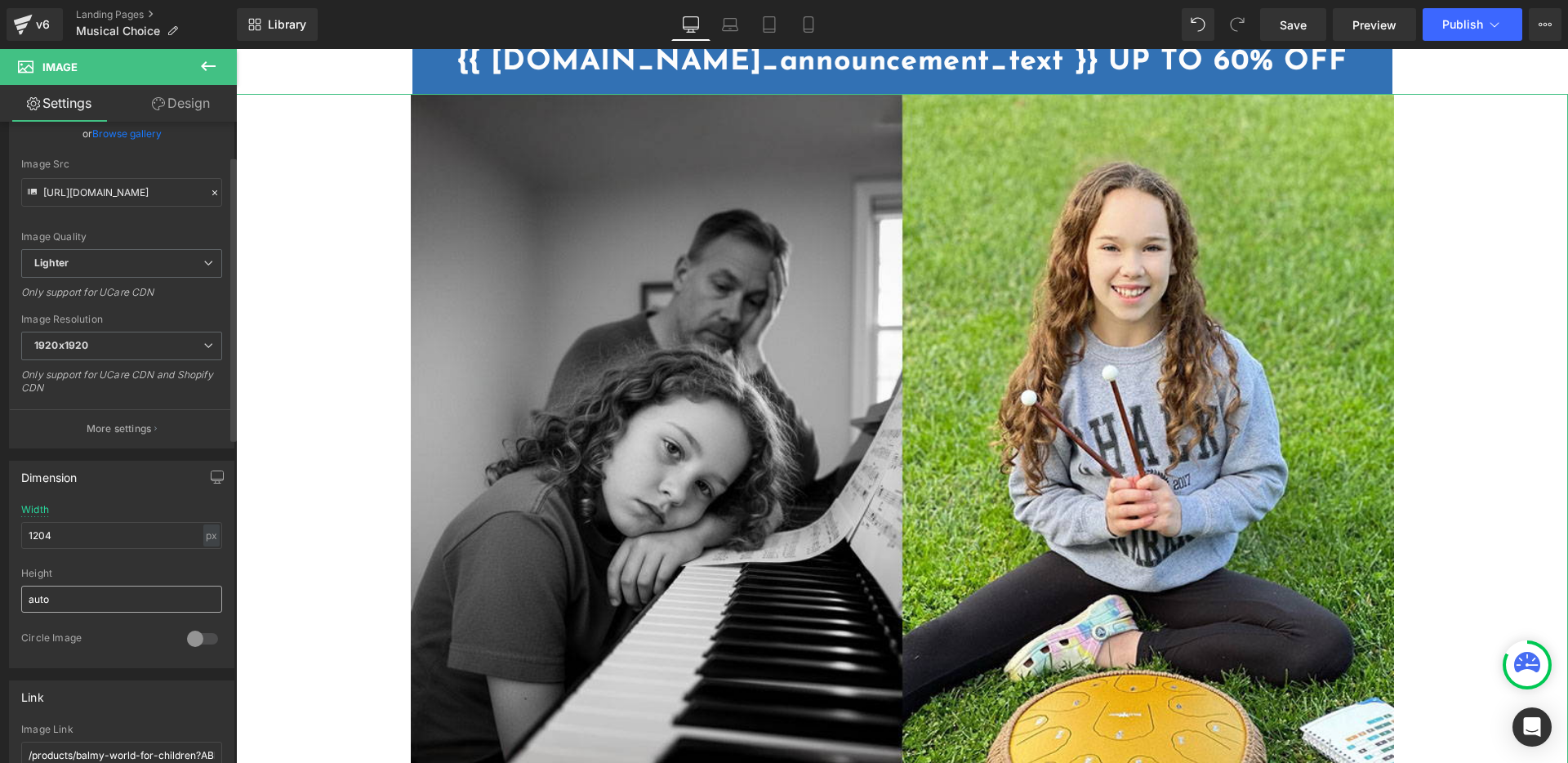
scroll to position [170, 0]
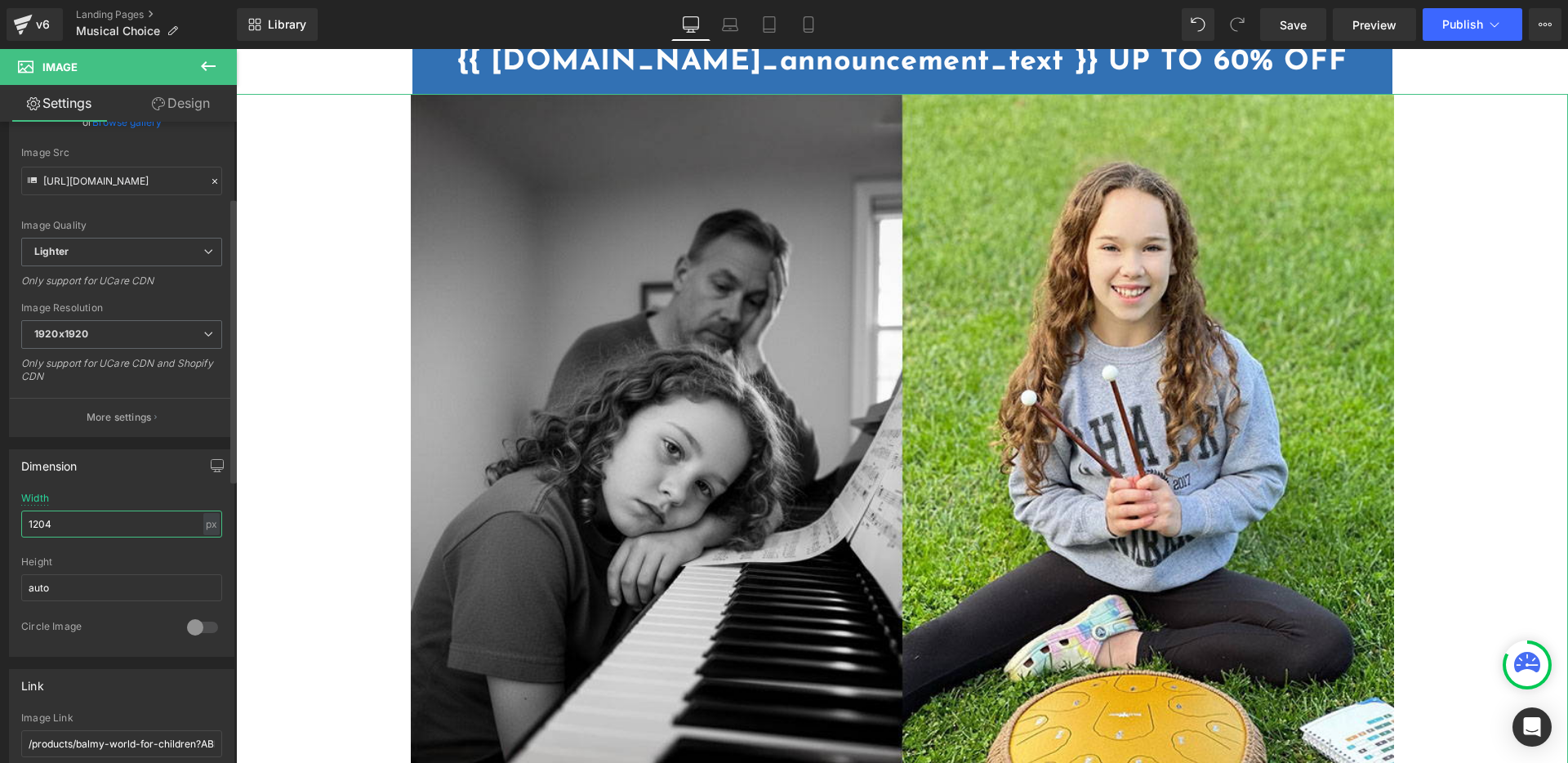
click at [90, 527] on input "1204" at bounding box center [122, 523] width 201 height 27
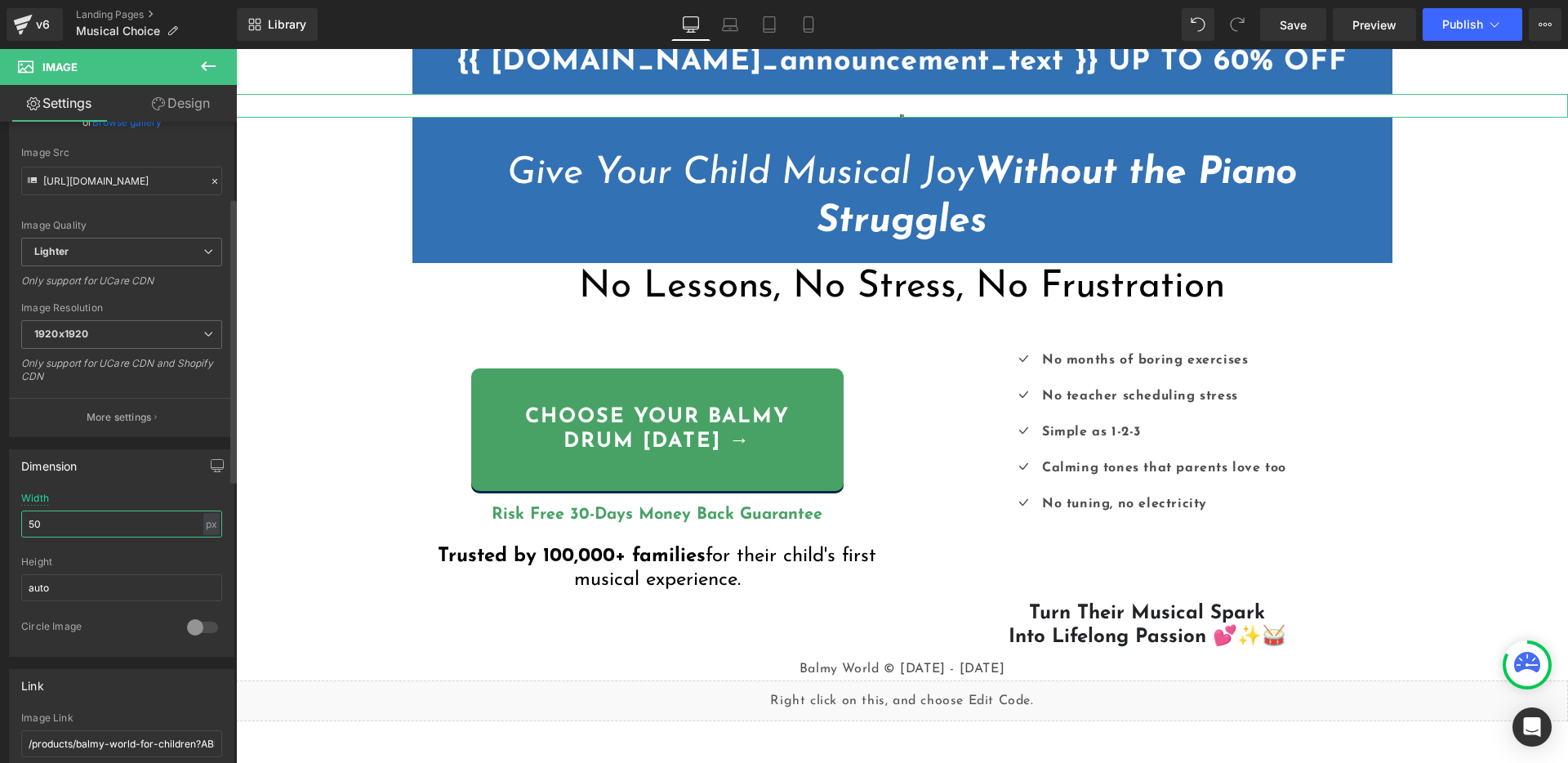
type input "500"
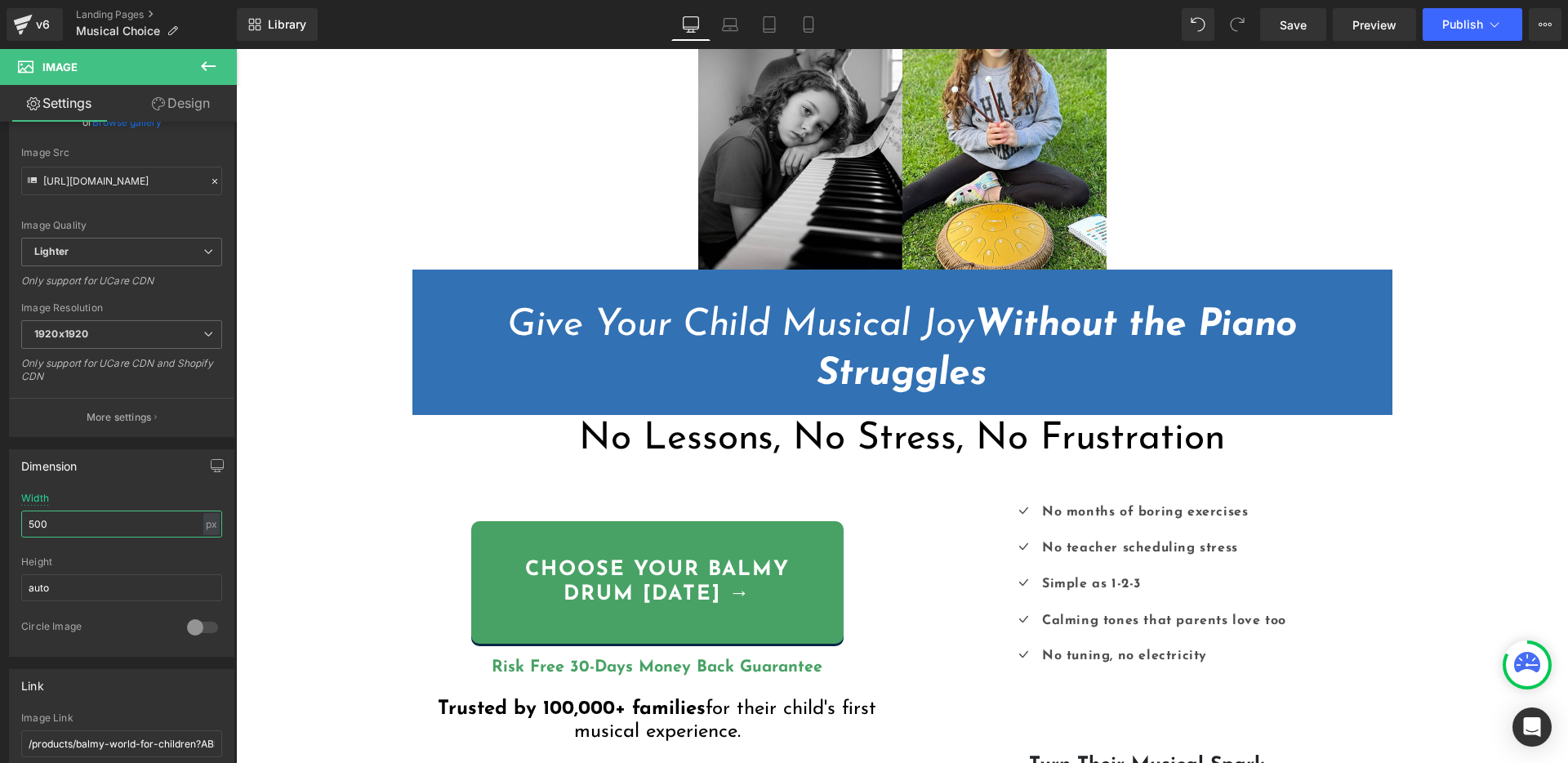
scroll to position [191, 0]
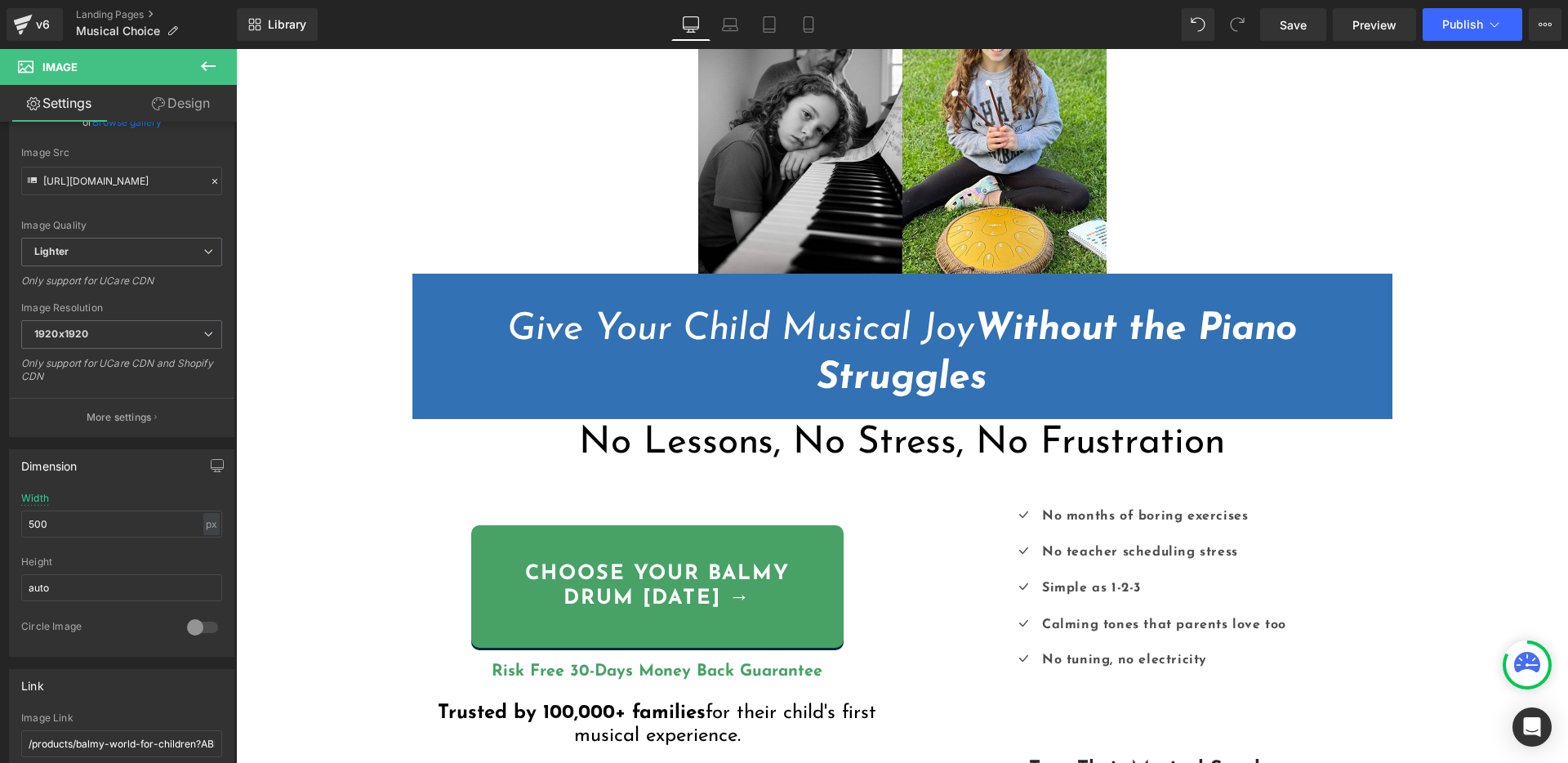
click at [812, 447] on span "No Lessons, No Stress, No Frustration" at bounding box center [901, 442] width 645 height 39
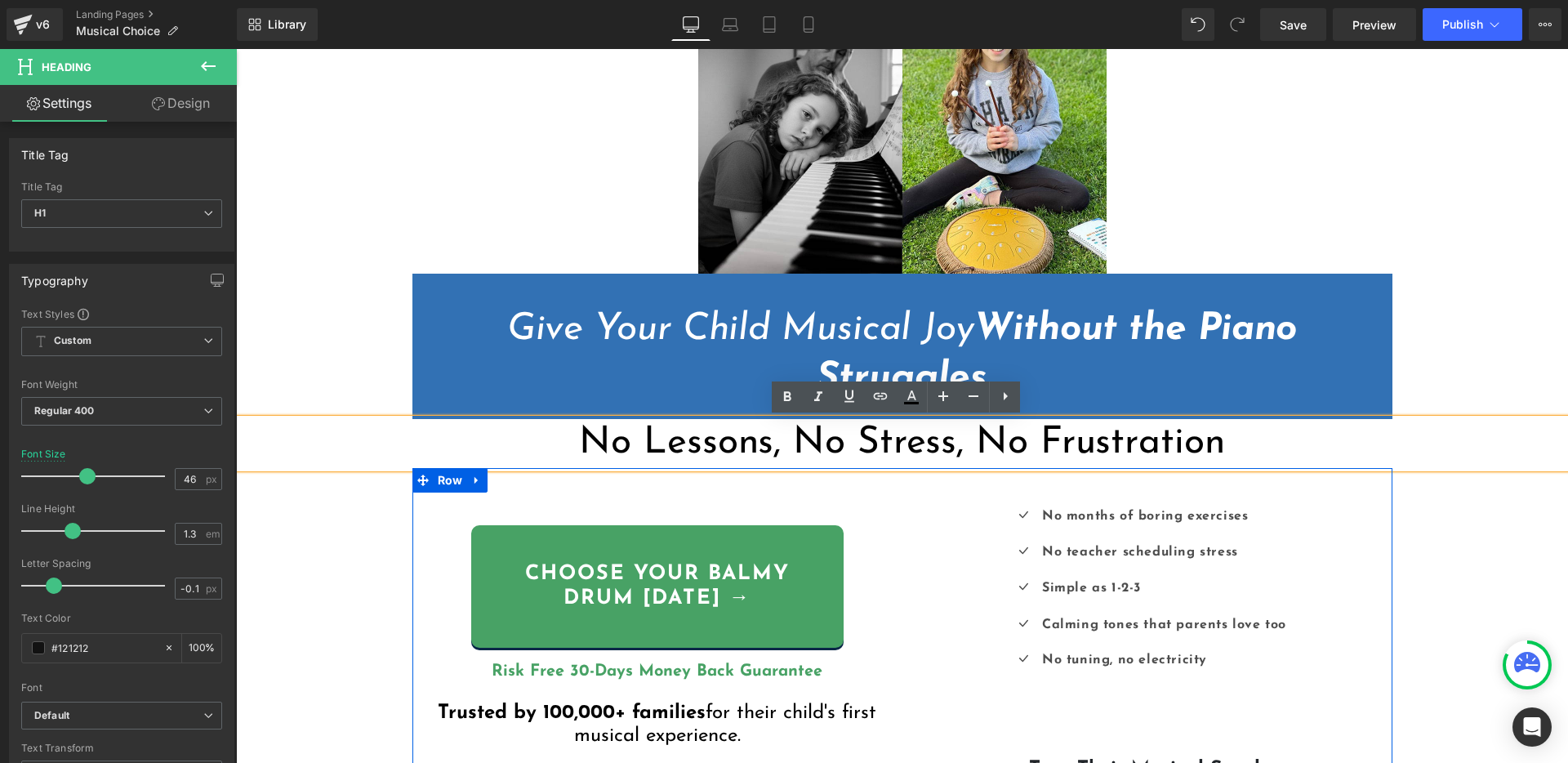
click at [890, 487] on div "Choose YOUR BALMY DRUM today → Button Risk Free 30-Days Money Back Guarantee He…" at bounding box center [657, 636] width 490 height 337
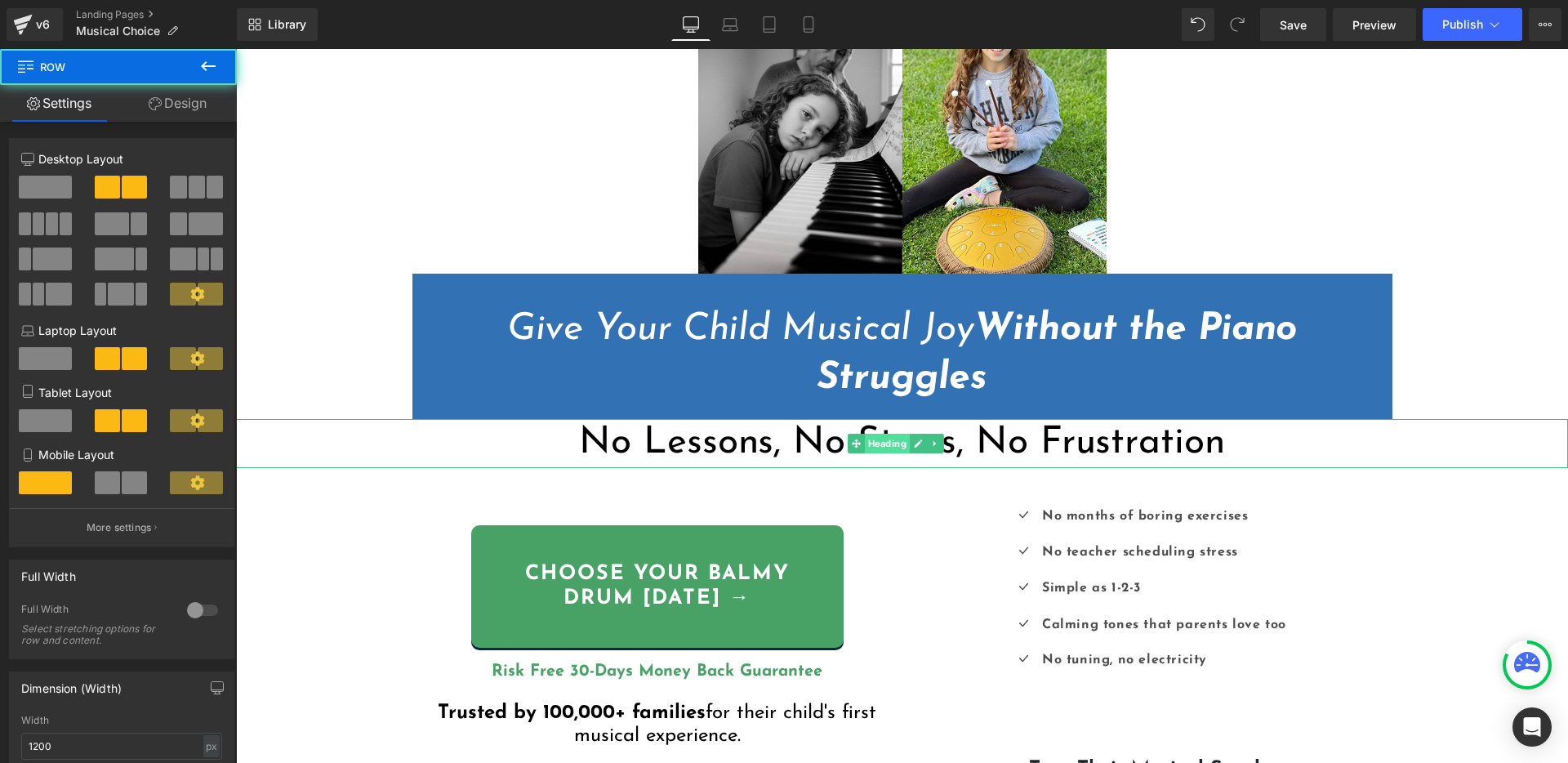
click at [888, 452] on span "Heading" at bounding box center [887, 443] width 45 height 20
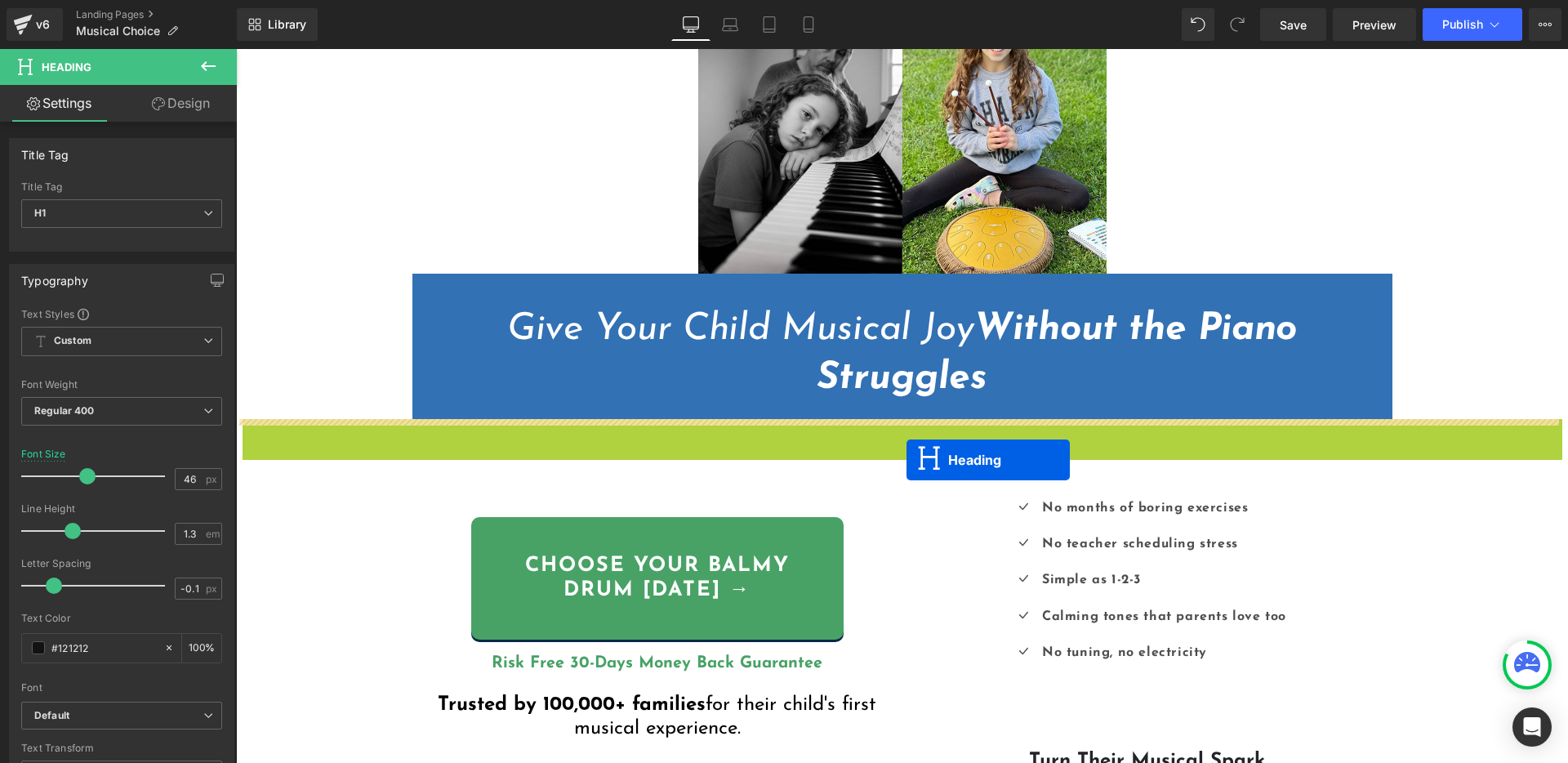
drag, startPoint x: 883, startPoint y: 445, endPoint x: 907, endPoint y: 460, distance: 28.3
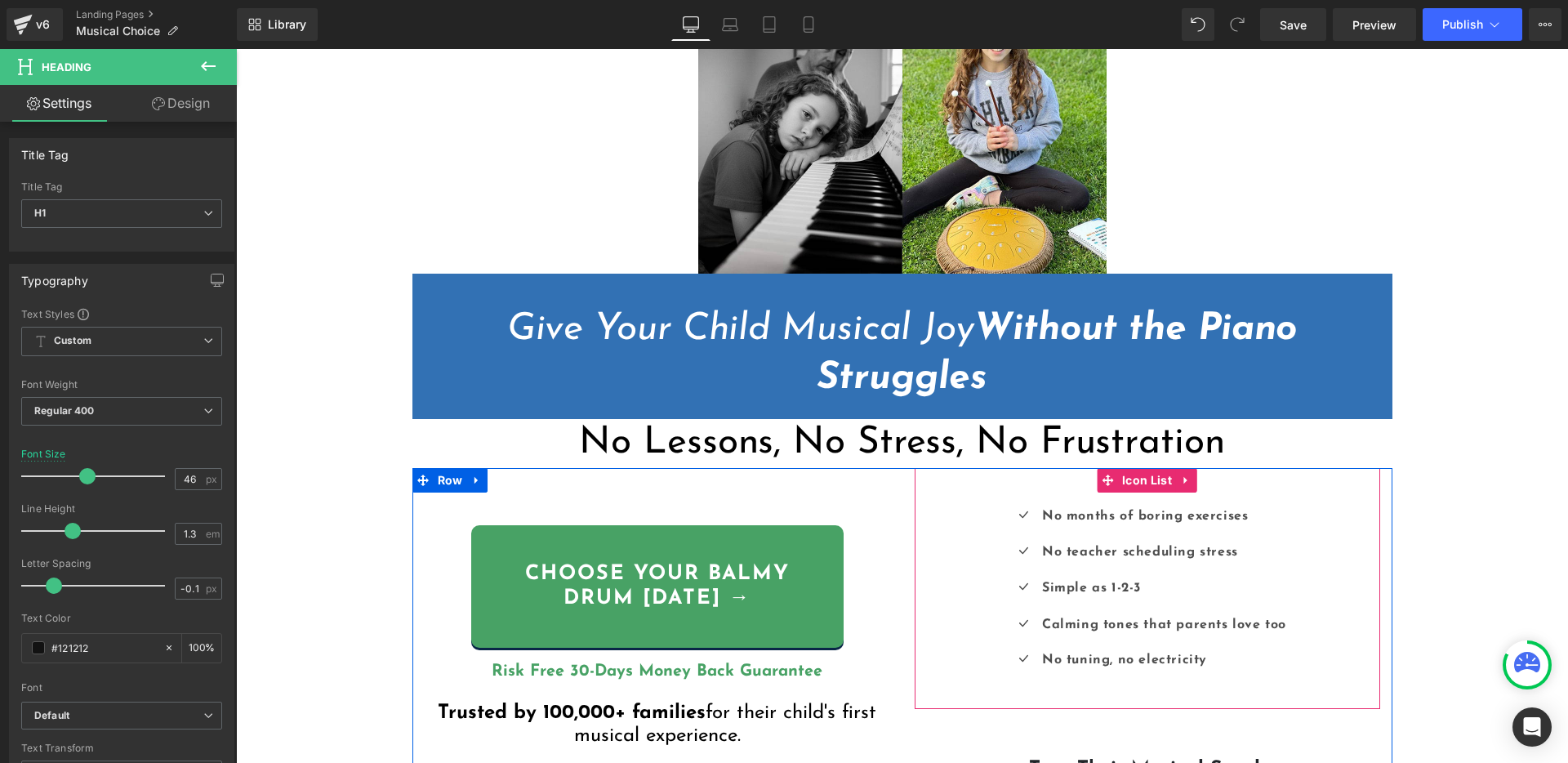
click at [1376, 528] on div at bounding box center [1378, 588] width 4 height 241
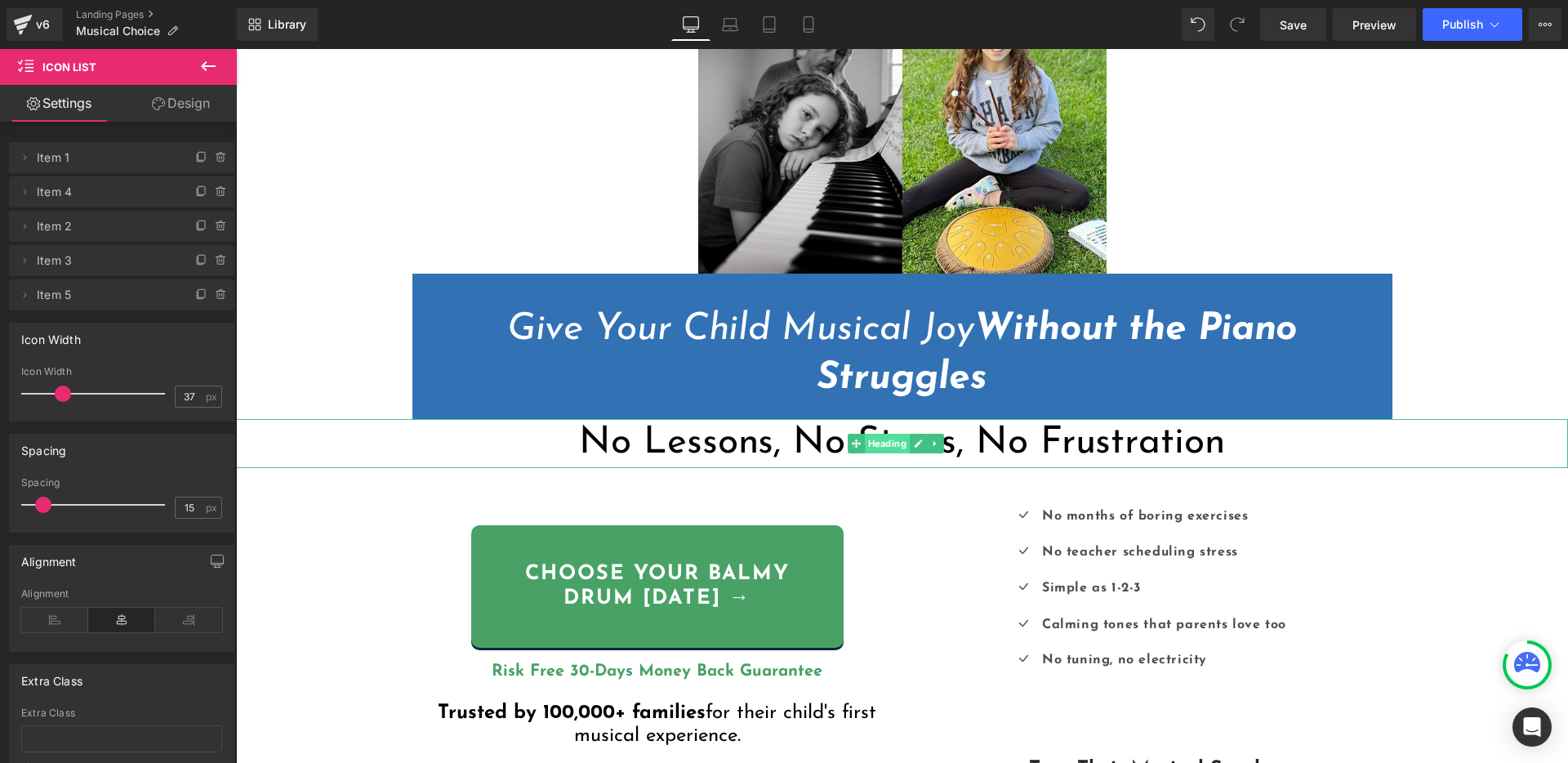
click at [896, 441] on span "Heading" at bounding box center [887, 443] width 45 height 20
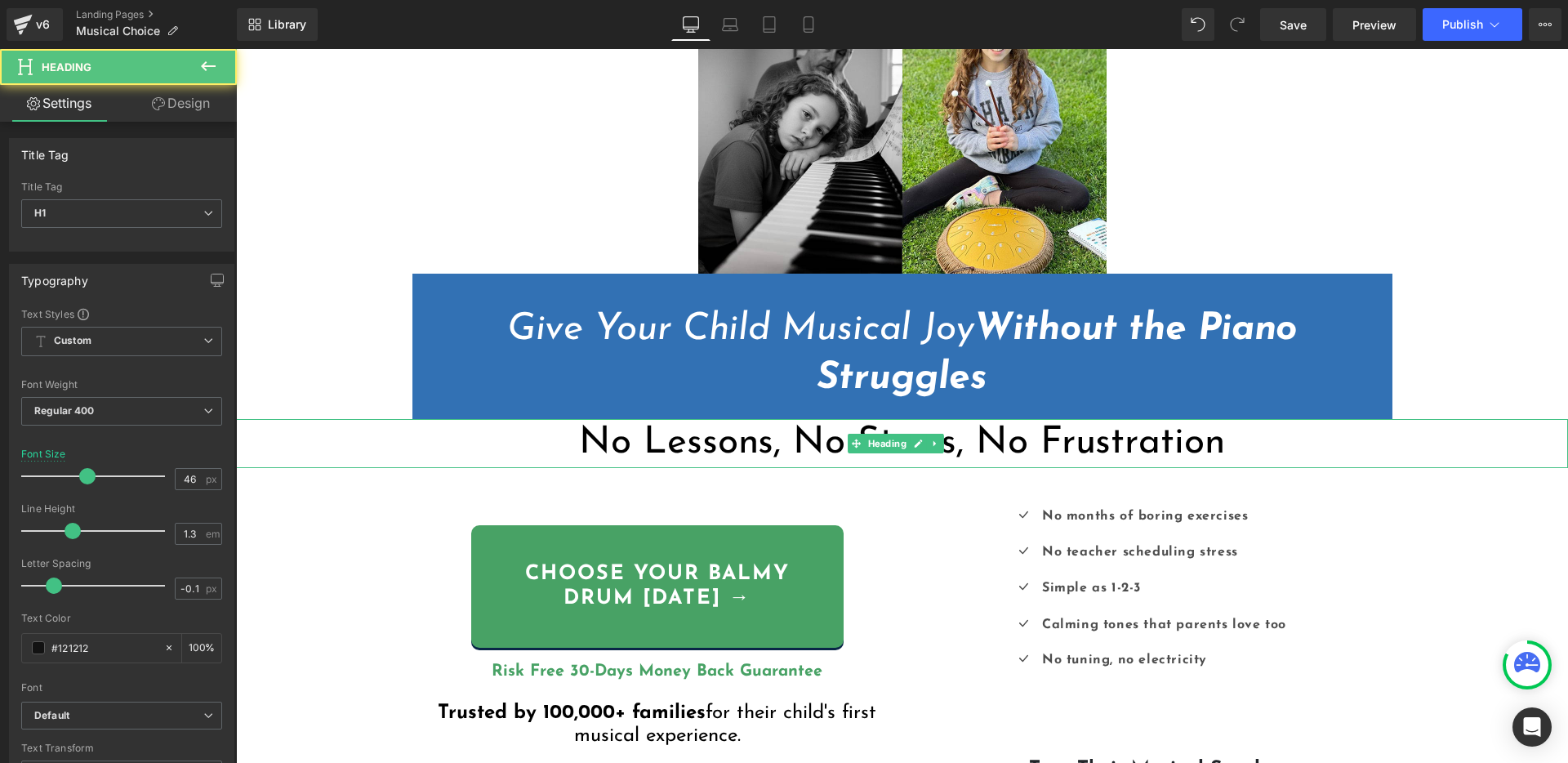
click at [1010, 440] on span "No Lessons, No Stress, No Frustration" at bounding box center [901, 442] width 645 height 39
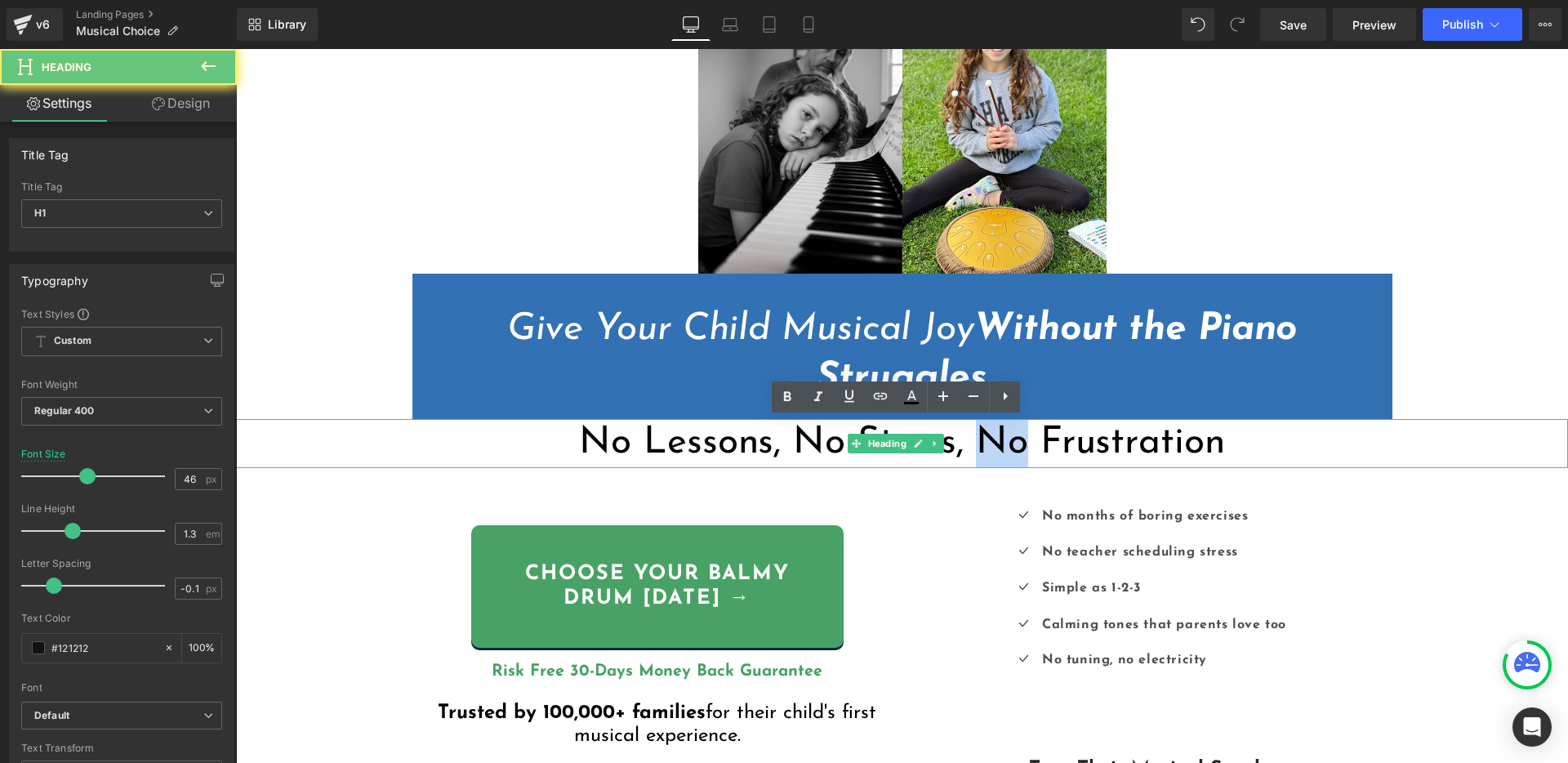
click at [1010, 440] on span "No Lessons, No Stress, No Frustration" at bounding box center [901, 442] width 645 height 39
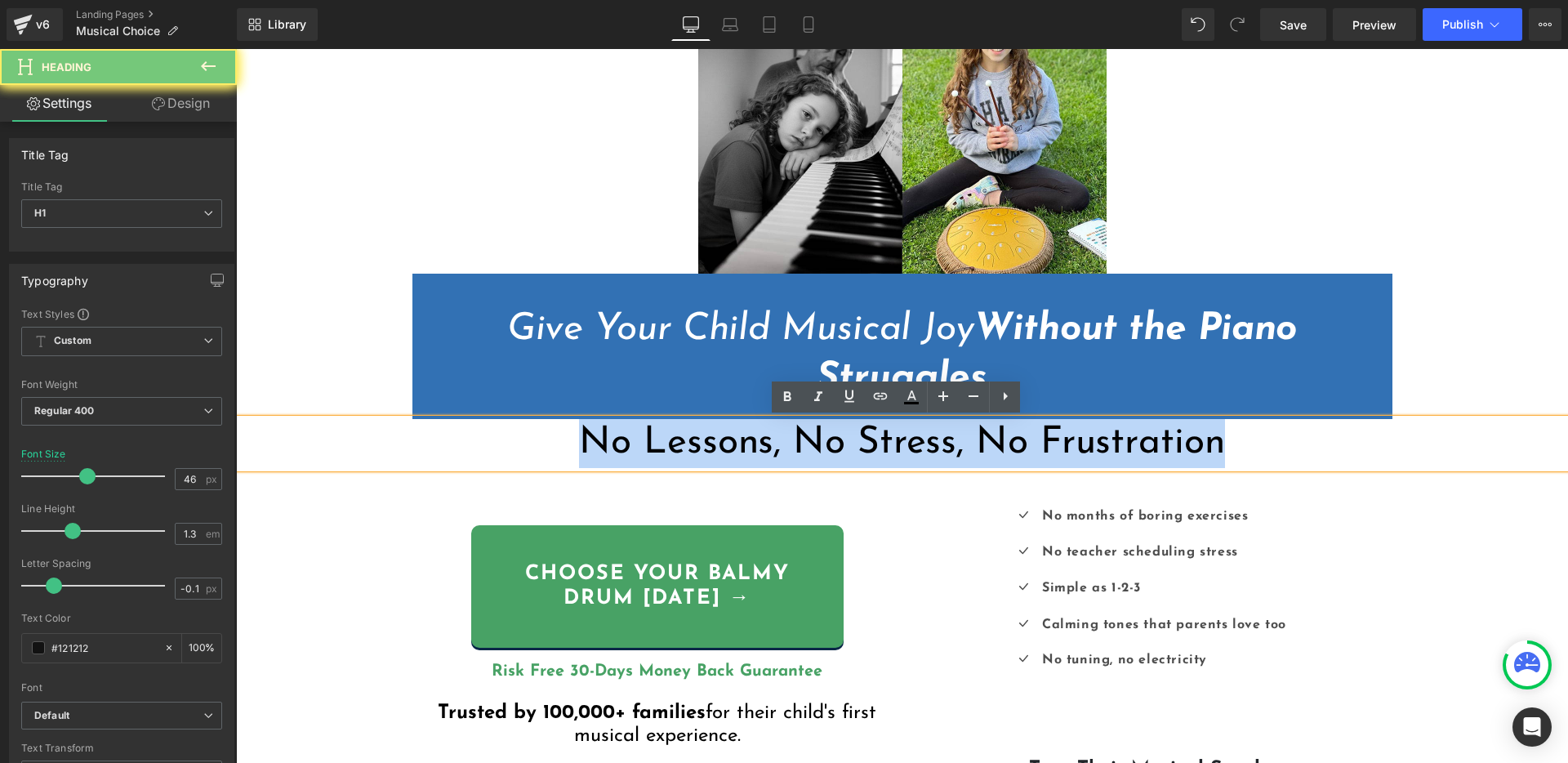
click at [1010, 440] on span "No Lessons, No Stress, No Frustration" at bounding box center [901, 442] width 645 height 39
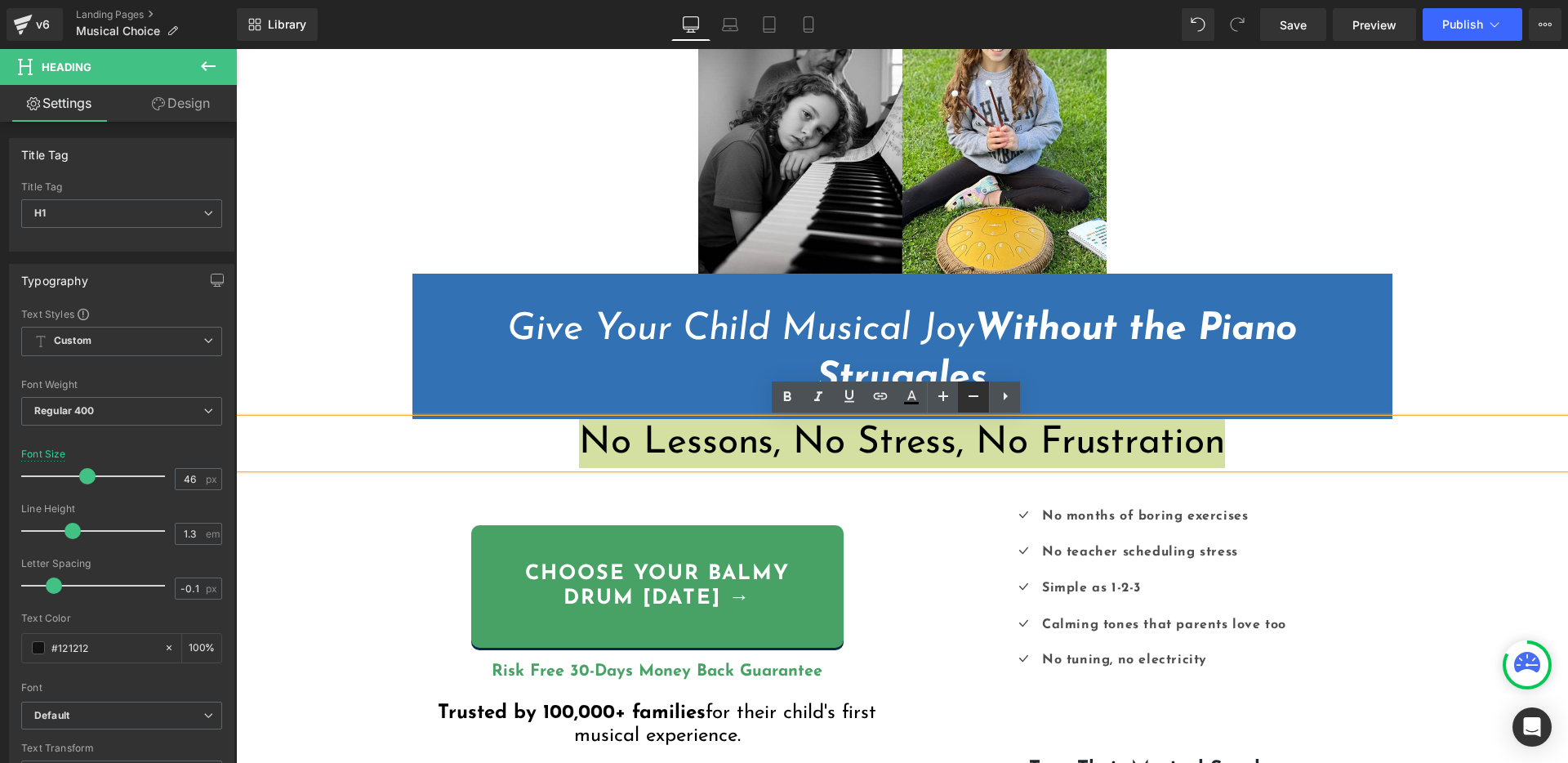
click at [971, 400] on icon at bounding box center [973, 396] width 20 height 20
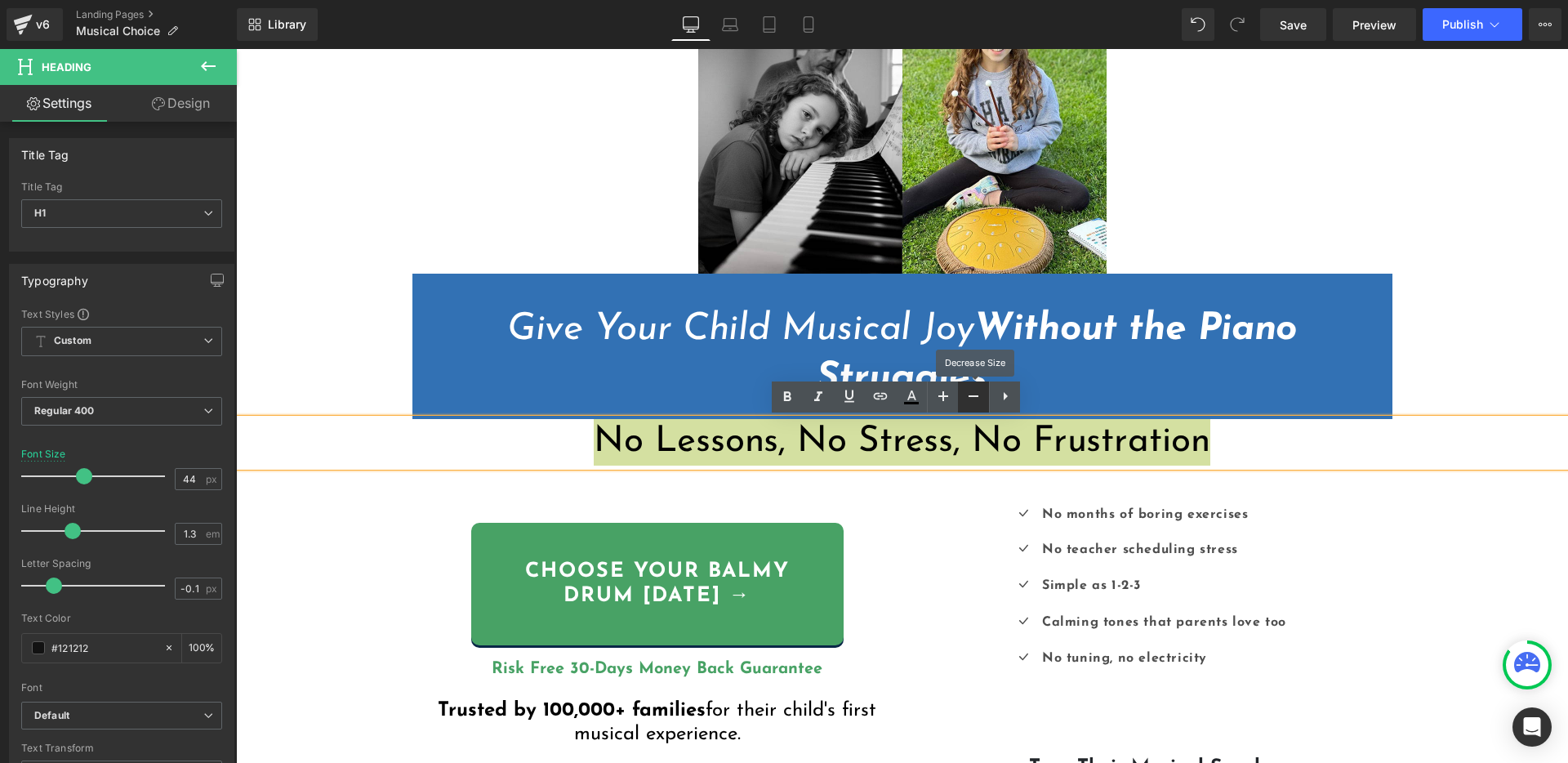
click at [971, 399] on icon at bounding box center [973, 396] width 20 height 20
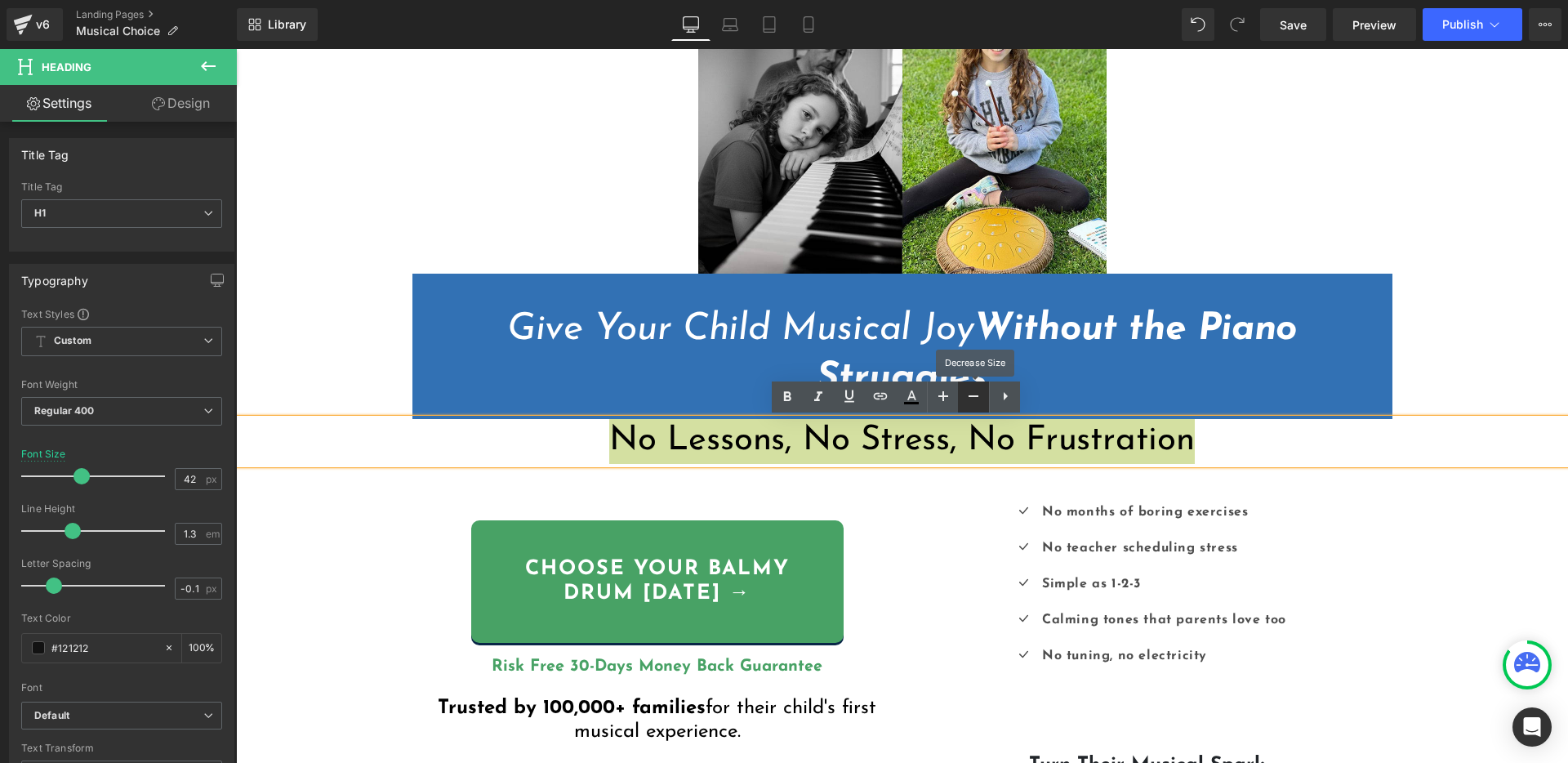
click at [971, 399] on icon at bounding box center [973, 396] width 20 height 20
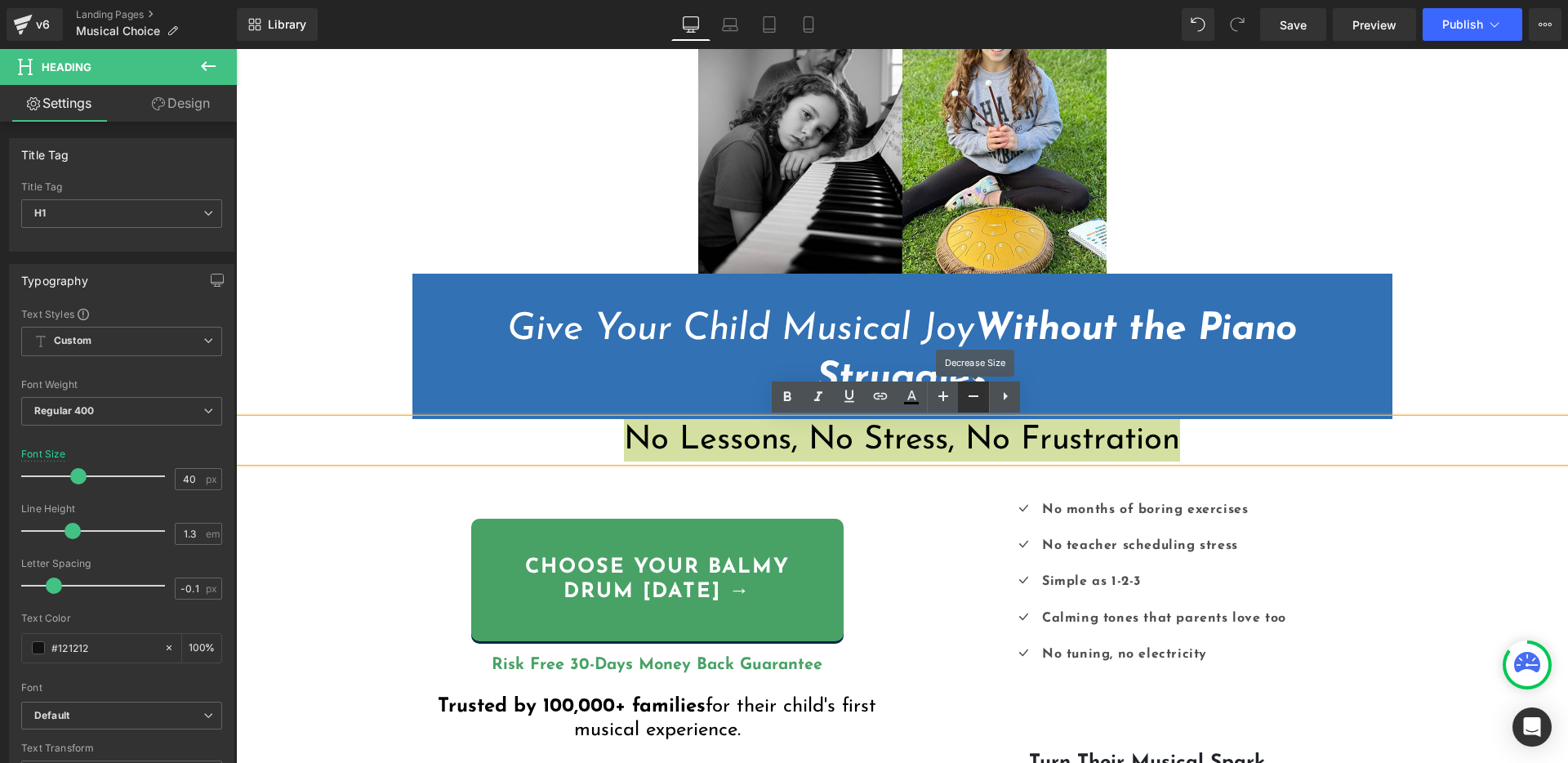
click at [971, 399] on icon at bounding box center [973, 396] width 20 height 20
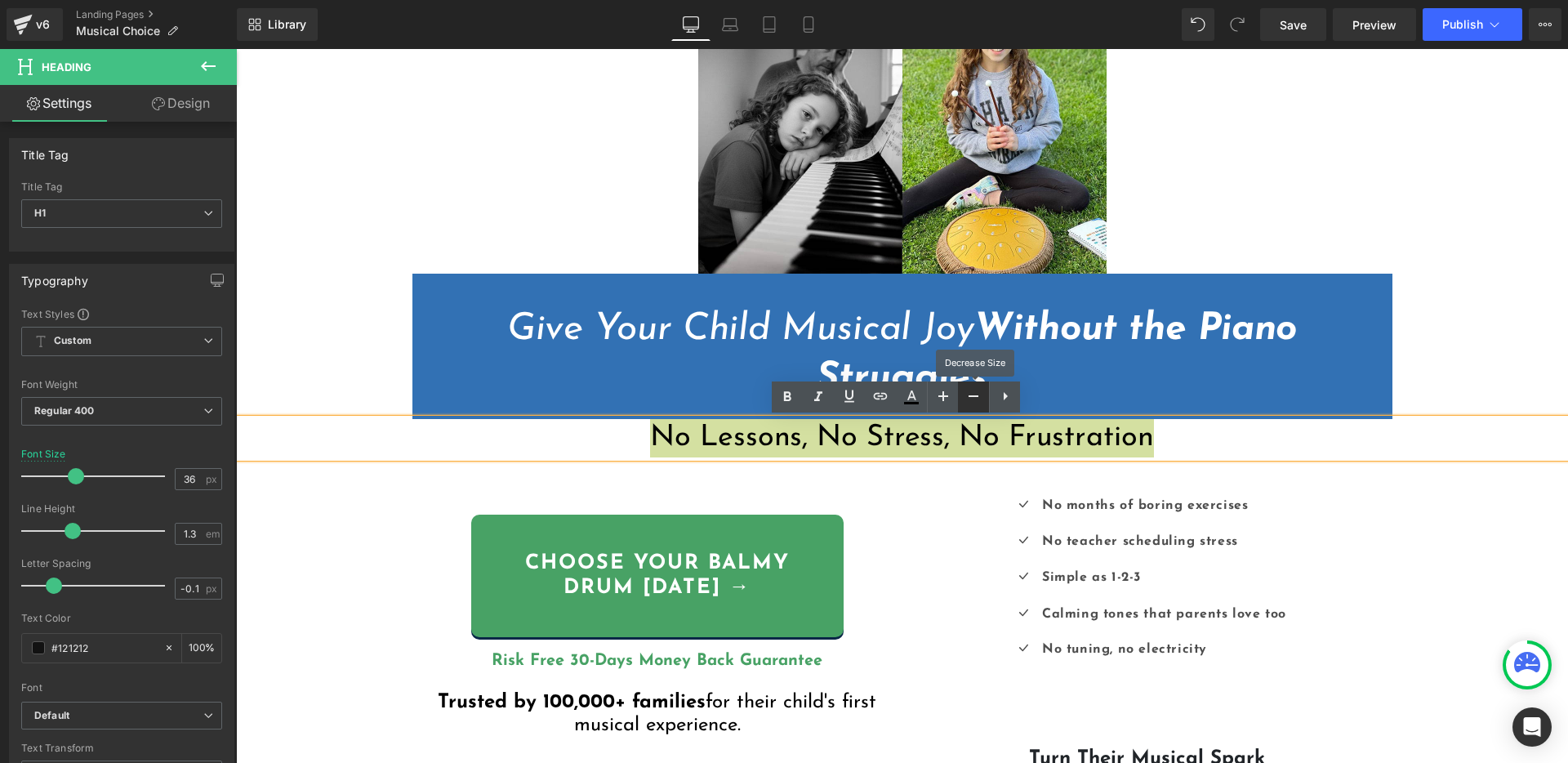
click at [971, 399] on icon at bounding box center [973, 396] width 20 height 20
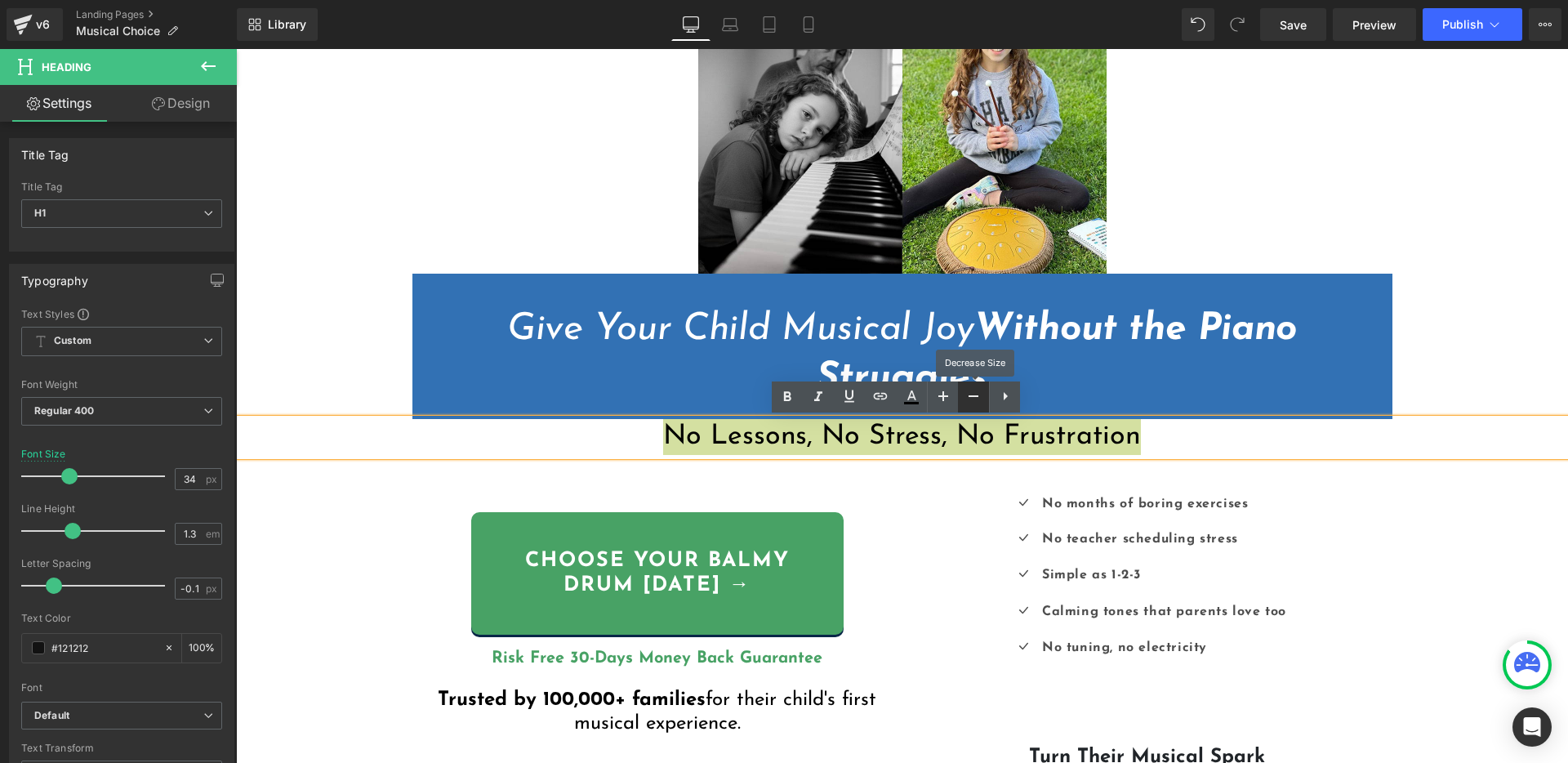
click at [971, 399] on icon at bounding box center [973, 396] width 20 height 20
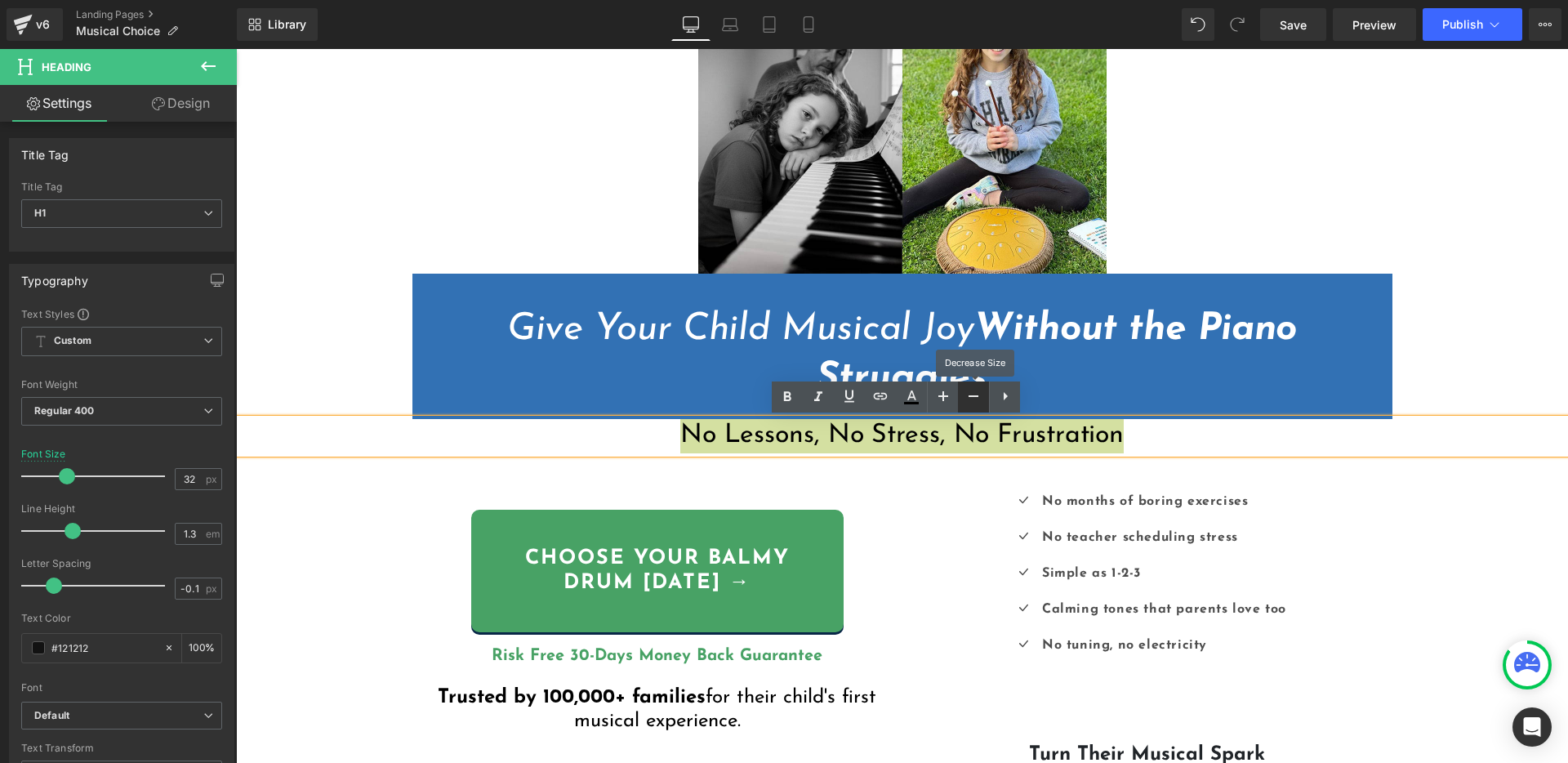
click at [971, 399] on icon at bounding box center [973, 396] width 20 height 20
type input "30"
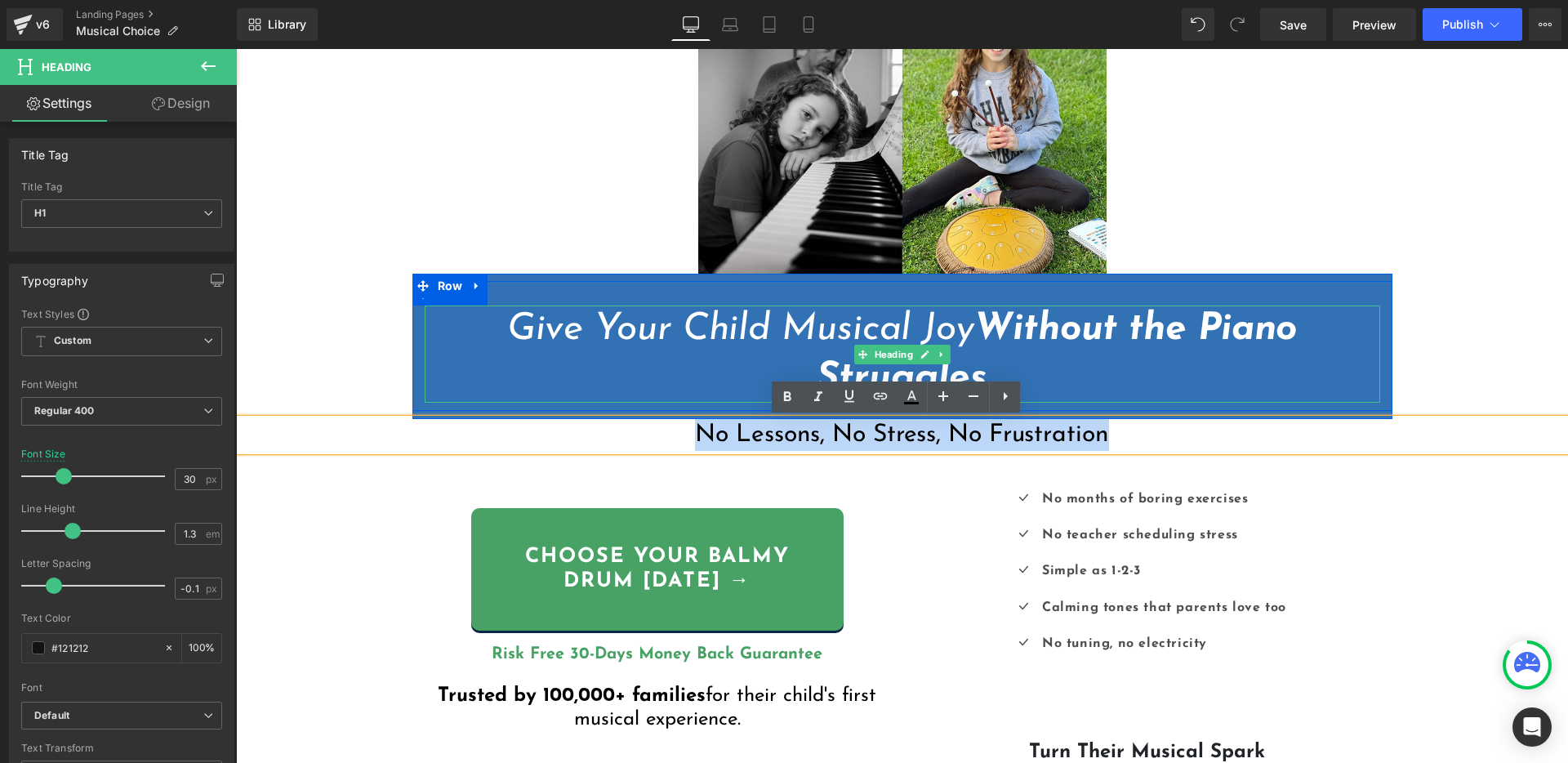
click at [1187, 343] on span "Without the Piano Struggles" at bounding box center [1056, 354] width 480 height 87
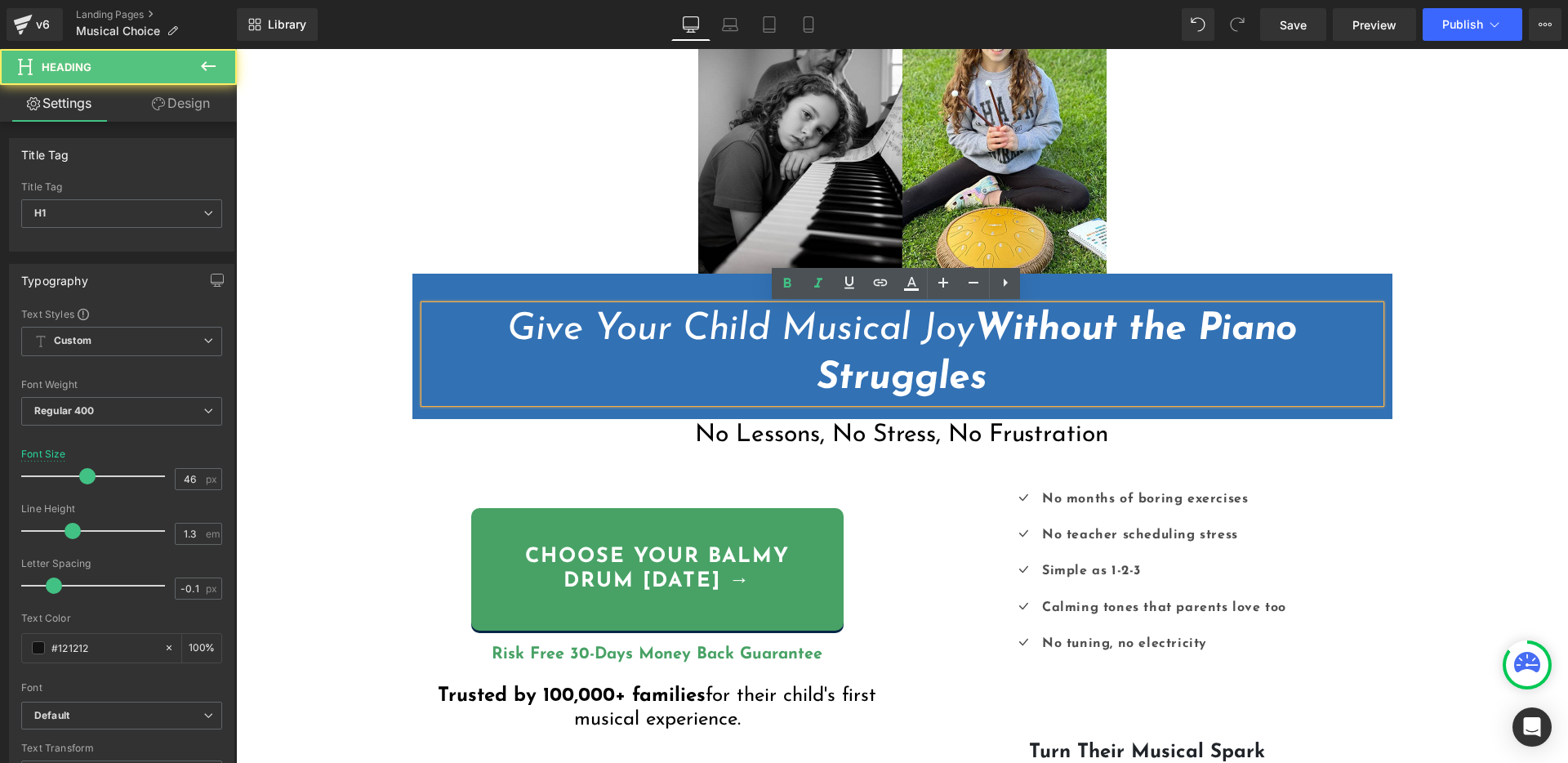
click at [1048, 347] on span "Without the Piano Struggles" at bounding box center [1056, 354] width 480 height 87
click at [1050, 346] on span "Without the Piano Struggles" at bounding box center [1056, 354] width 480 height 87
click at [972, 279] on icon at bounding box center [973, 283] width 20 height 20
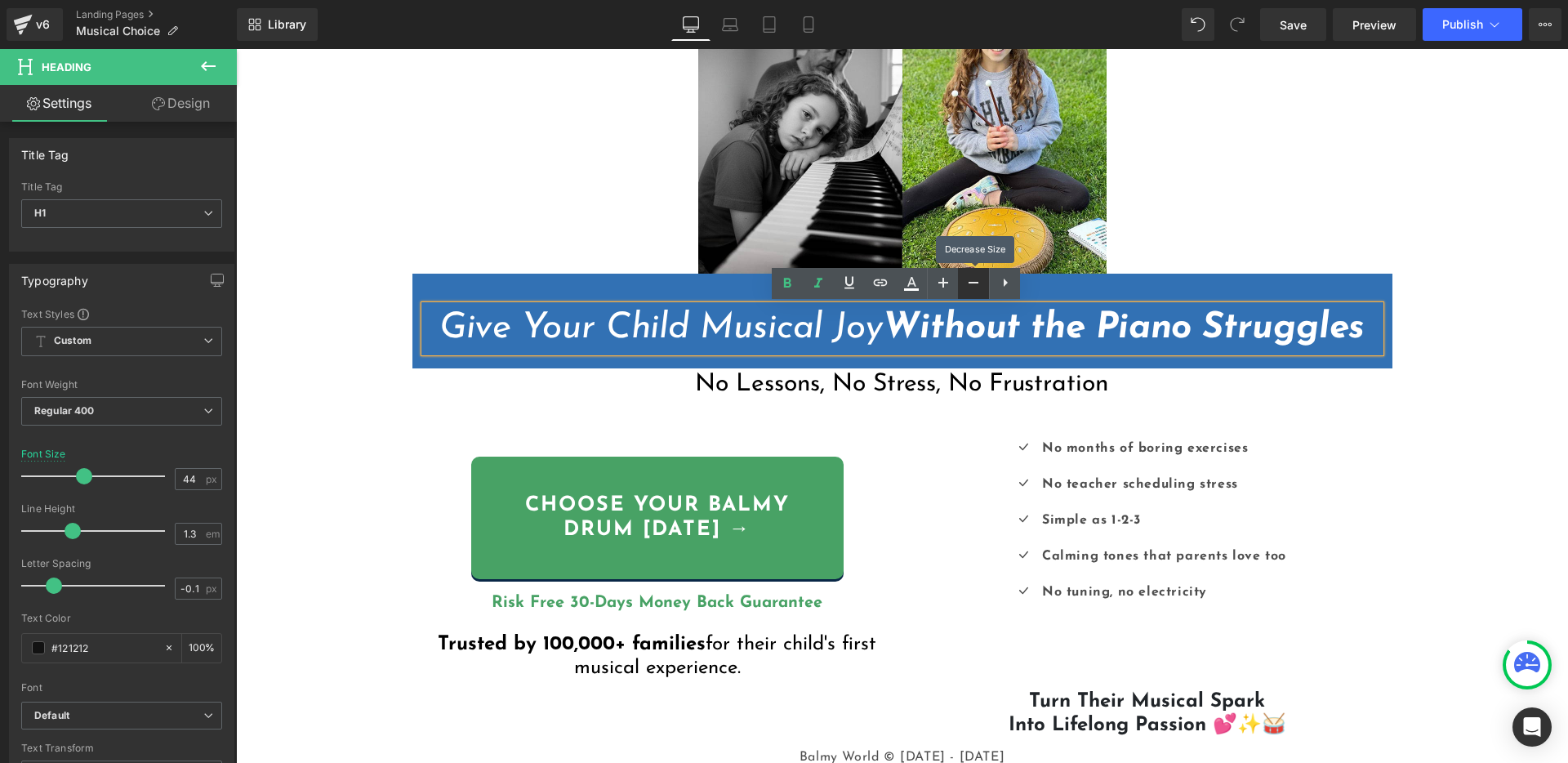
click at [972, 279] on icon at bounding box center [973, 283] width 20 height 20
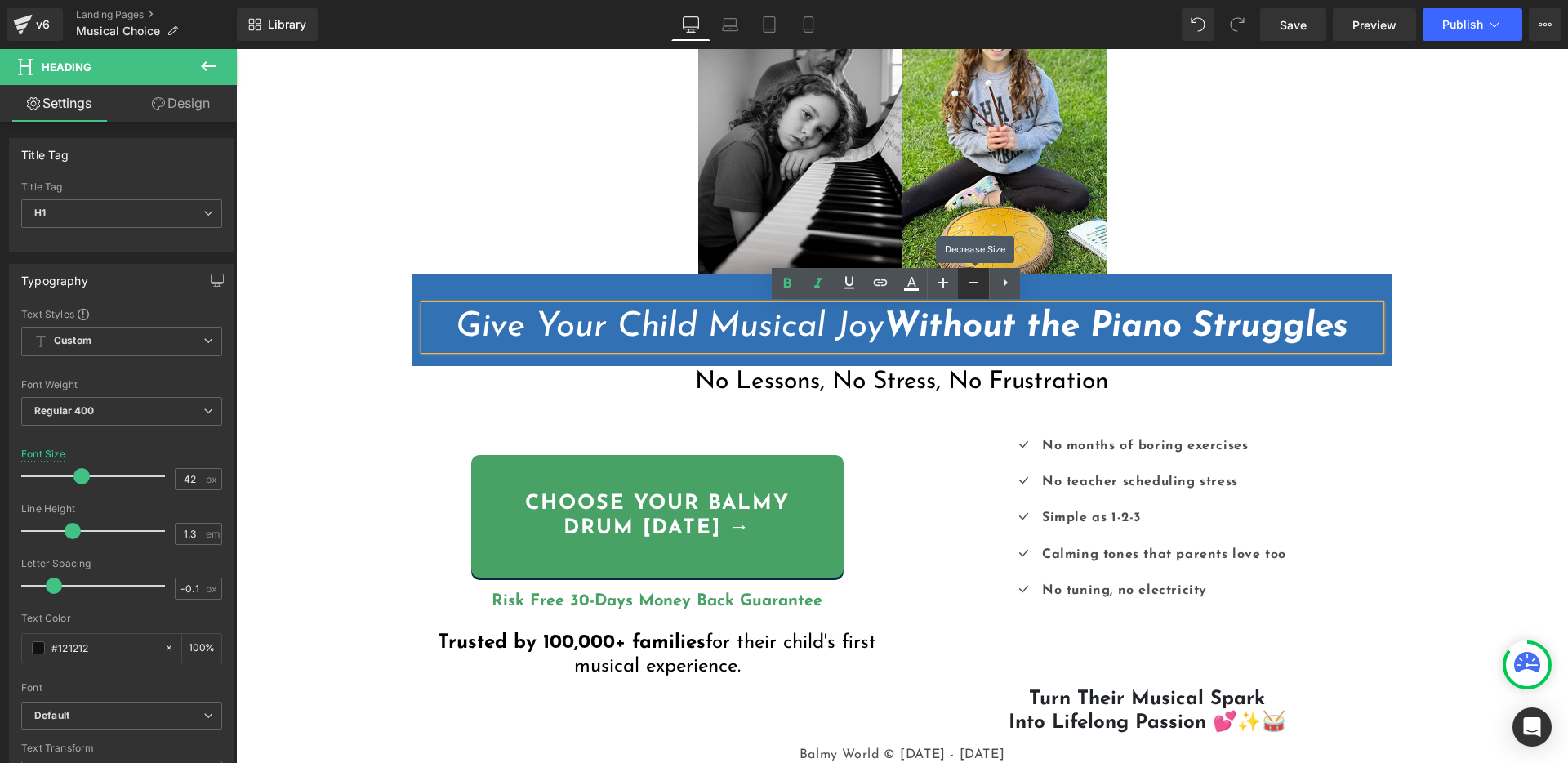
click at [972, 279] on icon at bounding box center [973, 283] width 20 height 20
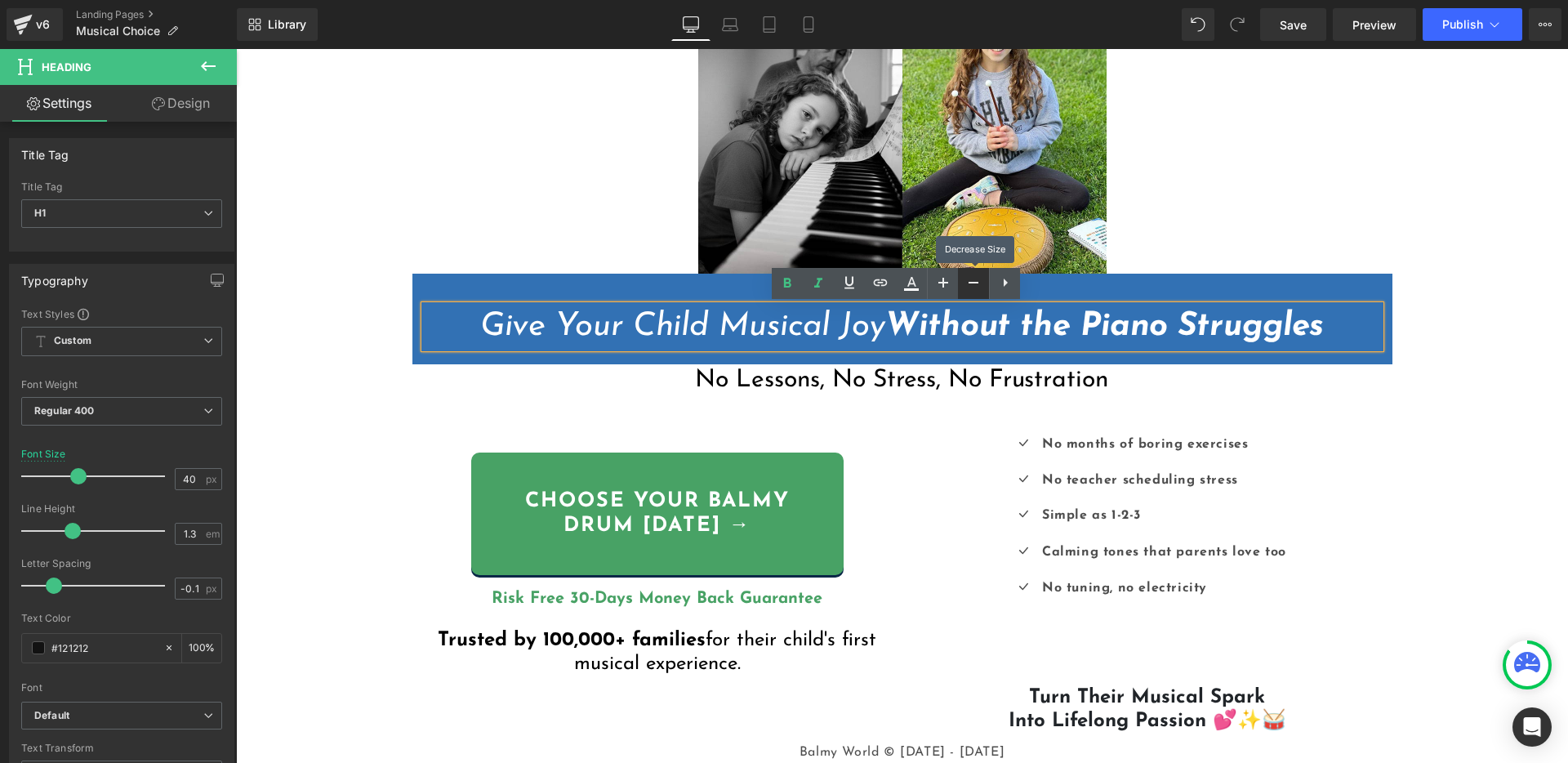
click at [972, 279] on icon at bounding box center [973, 283] width 20 height 20
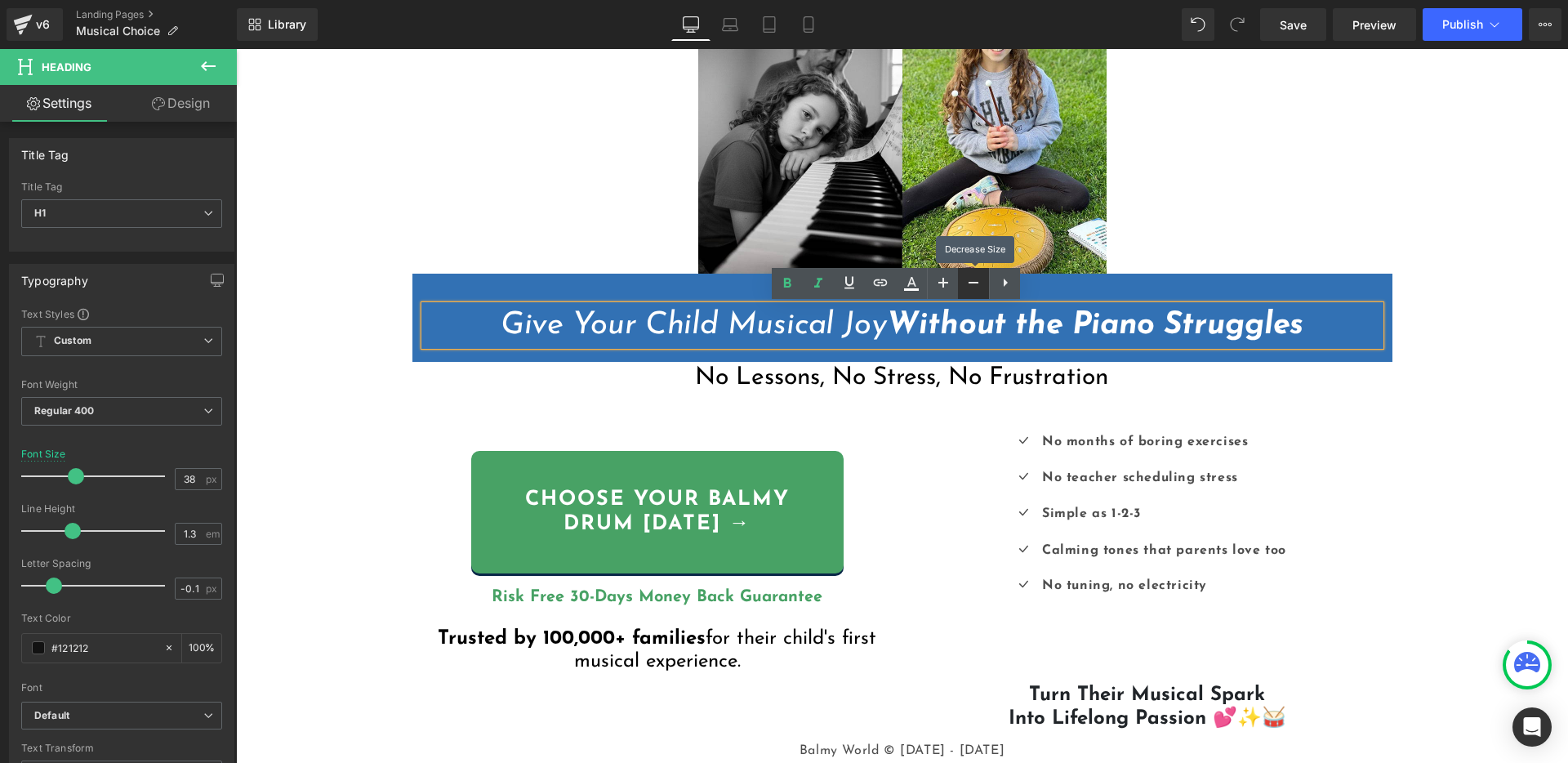
click at [972, 279] on icon at bounding box center [973, 283] width 20 height 20
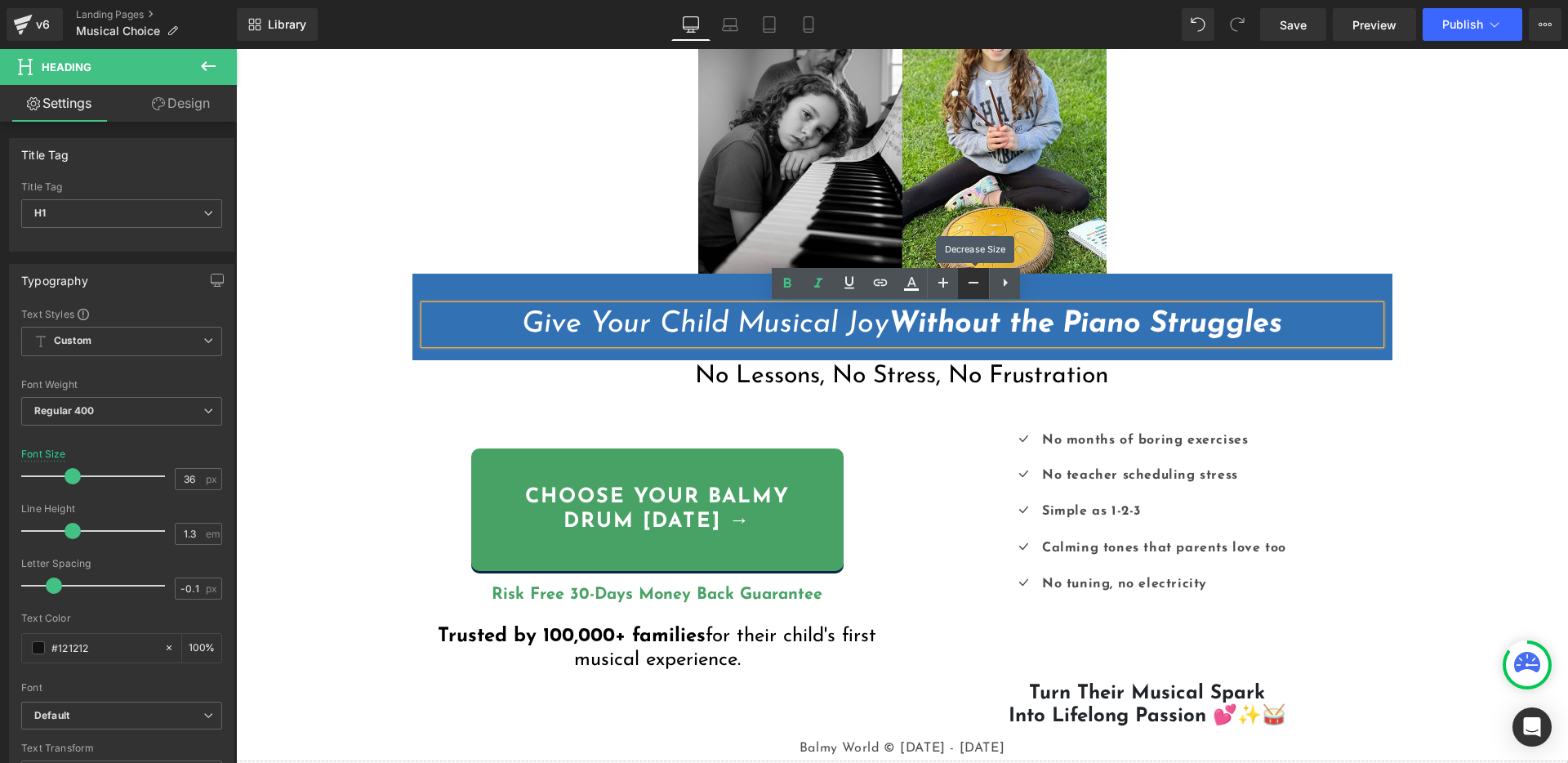
click at [972, 279] on icon at bounding box center [973, 283] width 20 height 20
type input "34"
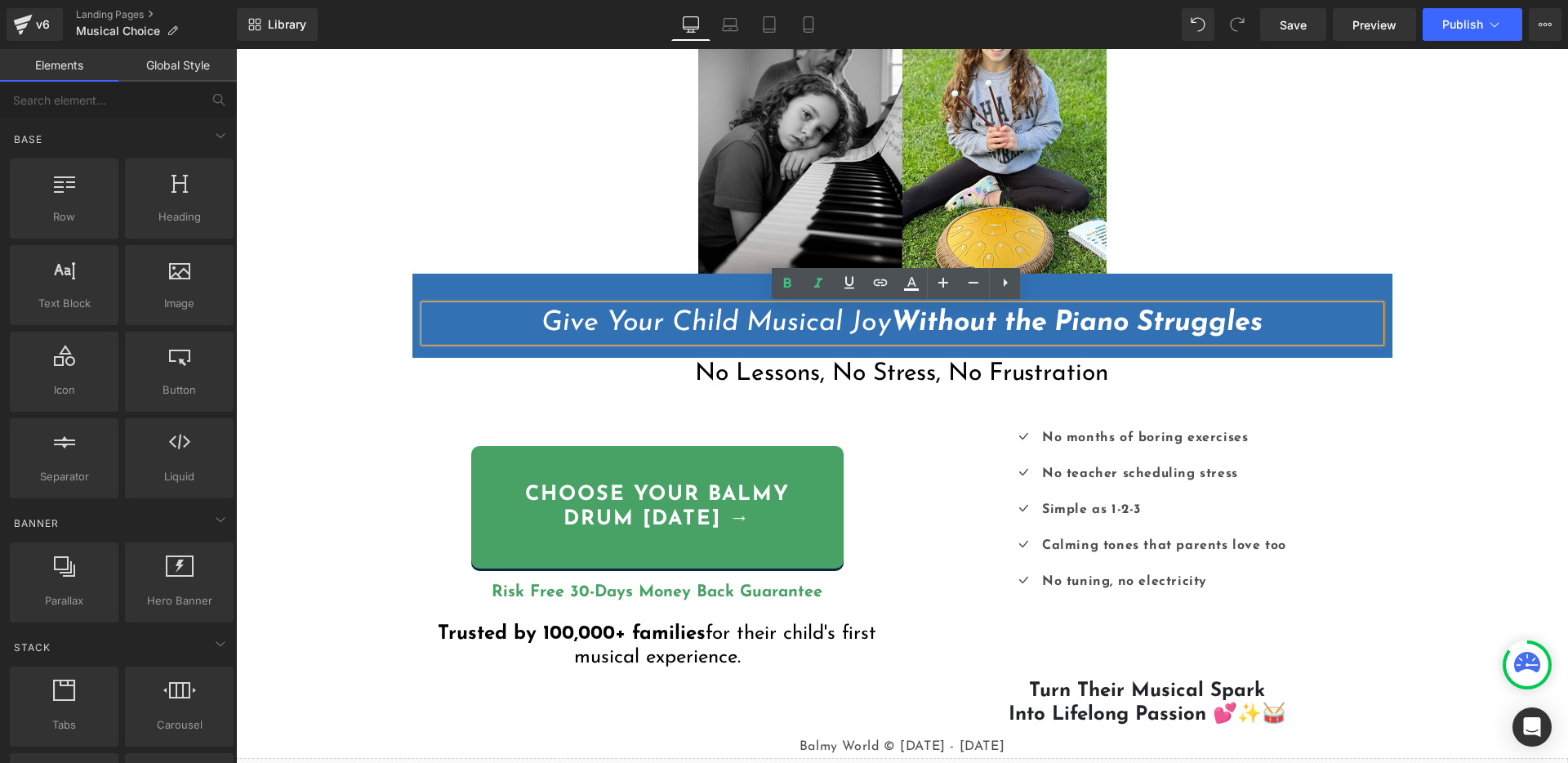
click at [1400, 400] on div "Liquid {{ settings.global_announcement_text }} UP TO 60% OFF Heading Row Image …" at bounding box center [901, 436] width 1332 height 1156
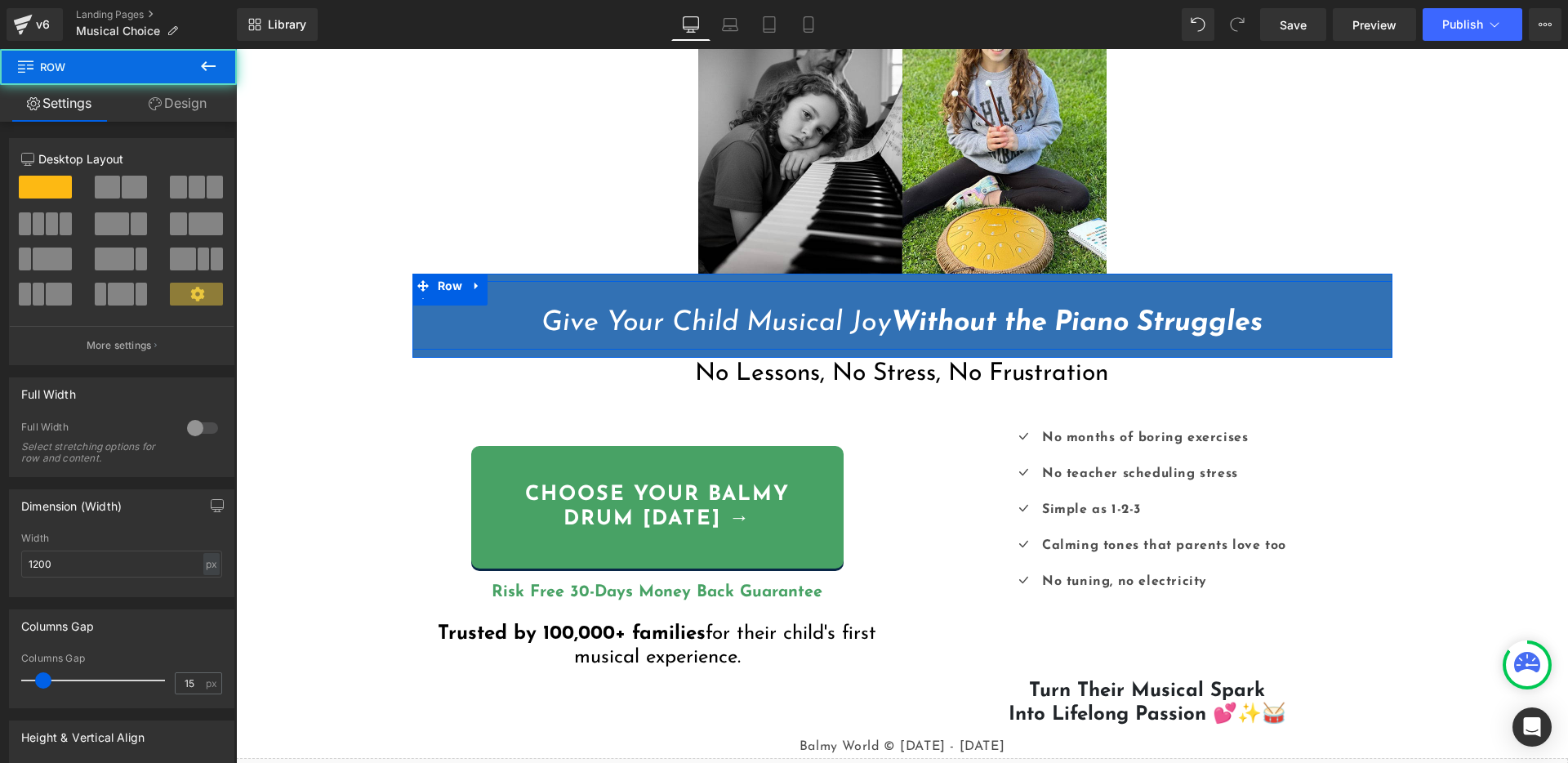
click at [1322, 294] on div "Give Your Child Musical Joy Without the Piano Struggles Heading Row" at bounding box center [901, 315] width 980 height 68
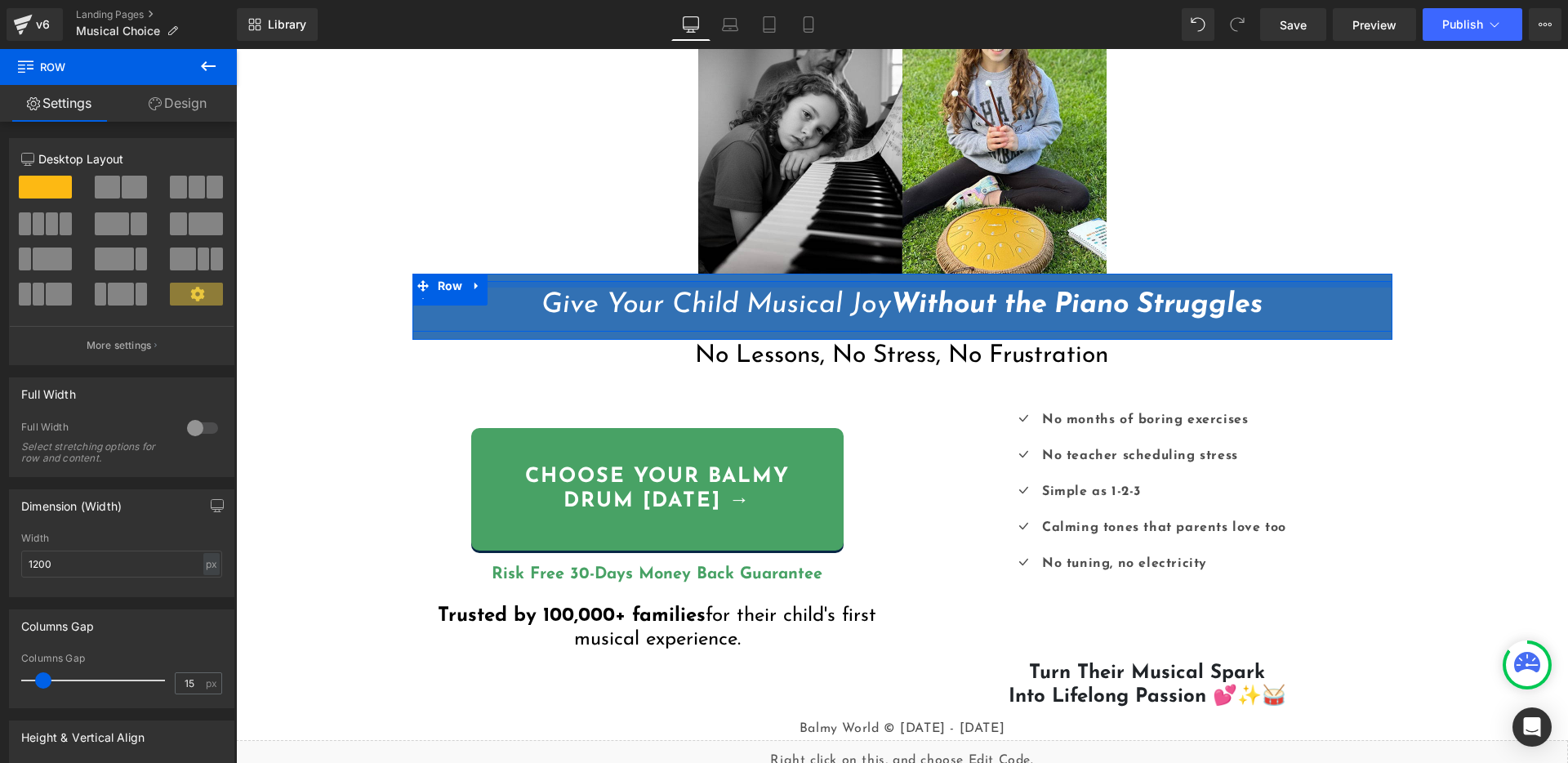
drag, startPoint x: 1314, startPoint y: 293, endPoint x: 1313, endPoint y: 274, distance: 19.0
click at [1313, 274] on div "Give Your Child Musical Joy Without the Piano Struggles Heading Row Row" at bounding box center [901, 307] width 980 height 66
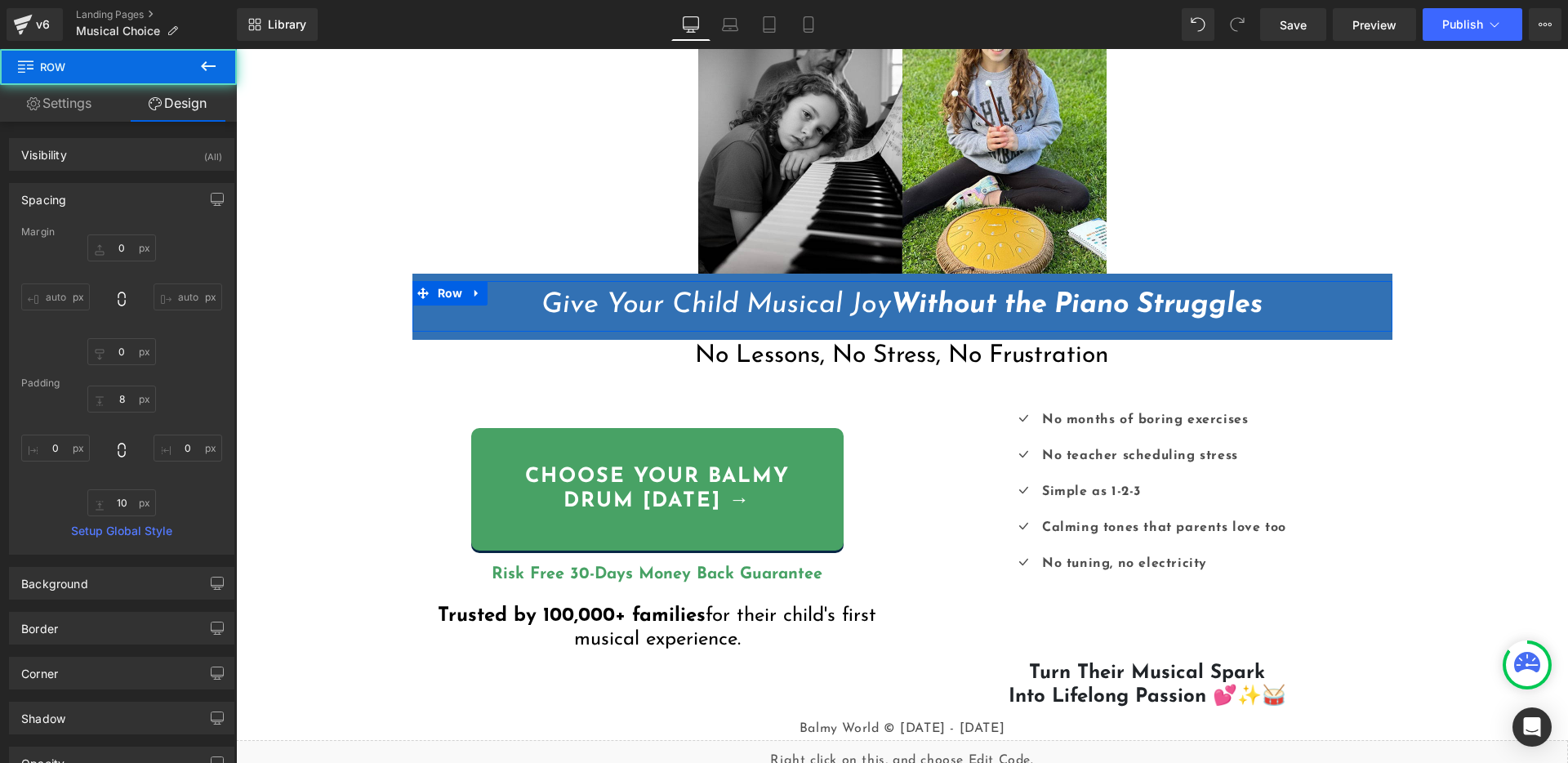
click at [1425, 474] on div "Liquid {{ settings.global_announcement_text }} UP TO 60% OFF Heading Row Image …" at bounding box center [901, 428] width 1332 height 1139
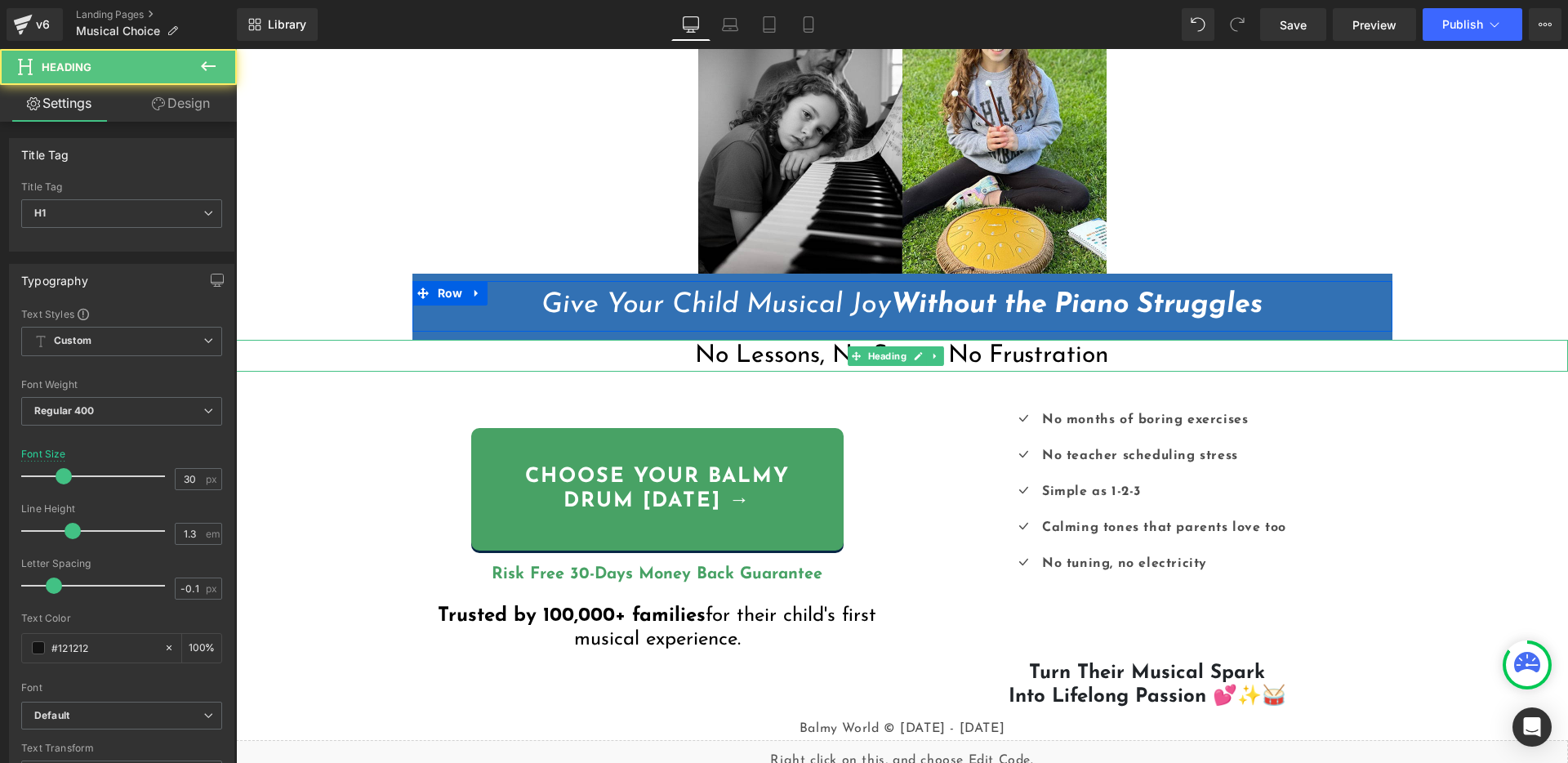
click at [967, 349] on span "No Lessons, No Stress, No Frustration" at bounding box center [901, 355] width 413 height 26
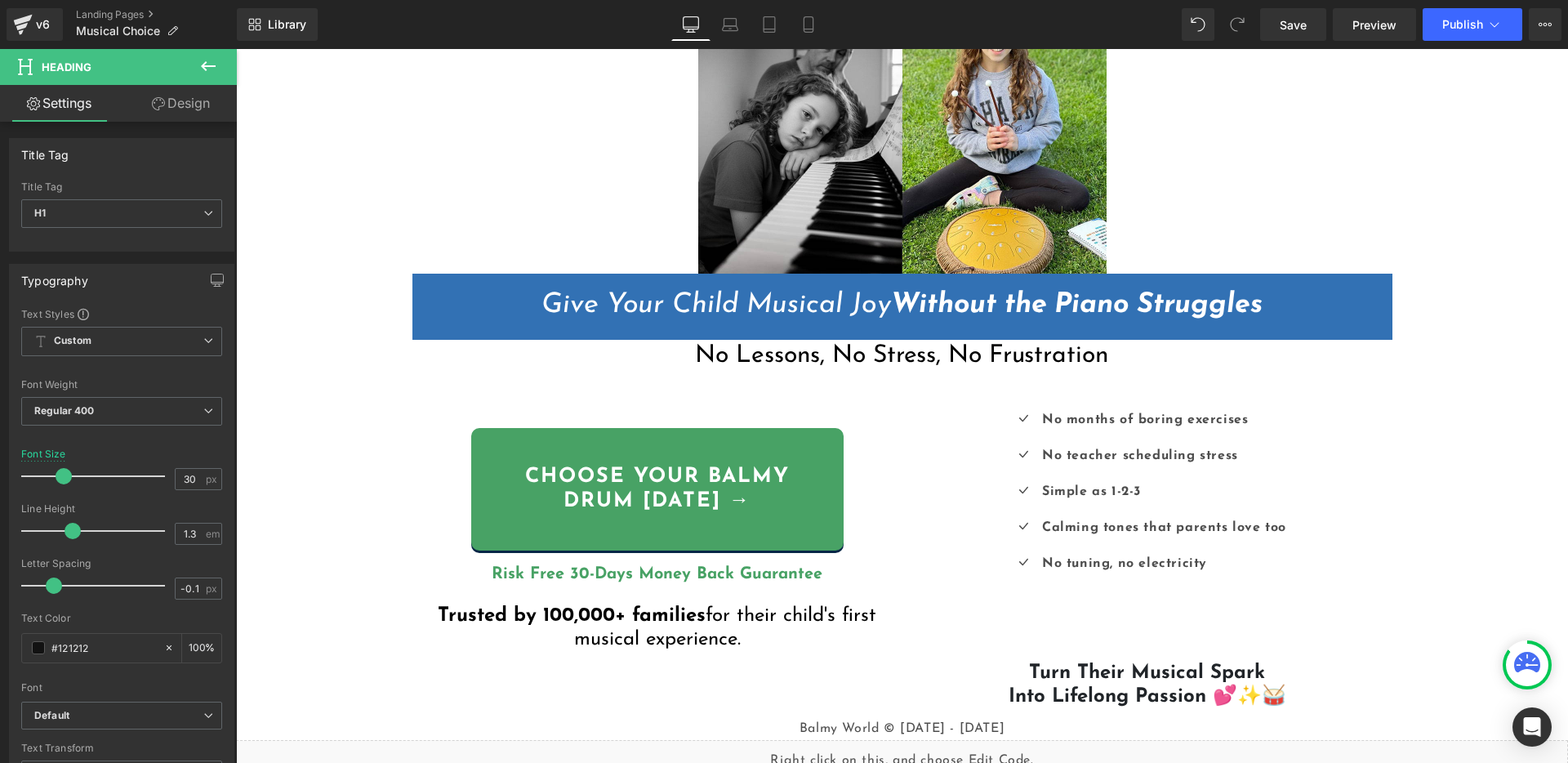
click at [167, 100] on link "Design" at bounding box center [181, 103] width 119 height 37
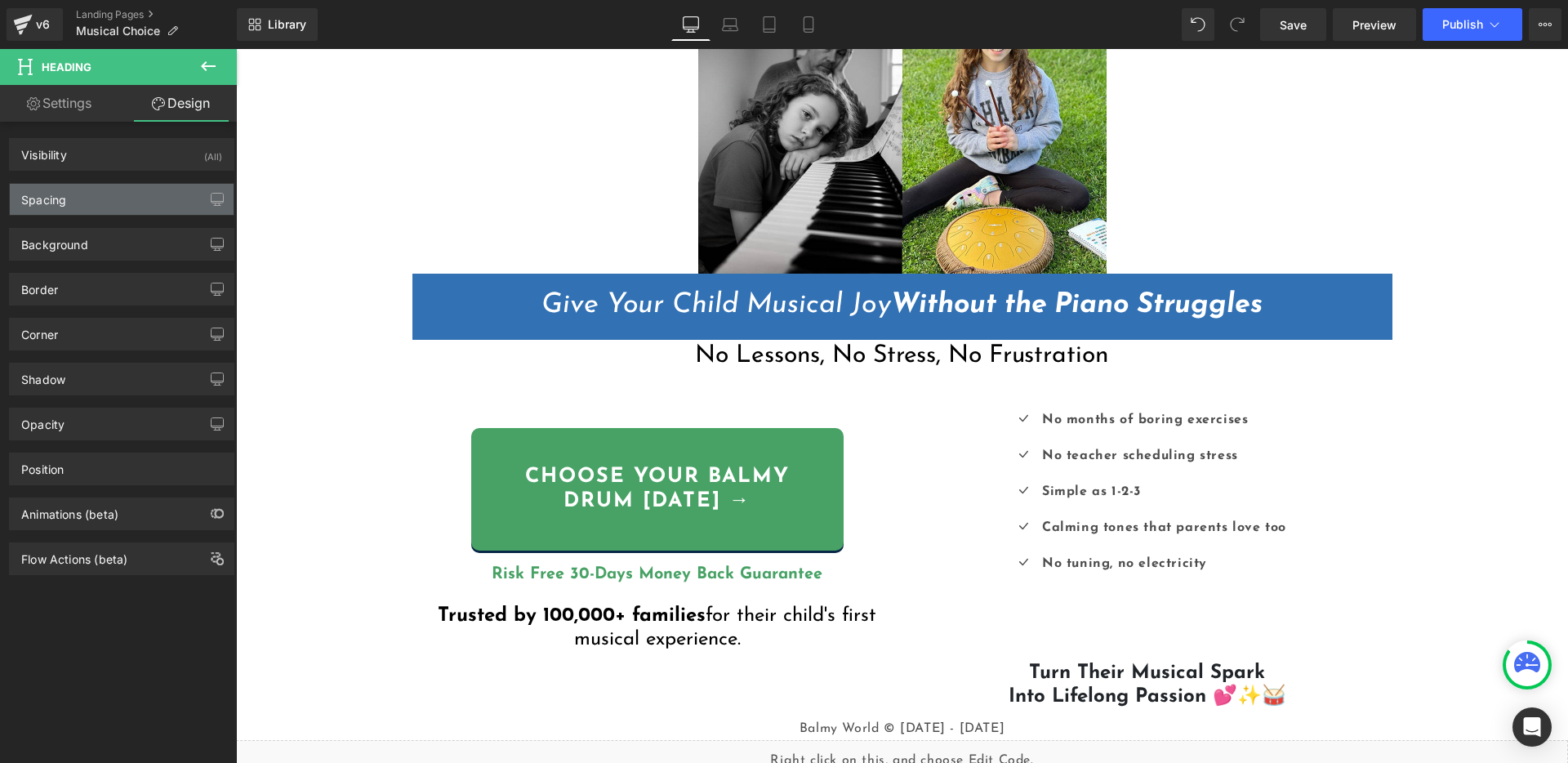
click at [107, 212] on div "Spacing" at bounding box center [122, 199] width 224 height 31
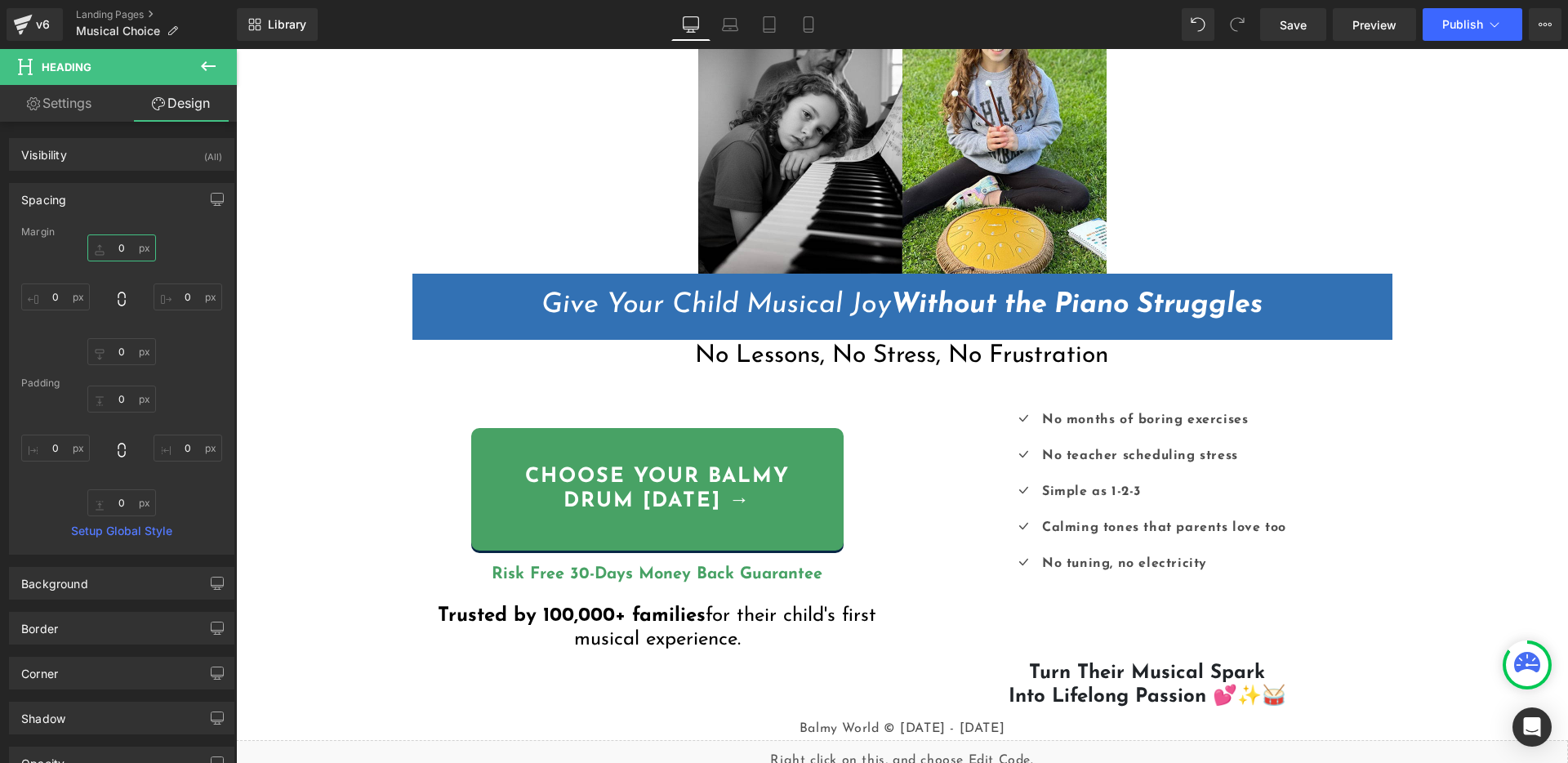
click at [115, 246] on input "0" at bounding box center [121, 247] width 68 height 27
type input "5"
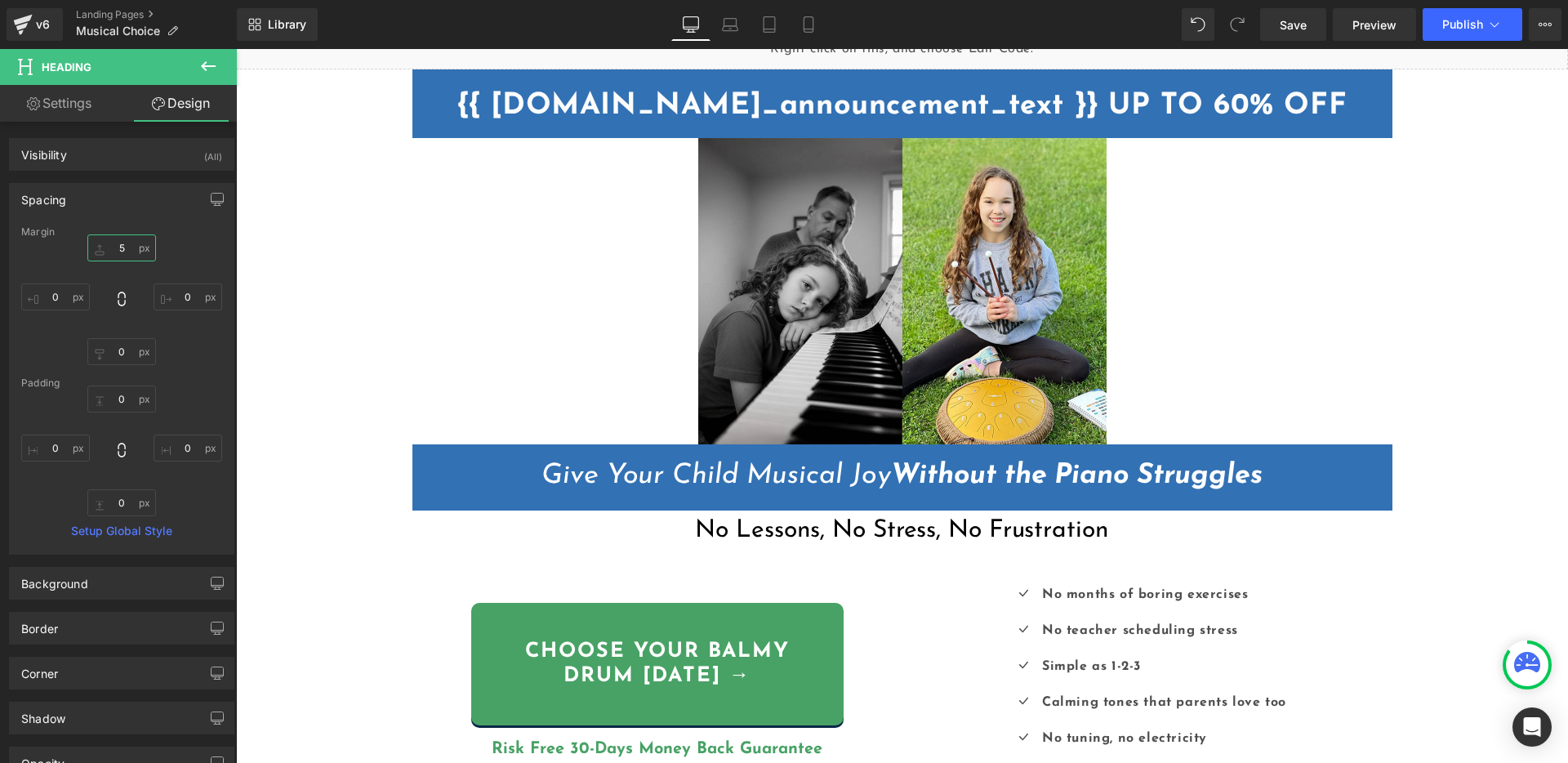
scroll to position [20, 0]
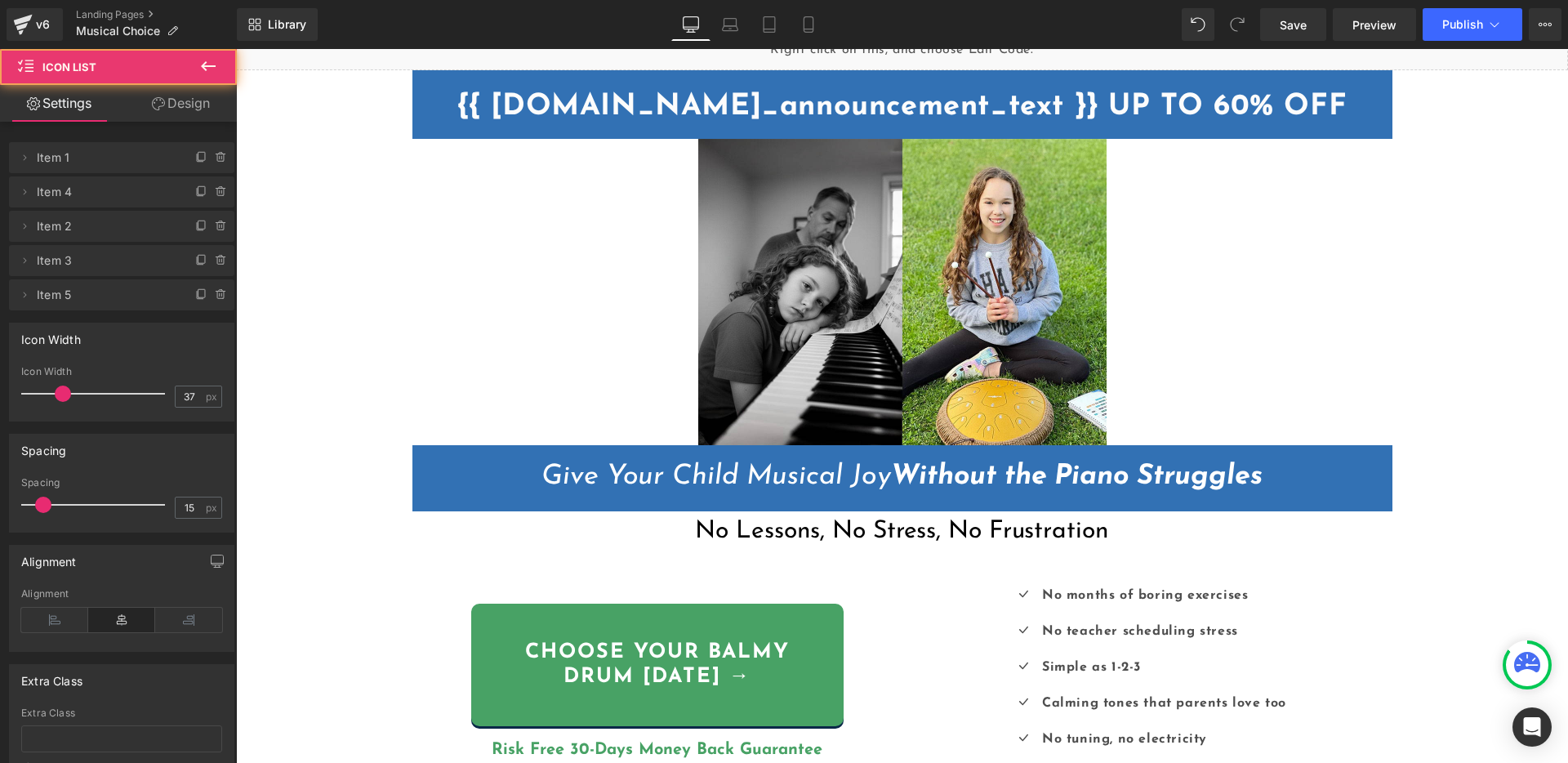
click at [1354, 600] on div "Icon No months of boring exercises Text Block Icon No teacher scheduling stress…" at bounding box center [1147, 674] width 466 height 180
click at [1454, 577] on div "Liquid {{ settings.global_announcement_text }} UP TO 60% OFF Heading Row Image …" at bounding box center [901, 601] width 1332 height 1142
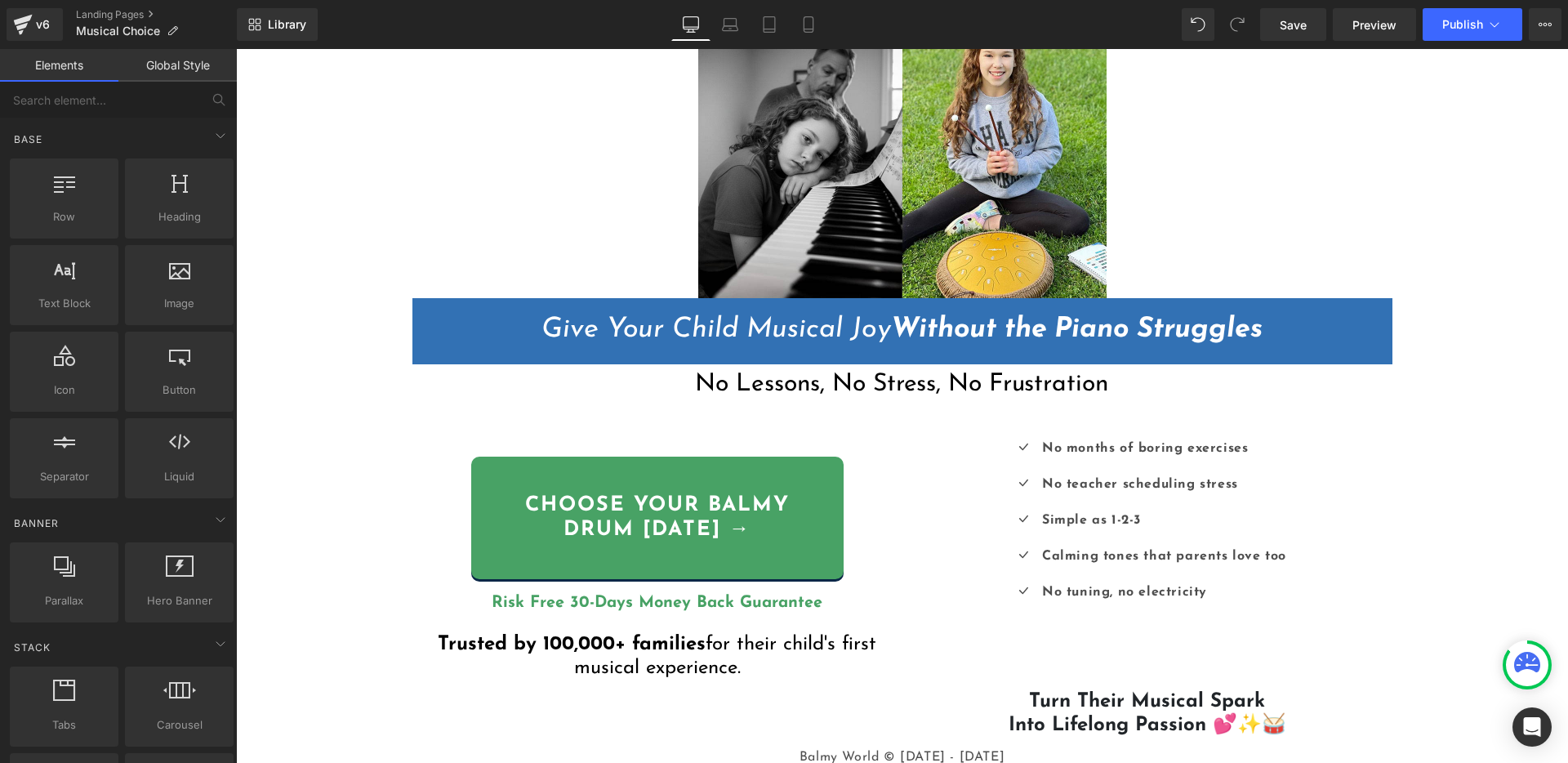
scroll to position [167, 0]
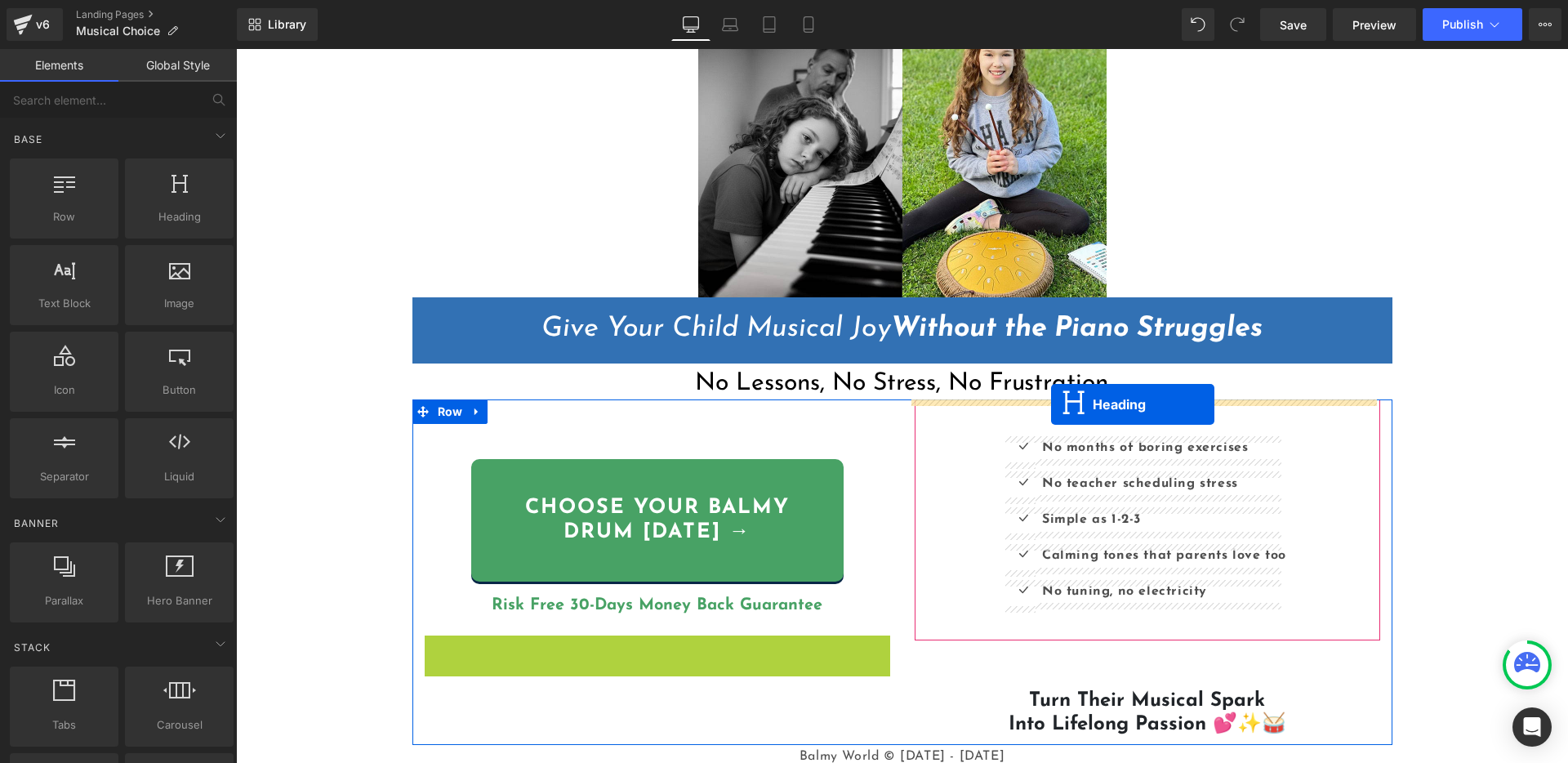
drag, startPoint x: 640, startPoint y: 654, endPoint x: 1051, endPoint y: 405, distance: 480.5
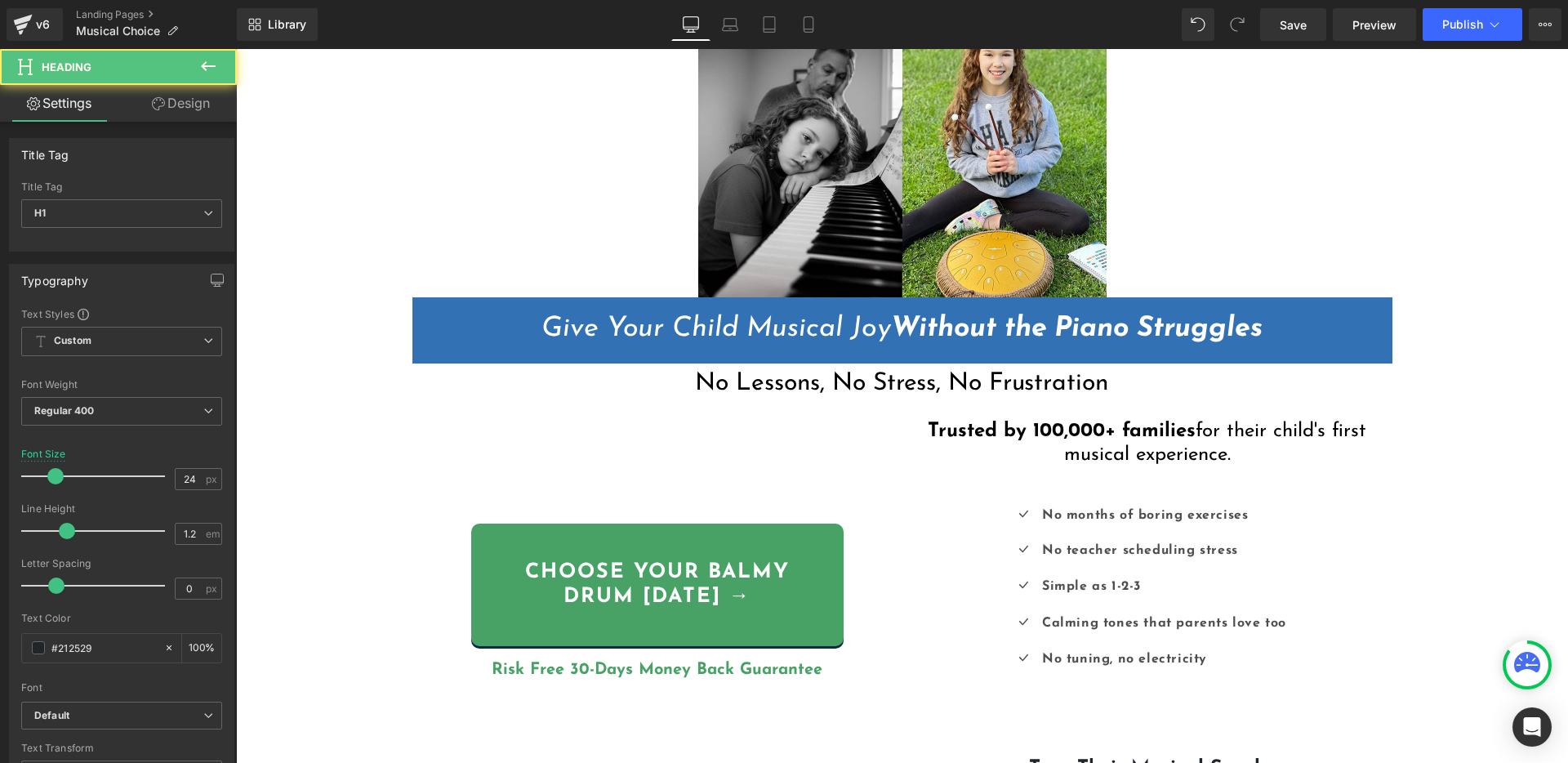
click at [1450, 480] on div "Liquid {{ settings.global_announcement_text }} UP TO 60% OFF Heading Row Image …" at bounding box center [901, 486] width 1332 height 1210
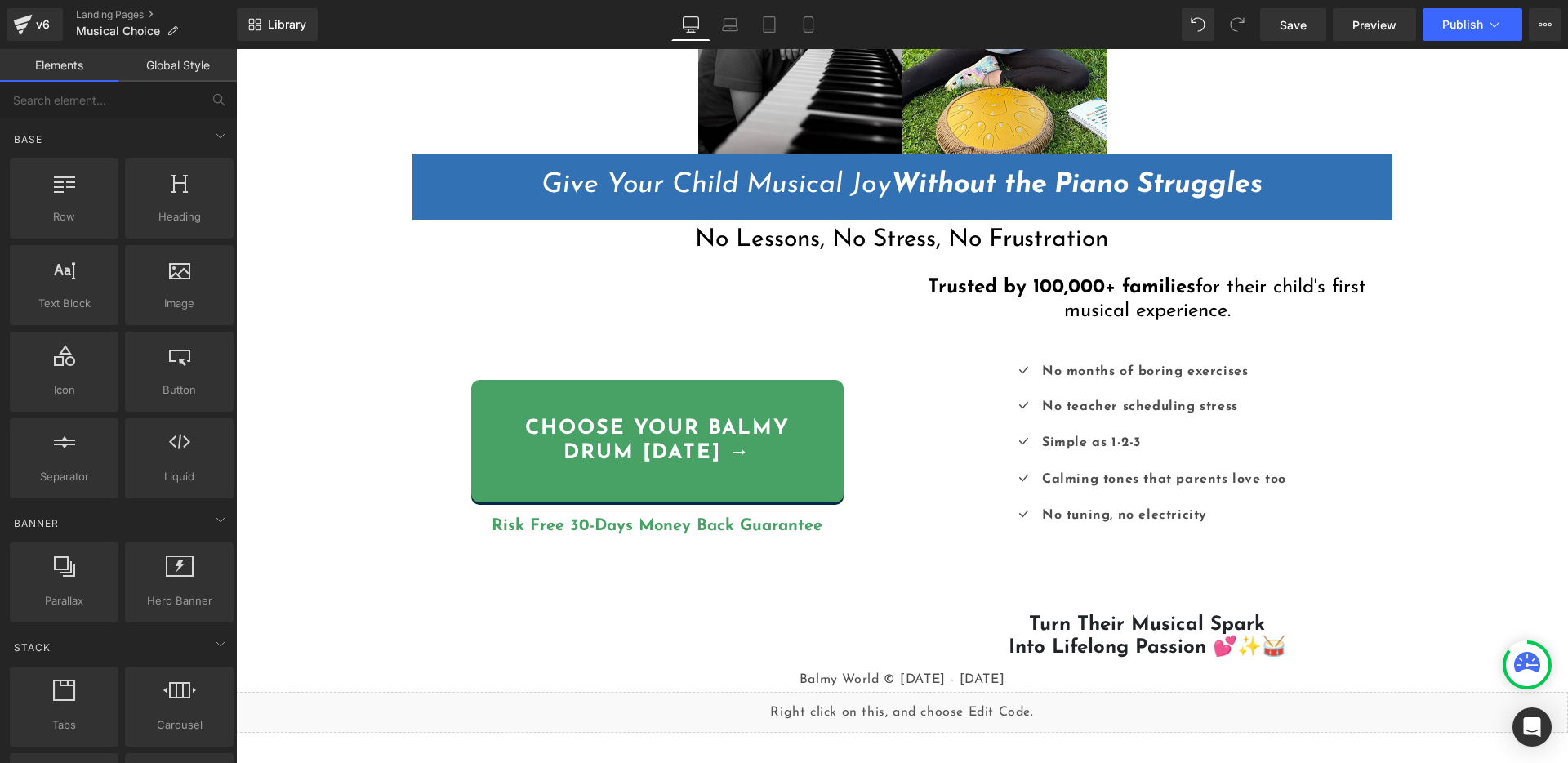
scroll to position [307, 0]
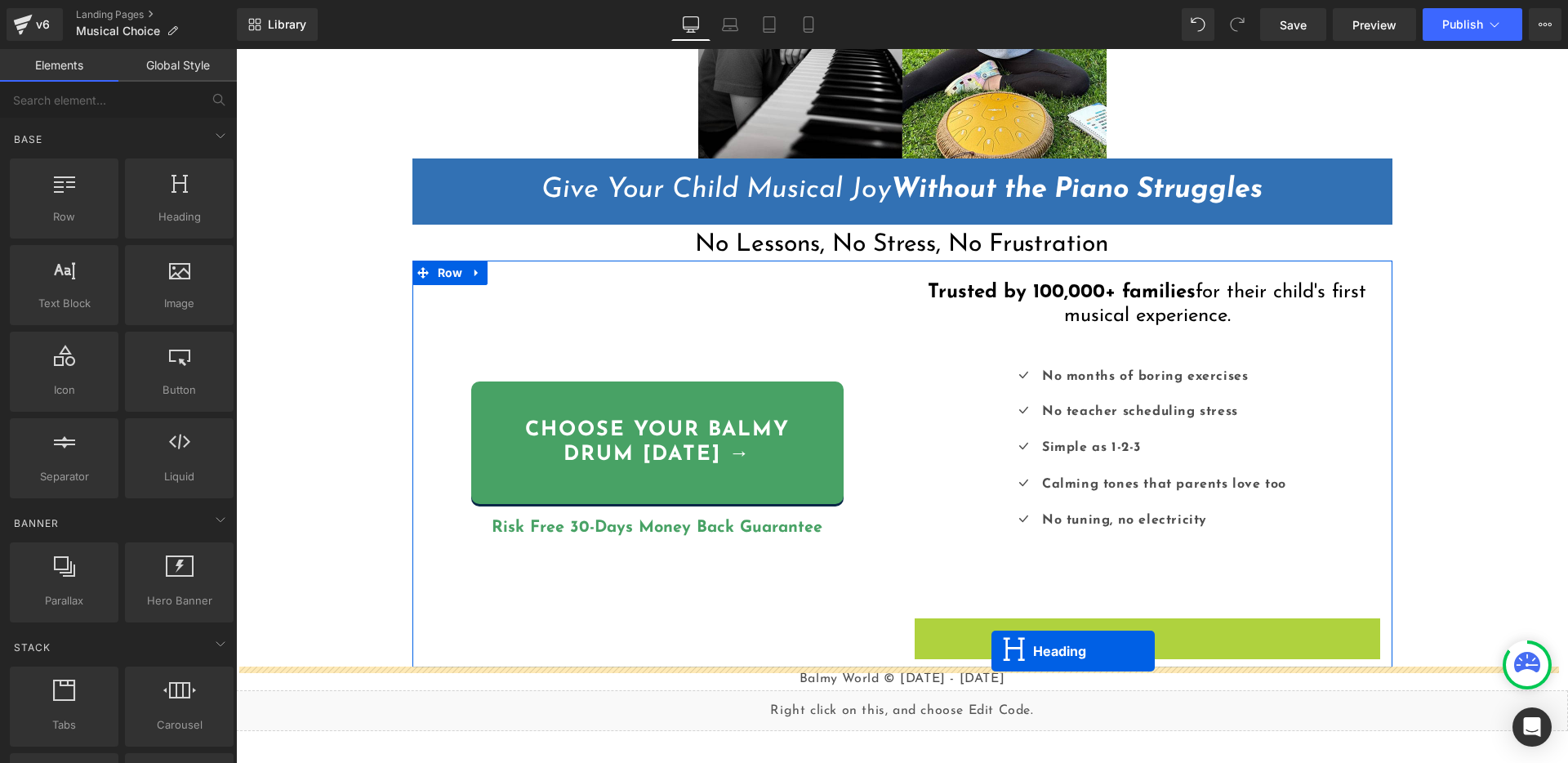
drag, startPoint x: 1115, startPoint y: 642, endPoint x: 991, endPoint y: 651, distance: 124.3
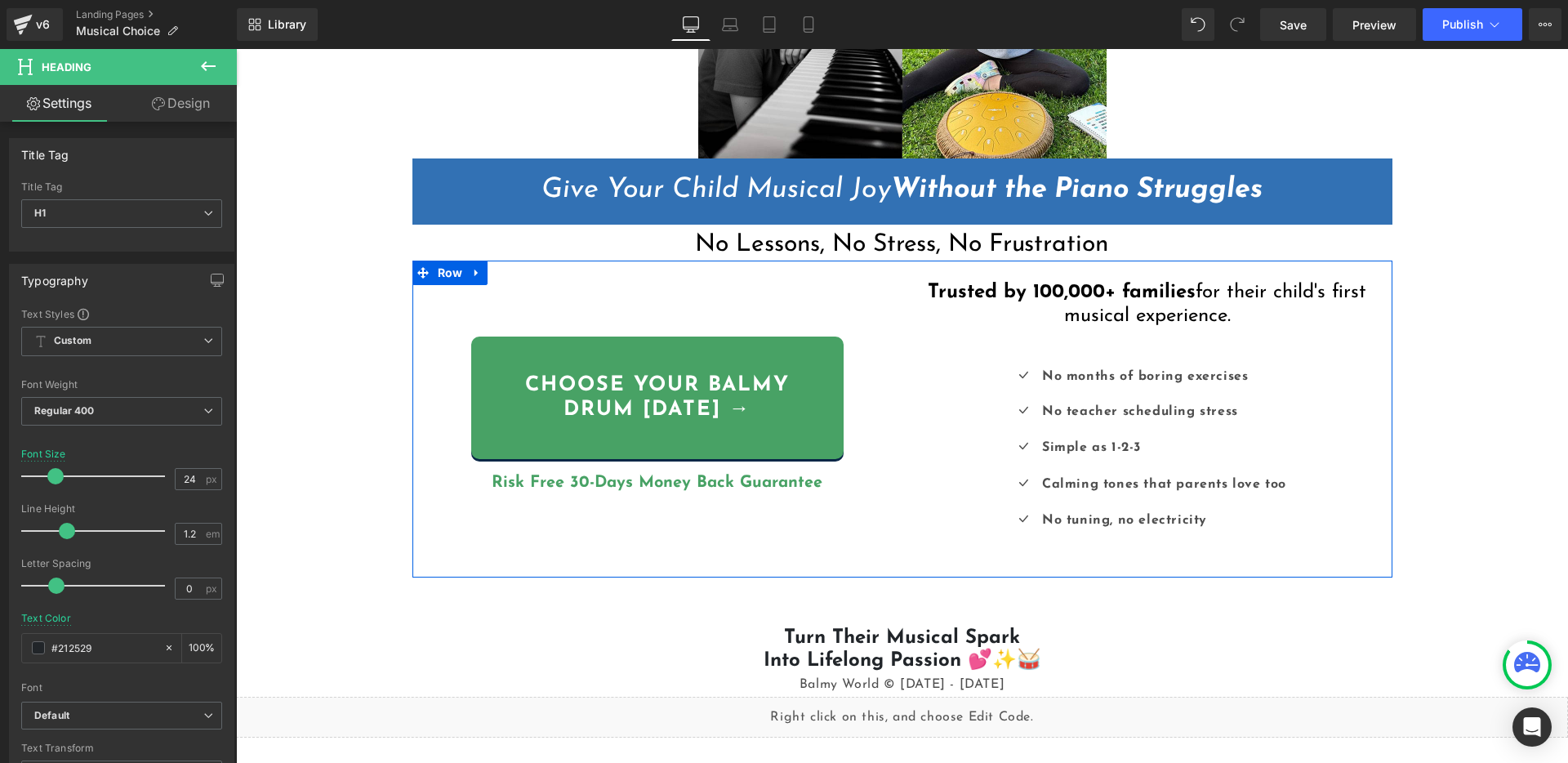
click at [867, 587] on div "Liquid {{ settings.global_announcement_text }} UP TO 60% OFF Heading Row Image …" at bounding box center [901, 348] width 1332 height 1210
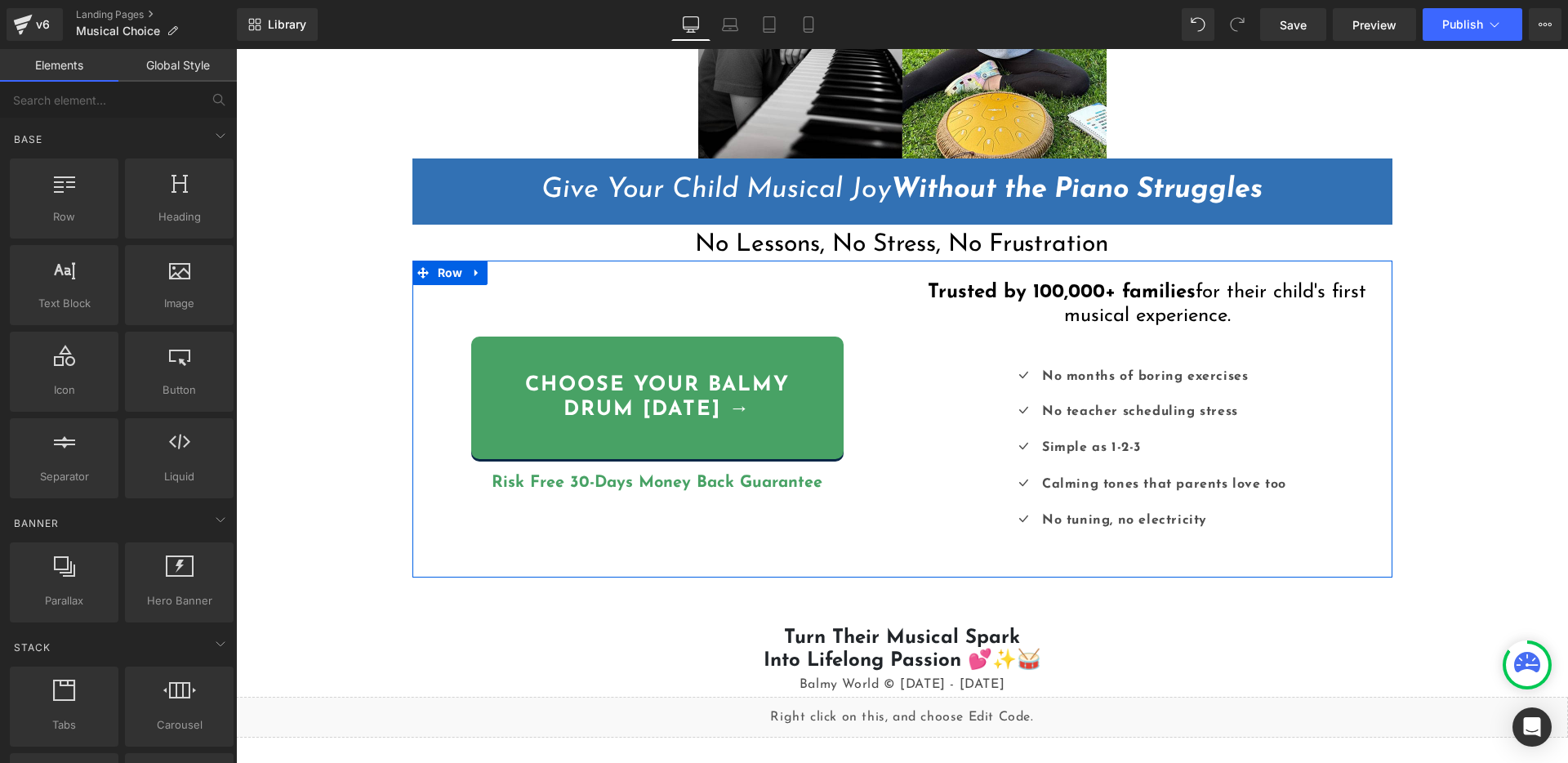
click at [854, 545] on div "Choose YOUR BALMY DRUM today → Button Risk Free 30-Days Money Back Guarantee He…" at bounding box center [657, 414] width 490 height 309
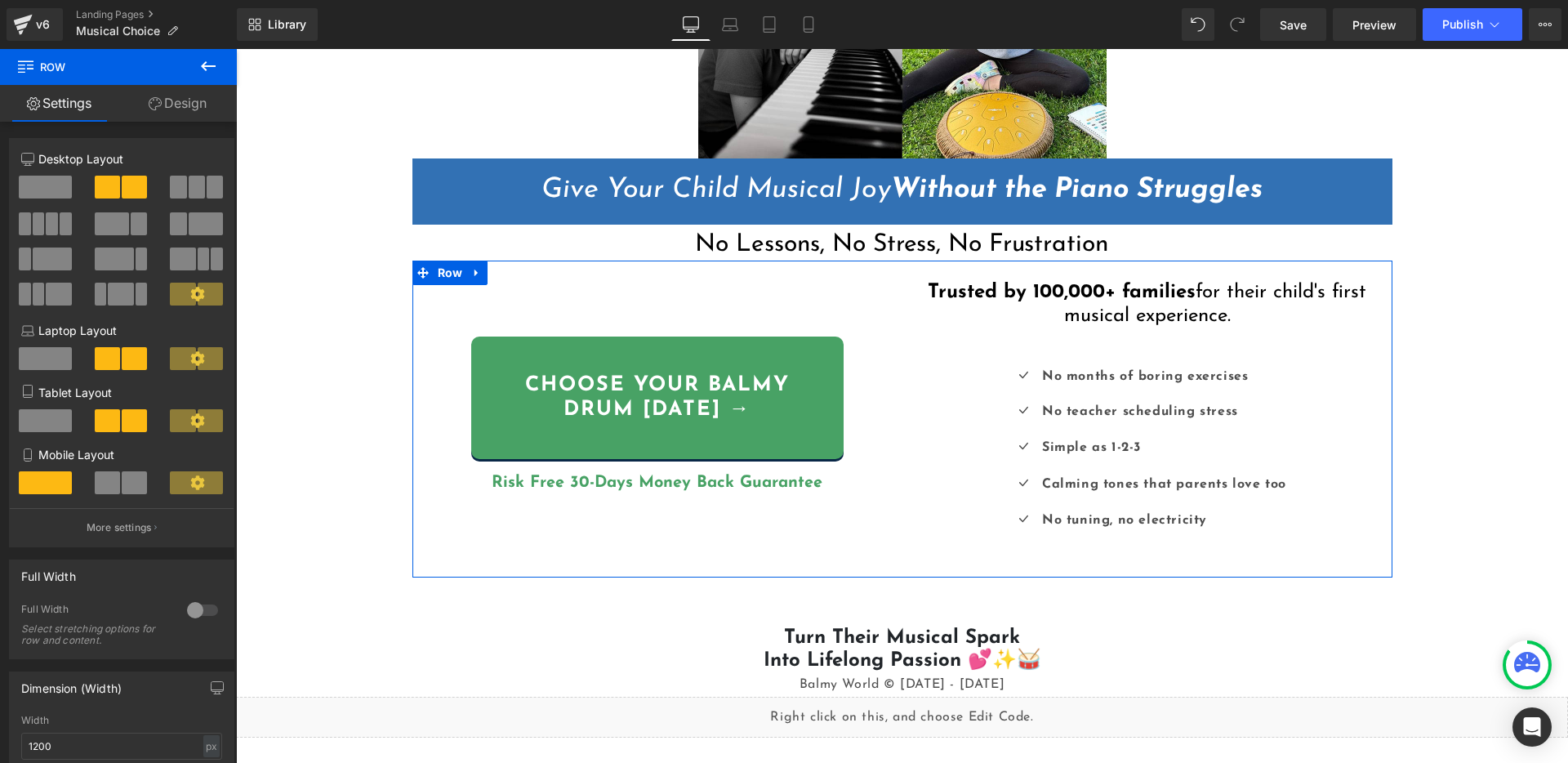
click at [171, 99] on link "Design" at bounding box center [178, 103] width 119 height 37
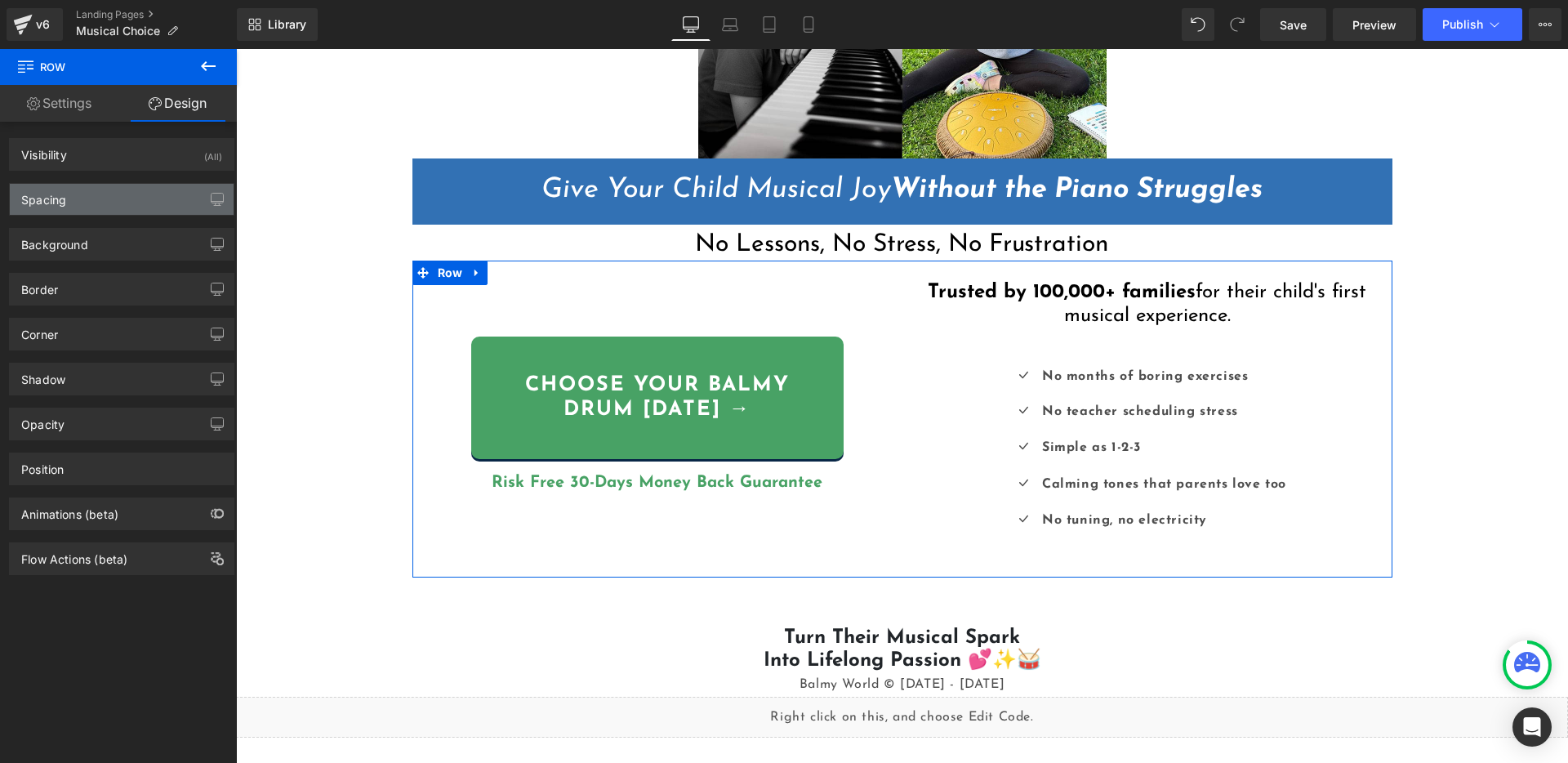
click at [76, 201] on div "Spacing" at bounding box center [122, 199] width 224 height 31
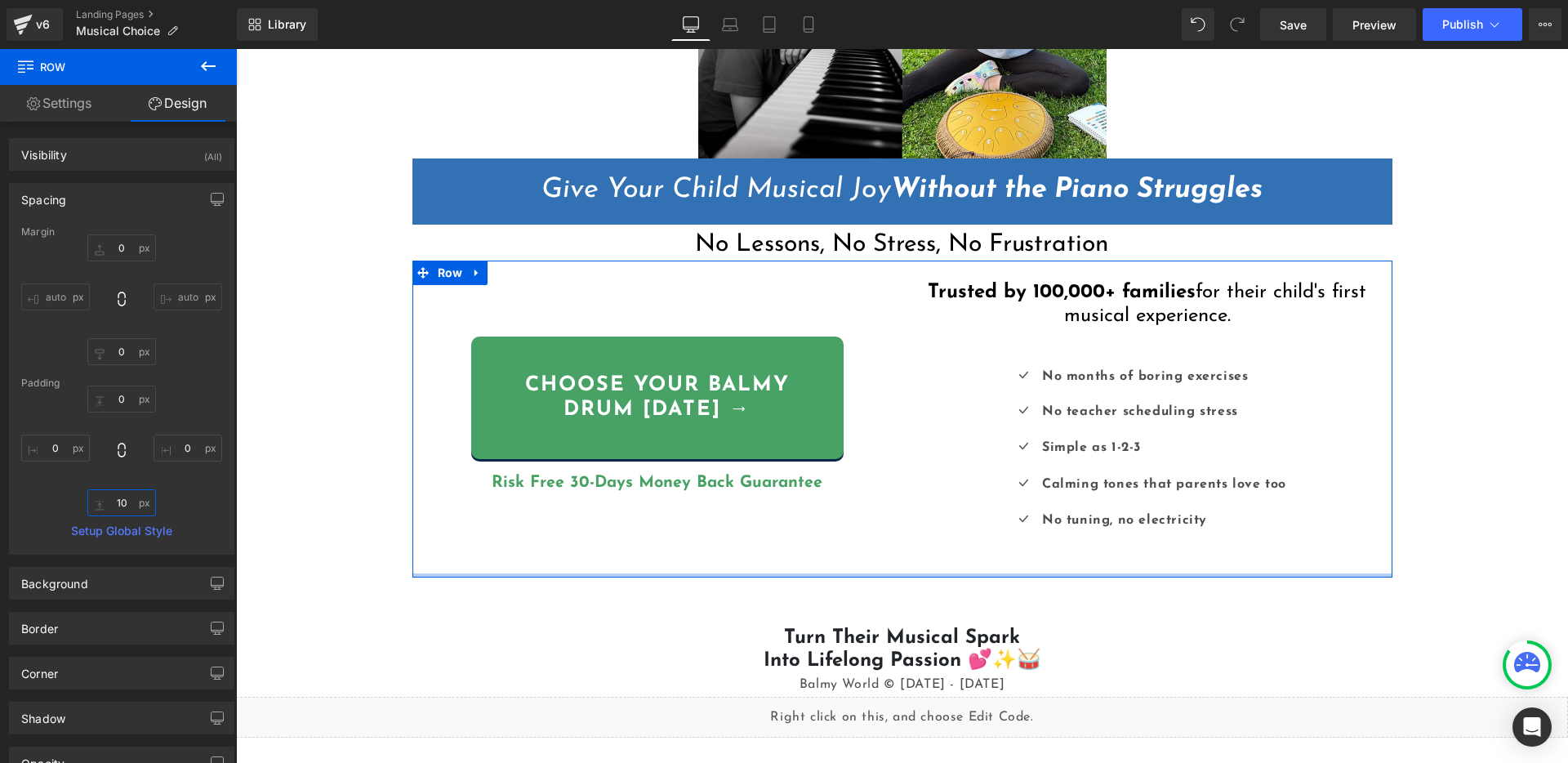
click at [125, 507] on input "10" at bounding box center [121, 503] width 68 height 27
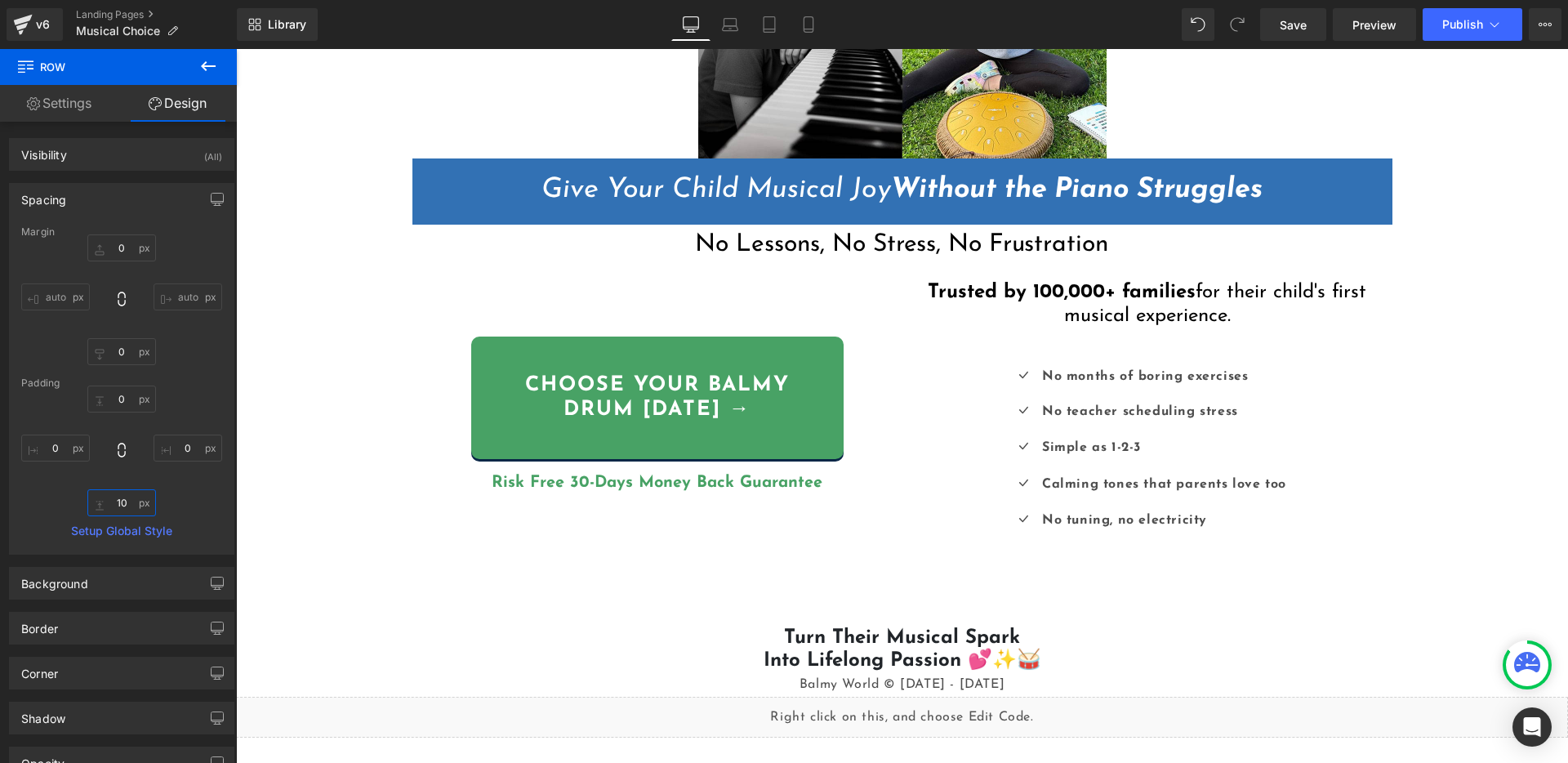
type input "0"
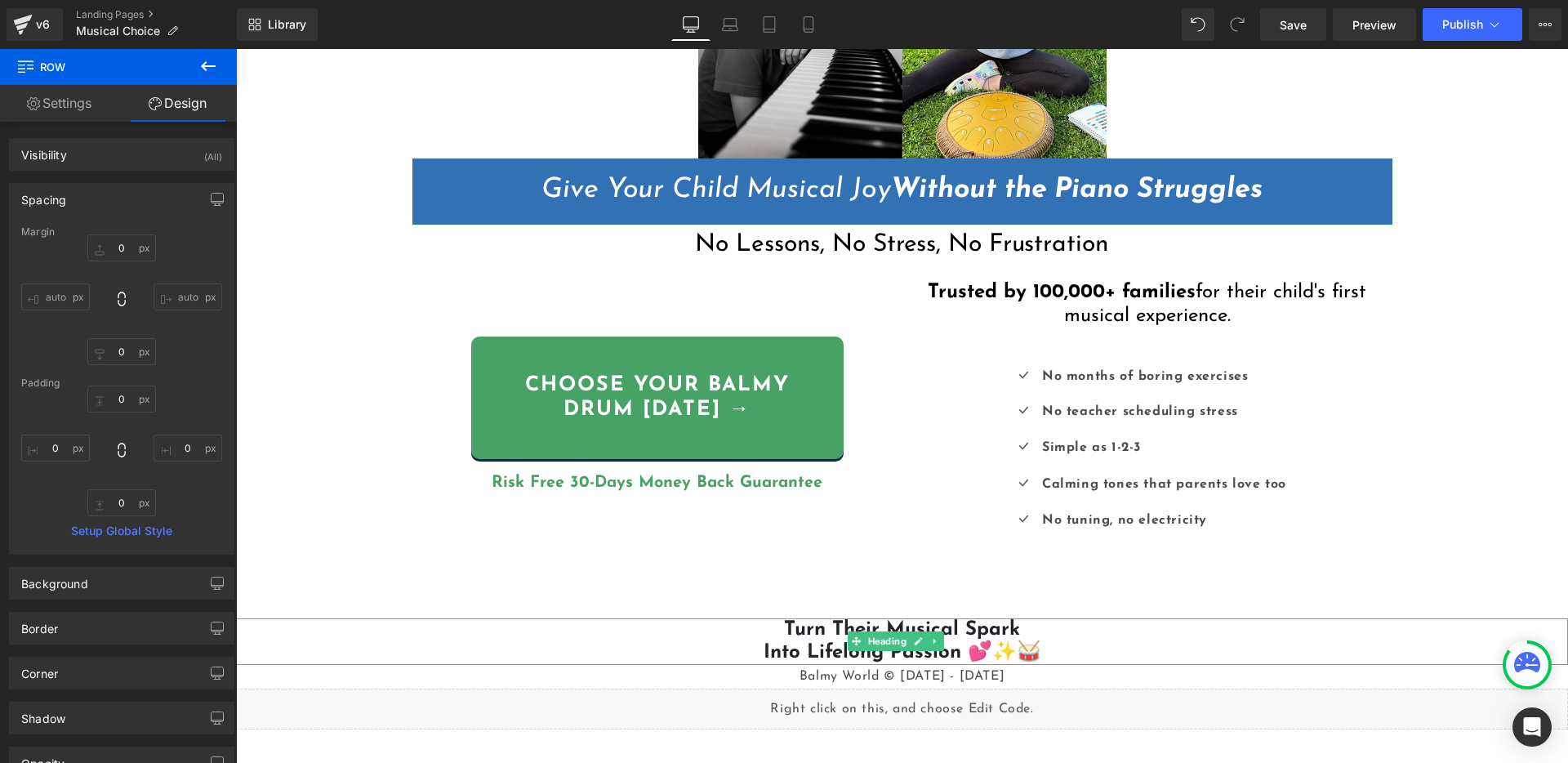
click at [840, 639] on h1 "Turn Their Musical Spark Into Lifelong Passion 💕✨🥁" at bounding box center [901, 641] width 1332 height 47
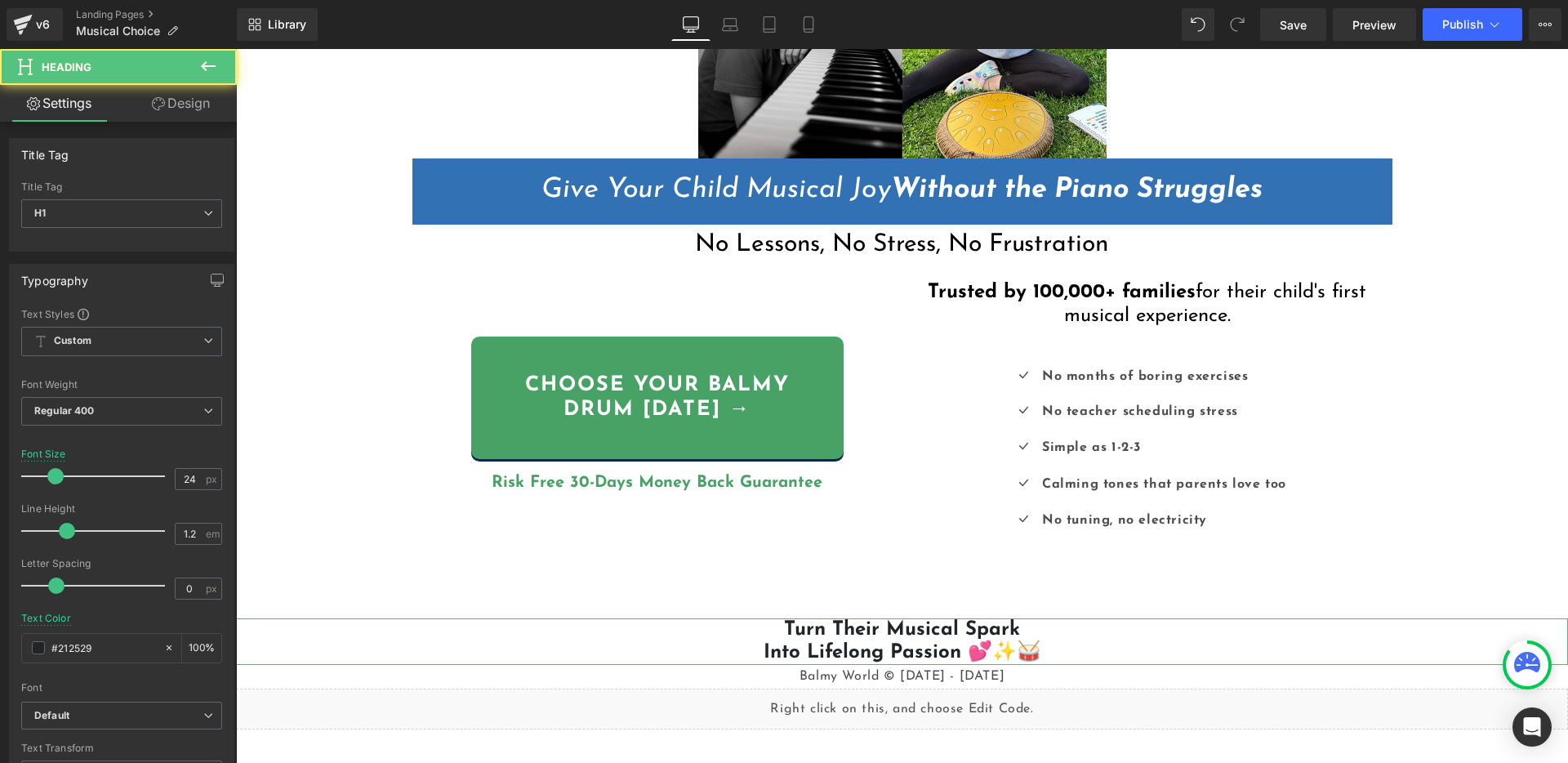
click at [189, 102] on link "Design" at bounding box center [181, 103] width 119 height 37
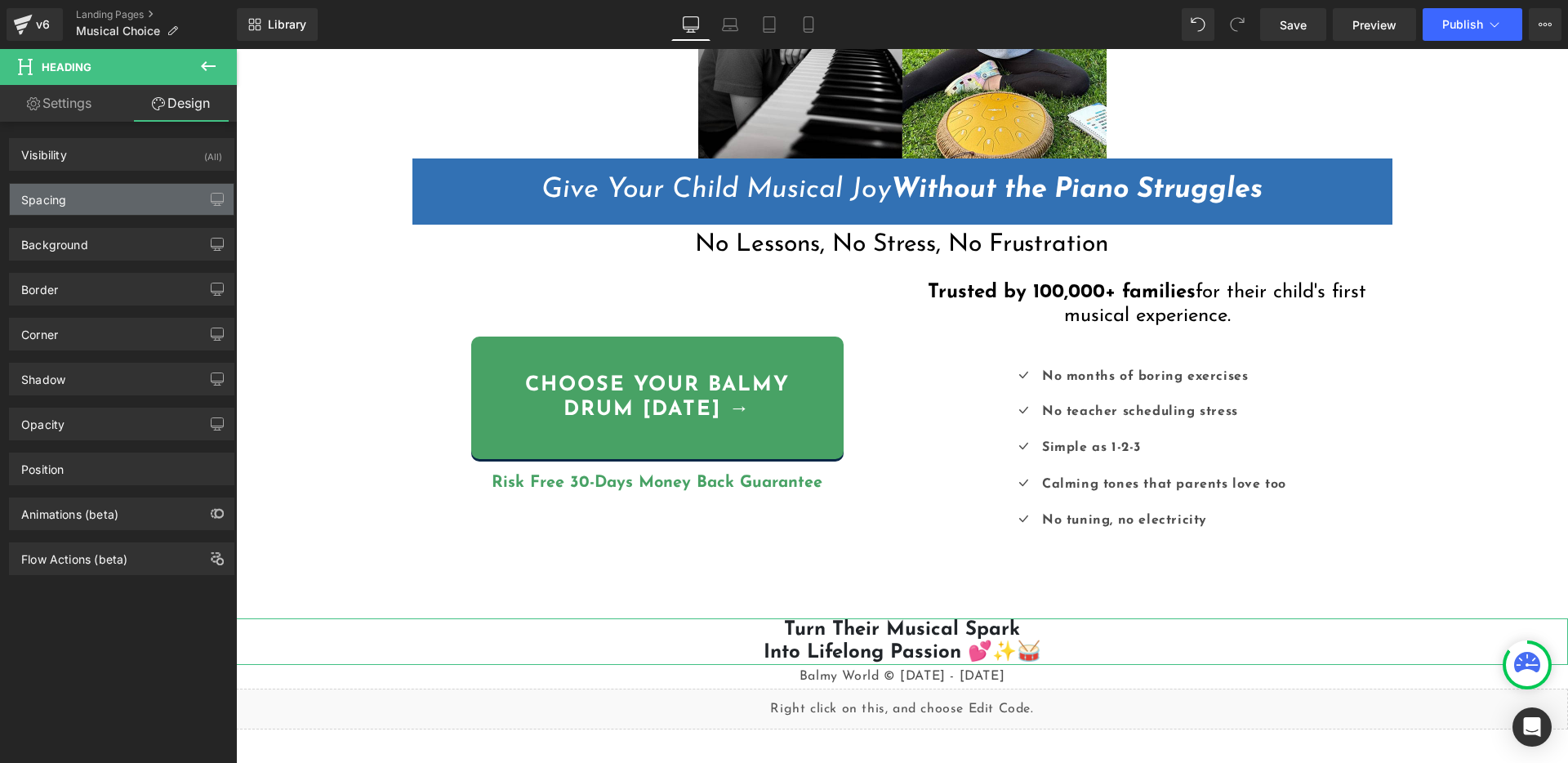
click at [98, 211] on div "Spacing" at bounding box center [122, 199] width 224 height 31
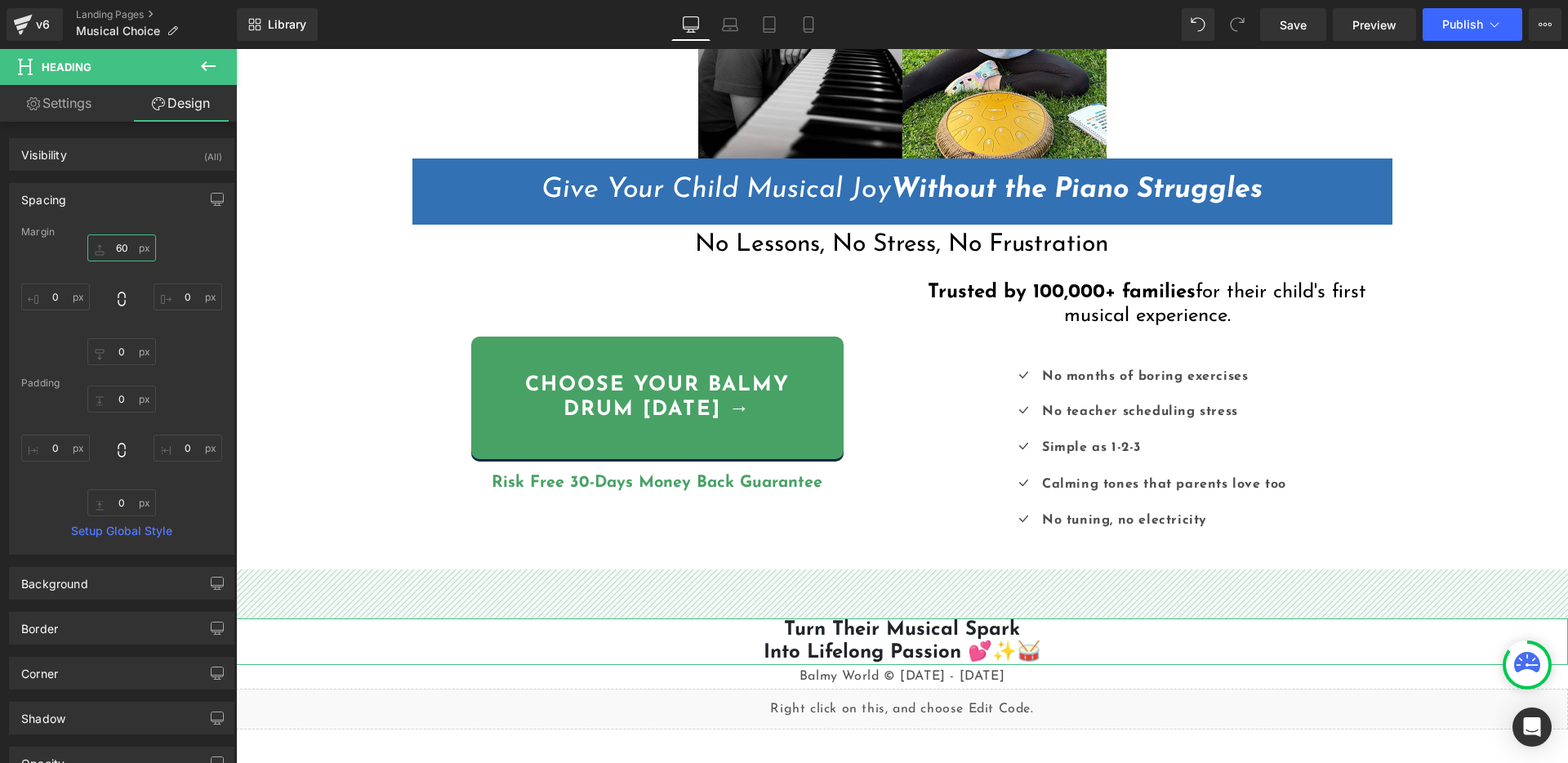
click at [116, 241] on input "60" at bounding box center [121, 247] width 68 height 27
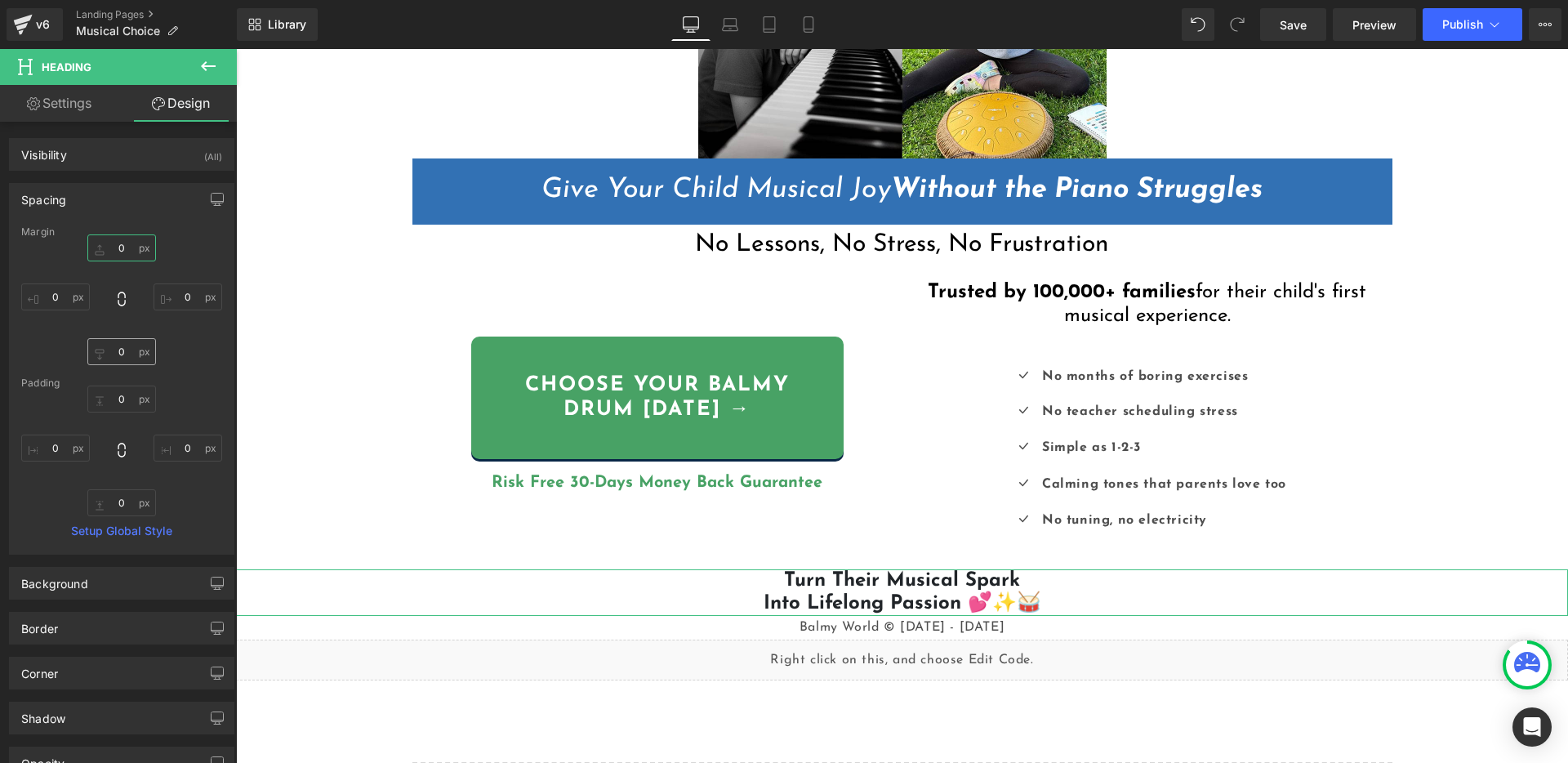
type input "0"
click at [112, 349] on input "0" at bounding box center [121, 351] width 68 height 27
type input "5"
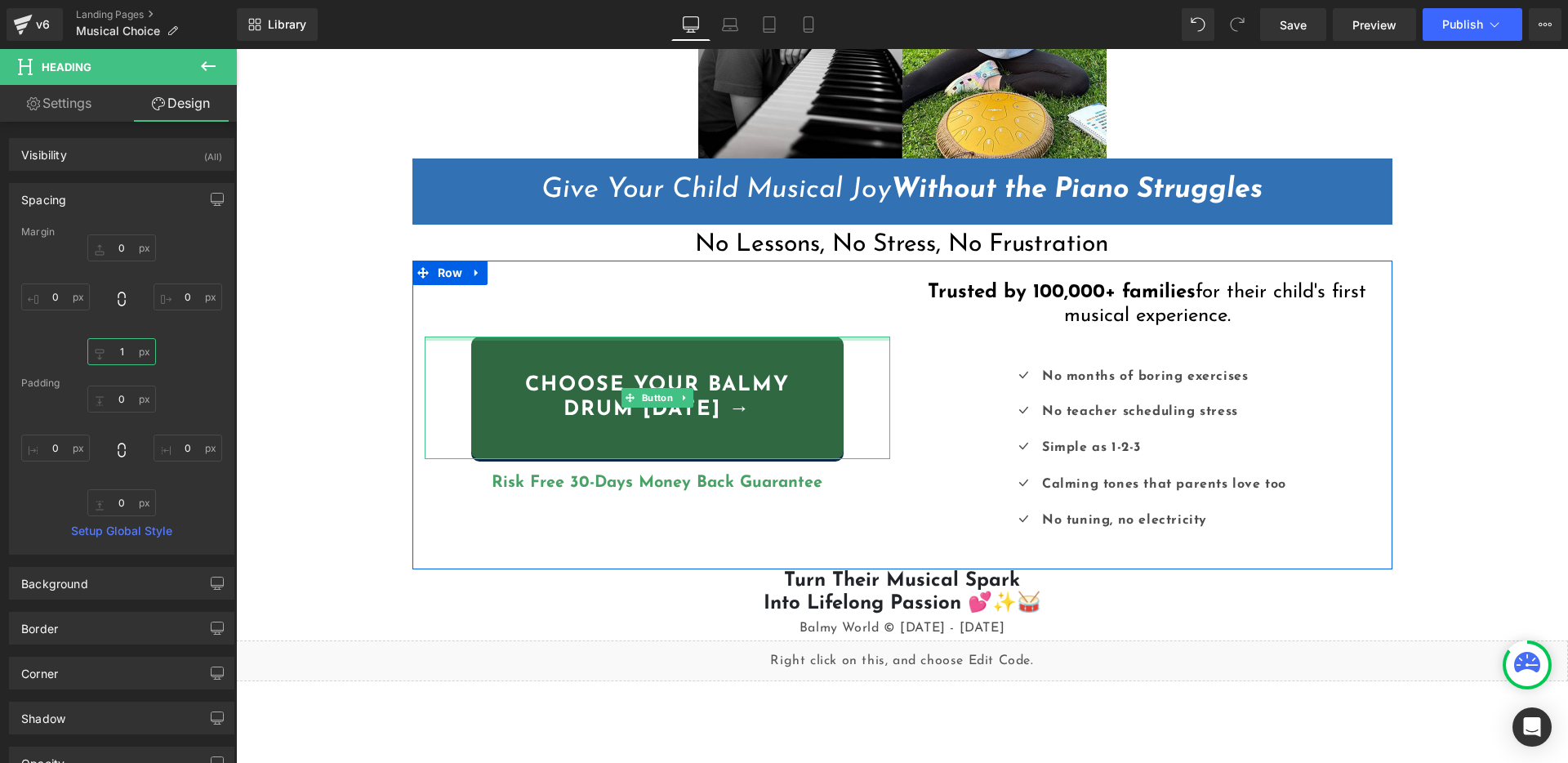
type input "10"
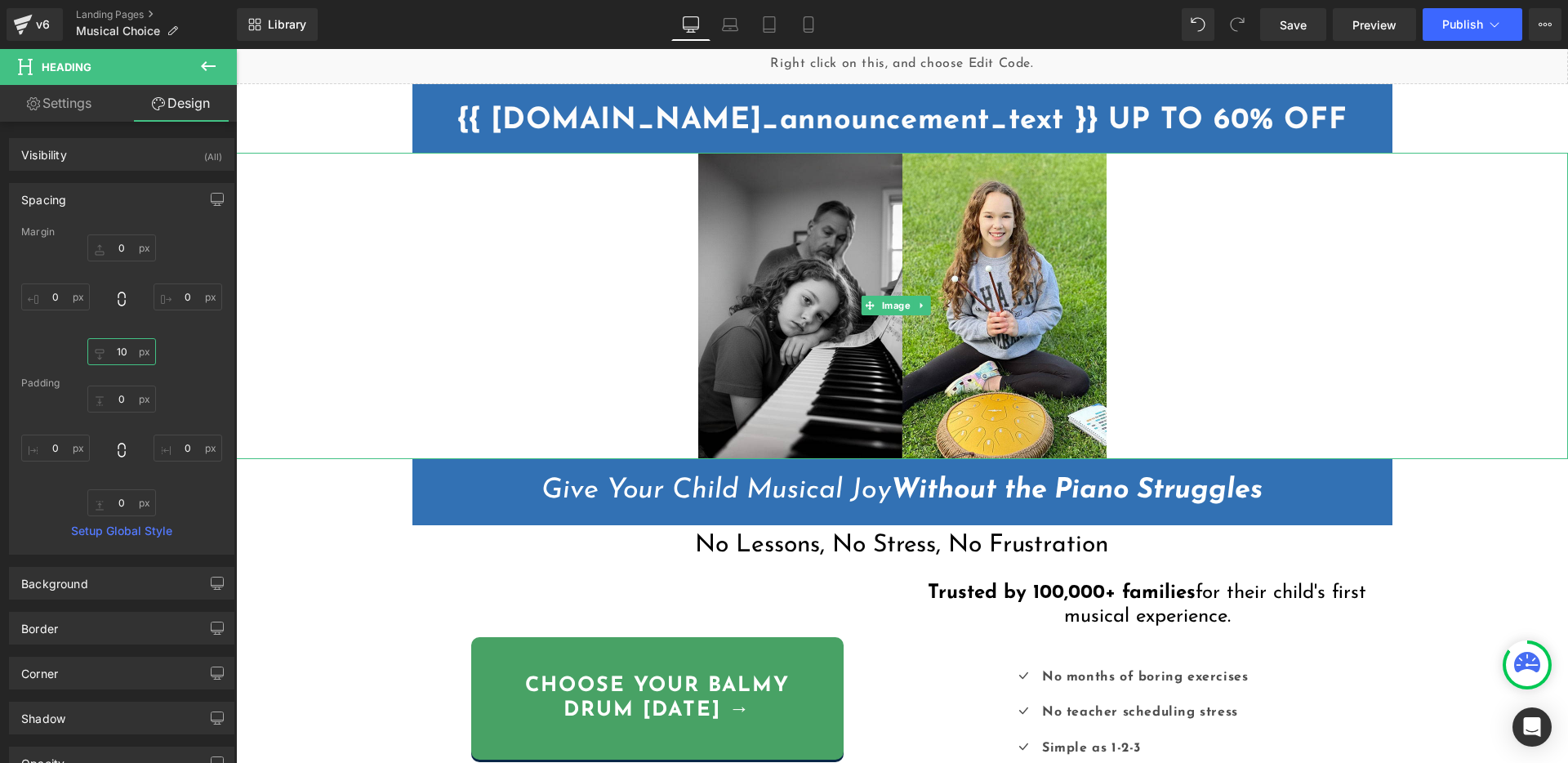
scroll to position [30, 0]
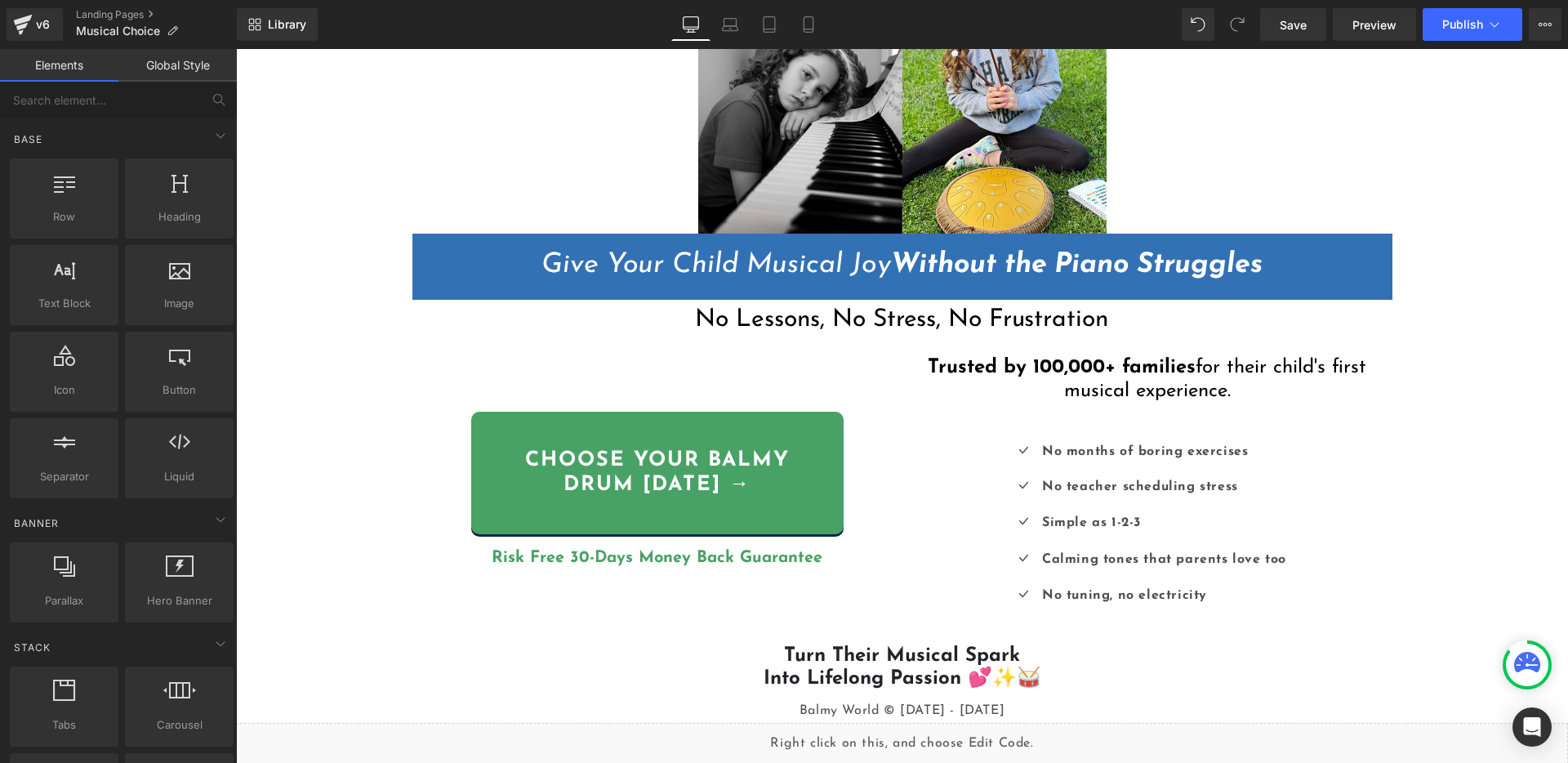
click at [1460, 509] on div "Liquid {{ settings.global_announcement_text }} UP TO 60% OFF Heading Row Image …" at bounding box center [901, 398] width 1332 height 1161
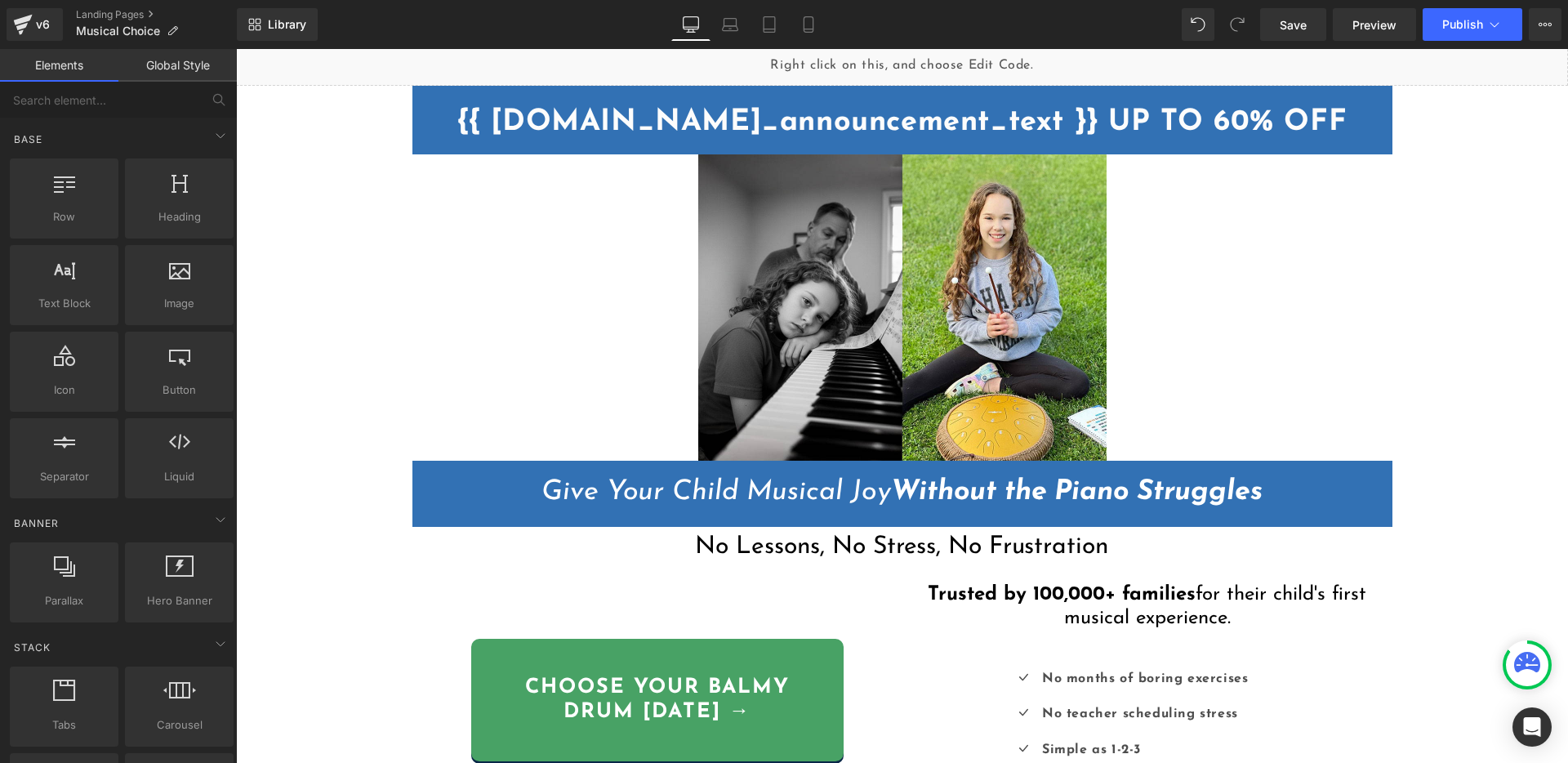
scroll to position [2, 0]
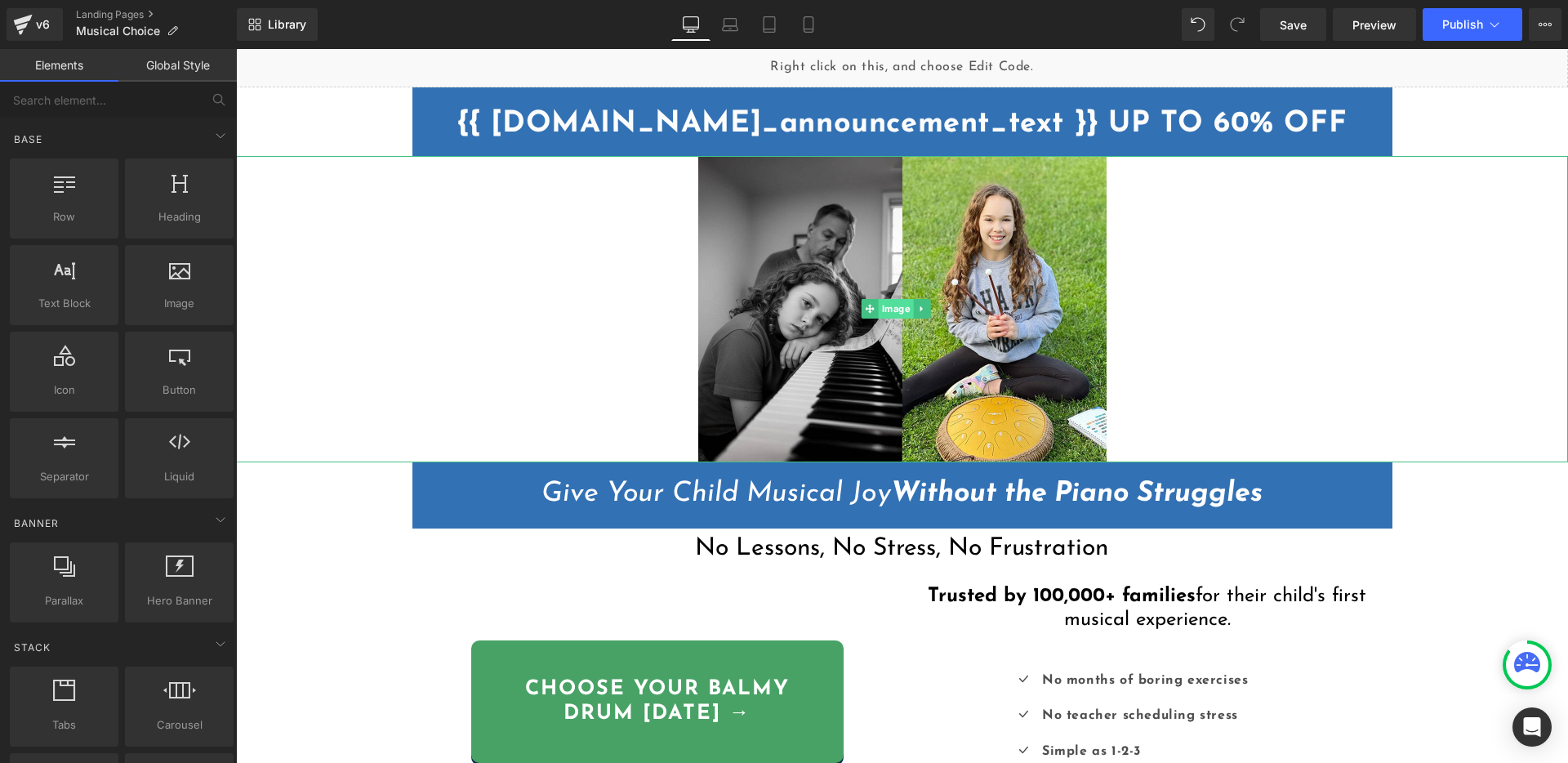
click at [894, 309] on span "Image" at bounding box center [896, 309] width 35 height 20
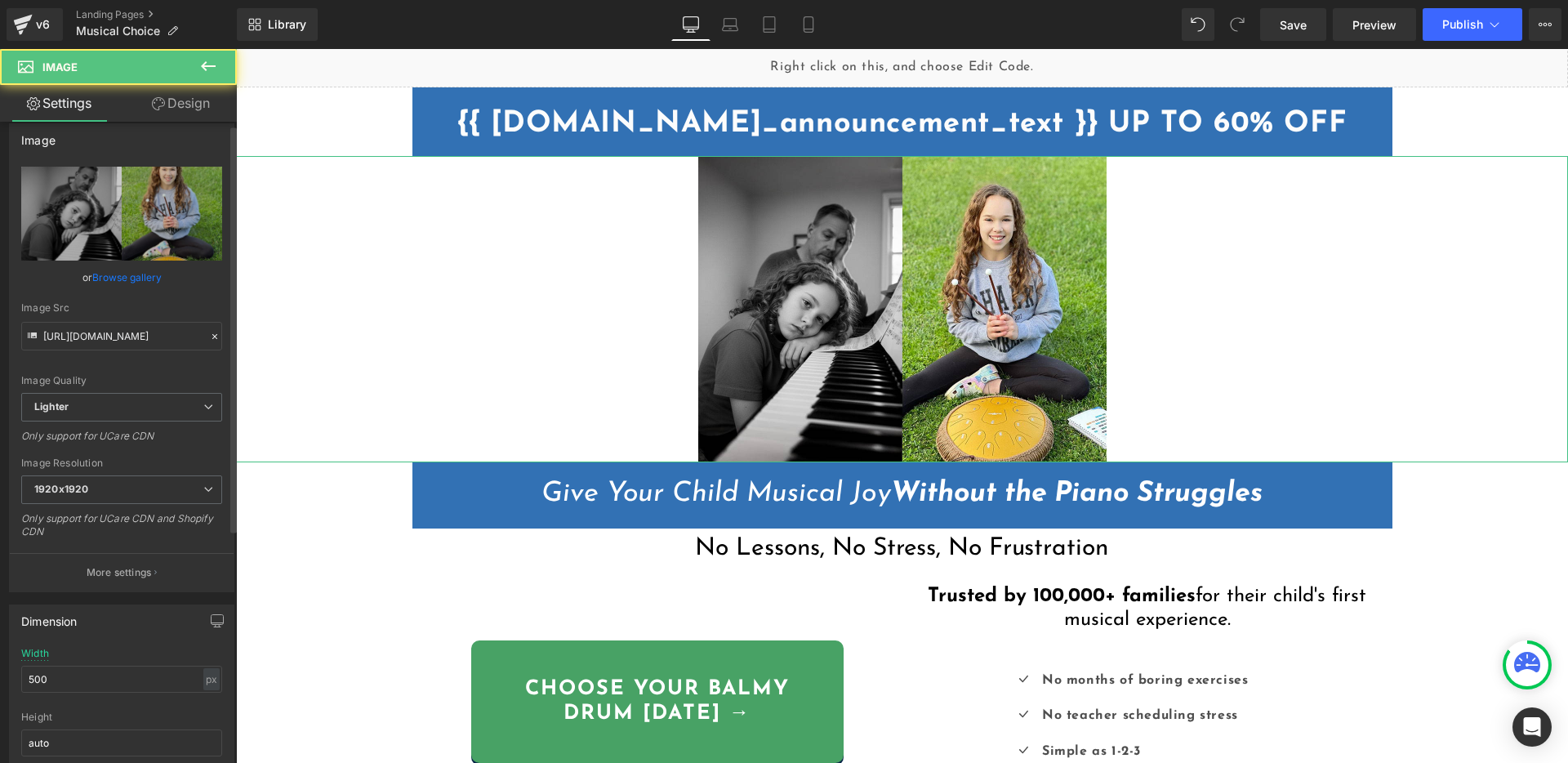
scroll to position [27, 0]
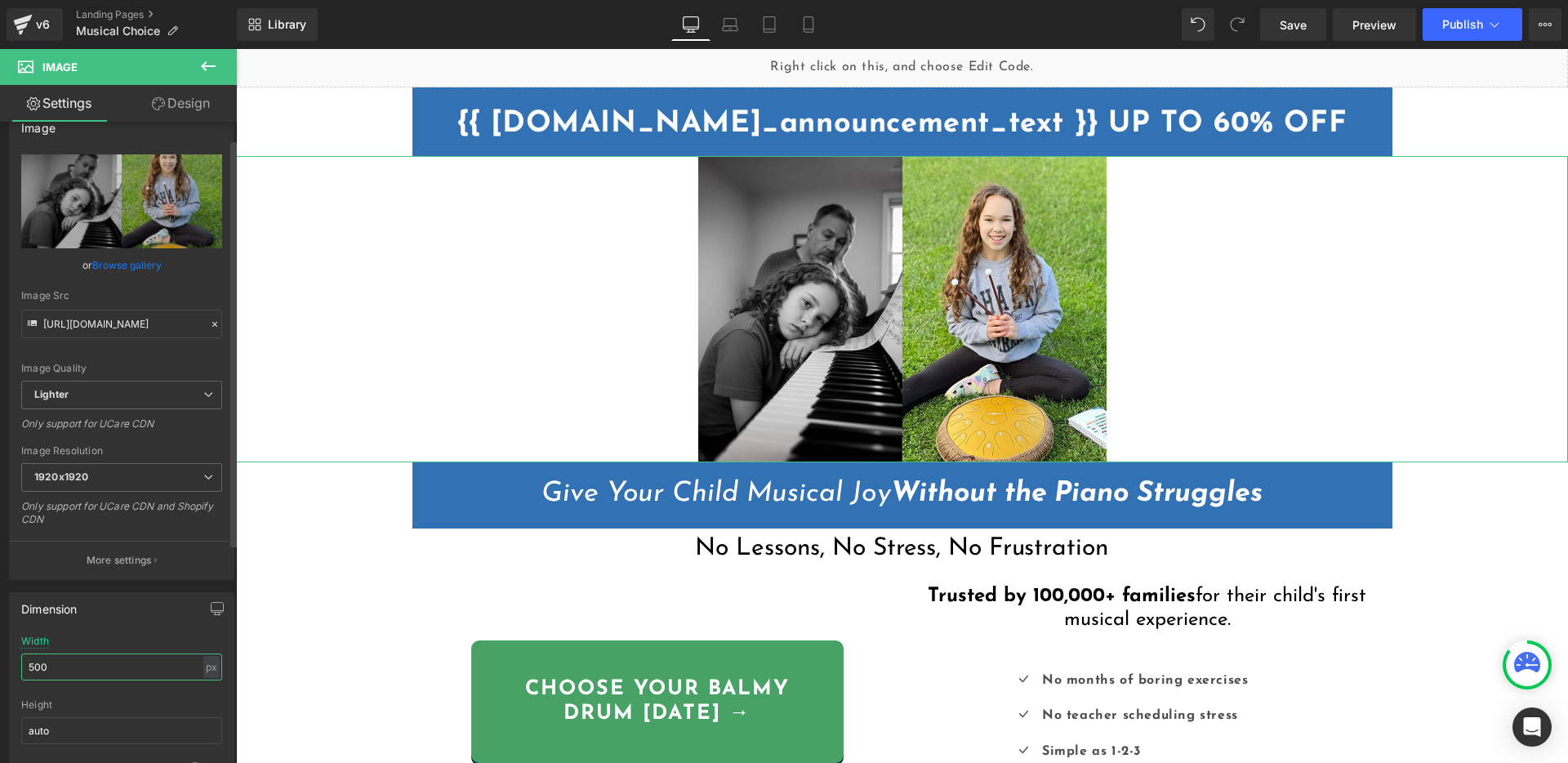
drag, startPoint x: 59, startPoint y: 667, endPoint x: 12, endPoint y: 658, distance: 47.9
click at [12, 658] on div "500px Width 500 px % px auto Height auto 0 Circle Image" at bounding box center [122, 717] width 224 height 163
type input "800"
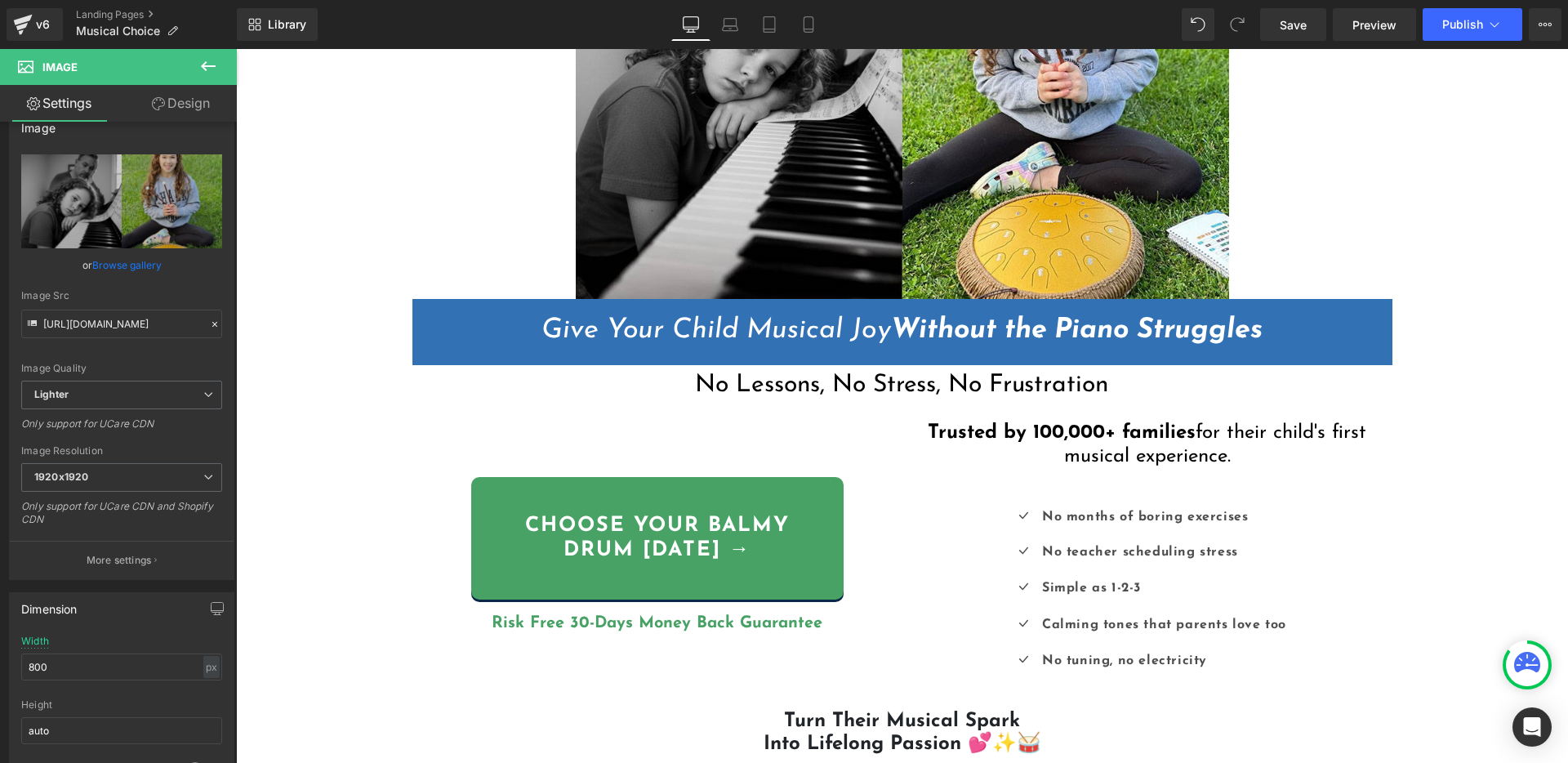
click at [1416, 382] on h1 "No Lessons, No Stress, No Frustration" at bounding box center [901, 385] width 1332 height 32
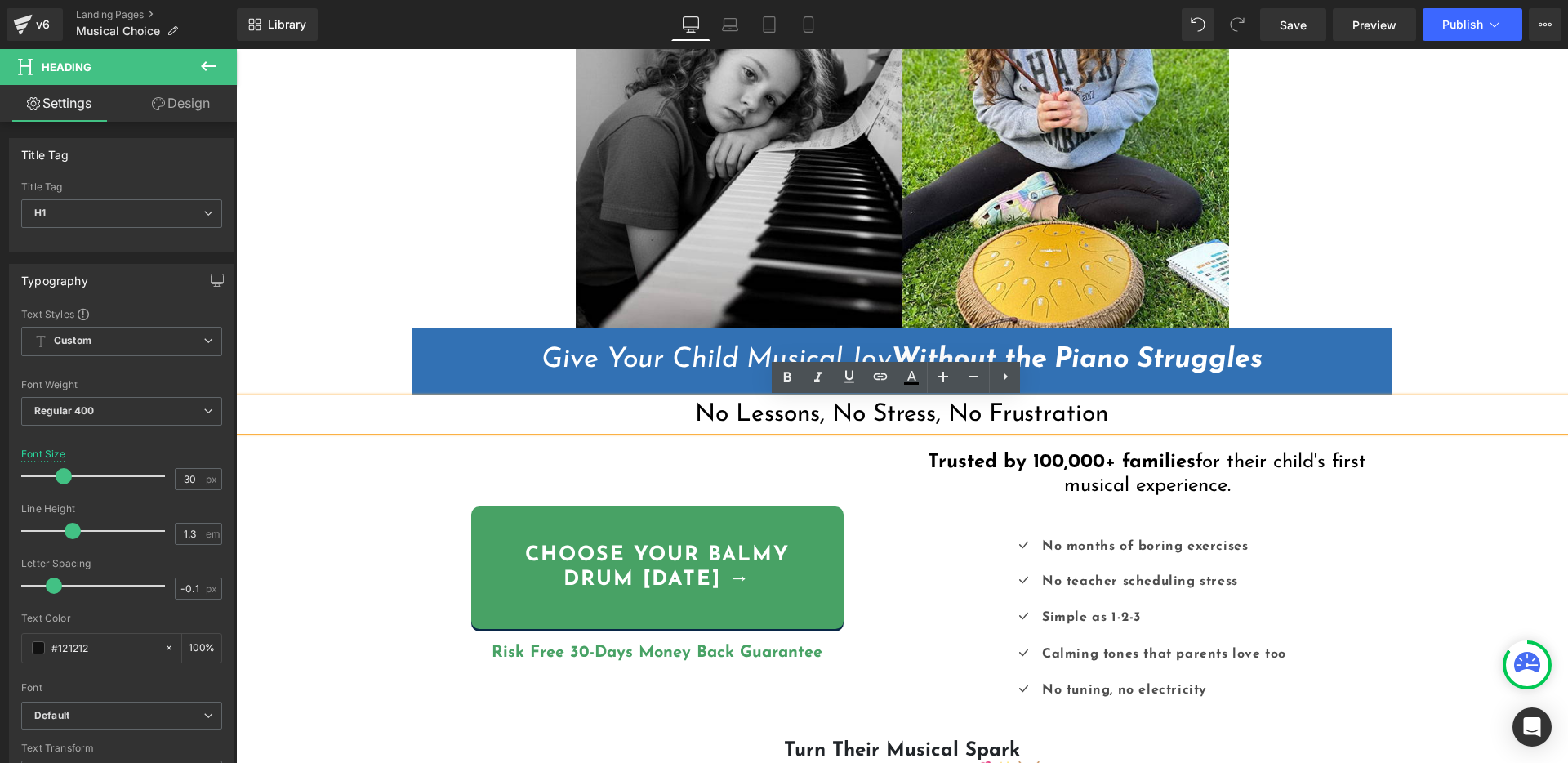
scroll to position [320, 0]
click at [1462, 494] on div "Liquid {{ settings.global_announcement_text }} UP TO 60% OFF Heading Row Image …" at bounding box center [901, 402] width 1332 height 1345
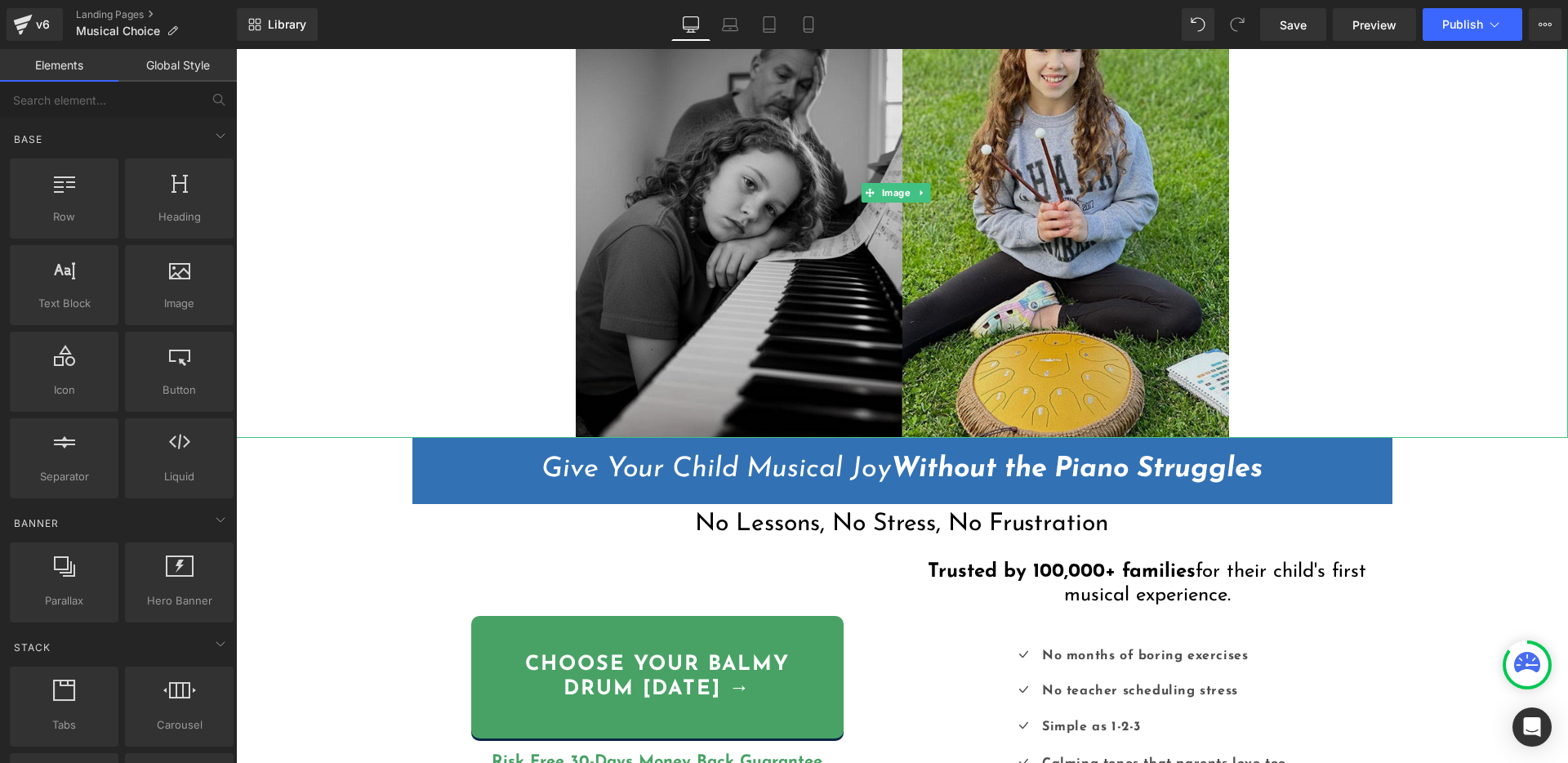
scroll to position [210, 0]
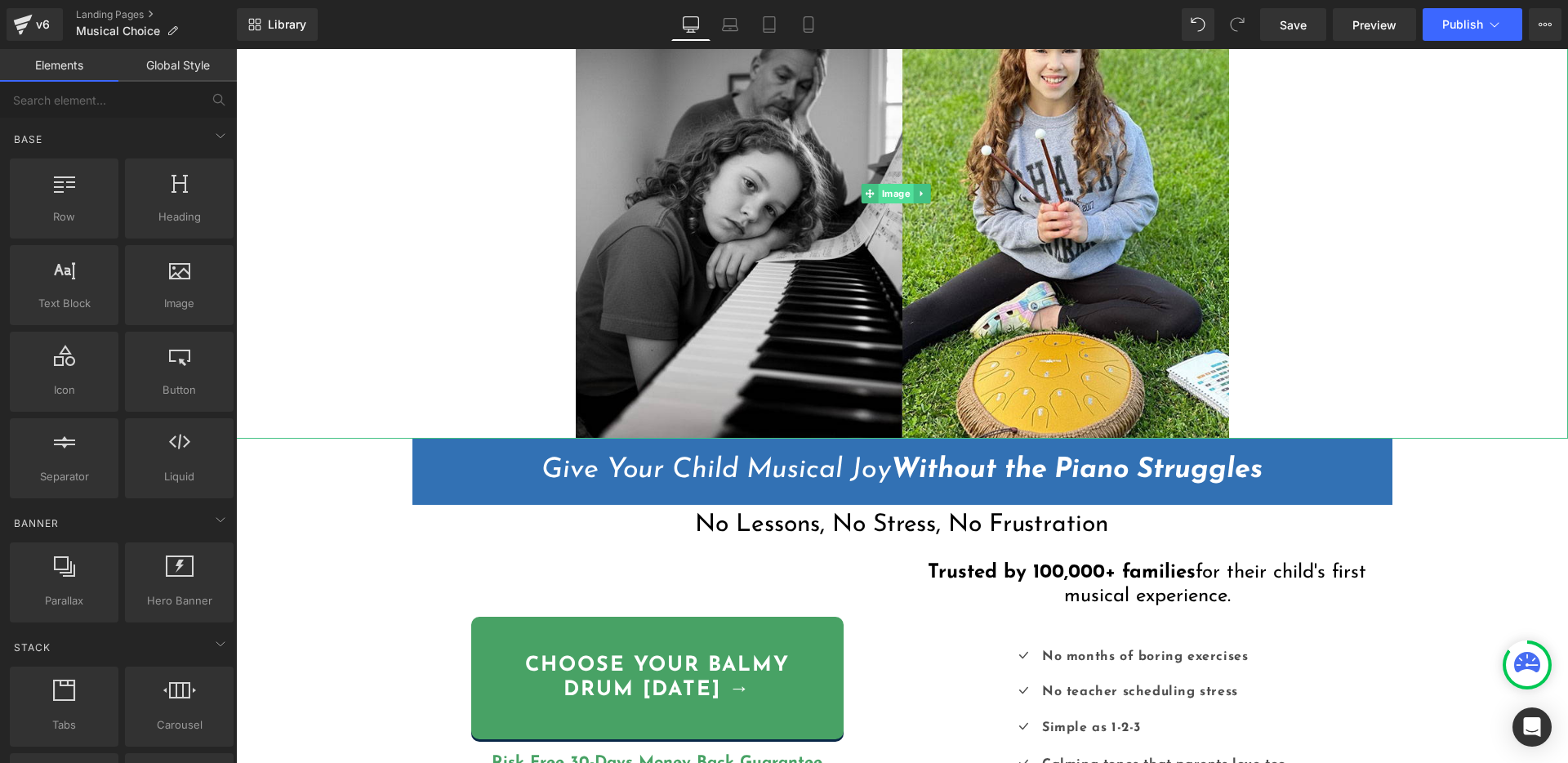
click at [891, 197] on span "Image" at bounding box center [896, 194] width 35 height 20
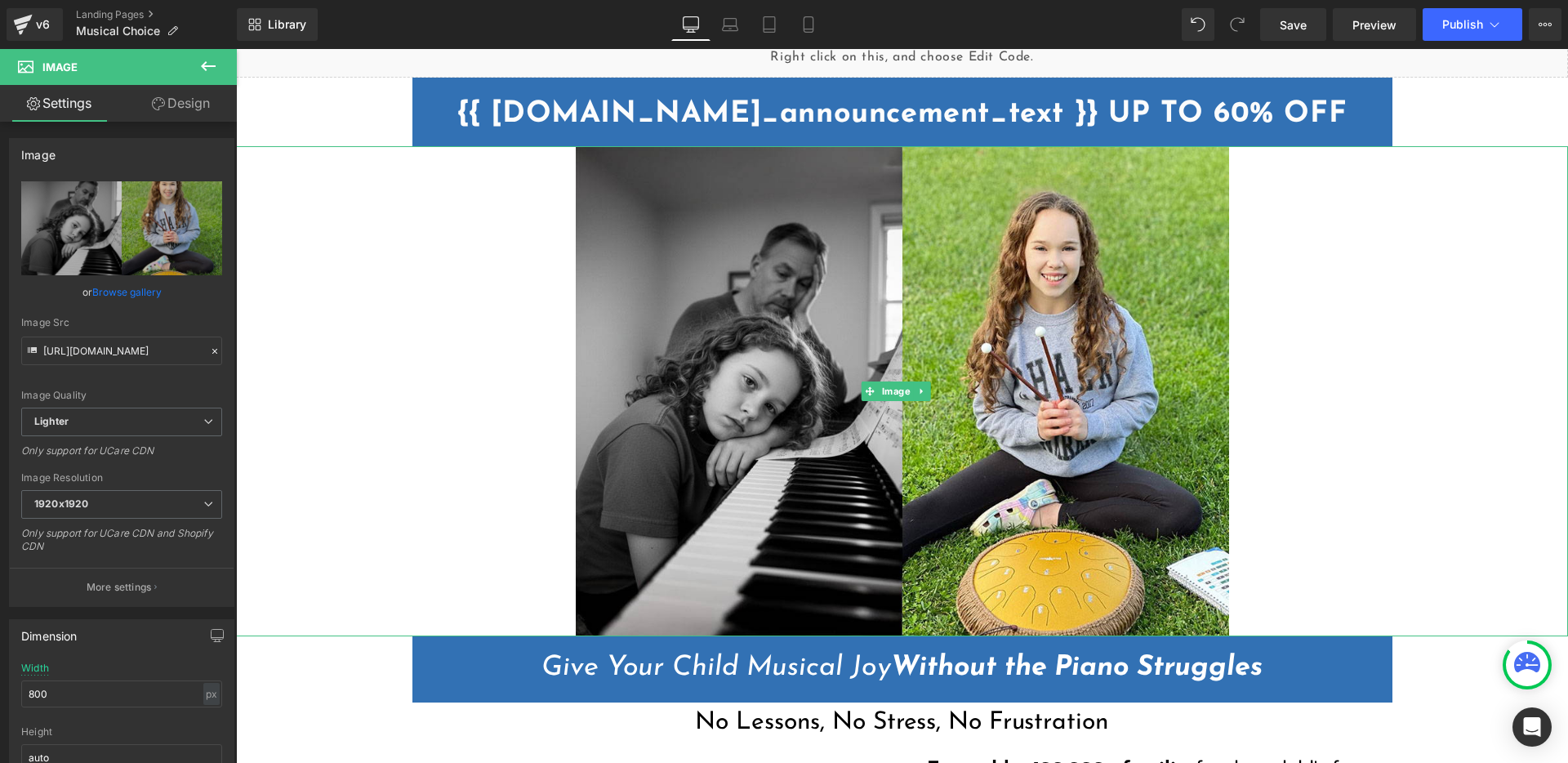
scroll to position [0, 0]
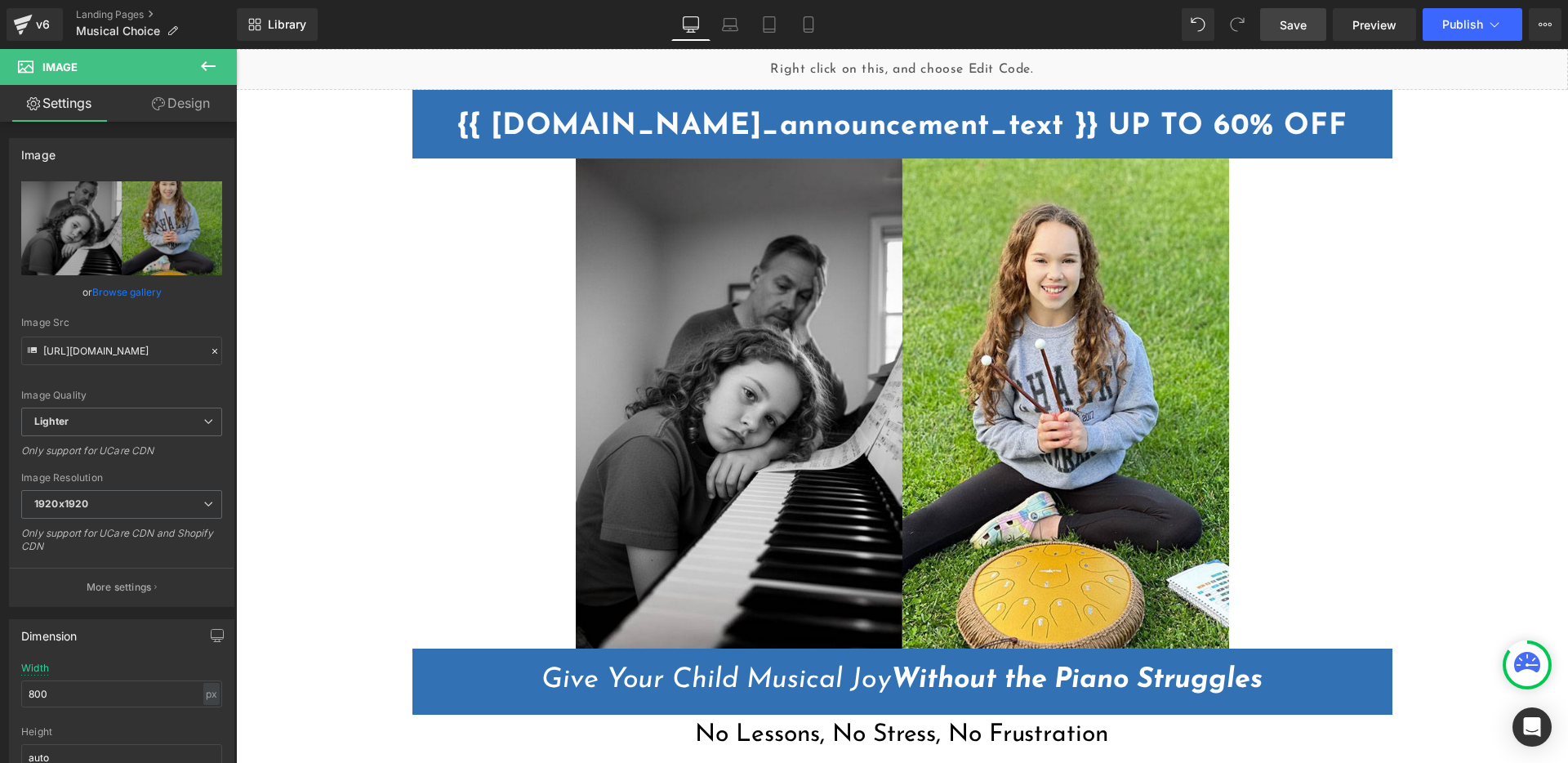
click at [1304, 28] on span "Save" at bounding box center [1293, 25] width 27 height 17
click at [1459, 37] on button "Publish" at bounding box center [1472, 25] width 100 height 33
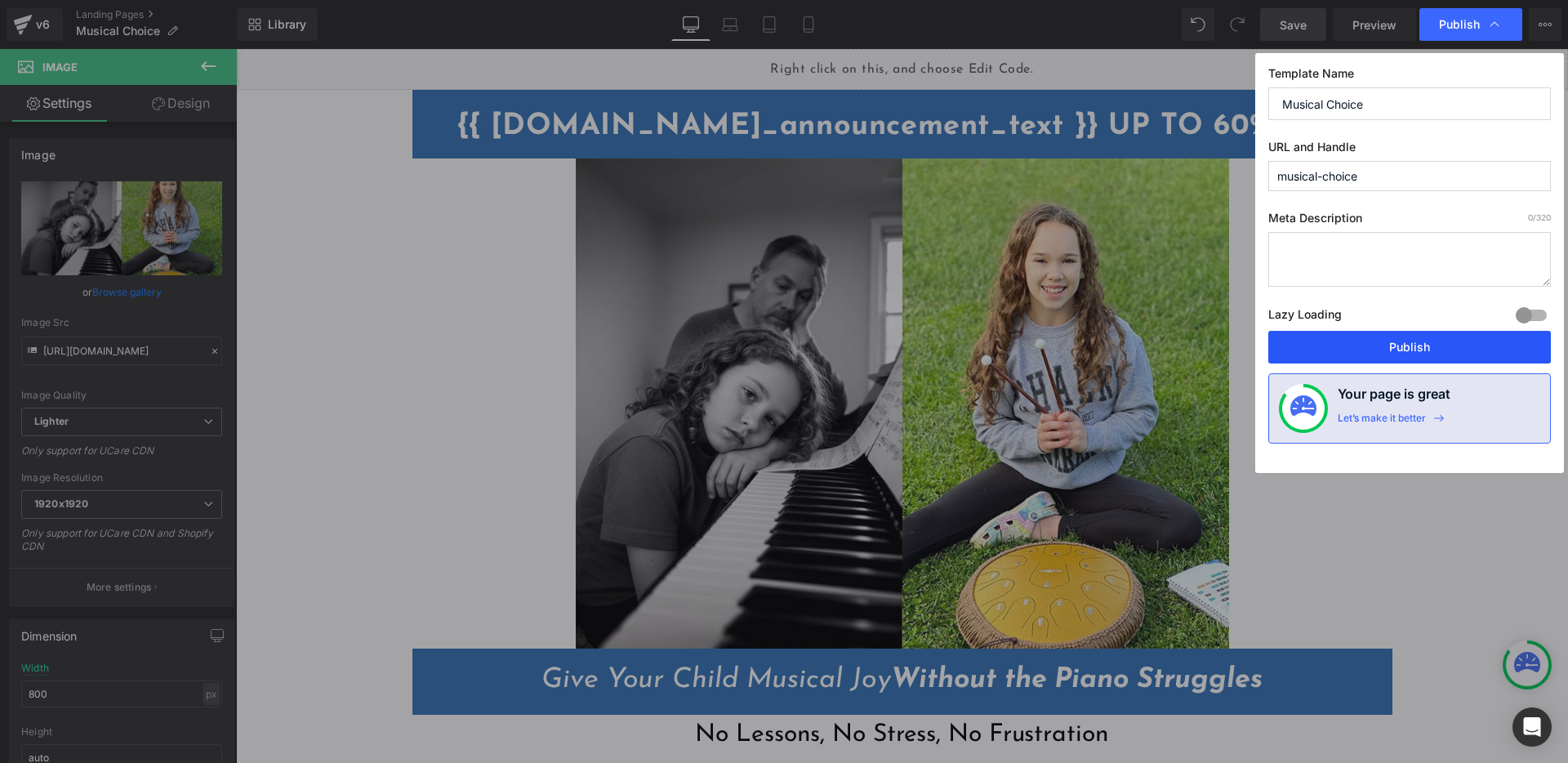
click at [1451, 355] on button "Publish" at bounding box center [1409, 347] width 283 height 33
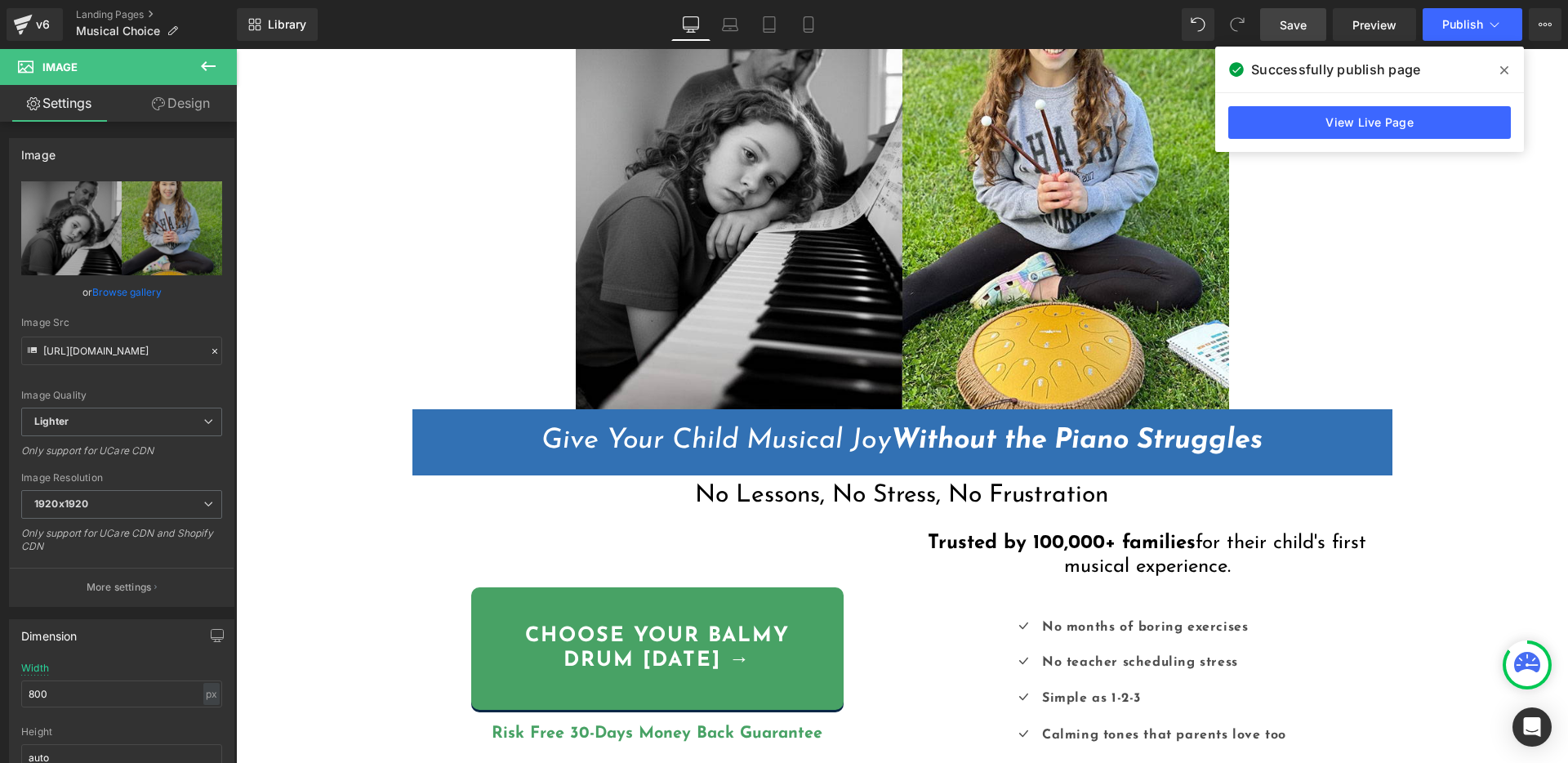
scroll to position [222, 0]
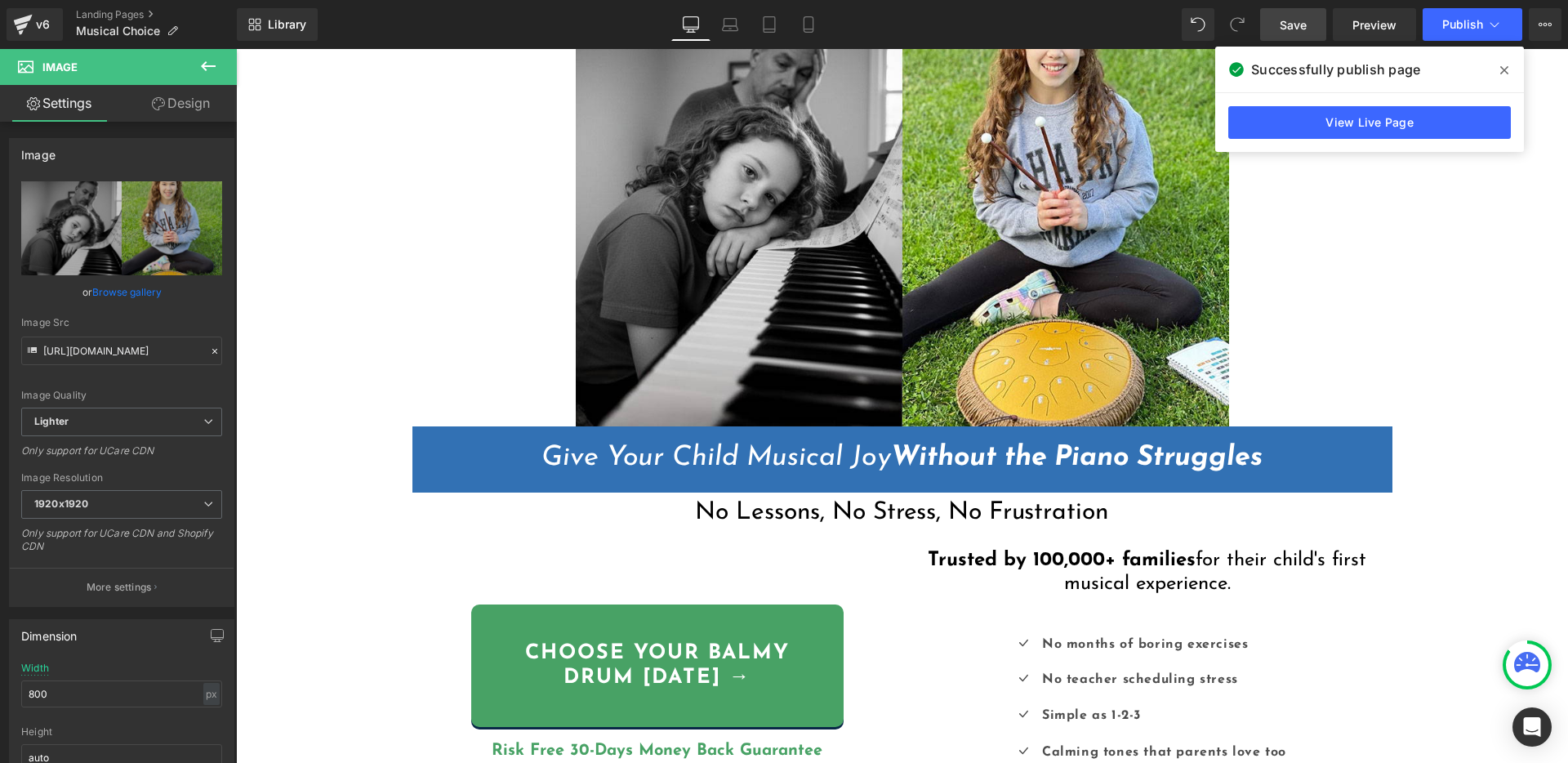
click at [1501, 69] on icon at bounding box center [1505, 70] width 8 height 13
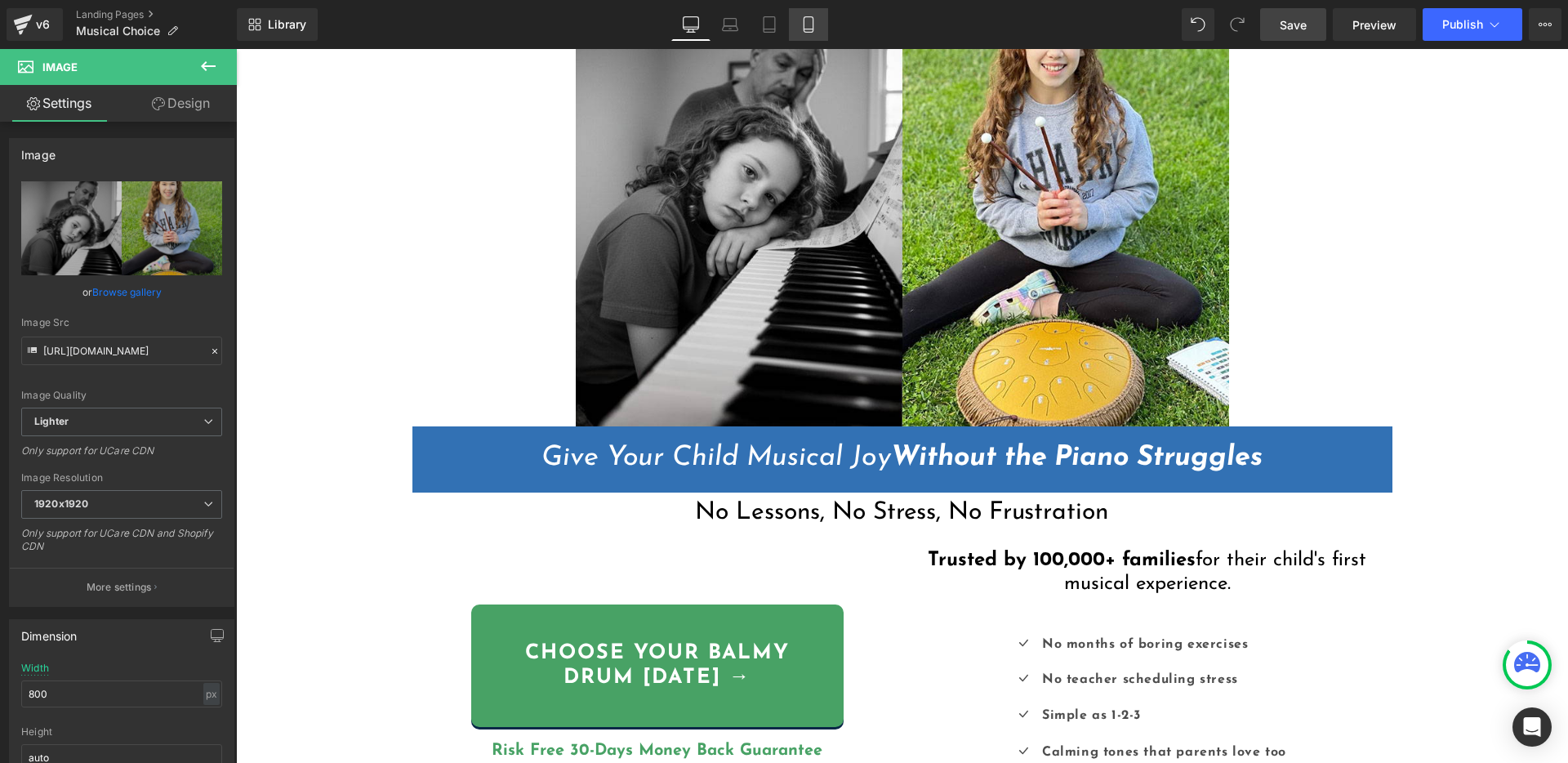
click at [812, 25] on icon at bounding box center [808, 25] width 16 height 16
type input "100"
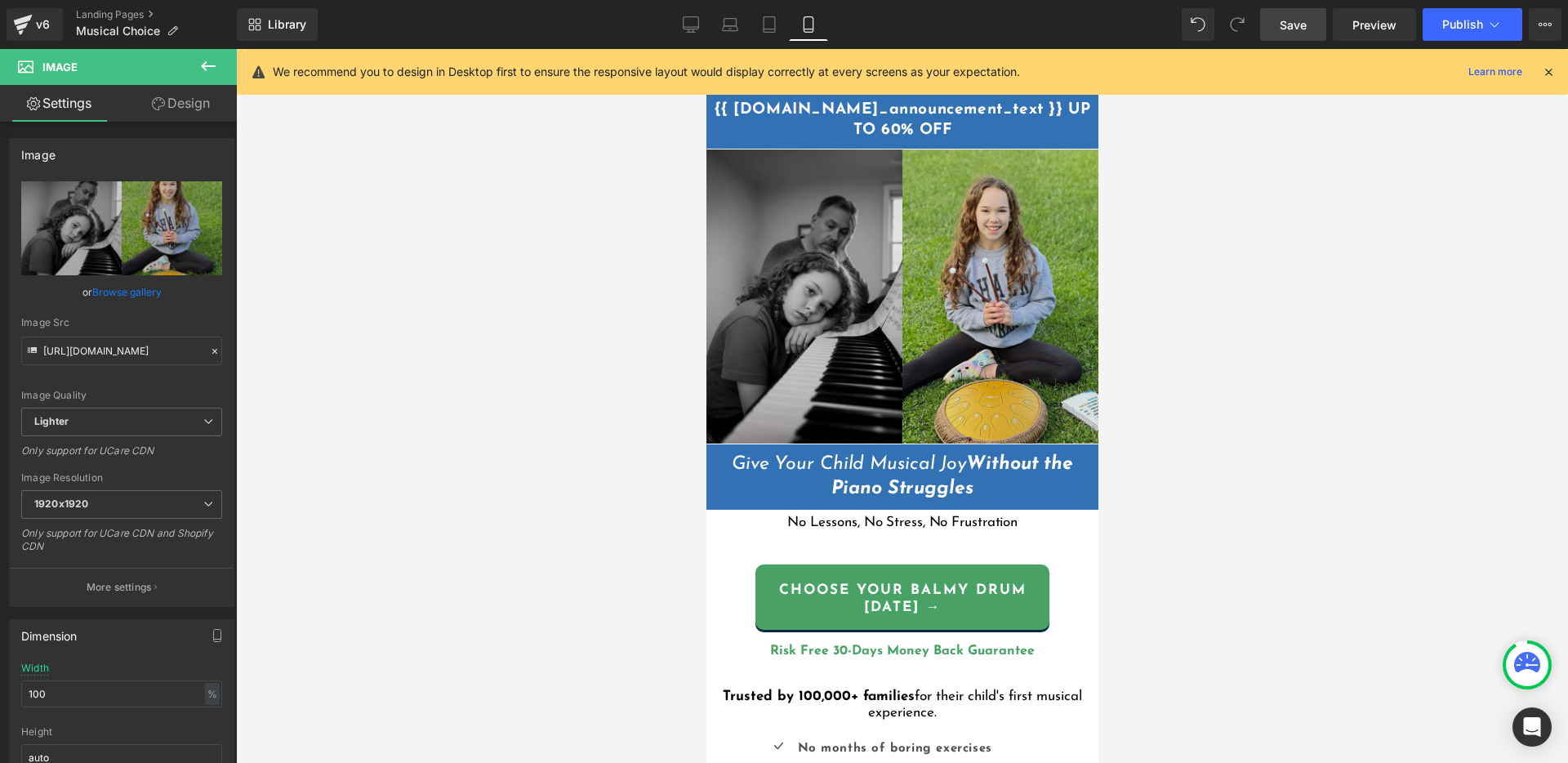
scroll to position [0, 0]
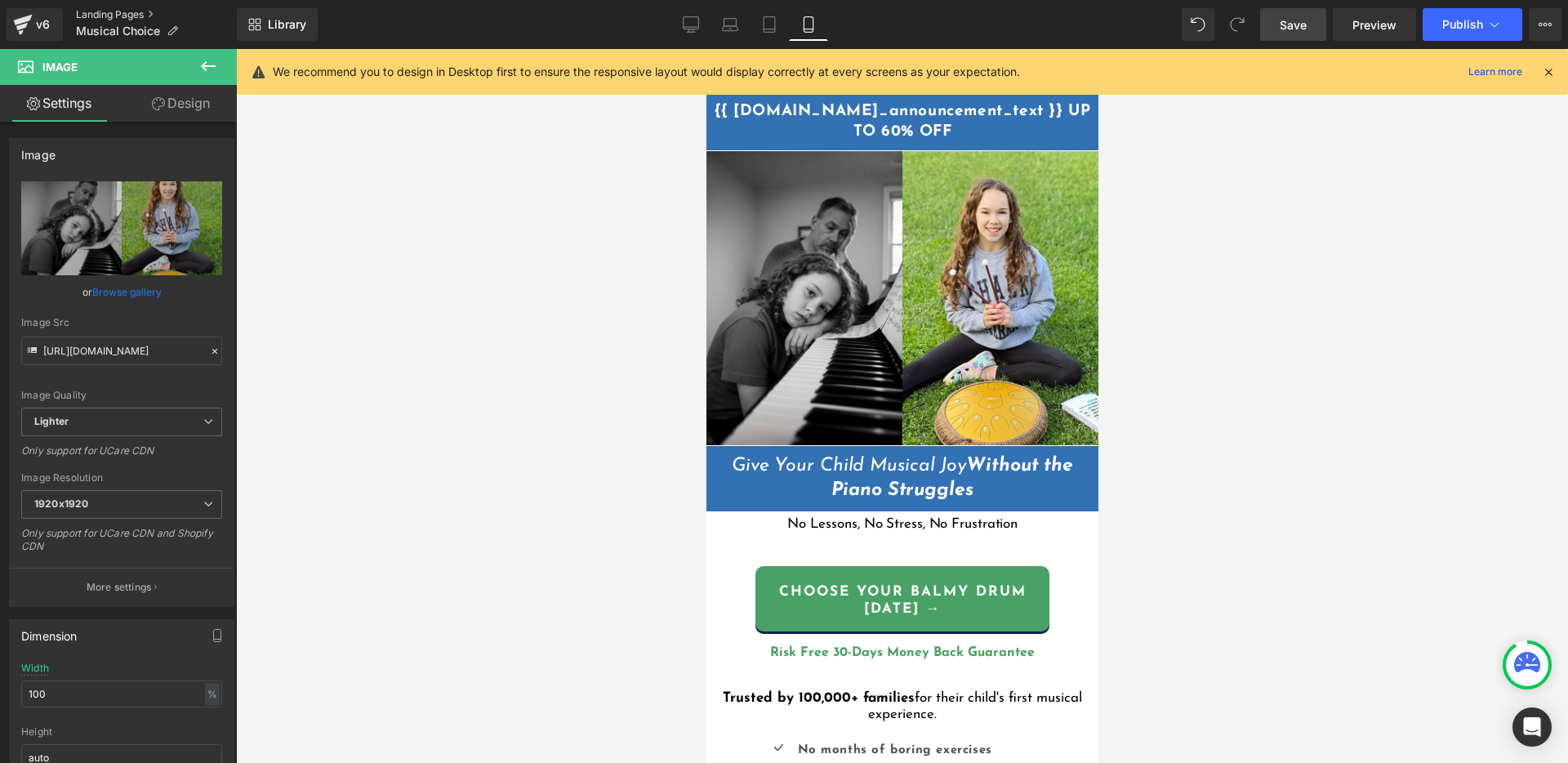
click at [133, 16] on link "Landing Pages" at bounding box center [156, 15] width 161 height 13
